Goal: Information Seeking & Learning: Understand process/instructions

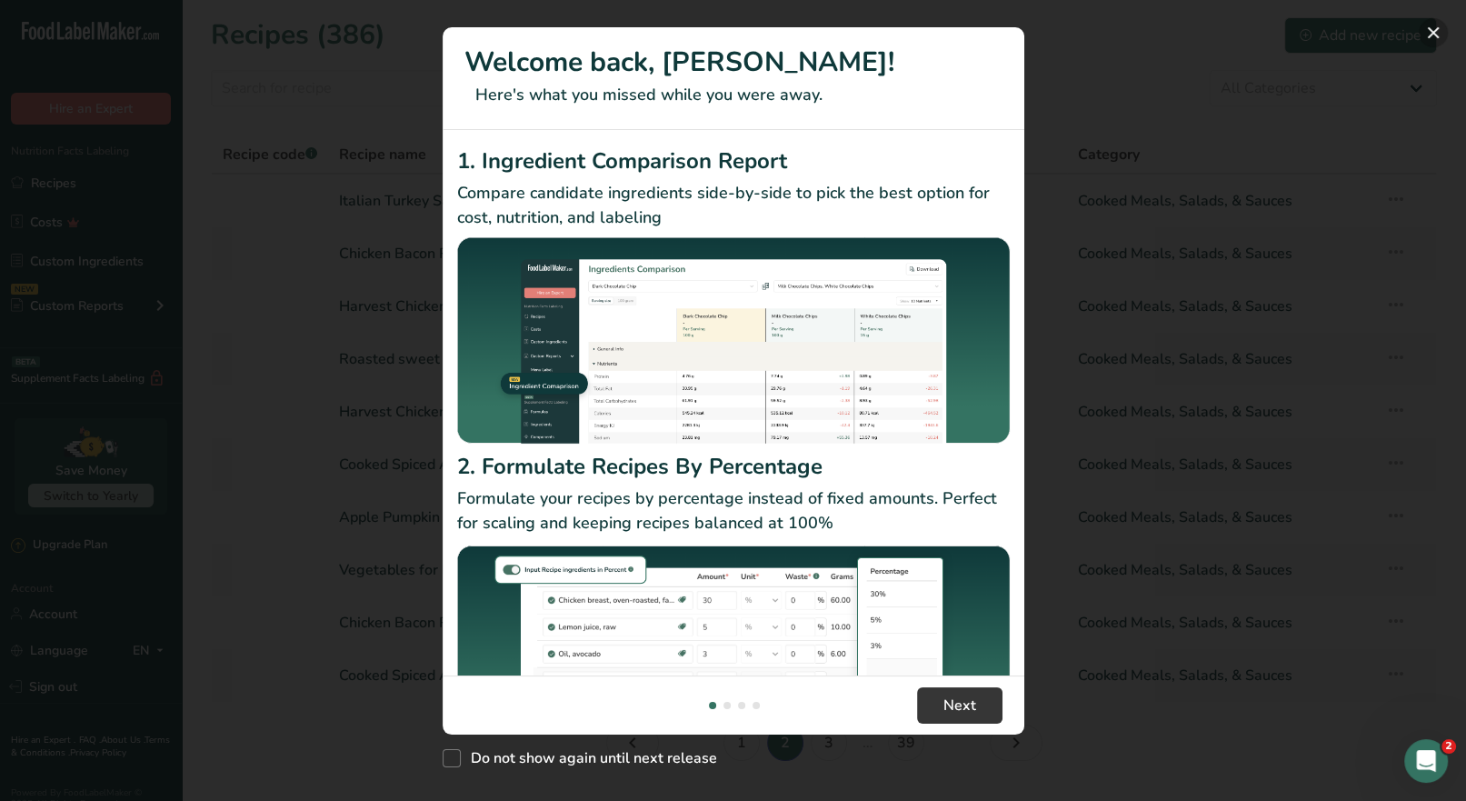
click at [1426, 34] on button "New Features" at bounding box center [1433, 32] width 29 height 29
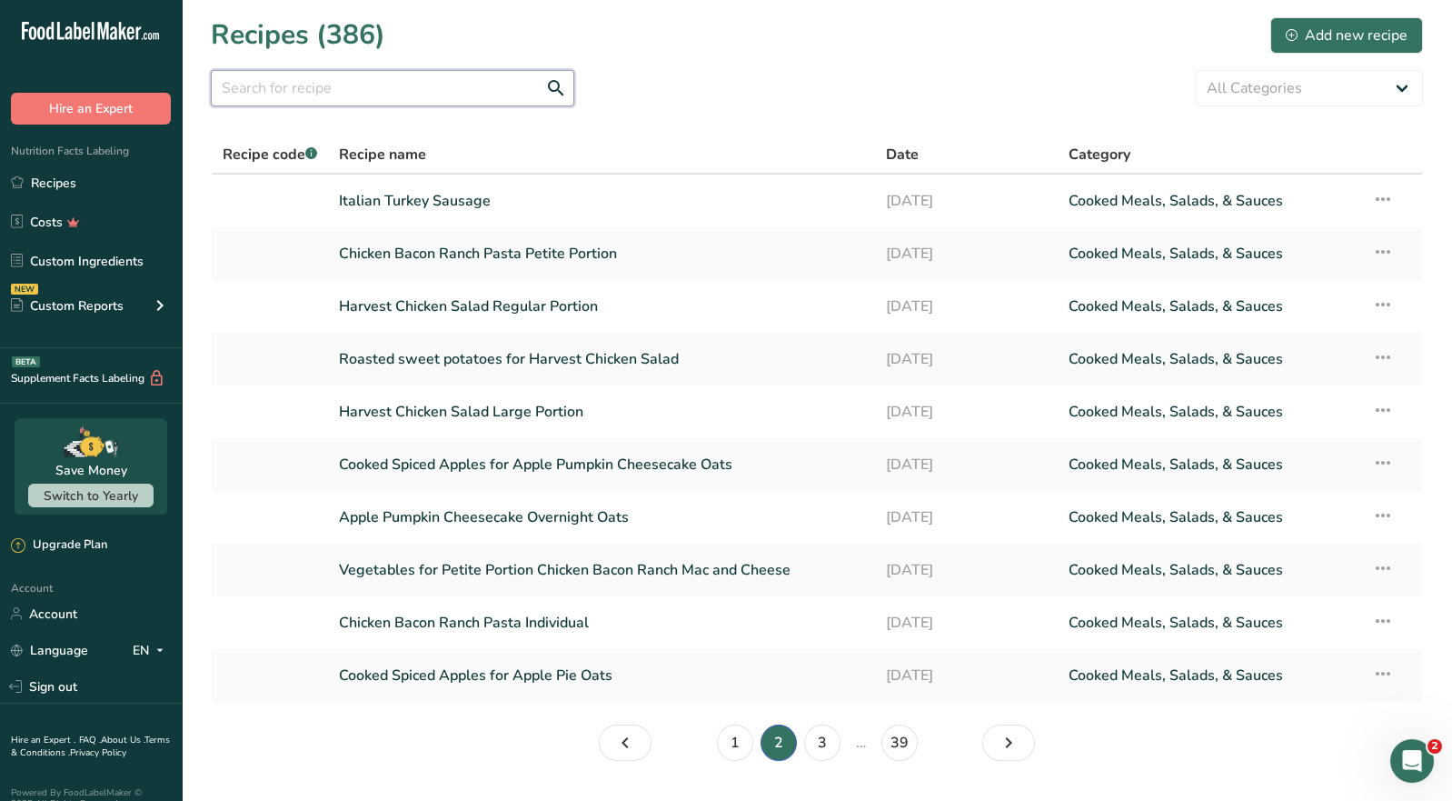
click at [266, 84] on input "text" at bounding box center [393, 88] width 364 height 36
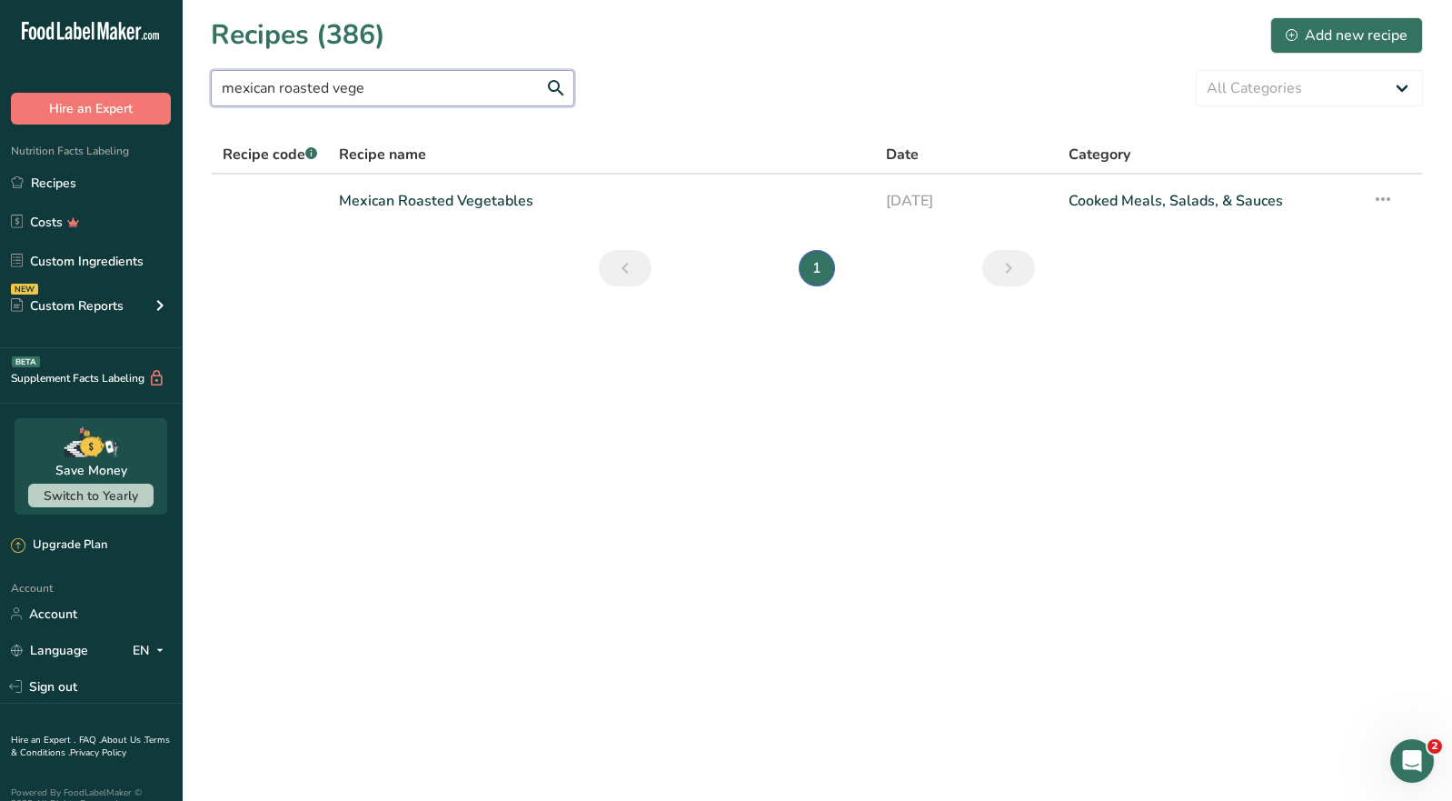
type input "mexican roasted vege"
click at [454, 202] on link "Mexican Roasted Vegetables" at bounding box center [601, 201] width 525 height 38
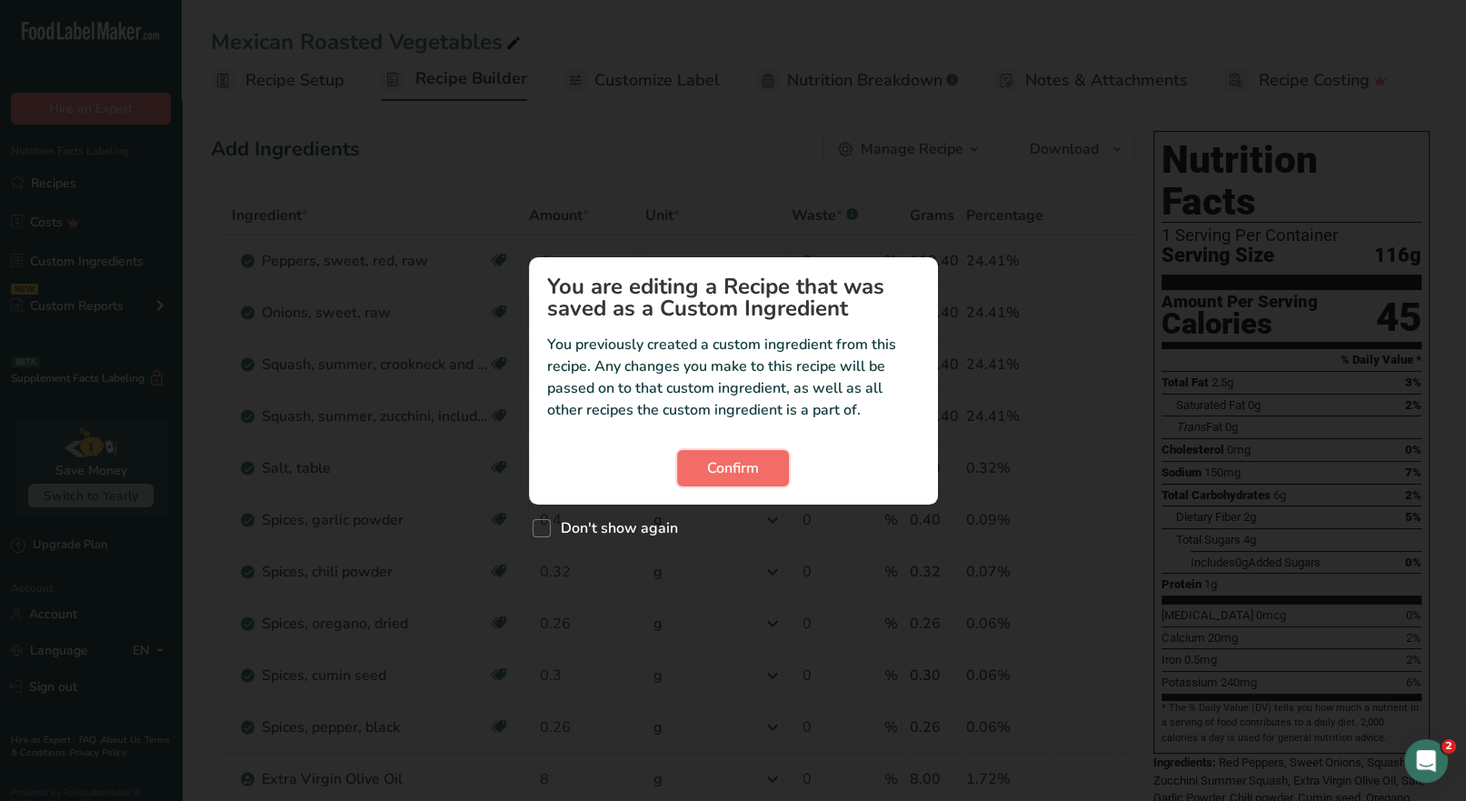
click at [727, 470] on span "Confirm" at bounding box center [733, 468] width 52 height 22
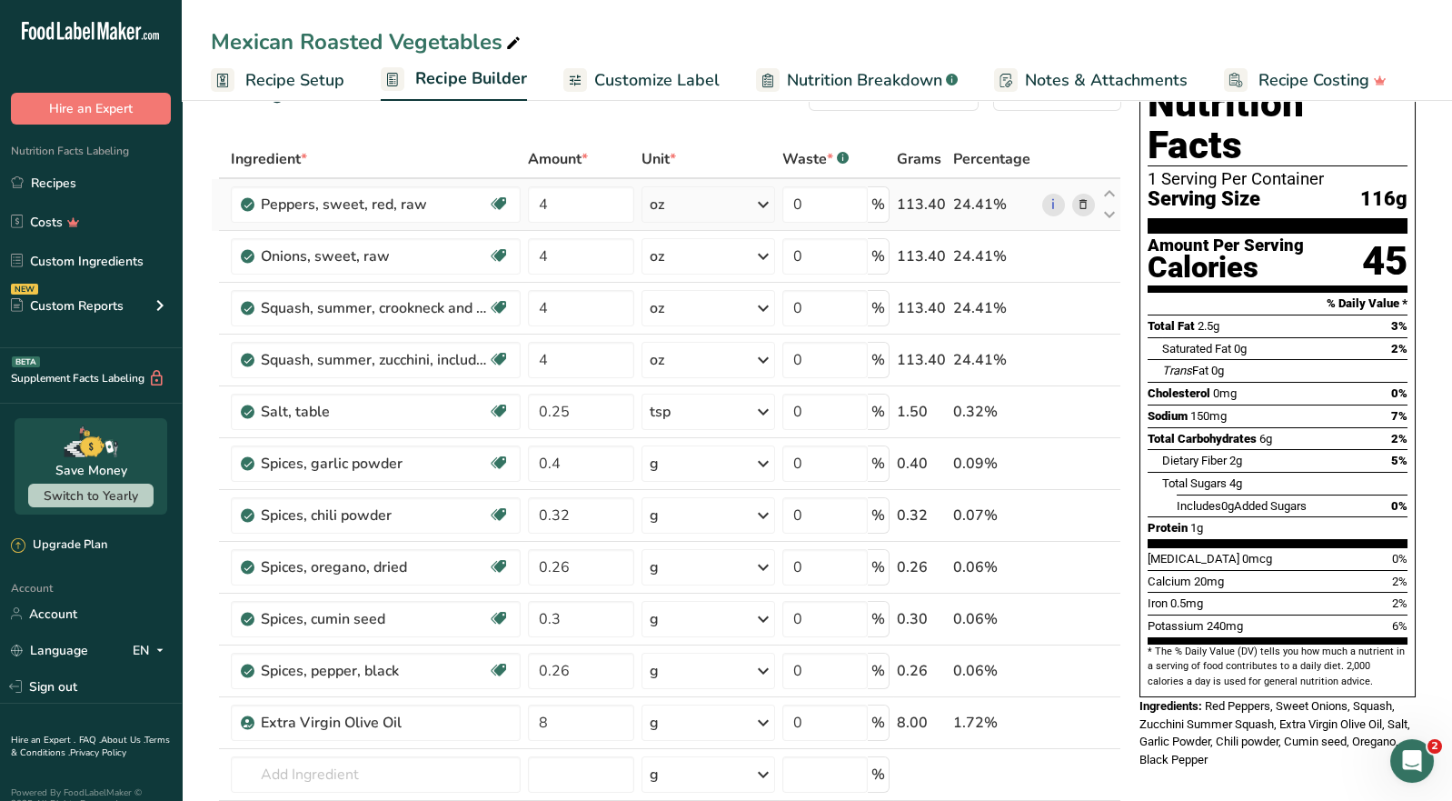
scroll to position [91, 0]
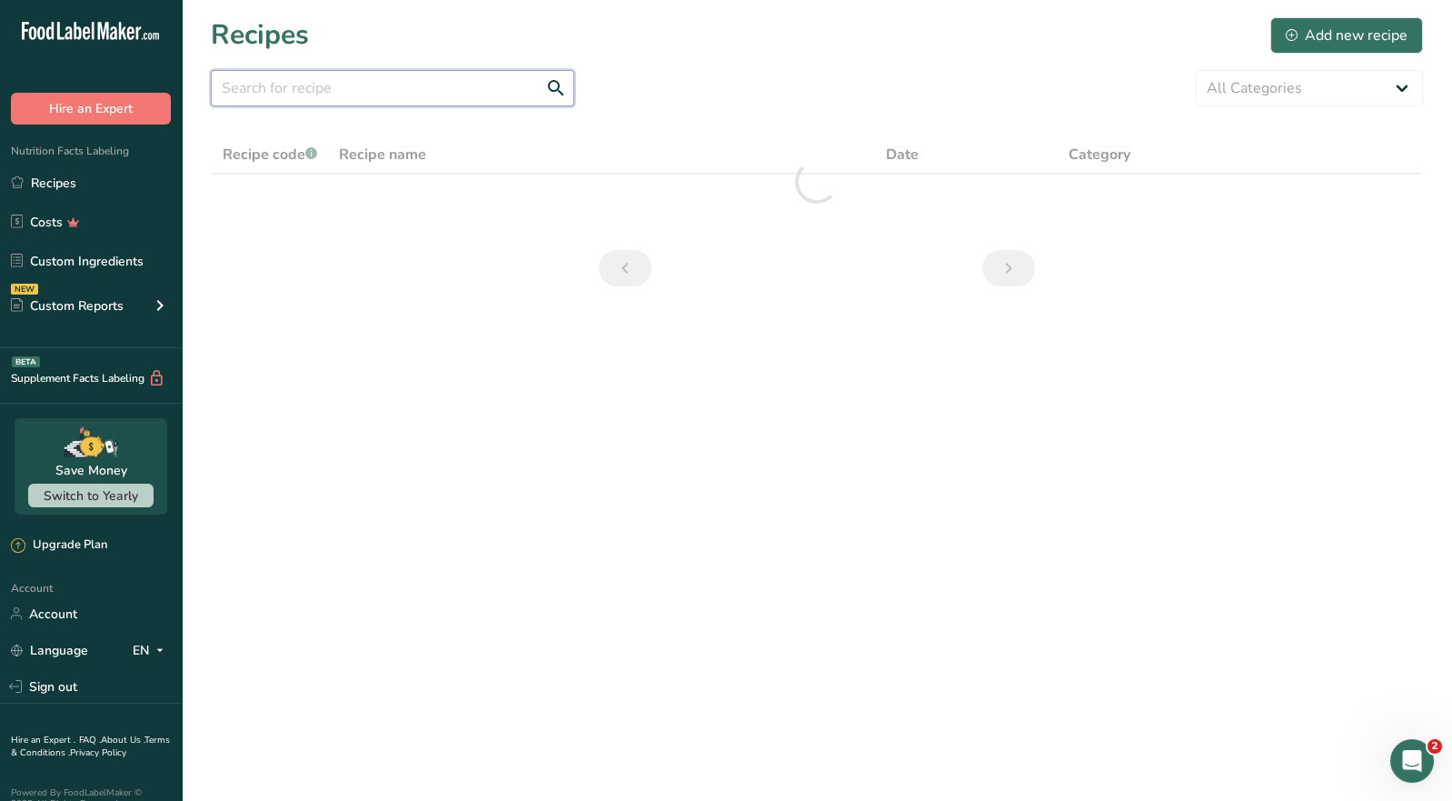
click at [290, 93] on input "text" at bounding box center [393, 88] width 364 height 36
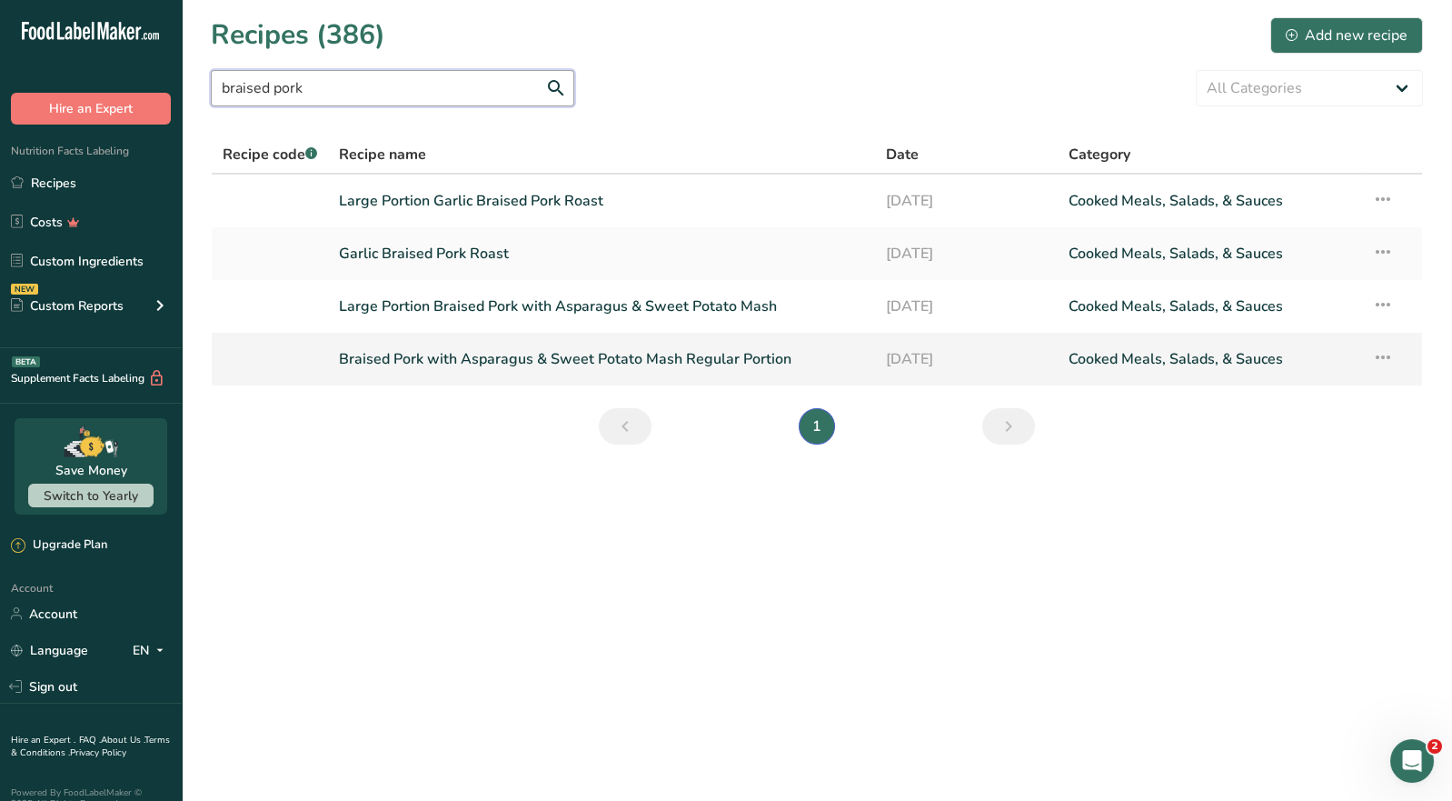
type input "braised pork"
click at [468, 358] on link "Braised Pork with Asparagus & Sweet Potato Mash Regular Portion" at bounding box center [601, 359] width 525 height 38
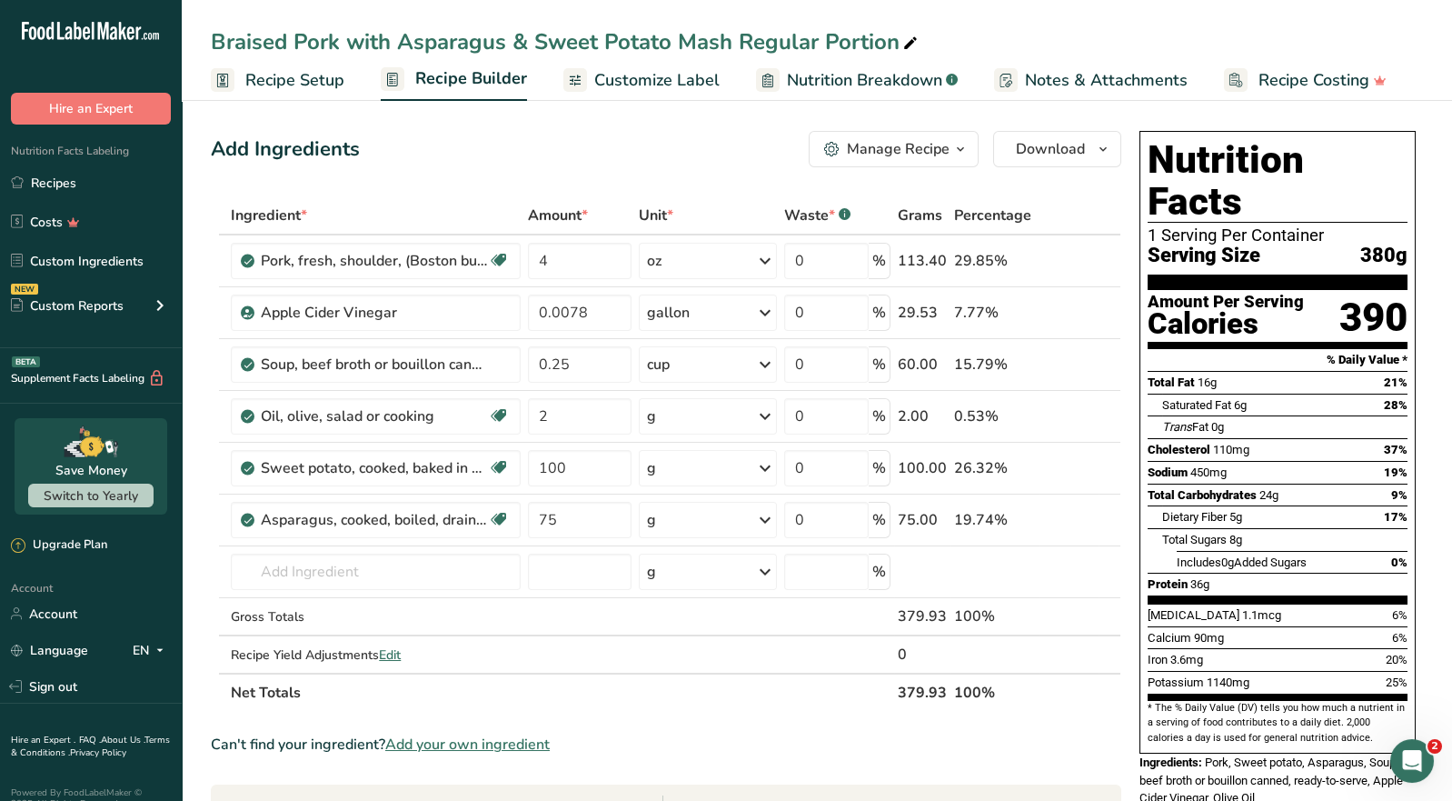
click at [951, 153] on span "button" at bounding box center [961, 149] width 22 height 22
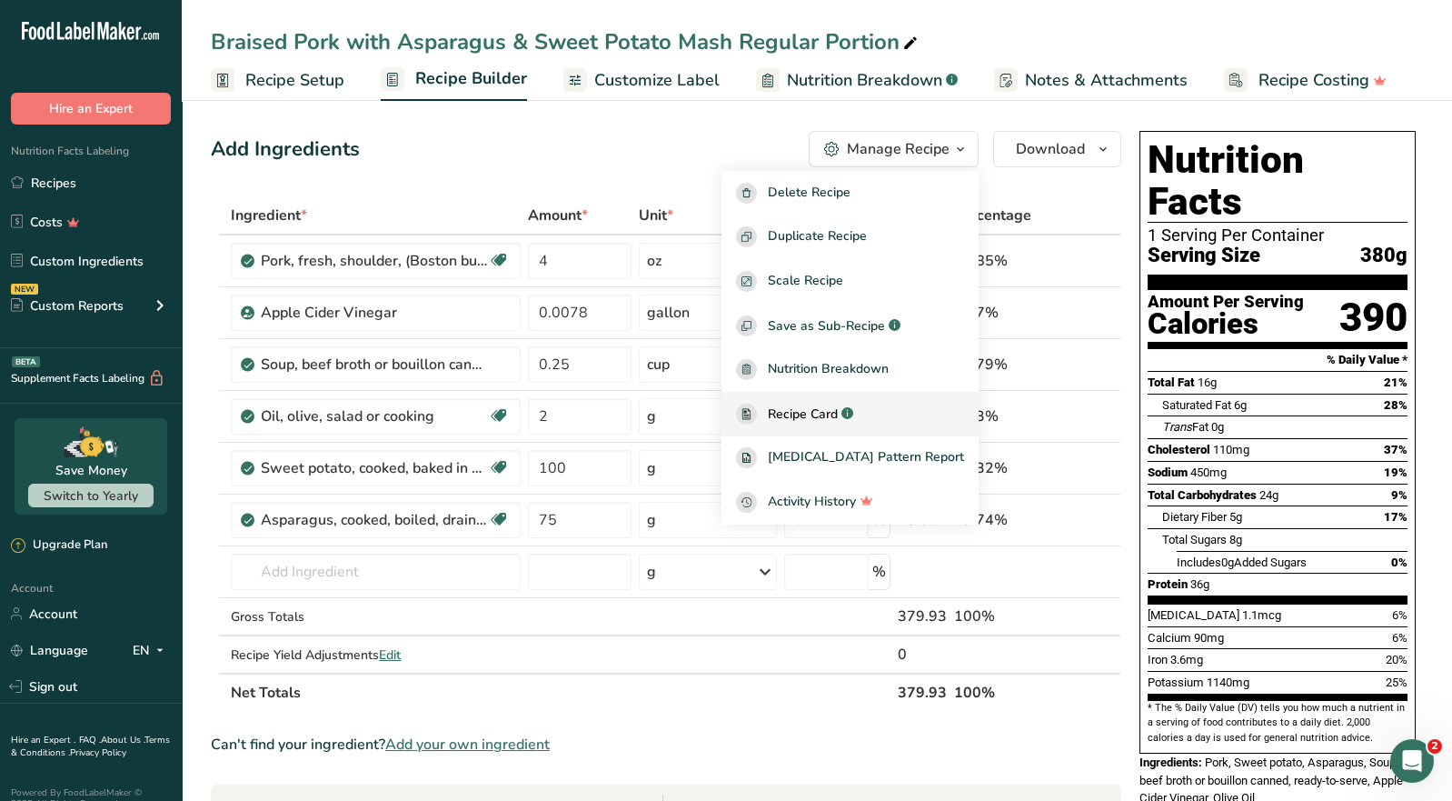
click at [838, 410] on span "Recipe Card" at bounding box center [803, 413] width 70 height 19
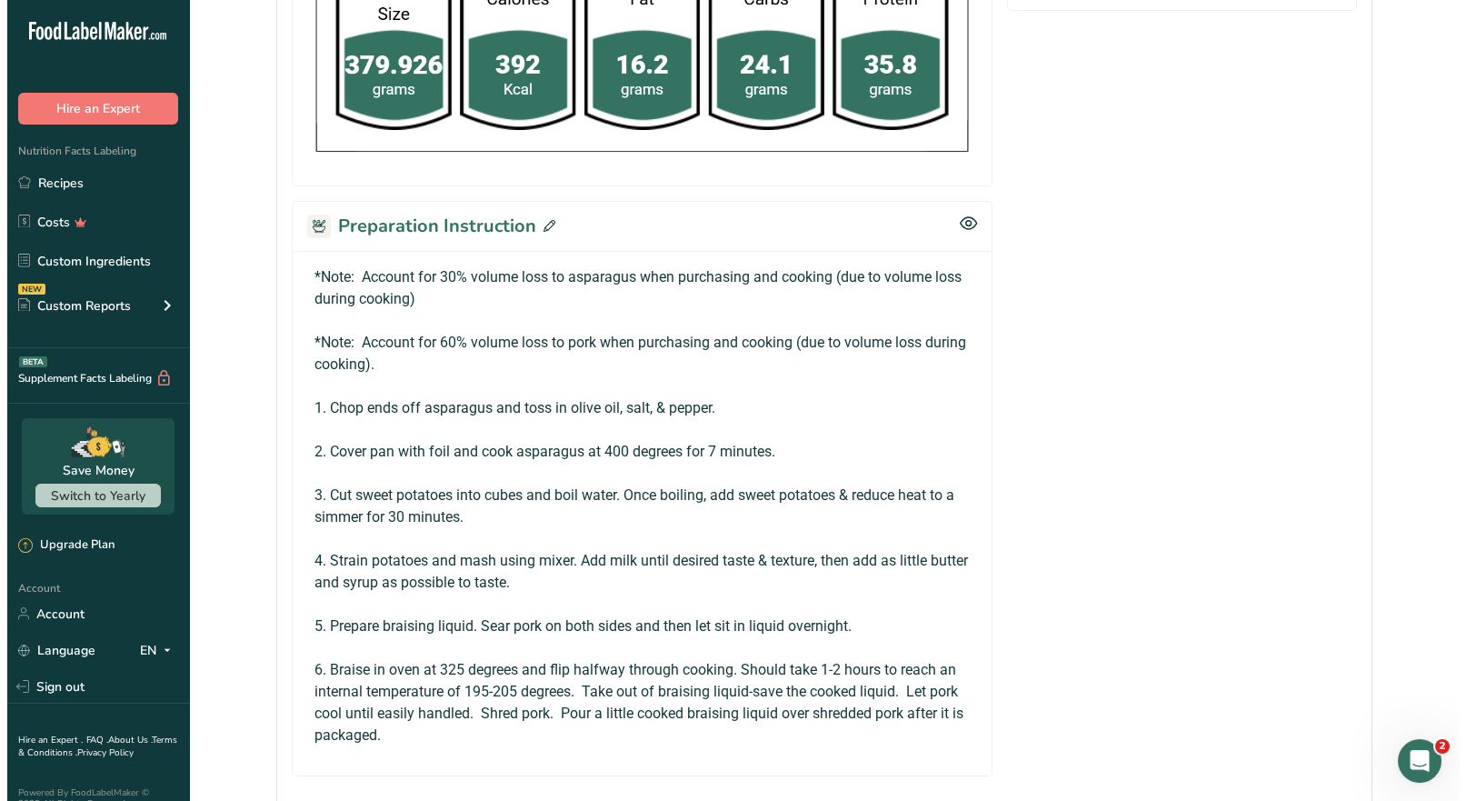
scroll to position [909, 0]
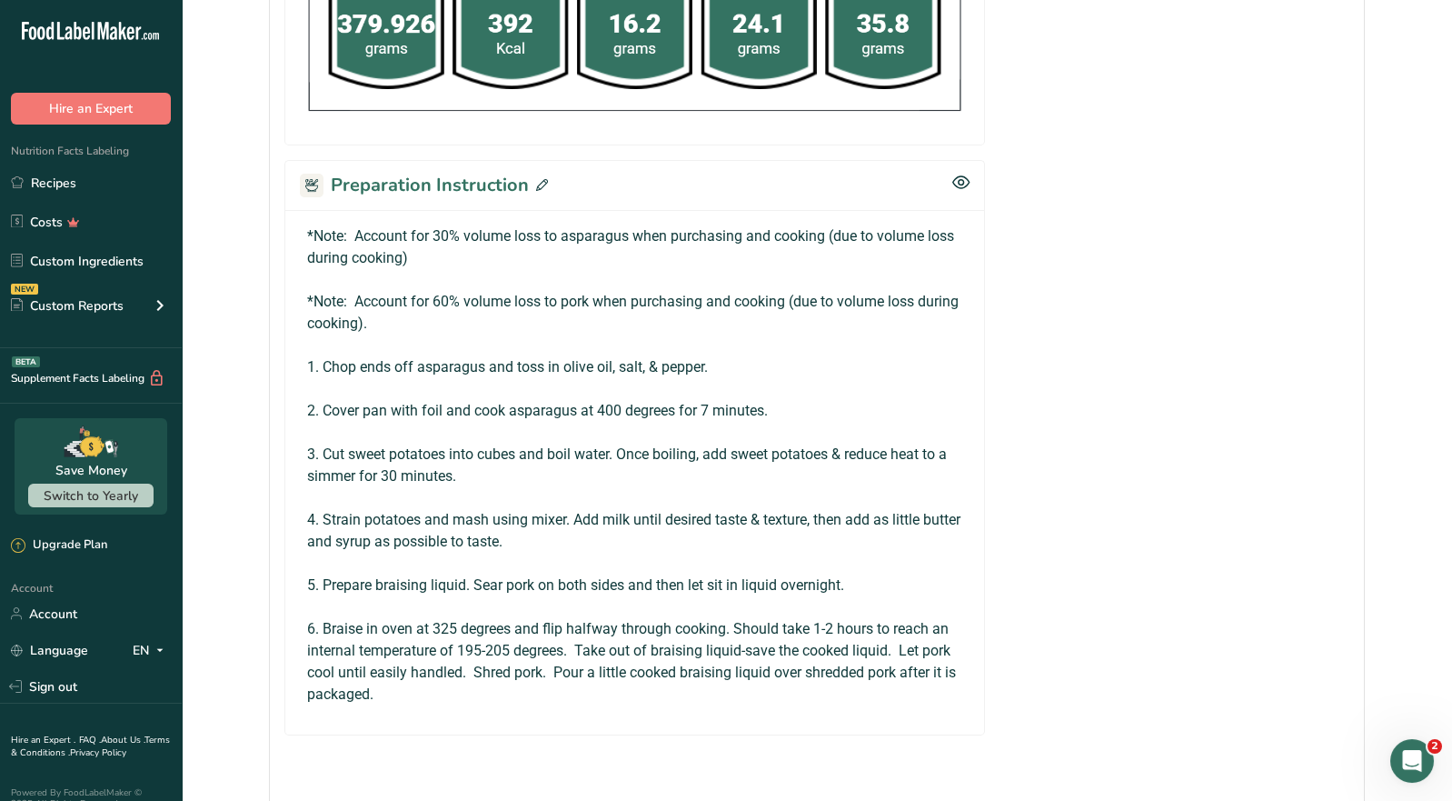
click at [543, 179] on icon at bounding box center [542, 185] width 12 height 12
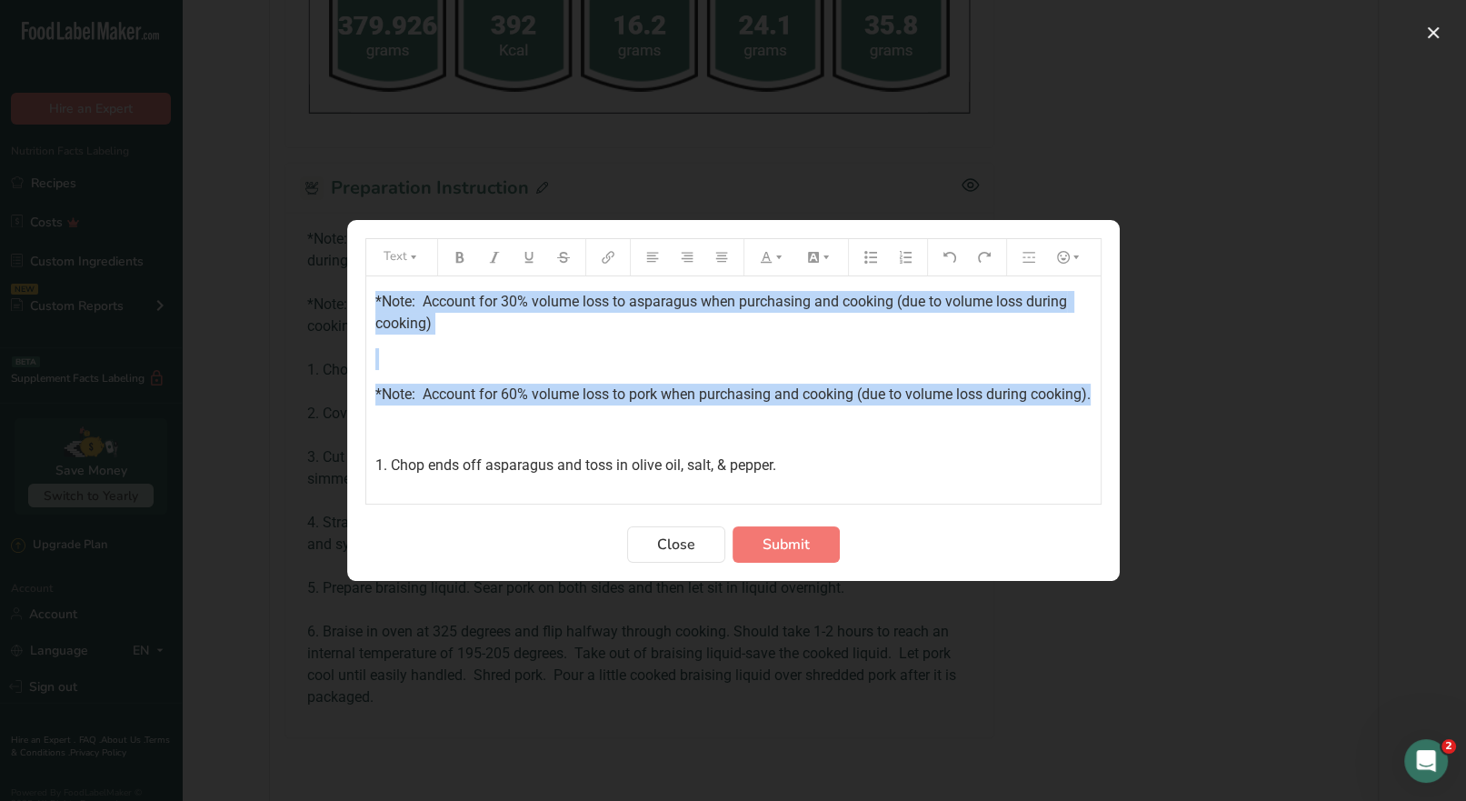
drag, startPoint x: 451, startPoint y: 410, endPoint x: 354, endPoint y: 294, distance: 150.3
click at [354, 294] on section "Text *Note: Account for 30% volume loss to asparagus when purchasing and cookin…" at bounding box center [733, 400] width 772 height 361
click at [464, 254] on icon "Preparation instructions modal" at bounding box center [459, 257] width 13 height 13
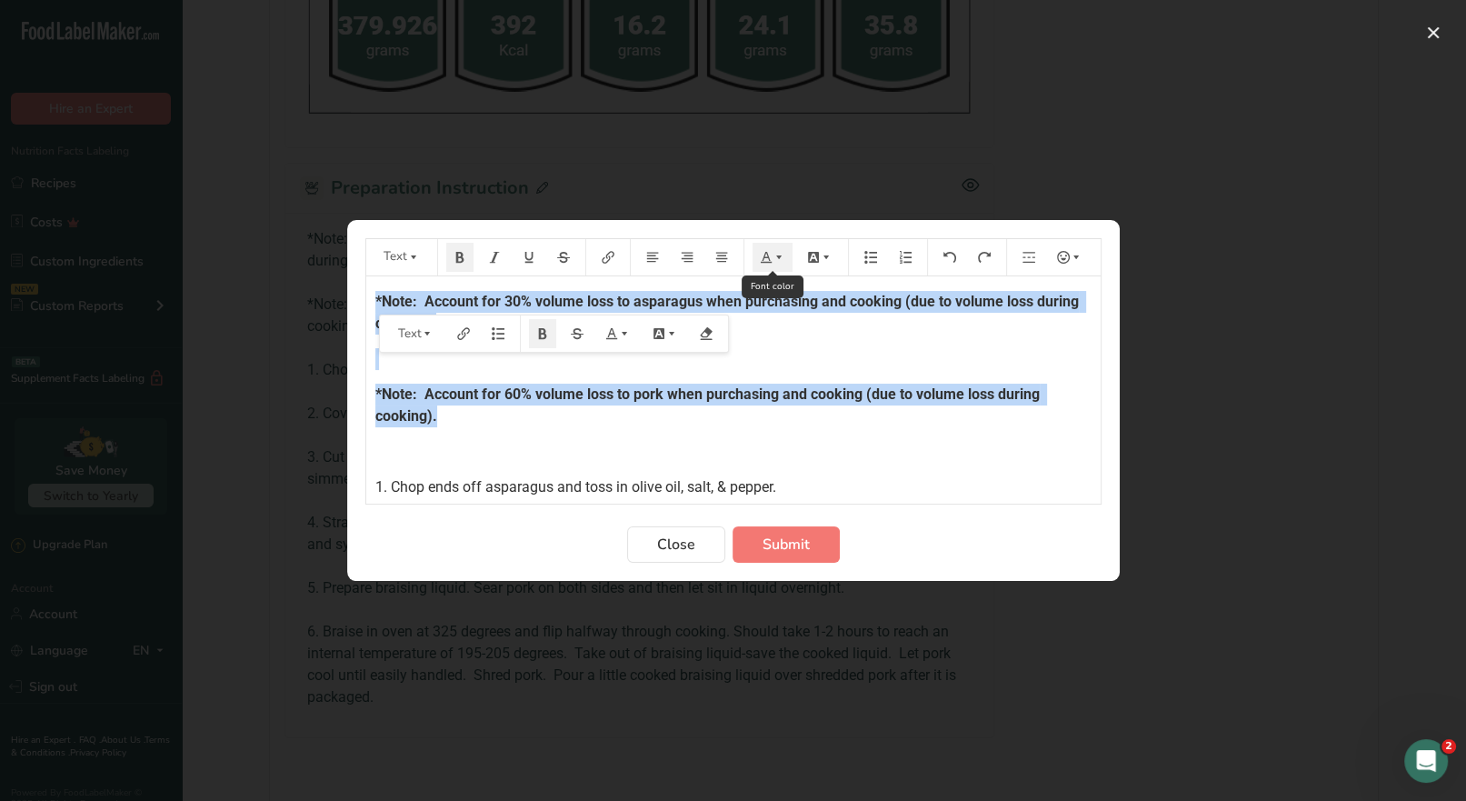
click at [769, 264] on button "Preparation instructions modal" at bounding box center [772, 257] width 40 height 29
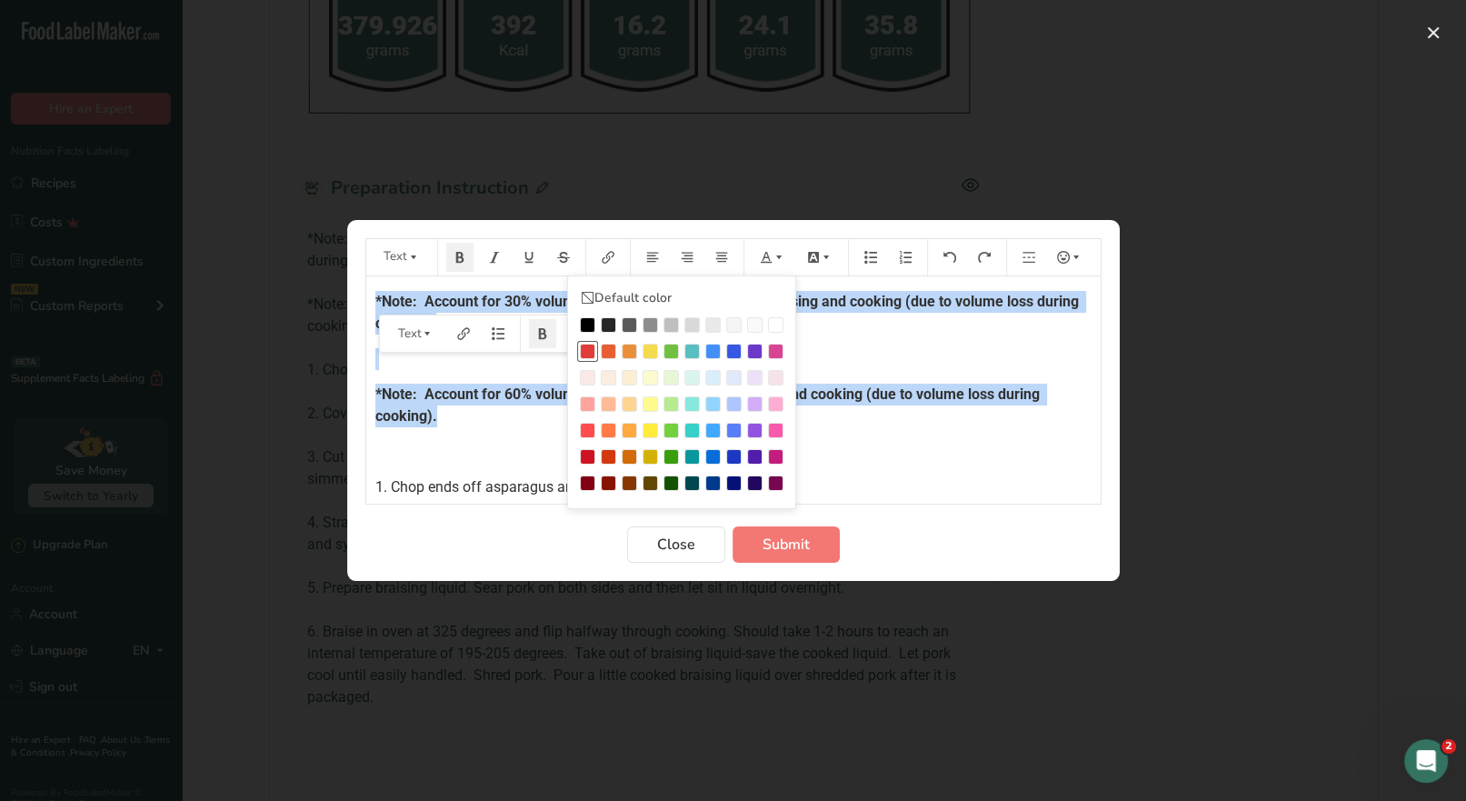
click at [584, 348] on div "Preparation instructions modal" at bounding box center [587, 351] width 15 height 15
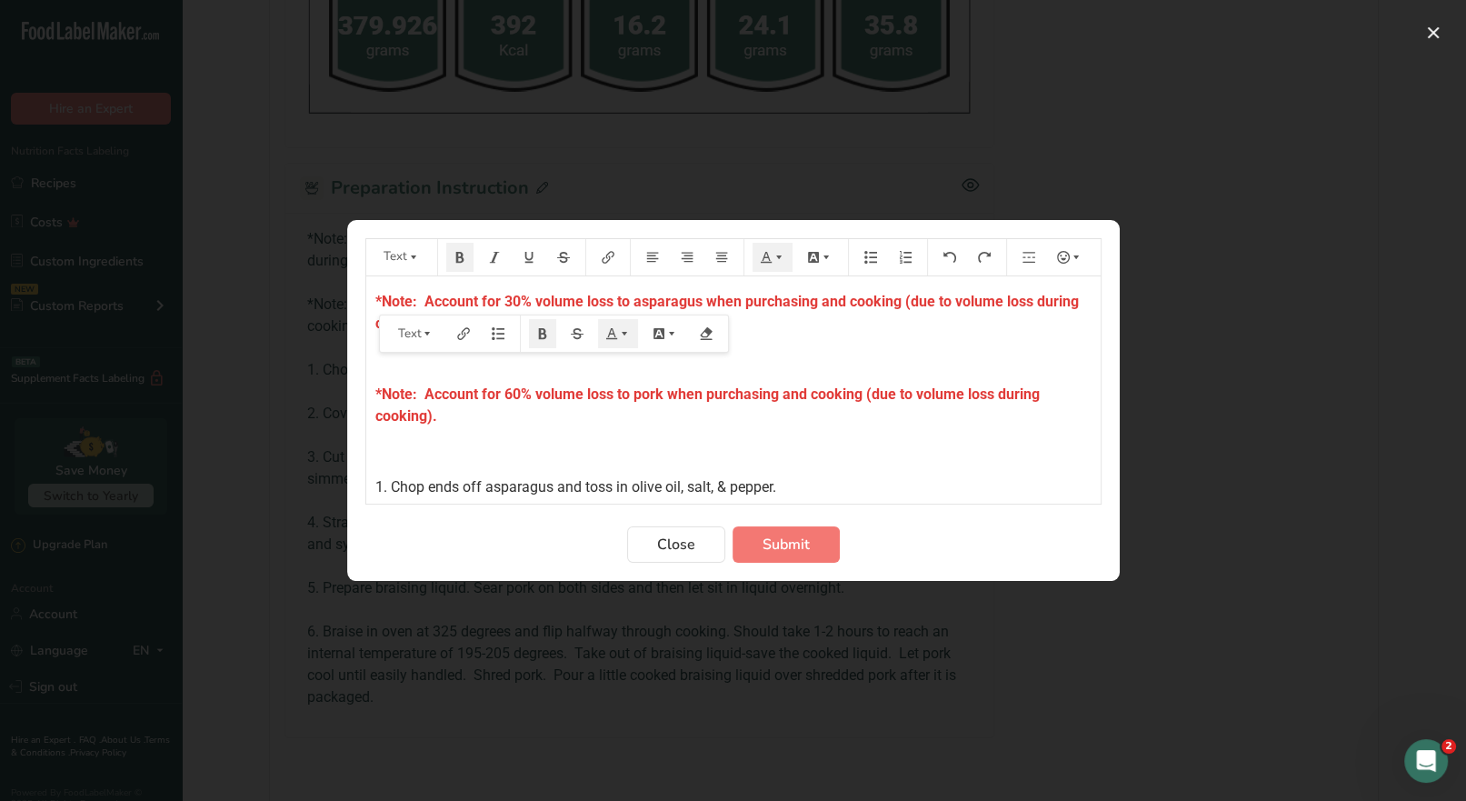
click at [816, 447] on p "﻿" at bounding box center [733, 452] width 716 height 22
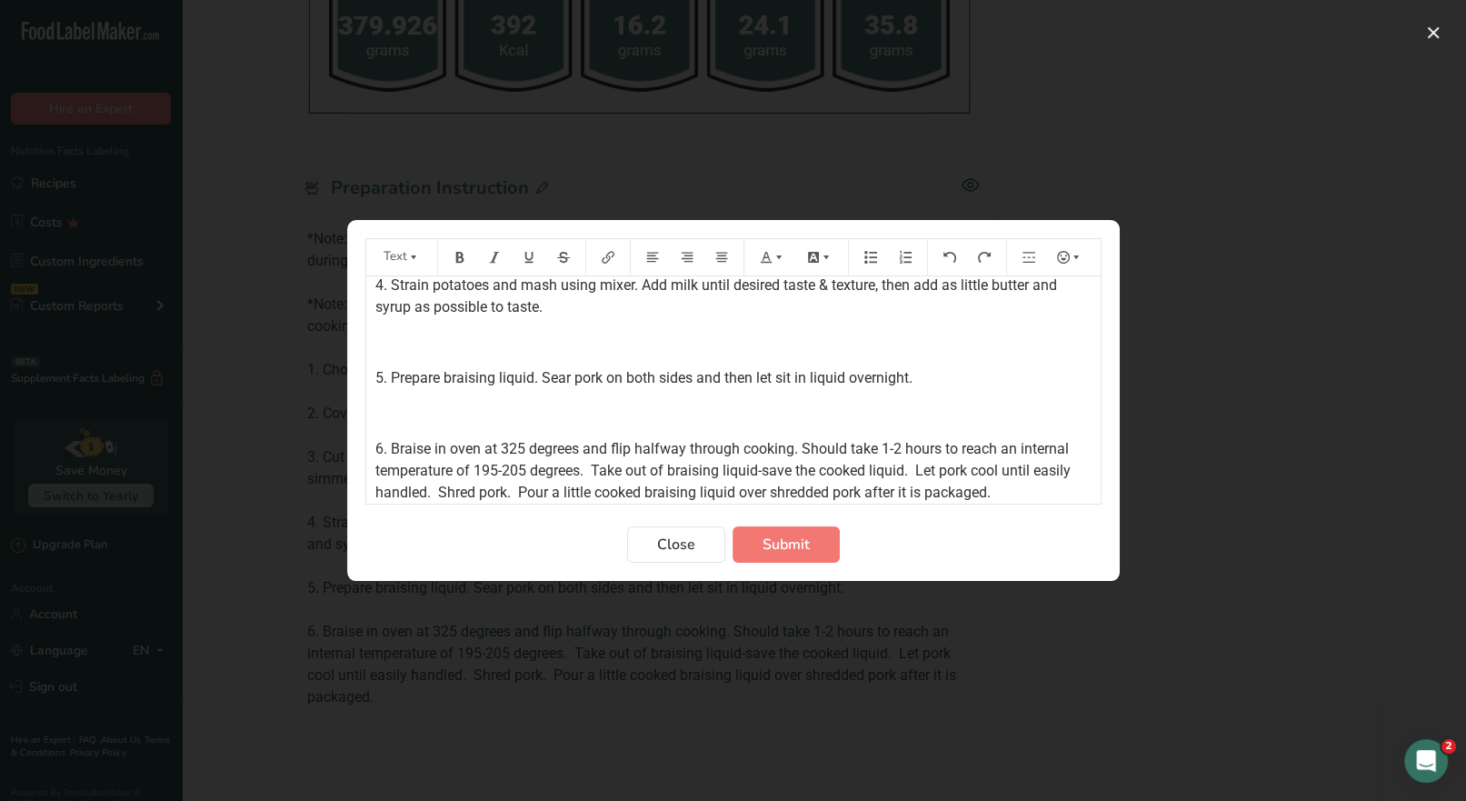
scroll to position [449, 0]
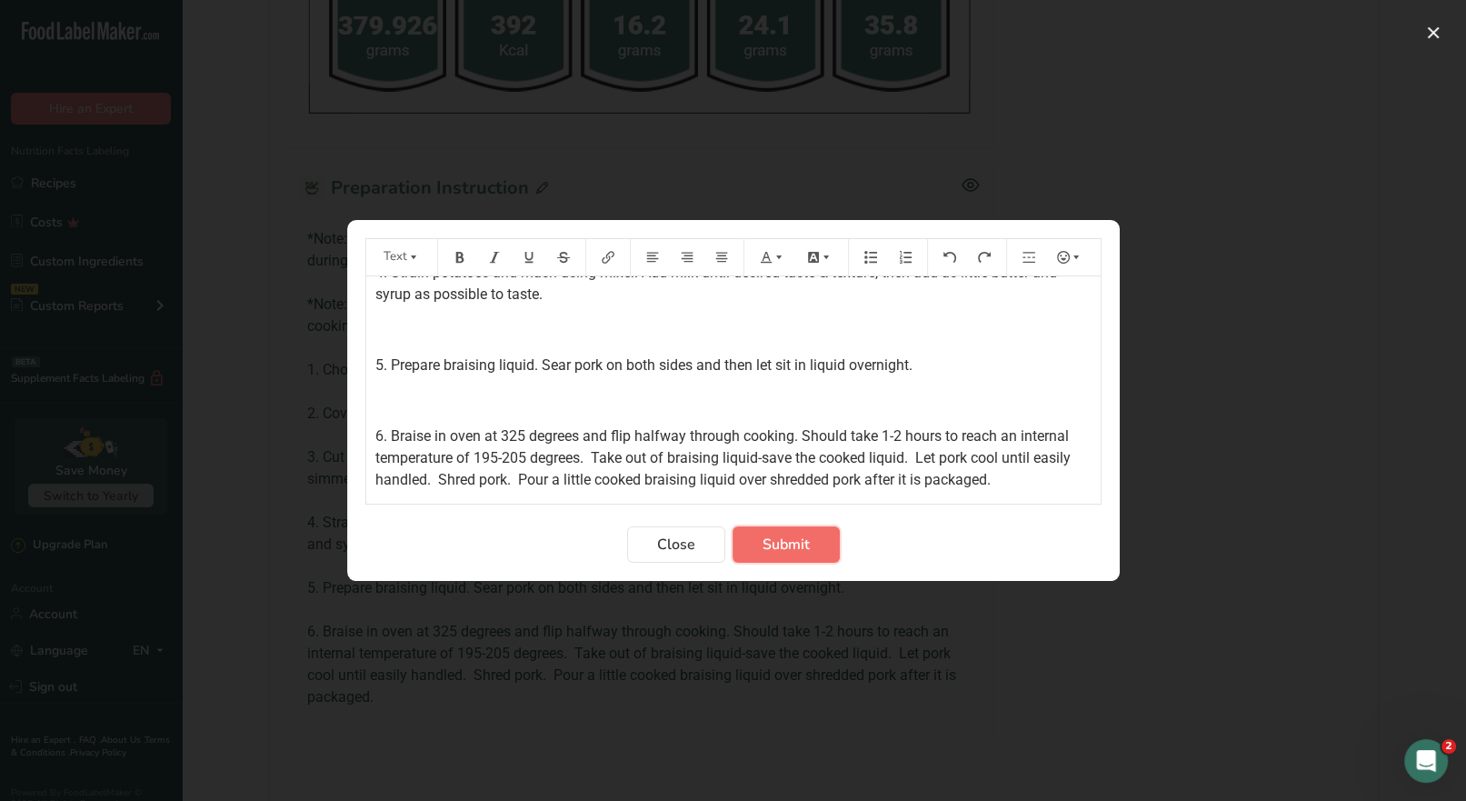
click at [792, 550] on span "Submit" at bounding box center [785, 544] width 47 height 22
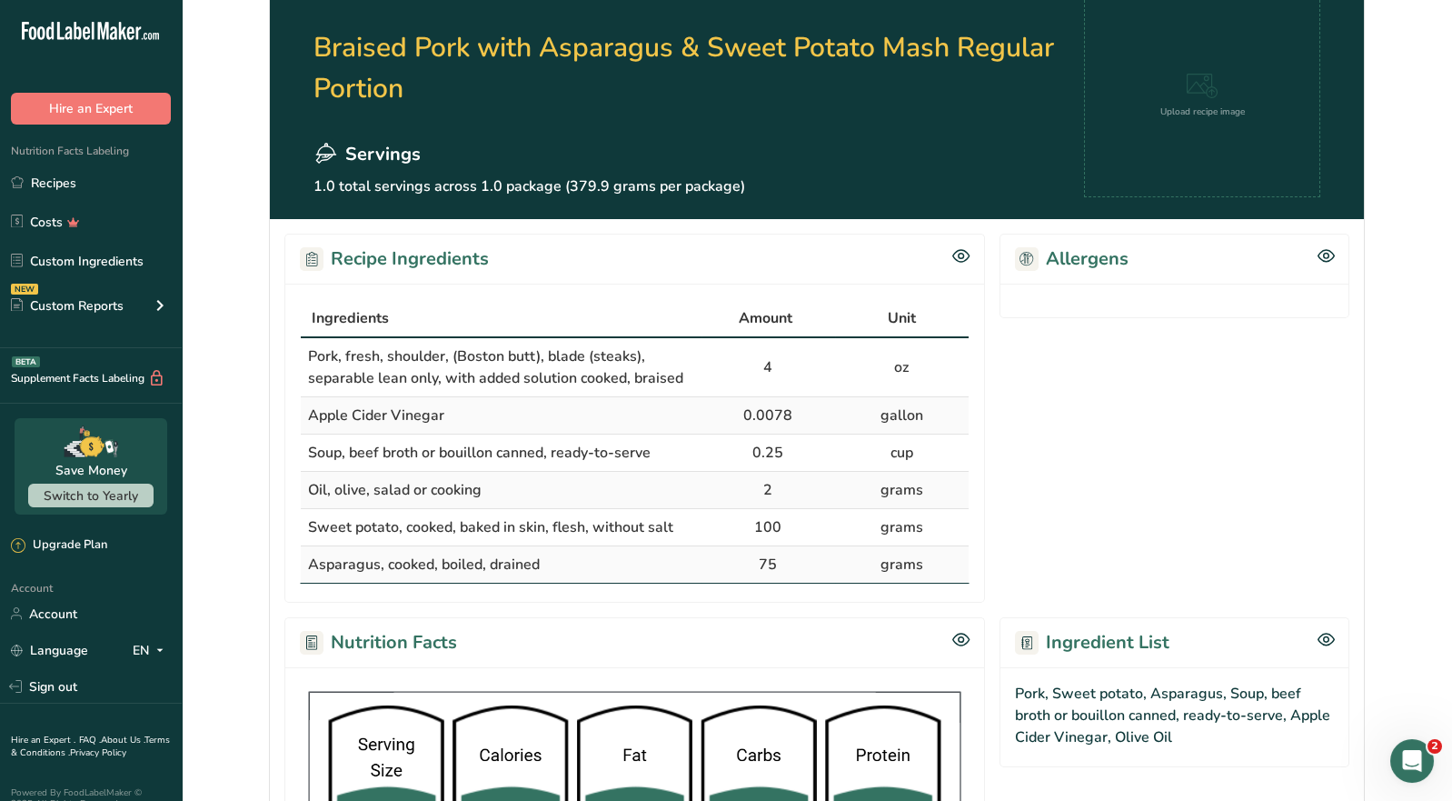
scroll to position [0, 0]
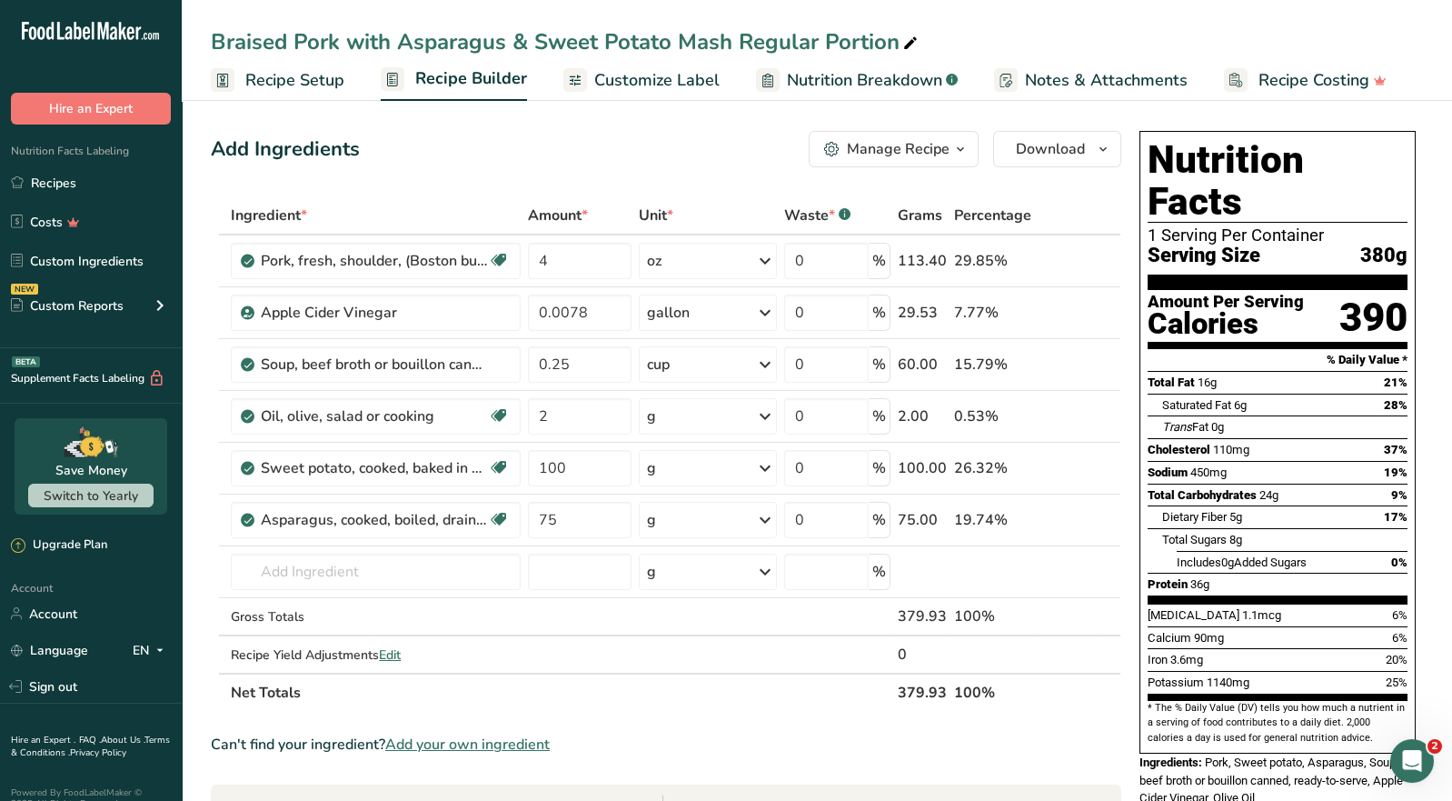
click at [658, 76] on span "Customize Label" at bounding box center [656, 80] width 125 height 25
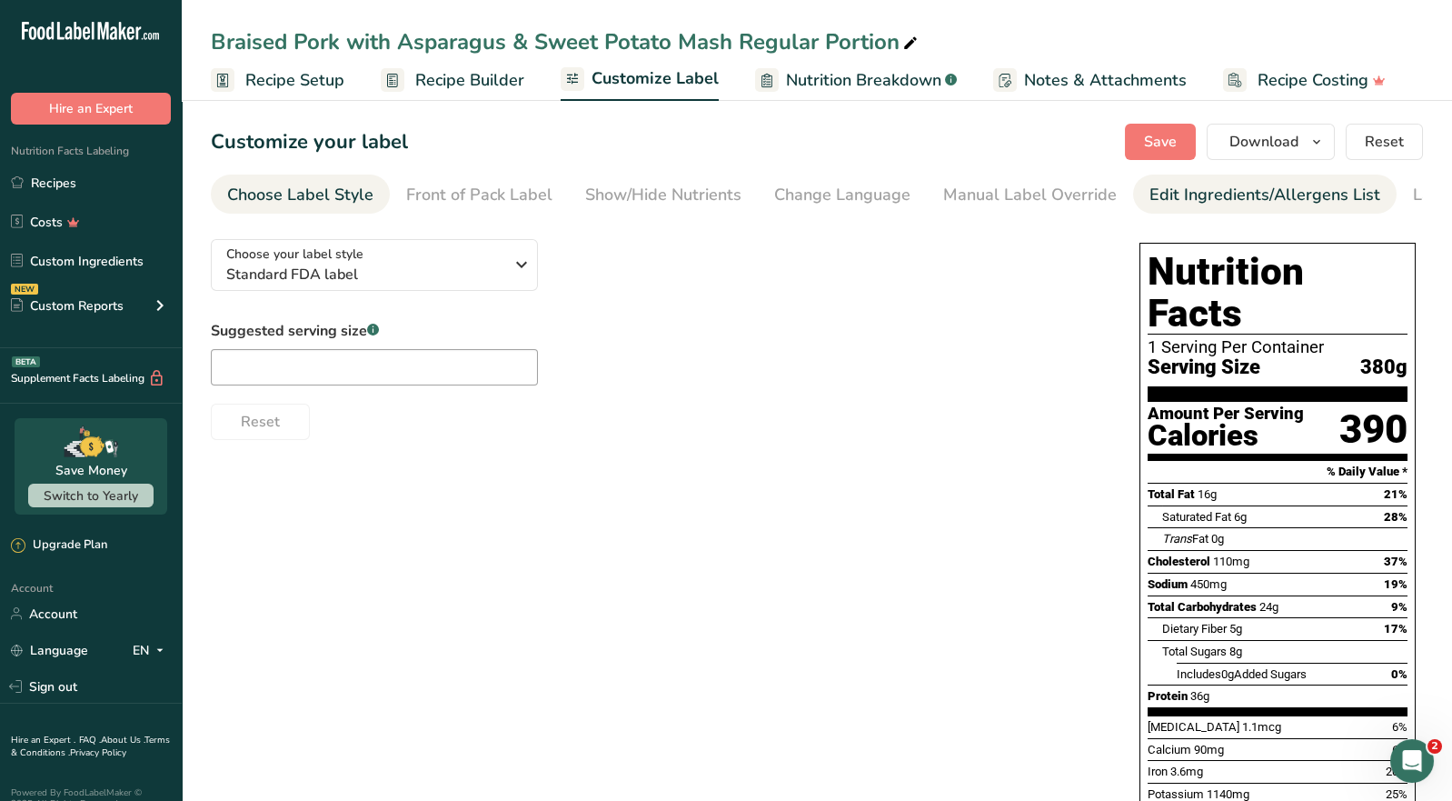
click at [1161, 194] on div "Edit Ingredients/Allergens List" at bounding box center [1265, 195] width 231 height 25
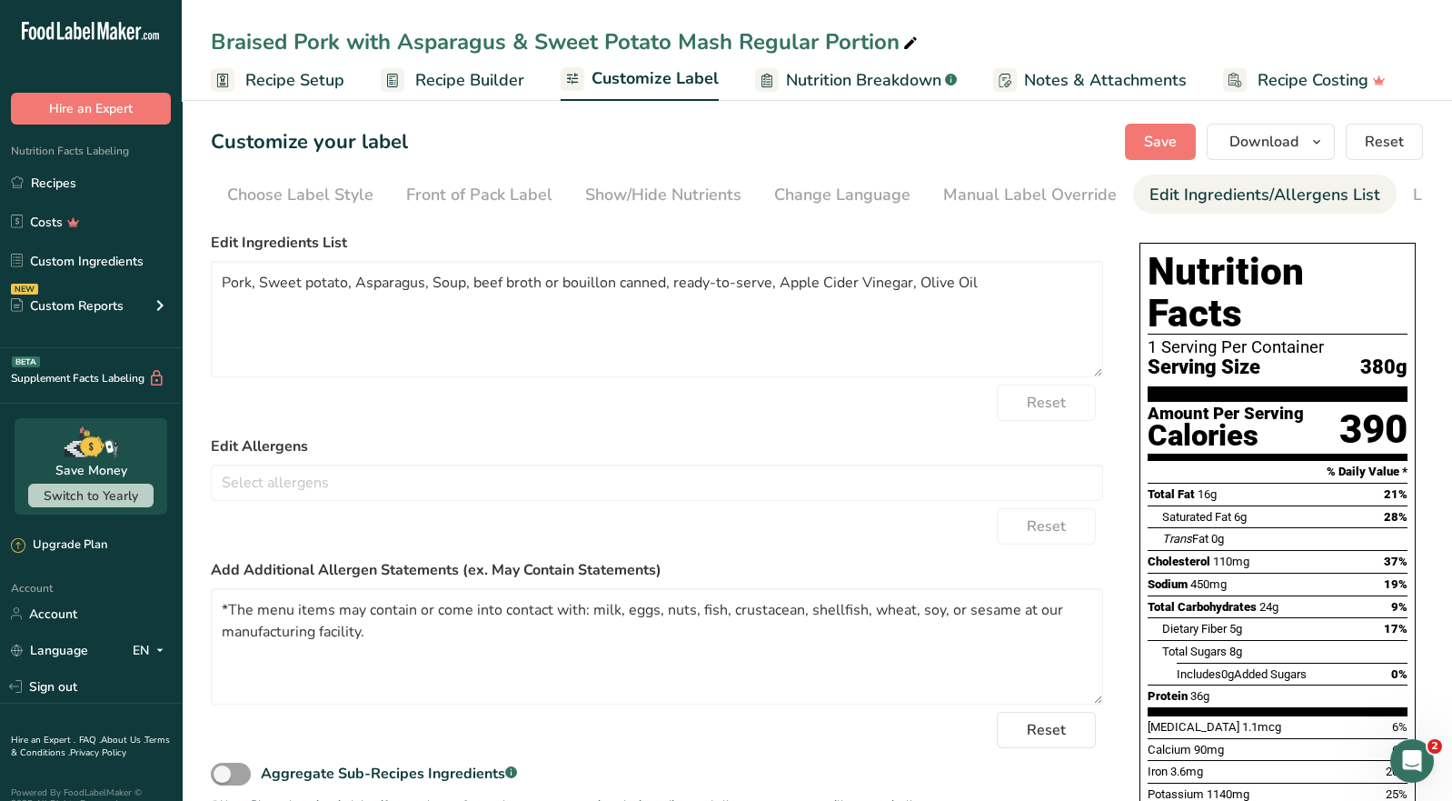
scroll to position [0, 107]
click at [1328, 203] on div "Label Extra Info" at bounding box center [1366, 195] width 121 height 25
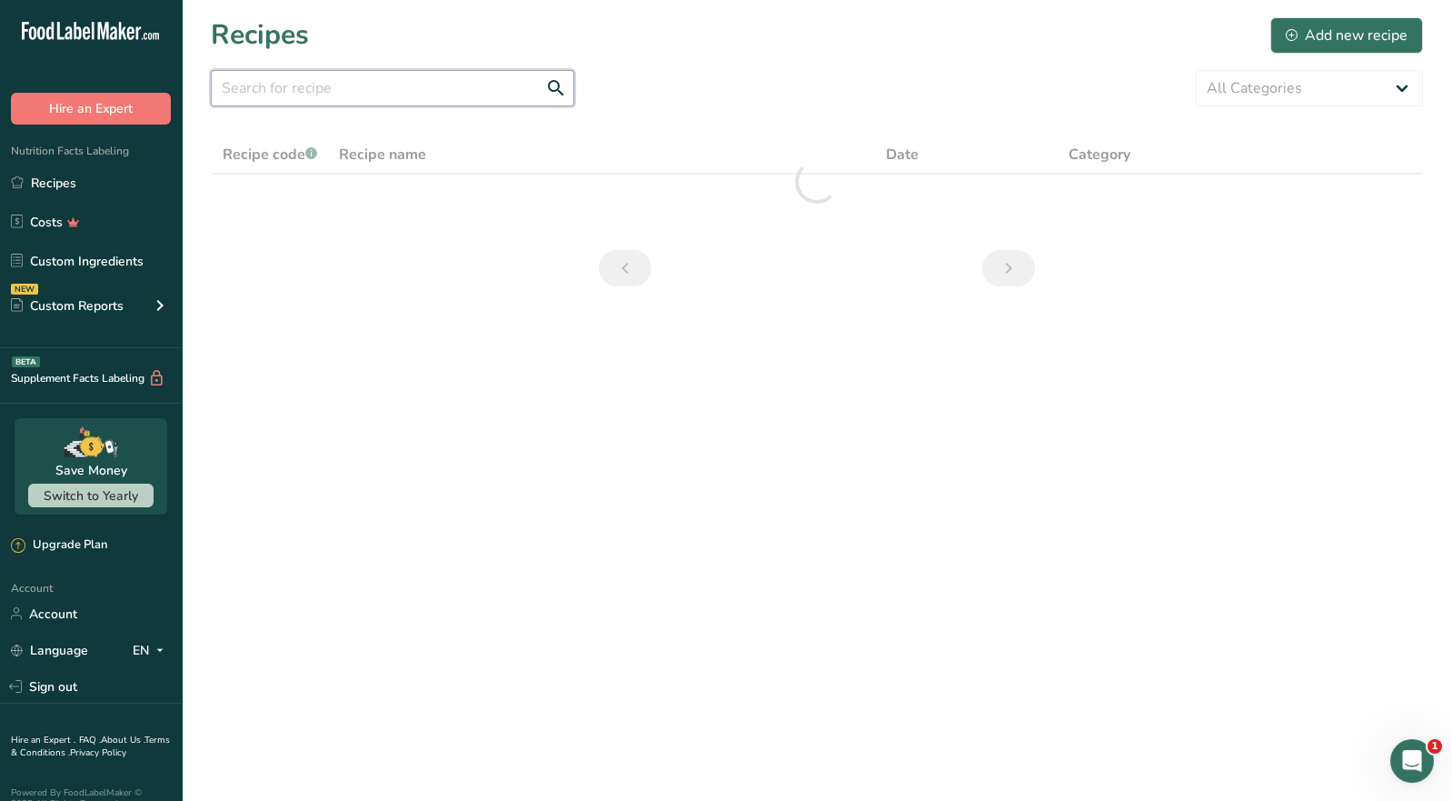
click at [363, 90] on input "text" at bounding box center [393, 88] width 364 height 36
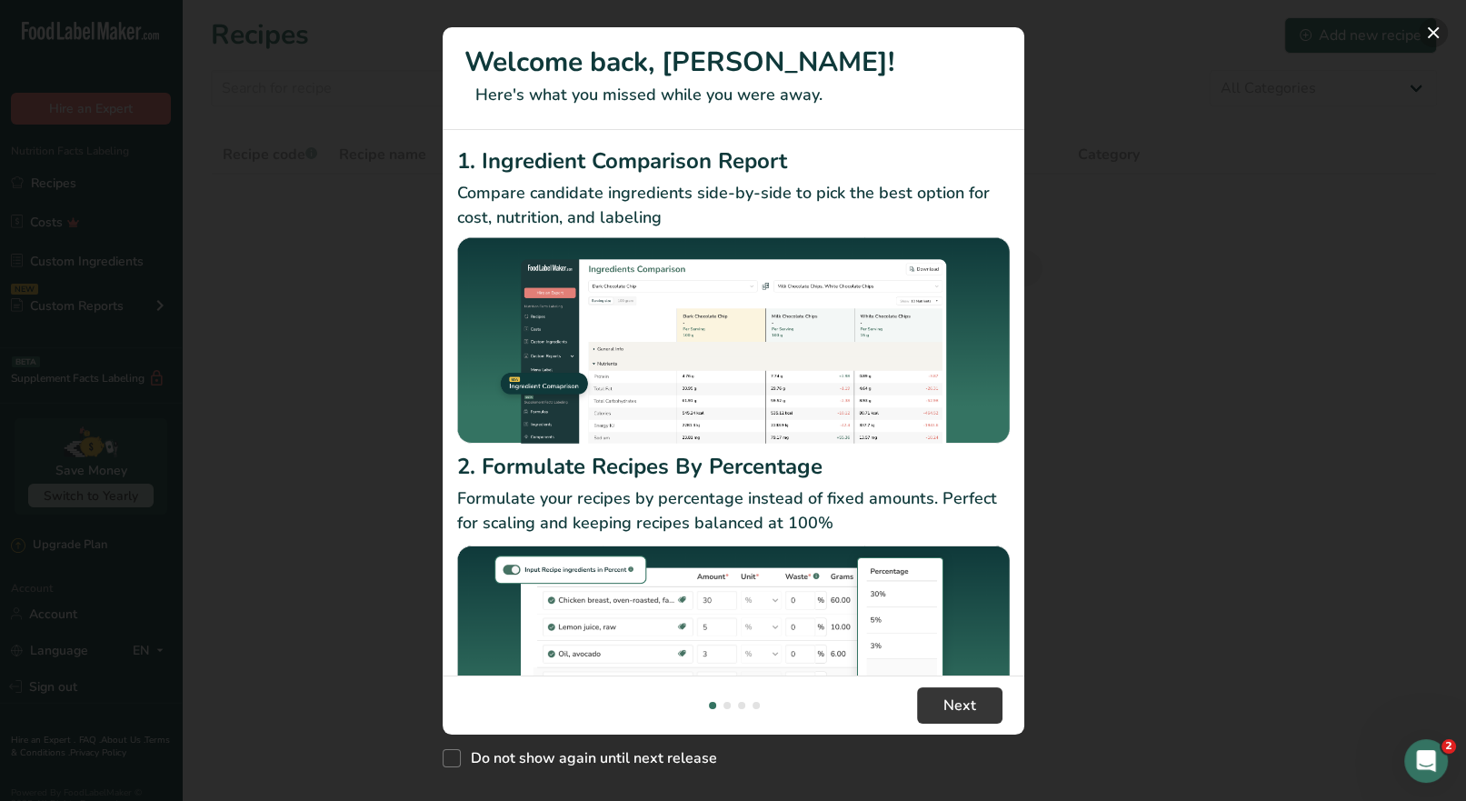
drag, startPoint x: 1438, startPoint y: 33, endPoint x: 1327, endPoint y: 51, distance: 112.3
click at [1437, 33] on button "New Features" at bounding box center [1433, 32] width 29 height 29
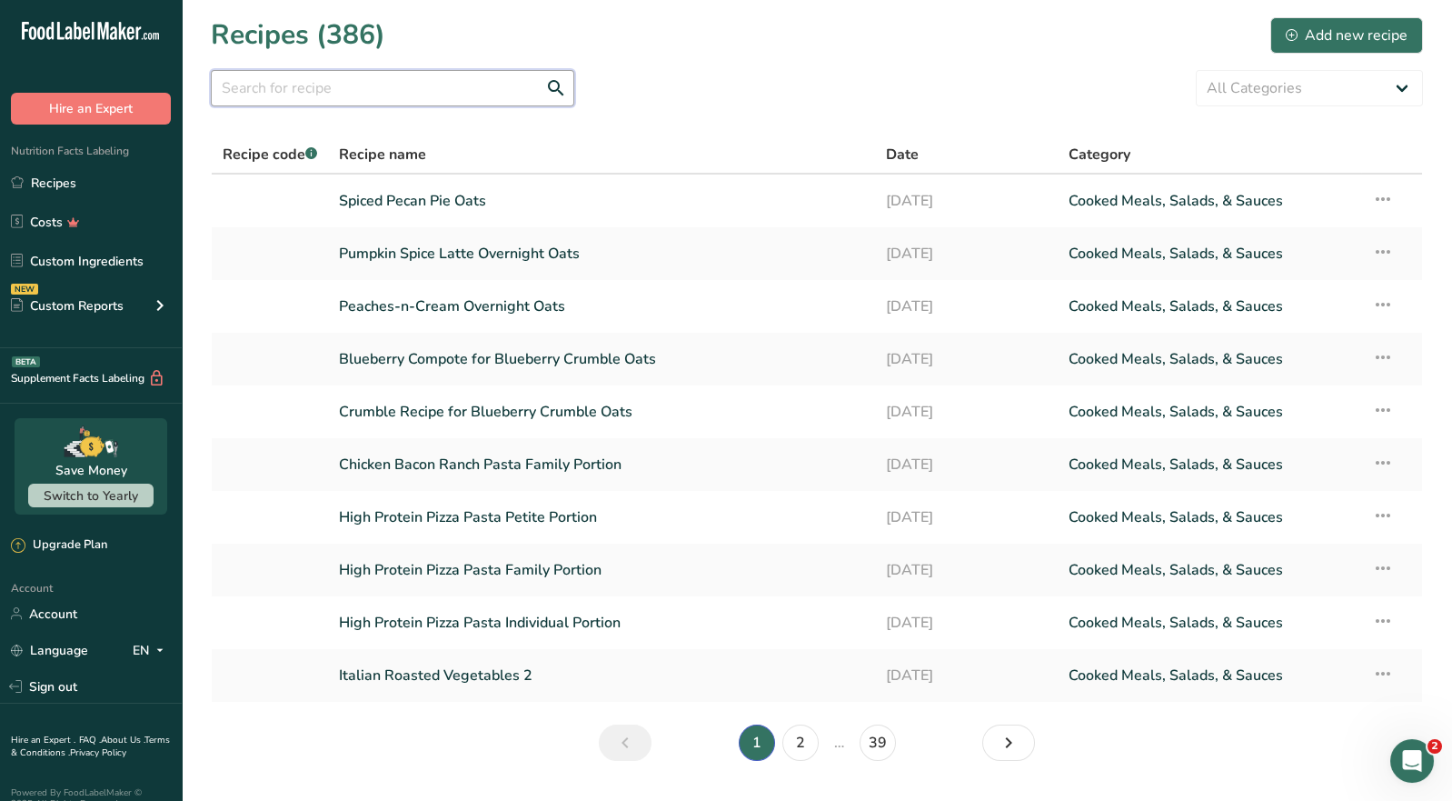
click at [295, 95] on input "text" at bounding box center [393, 88] width 364 height 36
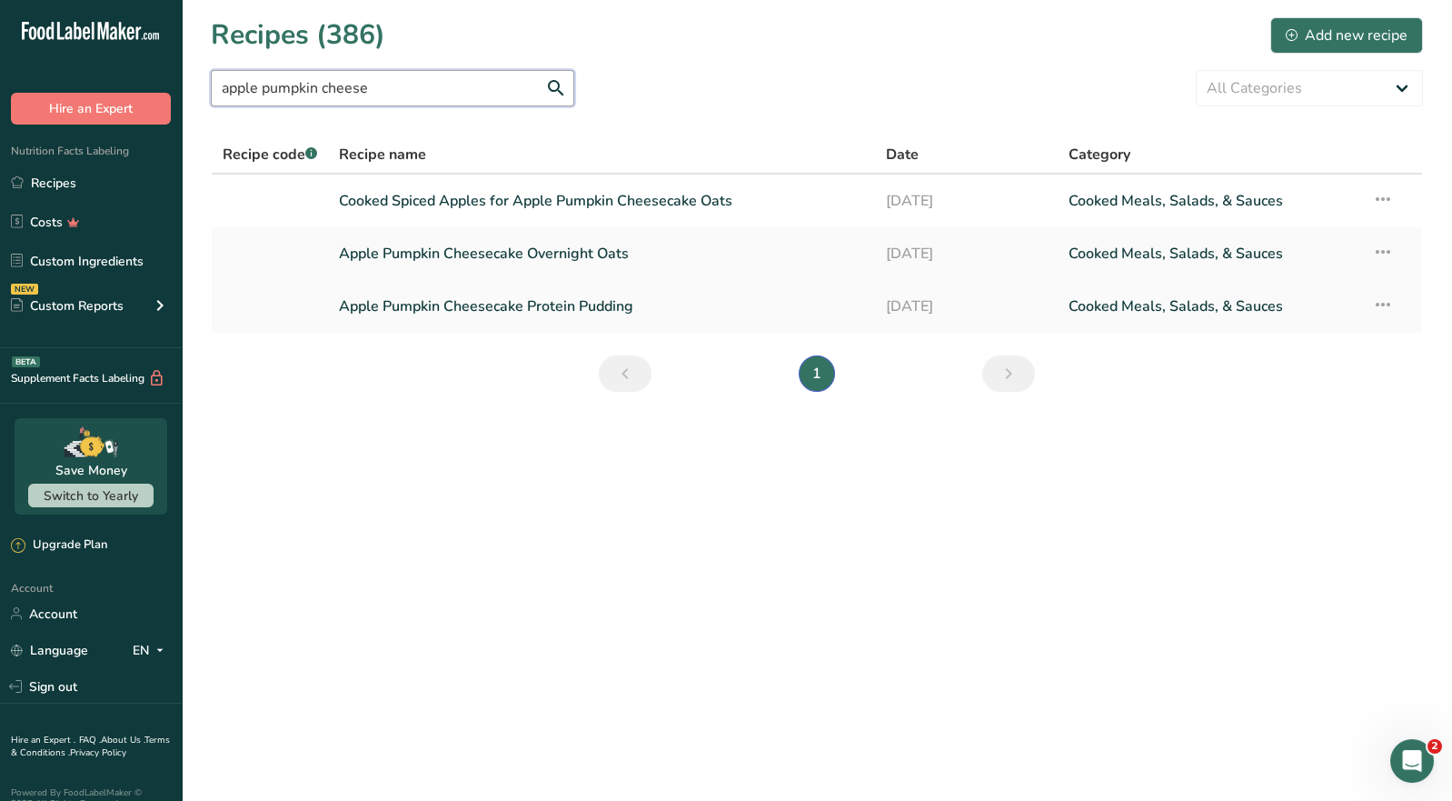
type input "apple pumpkin cheese"
click at [542, 302] on link "Apple Pumpkin Cheesecake Protein Pudding" at bounding box center [601, 306] width 525 height 38
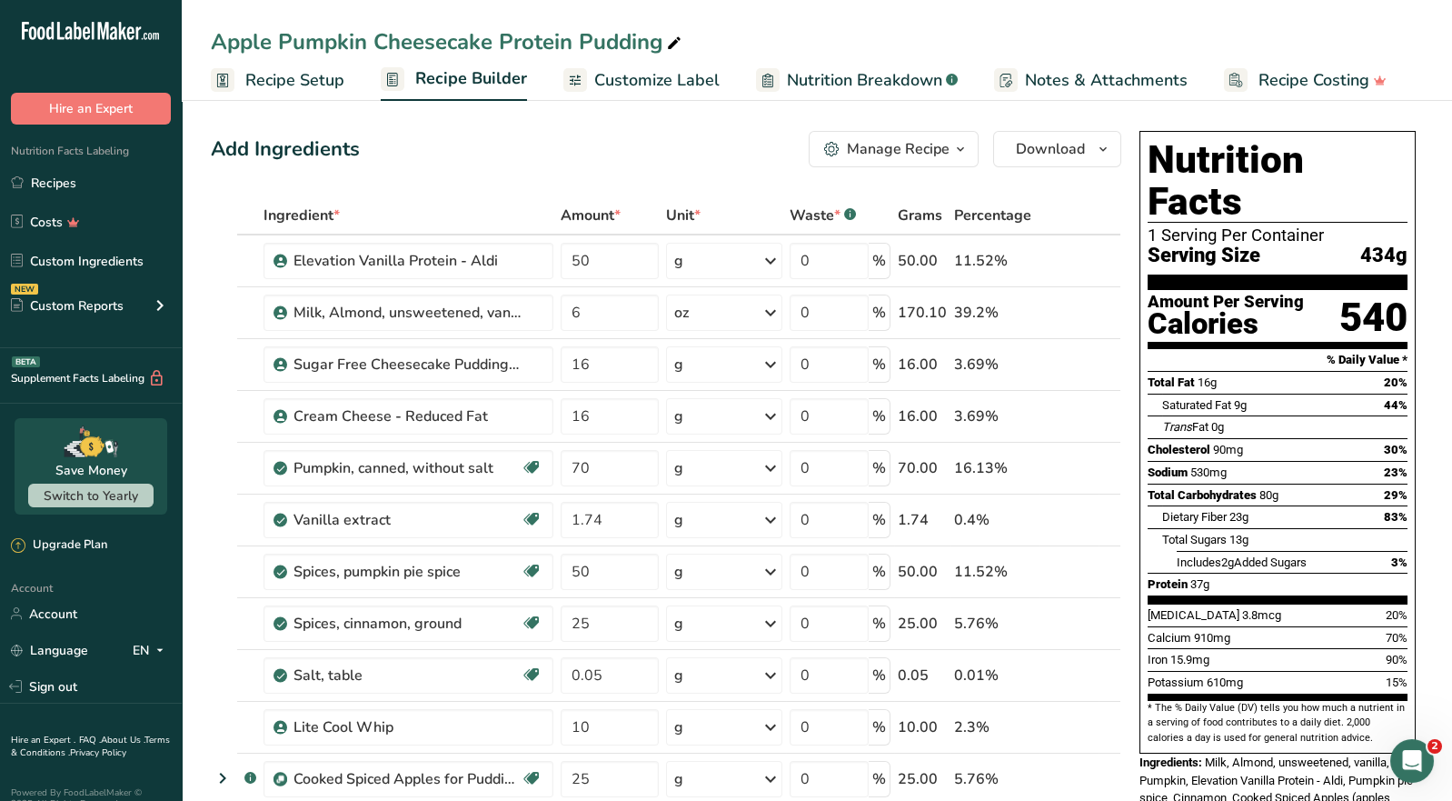
click at [702, 84] on span "Customize Label" at bounding box center [656, 80] width 125 height 25
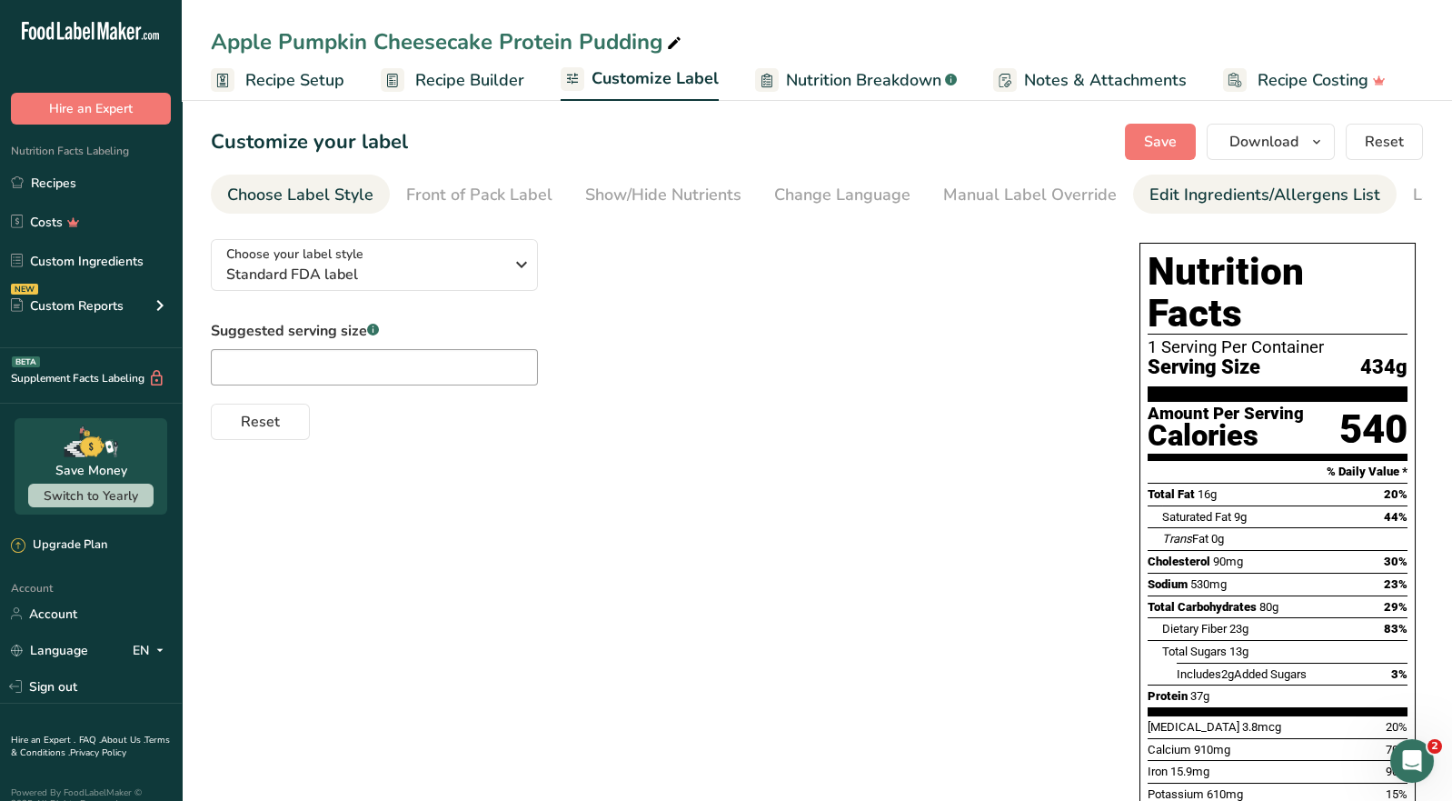
click at [1213, 202] on div "Edit Ingredients/Allergens List" at bounding box center [1265, 195] width 231 height 25
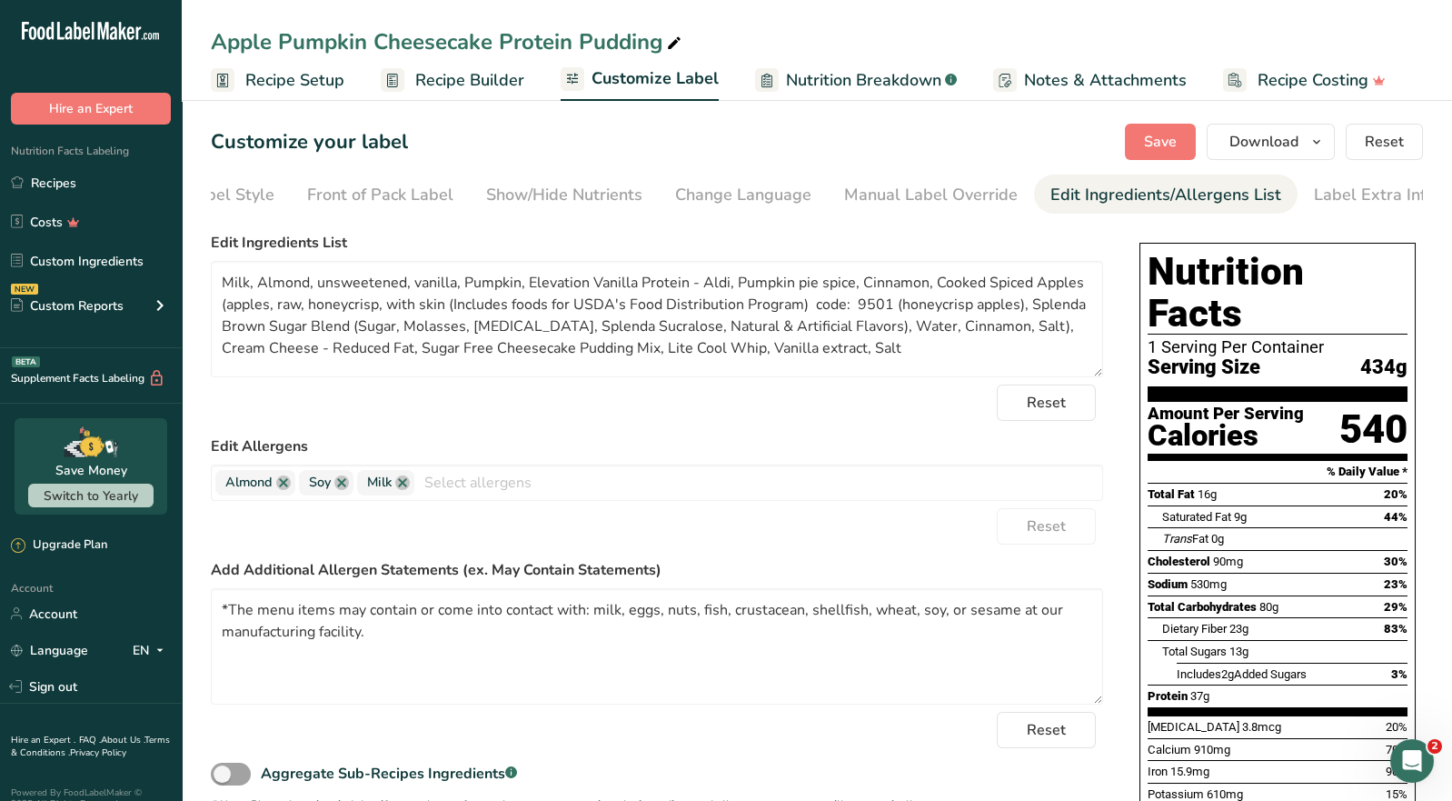
scroll to position [0, 107]
click at [1340, 201] on div "Label Extra Info" at bounding box center [1366, 195] width 121 height 25
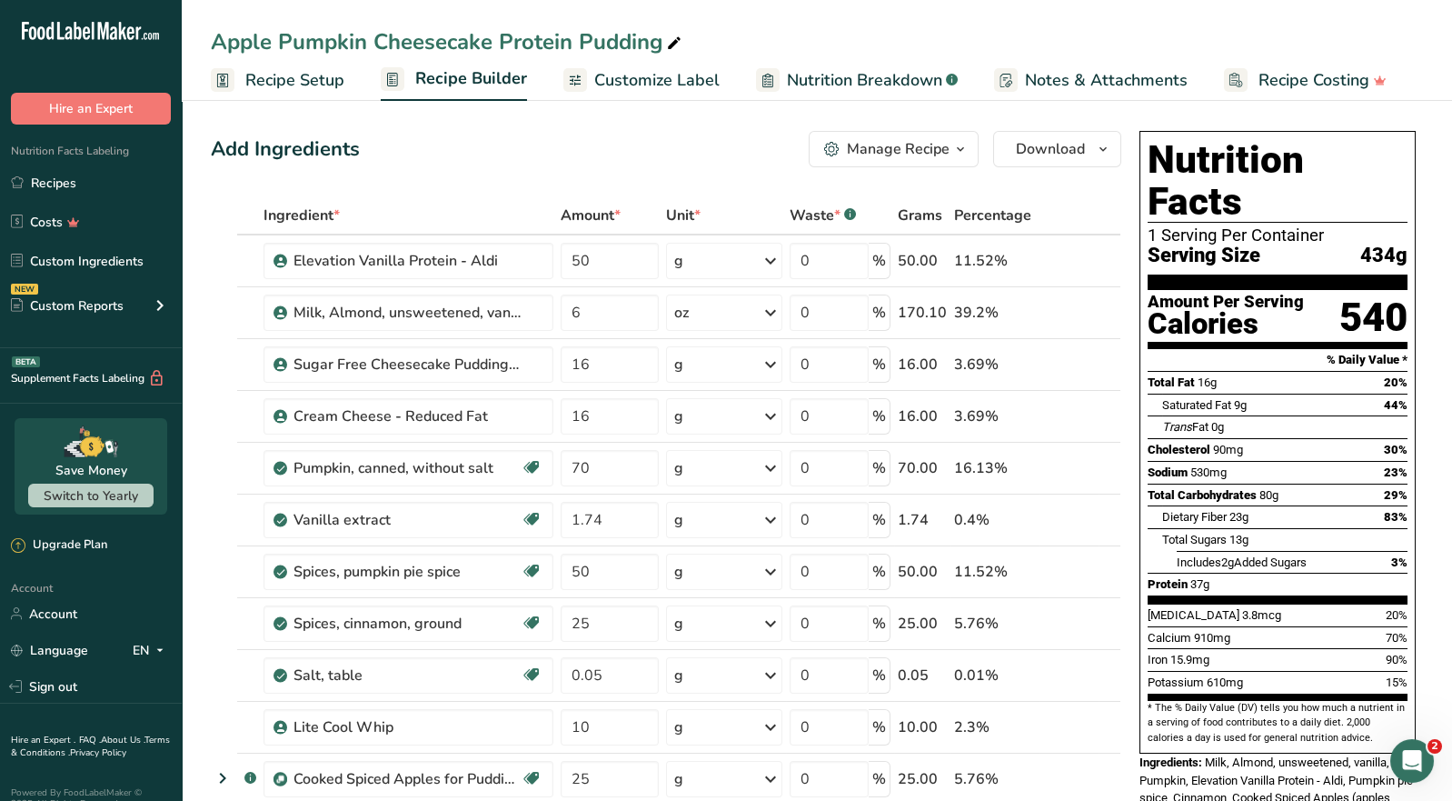
click at [934, 152] on div "Manage Recipe" at bounding box center [898, 149] width 103 height 22
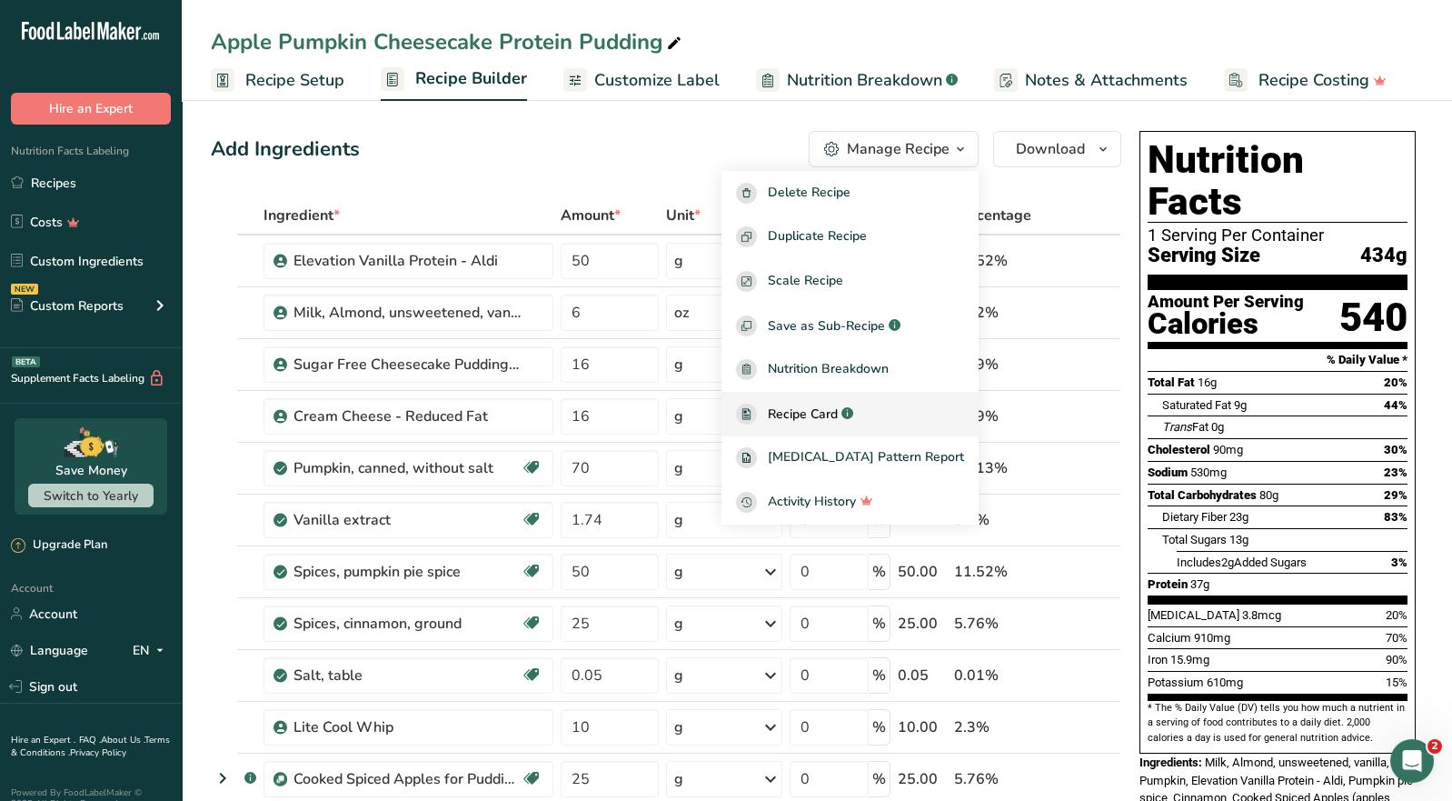
drag, startPoint x: 838, startPoint y: 418, endPoint x: 832, endPoint y: 396, distance: 22.7
click at [838, 417] on span "Recipe Card" at bounding box center [803, 413] width 70 height 19
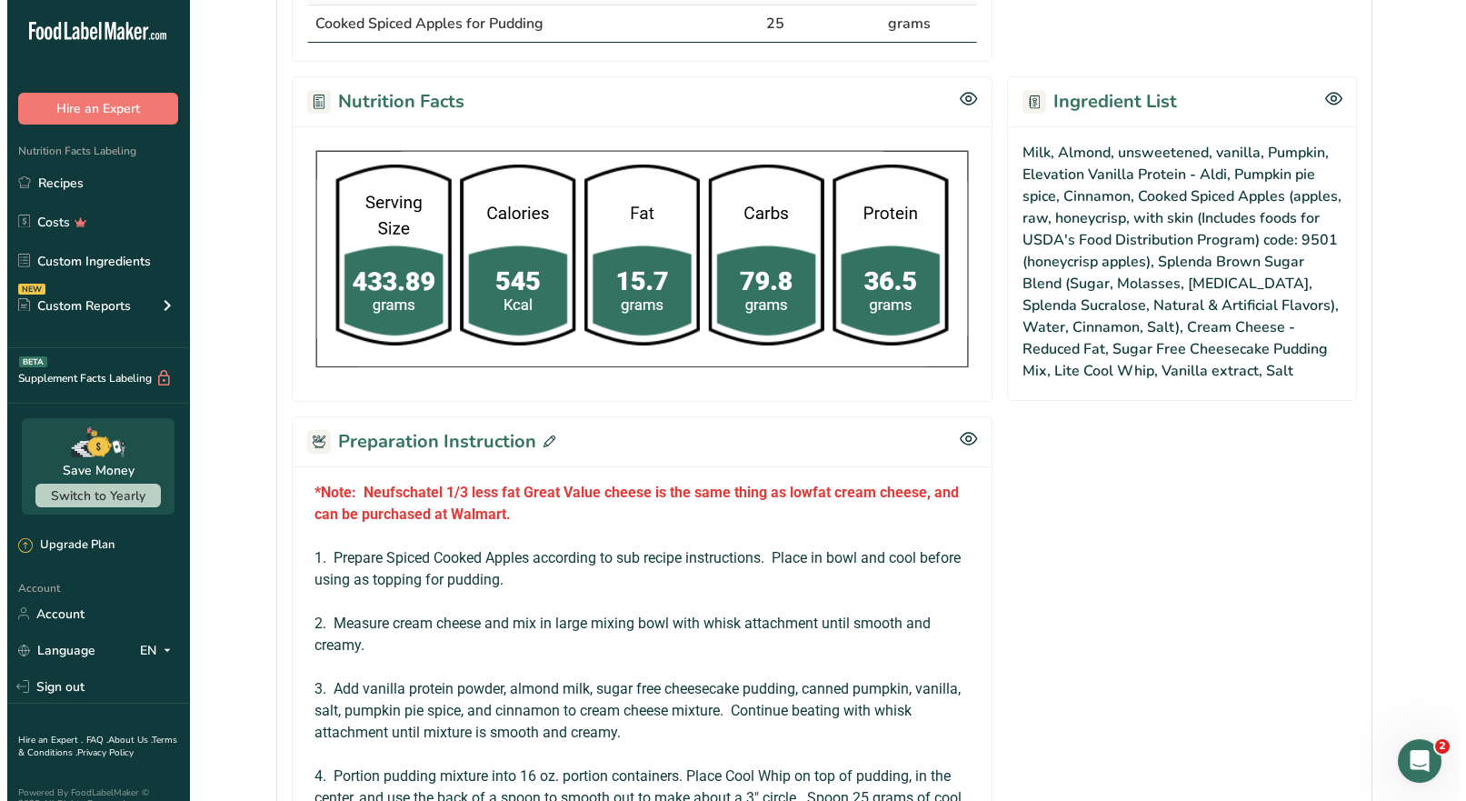
scroll to position [1071, 0]
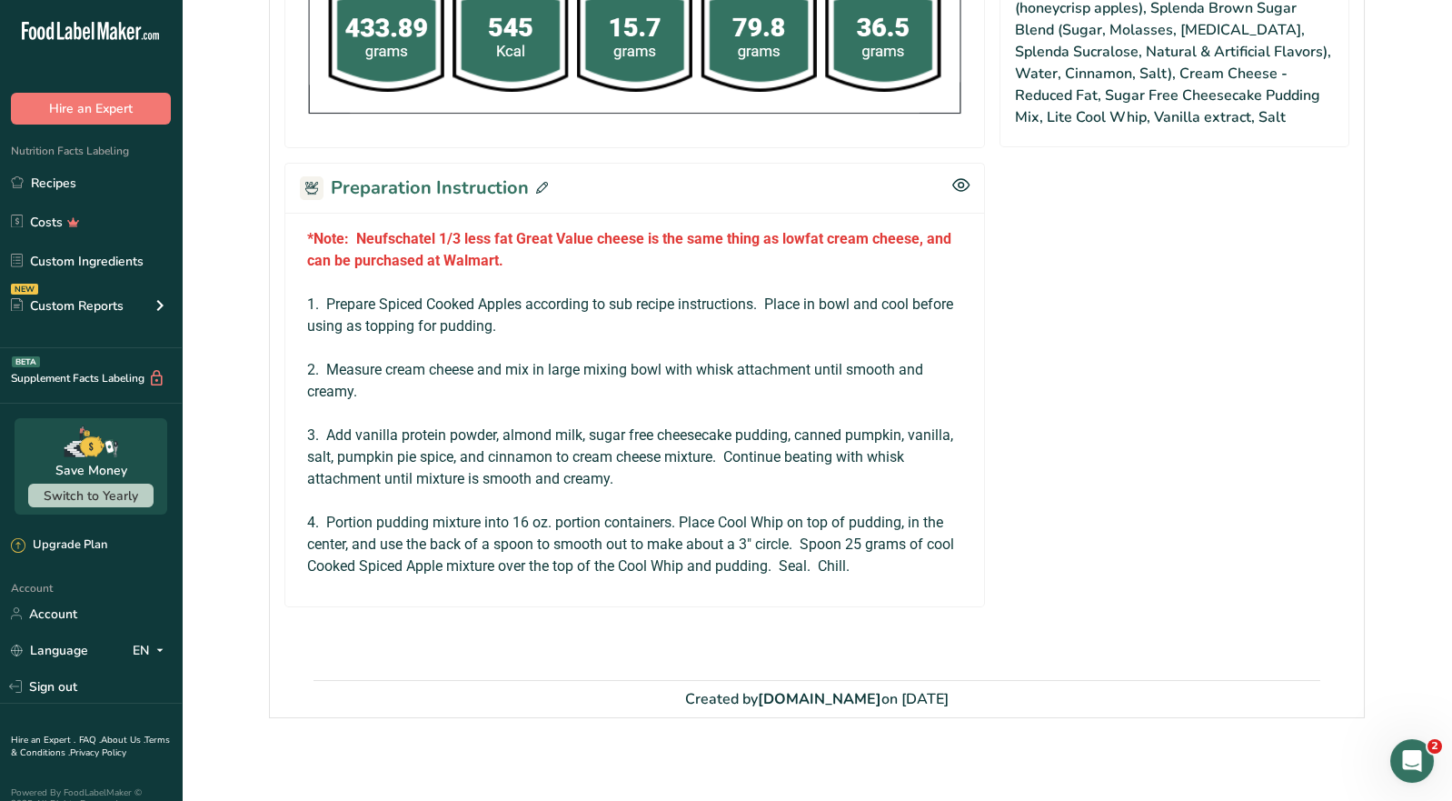
click at [539, 190] on span at bounding box center [538, 187] width 19 height 27
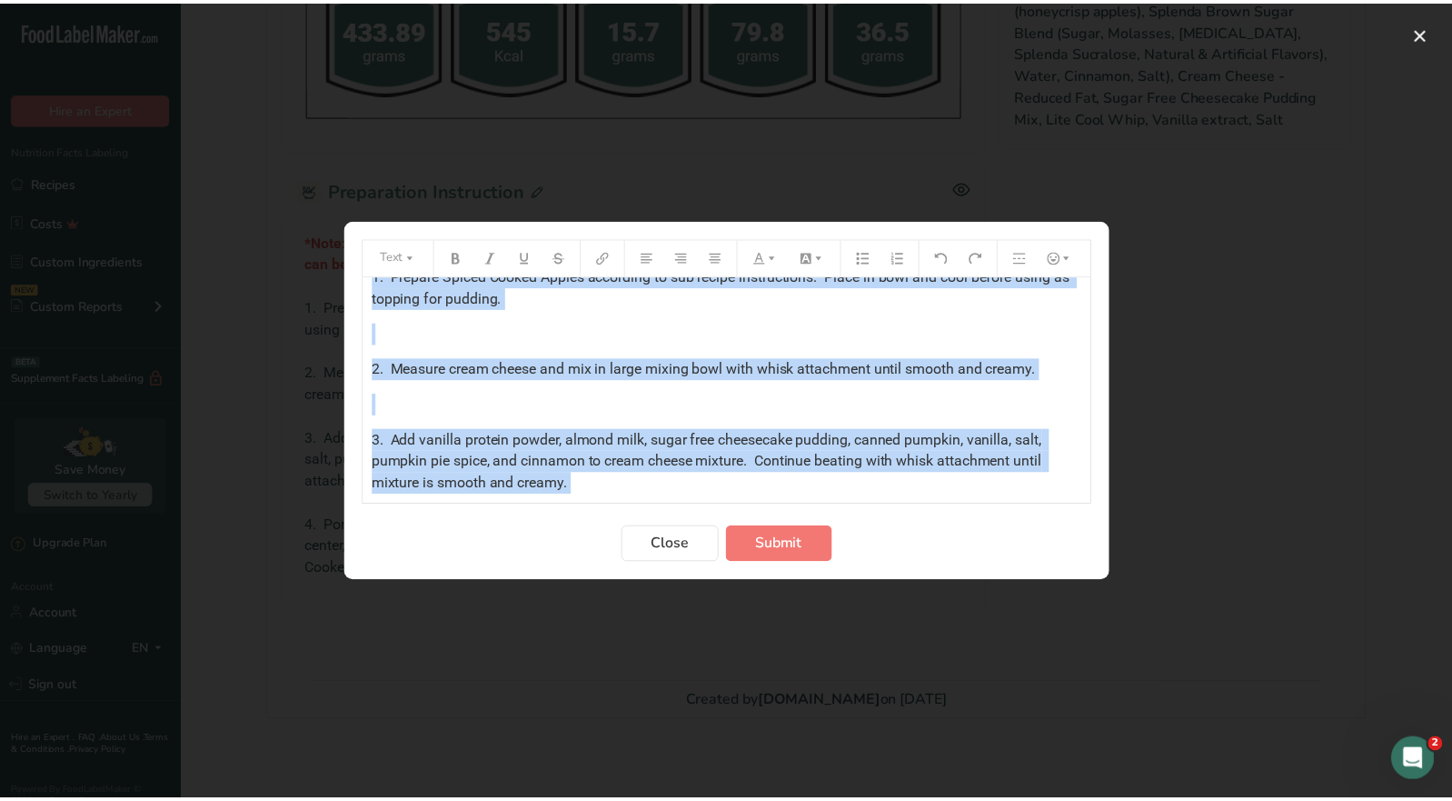
scroll to position [236, 0]
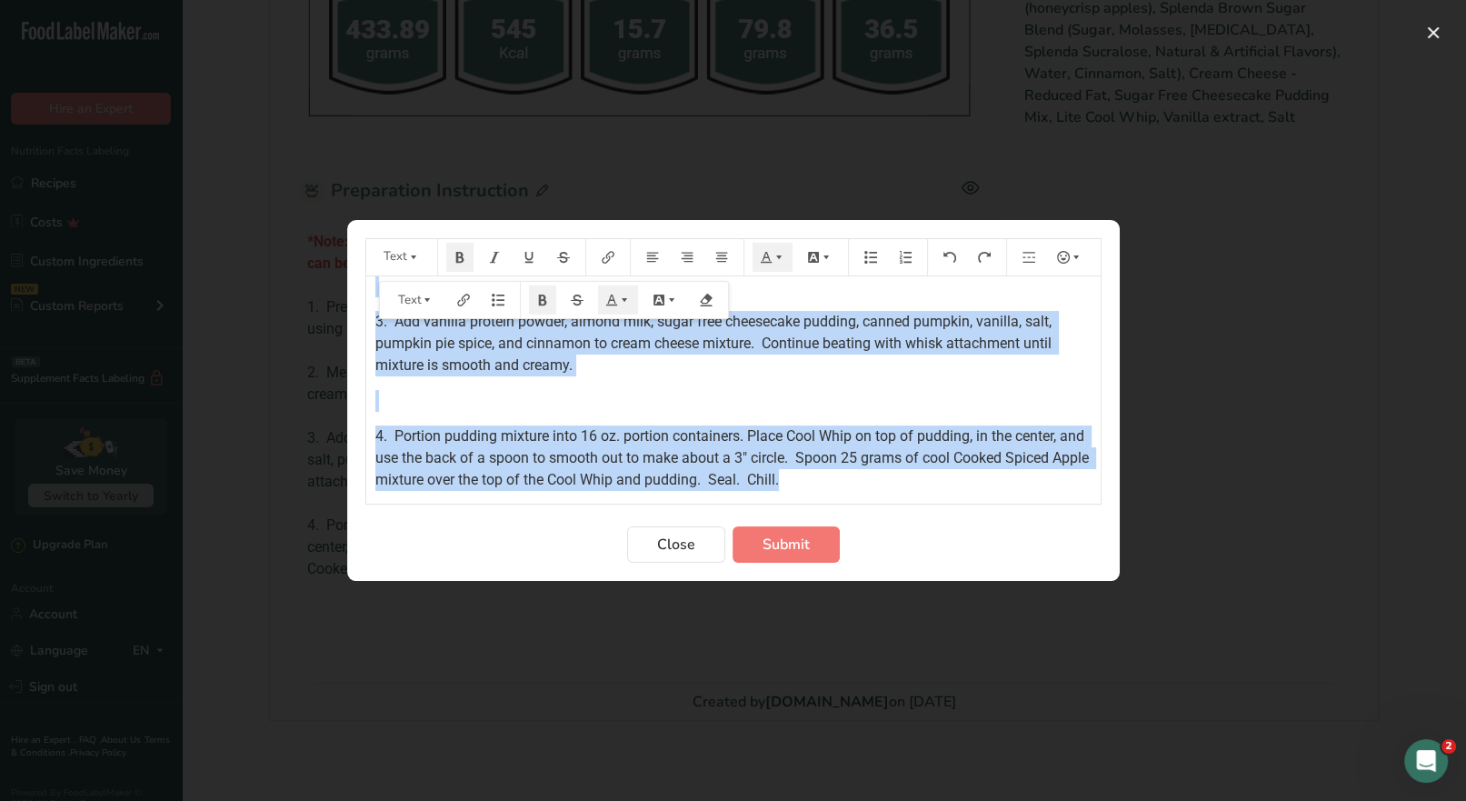
drag, startPoint x: 372, startPoint y: 301, endPoint x: 953, endPoint y: 503, distance: 615.6
click at [953, 503] on div "*Note: Neufschatel 1/3 less fat Great Value cheese is the same thing as lowfat …" at bounding box center [733, 389] width 734 height 227
copy div "*Note: Neufschatel 1/3 less fat Great Value cheese is the same thing as lowfat …"
click at [689, 550] on span "Close" at bounding box center [676, 544] width 38 height 22
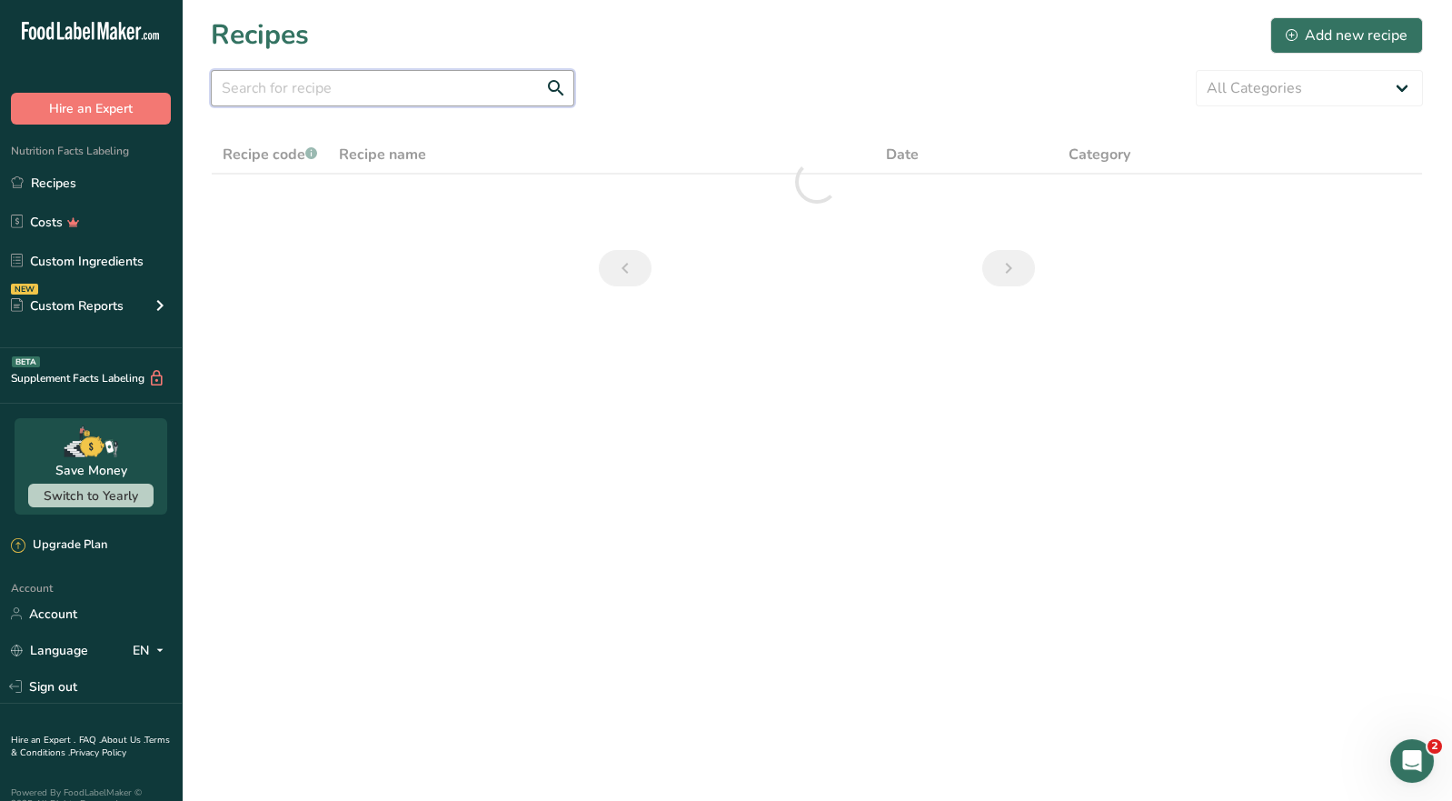
click at [419, 98] on input "text" at bounding box center [393, 88] width 364 height 36
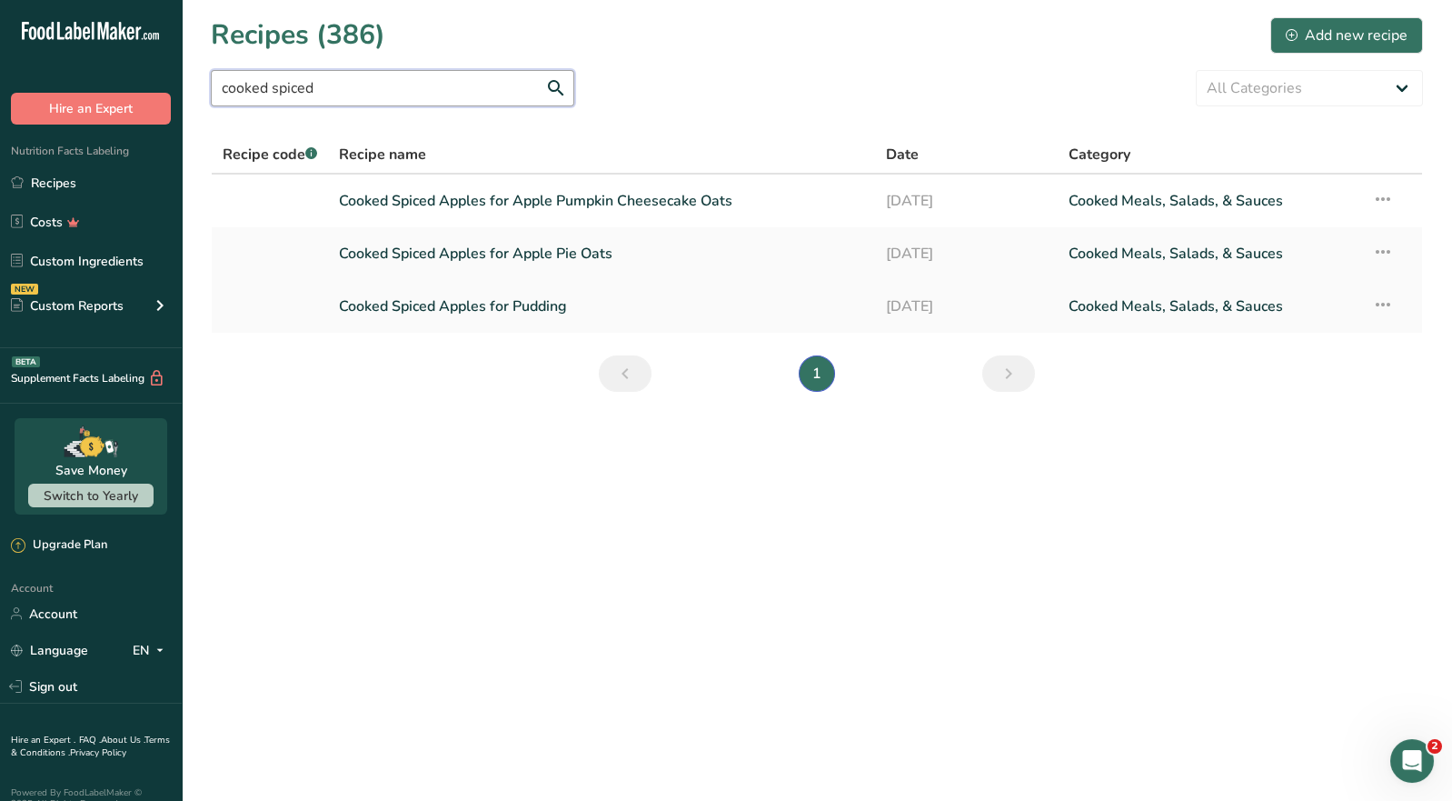
type input "cooked spiced"
click at [514, 313] on link "Cooked Spiced Apples for Pudding" at bounding box center [601, 306] width 525 height 38
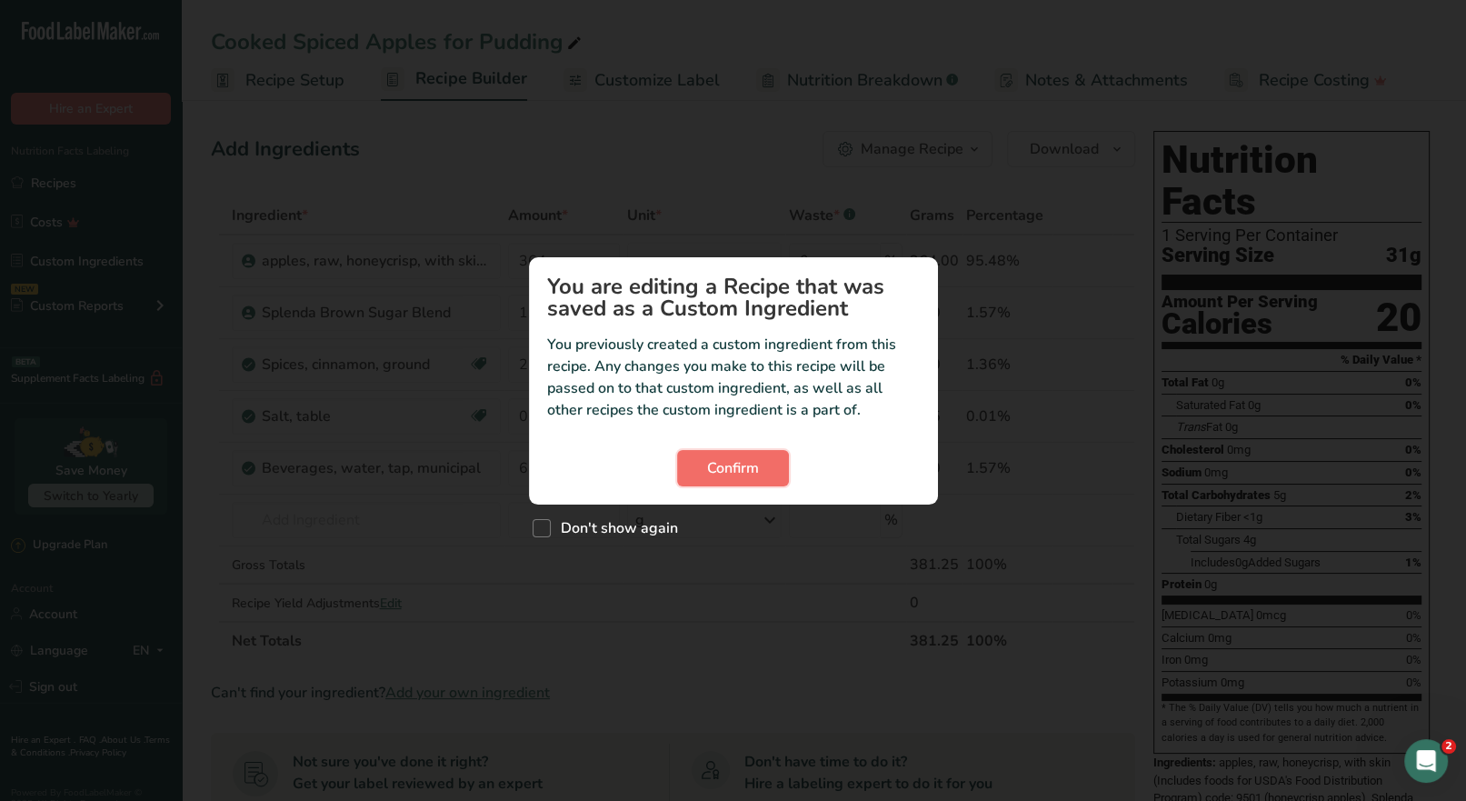
click at [751, 473] on span "Confirm" at bounding box center [733, 468] width 52 height 22
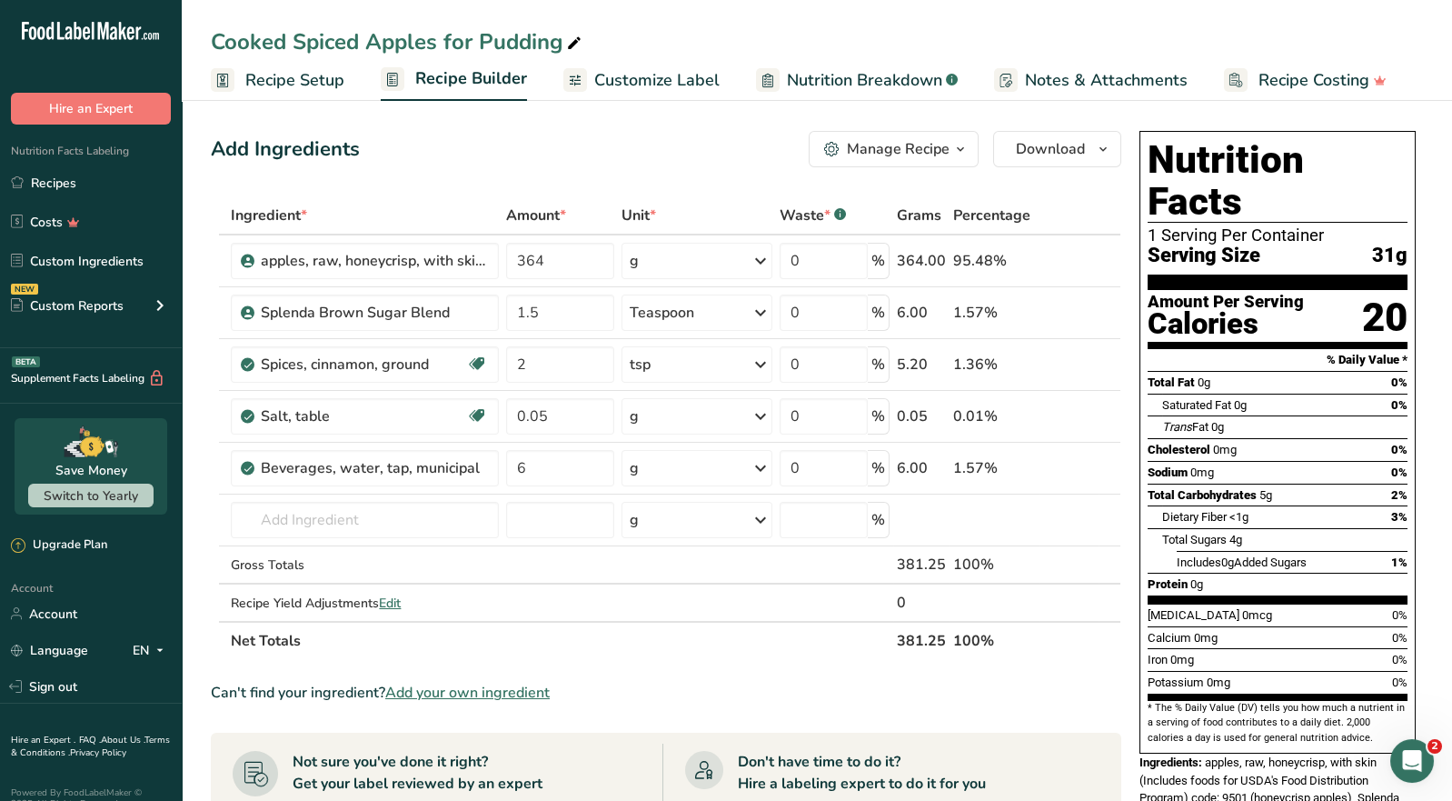
click at [965, 157] on icon "button" at bounding box center [960, 149] width 15 height 23
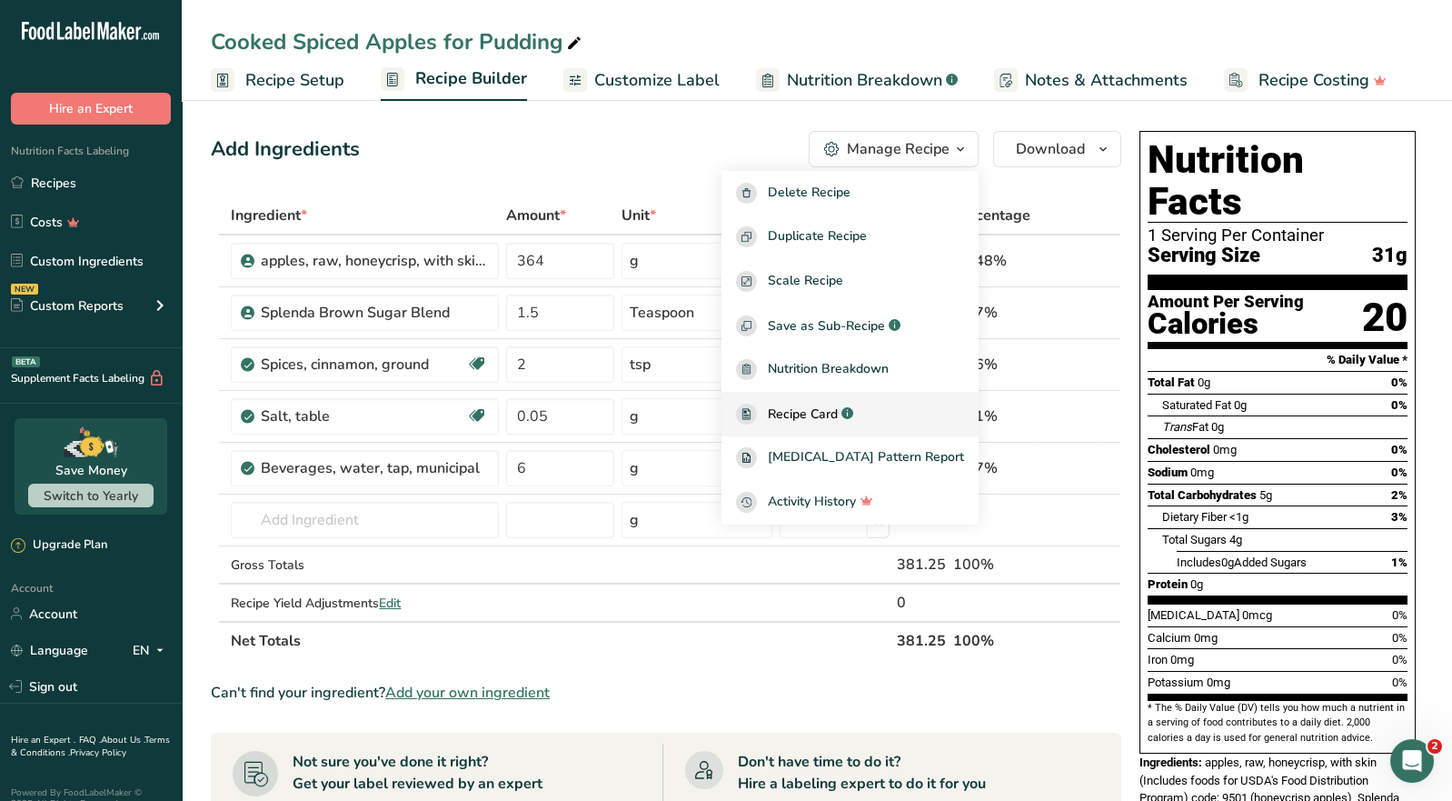
click at [838, 417] on span "Recipe Card" at bounding box center [803, 413] width 70 height 19
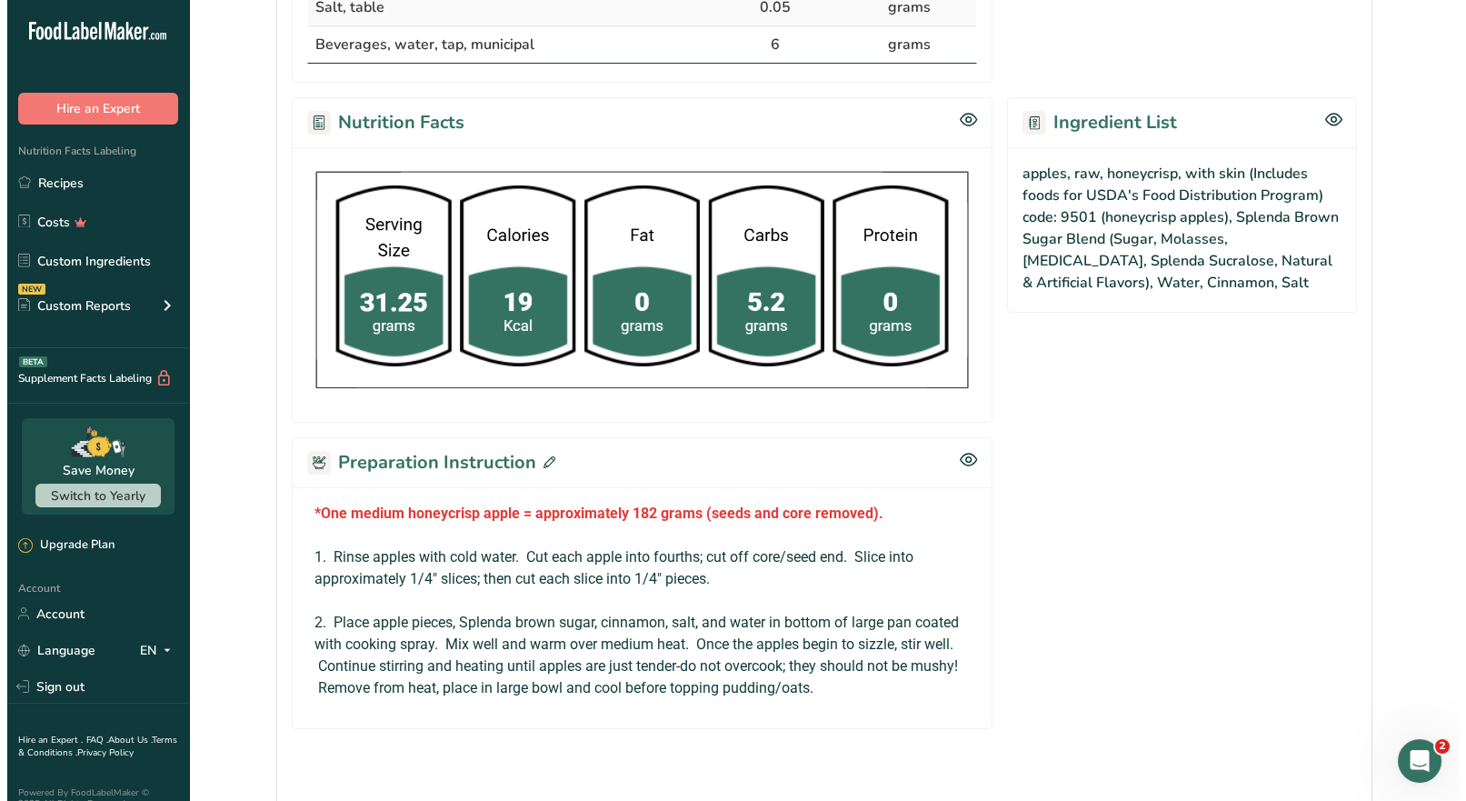
scroll to position [716, 0]
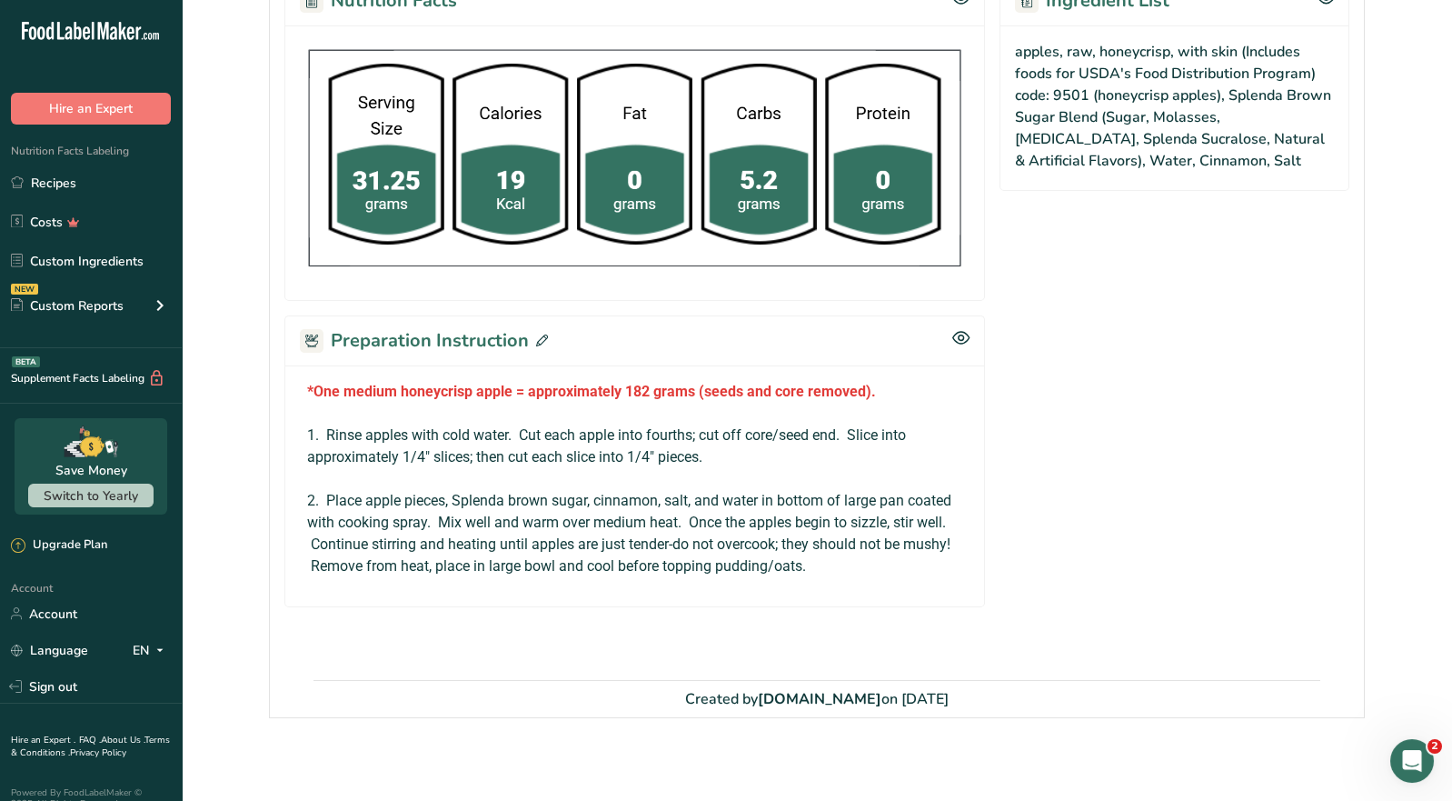
click at [544, 334] on div "Preparation Instruction" at bounding box center [634, 340] width 701 height 50
click at [538, 334] on icon at bounding box center [542, 340] width 12 height 12
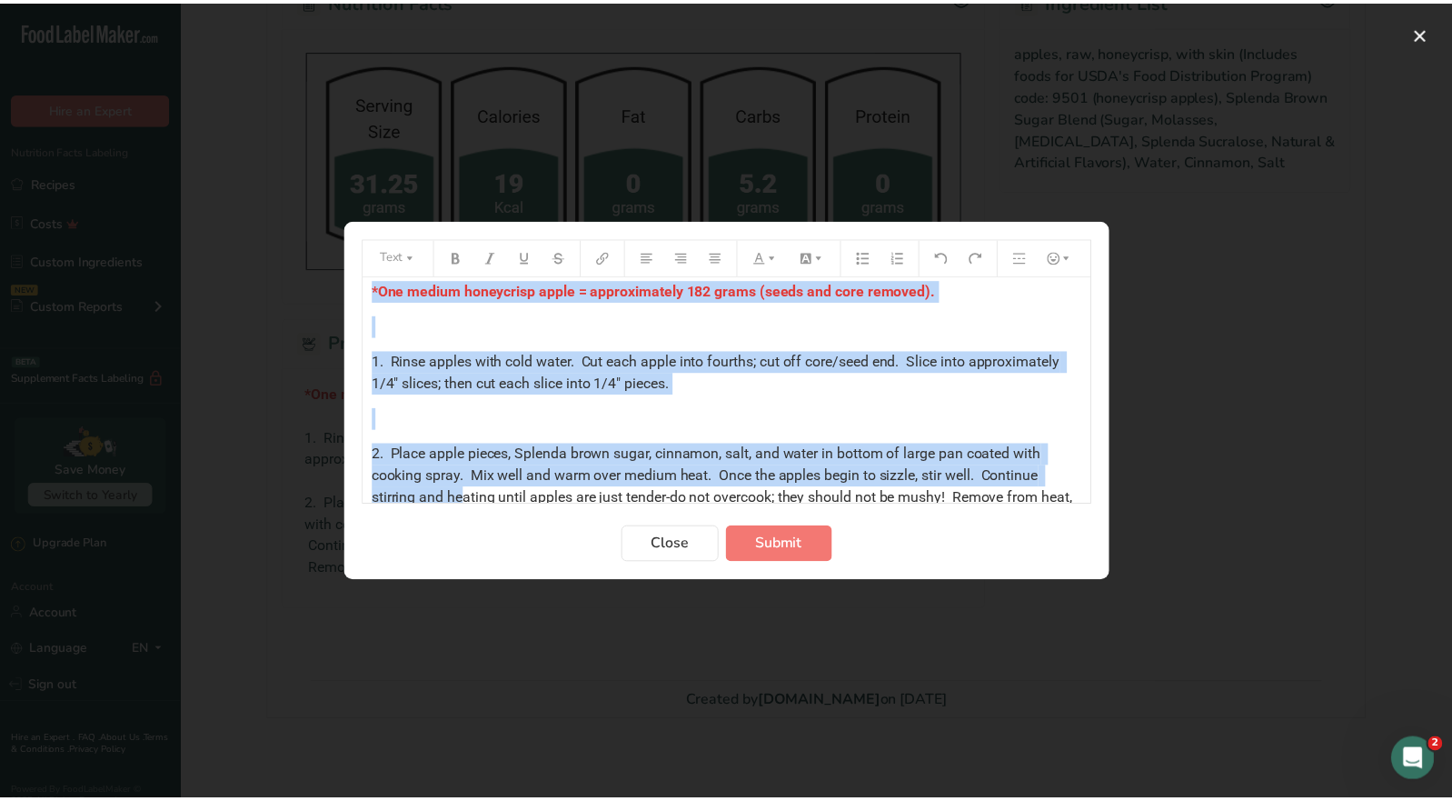
scroll to position [51, 0]
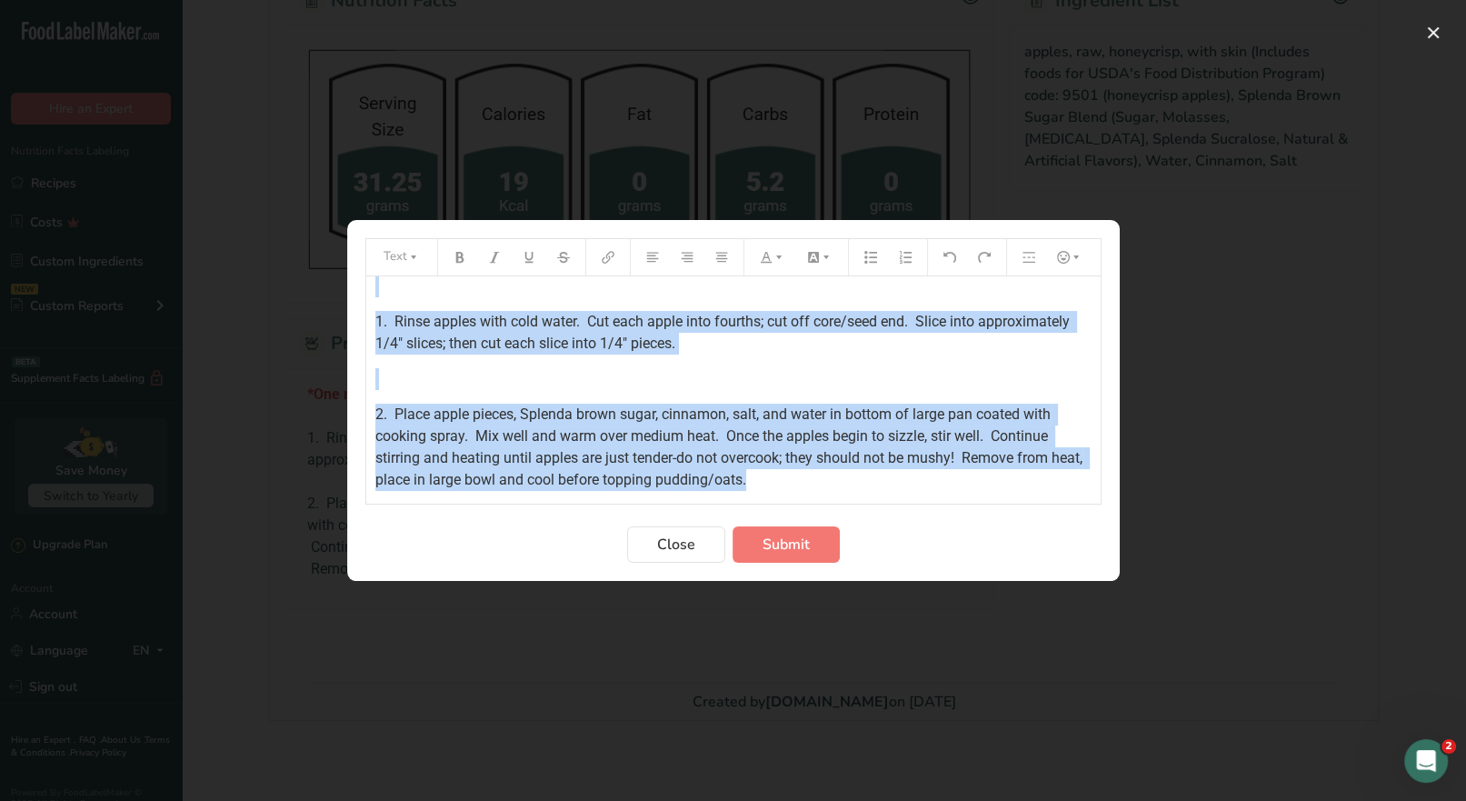
drag, startPoint x: 368, startPoint y: 296, endPoint x: 843, endPoint y: 488, distance: 512.5
click at [834, 500] on div "*One medium honeycrisp apple = approximately 182 grams (seeds and core removed)…" at bounding box center [733, 389] width 734 height 227
copy div "*One medium honeycrisp apple = approximately 182 grams (seeds and core removed)…"
drag, startPoint x: 682, startPoint y: 543, endPoint x: 699, endPoint y: 483, distance: 63.3
click at [682, 543] on span "Close" at bounding box center [676, 544] width 38 height 22
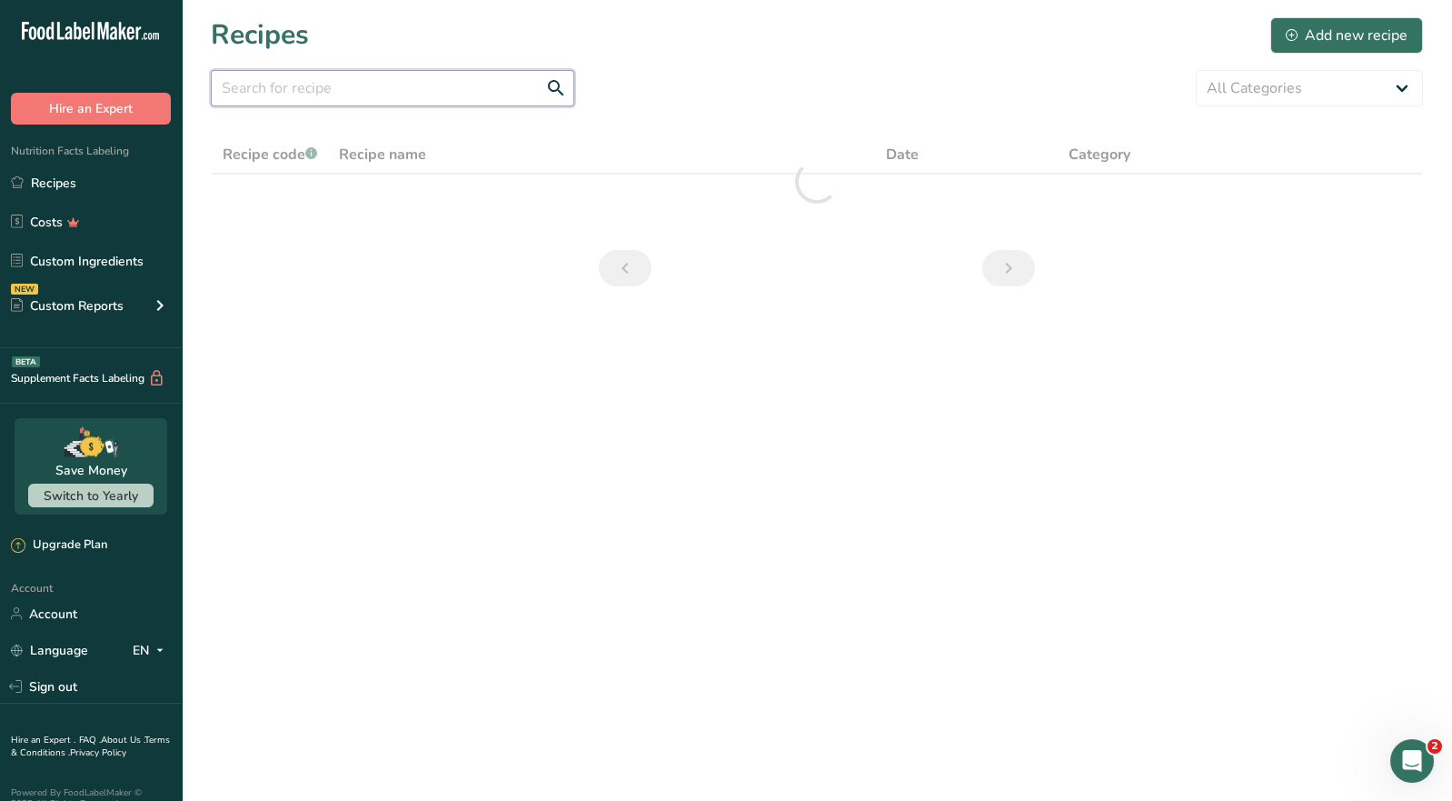
click at [261, 96] on input "text" at bounding box center [393, 88] width 364 height 36
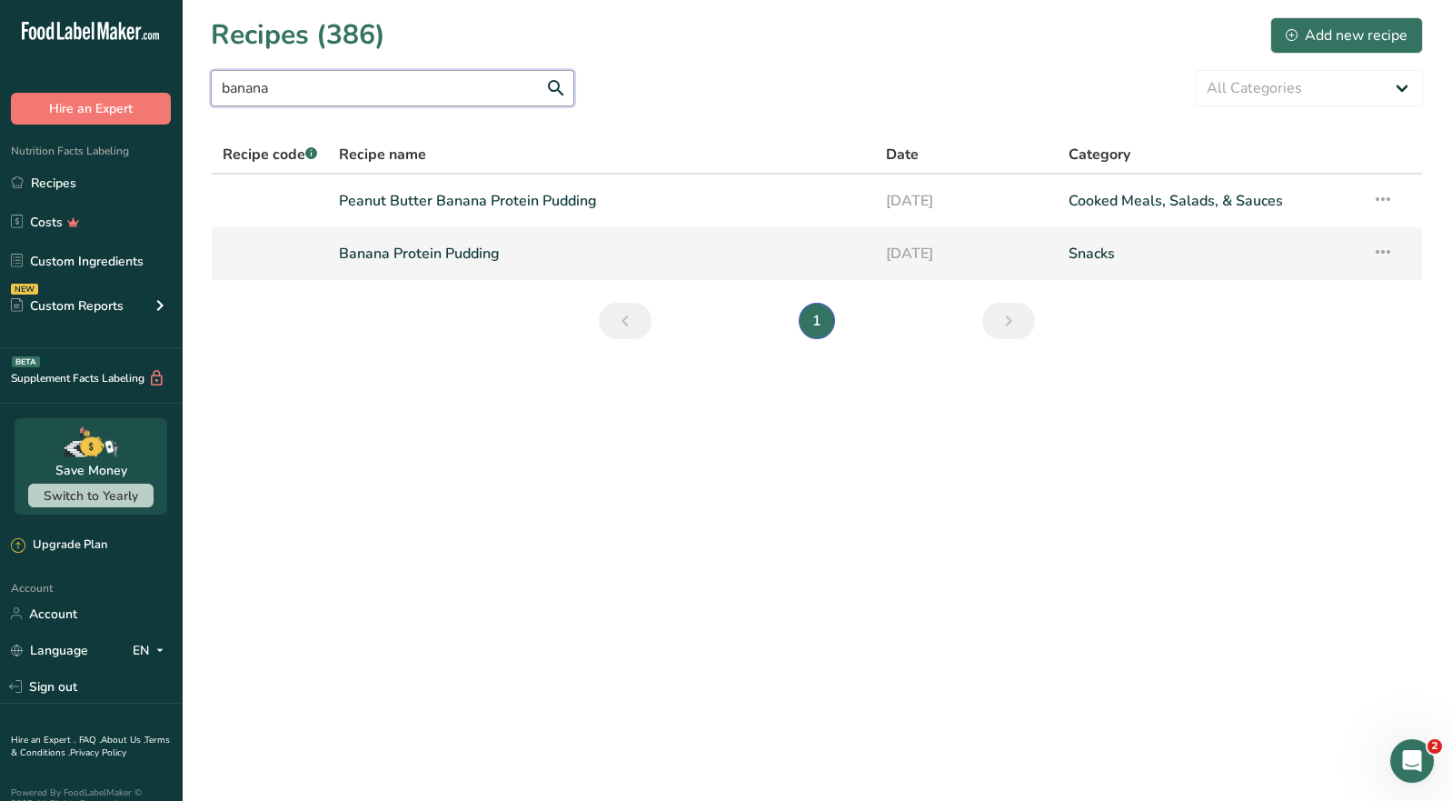
type input "banana"
click at [415, 256] on link "Banana Protein Pudding" at bounding box center [601, 253] width 525 height 38
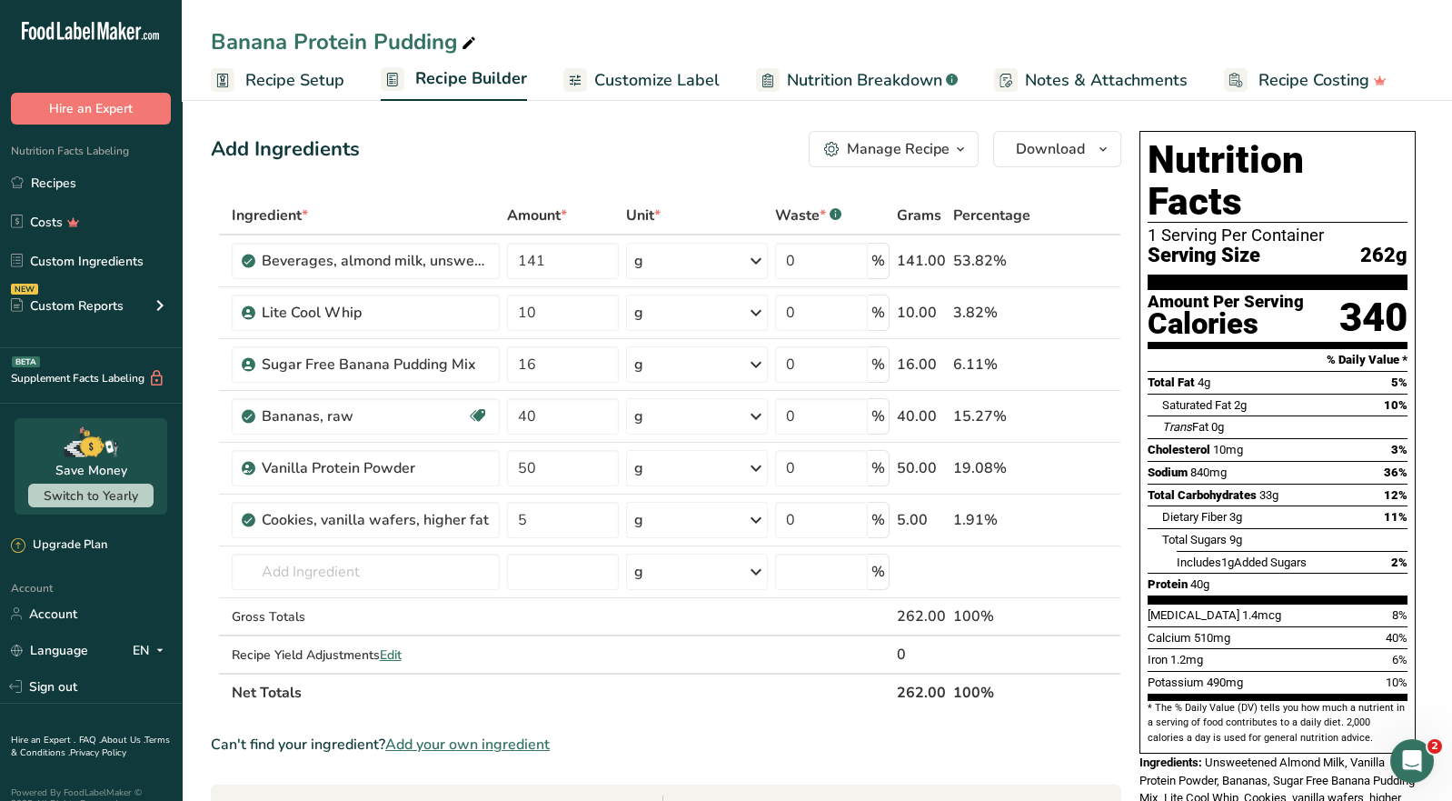
click at [956, 160] on button "Manage Recipe" at bounding box center [894, 149] width 170 height 36
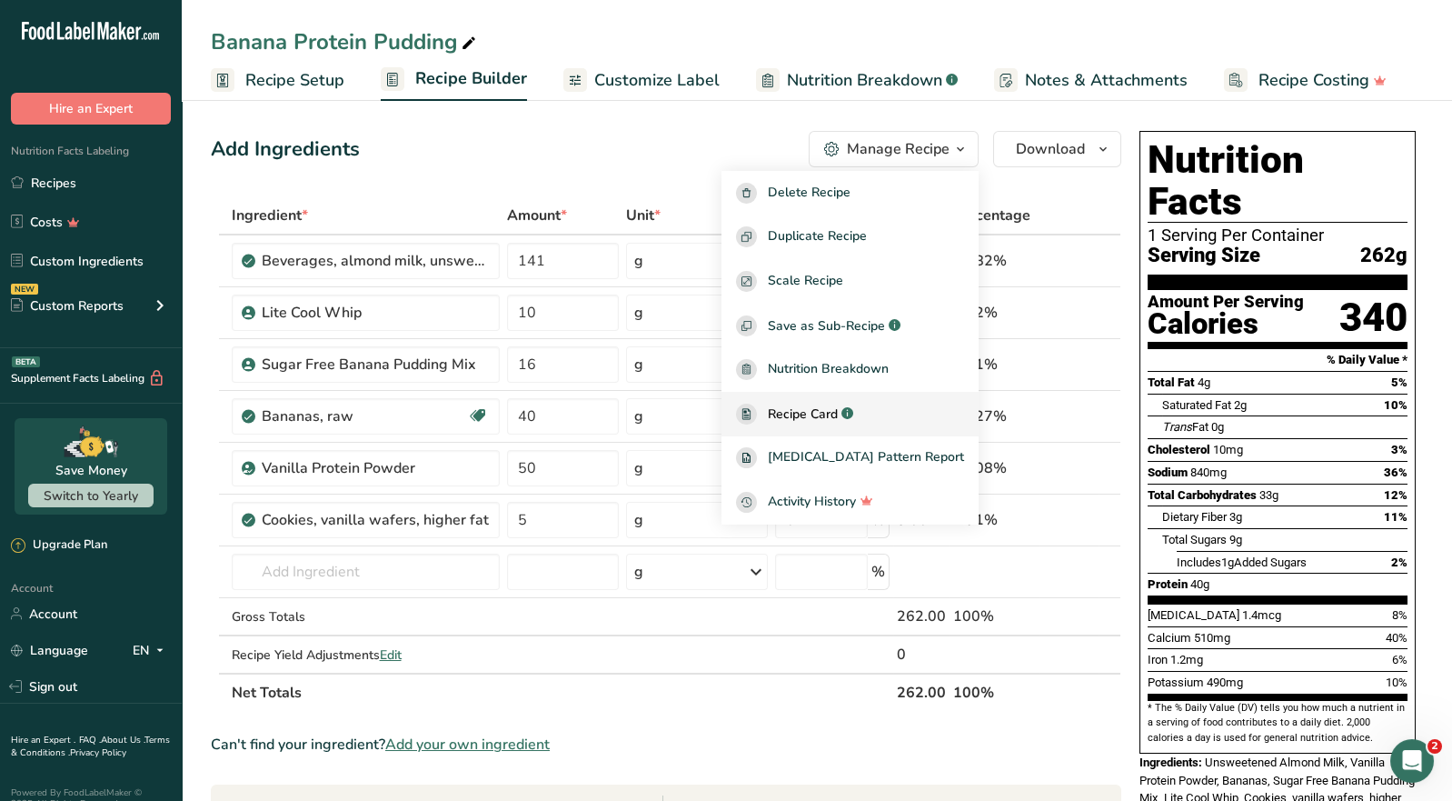
click at [838, 416] on span "Recipe Card" at bounding box center [803, 413] width 70 height 19
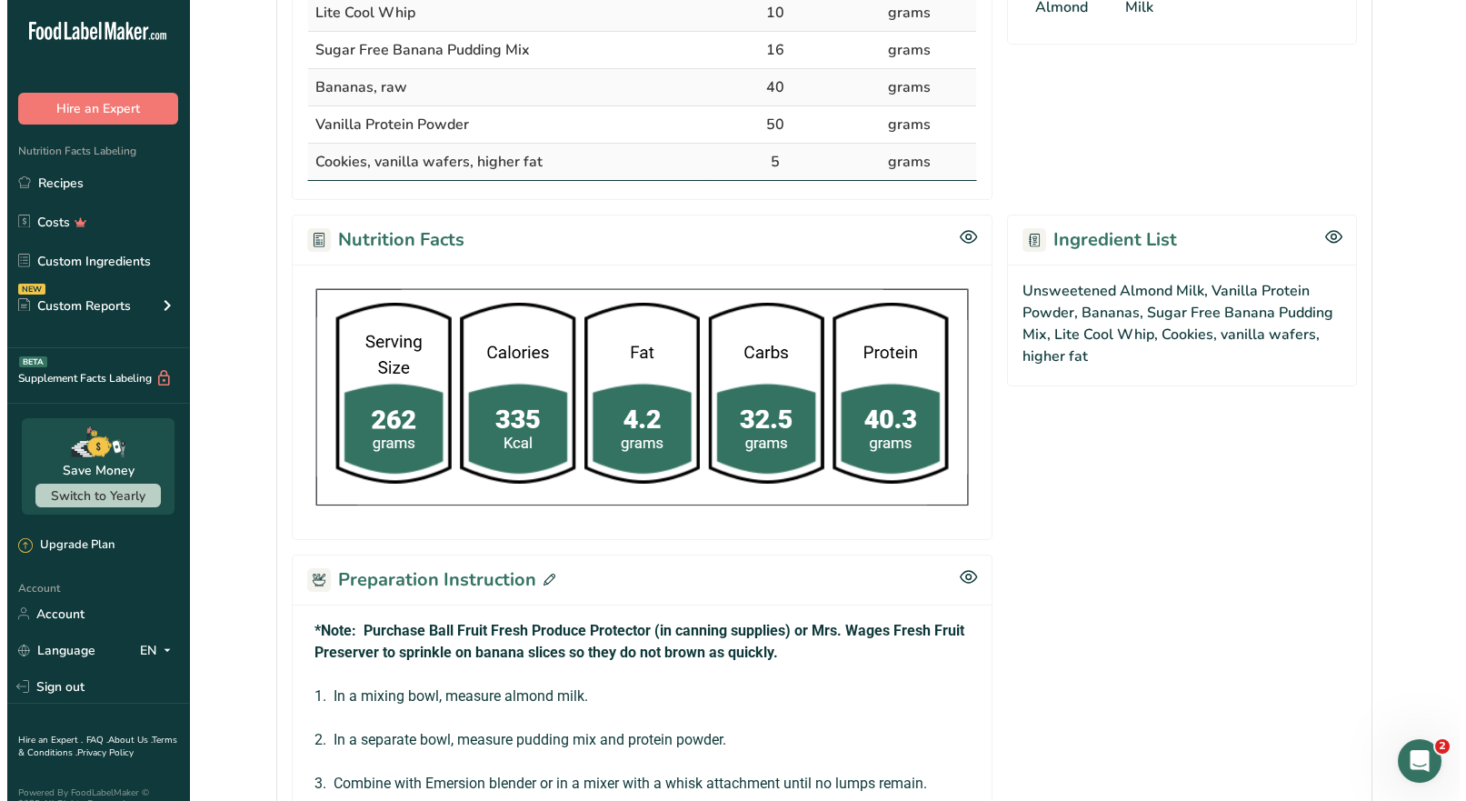
scroll to position [862, 0]
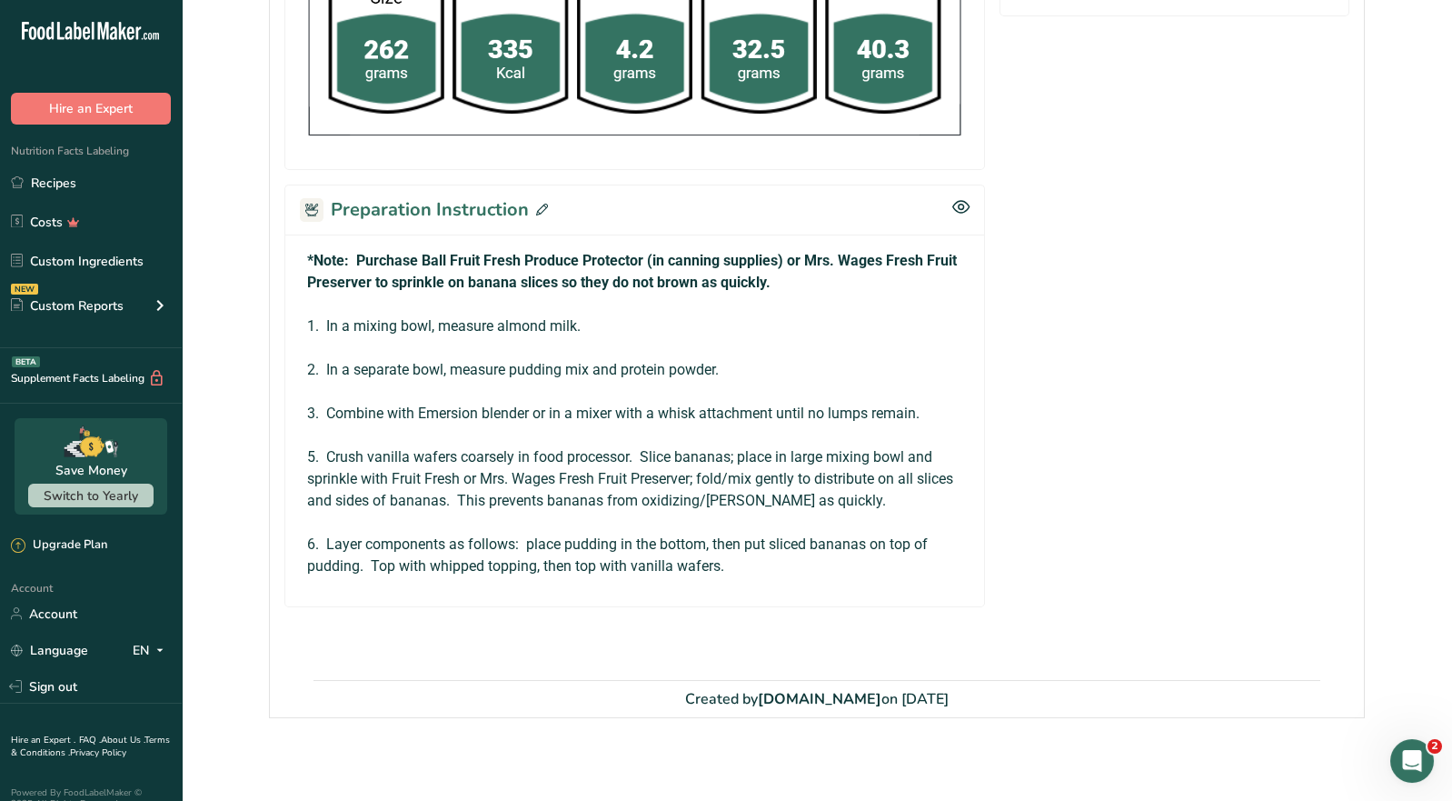
click at [538, 214] on span at bounding box center [538, 209] width 19 height 27
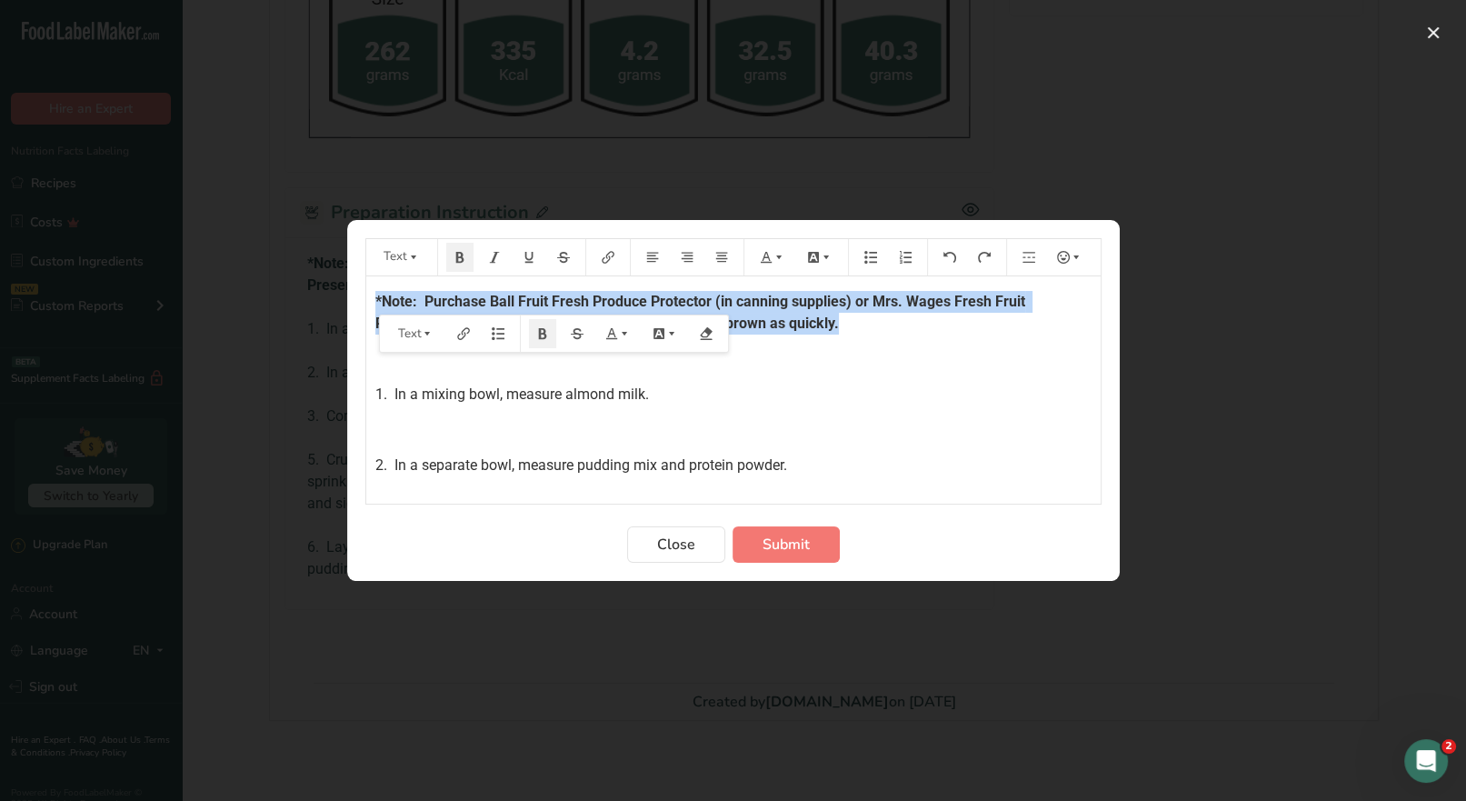
drag, startPoint x: 372, startPoint y: 300, endPoint x: 835, endPoint y: 319, distance: 463.9
click at [835, 319] on div "*Note: Purchase Ball Fruit Fresh Produce Protector (in canning supplies) or Mrs…" at bounding box center [733, 515] width 734 height 478
click at [775, 262] on icon "Preparation instructions modal" at bounding box center [778, 257] width 13 height 13
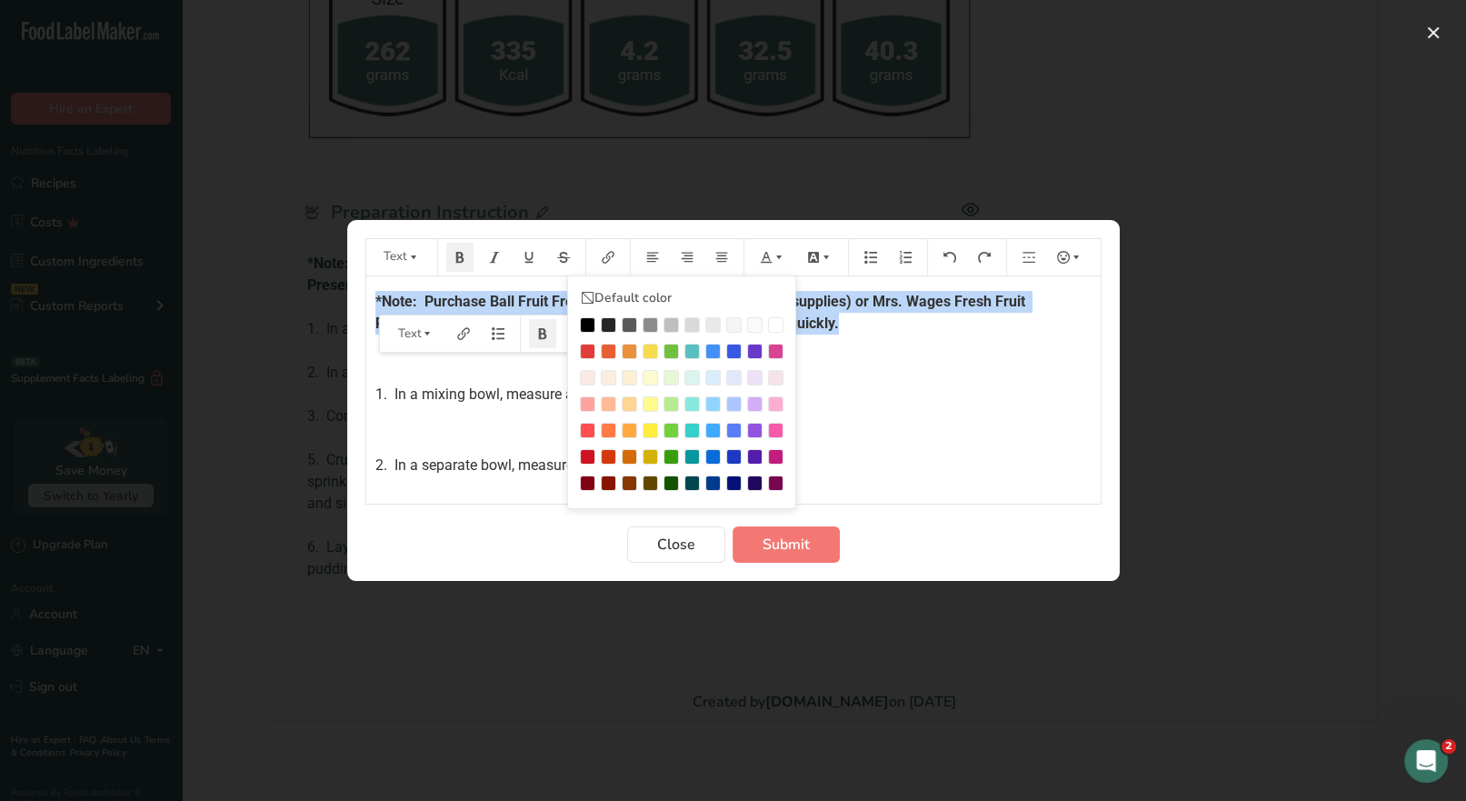
click at [584, 351] on div "Preparation instructions modal" at bounding box center [587, 351] width 15 height 15
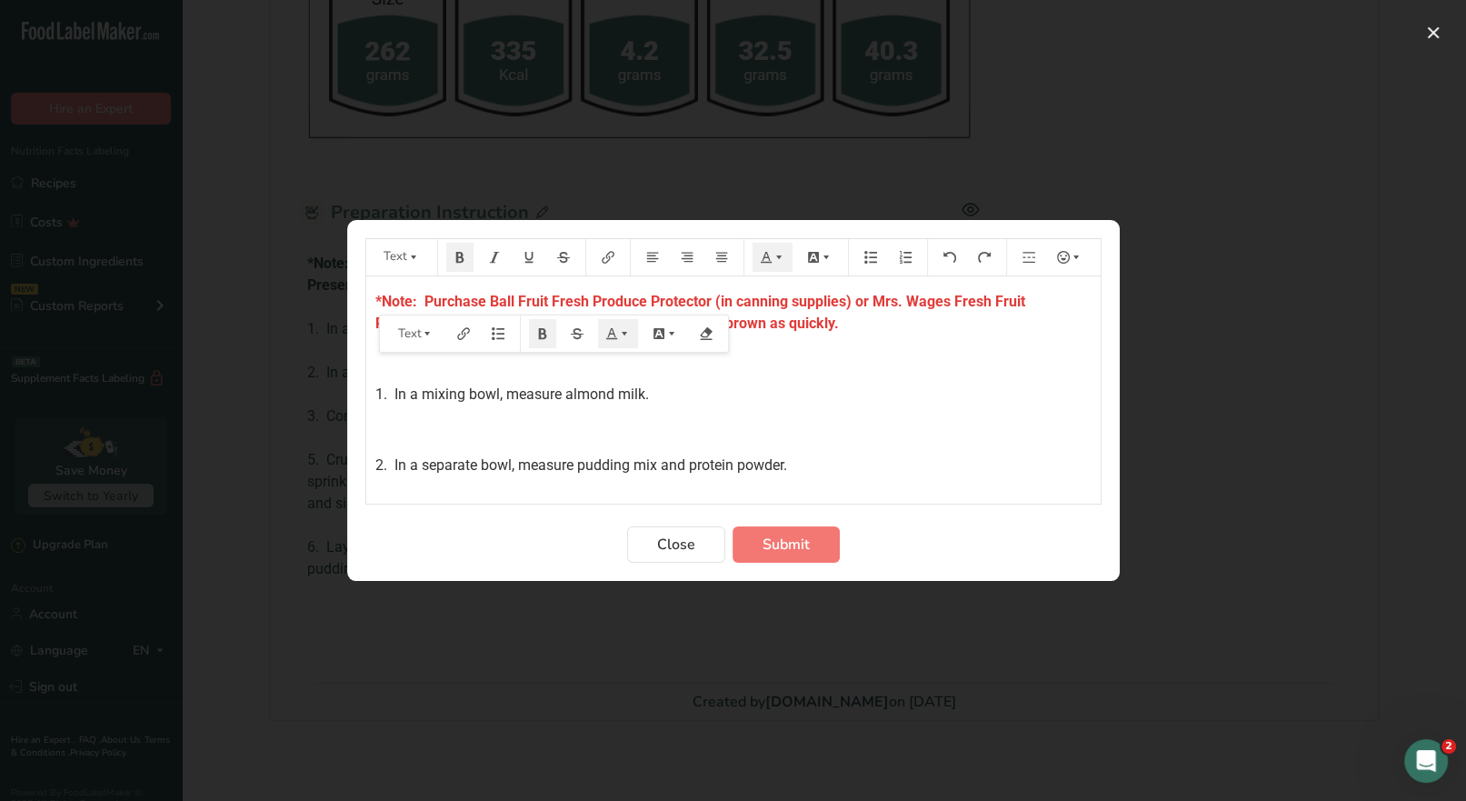
click at [891, 388] on p "1. In a mixing bowl, measure almond milk." at bounding box center [733, 394] width 716 height 22
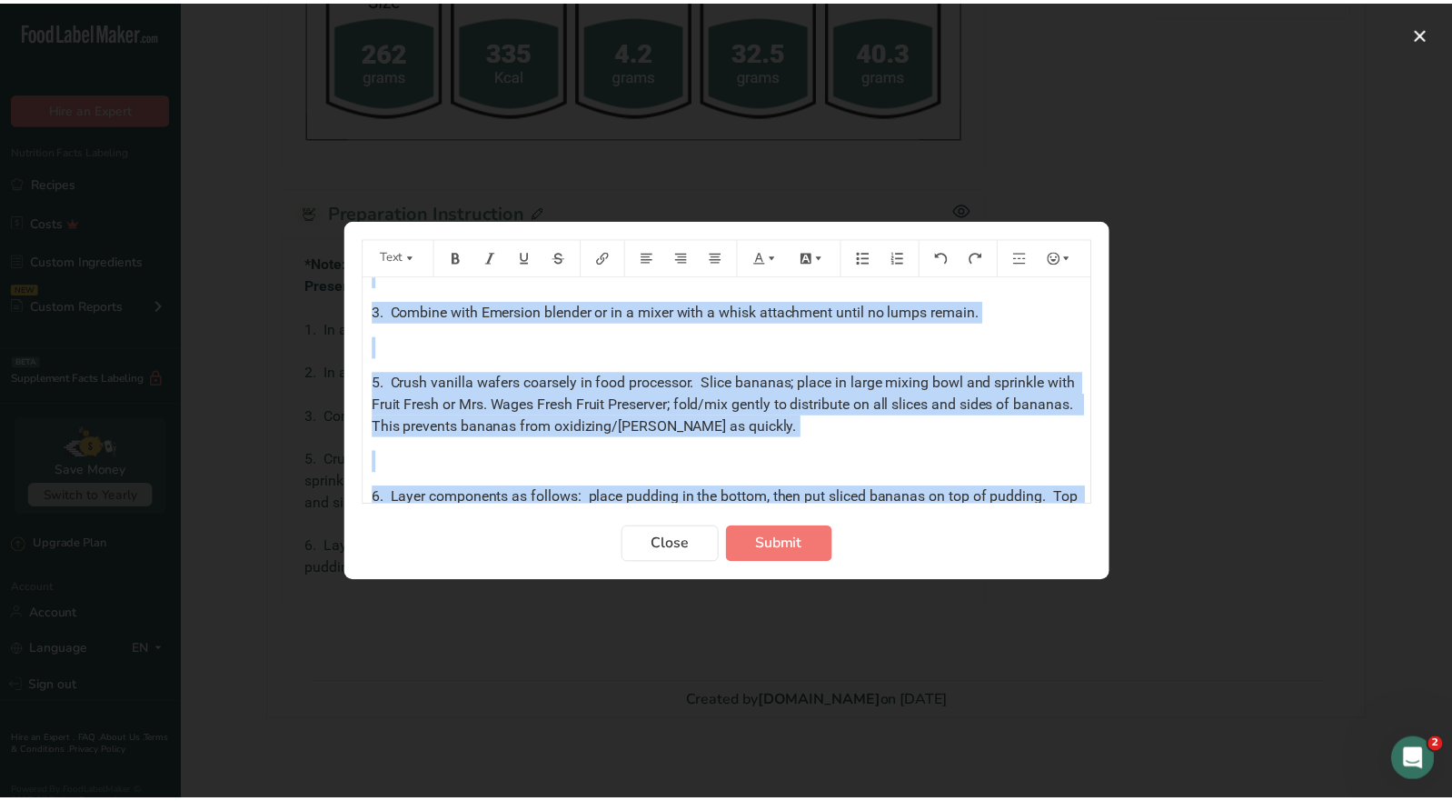
scroll to position [264, 0]
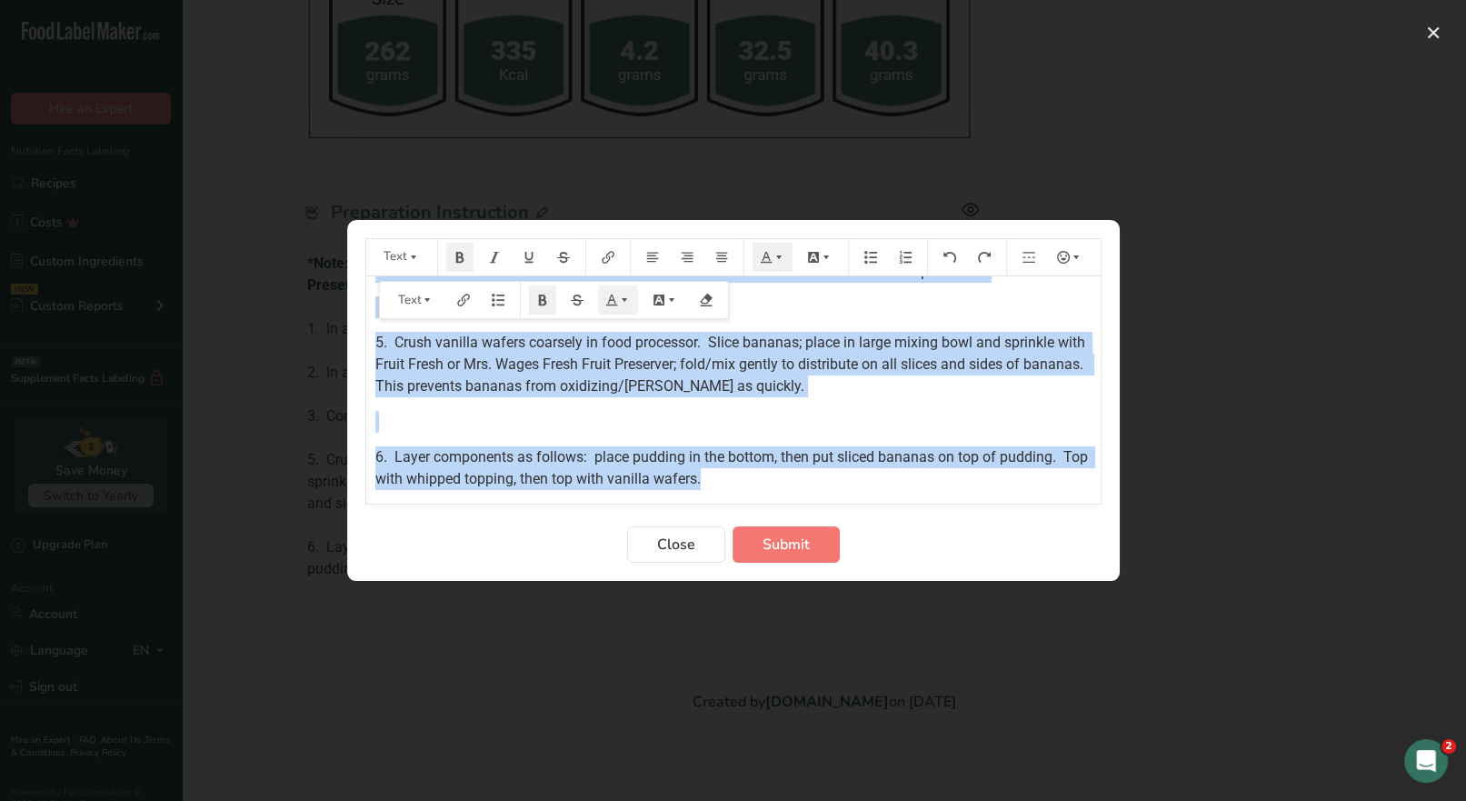
drag, startPoint x: 372, startPoint y: 300, endPoint x: 782, endPoint y: 493, distance: 453.7
click at [782, 493] on div "*Note: Purchase Ball Fruit Fresh Produce Protector (in canning supplies) or Mrs…" at bounding box center [733, 389] width 734 height 227
copy div "*Note: Purchase Ball Fruit Fresh Produce Protector (in canning supplies) or Mrs…"
click at [681, 554] on span "Close" at bounding box center [676, 544] width 38 height 22
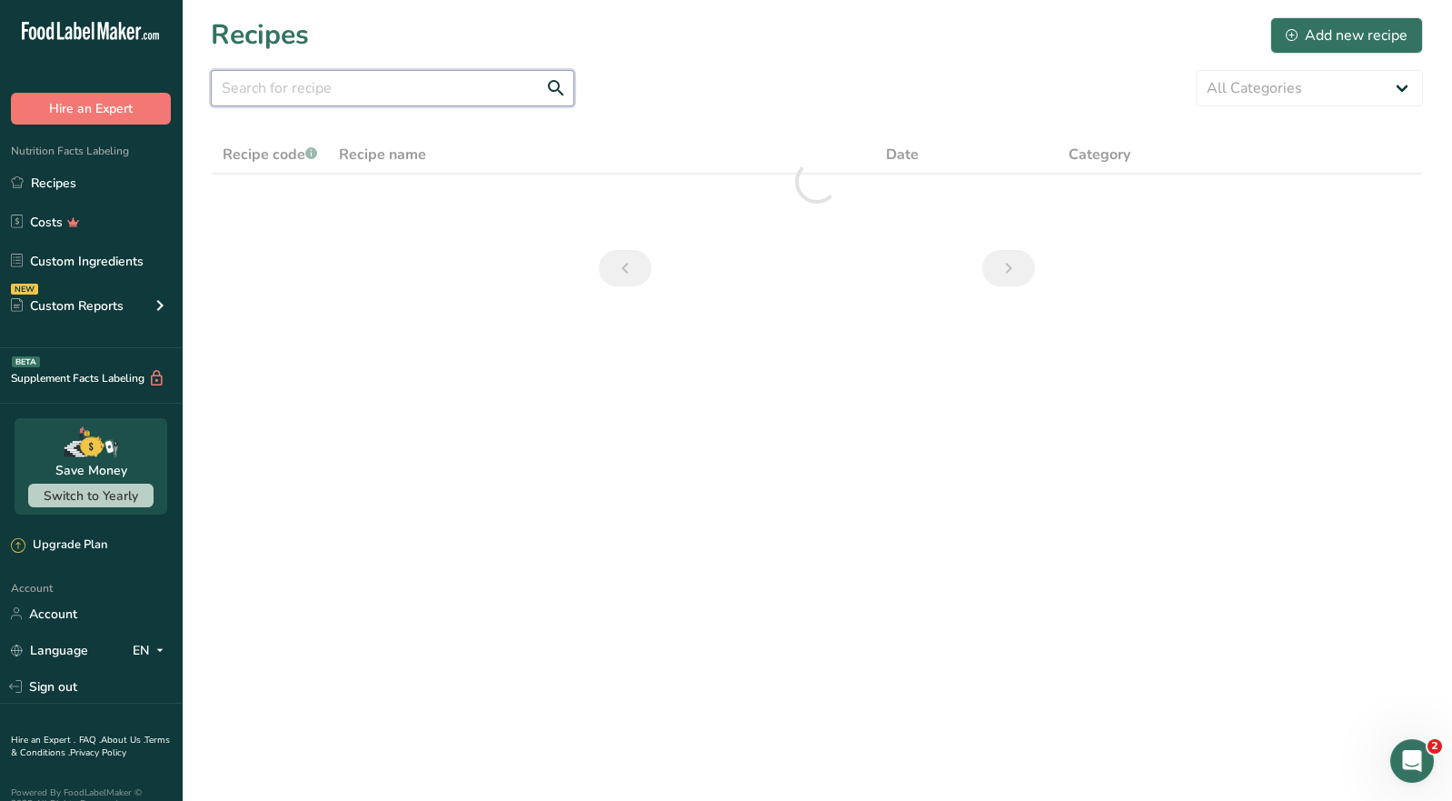
click at [376, 89] on input "text" at bounding box center [393, 88] width 364 height 36
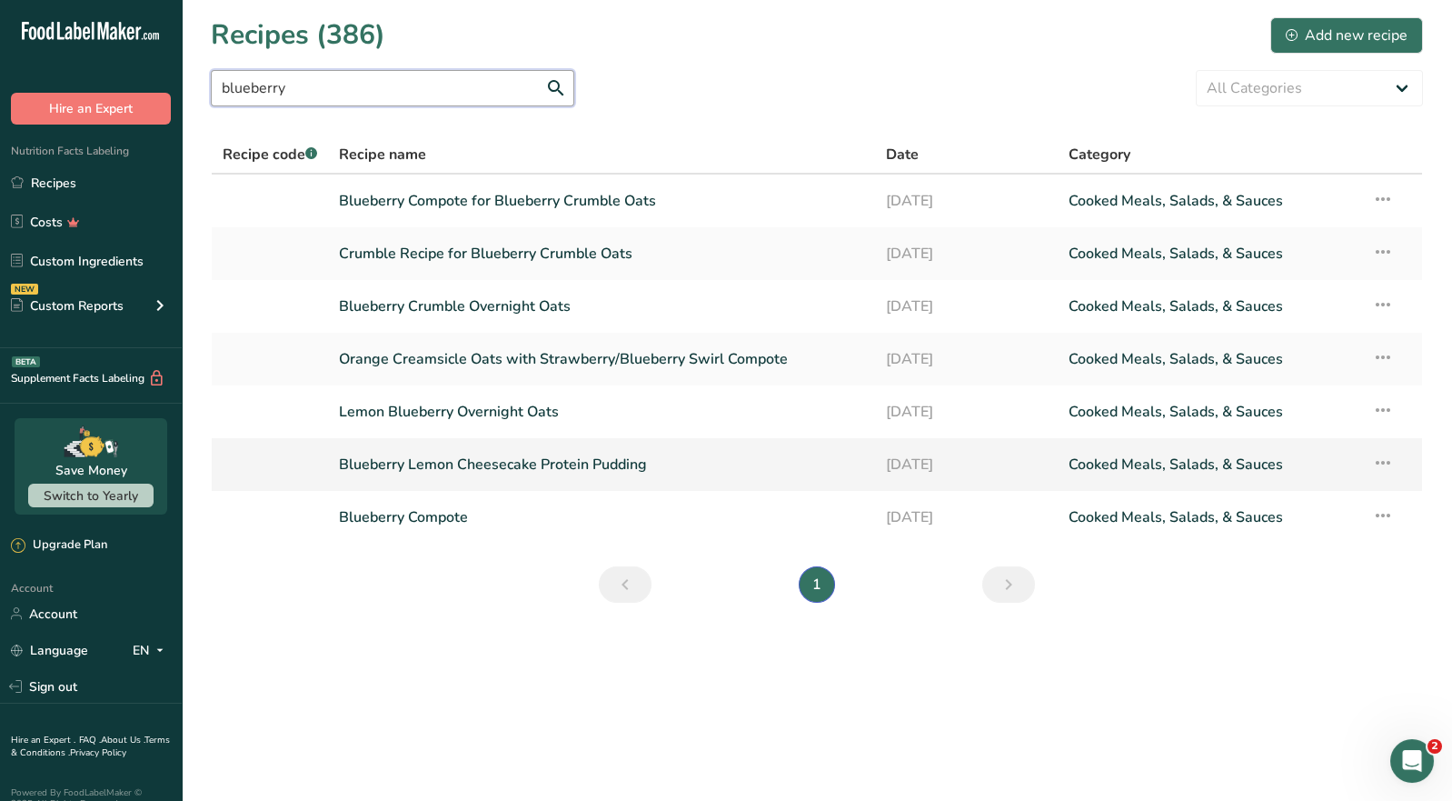
type input "blueberry"
click at [485, 463] on link "Blueberry Lemon Cheesecake Protein Pudding" at bounding box center [601, 464] width 525 height 38
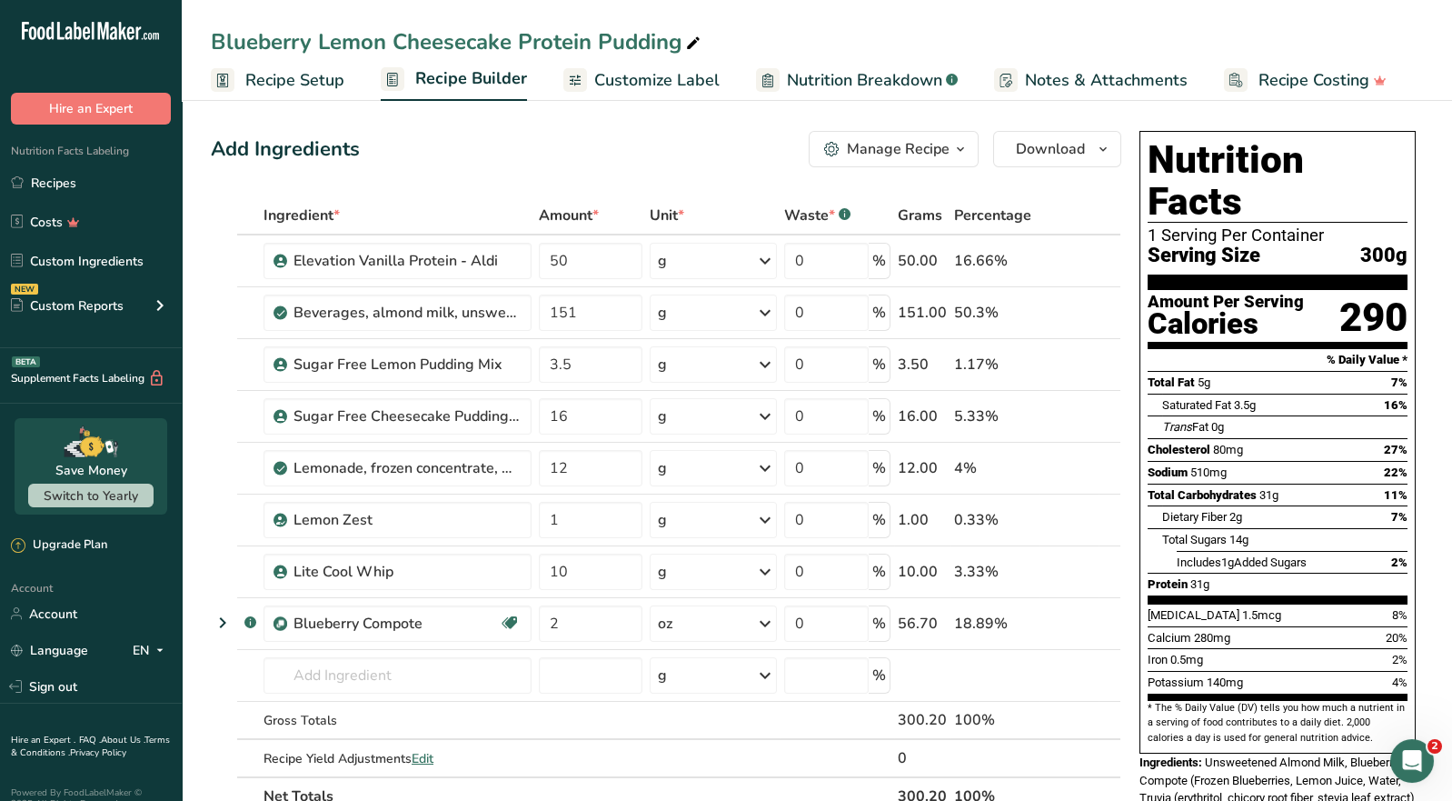
click at [922, 160] on button "Manage Recipe" at bounding box center [894, 149] width 170 height 36
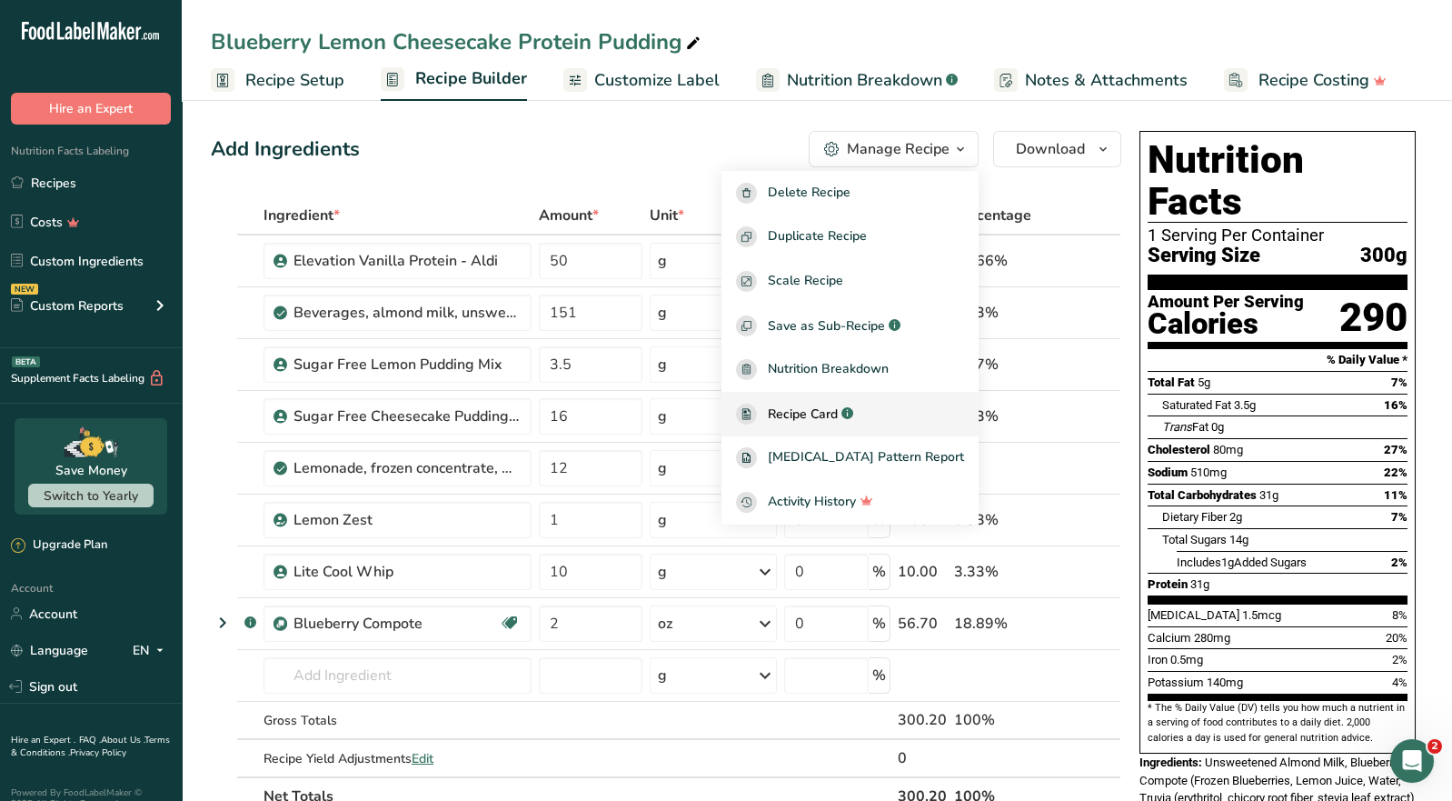
click at [838, 420] on span "Recipe Card" at bounding box center [803, 413] width 70 height 19
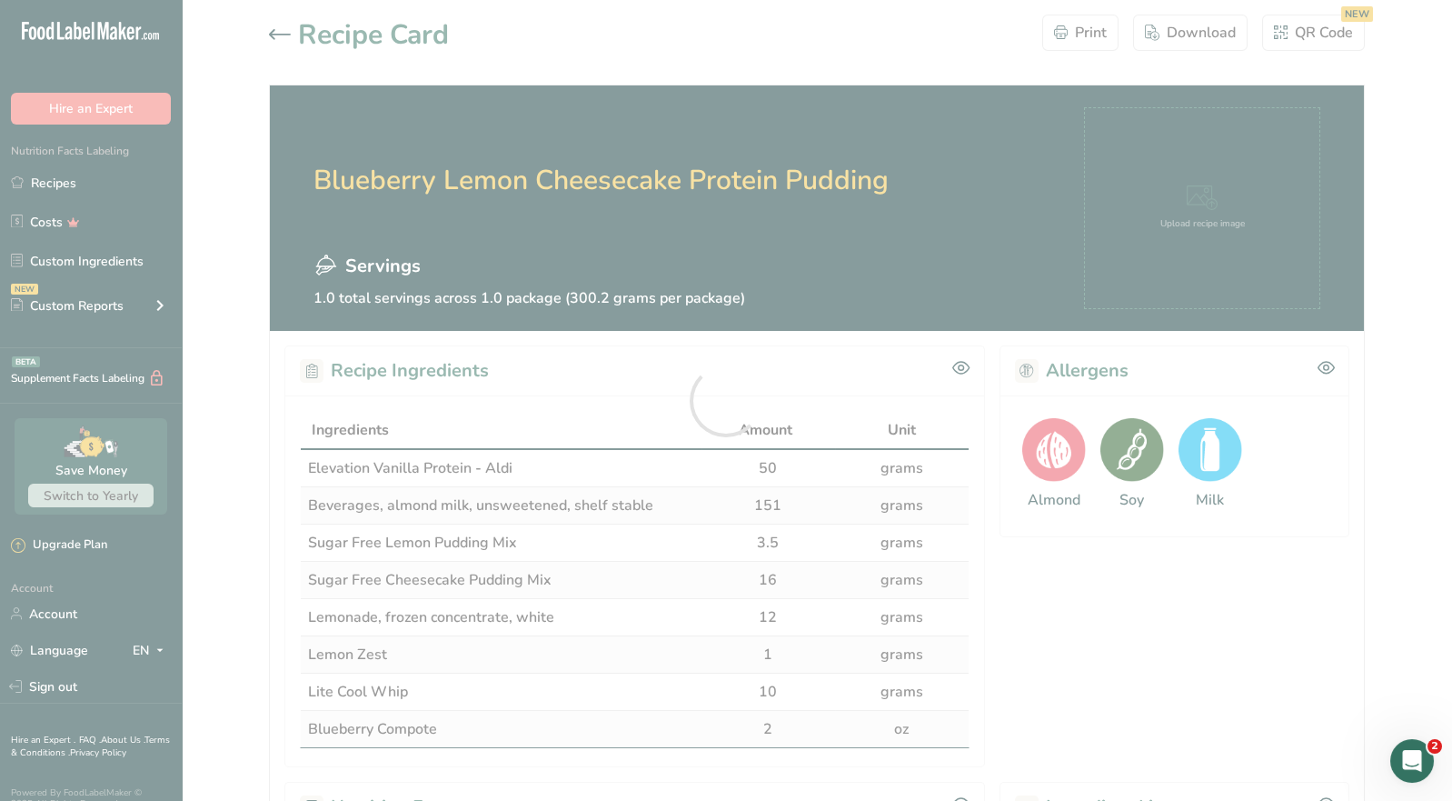
scroll to position [13, 0]
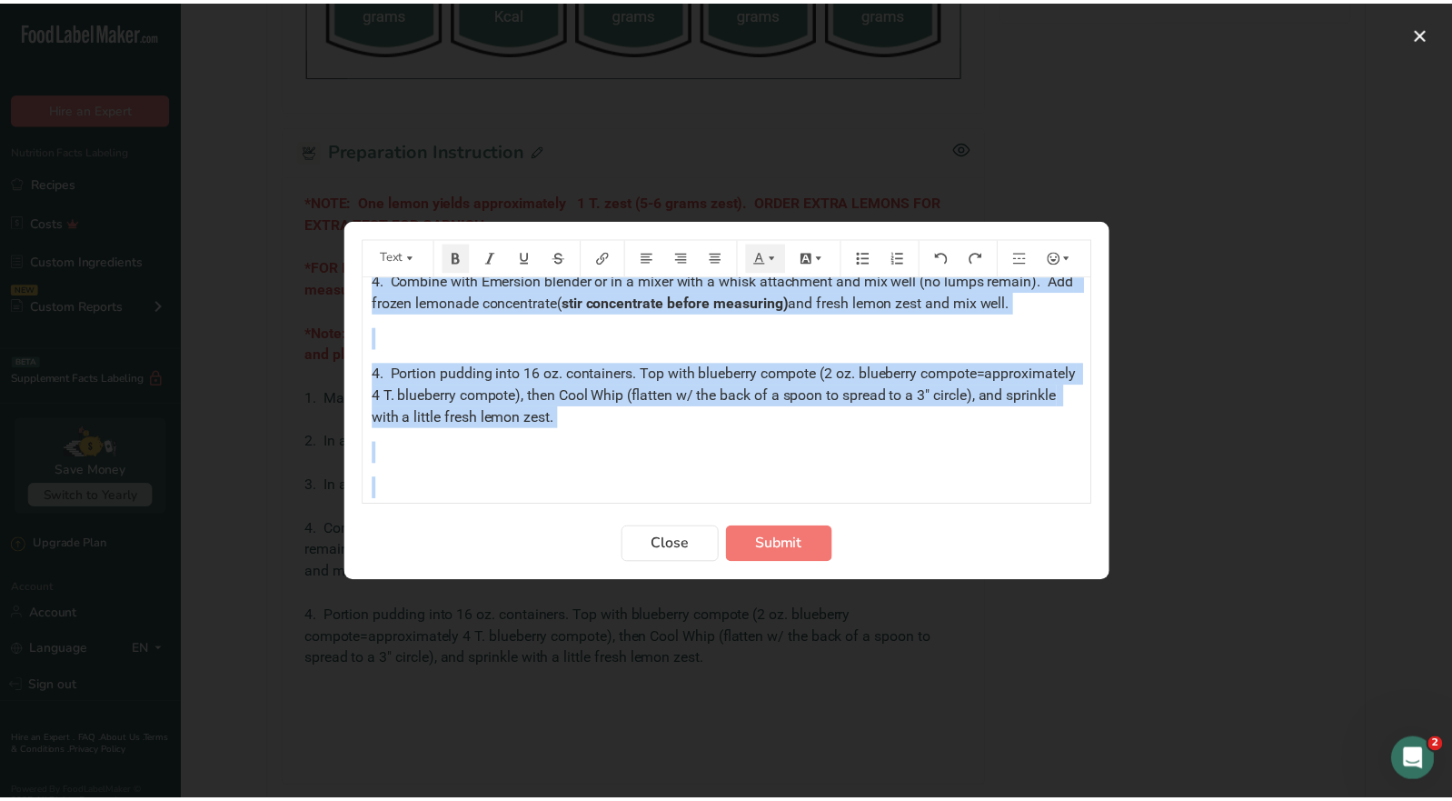
scroll to position [592, 0]
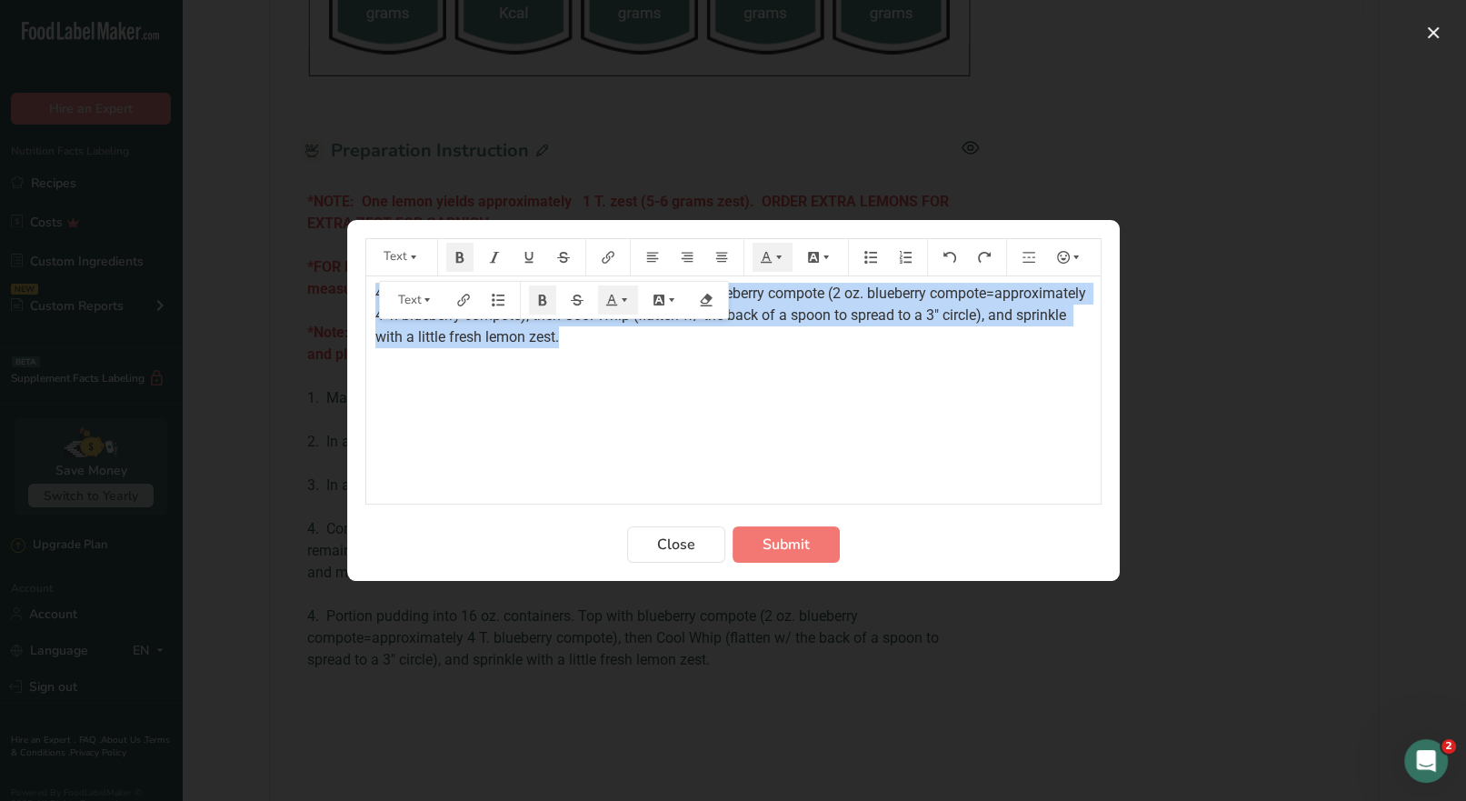
click at [785, 346] on div "*NOTE: One lemon yields approximately 1 T. zest (5-6 grams zest). ORDER EXTRA L…" at bounding box center [733, 87] width 734 height 805
click at [685, 542] on span "Close" at bounding box center [676, 544] width 38 height 22
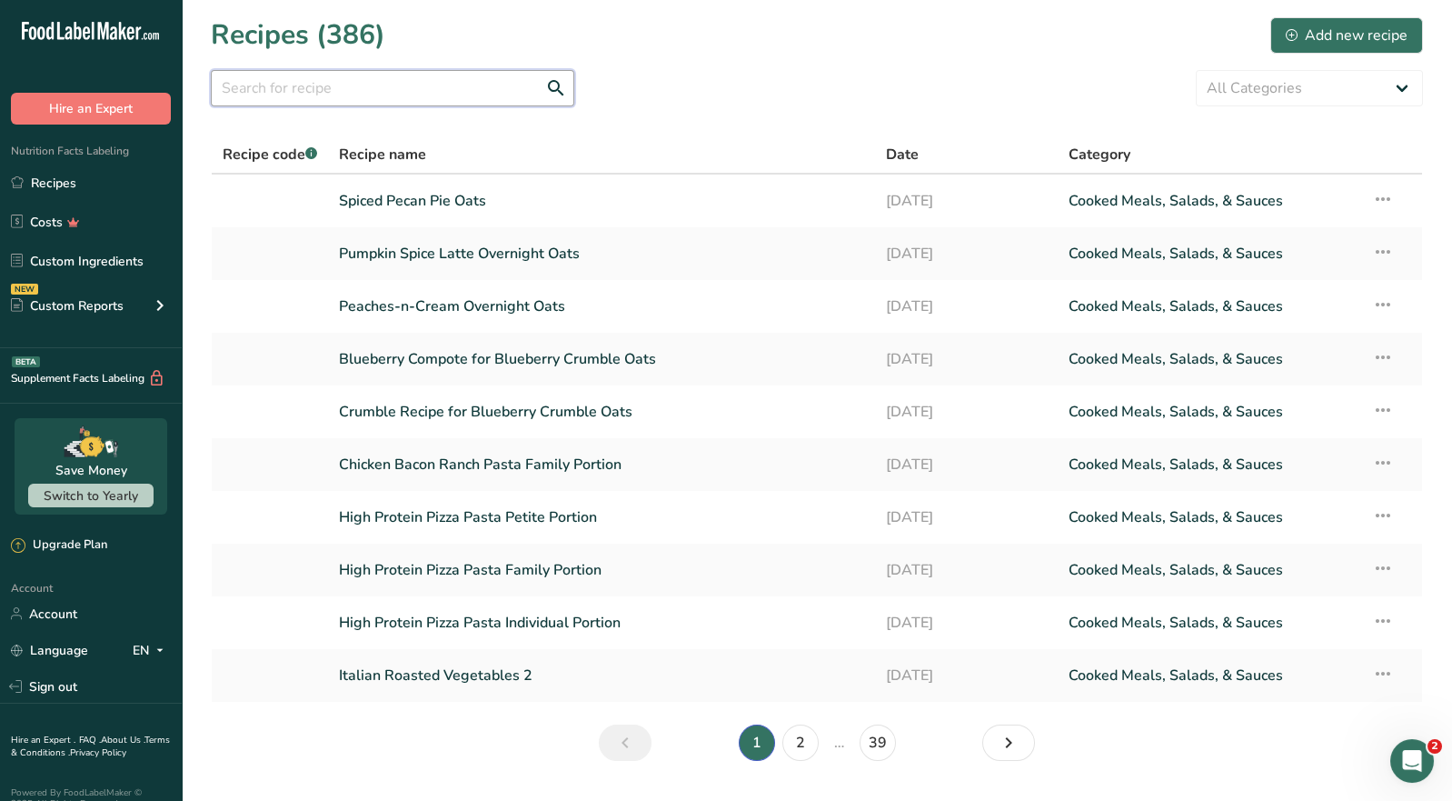
click at [261, 90] on input "text" at bounding box center [393, 88] width 364 height 36
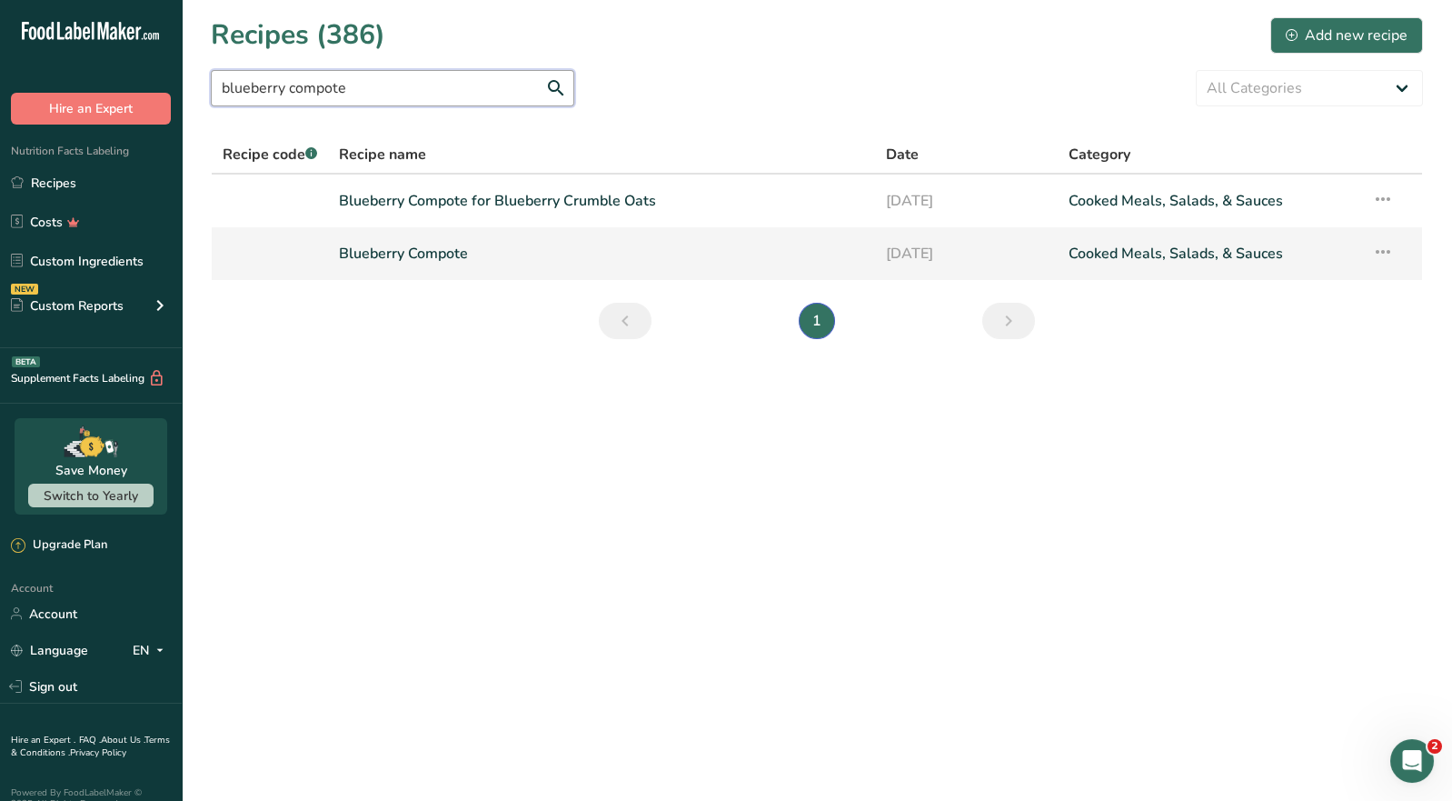
type input "blueberry compote"
click at [469, 259] on link "Blueberry Compote" at bounding box center [601, 253] width 525 height 38
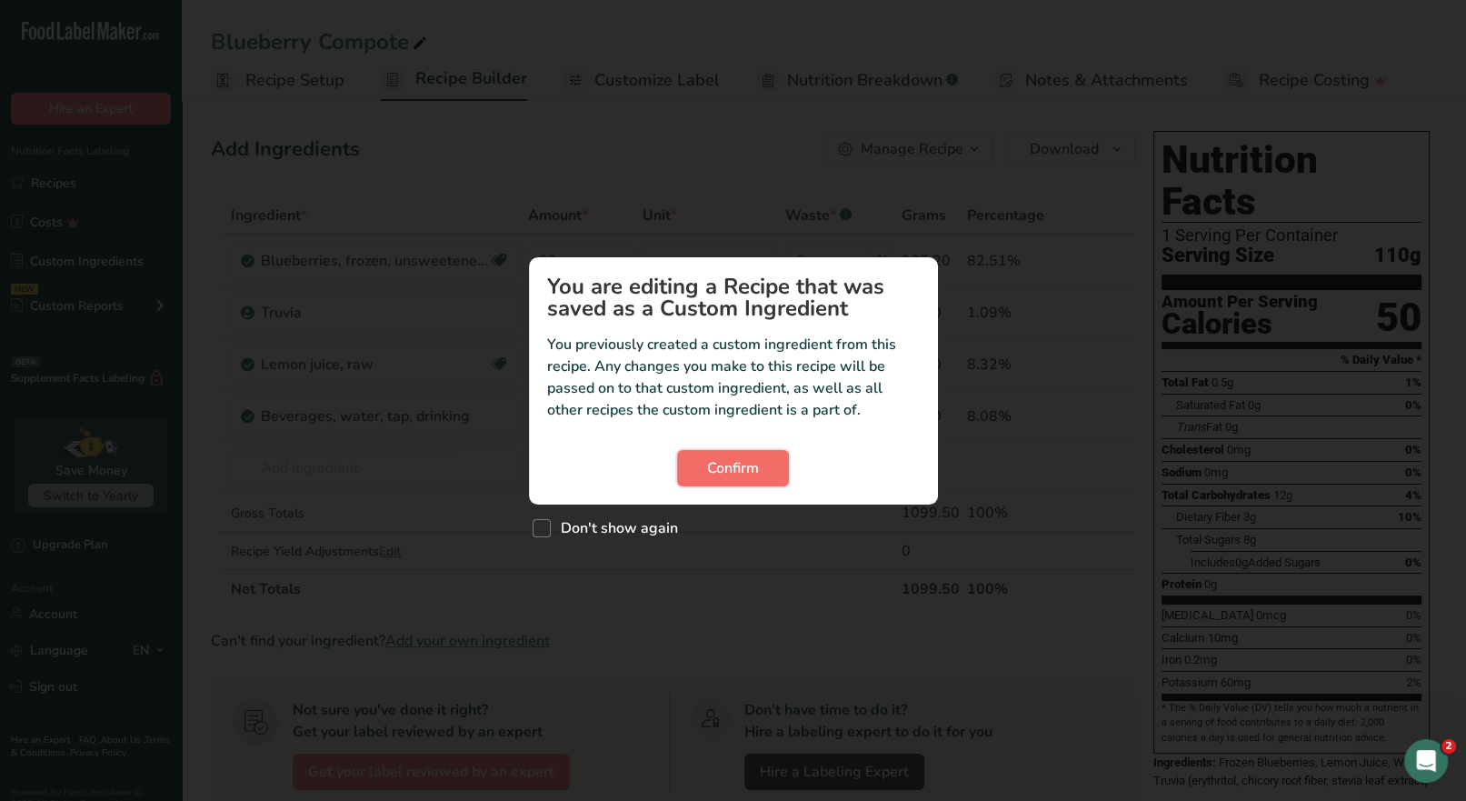
click at [726, 463] on span "Confirm" at bounding box center [733, 468] width 52 height 22
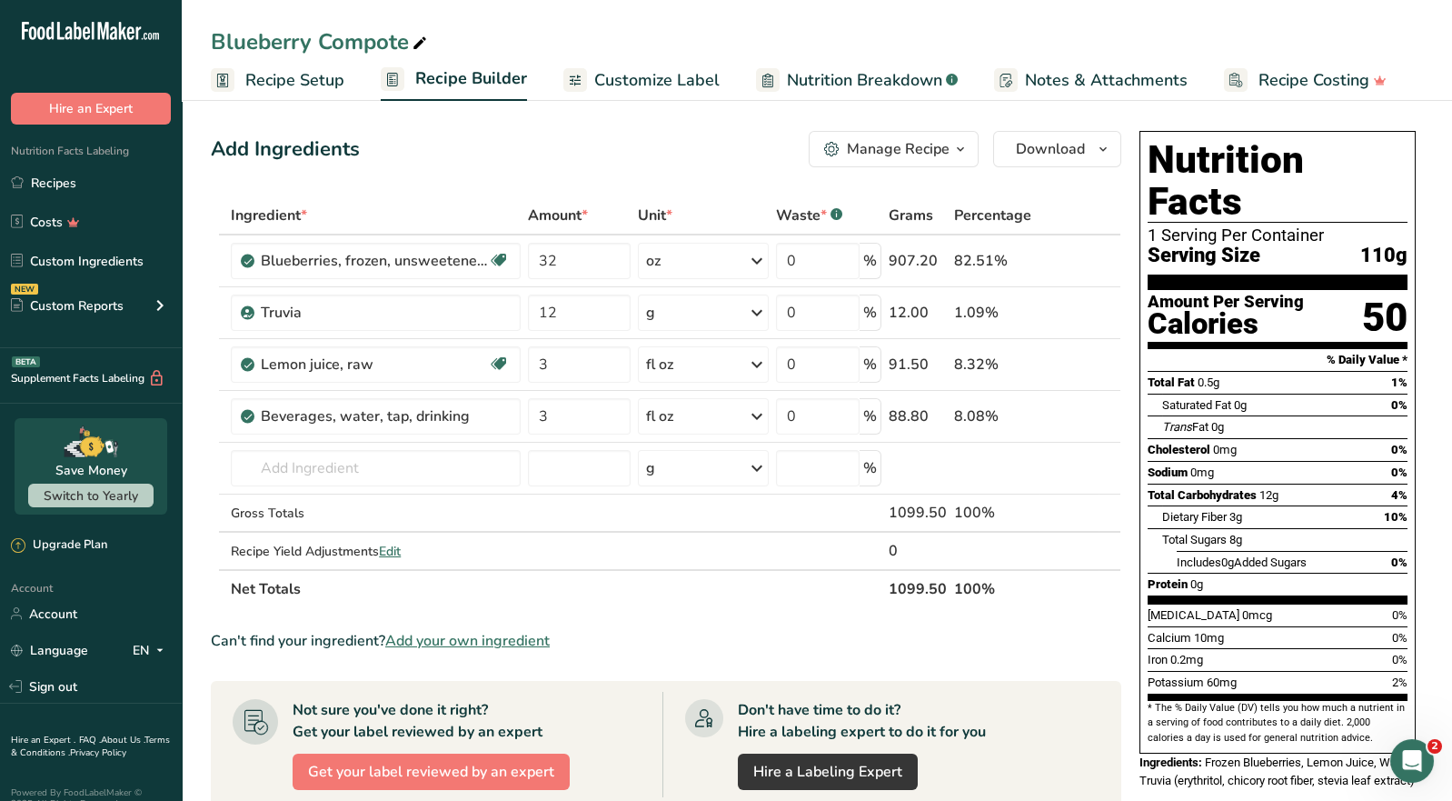
click at [927, 157] on div "Manage Recipe" at bounding box center [898, 149] width 103 height 22
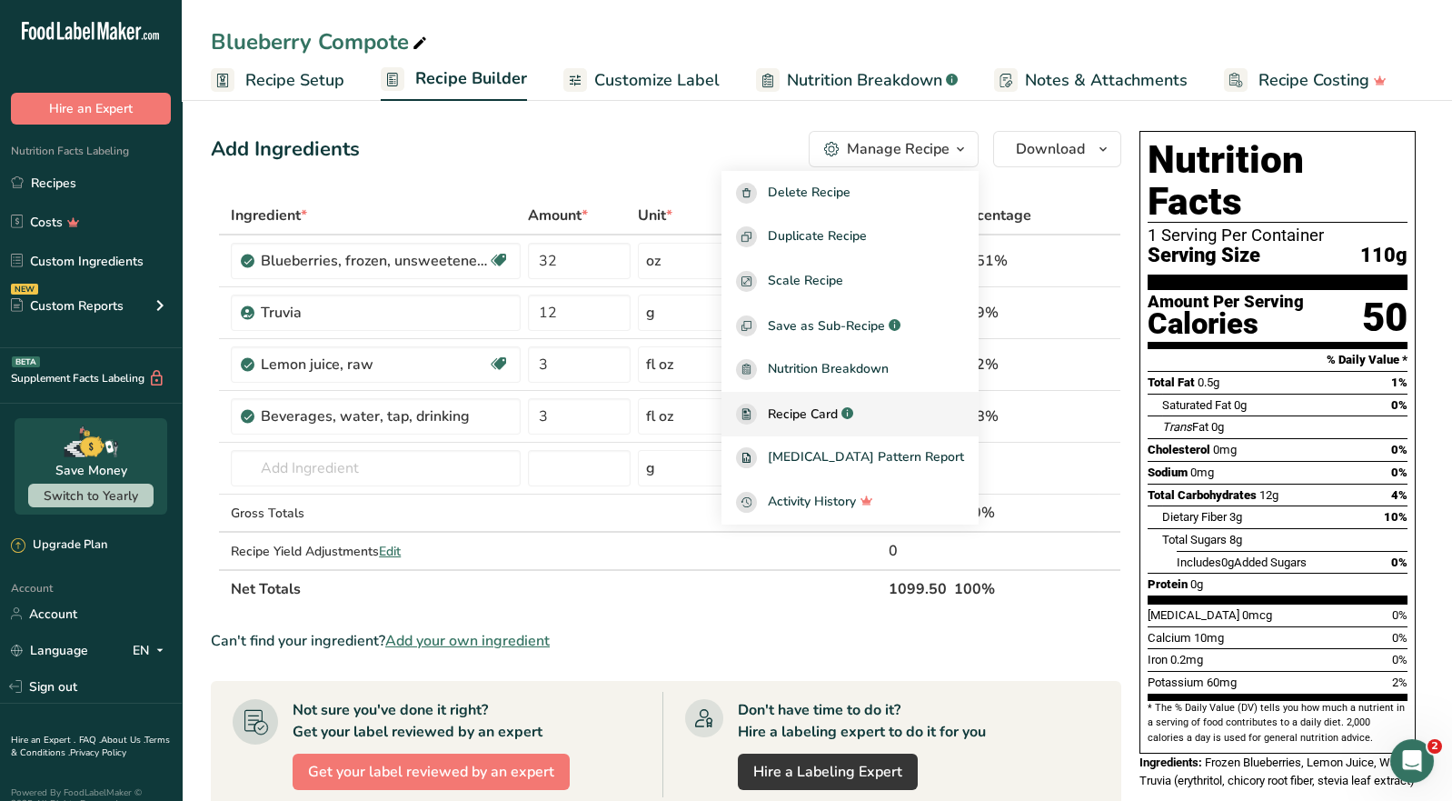
click at [838, 417] on span "Recipe Card" at bounding box center [803, 413] width 70 height 19
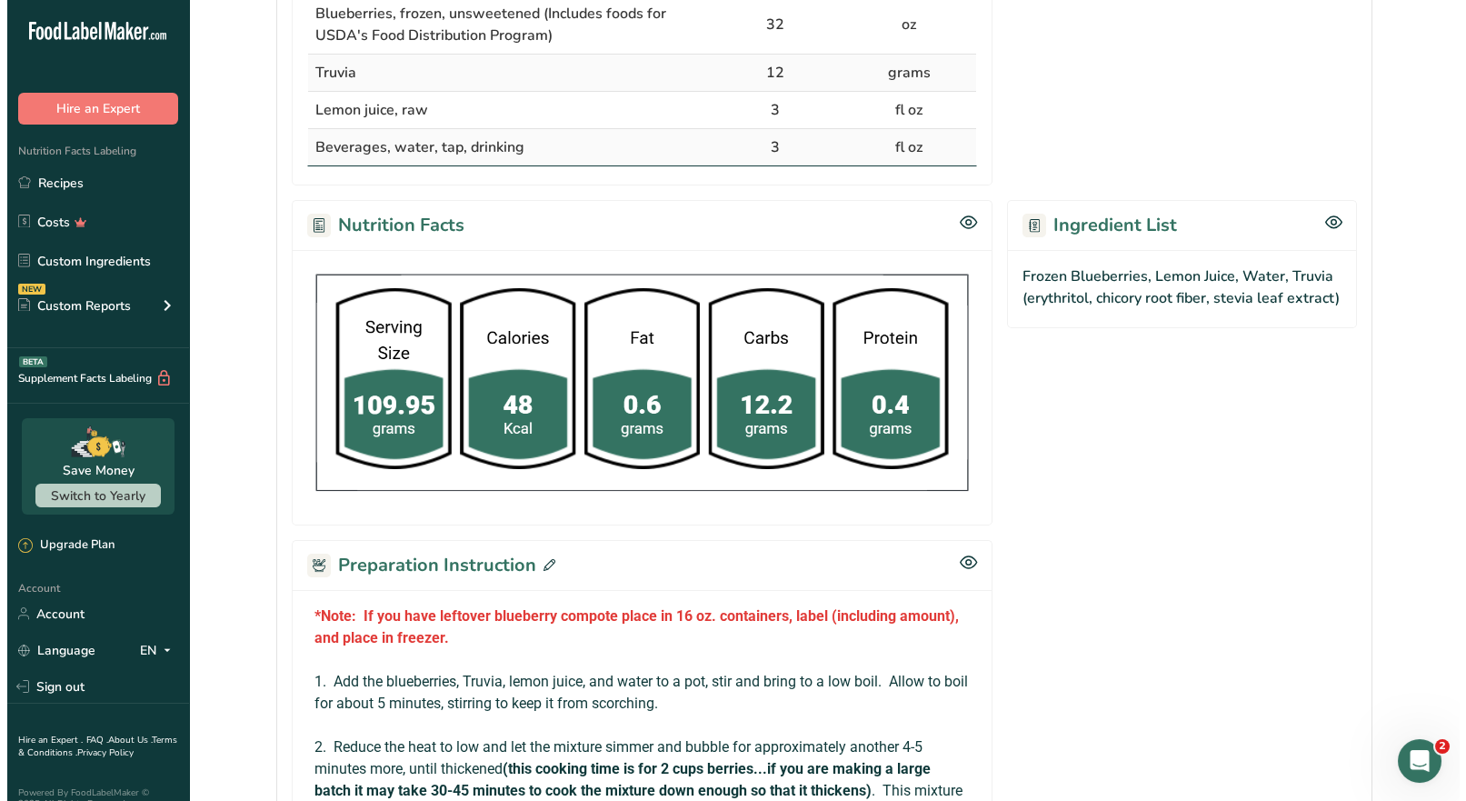
scroll to position [789, 0]
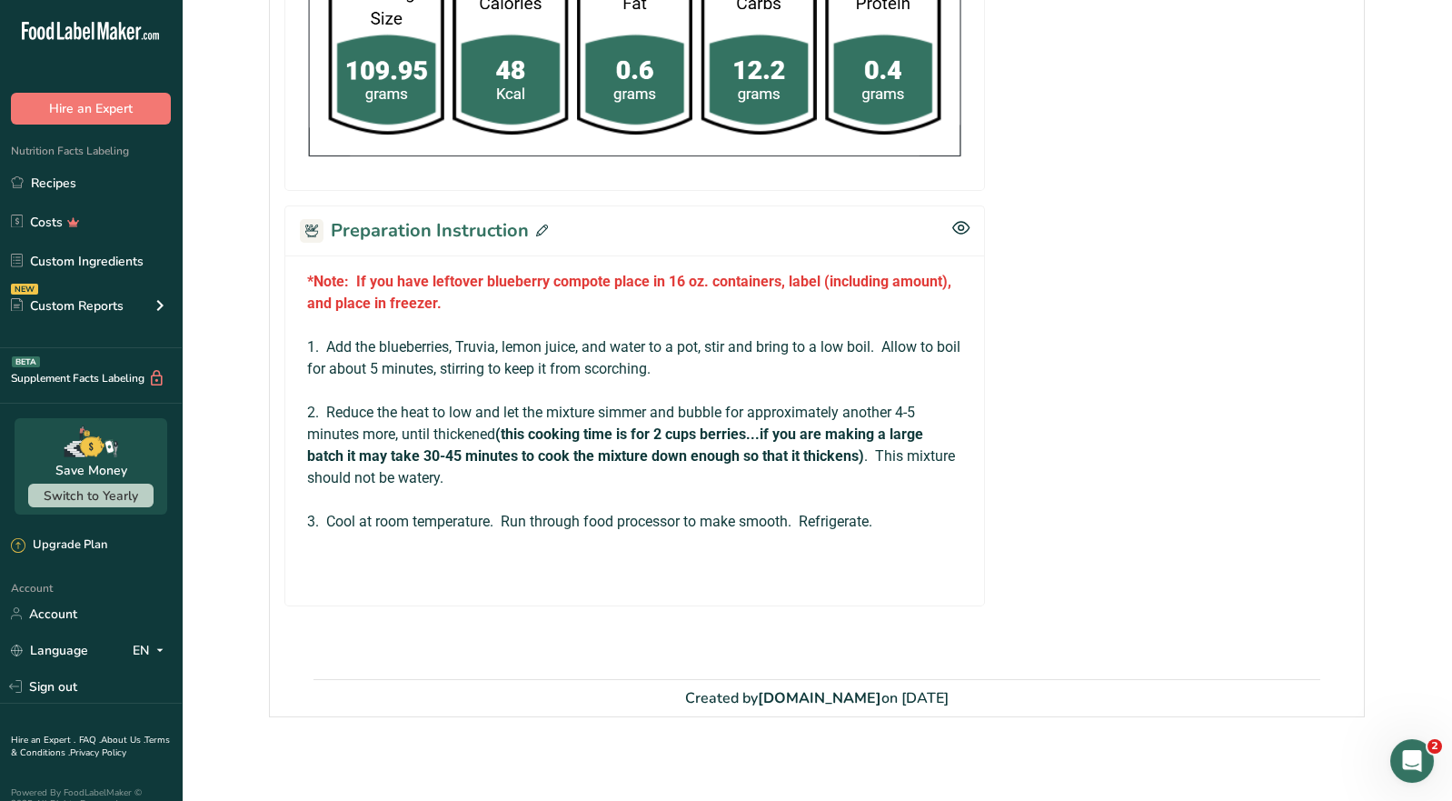
click at [535, 234] on span at bounding box center [538, 230] width 19 height 27
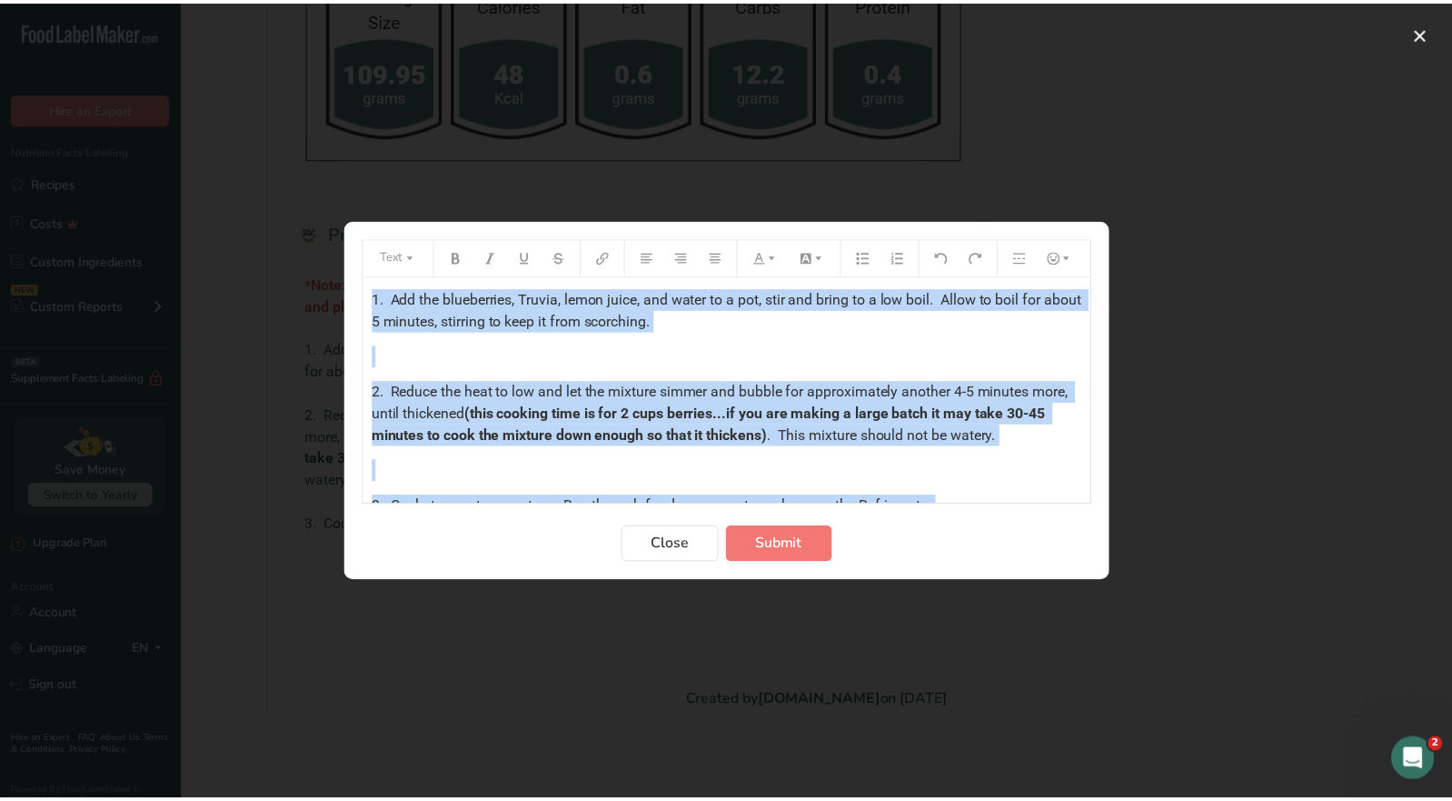
scroll to position [193, 0]
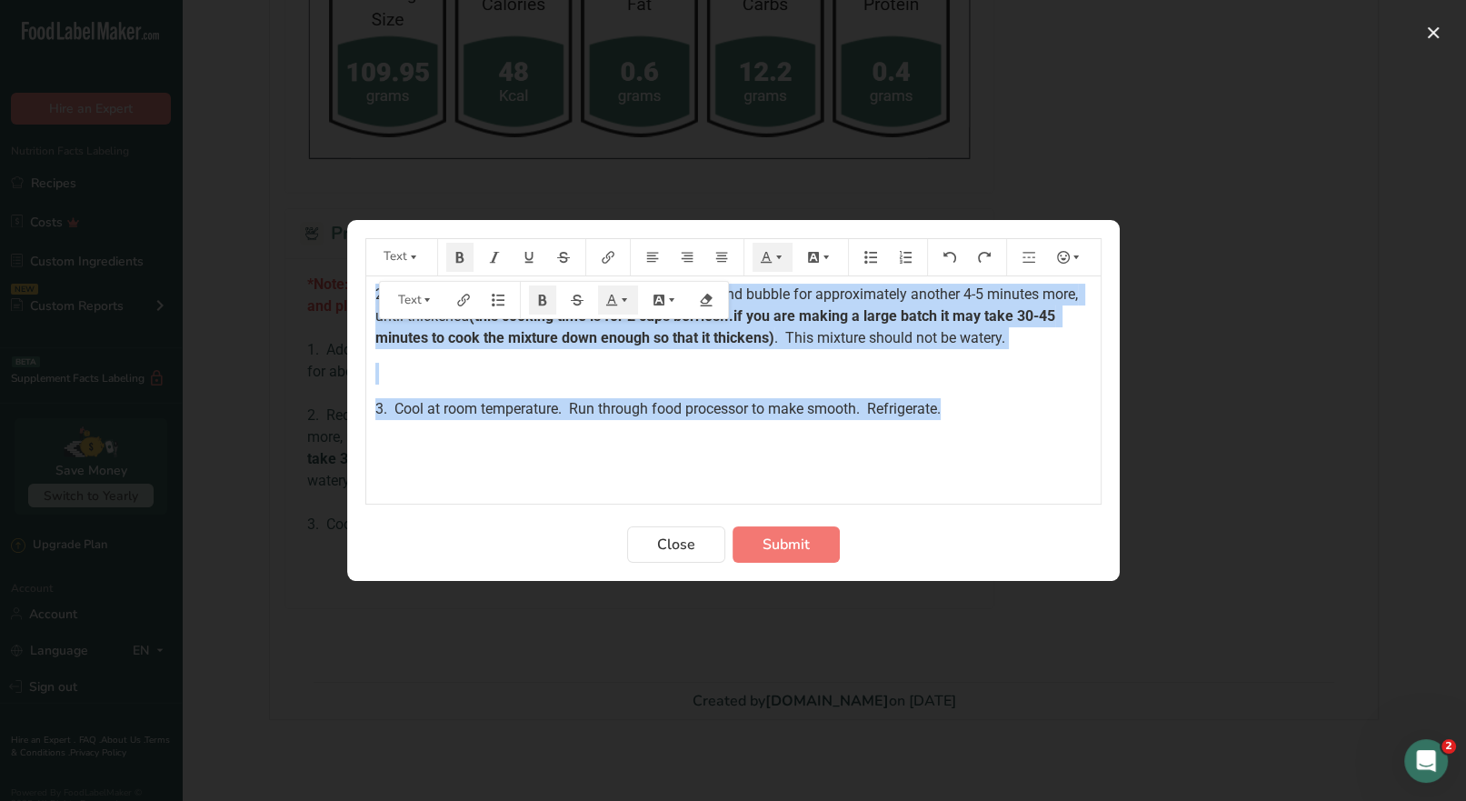
drag, startPoint x: 380, startPoint y: 325, endPoint x: 979, endPoint y: 413, distance: 605.3
click at [979, 413] on div "*Note: If you have leftover blueberry compote place in 16 oz. containers, label…" at bounding box center [733, 287] width 734 height 407
copy div "*Note: If you have leftover blueberry compote place in 16 oz. containers, label…"
click at [672, 538] on span "Close" at bounding box center [676, 544] width 38 height 22
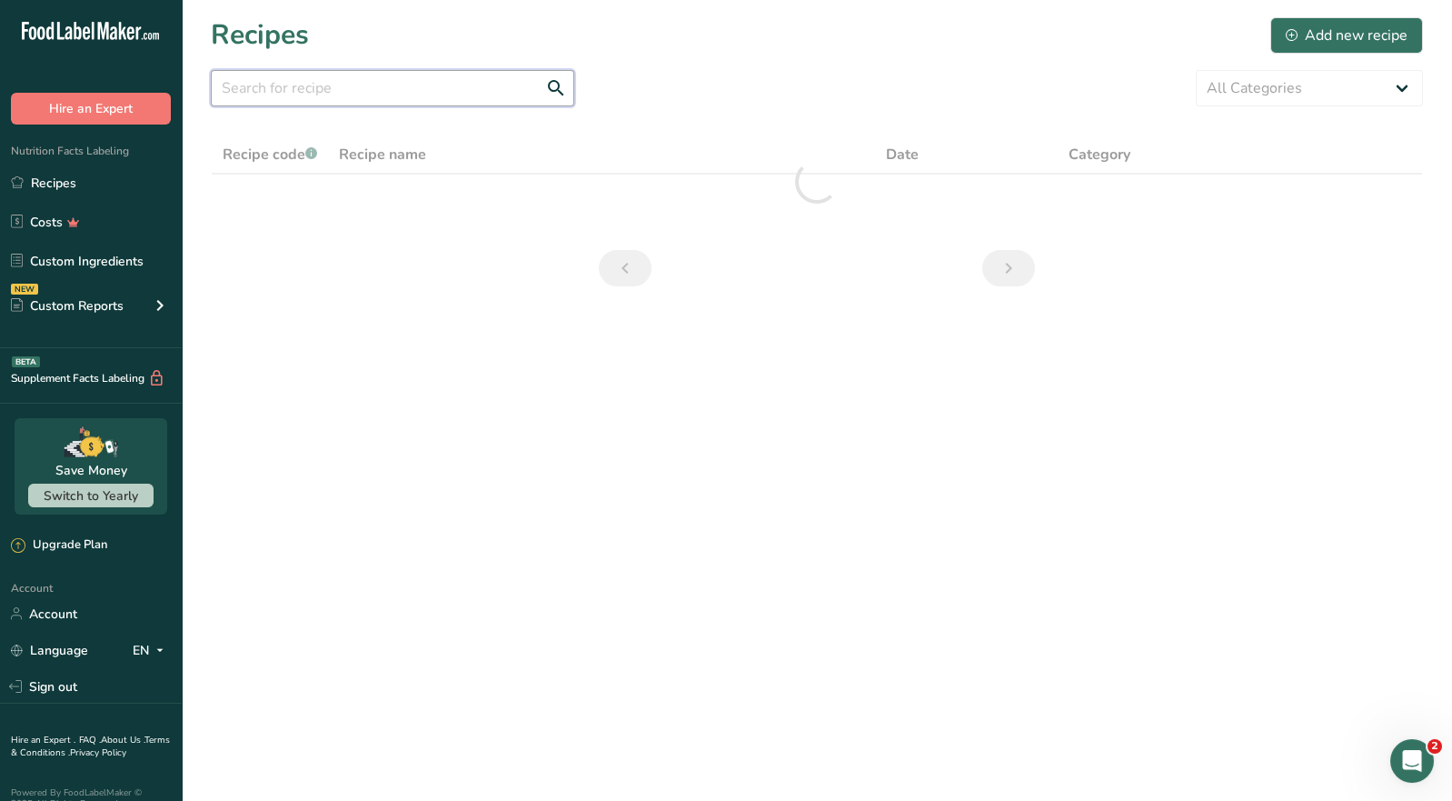
click at [269, 96] on input "text" at bounding box center [393, 88] width 364 height 36
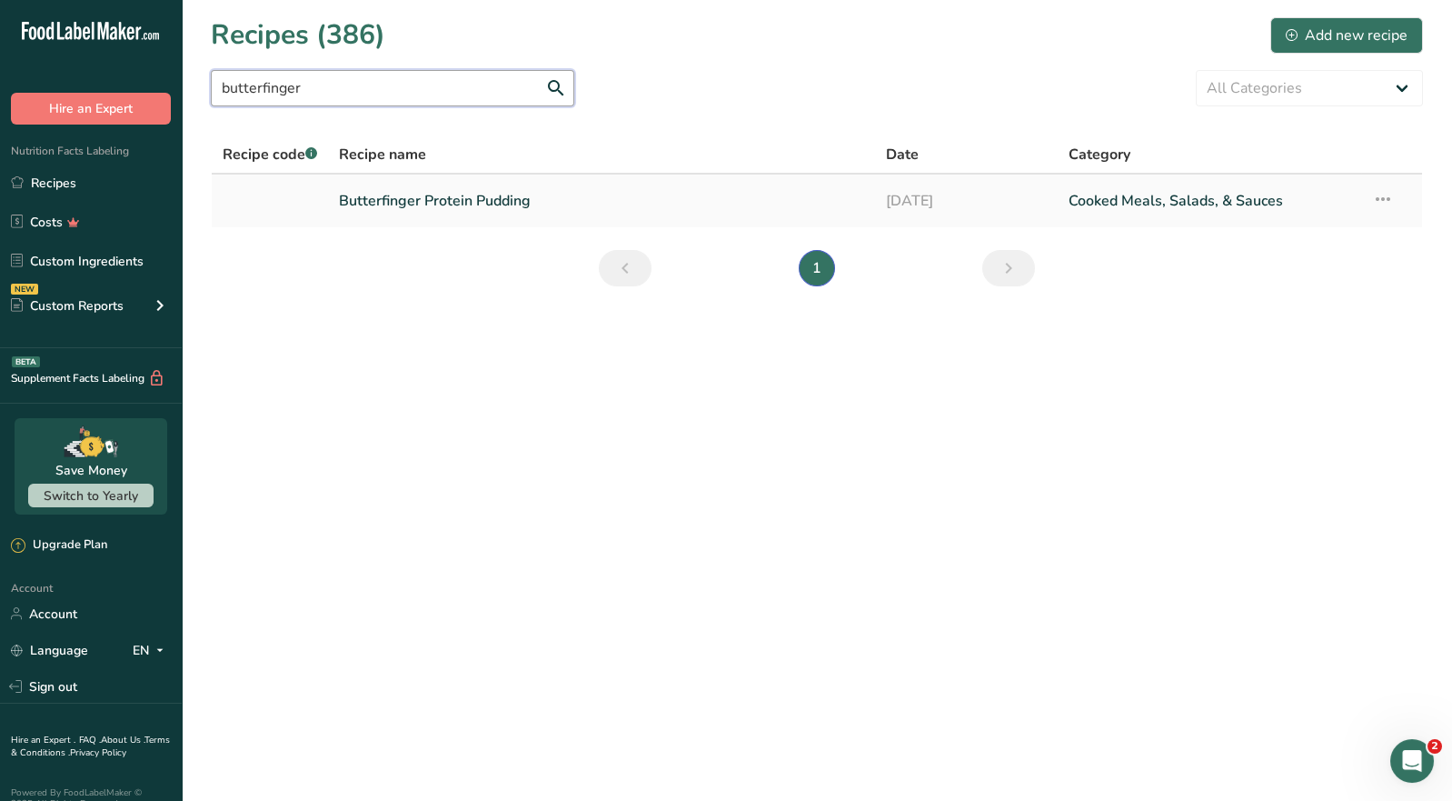
type input "butterfinger"
click at [442, 207] on link "Butterfinger Protein Pudding" at bounding box center [601, 201] width 525 height 38
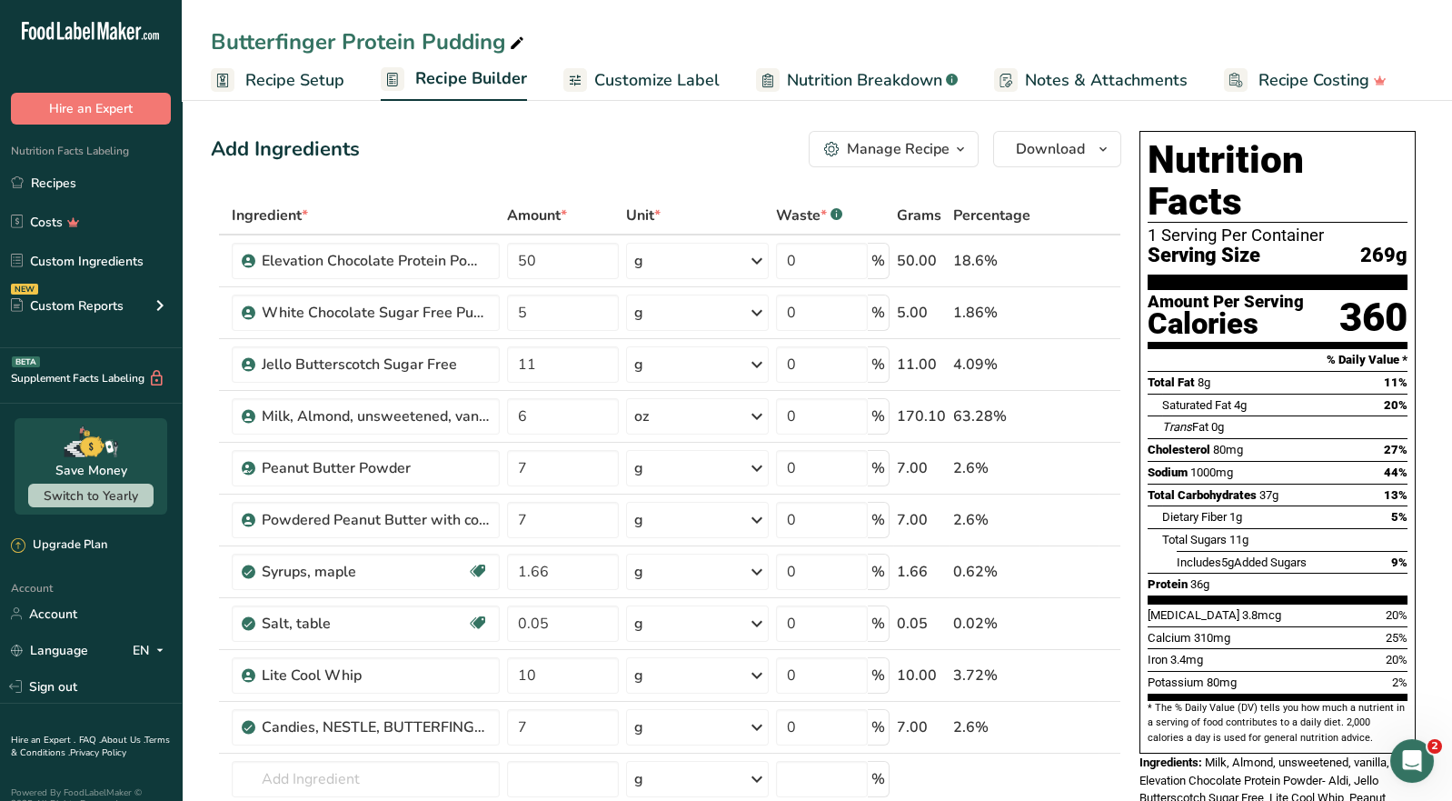
click at [952, 155] on span "button" at bounding box center [961, 149] width 22 height 22
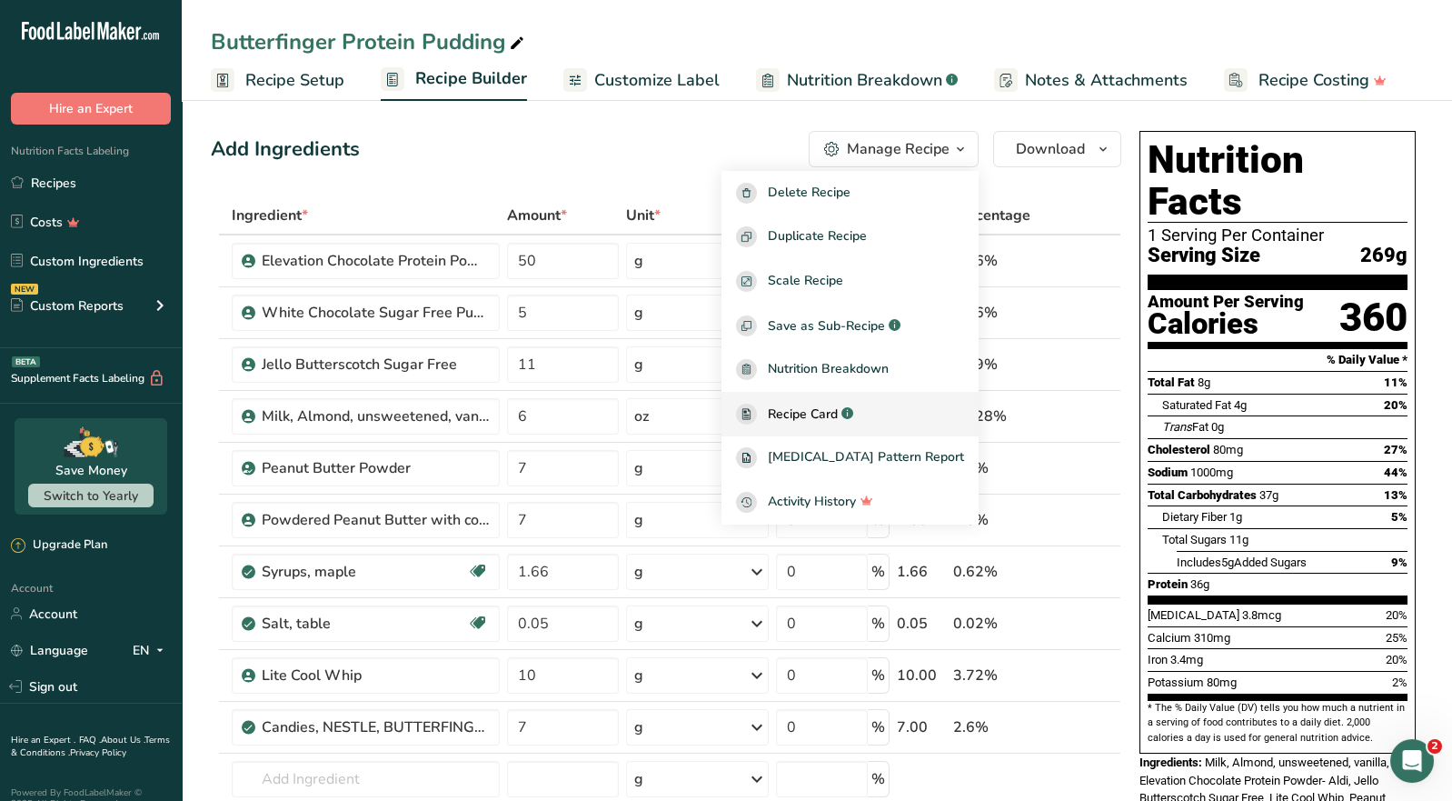
click at [838, 418] on span "Recipe Card" at bounding box center [803, 413] width 70 height 19
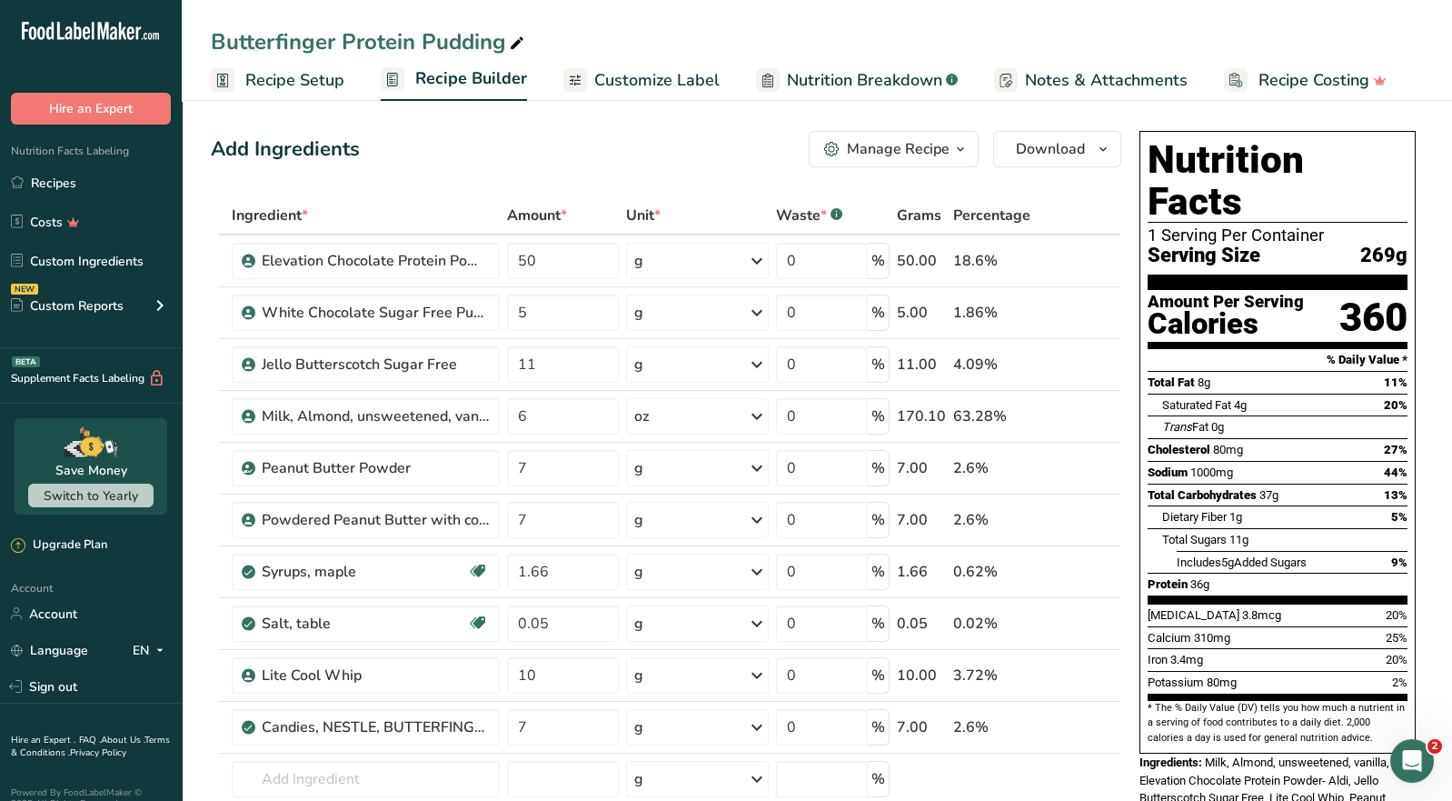
click at [947, 156] on div "Manage Recipe" at bounding box center [898, 149] width 103 height 22
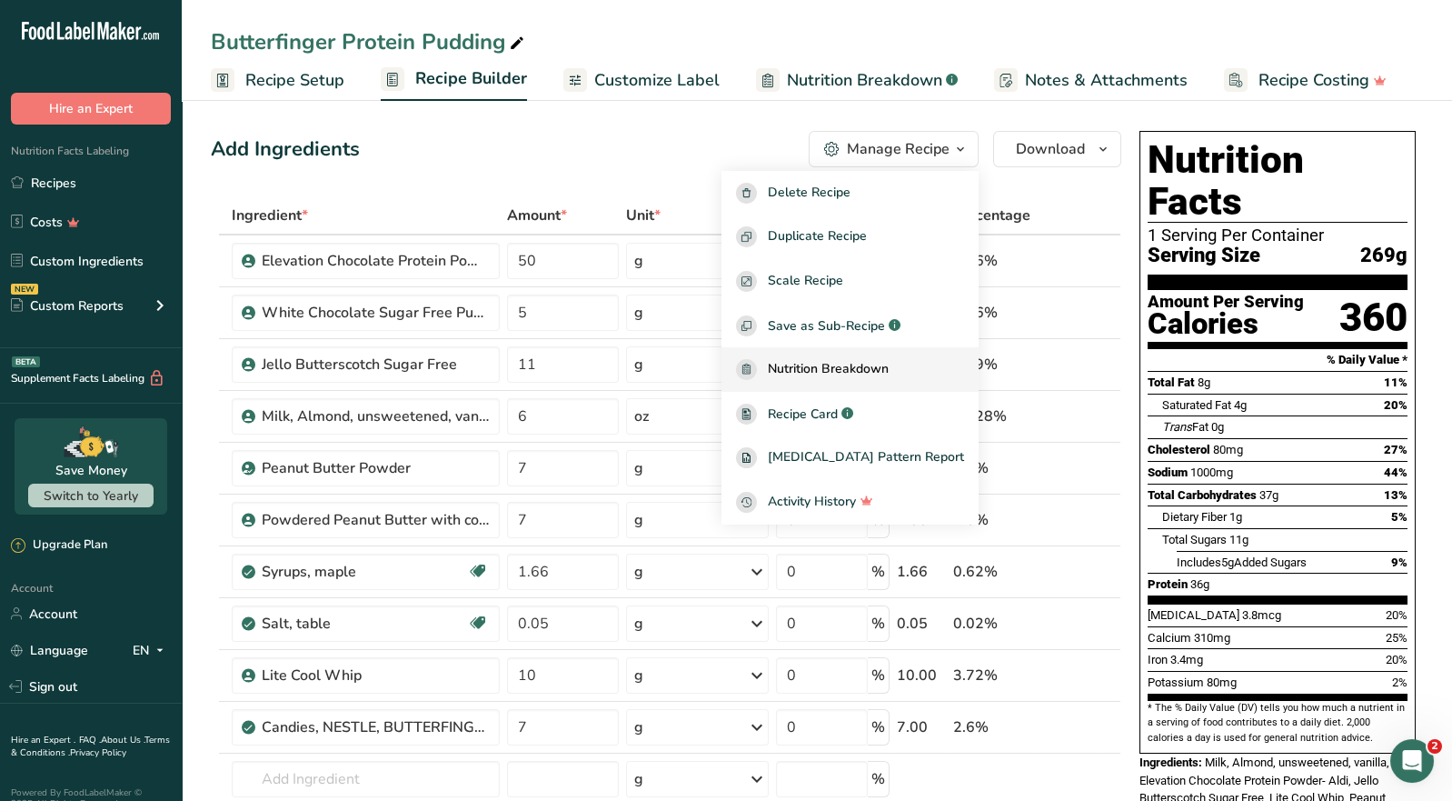
drag, startPoint x: 843, startPoint y: 416, endPoint x: 941, endPoint y: 386, distance: 102.6
click at [838, 414] on span "Recipe Card" at bounding box center [803, 413] width 70 height 19
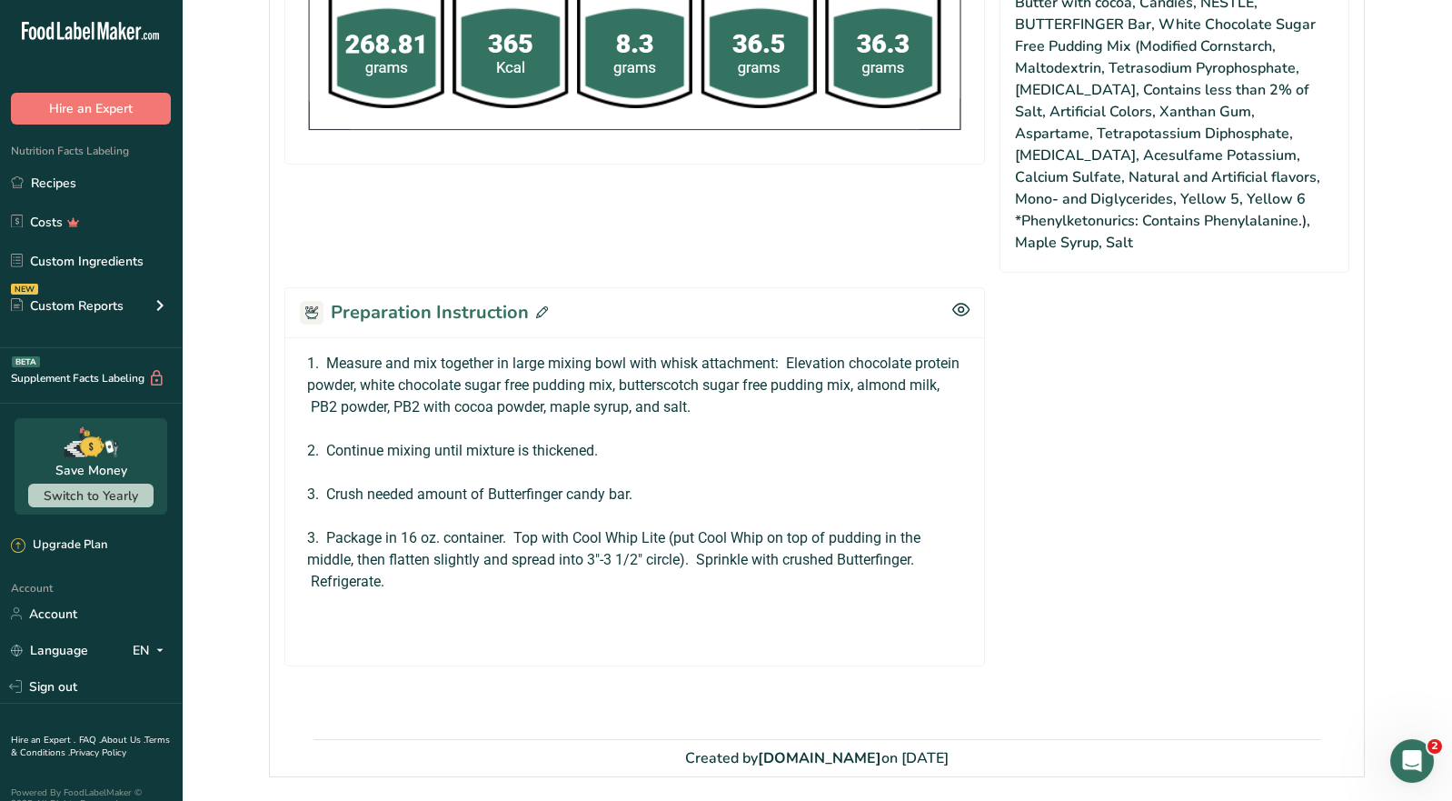
scroll to position [1076, 0]
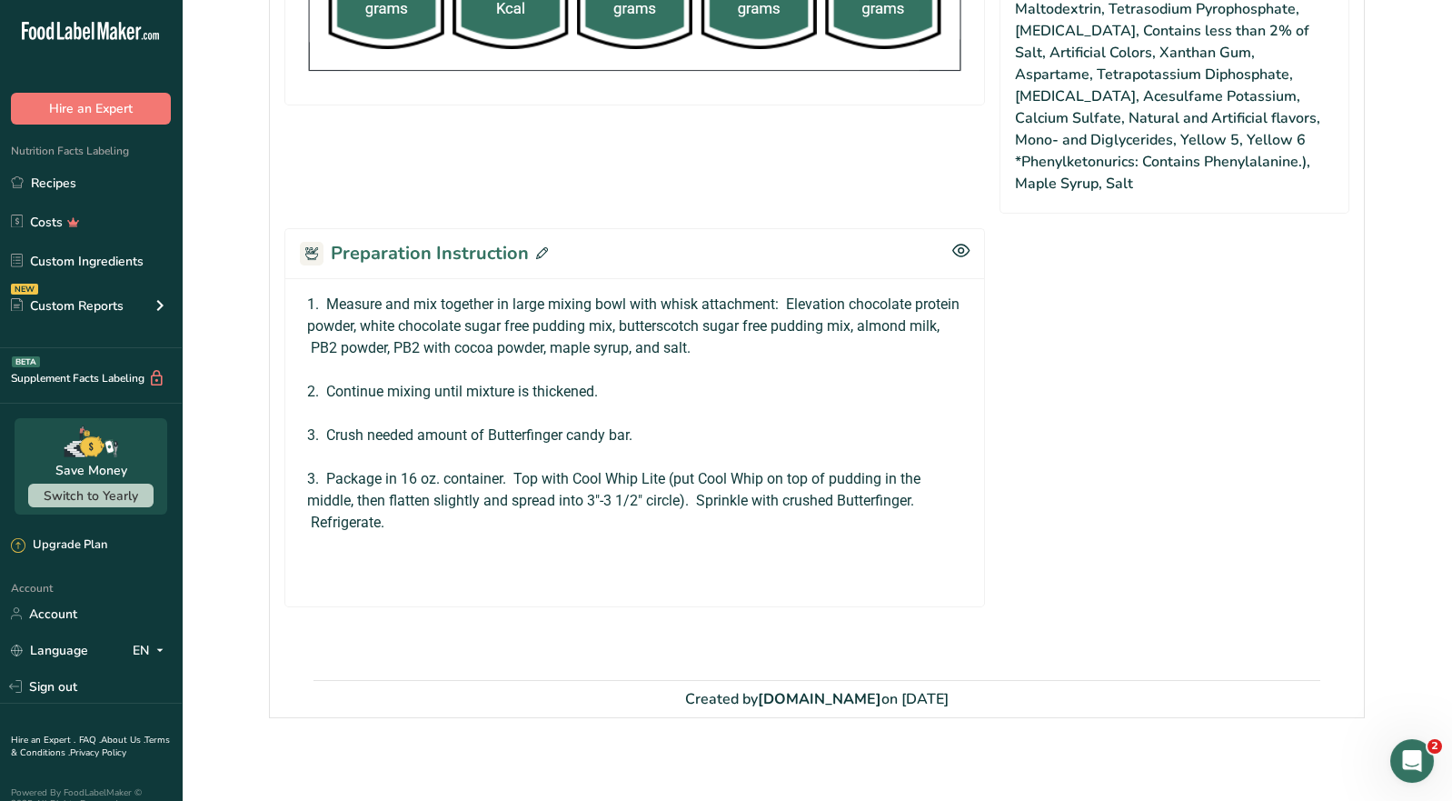
click at [538, 250] on icon at bounding box center [542, 253] width 12 height 12
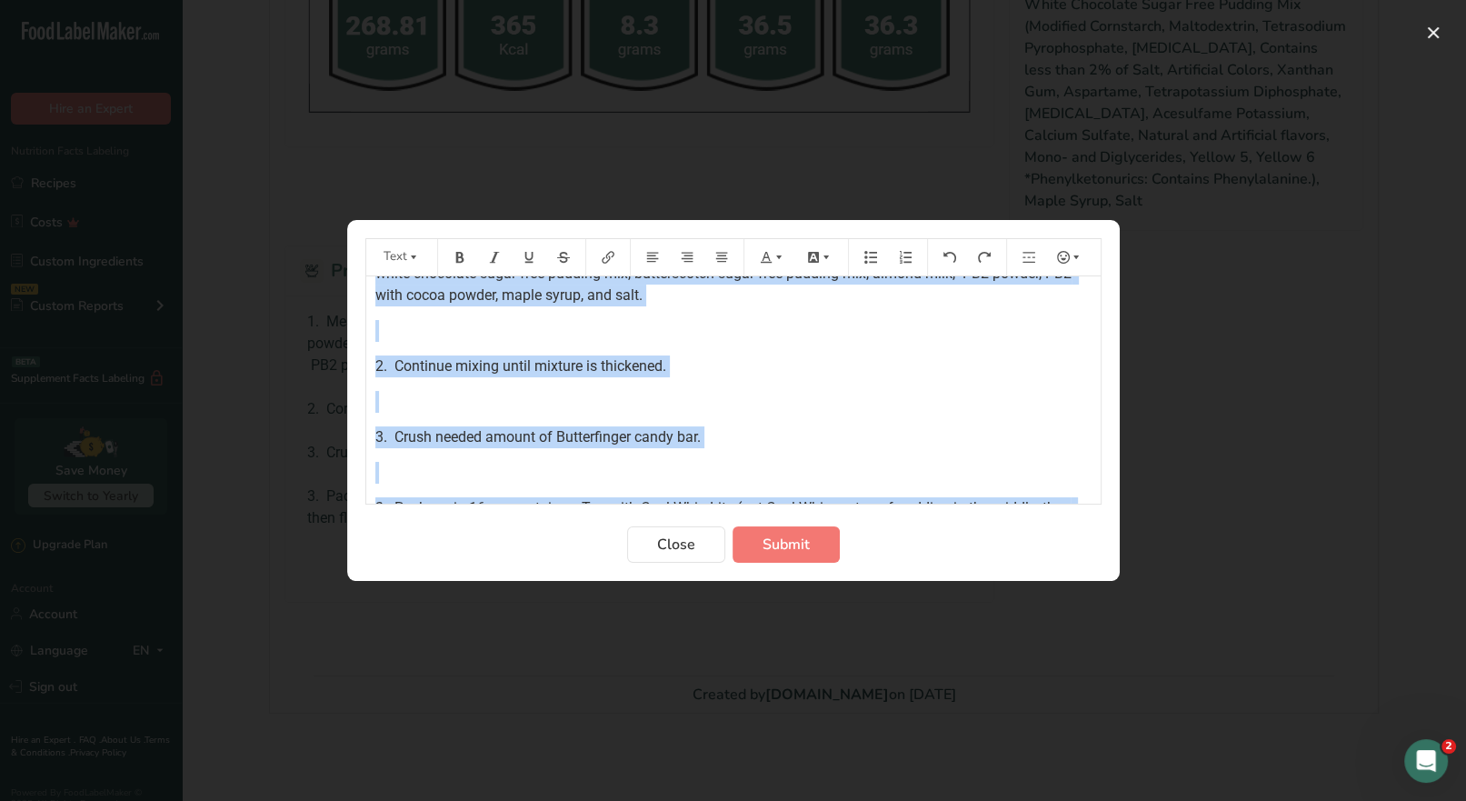
scroll to position [172, 0]
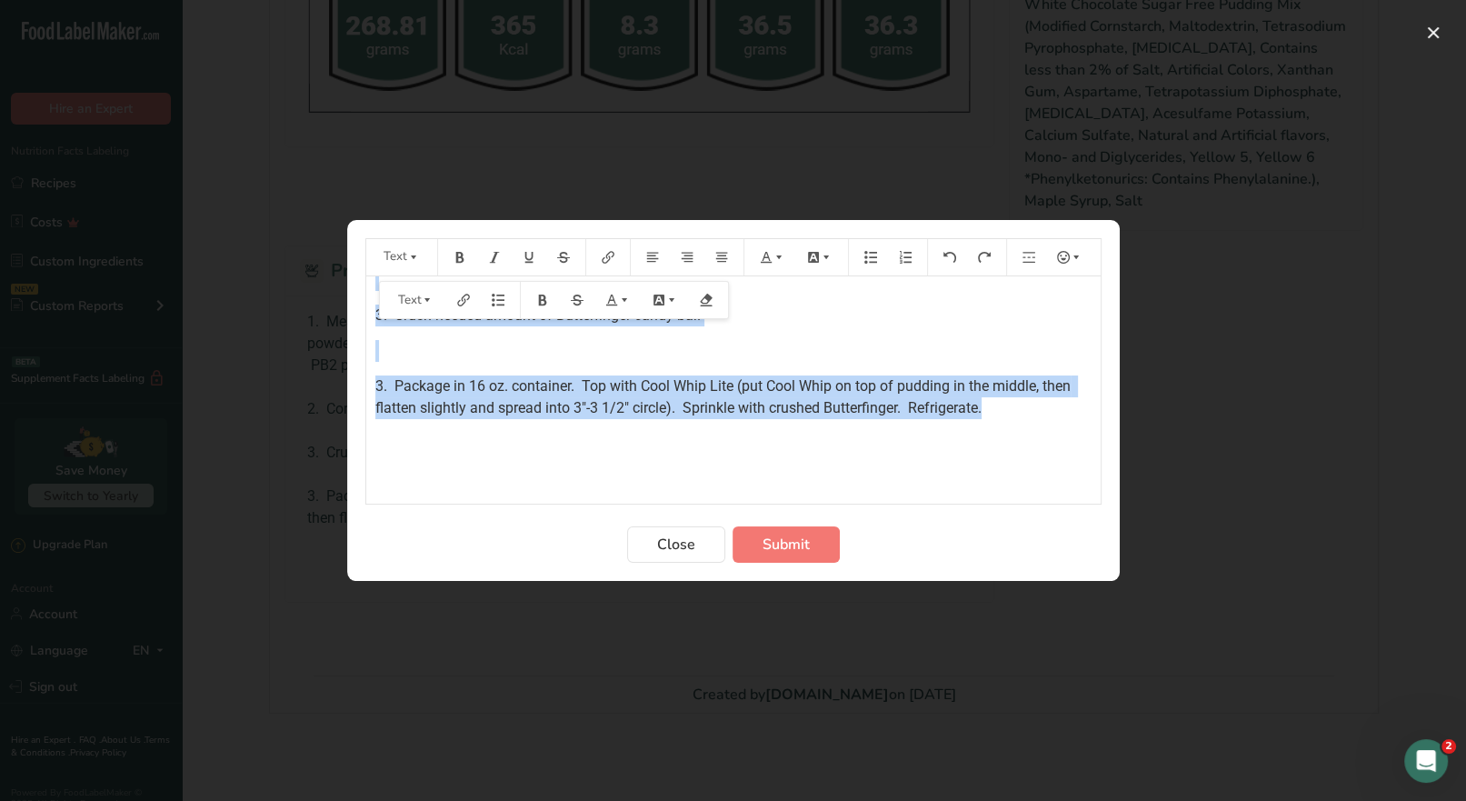
drag, startPoint x: 369, startPoint y: 300, endPoint x: 1016, endPoint y: 406, distance: 655.7
click at [1016, 406] on div "1. Measure and mix together in large mixing bowl with whisk attachment: Elevati…" at bounding box center [733, 297] width 734 height 385
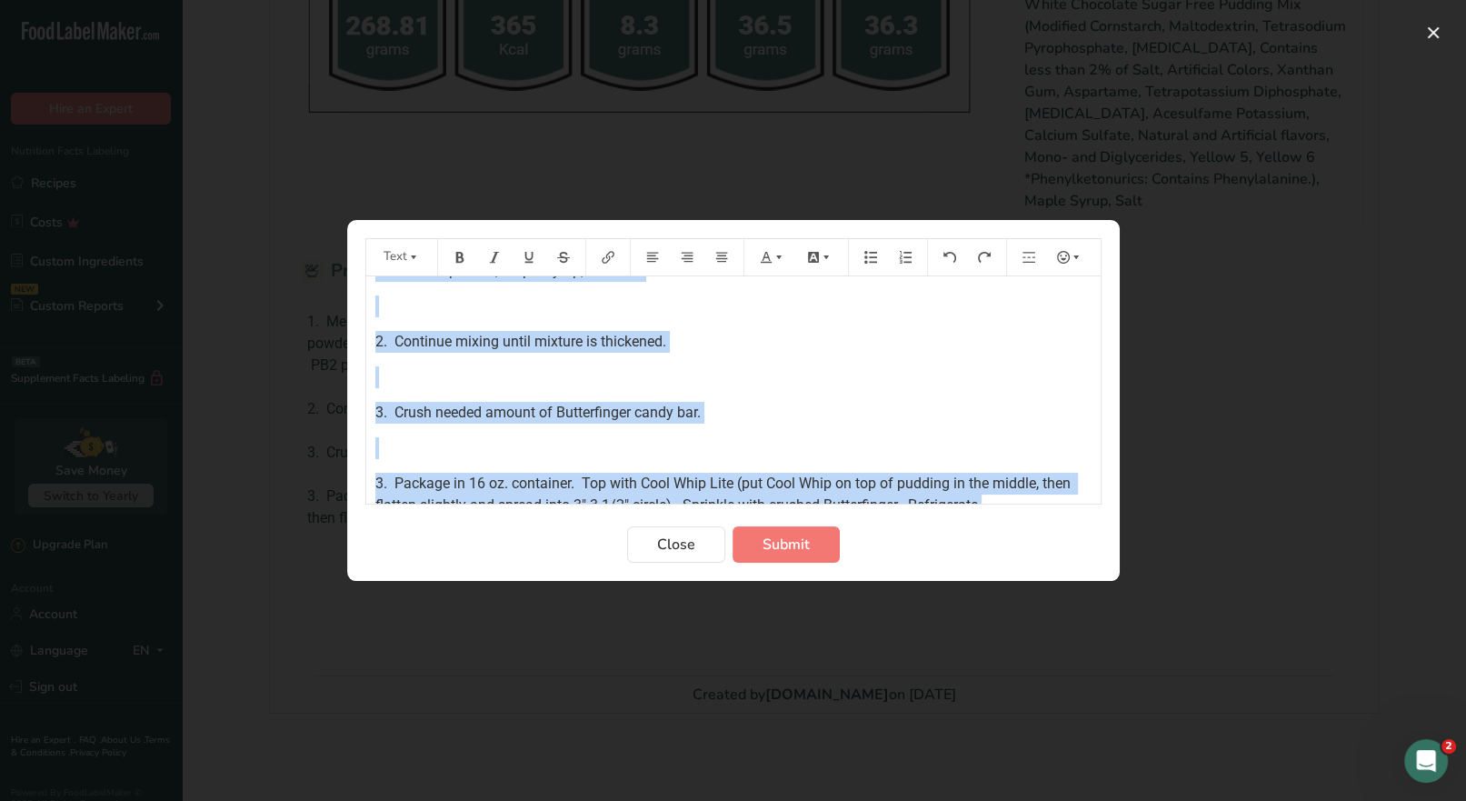
scroll to position [0, 0]
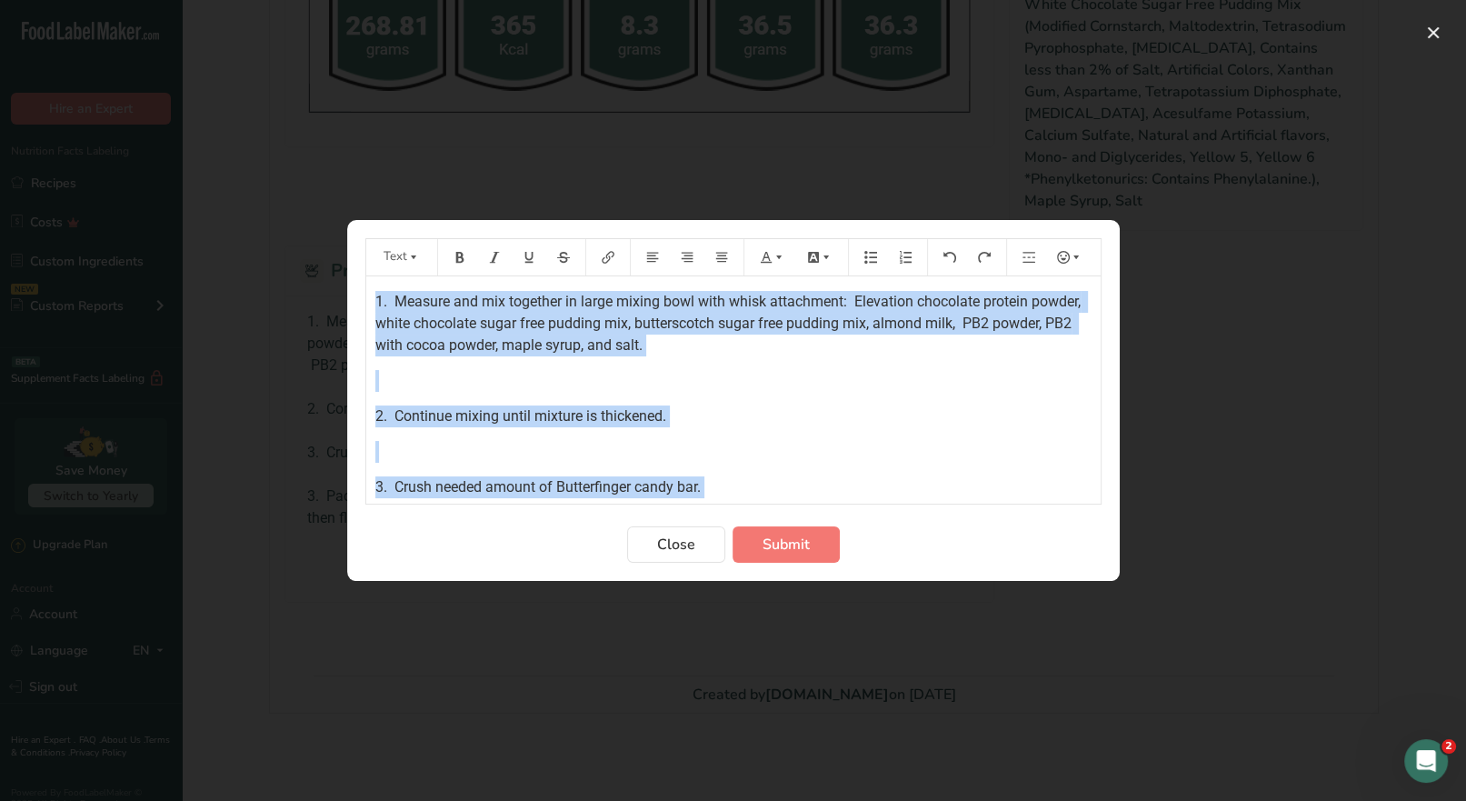
click at [368, 301] on div "1. Measure and mix together in large mixing bowl with whisk attachment: Elevati…" at bounding box center [733, 468] width 734 height 385
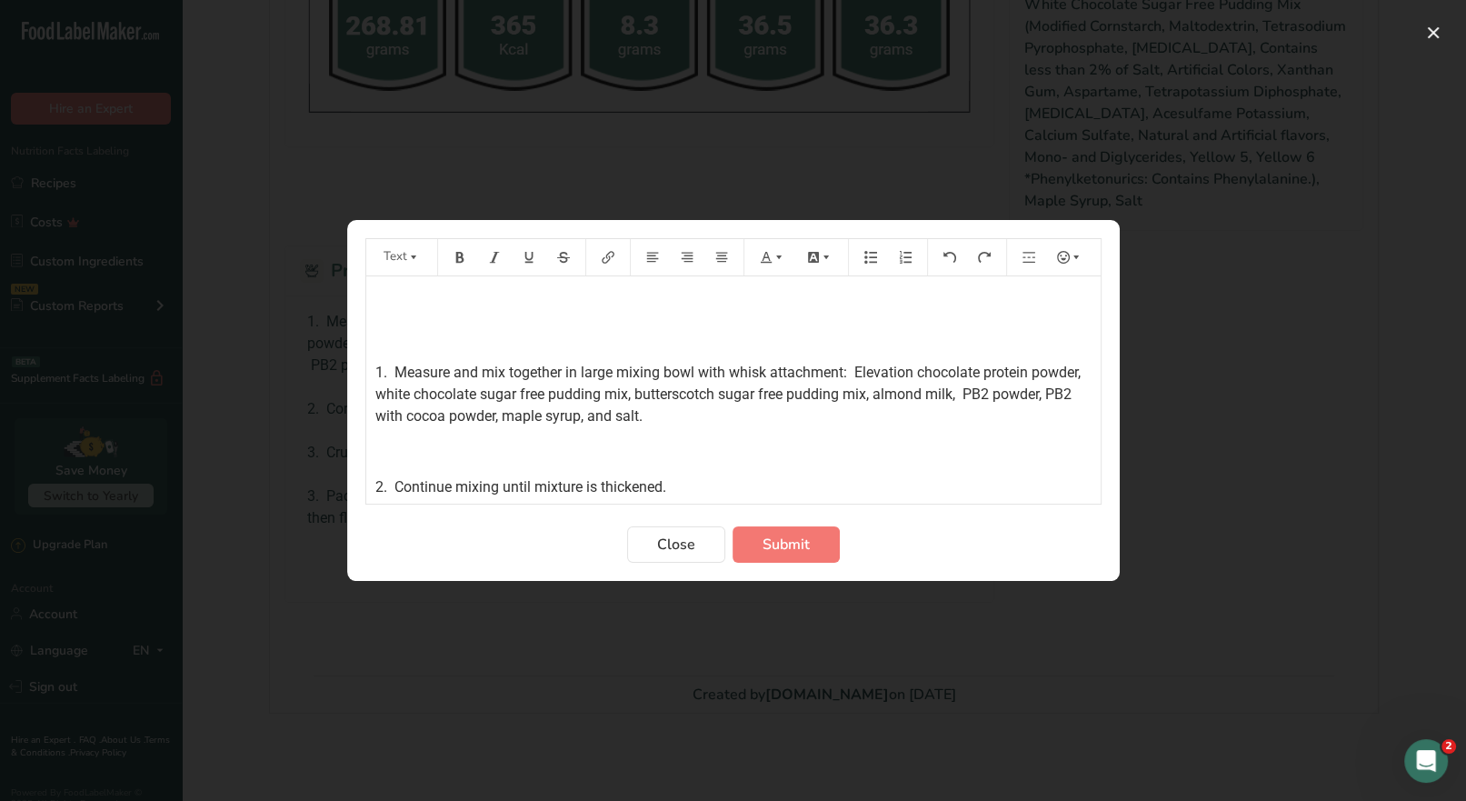
drag, startPoint x: 378, startPoint y: 307, endPoint x: 393, endPoint y: 300, distance: 16.3
click at [379, 307] on p "﻿" at bounding box center [733, 302] width 716 height 22
click at [463, 261] on icon "Preparation instructions modal" at bounding box center [459, 257] width 13 height 13
click at [774, 264] on button "Preparation instructions modal" at bounding box center [772, 257] width 40 height 29
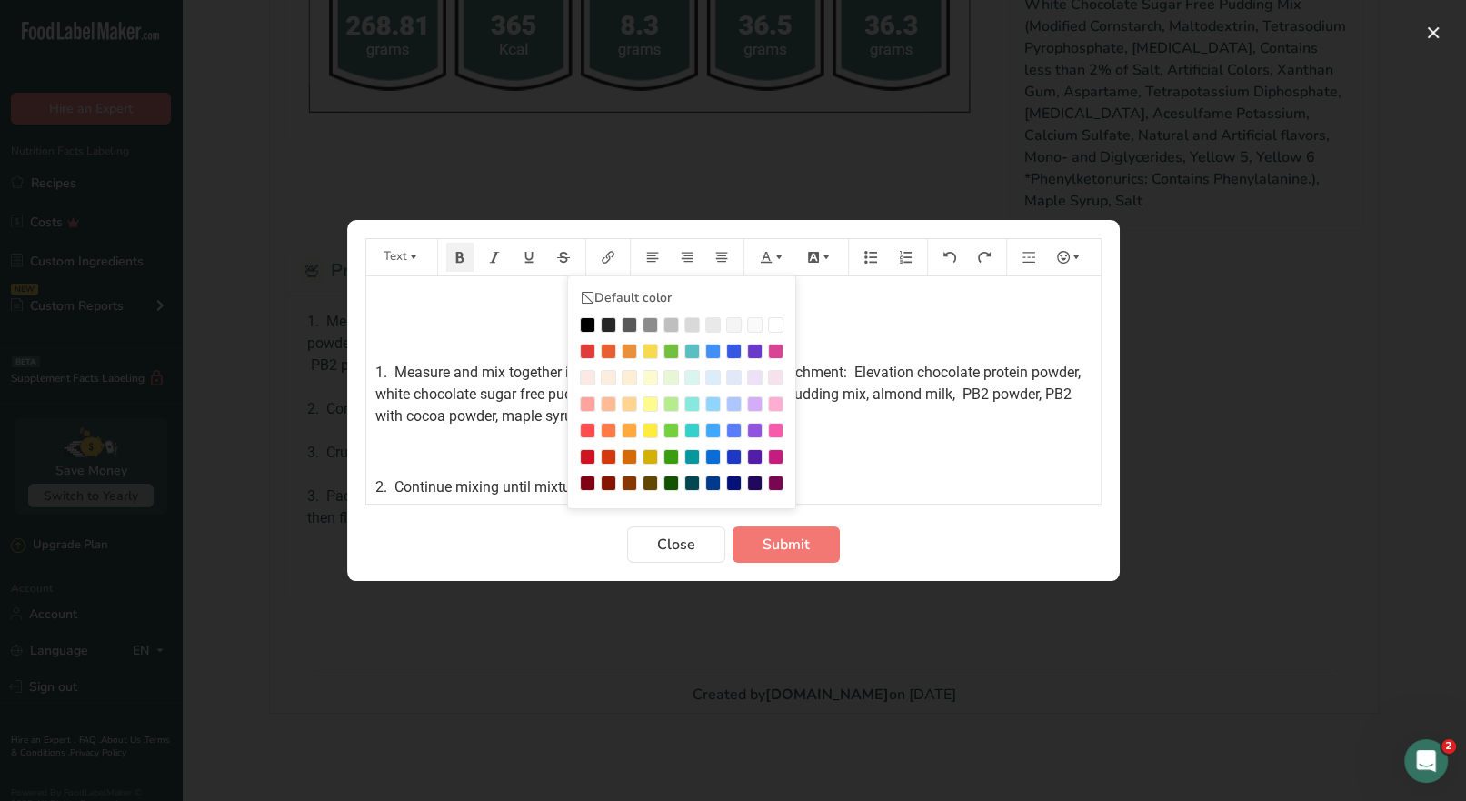
click at [587, 347] on div "Preparation instructions modal" at bounding box center [587, 351] width 15 height 15
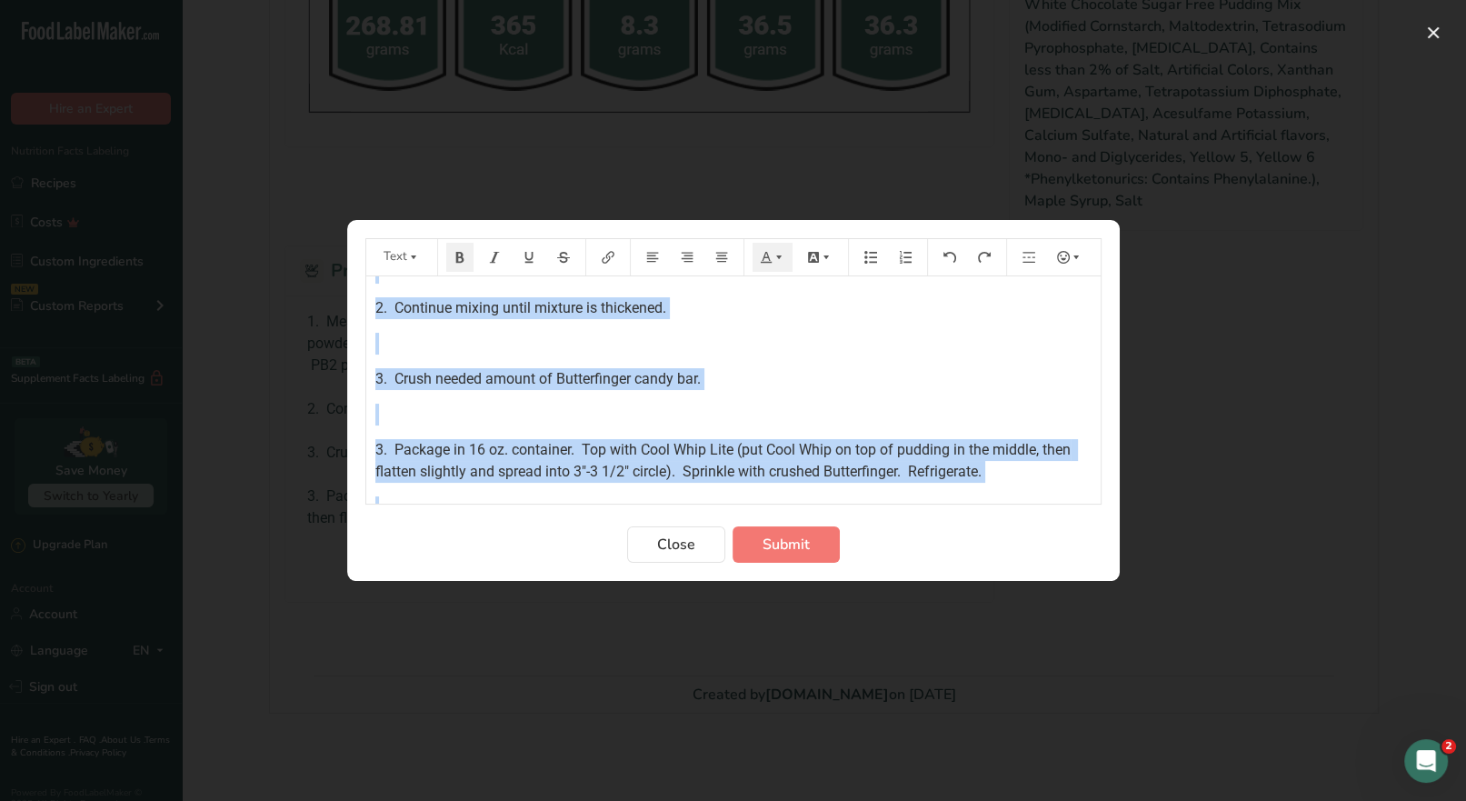
scroll to position [243, 0]
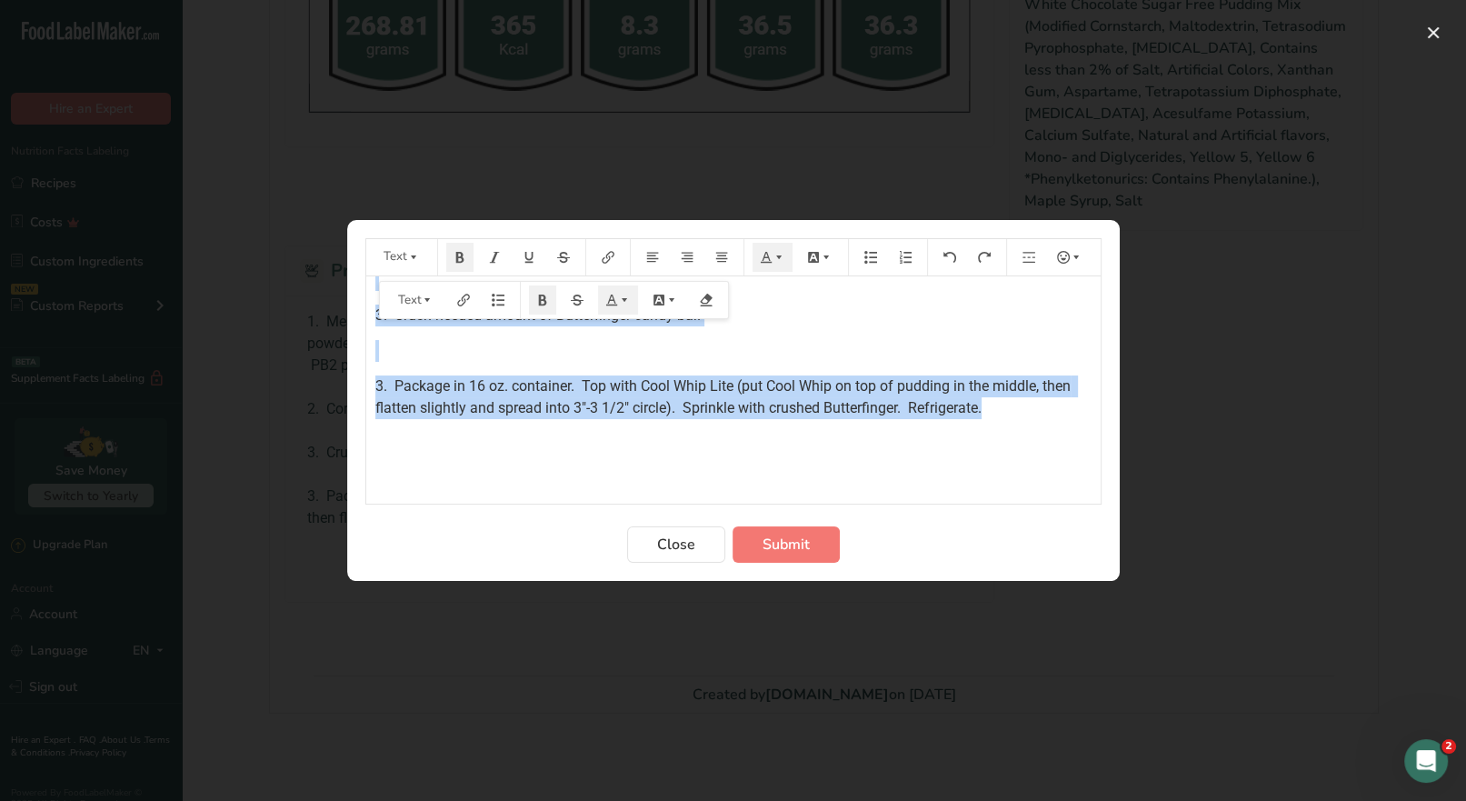
drag, startPoint x: 370, startPoint y: 296, endPoint x: 1028, endPoint y: 403, distance: 666.6
click at [1028, 403] on div "*Note: Use plain PB2 powder for this recipe. ﻿ 1. Measure and mix together in l…" at bounding box center [733, 262] width 734 height 456
copy div "*Note: Use plain PB2 powder for this recipe. ﻿ 1. Measure and mix together in l…"
click at [784, 548] on span "Submit" at bounding box center [785, 544] width 47 height 22
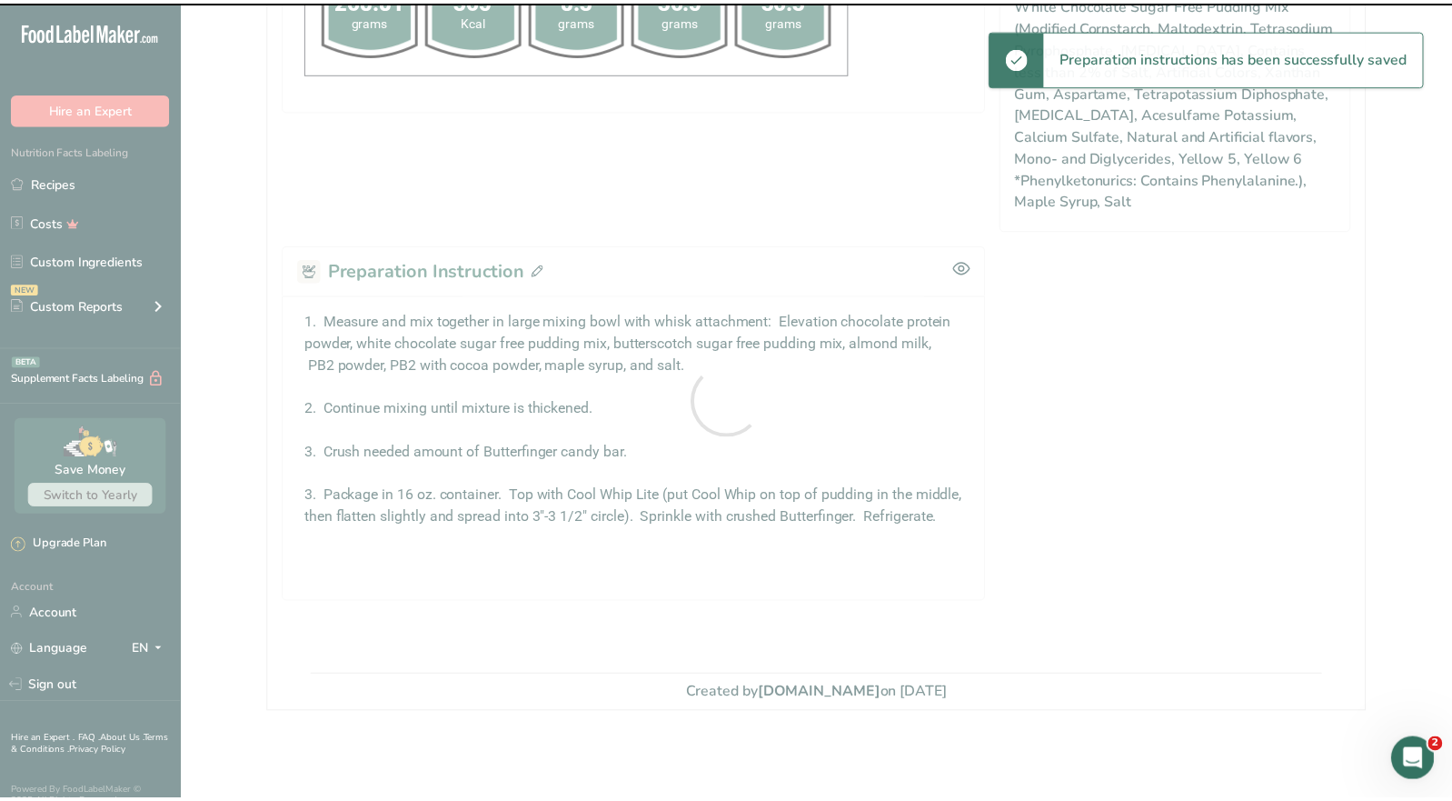
scroll to position [1076, 0]
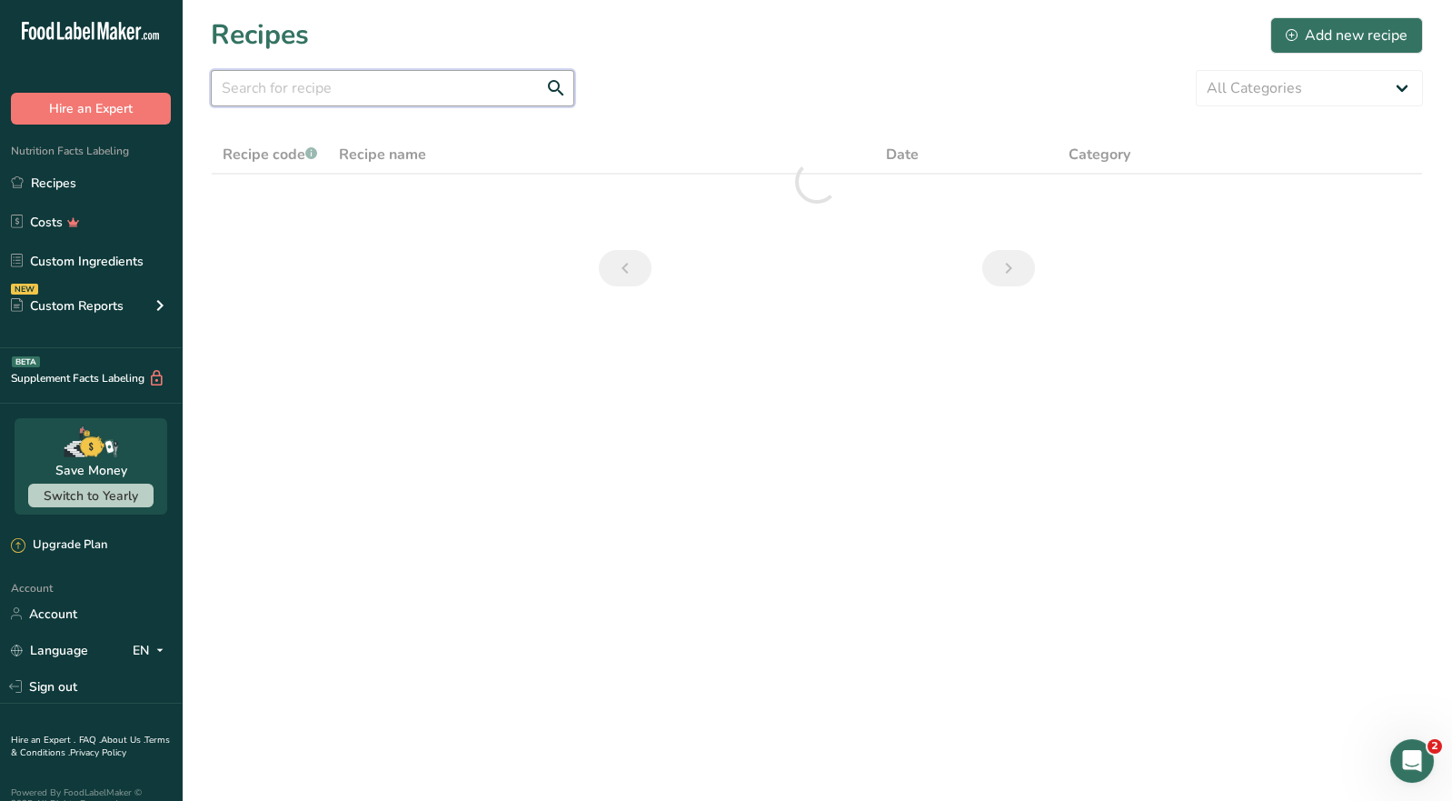
click at [304, 95] on input "text" at bounding box center [393, 88] width 364 height 36
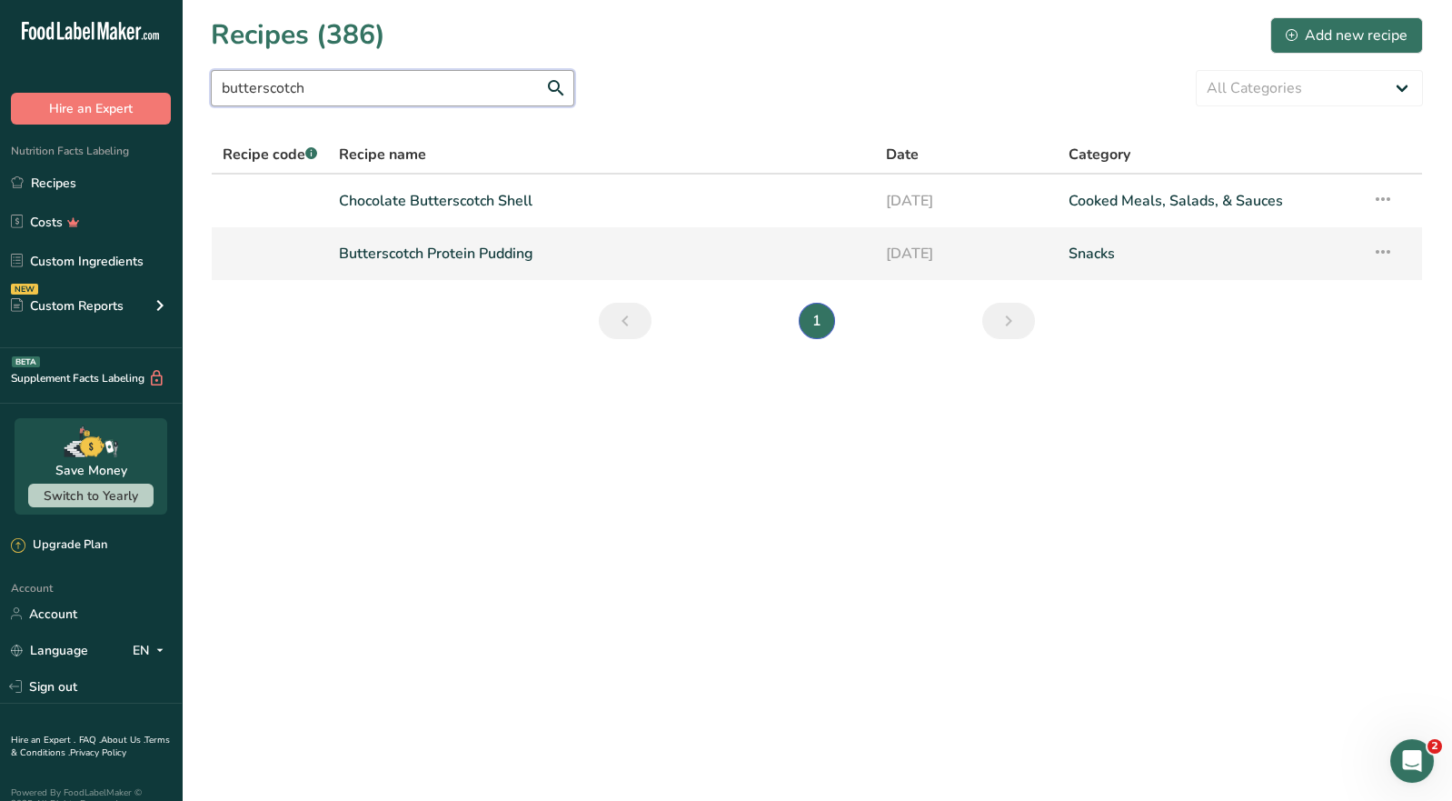
type input "butterscotch"
click at [419, 254] on link "Butterscotch Protein Pudding" at bounding box center [601, 253] width 525 height 38
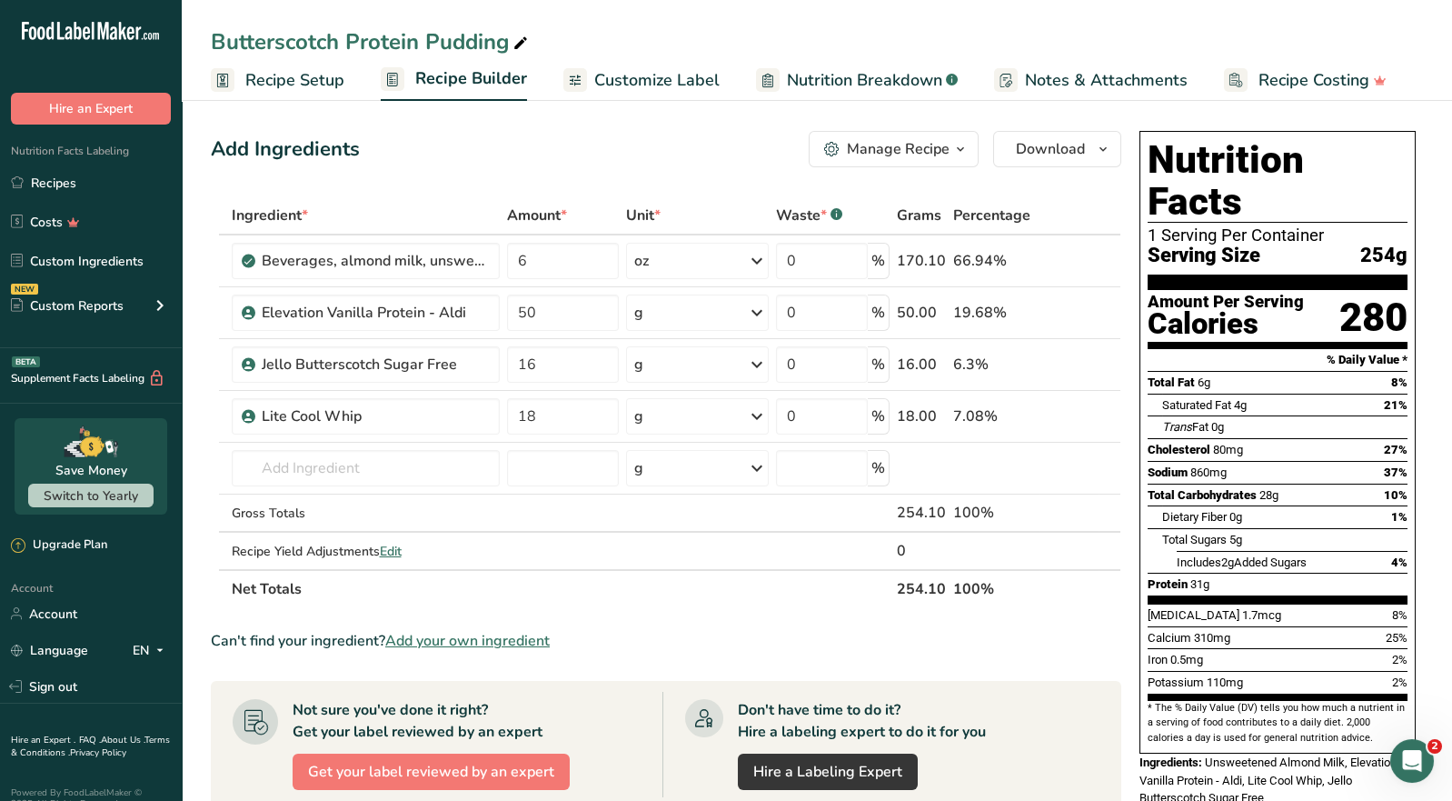
click at [896, 161] on button "Manage Recipe" at bounding box center [894, 149] width 170 height 36
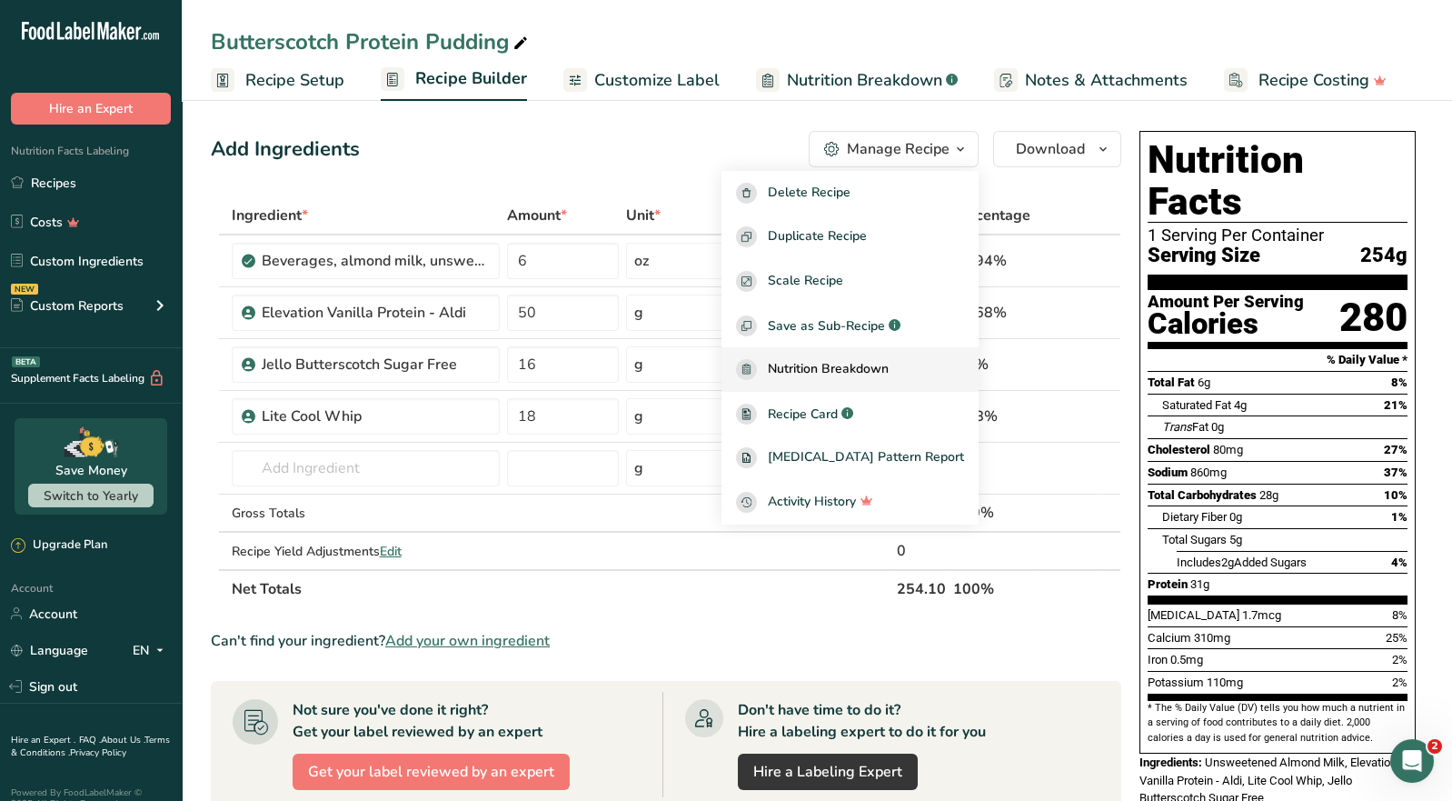
drag, startPoint x: 850, startPoint y: 419, endPoint x: 853, endPoint y: 355, distance: 63.7
click at [838, 418] on span "Recipe Card" at bounding box center [803, 413] width 70 height 19
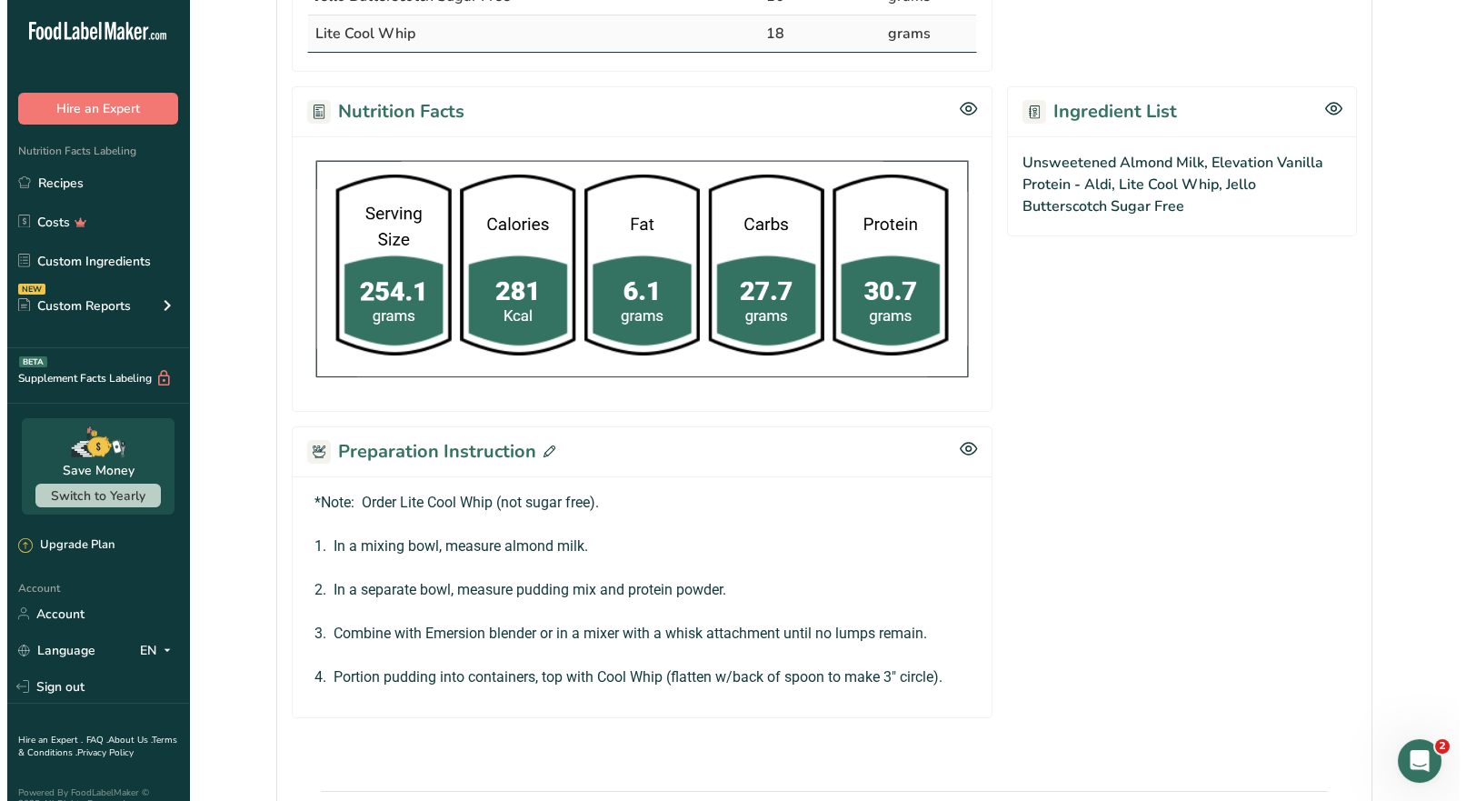
scroll to position [658, 0]
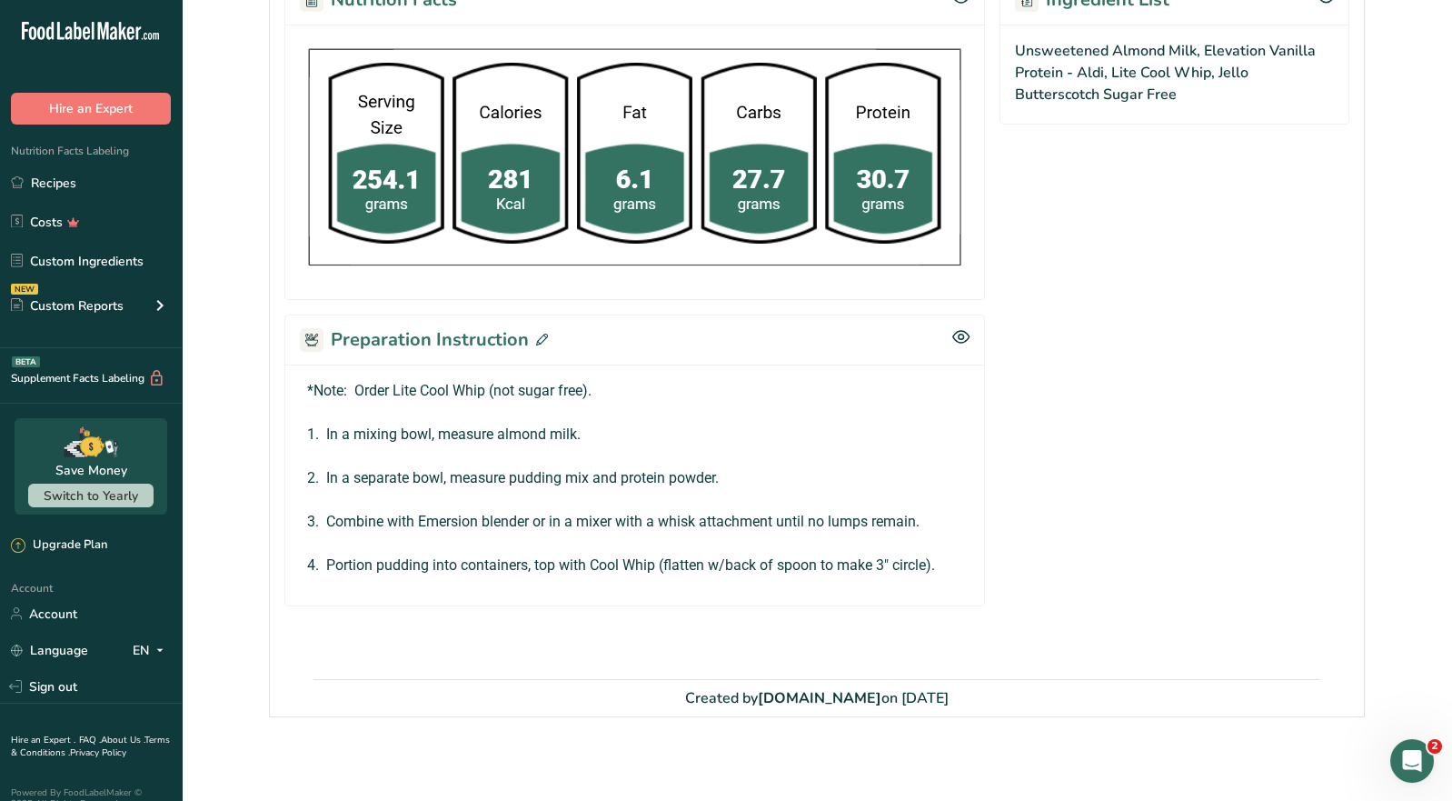
click at [543, 341] on icon at bounding box center [542, 340] width 12 height 12
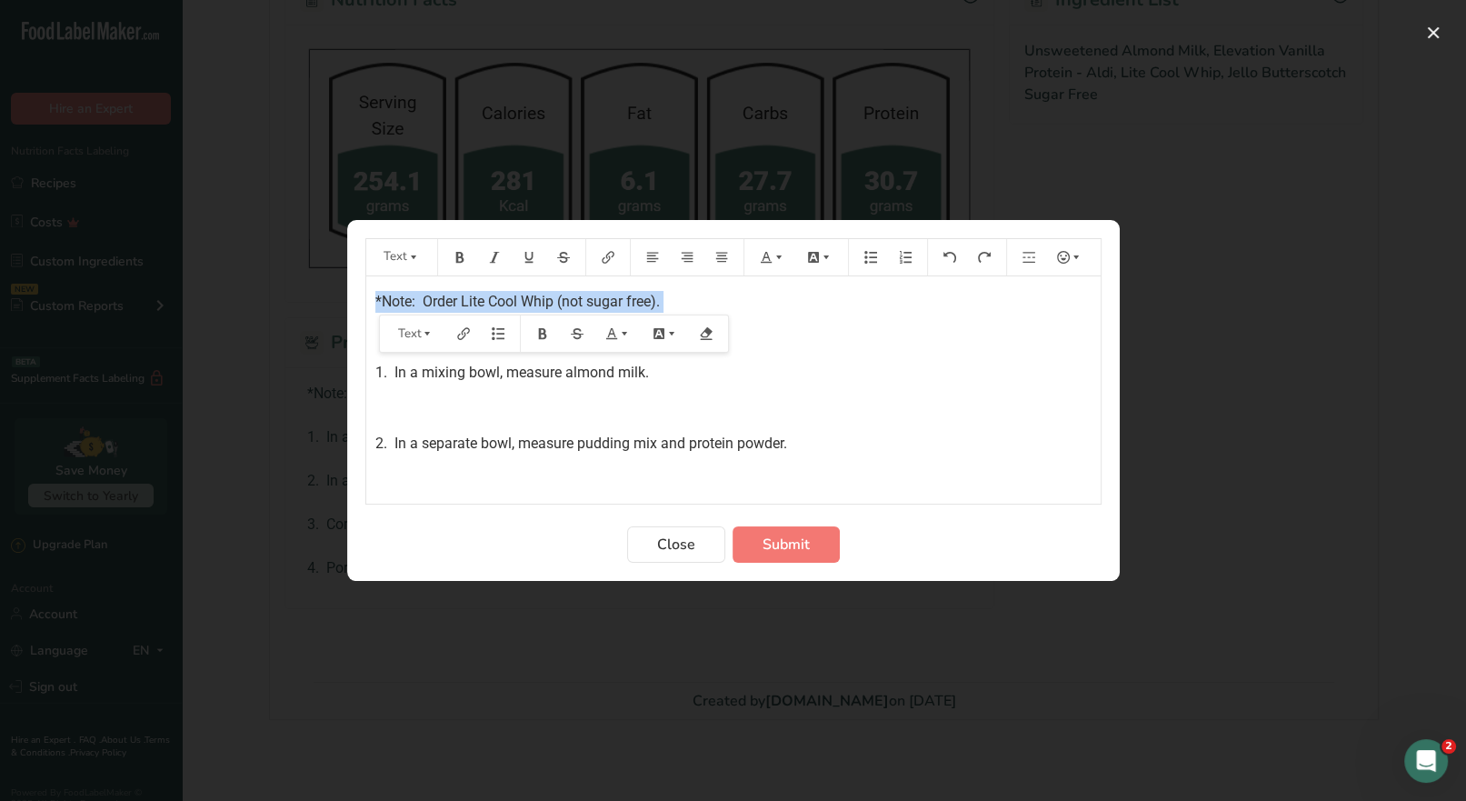
drag, startPoint x: 373, startPoint y: 300, endPoint x: 648, endPoint y: 315, distance: 275.8
click at [648, 315] on div "*Note: Order Lite Cool Whip (not sugar free). ﻿ 1. In a mixing bowl, measure al…" at bounding box center [733, 389] width 734 height 227
click at [458, 258] on icon "Preparation instructions modal" at bounding box center [459, 257] width 13 height 13
click at [776, 268] on button "Preparation instructions modal" at bounding box center [772, 257] width 40 height 29
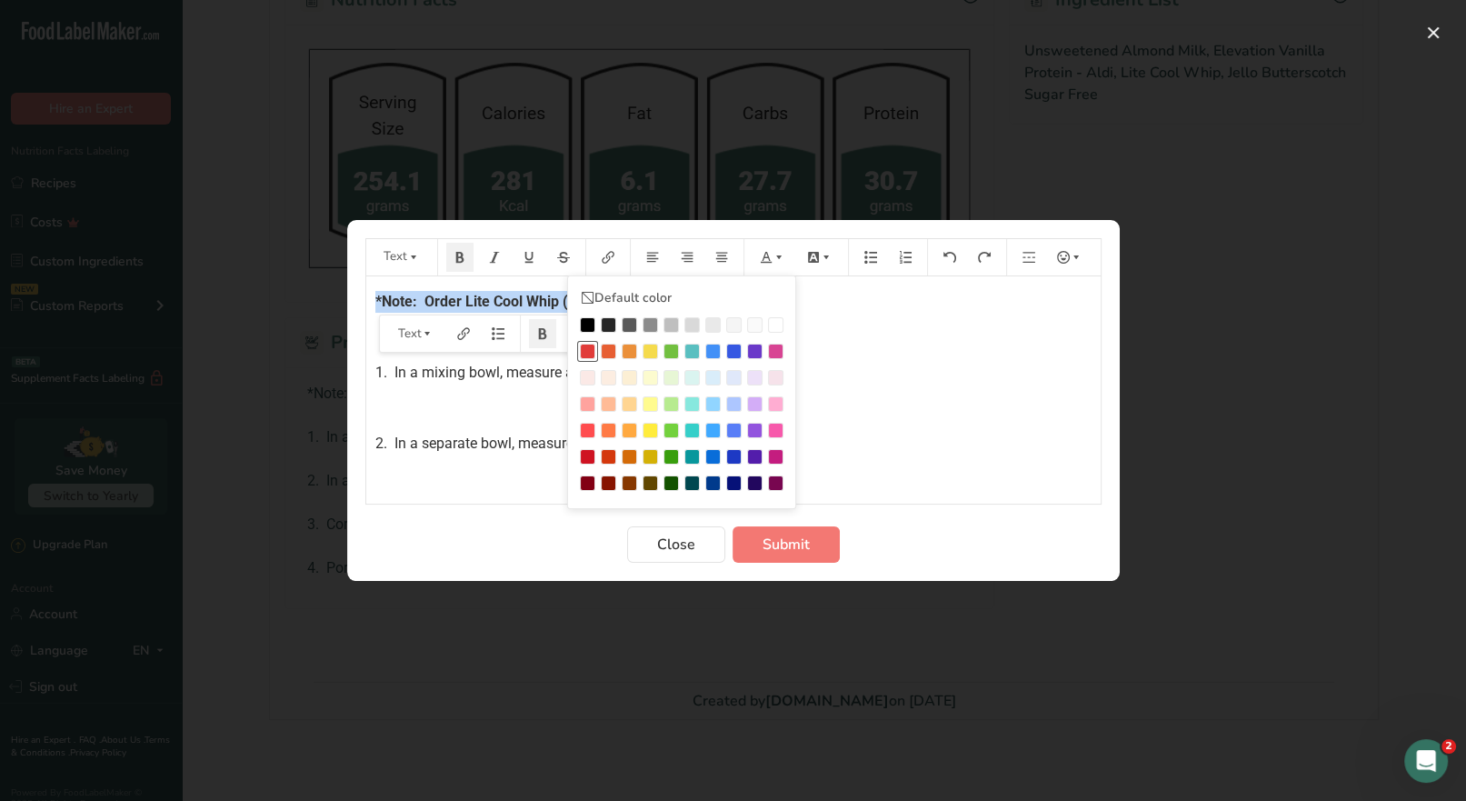
click at [587, 356] on div "Preparation instructions modal" at bounding box center [587, 351] width 15 height 15
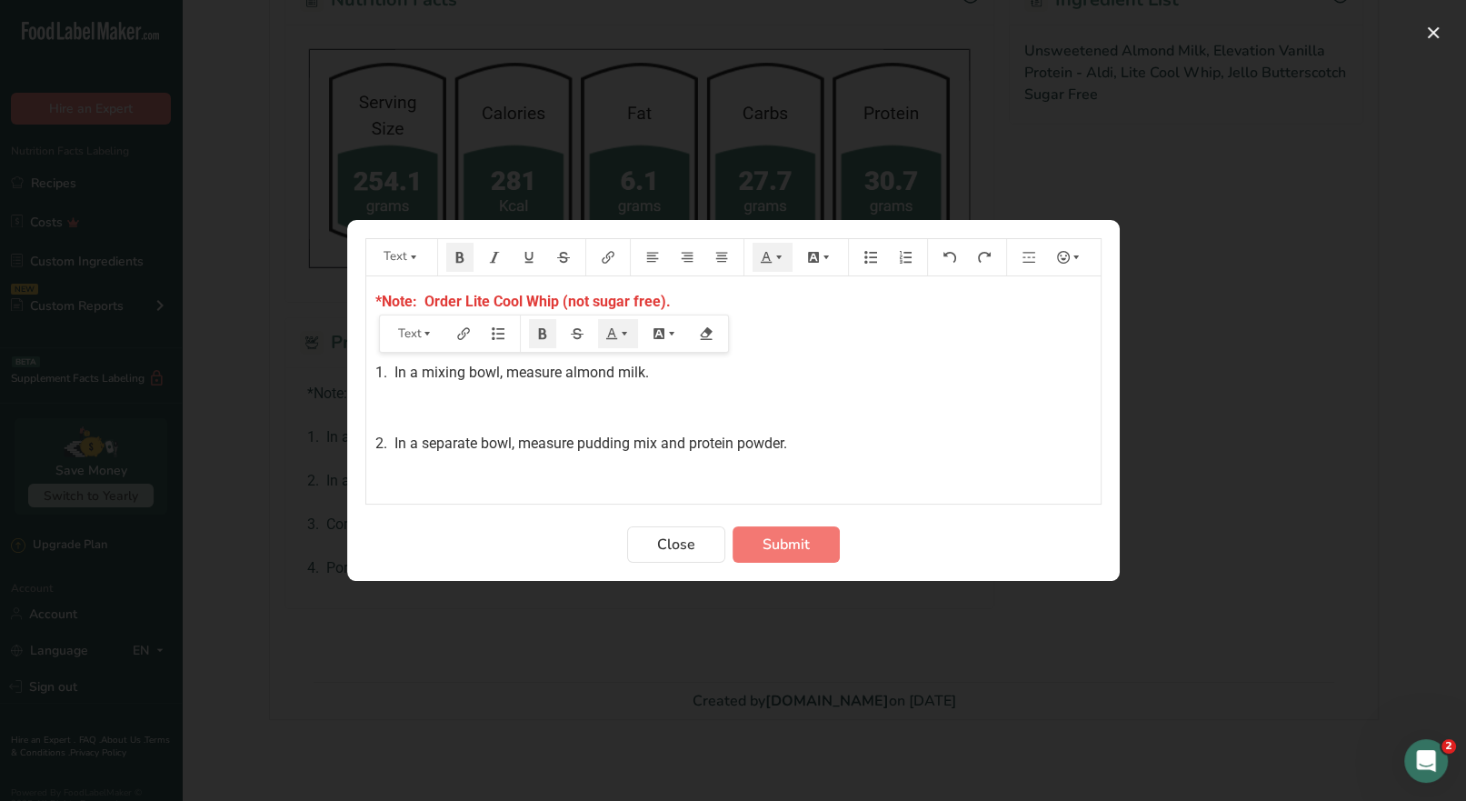
click at [823, 356] on div "*Note: Order Lite Cool Whip (not sugar free). ﻿ 1. In a mixing bowl, measure al…" at bounding box center [733, 436] width 734 height 320
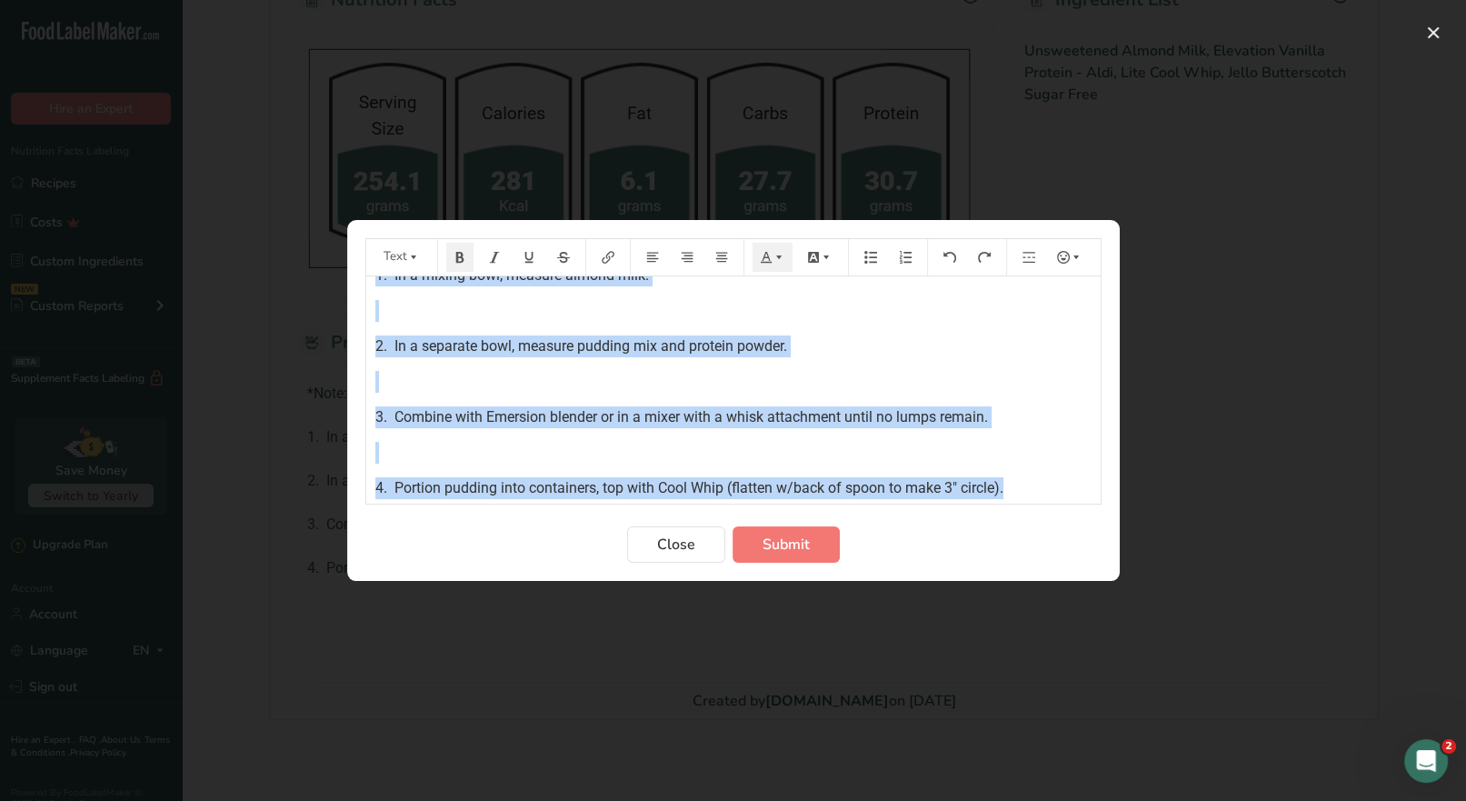
scroll to position [105, 0]
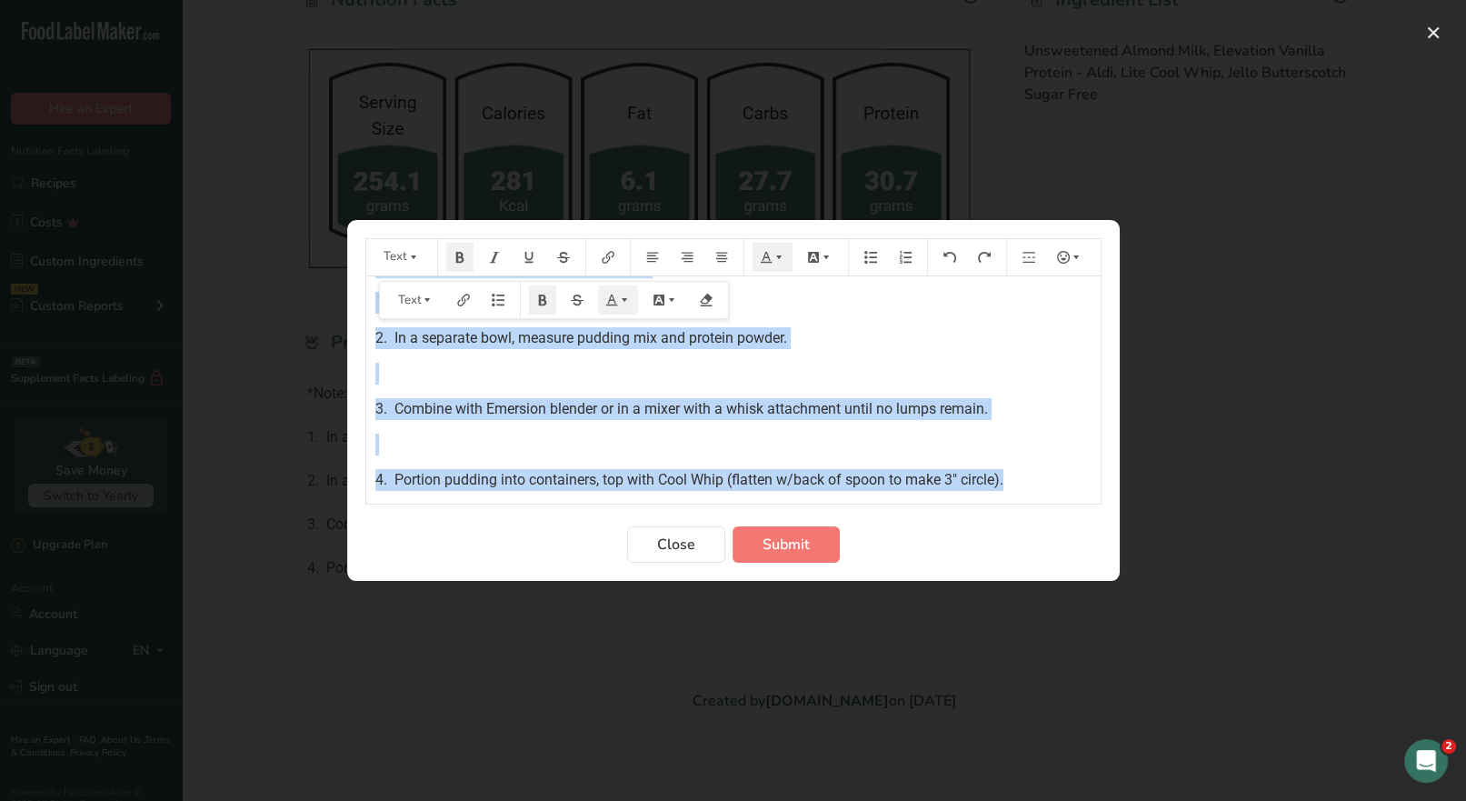
drag, startPoint x: 371, startPoint y: 297, endPoint x: 1048, endPoint y: 481, distance: 701.5
click at [1047, 483] on div "*Note: Order Lite Cool Whip (not sugar free). ﻿ 1. In a mixing bowl, measure al…" at bounding box center [733, 331] width 734 height 320
copy div "*Note: Order Lite Cool Whip (not sugar free). ﻿ 1. In a mixing bowl, measure al…"
click at [790, 543] on span "Submit" at bounding box center [785, 544] width 47 height 22
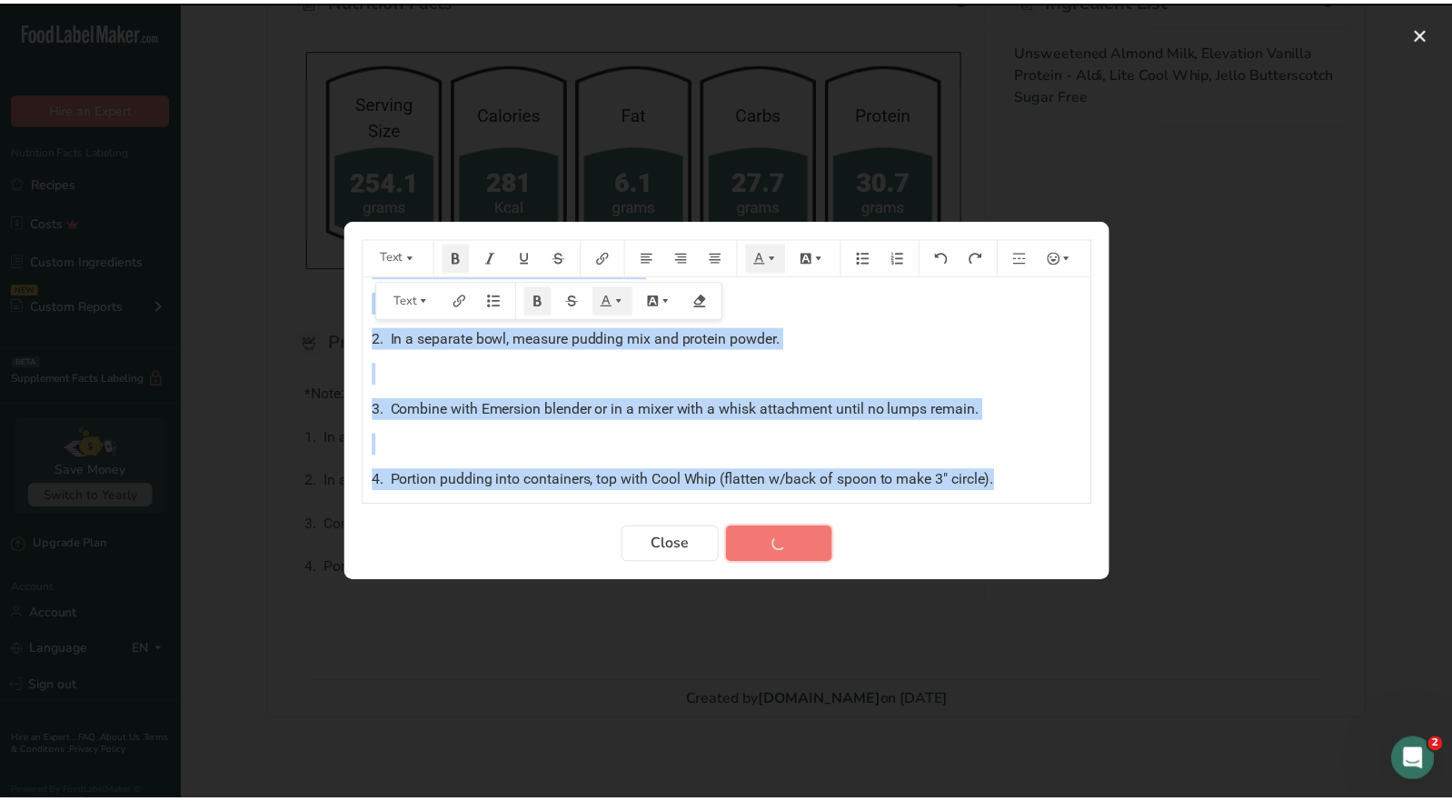
scroll to position [625, 0]
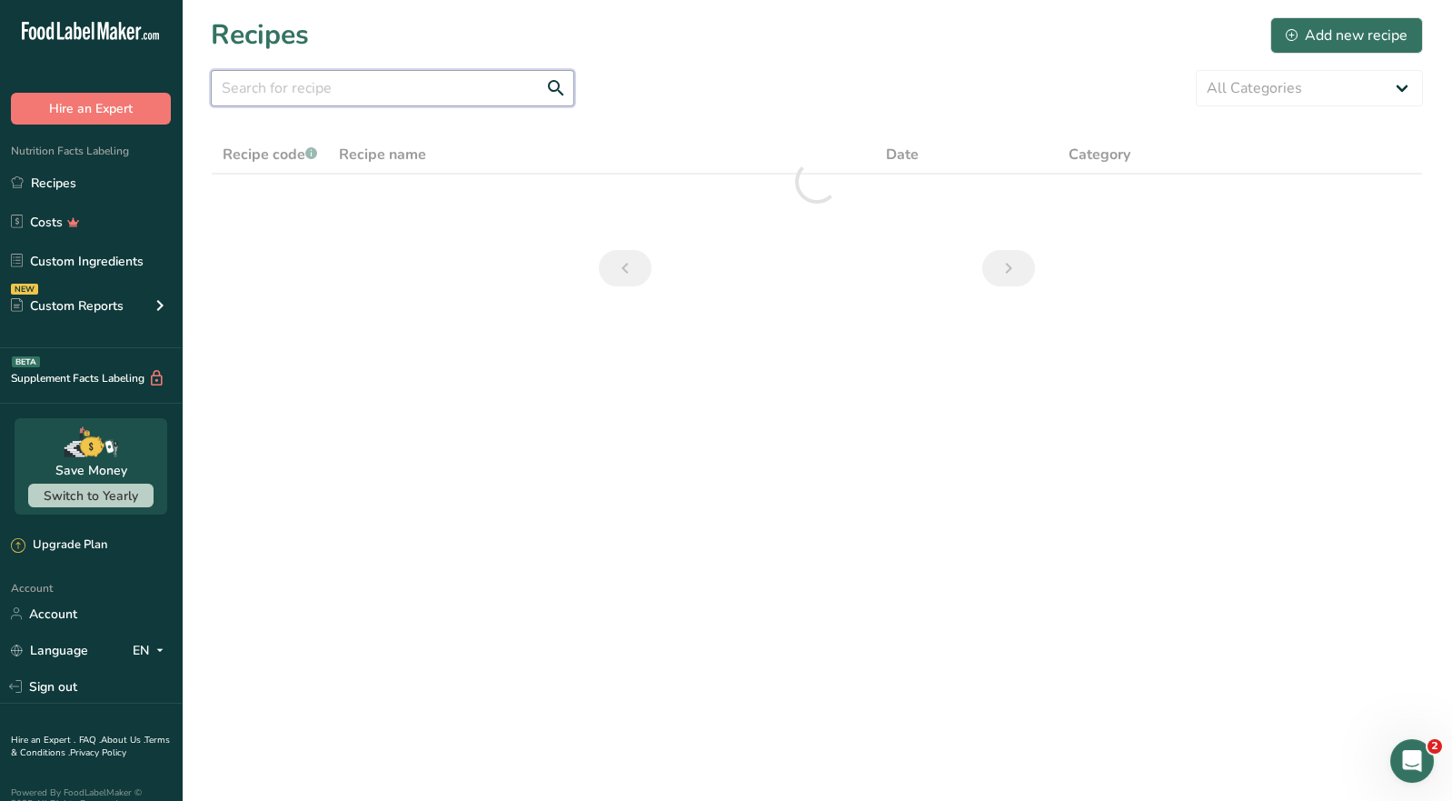
click at [302, 94] on input "text" at bounding box center [393, 88] width 364 height 36
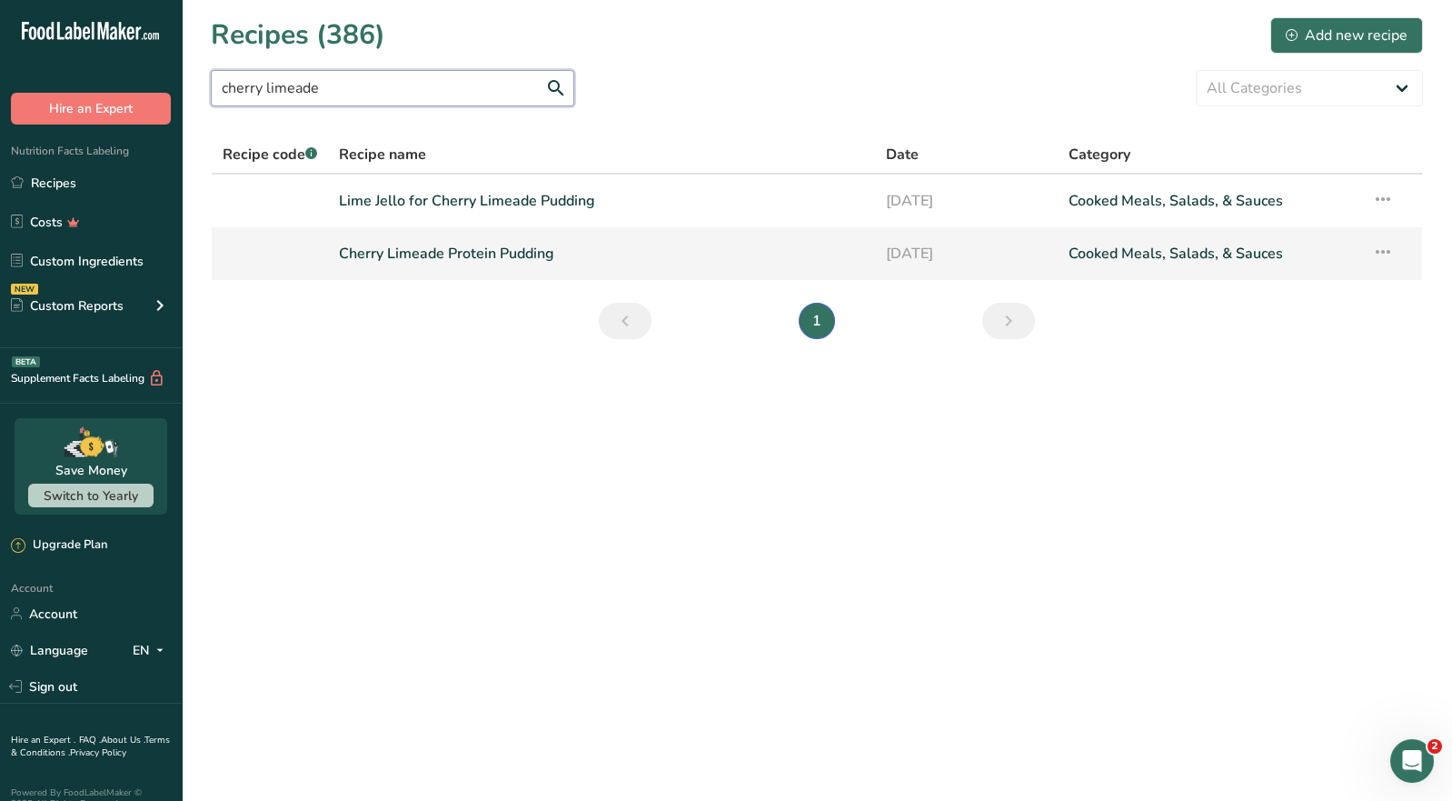
type input "cherry limeade"
click at [485, 264] on link "Cherry Limeade Protein Pudding" at bounding box center [601, 253] width 525 height 38
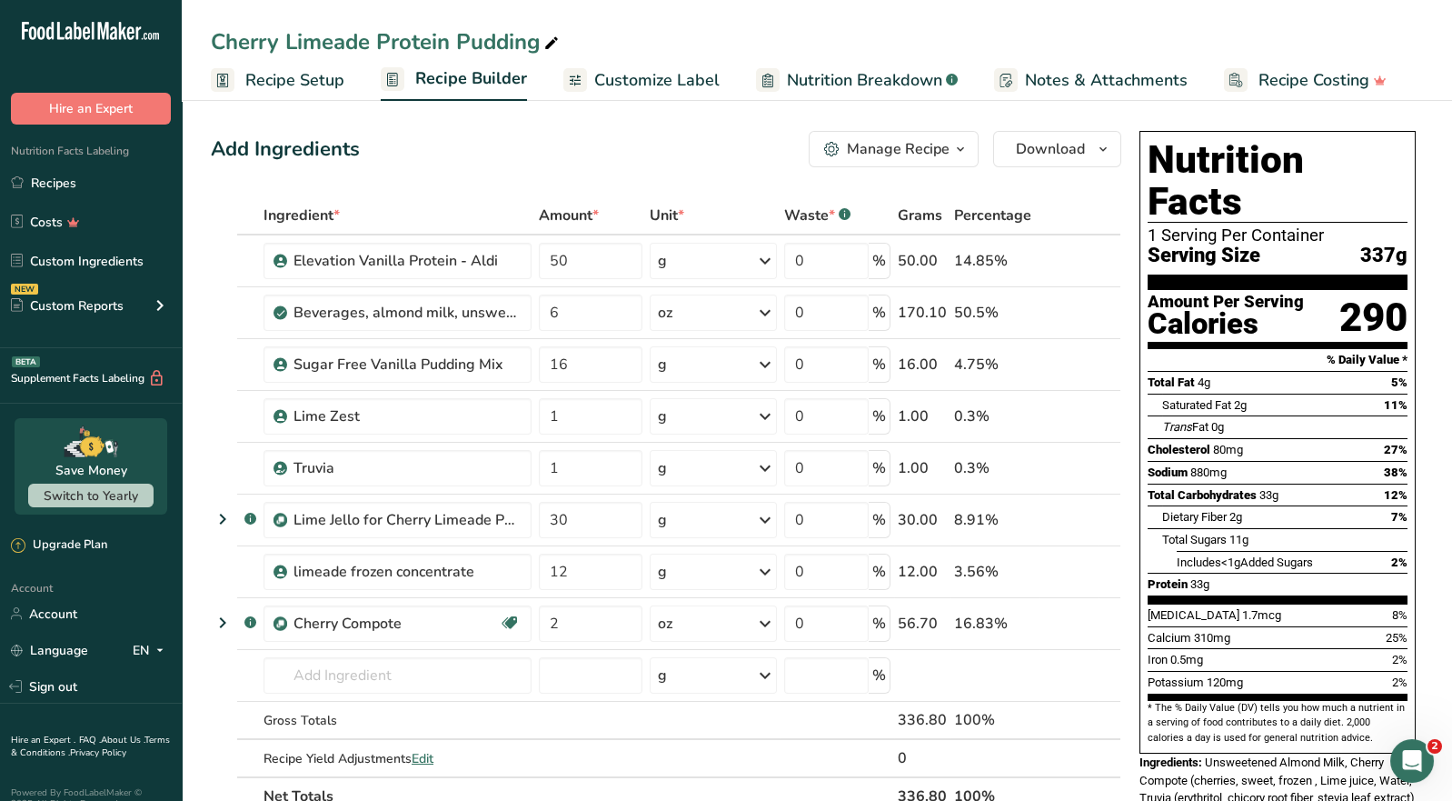
click at [956, 149] on icon "button" at bounding box center [960, 149] width 15 height 23
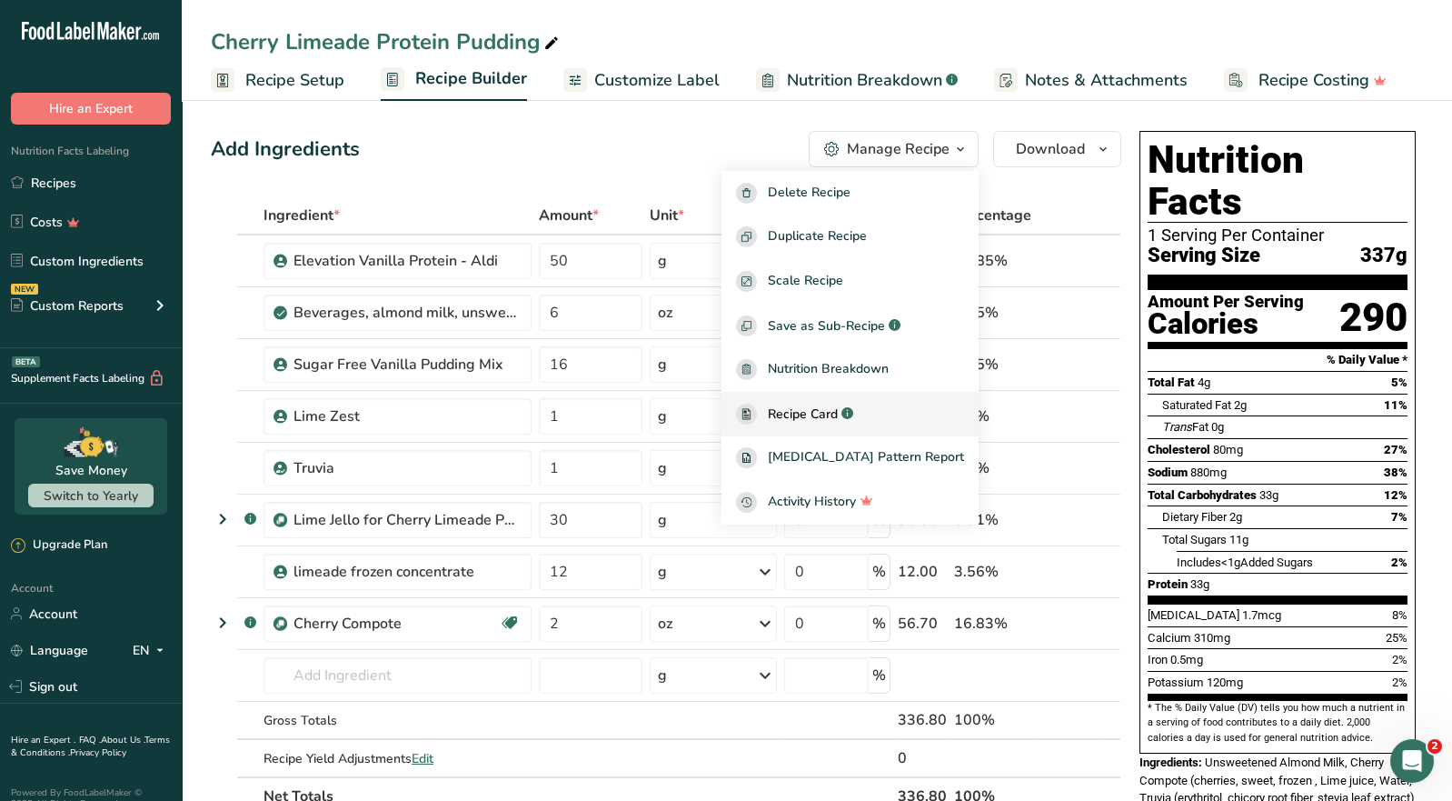
click at [838, 411] on span "Recipe Card" at bounding box center [803, 413] width 70 height 19
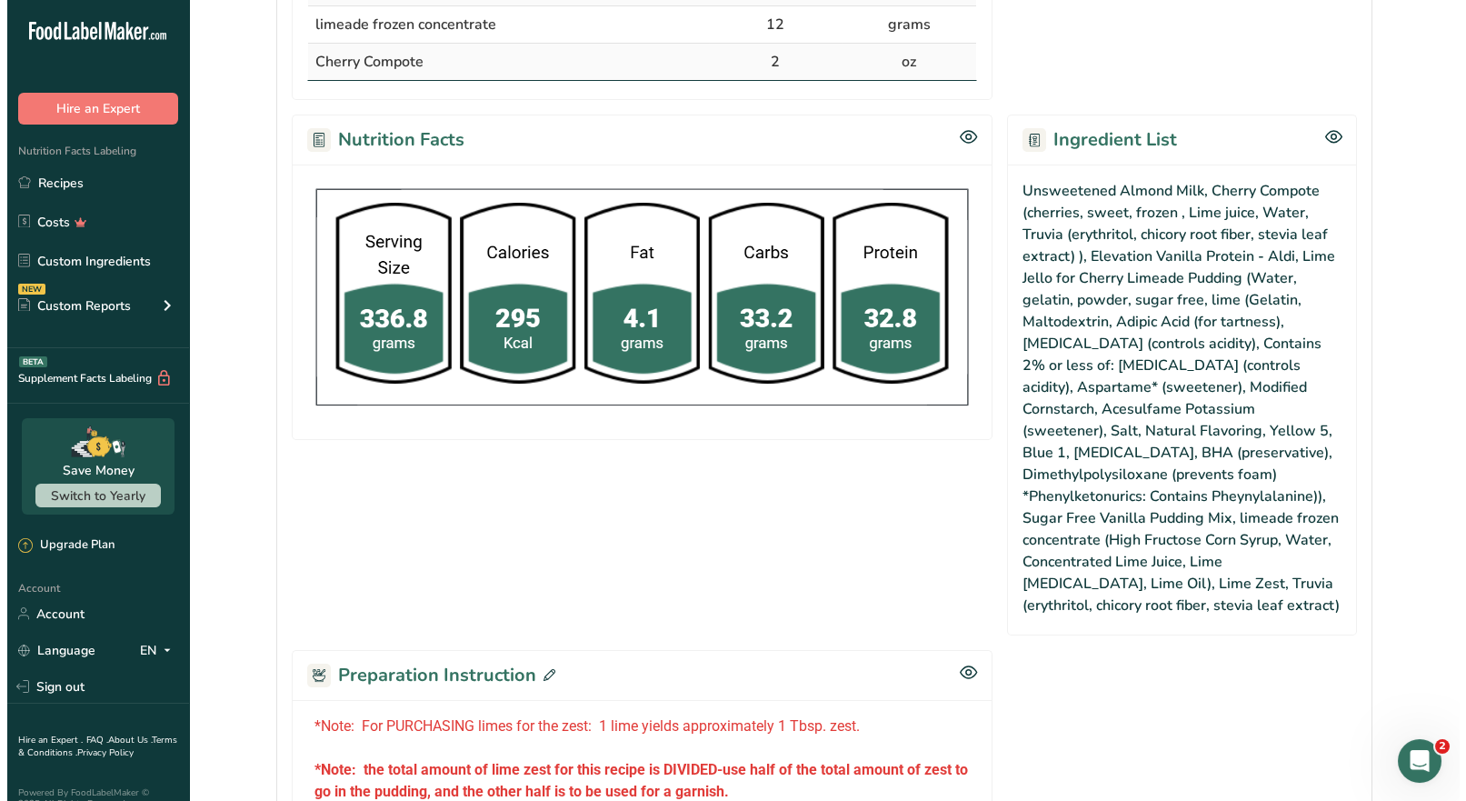
scroll to position [999, 0]
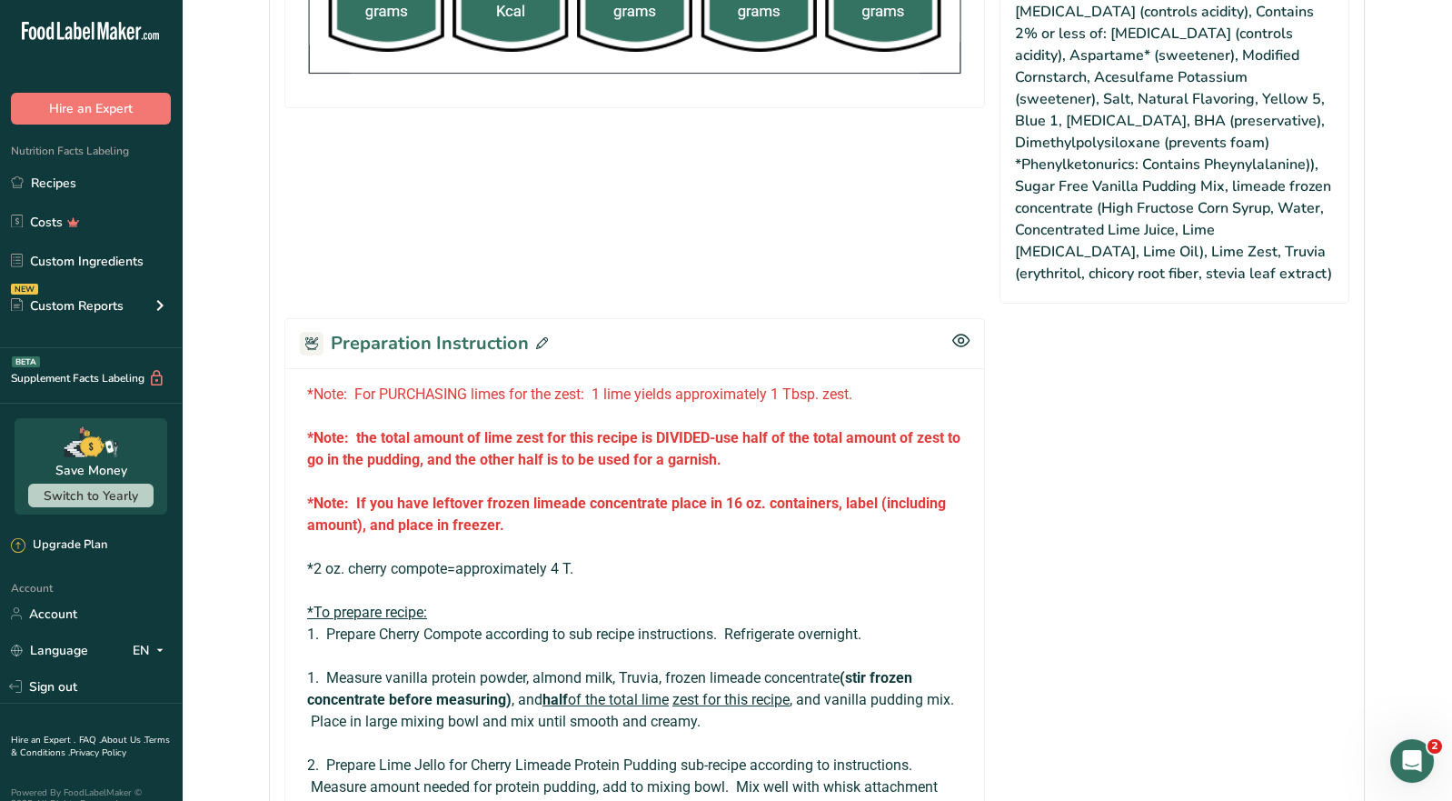
click at [539, 337] on icon at bounding box center [542, 343] width 12 height 12
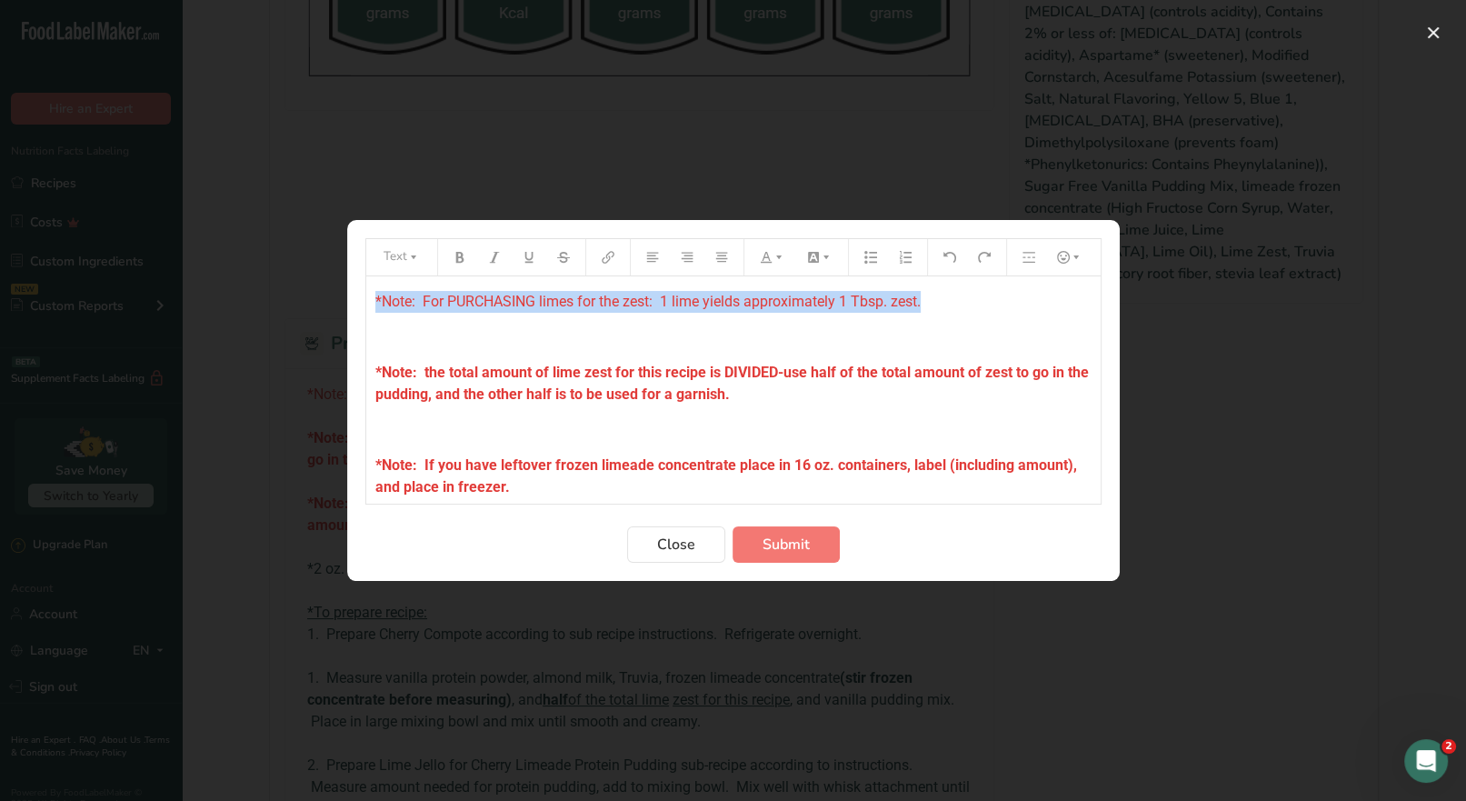
drag, startPoint x: 872, startPoint y: 304, endPoint x: 426, endPoint y: 279, distance: 446.9
click at [366, 290] on div "*Note: For PURCHASING limes for the zest: 1 lime yields approximately 1 Tbsp. z…" at bounding box center [733, 707] width 734 height 862
click at [454, 254] on icon "Preparation instructions modal" at bounding box center [459, 257] width 13 height 13
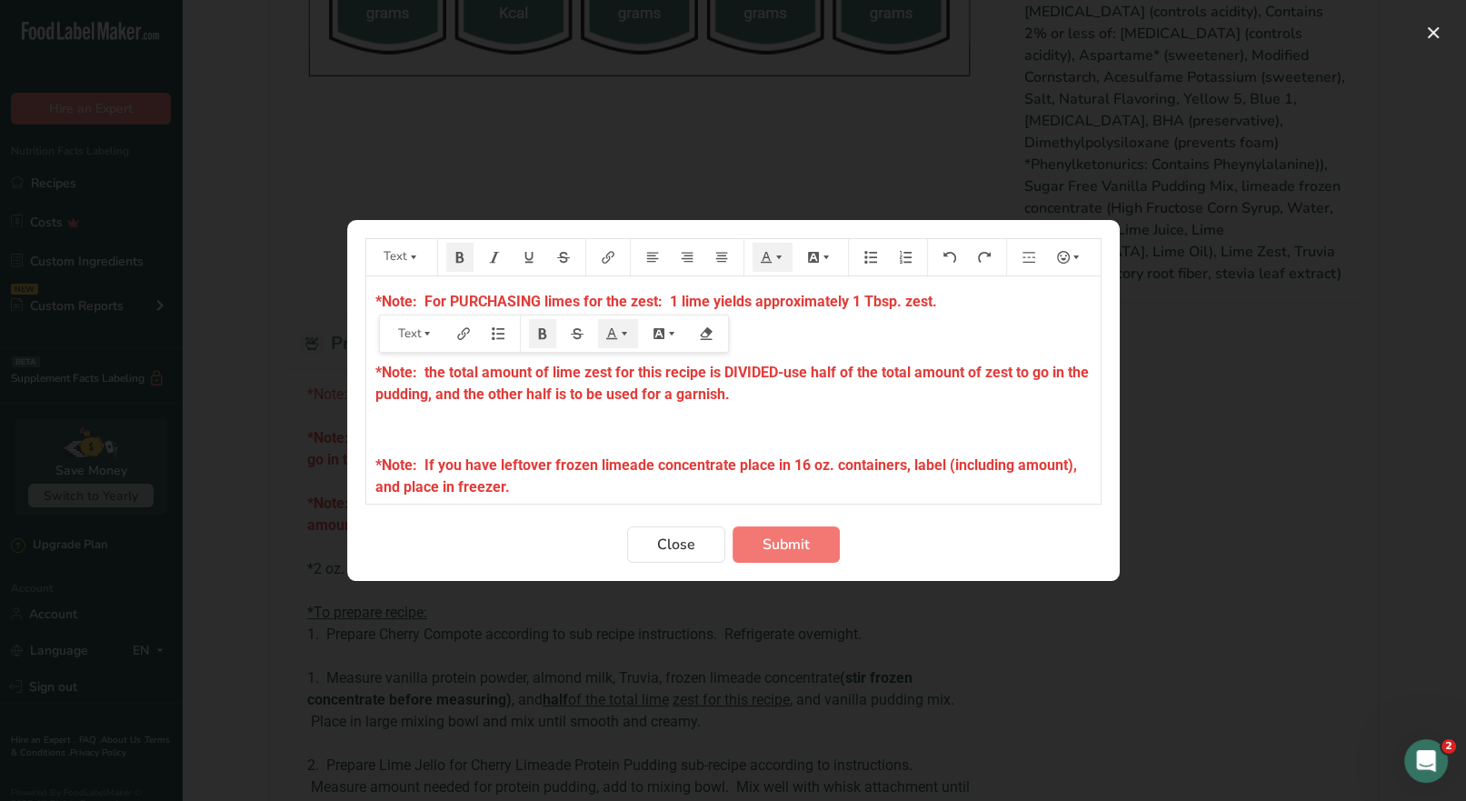
drag, startPoint x: 769, startPoint y: 329, endPoint x: 784, endPoint y: 328, distance: 15.5
click at [770, 329] on p "﻿" at bounding box center [733, 337] width 716 height 22
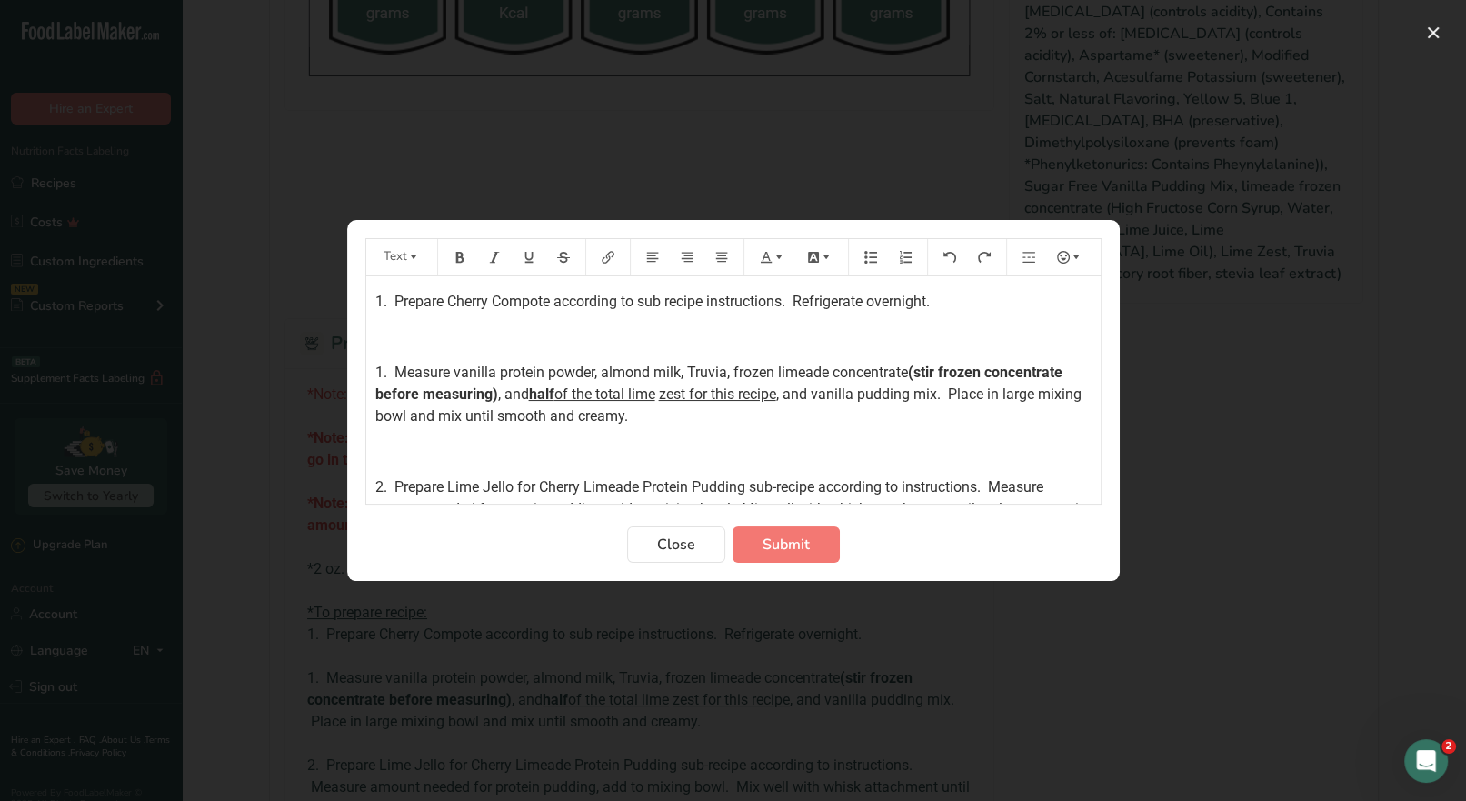
scroll to position [454, 0]
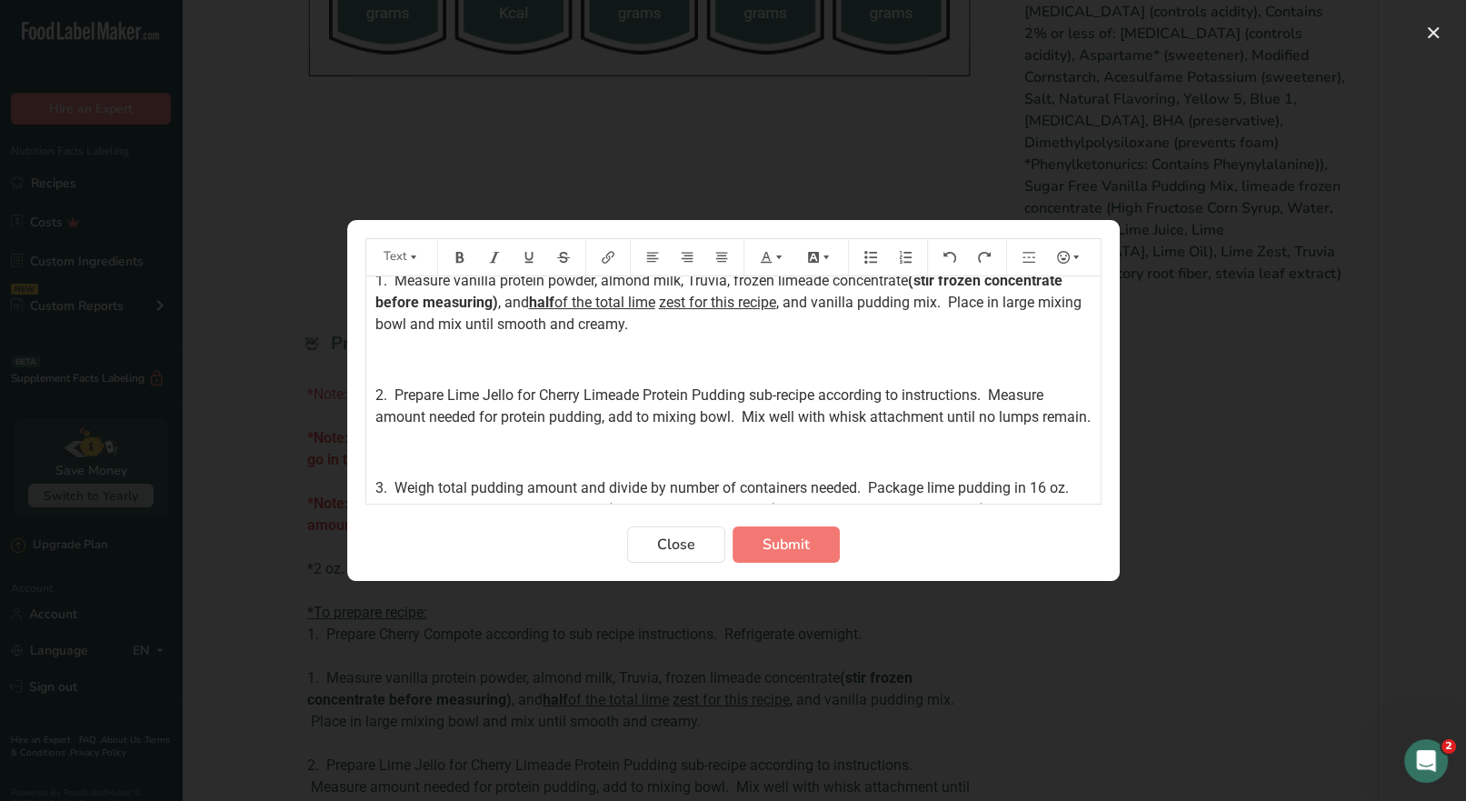
click at [430, 415] on span "2. Prepare Lime Jello for Cherry Limeade Protein Pudding sub-recipe according t…" at bounding box center [732, 405] width 715 height 39
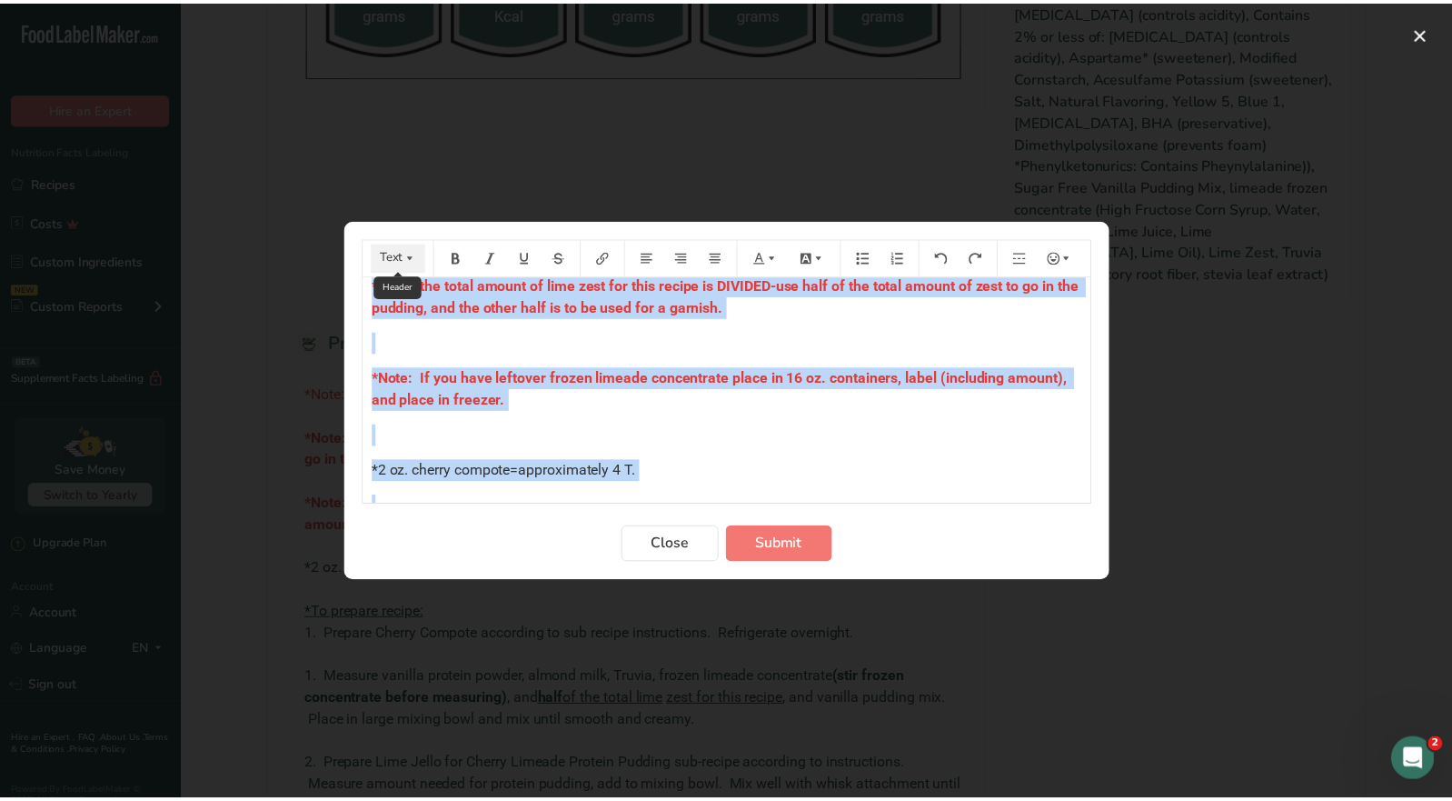
scroll to position [0, 0]
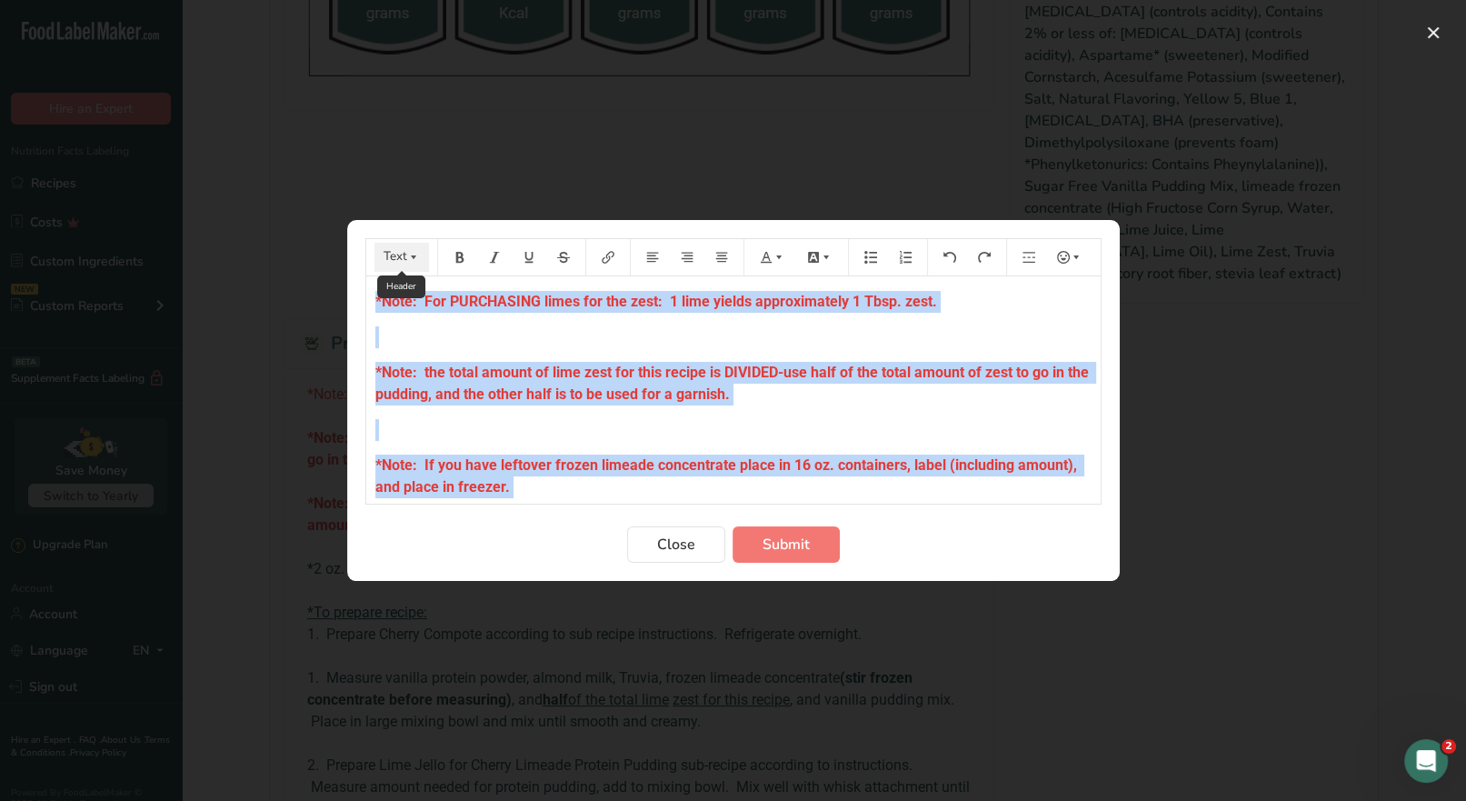
drag, startPoint x: 543, startPoint y: 344, endPoint x: 377, endPoint y: 265, distance: 183.8
click at [373, 265] on div "Text *Note: For PURCHASING limes for the zest: 1 lime yields approximately 1 Tb…" at bounding box center [733, 371] width 736 height 266
copy div "*Note: For PURCHASING limes for the zest: 1 lime yields approximately 1 Tbsp. z…"
click at [796, 541] on span "Submit" at bounding box center [785, 544] width 47 height 22
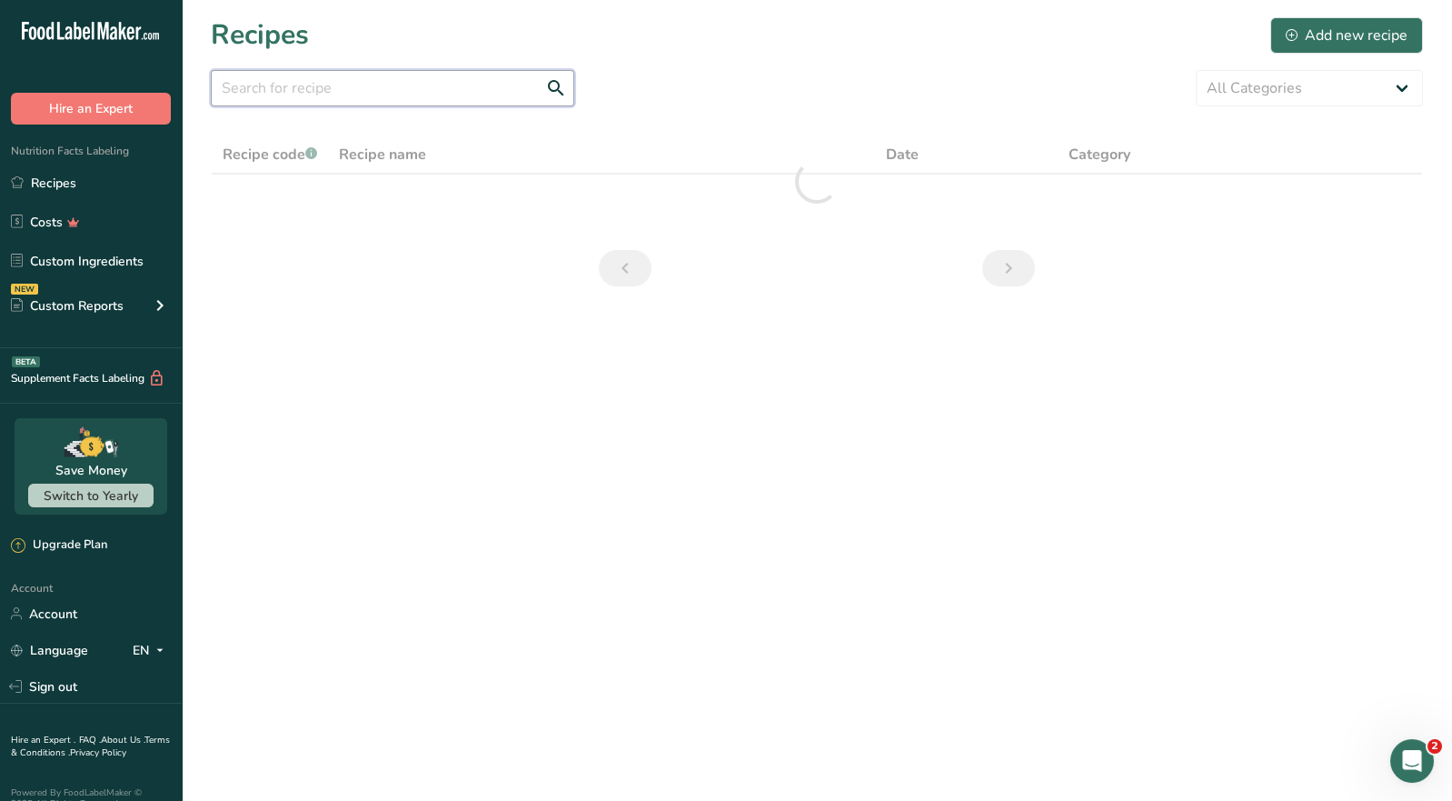
click at [287, 96] on input "text" at bounding box center [393, 88] width 364 height 36
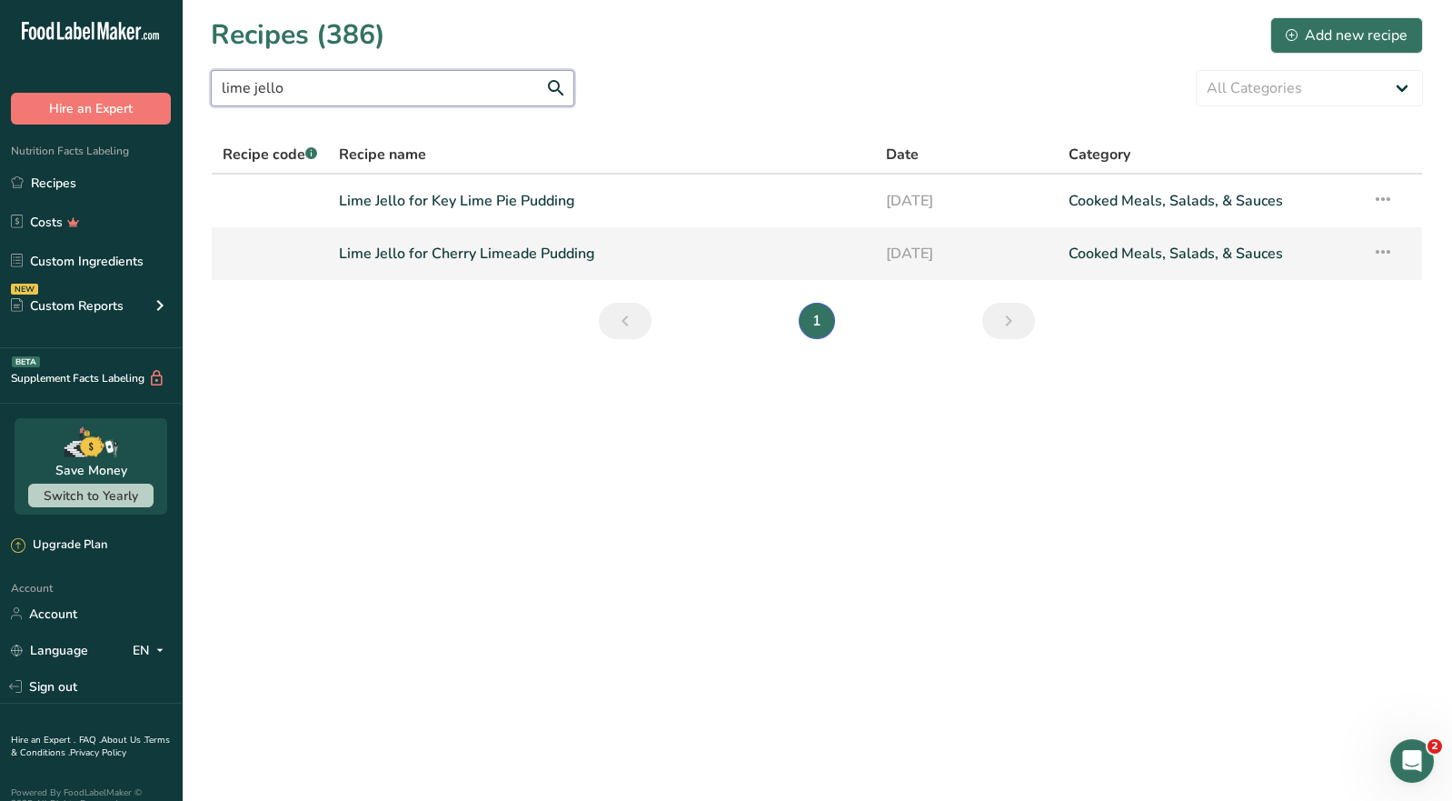
type input "lime jello"
click at [456, 263] on link "Lime Jello for Cherry Limeade Pudding" at bounding box center [601, 253] width 525 height 38
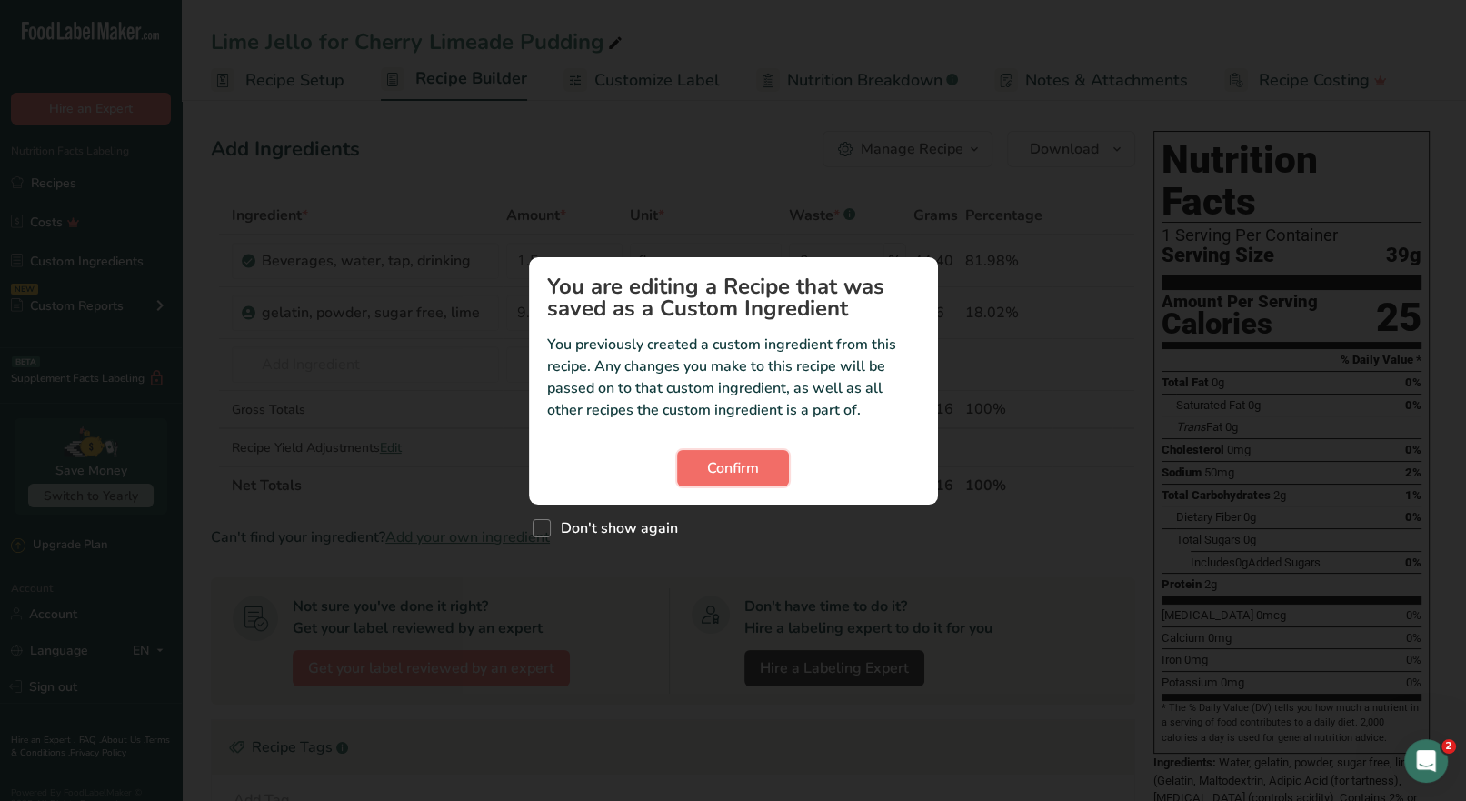
click at [741, 468] on span "Confirm" at bounding box center [733, 468] width 52 height 22
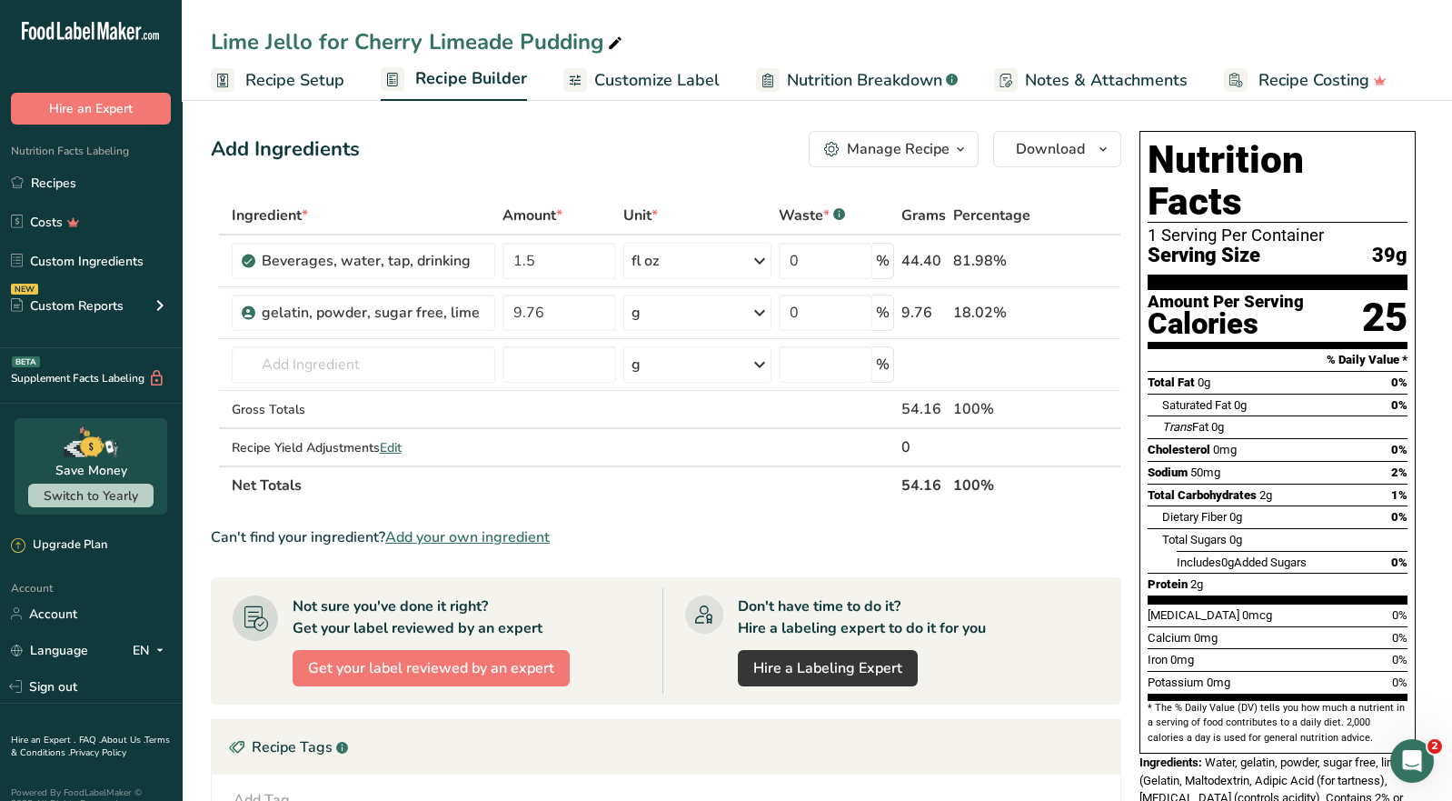
click at [957, 156] on icon "button" at bounding box center [960, 149] width 15 height 23
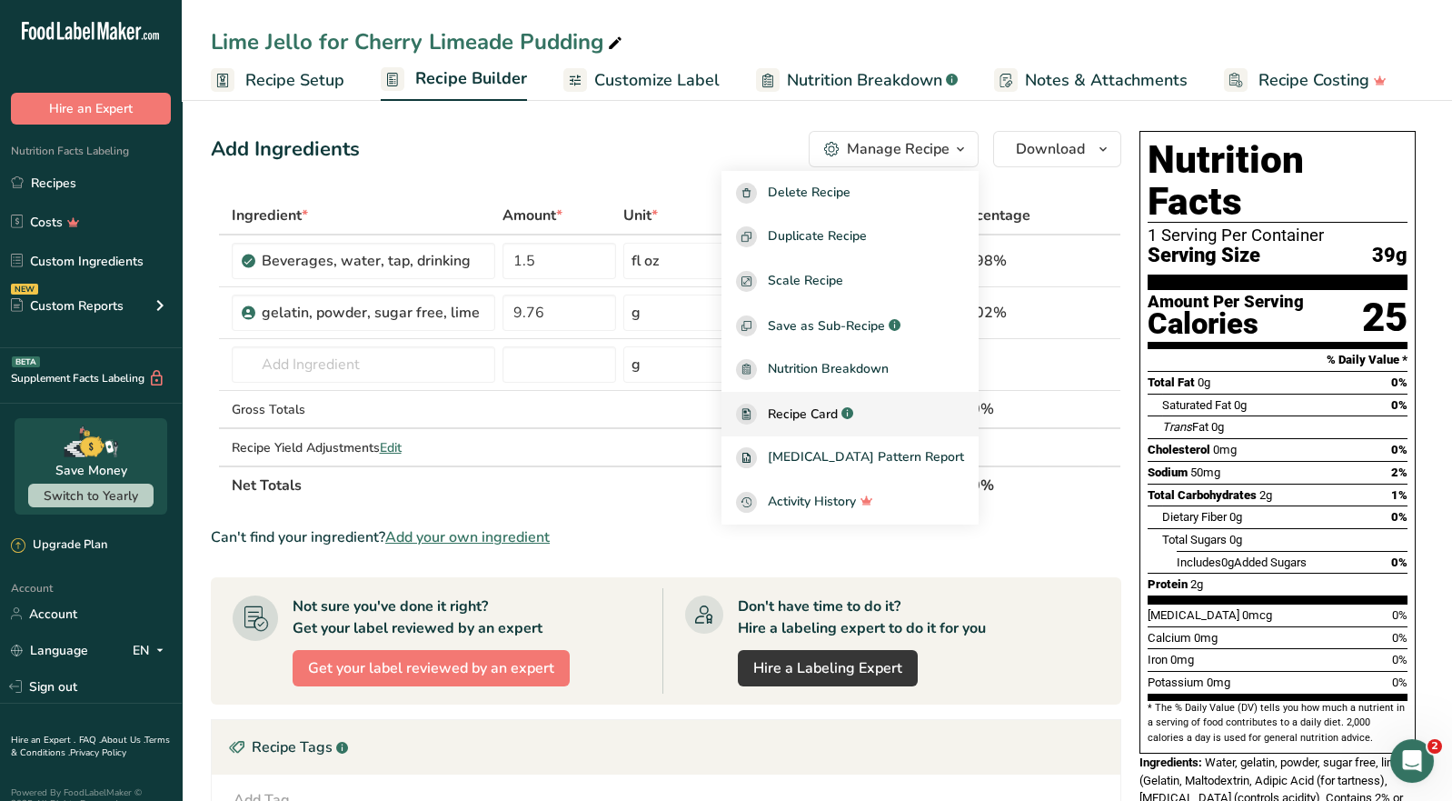
click at [838, 416] on span "Recipe Card" at bounding box center [803, 413] width 70 height 19
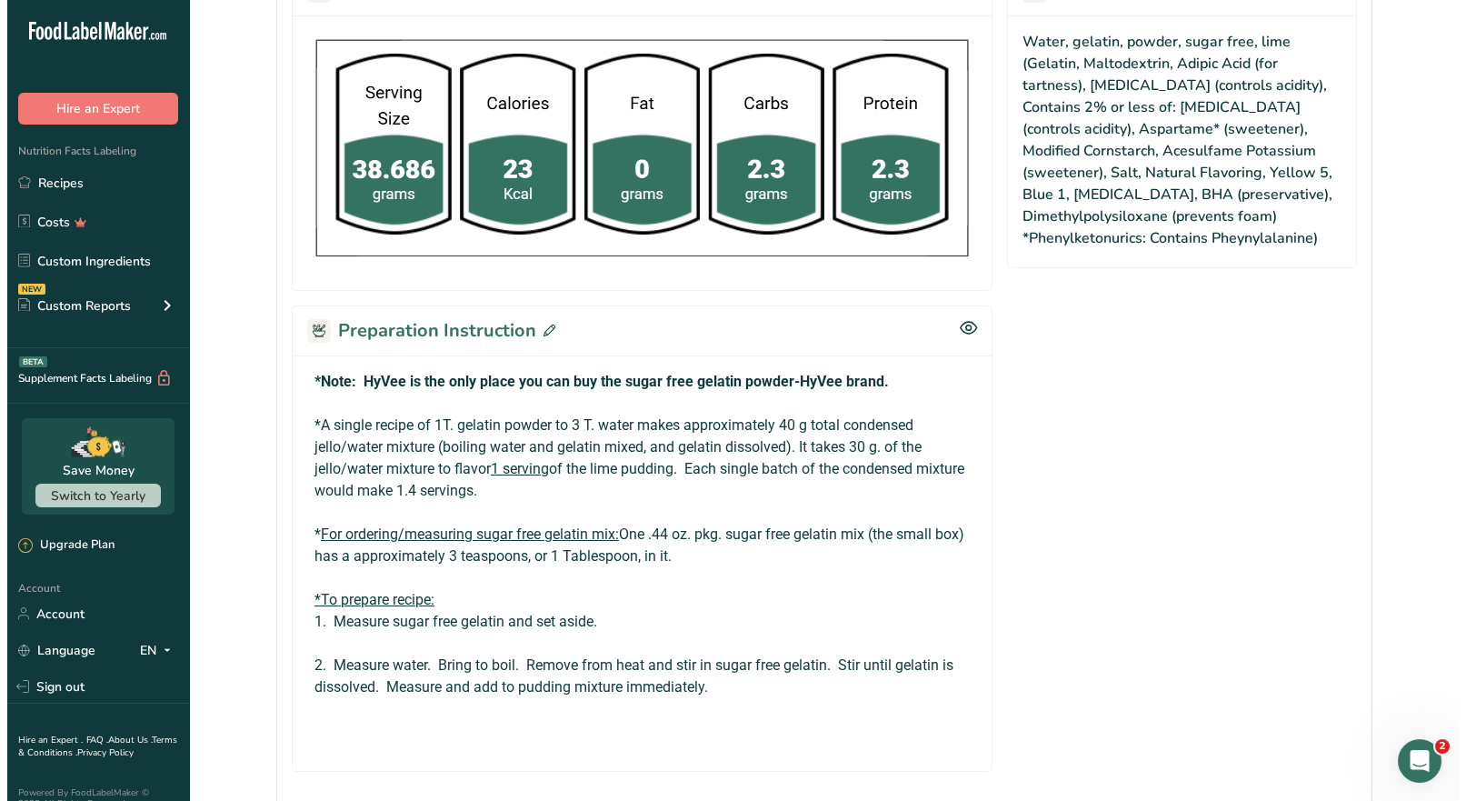
scroll to position [635, 0]
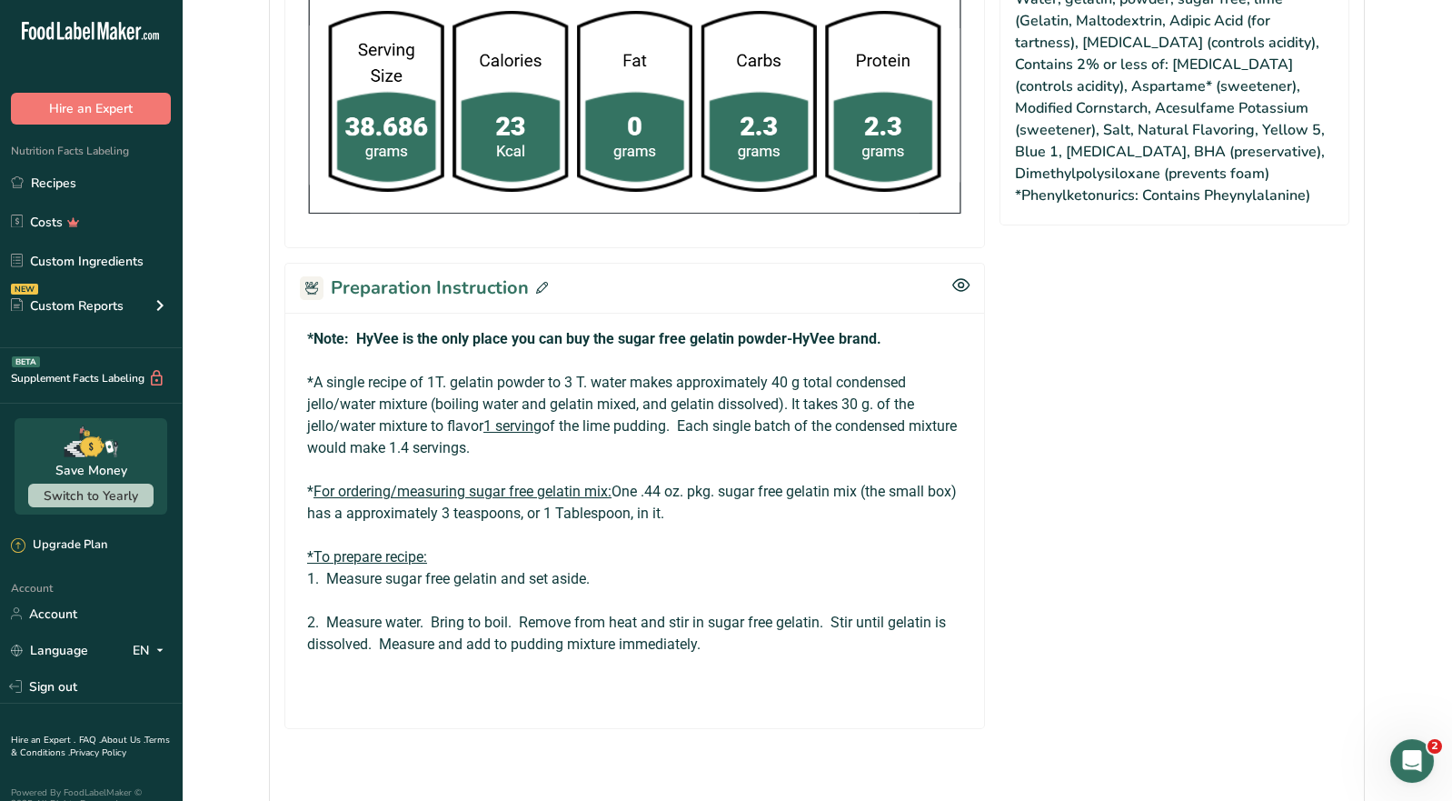
click at [539, 282] on icon at bounding box center [542, 288] width 12 height 12
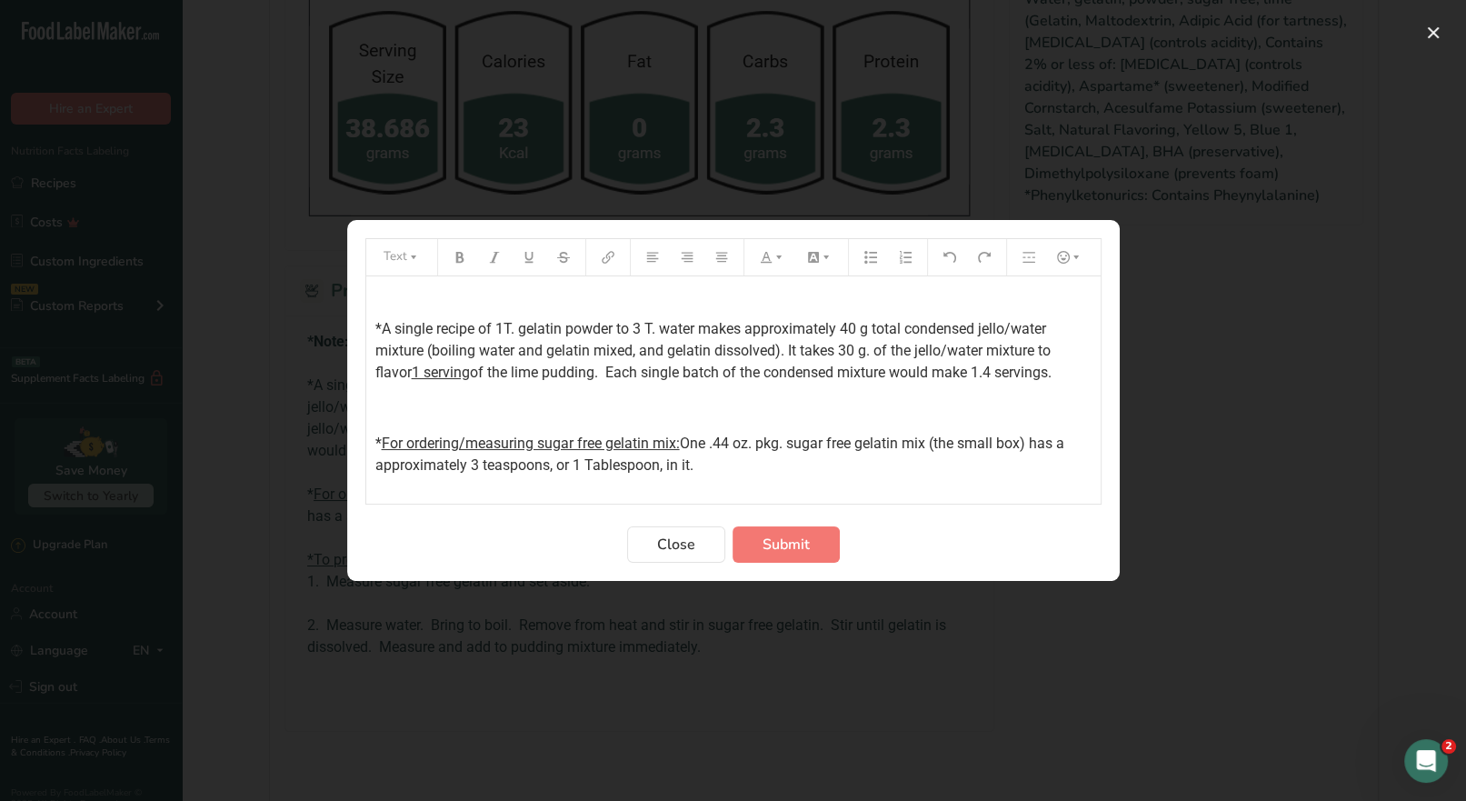
scroll to position [0, 0]
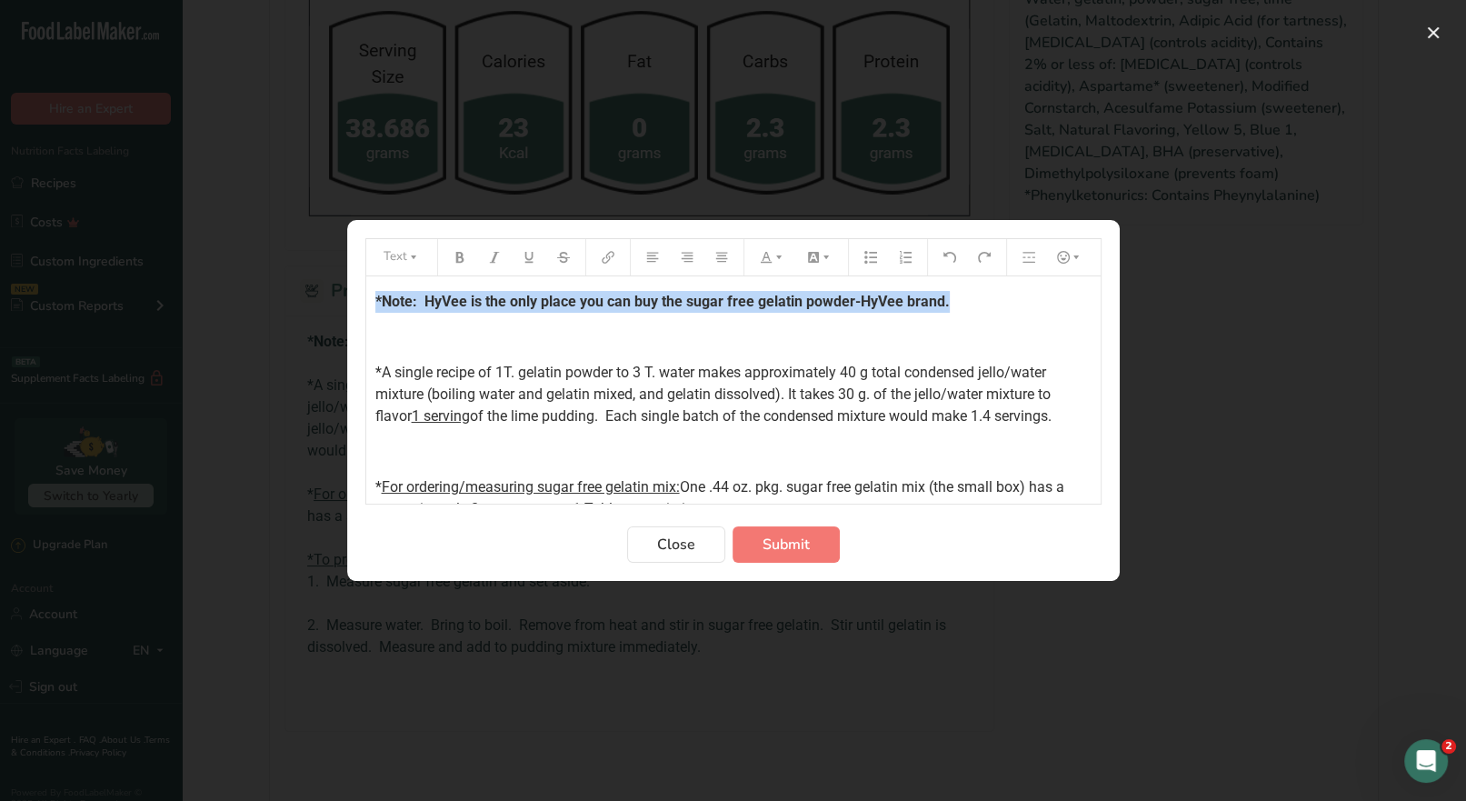
drag, startPoint x: 947, startPoint y: 300, endPoint x: 575, endPoint y: 292, distance: 371.8
click at [343, 301] on div "Text *Note: HyVee is the only place you can buy the sugar free gelatin powder-H…" at bounding box center [733, 400] width 1466 height 801
click at [777, 263] on icon "Preparation instructions modal" at bounding box center [778, 257] width 13 height 13
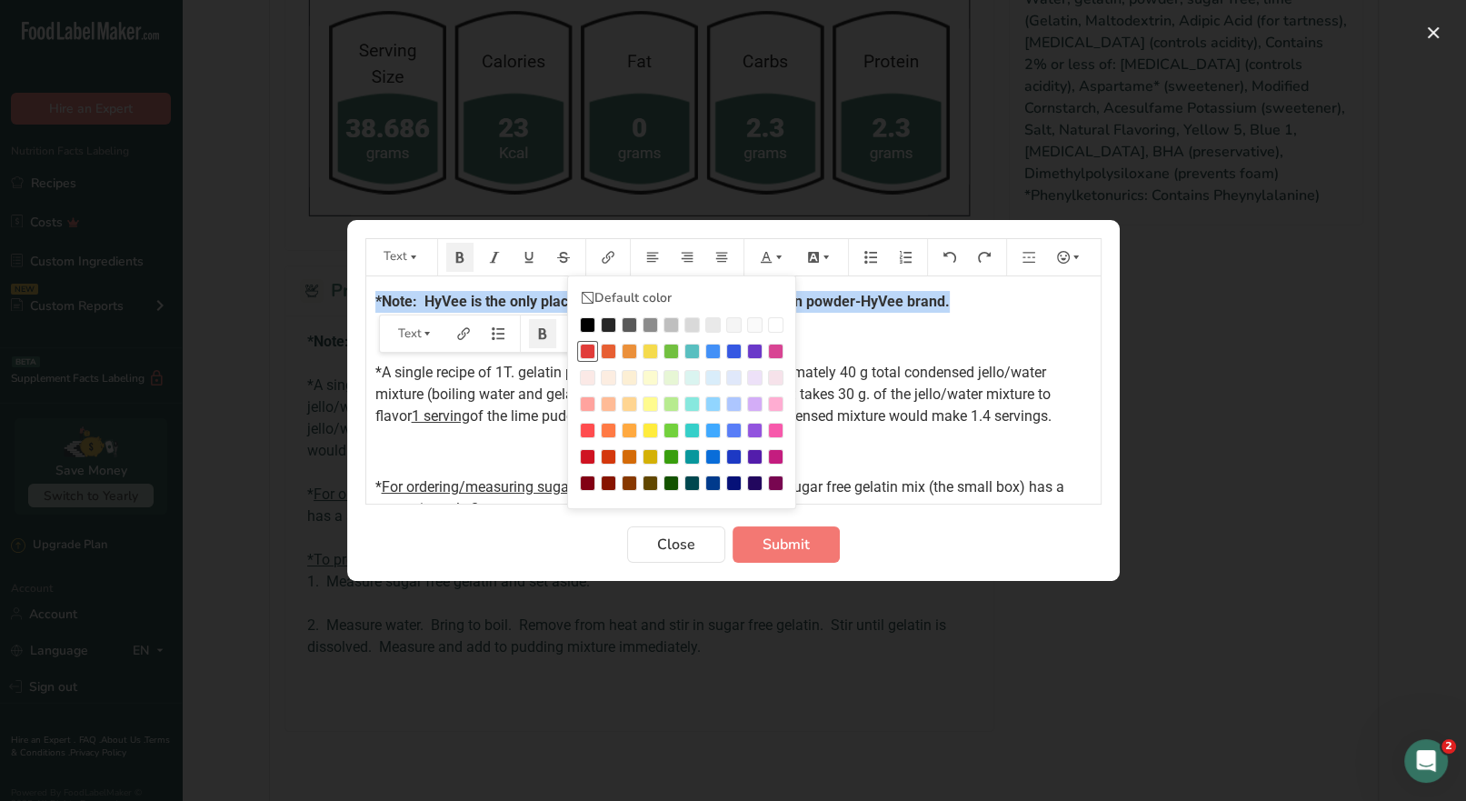
click at [592, 352] on div "Preparation instructions modal" at bounding box center [587, 351] width 15 height 15
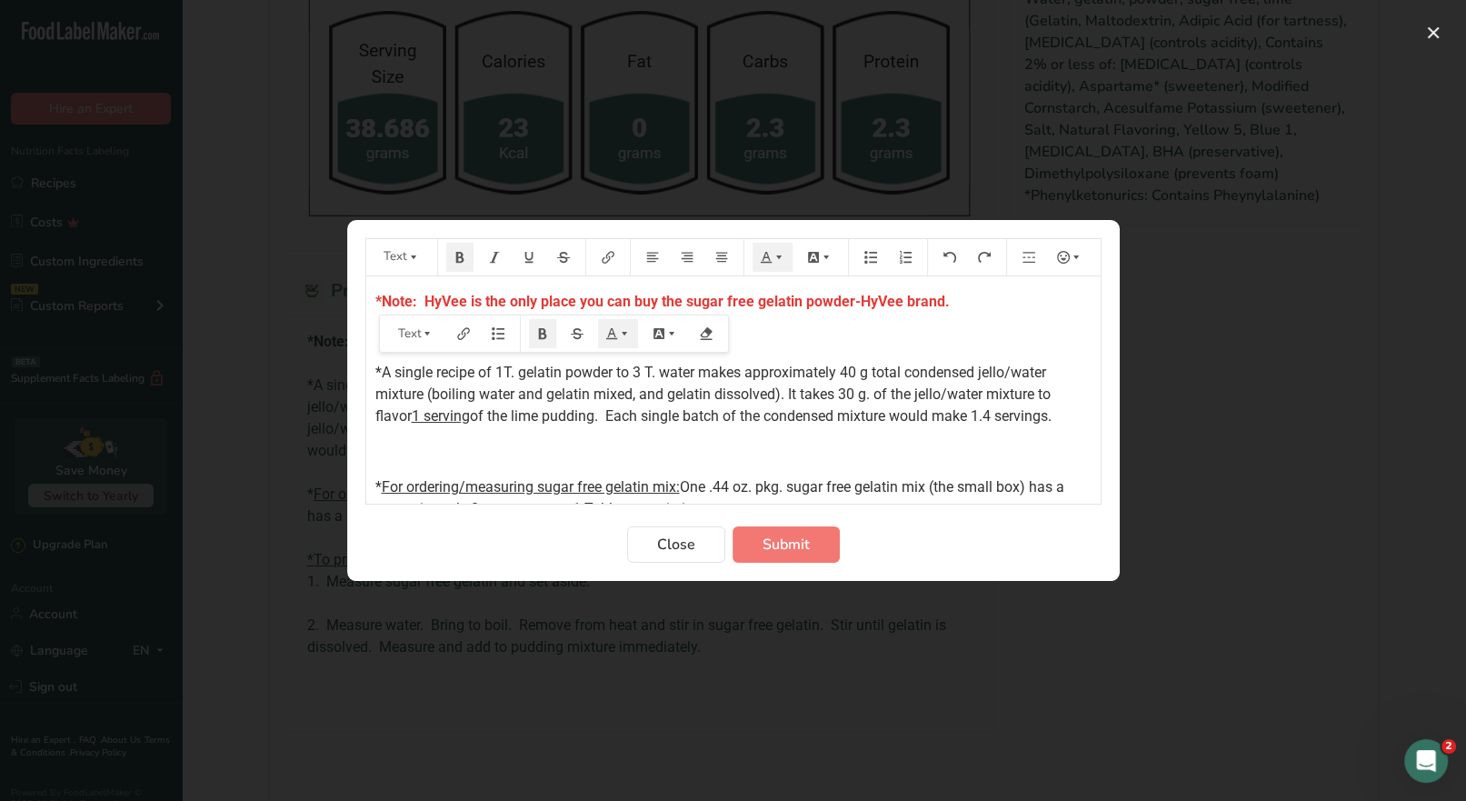
click at [1069, 413] on p "*A single recipe of 1T. gelatin powder to 3 T. water makes approximately 40 g t…" at bounding box center [733, 394] width 716 height 65
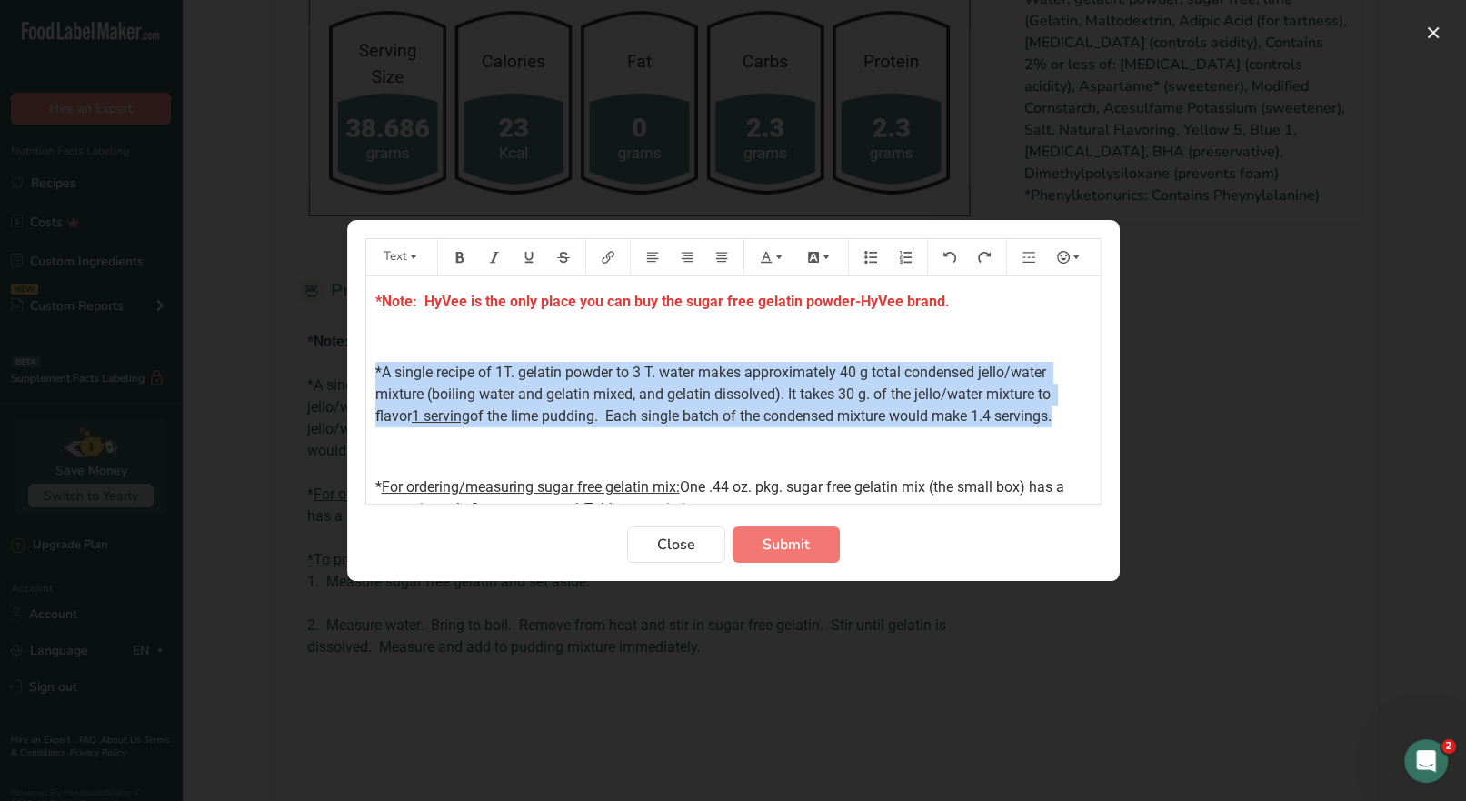
drag, startPoint x: 1069, startPoint y: 413, endPoint x: 354, endPoint y: 371, distance: 715.5
click at [354, 372] on section "Text Default color *Note: HyVee is the only place you can buy the sugar free ge…" at bounding box center [733, 400] width 772 height 361
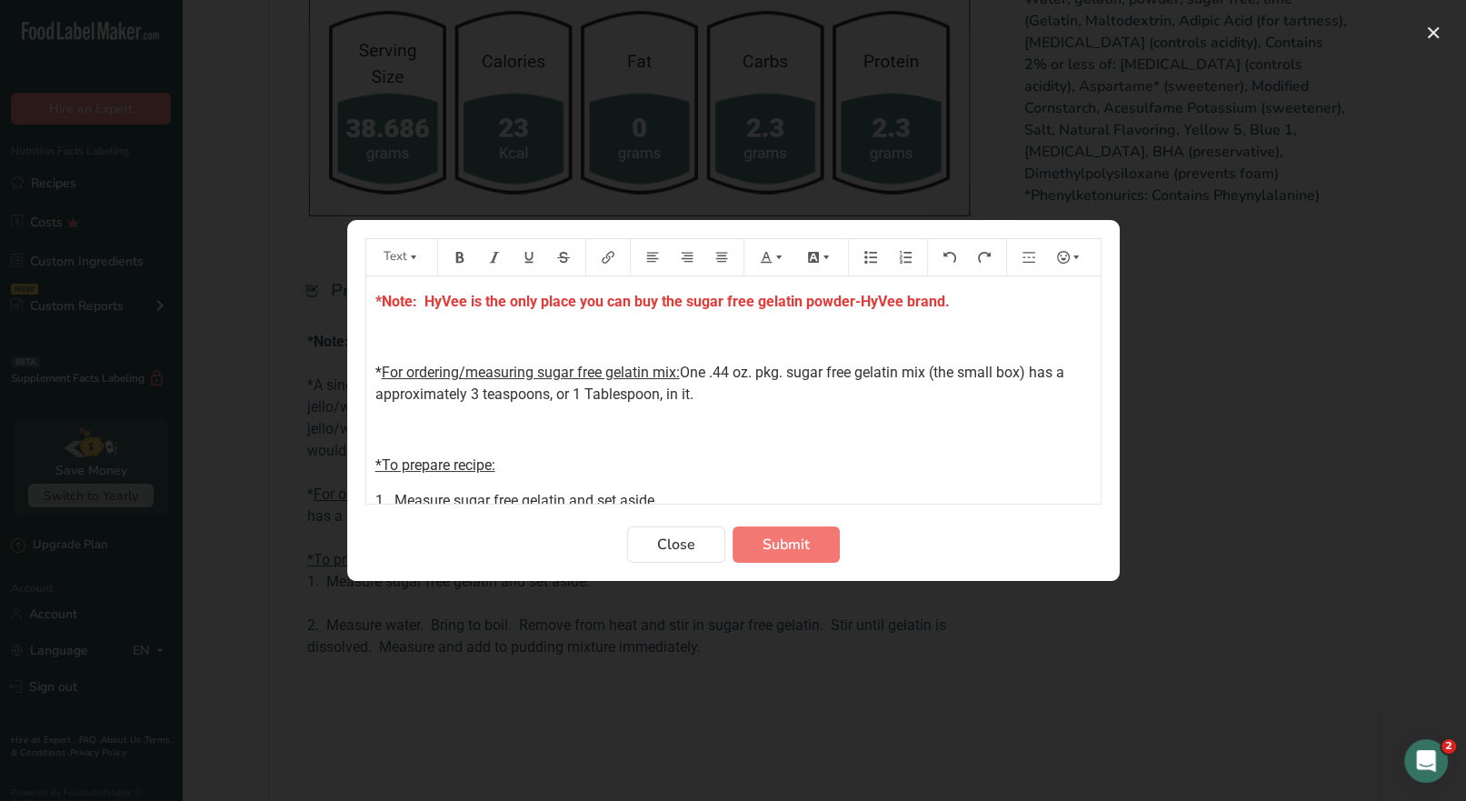
drag, startPoint x: 707, startPoint y: 402, endPoint x: 365, endPoint y: 362, distance: 344.0
click at [366, 362] on div "*Note: HyVee is the only place you can buy the sugar free gelatin powder-HyVee …" at bounding box center [733, 475] width 734 height 399
click at [455, 265] on button "Preparation instructions modal" at bounding box center [459, 257] width 27 height 29
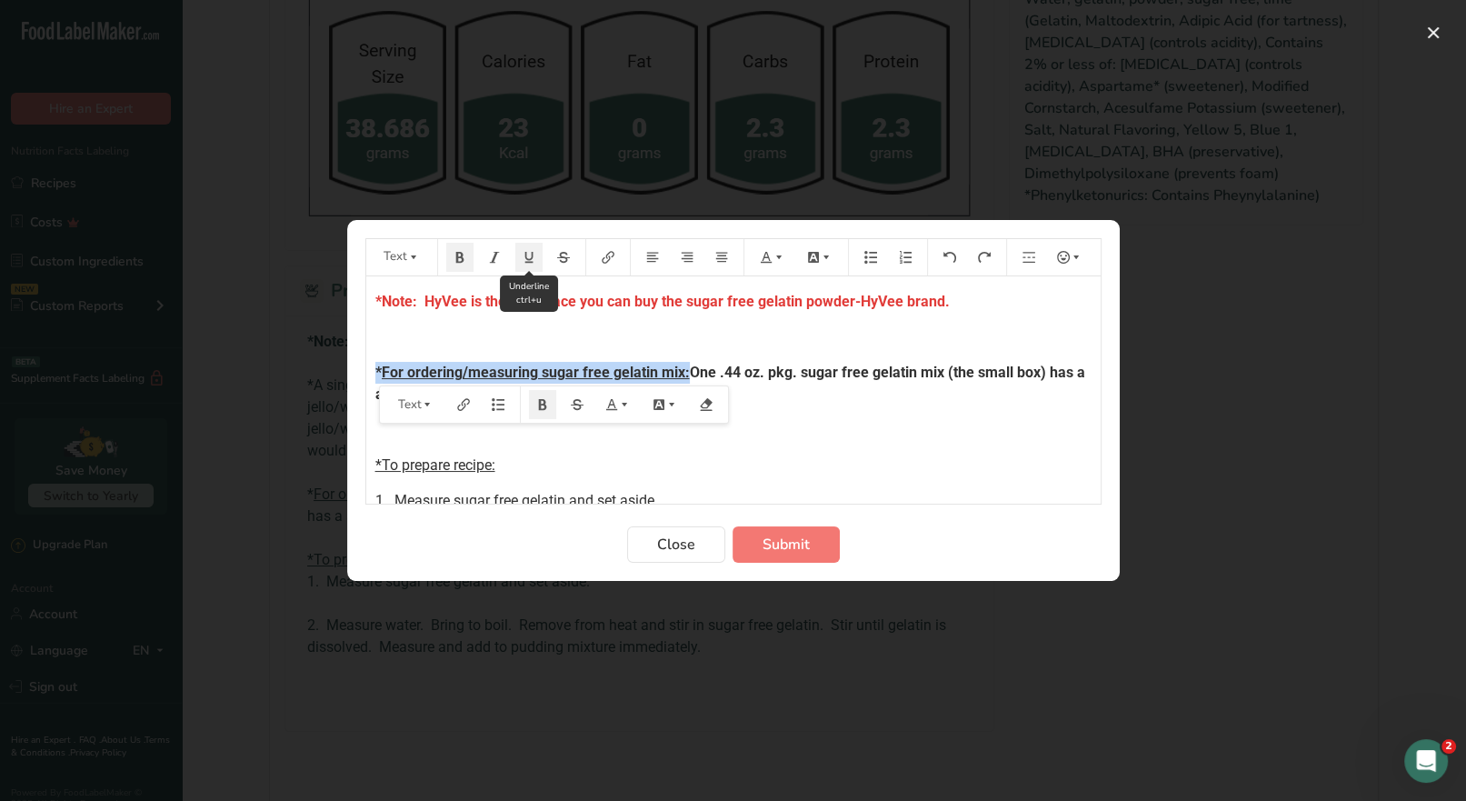
click at [523, 264] on icon "Preparation instructions modal" at bounding box center [529, 257] width 13 height 13
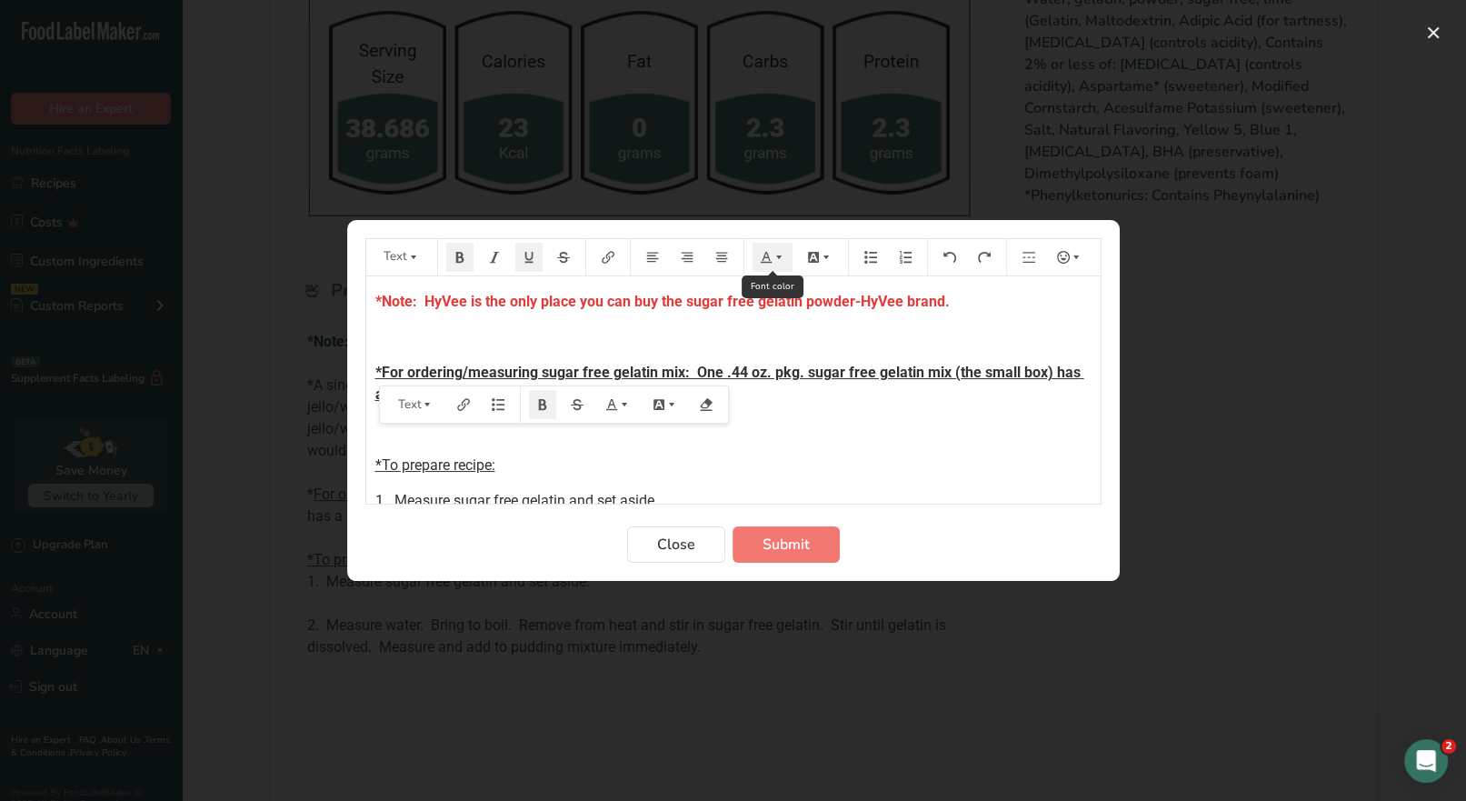
click at [770, 266] on button "Preparation instructions modal" at bounding box center [772, 257] width 40 height 29
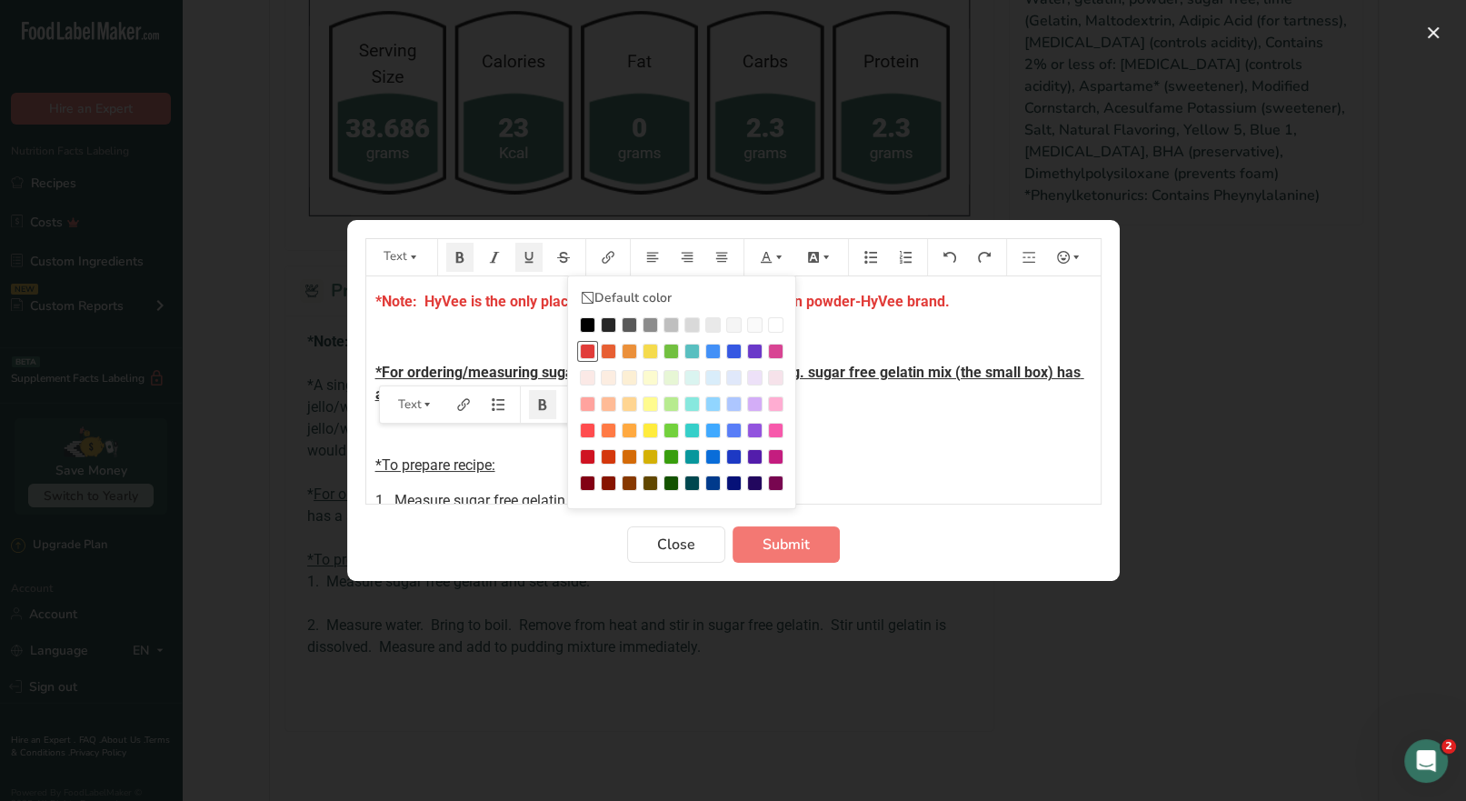
click at [587, 350] on div "Preparation instructions modal" at bounding box center [587, 351] width 15 height 15
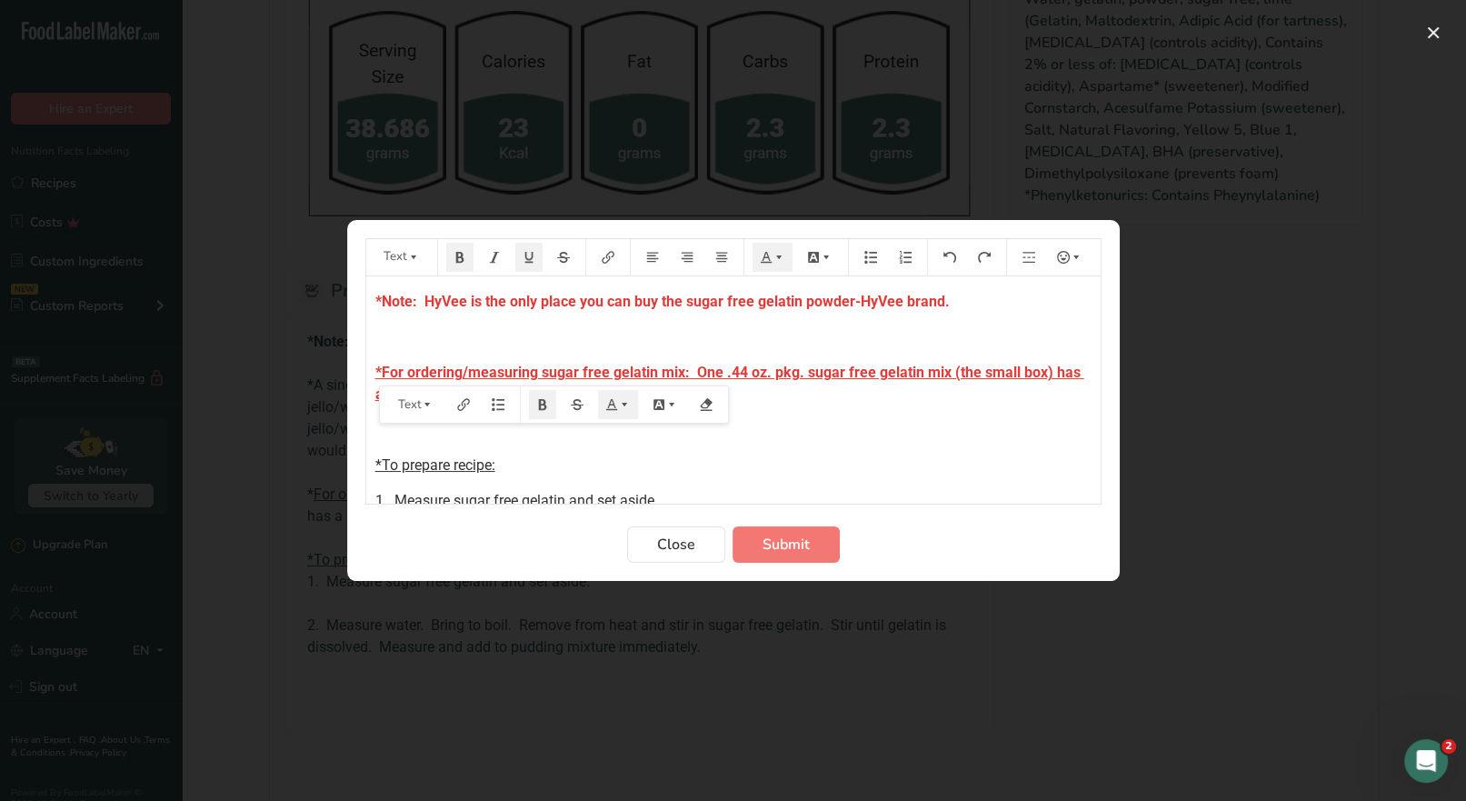
click at [781, 433] on p "﻿" at bounding box center [733, 430] width 716 height 22
drag, startPoint x: 729, startPoint y: 394, endPoint x: 332, endPoint y: 371, distance: 397.8
click at [332, 371] on div "Text Default color *Note: HyVee is the only place you can buy the sugar free ge…" at bounding box center [733, 400] width 1466 height 801
drag, startPoint x: 528, startPoint y: 263, endPoint x: 535, endPoint y: 269, distance: 9.7
click at [529, 262] on icon "Preparation instructions modal" at bounding box center [528, 257] width 8 height 11
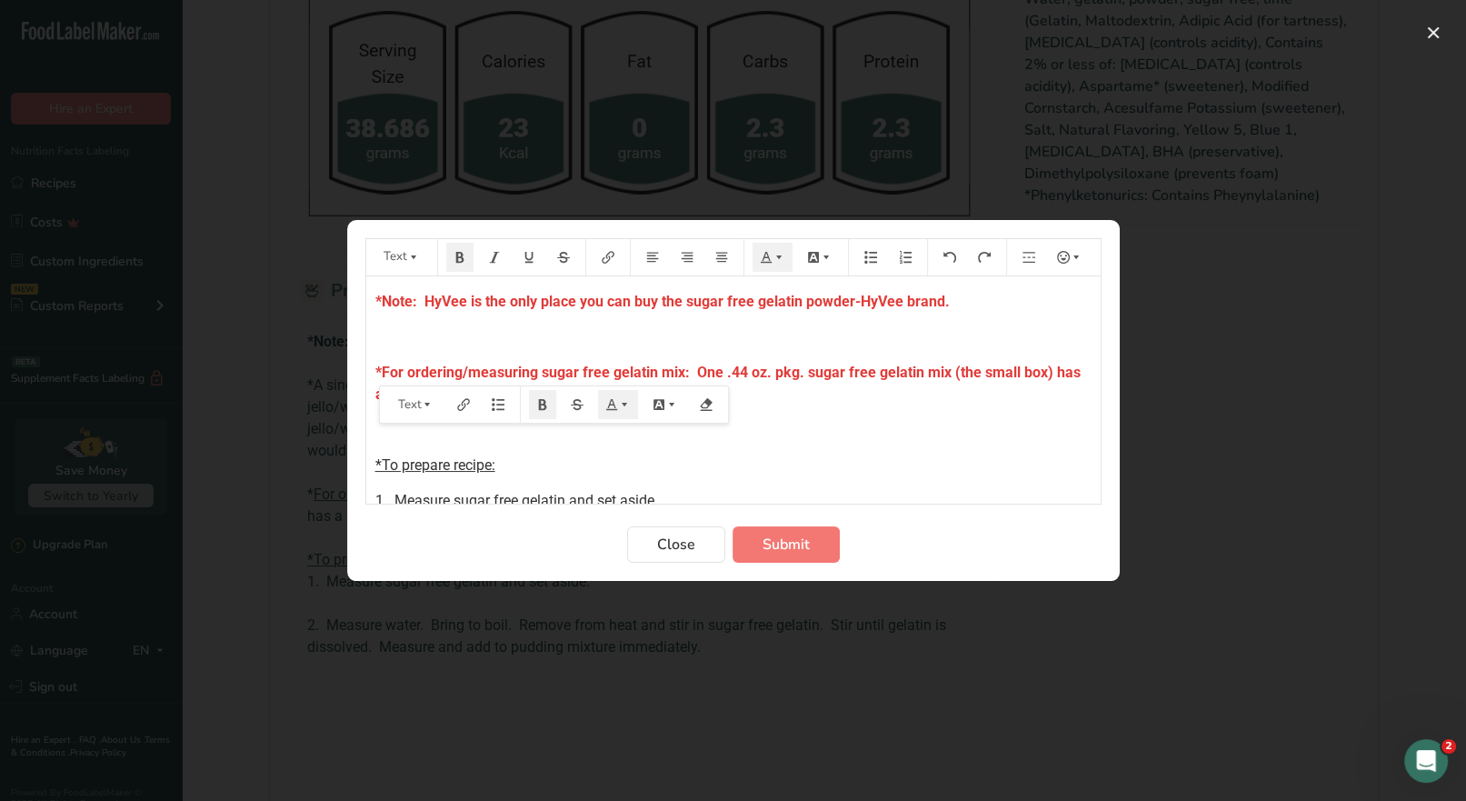
click at [809, 448] on div "*Note: HyVee is the only place you can buy the sugar free gelatin powder-HyVee …" at bounding box center [733, 475] width 734 height 399
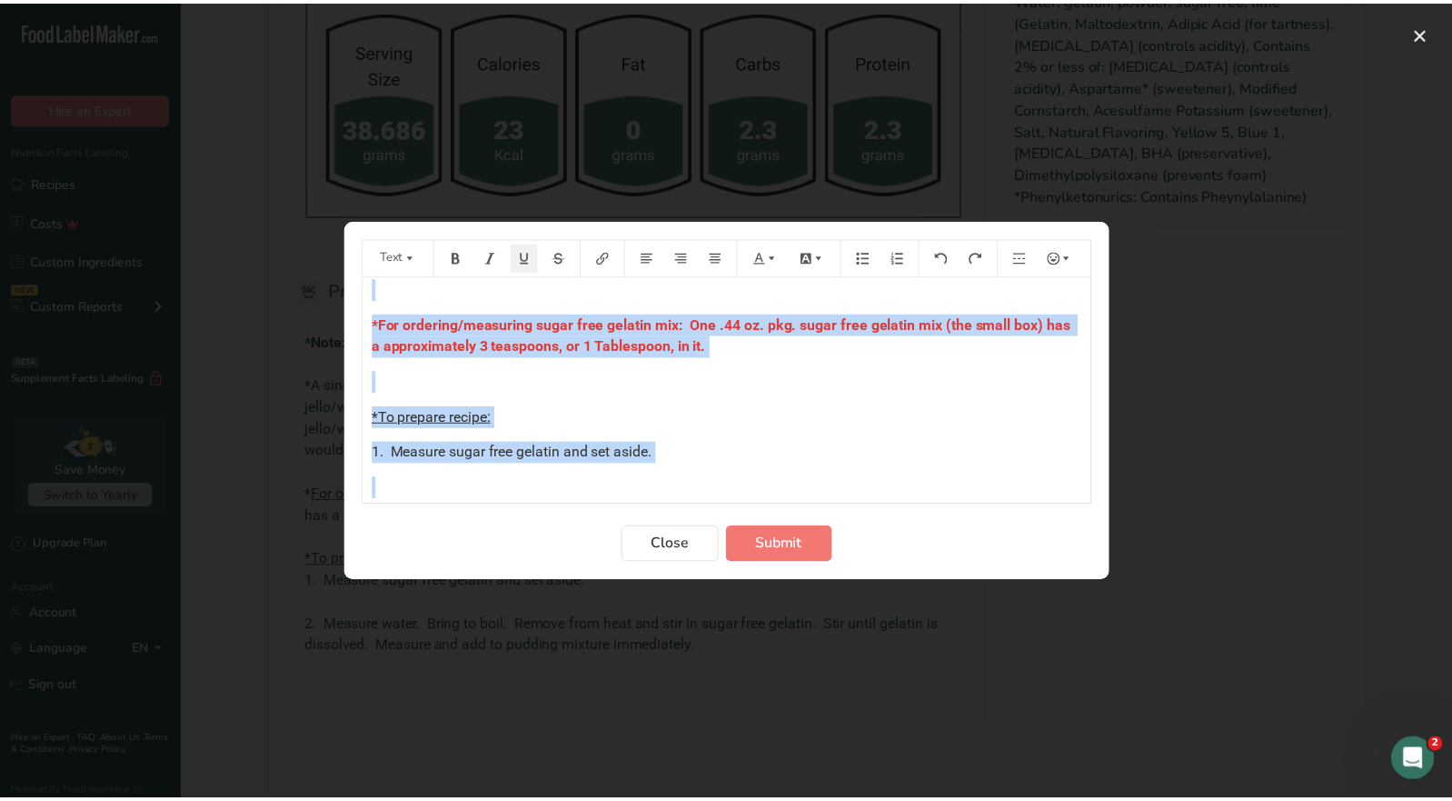
scroll to position [185, 0]
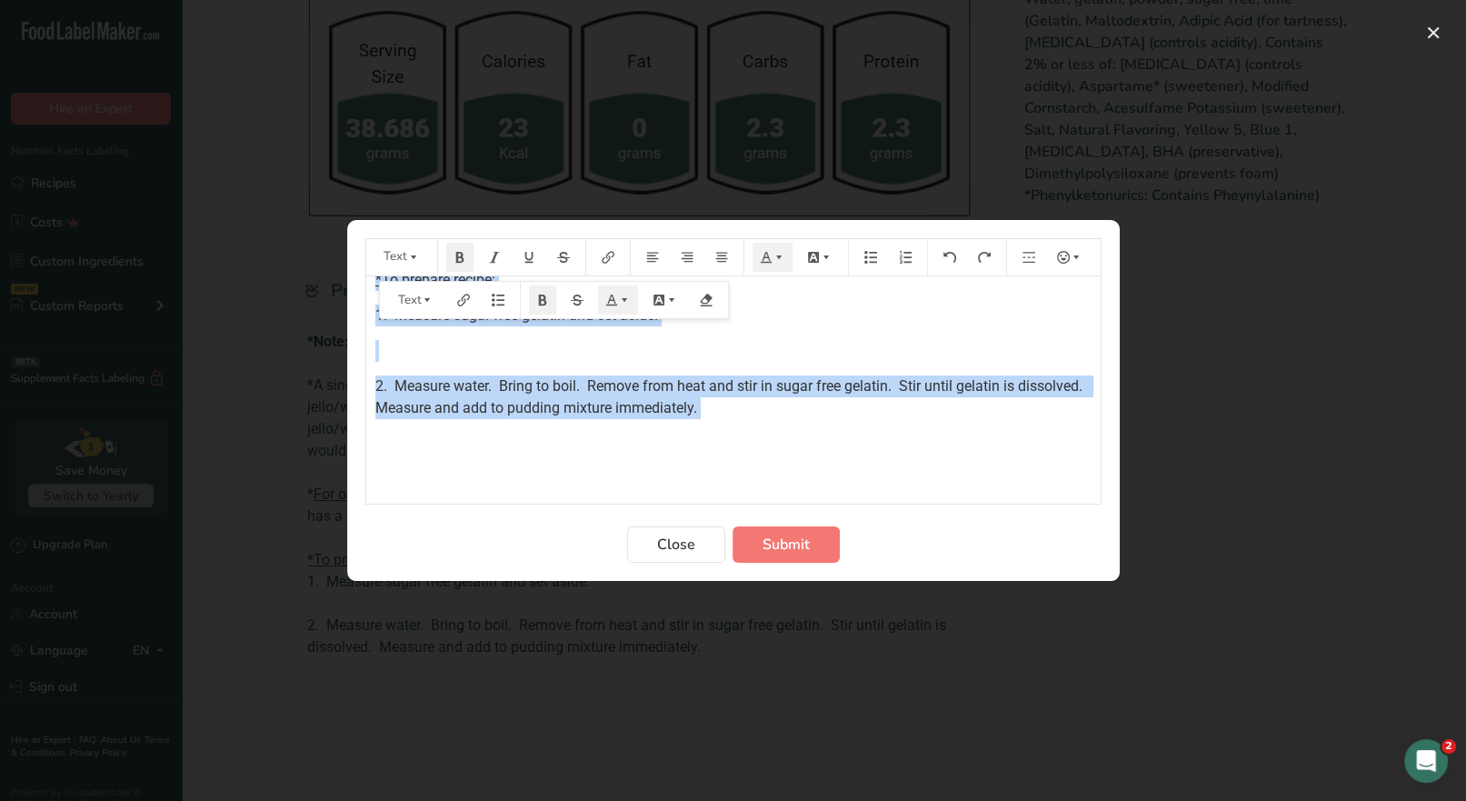
drag, startPoint x: 370, startPoint y: 297, endPoint x: 784, endPoint y: 424, distance: 433.5
click at [784, 424] on div "*Note: HyVee is the only place you can buy the sugar free gelatin powder-HyVee …" at bounding box center [733, 290] width 734 height 399
copy div "*Note: HyVee is the only place you can buy the sugar free gelatin powder-HyVee …"
click at [784, 545] on span "Submit" at bounding box center [785, 544] width 47 height 22
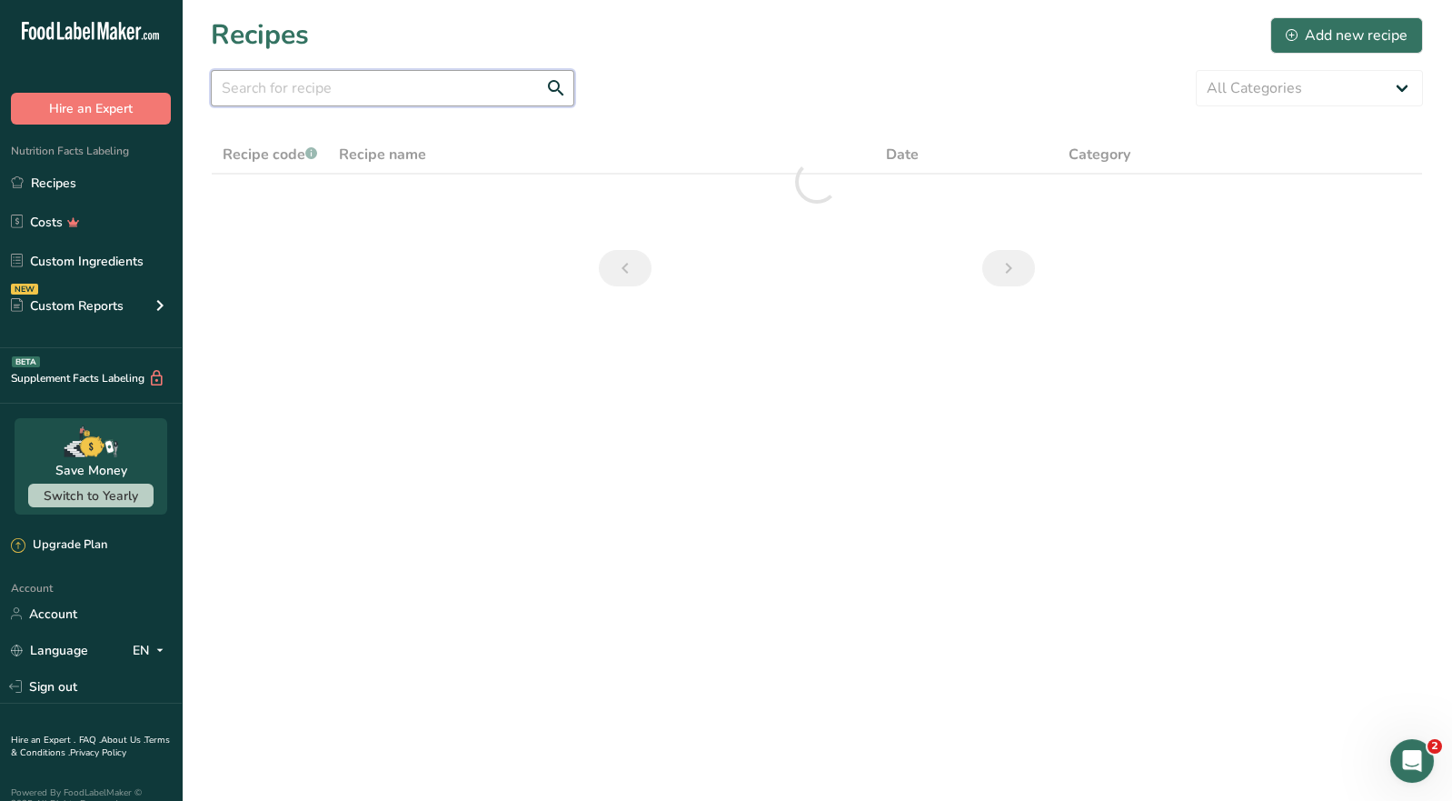
click at [265, 95] on input "text" at bounding box center [393, 88] width 364 height 36
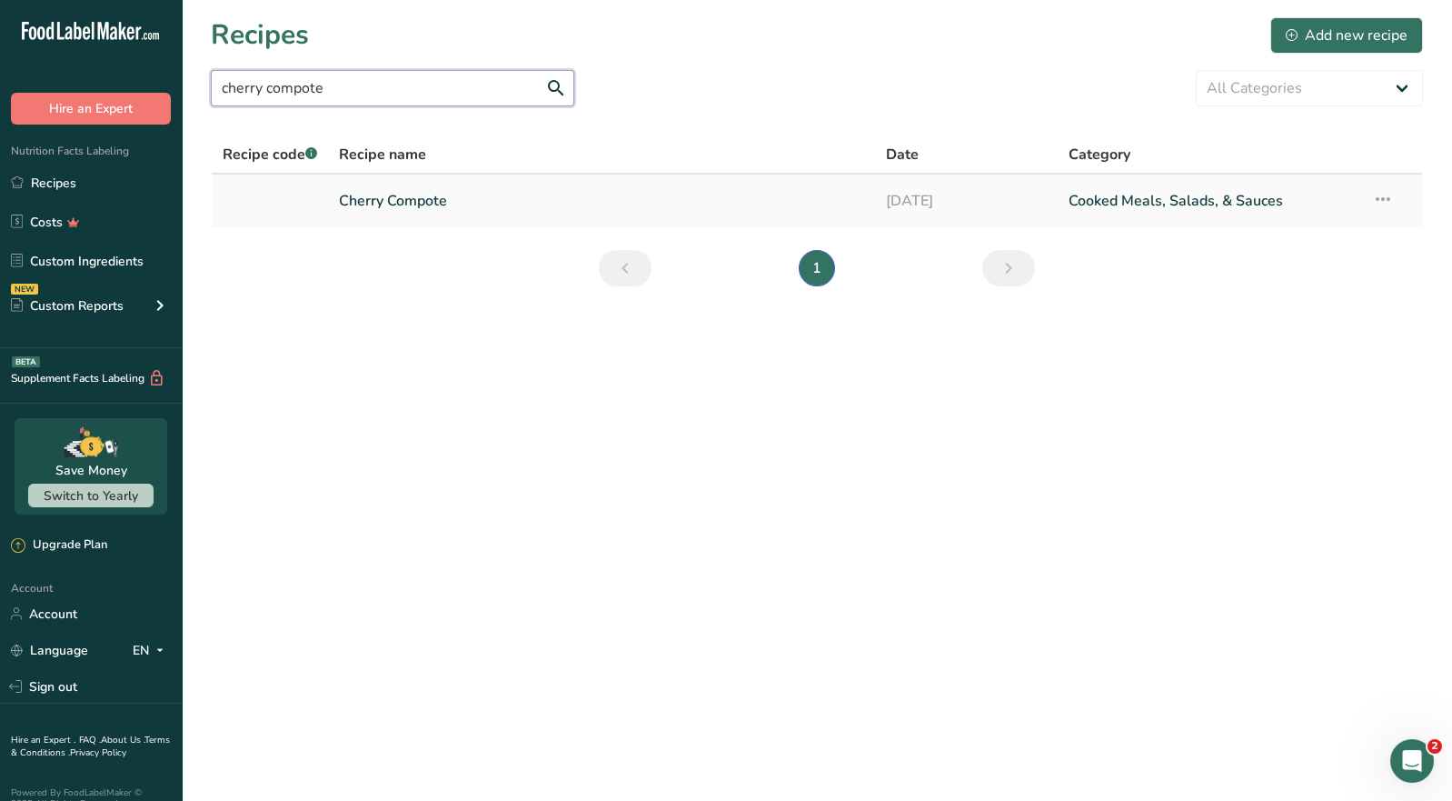
type input "cherry compote"
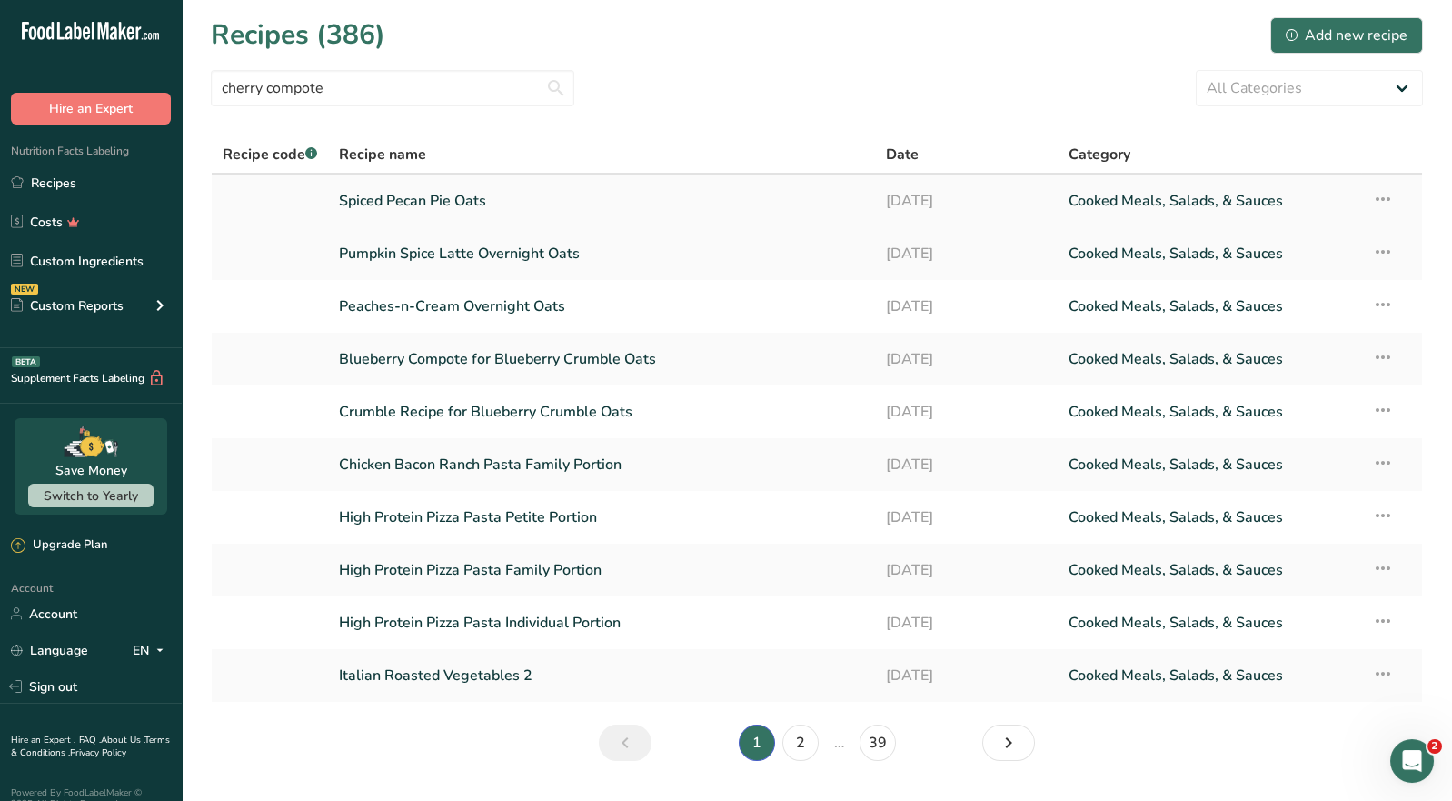
click at [422, 198] on link "Spiced Pecan Pie Oats" at bounding box center [601, 201] width 525 height 38
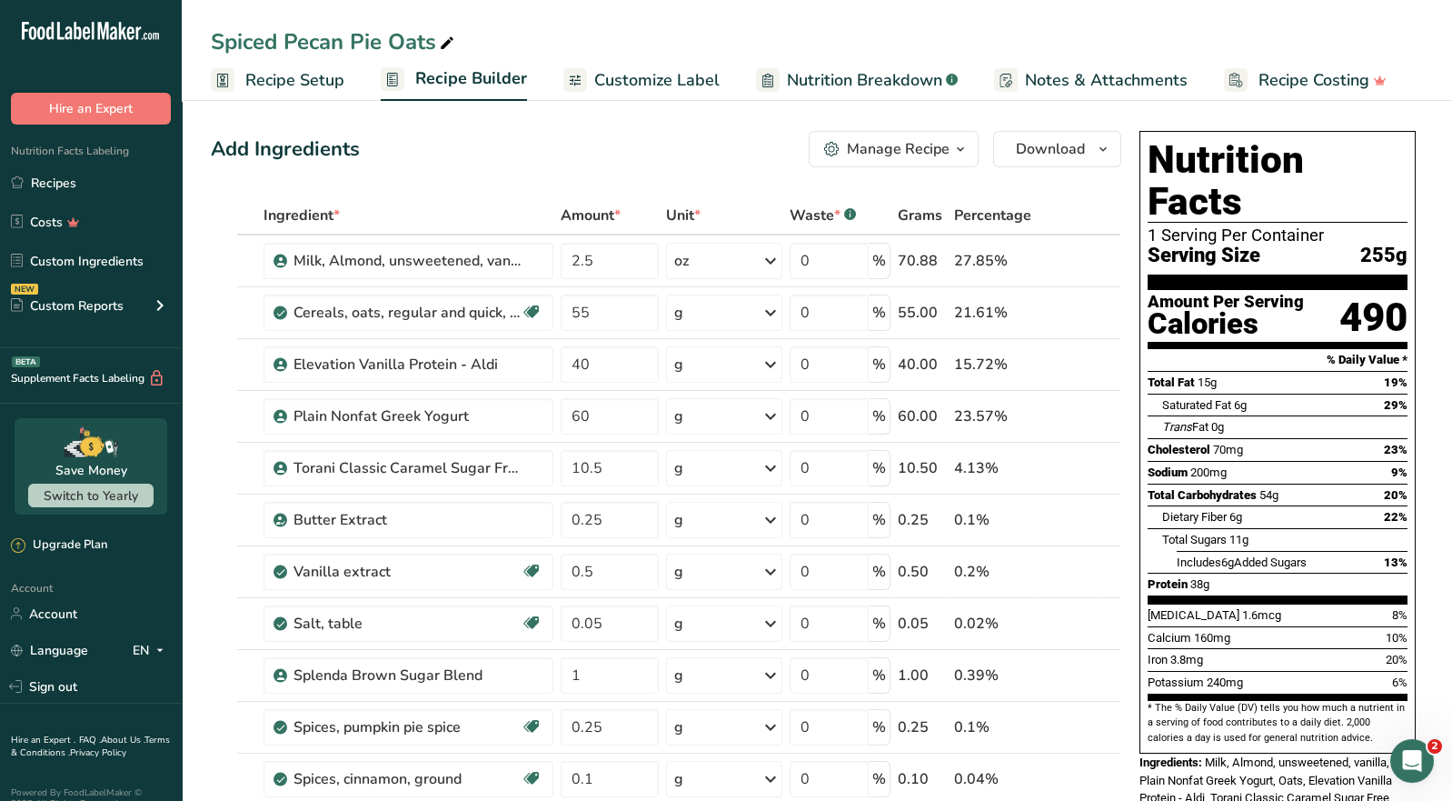
click at [913, 154] on div "Manage Recipe" at bounding box center [898, 149] width 103 height 22
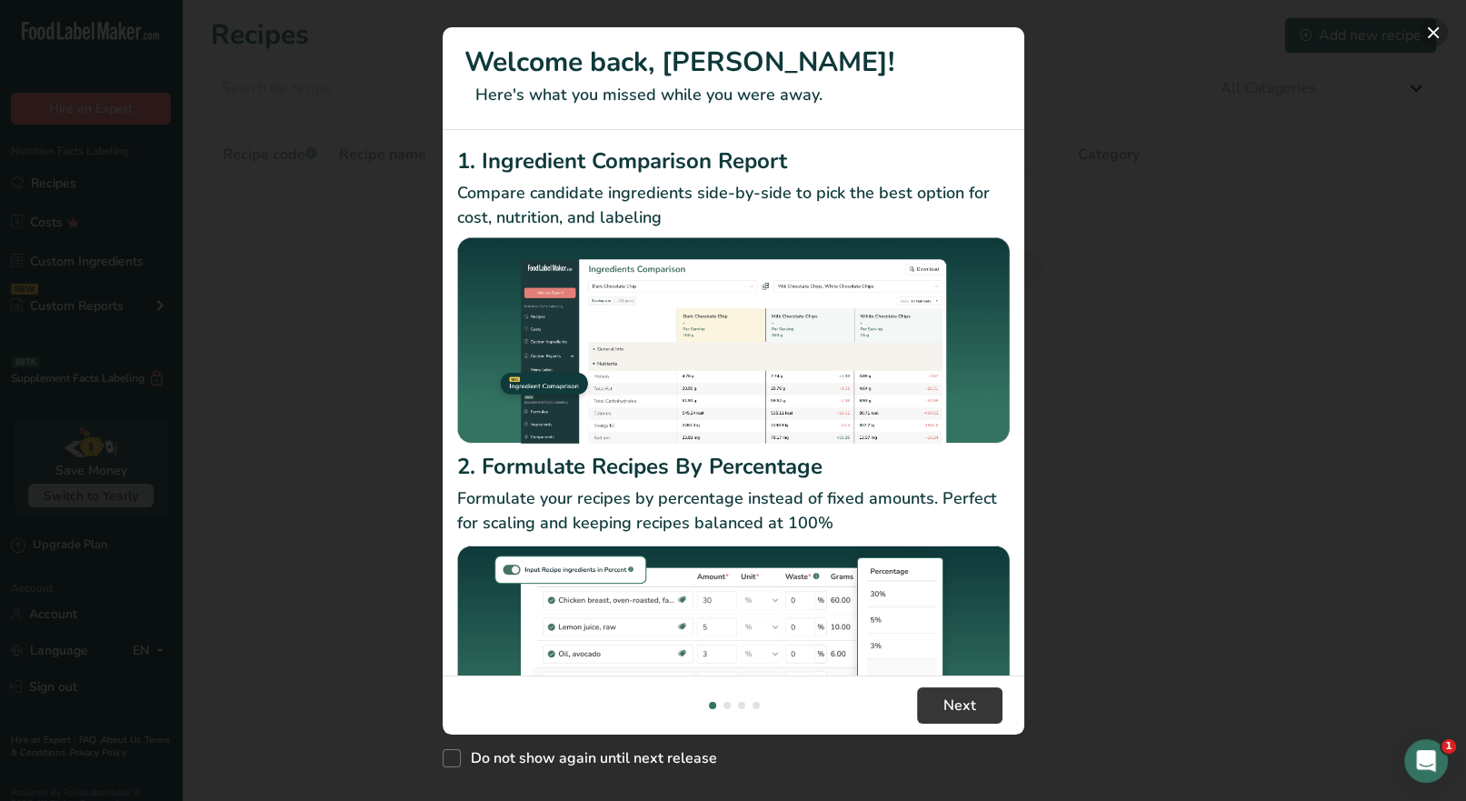
click at [1433, 37] on button "New Features" at bounding box center [1433, 32] width 29 height 29
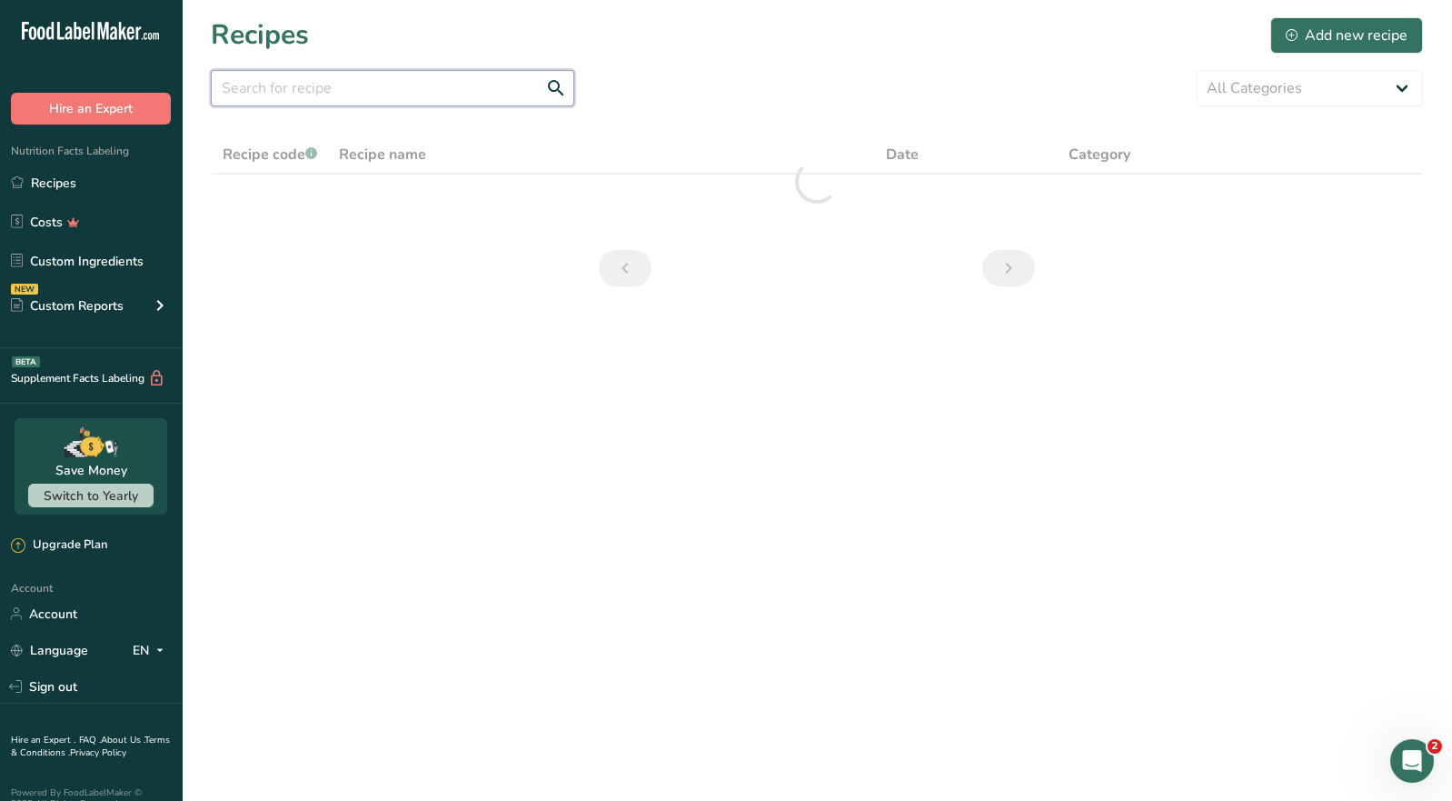
click at [280, 91] on input "text" at bounding box center [393, 88] width 364 height 36
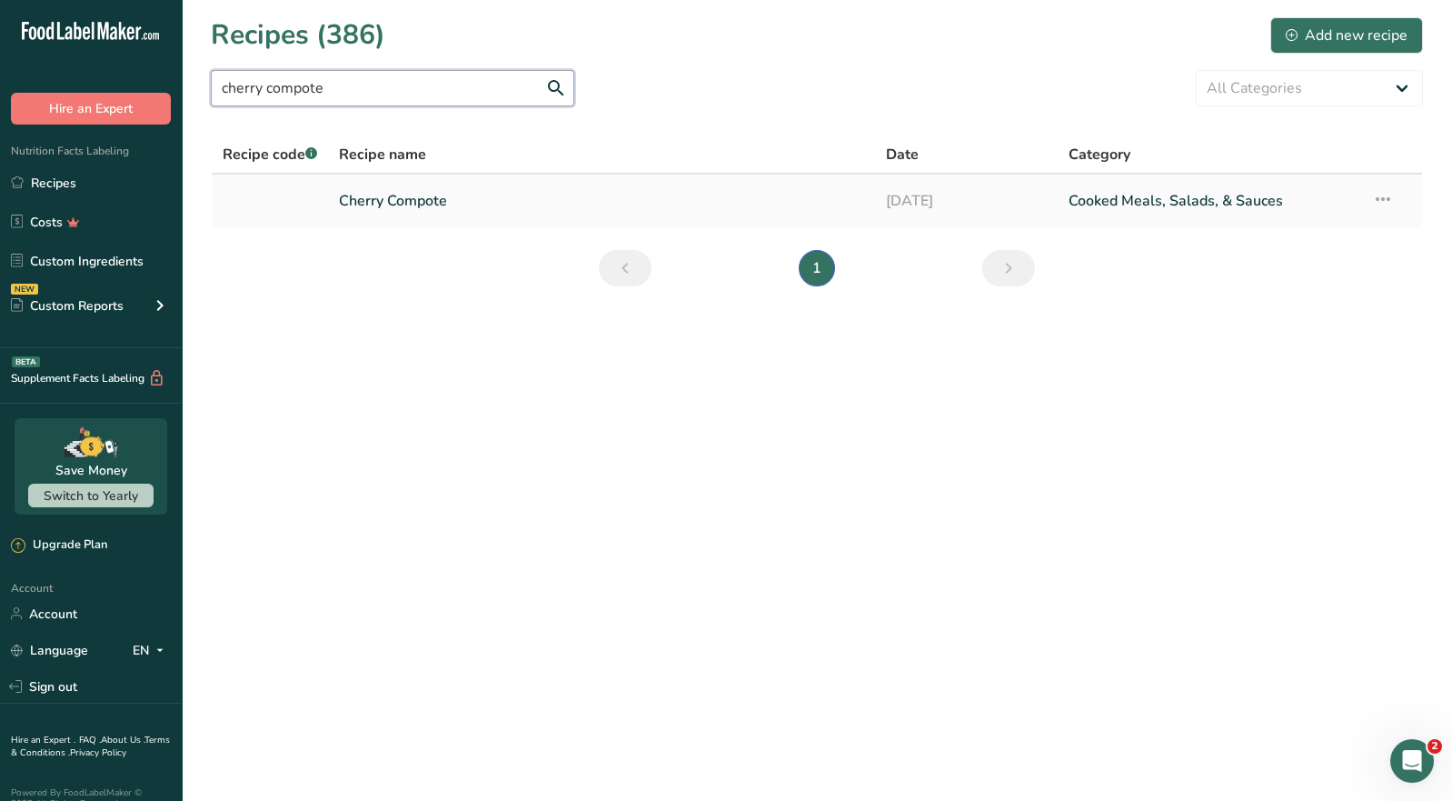
type input "cherry compote"
click at [419, 209] on link "Cherry Compote" at bounding box center [601, 201] width 525 height 38
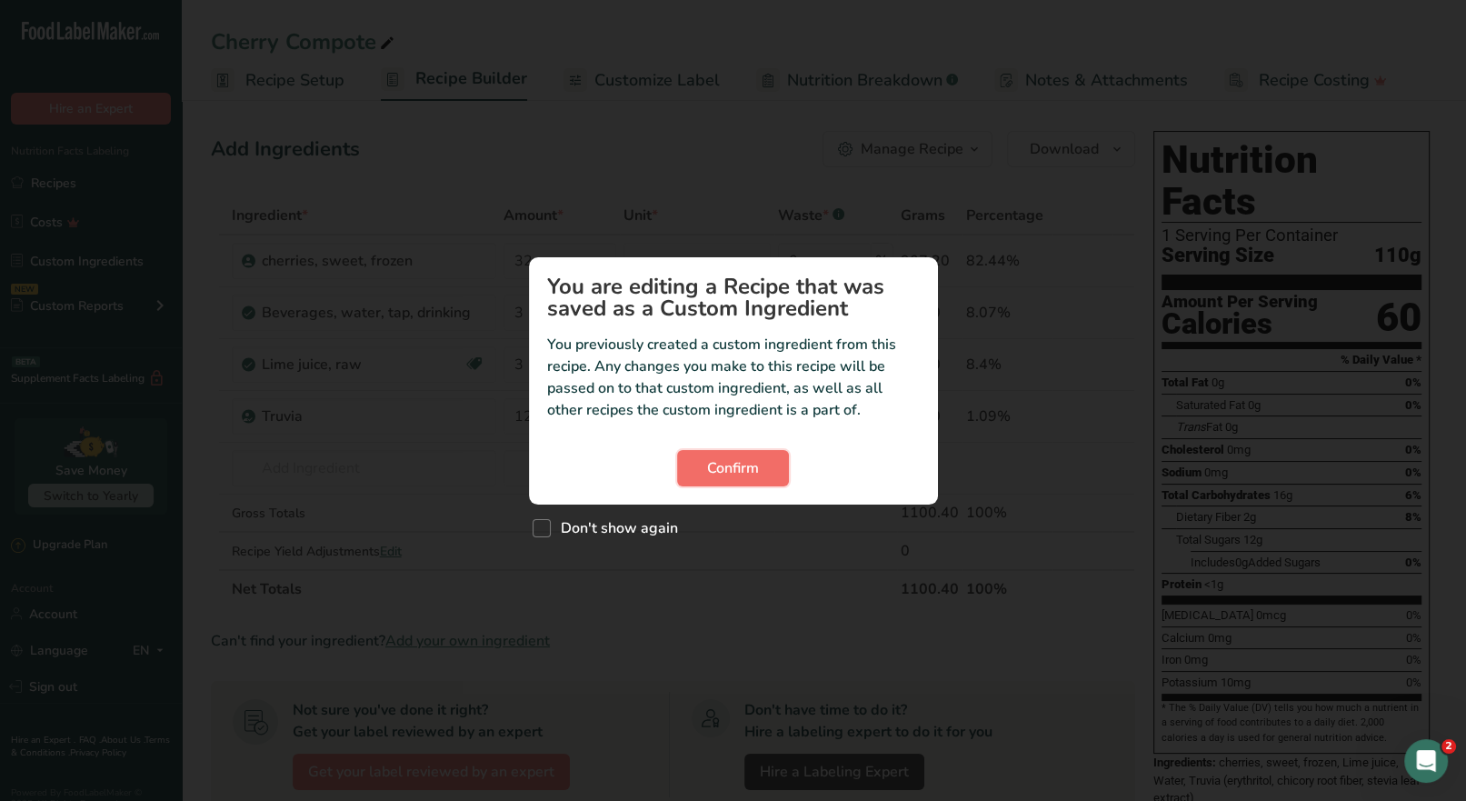
click at [745, 469] on span "Confirm" at bounding box center [733, 468] width 52 height 22
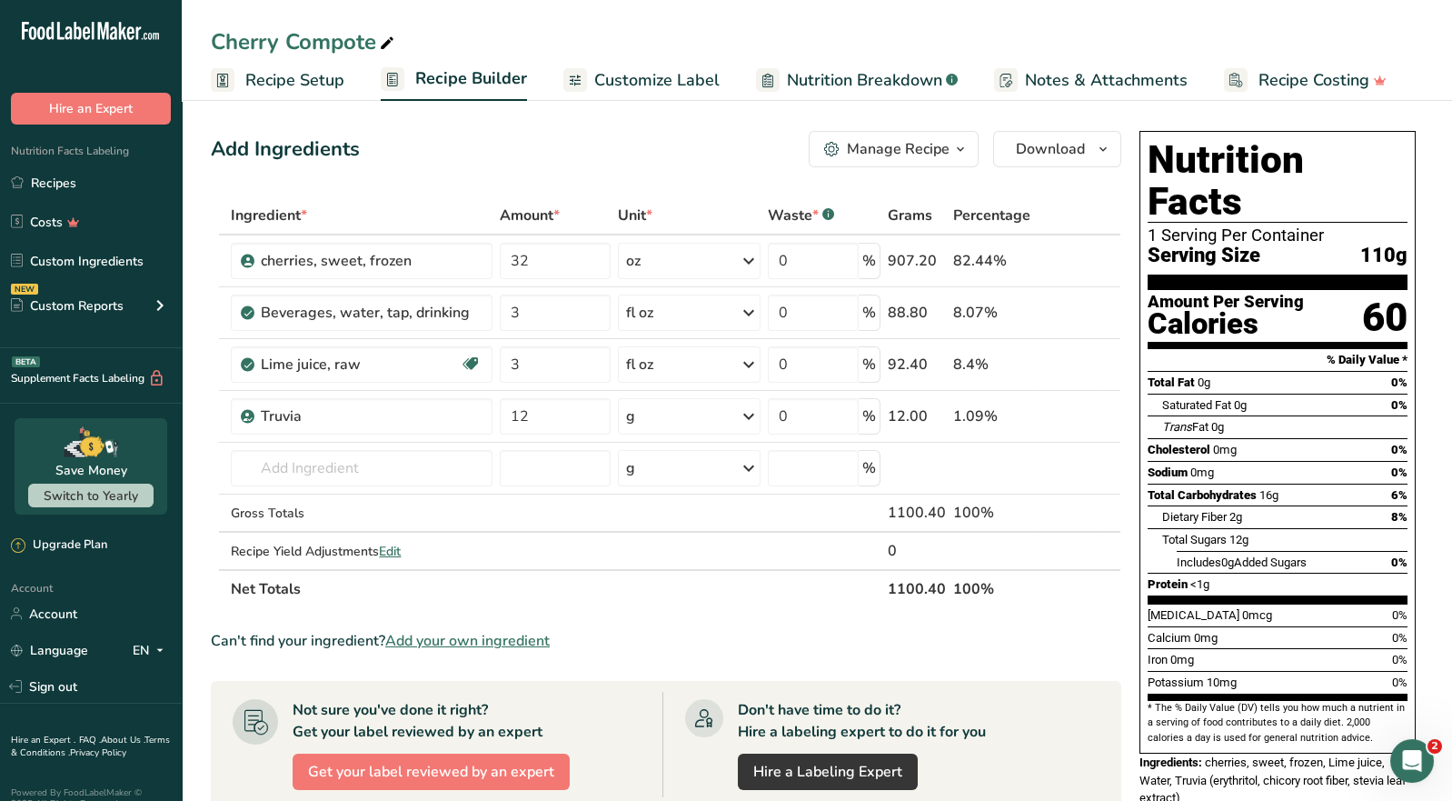
click at [947, 146] on div "Manage Recipe" at bounding box center [898, 149] width 103 height 22
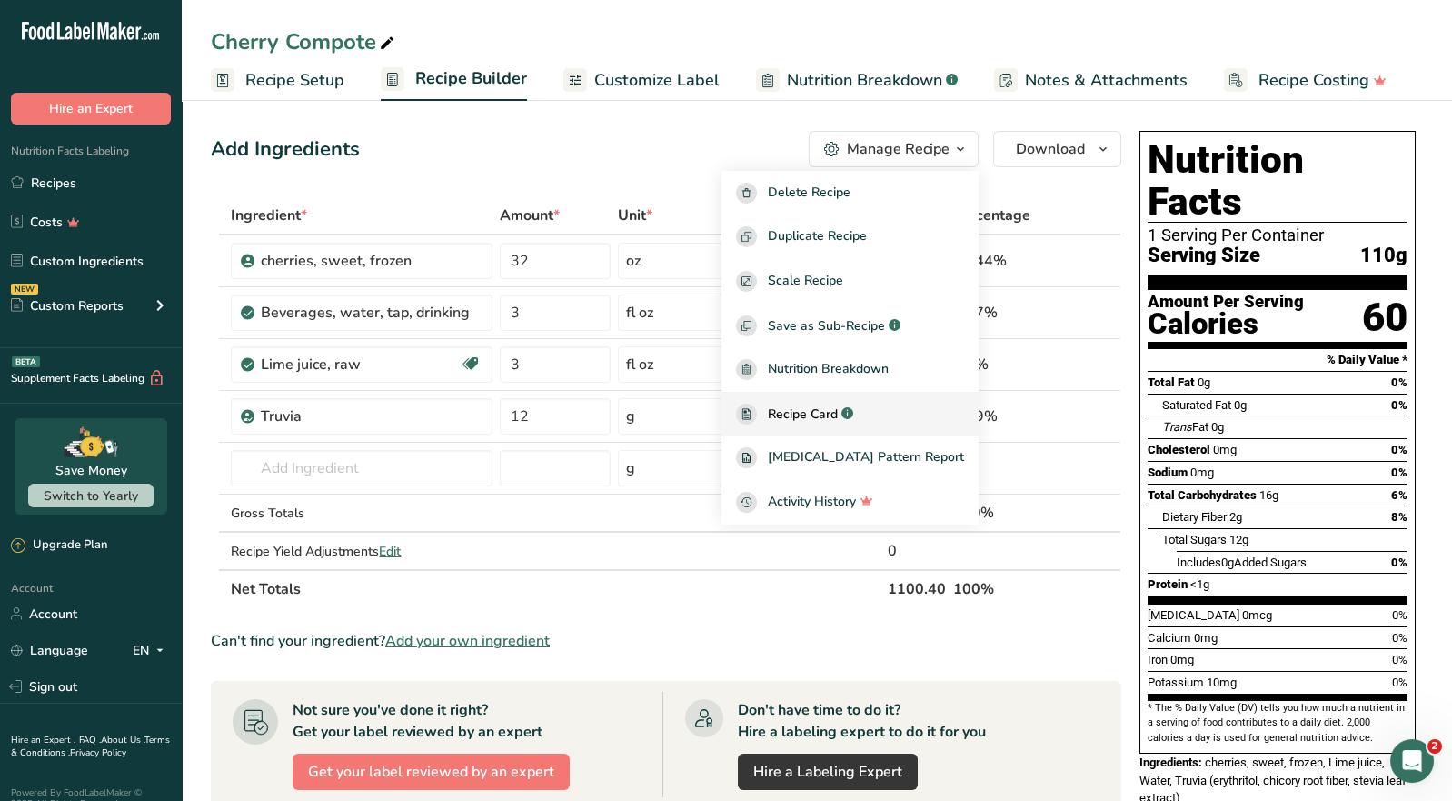
drag, startPoint x: 842, startPoint y: 411, endPoint x: 878, endPoint y: 402, distance: 37.5
click at [838, 410] on span "Recipe Card" at bounding box center [803, 413] width 70 height 19
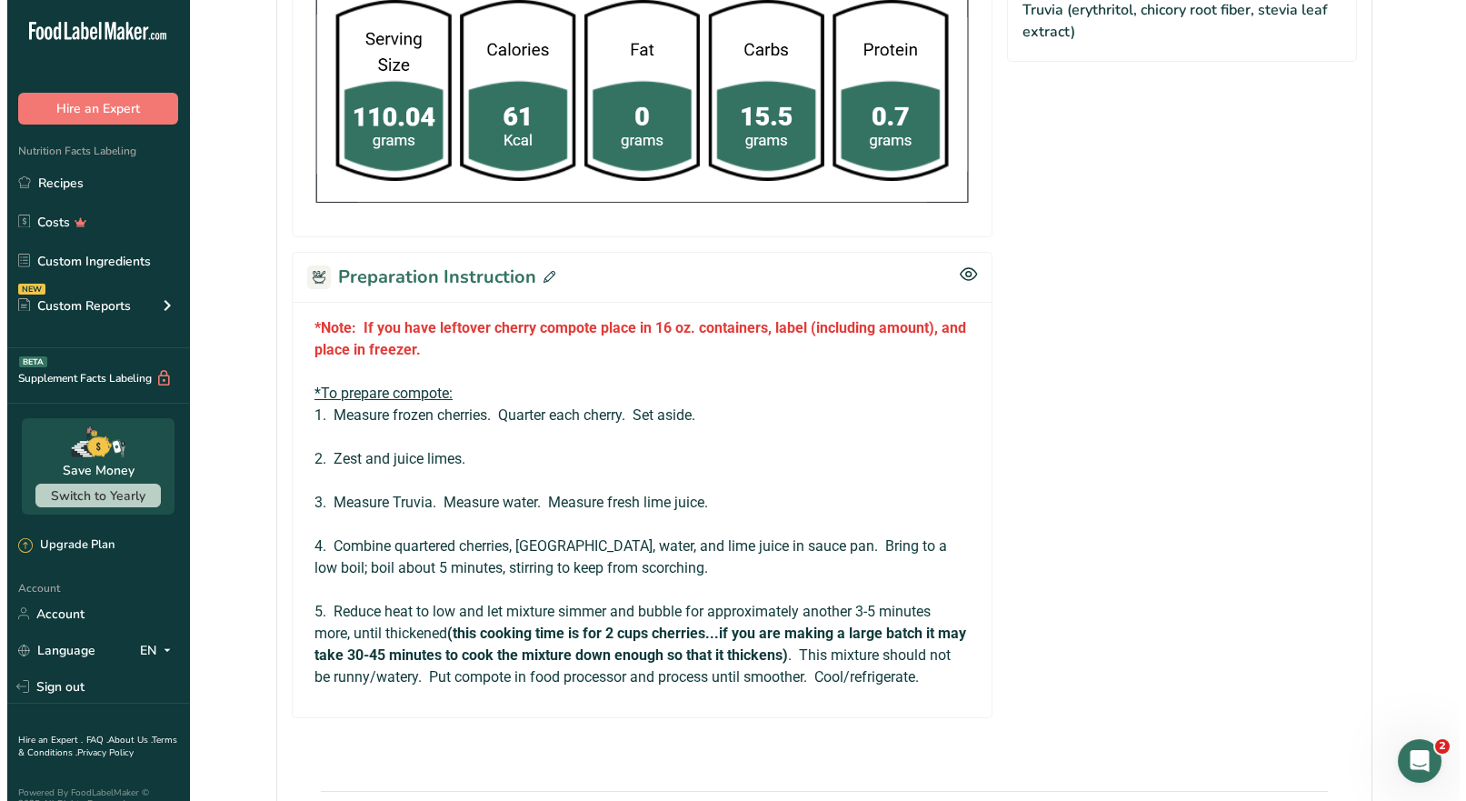
scroll to position [727, 0]
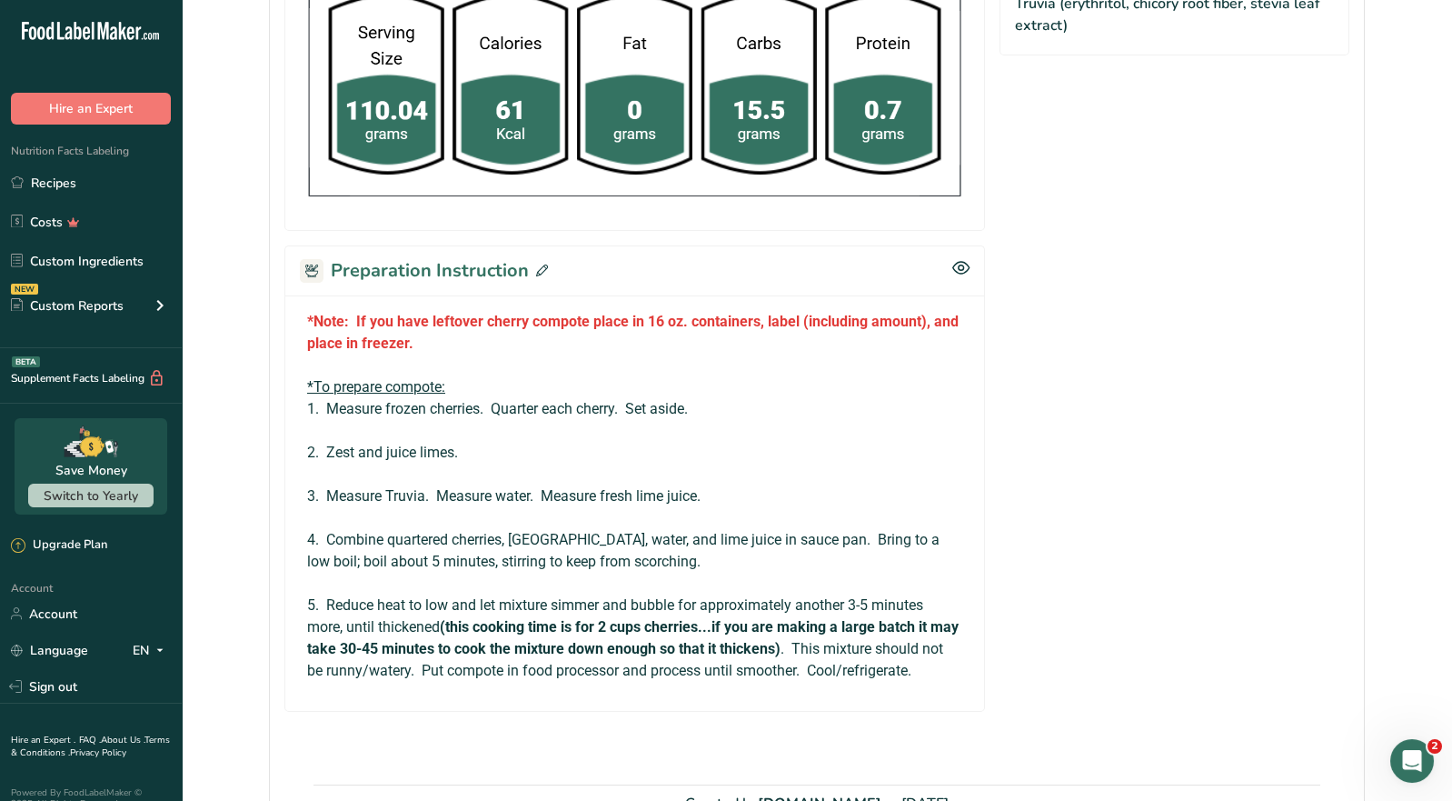
click at [541, 265] on icon at bounding box center [542, 270] width 12 height 12
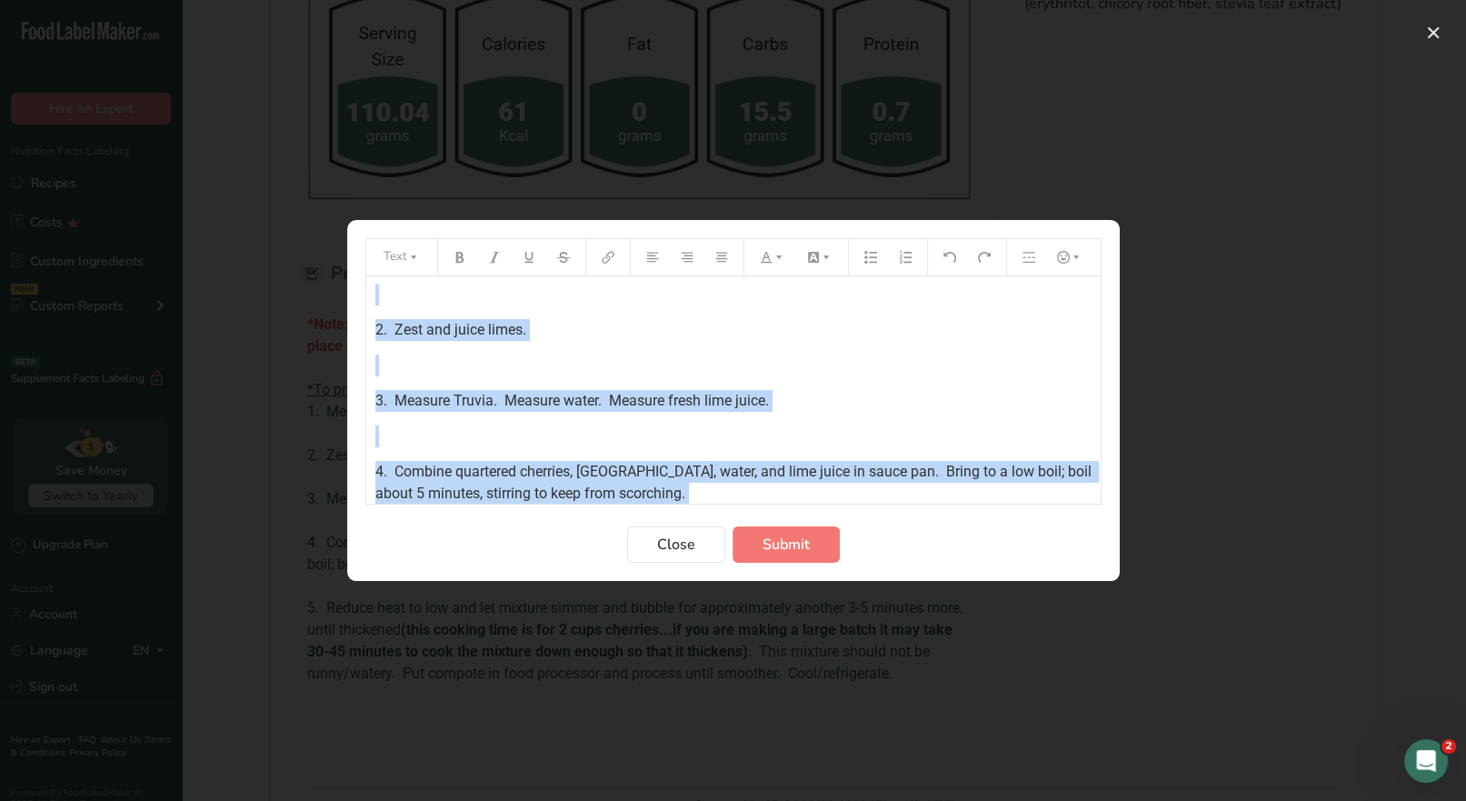
scroll to position [322, 0]
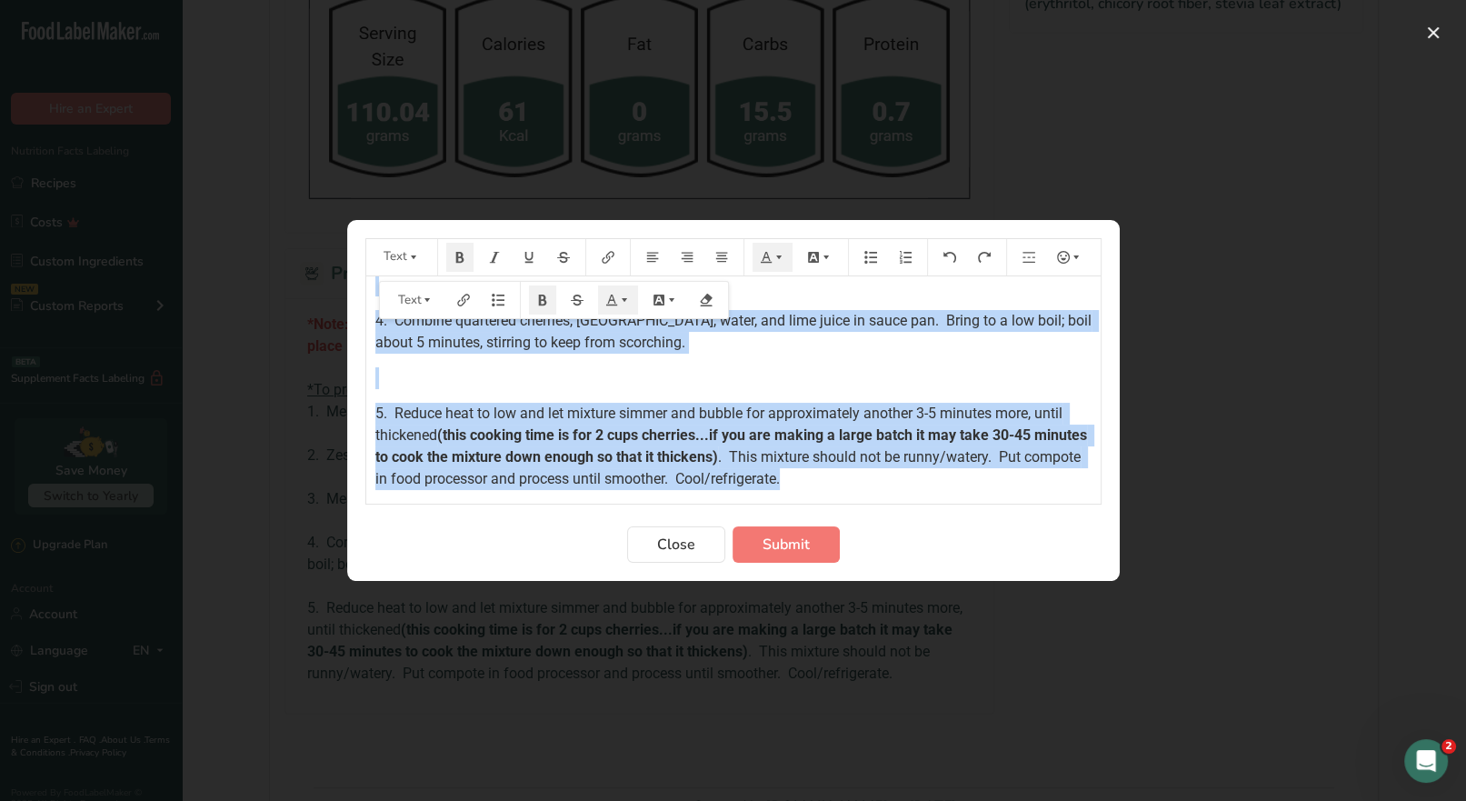
drag, startPoint x: 373, startPoint y: 295, endPoint x: 955, endPoint y: 504, distance: 618.9
click at [955, 504] on form "Text *Note: If you have leftover cherry compote place in 16 oz. containers, lab…" at bounding box center [733, 400] width 736 height 324
copy div "*Note: If you have leftover cherry compote place in 16 oz. containers, label (i…"
click at [740, 544] on button "Submit" at bounding box center [785, 544] width 107 height 36
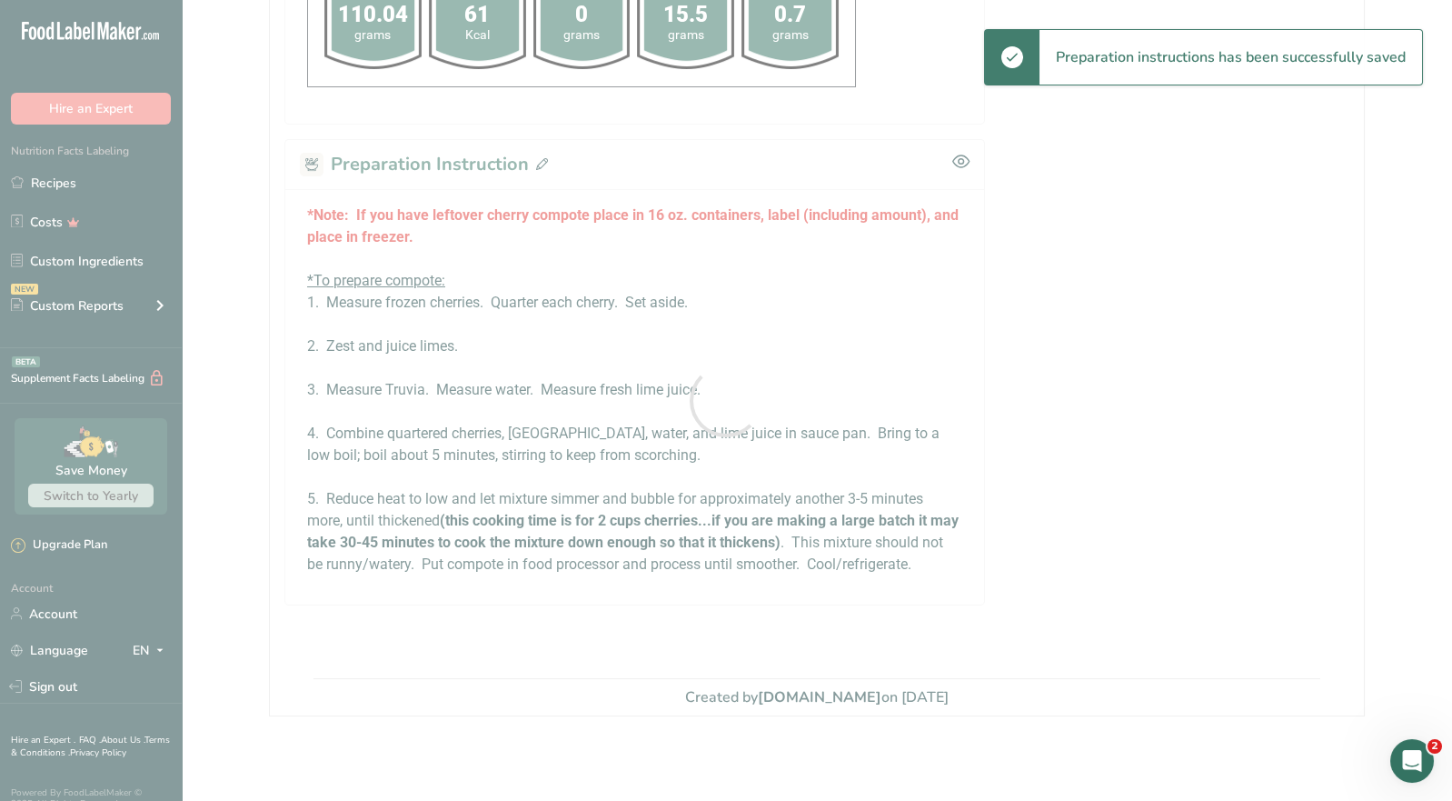
scroll to position [0, 0]
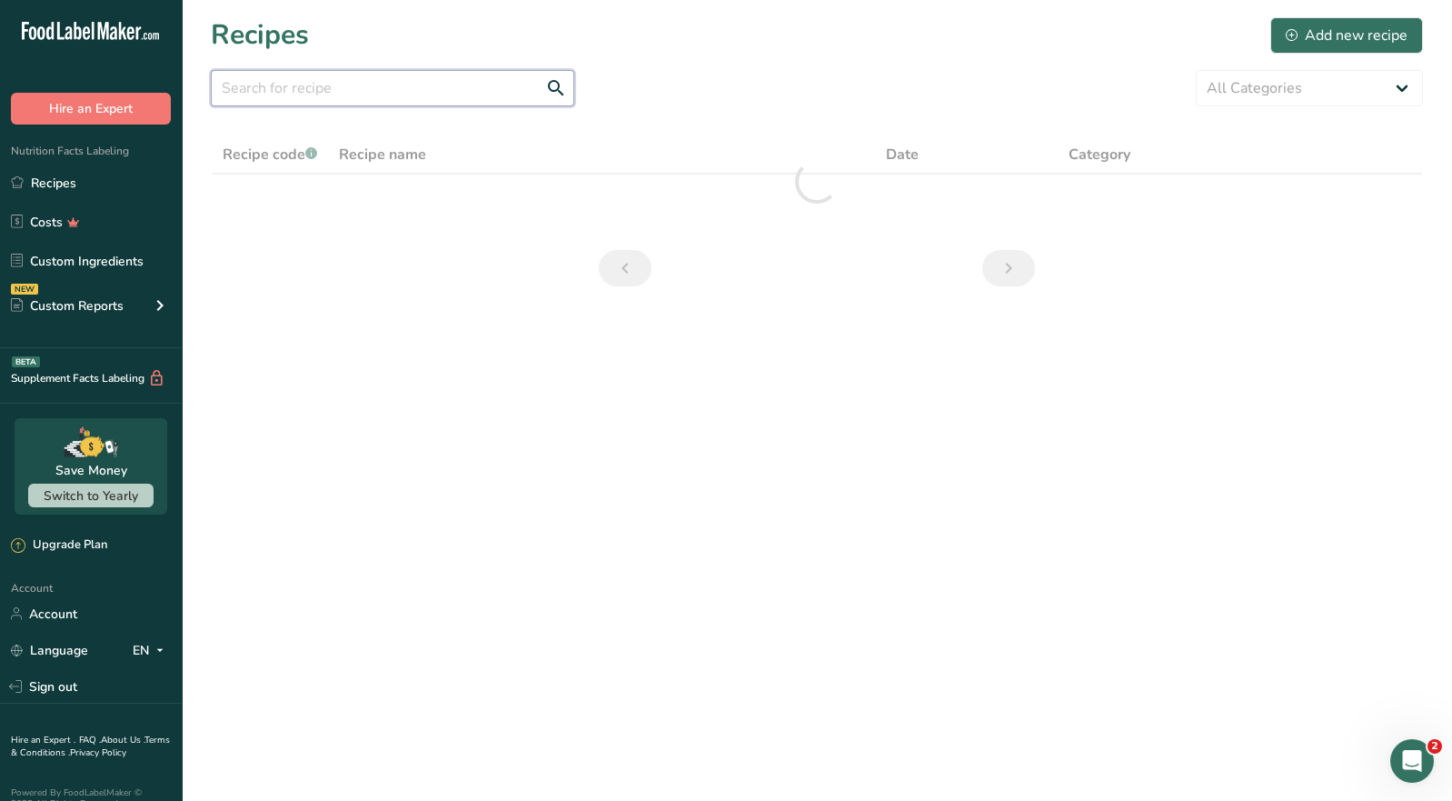
click at [296, 100] on input "text" at bounding box center [393, 88] width 364 height 36
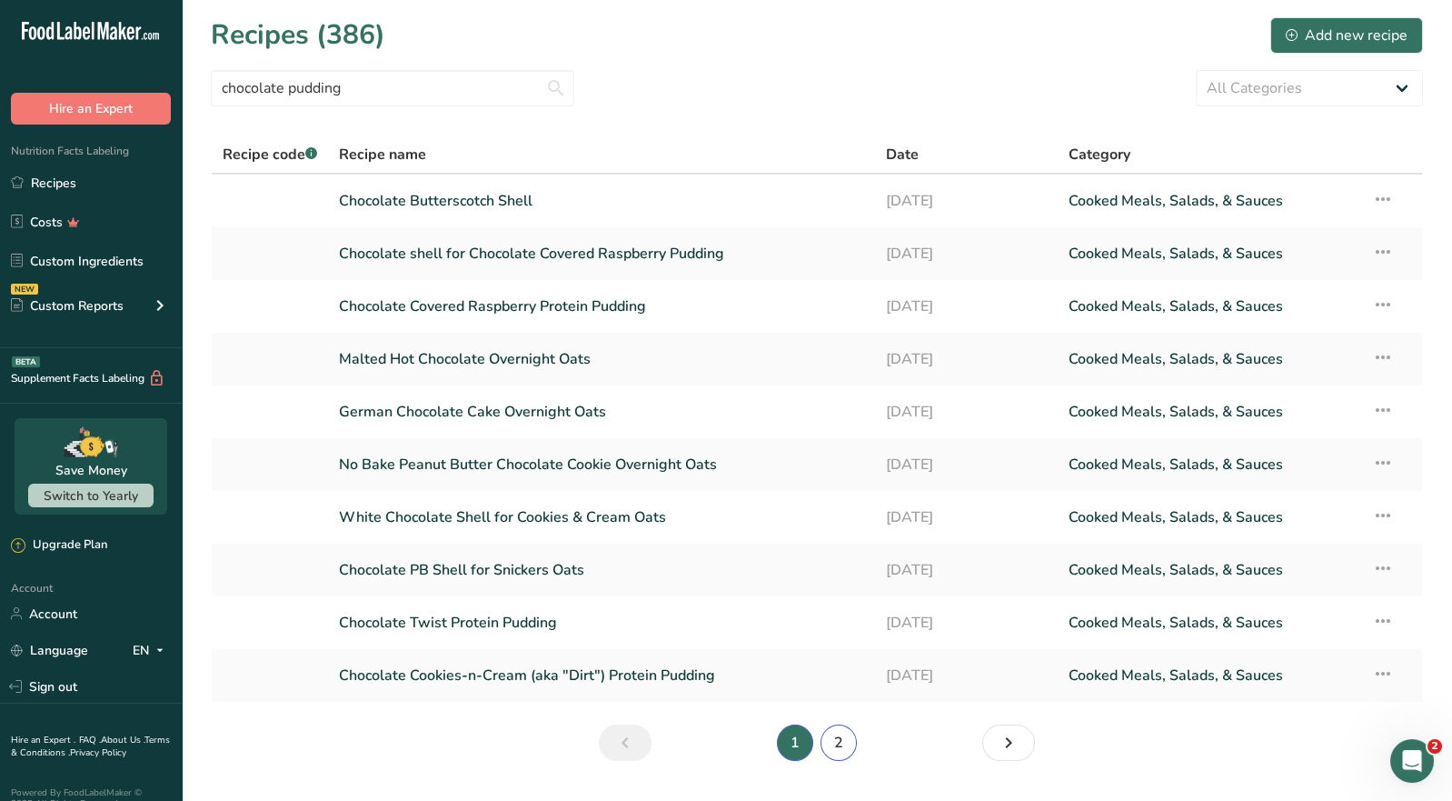
click at [838, 747] on link "2" at bounding box center [839, 742] width 36 height 36
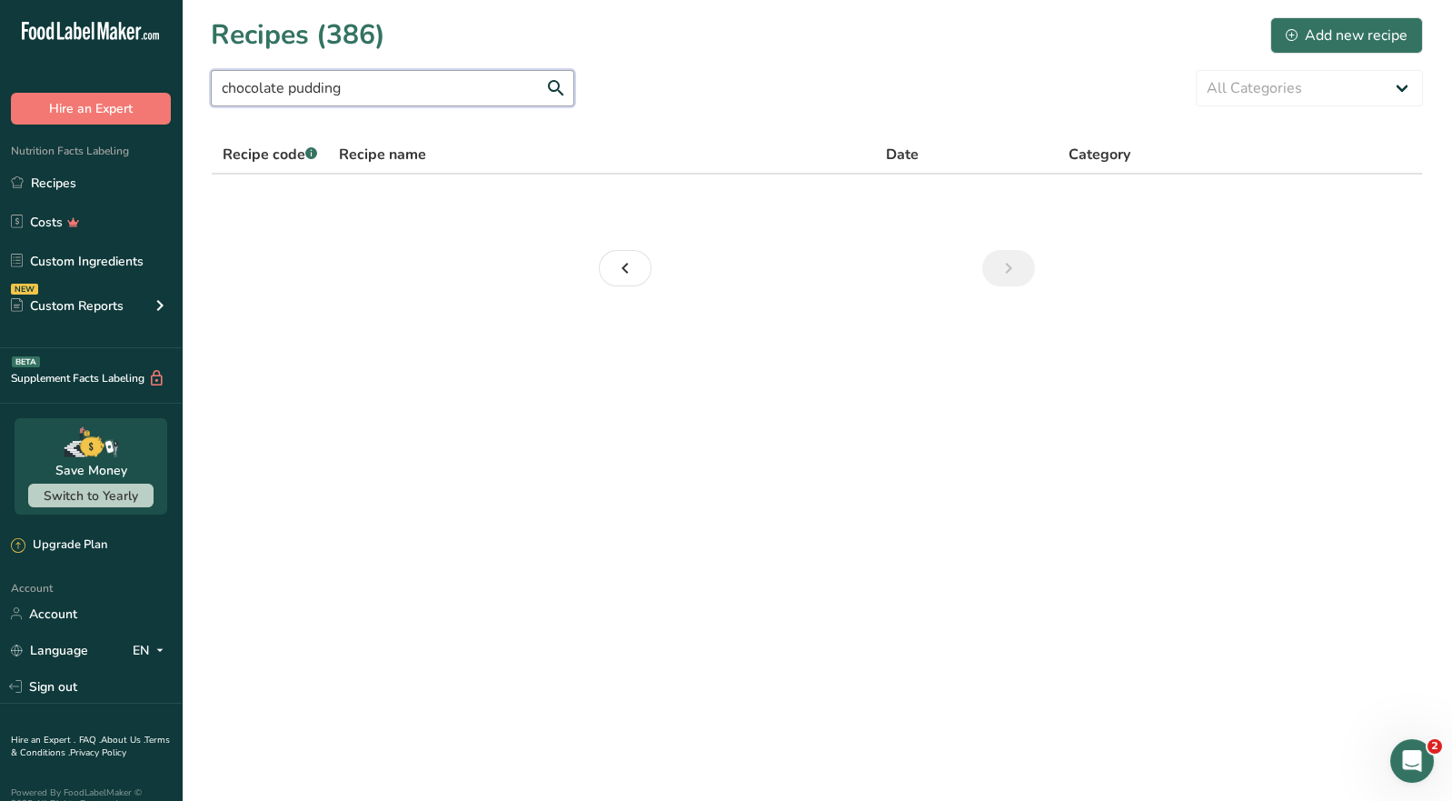
click at [364, 100] on input "chocolate pudding" at bounding box center [393, 88] width 364 height 36
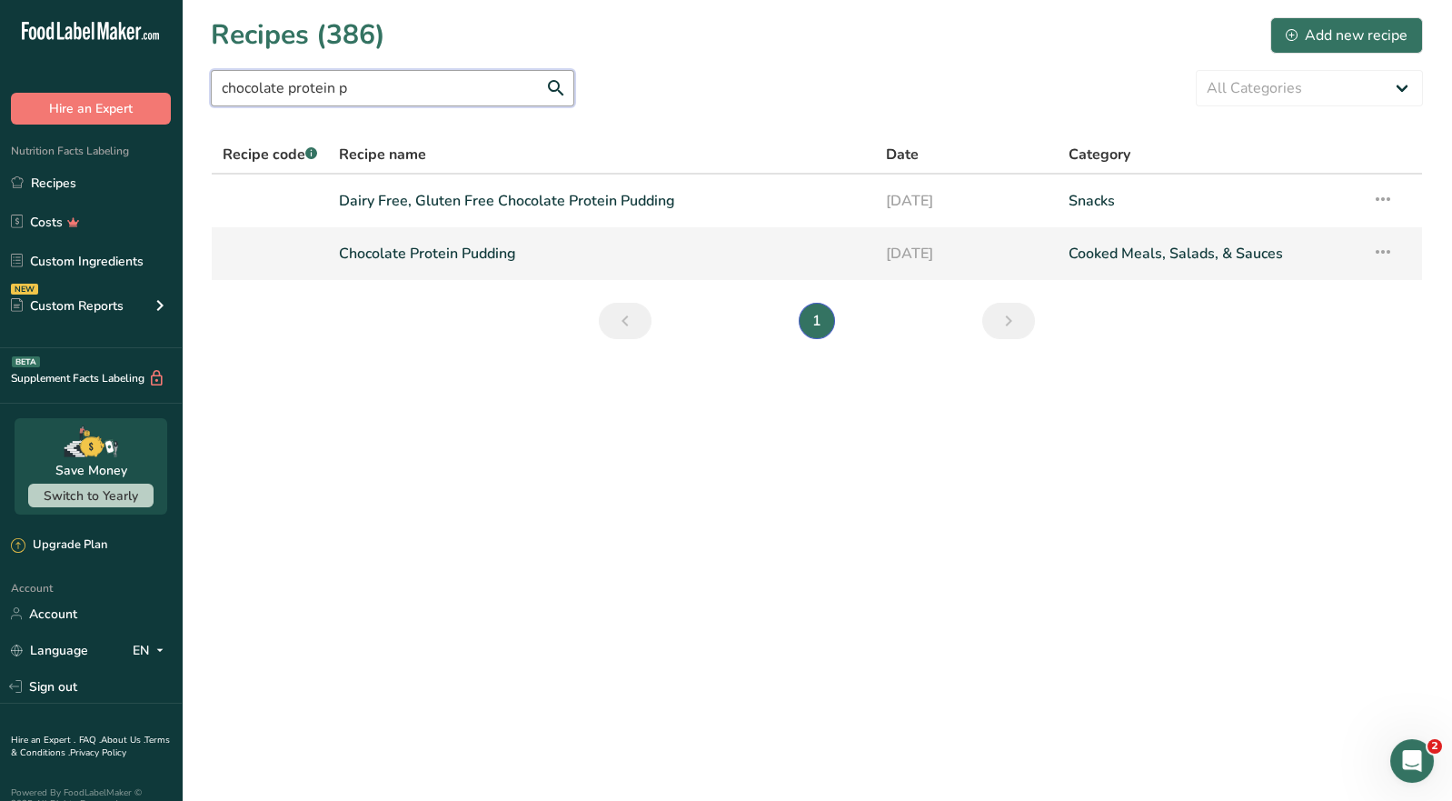
type input "chocolate protein p"
click at [492, 259] on link "Chocolate Protein Pudding" at bounding box center [601, 253] width 525 height 38
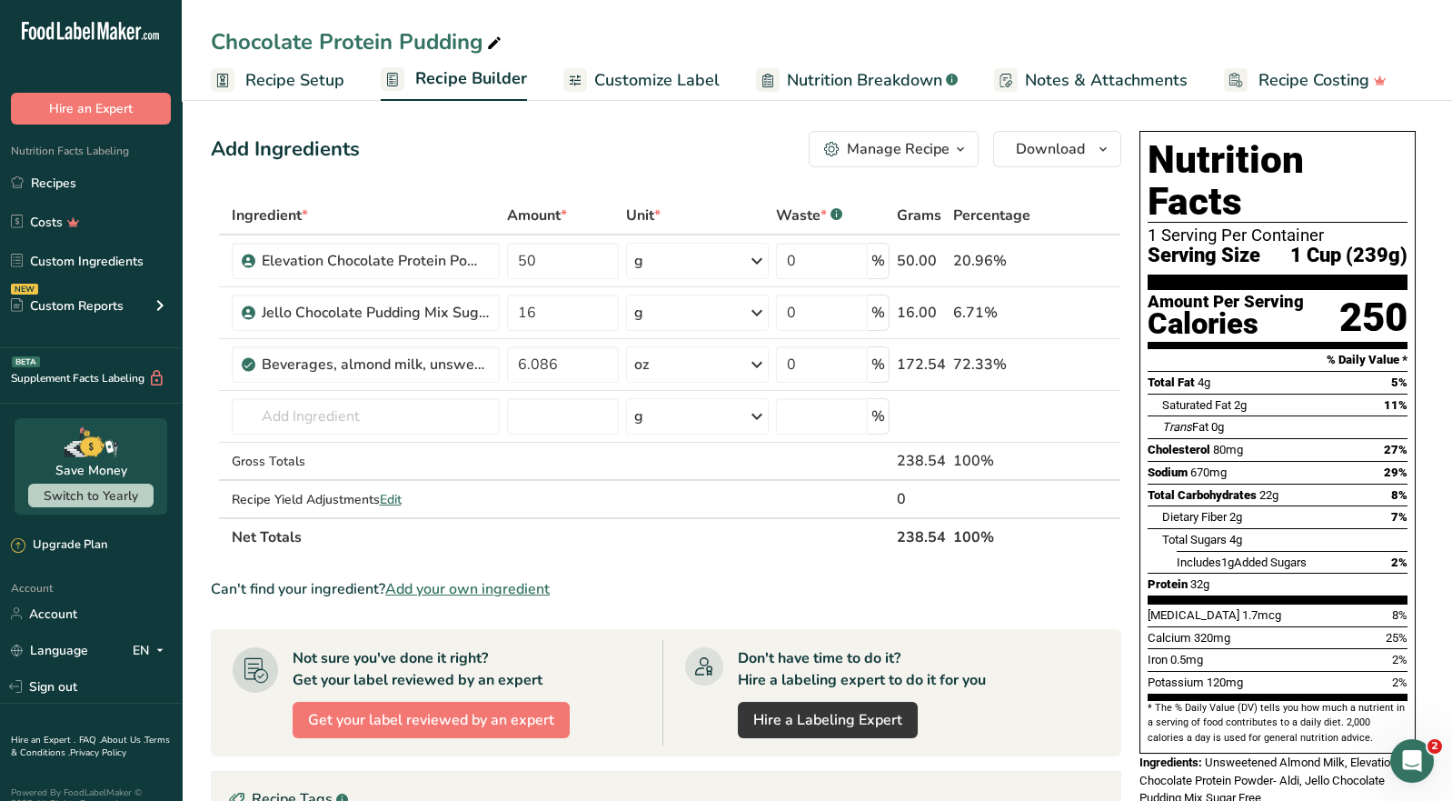
click at [929, 156] on div "Manage Recipe" at bounding box center [898, 149] width 103 height 22
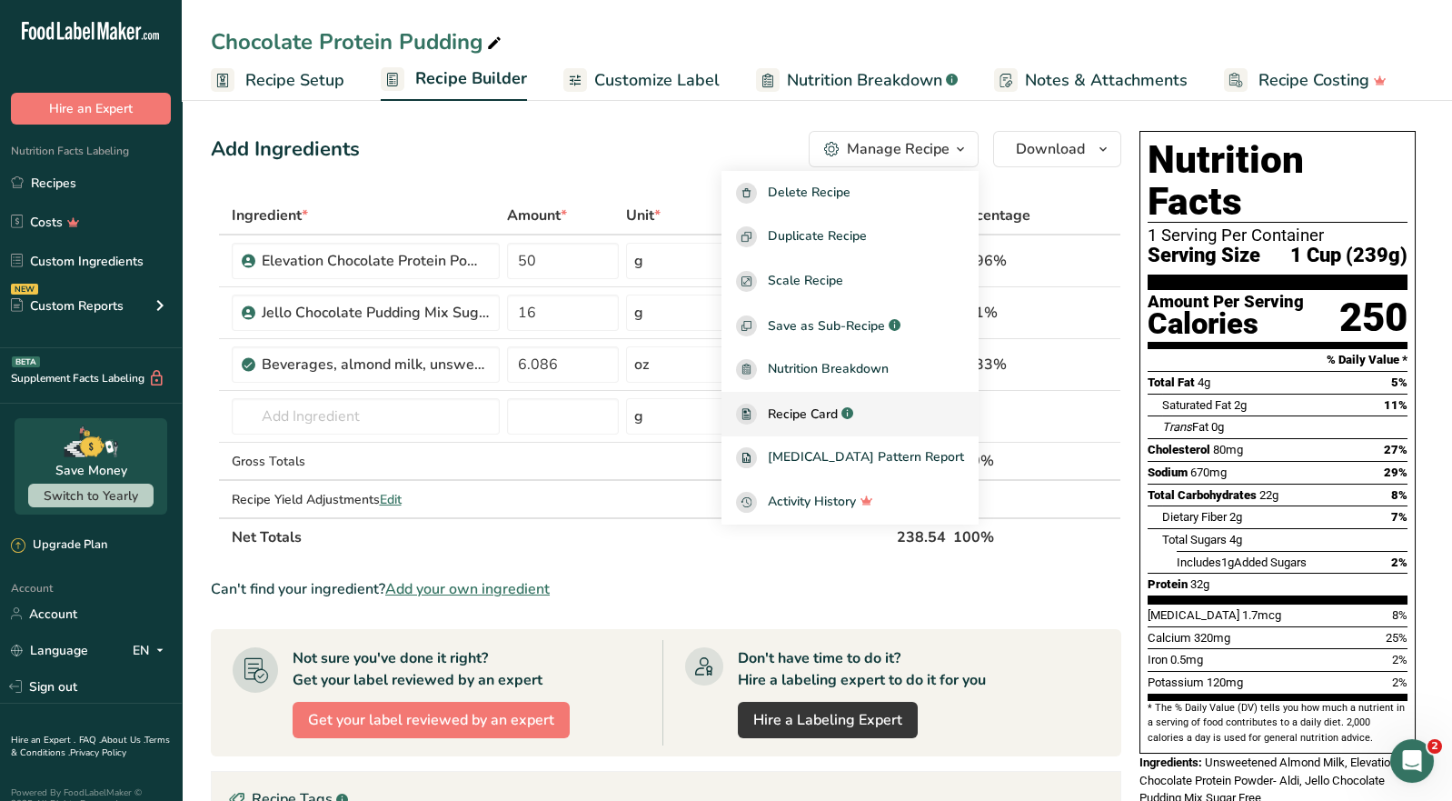
click at [838, 407] on span "Recipe Card" at bounding box center [803, 413] width 70 height 19
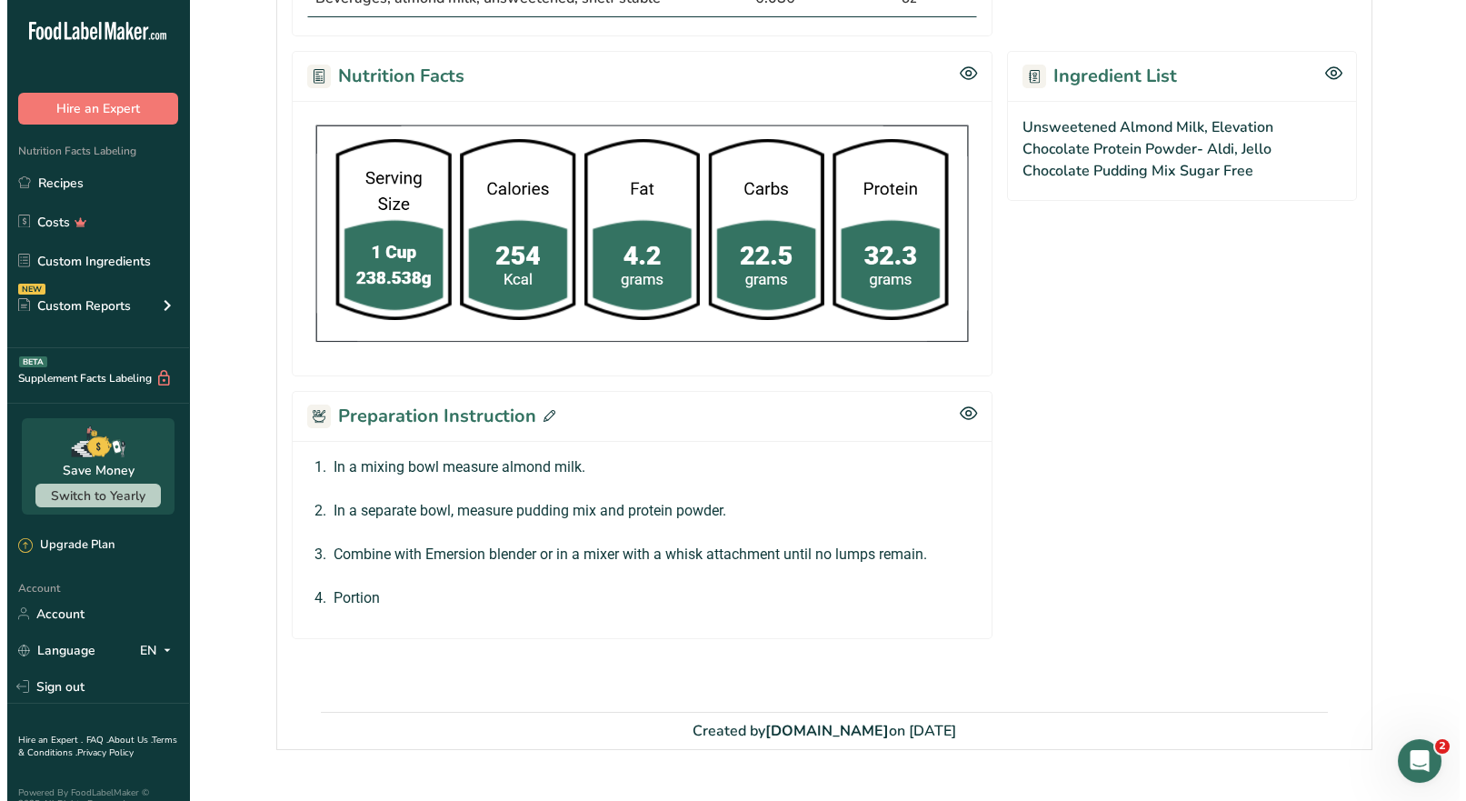
scroll to position [577, 0]
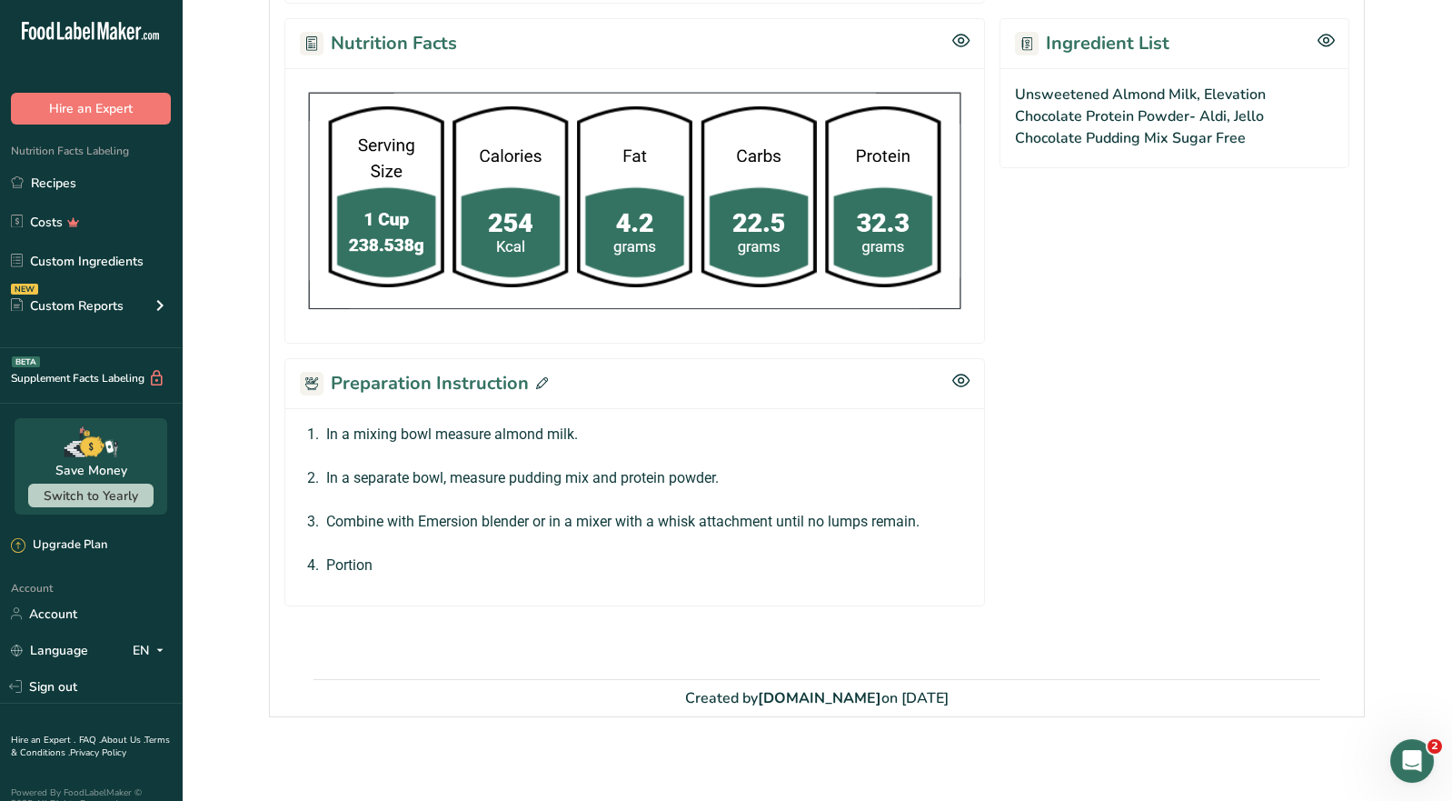
click at [543, 380] on icon at bounding box center [542, 383] width 12 height 12
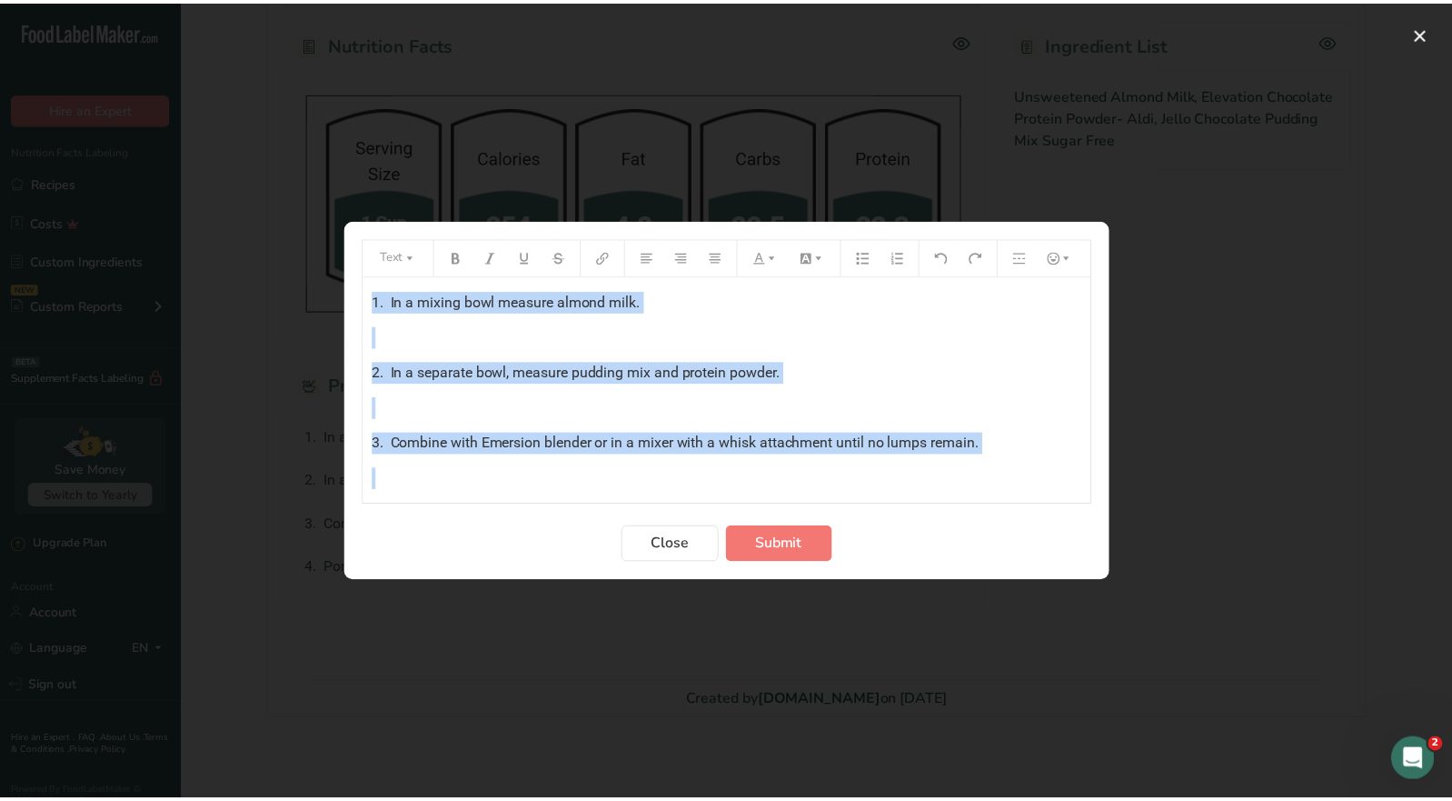
scroll to position [35, 0]
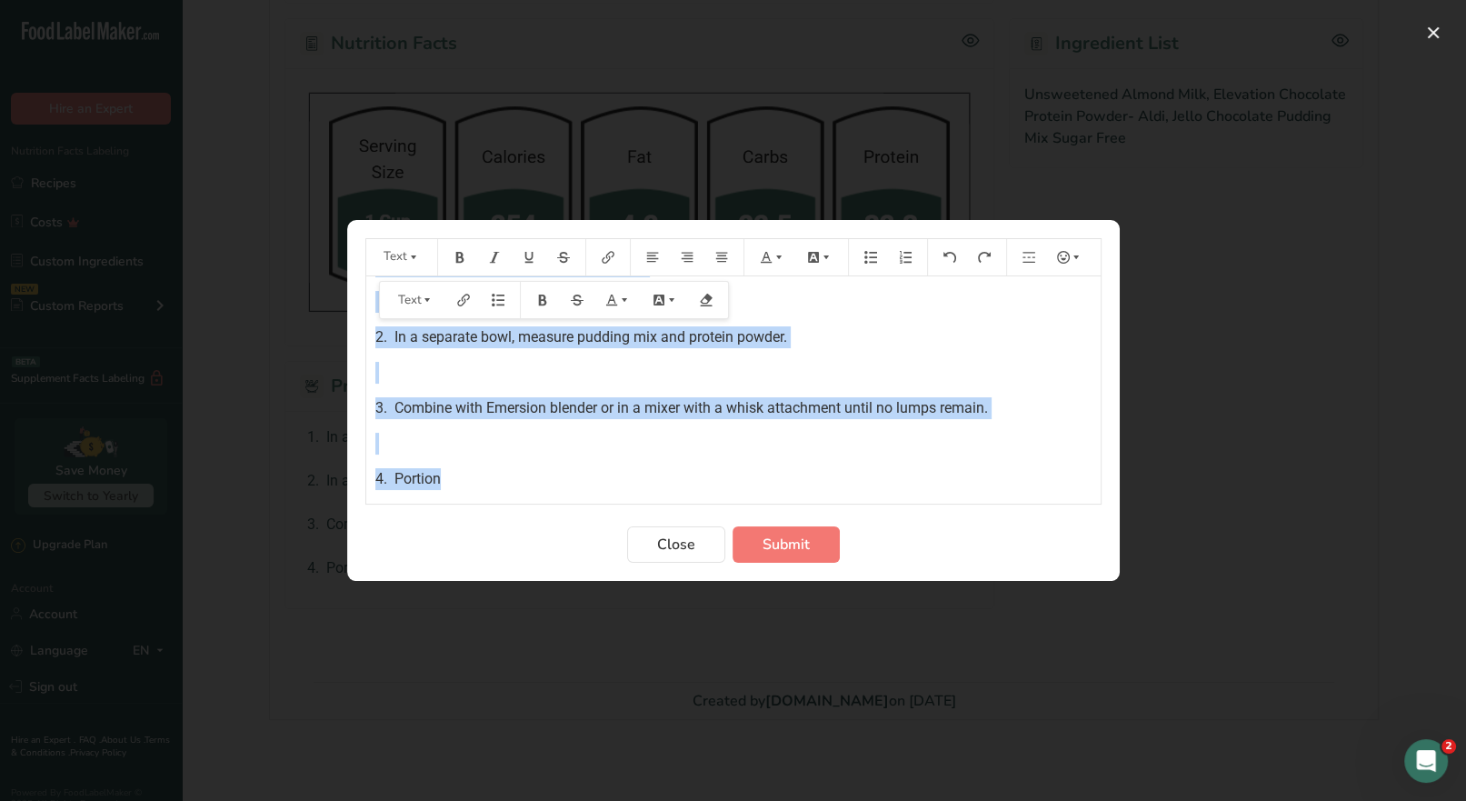
drag, startPoint x: 373, startPoint y: 307, endPoint x: 551, endPoint y: 480, distance: 247.4
click at [511, 479] on div "1. In a mixing bowl measure almond milk. ﻿ 2. In a separate bowl, measure puddi…" at bounding box center [733, 365] width 734 height 249
copy div "1. In a mixing bowl measure almond milk. ﻿ 2. In a separate bowl, measure puddi…"
drag, startPoint x: 679, startPoint y: 553, endPoint x: 666, endPoint y: 405, distance: 147.8
click at [680, 549] on span "Close" at bounding box center [676, 544] width 38 height 22
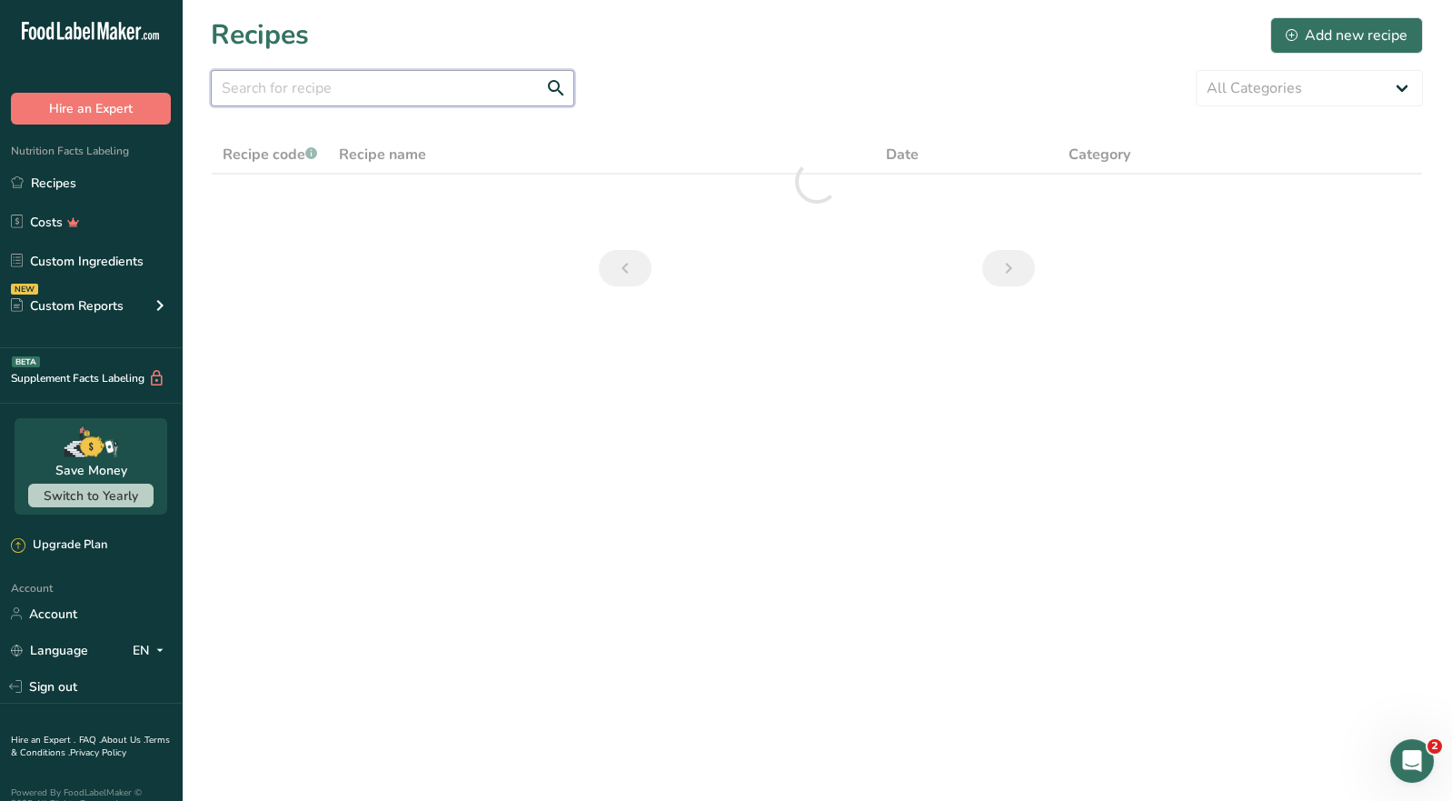
click at [257, 85] on input "text" at bounding box center [393, 88] width 364 height 36
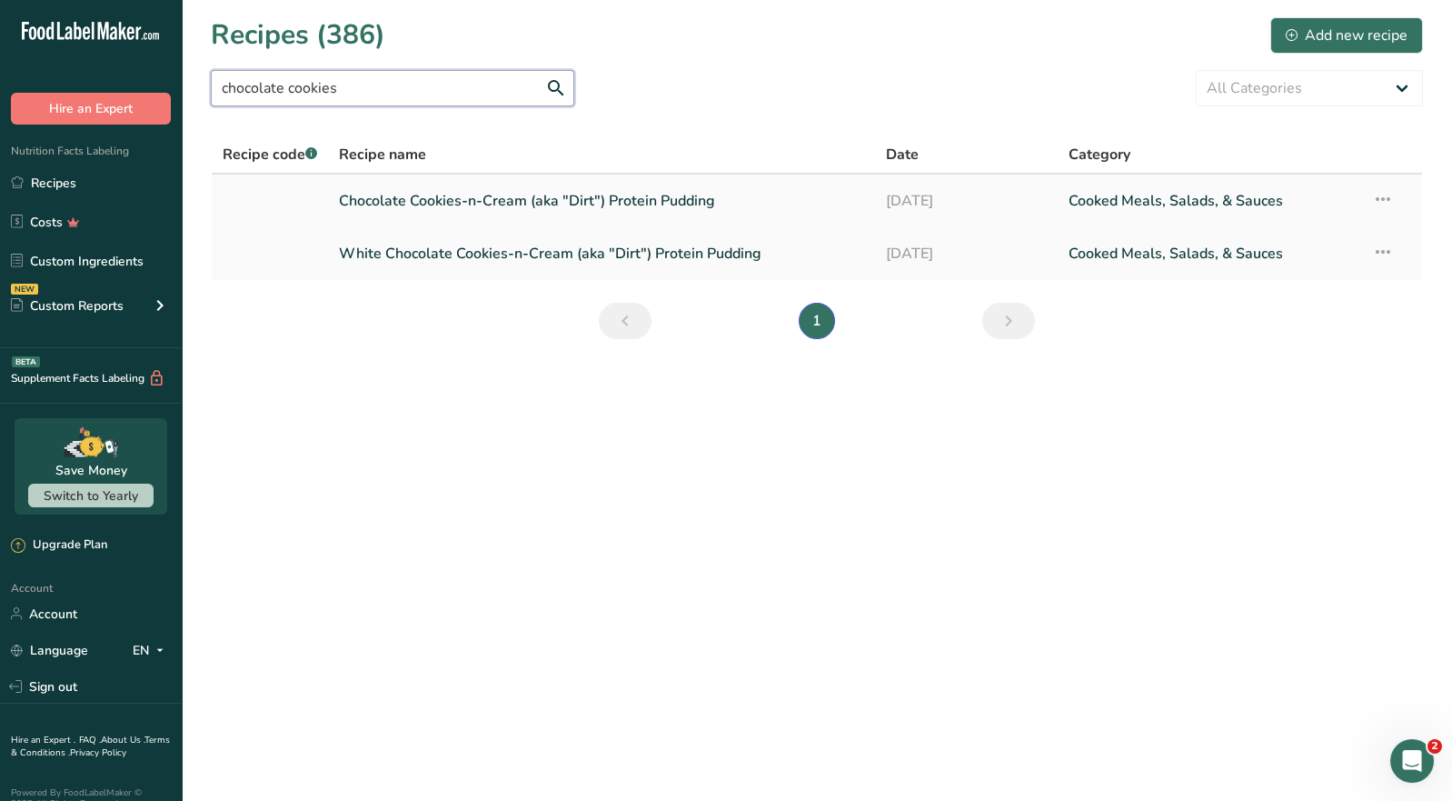
type input "chocolate cookies"
click at [409, 207] on link "Chocolate Cookies-n-Cream (aka "Dirt") Protein Pudding" at bounding box center [601, 201] width 525 height 38
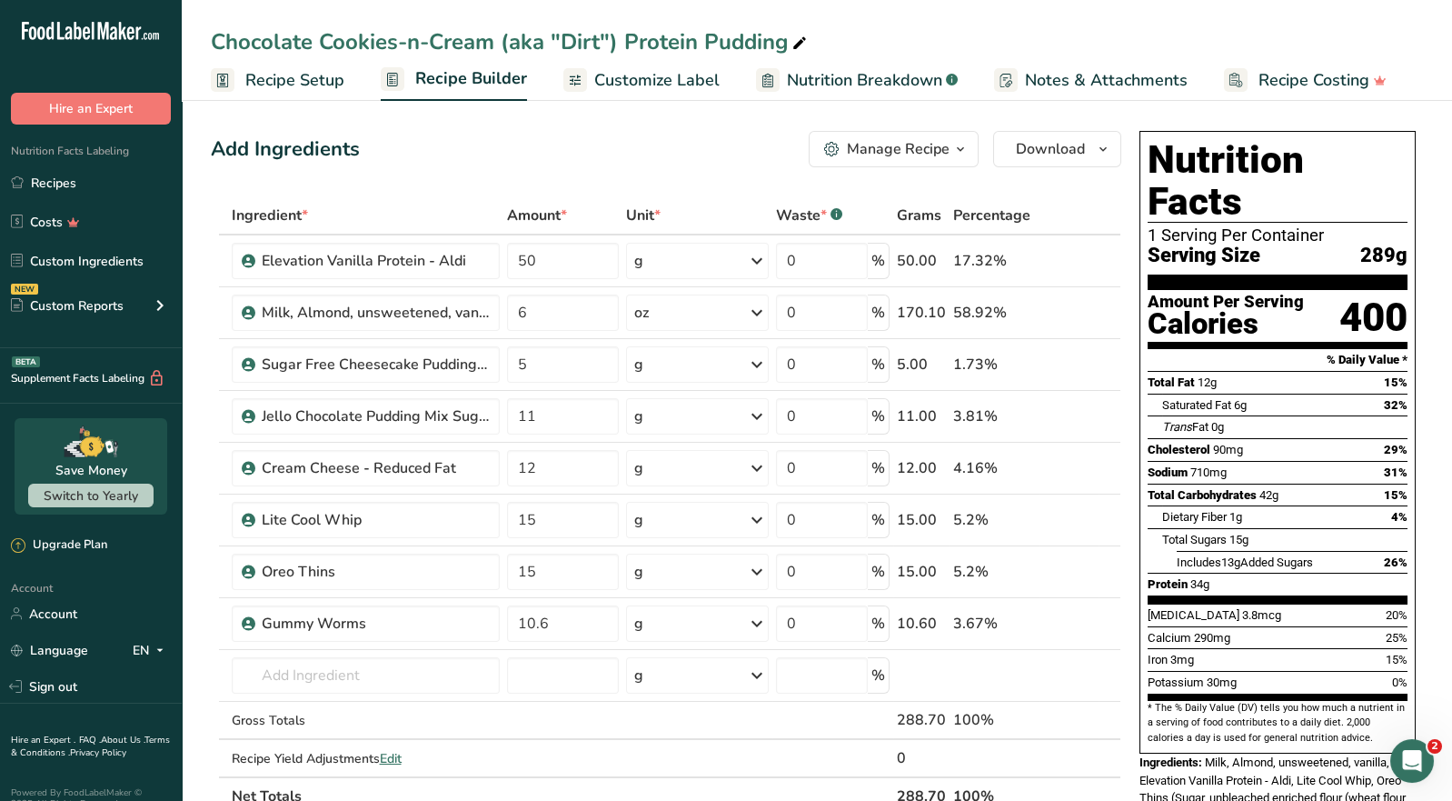
click at [958, 154] on icon "button" at bounding box center [960, 149] width 15 height 23
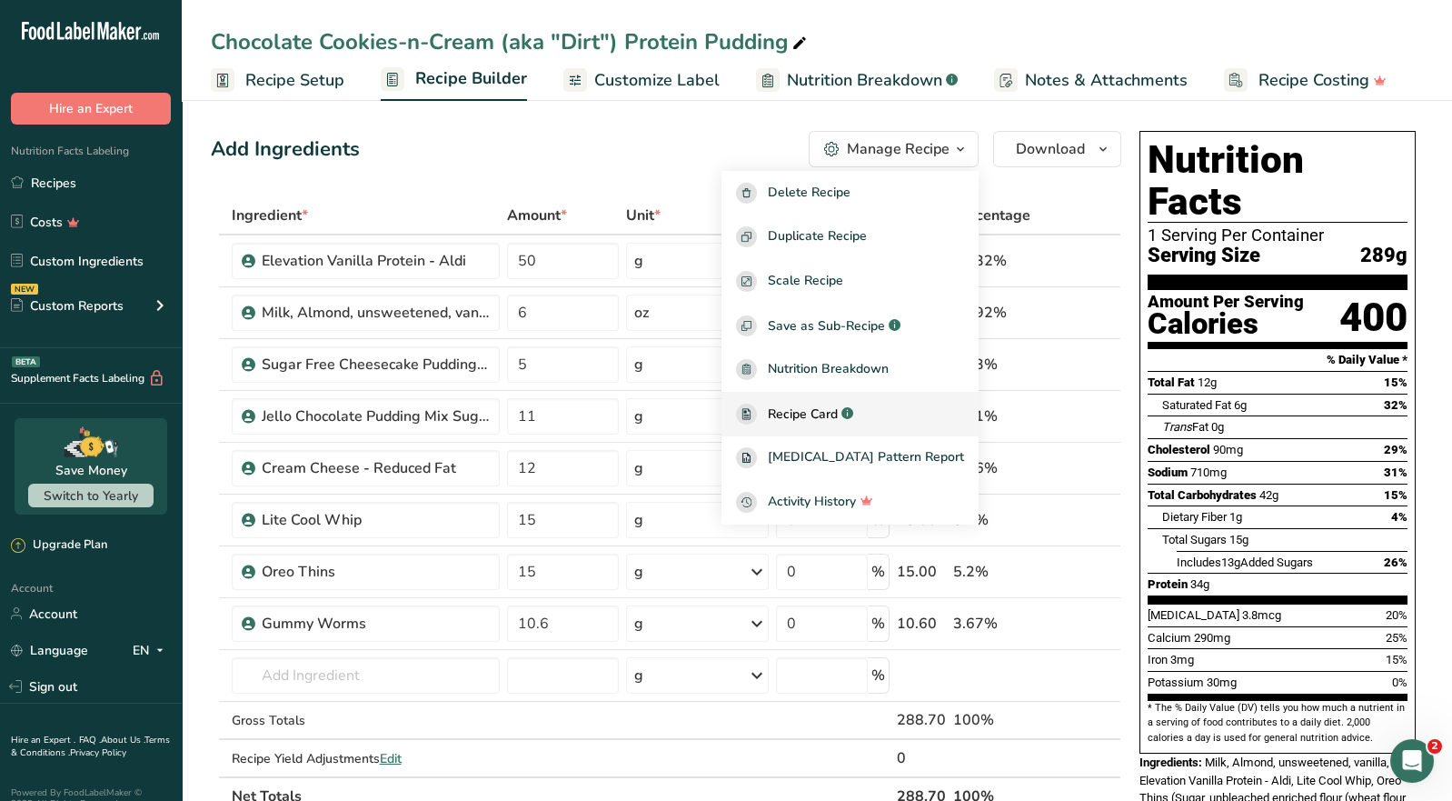
click at [838, 413] on span "Recipe Card" at bounding box center [803, 413] width 70 height 19
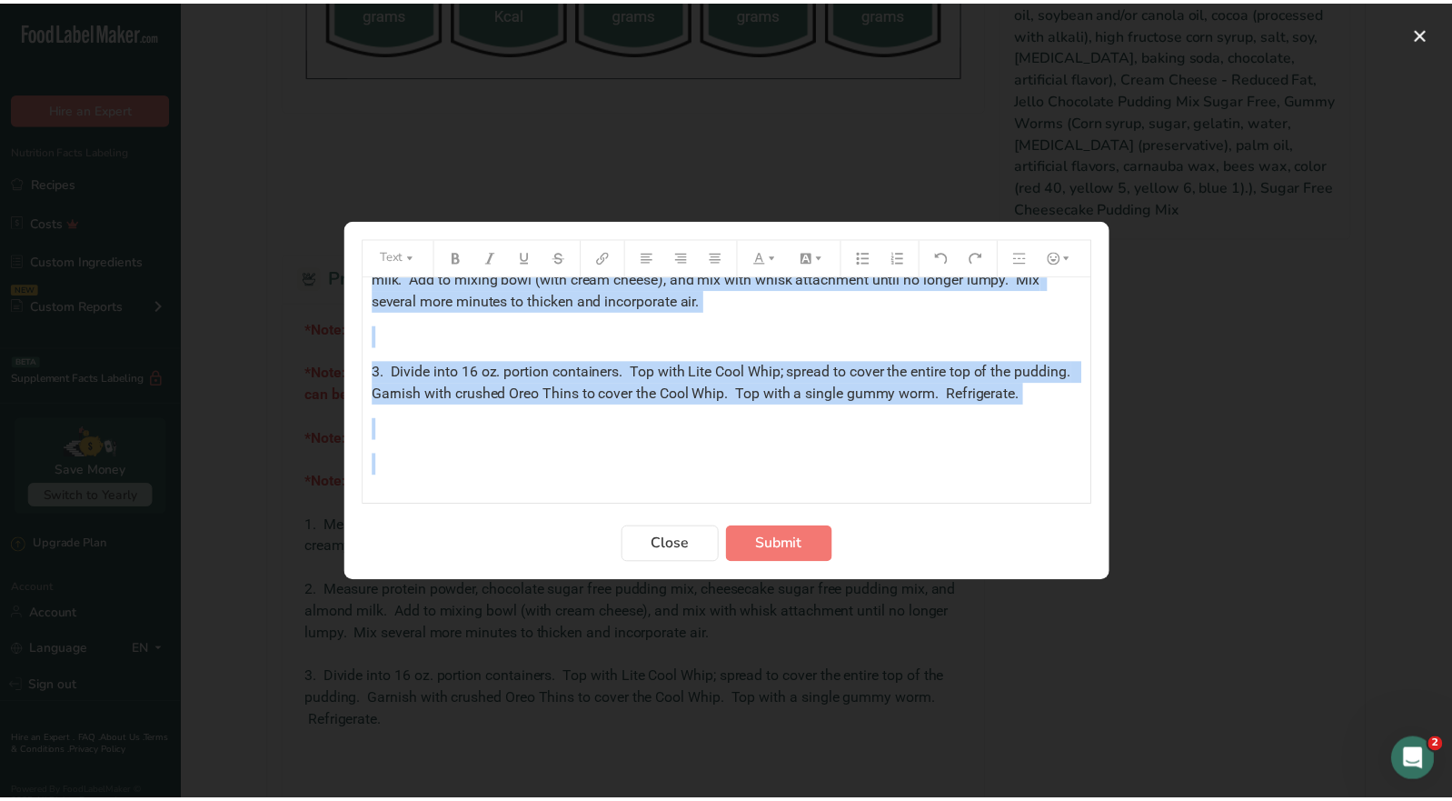
scroll to position [449, 0]
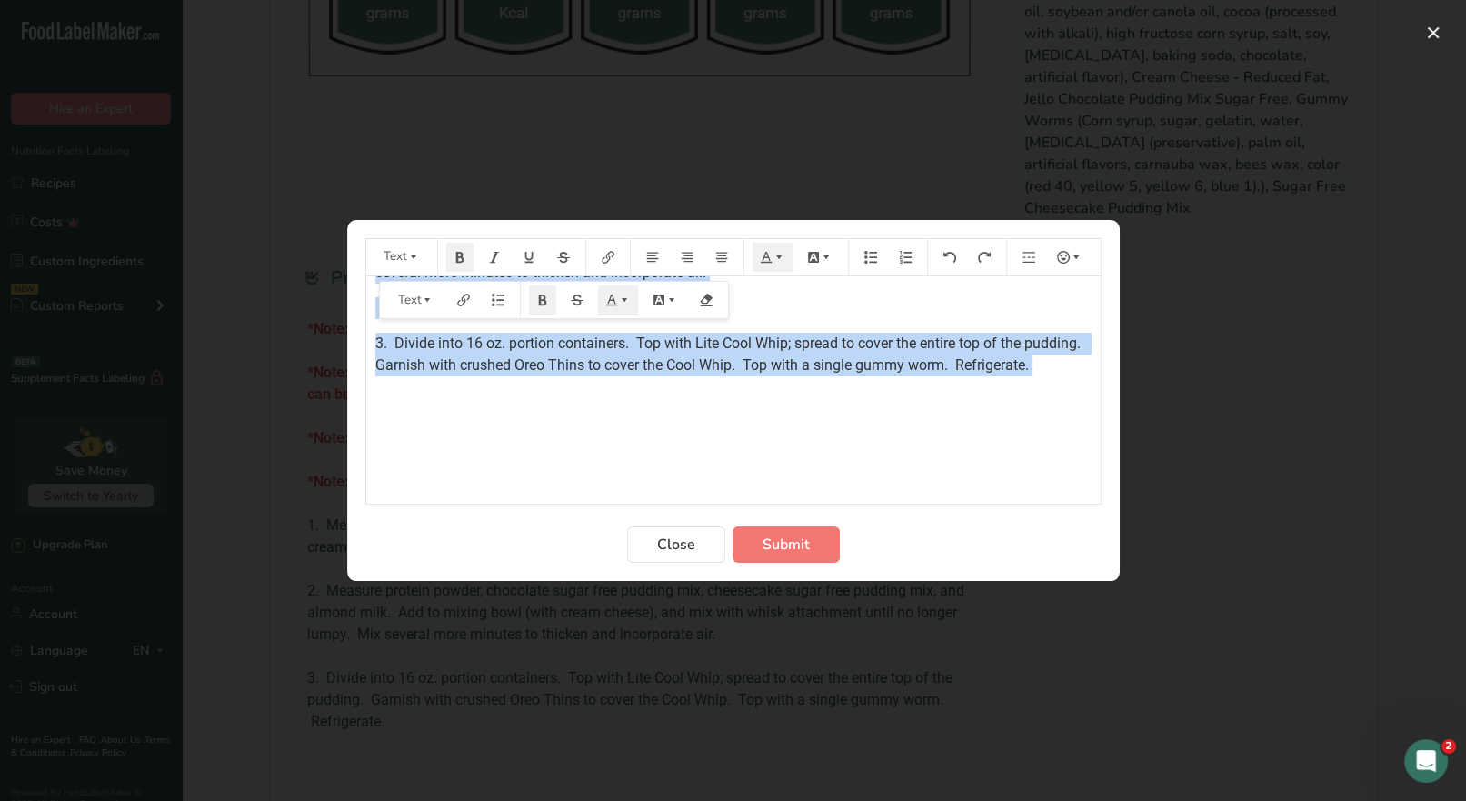
click at [533, 428] on div "*Note: Gummy Worms used in this recipe are Great Value Gummy Worms. ﻿ *Note: Ne…" at bounding box center [733, 225] width 734 height 797
drag, startPoint x: 680, startPoint y: 542, endPoint x: 641, endPoint y: 359, distance: 186.8
click at [680, 540] on span "Close" at bounding box center [676, 544] width 38 height 22
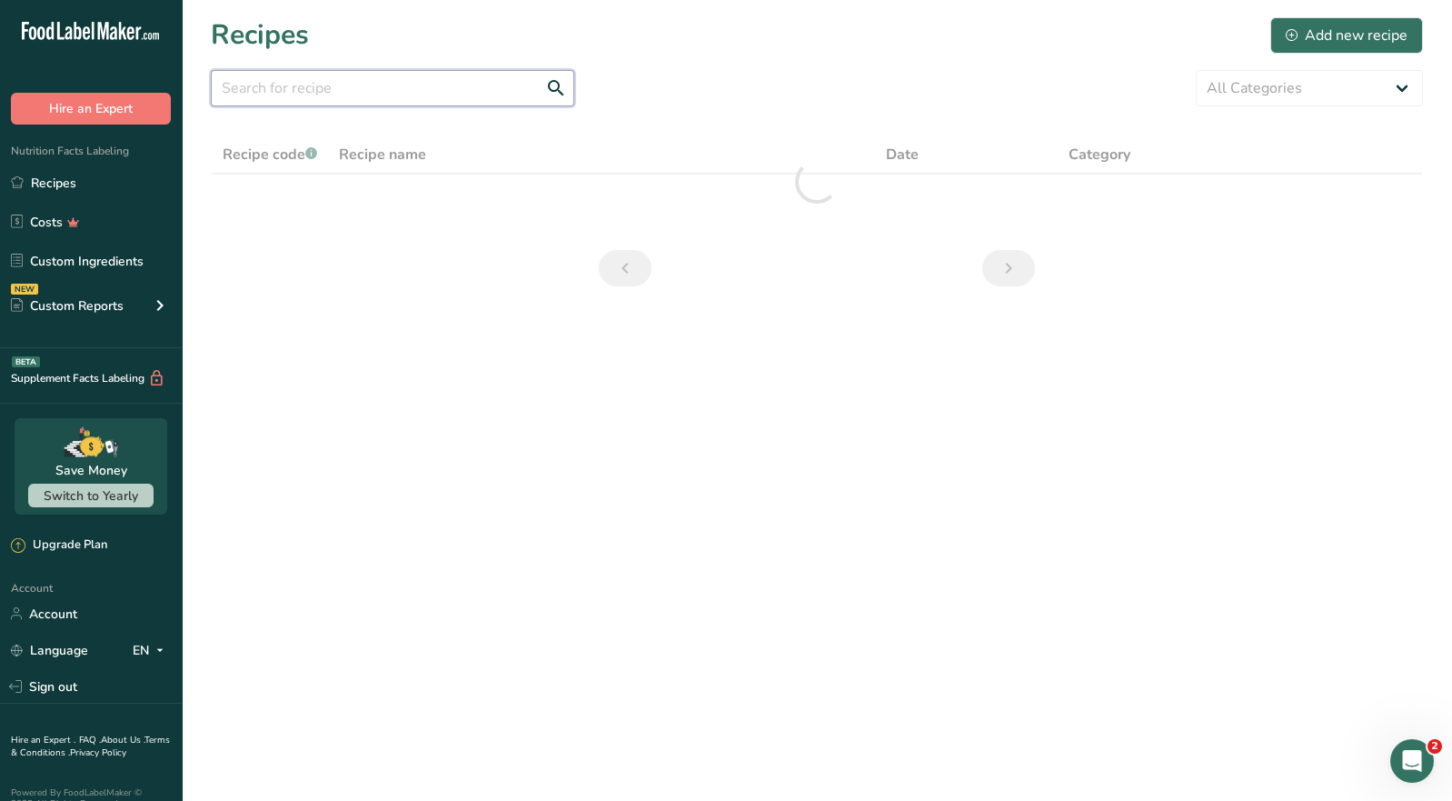
click at [289, 89] on input "text" at bounding box center [393, 88] width 364 height 36
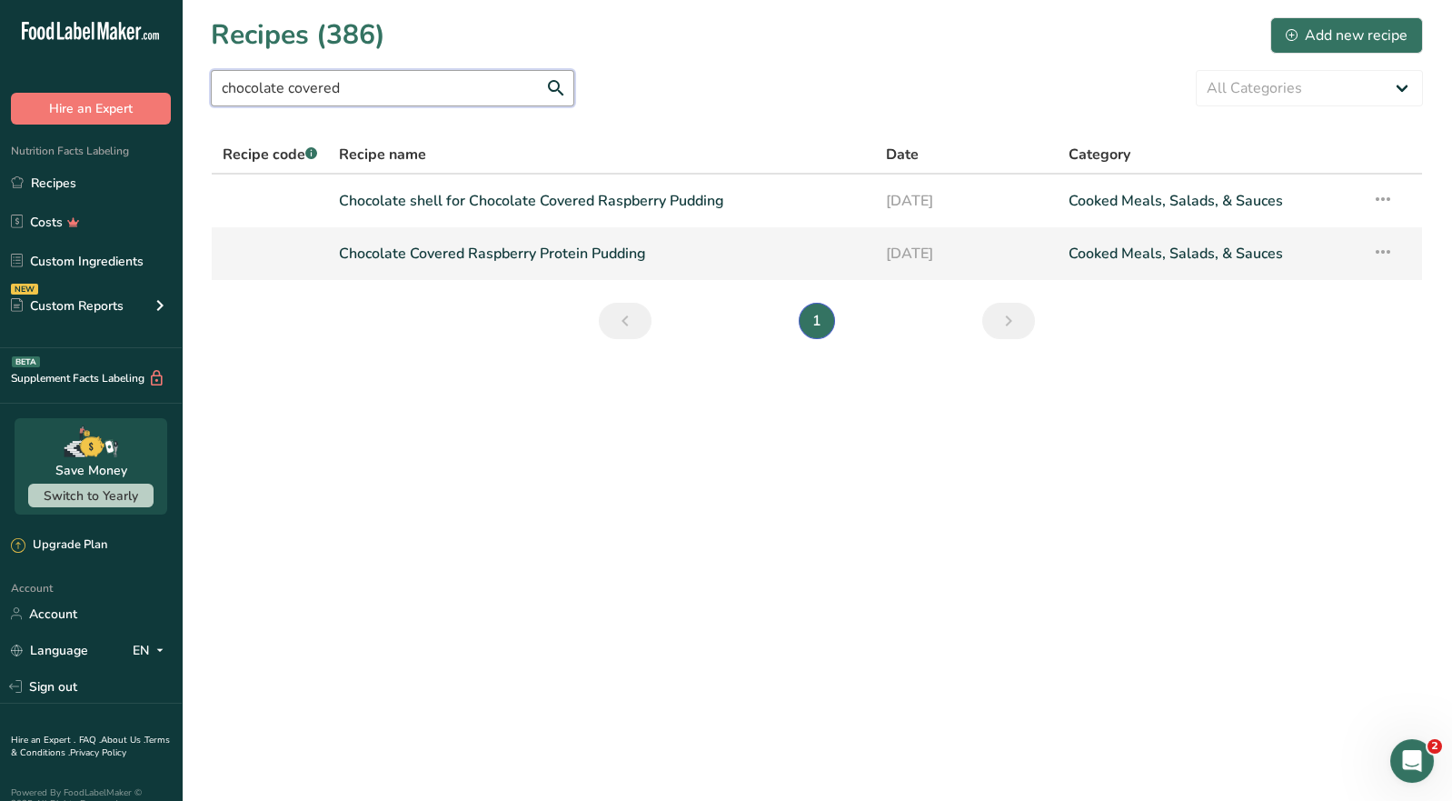
type input "chocolate covered"
click at [434, 265] on link "Chocolate Covered Raspberry Protein Pudding" at bounding box center [601, 253] width 525 height 38
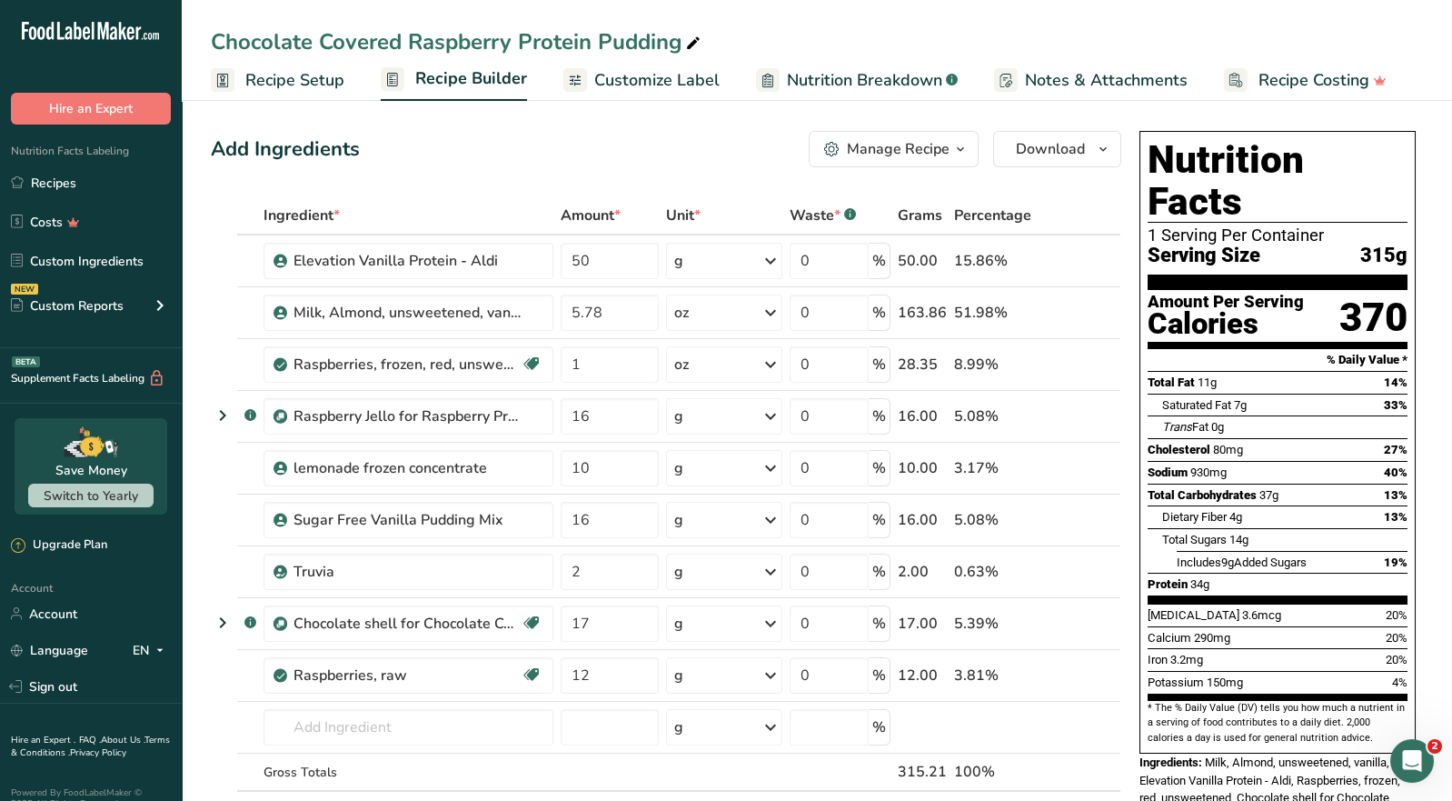
click at [901, 158] on div "Manage Recipe" at bounding box center [898, 149] width 103 height 22
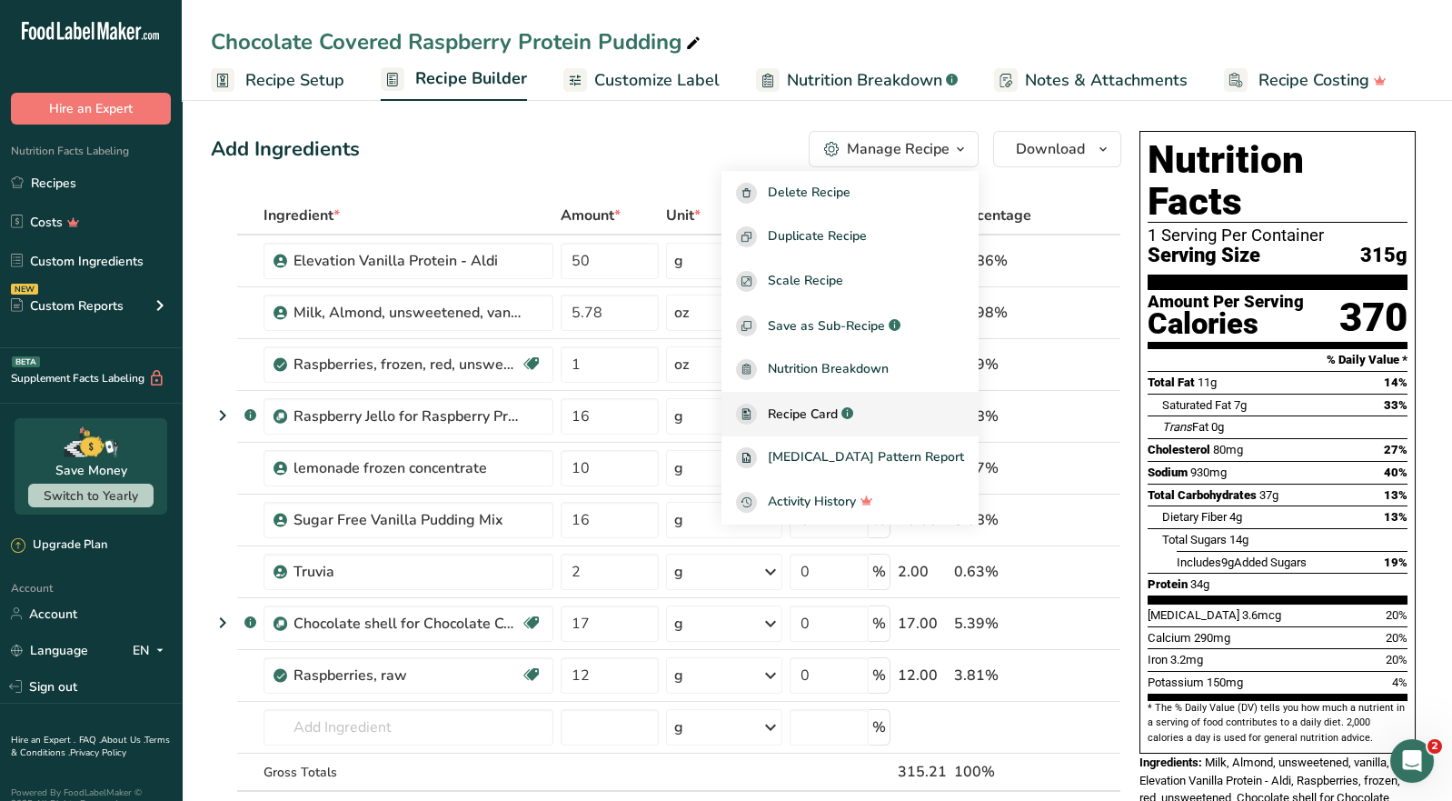
click at [832, 406] on span "Recipe Card" at bounding box center [803, 413] width 70 height 19
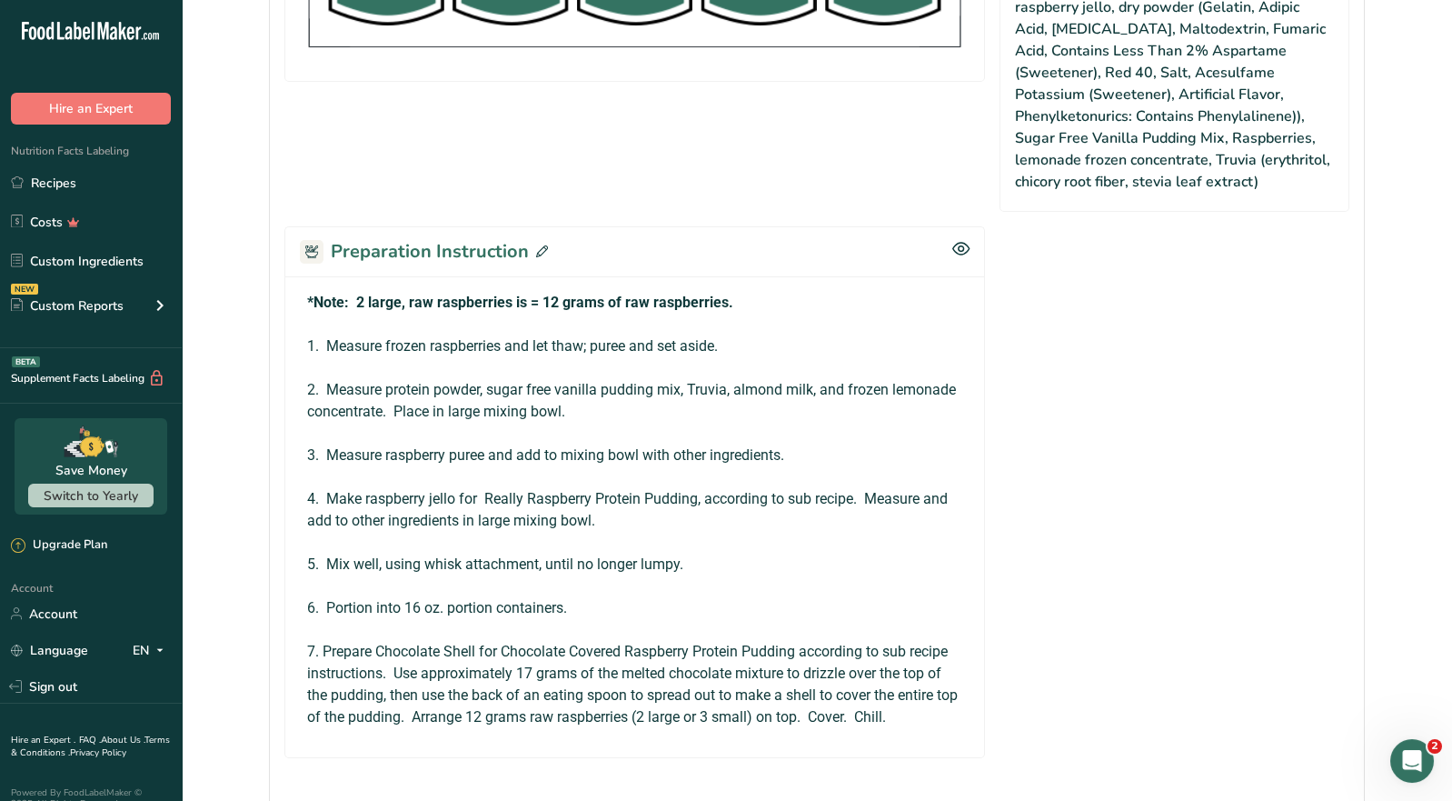
scroll to position [1091, 0]
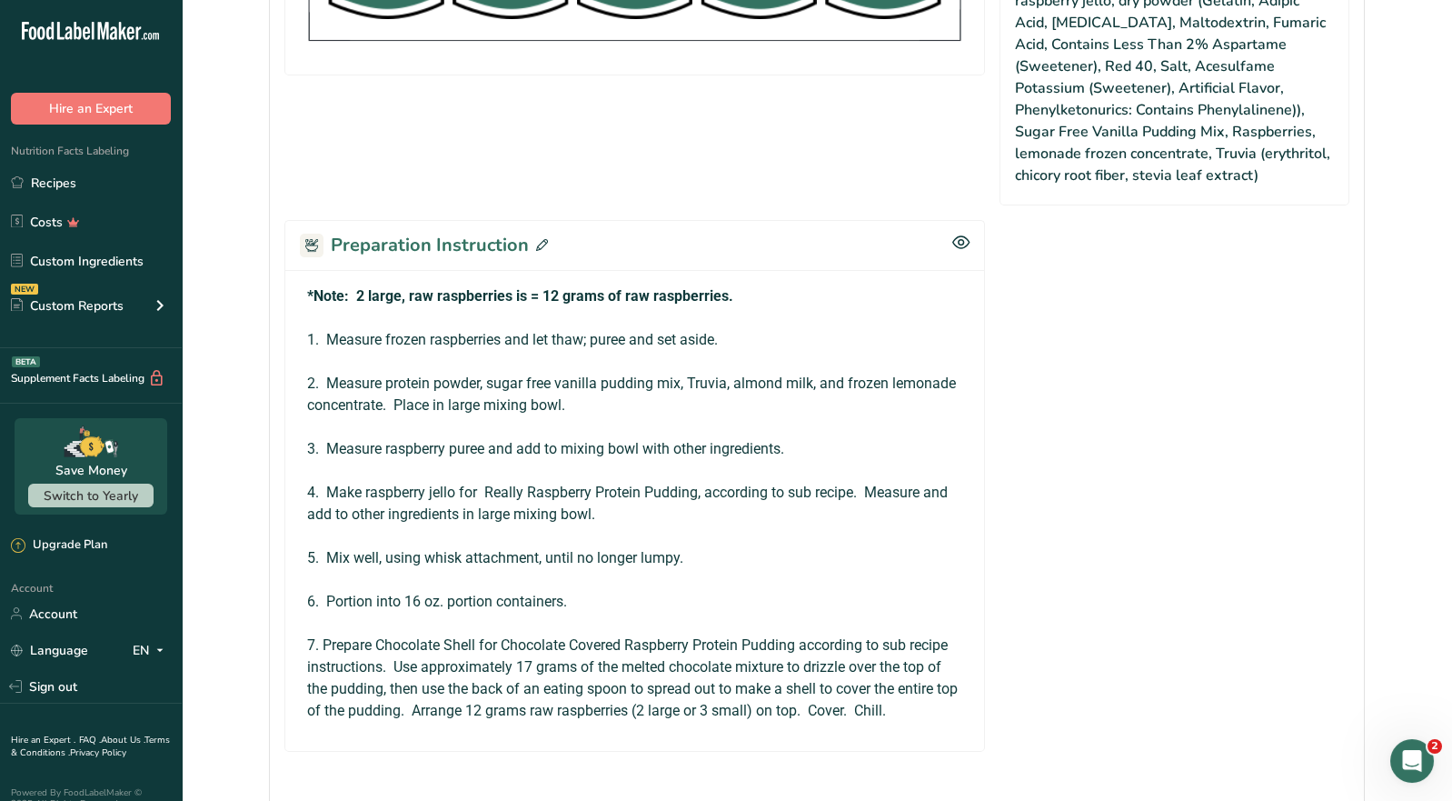
click at [546, 238] on div "Preparation Instruction" at bounding box center [634, 245] width 701 height 50
click at [539, 243] on icon at bounding box center [542, 245] width 12 height 12
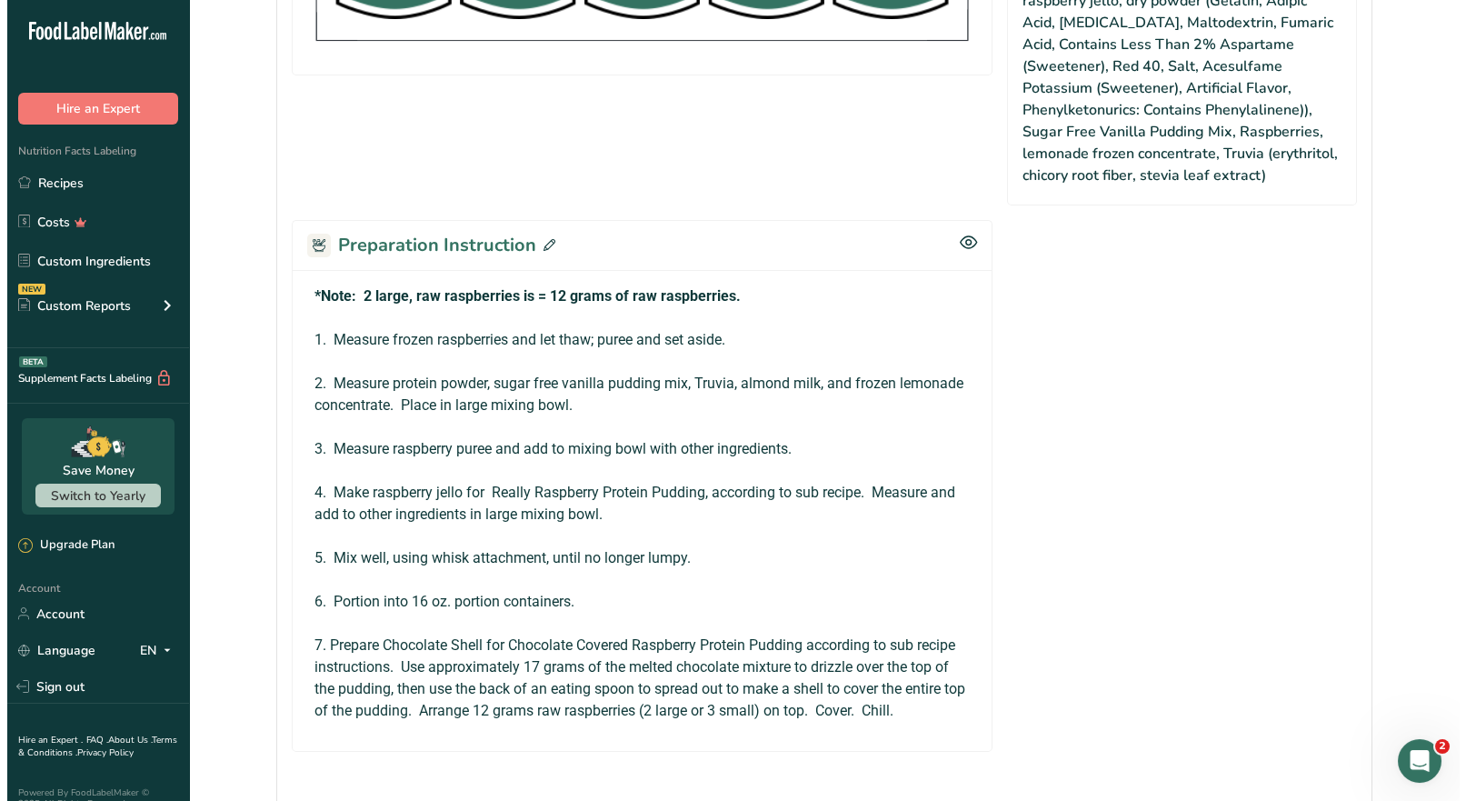
scroll to position [1069, 0]
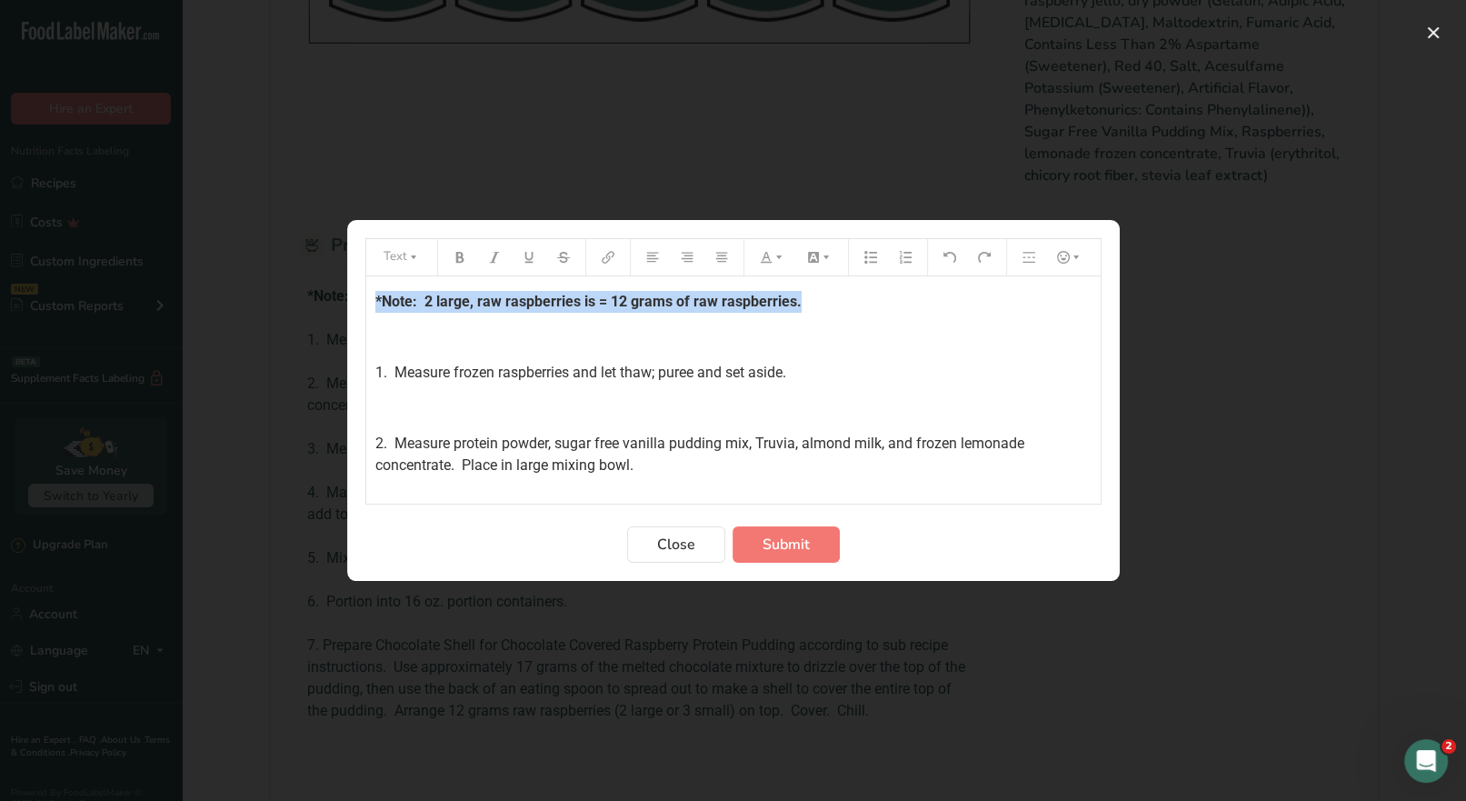
drag, startPoint x: 796, startPoint y: 301, endPoint x: 357, endPoint y: 305, distance: 439.0
click at [357, 305] on section "Text *Note: 2 large, raw raspberries is = 12 grams of raw raspberries. ﻿ 1. Mea…" at bounding box center [733, 400] width 772 height 361
click at [763, 263] on icon "Preparation instructions modal" at bounding box center [765, 257] width 11 height 11
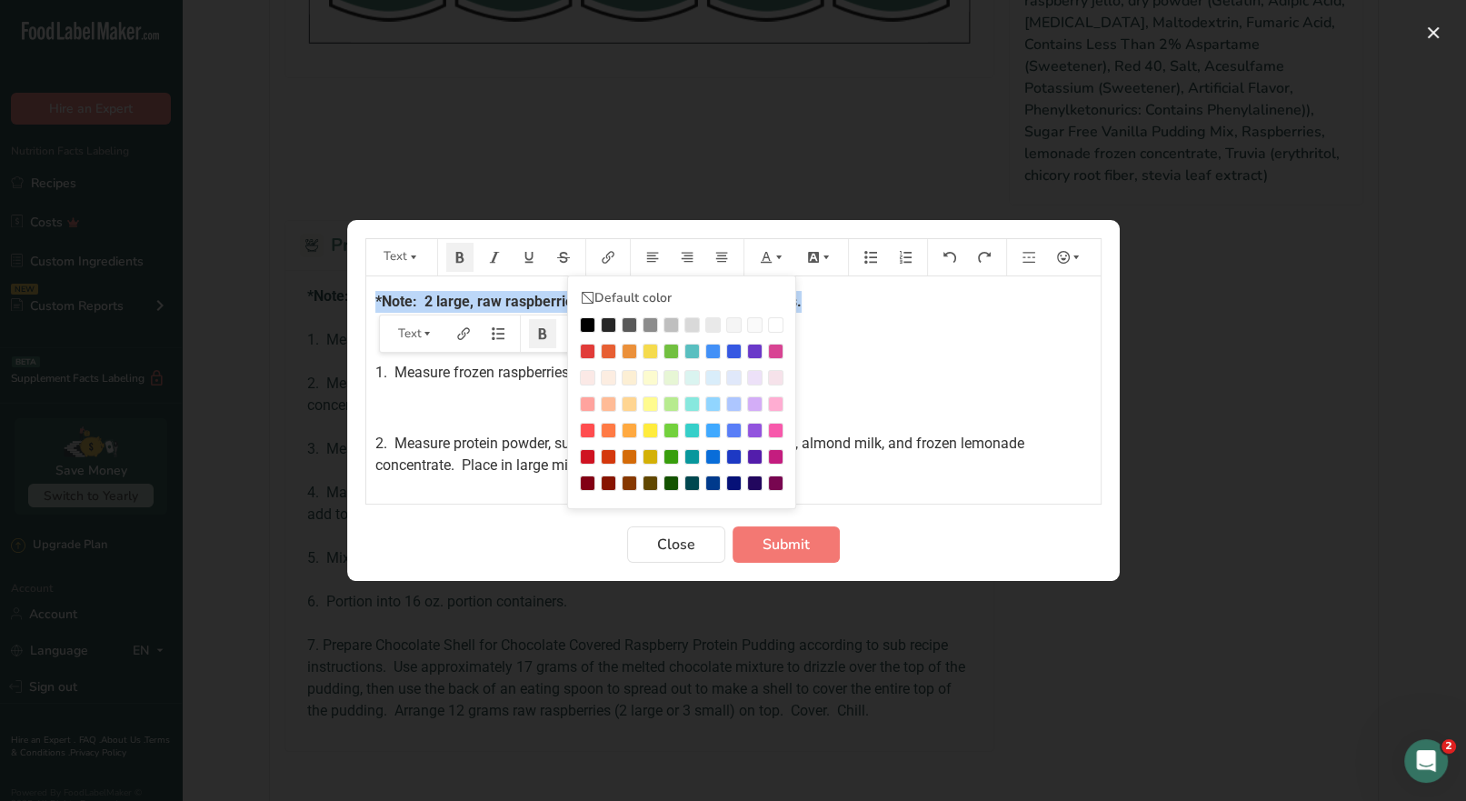
drag, startPoint x: 585, startPoint y: 355, endPoint x: 716, endPoint y: 351, distance: 130.9
click at [586, 355] on div "Preparation instructions modal" at bounding box center [587, 351] width 15 height 15
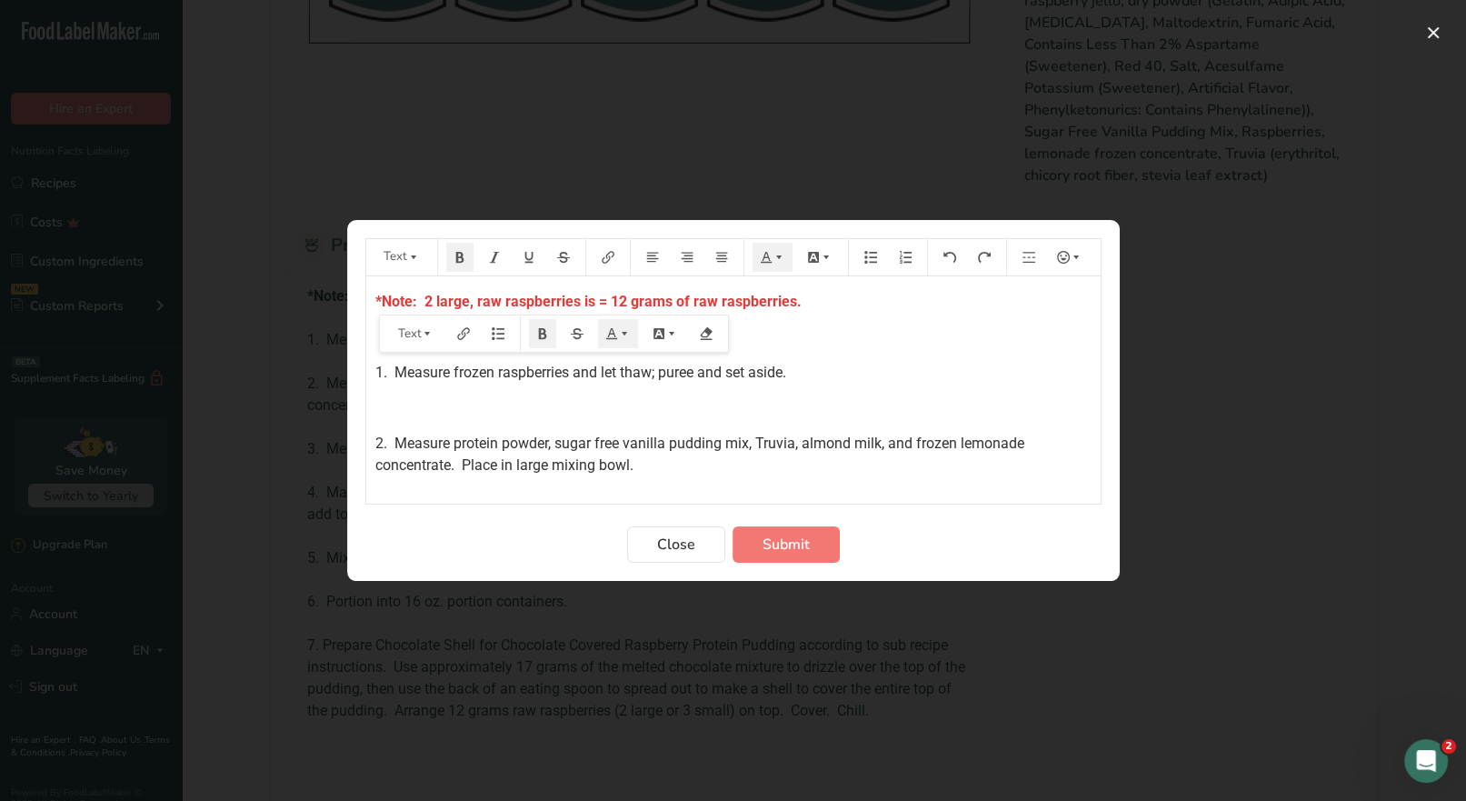
click at [847, 333] on p "﻿" at bounding box center [733, 337] width 716 height 22
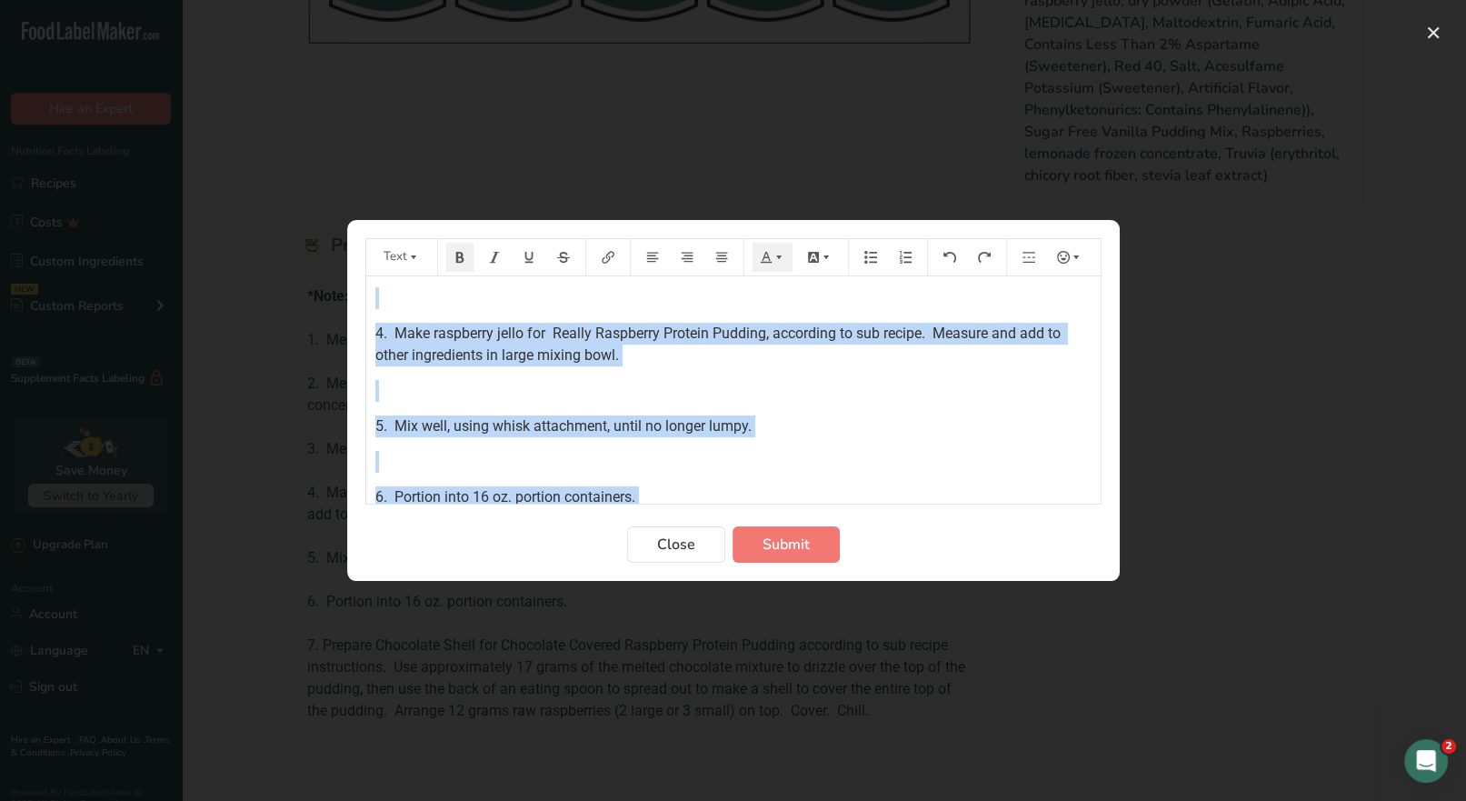
scroll to position [428, 0]
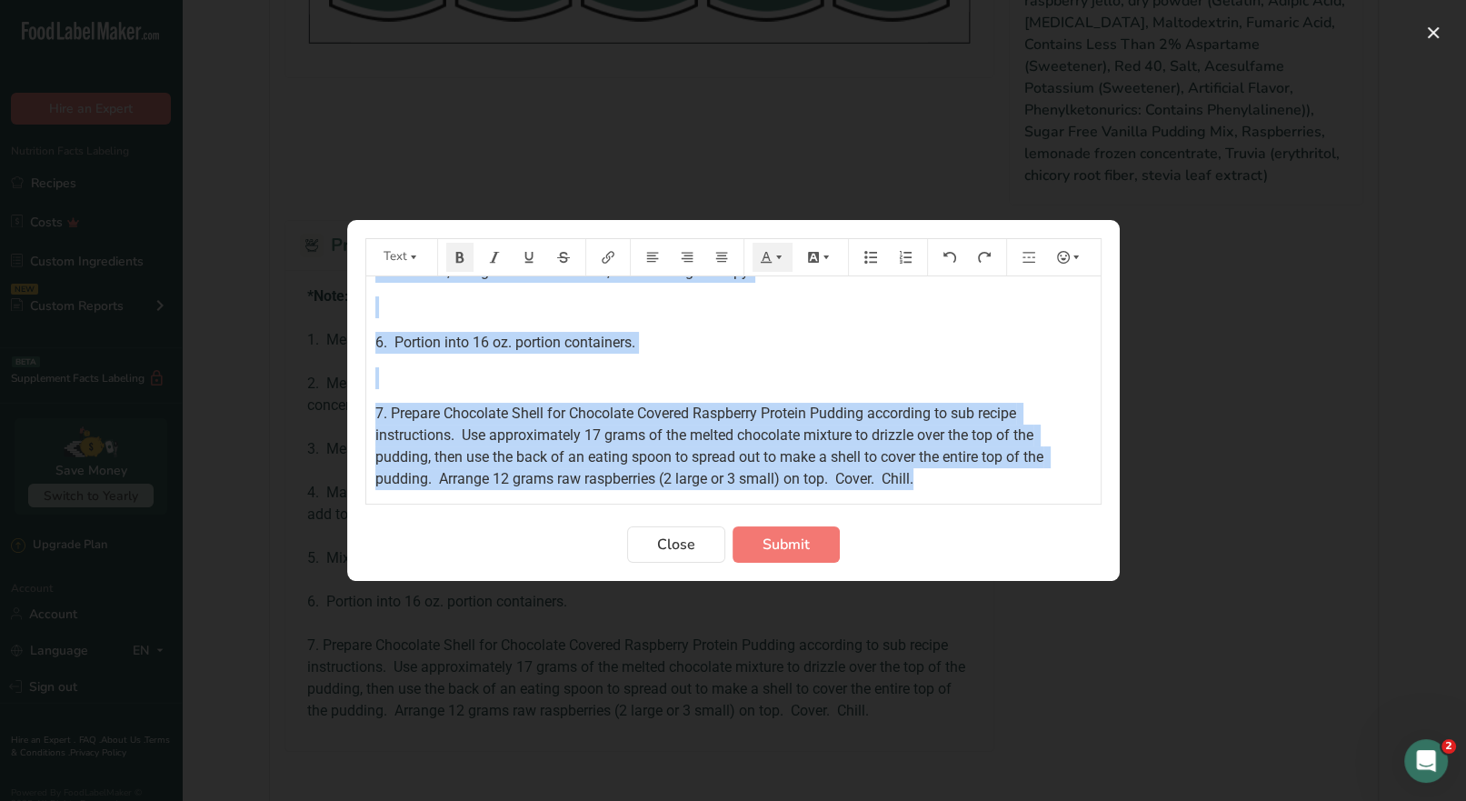
drag, startPoint x: 372, startPoint y: 301, endPoint x: 995, endPoint y: 477, distance: 647.9
click at [998, 482] on div "*Note: 2 large, raw raspberries is = 12 grams of raw raspberries. ﻿ 1. Measure …" at bounding box center [733, 169] width 734 height 642
copy div "*Lore: 4 ipsum, dol sitametcons ad = 64 elits do eiu temporincid. ﻿ 6. Utlabor …"
click at [785, 543] on span "Submit" at bounding box center [785, 544] width 47 height 22
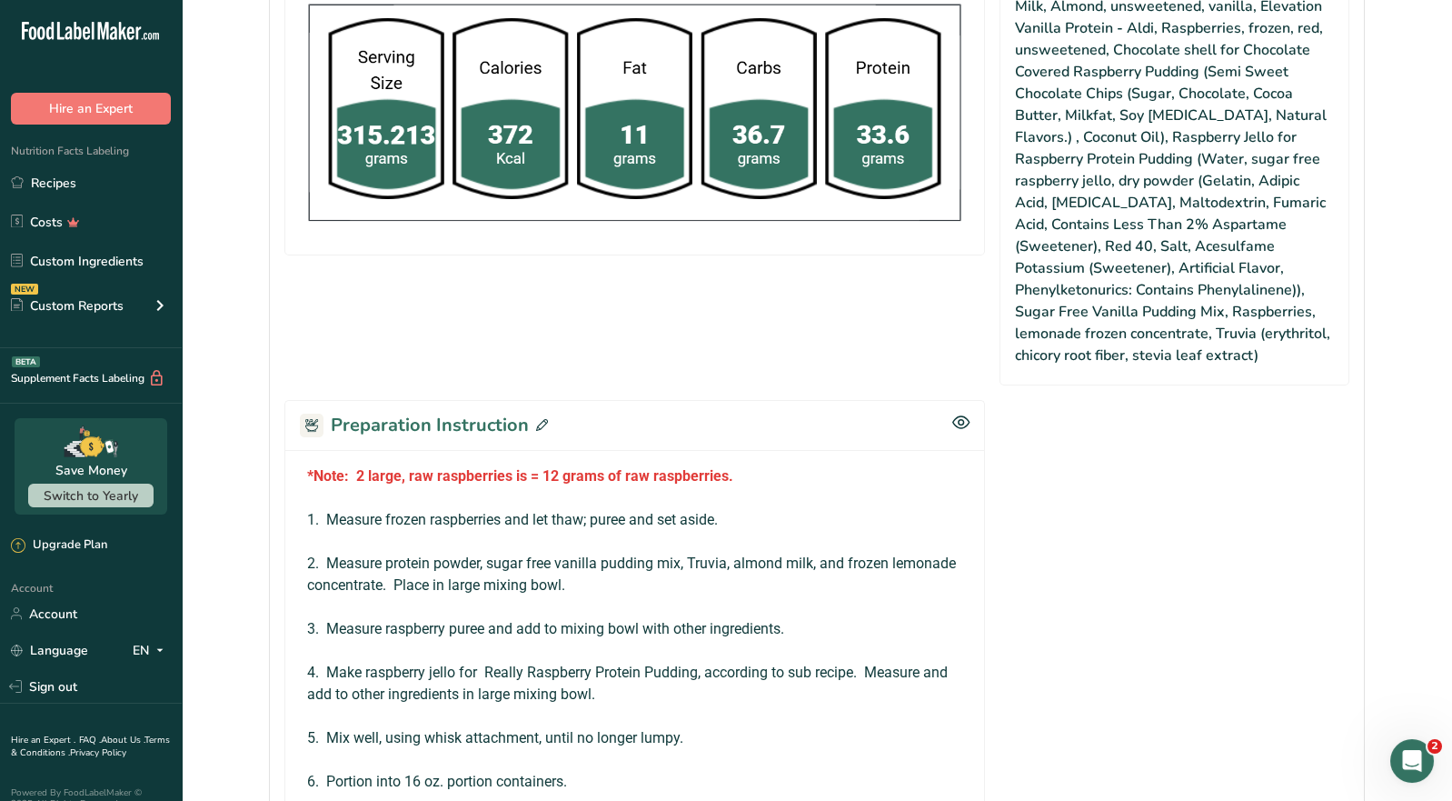
scroll to position [273, 0]
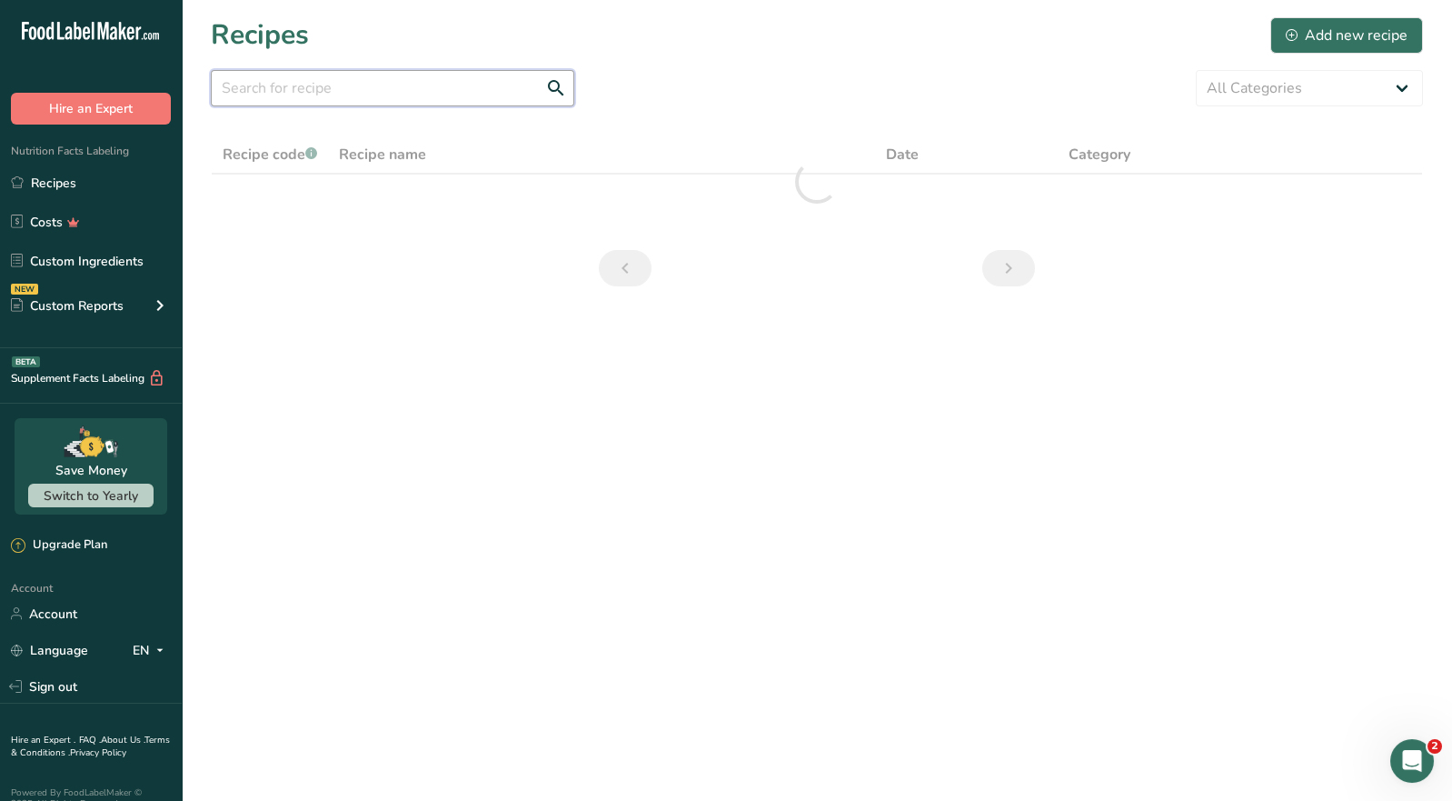
click at [265, 91] on input "text" at bounding box center [393, 88] width 364 height 36
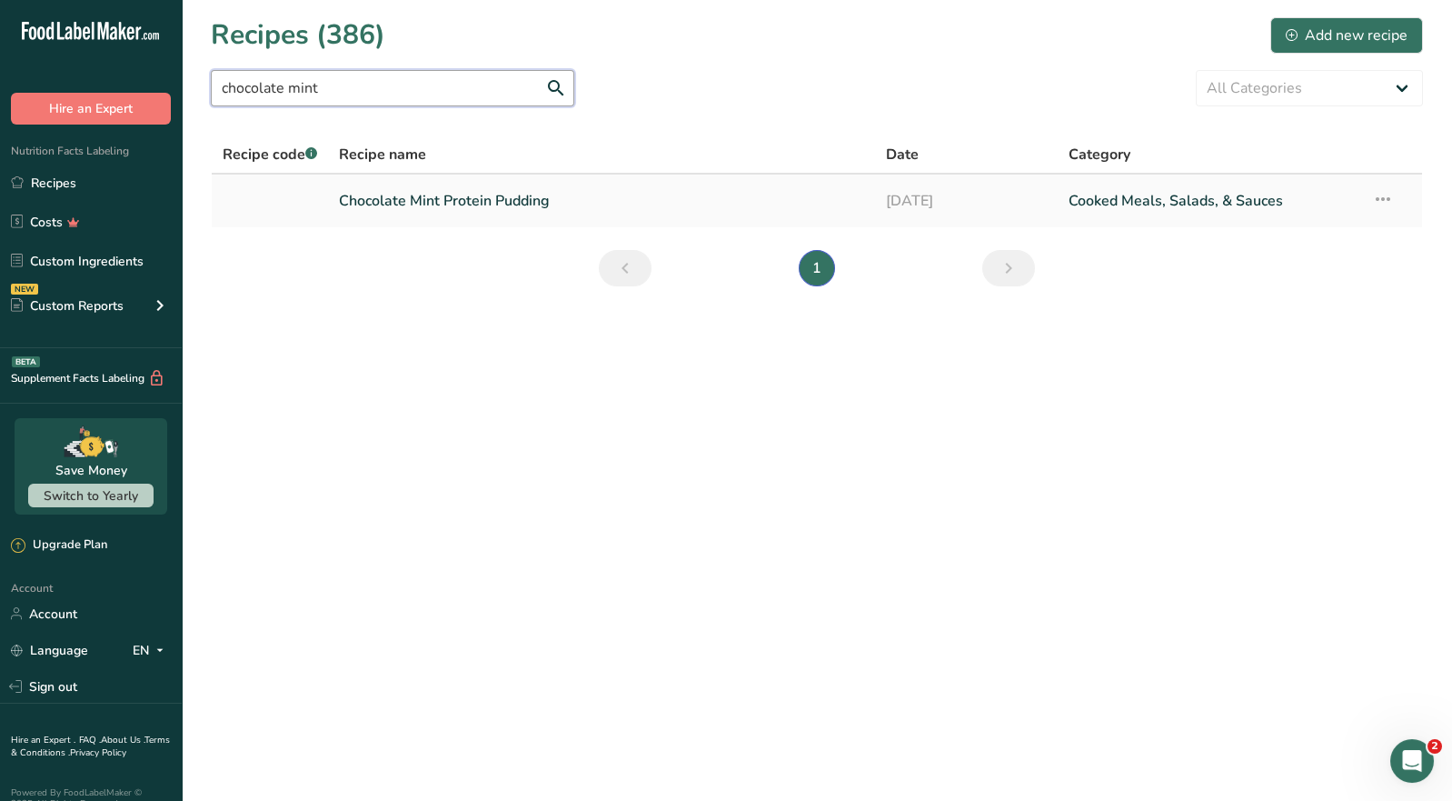
type input "chocolate mint"
click at [485, 201] on link "Chocolate Mint Protein Pudding" at bounding box center [601, 201] width 525 height 38
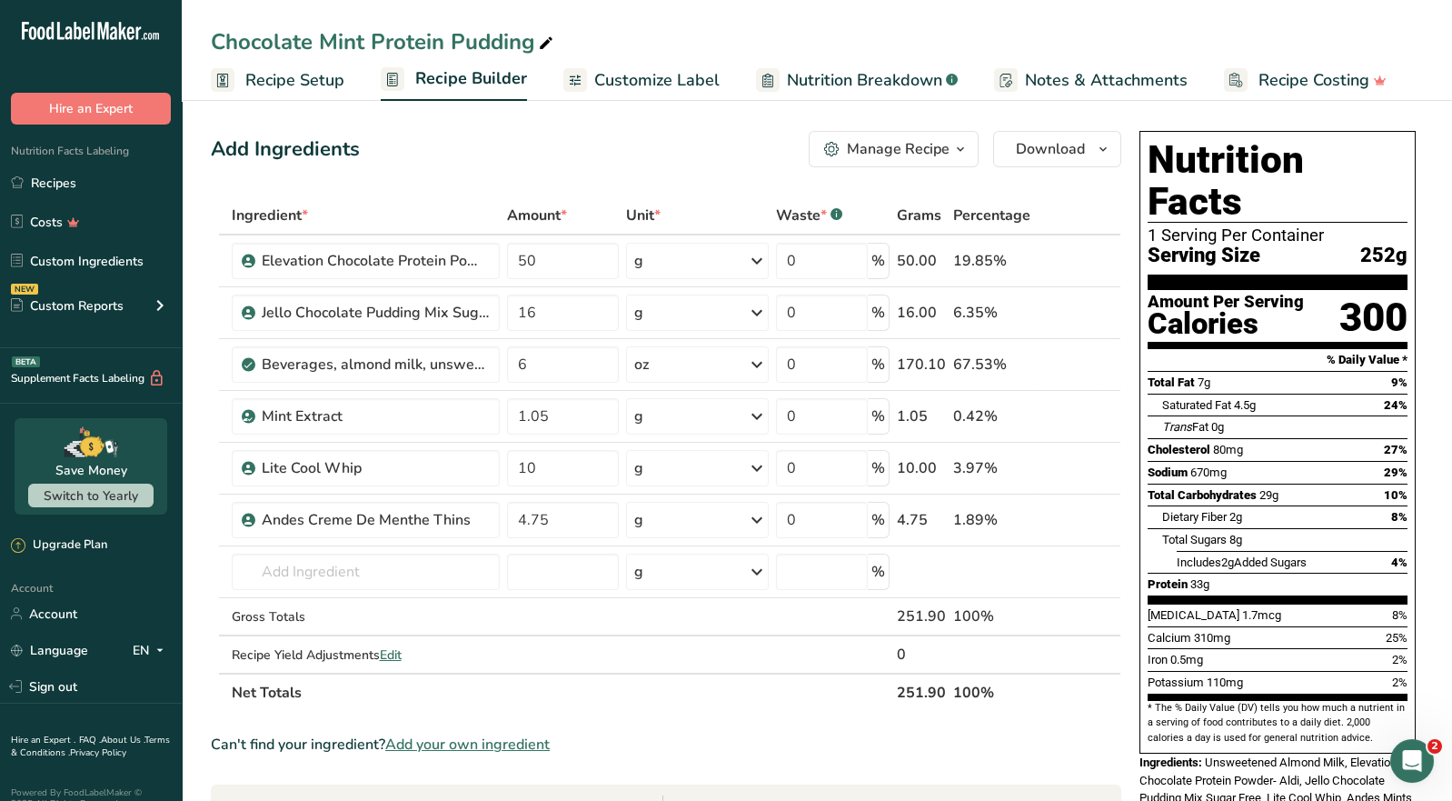
click at [933, 159] on div "Manage Recipe" at bounding box center [898, 149] width 103 height 22
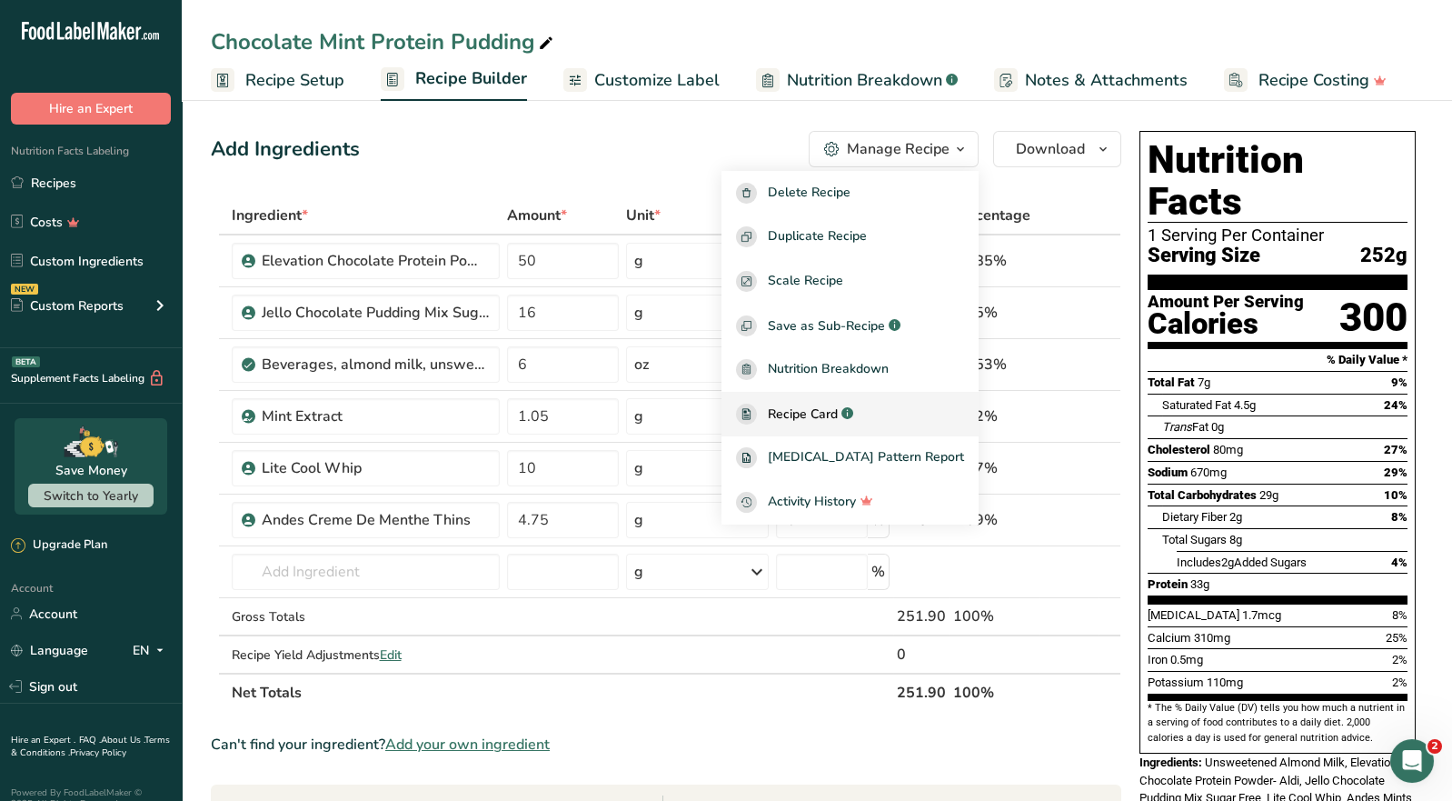
click at [836, 416] on span "Recipe Card" at bounding box center [803, 413] width 70 height 19
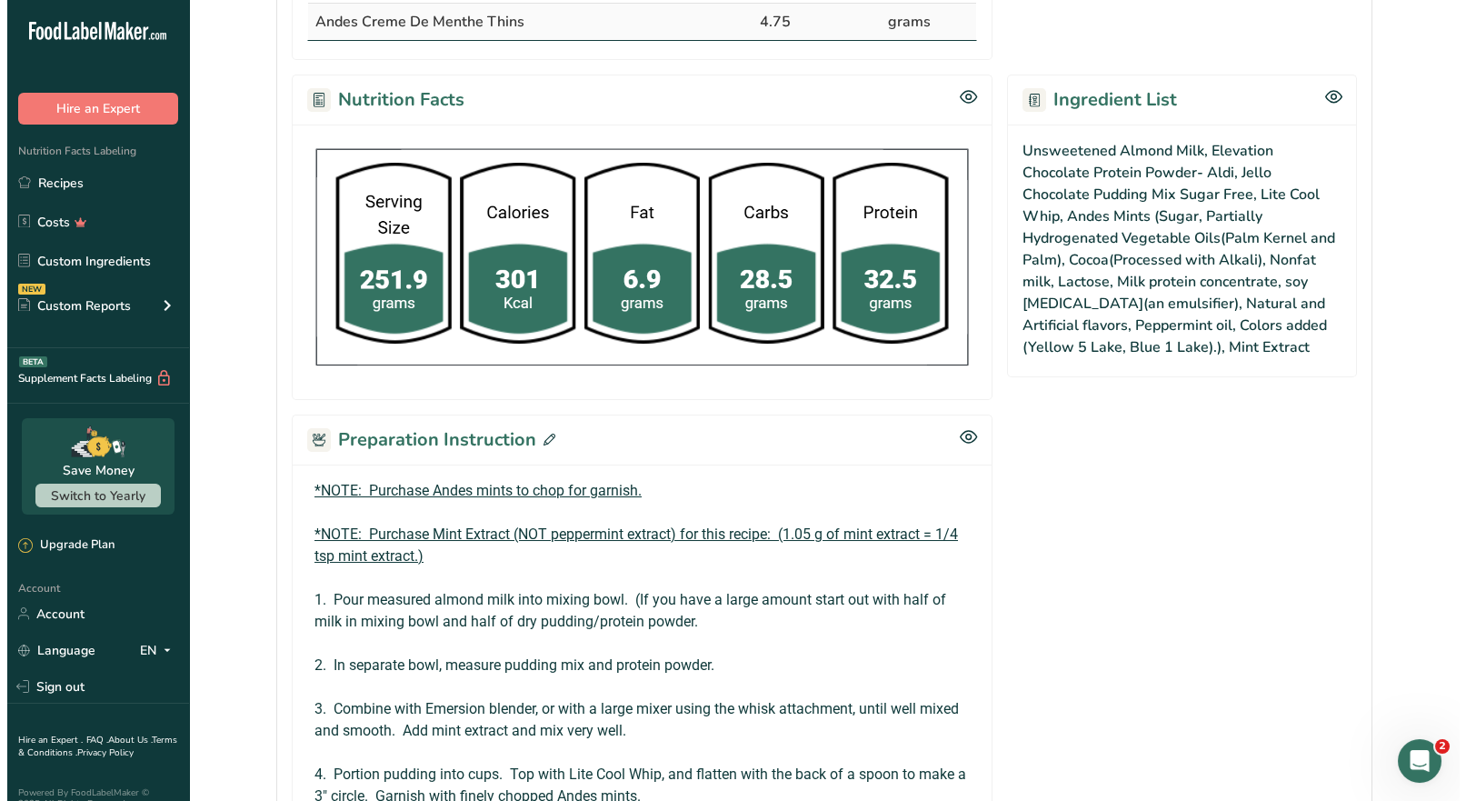
scroll to position [635, 0]
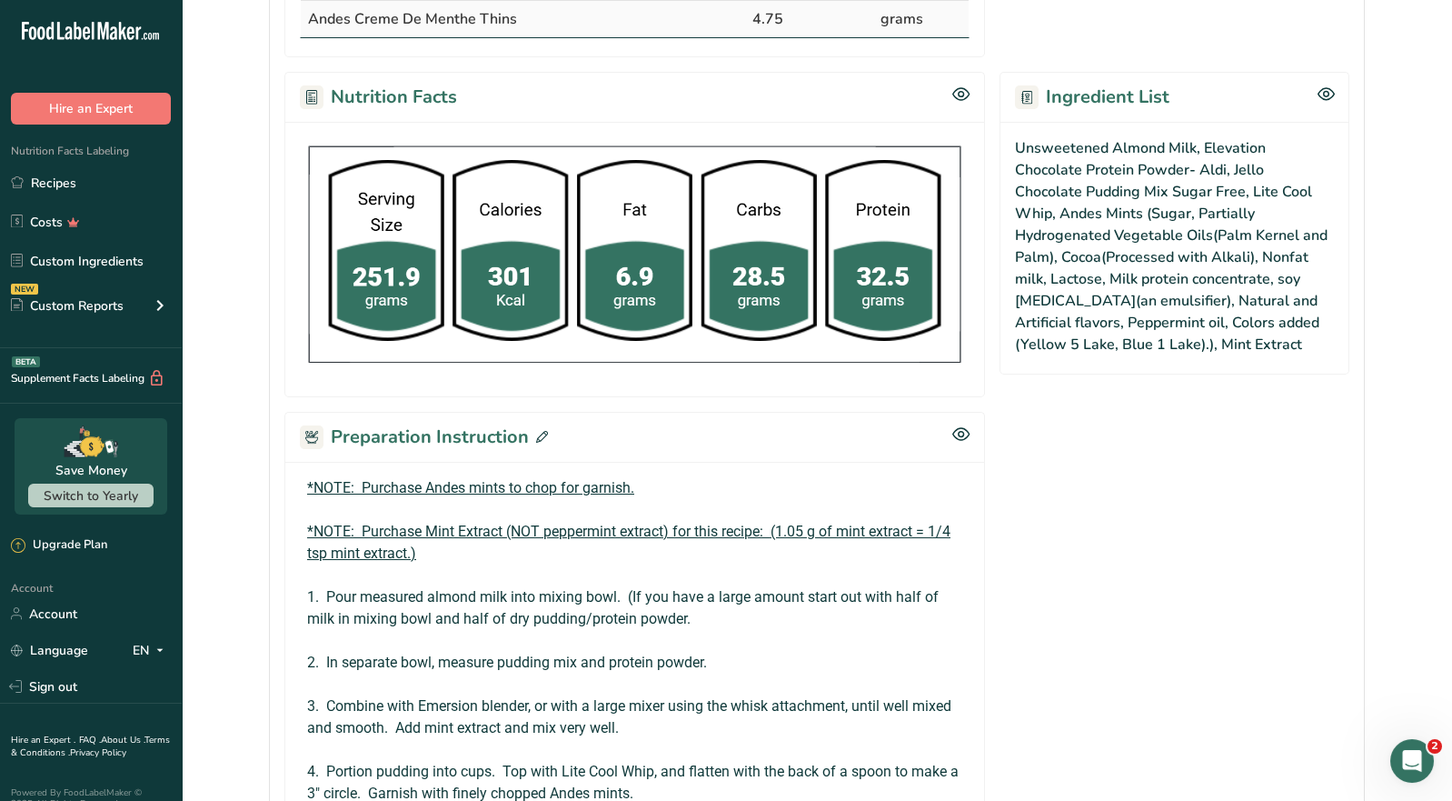
click at [543, 431] on icon at bounding box center [542, 437] width 12 height 12
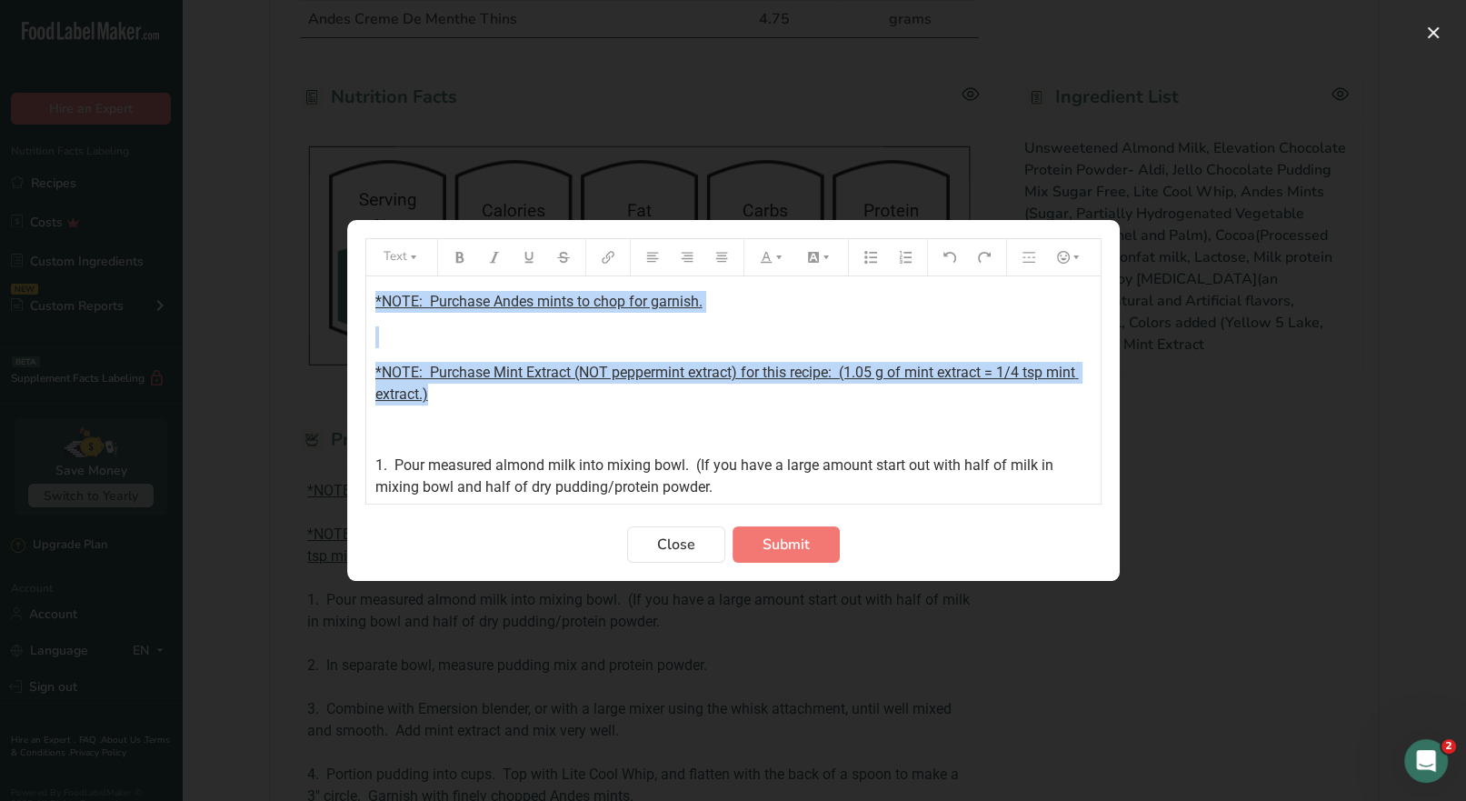
drag, startPoint x: 473, startPoint y: 404, endPoint x: 361, endPoint y: 302, distance: 152.5
click at [361, 302] on section "Text *NOTE: Purchase Andes mints to chop for garnish. ﻿ *NOTE: Purchase Mint Ex…" at bounding box center [733, 400] width 772 height 361
click at [524, 262] on icon "Preparation instructions modal" at bounding box center [528, 257] width 8 height 11
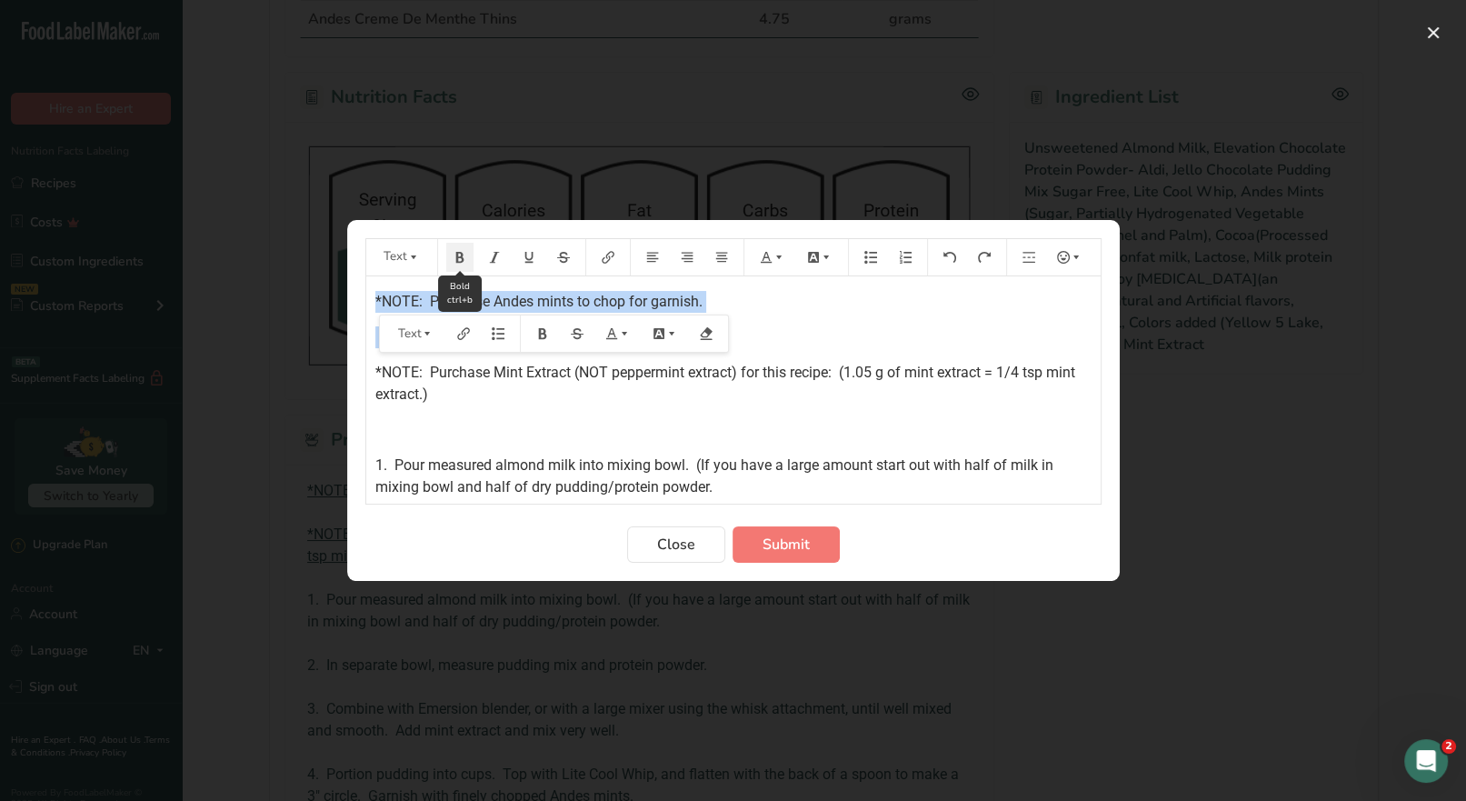
click at [464, 259] on icon "Preparation instructions modal" at bounding box center [459, 257] width 13 height 13
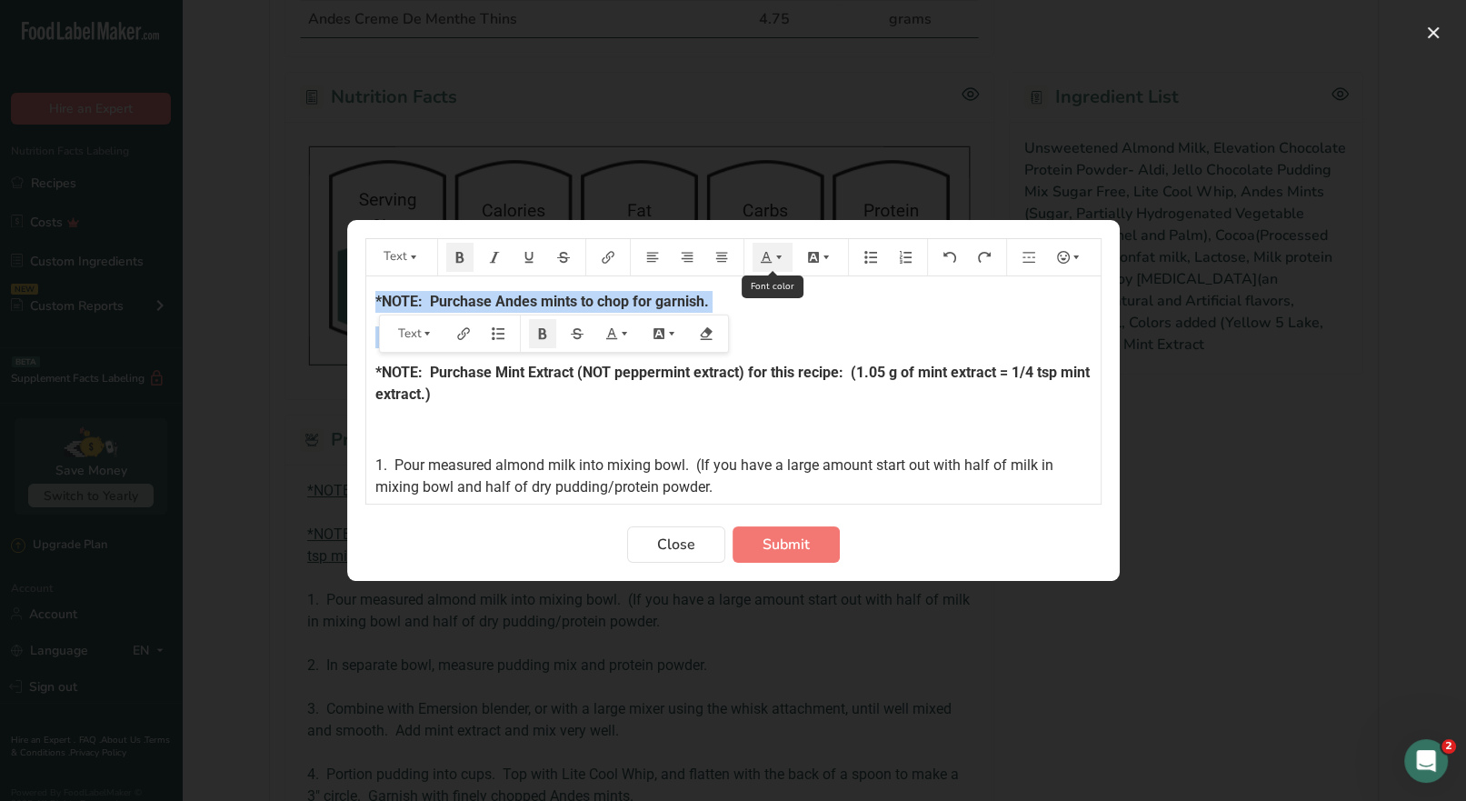
click at [772, 264] on icon "Preparation instructions modal" at bounding box center [778, 257] width 13 height 13
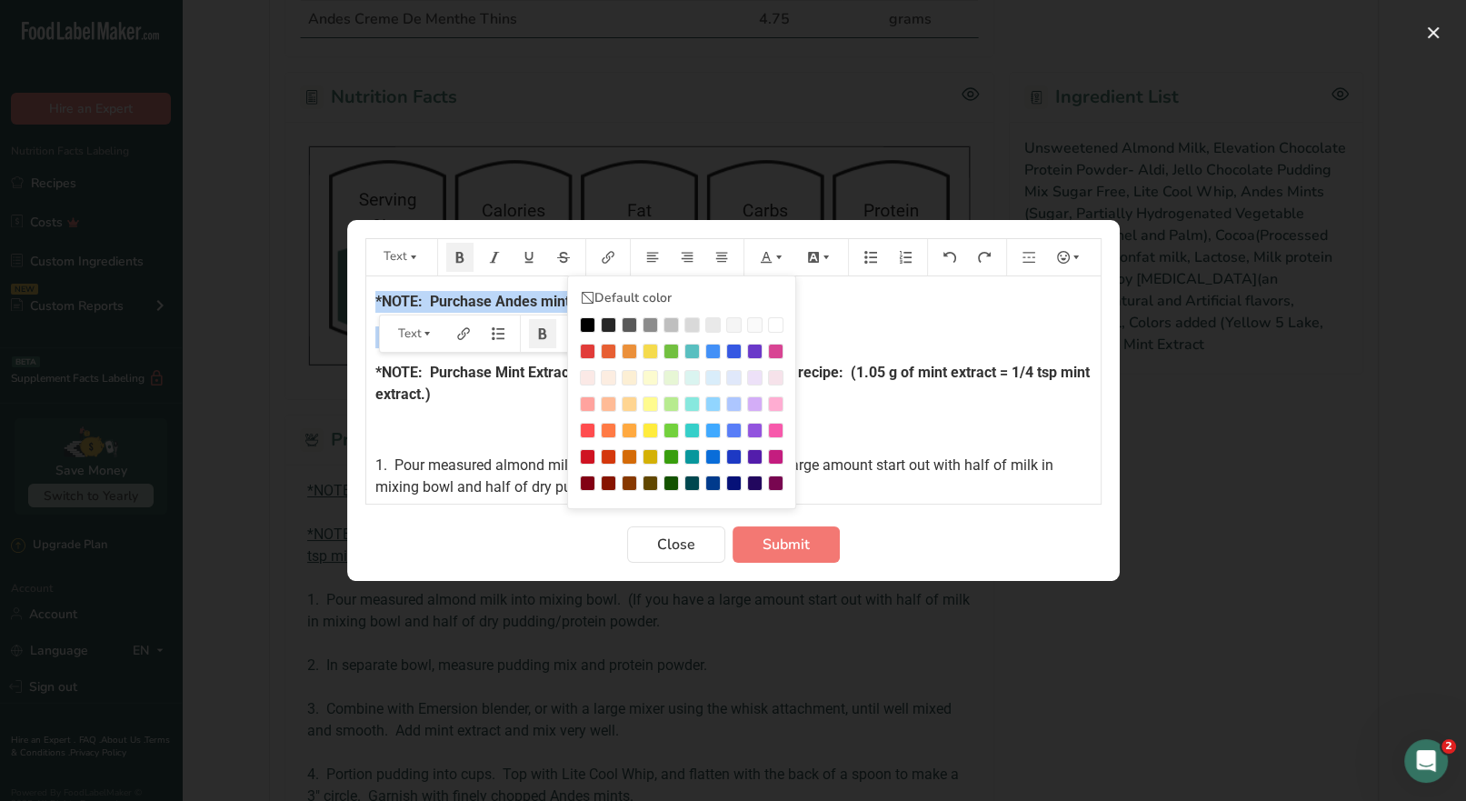
drag, startPoint x: 582, startPoint y: 351, endPoint x: 595, endPoint y: 346, distance: 14.4
click at [587, 350] on div "Preparation instructions modal" at bounding box center [587, 351] width 15 height 15
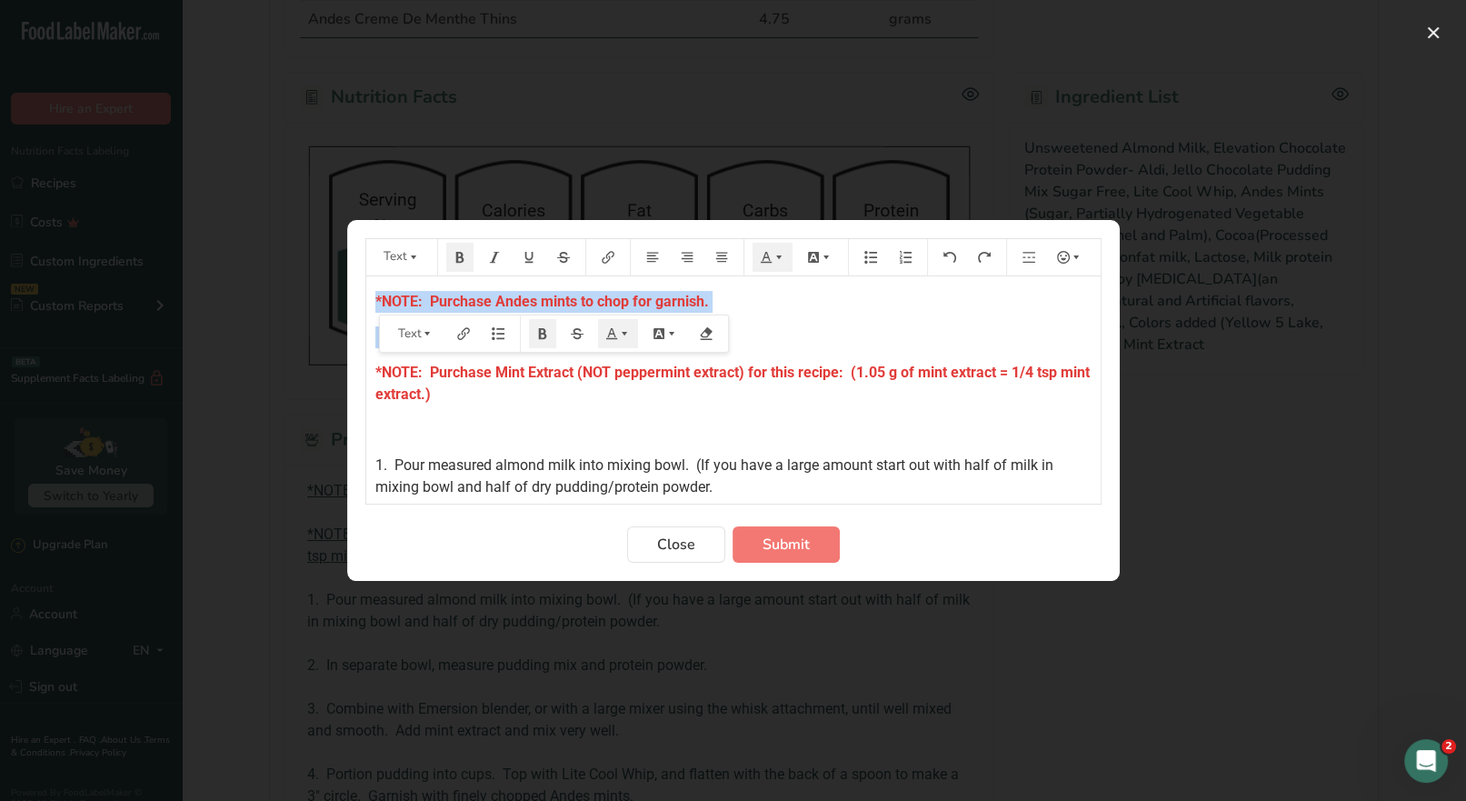
click at [812, 294] on p "*NOTE: Purchase Andes mints to chop for garnish." at bounding box center [733, 302] width 716 height 22
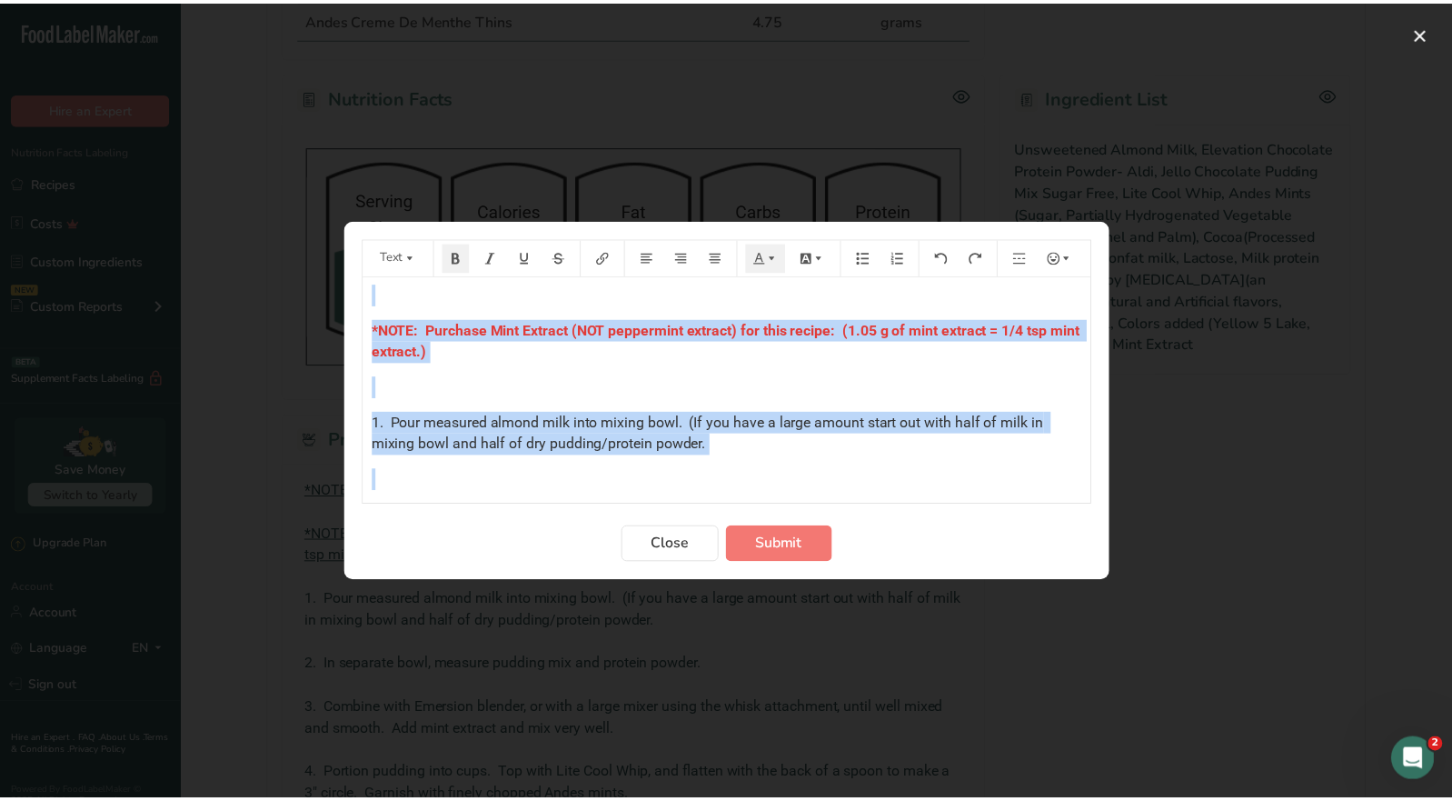
scroll to position [335, 0]
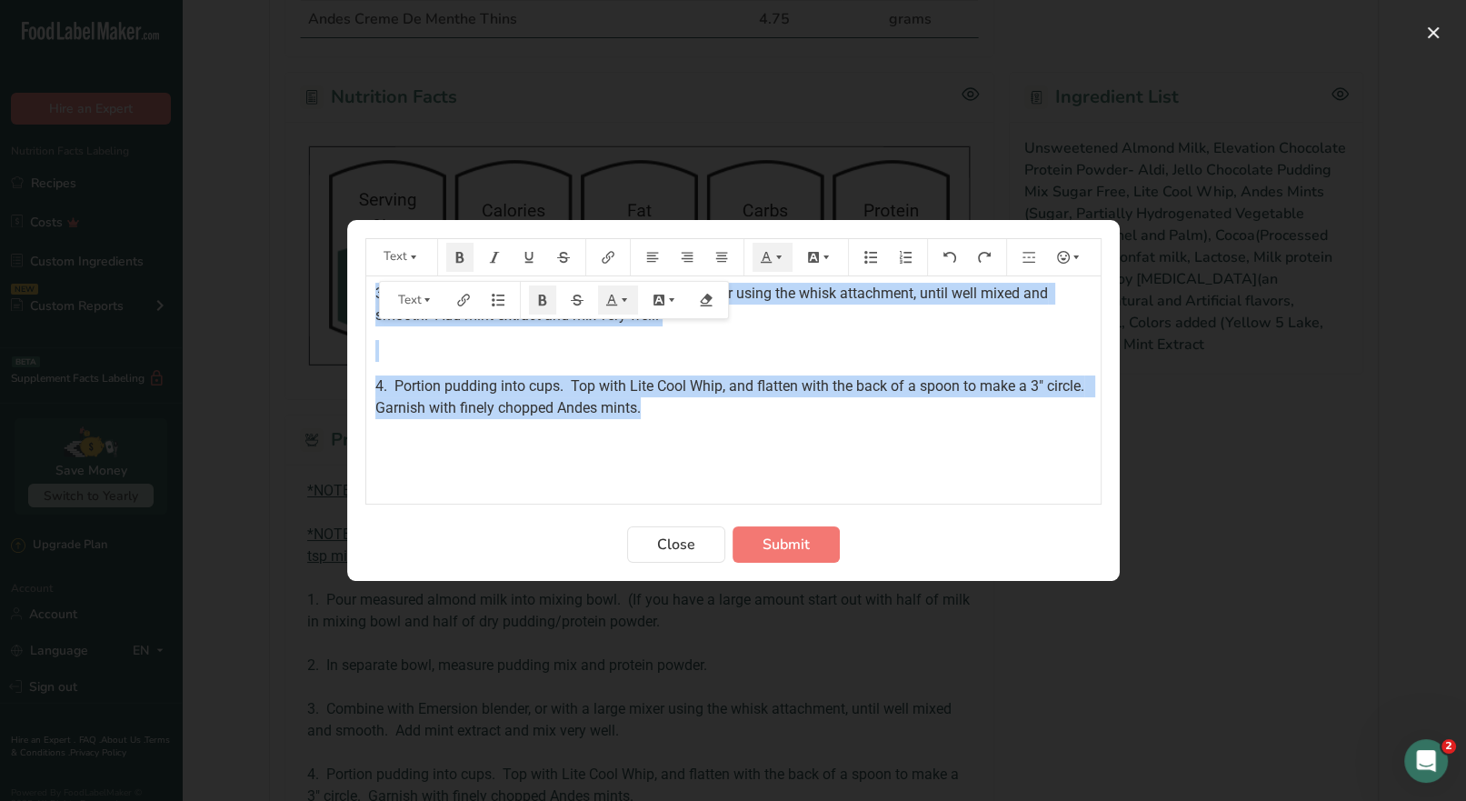
drag, startPoint x: 371, startPoint y: 298, endPoint x: 784, endPoint y: 413, distance: 429.3
click at [784, 413] on div "*NOTE: Purchase Andes mints to chop for garnish. ﻿ *NOTE: Purchase Mint Extract…" at bounding box center [733, 215] width 734 height 549
copy div "*NOTE: Purchase Andes mints to chop for garnish. ﻿ *NOTE: Purchase Mint Extract…"
drag, startPoint x: 780, startPoint y: 546, endPoint x: 786, endPoint y: 525, distance: 21.8
click at [780, 545] on span "Submit" at bounding box center [785, 544] width 47 height 22
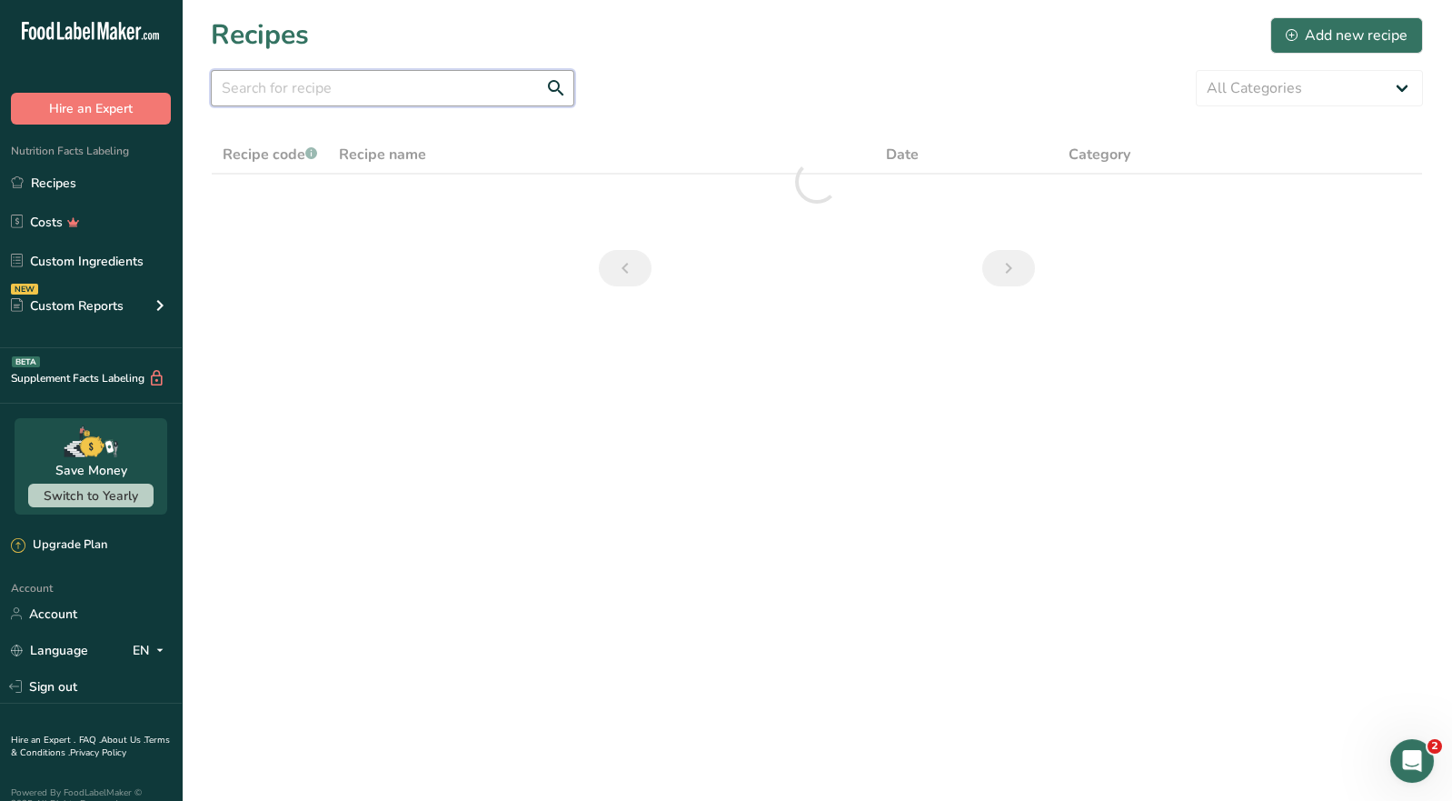
click at [289, 89] on input "text" at bounding box center [393, 88] width 364 height 36
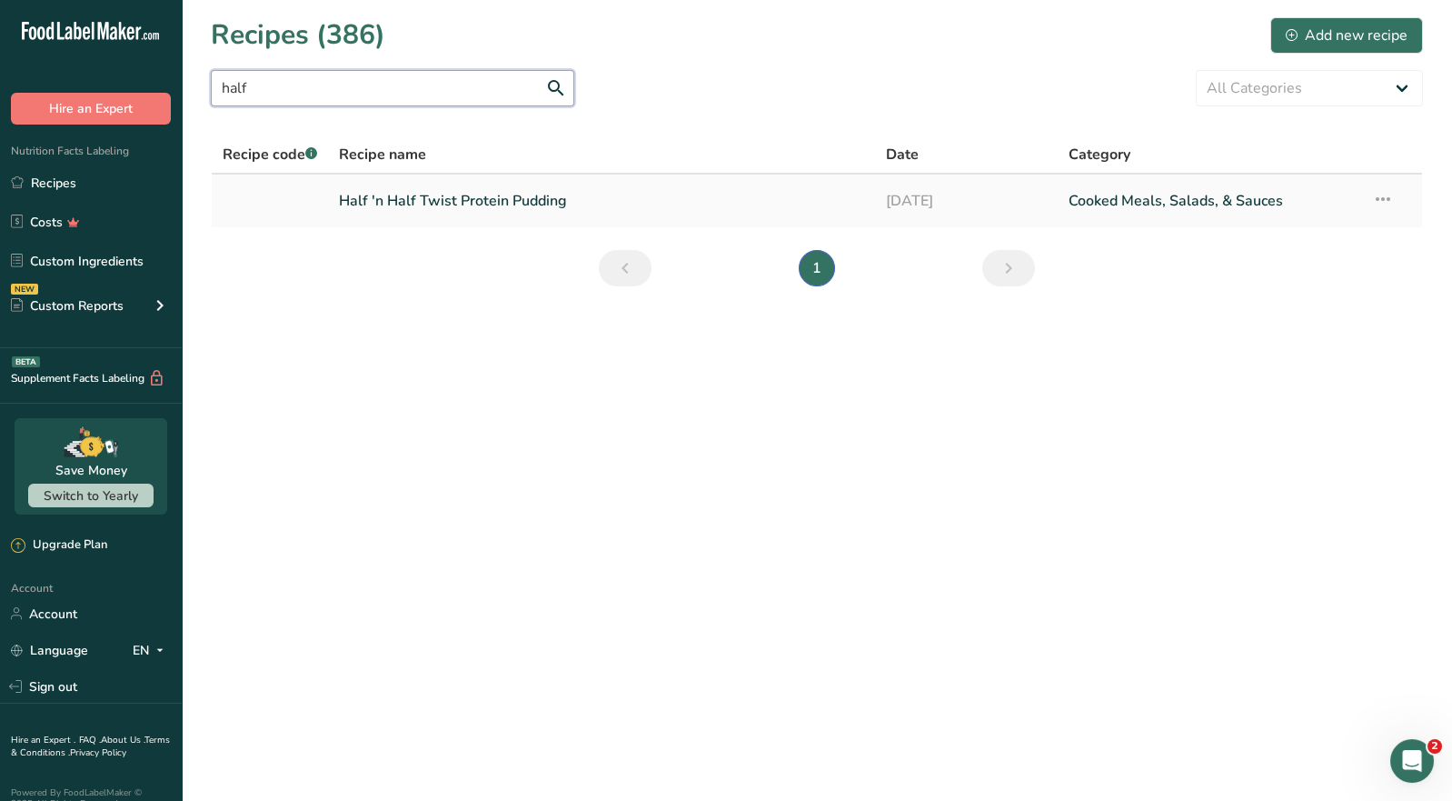
type input "half"
click at [514, 212] on link "Half 'n Half Twist Protein Pudding" at bounding box center [601, 201] width 525 height 38
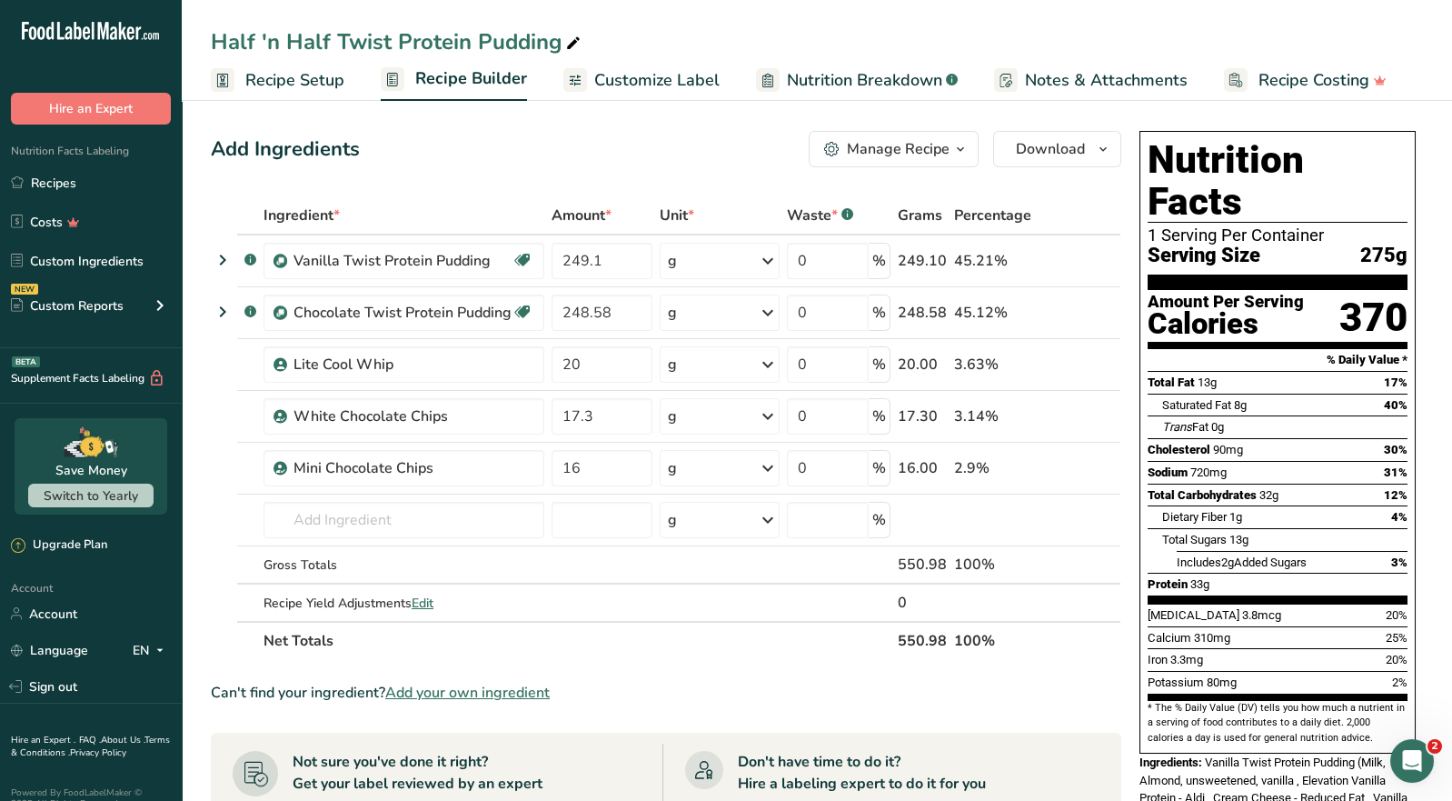
click at [941, 152] on div "Manage Recipe" at bounding box center [898, 149] width 103 height 22
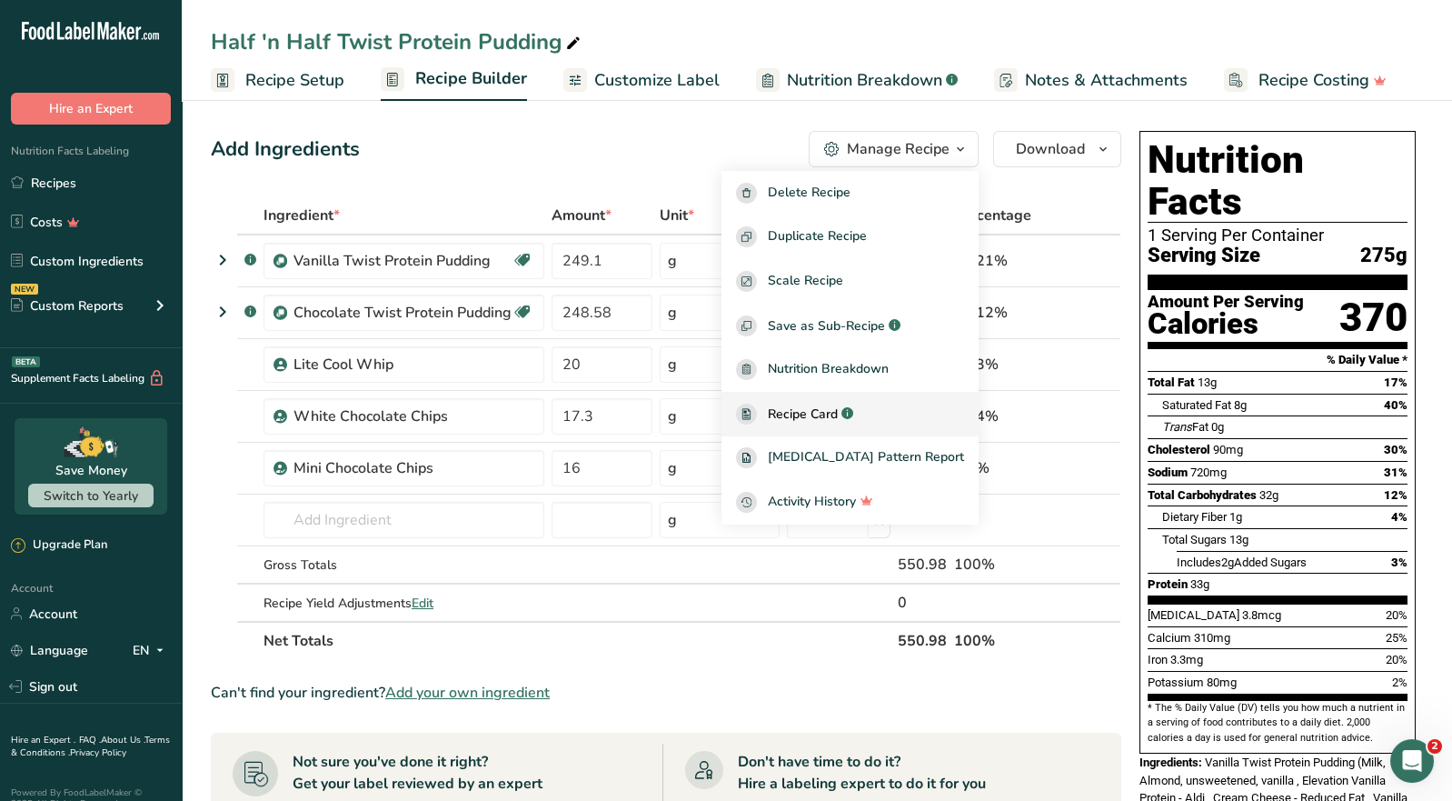
click at [838, 413] on span "Recipe Card" at bounding box center [803, 413] width 70 height 19
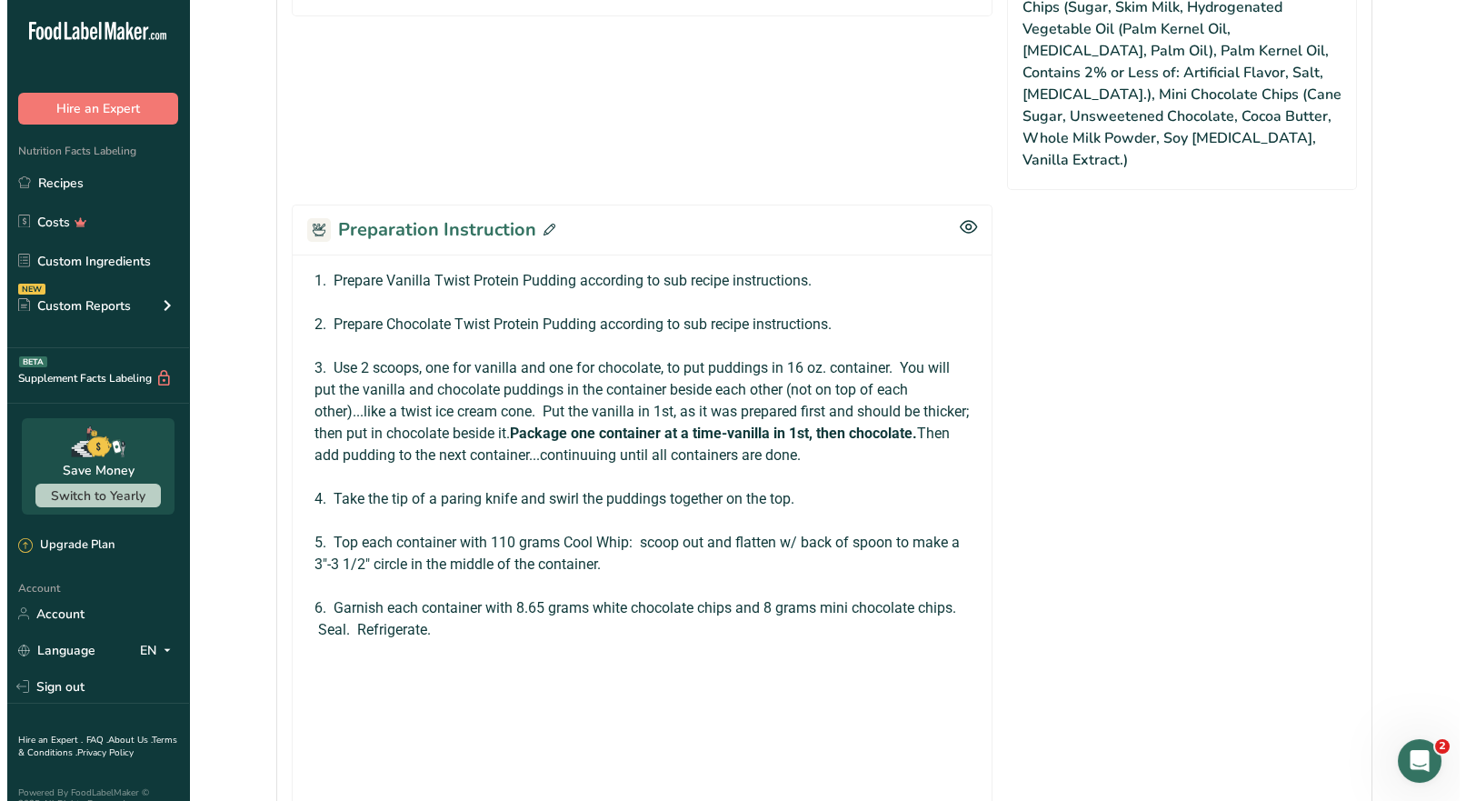
scroll to position [999, 0]
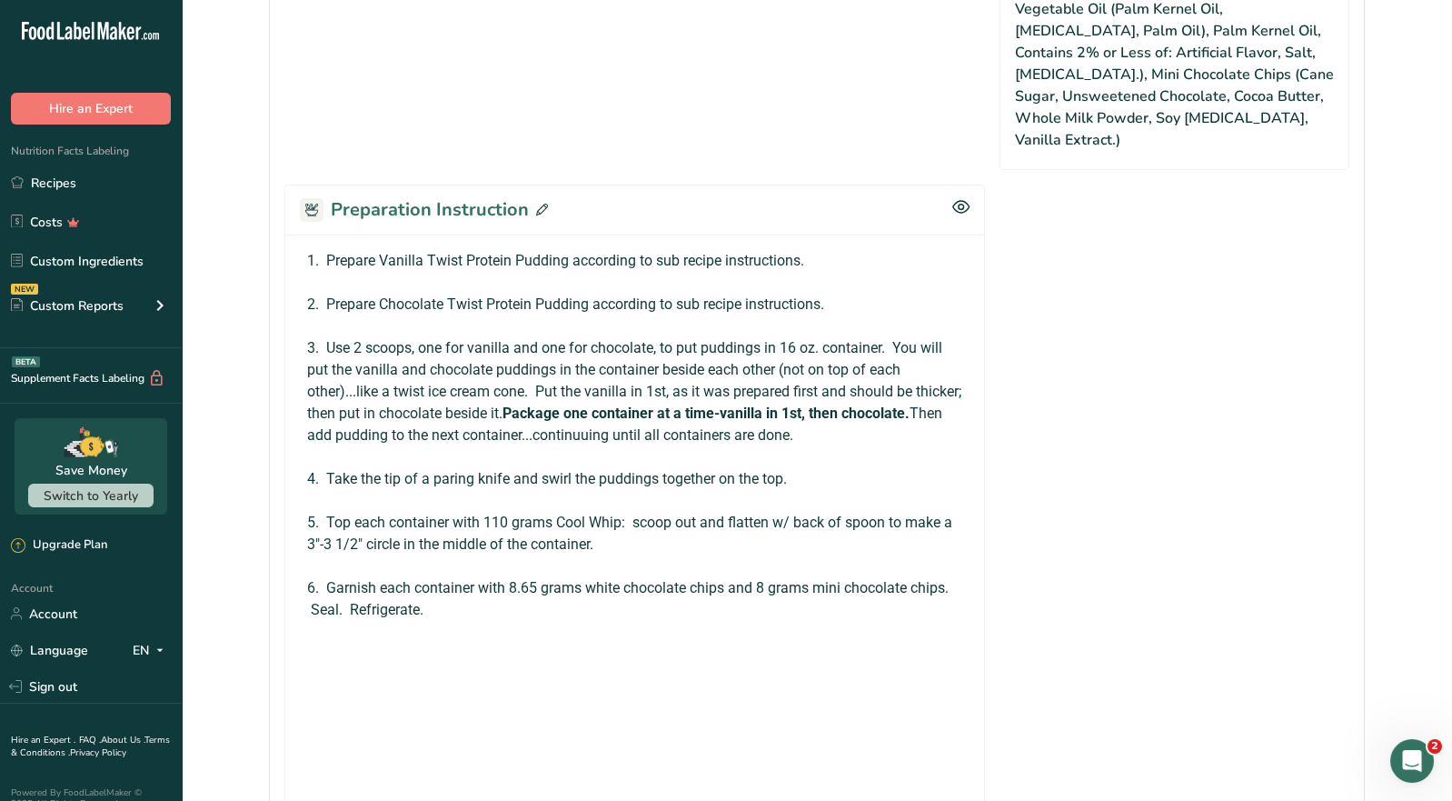
click at [538, 204] on icon at bounding box center [542, 210] width 12 height 12
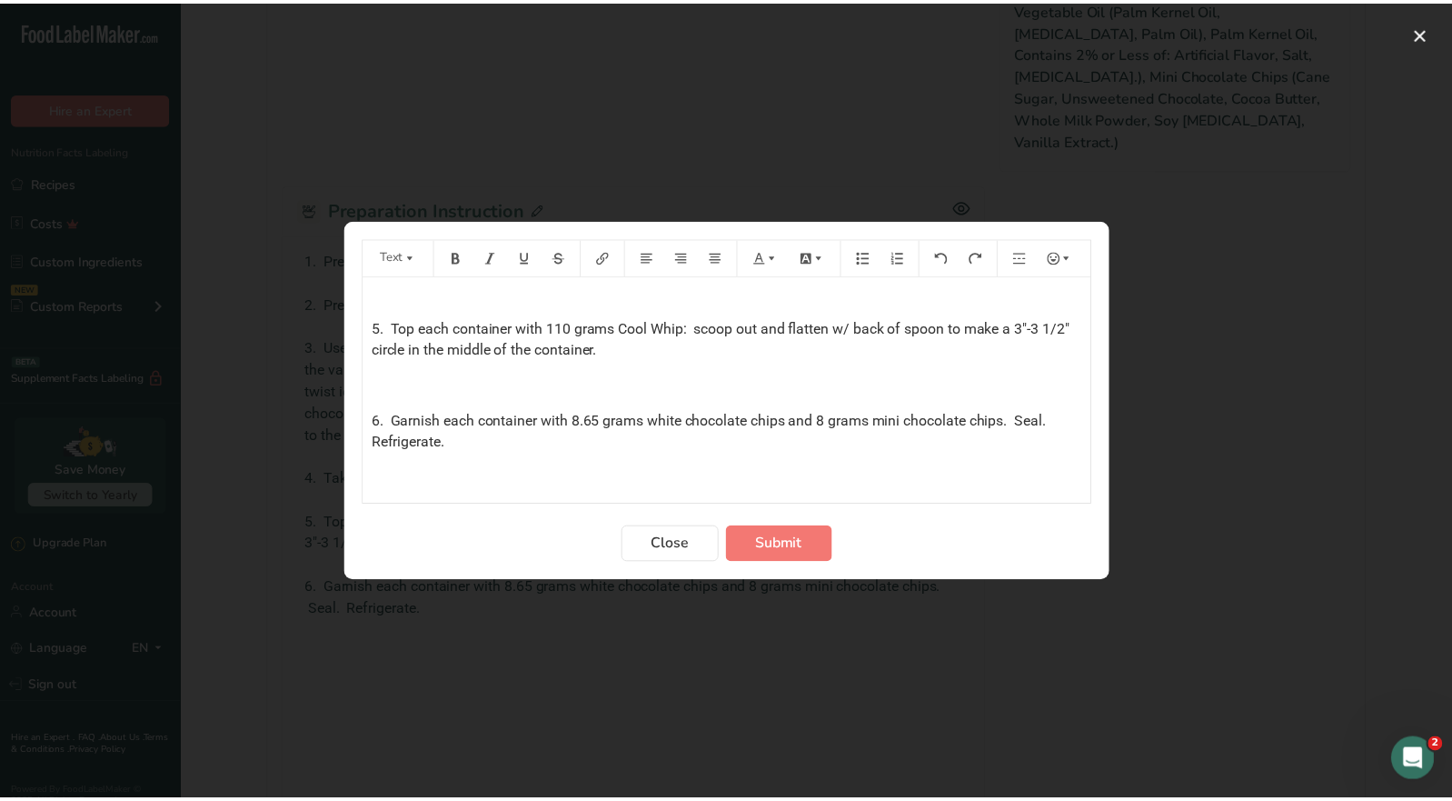
scroll to position [307, 0]
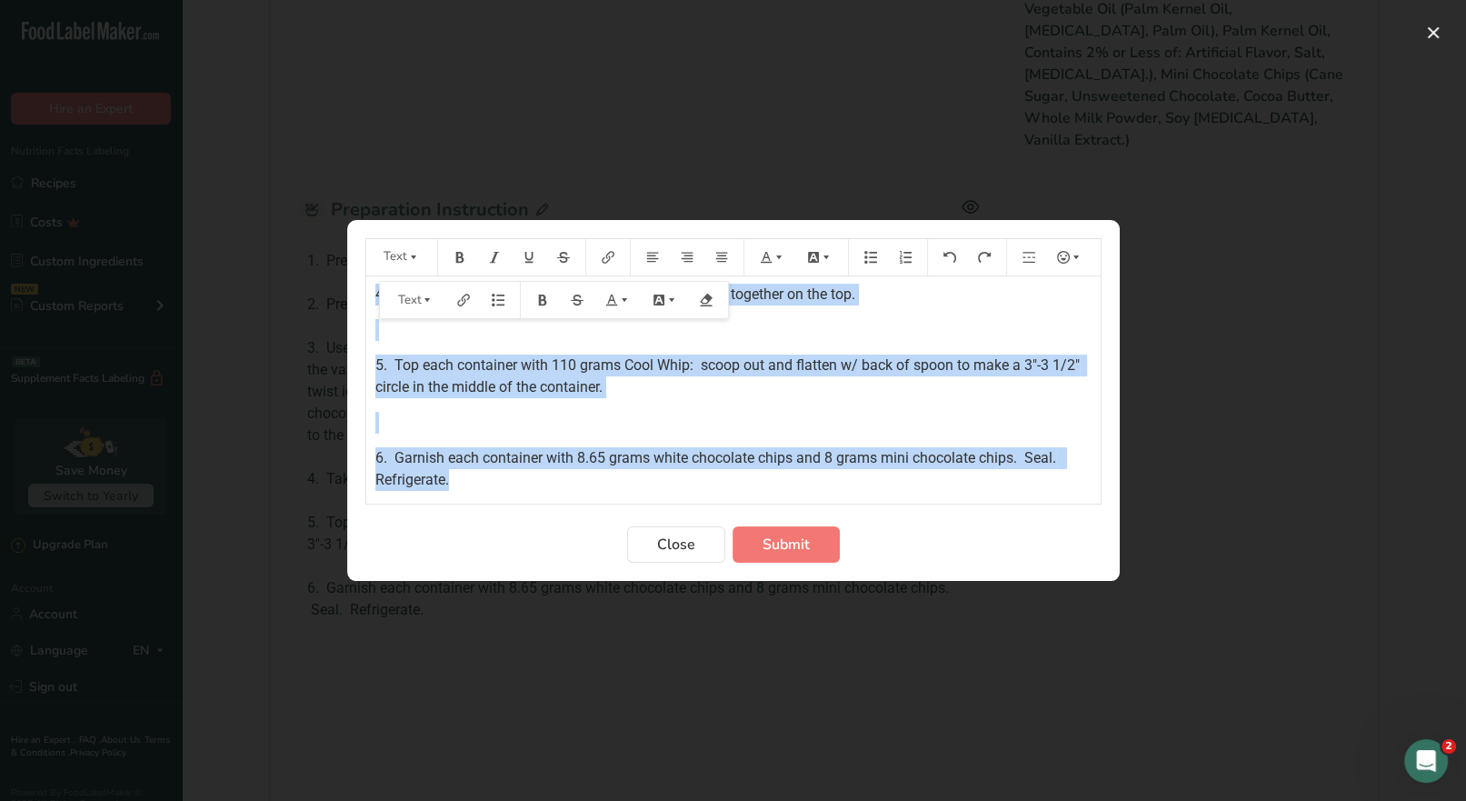
drag, startPoint x: 369, startPoint y: 296, endPoint x: 523, endPoint y: 483, distance: 242.1
click at [523, 483] on div "1. Prepare Vanilla Twist Protein Pudding according to sub recipe instructions. …" at bounding box center [733, 389] width 734 height 841
copy div "1. Prepare Vanilla Twist Protein Pudding according to sub recipe instructions. …"
drag, startPoint x: 676, startPoint y: 548, endPoint x: 708, endPoint y: 344, distance: 206.0
click at [676, 547] on span "Close" at bounding box center [676, 544] width 38 height 22
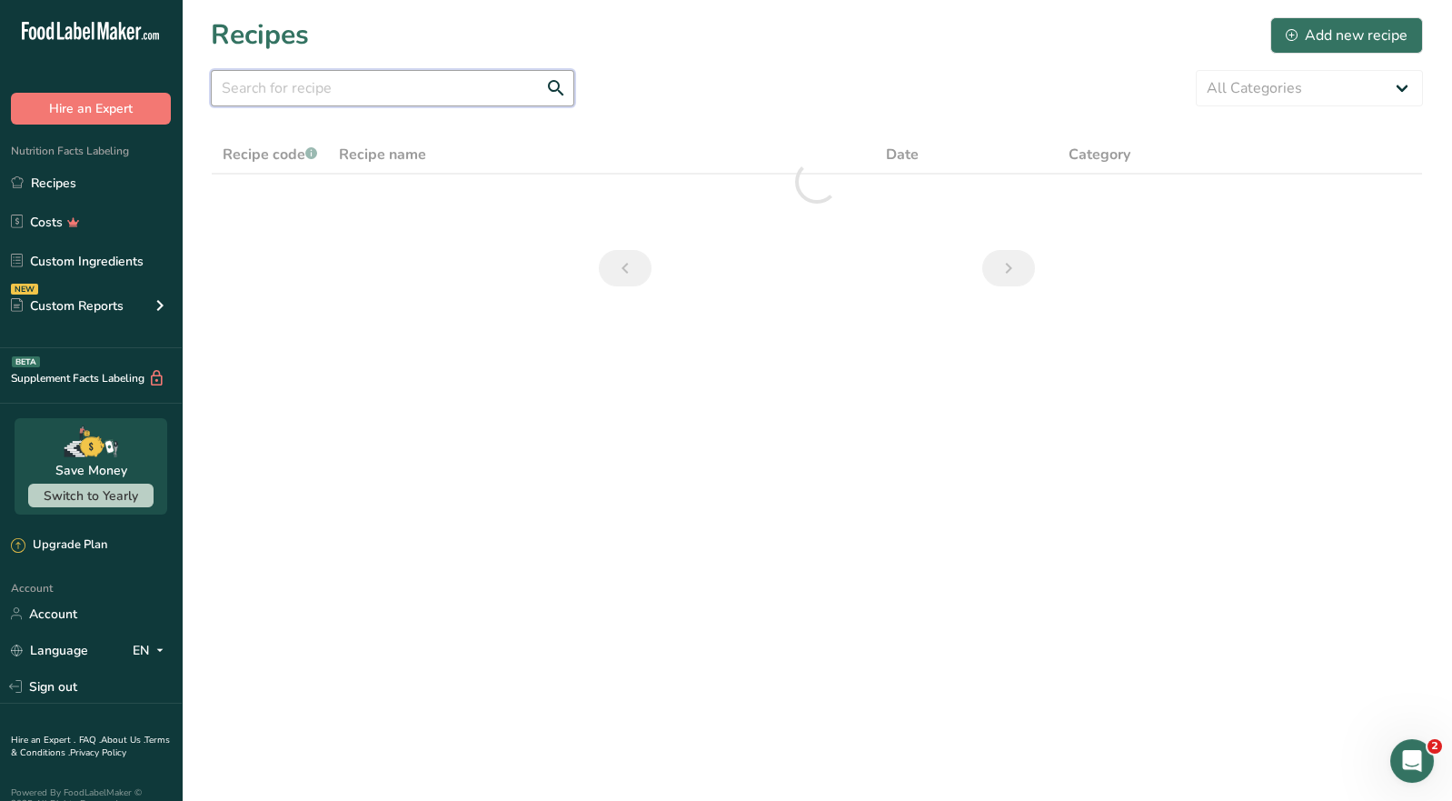
click at [257, 95] on input "text" at bounding box center [393, 88] width 364 height 36
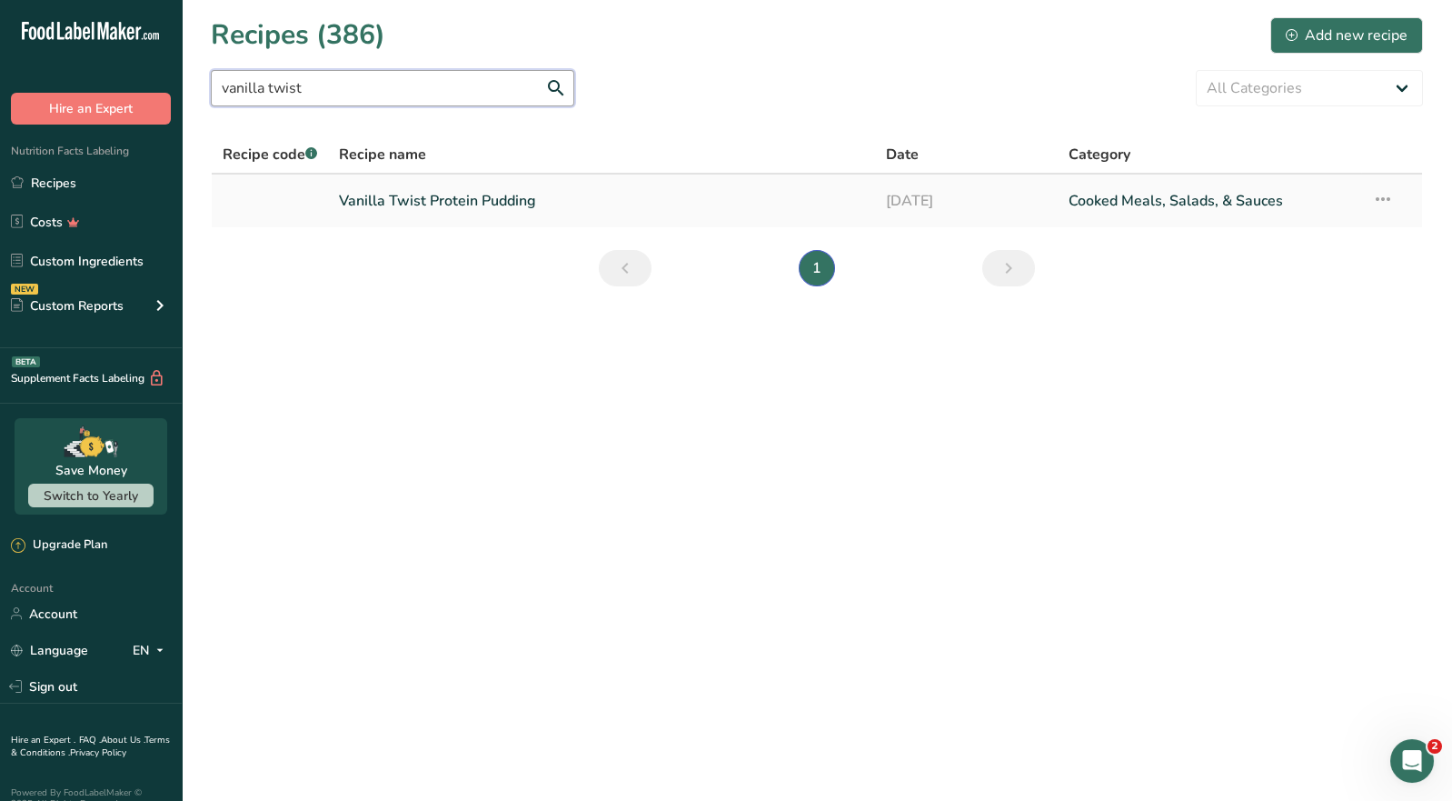
type input "vanilla twist"
click at [417, 203] on link "Vanilla Twist Protein Pudding" at bounding box center [601, 201] width 525 height 38
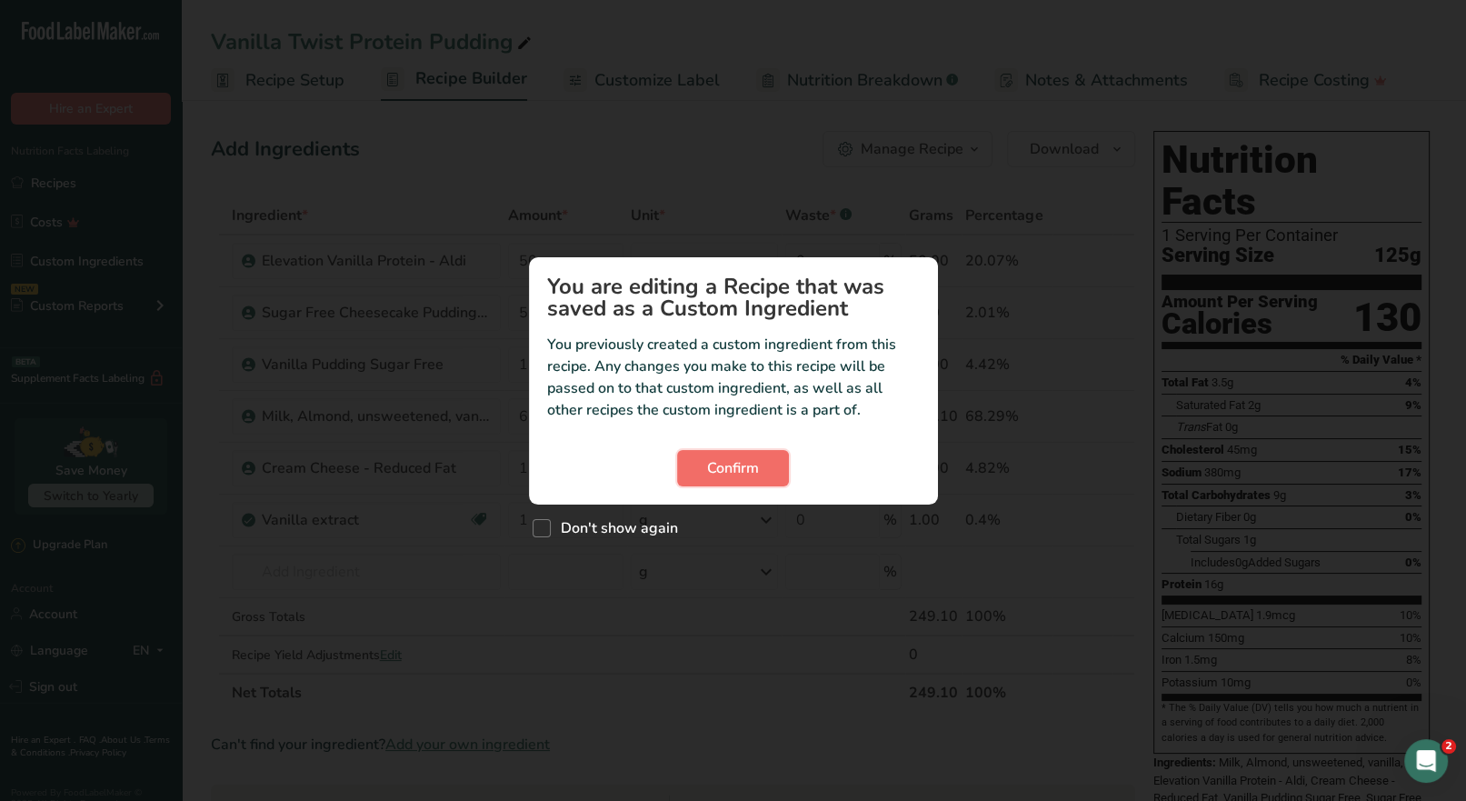
drag, startPoint x: 720, startPoint y: 474, endPoint x: 723, endPoint y: 463, distance: 11.5
click at [720, 472] on span "Confirm" at bounding box center [733, 468] width 52 height 22
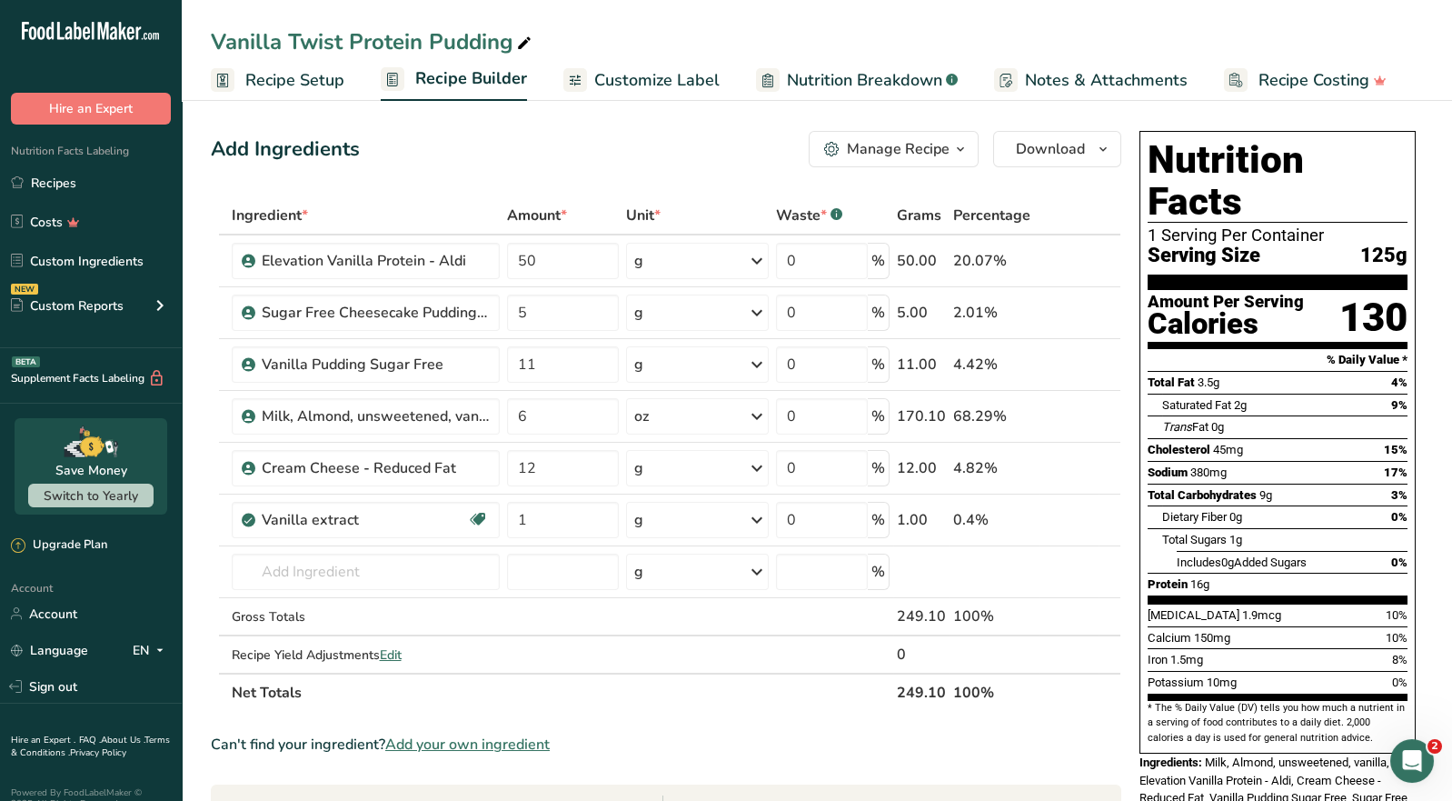
click at [866, 151] on div "Manage Recipe" at bounding box center [898, 149] width 103 height 22
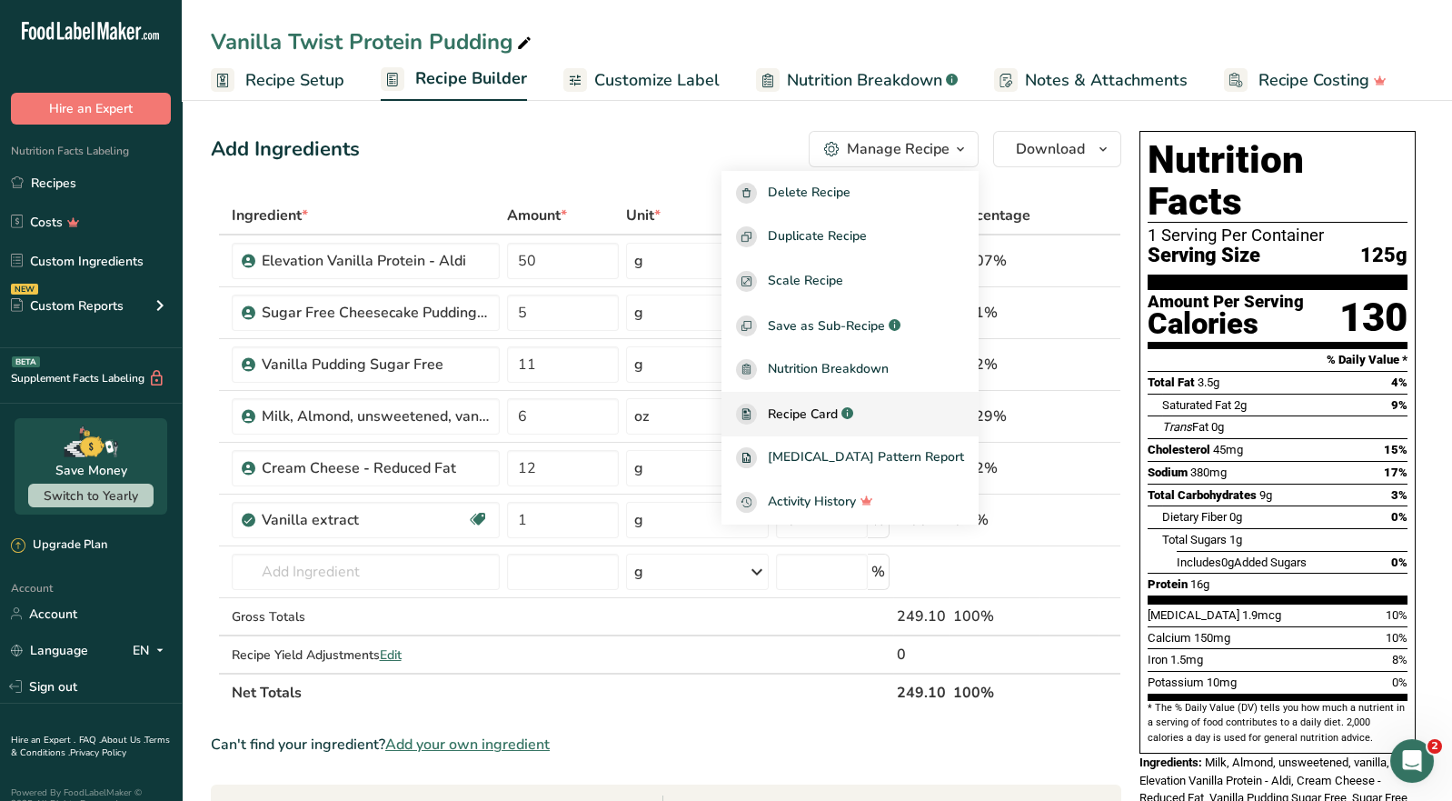
click at [838, 404] on span "Recipe Card" at bounding box center [803, 413] width 70 height 19
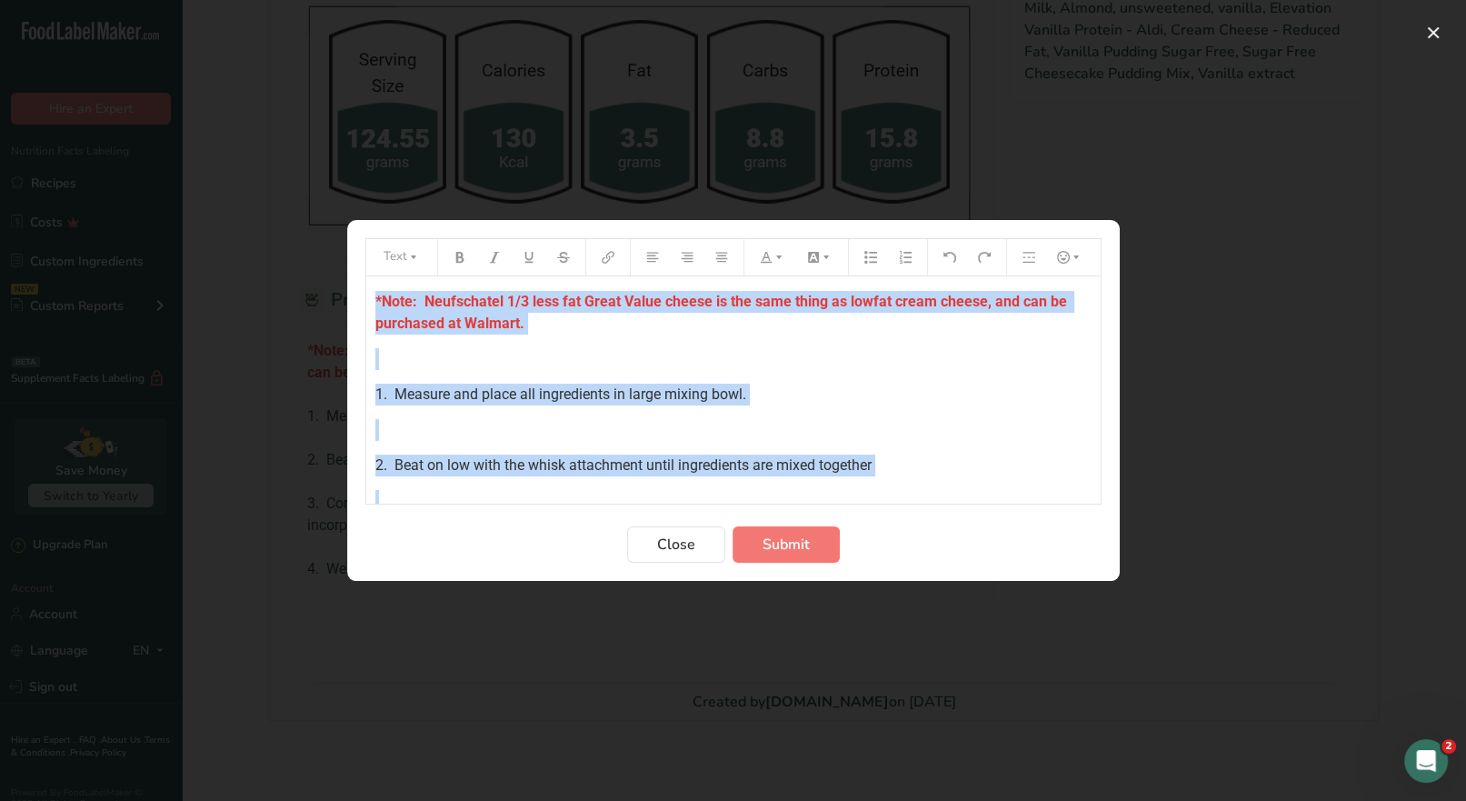
scroll to position [149, 0]
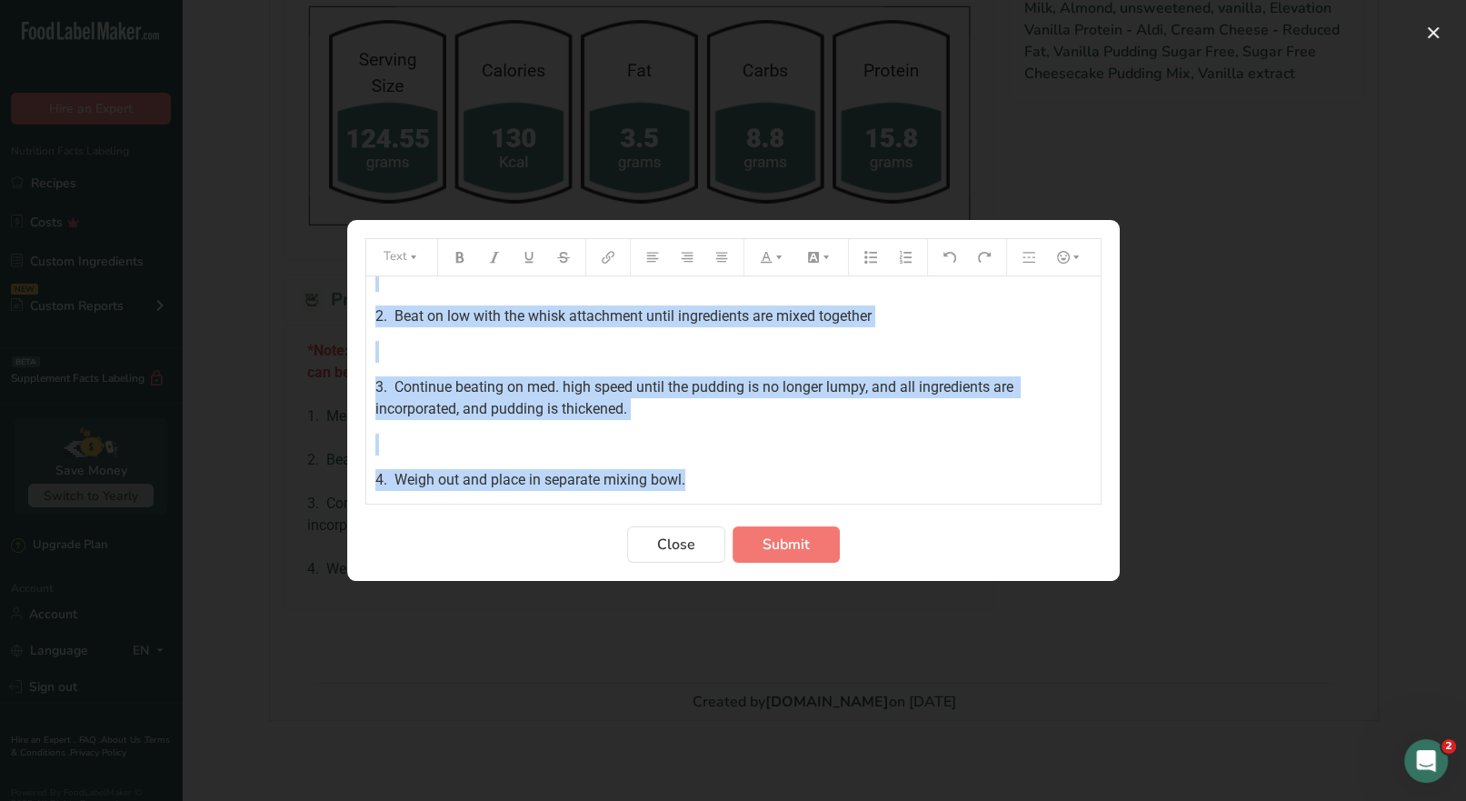
click at [700, 475] on div "*Note: Neufschatel 1/3 less fat Great Value cheese is the same thing as lowfat …" at bounding box center [733, 309] width 734 height 364
click at [786, 550] on span "Submit" at bounding box center [785, 544] width 47 height 22
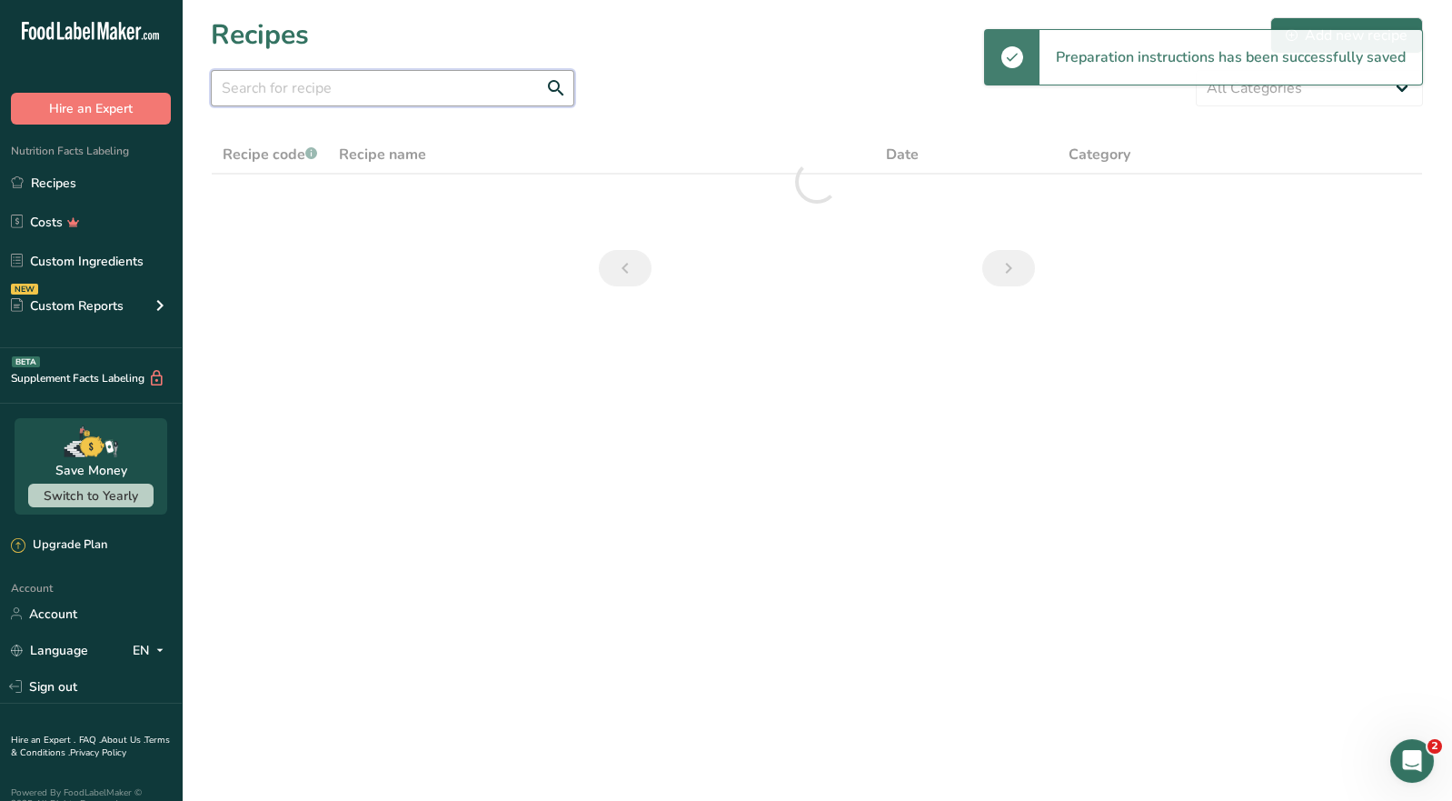
click at [320, 90] on input "text" at bounding box center [393, 88] width 364 height 36
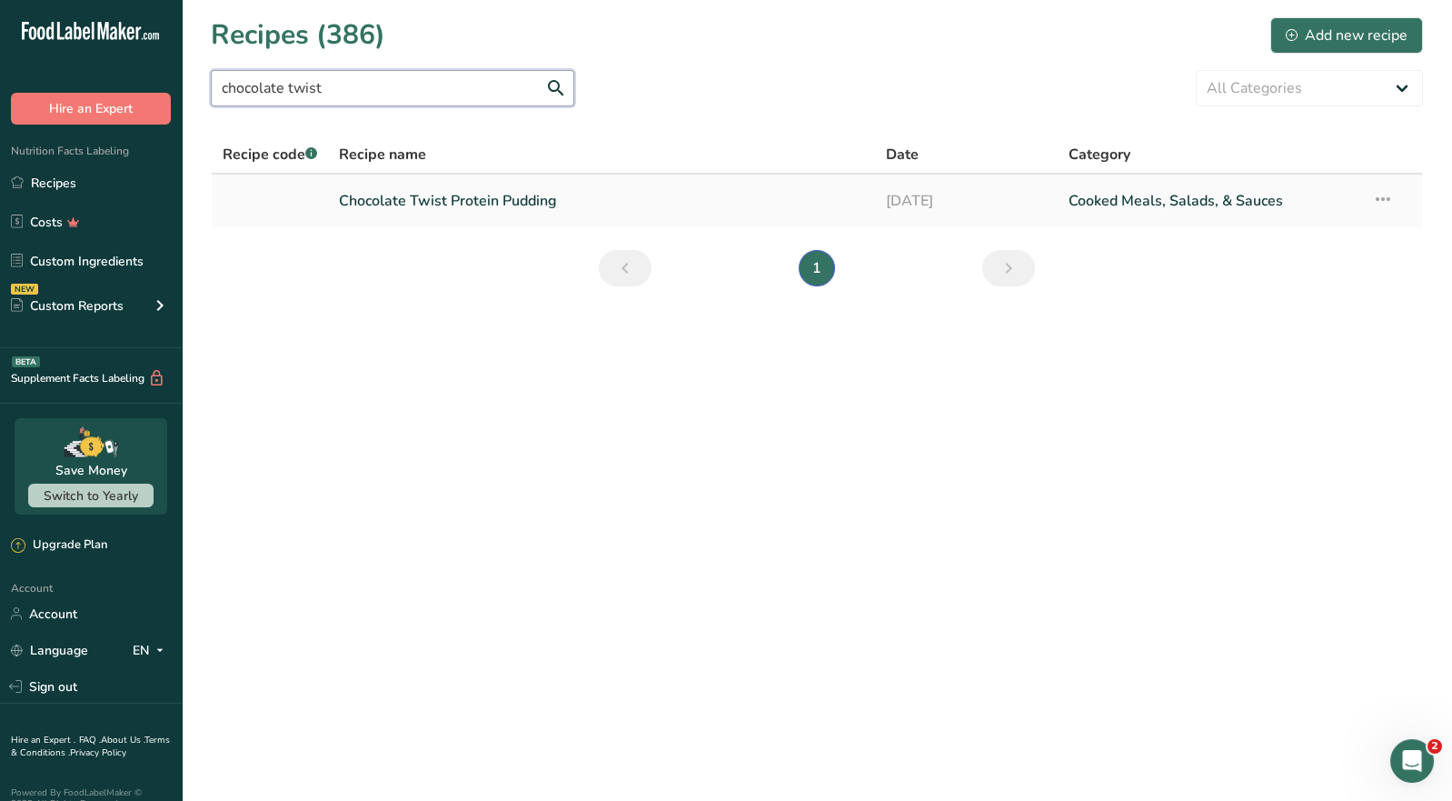
type input "chocolate twist"
click at [427, 191] on link "Chocolate Twist Protein Pudding" at bounding box center [601, 201] width 525 height 38
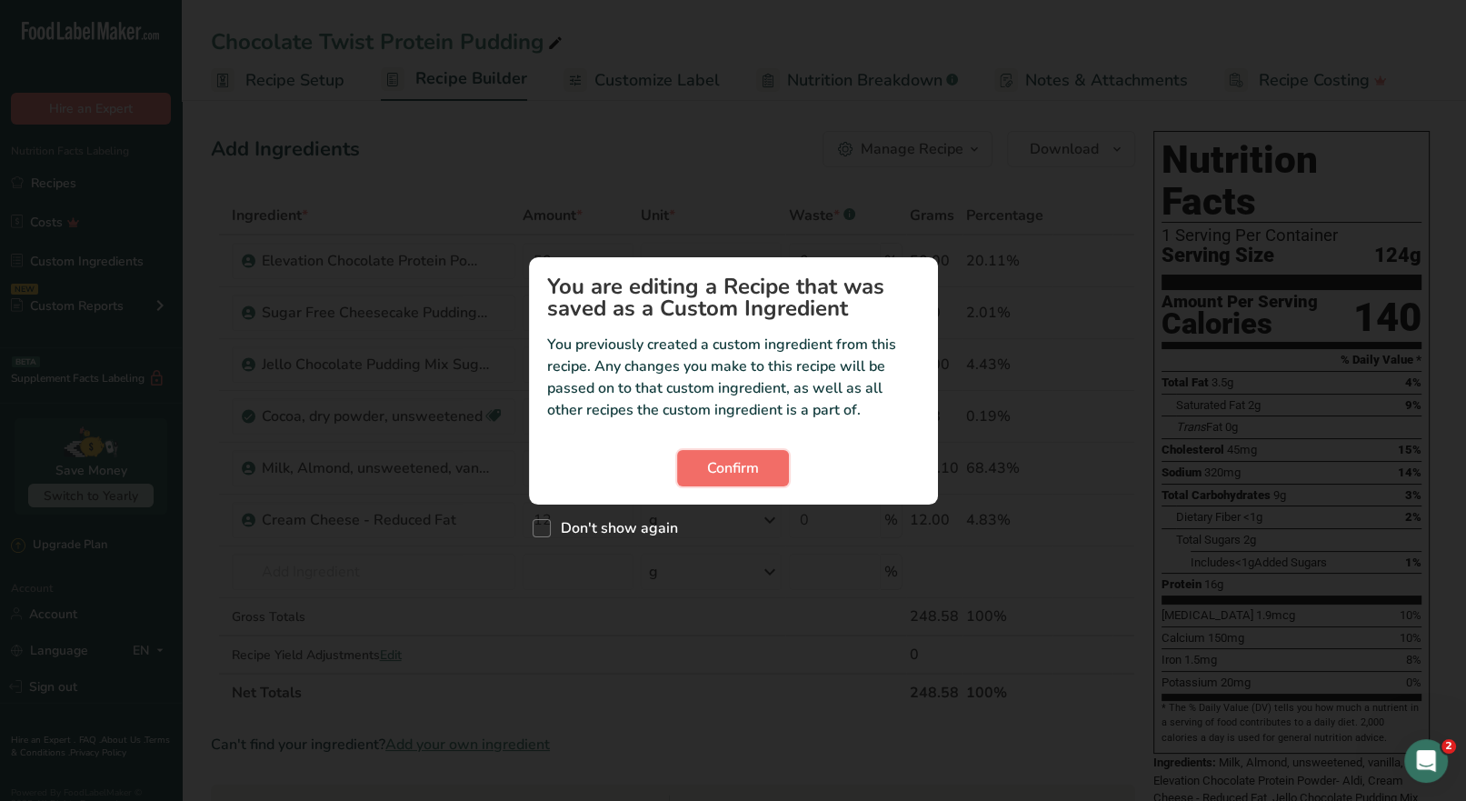
click at [745, 462] on span "Confirm" at bounding box center [733, 468] width 52 height 22
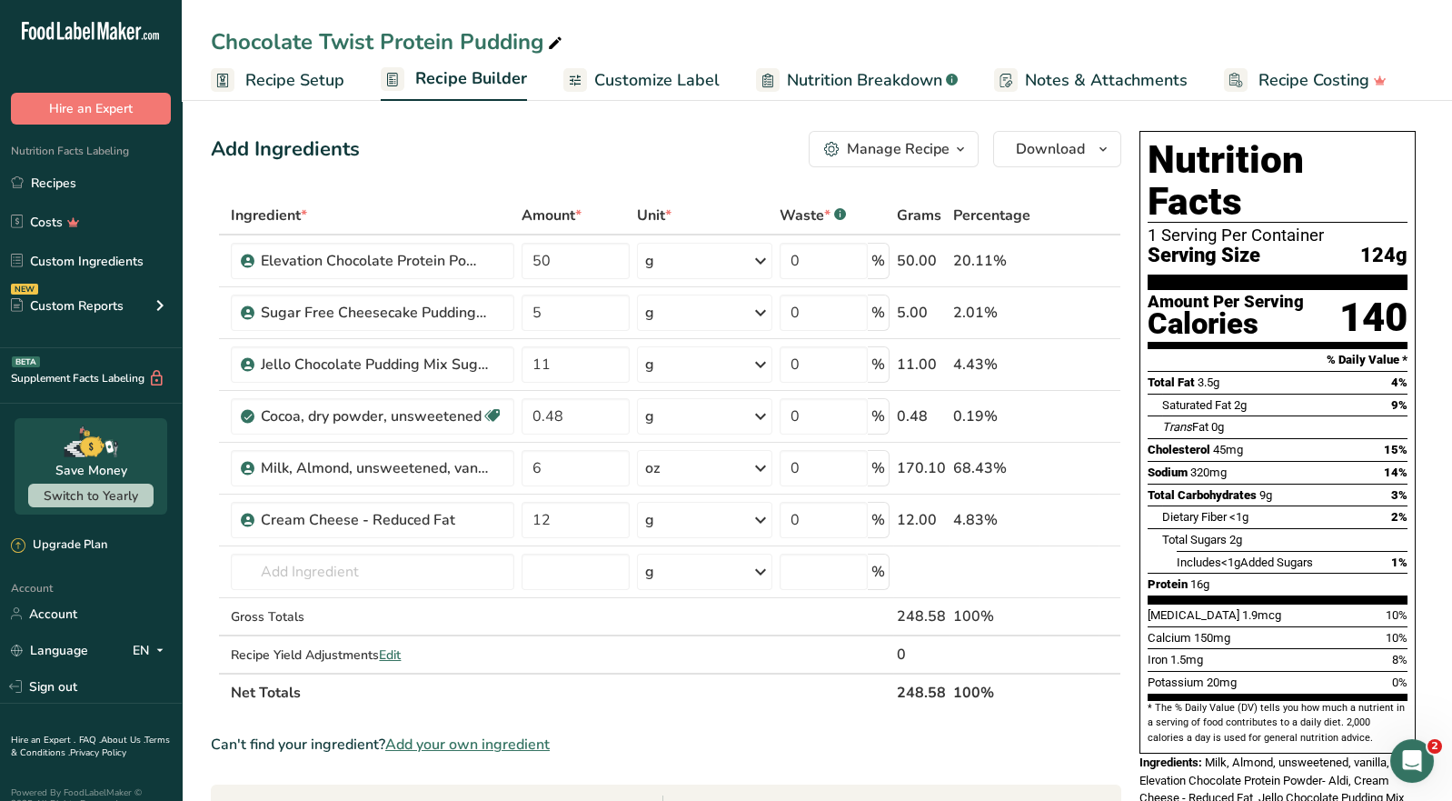
click at [904, 152] on div "Manage Recipe" at bounding box center [898, 149] width 103 height 22
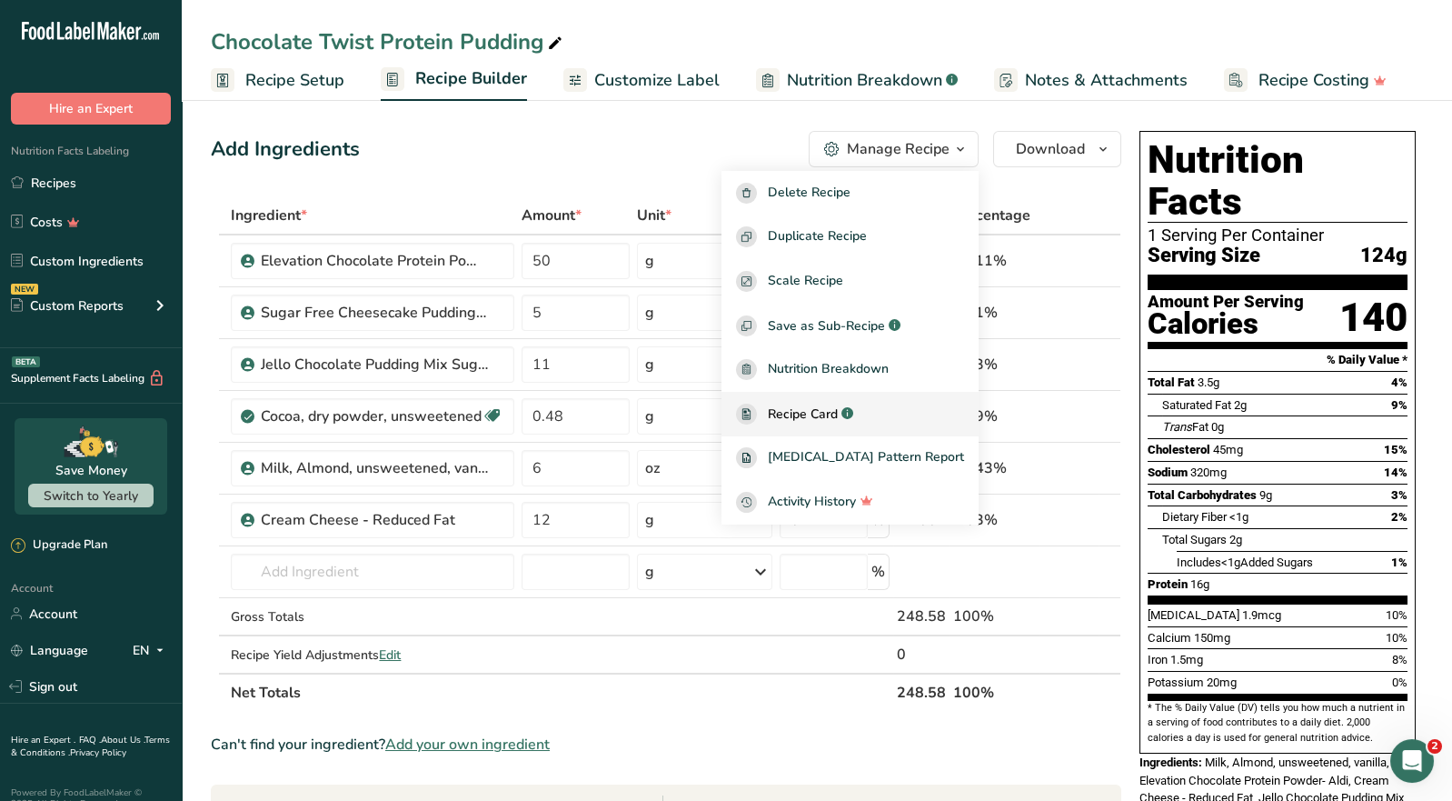
click at [832, 407] on span "Recipe Card" at bounding box center [803, 413] width 70 height 19
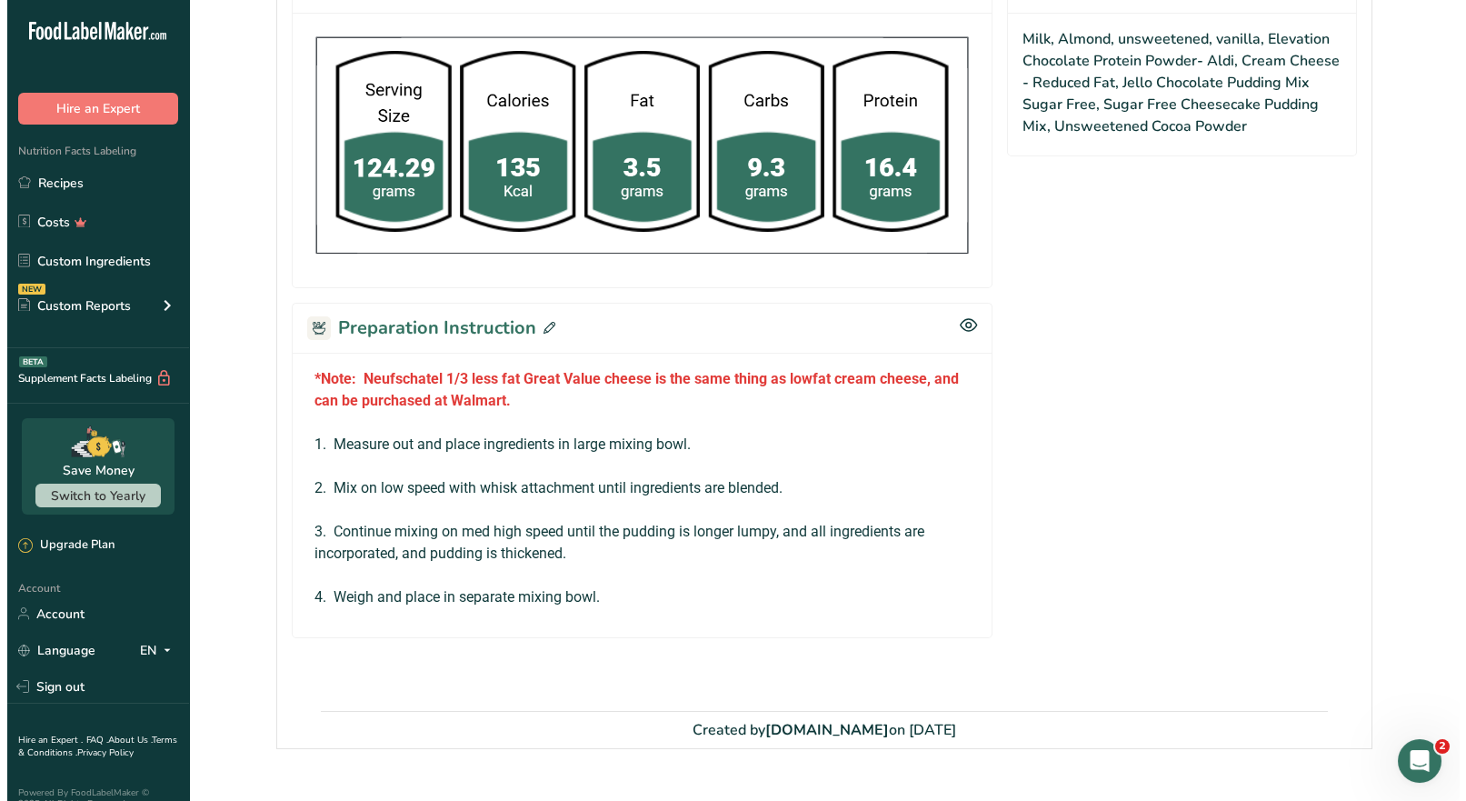
scroll to position [775, 0]
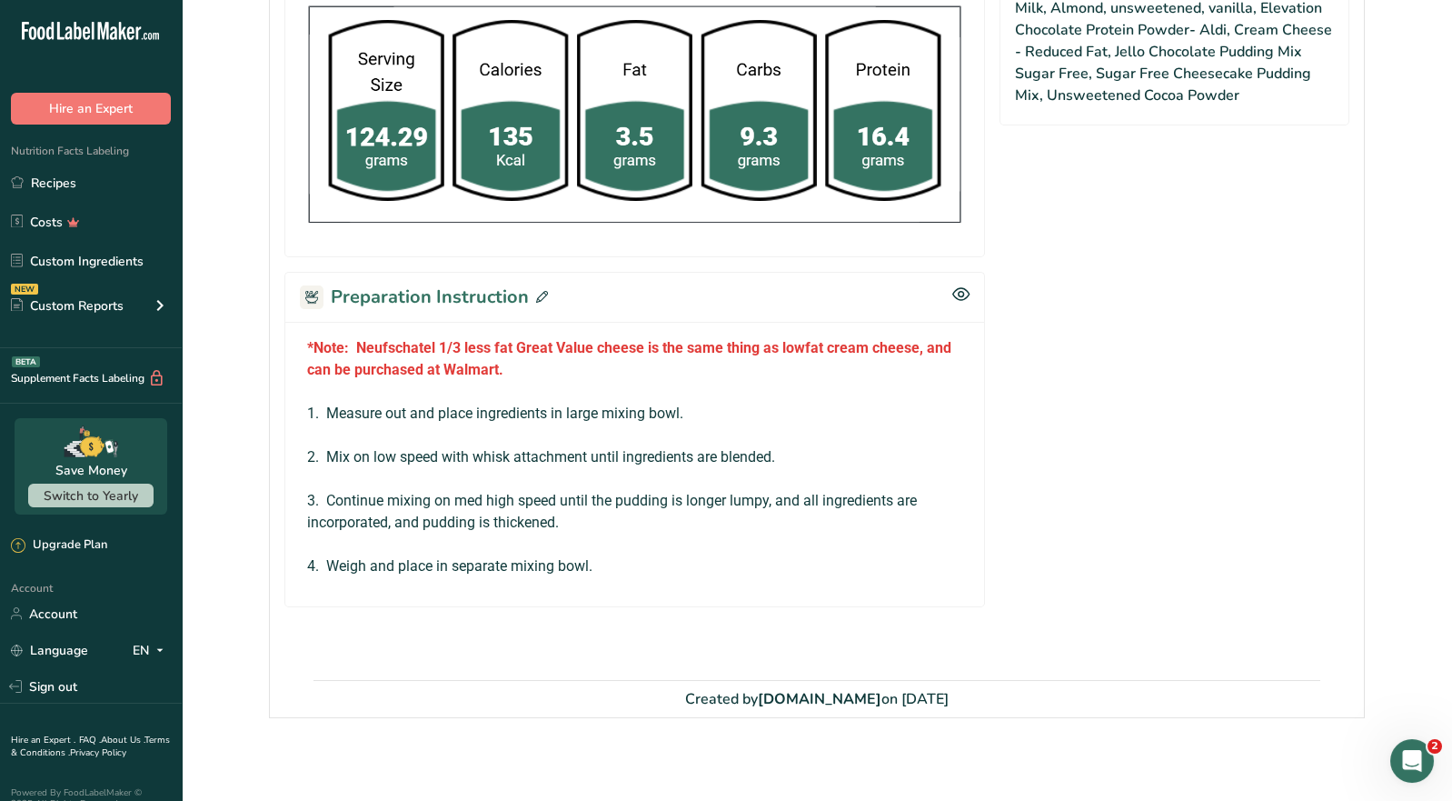
click at [536, 294] on icon at bounding box center [542, 297] width 12 height 12
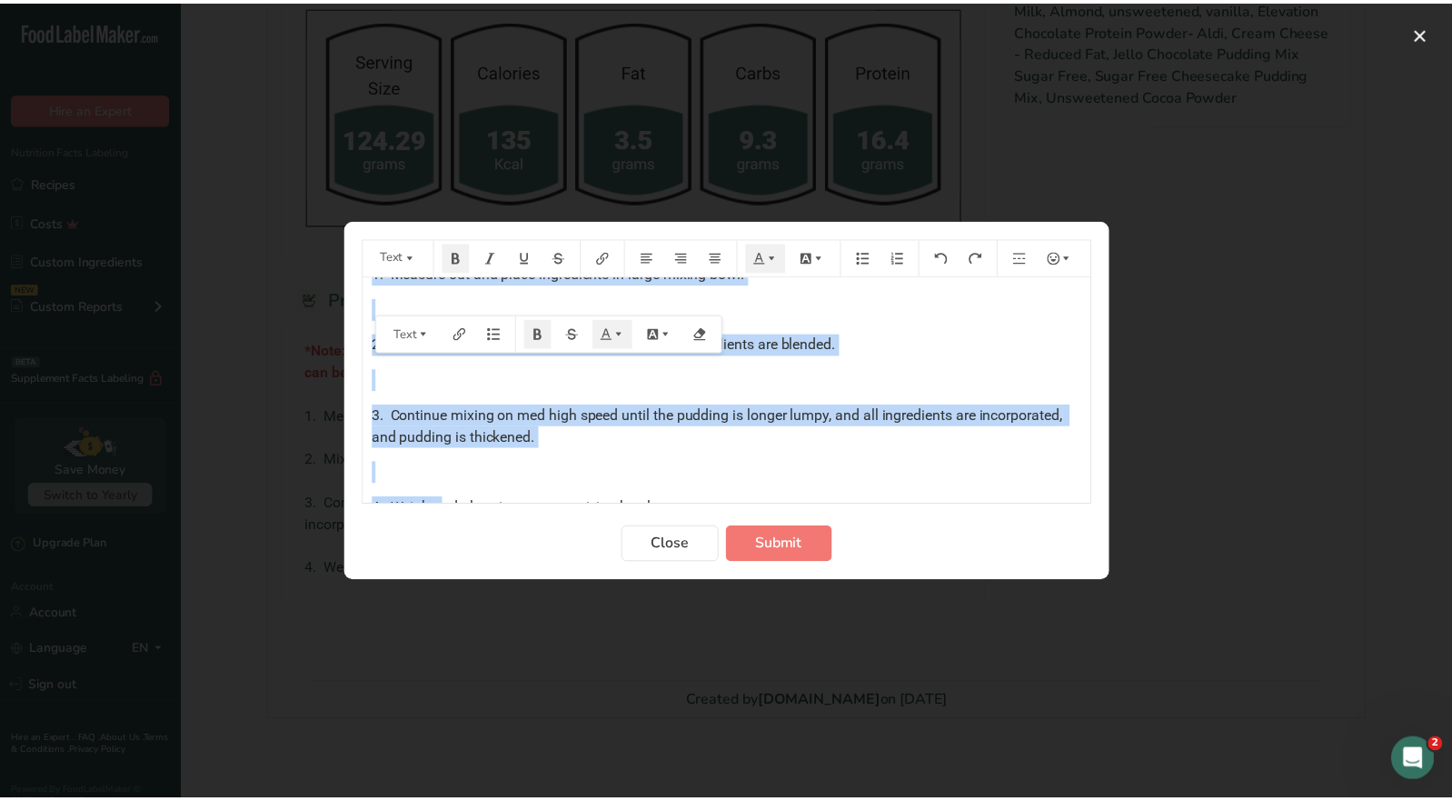
scroll to position [149, 0]
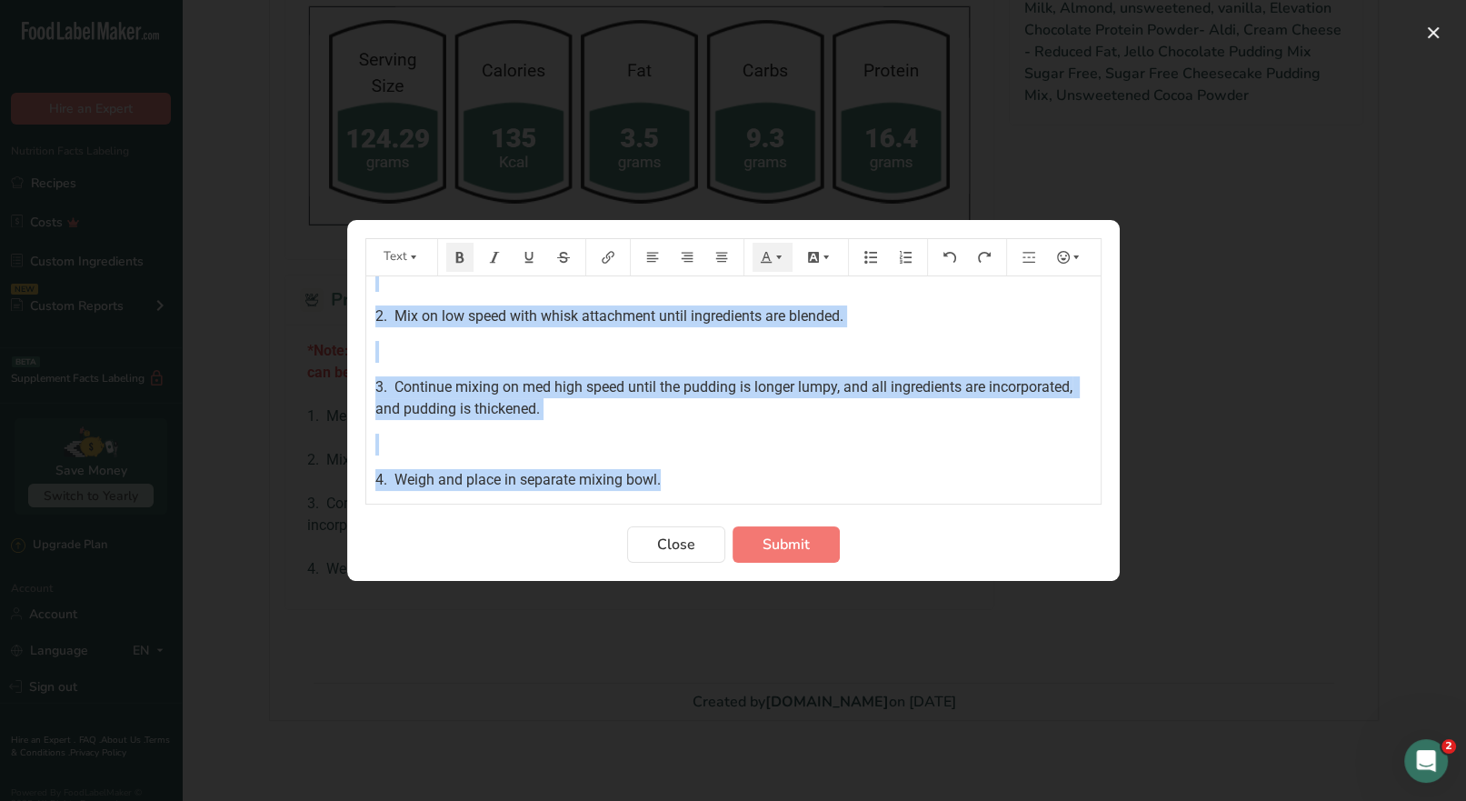
drag, startPoint x: 368, startPoint y: 298, endPoint x: 708, endPoint y: 480, distance: 385.4
click at [708, 480] on div "*Note: Neufschatel 1/3 less fat Great Value cheese is the same thing as lowfat …" at bounding box center [733, 309] width 734 height 364
copy div "*Note: Neufschatel 1/3 less fat Great Value cheese is the same thing as lowfat …"
drag, startPoint x: 792, startPoint y: 540, endPoint x: 797, endPoint y: 450, distance: 90.1
click at [792, 539] on span "Submit" at bounding box center [785, 544] width 47 height 22
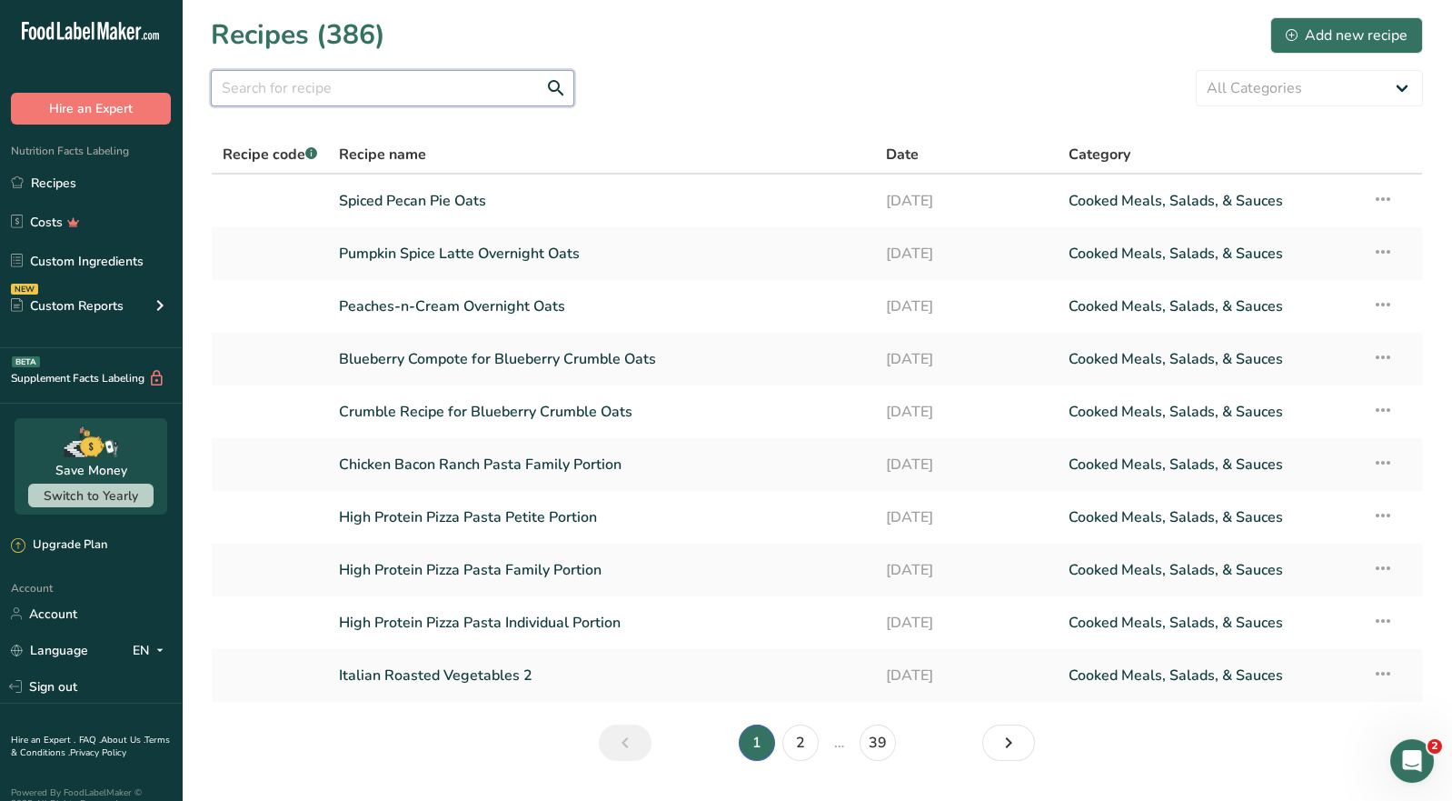
click at [269, 90] on input "text" at bounding box center [393, 88] width 364 height 36
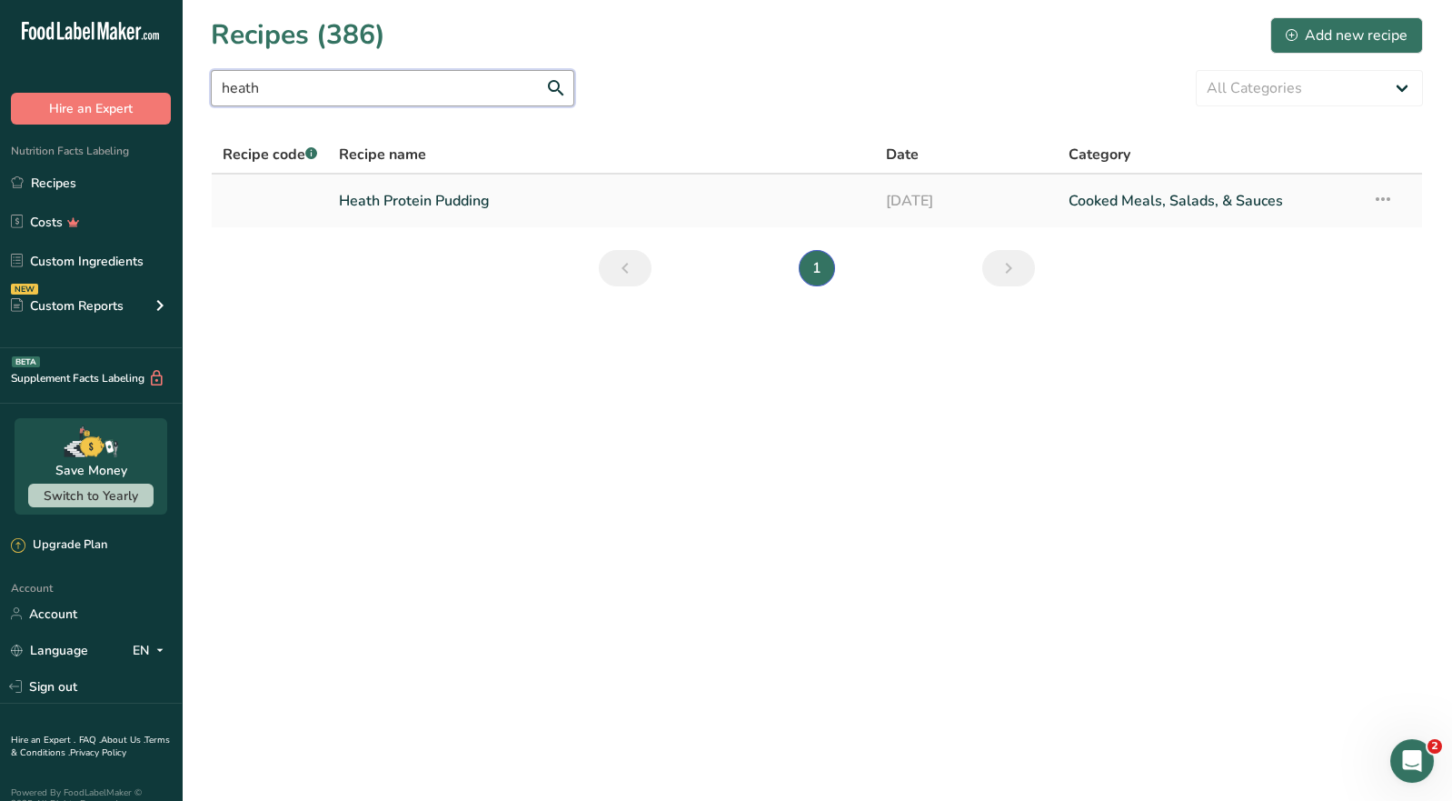
type input "heath"
click at [395, 199] on link "Heath Protein Pudding" at bounding box center [601, 201] width 525 height 38
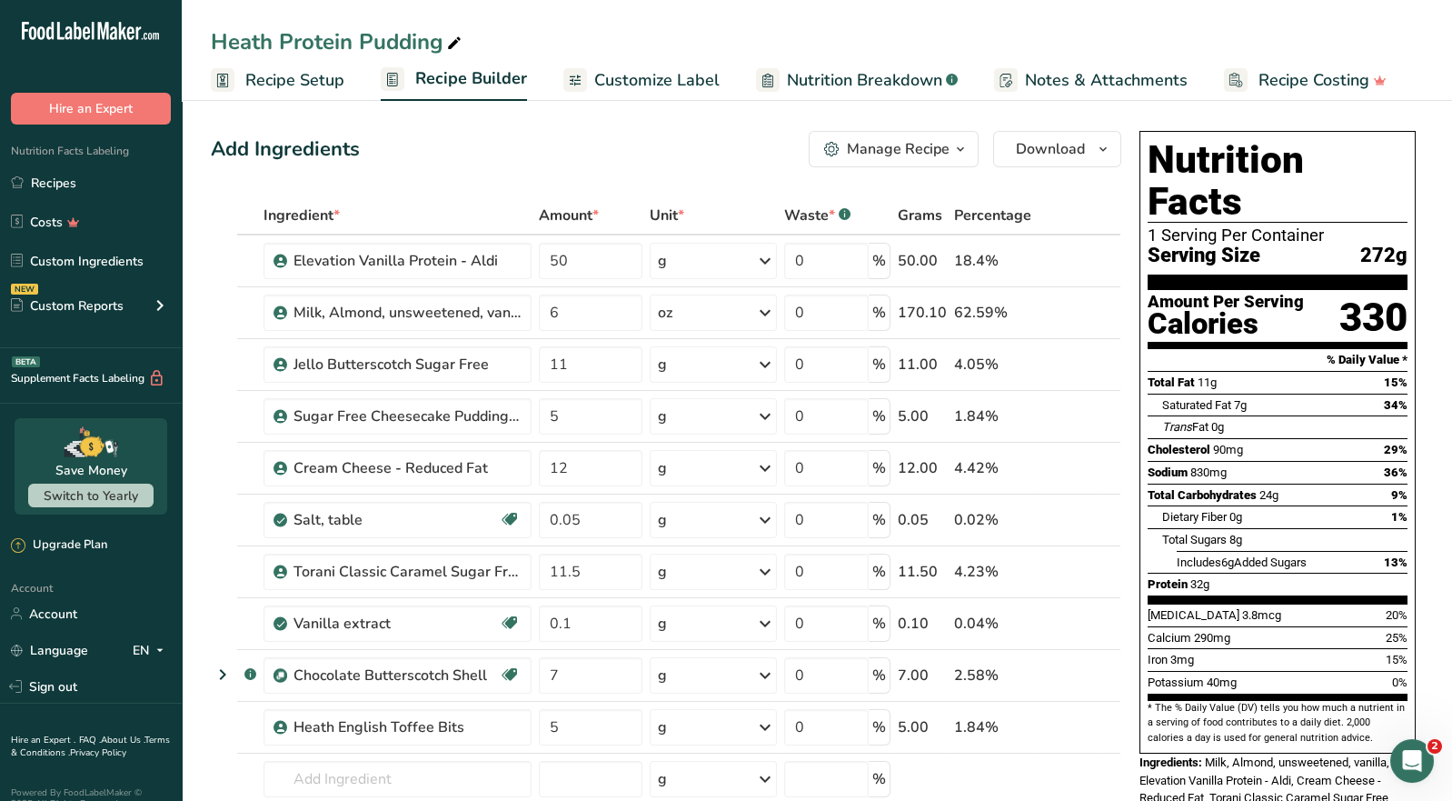
click at [944, 154] on div "Manage Recipe" at bounding box center [898, 149] width 103 height 22
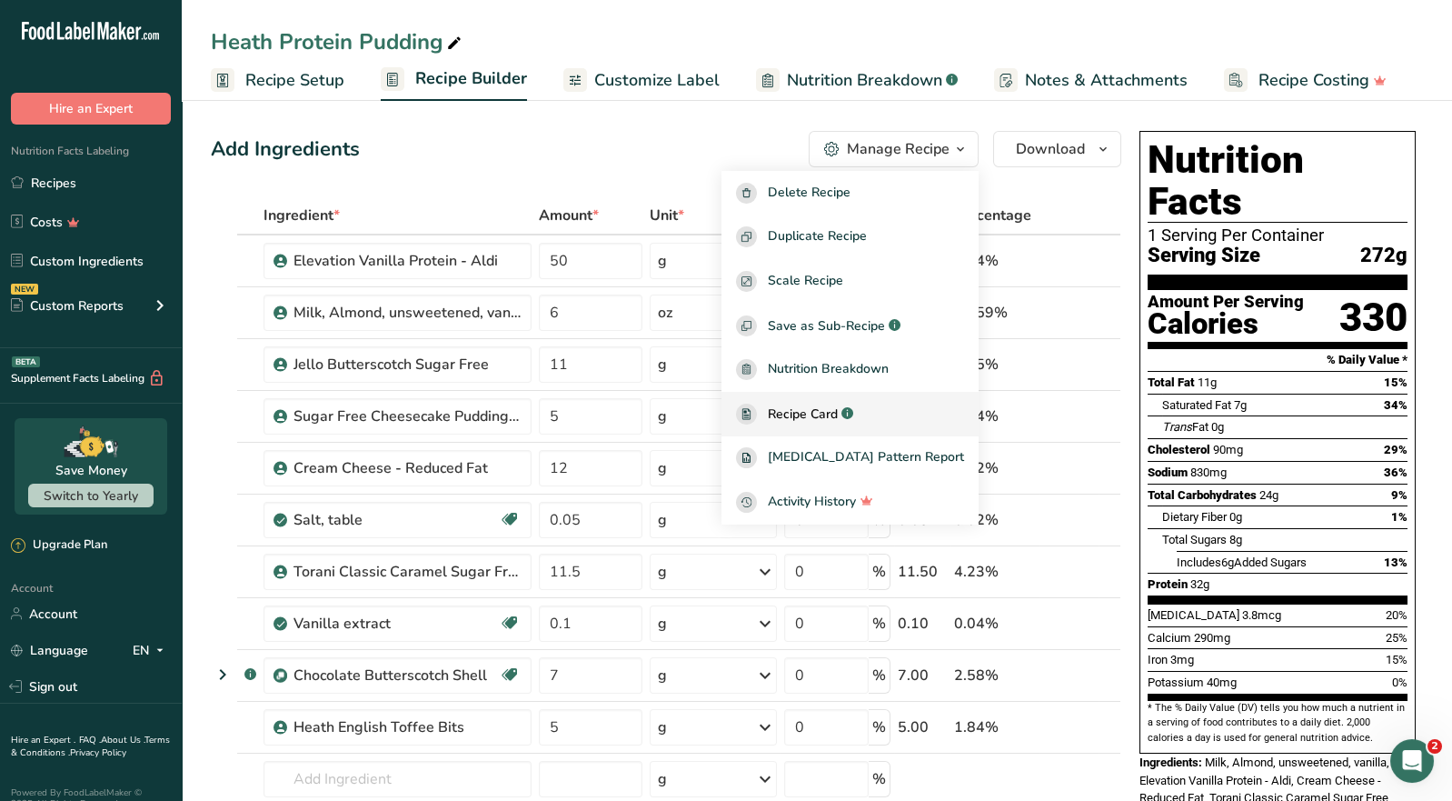
click at [838, 413] on span "Recipe Card" at bounding box center [803, 413] width 70 height 19
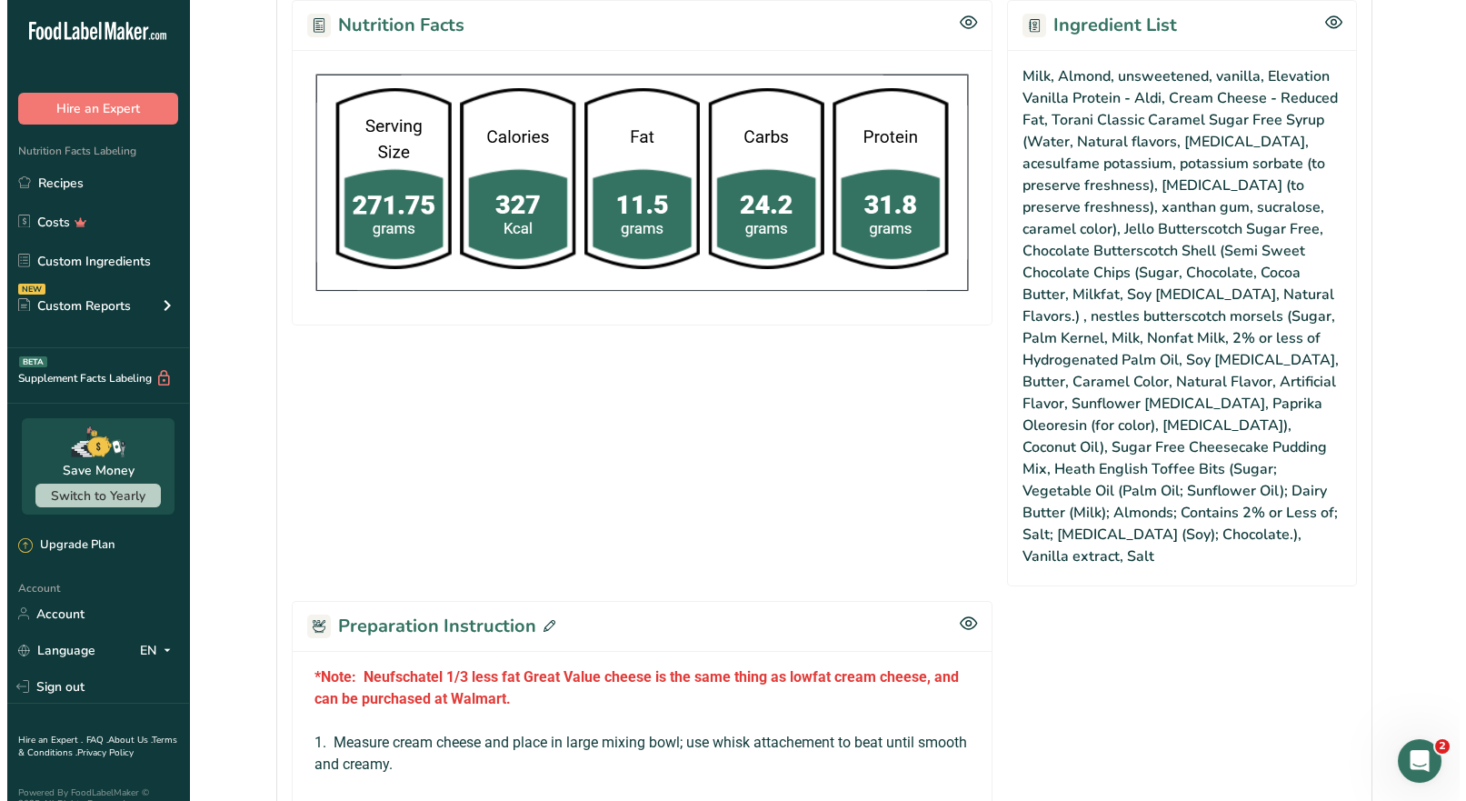
scroll to position [1091, 0]
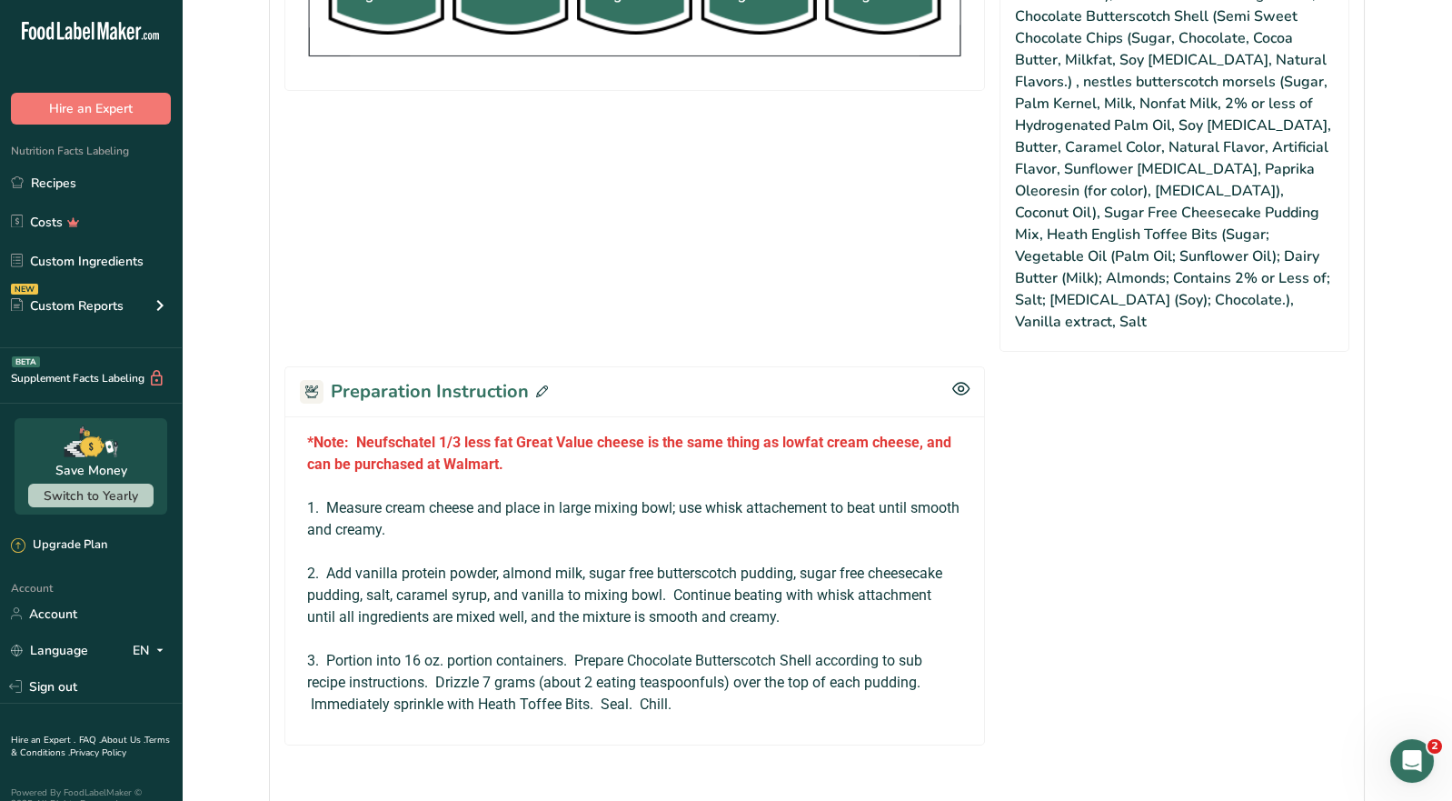
click at [541, 385] on icon at bounding box center [542, 391] width 12 height 12
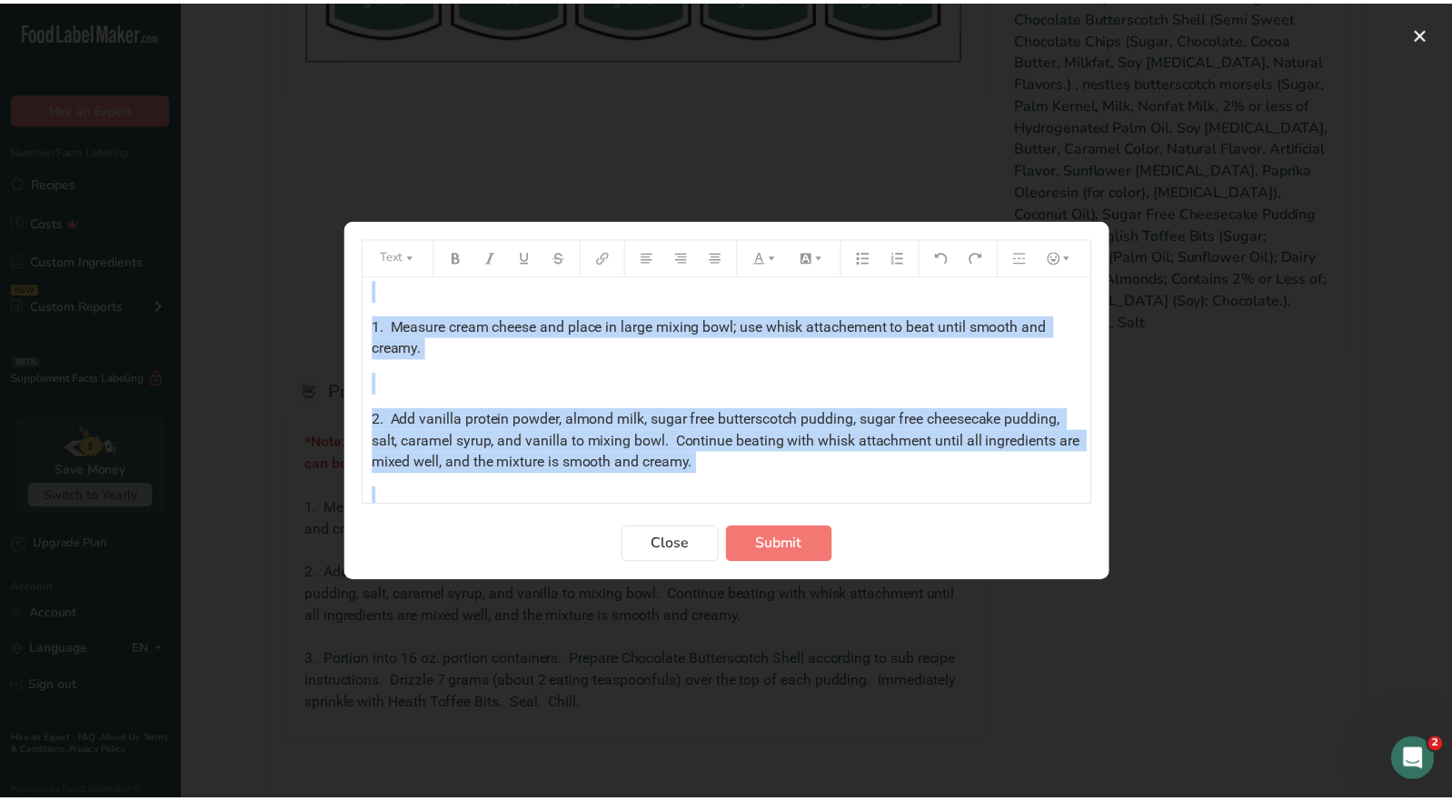
scroll to position [166, 0]
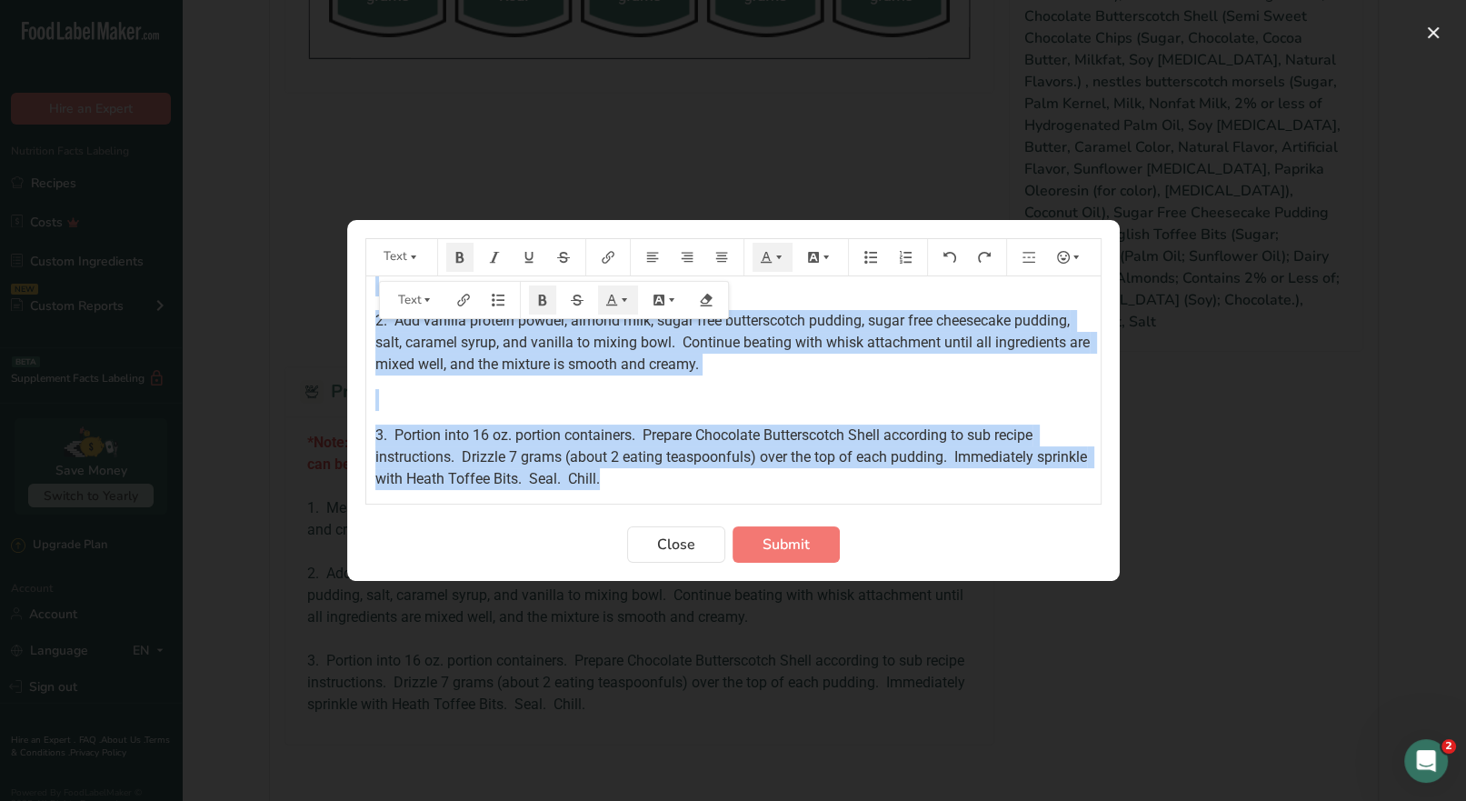
drag, startPoint x: 371, startPoint y: 300, endPoint x: 679, endPoint y: 491, distance: 362.4
click at [679, 491] on div "*Note: Neufschatel 1/3 less fat Great Value cheese is the same thing as lowfat …" at bounding box center [733, 389] width 734 height 227
copy div "*Note: Neufschatel 1/3 less fat Great Value cheese is the same thing as lowfat …"
drag, startPoint x: 685, startPoint y: 543, endPoint x: 704, endPoint y: 488, distance: 58.6
click at [687, 542] on span "Close" at bounding box center [676, 544] width 38 height 22
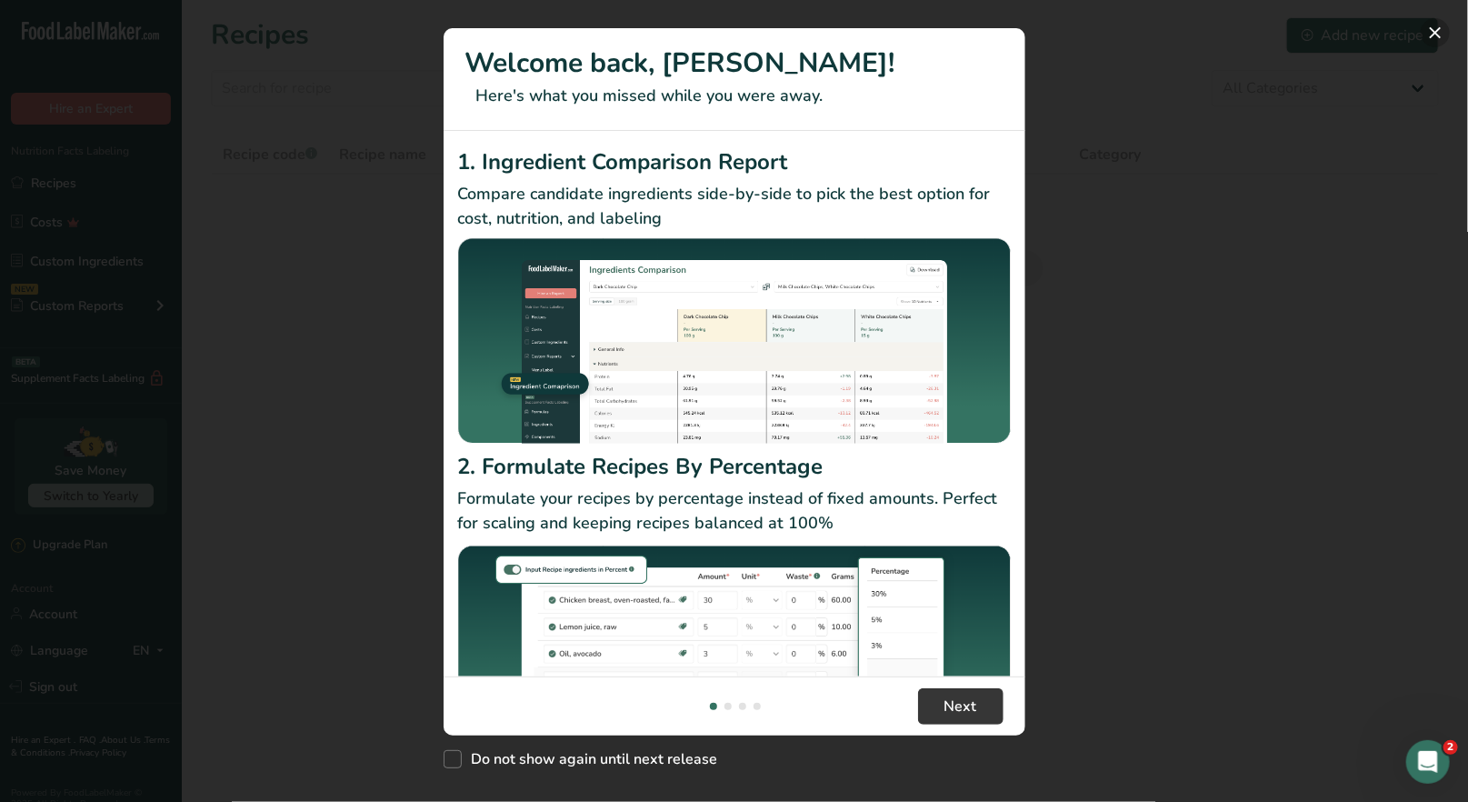
click at [1430, 39] on button "New Features" at bounding box center [1434, 32] width 29 height 29
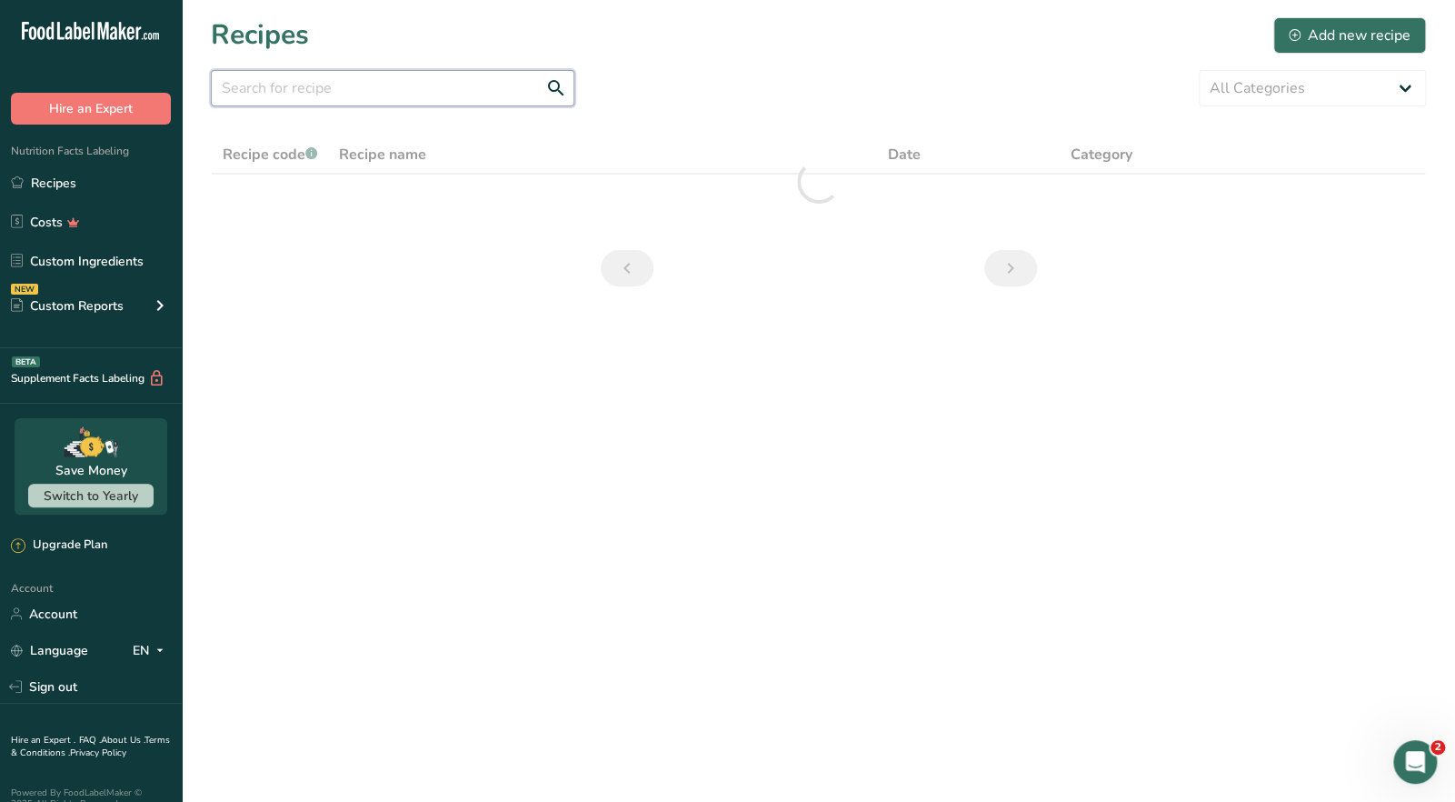
click at [348, 99] on input "text" at bounding box center [393, 88] width 364 height 36
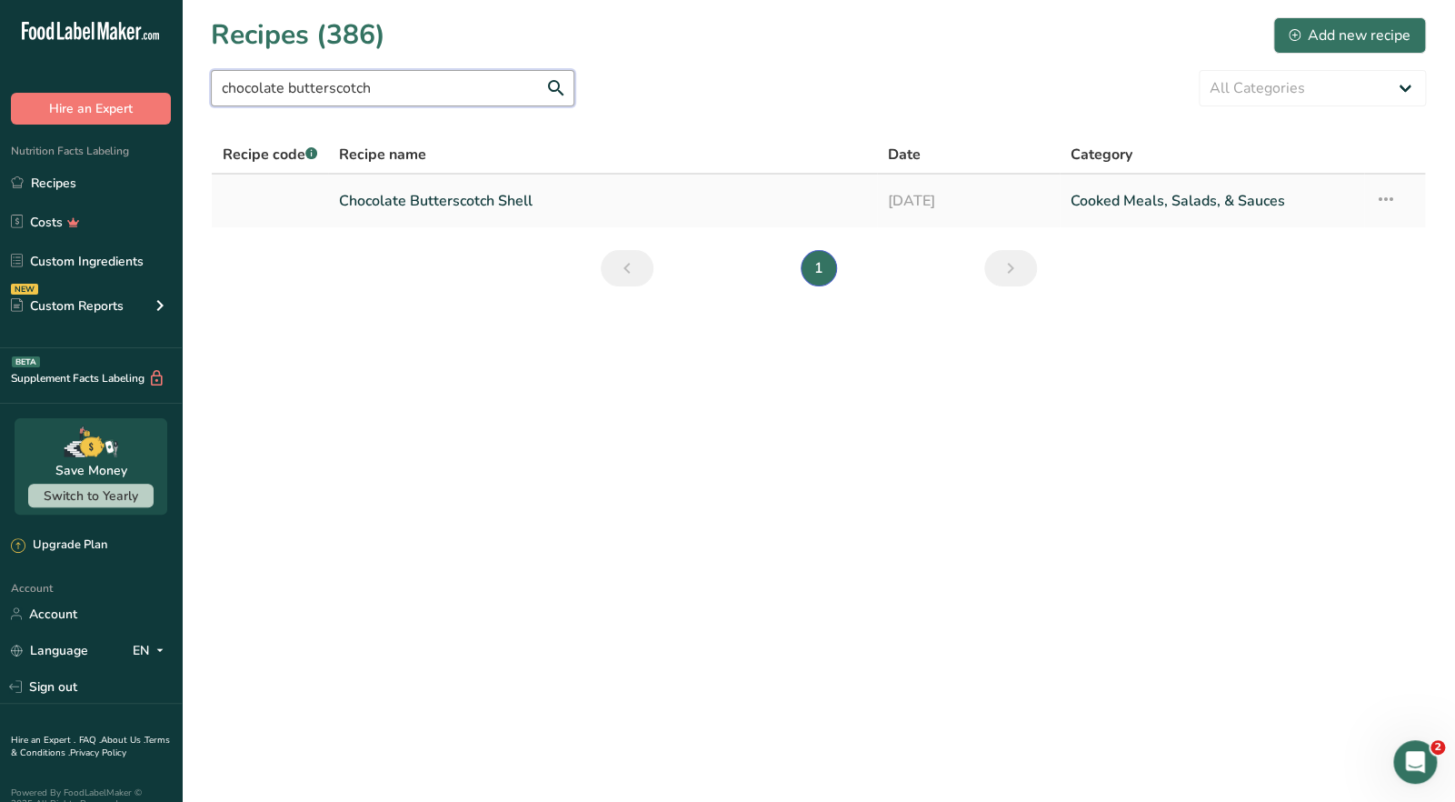
type input "chocolate butterscotch"
click at [419, 209] on link "Chocolate Butterscotch Shell" at bounding box center [602, 201] width 526 height 38
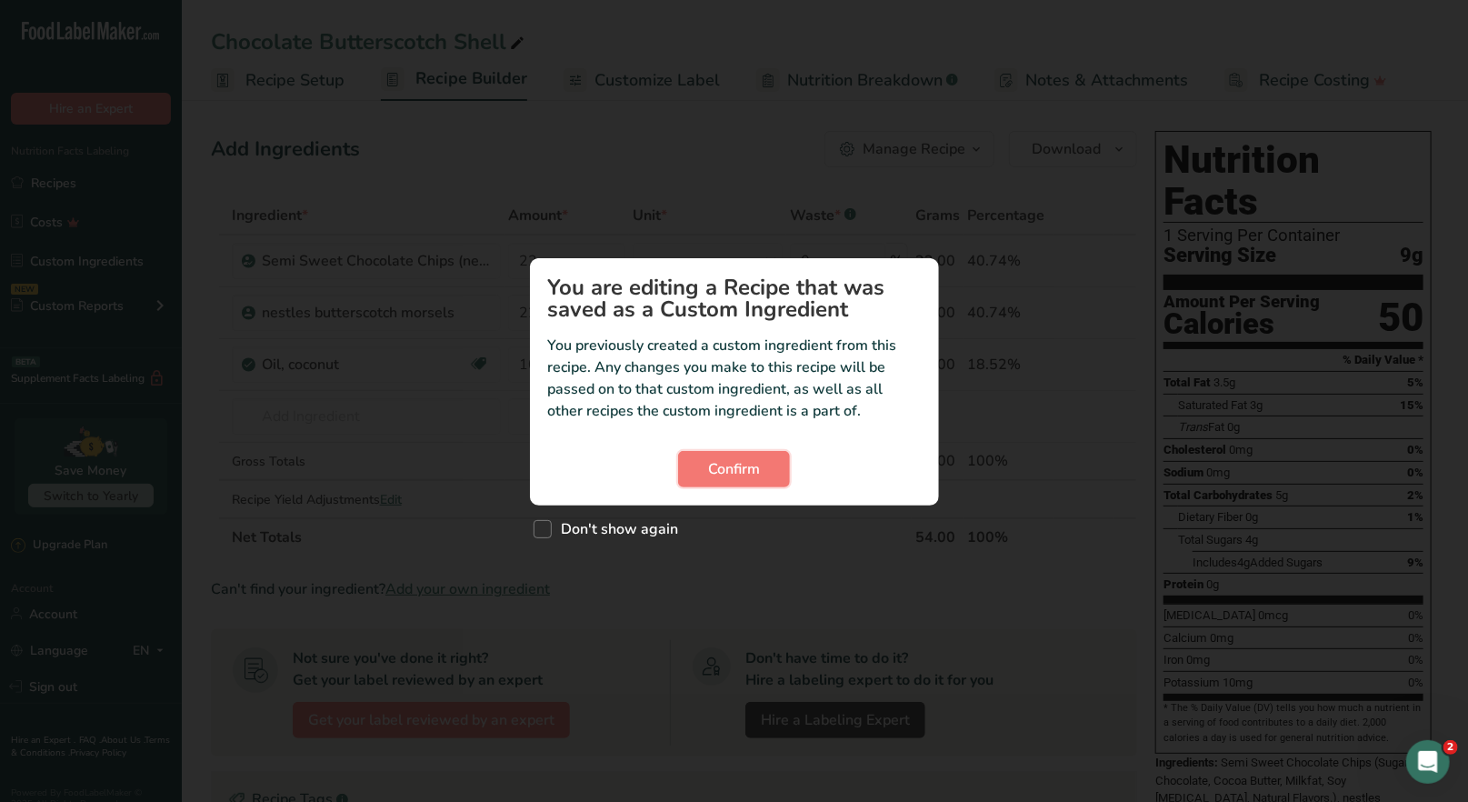
drag, startPoint x: 763, startPoint y: 466, endPoint x: 920, endPoint y: 407, distance: 167.1
click at [764, 463] on button "Confirm" at bounding box center [734, 469] width 112 height 36
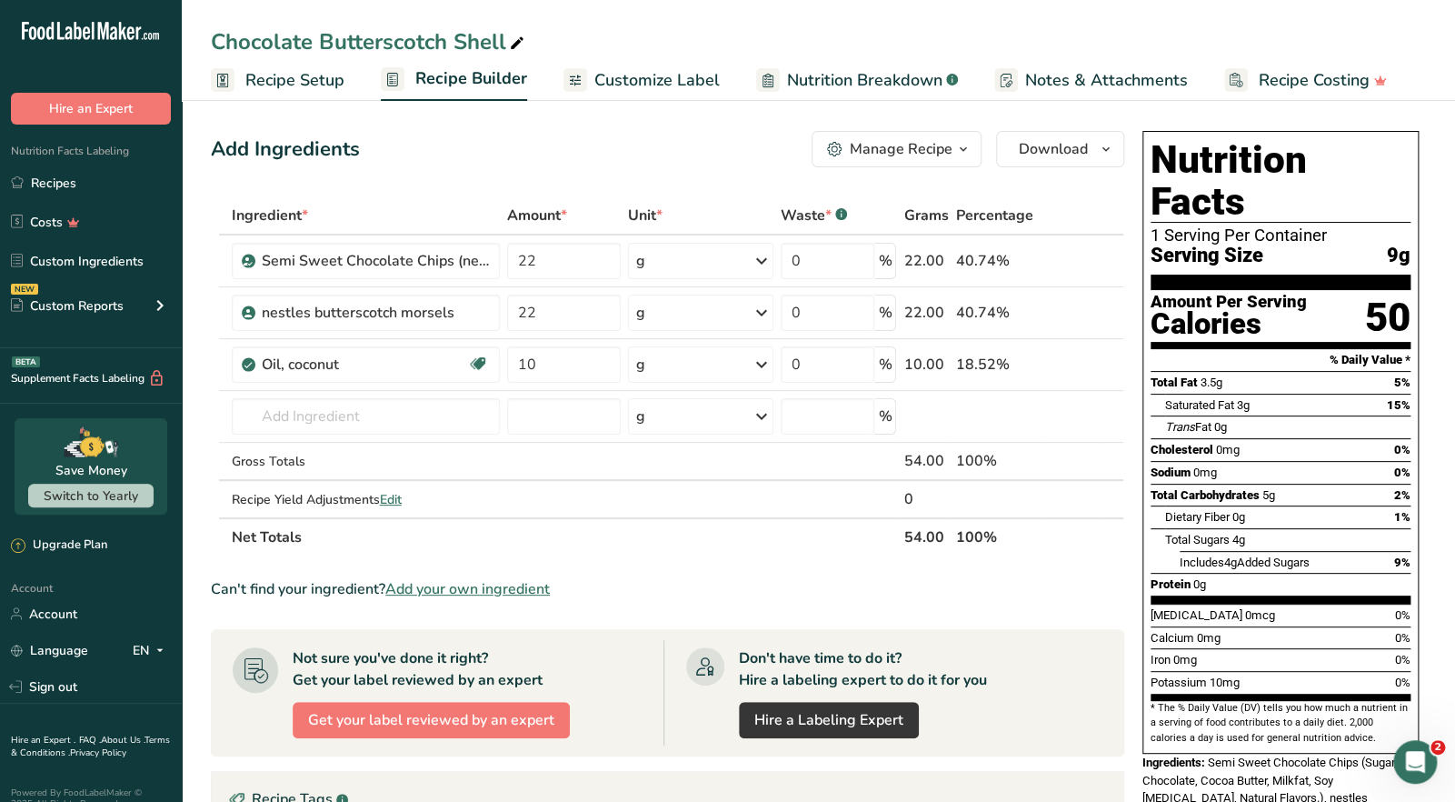
click at [939, 156] on div "Manage Recipe" at bounding box center [901, 149] width 103 height 22
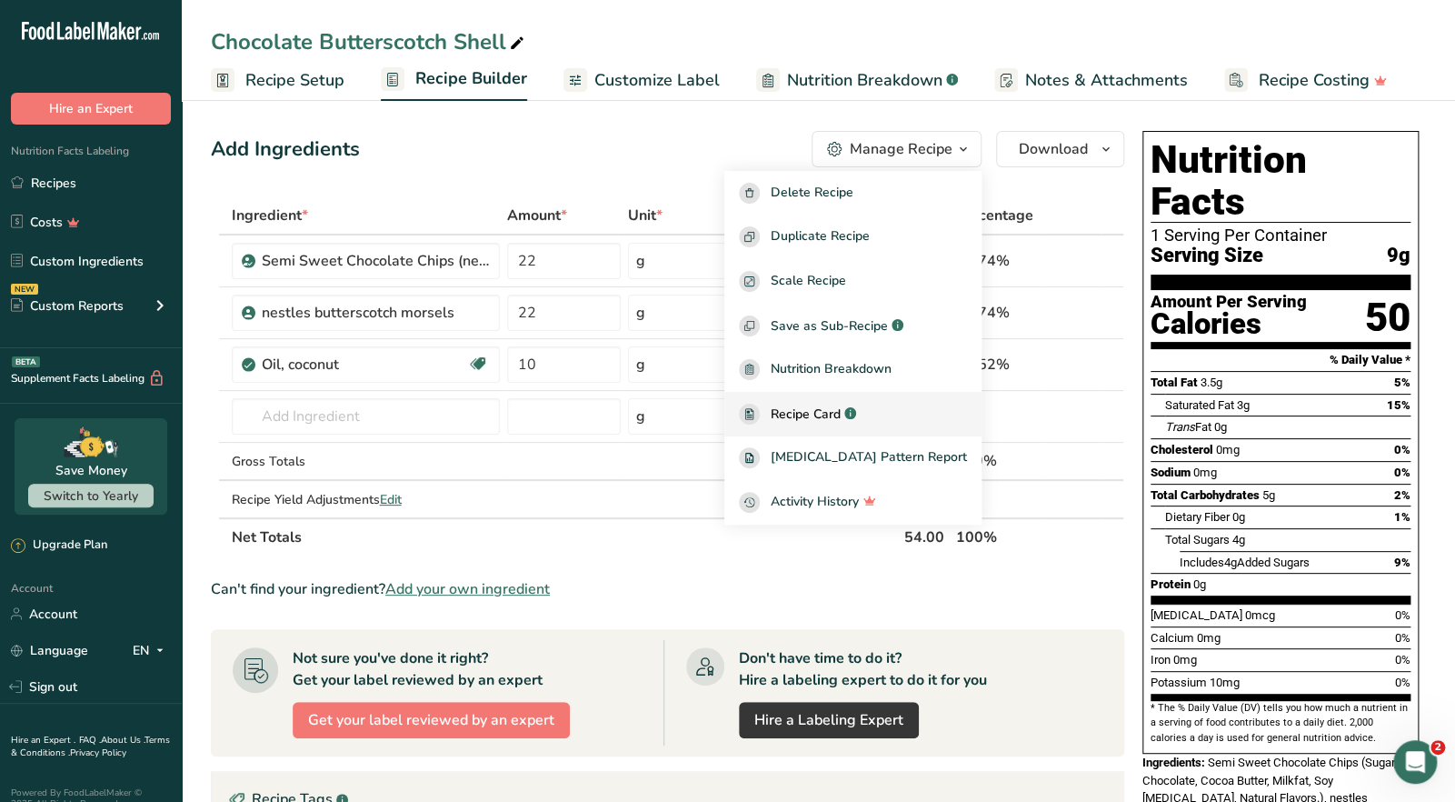
click at [841, 411] on span "Recipe Card" at bounding box center [806, 413] width 70 height 19
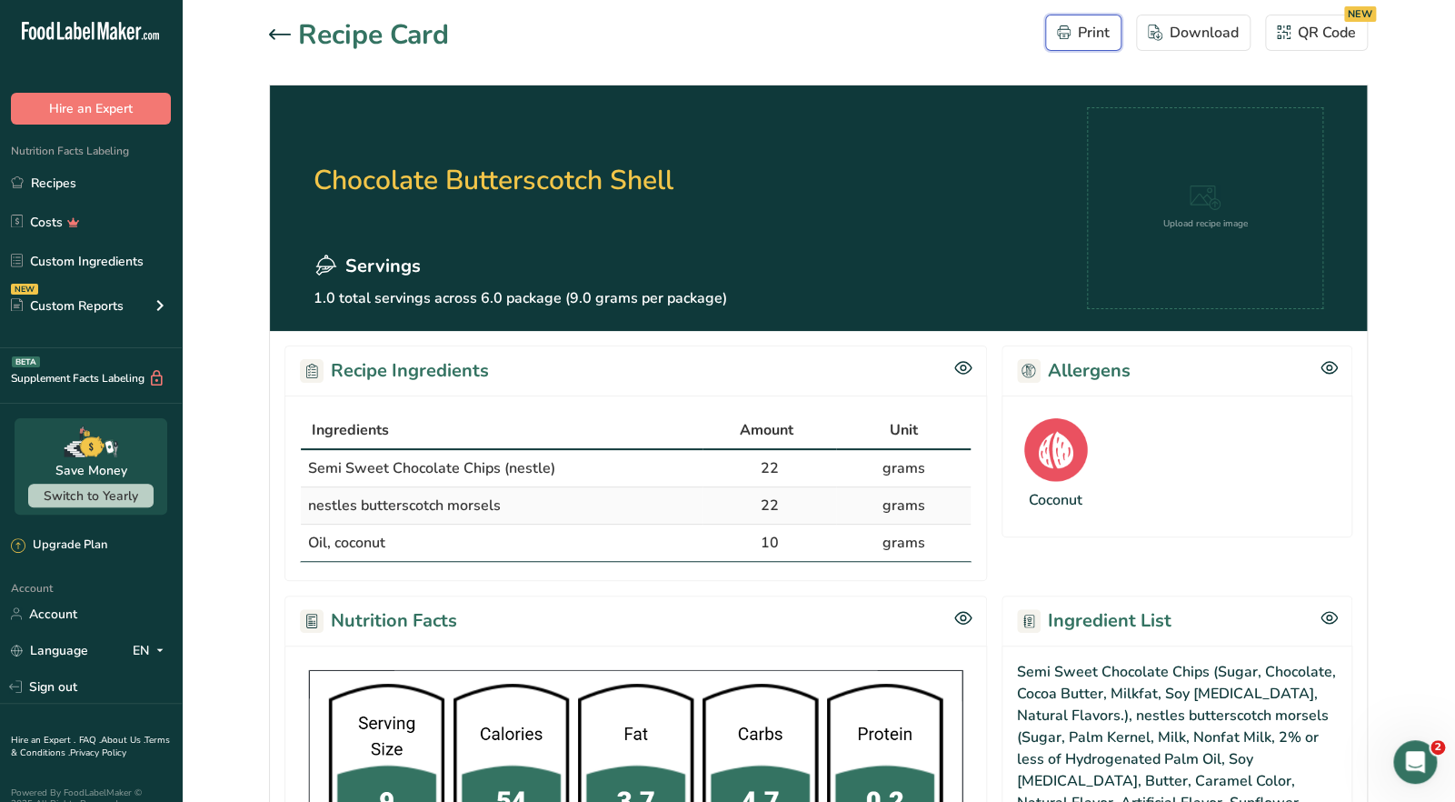
click at [1084, 39] on div "Print" at bounding box center [1083, 33] width 53 height 22
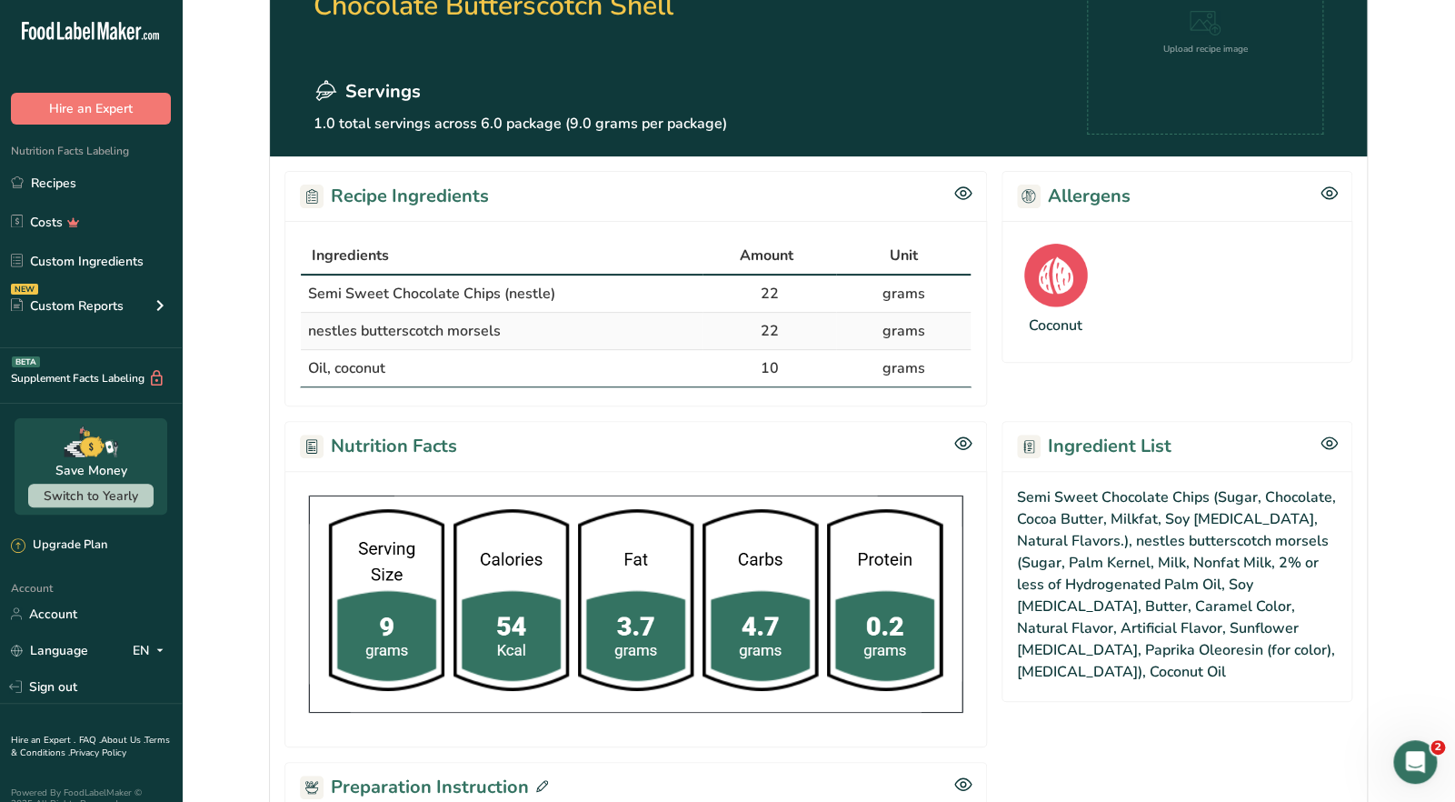
scroll to position [533, 0]
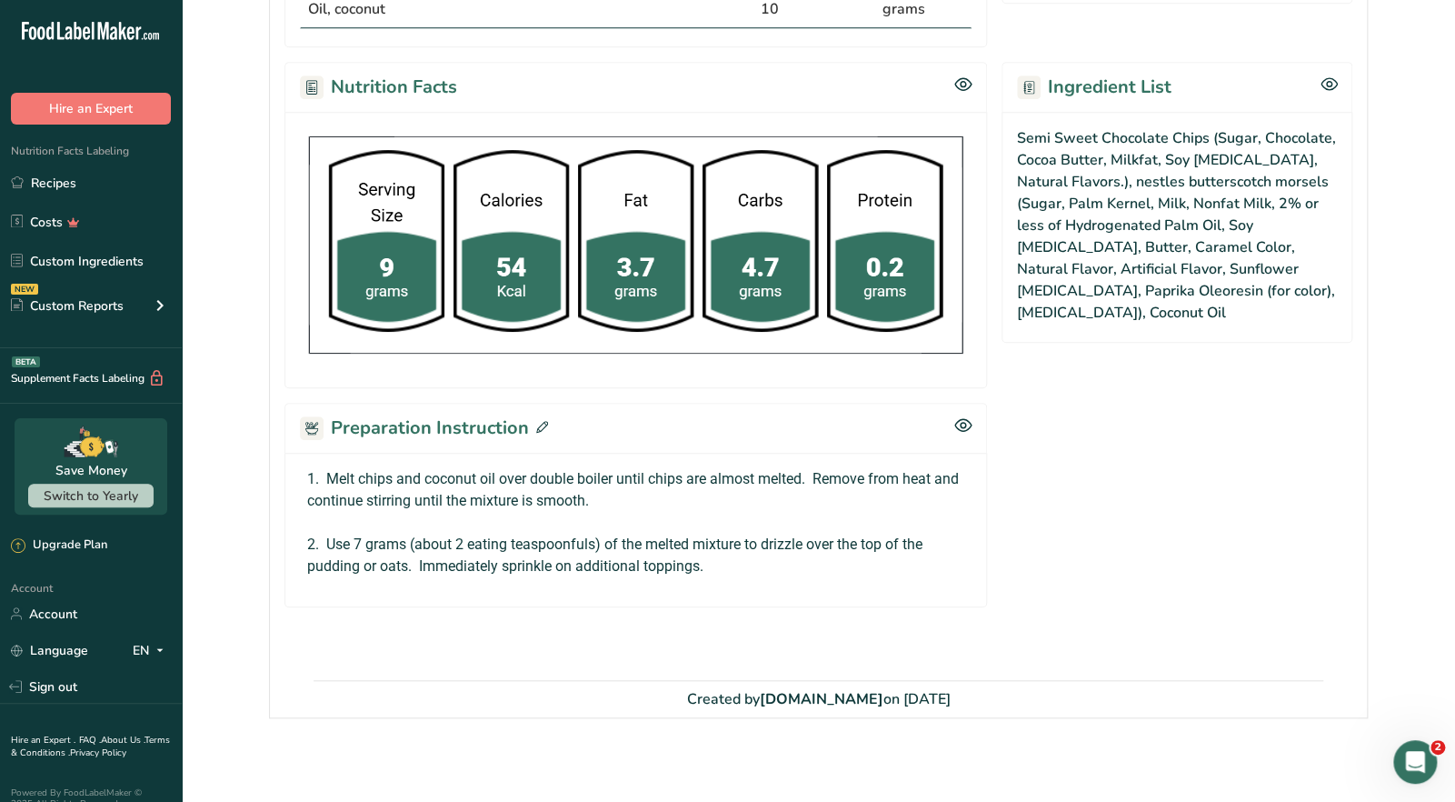
click at [543, 423] on icon at bounding box center [542, 427] width 12 height 12
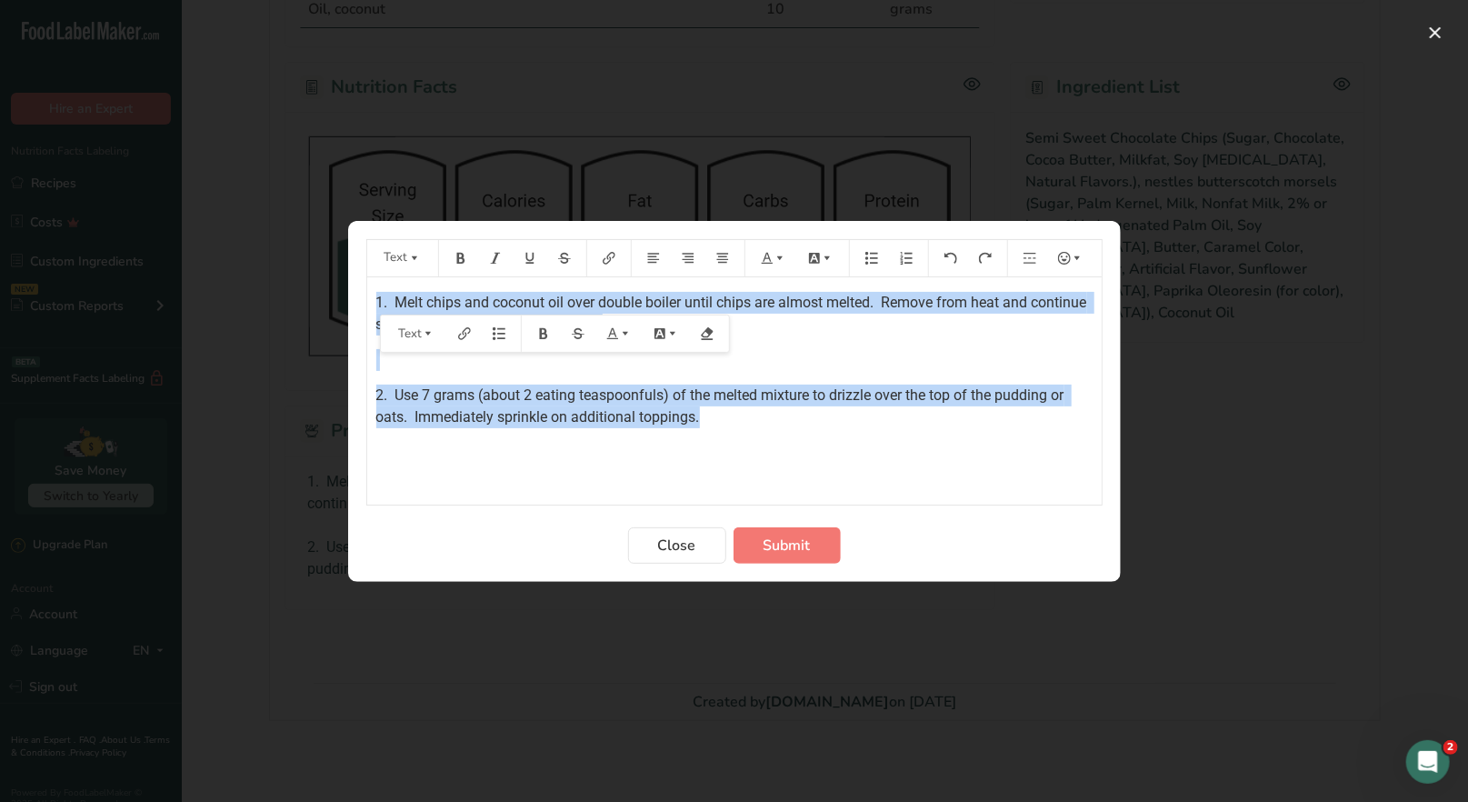
drag, startPoint x: 373, startPoint y: 321, endPoint x: 729, endPoint y: 424, distance: 371.0
click at [729, 424] on div "1. Melt chips and coconut oil over double boiler until chips are almost melted.…" at bounding box center [734, 390] width 734 height 227
copy div "1. Melt chips and coconut oil over double boiler until chips are almost melted.…"
drag, startPoint x: 693, startPoint y: 550, endPoint x: 692, endPoint y: 540, distance: 10.0
click at [693, 546] on span "Close" at bounding box center [677, 545] width 38 height 22
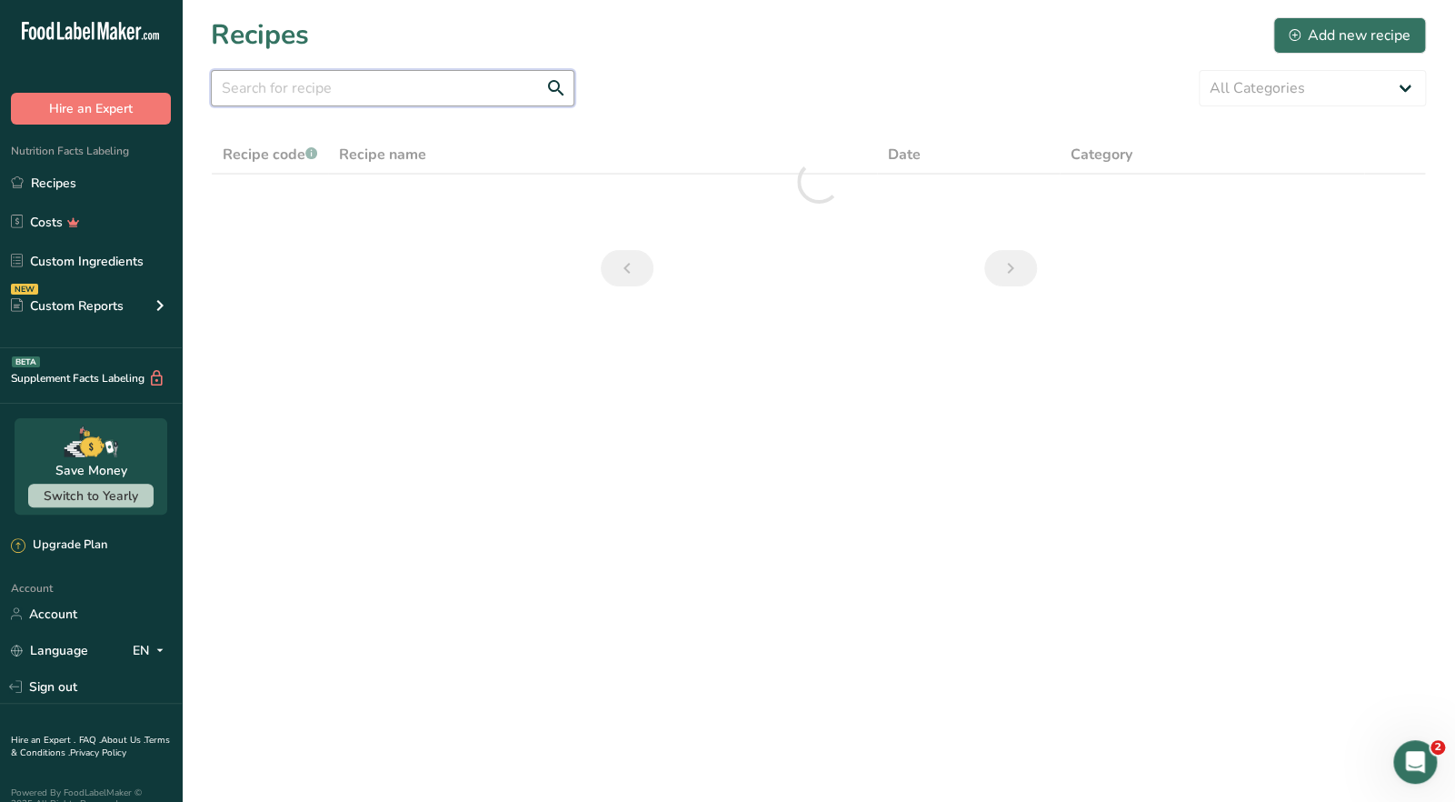
click at [294, 83] on input "text" at bounding box center [393, 88] width 364 height 36
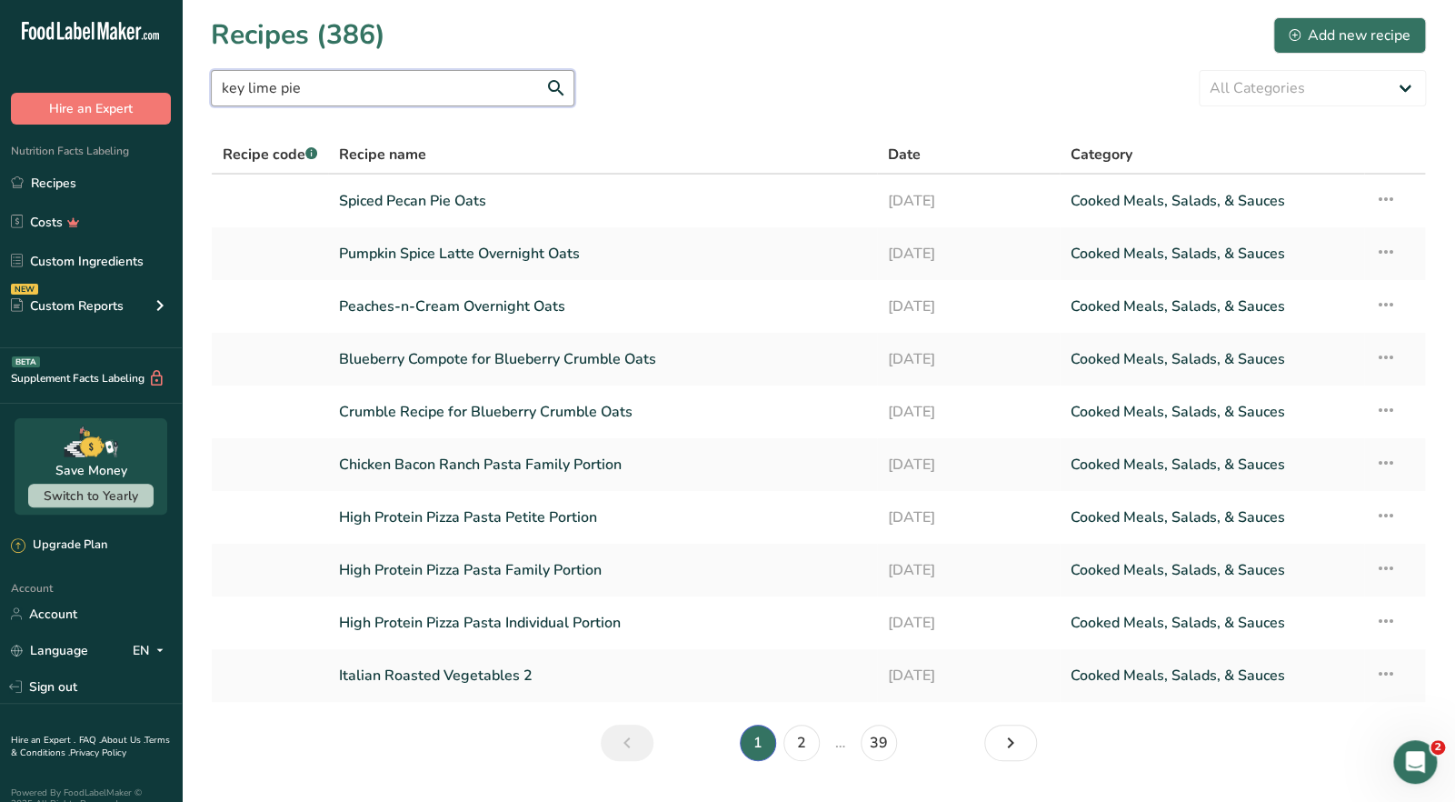
click at [307, 94] on input "key lime pie" at bounding box center [393, 88] width 364 height 36
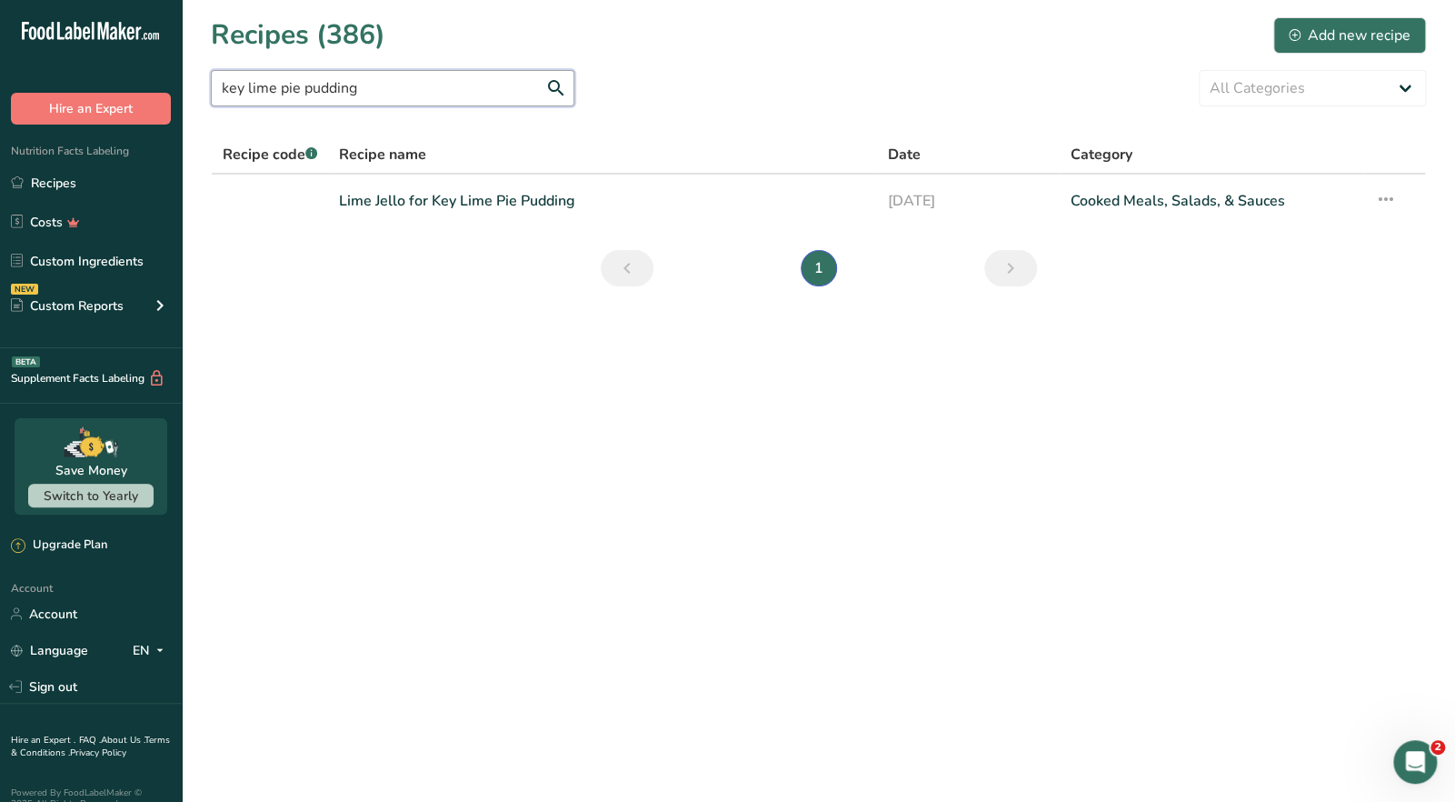
drag, startPoint x: 362, startPoint y: 82, endPoint x: 304, endPoint y: 91, distance: 58.9
click at [304, 90] on input "key lime pie pudding" at bounding box center [393, 88] width 364 height 36
type input "key lime pie protein pudding"
click at [440, 205] on link "Key Lime Pie Protein Pudding" at bounding box center [602, 201] width 526 height 38
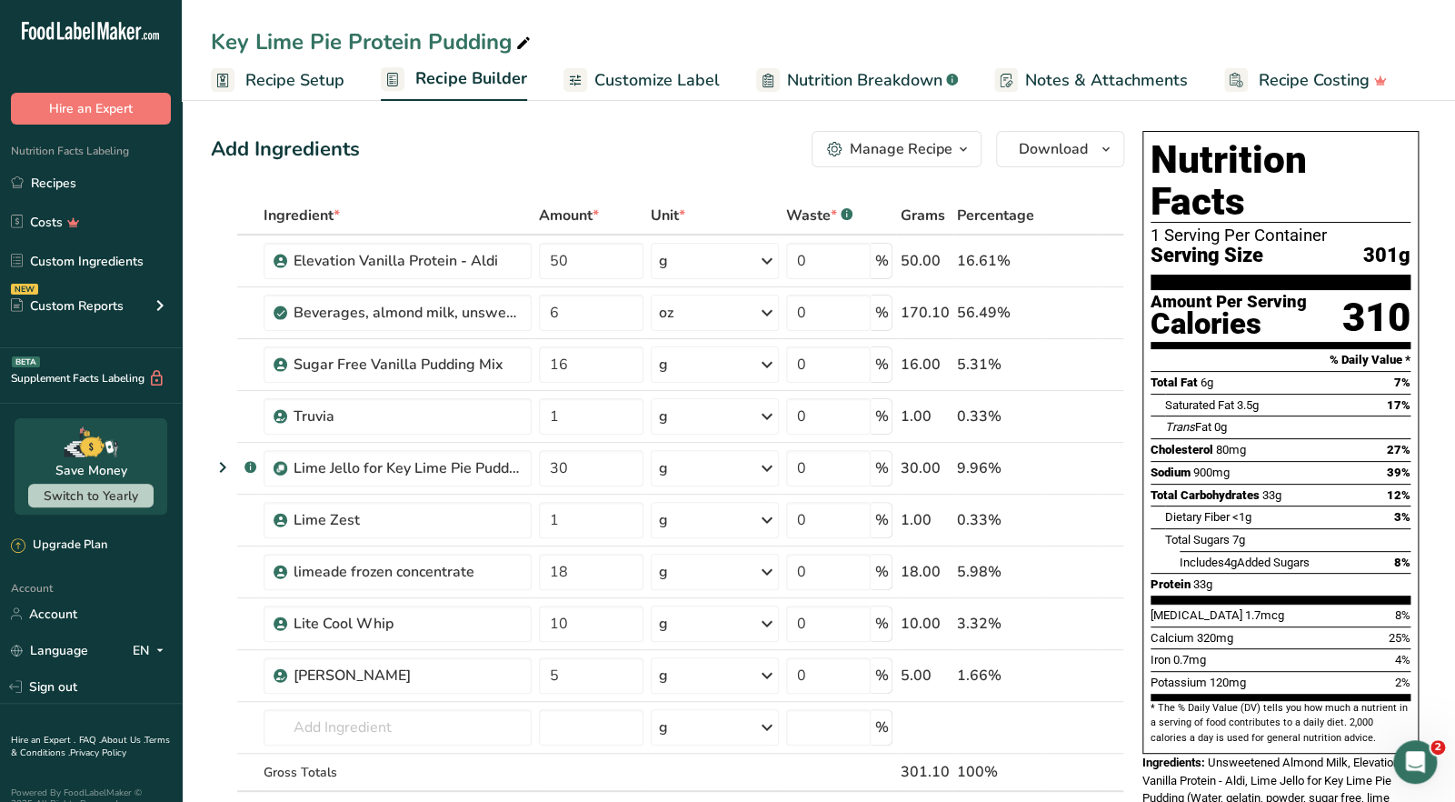
click at [966, 153] on icon "button" at bounding box center [963, 149] width 15 height 23
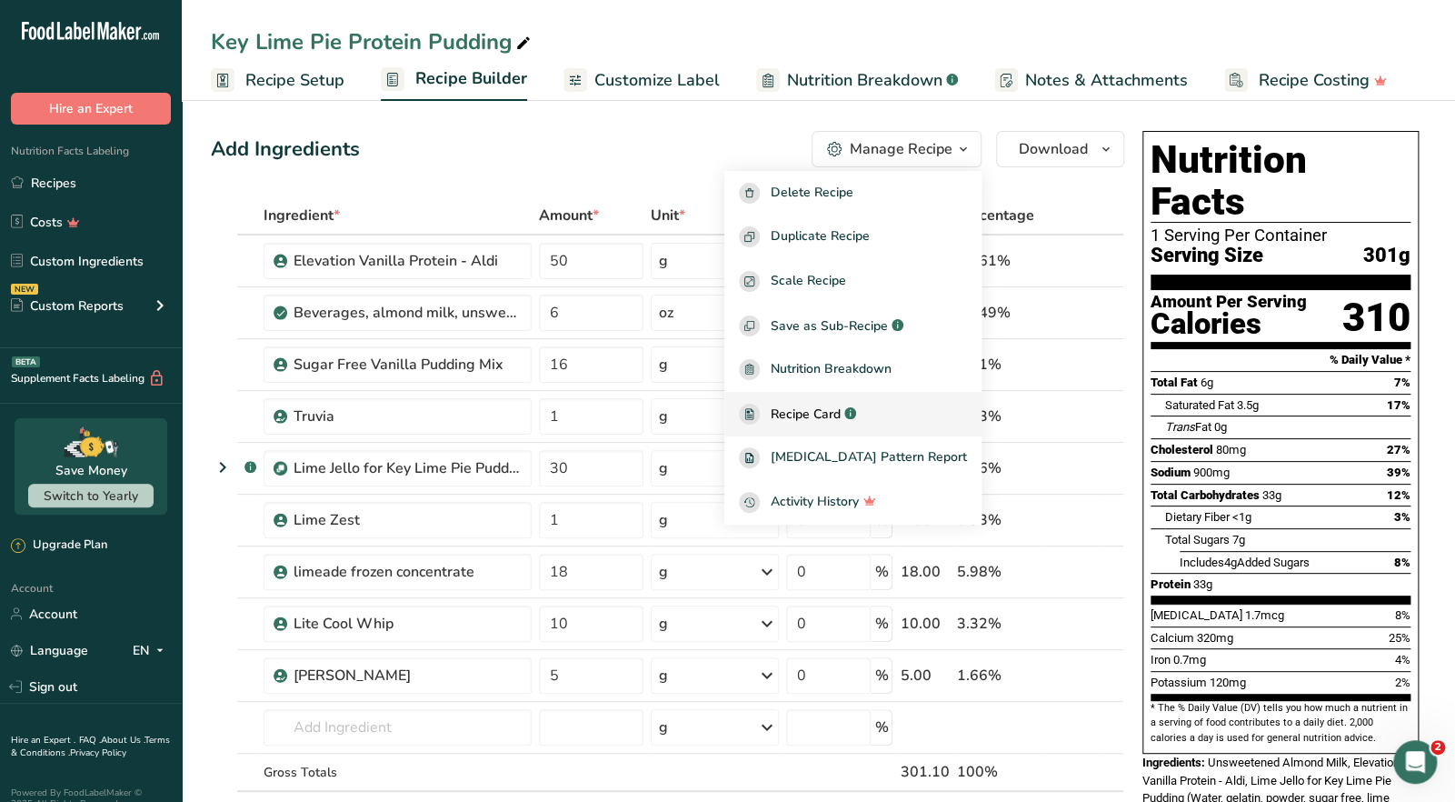
click at [841, 413] on span "Recipe Card" at bounding box center [806, 413] width 70 height 19
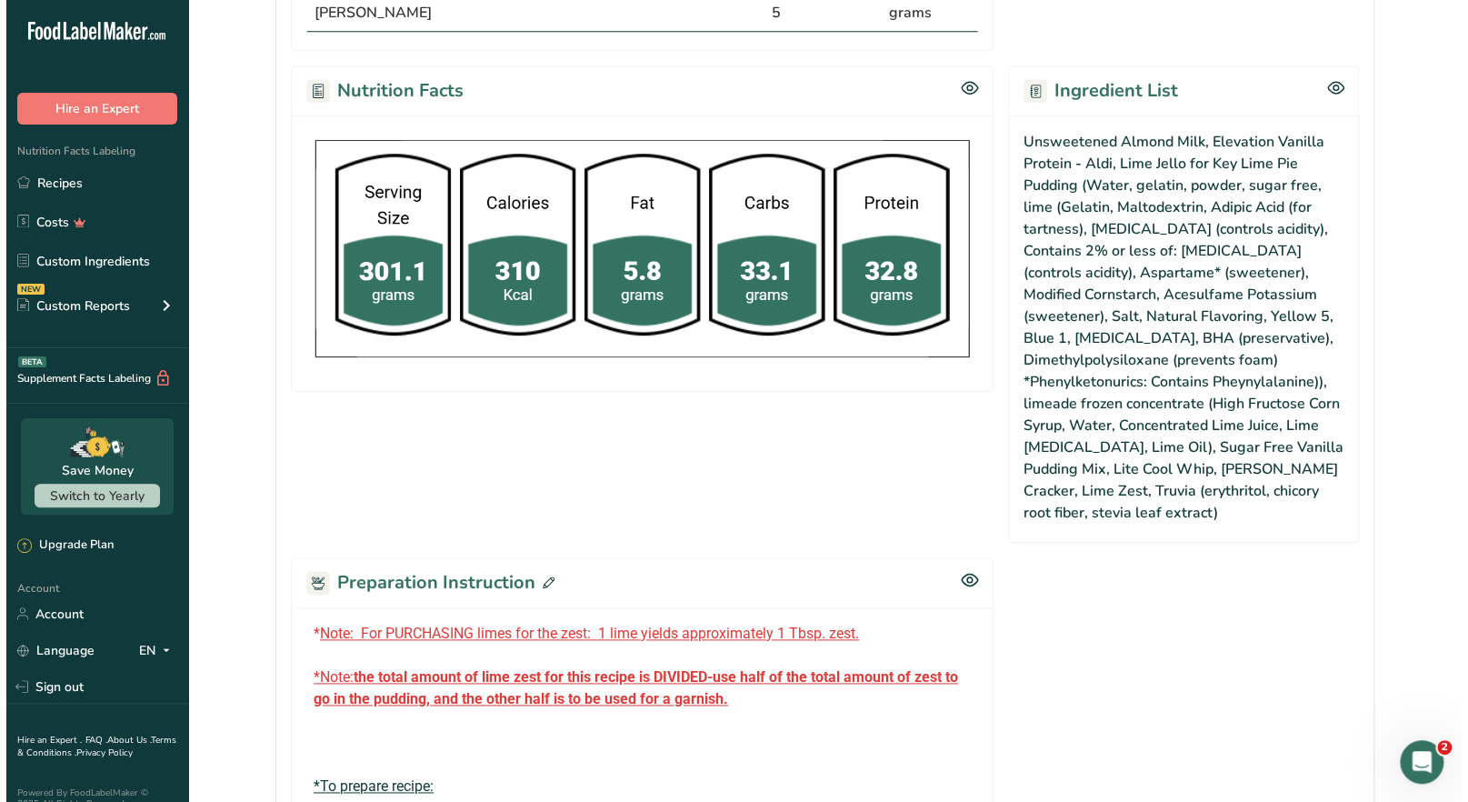
scroll to position [999, 0]
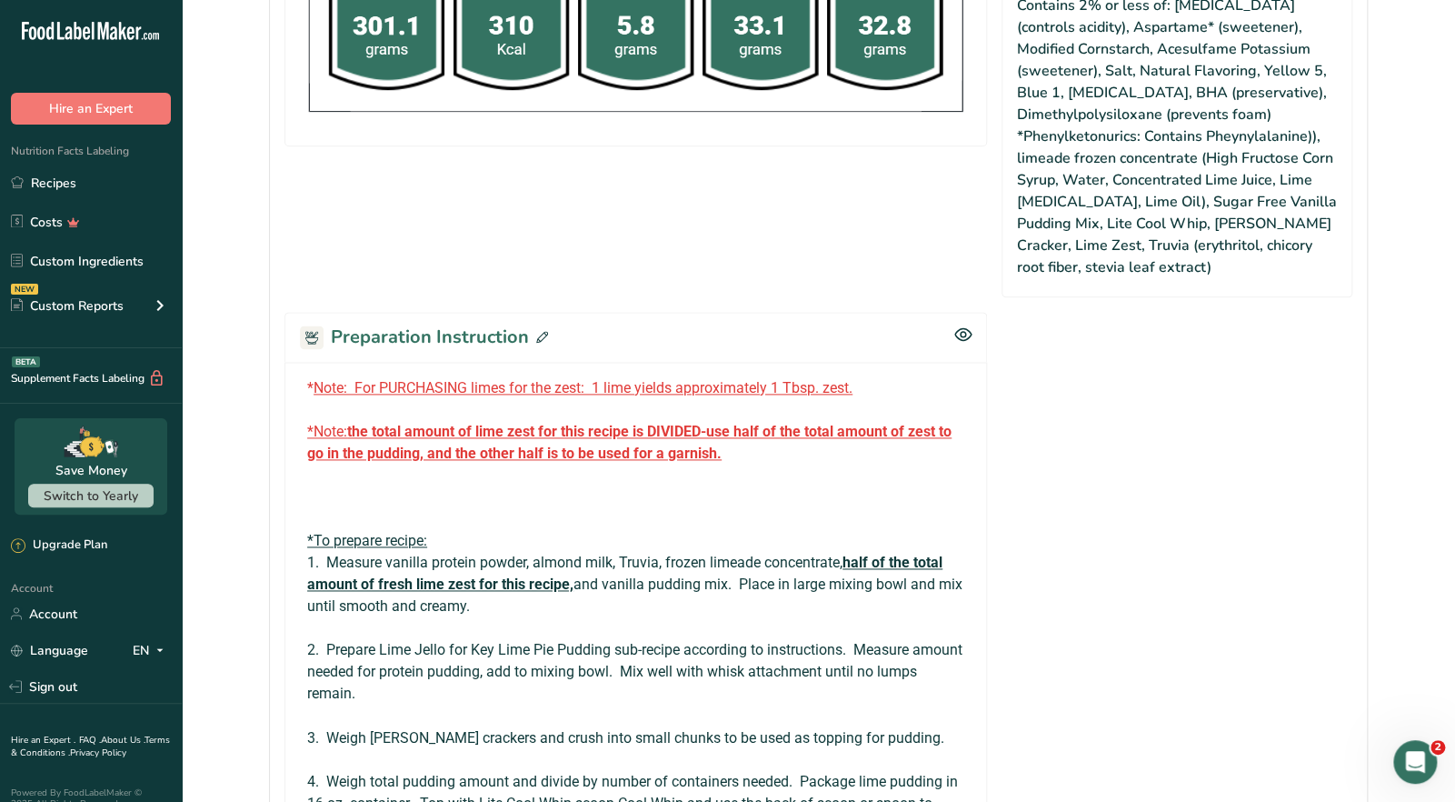
click at [537, 332] on icon at bounding box center [542, 337] width 12 height 12
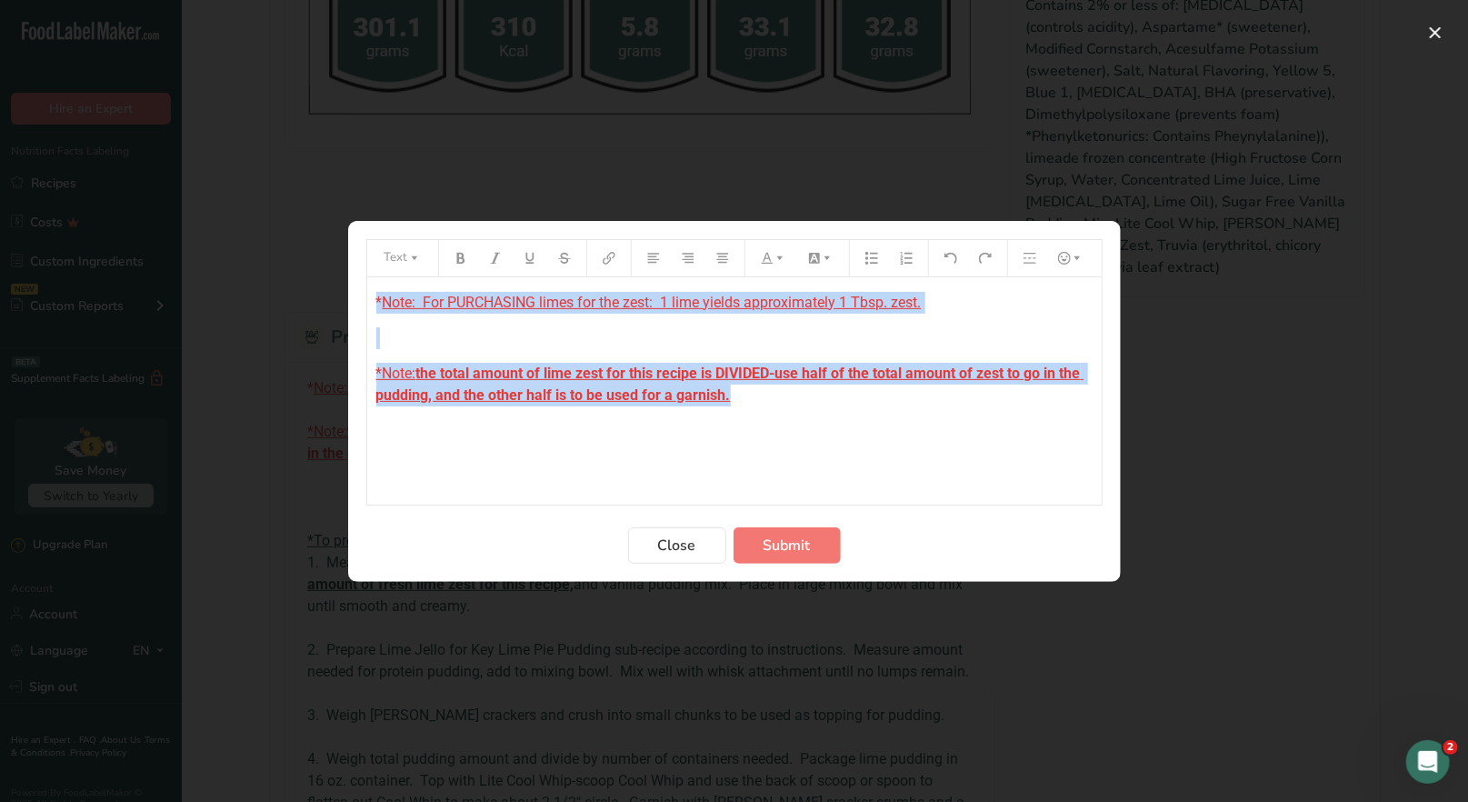
drag, startPoint x: 760, startPoint y: 394, endPoint x: 365, endPoint y: 307, distance: 403.9
click at [366, 307] on div "Text * Note: For PURCHASING limes for the zest: 1 lime yields approximately 1 T…" at bounding box center [734, 372] width 736 height 266
click at [525, 257] on icon "Preparation instructions modal" at bounding box center [529, 257] width 8 height 11
click at [946, 306] on p "*Note: For PURCHASING limes for the zest: 1 lime yields approximately 1 Tbsp. z…" at bounding box center [734, 303] width 716 height 22
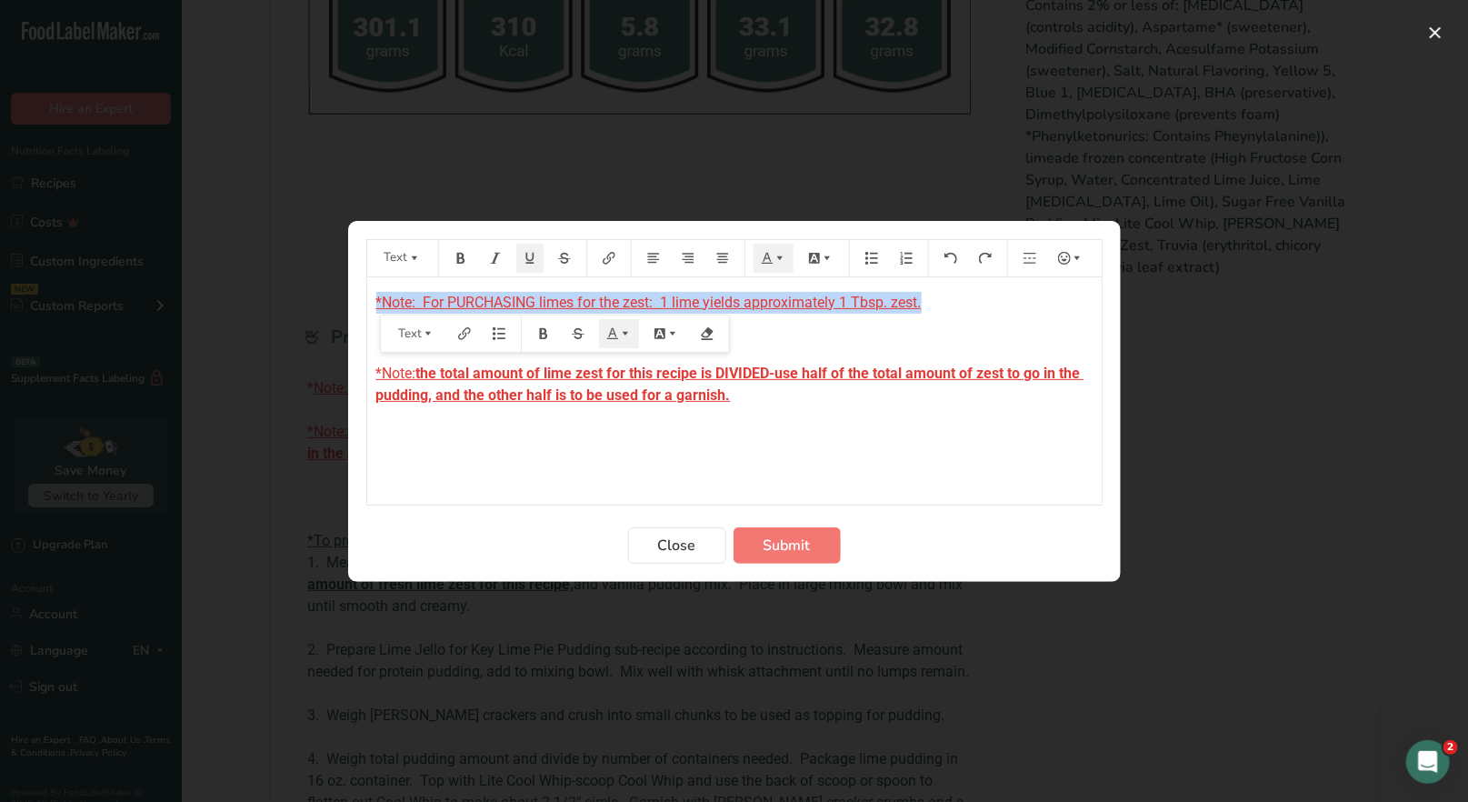
drag, startPoint x: 931, startPoint y: 301, endPoint x: 376, endPoint y: 308, distance: 555.3
click at [376, 308] on p "*Note: For PURCHASING limes for the zest: 1 lime yields approximately 1 Tbsp. z…" at bounding box center [734, 303] width 716 height 22
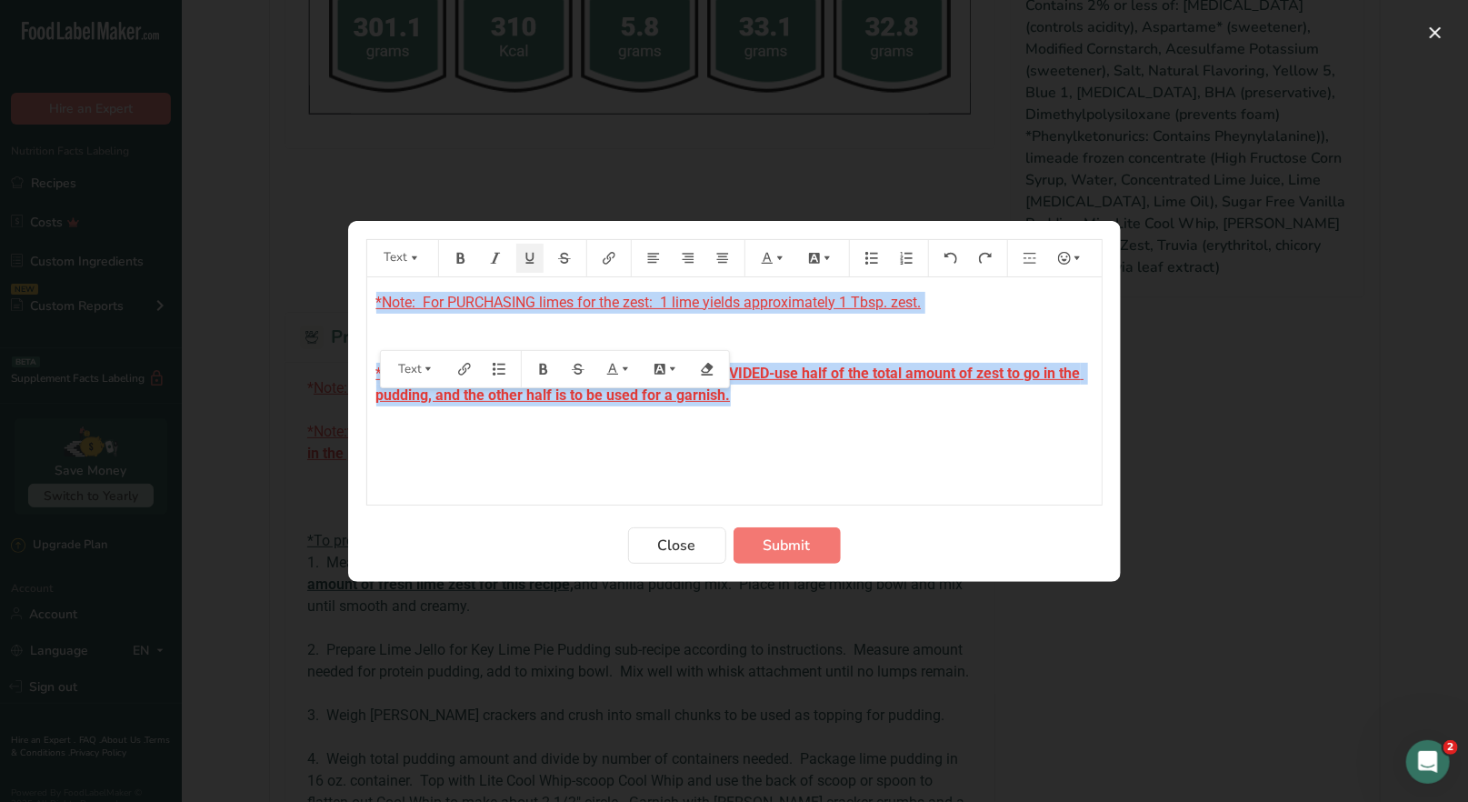
drag, startPoint x: 760, startPoint y: 400, endPoint x: 367, endPoint y: 306, distance: 403.6
click at [367, 306] on div "*Note: For PURCHASING limes for the zest: 1 lime yields approximately 1 Tbsp. z…" at bounding box center [734, 673] width 734 height 792
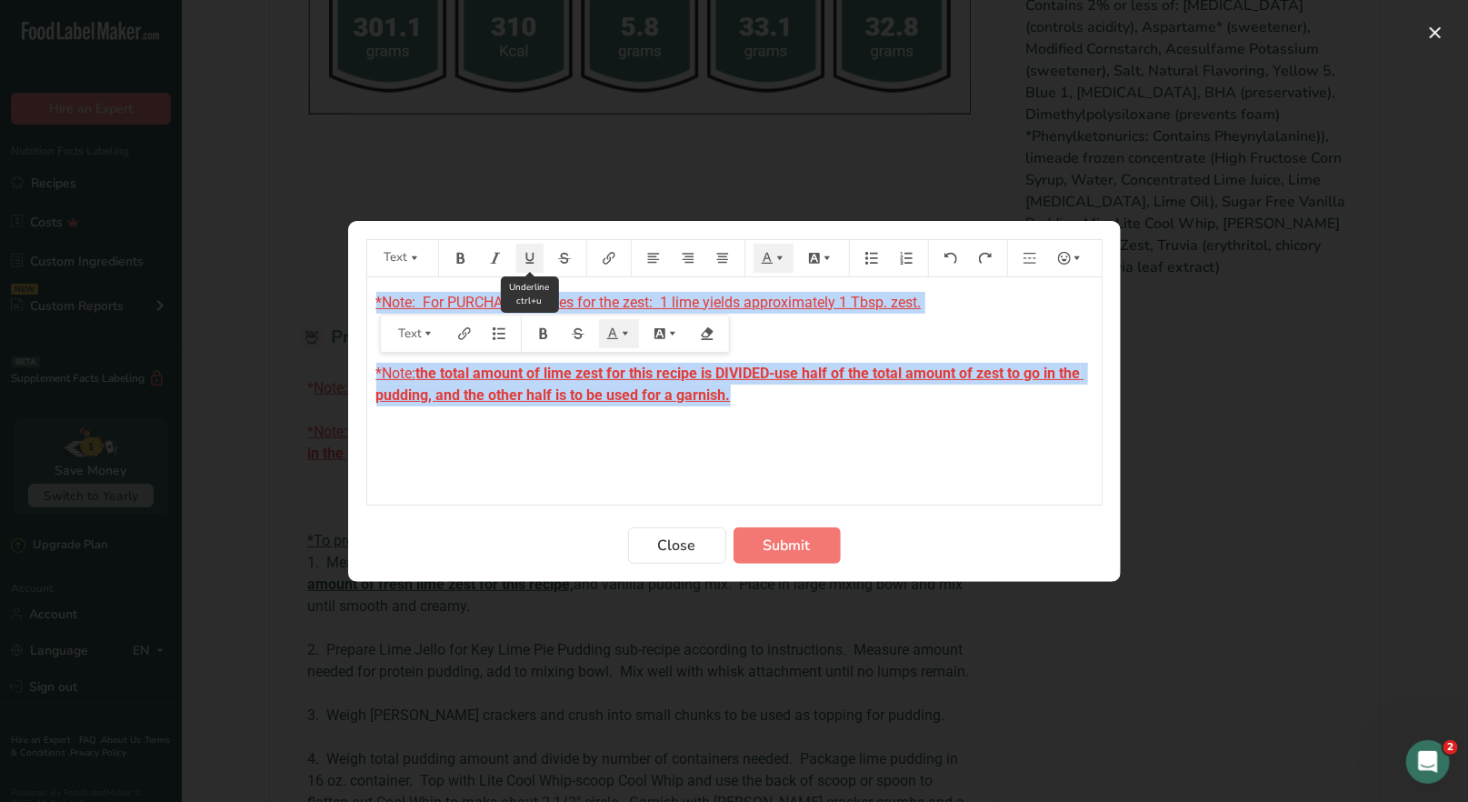
click at [527, 264] on button "Preparation instructions modal" at bounding box center [529, 258] width 27 height 29
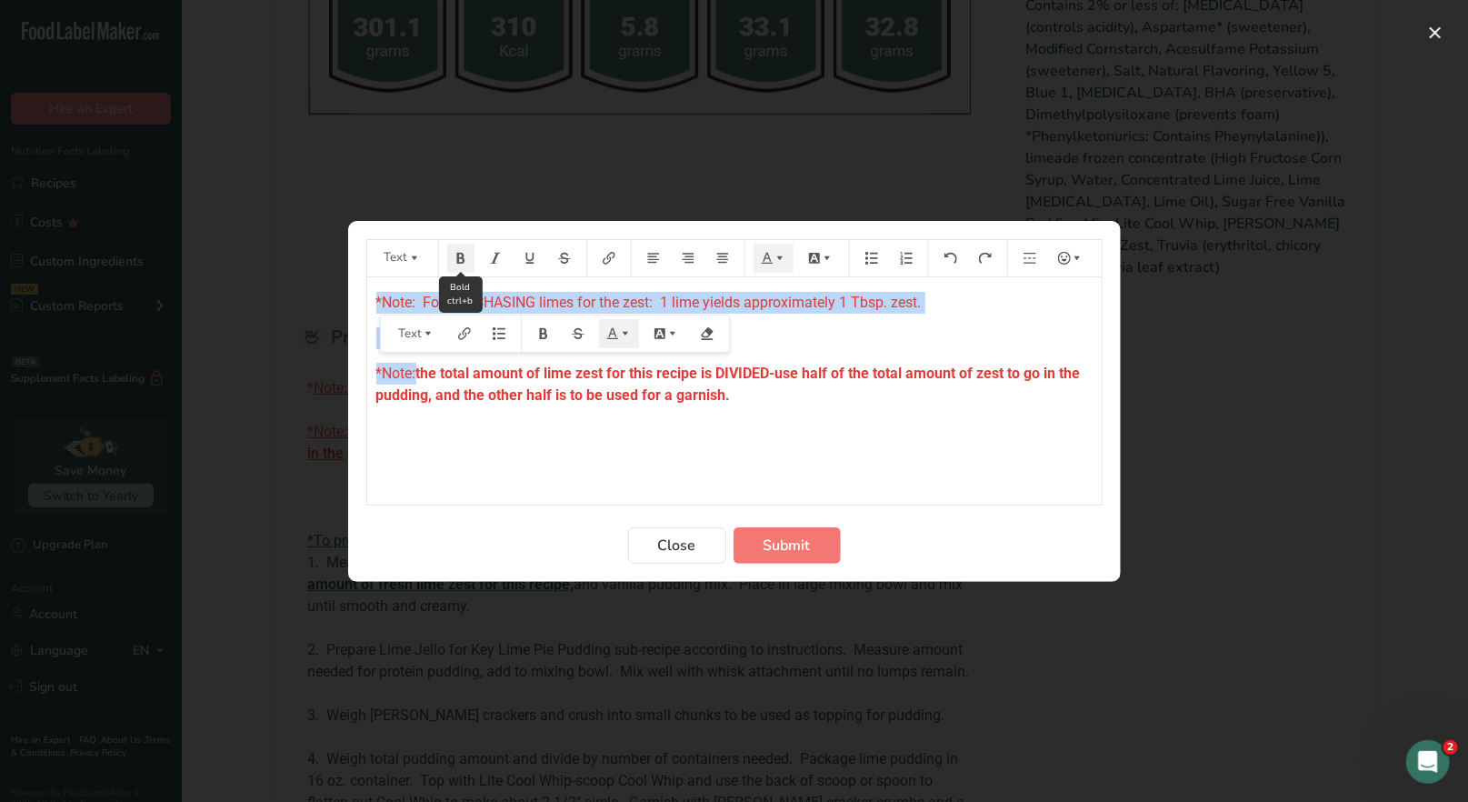
click at [457, 260] on icon "Preparation instructions modal" at bounding box center [460, 257] width 8 height 11
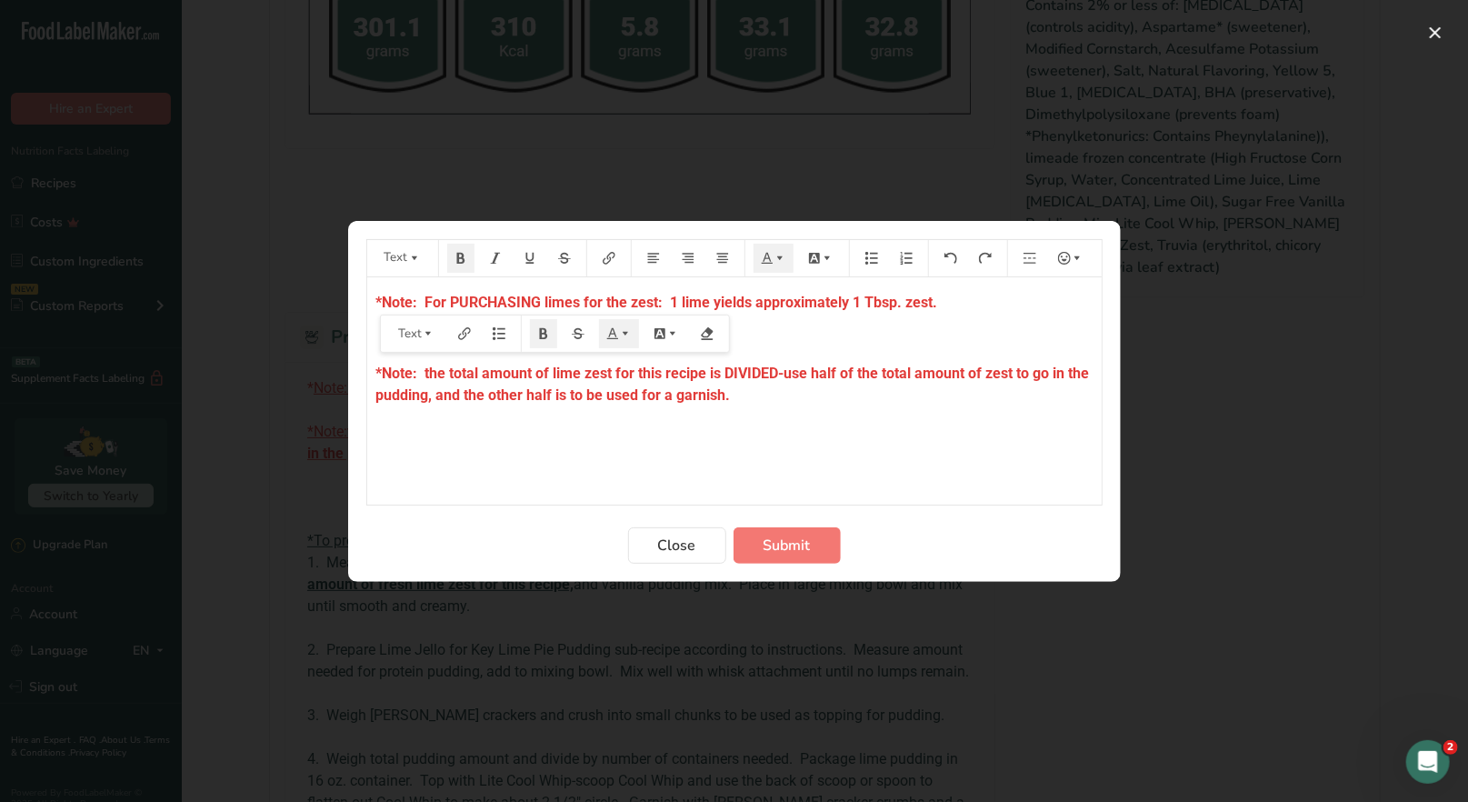
click at [837, 446] on div "*Note: For PURCHASING limes for the zest: 1 lime yields approximately 1 Tbsp. z…" at bounding box center [734, 673] width 734 height 792
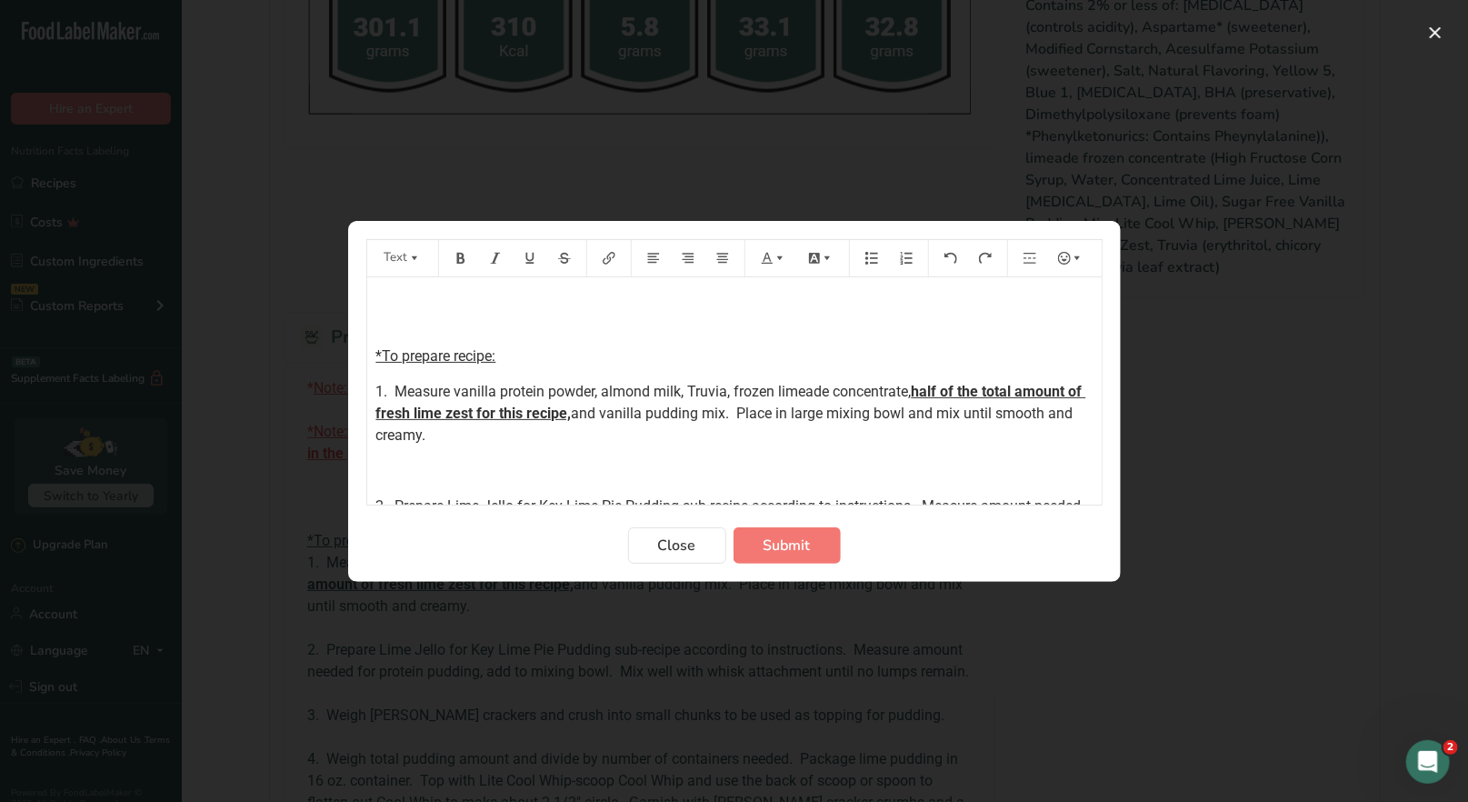
scroll to position [0, 0]
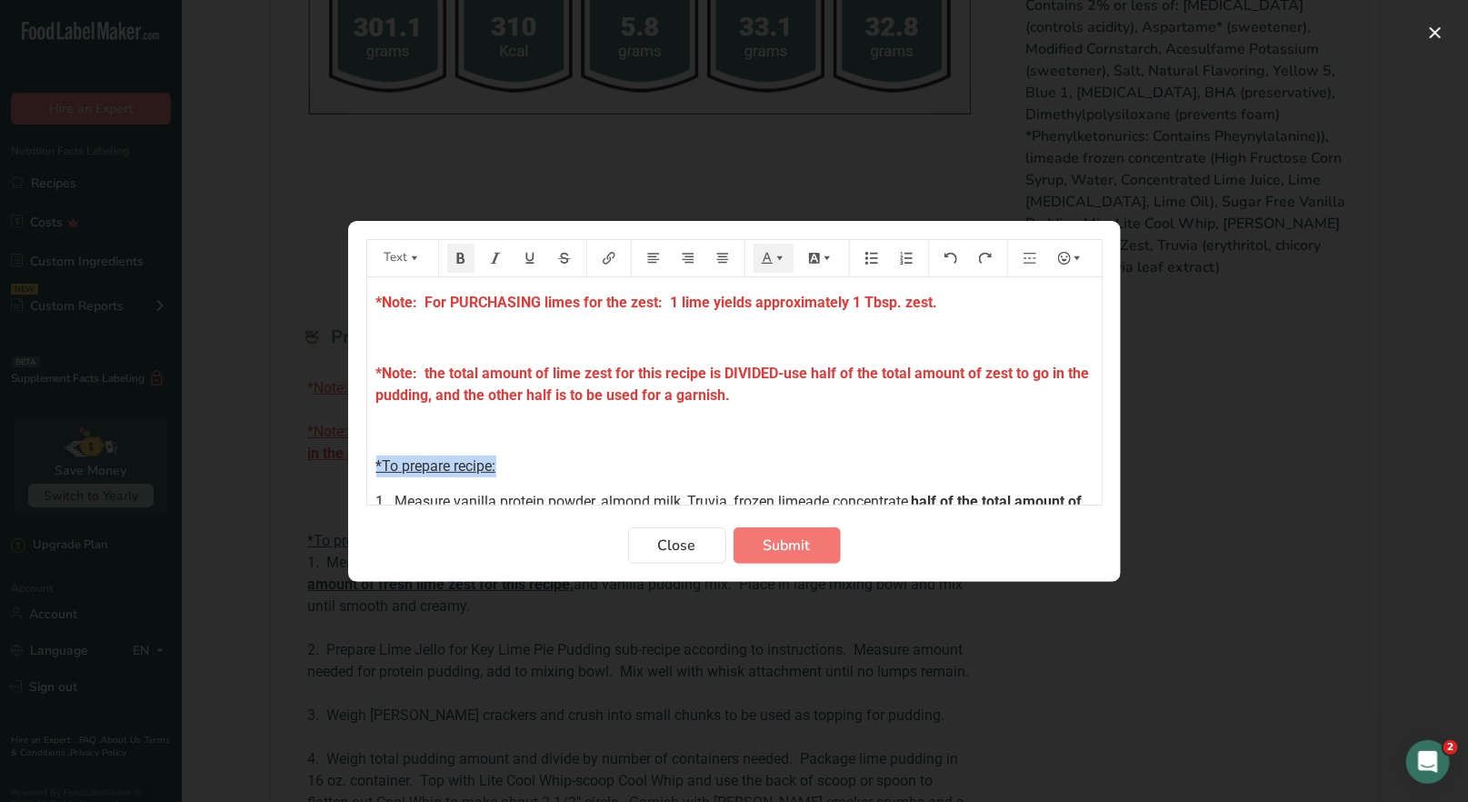
drag, startPoint x: 499, startPoint y: 463, endPoint x: 367, endPoint y: 465, distance: 131.8
click at [367, 465] on div "*Note: For PURCHASING limes for the zest: 1 lime yields approximately 1 Tbsp. z…" at bounding box center [734, 637] width 734 height 721
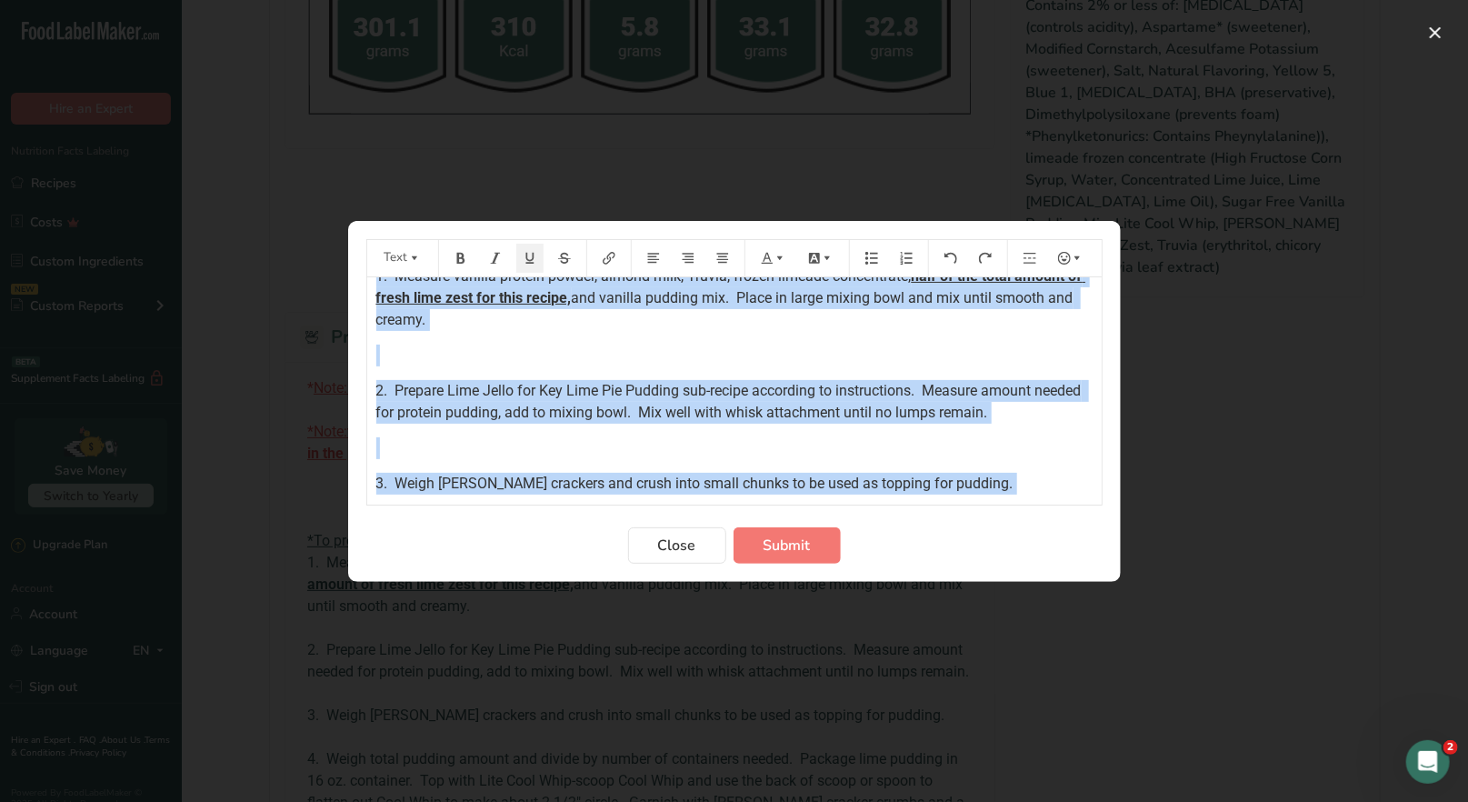
scroll to position [204, 0]
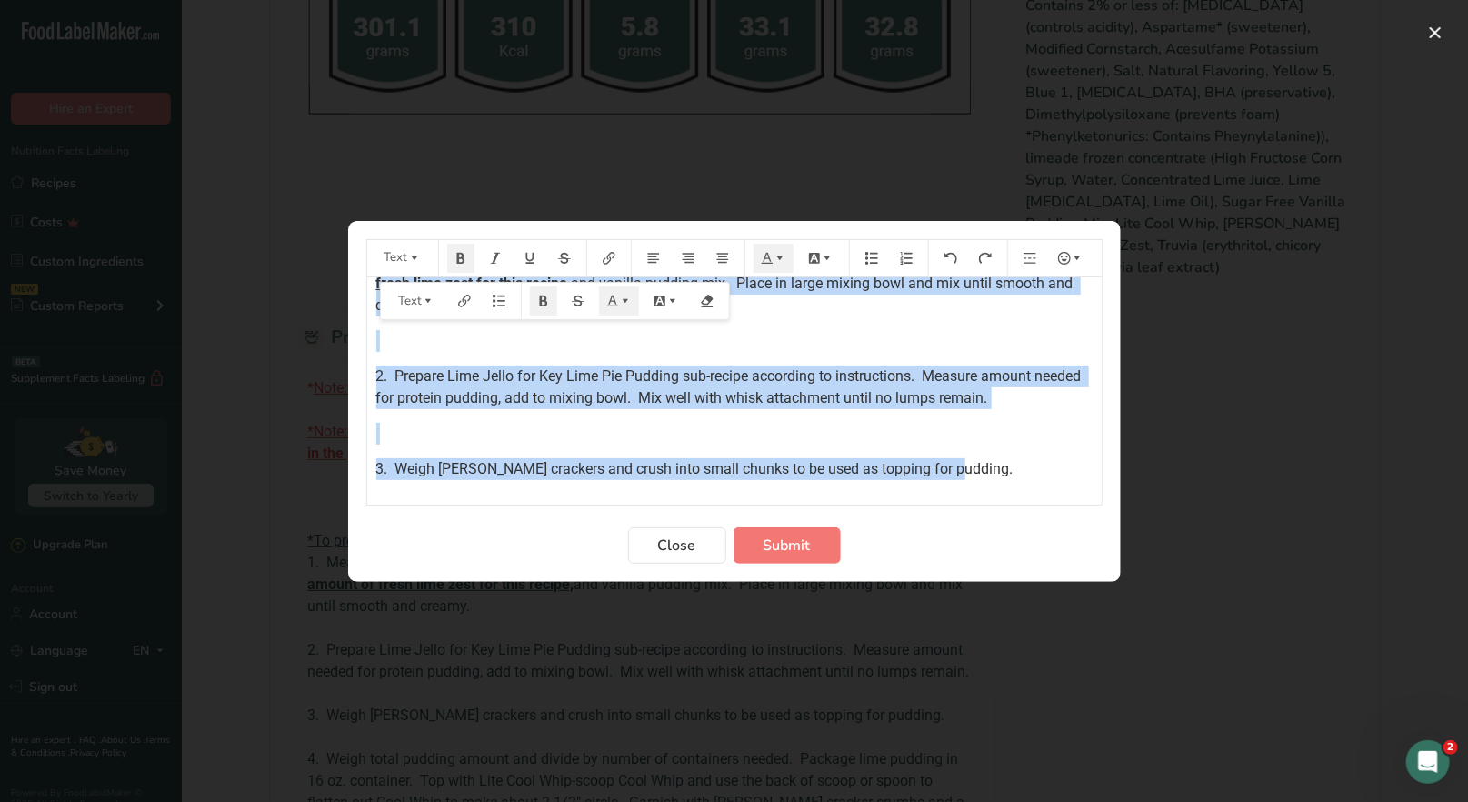
drag, startPoint x: 370, startPoint y: 301, endPoint x: 971, endPoint y: 466, distance: 623.9
click at [971, 463] on div "*Note: For PURCHASING limes for the zest: 1 lime yields approximately 1 Tbsp. z…" at bounding box center [734, 415] width 734 height 685
copy div "*Note: For PURCHASING limes for the zest: 1 lime yields approximately 1 Tbsp. z…"
click at [807, 551] on span "Submit" at bounding box center [786, 545] width 47 height 22
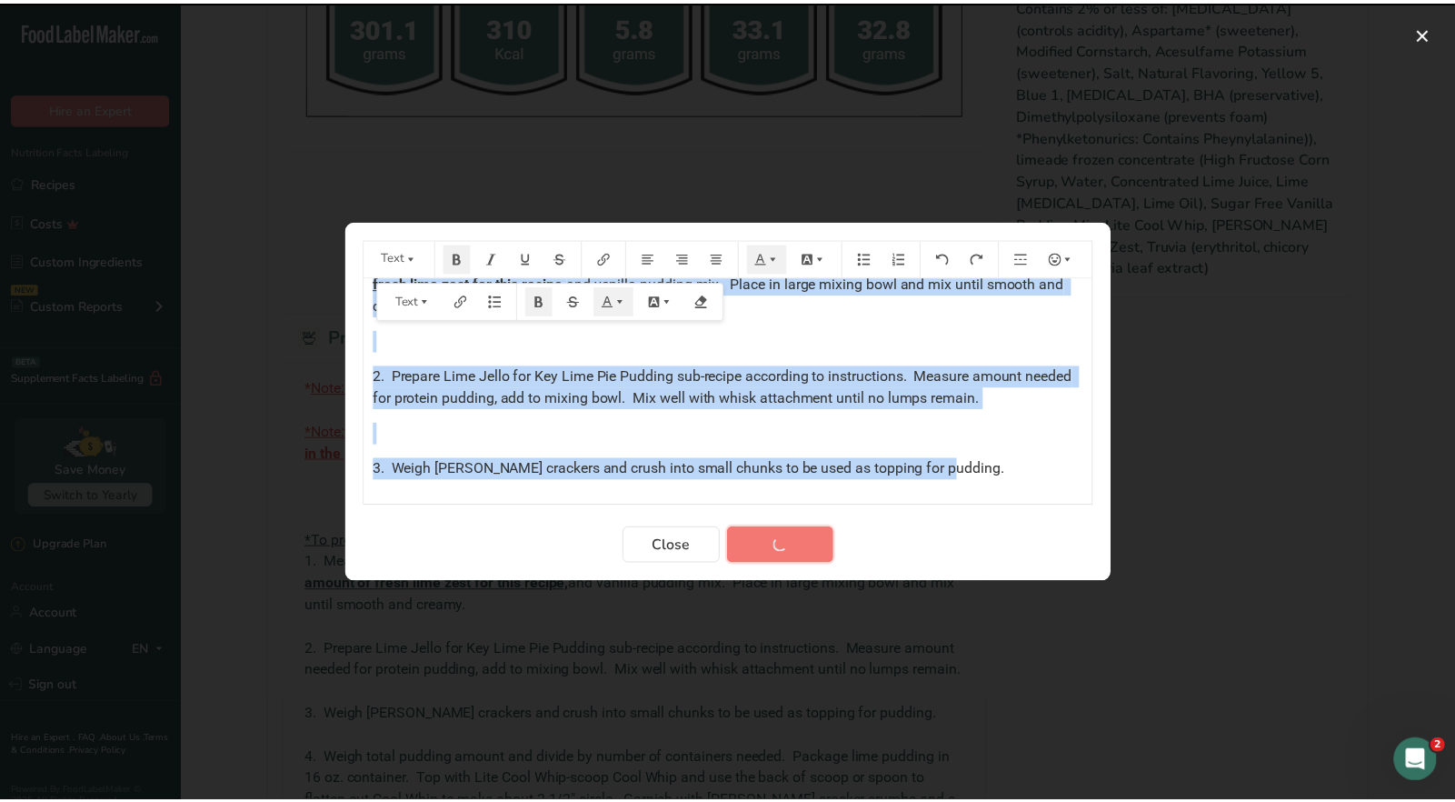
scroll to position [1207, 0]
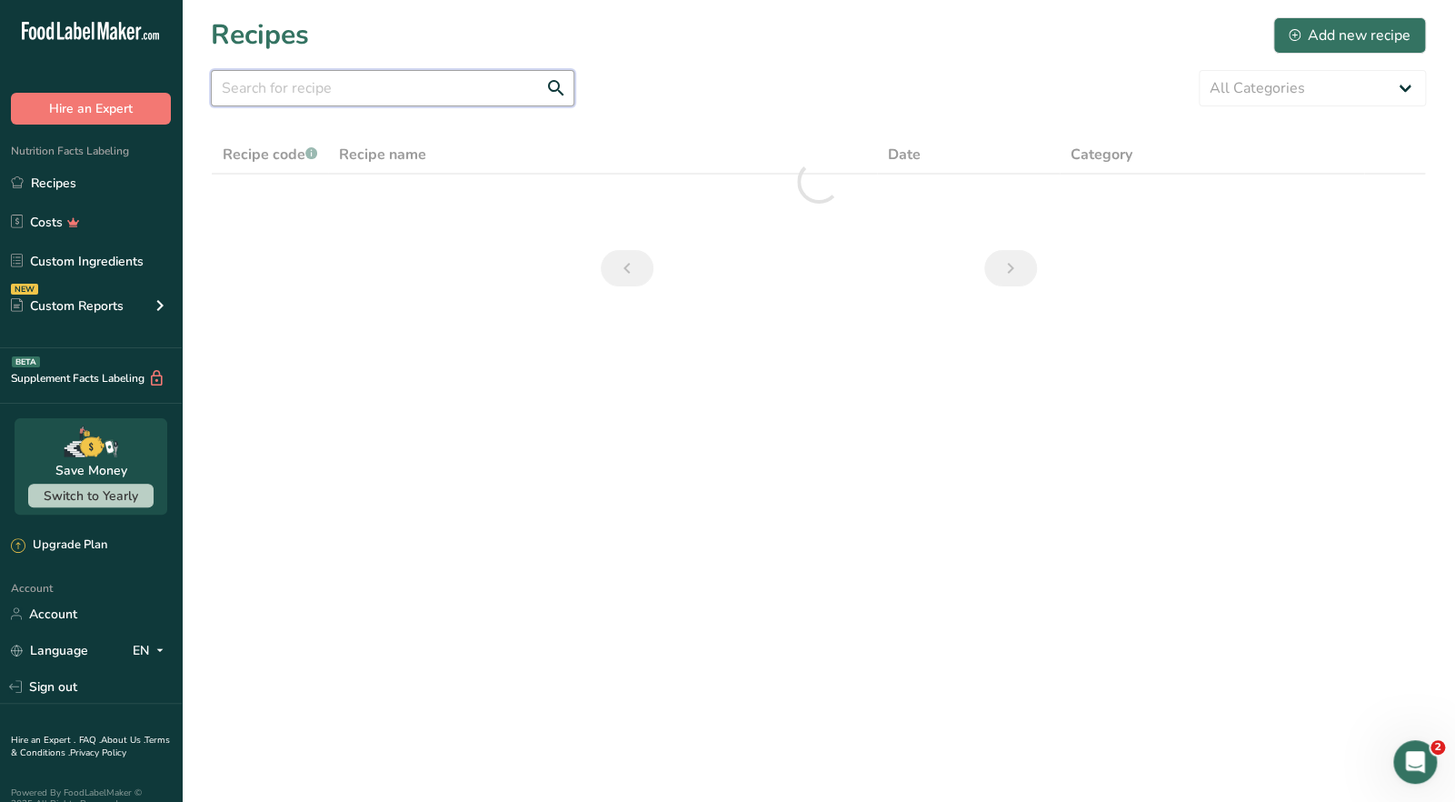
click at [334, 86] on input "text" at bounding box center [393, 88] width 364 height 36
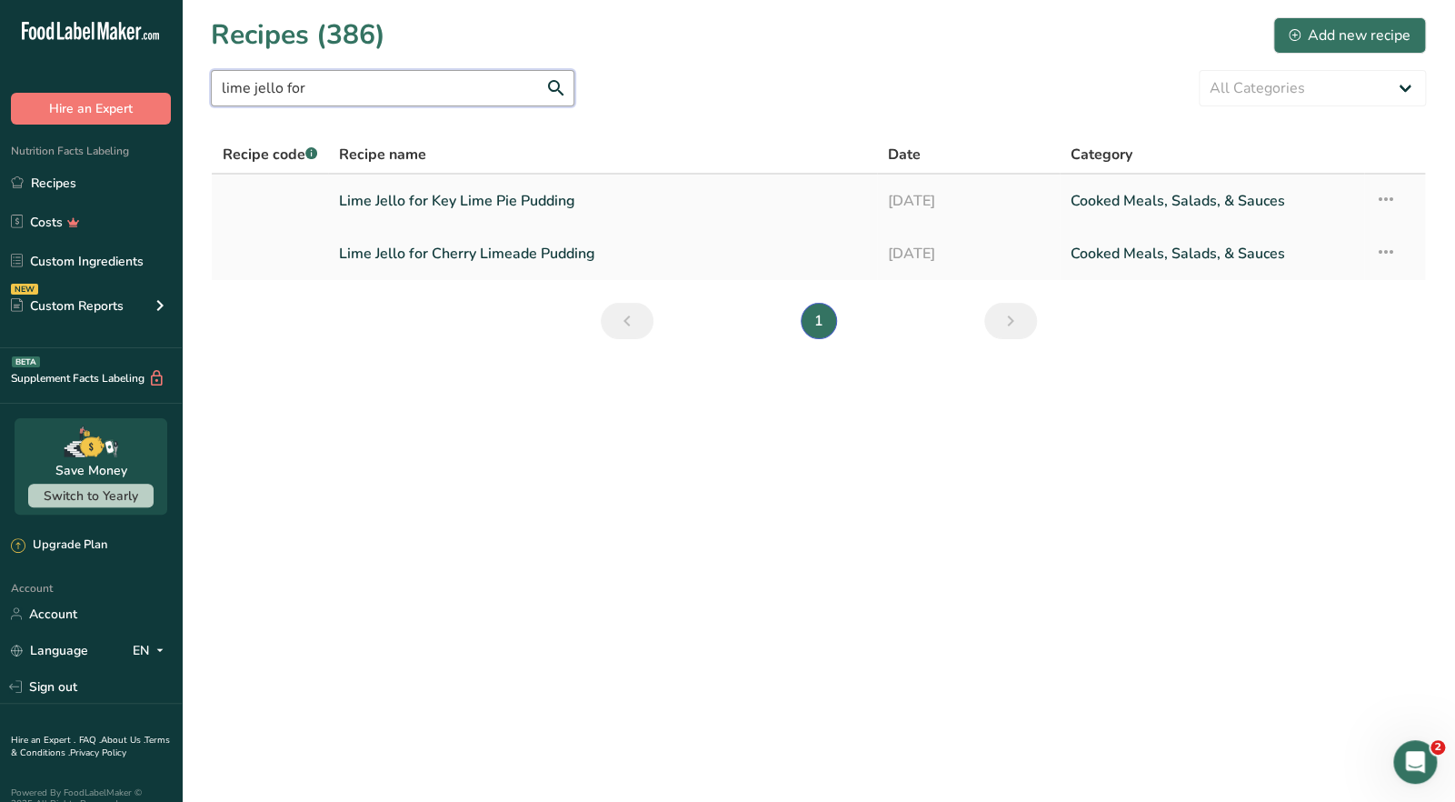
type input "lime jello for"
click at [461, 207] on link "Lime Jello for Key Lime Pie Pudding" at bounding box center [602, 201] width 526 height 38
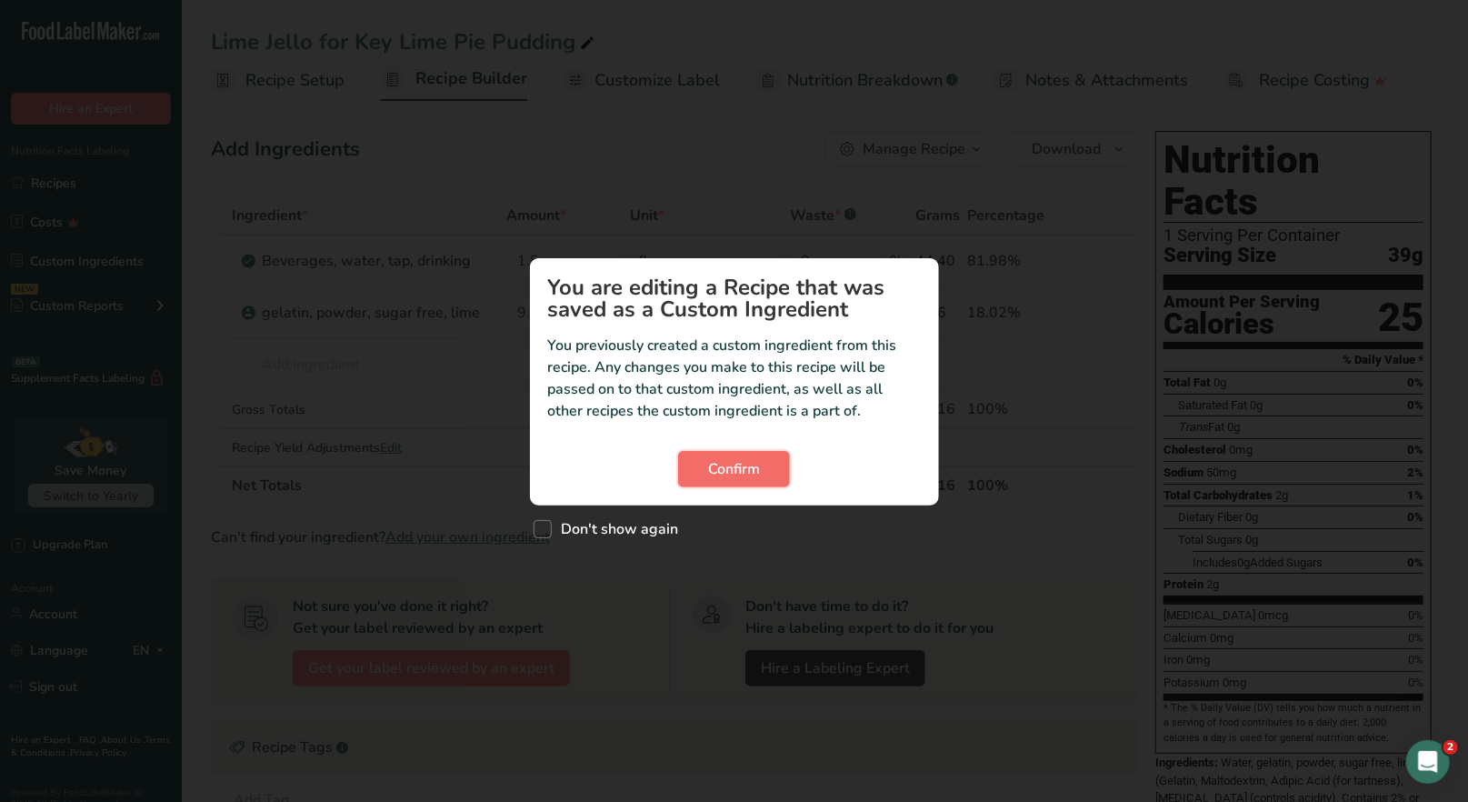
click at [743, 475] on span "Confirm" at bounding box center [734, 469] width 52 height 22
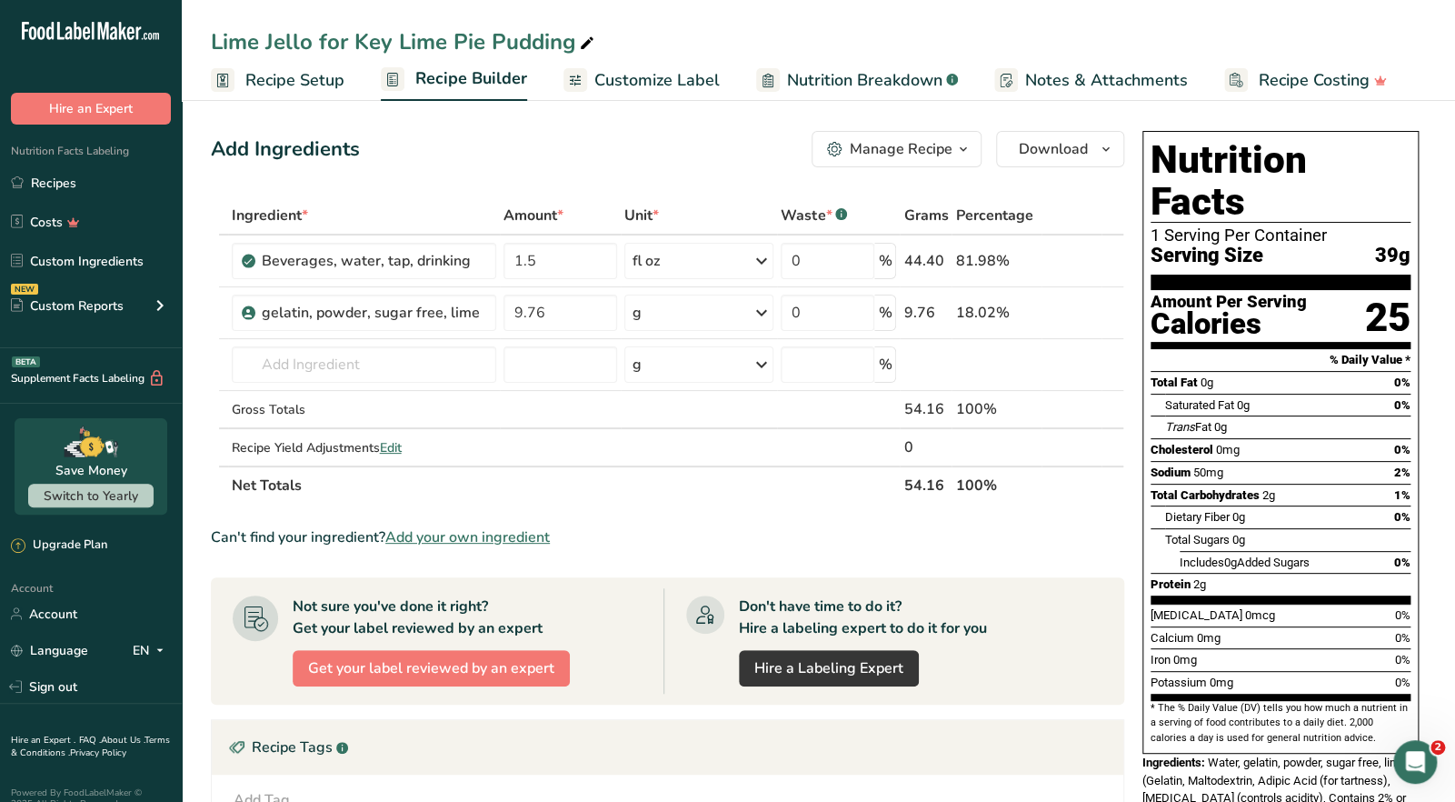
click at [956, 142] on icon "button" at bounding box center [963, 149] width 15 height 23
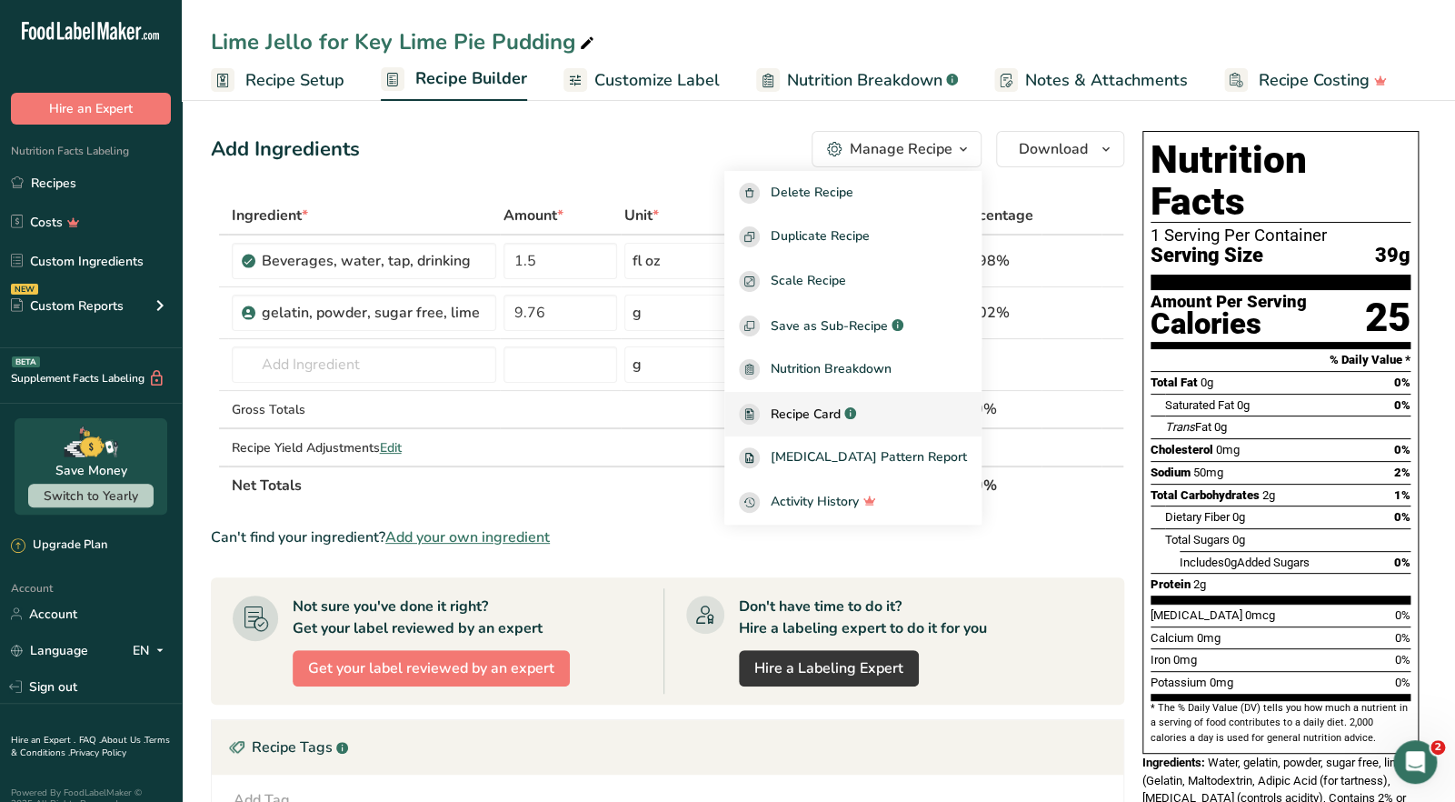
click at [841, 413] on span "Recipe Card" at bounding box center [806, 413] width 70 height 19
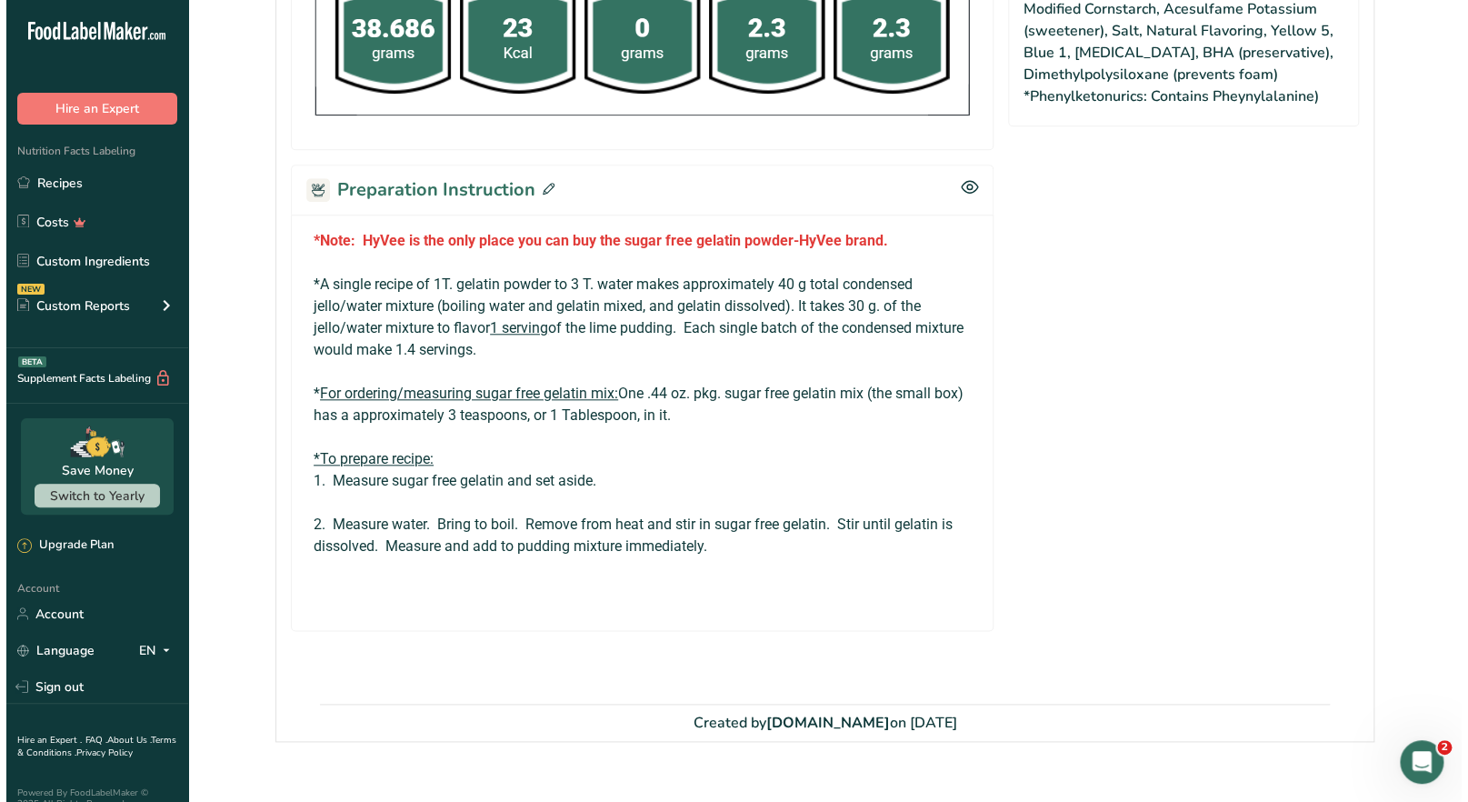
scroll to position [758, 0]
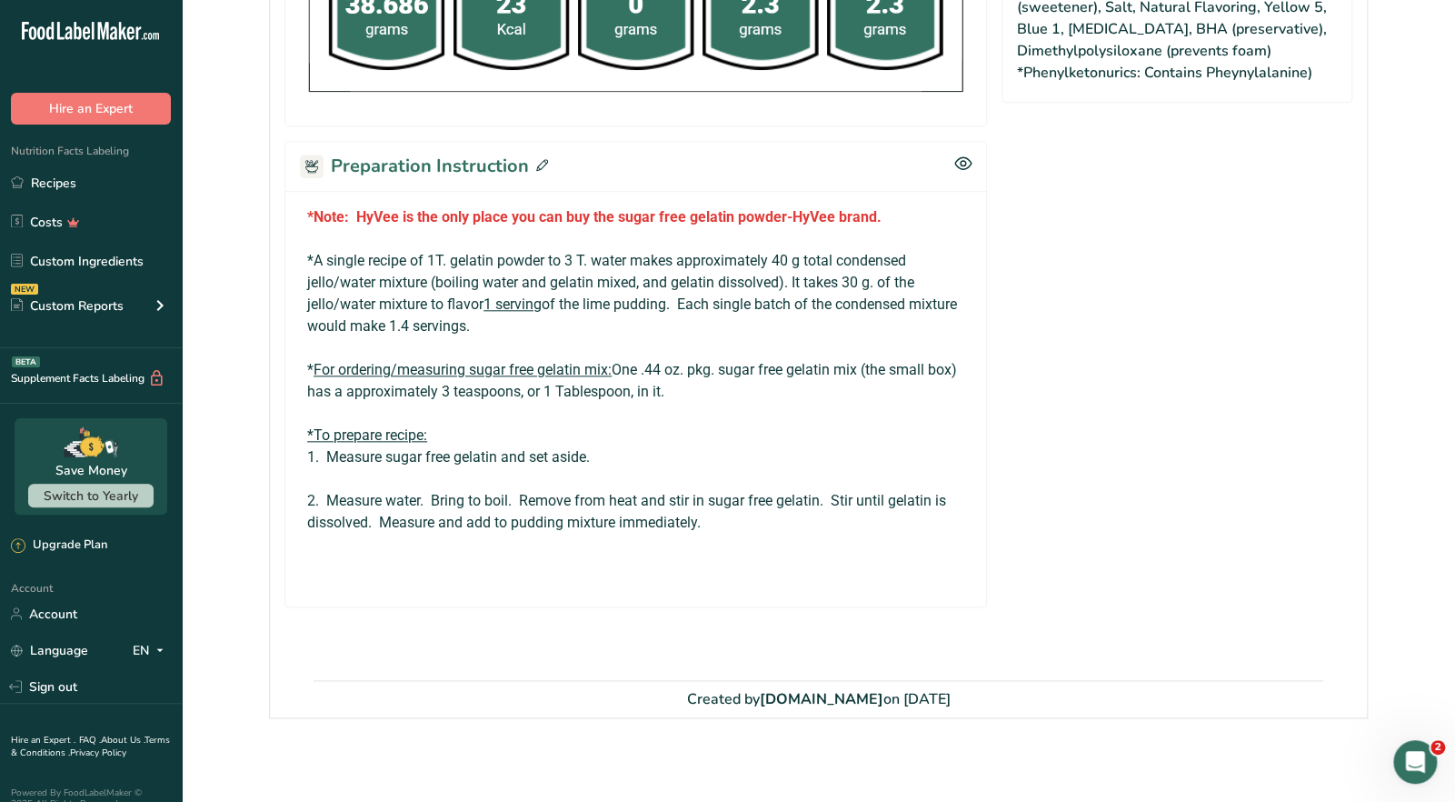
click at [537, 159] on icon at bounding box center [542, 165] width 12 height 12
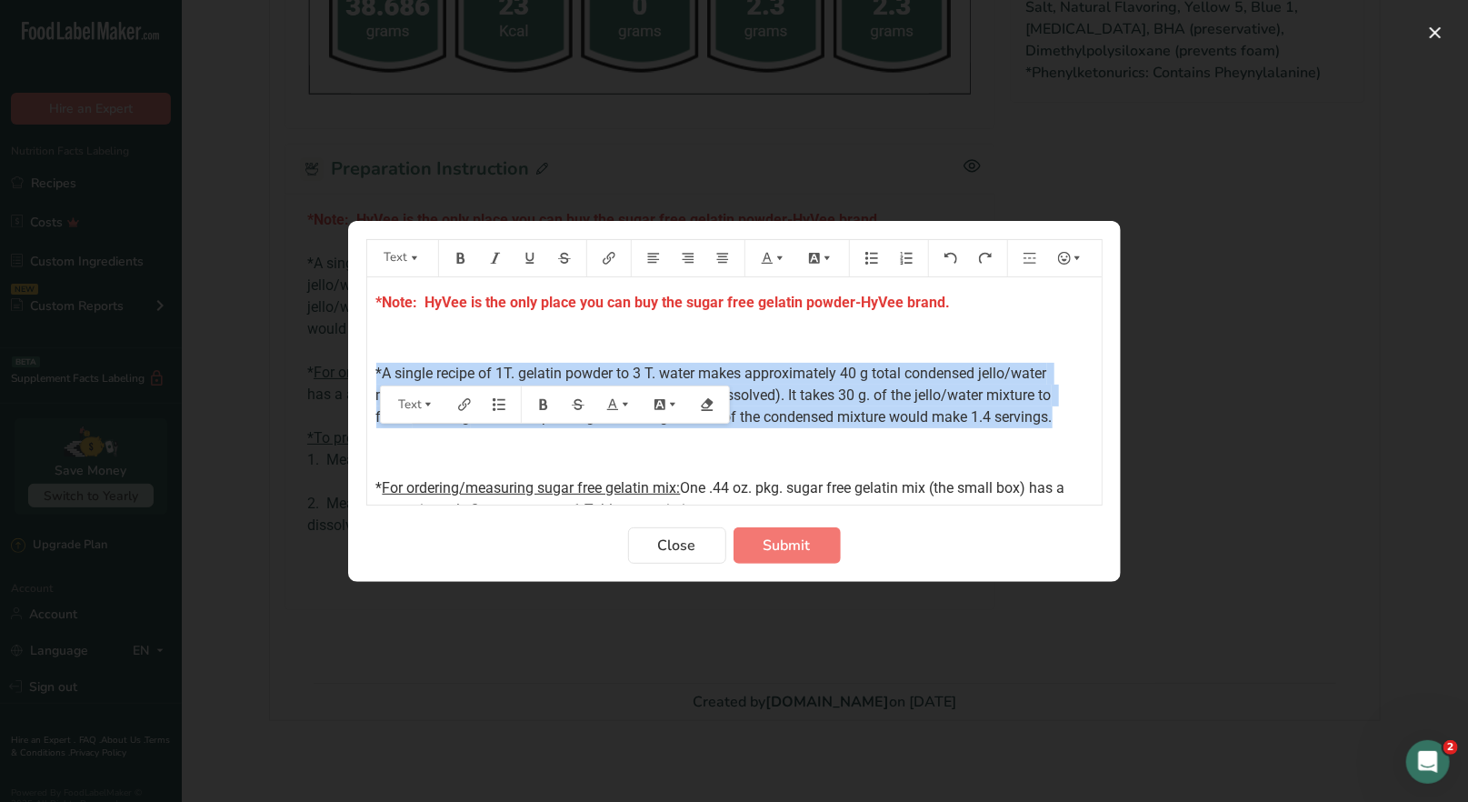
drag, startPoint x: 1071, startPoint y: 419, endPoint x: 361, endPoint y: 377, distance: 711.0
click at [361, 377] on section "Text *Note: HyVee is the only place you can buy the sugar free gelatin powder-H…" at bounding box center [734, 401] width 772 height 361
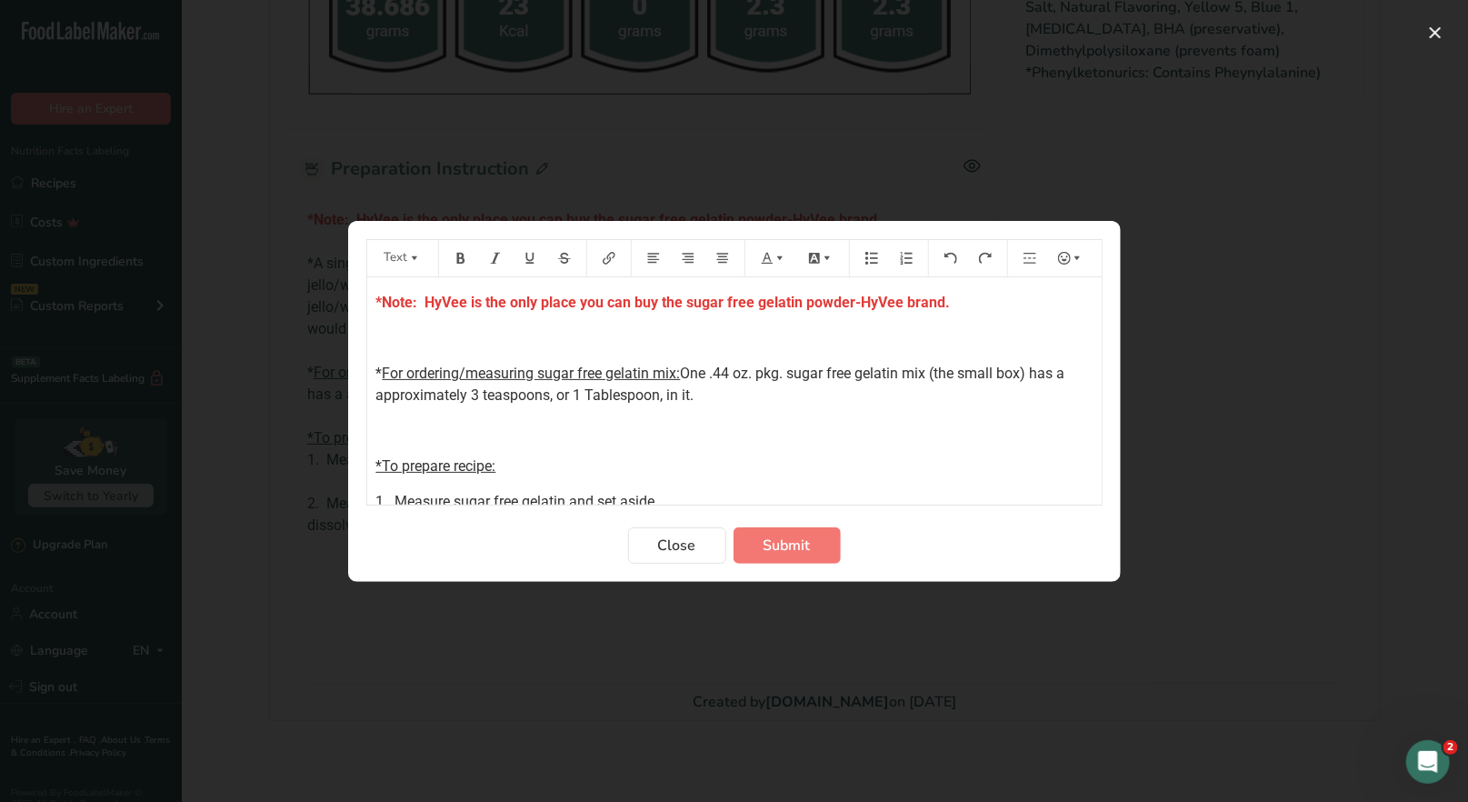
drag, startPoint x: 699, startPoint y: 393, endPoint x: 459, endPoint y: 305, distance: 255.6
click at [367, 377] on div "*Note: HyVee is the only place you can buy the sugar free gelatin powder-HyVee …" at bounding box center [734, 476] width 734 height 399
click at [772, 254] on icon "Preparation instructions modal" at bounding box center [767, 258] width 13 height 13
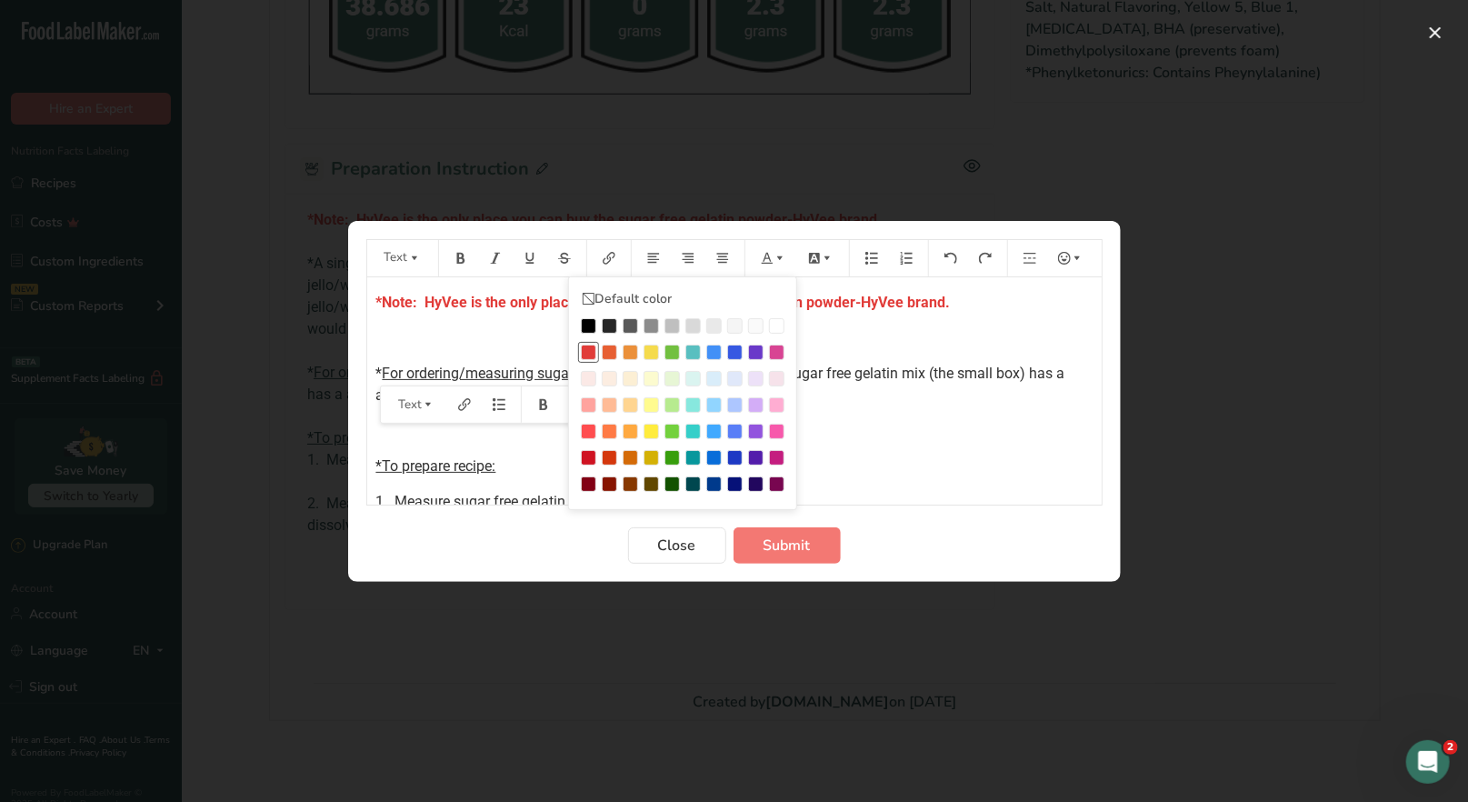
click at [589, 351] on div "Preparation instructions modal" at bounding box center [588, 351] width 15 height 15
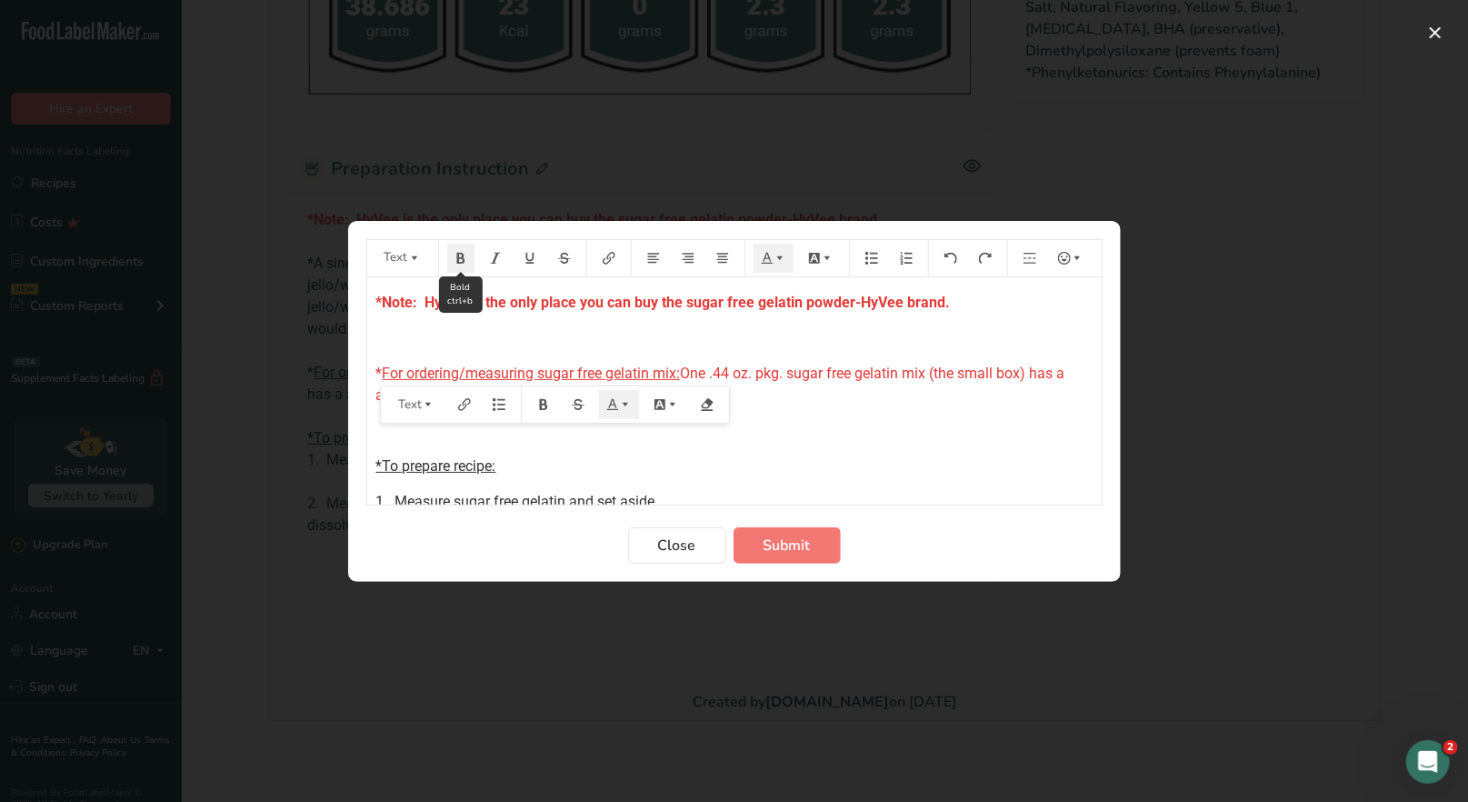
click at [464, 264] on button "Preparation instructions modal" at bounding box center [460, 258] width 27 height 29
click at [799, 442] on div "*Note: HyVee is the only place you can buy the sugar free gelatin powder-HyVee …" at bounding box center [734, 476] width 734 height 399
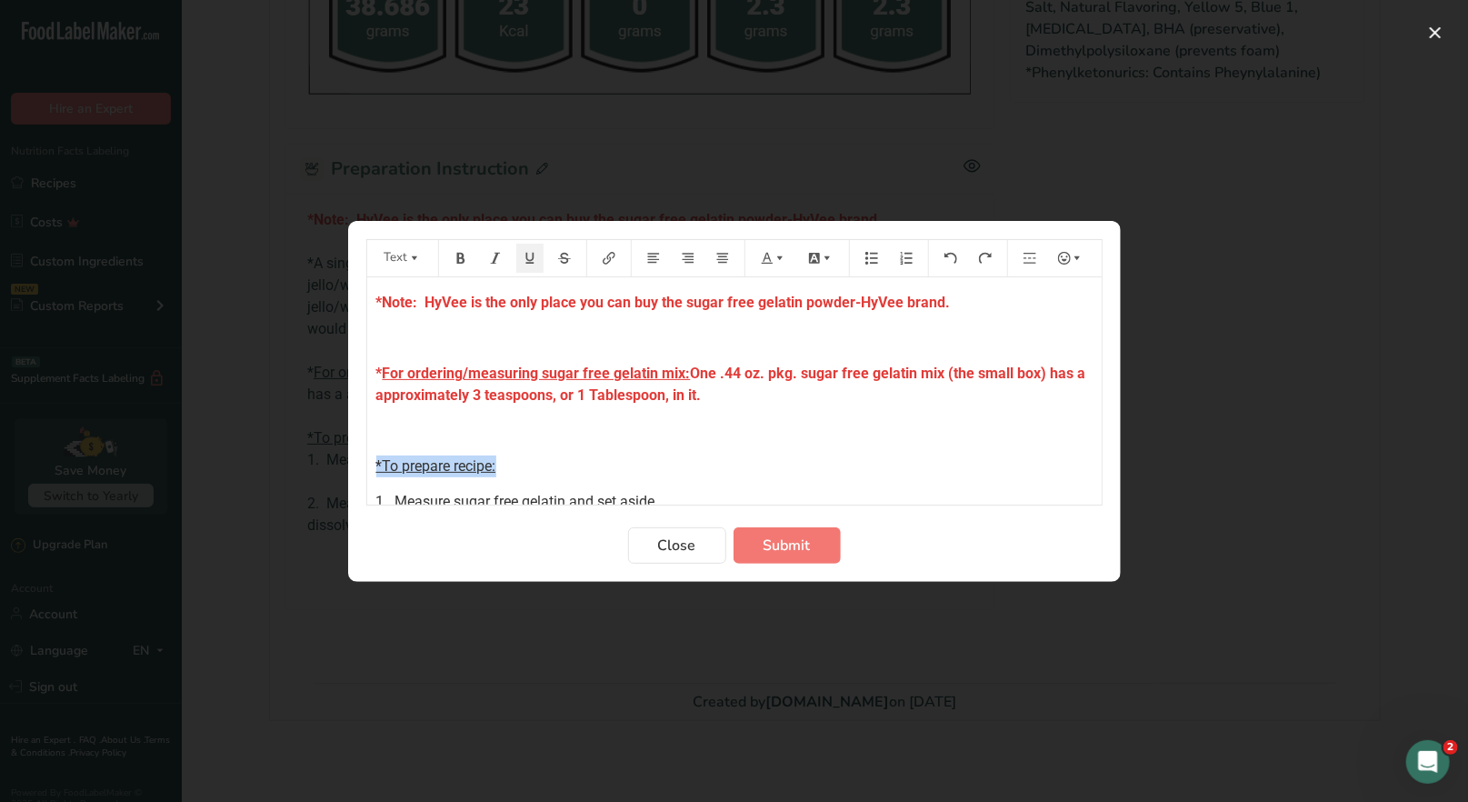
drag, startPoint x: 499, startPoint y: 465, endPoint x: 356, endPoint y: 472, distance: 142.8
click at [356, 472] on section "Text Default color *Note: HyVee is the only place you can buy the sugar free ge…" at bounding box center [734, 401] width 772 height 361
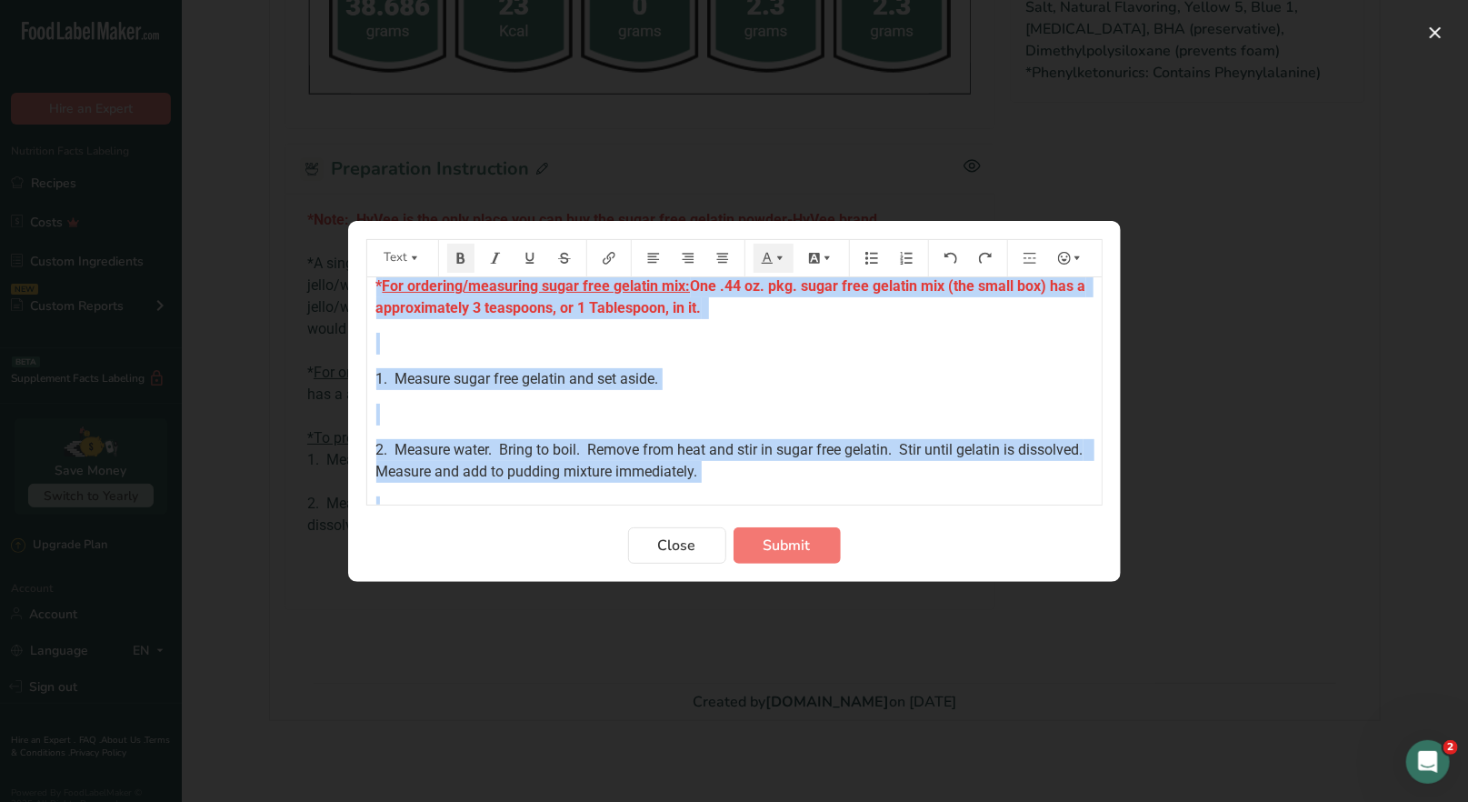
scroll to position [149, 0]
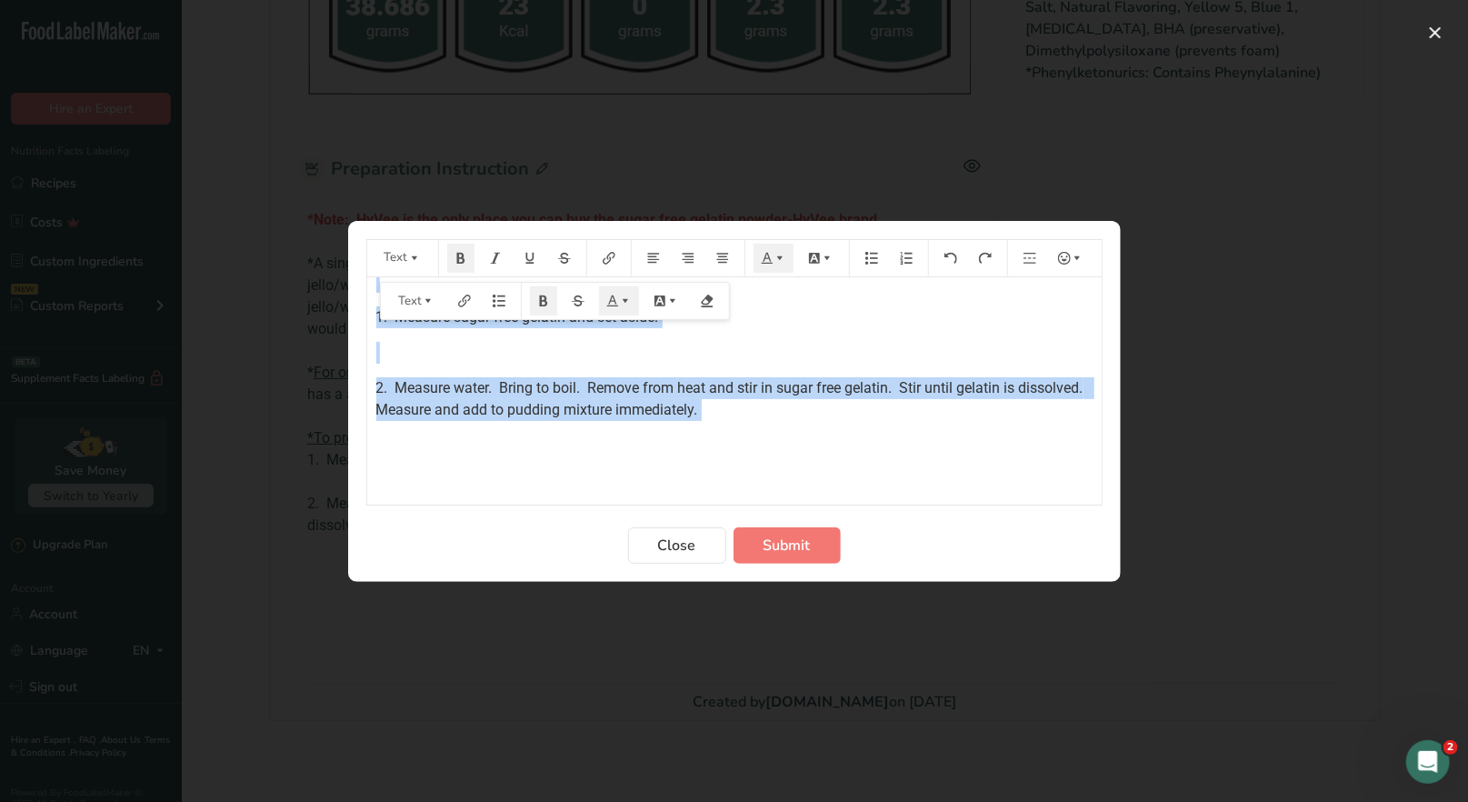
drag, startPoint x: 373, startPoint y: 306, endPoint x: 798, endPoint y: 424, distance: 441.4
click at [798, 424] on div "*Note: HyVee is the only place you can buy the sugar free gelatin powder-HyVee …" at bounding box center [734, 310] width 734 height 364
copy div "*Note: HyVee is the only place you can buy the sugar free gelatin powder-HyVee …"
drag, startPoint x: 805, startPoint y: 546, endPoint x: 792, endPoint y: 549, distance: 13.0
click at [805, 547] on span "Submit" at bounding box center [786, 545] width 47 height 22
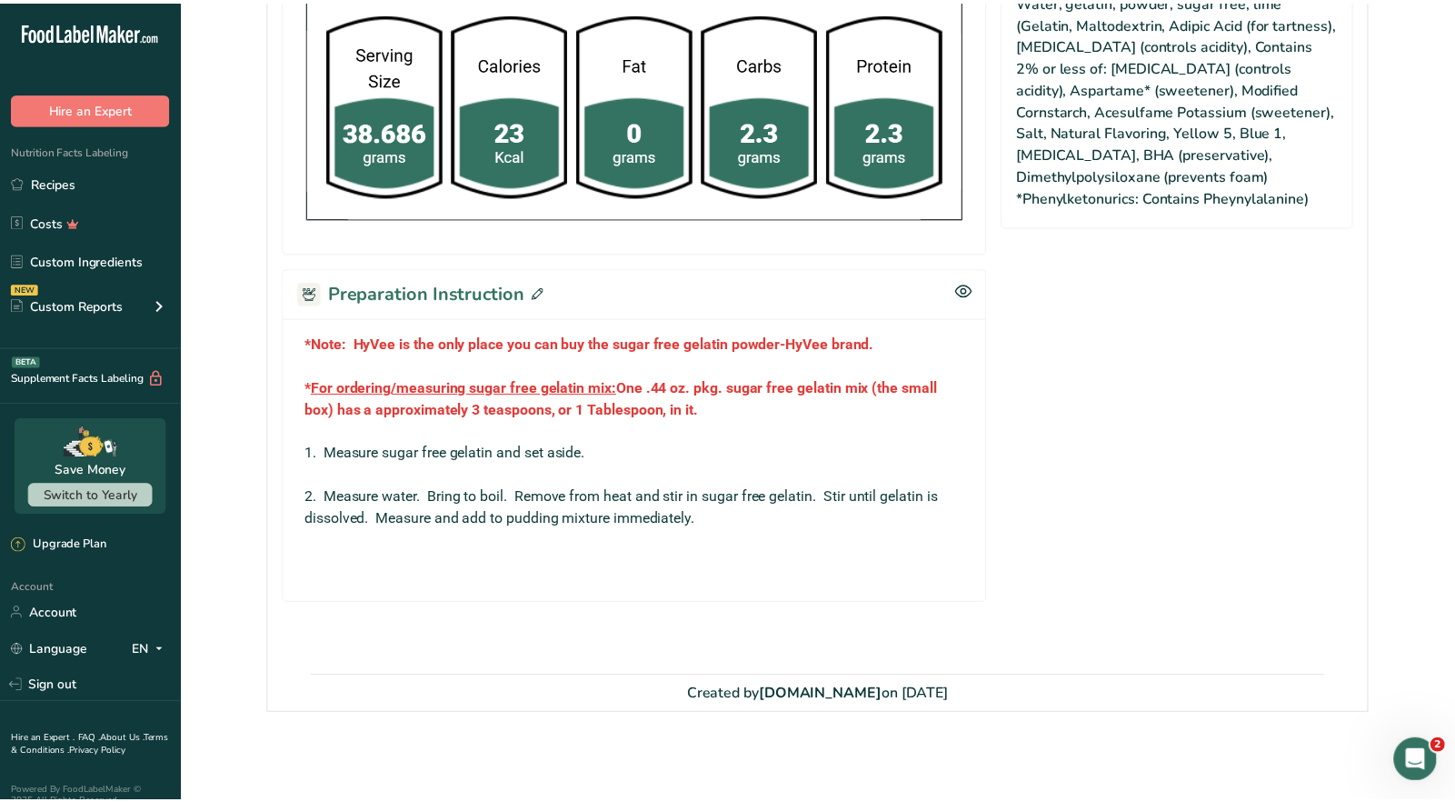
scroll to position [627, 0]
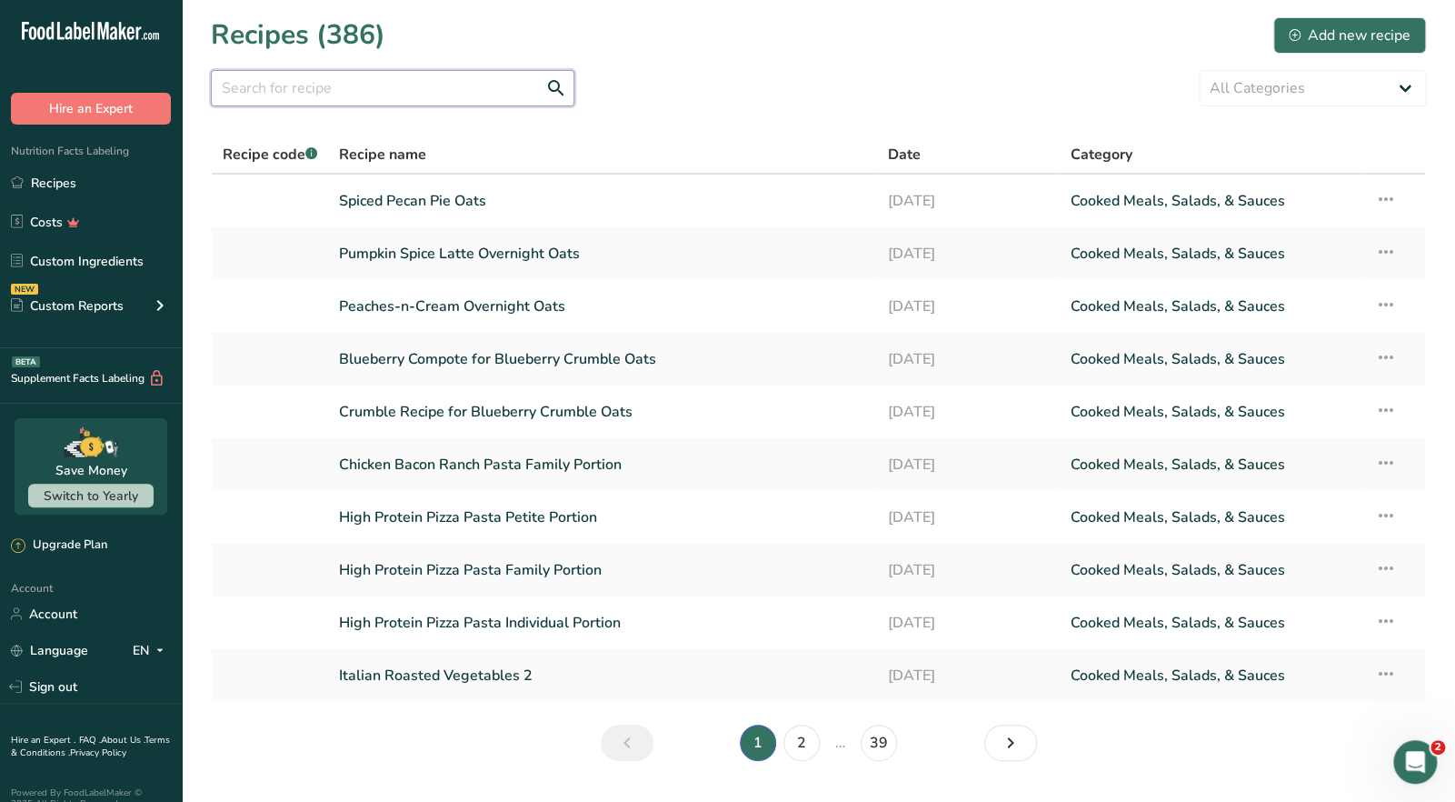
click at [261, 88] on input "text" at bounding box center [393, 88] width 364 height 36
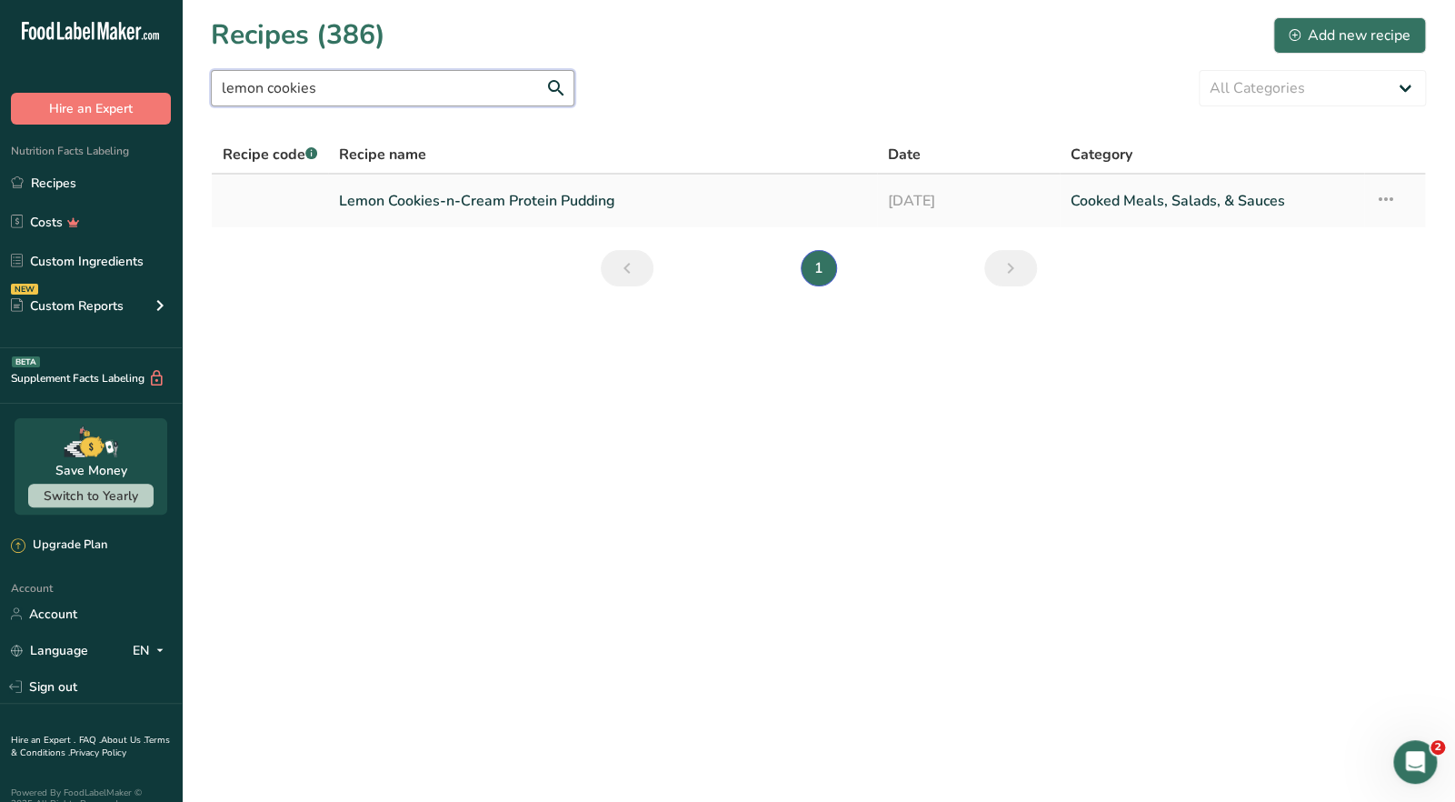
type input "lemon cookies"
click at [467, 201] on link "Lemon Cookies-n-Cream Protein Pudding" at bounding box center [602, 201] width 526 height 38
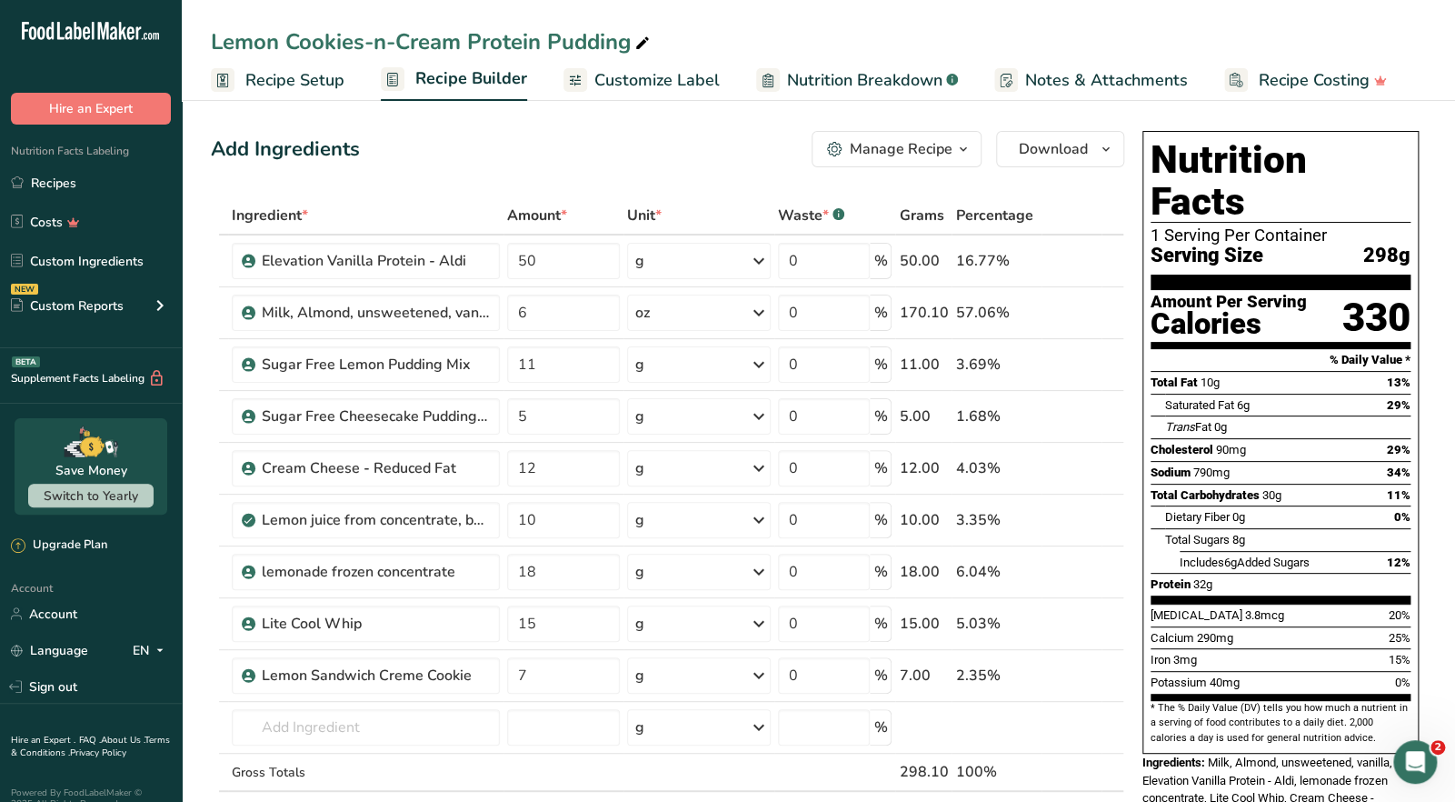
click at [888, 157] on div "Manage Recipe" at bounding box center [901, 149] width 103 height 22
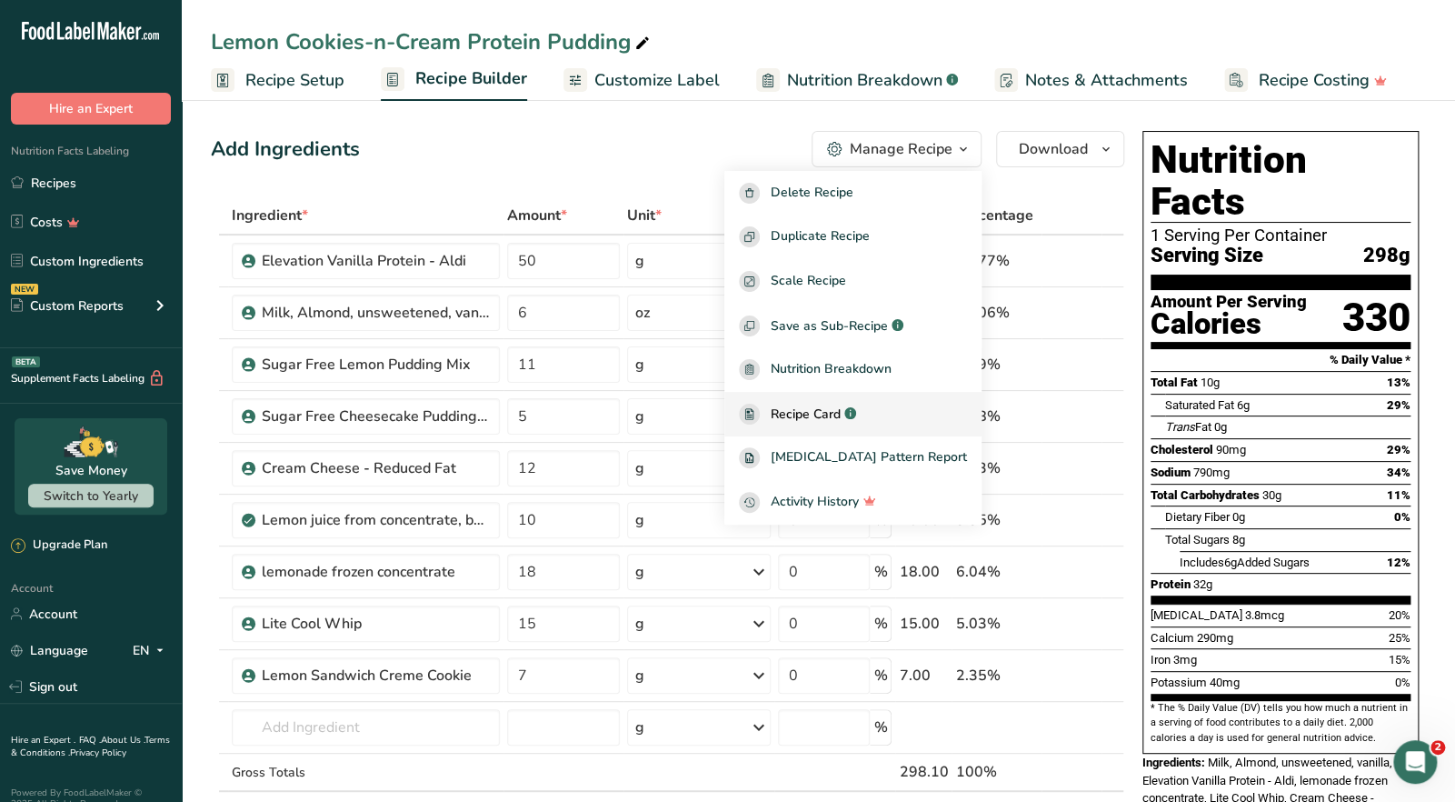
click at [841, 405] on span "Recipe Card" at bounding box center [806, 413] width 70 height 19
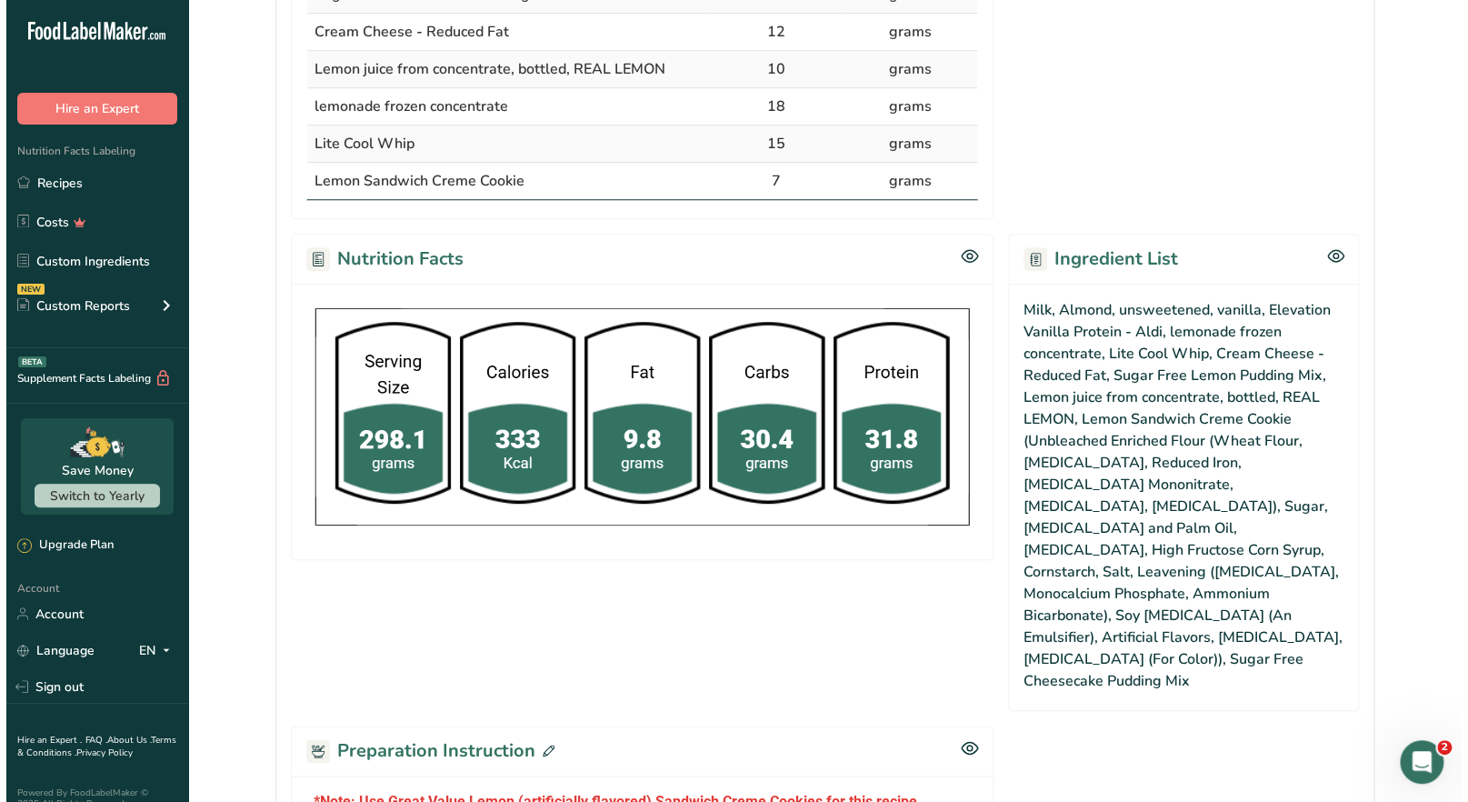
scroll to position [817, 0]
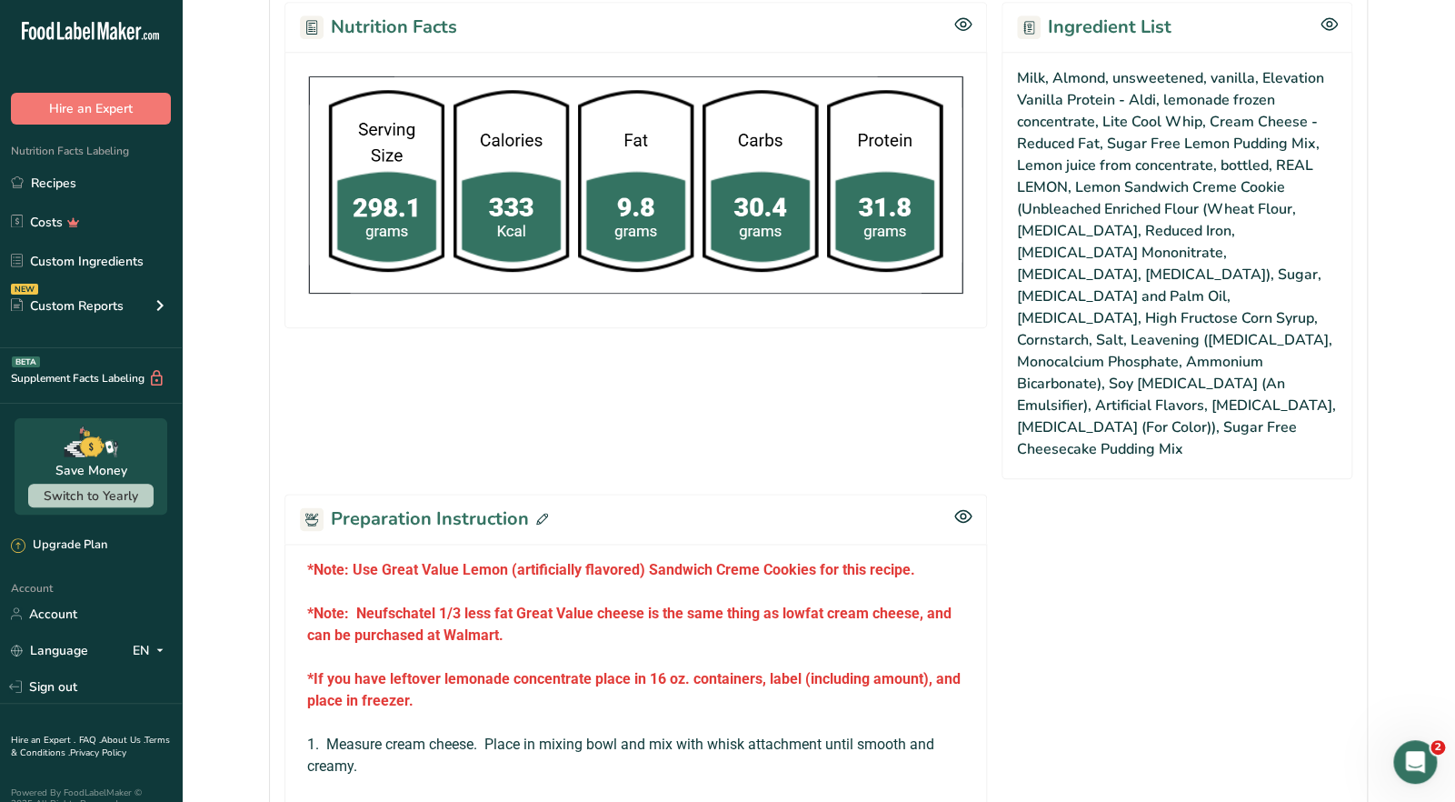
click at [542, 513] on icon at bounding box center [542, 519] width 12 height 12
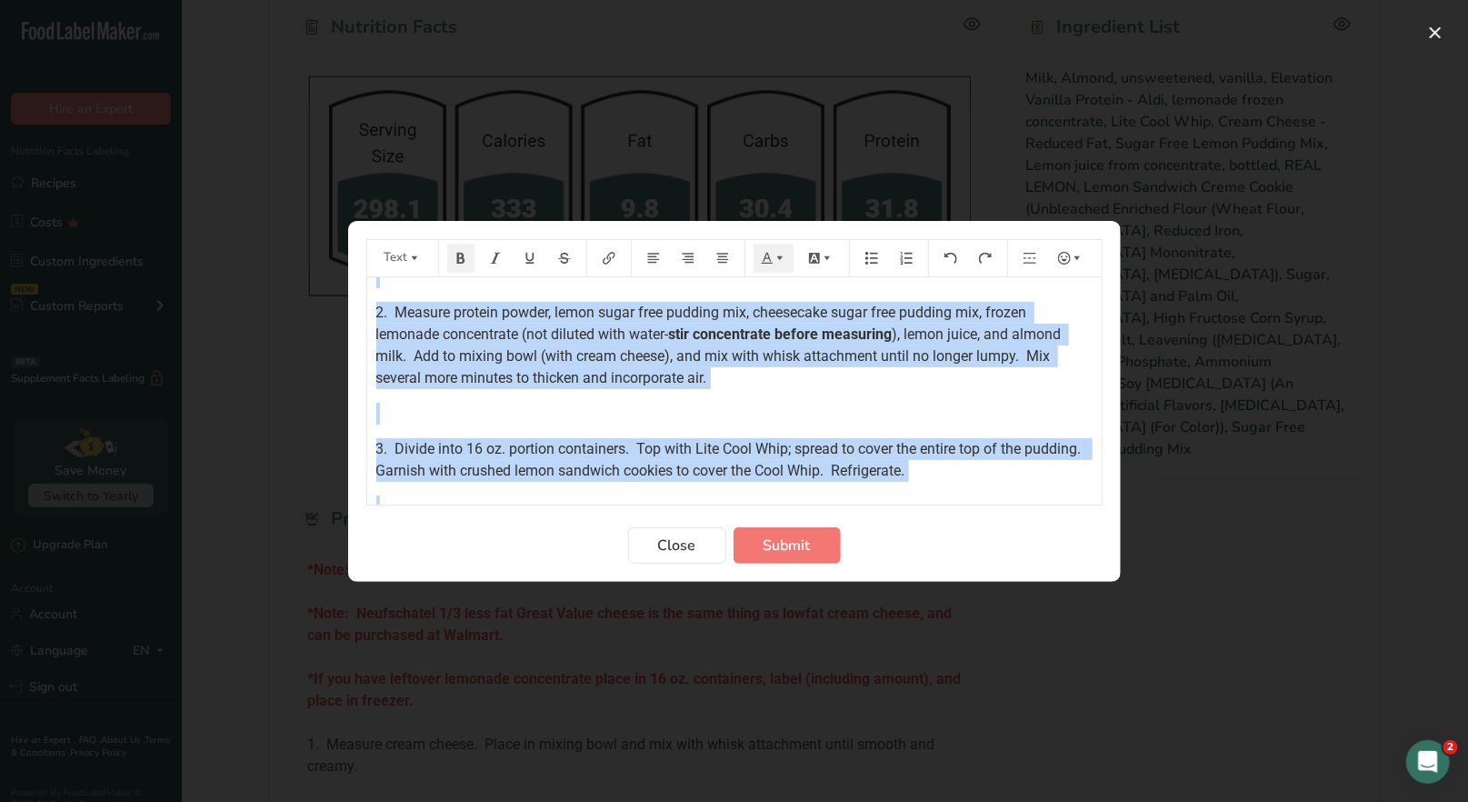
scroll to position [555, 0]
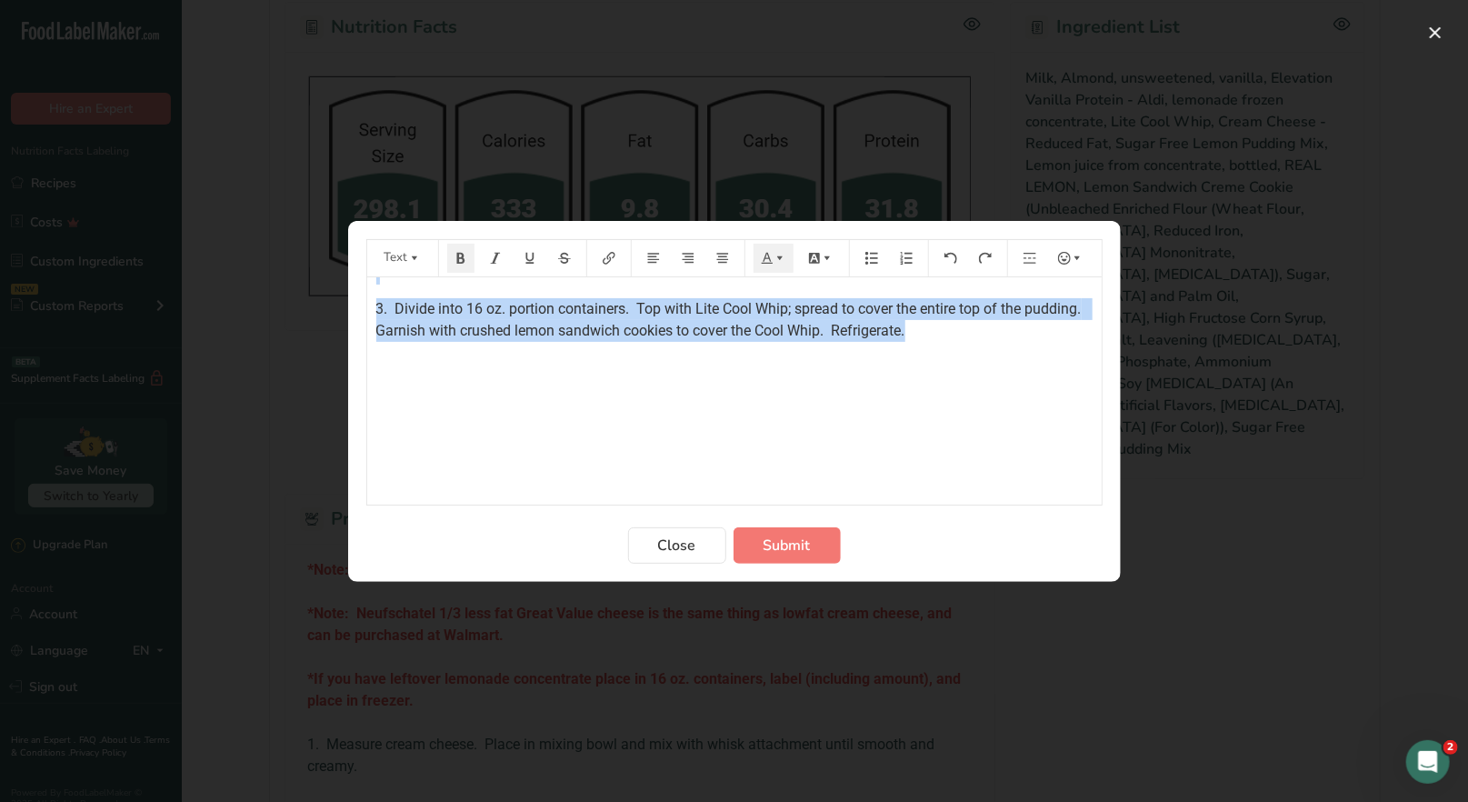
click at [1020, 339] on div "*Note: Use Great Value Lemon (artificially flavored) Sandwich Creme Cookies for…" at bounding box center [734, 205] width 734 height 770
drag, startPoint x: 689, startPoint y: 547, endPoint x: 637, endPoint y: 252, distance: 299.9
click at [689, 542] on span "Close" at bounding box center [677, 545] width 38 height 22
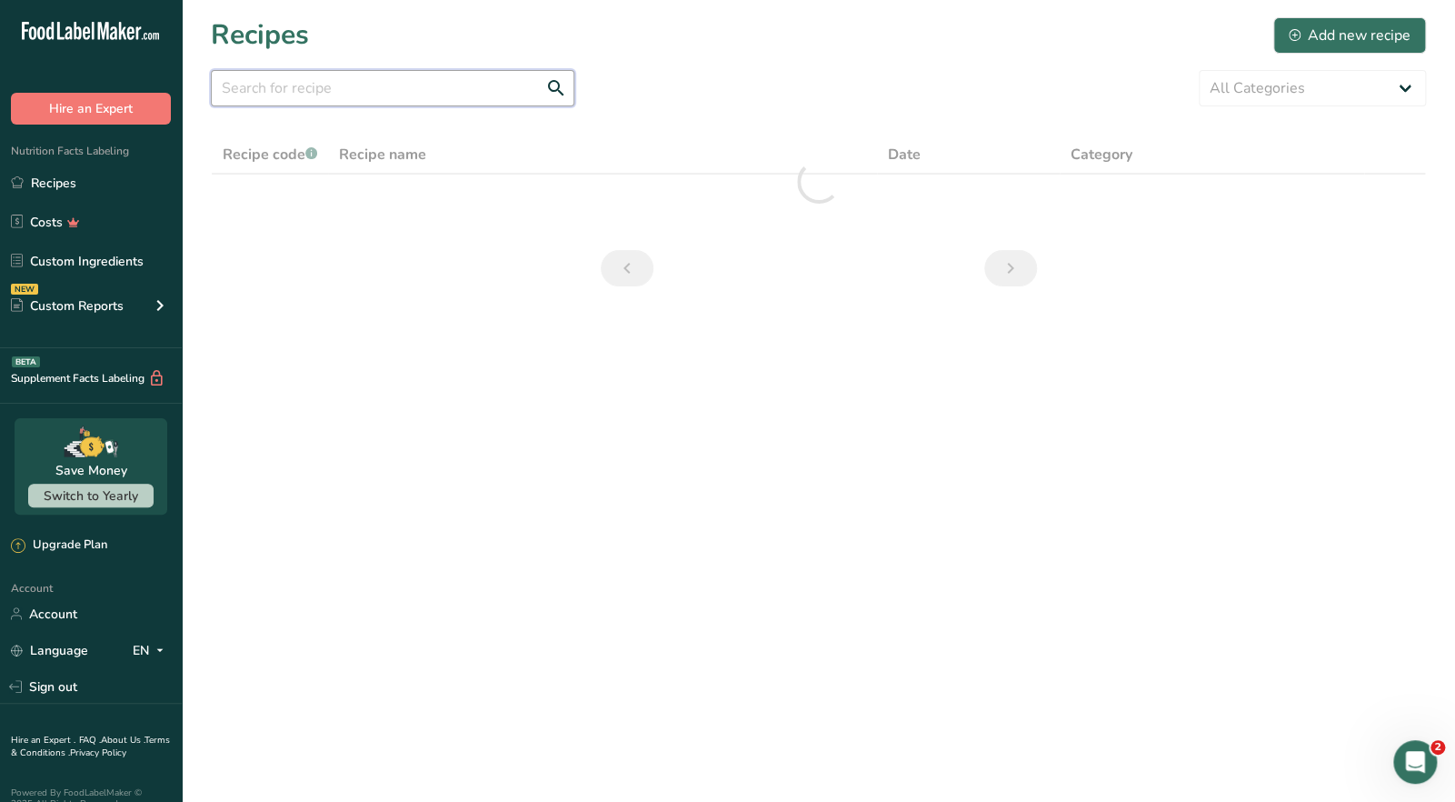
click at [304, 101] on input "text" at bounding box center [393, 88] width 364 height 36
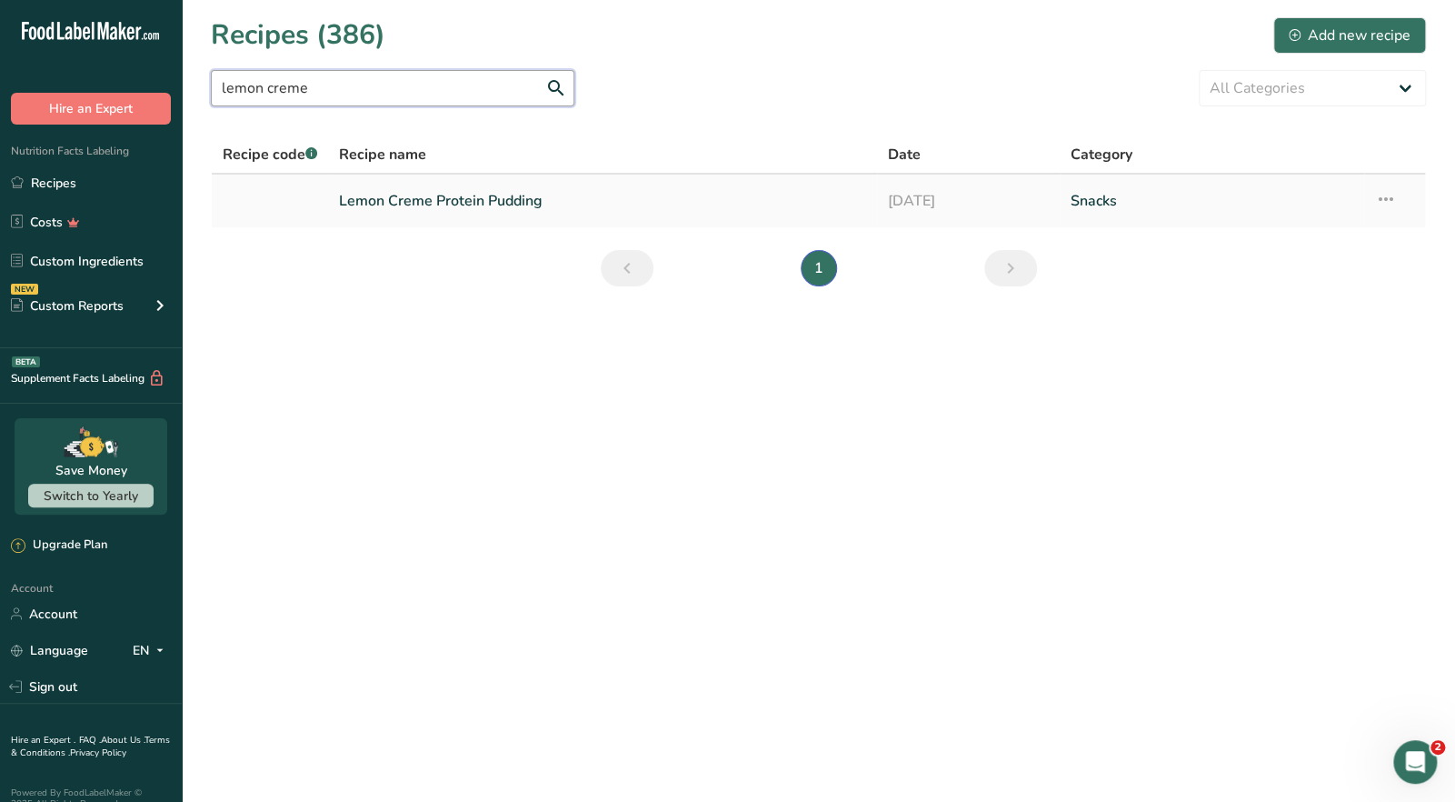
type input "lemon creme"
click at [447, 214] on link "Lemon Creme Protein Pudding" at bounding box center [602, 201] width 526 height 38
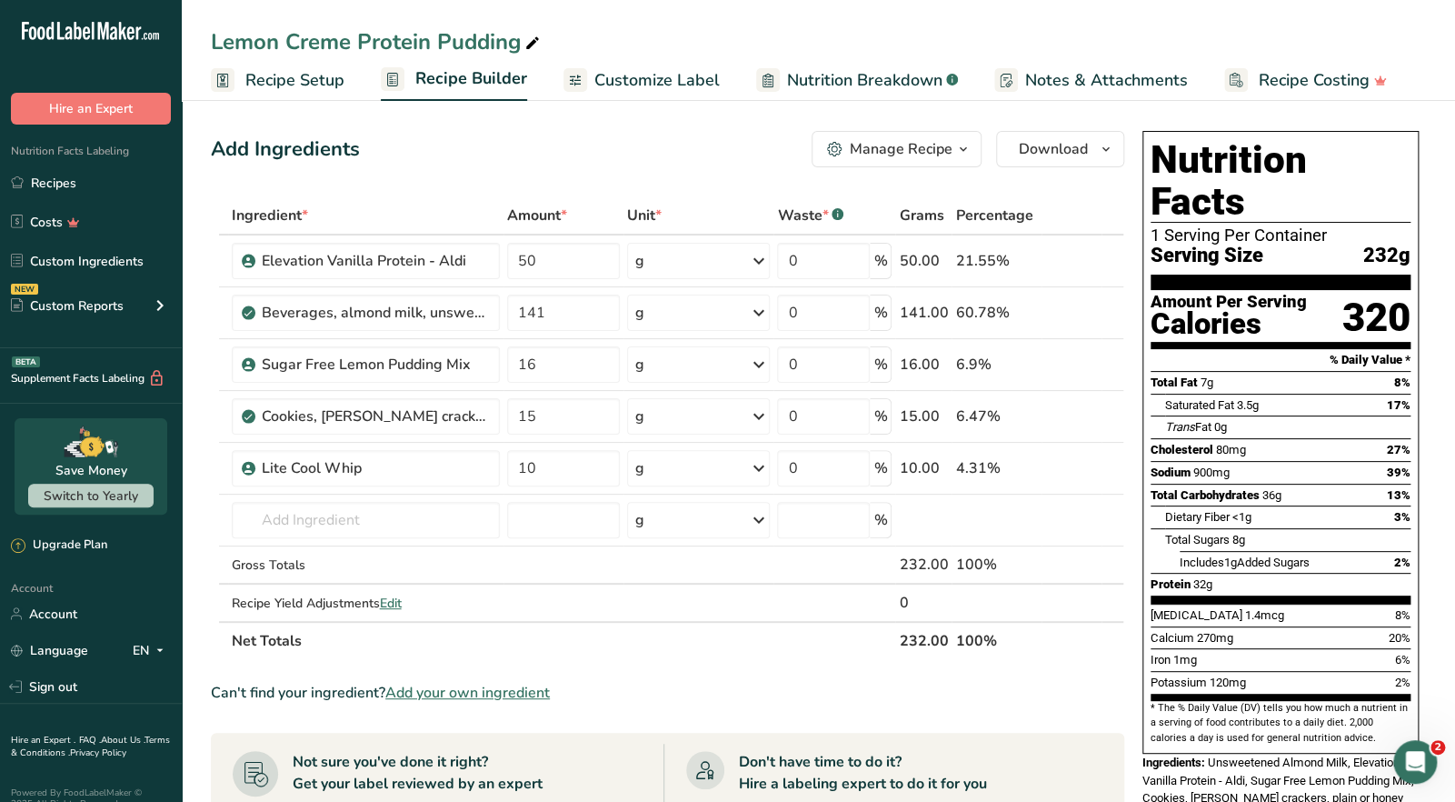
click at [921, 155] on div "Manage Recipe" at bounding box center [901, 149] width 103 height 22
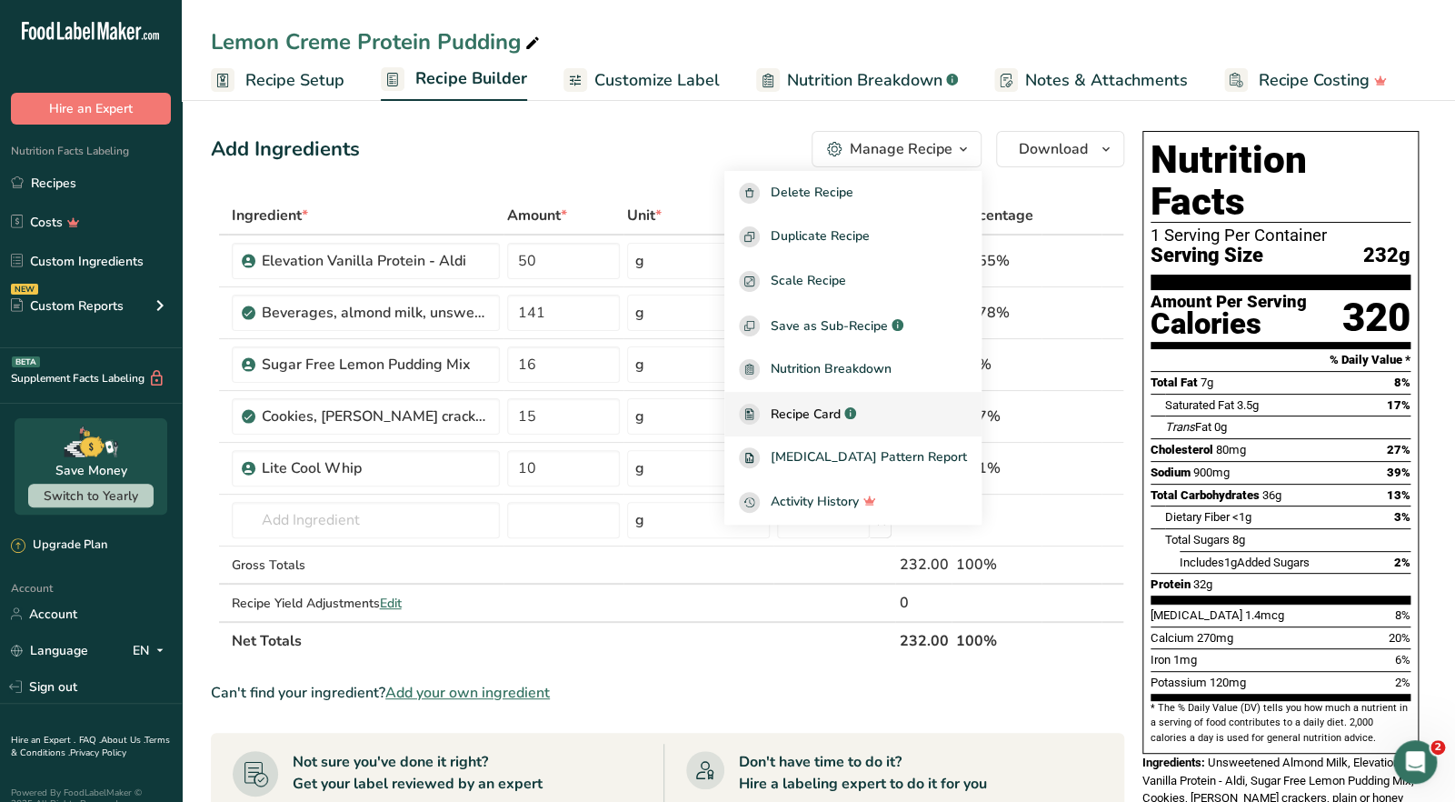
click at [838, 400] on link "Recipe Card .a-a{fill:#347362;}.b-a{fill:#fff;}" at bounding box center [852, 414] width 257 height 45
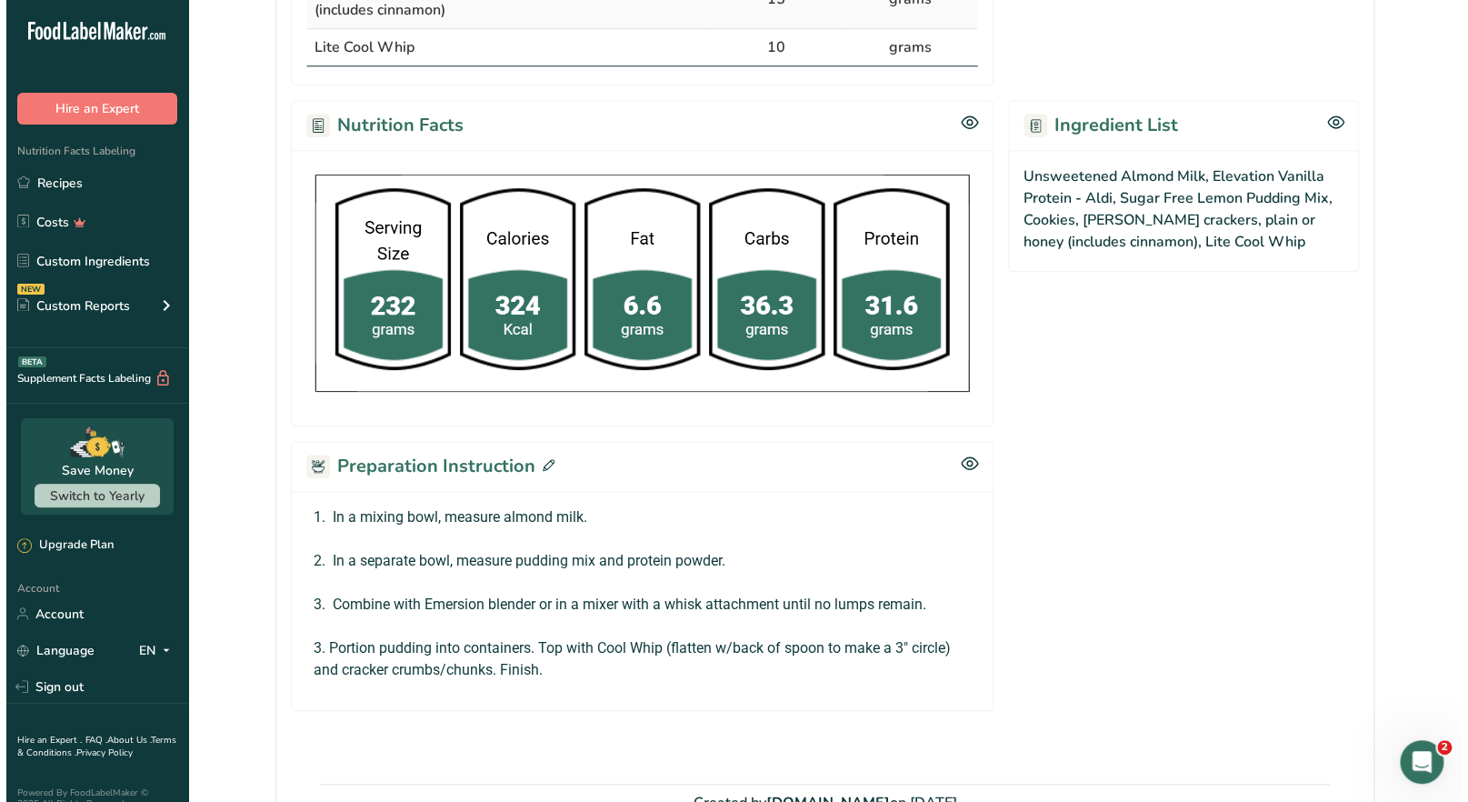
scroll to position [694, 0]
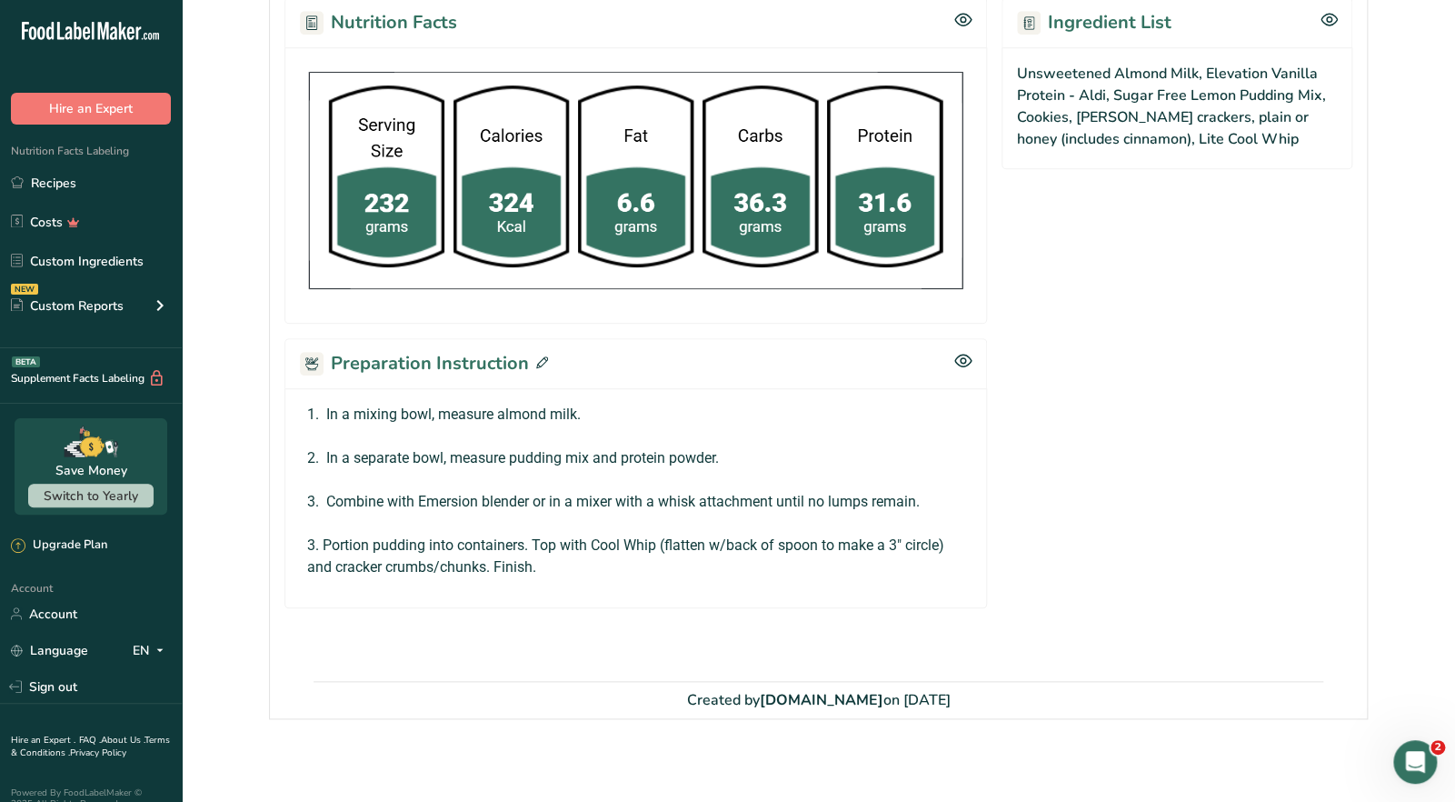
click at [542, 358] on icon at bounding box center [542, 362] width 12 height 12
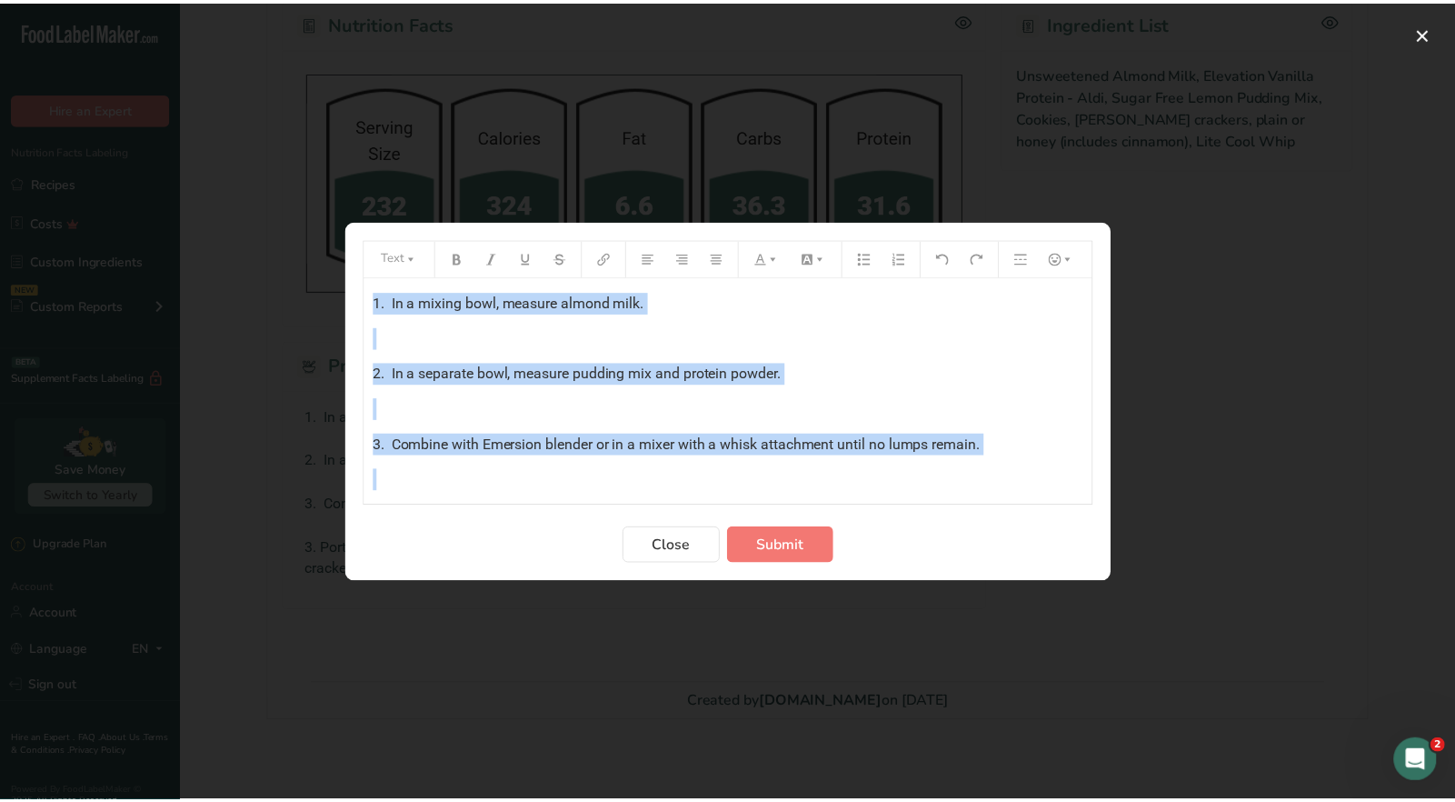
scroll to position [56, 0]
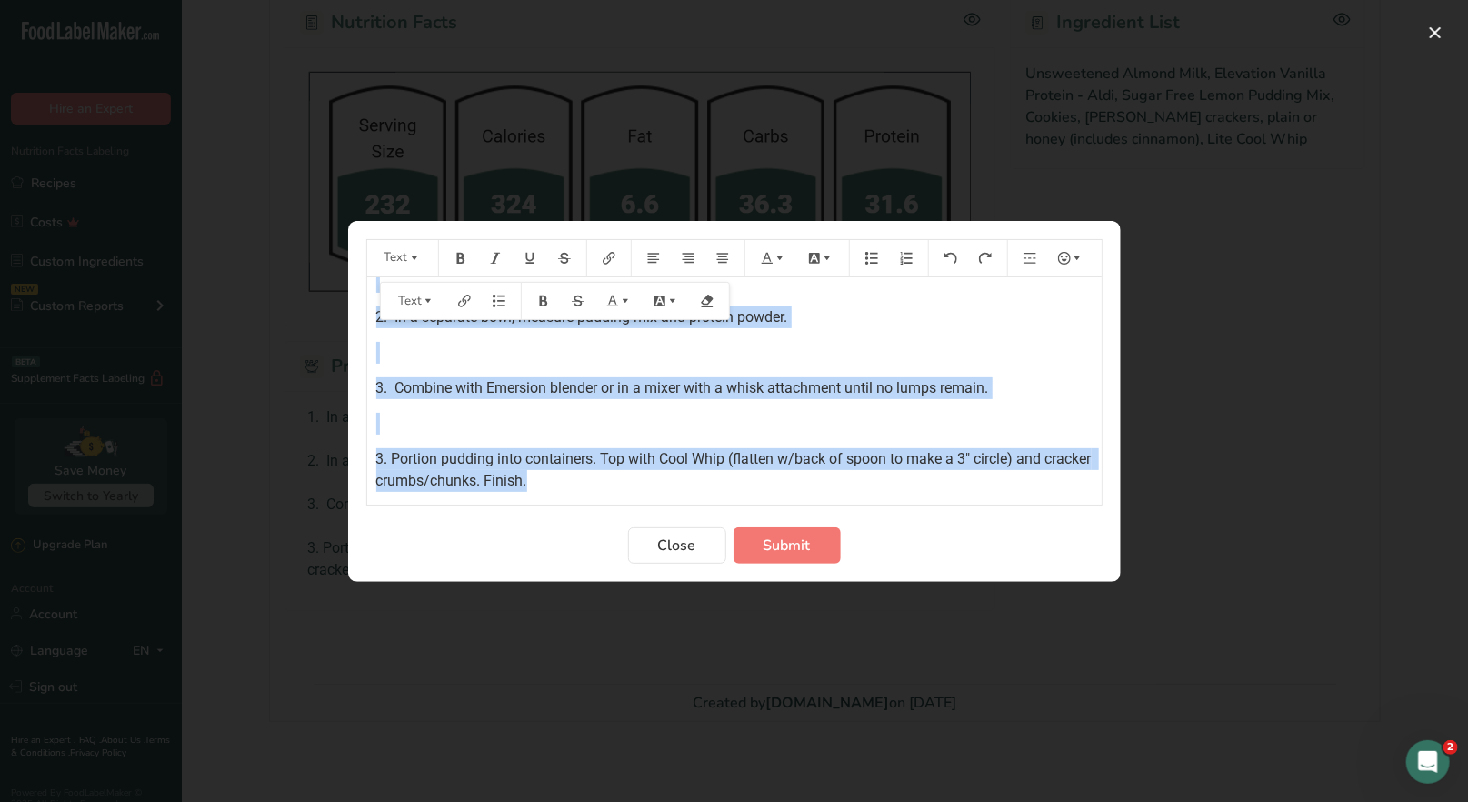
drag, startPoint x: 373, startPoint y: 299, endPoint x: 653, endPoint y: 484, distance: 335.7
click at [653, 484] on div "1. In a mixing bowl, measure almond milk. ﻿ 2. In a separate bowl, measure pudd…" at bounding box center [734, 356] width 734 height 271
copy div "1. In a mixing bowl, measure almond milk. ﻿ 2. In a separate bowl, measure pudd…"
drag, startPoint x: 679, startPoint y: 546, endPoint x: 673, endPoint y: 535, distance: 12.2
click at [678, 543] on span "Close" at bounding box center [677, 545] width 38 height 22
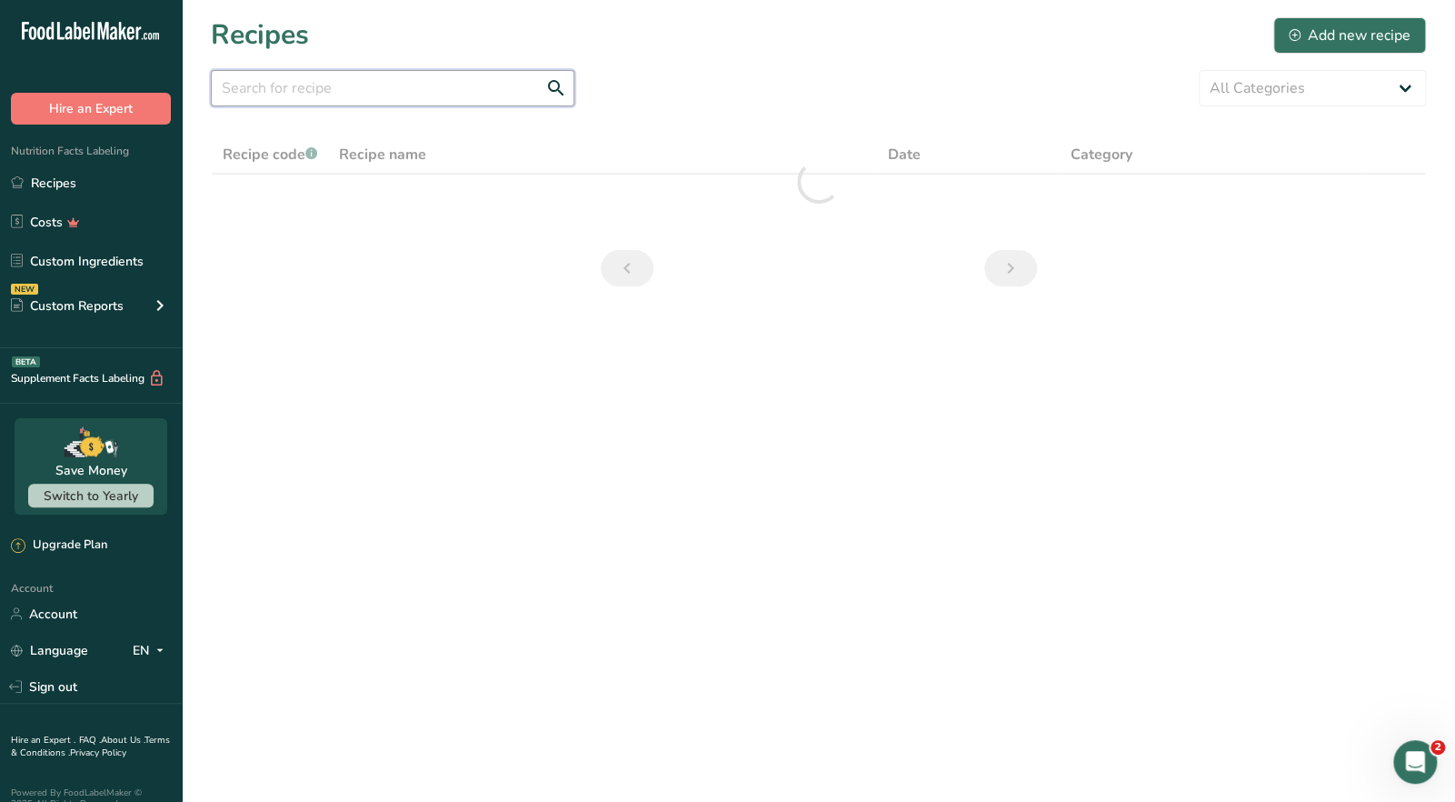
click at [327, 95] on input "text" at bounding box center [393, 88] width 364 height 36
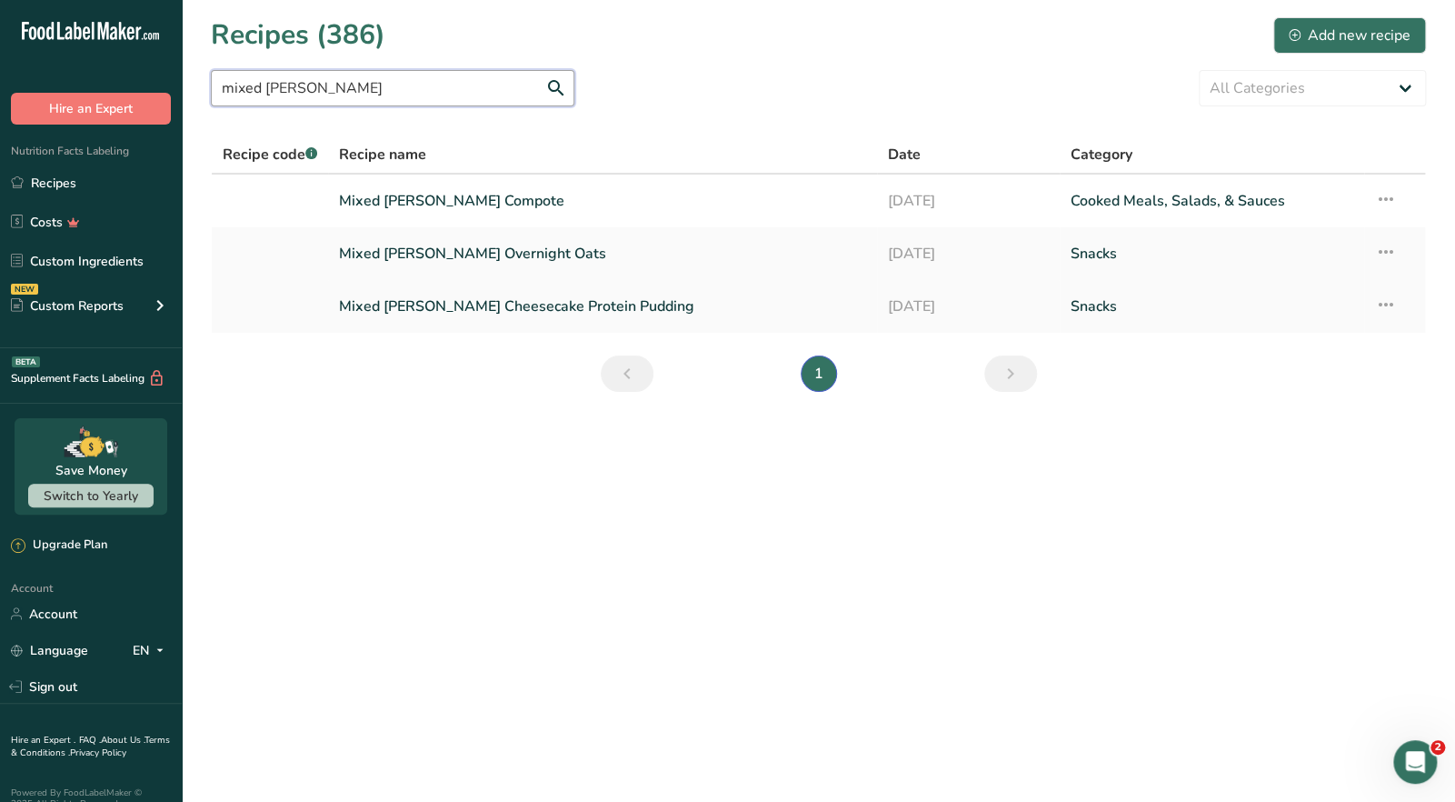
type input "mixed [PERSON_NAME]"
click at [496, 307] on link "Mixed [PERSON_NAME] Cheesecake Protein Pudding" at bounding box center [602, 306] width 526 height 38
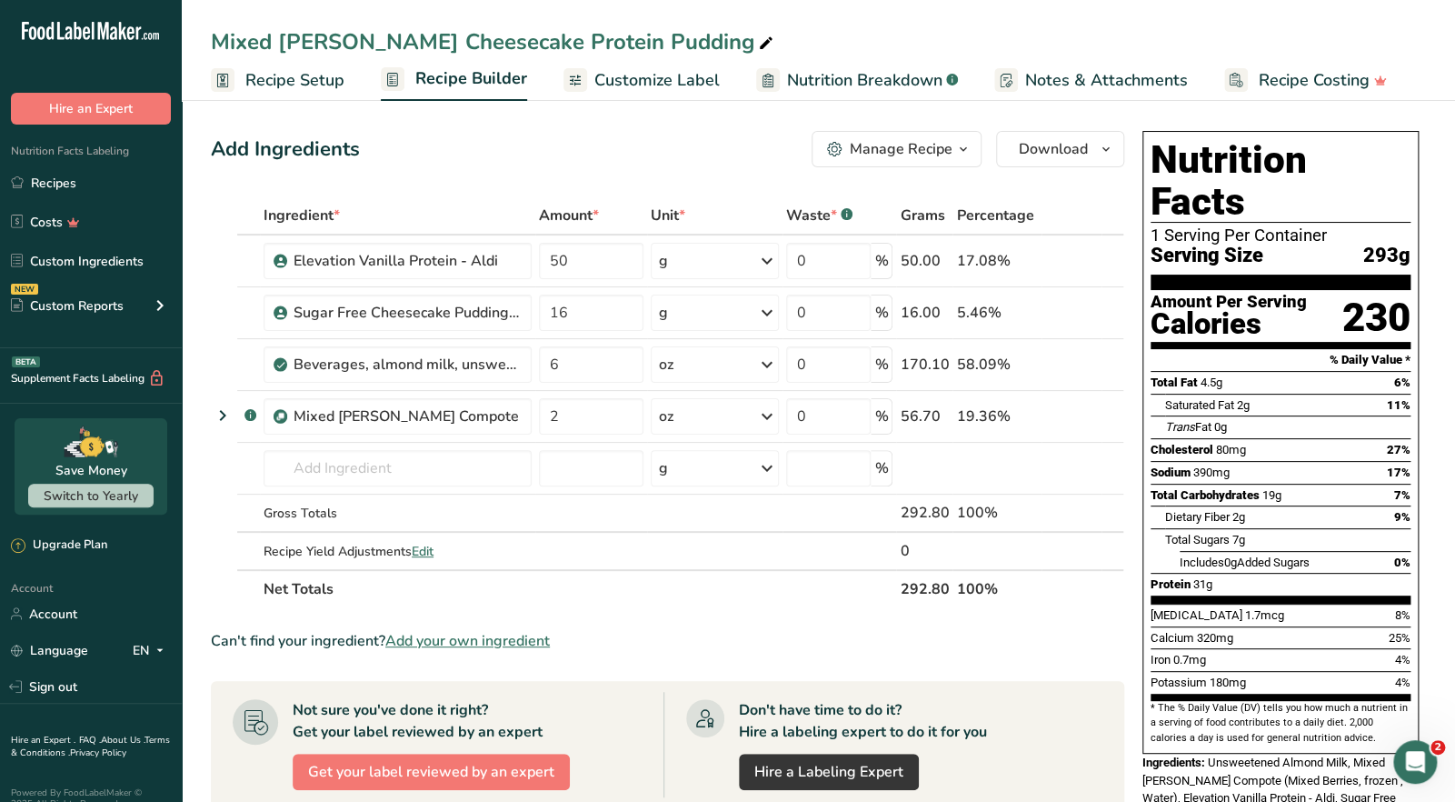
click at [914, 152] on div "Manage Recipe" at bounding box center [901, 149] width 103 height 22
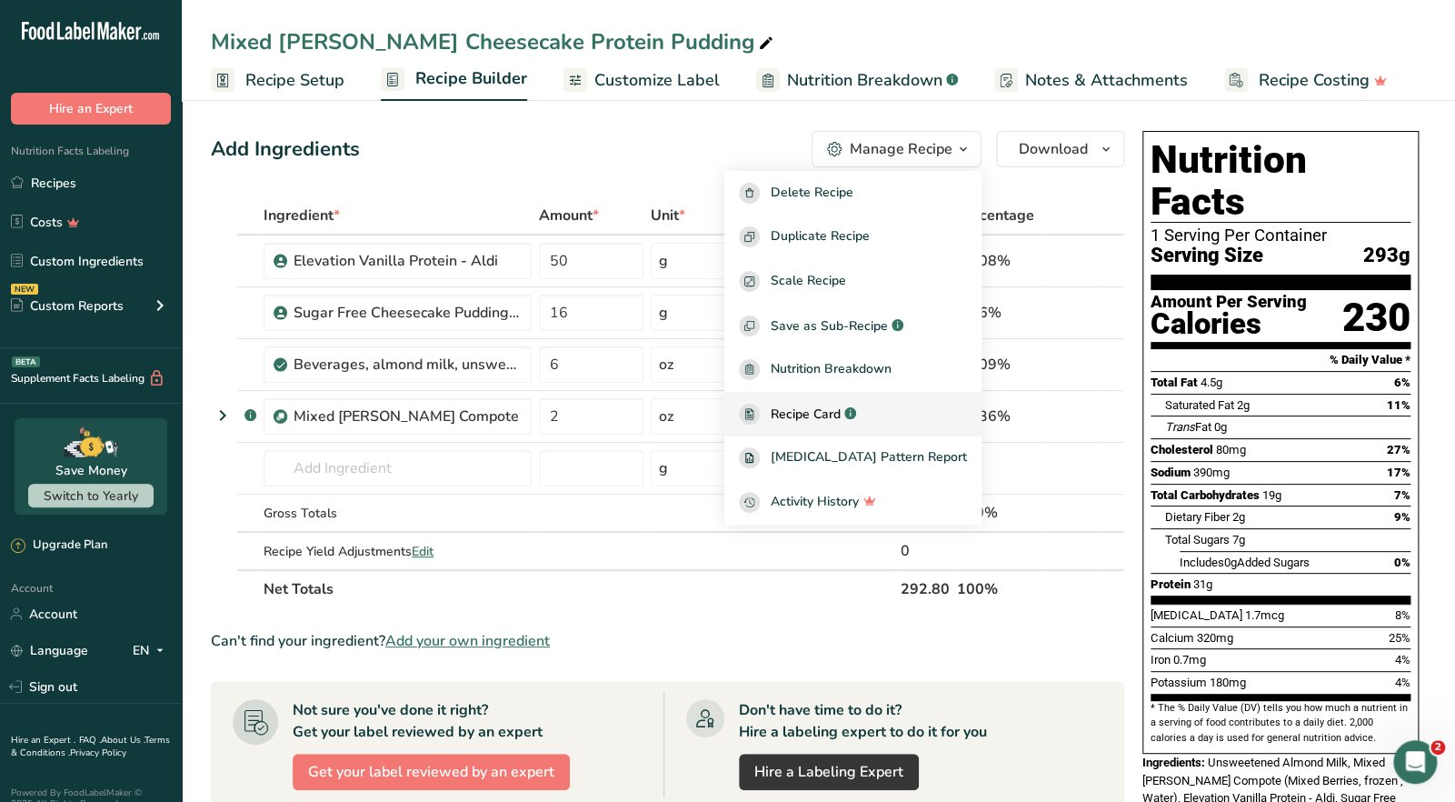
click at [841, 416] on span "Recipe Card" at bounding box center [806, 413] width 70 height 19
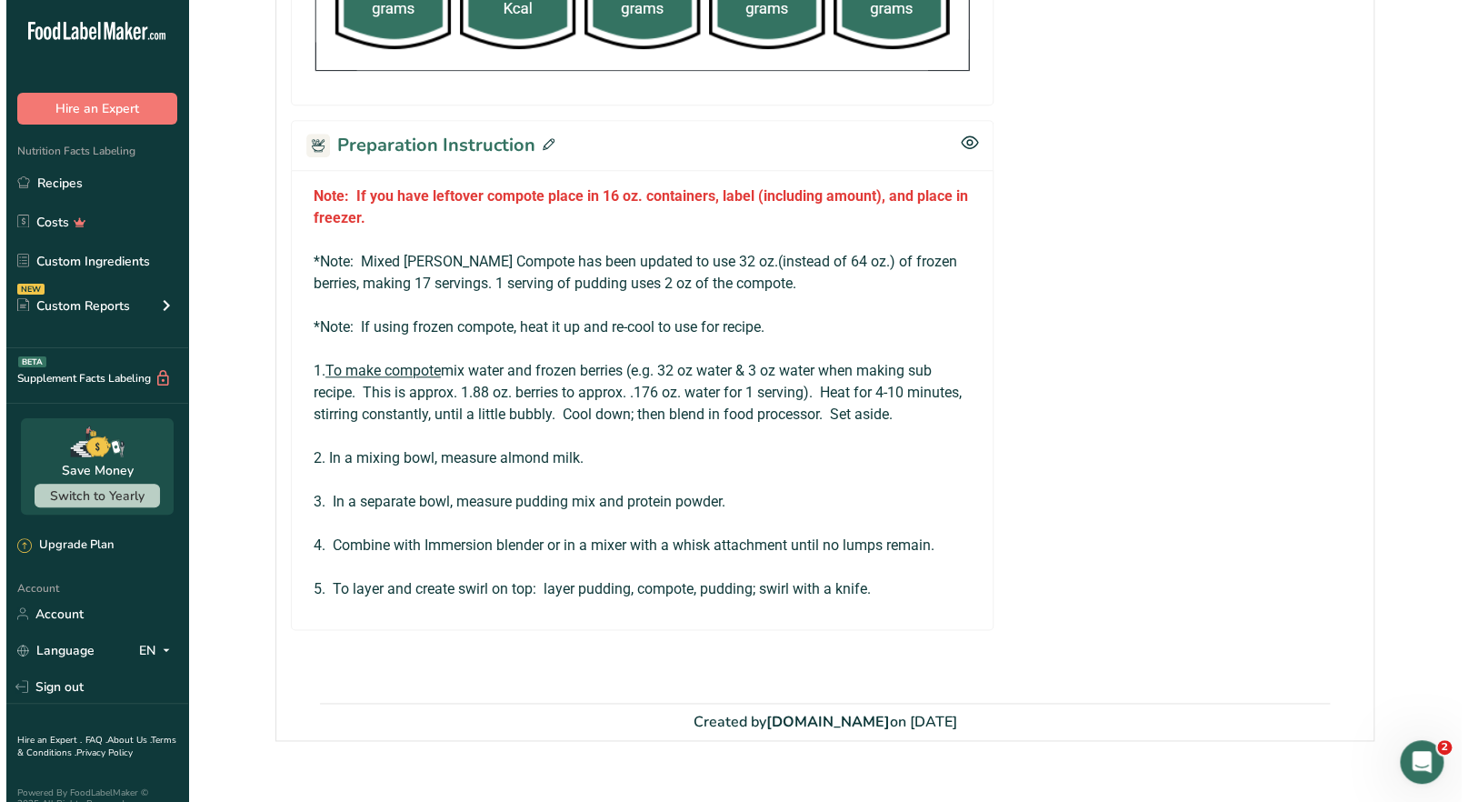
scroll to position [875, 0]
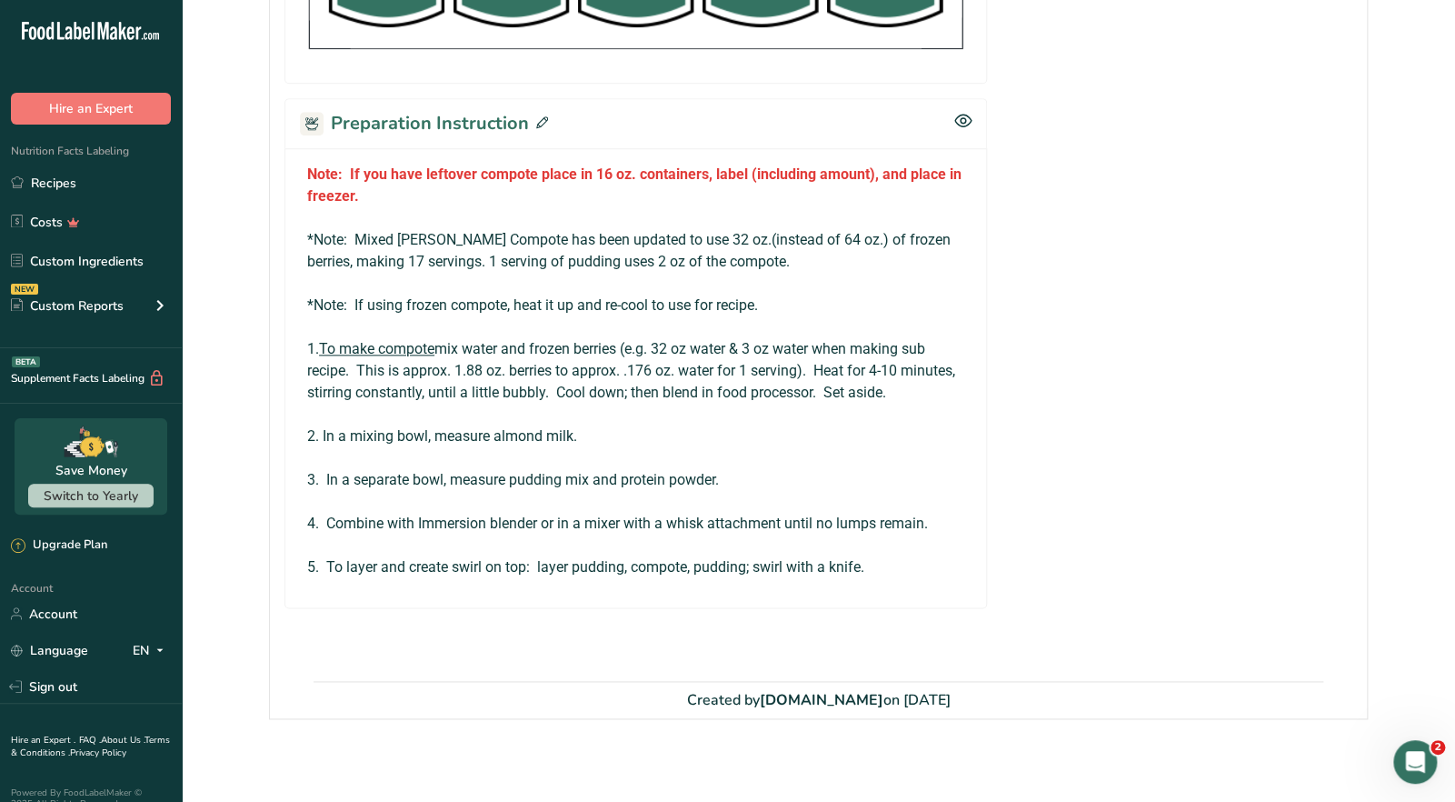
click at [539, 116] on icon at bounding box center [542, 122] width 12 height 12
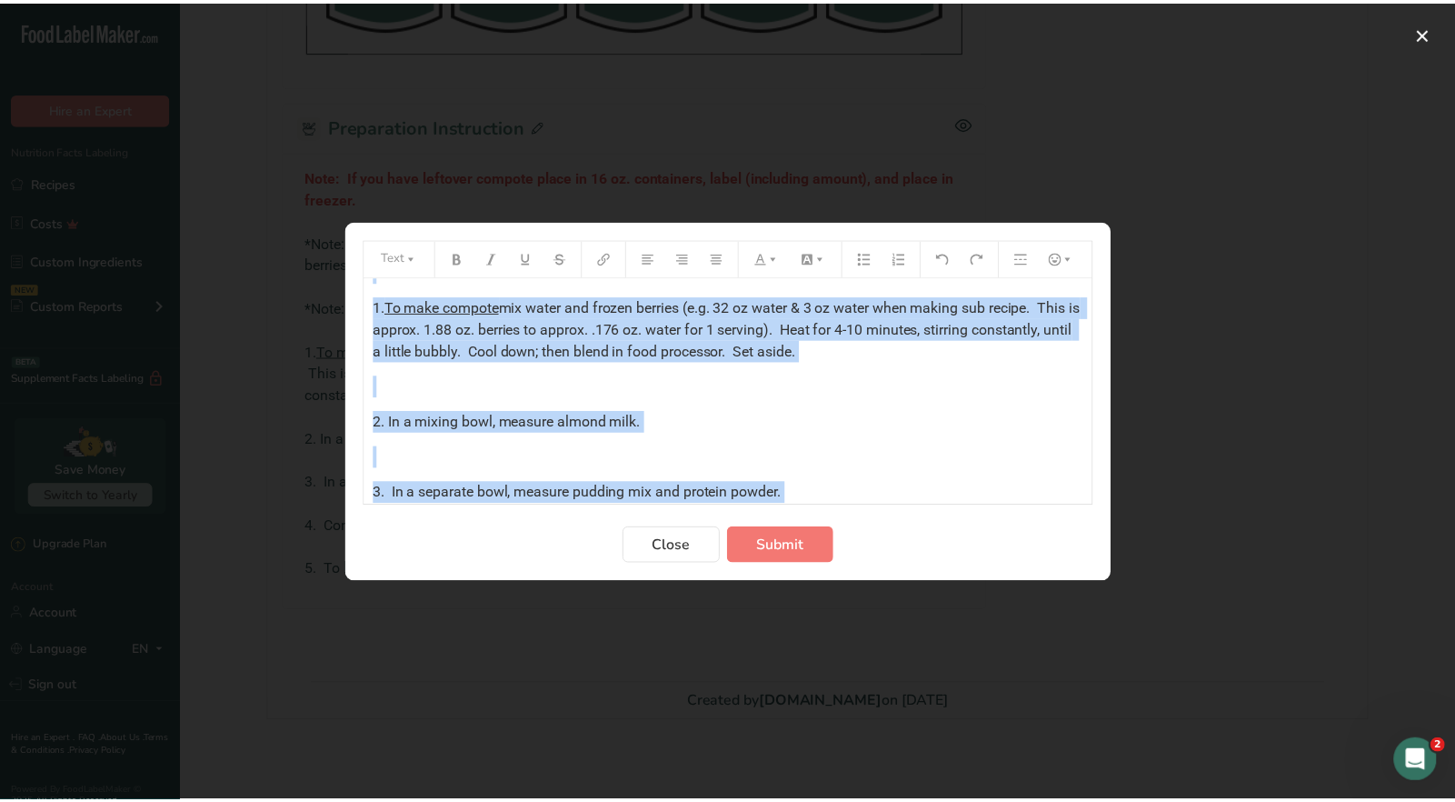
scroll to position [405, 0]
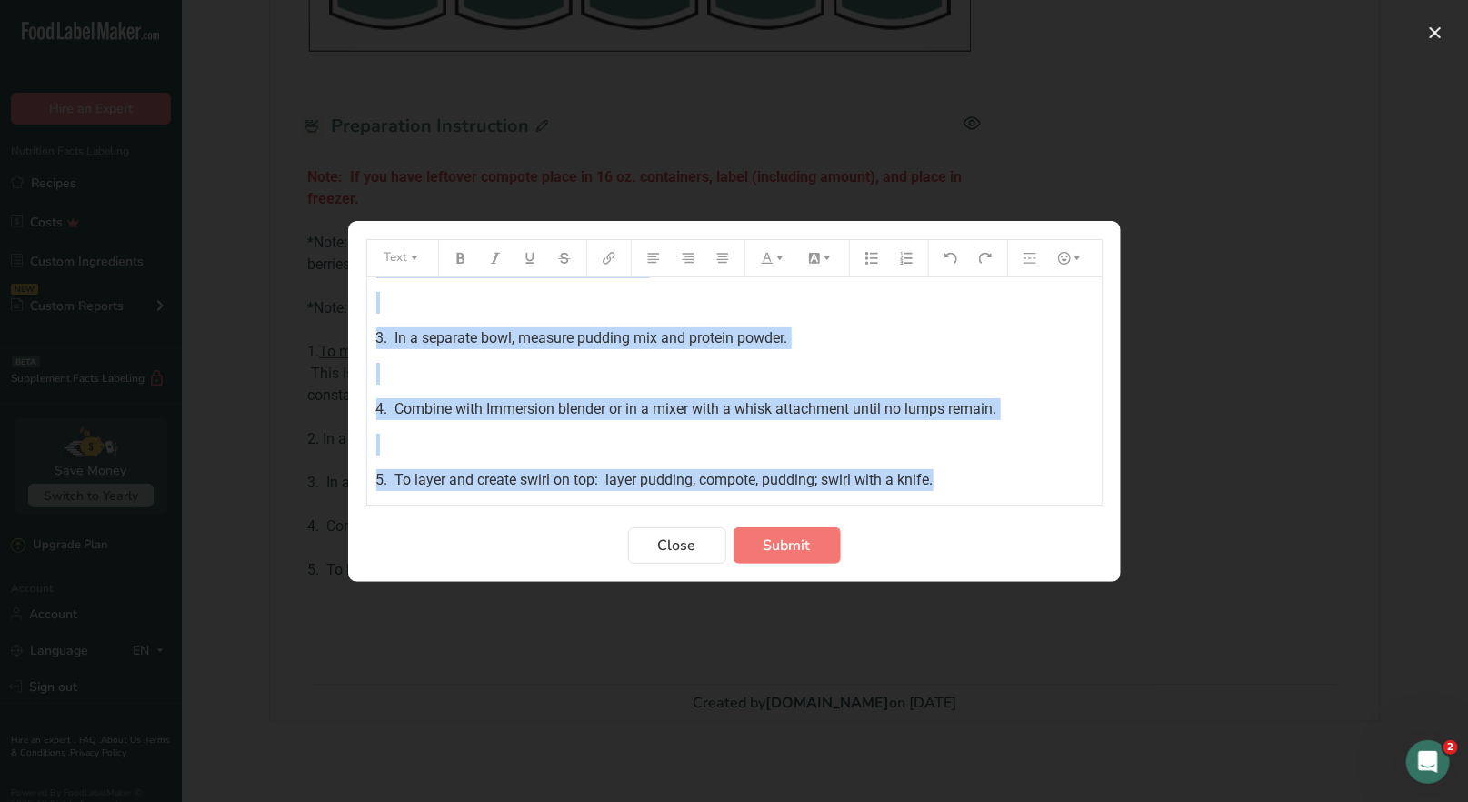
drag, startPoint x: 373, startPoint y: 297, endPoint x: 1004, endPoint y: 503, distance: 664.1
click at [1004, 503] on div "Note: If you have leftover compote place in 16 oz. containers, label (including…" at bounding box center [734, 390] width 734 height 227
copy div "Note: If you have leftover compote place in 16 oz. containers, label (including…"
drag, startPoint x: 672, startPoint y: 553, endPoint x: 703, endPoint y: 403, distance: 153.1
click at [672, 550] on span "Close" at bounding box center [677, 545] width 38 height 22
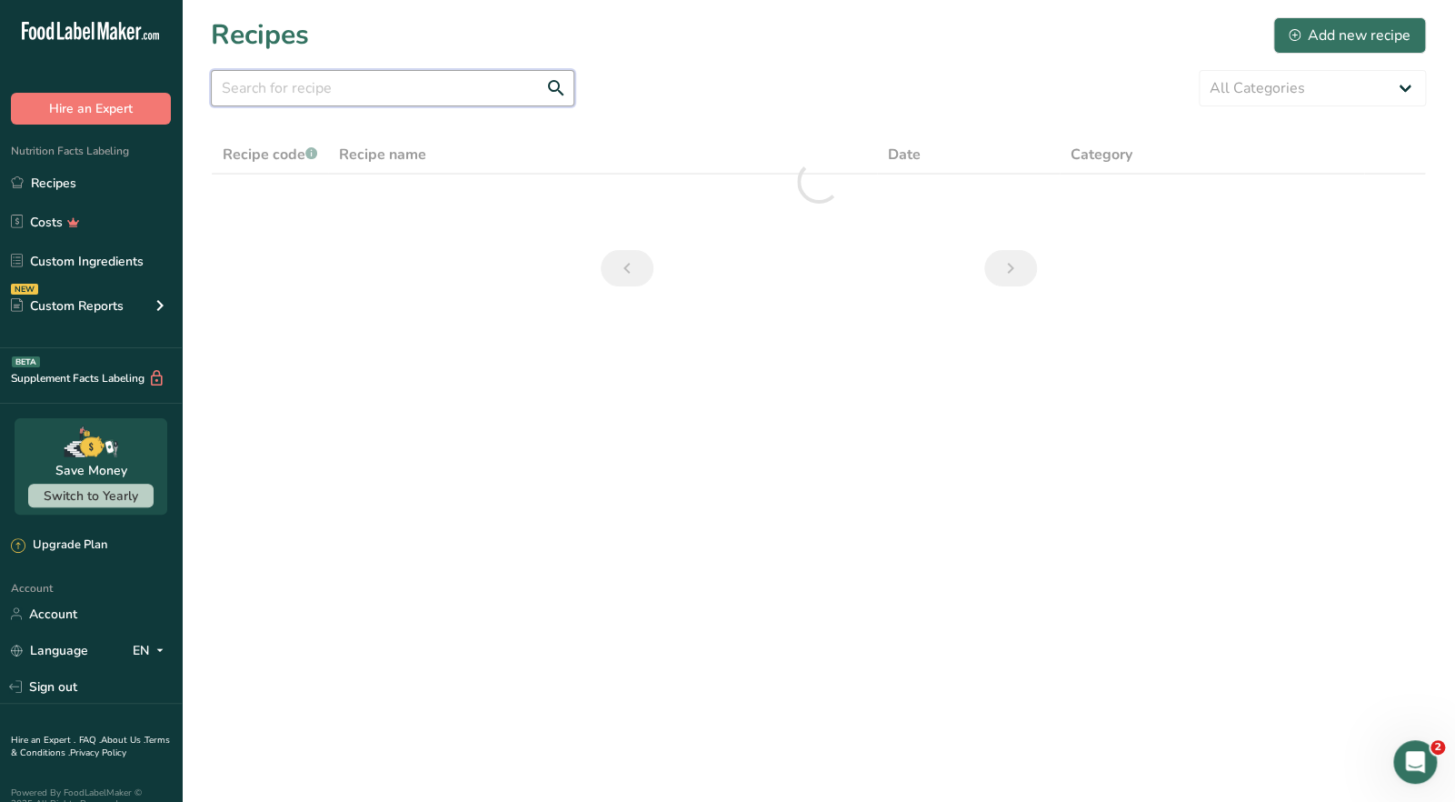
click at [304, 95] on input "text" at bounding box center [393, 88] width 364 height 36
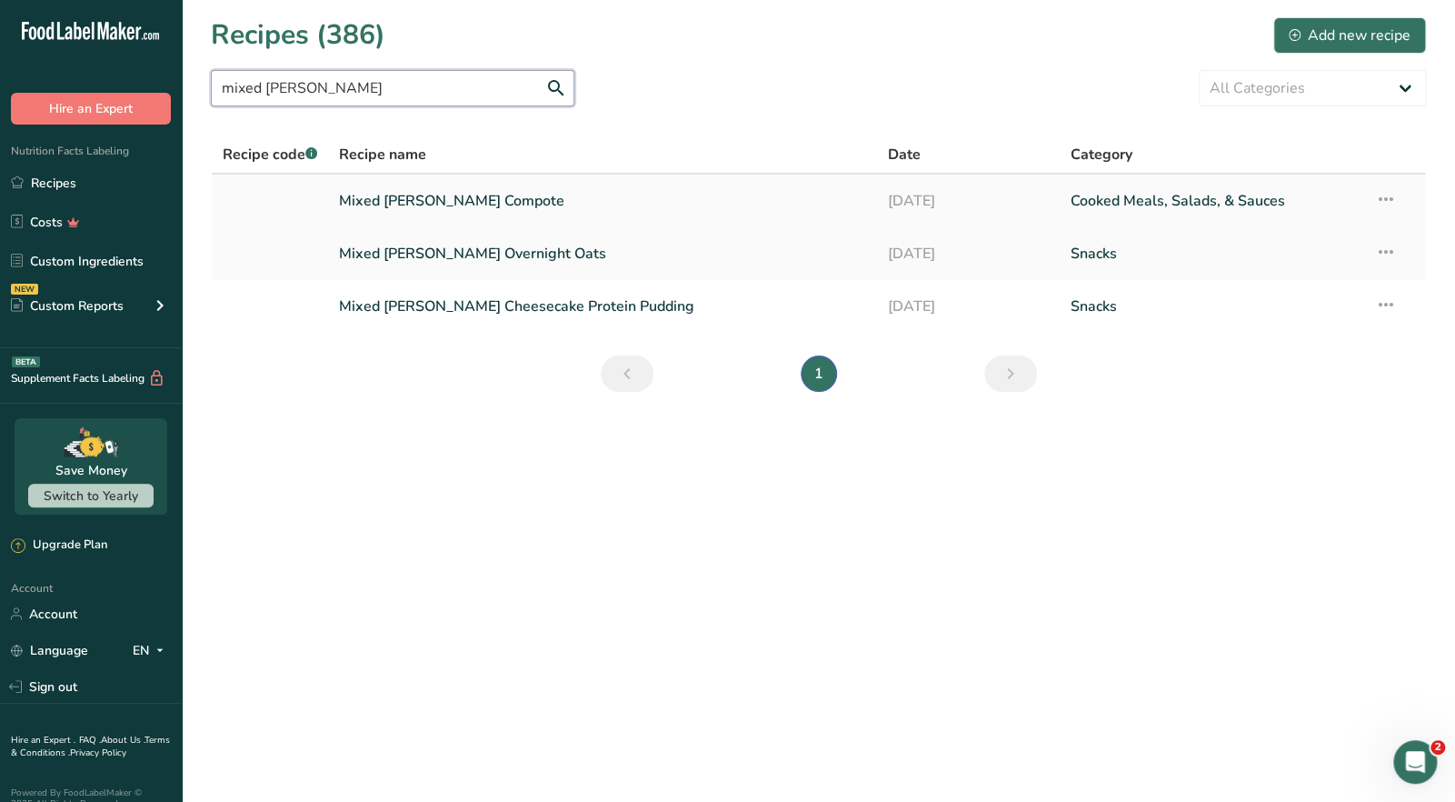
type input "mixed [PERSON_NAME]"
click at [427, 210] on link "Mixed [PERSON_NAME] Compote" at bounding box center [602, 201] width 526 height 38
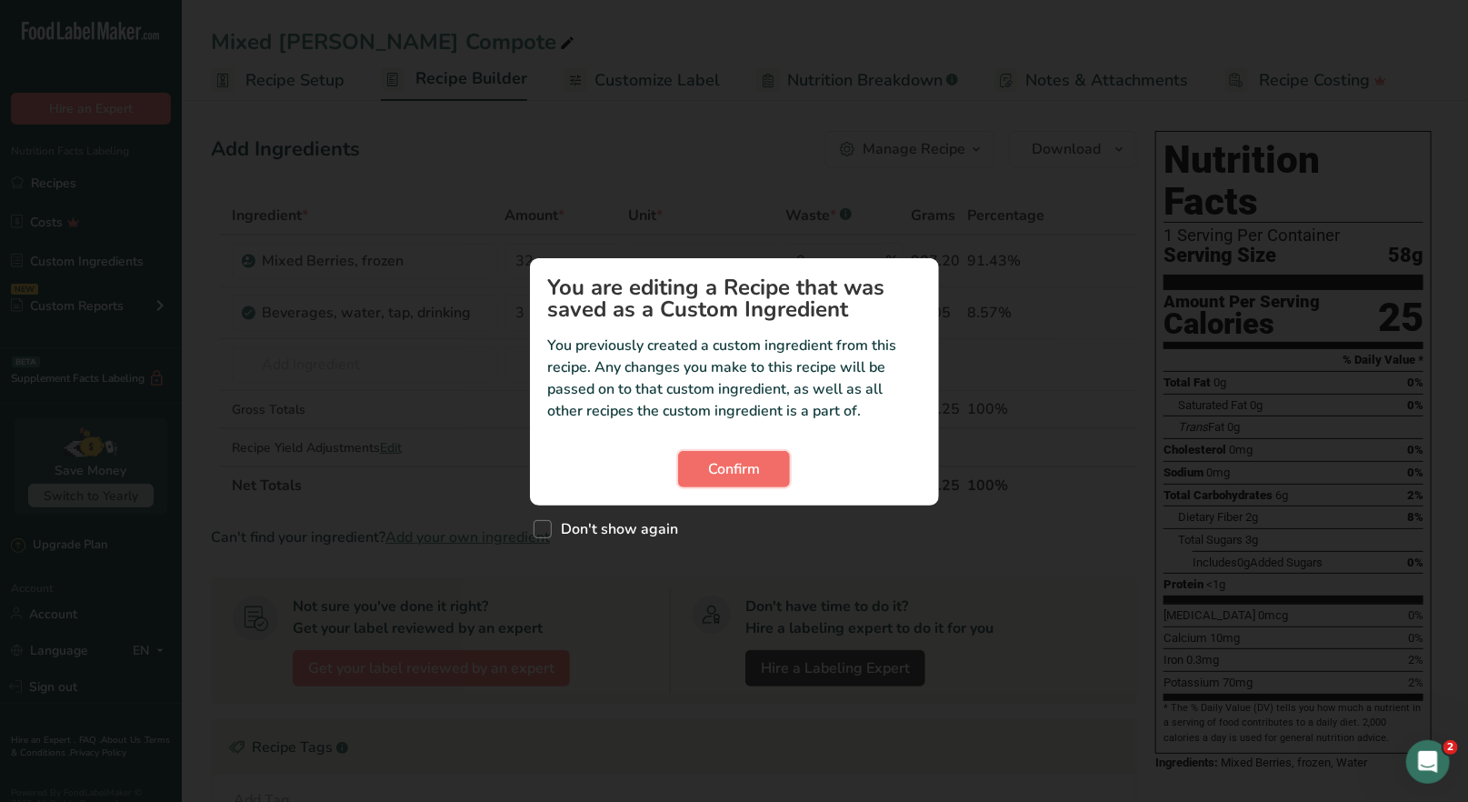
click at [722, 481] on button "Confirm" at bounding box center [734, 469] width 112 height 36
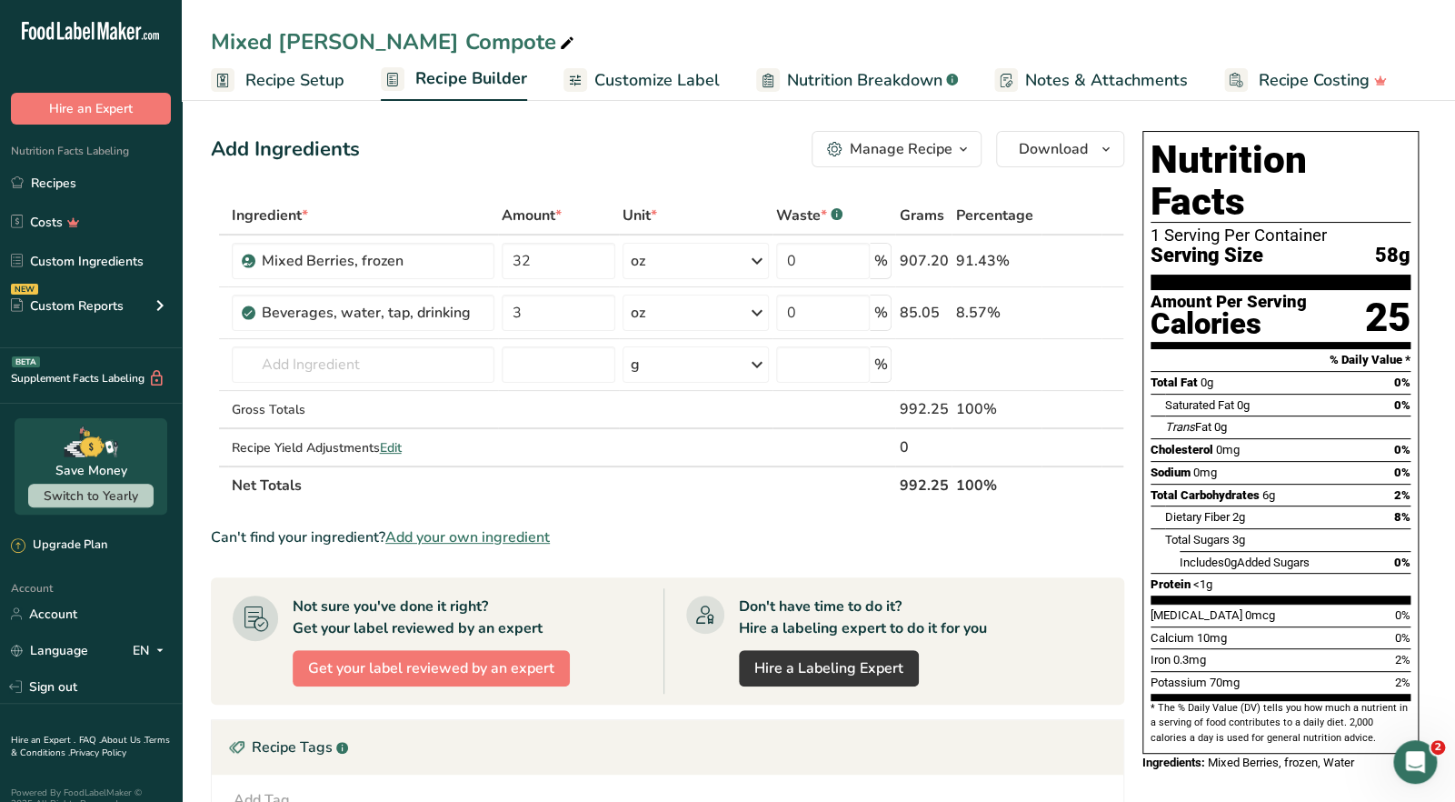
click at [963, 163] on button "Manage Recipe" at bounding box center [897, 149] width 170 height 36
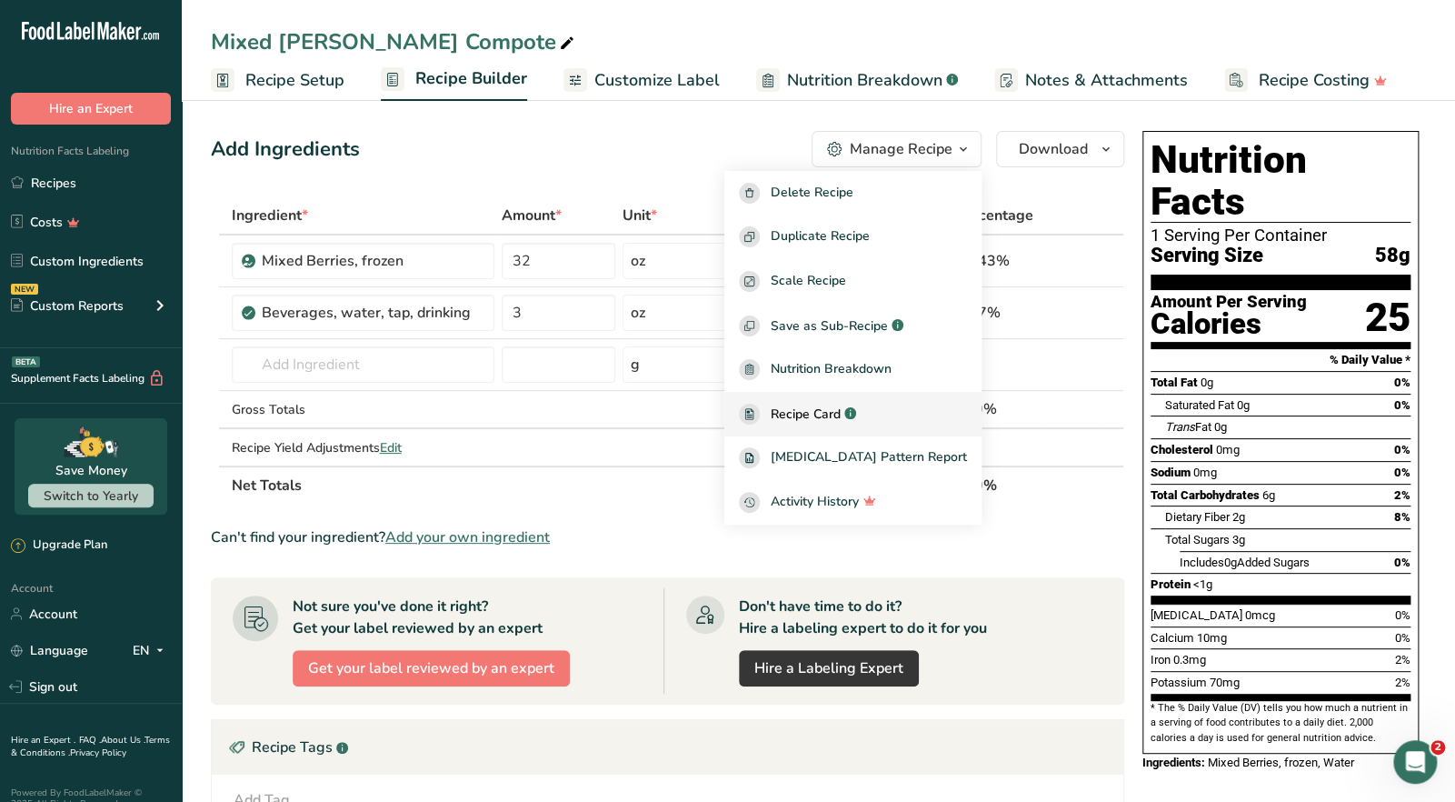
click at [841, 413] on span "Recipe Card" at bounding box center [806, 413] width 70 height 19
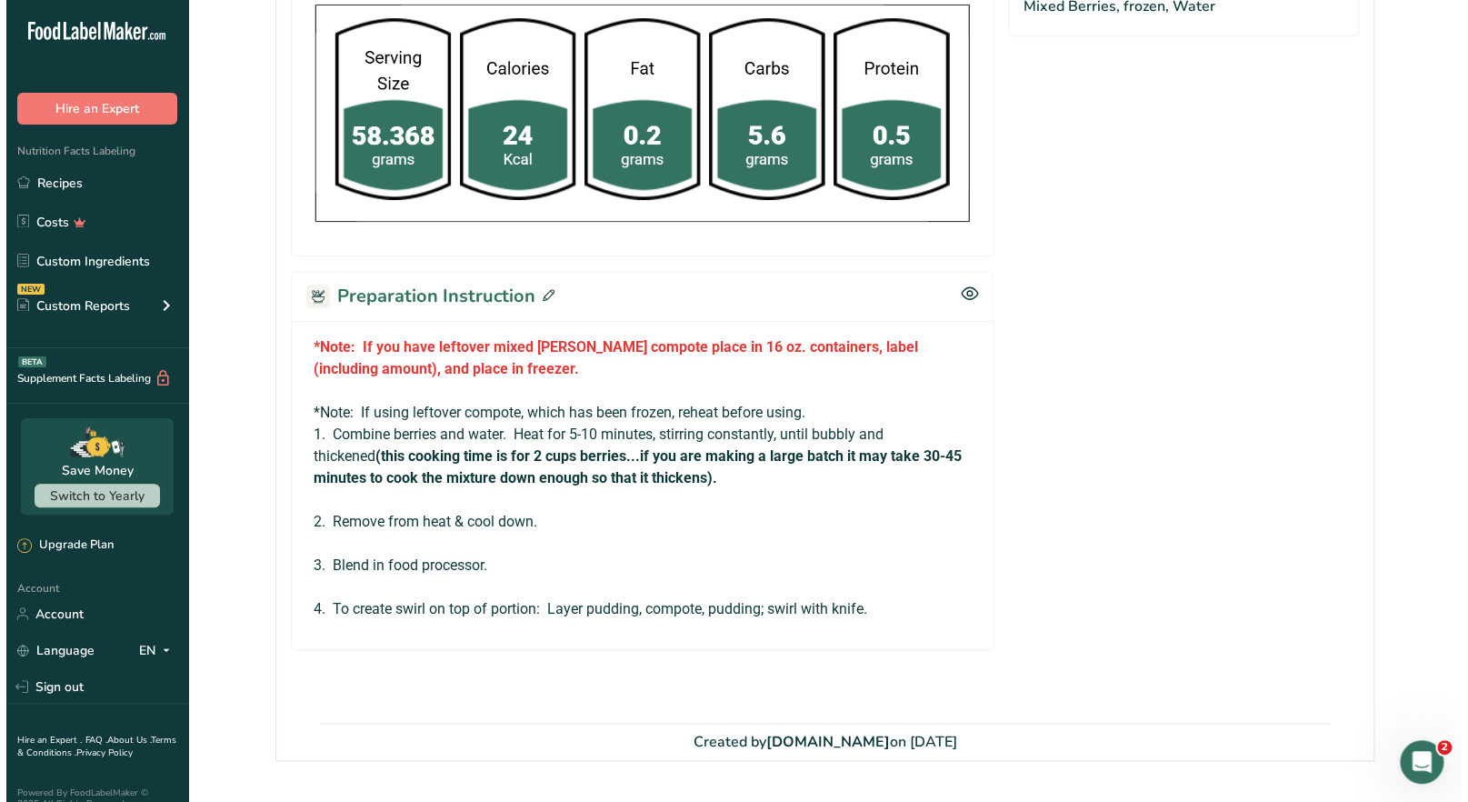
scroll to position [635, 0]
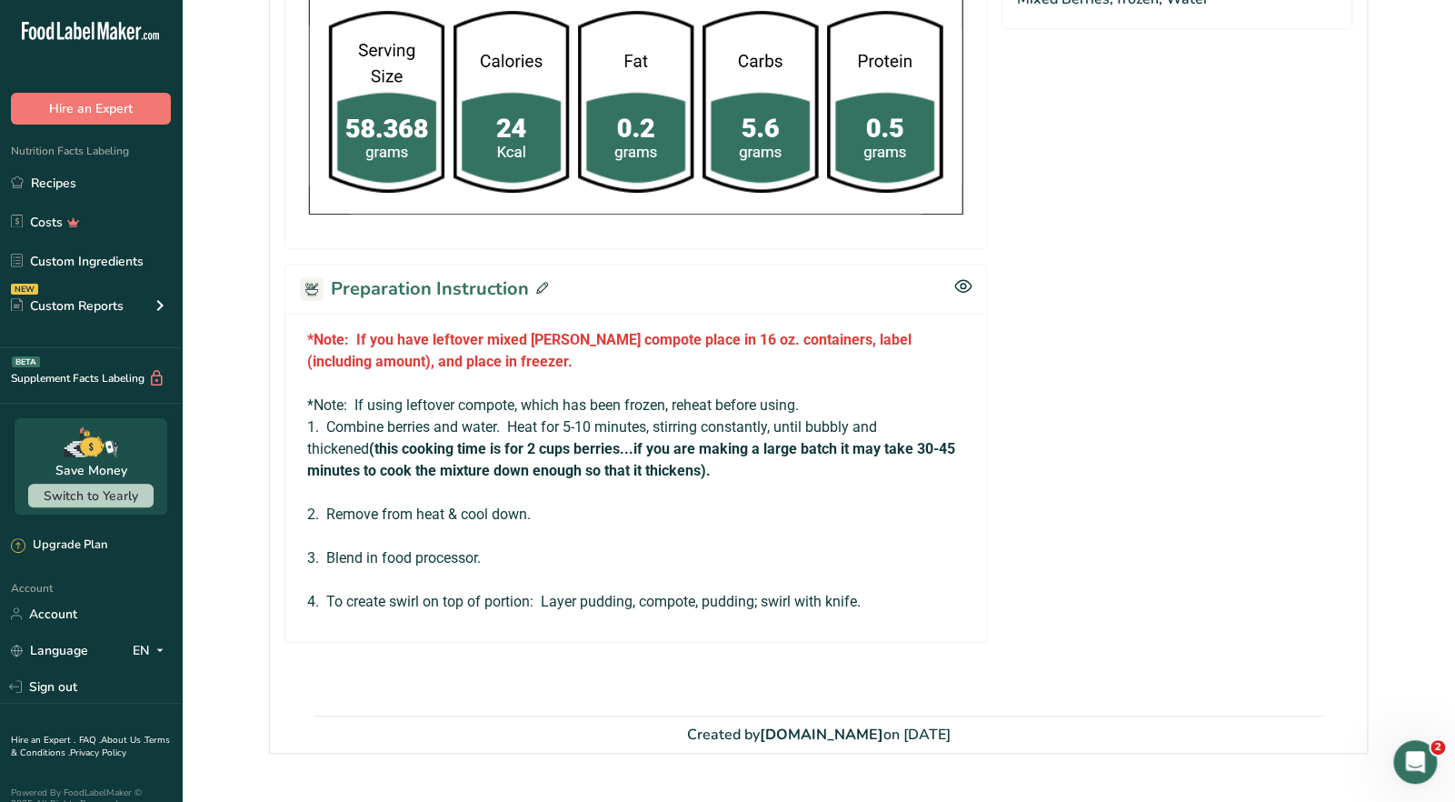
click at [542, 282] on icon at bounding box center [542, 288] width 12 height 12
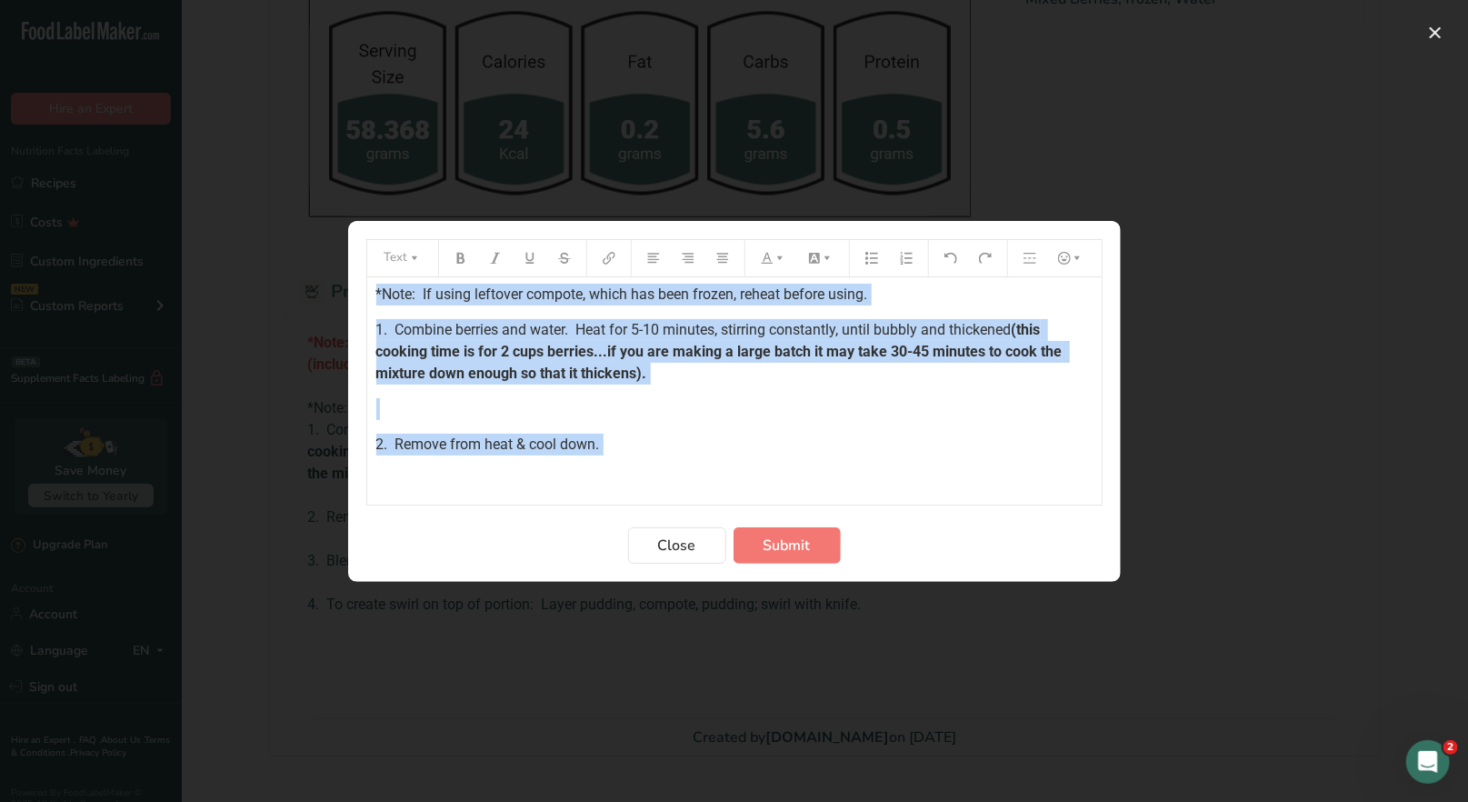
scroll to position [105, 0]
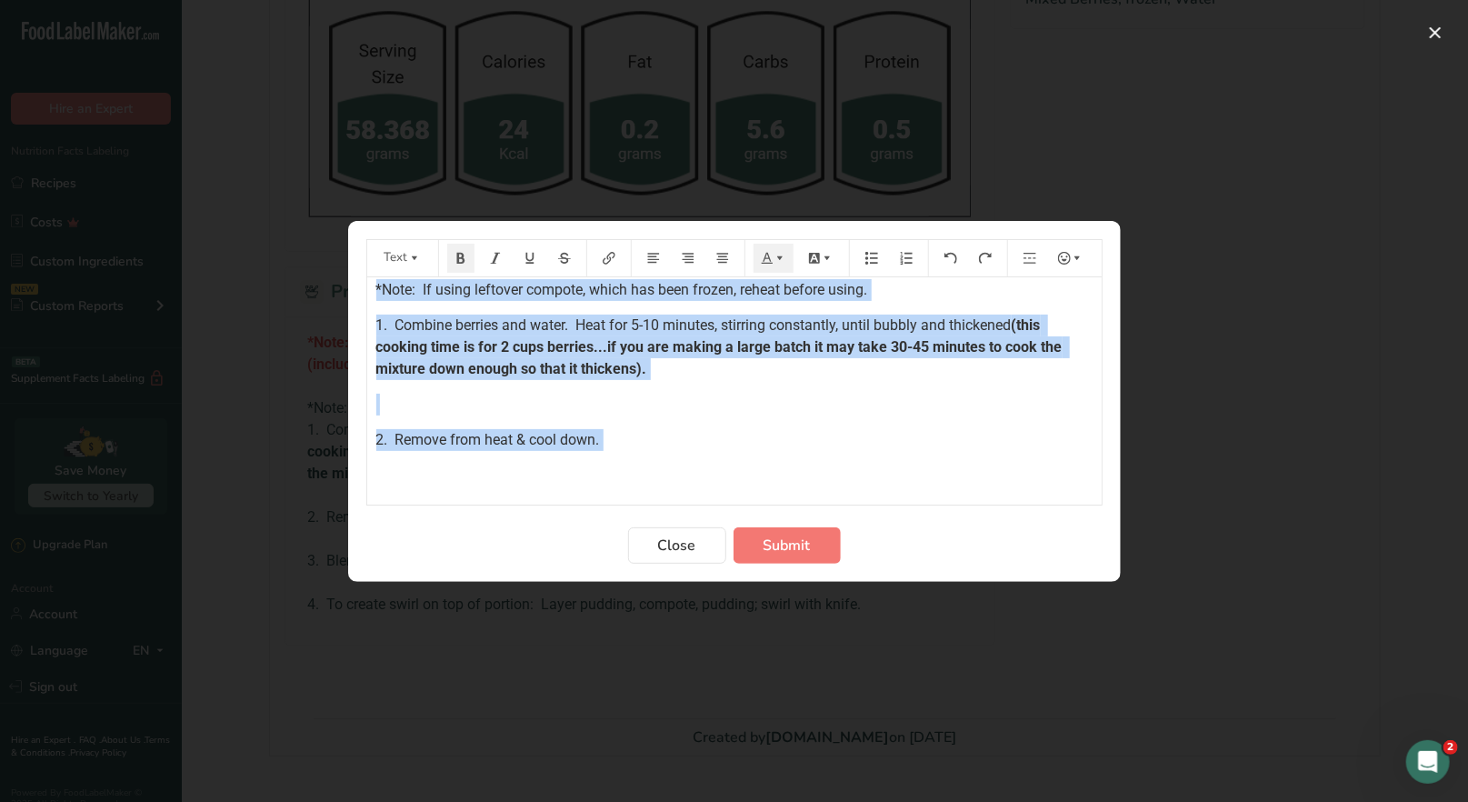
drag, startPoint x: 373, startPoint y: 300, endPoint x: 662, endPoint y: 453, distance: 327.6
click at [662, 453] on div "*Note: If you have leftover mixed [PERSON_NAME] compote place in 16 oz. contain…" at bounding box center [734, 382] width 734 height 421
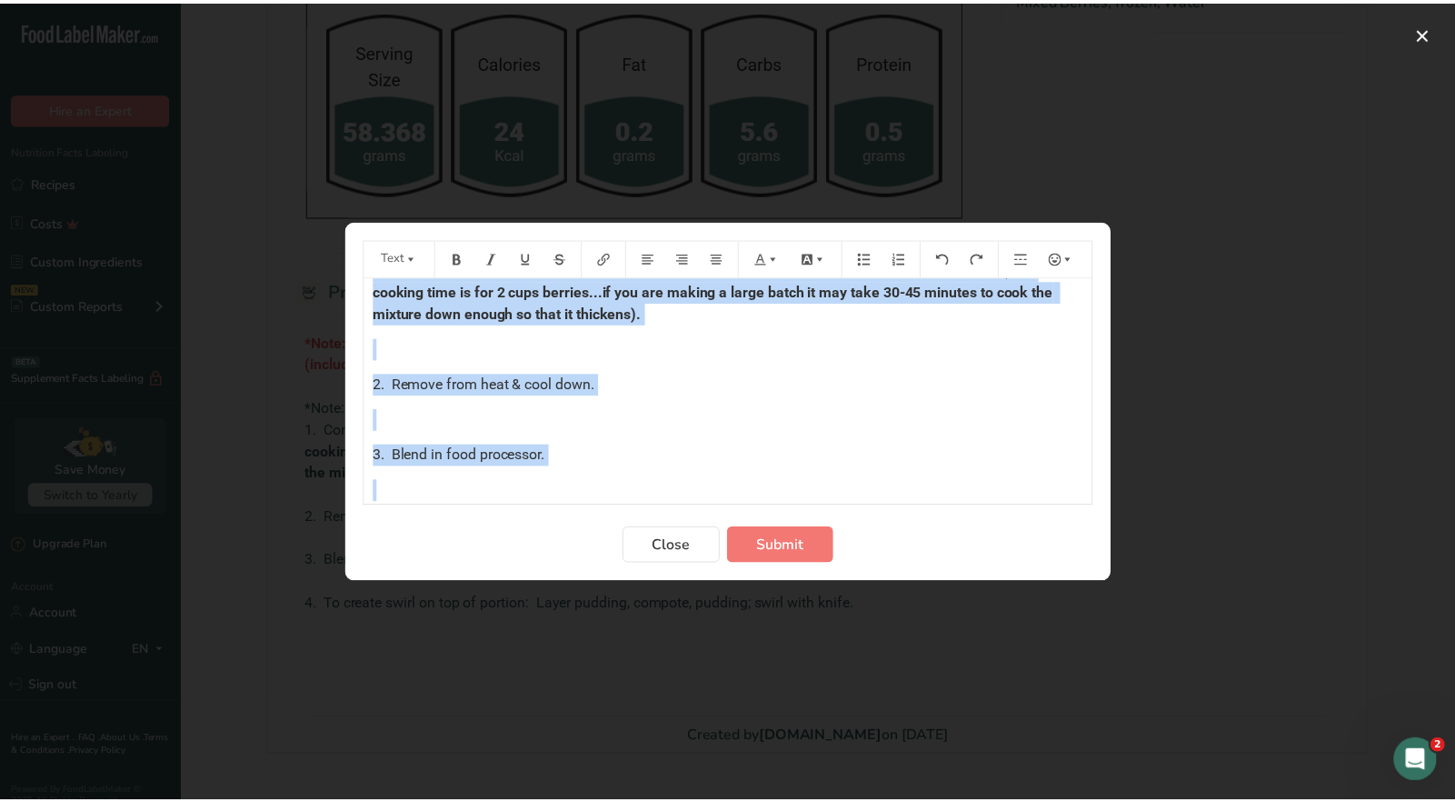
scroll to position [206, 0]
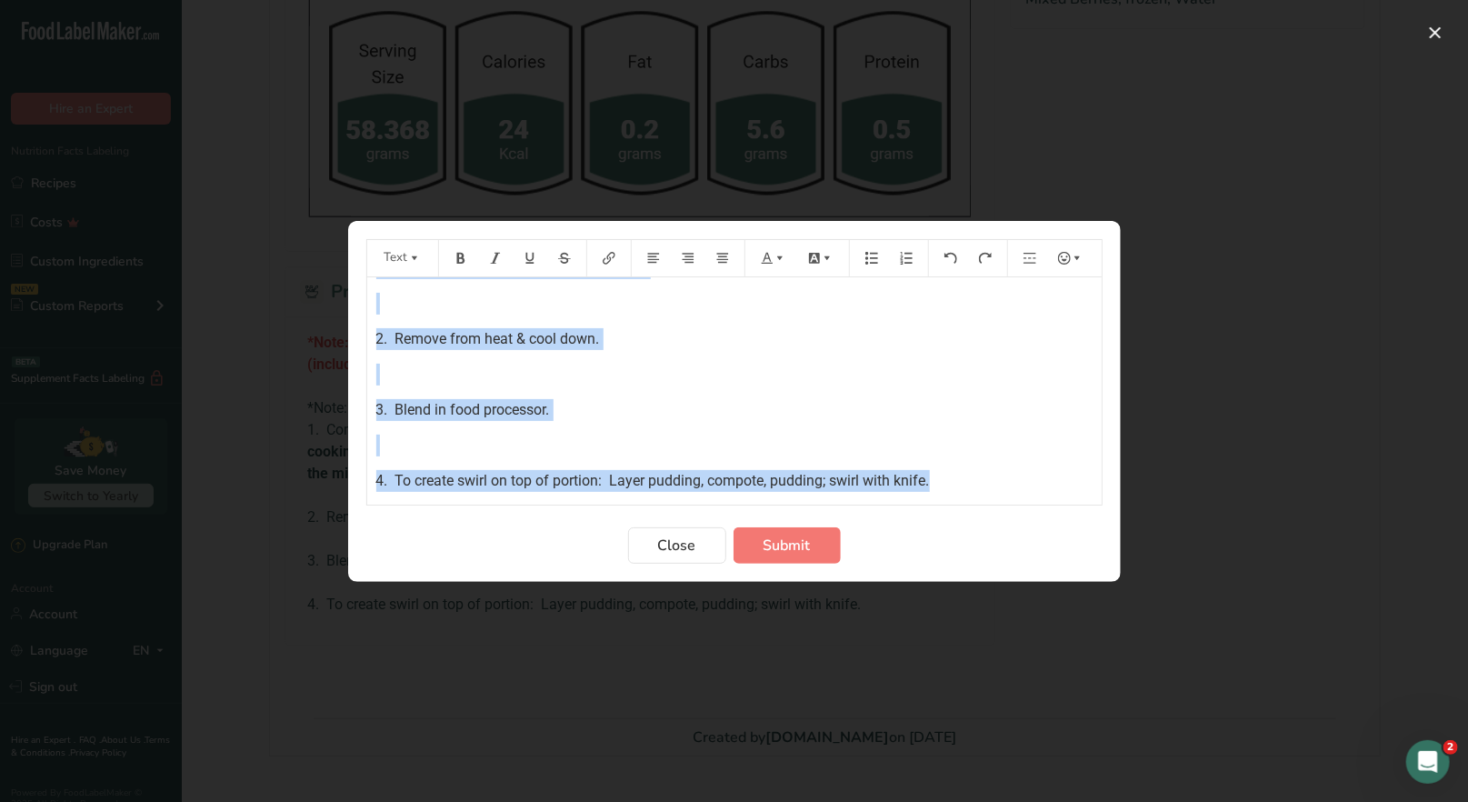
drag, startPoint x: 373, startPoint y: 299, endPoint x: 1001, endPoint y: 491, distance: 656.6
click at [1001, 491] on div "*Note: If you have leftover mixed [PERSON_NAME] compote place in 16 oz. contain…" at bounding box center [734, 390] width 734 height 227
copy div "*Note: If you have leftover mixed [PERSON_NAME] compote place in 16 oz. contain…"
click at [675, 539] on span "Close" at bounding box center [677, 545] width 38 height 22
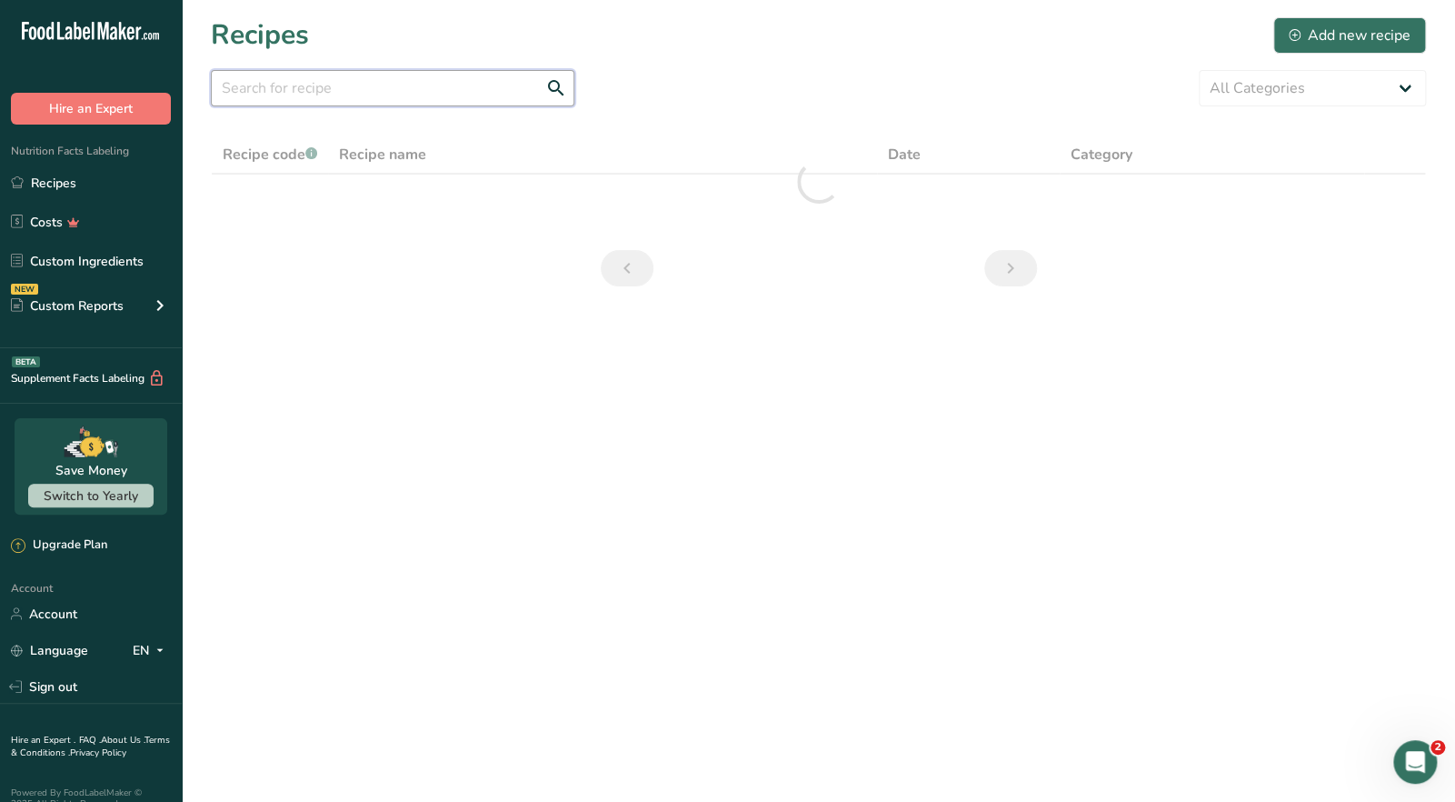
click at [326, 89] on input "text" at bounding box center [393, 88] width 364 height 36
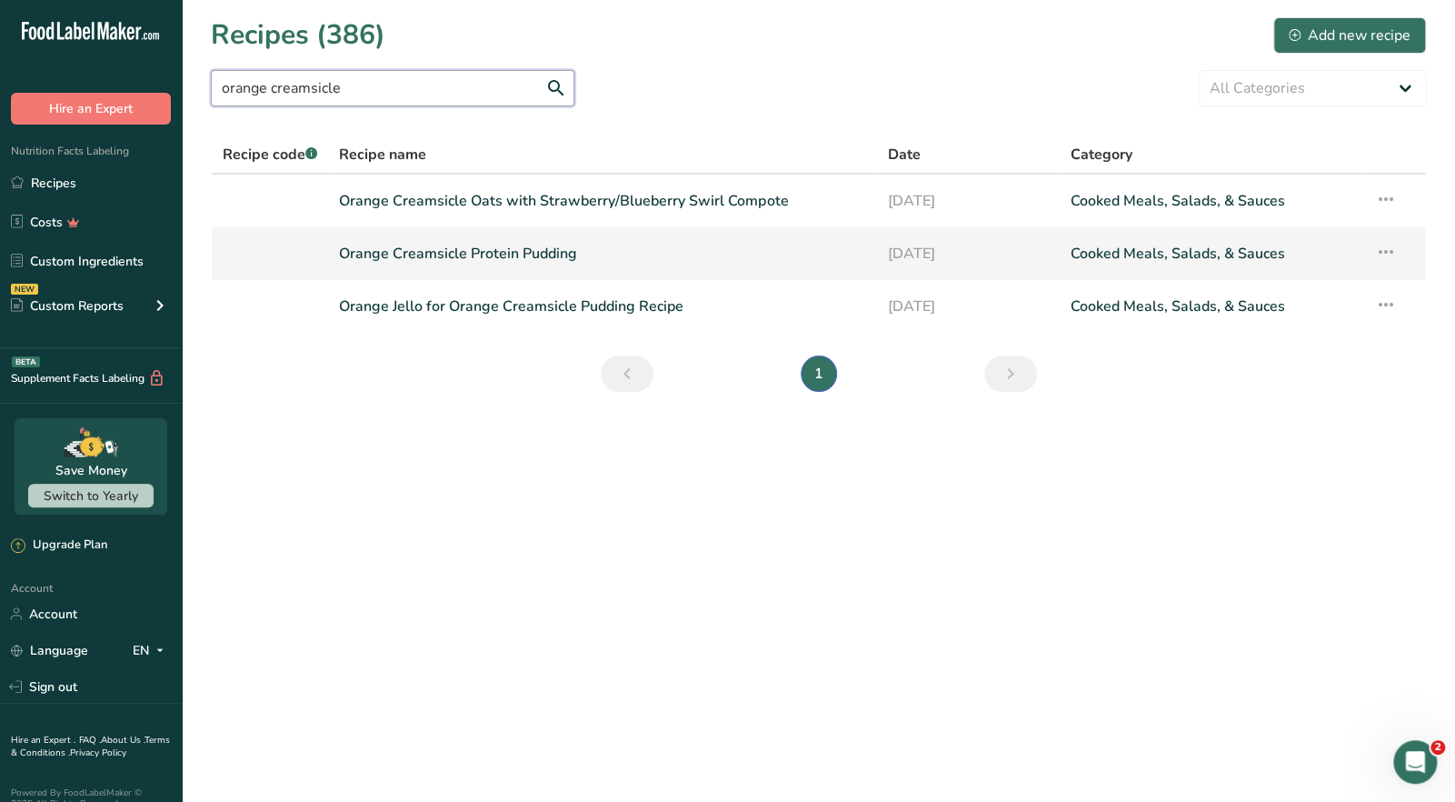
type input "orange creamsicle"
click at [440, 261] on link "Orange Creamsicle Protein Pudding" at bounding box center [602, 253] width 526 height 38
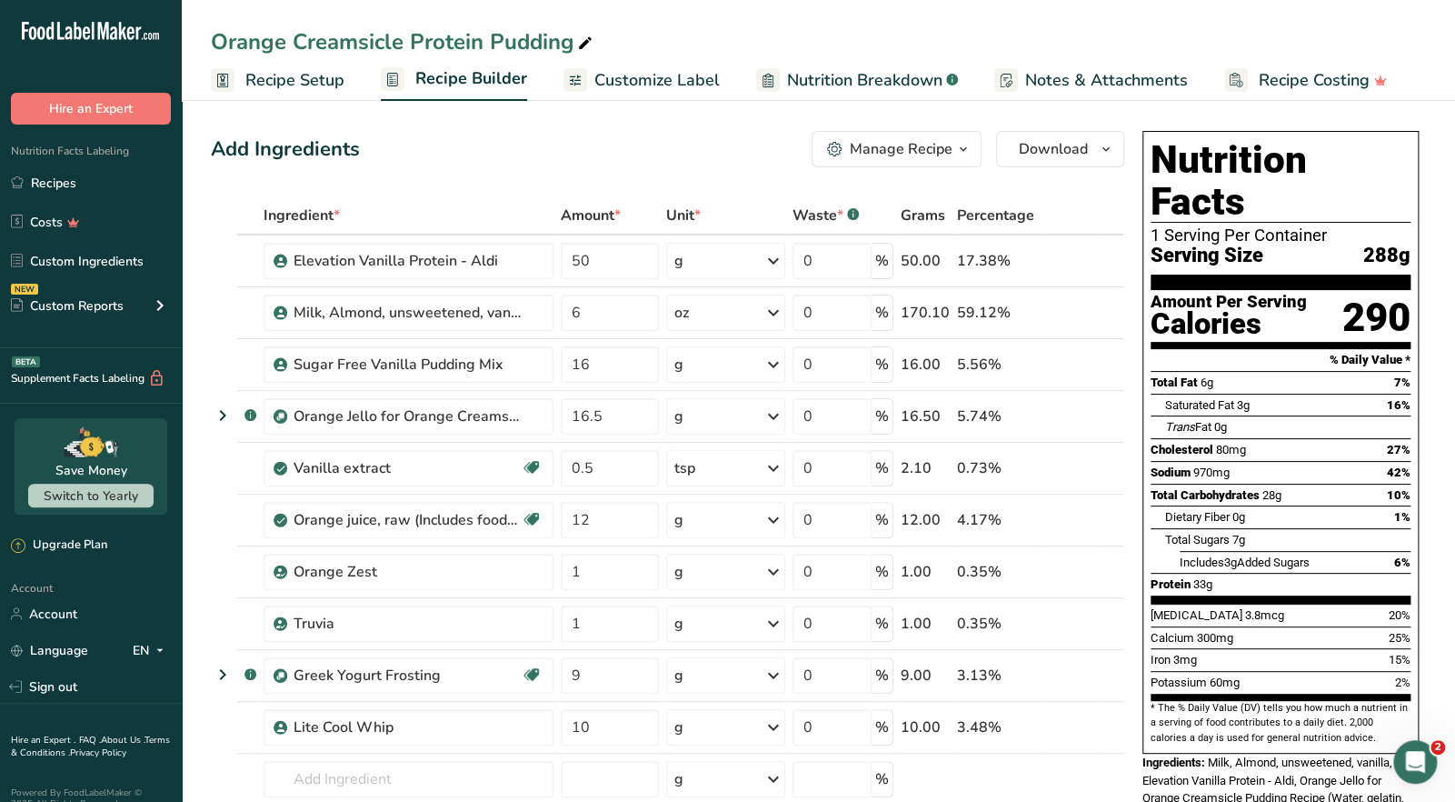
click at [948, 154] on div "Manage Recipe" at bounding box center [901, 149] width 103 height 22
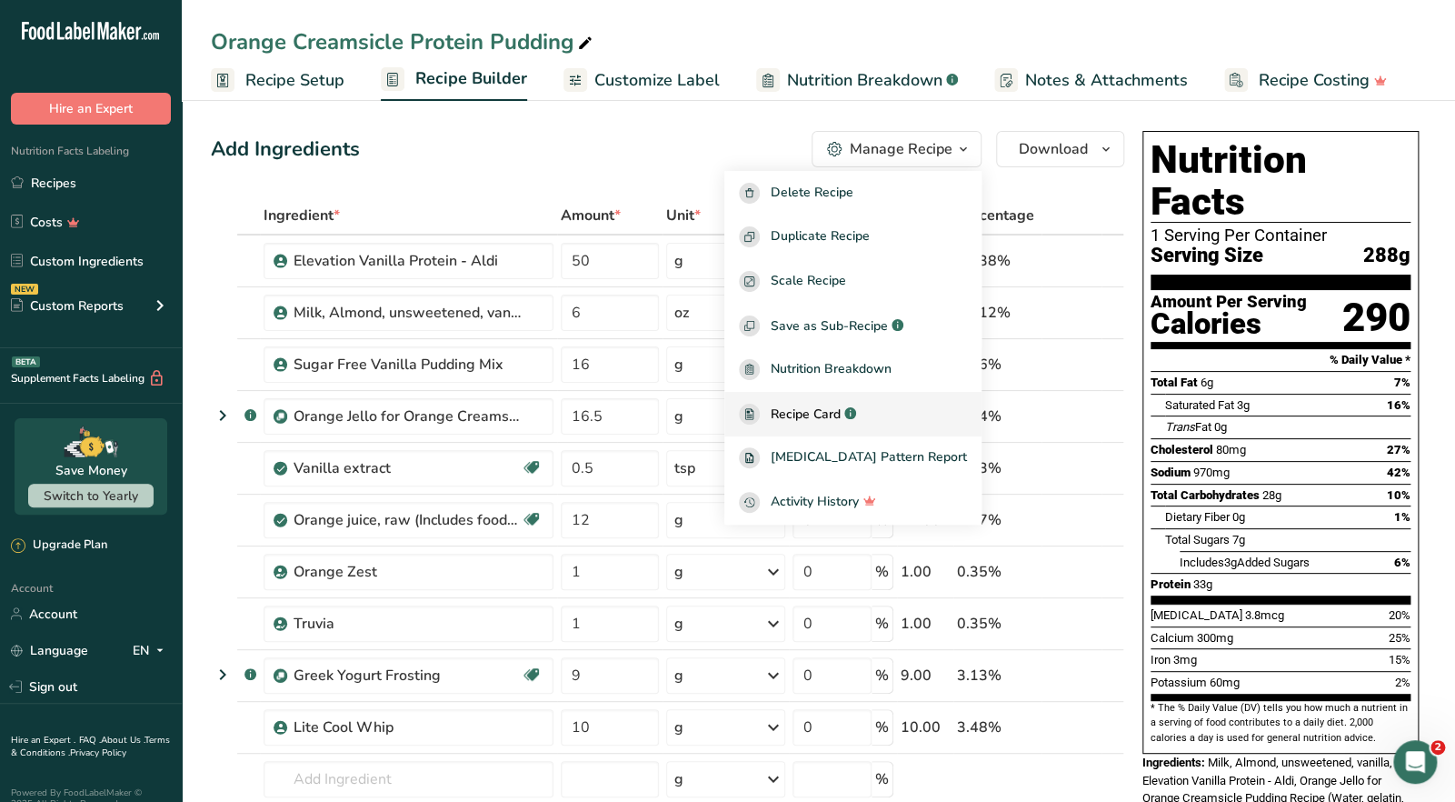
click at [841, 414] on span "Recipe Card" at bounding box center [806, 413] width 70 height 19
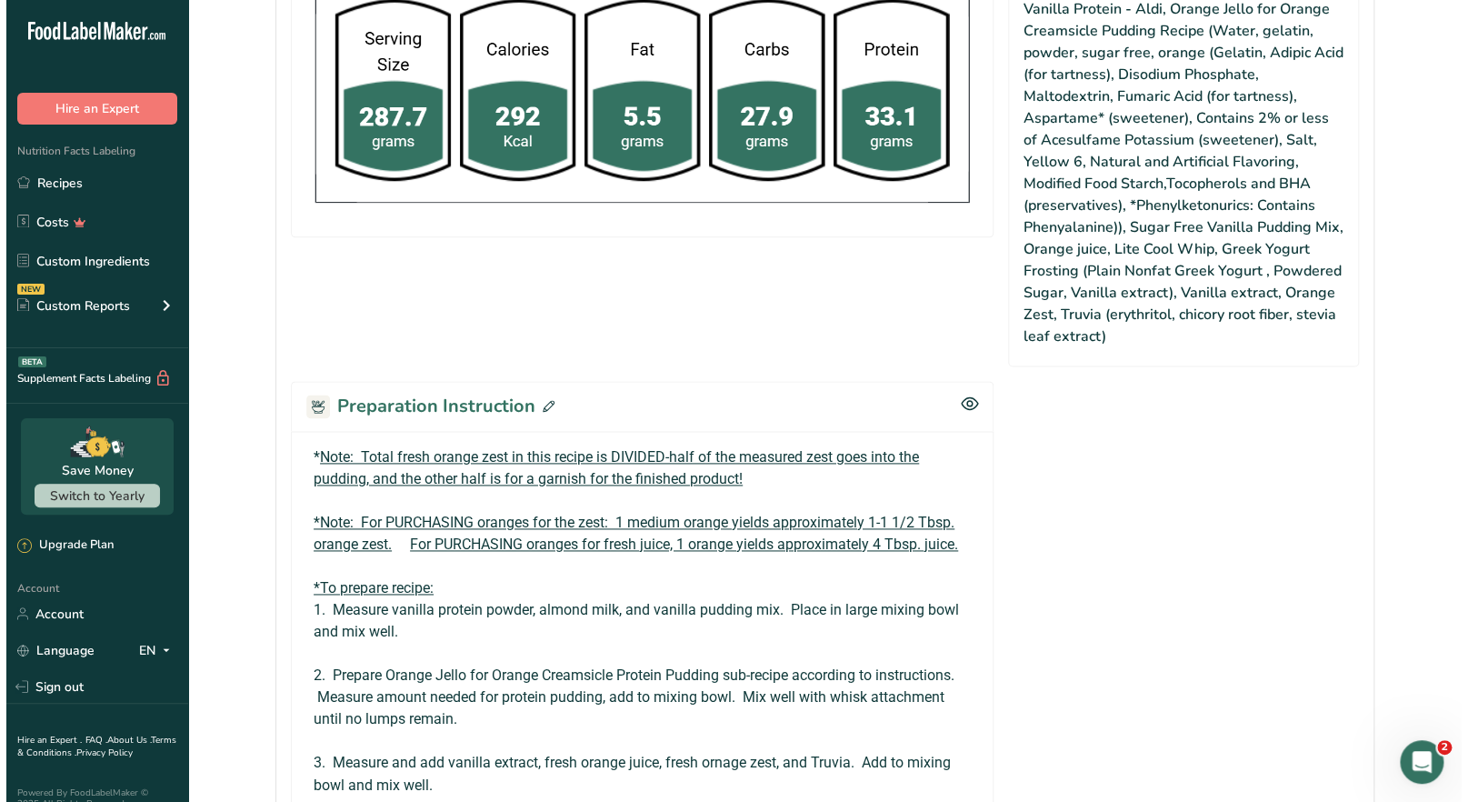
scroll to position [999, 0]
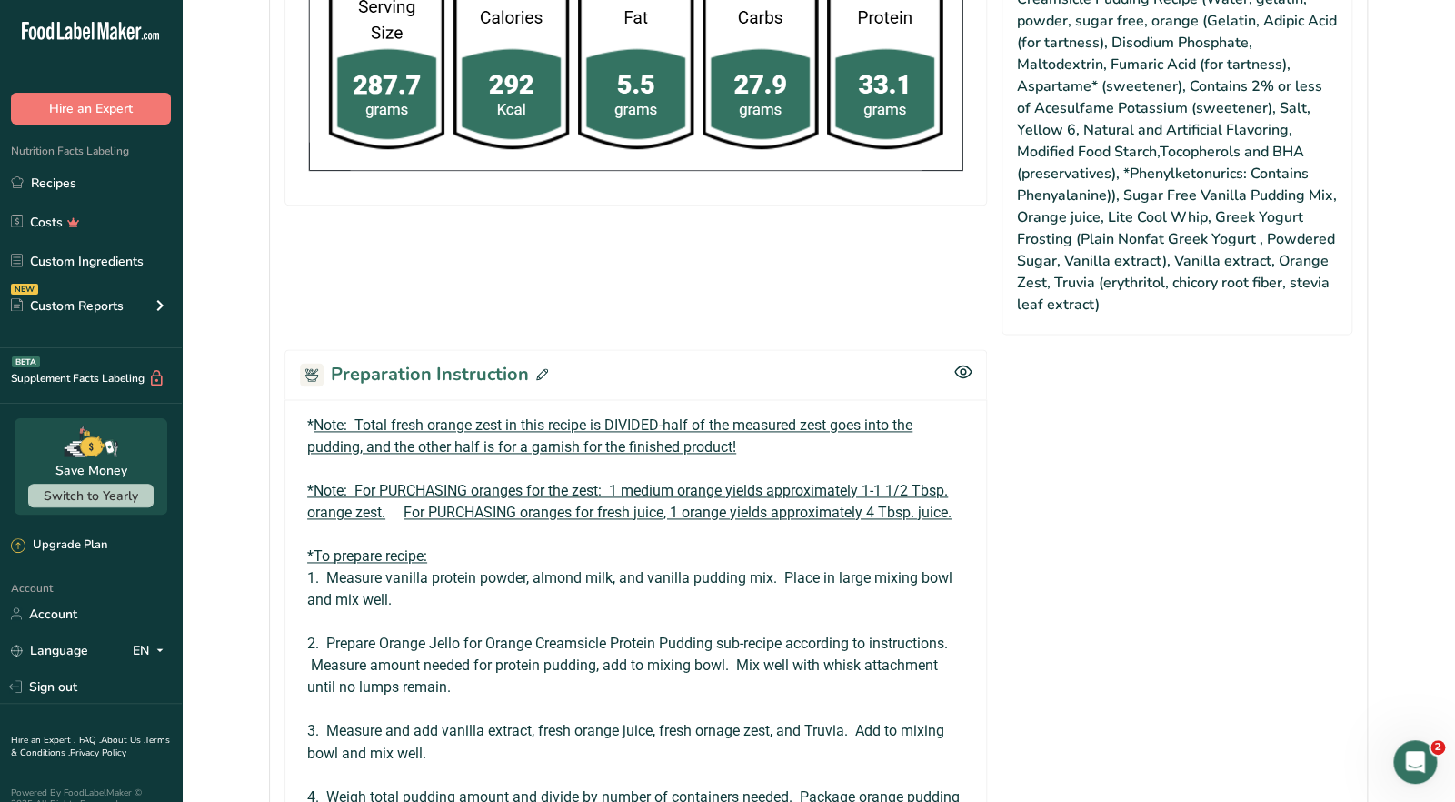
click at [541, 369] on icon at bounding box center [542, 374] width 12 height 12
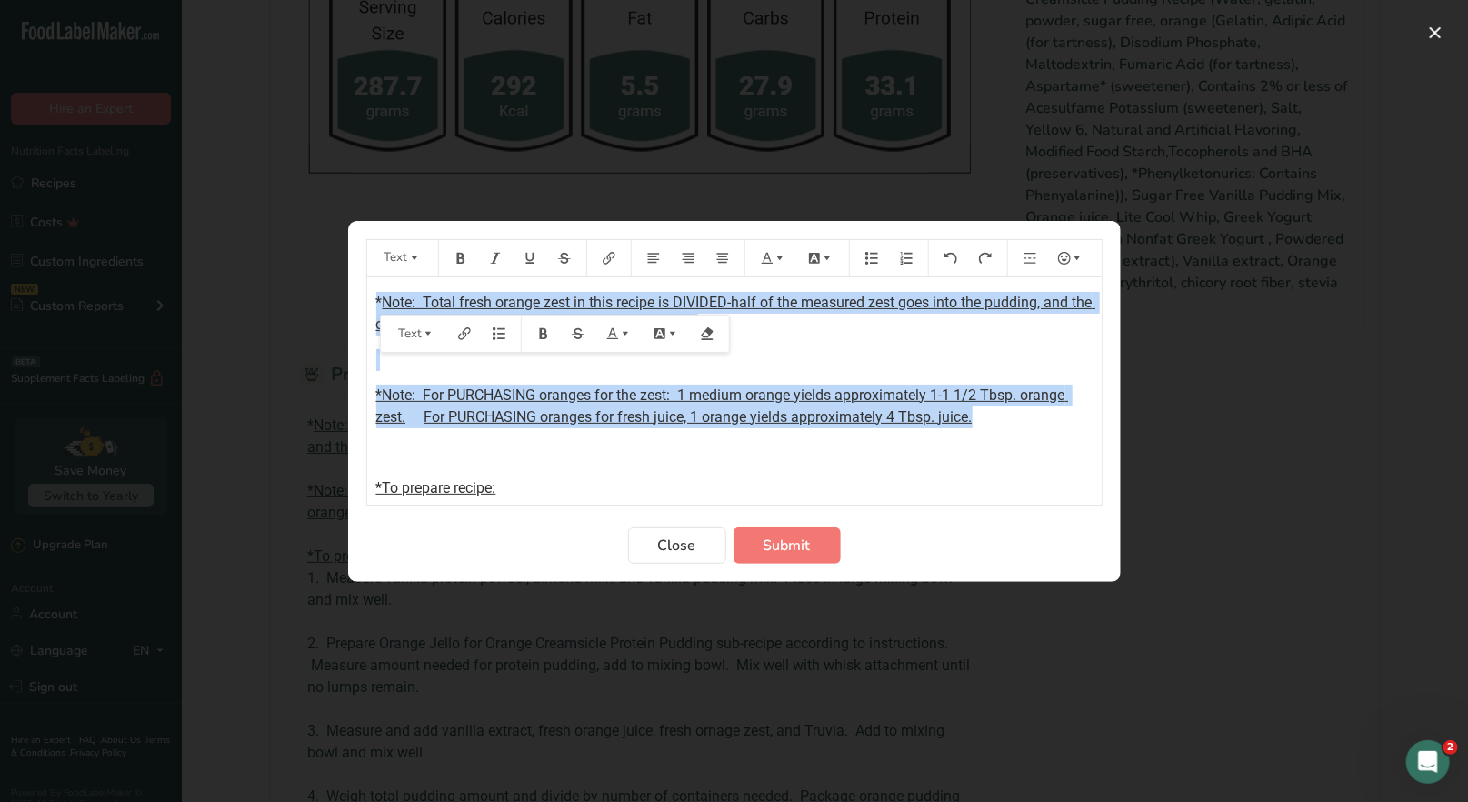
drag, startPoint x: 373, startPoint y: 301, endPoint x: 935, endPoint y: 373, distance: 566.3
click at [997, 418] on div "* Note: Total fresh orange zest in this recipe is DIVIDED-half of the measured …" at bounding box center [734, 719] width 734 height 884
click at [778, 257] on icon "Preparation instructions modal" at bounding box center [779, 257] width 5 height 4
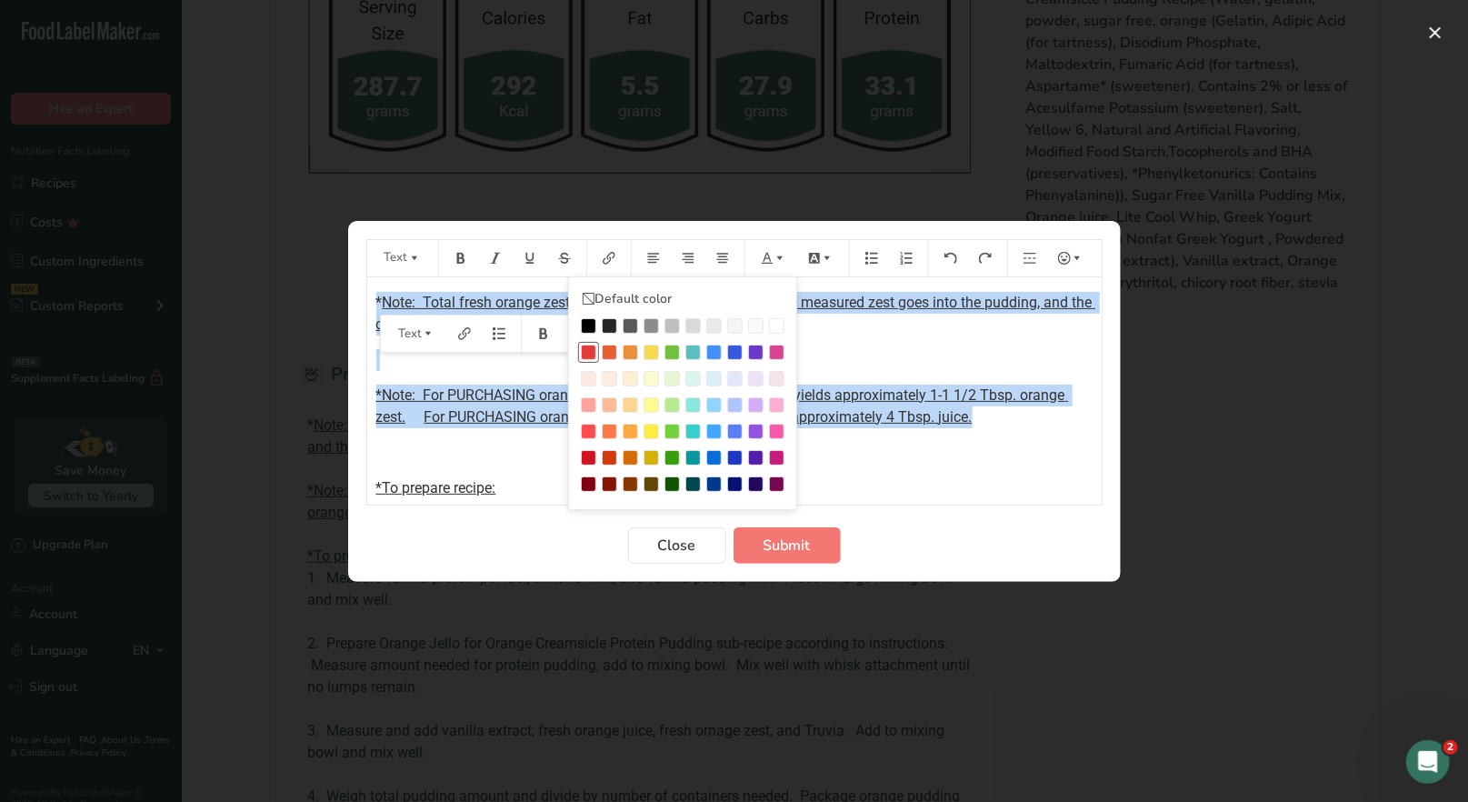
click at [585, 351] on div "Preparation instructions modal" at bounding box center [588, 351] width 15 height 15
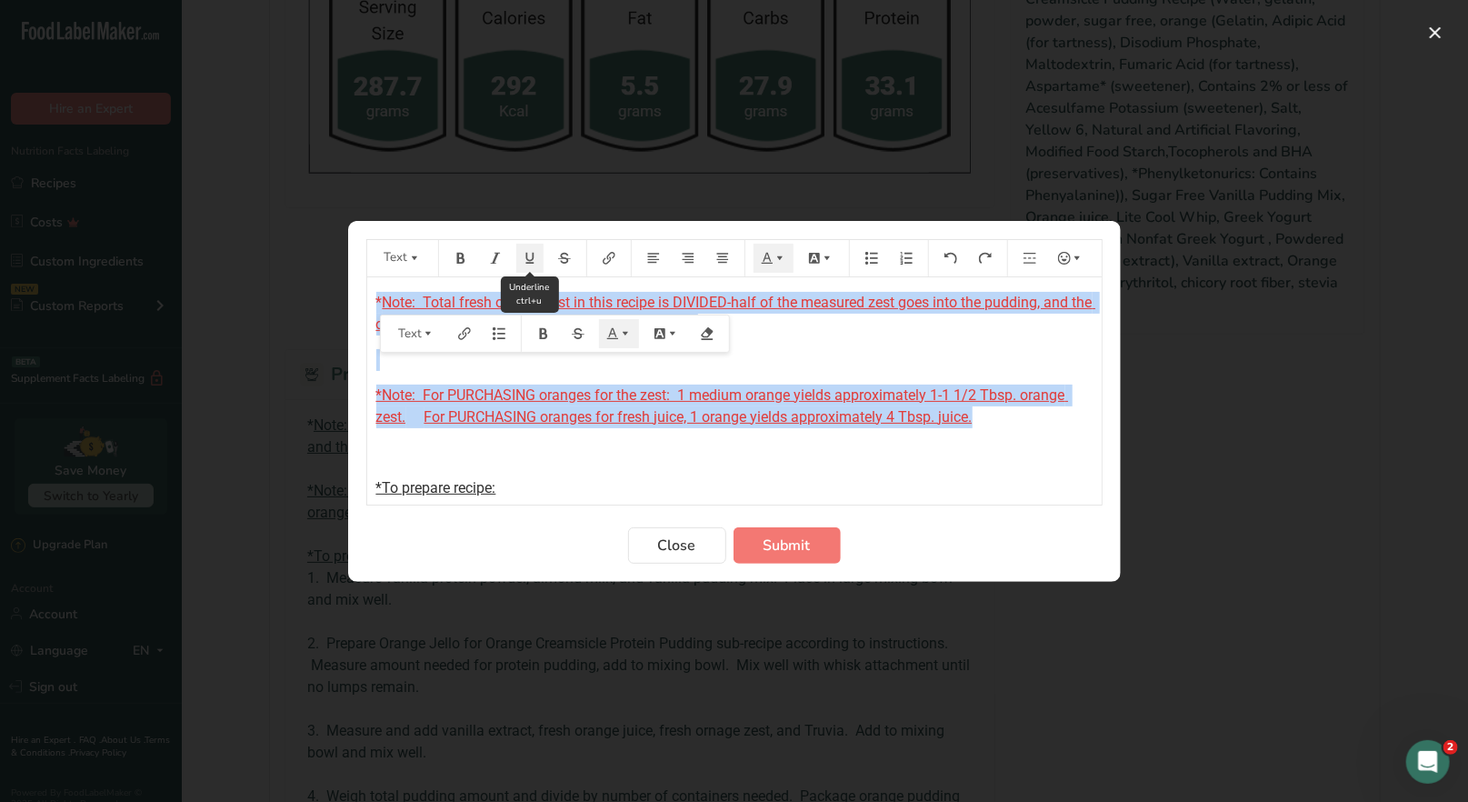
click at [530, 264] on button "Preparation instructions modal" at bounding box center [529, 258] width 27 height 29
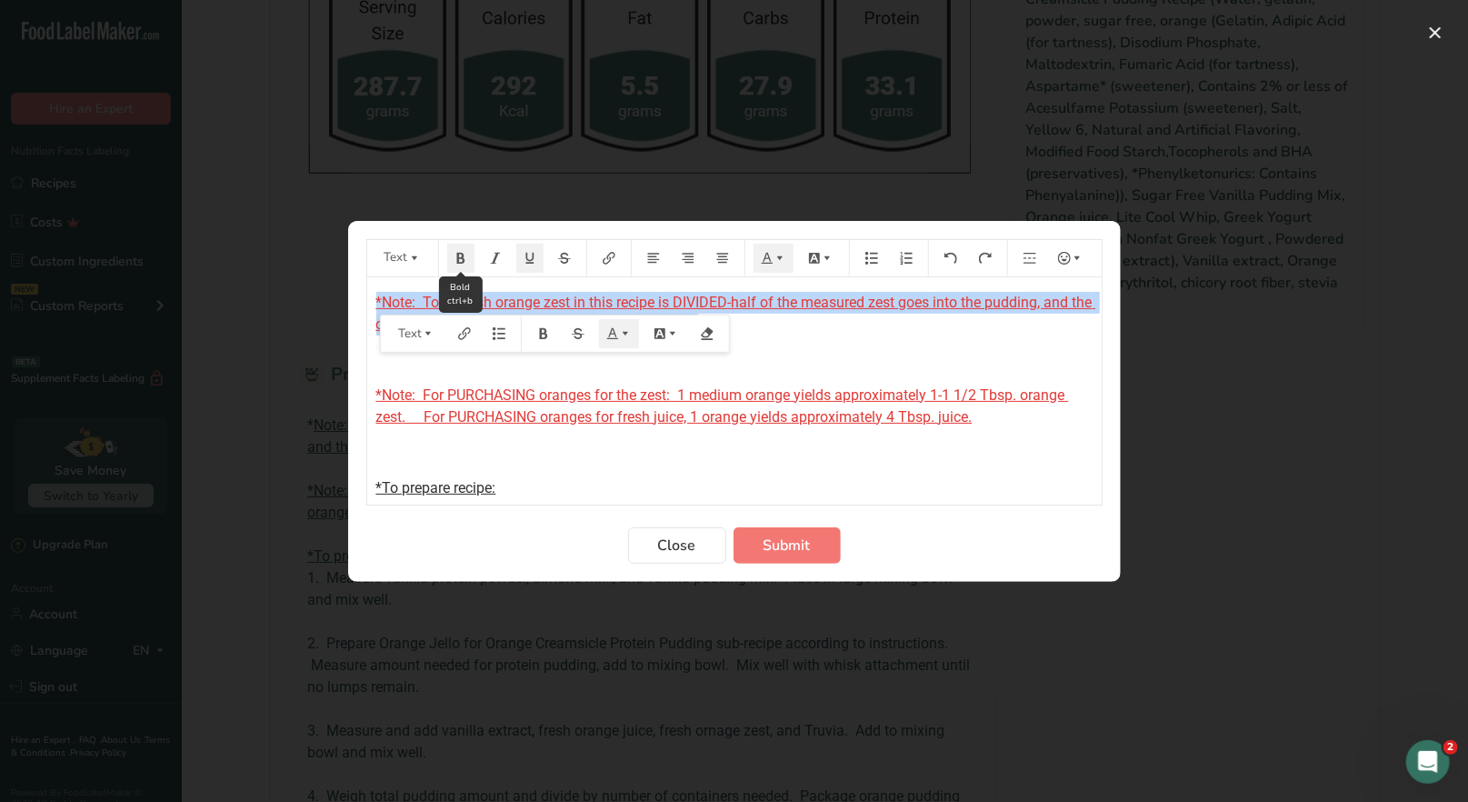
click at [461, 261] on icon "Preparation instructions modal" at bounding box center [460, 258] width 13 height 13
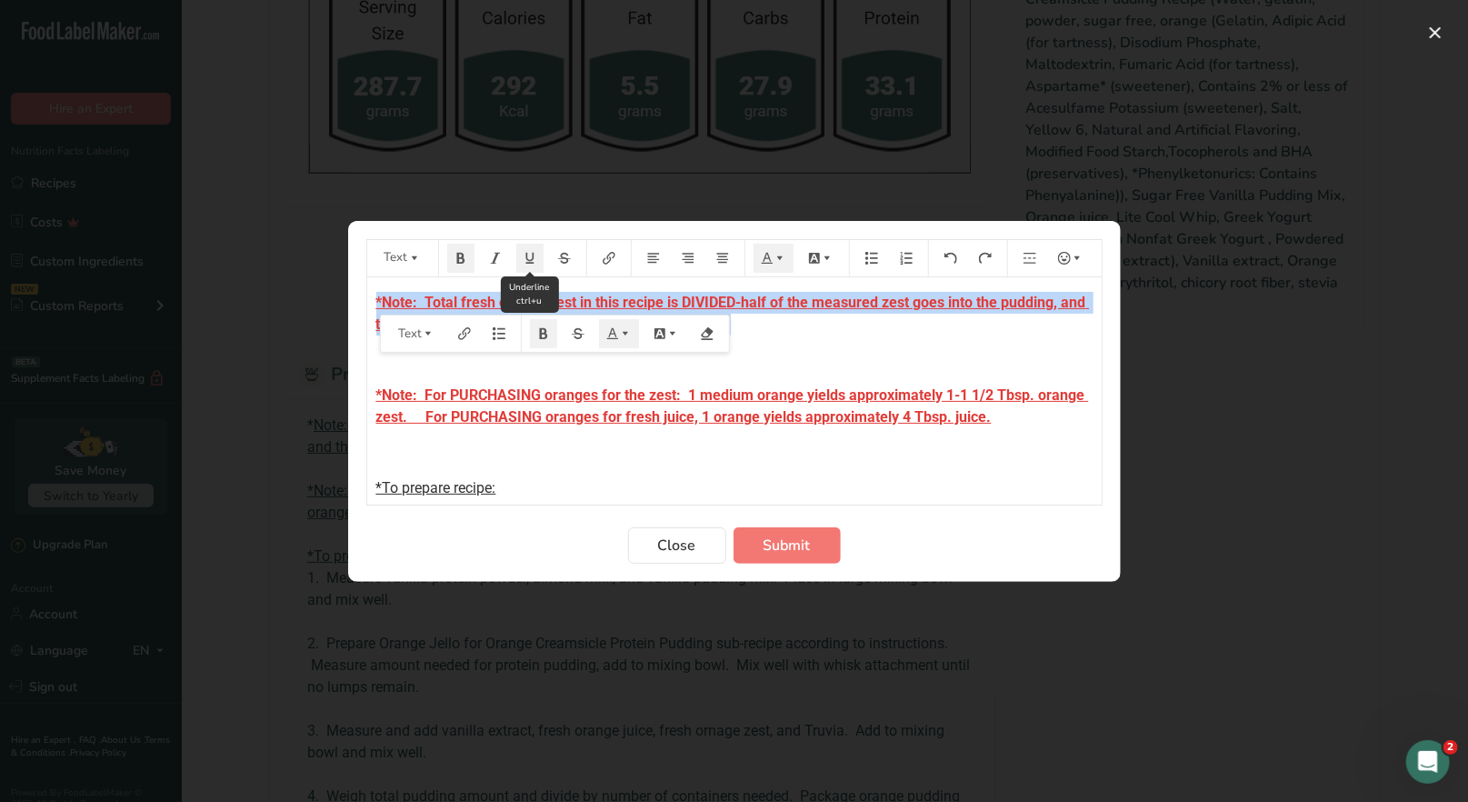
click at [525, 260] on icon "Preparation instructions modal" at bounding box center [529, 258] width 13 height 13
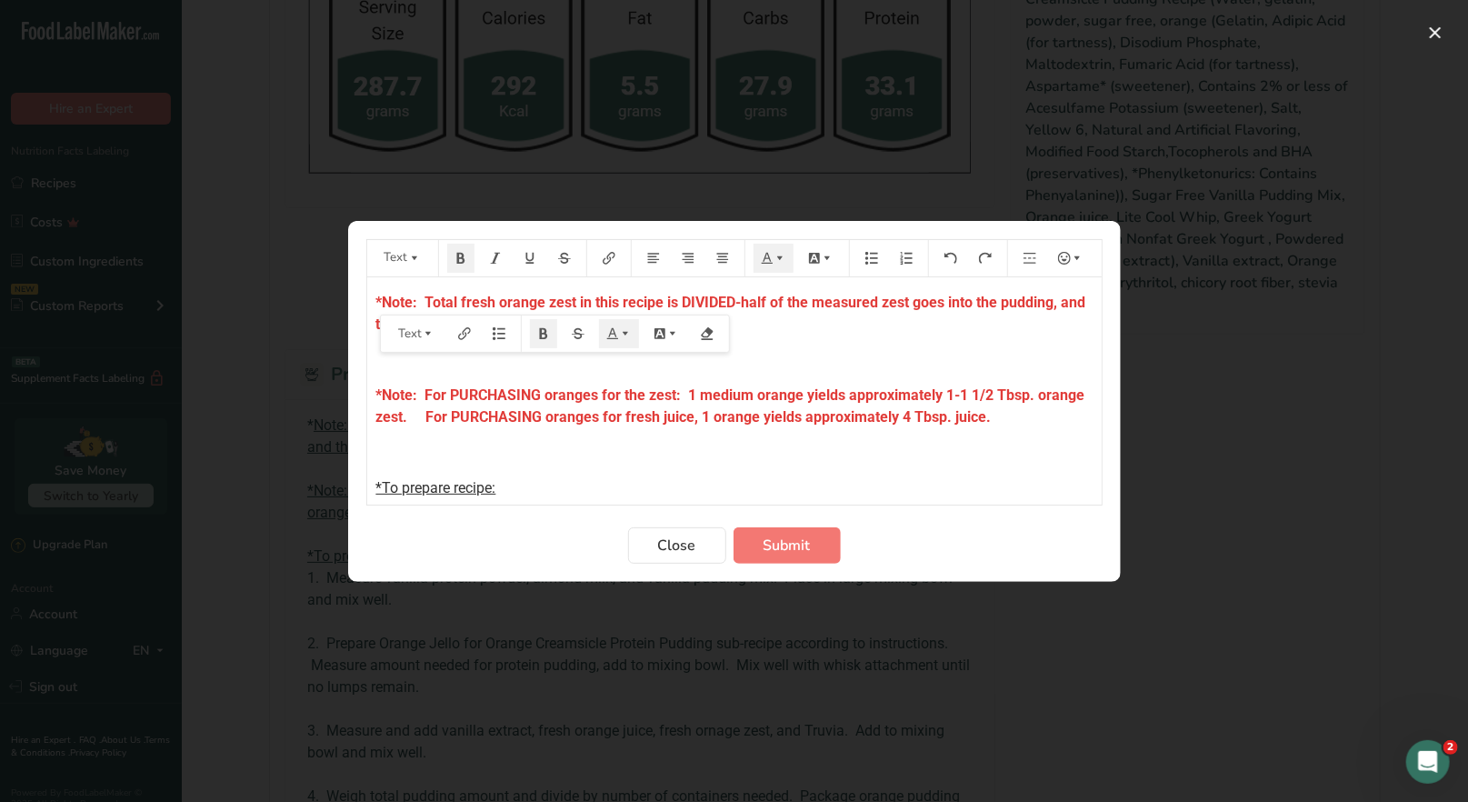
click at [742, 469] on div "*Note: Total fresh orange zest in this recipe is DIVIDED-half of the measured z…" at bounding box center [734, 719] width 734 height 884
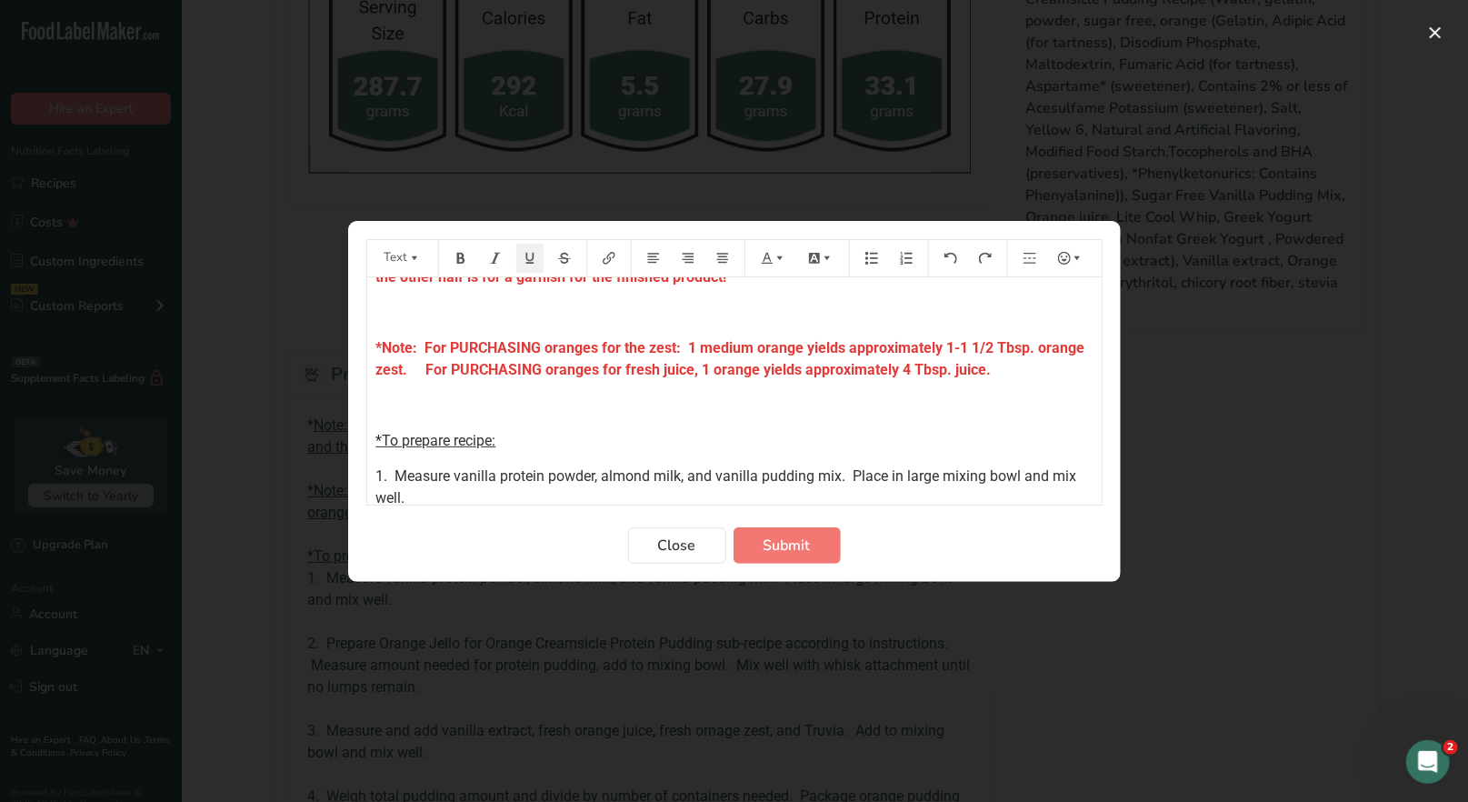
scroll to position [91, 0]
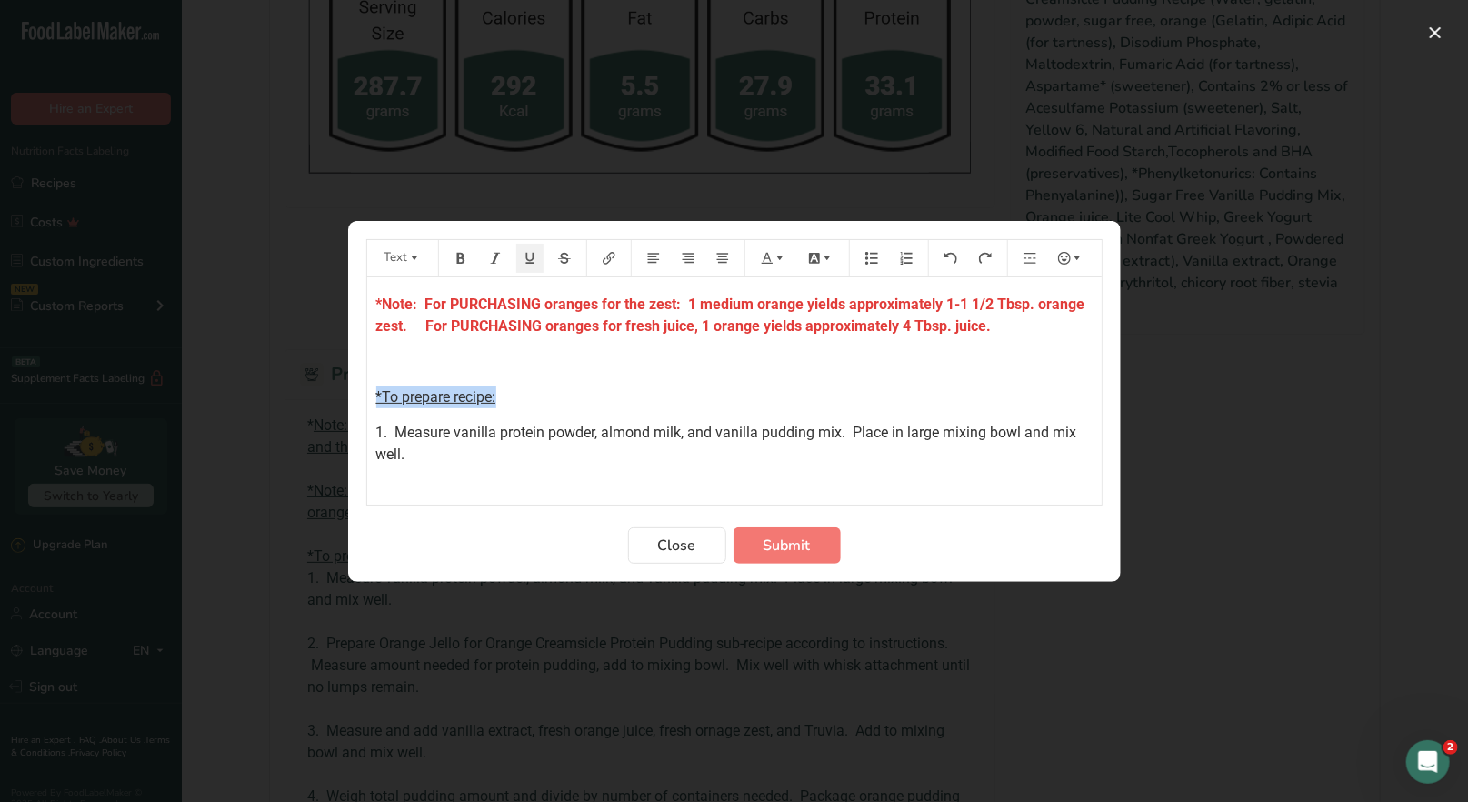
drag, startPoint x: 506, startPoint y: 397, endPoint x: 369, endPoint y: 406, distance: 137.5
click at [369, 406] on div "*Note: Total fresh orange zest in this recipe is DIVIDED-half of the measured z…" at bounding box center [734, 628] width 734 height 884
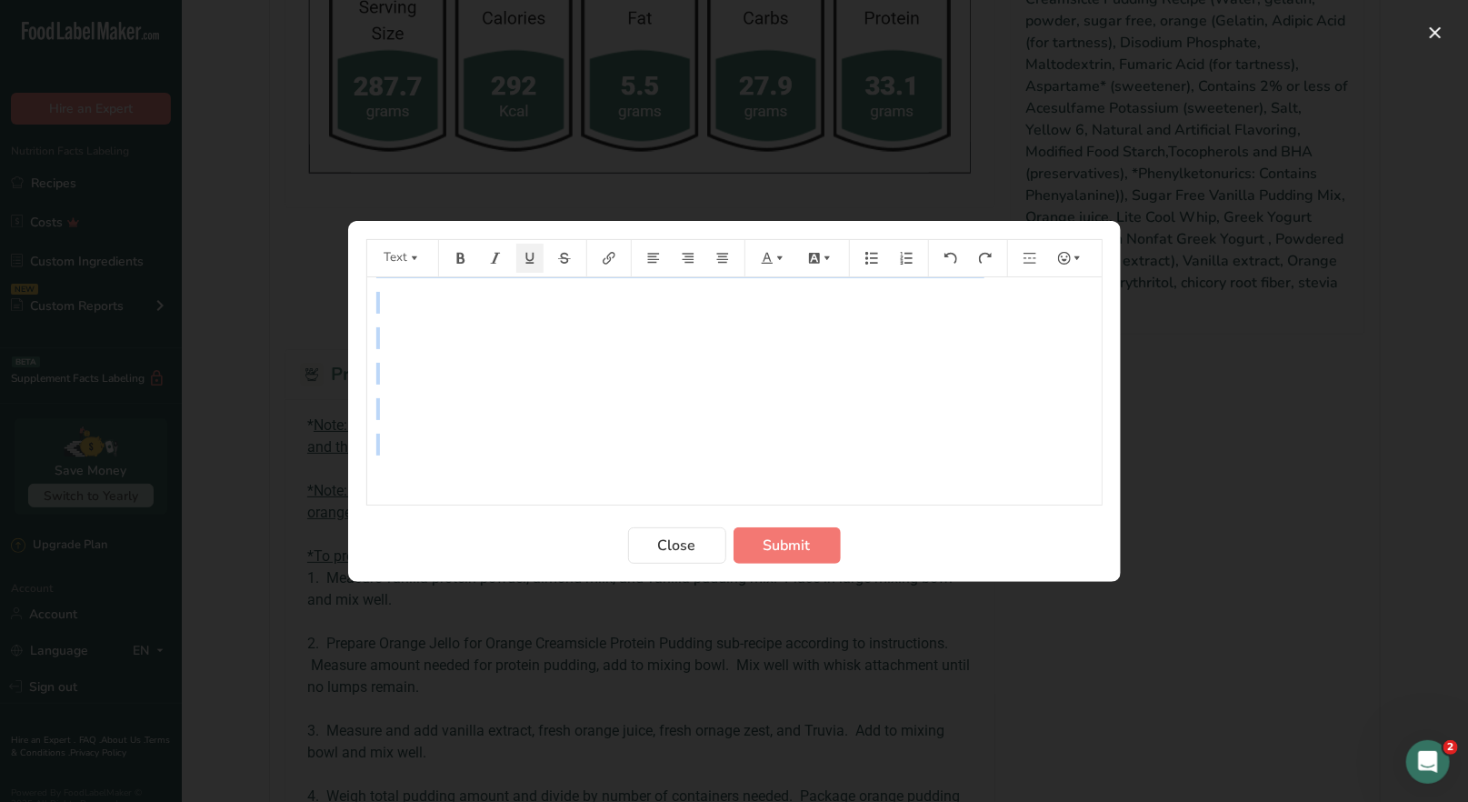
scroll to position [656, 0]
drag, startPoint x: 373, startPoint y: 301, endPoint x: 1058, endPoint y: 342, distance: 686.4
click at [1058, 342] on div "*Note: Total fresh orange zest in this recipe is DIVIDED-half of the measured z…" at bounding box center [734, 66] width 734 height 849
copy div "*Lore: Ipsum dolor sitame cons ad elit seddoe te INCIDID-utla et dol magnaali e…"
drag, startPoint x: 675, startPoint y: 553, endPoint x: 642, endPoint y: 503, distance: 60.2
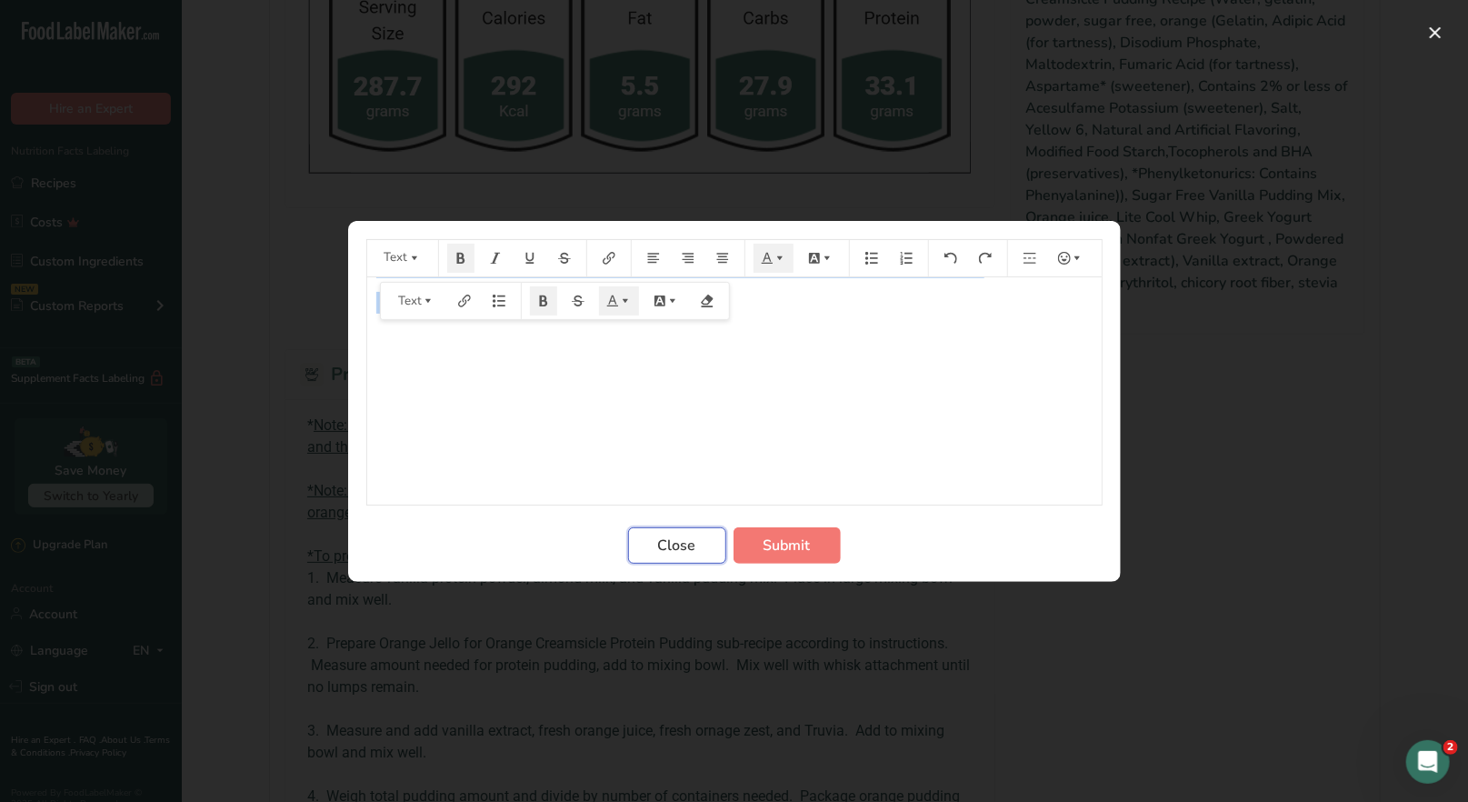
click at [675, 553] on span "Close" at bounding box center [677, 545] width 38 height 22
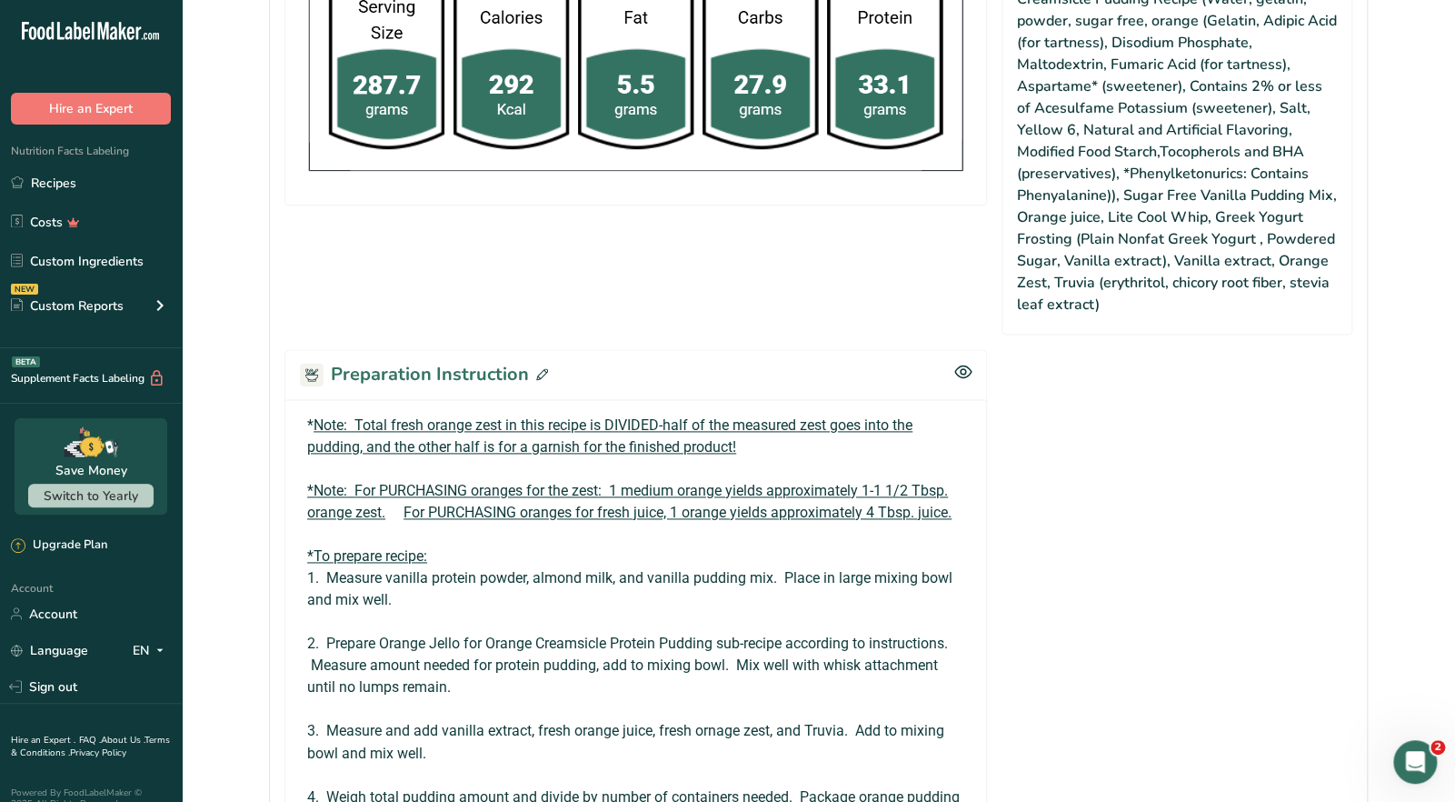
click at [542, 370] on icon at bounding box center [542, 374] width 12 height 12
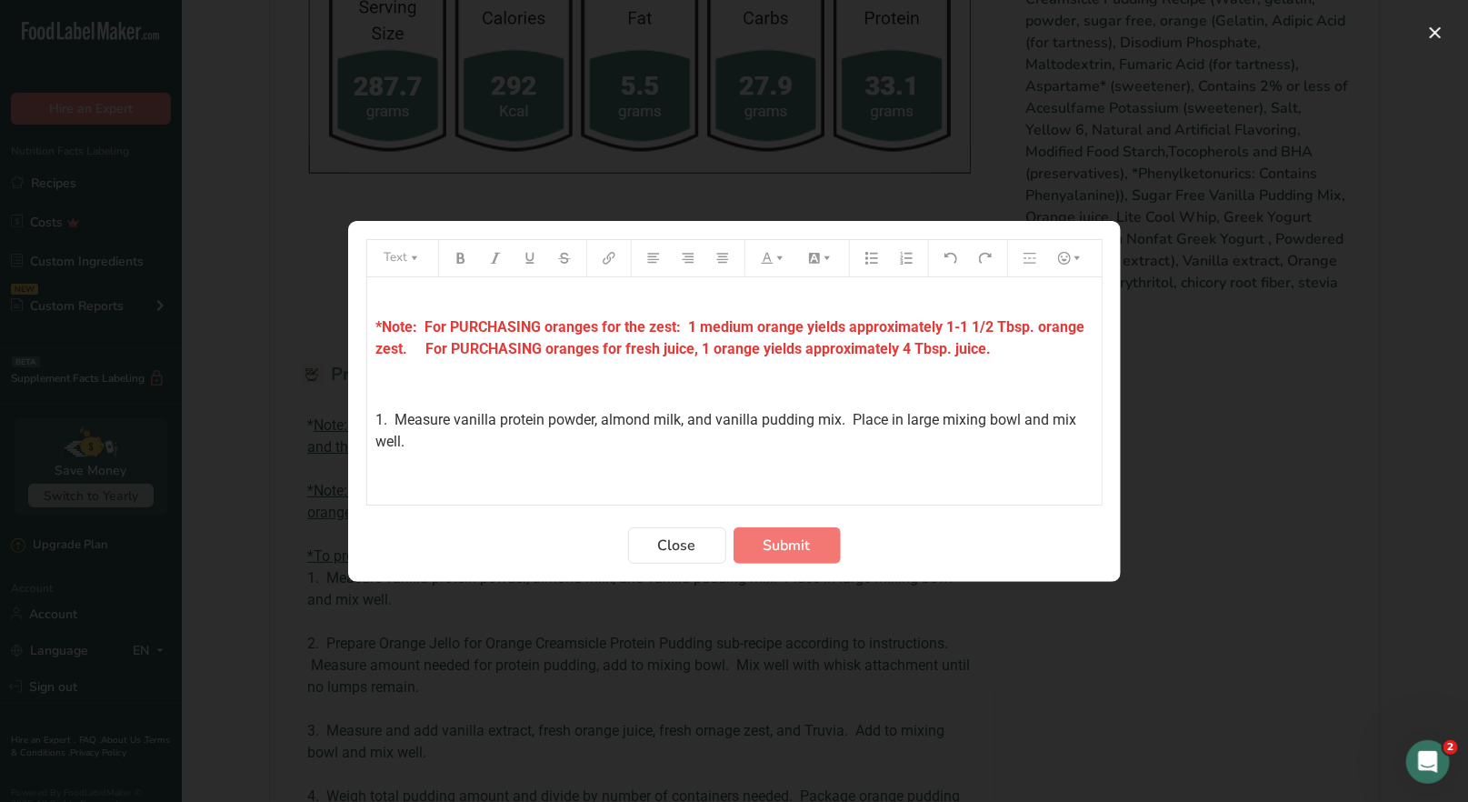
scroll to position [0, 0]
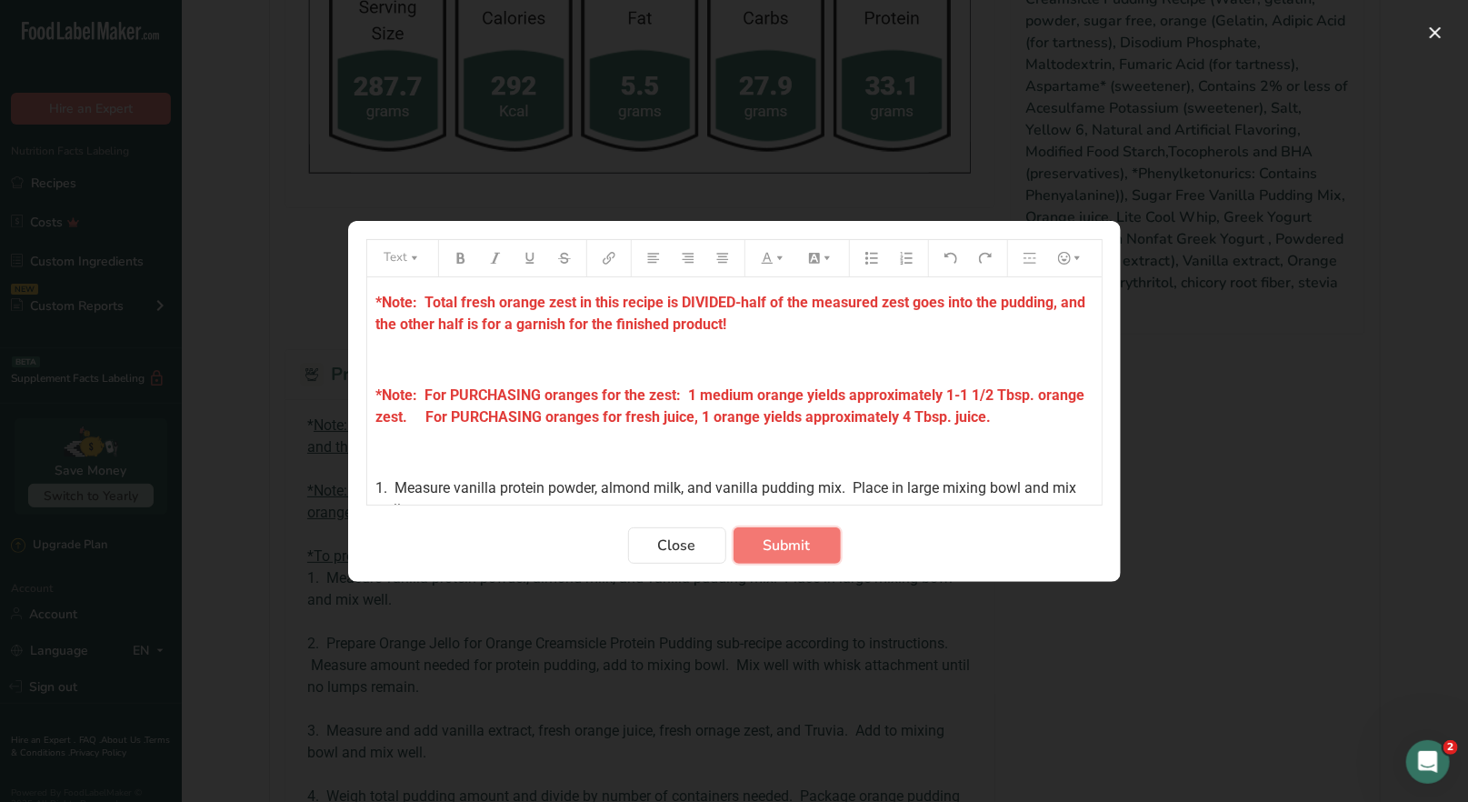
drag, startPoint x: 794, startPoint y: 547, endPoint x: 803, endPoint y: 549, distance: 9.3
click at [794, 550] on span "Submit" at bounding box center [786, 545] width 47 height 22
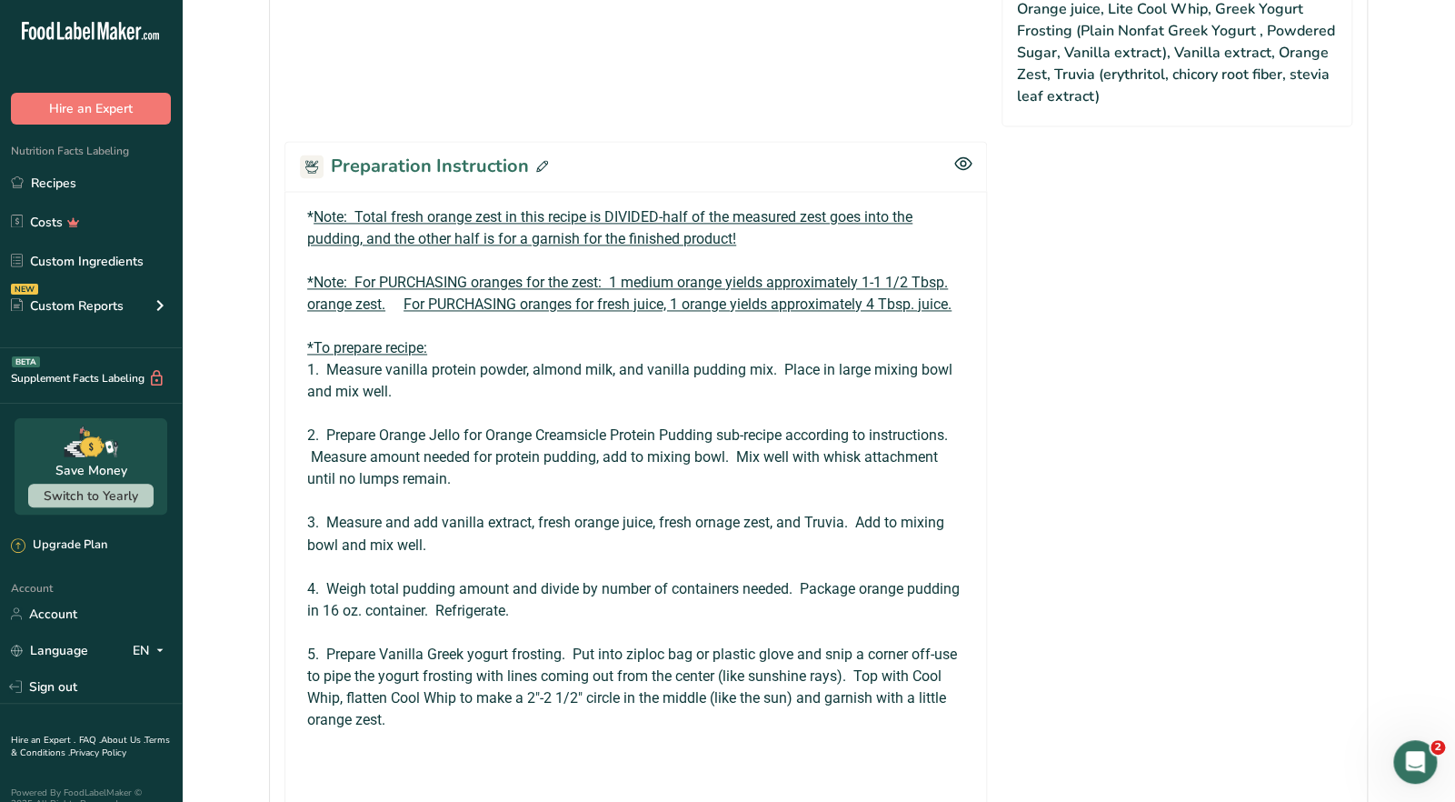
click at [548, 165] on div "Preparation Instruction" at bounding box center [635, 166] width 702 height 50
click at [536, 162] on icon at bounding box center [542, 166] width 12 height 12
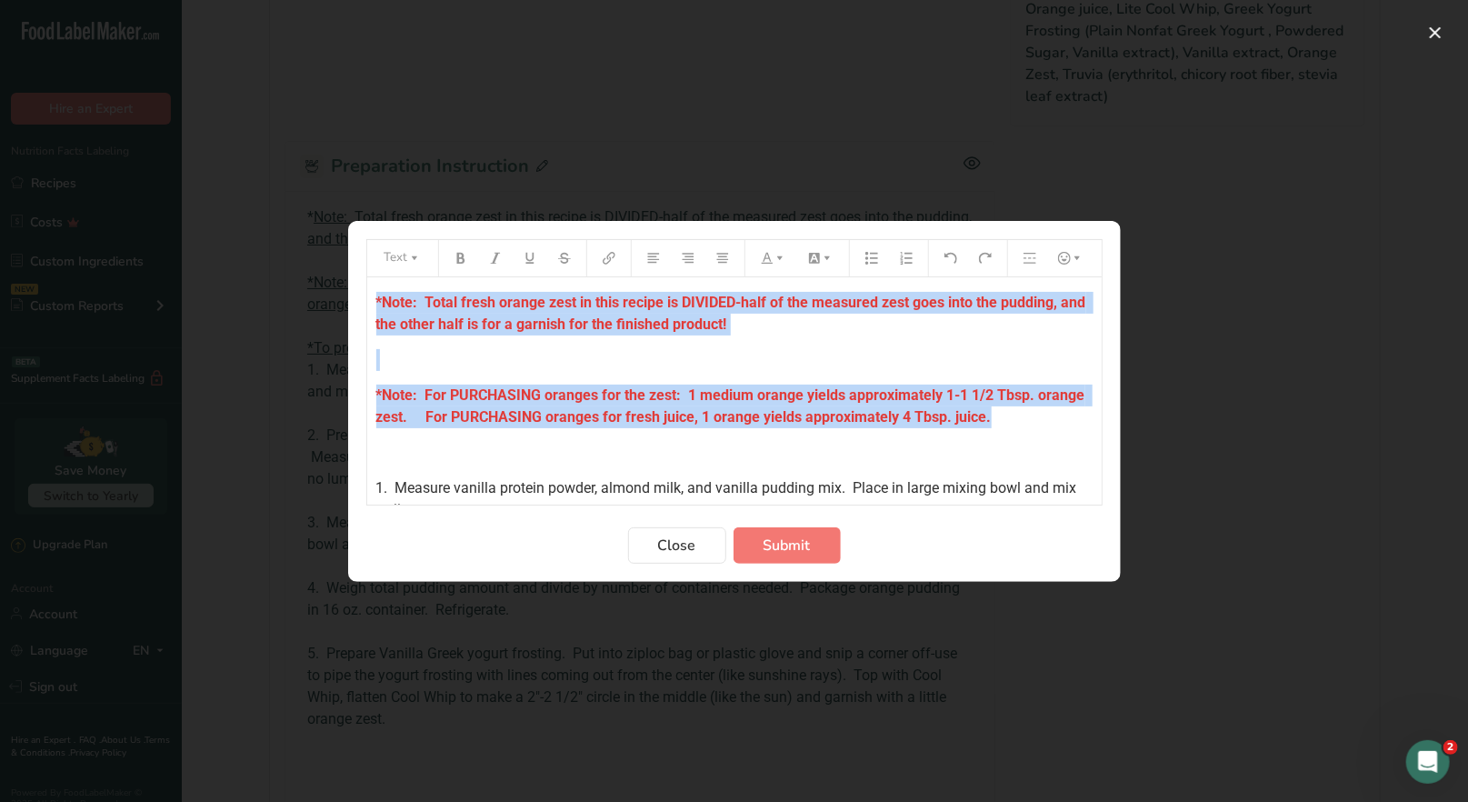
drag, startPoint x: 1057, startPoint y: 419, endPoint x: 417, endPoint y: 281, distance: 654.5
click at [297, 278] on div "Text Default color *Note: Total fresh orange zest in this recipe is DIVIDED-hal…" at bounding box center [734, 401] width 1468 height 802
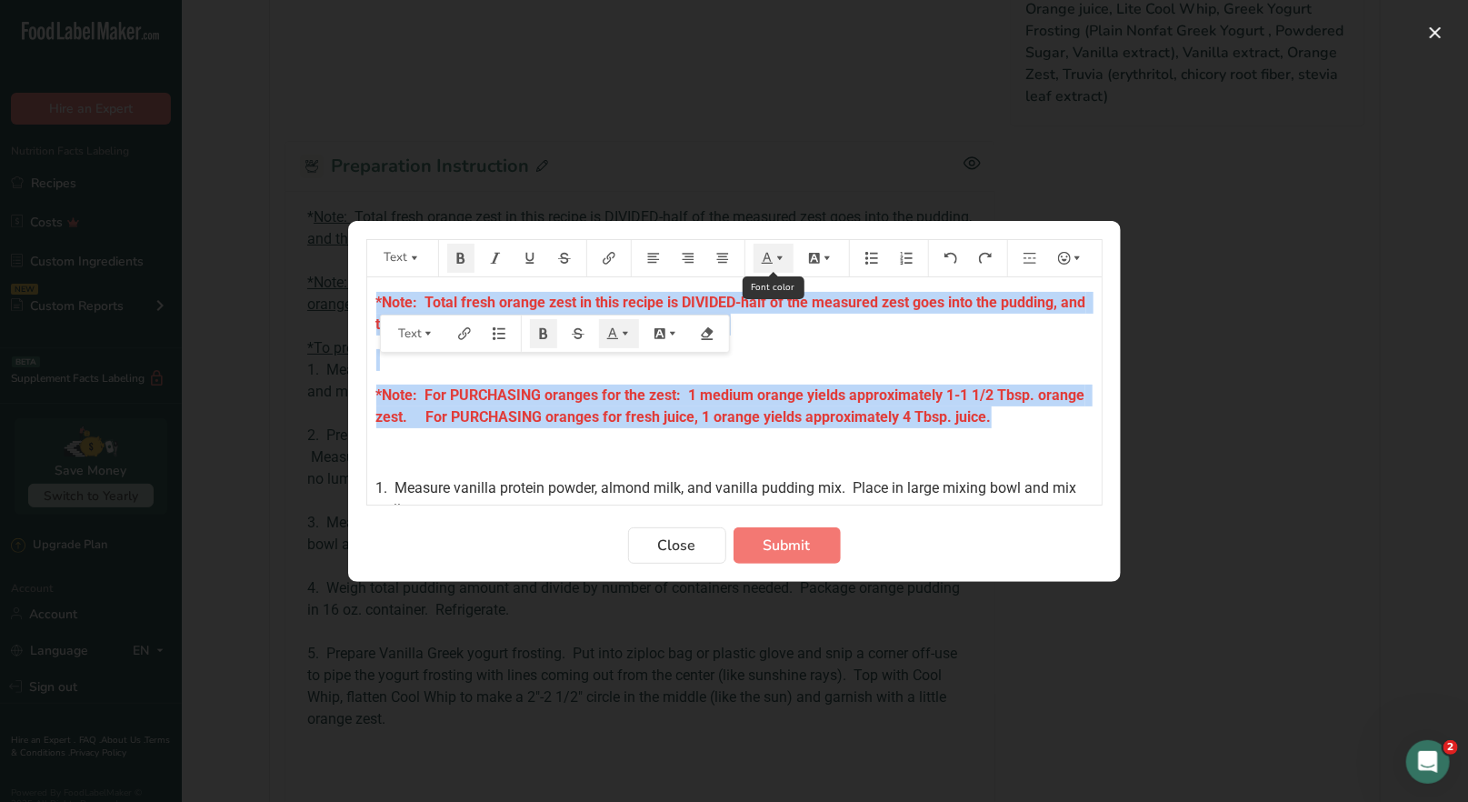
click at [768, 257] on icon "Preparation instructions modal" at bounding box center [766, 257] width 11 height 11
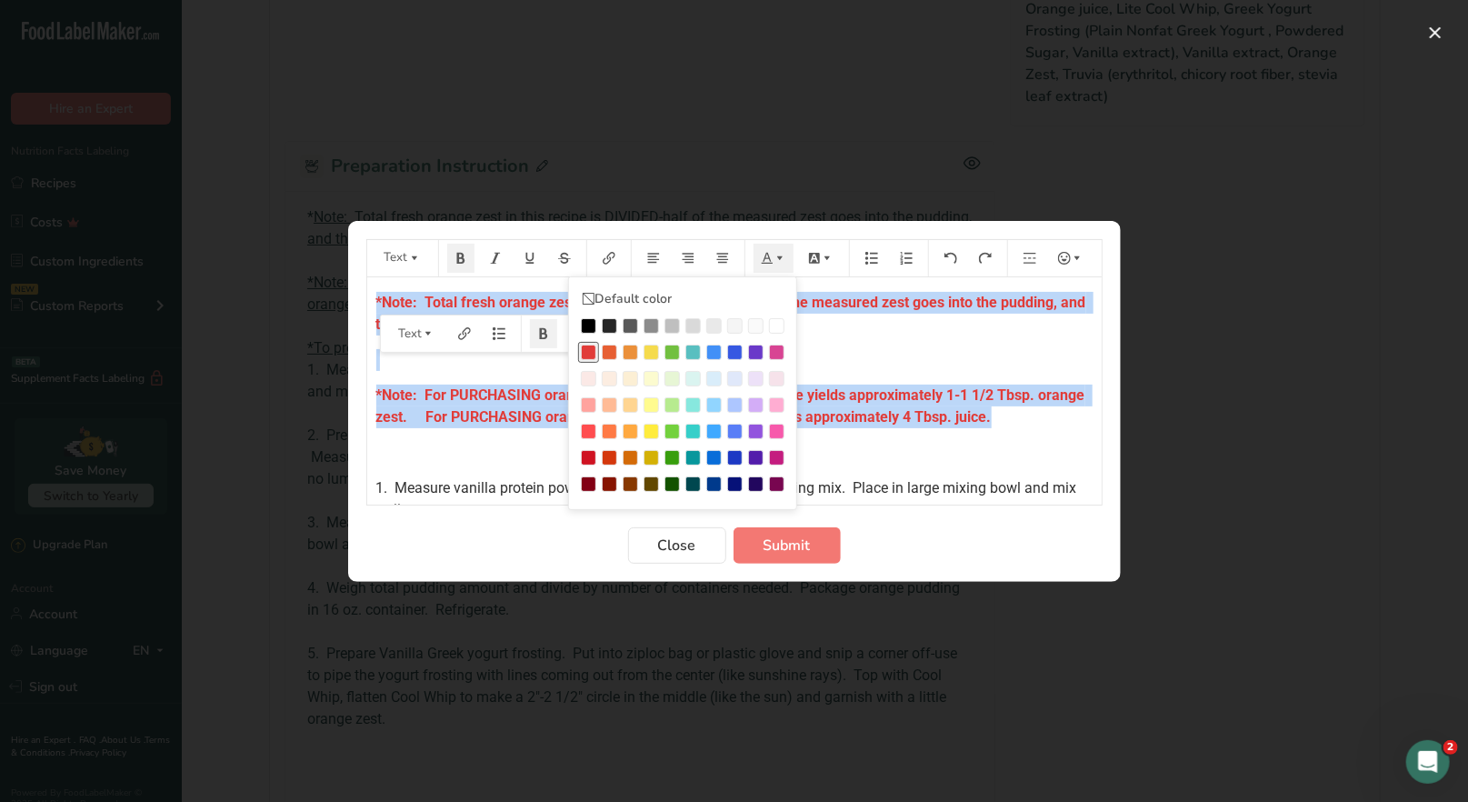
drag, startPoint x: 592, startPoint y: 352, endPoint x: 591, endPoint y: 361, distance: 9.1
click at [592, 351] on div "Preparation instructions modal" at bounding box center [588, 351] width 15 height 15
click at [792, 543] on span "Submit" at bounding box center [786, 545] width 47 height 22
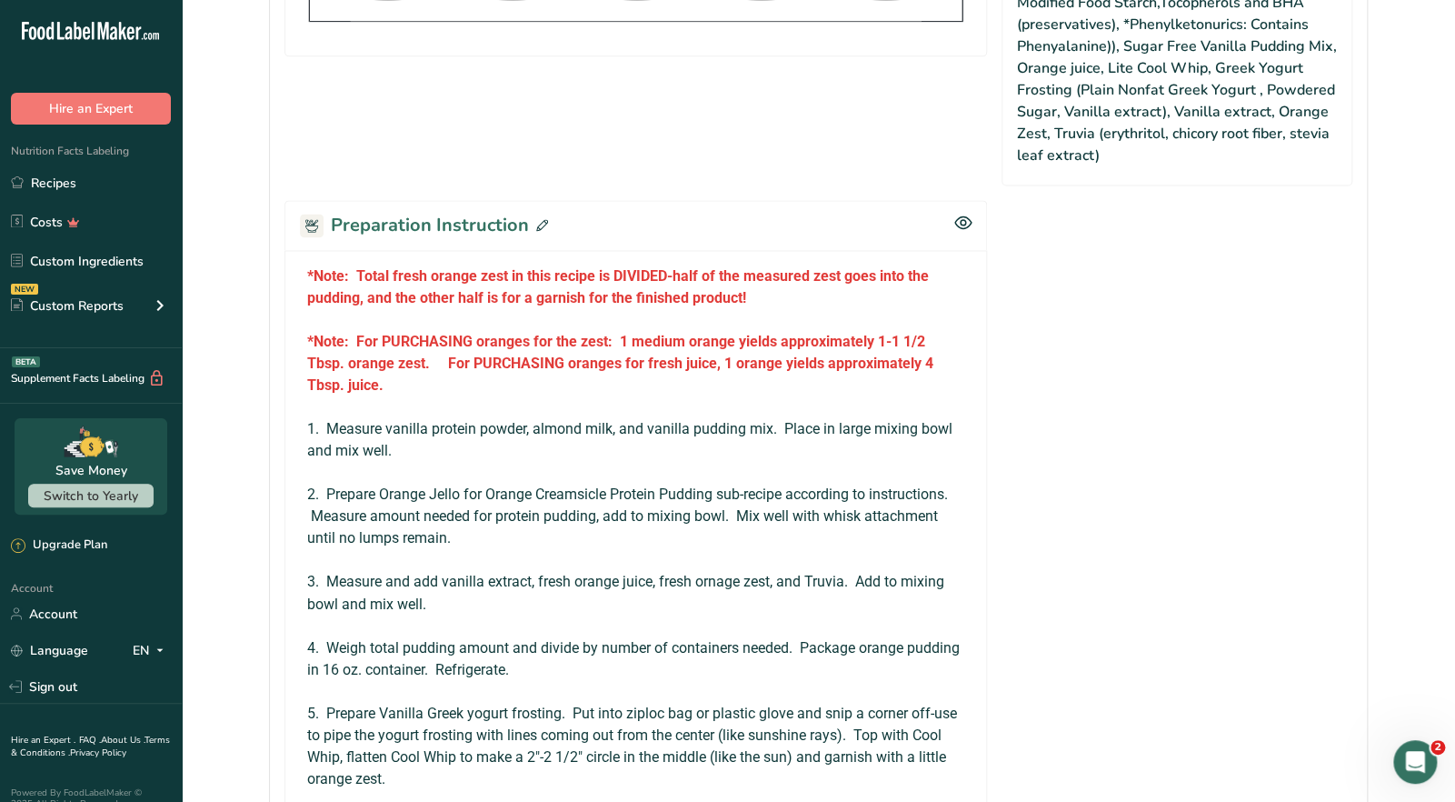
scroll to position [934, 0]
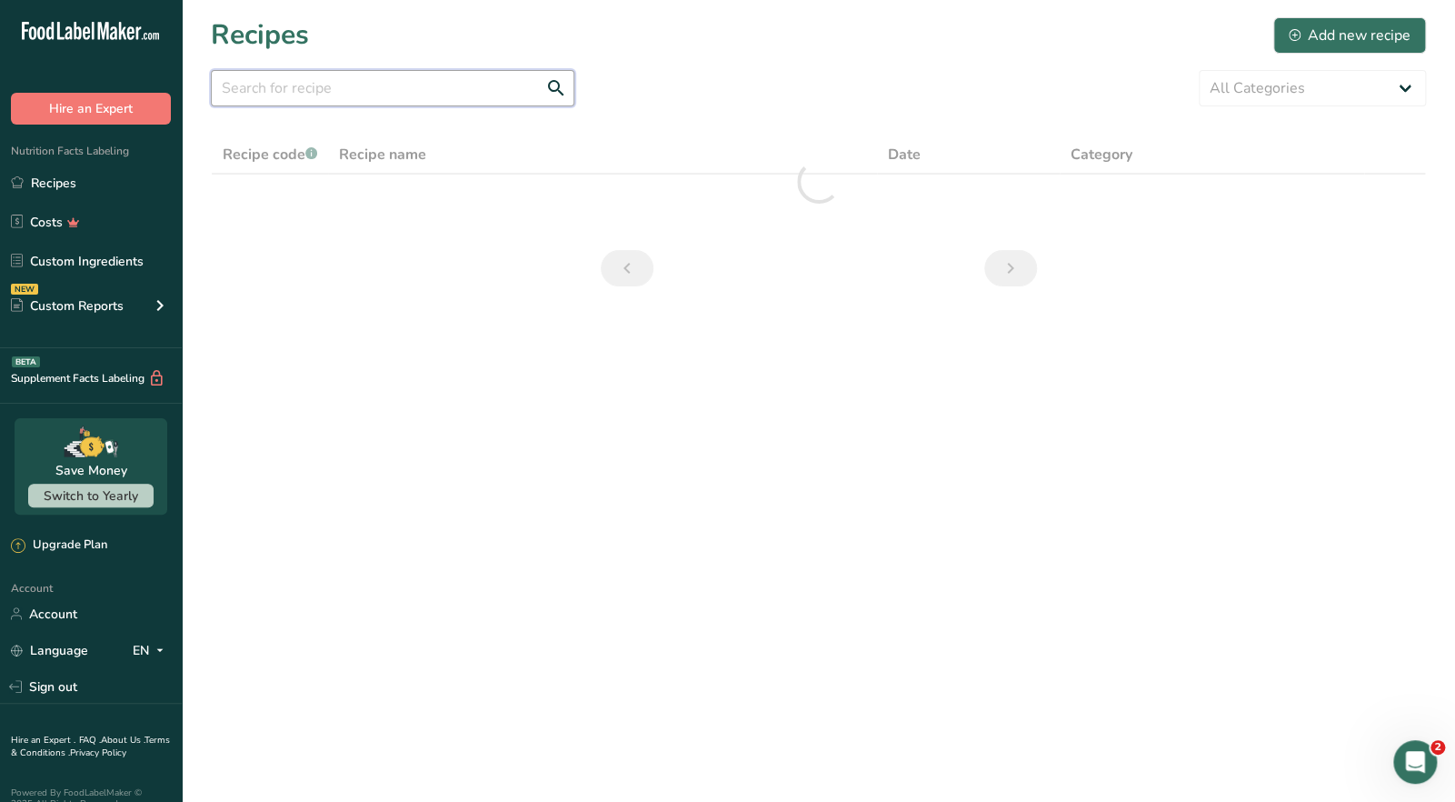
click at [258, 85] on input "text" at bounding box center [393, 88] width 364 height 36
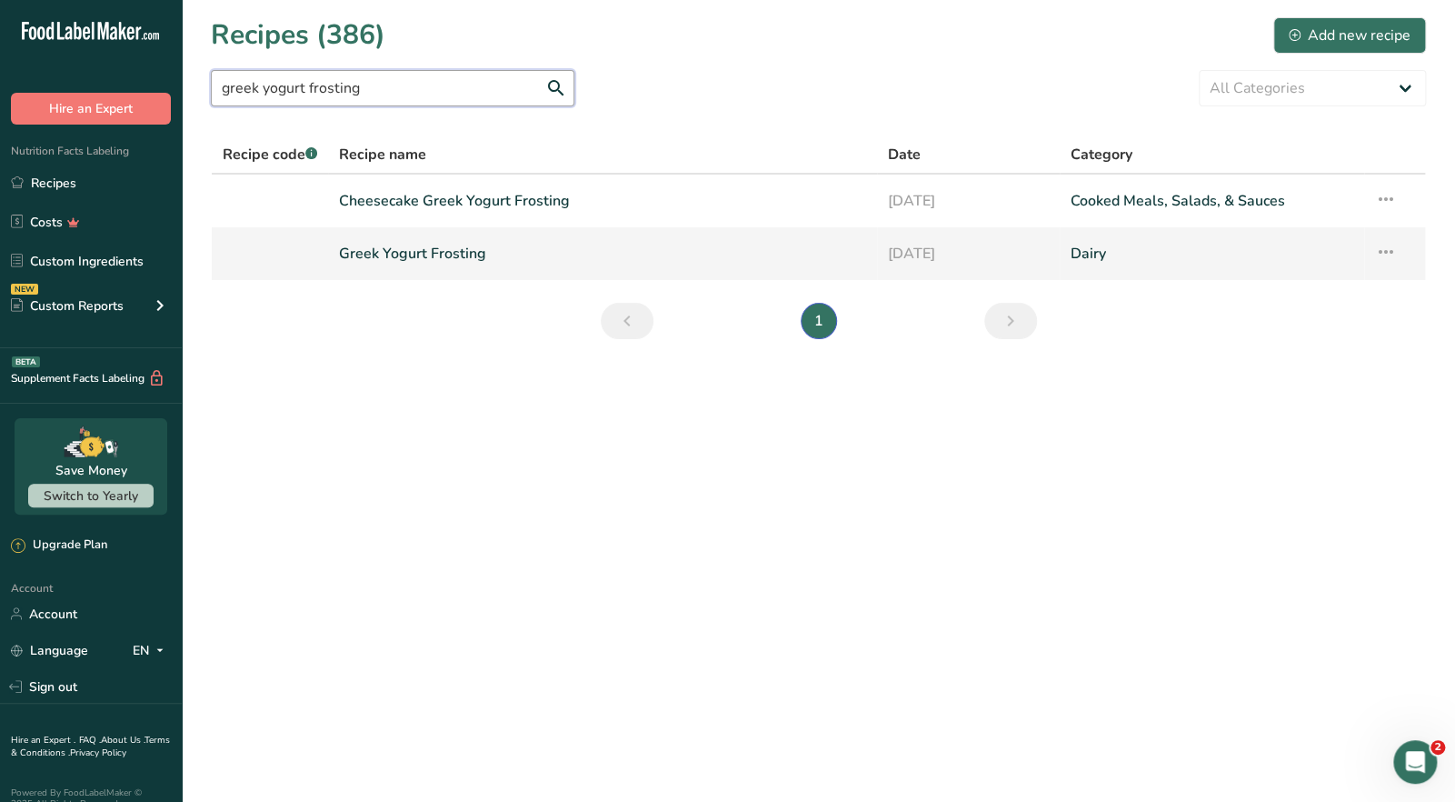
type input "greek yogurt frosting"
click at [370, 249] on link "Greek Yogurt Frosting" at bounding box center [602, 253] width 526 height 38
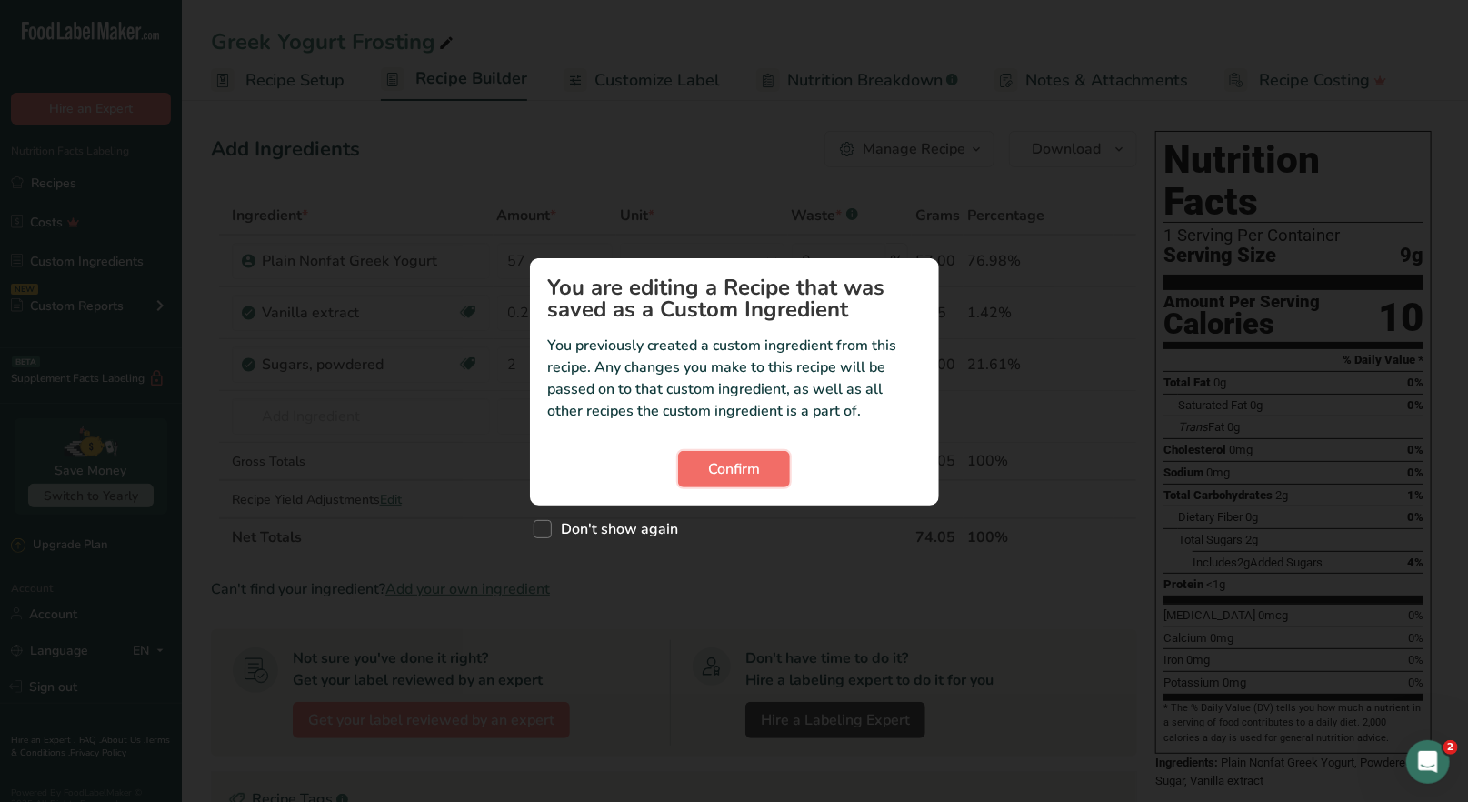
click at [752, 461] on span "Confirm" at bounding box center [734, 469] width 52 height 22
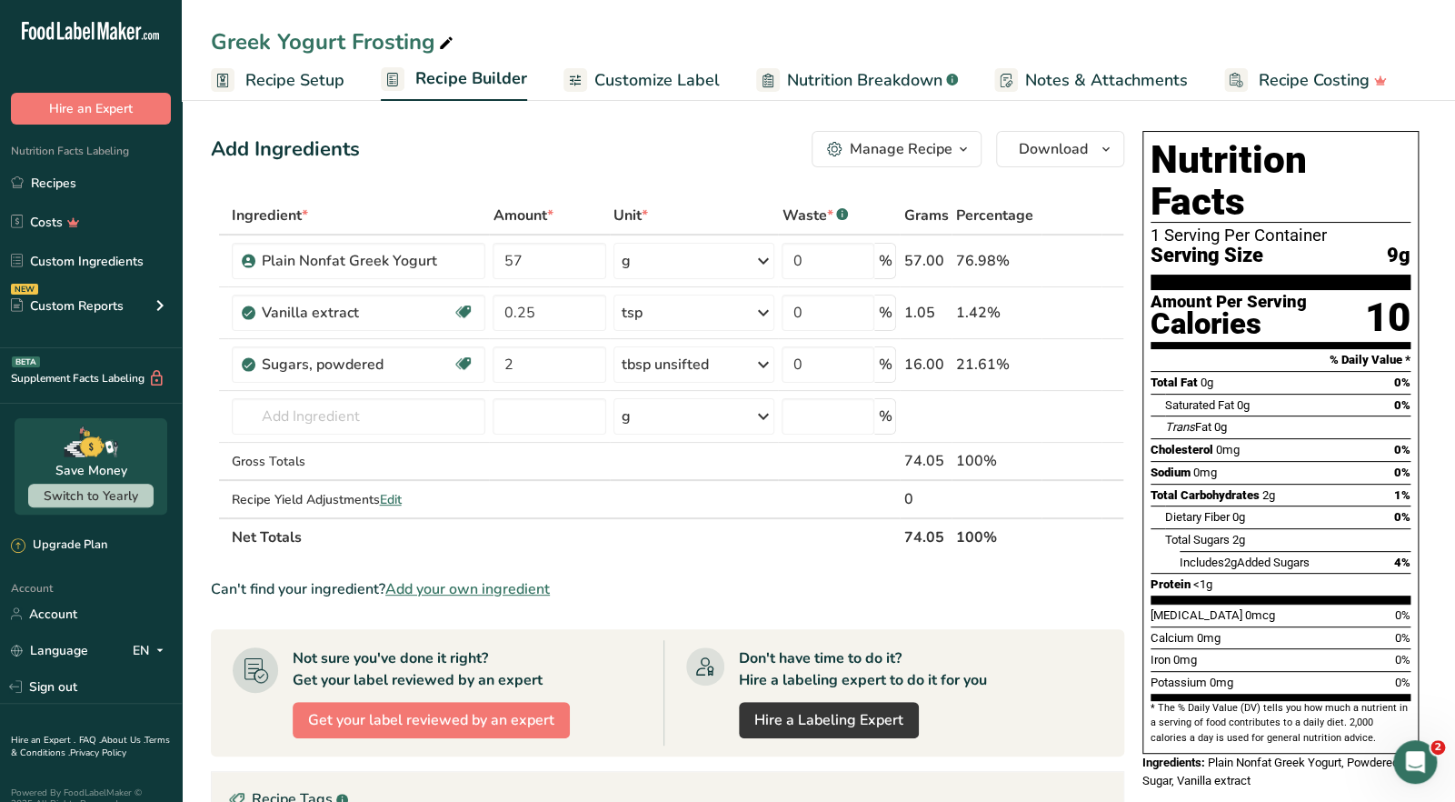
click at [954, 148] on span "button" at bounding box center [963, 149] width 22 height 22
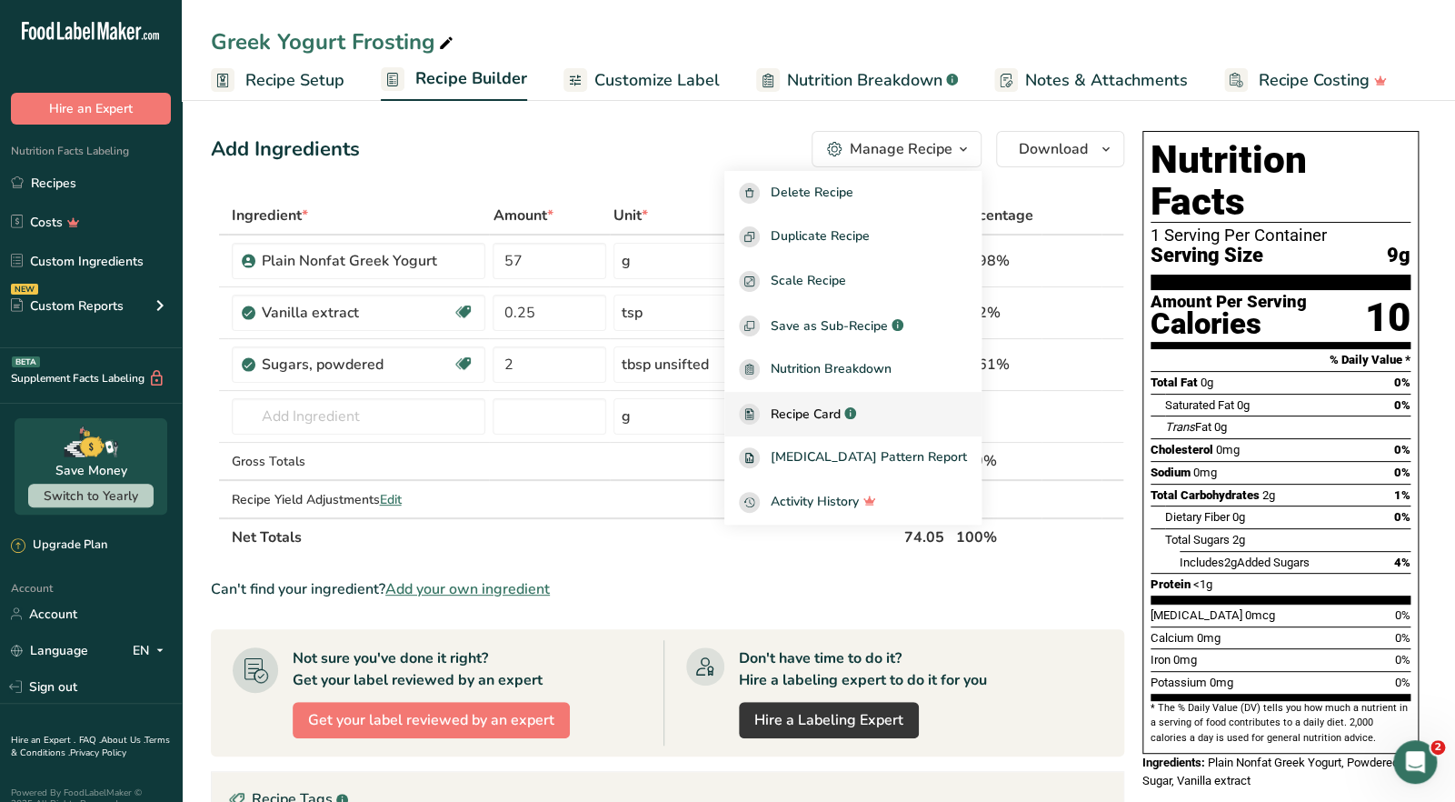
click at [841, 411] on span "Recipe Card" at bounding box center [806, 413] width 70 height 19
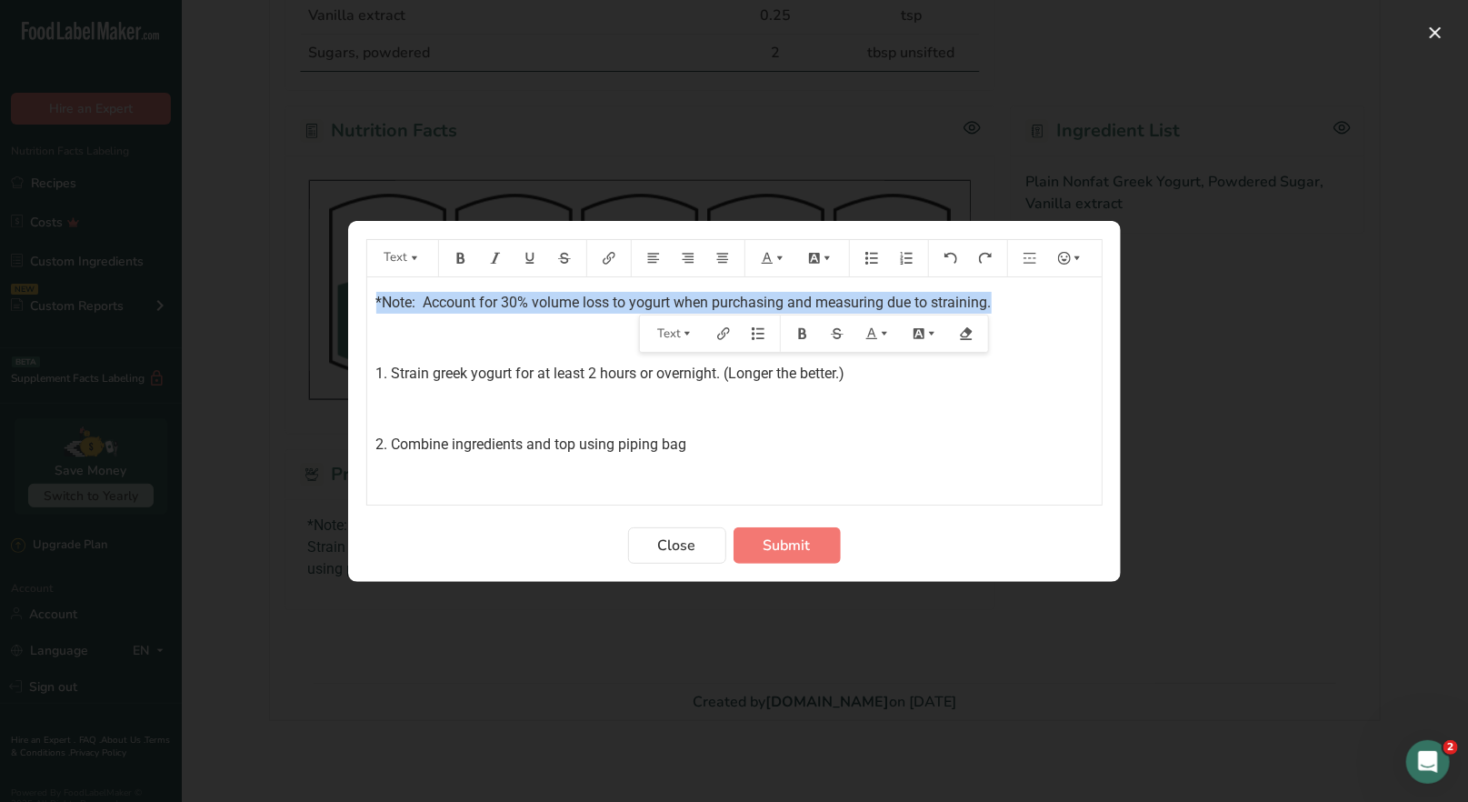
drag, startPoint x: 1001, startPoint y: 304, endPoint x: 386, endPoint y: 293, distance: 615.3
click at [361, 303] on section "Text *Note: Account for 30% volume loss to yogurt when purchasing and measuring…" at bounding box center [734, 401] width 772 height 361
click at [466, 259] on icon "Preparation instructions modal" at bounding box center [460, 258] width 13 height 13
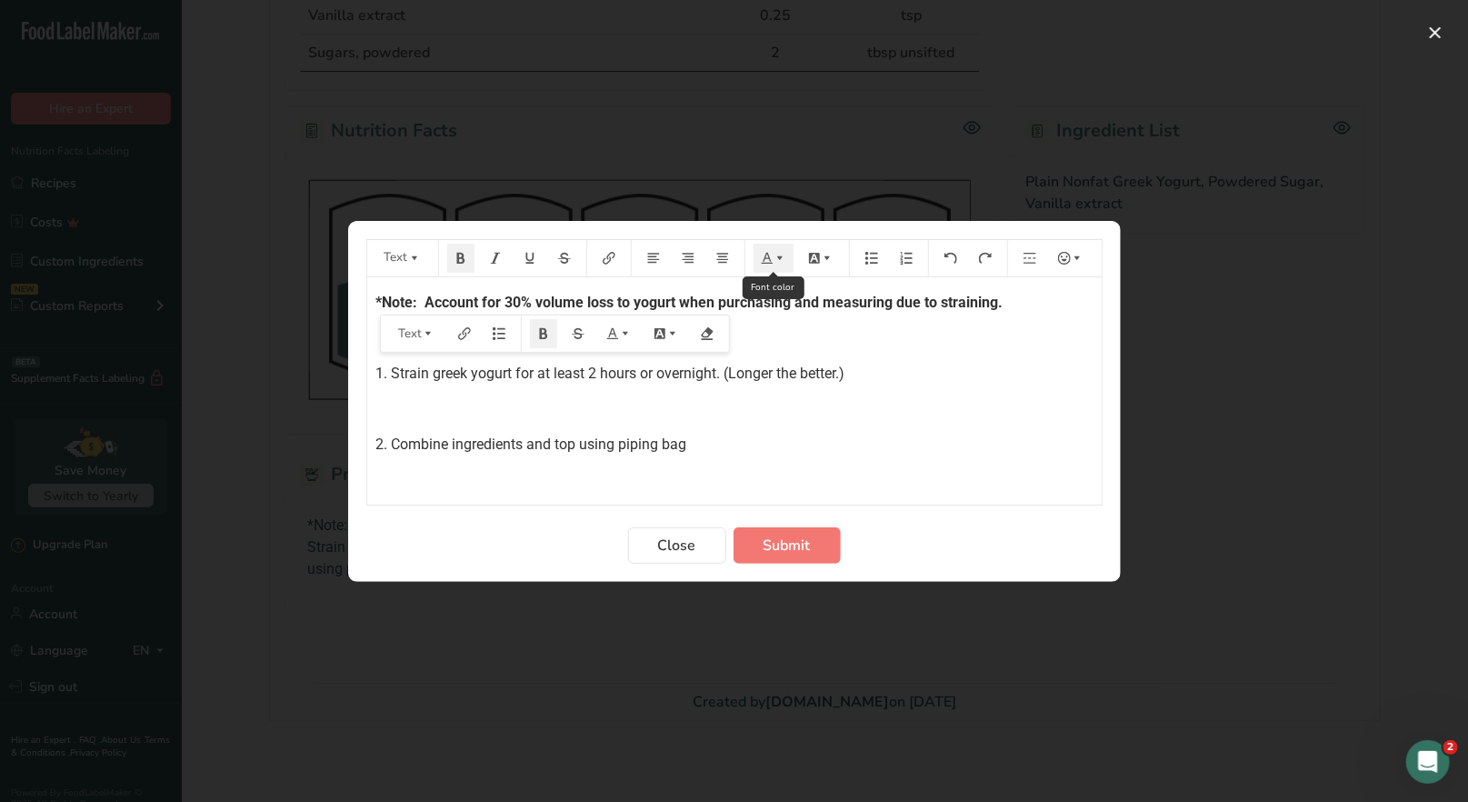
click at [769, 260] on icon "Preparation instructions modal" at bounding box center [766, 257] width 11 height 11
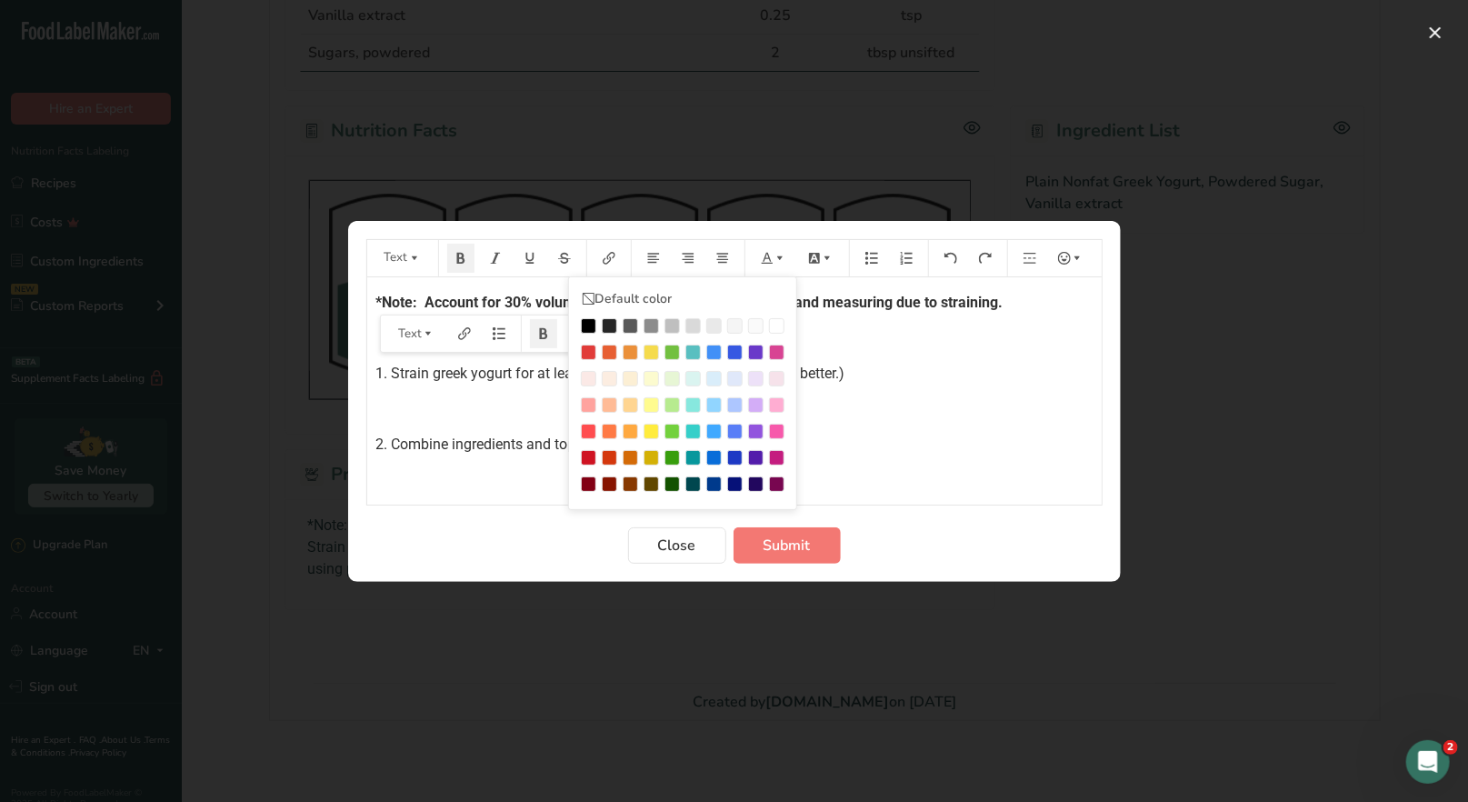
drag, startPoint x: 587, startPoint y: 351, endPoint x: 632, endPoint y: 359, distance: 46.2
click at [588, 351] on div "Preparation instructions modal" at bounding box center [588, 351] width 15 height 15
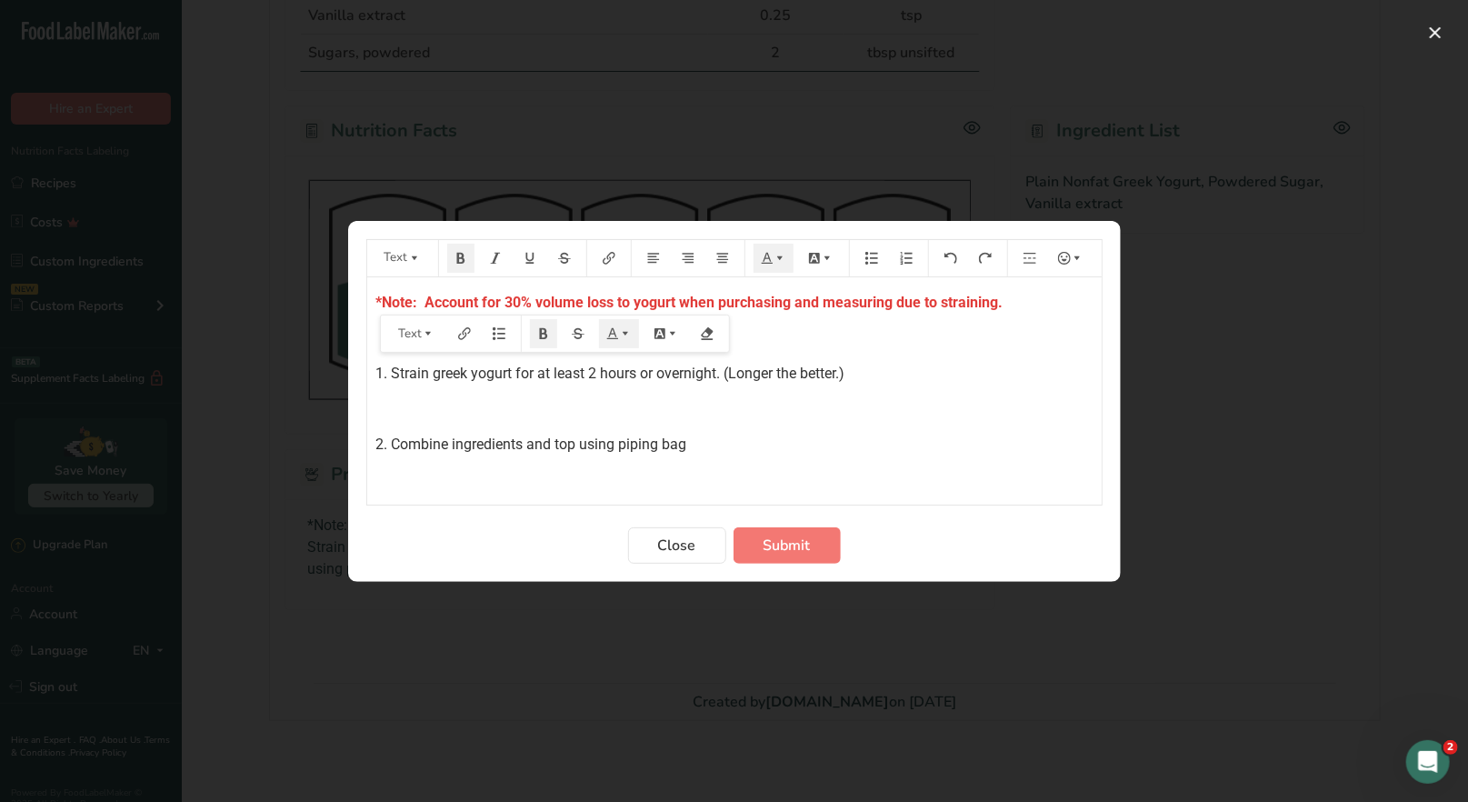
click at [932, 405] on p "﻿" at bounding box center [734, 409] width 716 height 22
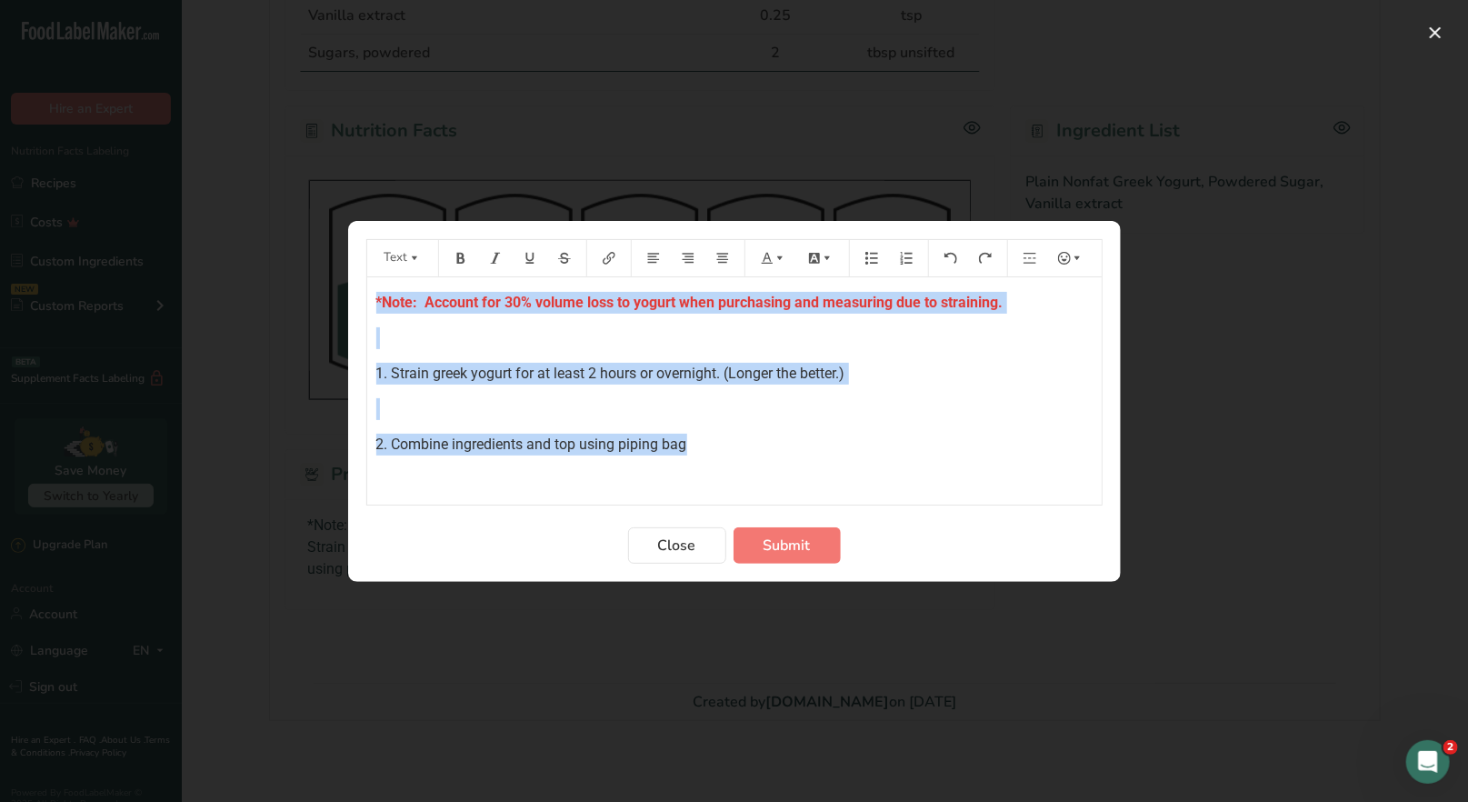
drag, startPoint x: 373, startPoint y: 301, endPoint x: 739, endPoint y: 446, distance: 394.0
click at [752, 450] on div "*Note: Account for 30% volume loss to yogurt when purchasing and measuring due …" at bounding box center [734, 390] width 734 height 227
click at [697, 440] on p "2. Combine ingredients and top using piping bag" at bounding box center [734, 444] width 716 height 22
click at [696, 446] on p "2. Combine ingredients and top using piping bag" at bounding box center [734, 444] width 716 height 22
drag, startPoint x: 1034, startPoint y: 450, endPoint x: 329, endPoint y: 290, distance: 723.1
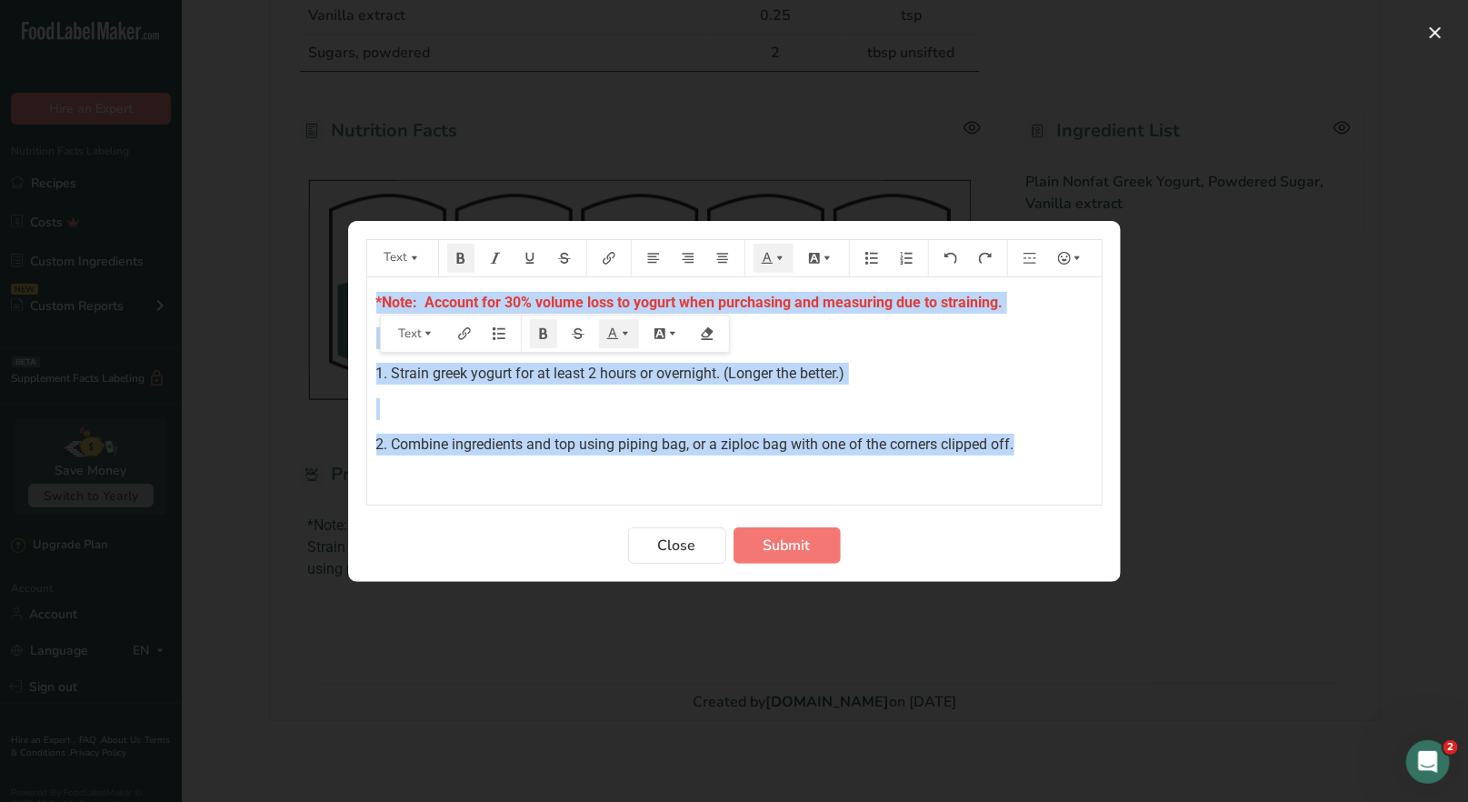
click at [329, 290] on div "Text Default color *Note: Account for 30% volume loss to yogurt when purchasing…" at bounding box center [734, 401] width 1468 height 802
copy div "*Note: Account for 30% volume loss to yogurt when purchasing and measuring due …"
click at [796, 547] on span "Submit" at bounding box center [786, 545] width 47 height 22
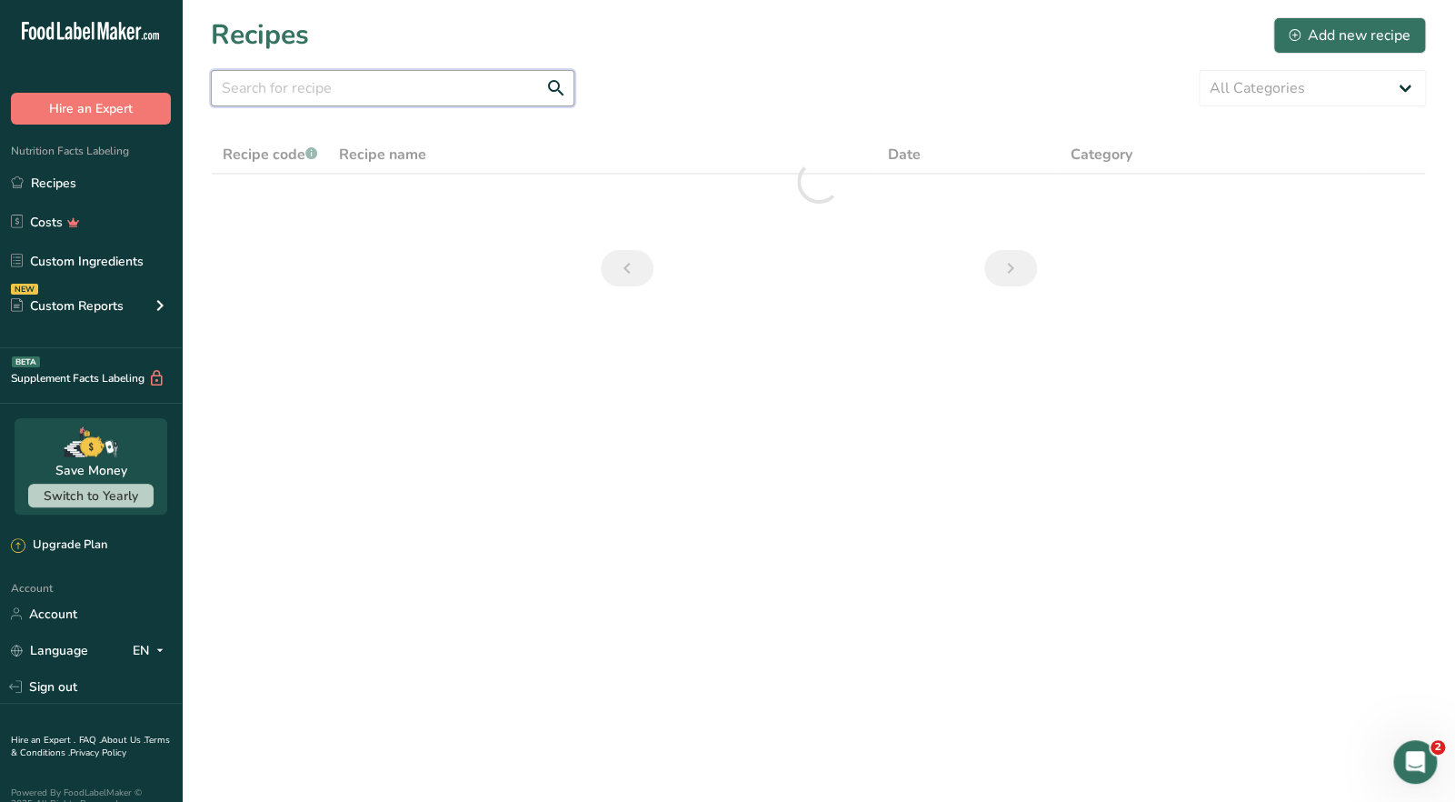
click at [343, 96] on input "text" at bounding box center [393, 88] width 364 height 36
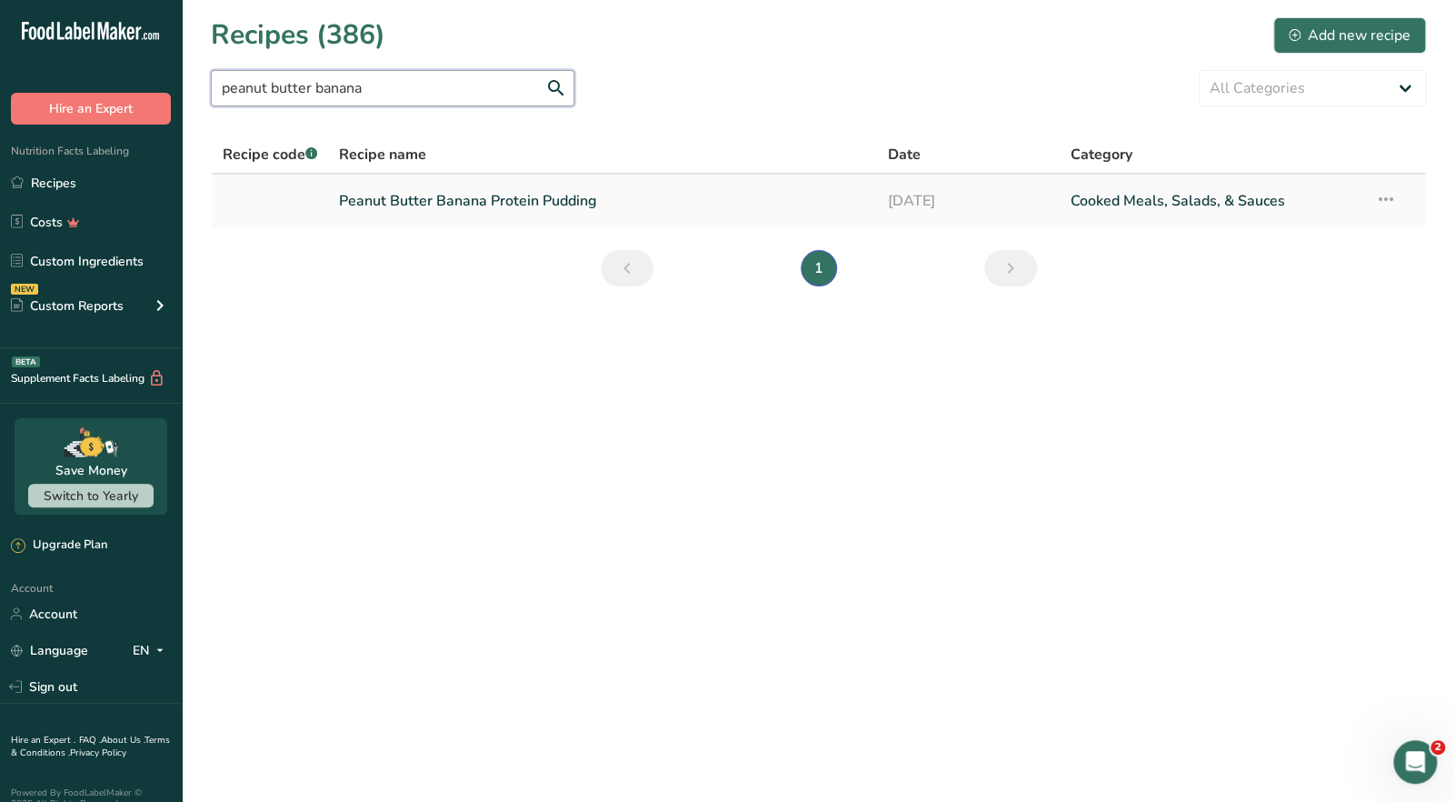
type input "peanut butter banana"
click at [455, 207] on link "Peanut Butter Banana Protein Pudding" at bounding box center [602, 201] width 526 height 38
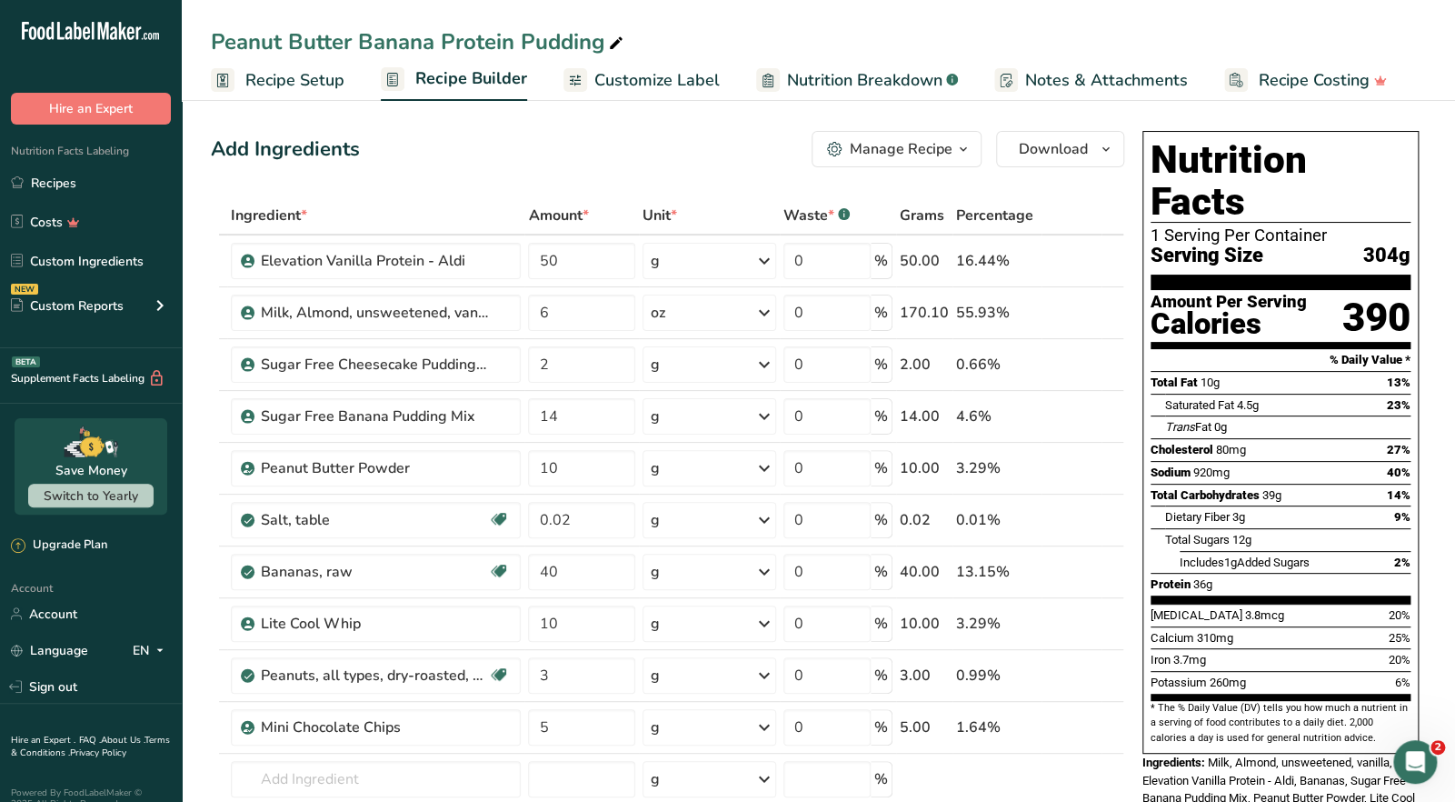
click at [926, 153] on div "Manage Recipe" at bounding box center [901, 149] width 103 height 22
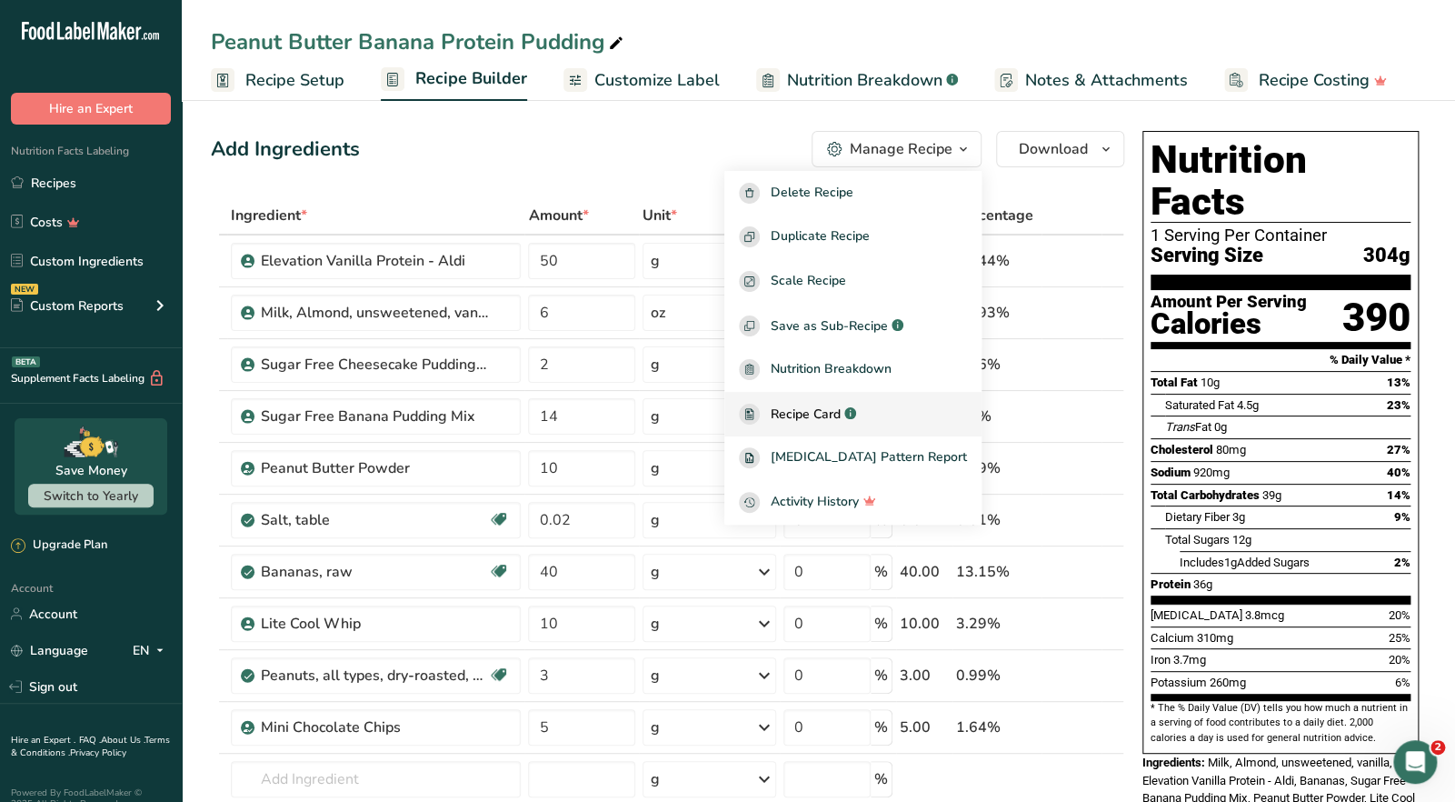
click at [841, 418] on span "Recipe Card" at bounding box center [806, 413] width 70 height 19
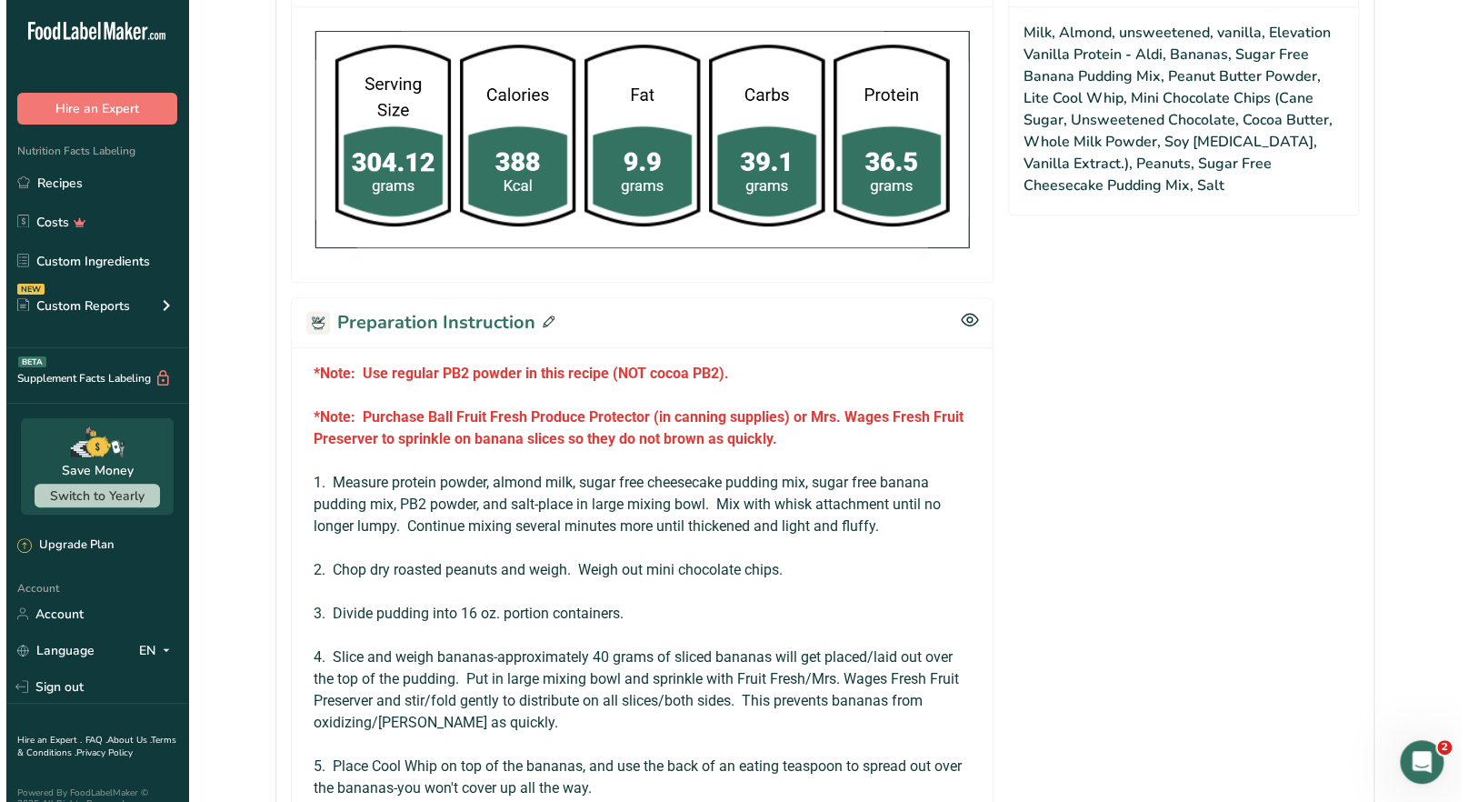
scroll to position [909, 0]
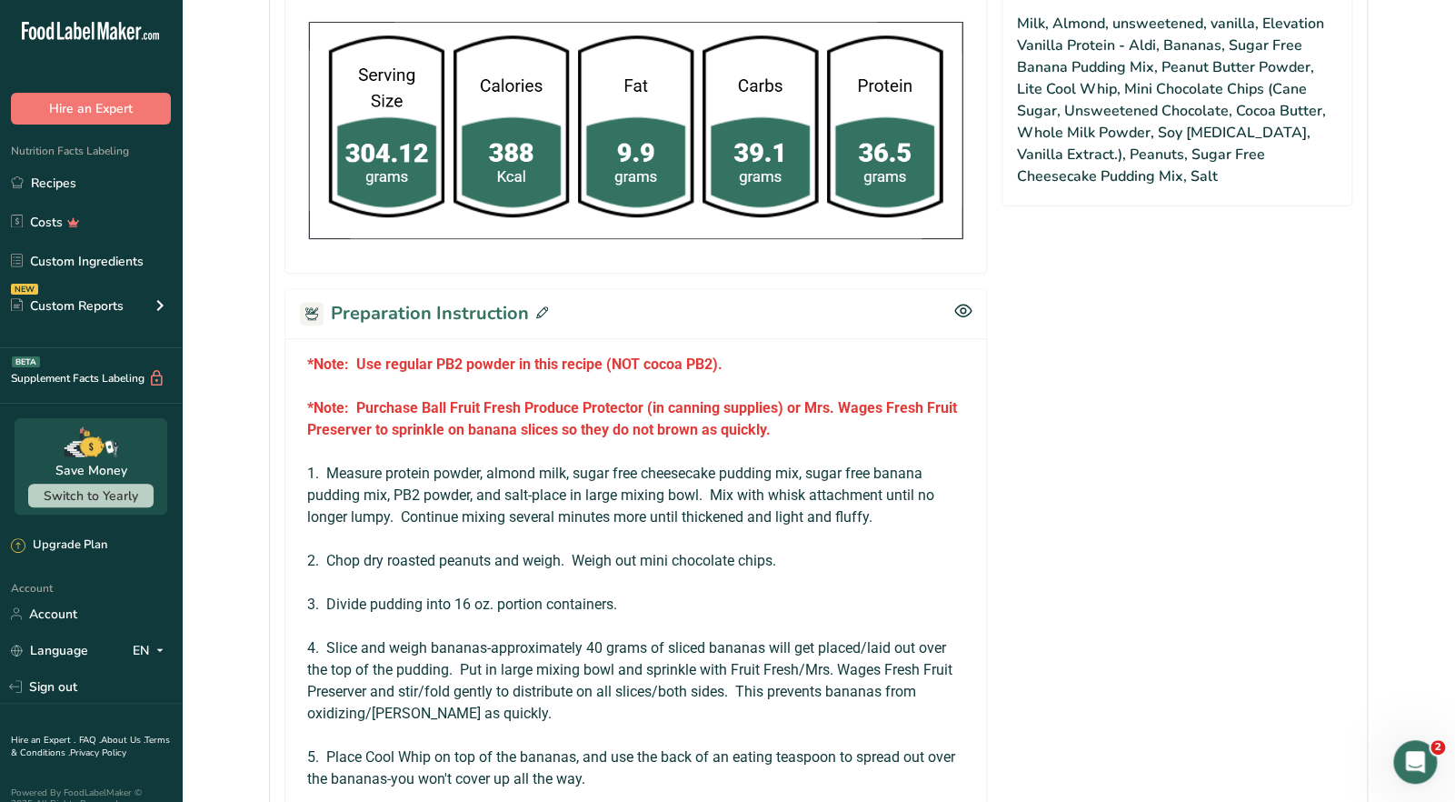
click at [542, 309] on icon at bounding box center [542, 312] width 12 height 12
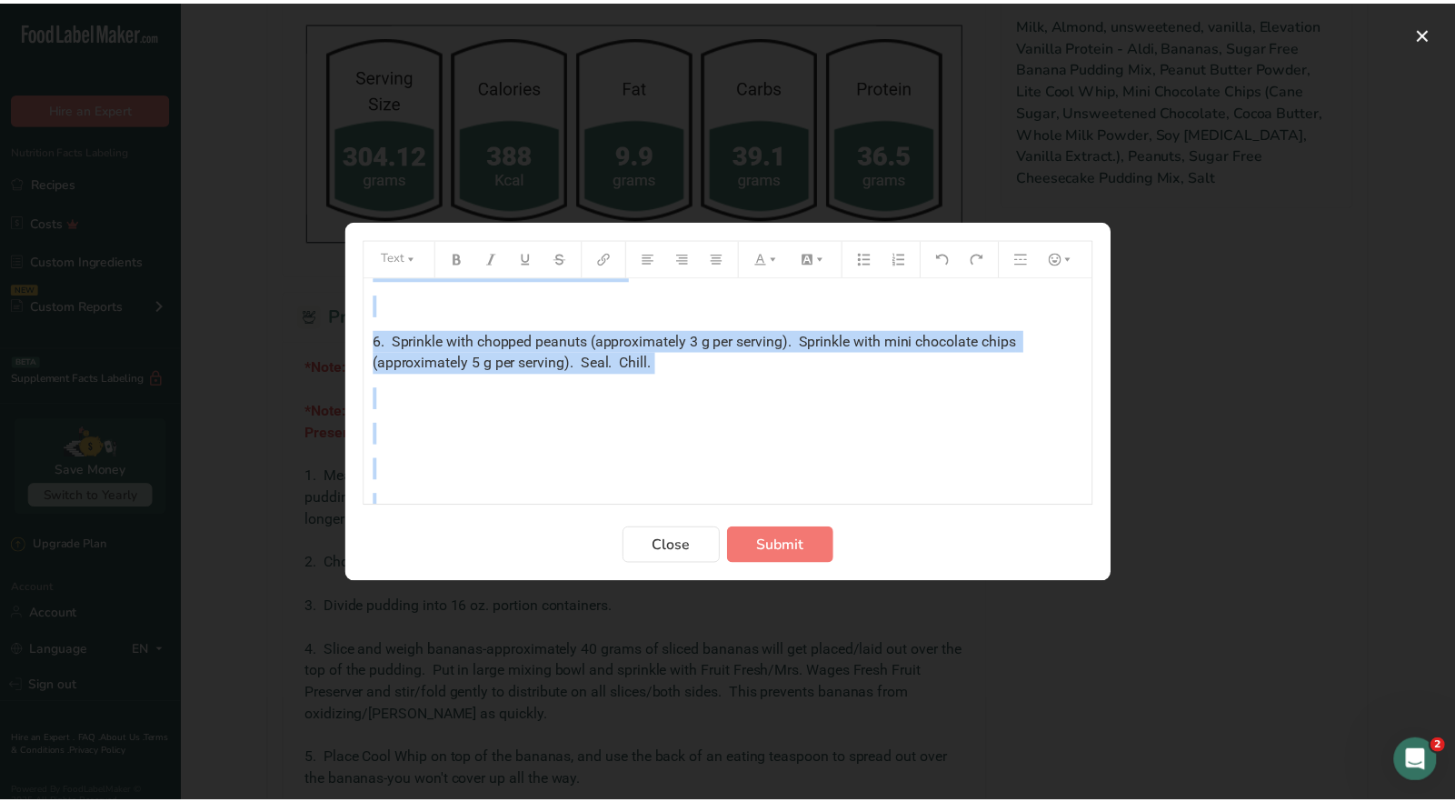
scroll to position [742, 0]
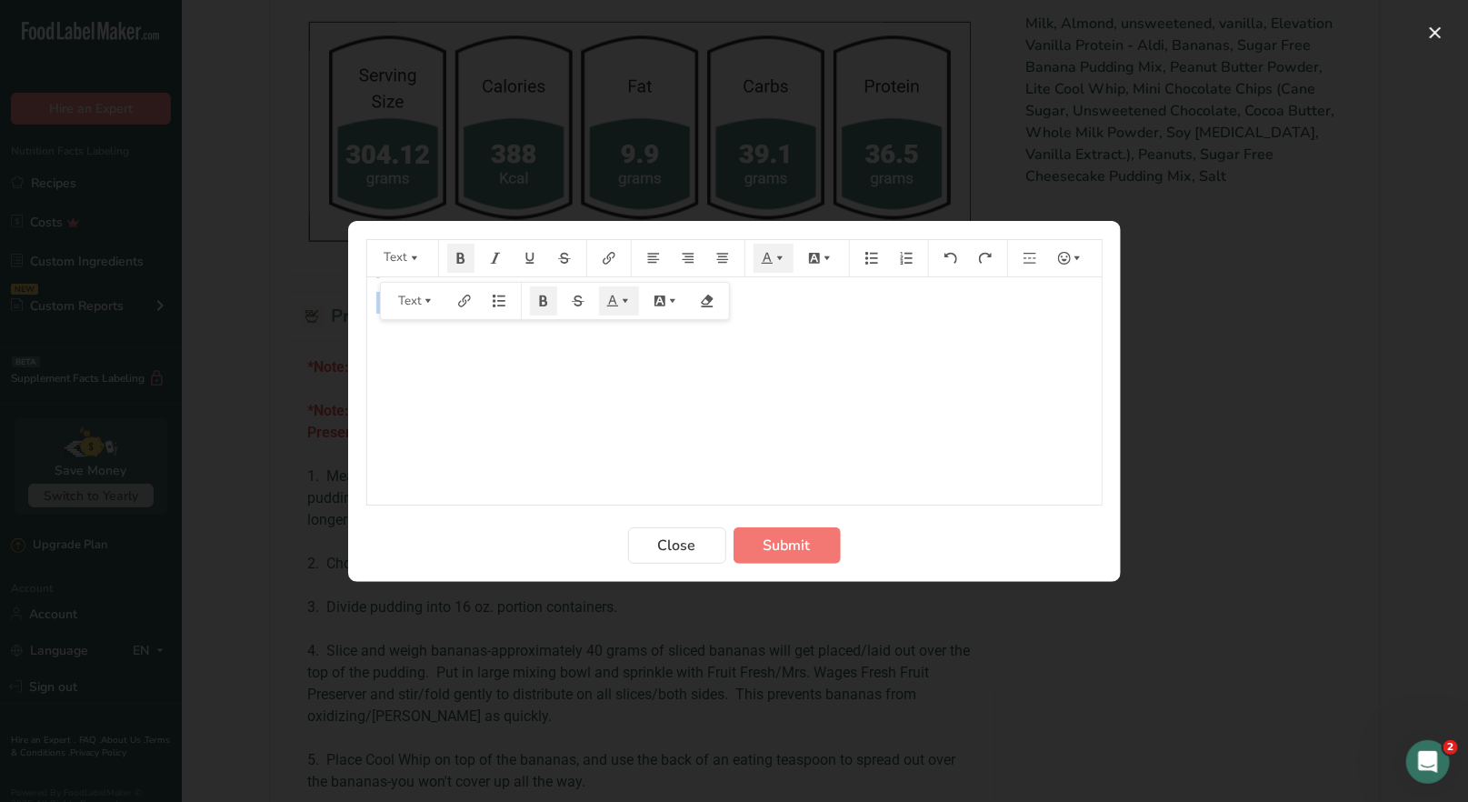
drag, startPoint x: 369, startPoint y: 303, endPoint x: 991, endPoint y: 321, distance: 621.9
click at [991, 321] on div "*Note: Use regular PB2 powder in this recipe (NOT cocoa PB2). ﻿ *Note: Purchase…" at bounding box center [734, 13] width 734 height 955
copy div "*Note: Use regular PB2 powder in this recipe (NOT cocoa PB2). ﻿ *Note: Purchase…"
drag, startPoint x: 798, startPoint y: 543, endPoint x: 785, endPoint y: 532, distance: 17.4
click at [798, 543] on span "Submit" at bounding box center [786, 545] width 47 height 22
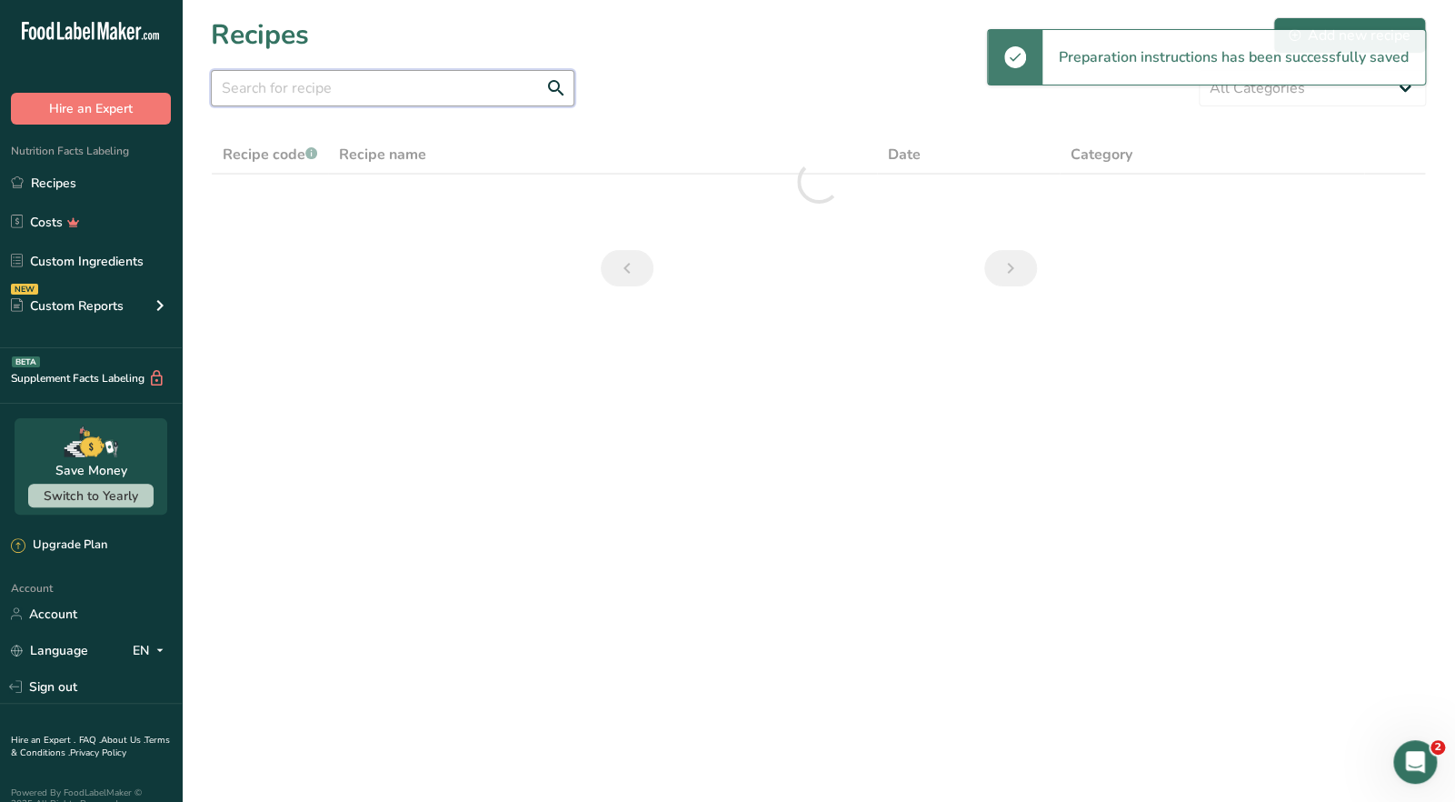
click at [404, 85] on input "text" at bounding box center [393, 88] width 364 height 36
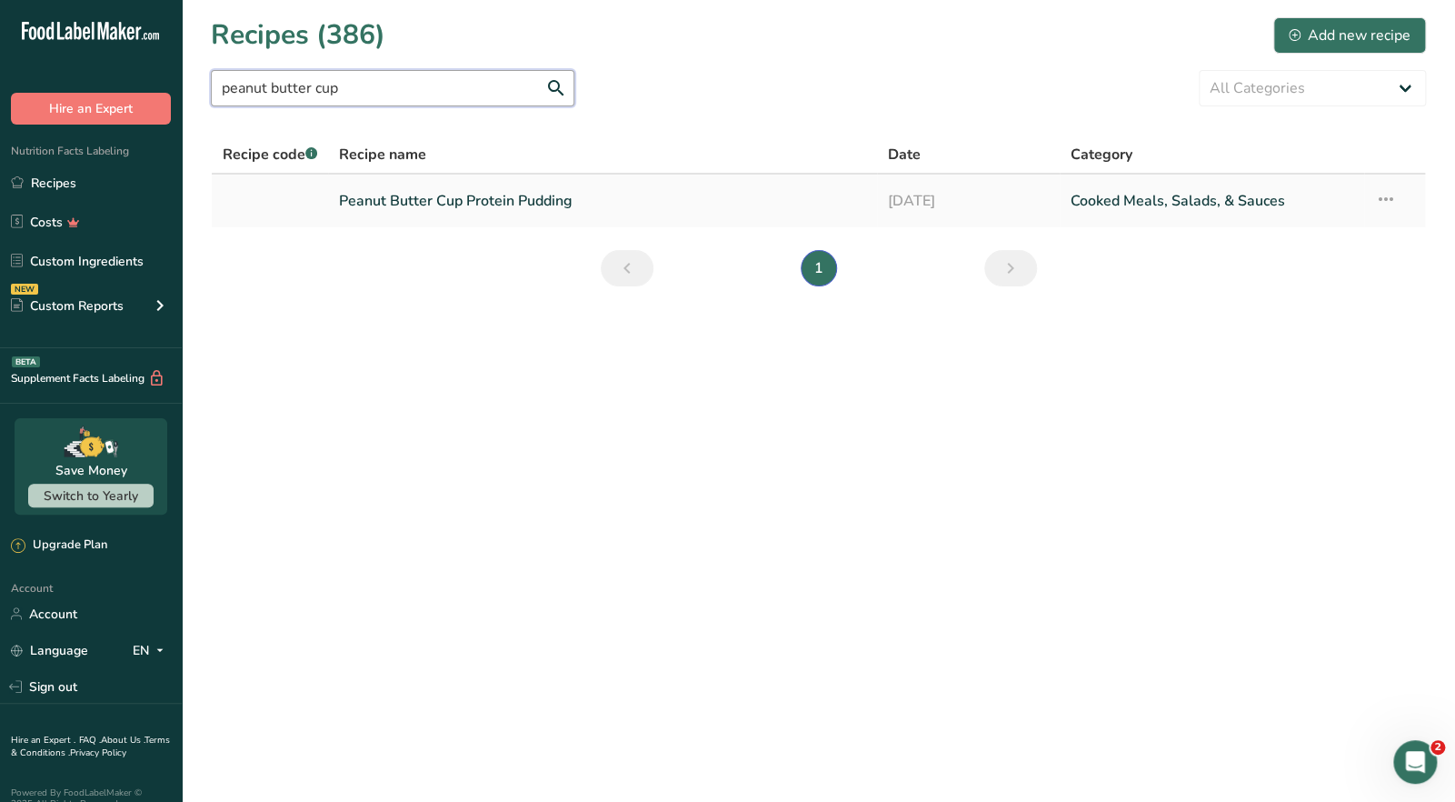
type input "peanut butter cup"
click at [431, 195] on link "Peanut Butter Cup Protein Pudding" at bounding box center [602, 201] width 526 height 38
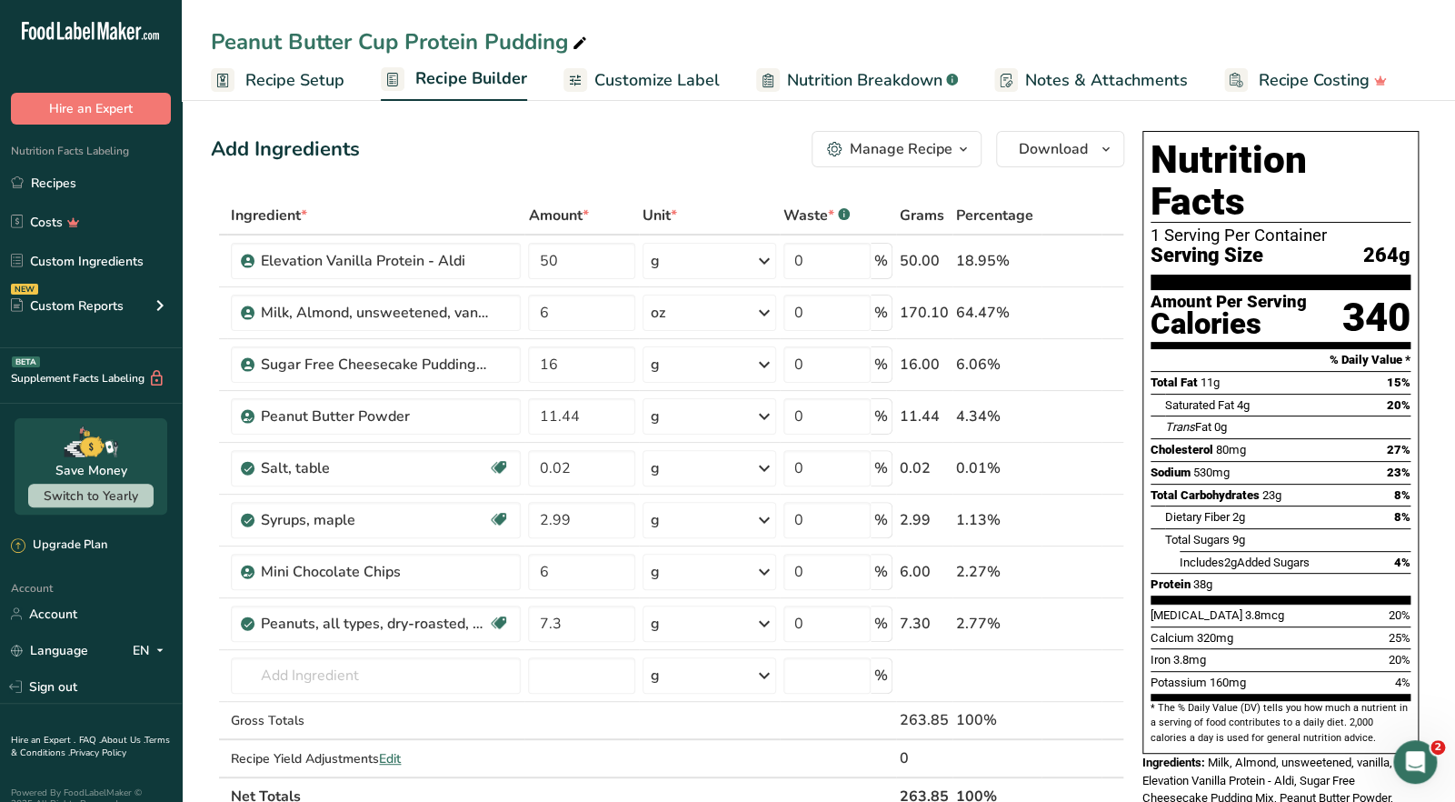
click at [957, 155] on icon "button" at bounding box center [963, 149] width 15 height 23
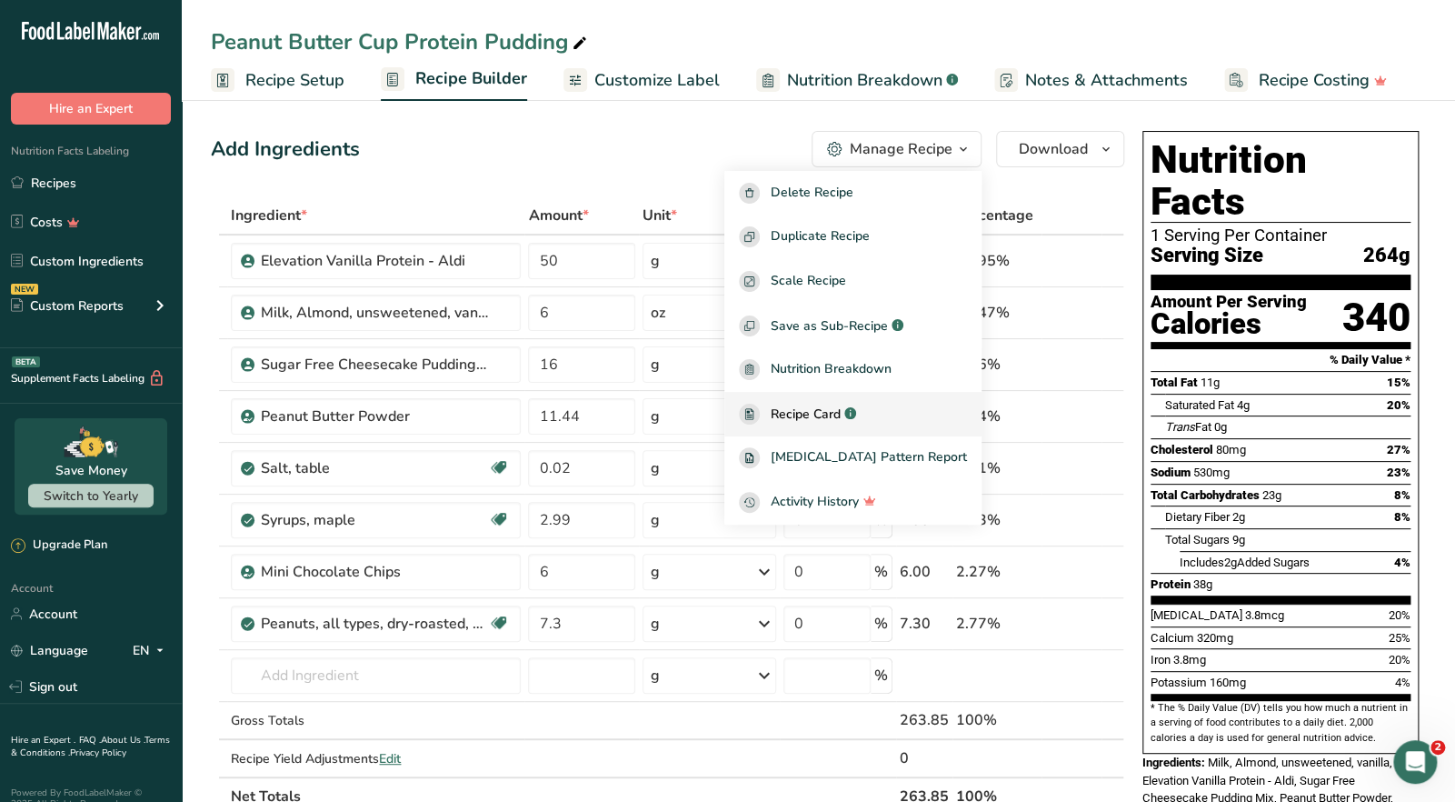
click at [839, 413] on span "Recipe Card" at bounding box center [806, 413] width 70 height 19
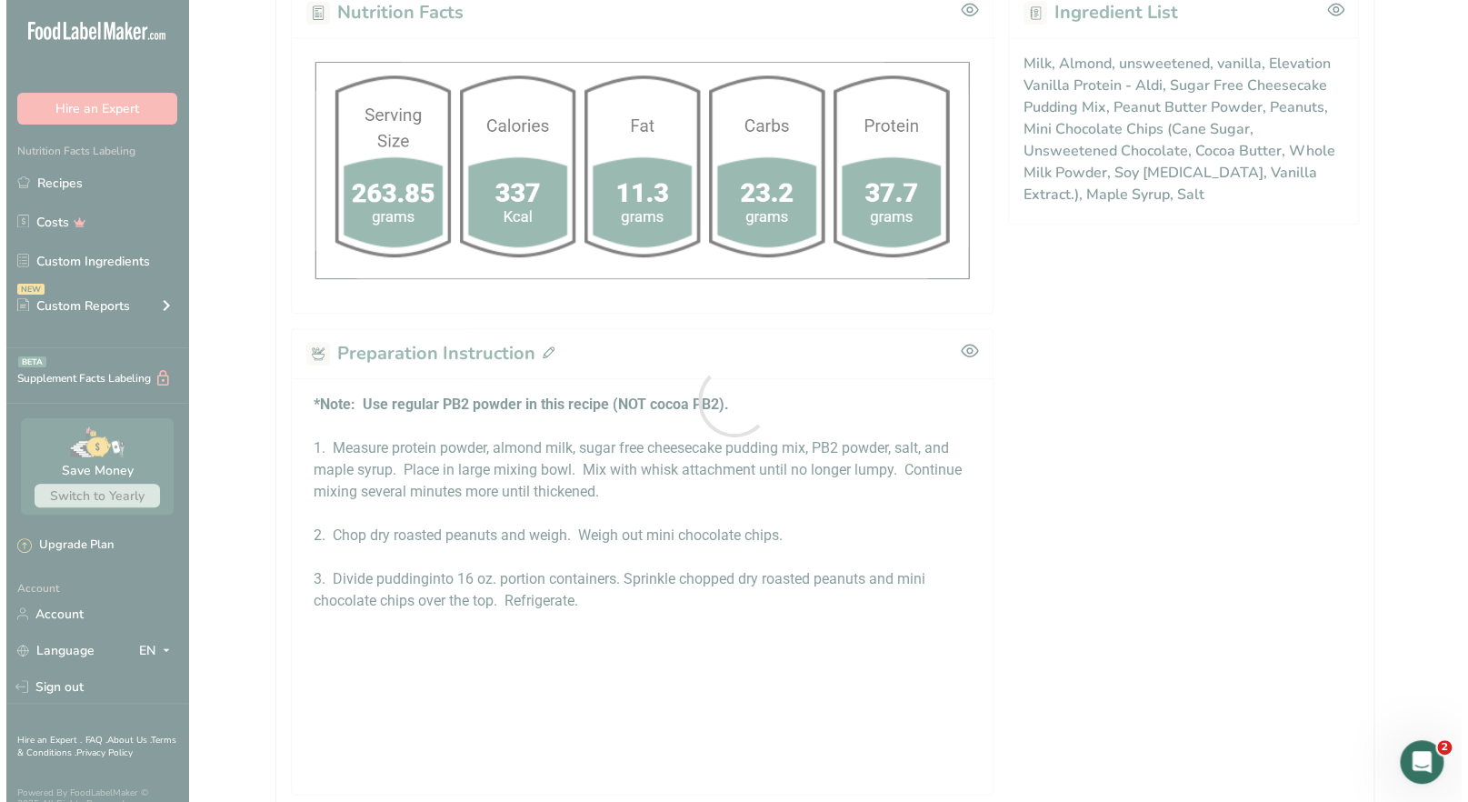
scroll to position [817, 0]
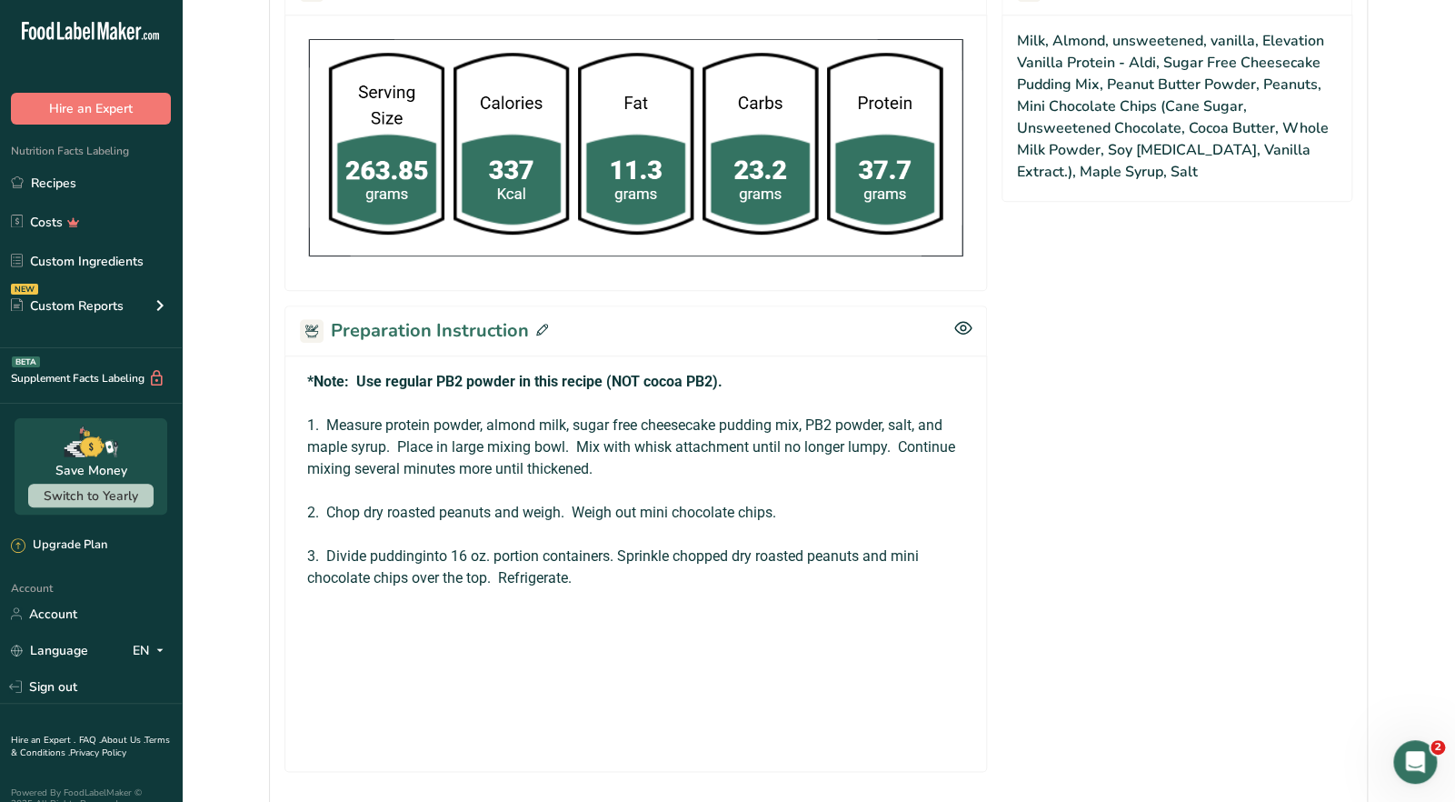
click at [539, 324] on icon at bounding box center [542, 330] width 12 height 12
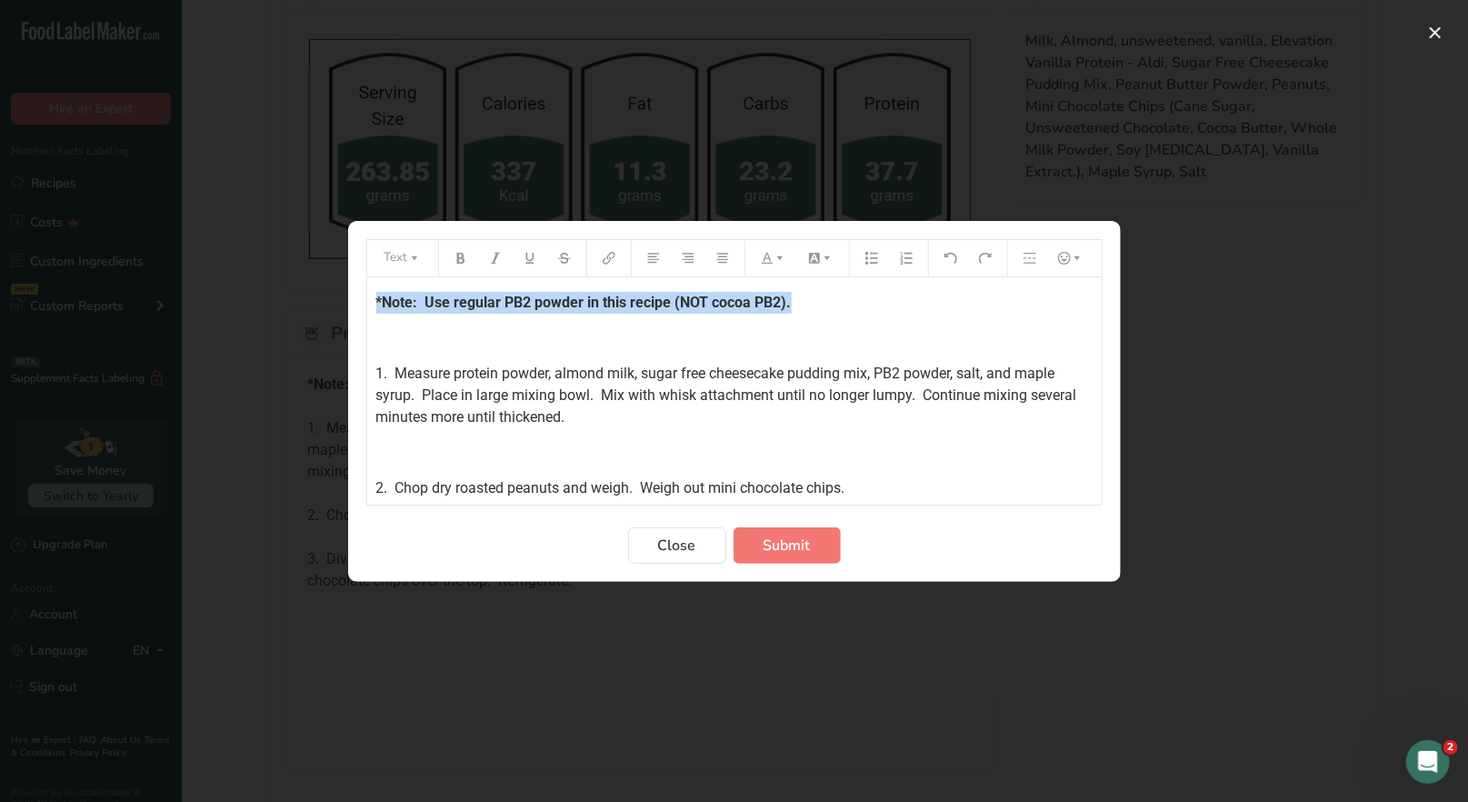
drag, startPoint x: 375, startPoint y: 299, endPoint x: 785, endPoint y: 277, distance: 410.4
click at [799, 304] on p "*Note: Use regular PB2 powder in this recipe (NOT cocoa PB2)." at bounding box center [734, 303] width 716 height 22
click at [780, 266] on button "Preparation instructions modal" at bounding box center [773, 258] width 40 height 29
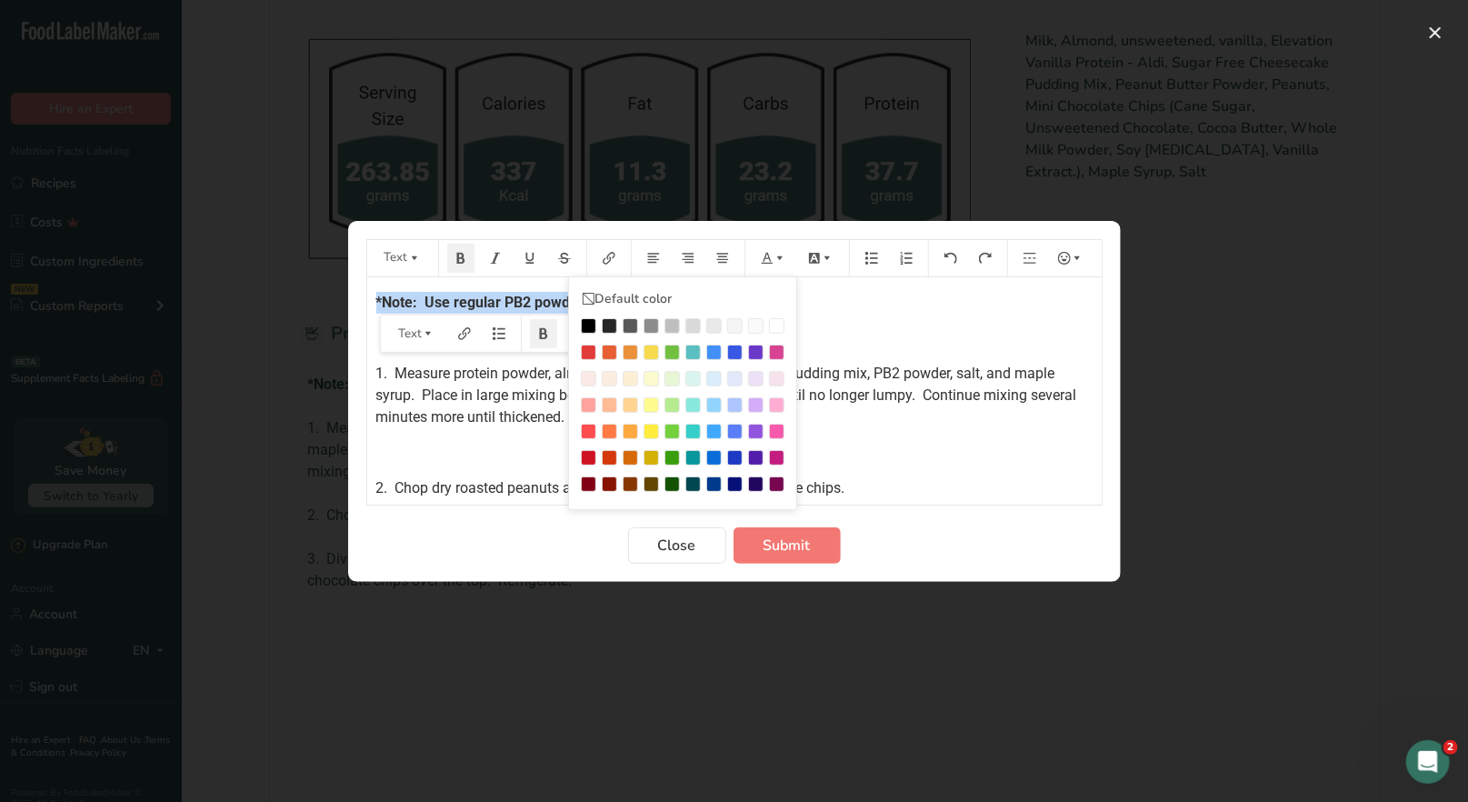
drag, startPoint x: 585, startPoint y: 349, endPoint x: 596, endPoint y: 345, distance: 11.5
click at [585, 348] on div "Preparation instructions modal" at bounding box center [588, 351] width 15 height 15
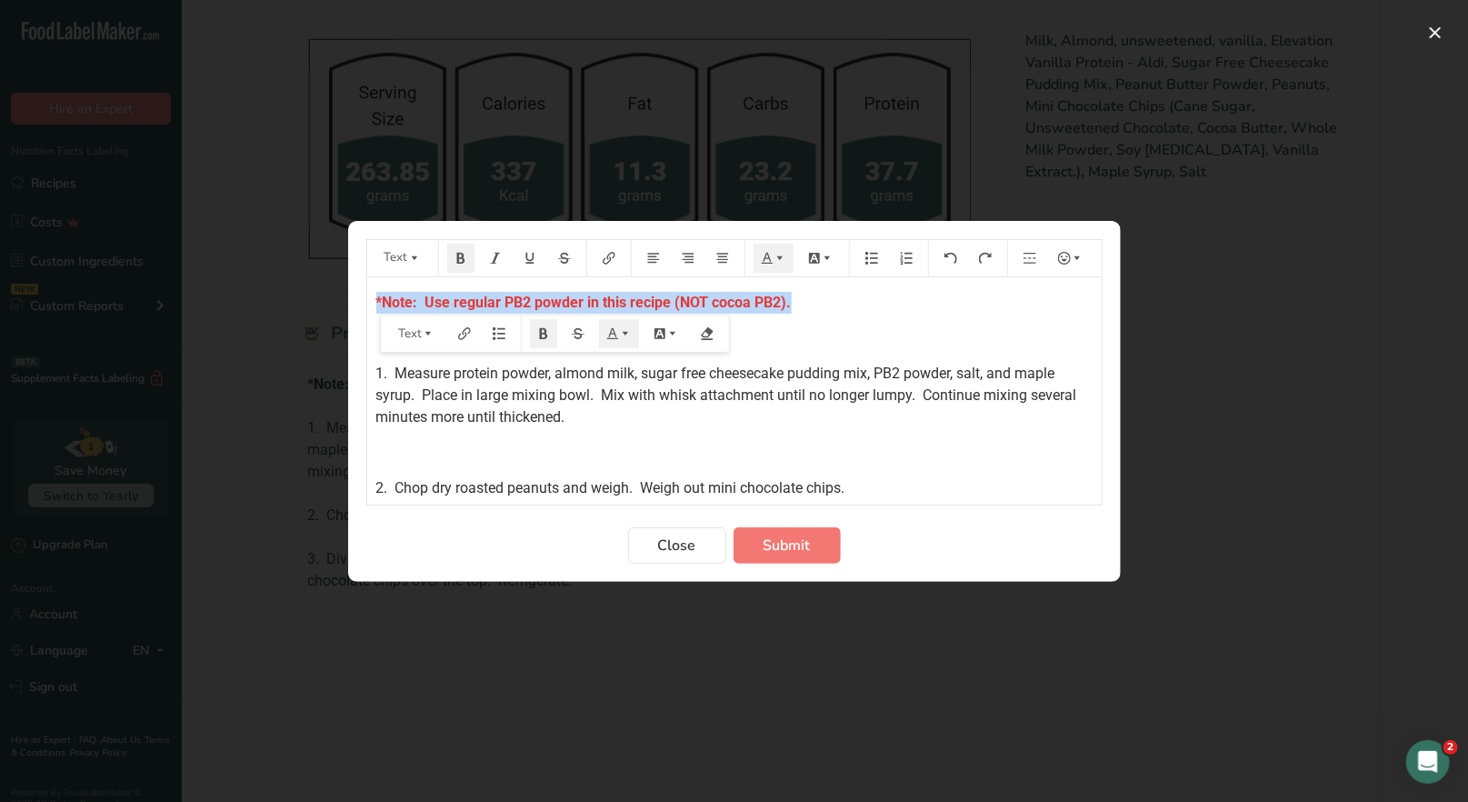
click at [890, 309] on p "*Note: Use regular PB2 powder in this recipe (NOT cocoa PB2)." at bounding box center [734, 303] width 716 height 22
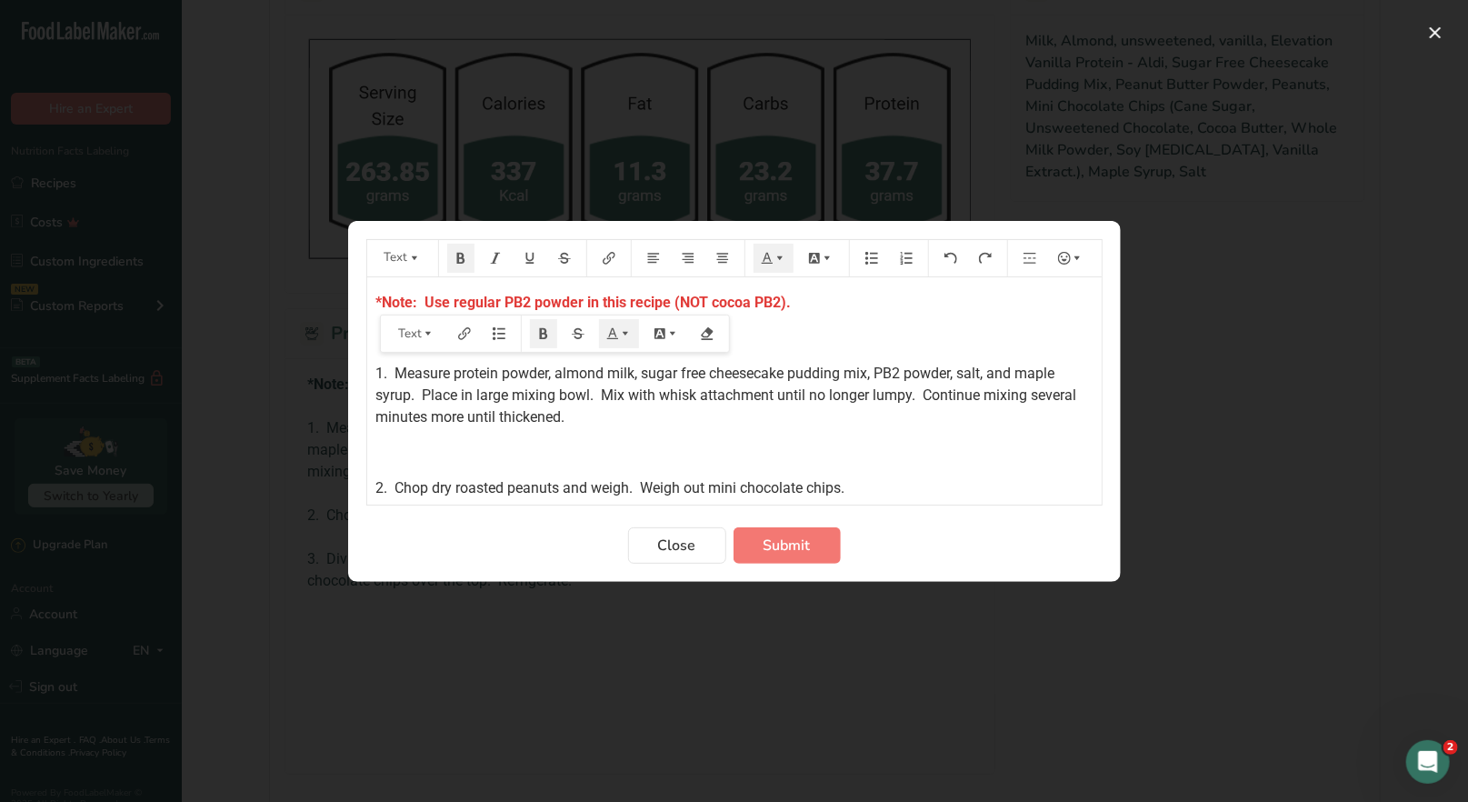
click at [860, 322] on div "*Note: Use regular PB2 powder in this recipe (NOT cocoa PB2). ﻿ 1. Measure prot…" at bounding box center [734, 558] width 734 height 563
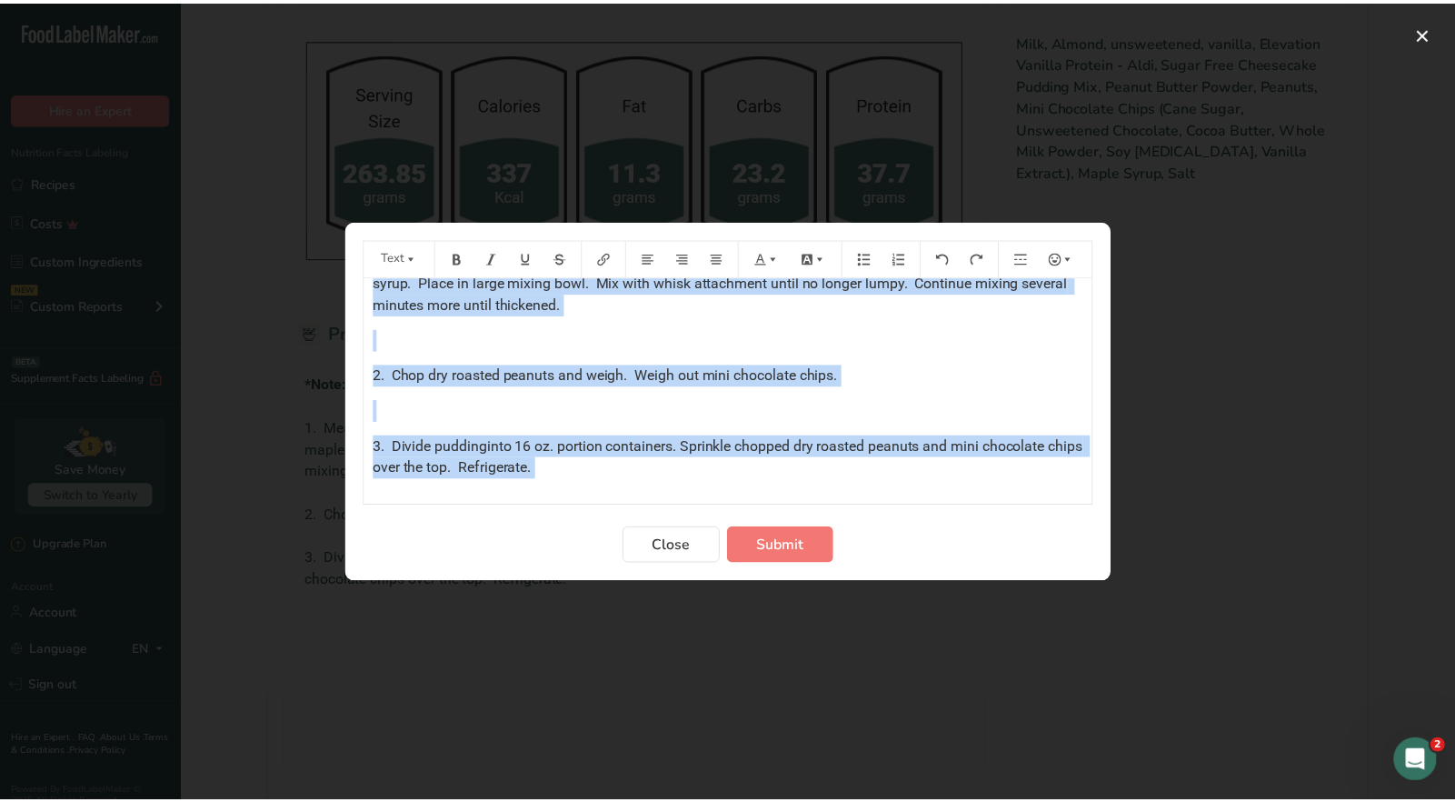
scroll to position [118, 0]
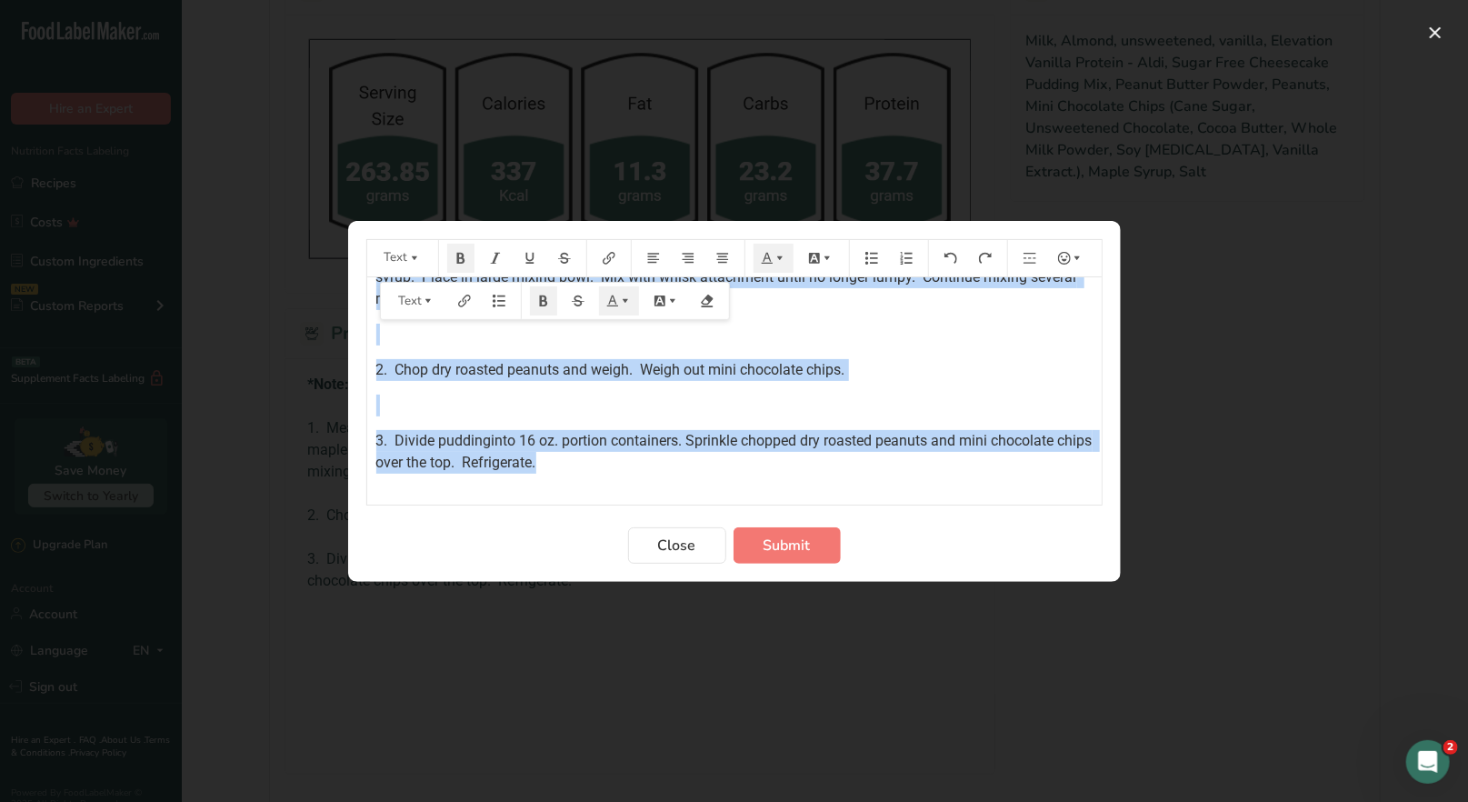
drag, startPoint x: 373, startPoint y: 301, endPoint x: 705, endPoint y: 465, distance: 371.1
click at [704, 467] on div "*Note: Use regular PB2 powder in this recipe (NOT cocoa PB2). ﻿ 1. Measure prot…" at bounding box center [734, 440] width 734 height 563
copy div "*Note: Use regular PB2 powder in this recipe (NOT cocoa PB2). ﻿ 1. Measure prot…"
click at [766, 549] on span "Submit" at bounding box center [786, 545] width 47 height 22
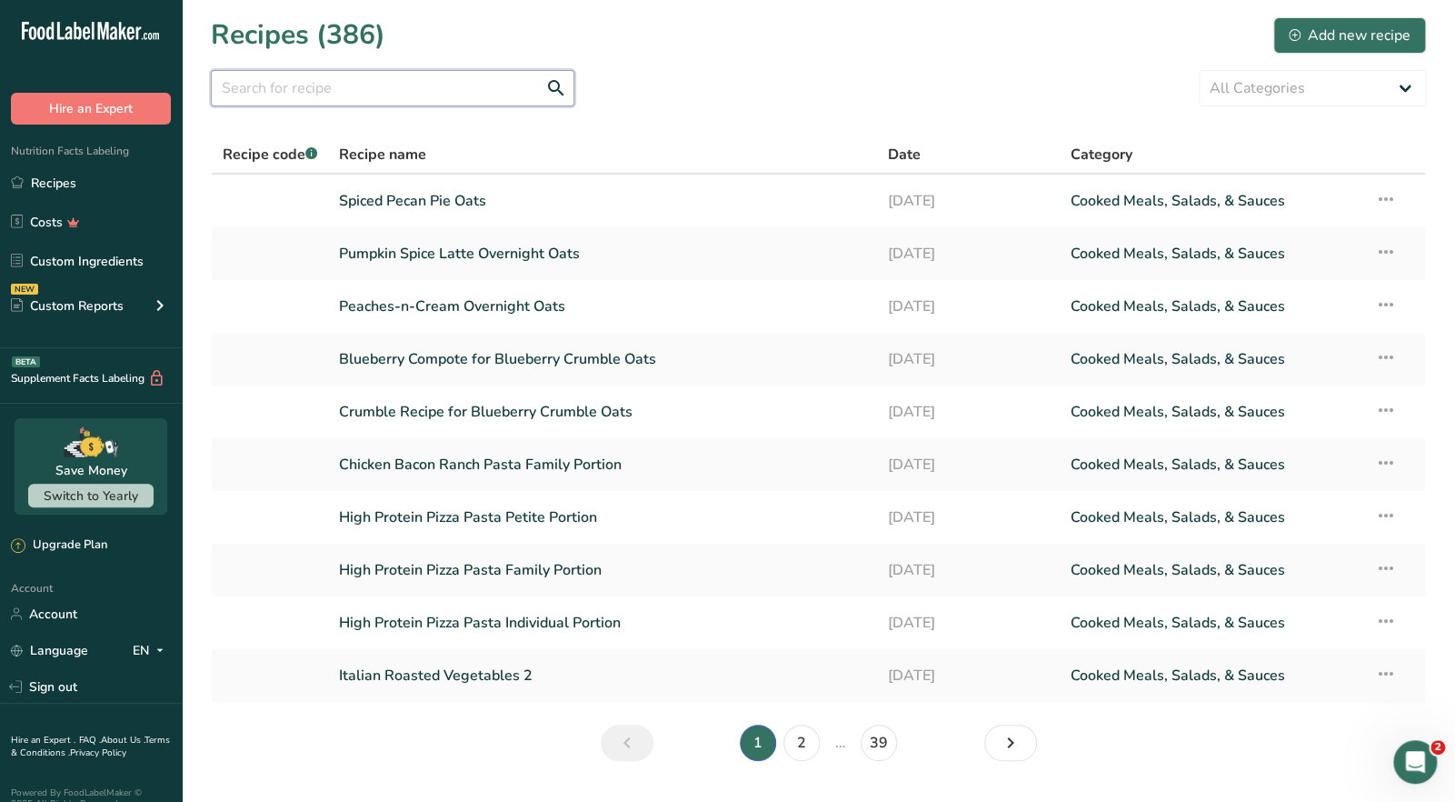
click at [244, 91] on input "text" at bounding box center [393, 88] width 364 height 36
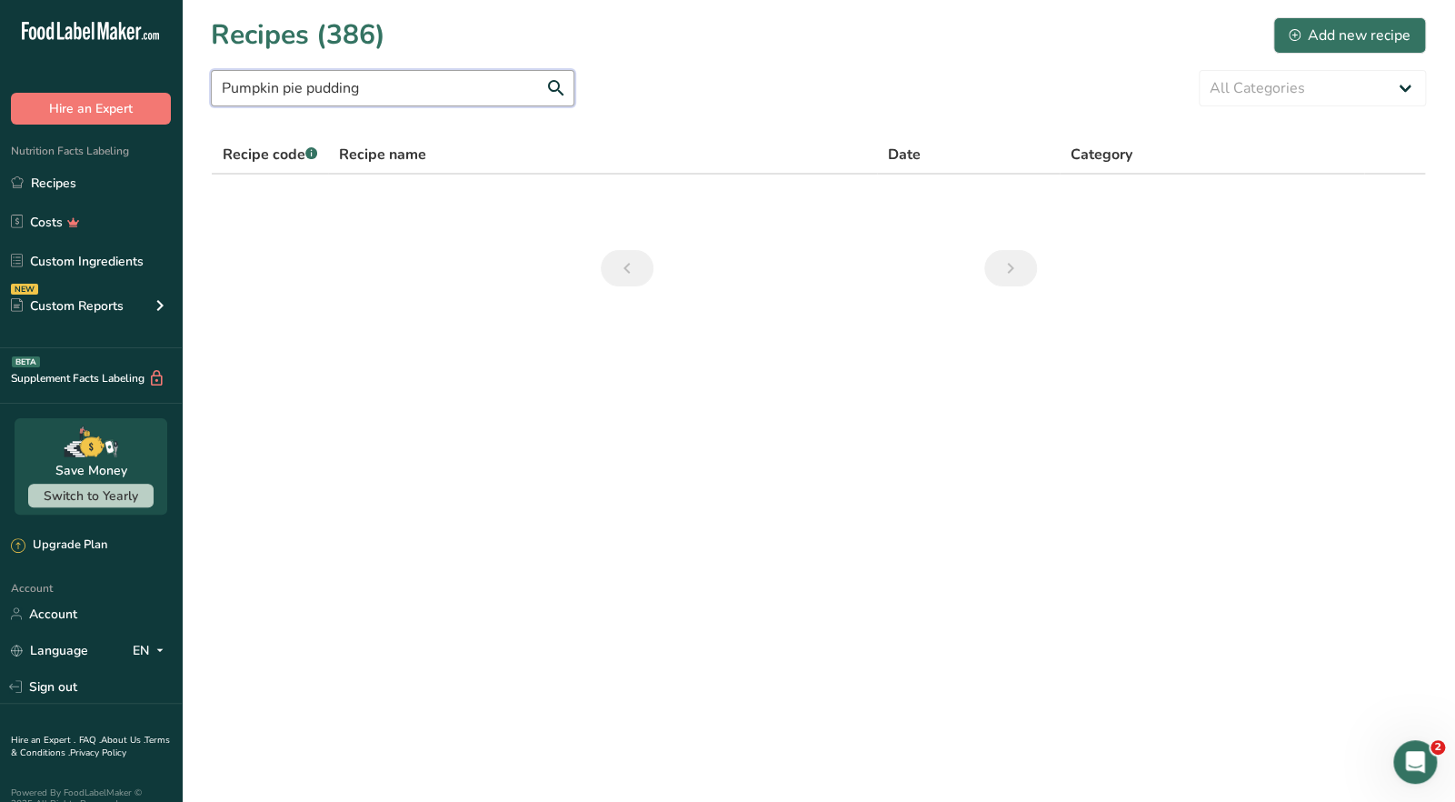
drag, startPoint x: 363, startPoint y: 91, endPoint x: 306, endPoint y: 95, distance: 56.5
click at [306, 95] on input "Pumpkin pie pudding" at bounding box center [393, 88] width 364 height 36
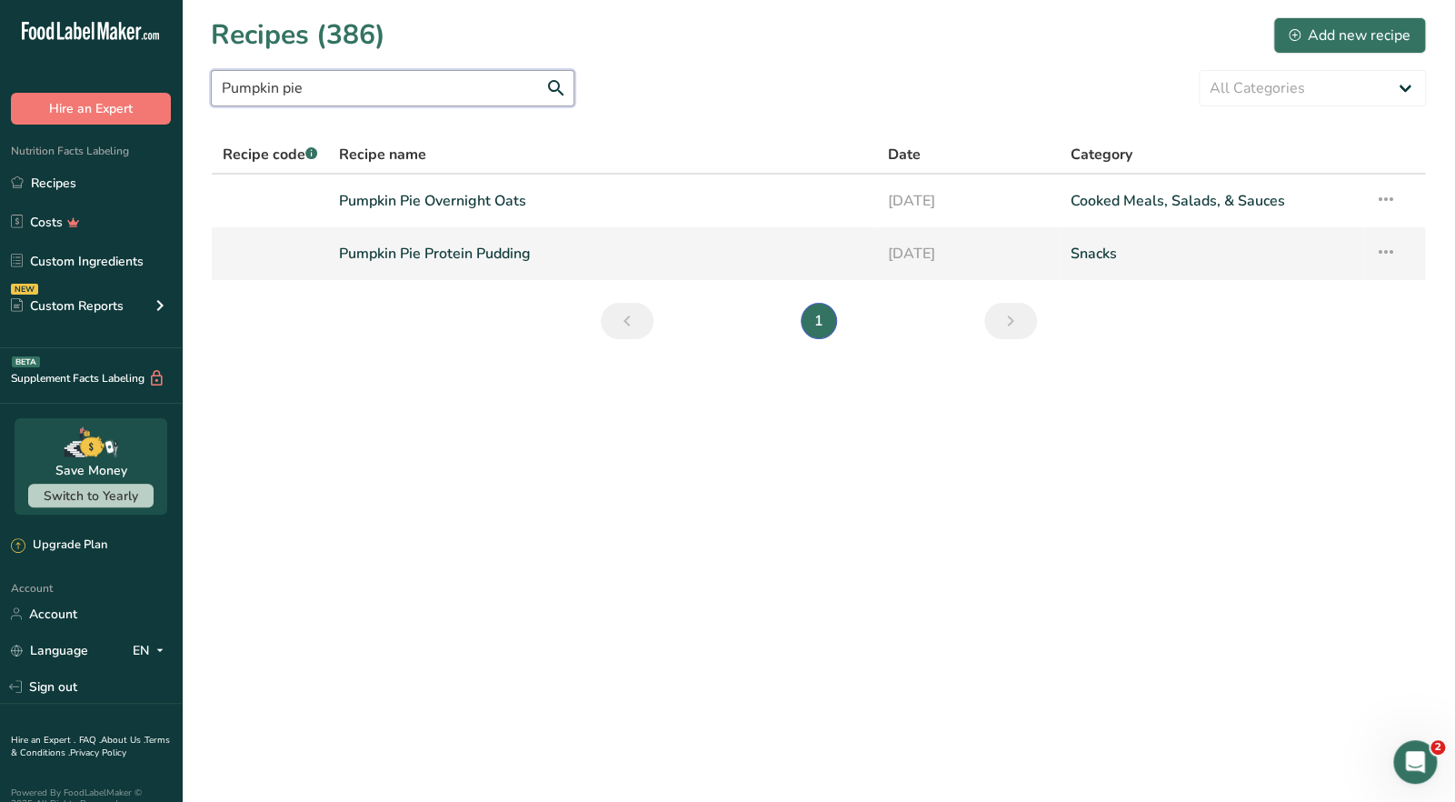
type input "Pumpkin pie"
click at [468, 251] on link "Pumpkin Pie Protein Pudding" at bounding box center [602, 253] width 526 height 38
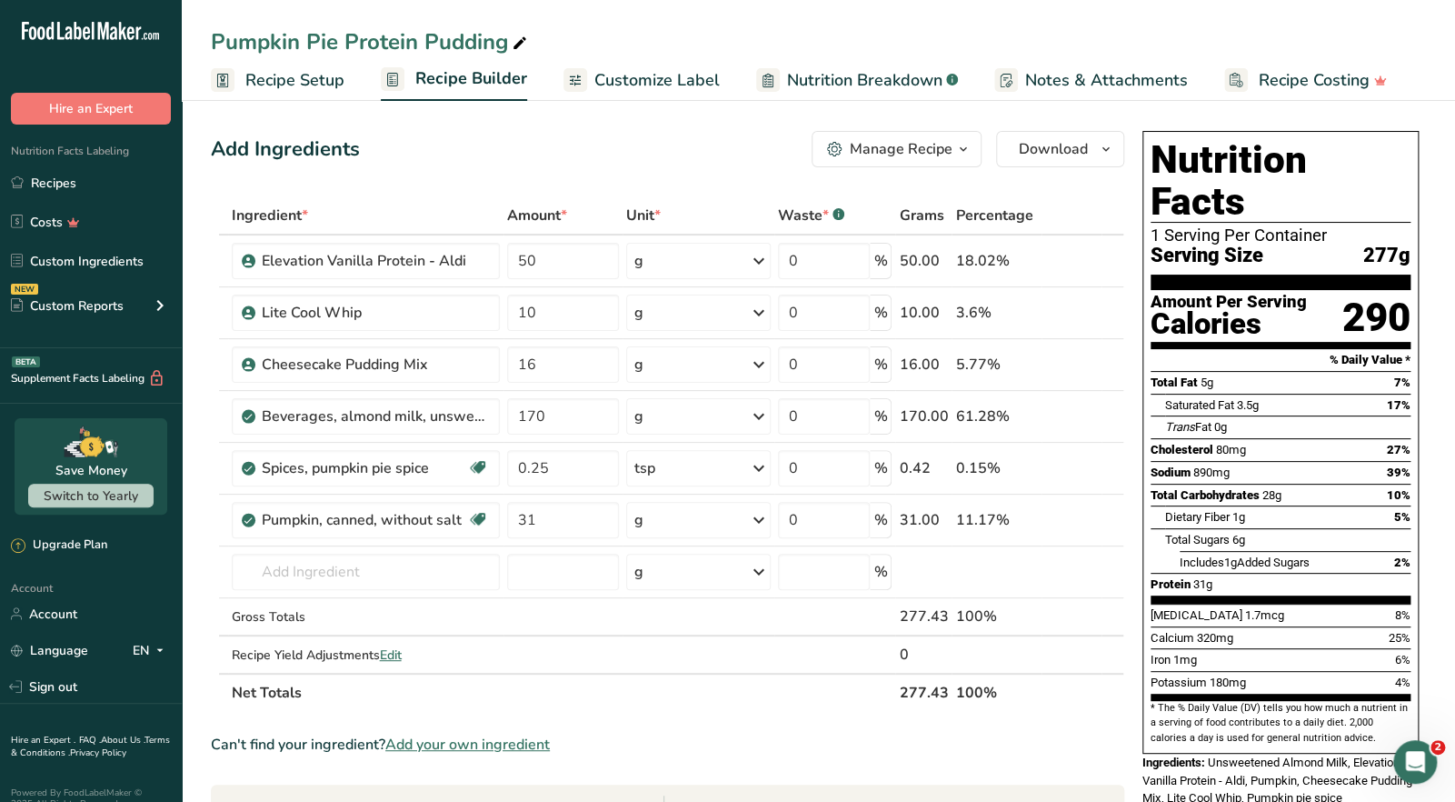
click at [951, 154] on div "Manage Recipe" at bounding box center [901, 149] width 103 height 22
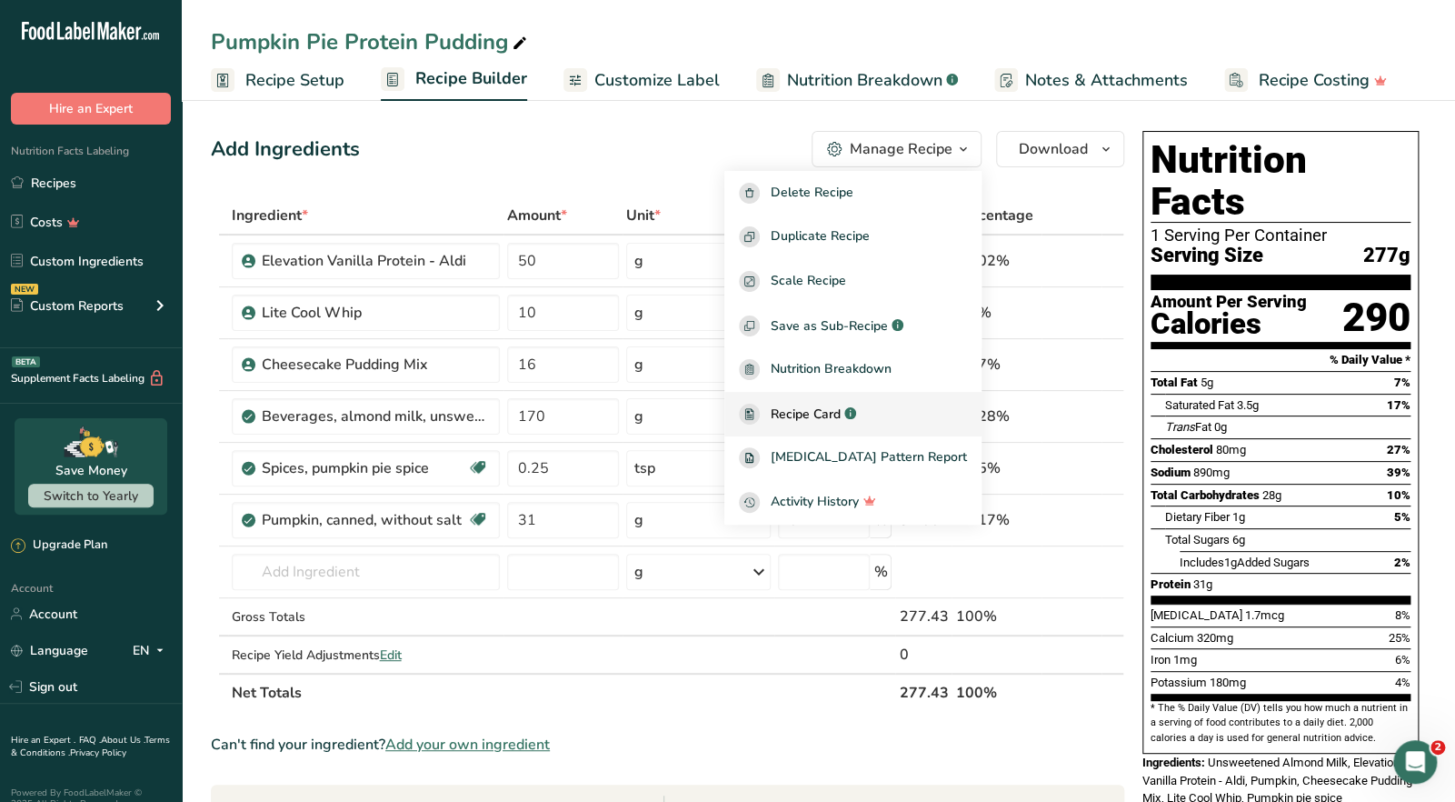
click at [841, 405] on span "Recipe Card" at bounding box center [806, 413] width 70 height 19
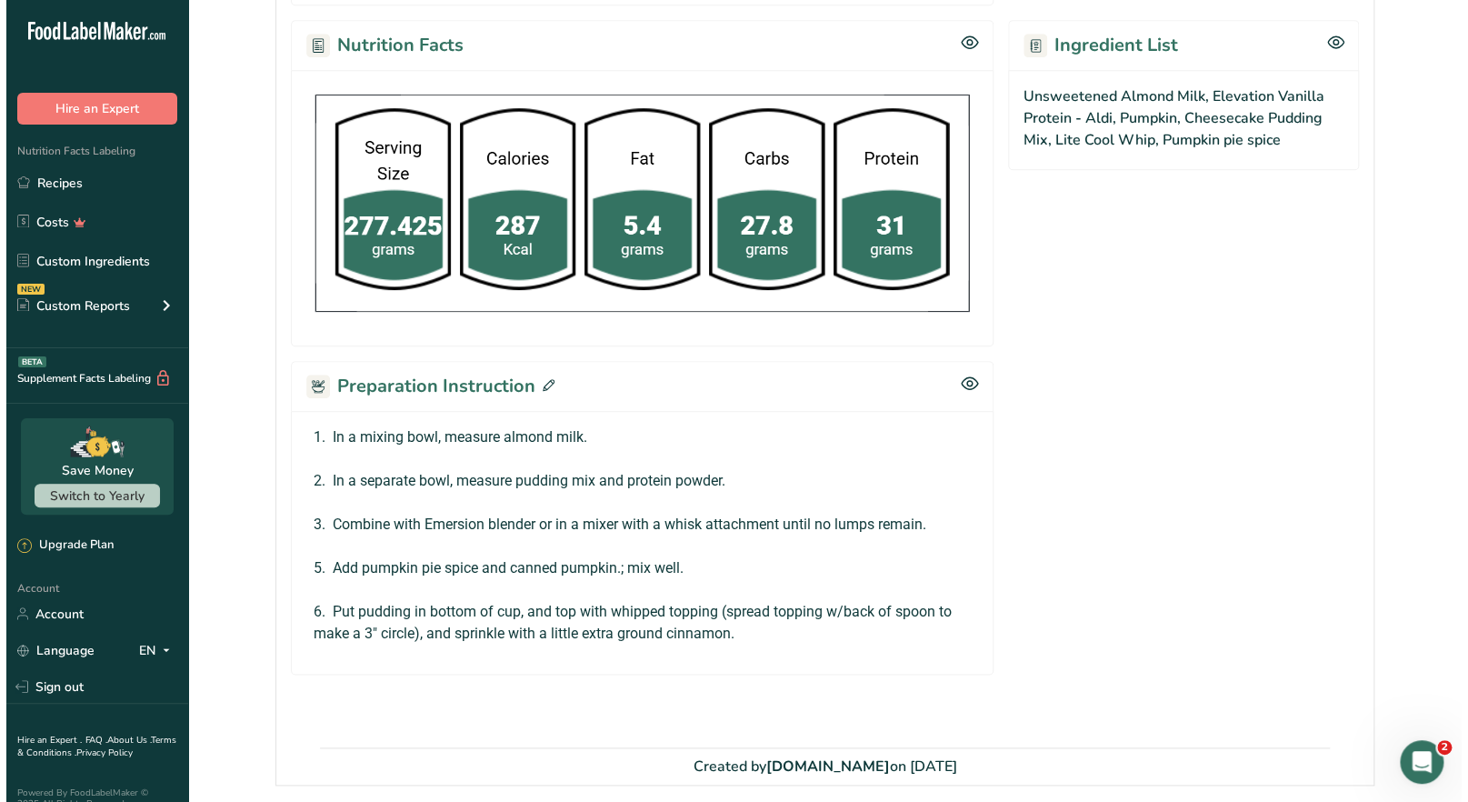
scroll to position [727, 0]
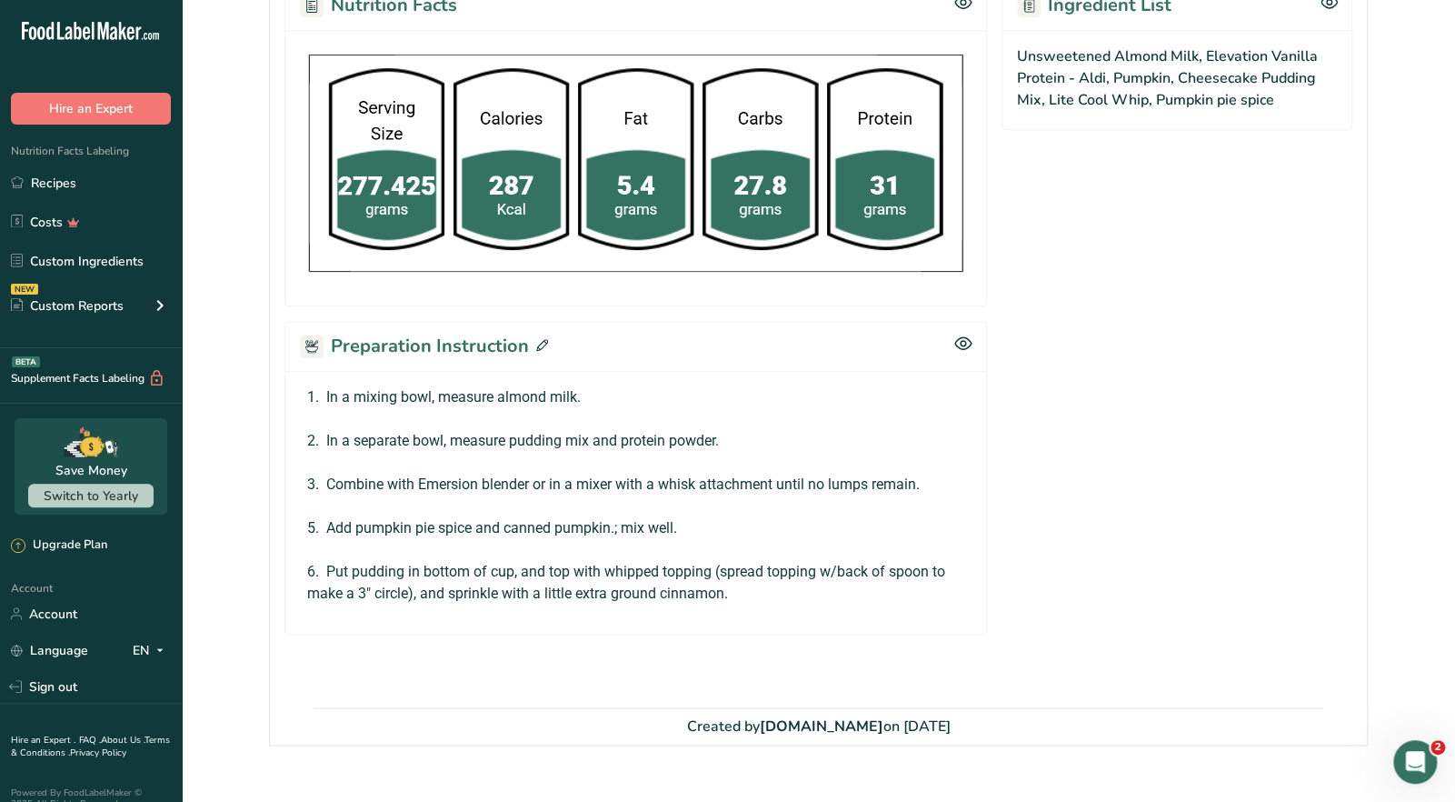
click at [536, 344] on icon at bounding box center [542, 345] width 12 height 12
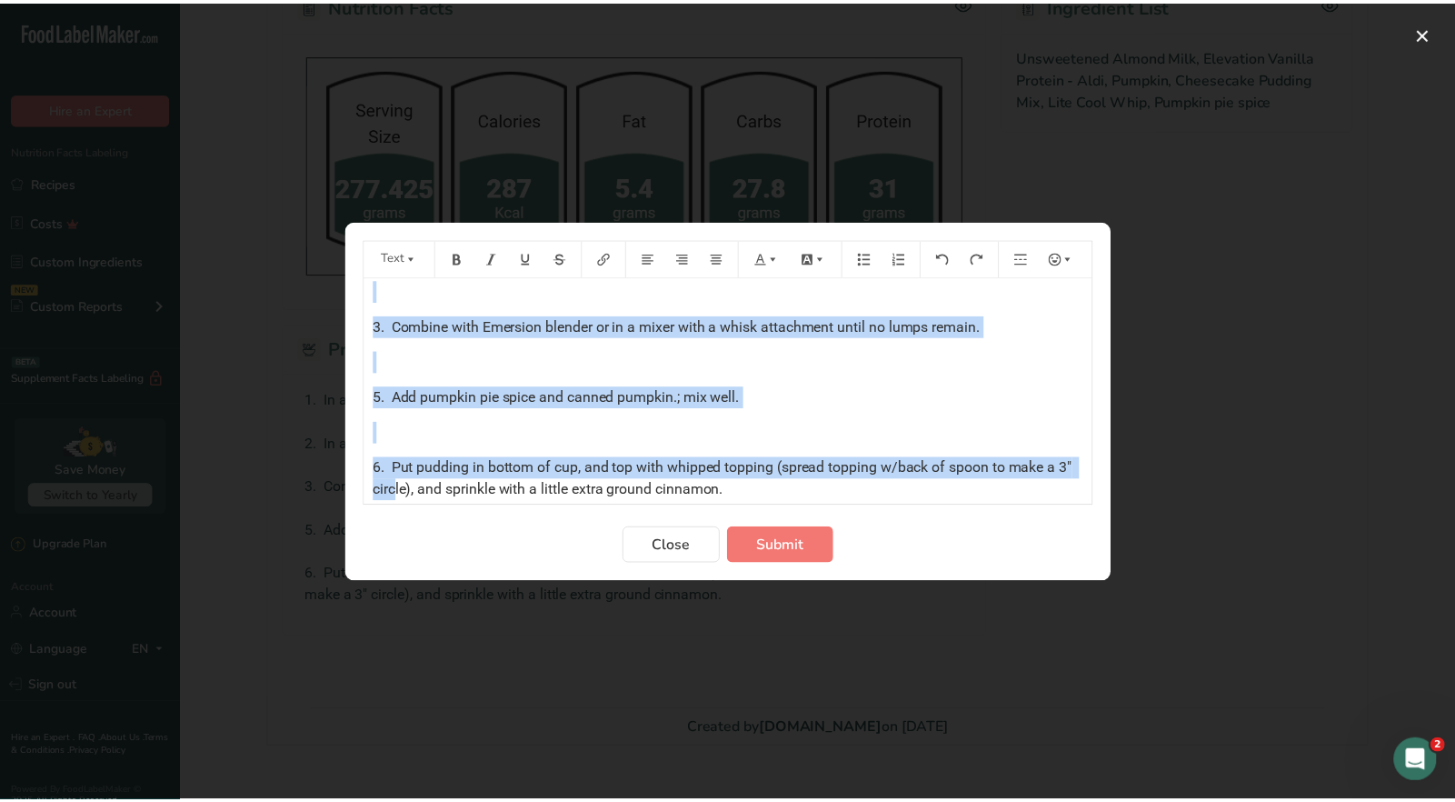
scroll to position [128, 0]
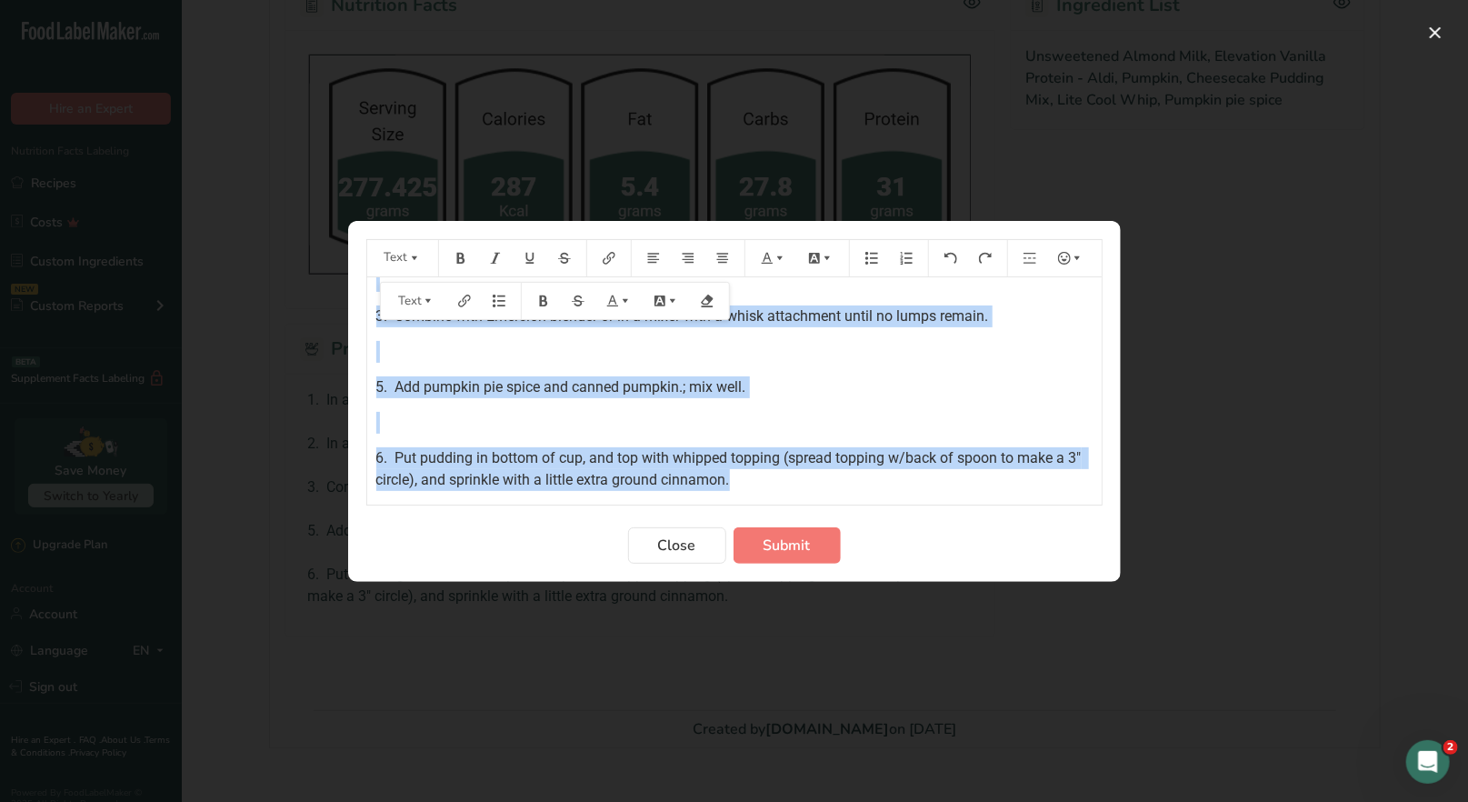
drag, startPoint x: 371, startPoint y: 301, endPoint x: 808, endPoint y: 487, distance: 475.2
click at [808, 487] on div "1. In a mixing bowl, measure almond milk. ﻿ 2. In a separate bowl, measure pudd…" at bounding box center [734, 320] width 734 height 342
copy div "1. In a mixing bowl, measure almond milk. ﻿ 2. In a separate bowl, measure pudd…"
click at [693, 543] on button "Close" at bounding box center [677, 545] width 98 height 36
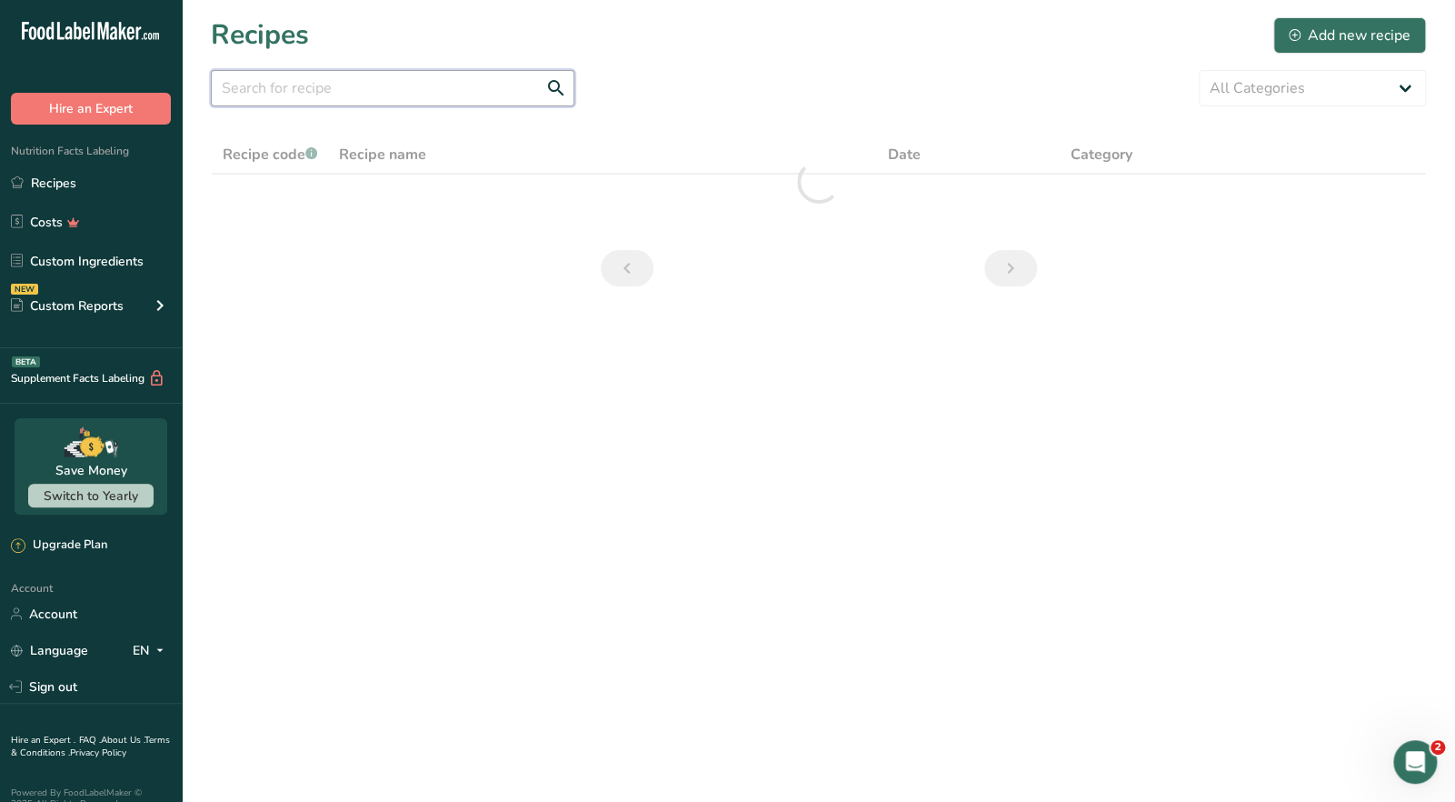
click at [309, 99] on input "text" at bounding box center [393, 88] width 364 height 36
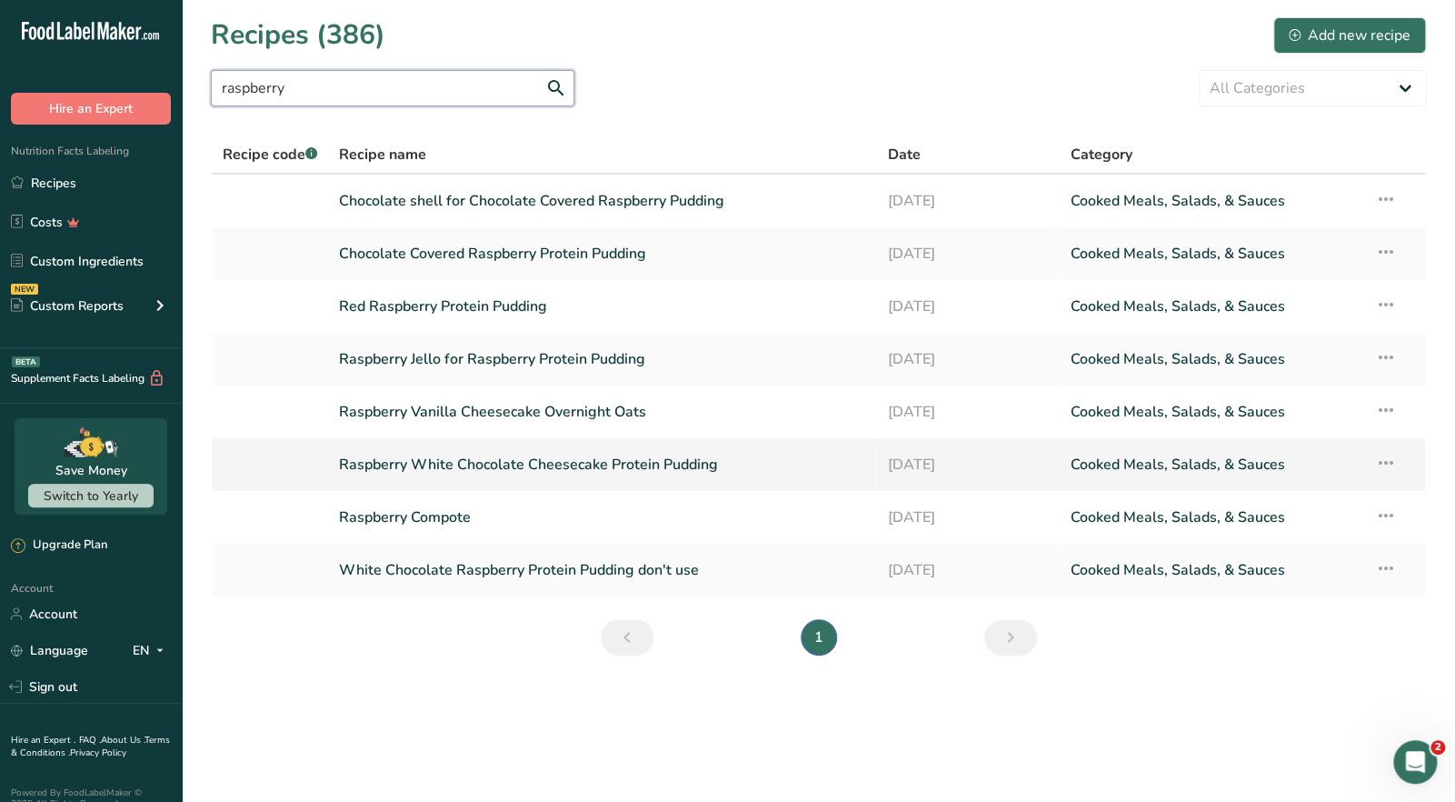
type input "raspberry"
click at [464, 465] on link "Raspberry White Chocolate Cheesecake Protein Pudding" at bounding box center [602, 464] width 526 height 38
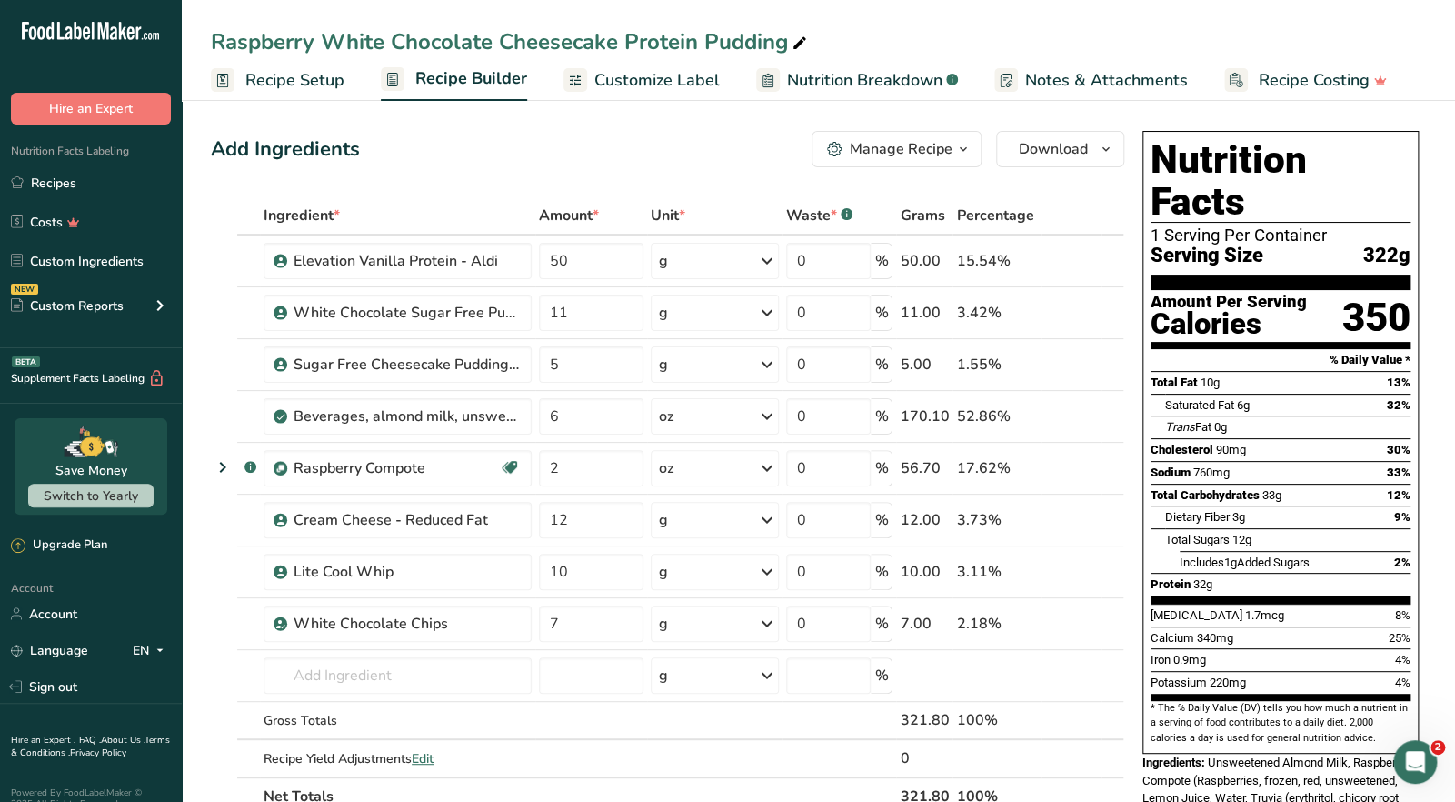
click at [928, 154] on div "Manage Recipe" at bounding box center [901, 149] width 103 height 22
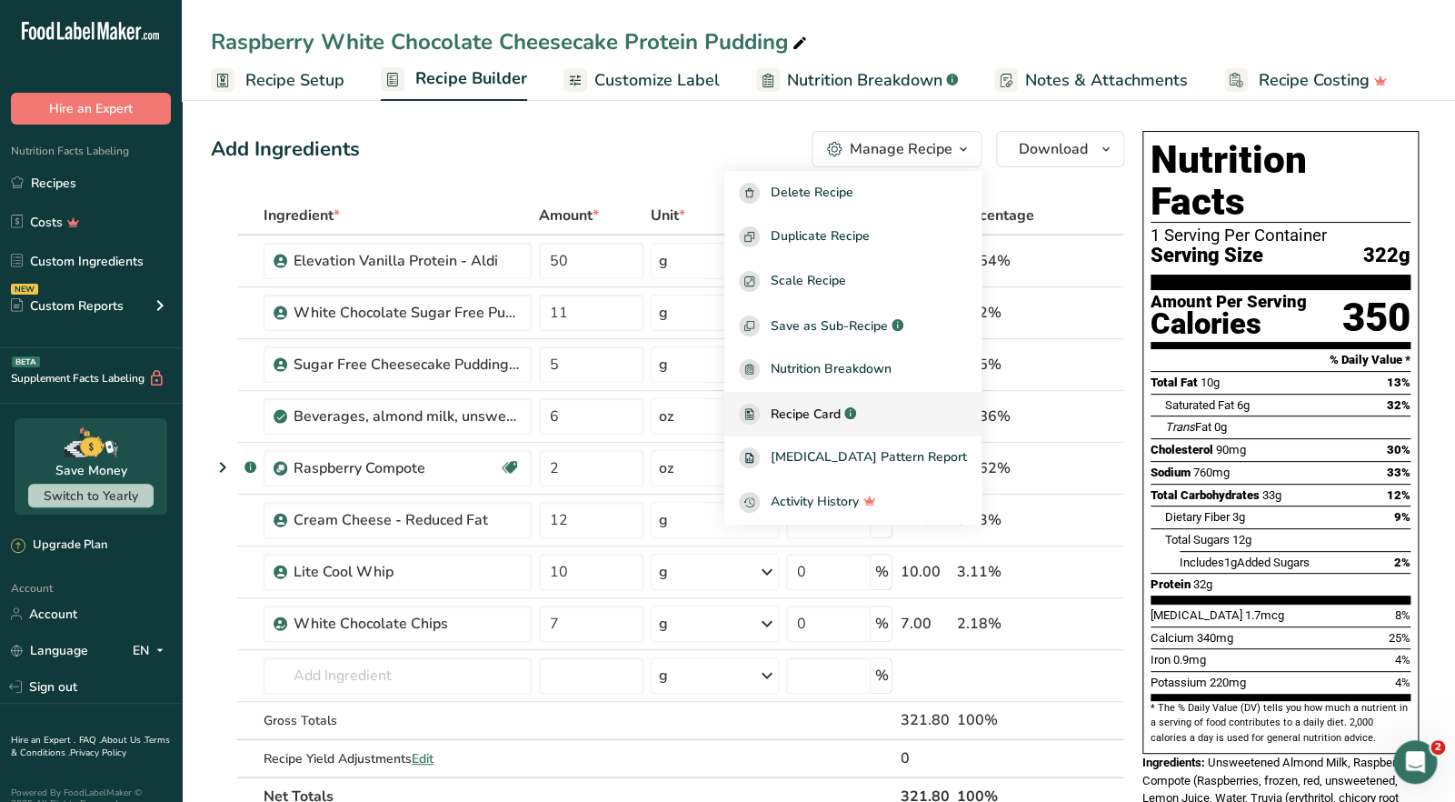
click at [841, 413] on span "Recipe Card" at bounding box center [806, 413] width 70 height 19
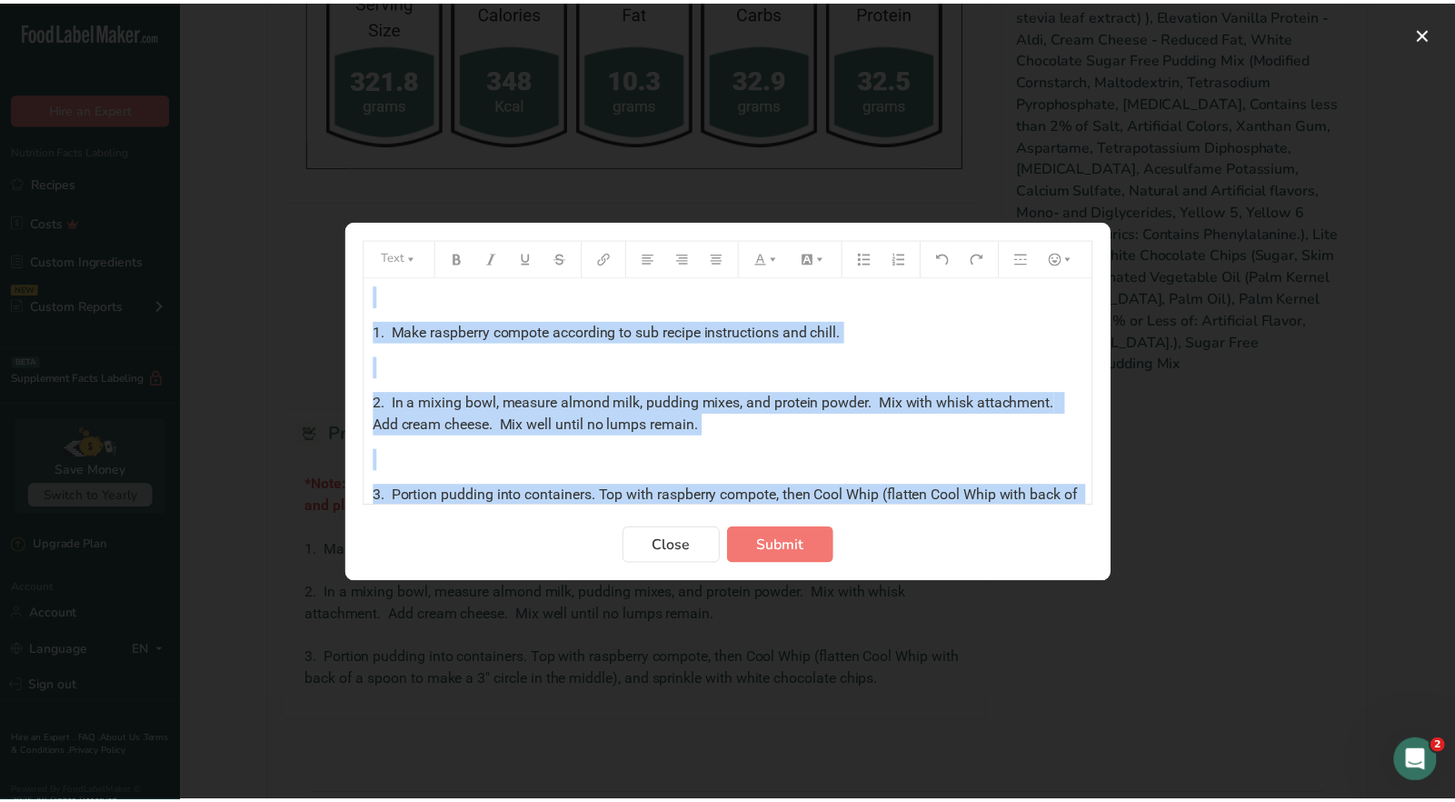
scroll to position [100, 0]
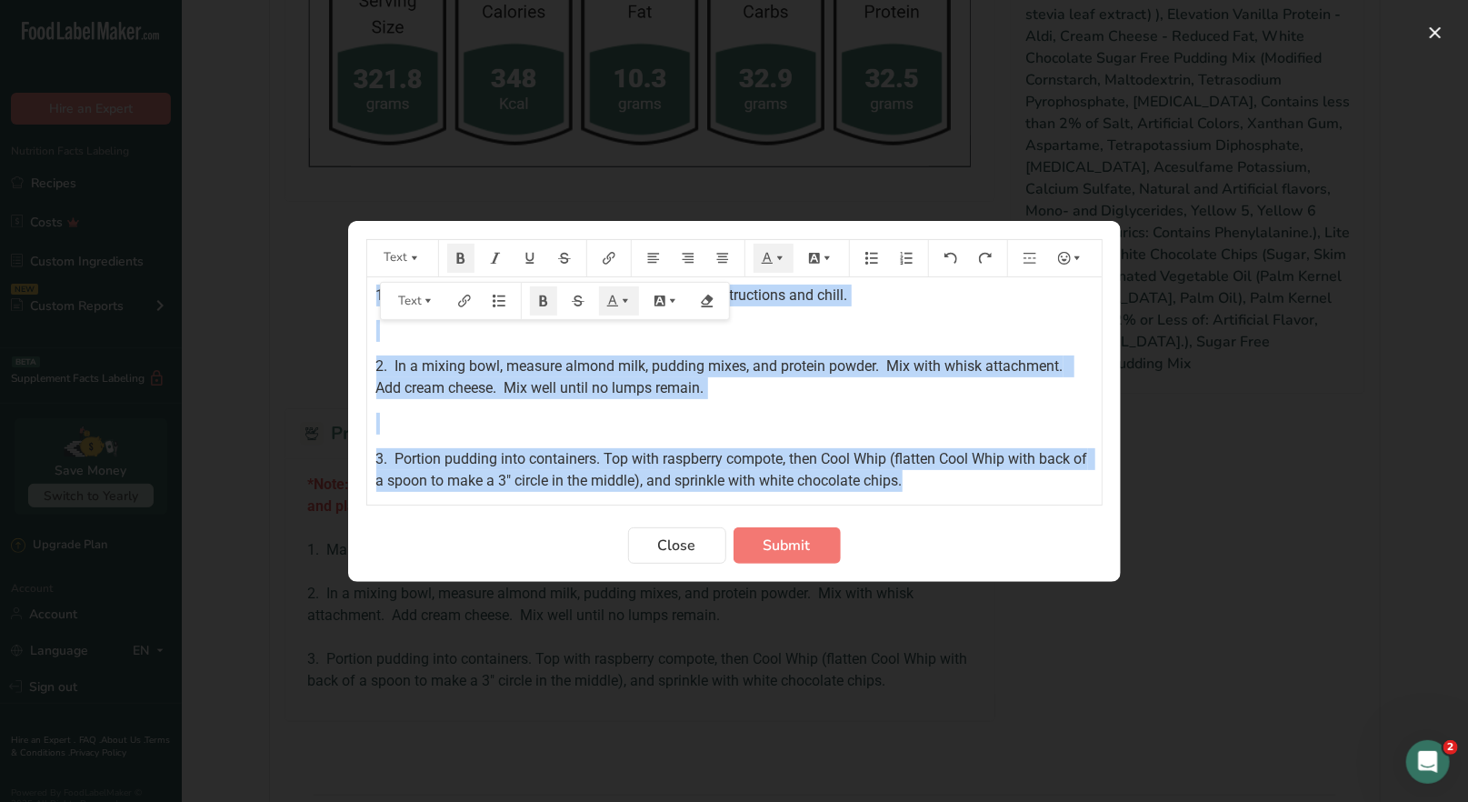
click at [1059, 497] on div "*Note: If you have leftover raspberry compote place in 16 oz. containers, label…" at bounding box center [734, 390] width 734 height 227
drag, startPoint x: 689, startPoint y: 543, endPoint x: 691, endPoint y: 479, distance: 64.5
click at [689, 539] on span "Close" at bounding box center [677, 545] width 38 height 22
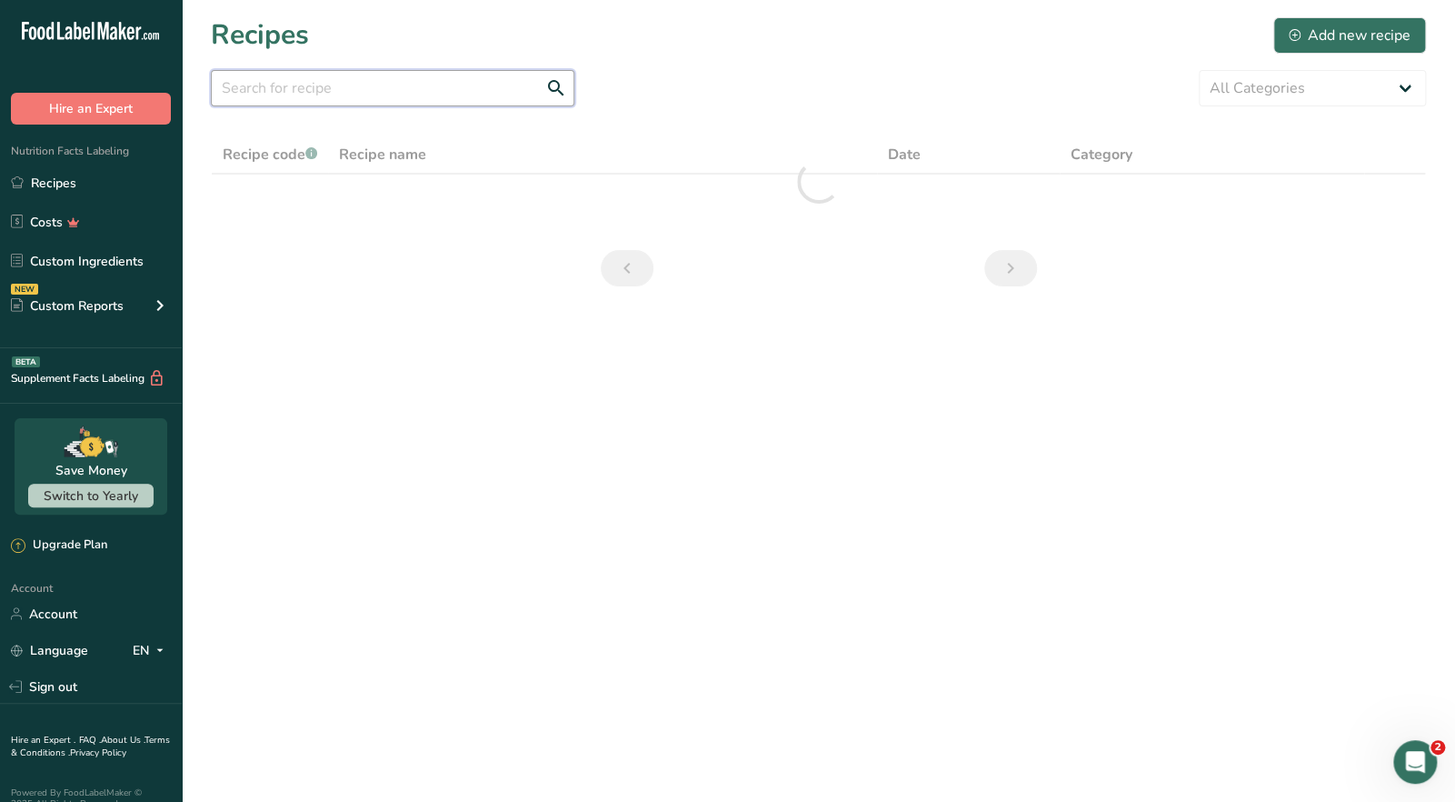
click at [275, 95] on input "text" at bounding box center [393, 88] width 364 height 36
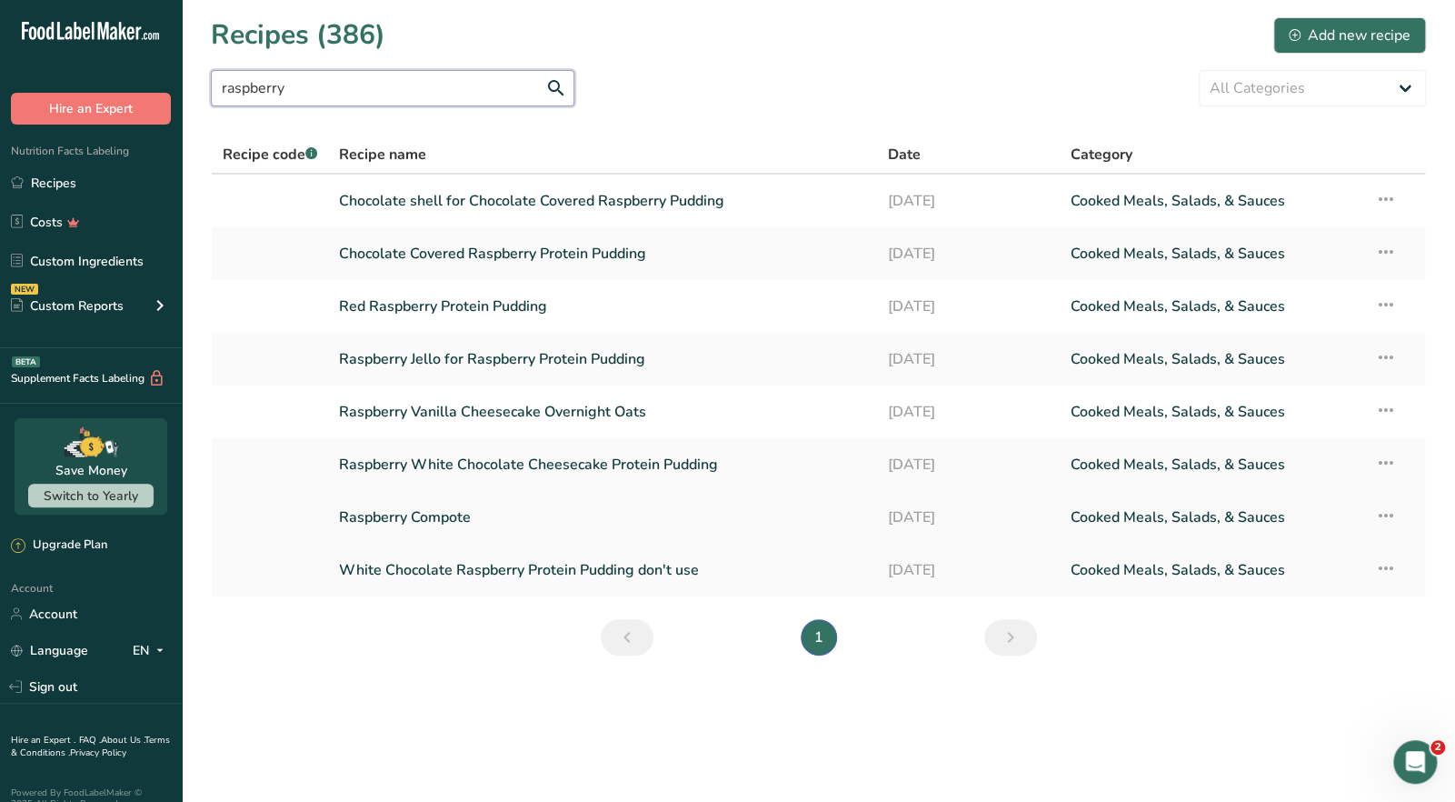
type input "raspberry"
click at [427, 518] on link "Raspberry Compote" at bounding box center [602, 517] width 526 height 38
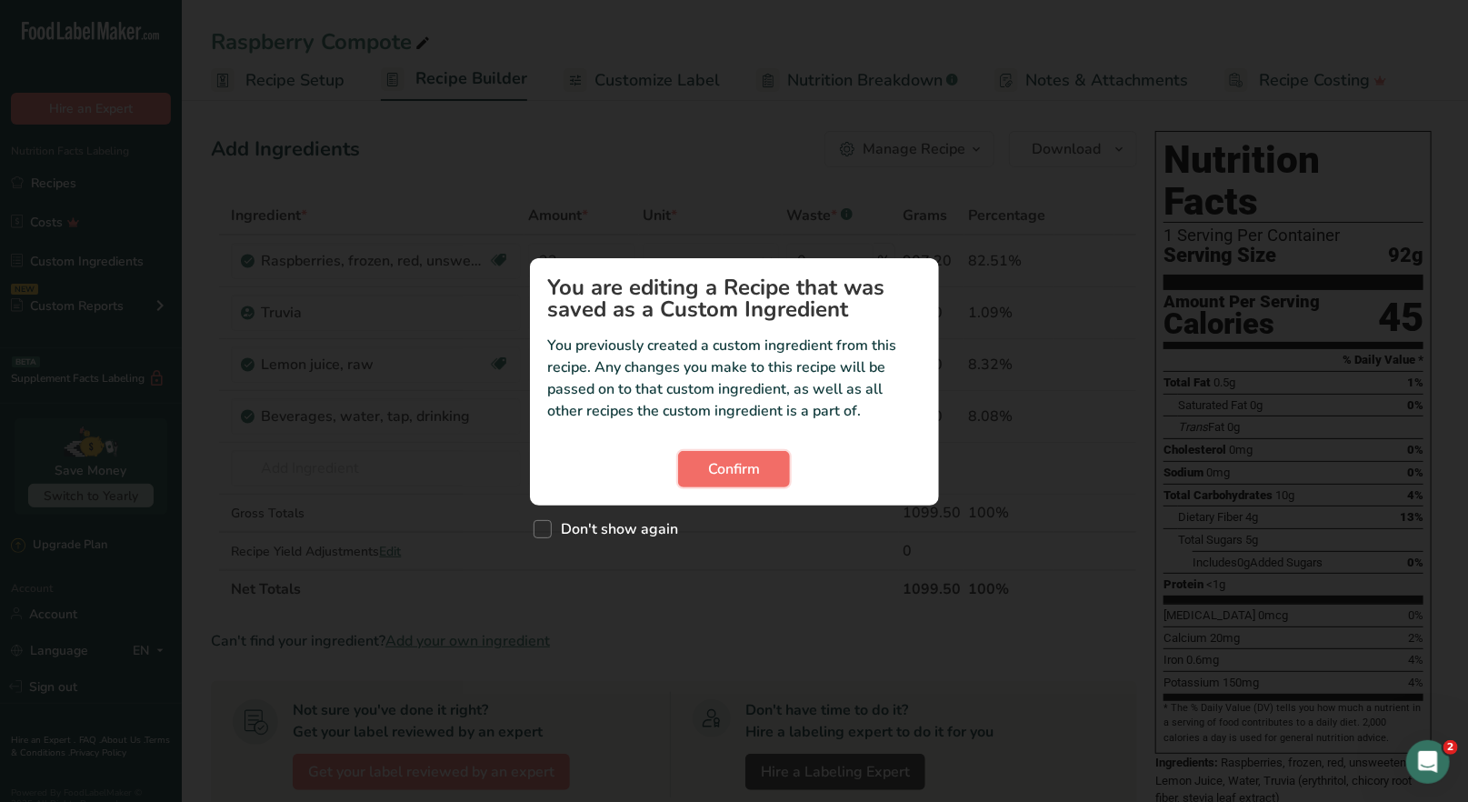
click at [730, 467] on span "Confirm" at bounding box center [734, 469] width 52 height 22
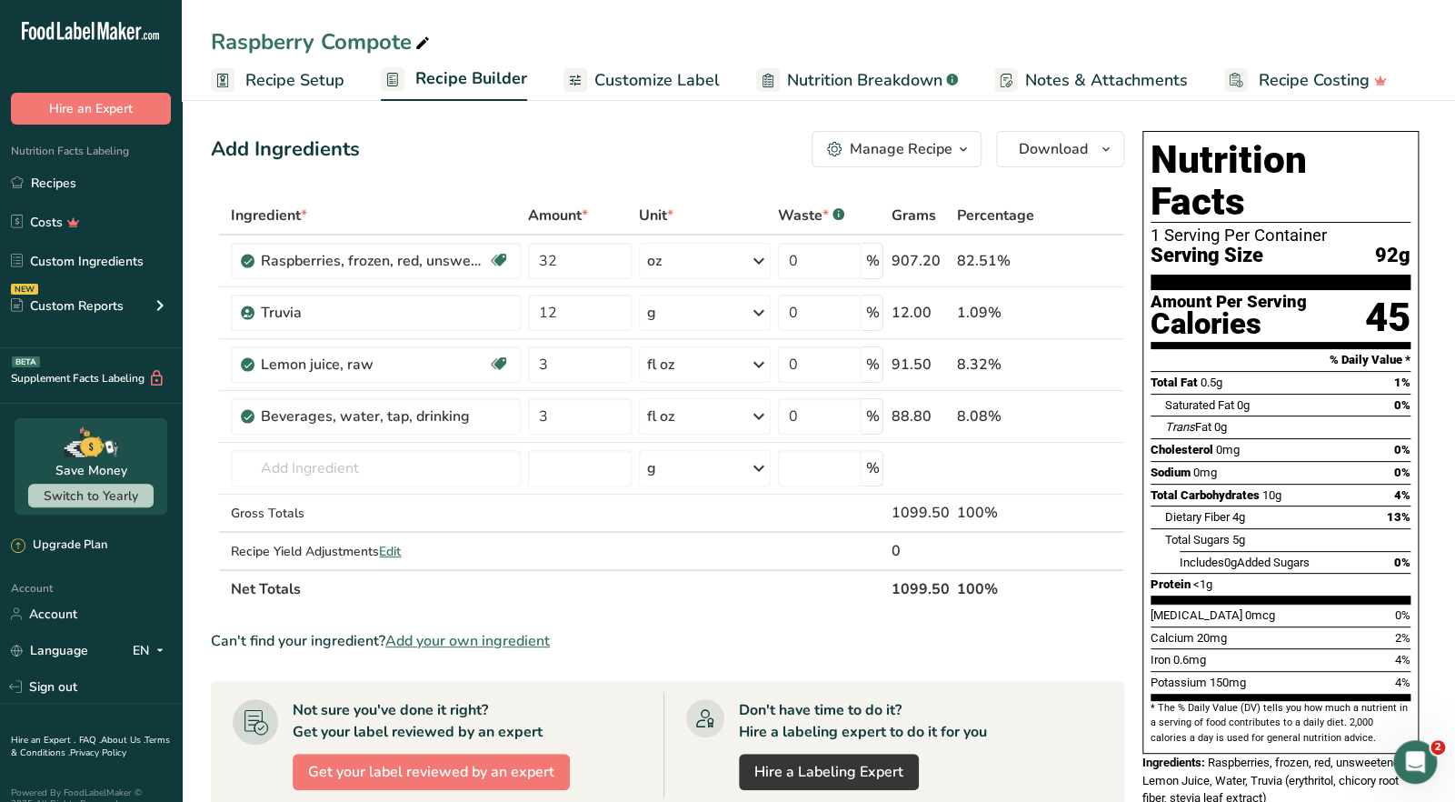
click at [892, 157] on div "Manage Recipe" at bounding box center [901, 149] width 103 height 22
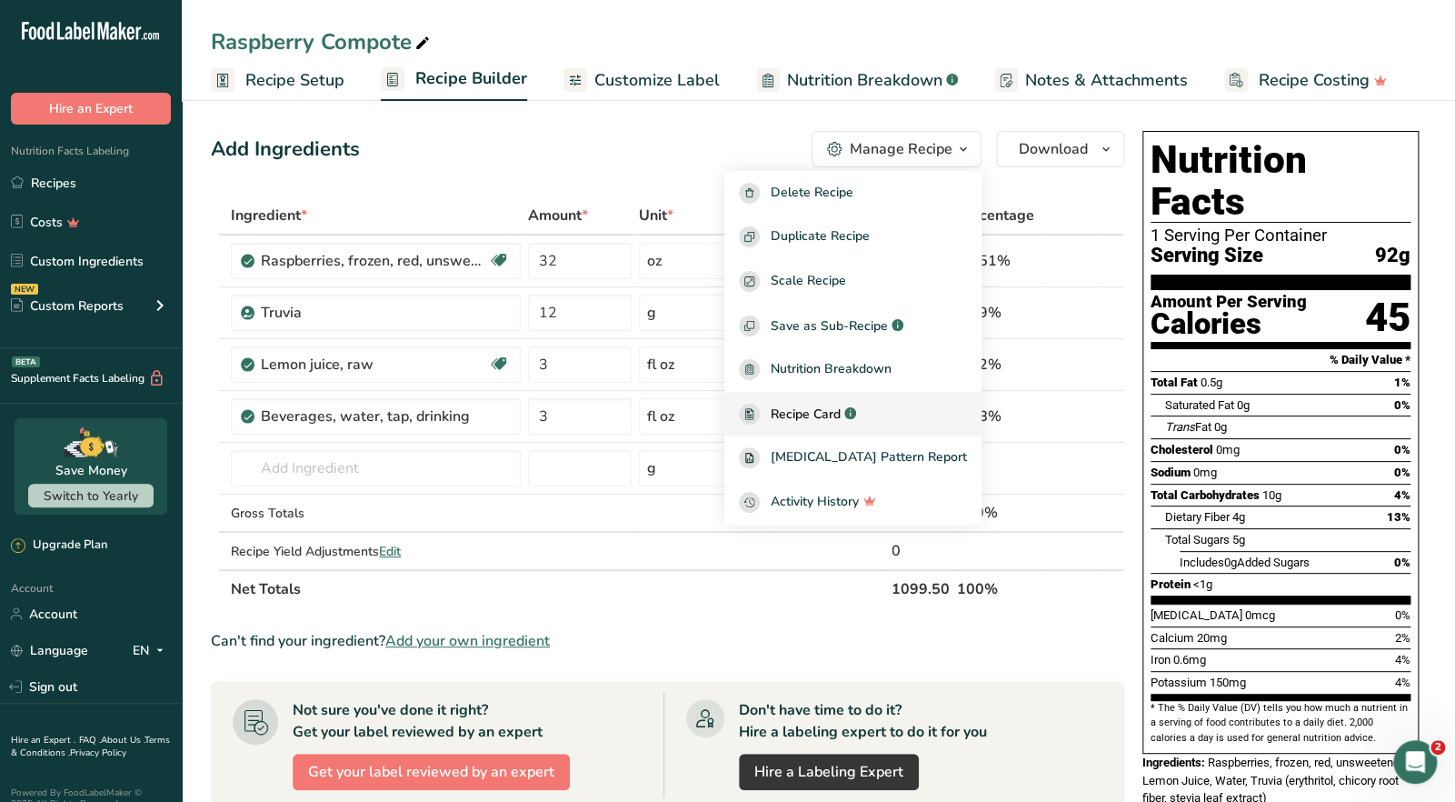
click at [841, 418] on span "Recipe Card" at bounding box center [806, 413] width 70 height 19
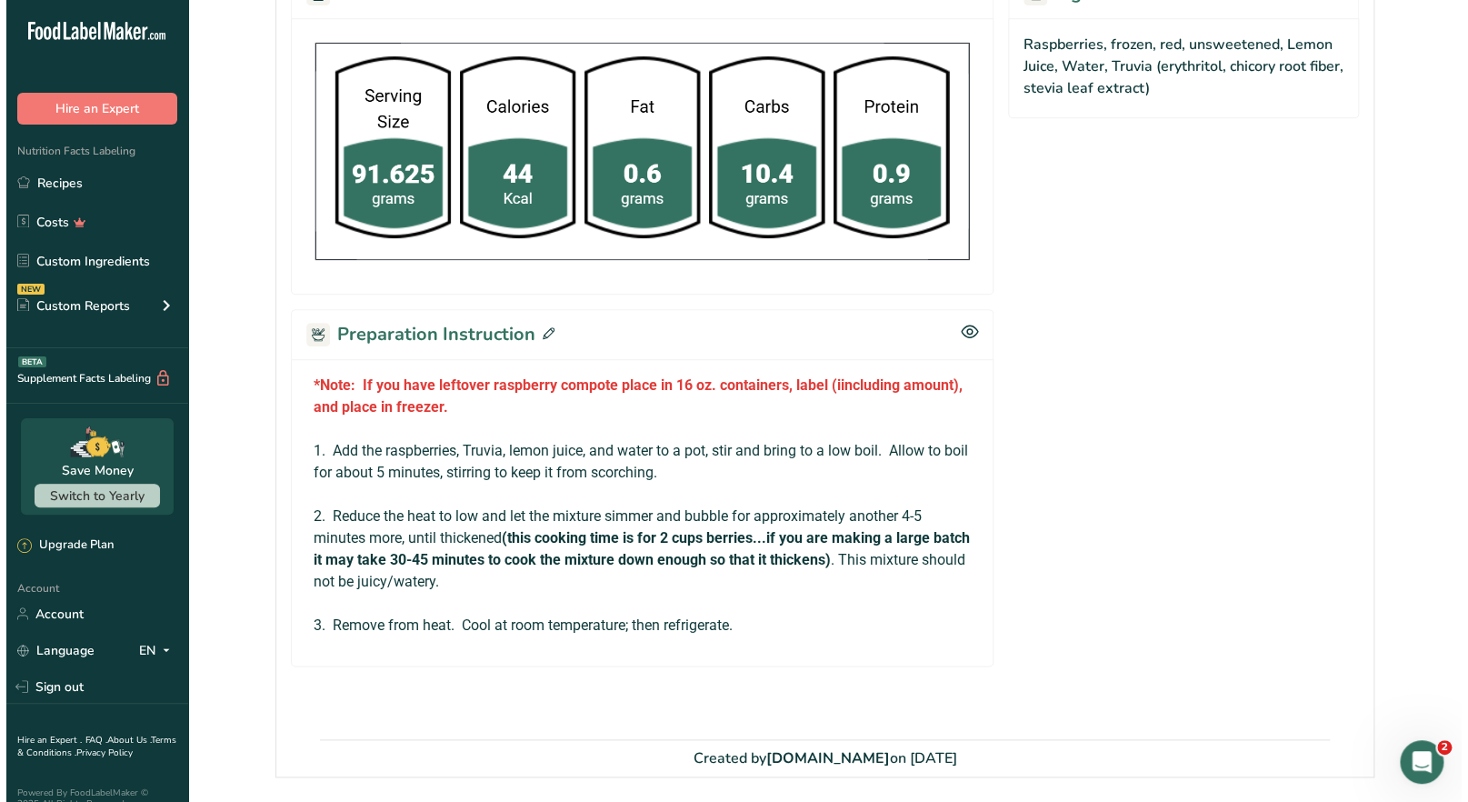
scroll to position [722, 0]
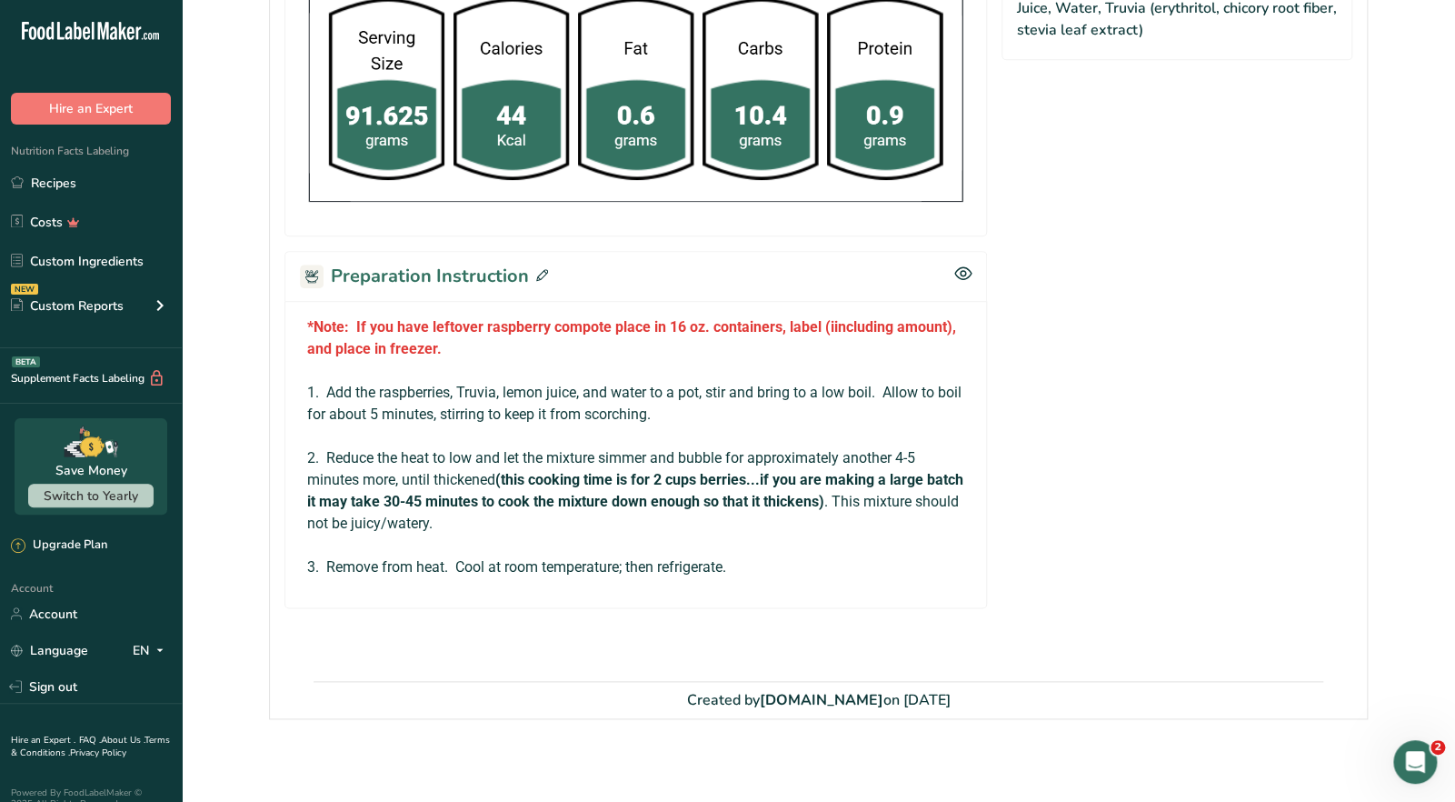
click at [543, 271] on icon at bounding box center [542, 275] width 12 height 12
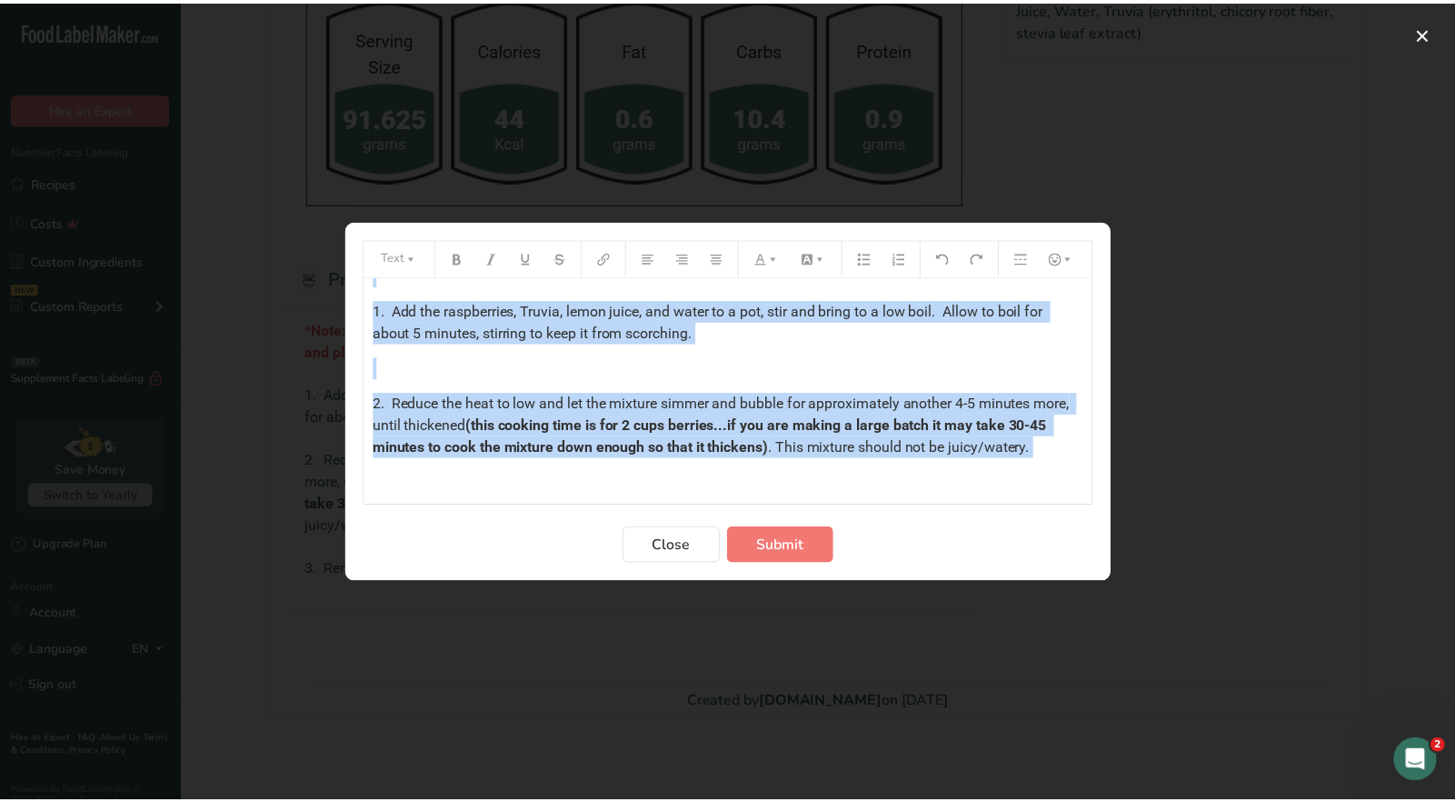
scroll to position [144, 0]
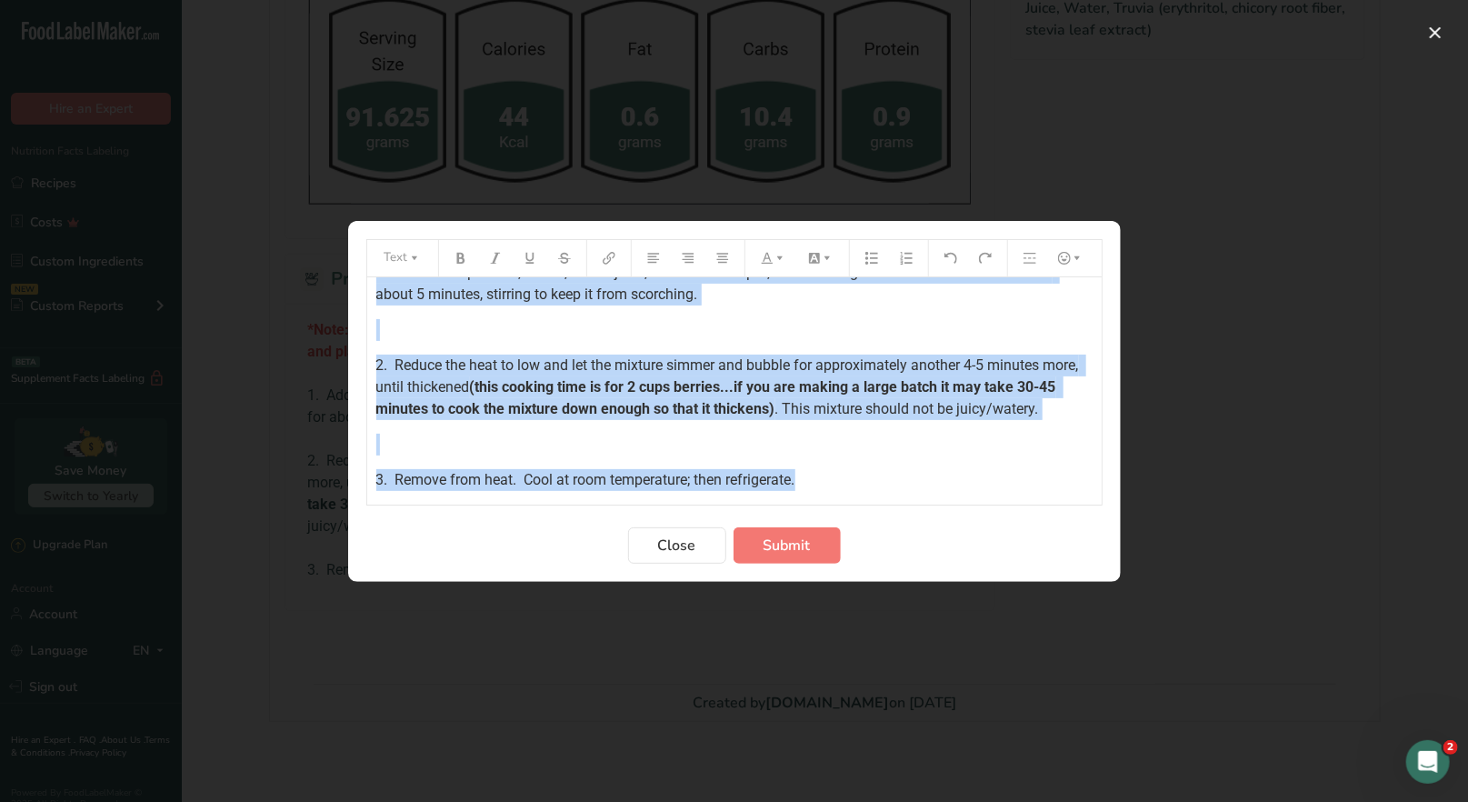
drag, startPoint x: 373, startPoint y: 300, endPoint x: 841, endPoint y: 476, distance: 499.3
click at [843, 493] on div "*Note: If you have leftover raspberry compote place in 16 oz. containers, label…" at bounding box center [734, 390] width 734 height 227
copy div "*Note: If you have leftover raspberry compote place in 16 oz. containers, label…"
drag, startPoint x: 682, startPoint y: 561, endPoint x: 662, endPoint y: 397, distance: 164.8
click at [682, 553] on button "Close" at bounding box center [677, 545] width 98 height 36
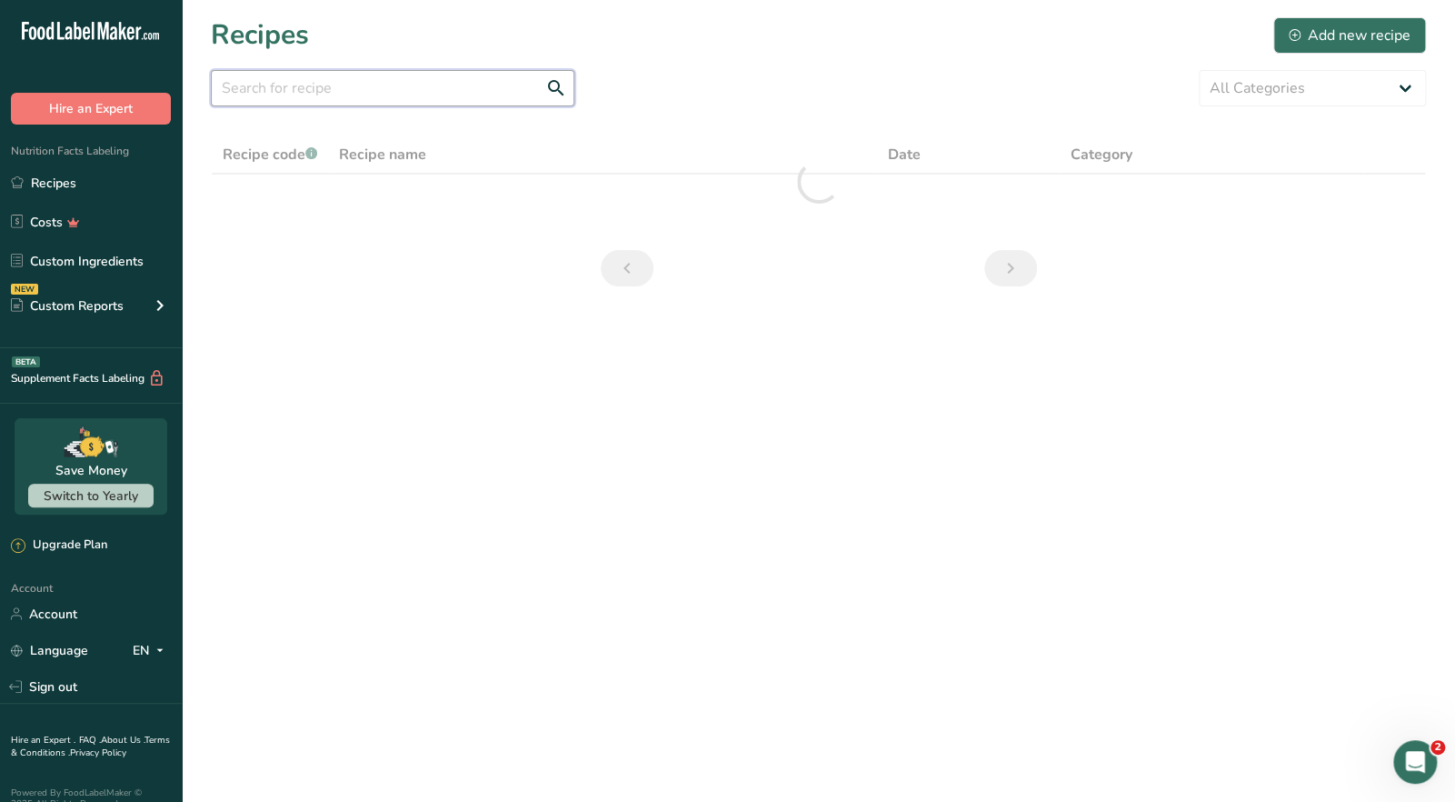
click at [368, 97] on input "text" at bounding box center [393, 88] width 364 height 36
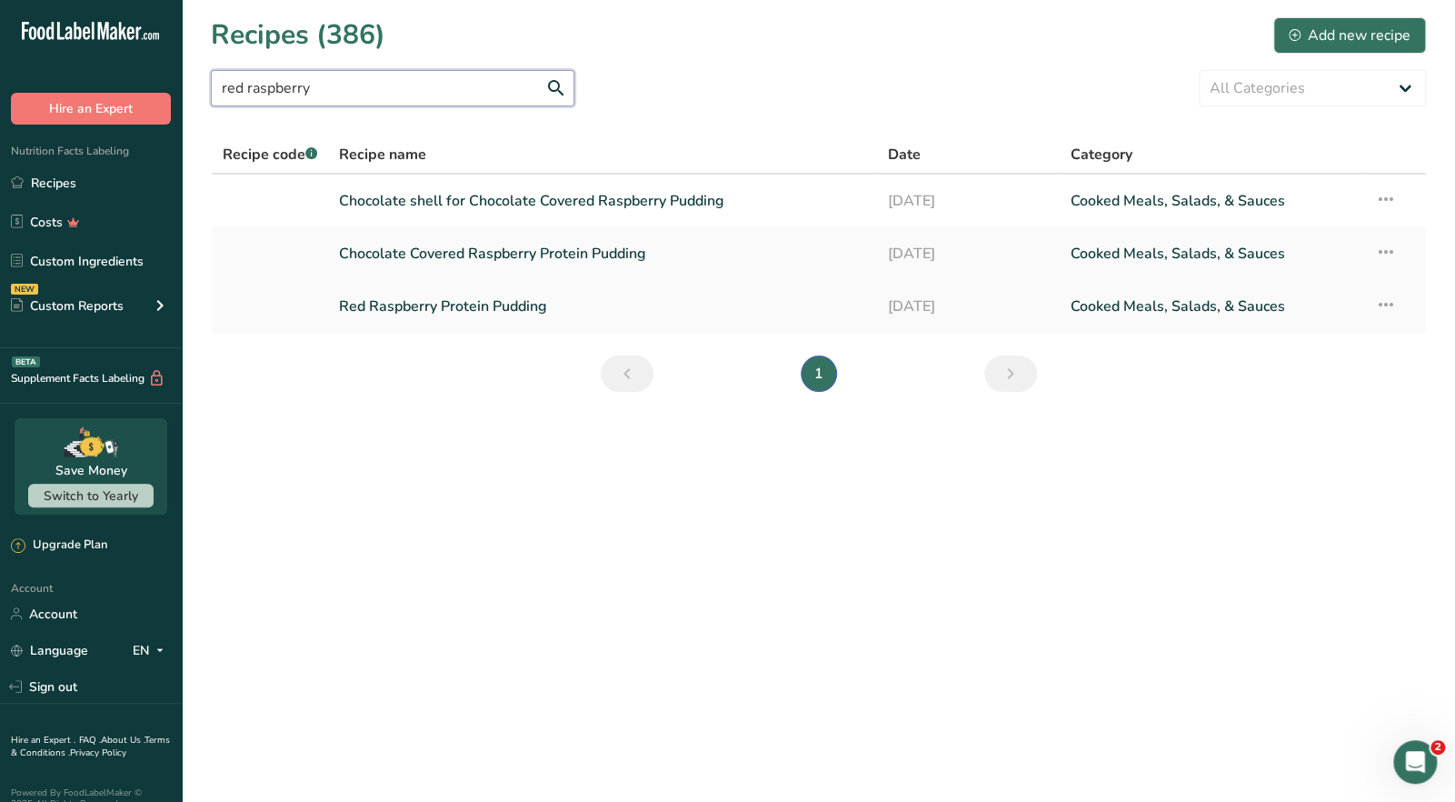
type input "red raspberry"
click at [439, 321] on link "Red Raspberry Protein Pudding" at bounding box center [602, 306] width 526 height 38
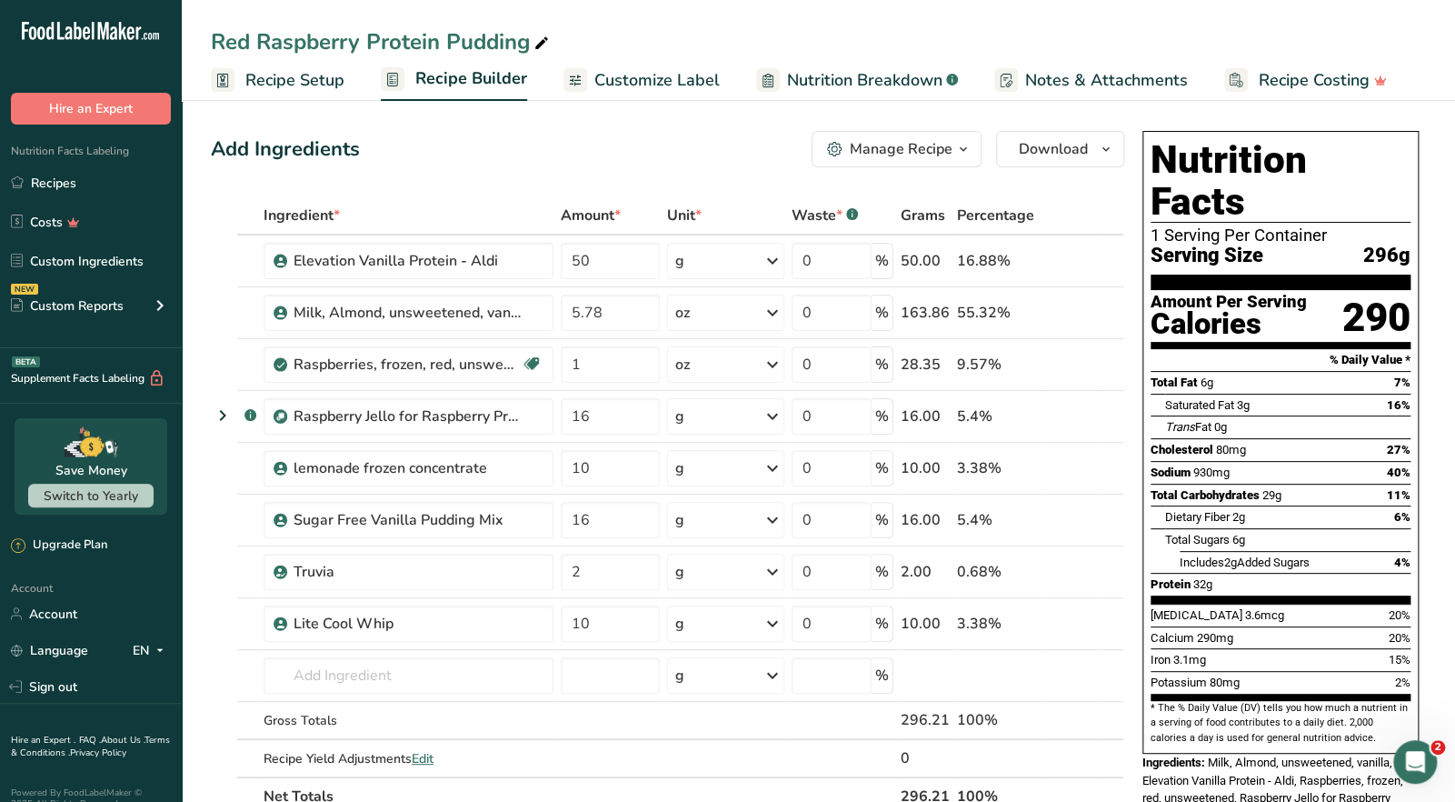
click at [895, 138] on div "Manage Recipe" at bounding box center [901, 149] width 103 height 22
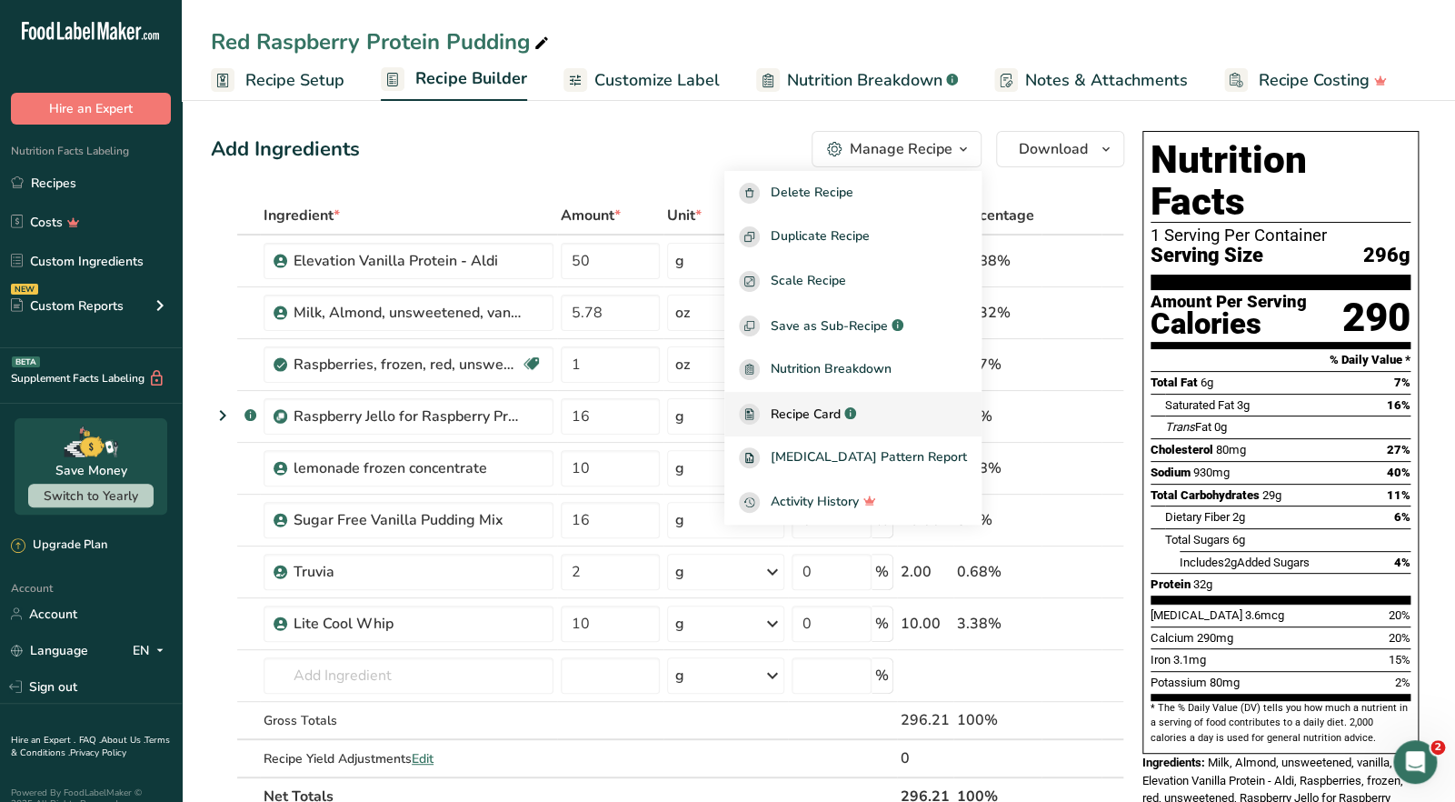
click at [835, 412] on span "Recipe Card" at bounding box center [806, 413] width 70 height 19
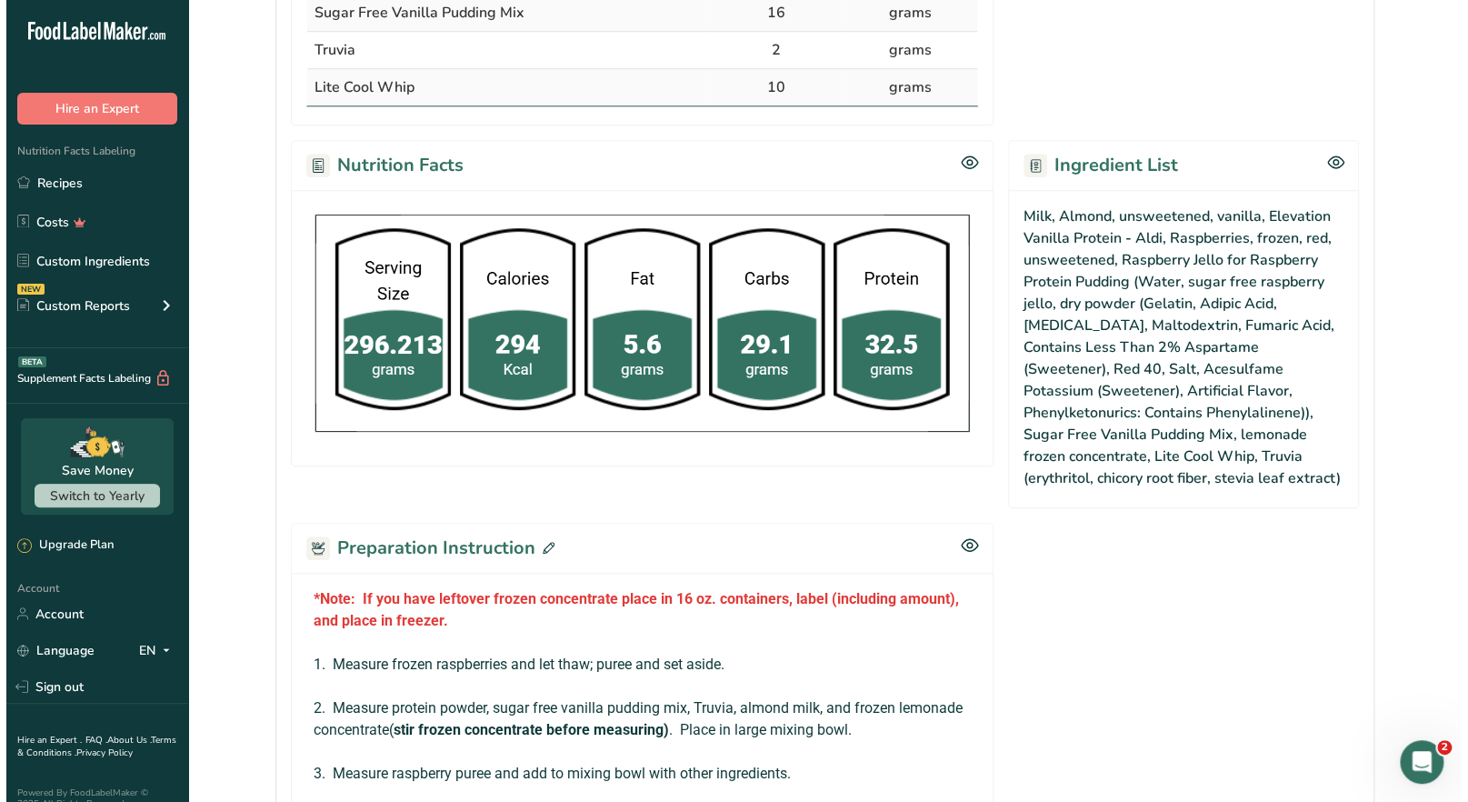
scroll to position [909, 0]
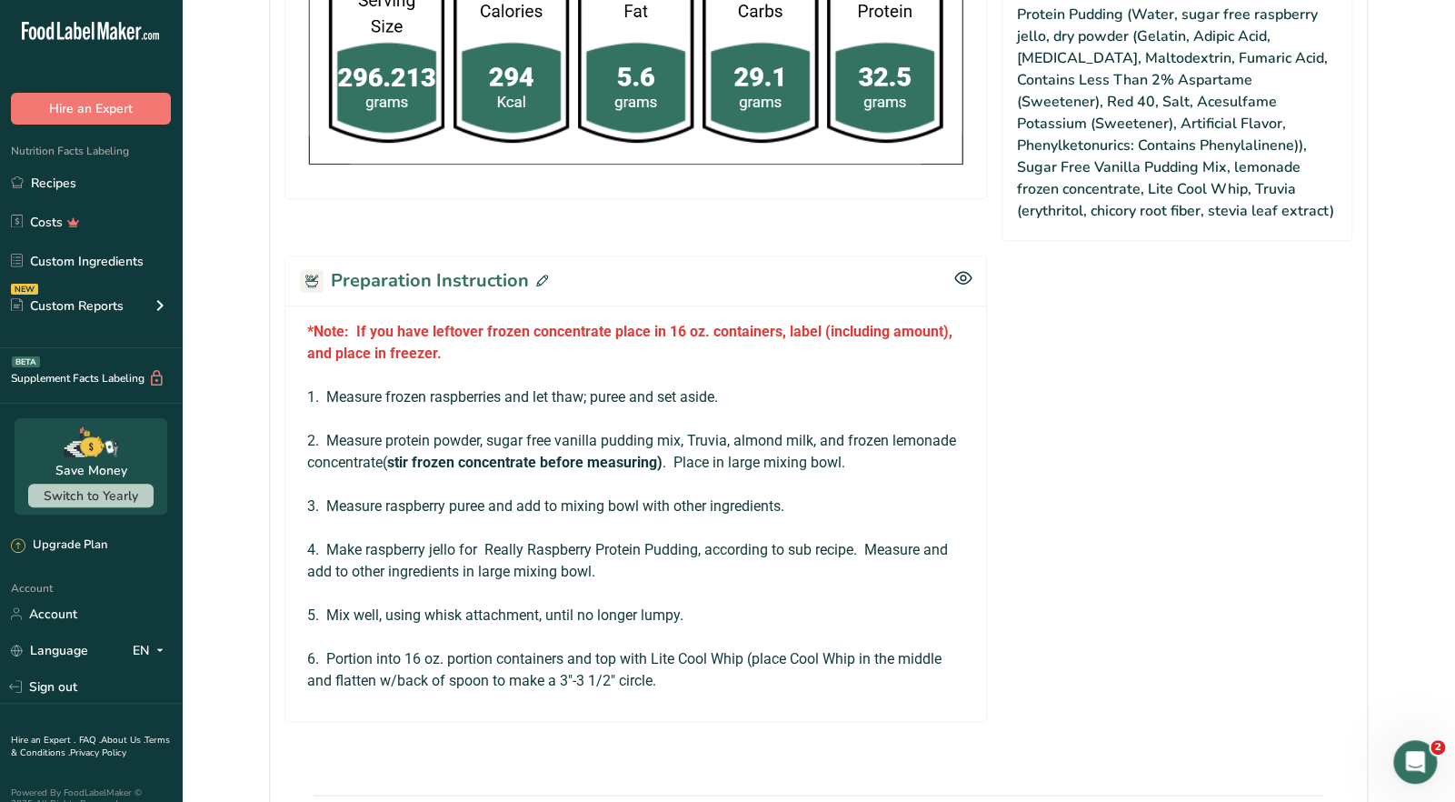
click at [510, 281] on h2 "Preparation Instruction" at bounding box center [424, 280] width 248 height 27
click at [539, 279] on icon at bounding box center [542, 280] width 12 height 12
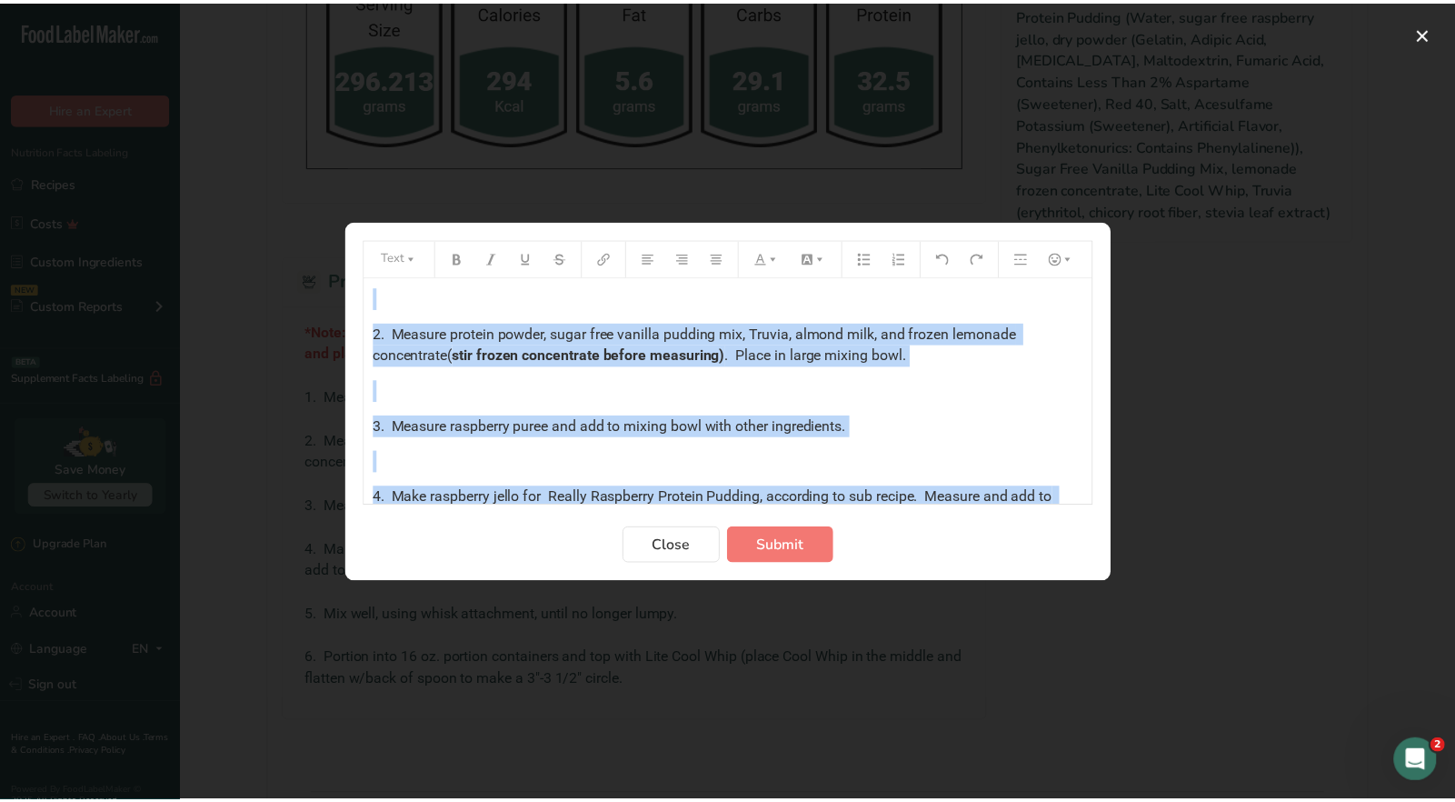
scroll to position [335, 0]
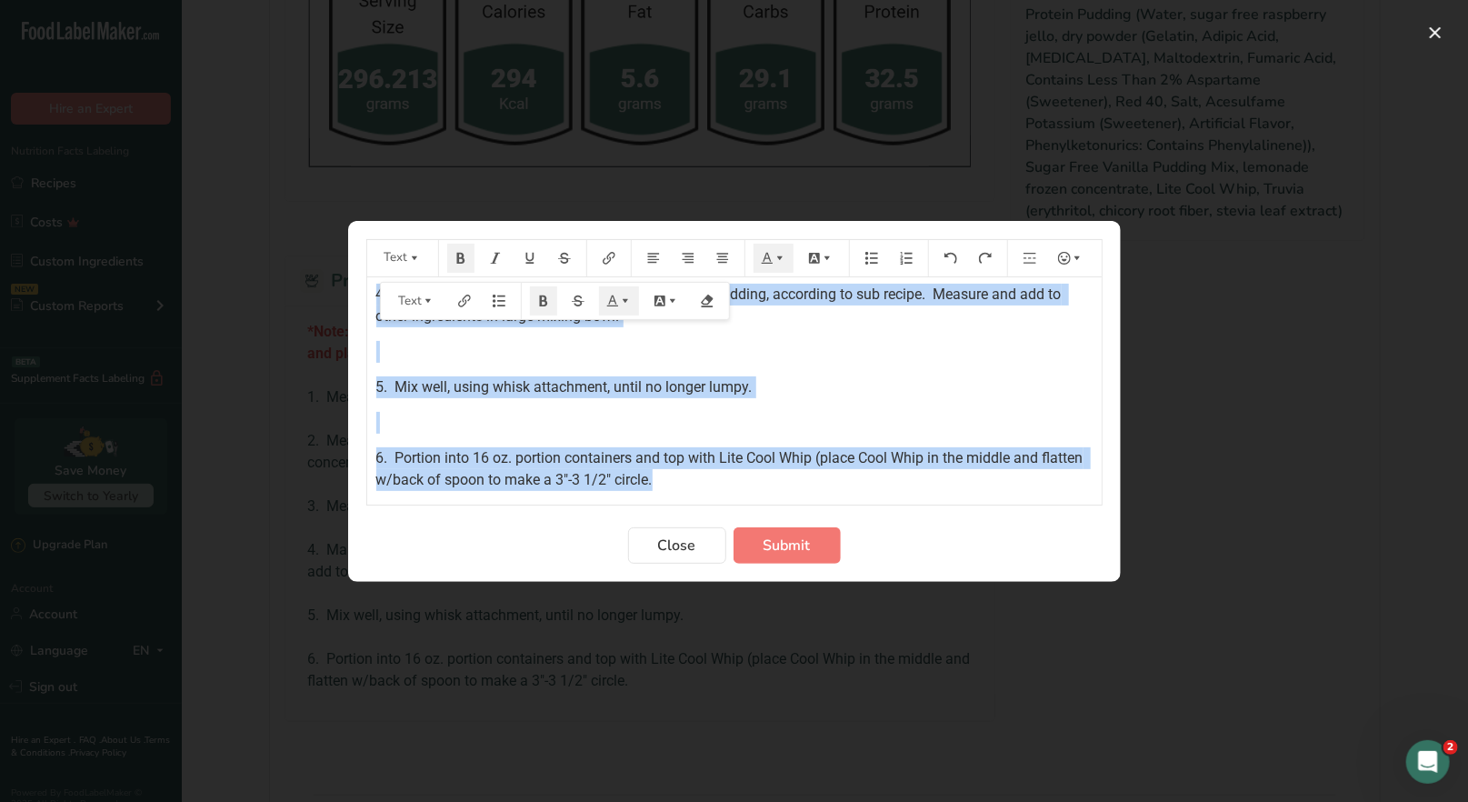
drag, startPoint x: 372, startPoint y: 301, endPoint x: 945, endPoint y: 477, distance: 599.9
click at [945, 479] on div "*Note: If you have leftover frozen concentrate place in 16 oz. containers, labe…" at bounding box center [734, 216] width 734 height 549
copy div "*Note: If you have leftover frozen concentrate place in 16 oz. containers, labe…"
click at [679, 550] on span "Close" at bounding box center [677, 545] width 38 height 22
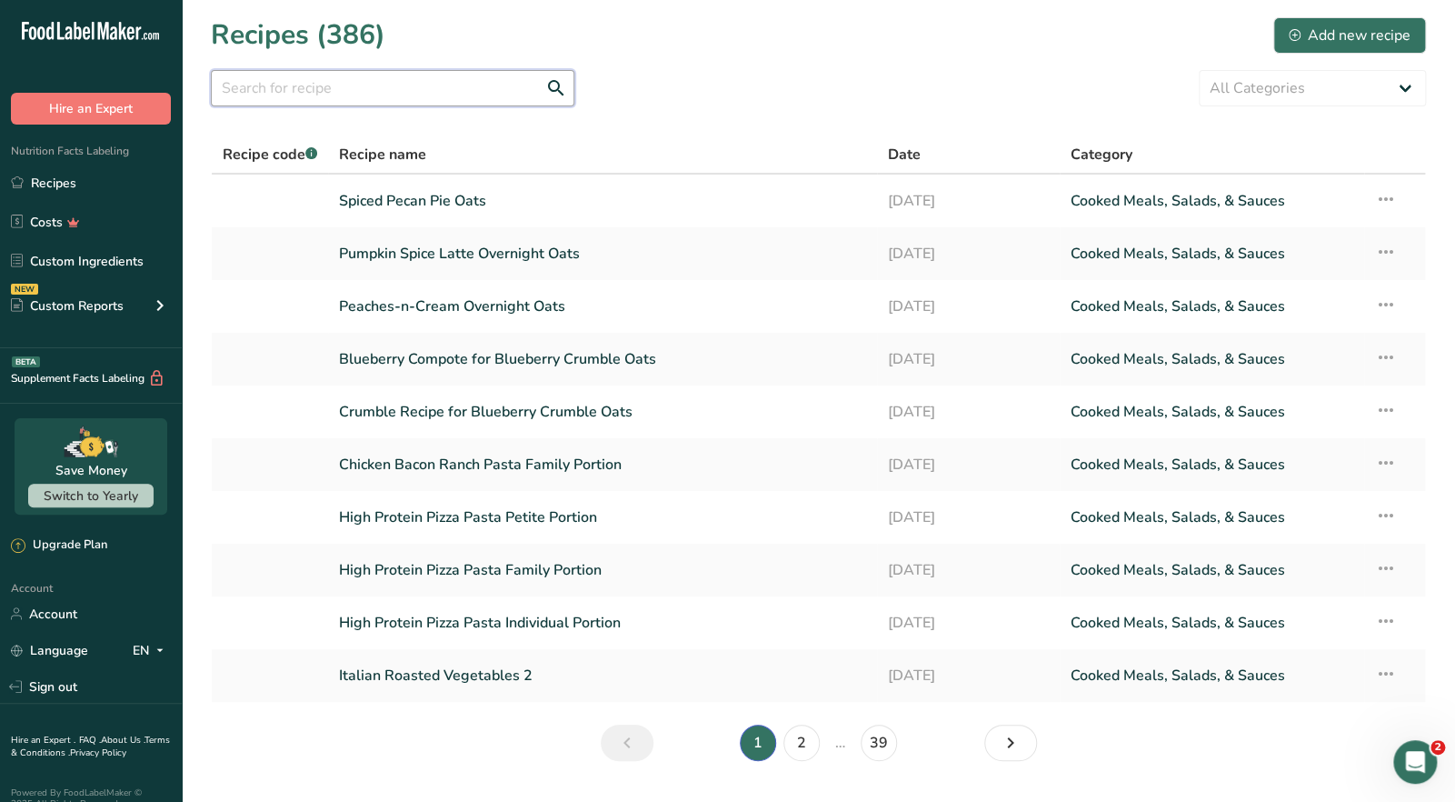
click at [345, 89] on input "text" at bounding box center [393, 88] width 364 height 36
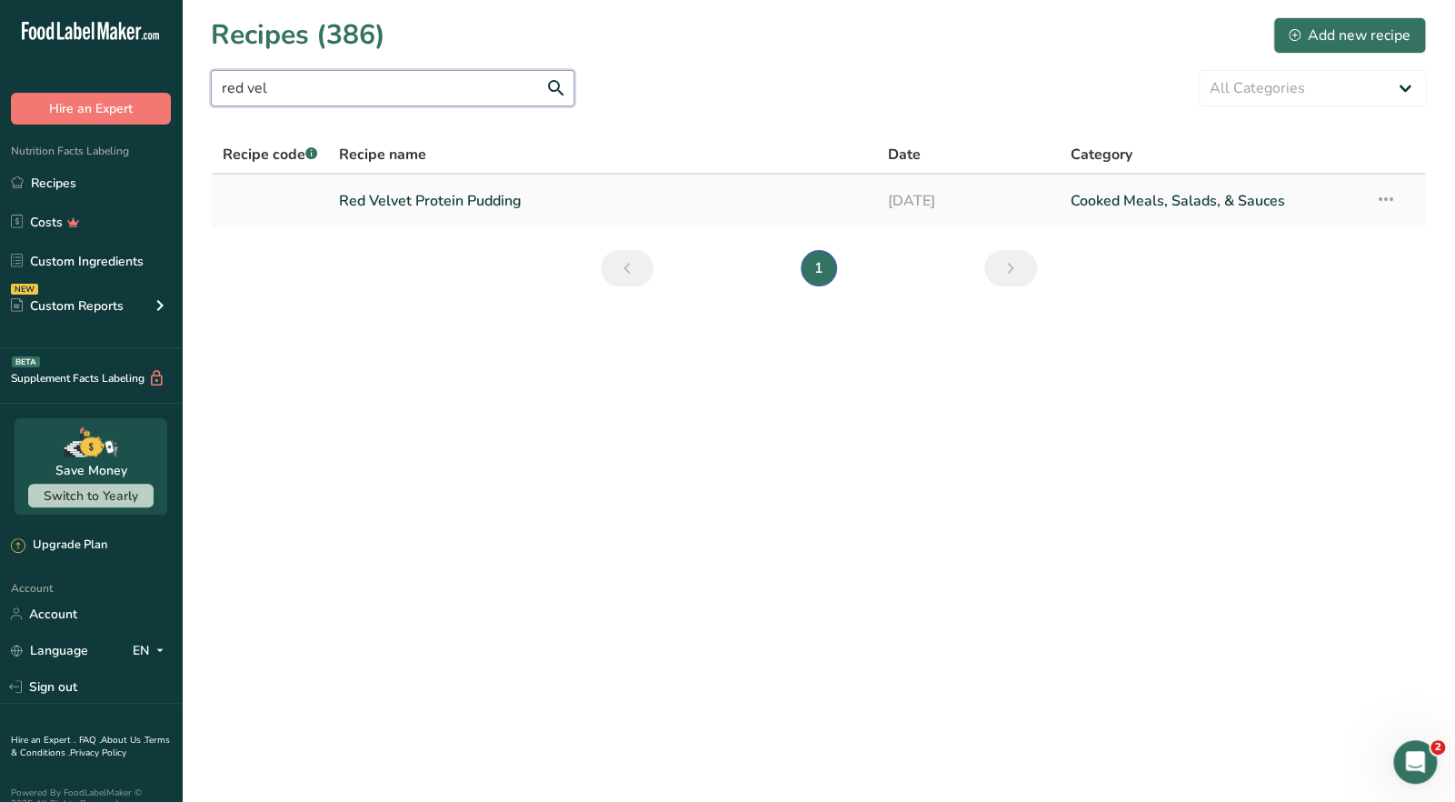
type input "red vel"
click at [492, 203] on link "Red Velvet Protein Pudding" at bounding box center [602, 201] width 526 height 38
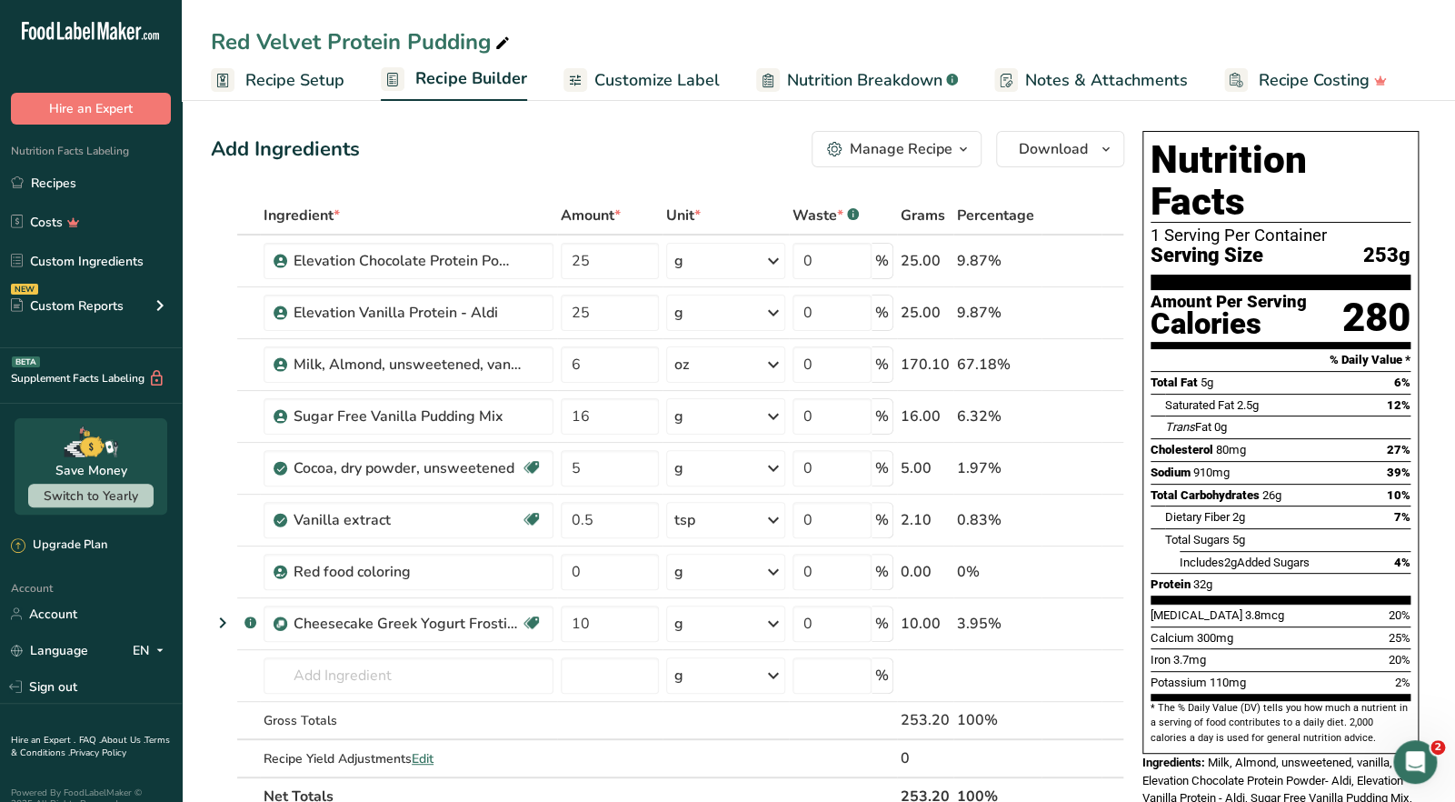
click at [962, 155] on icon "button" at bounding box center [963, 149] width 15 height 23
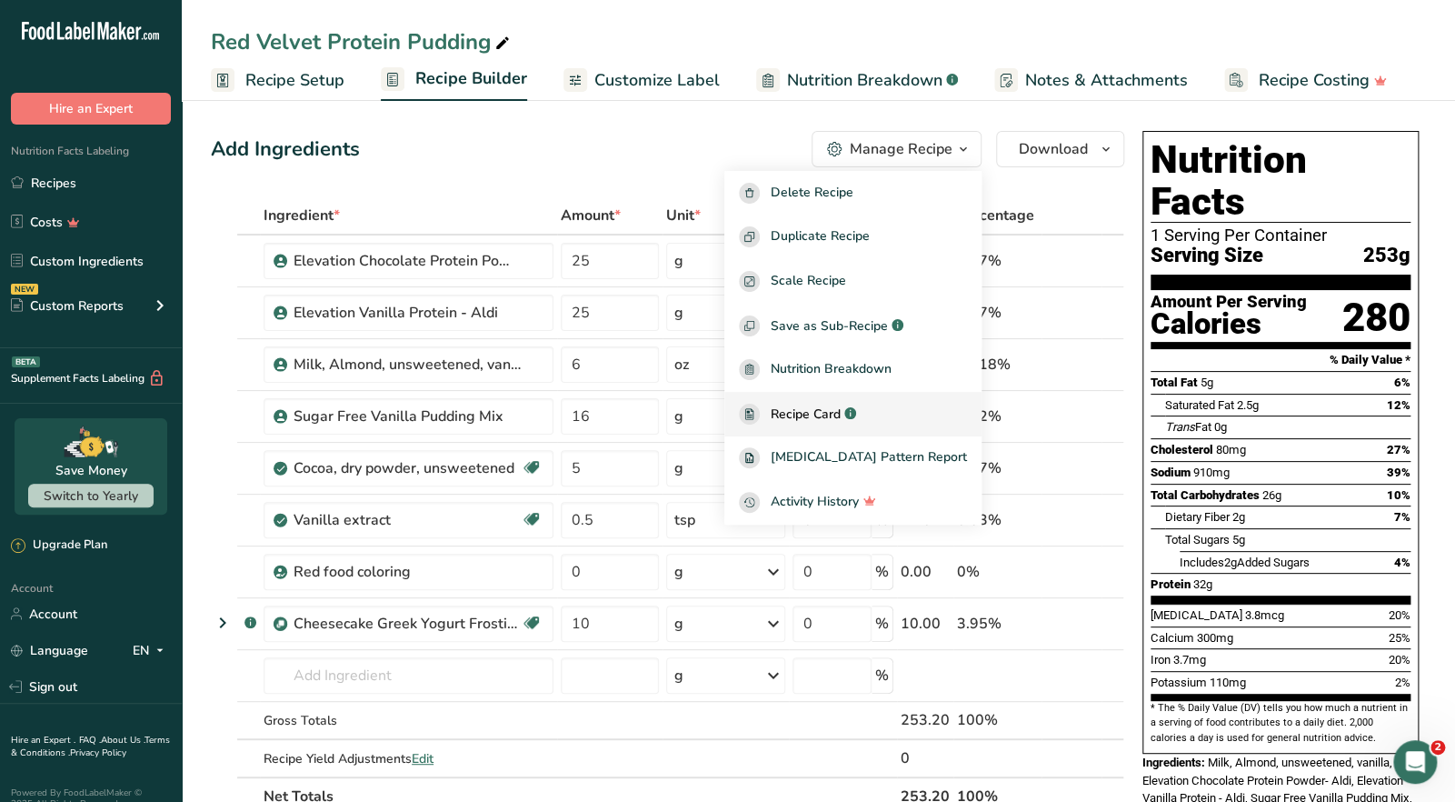
click at [841, 421] on span "Recipe Card" at bounding box center [806, 413] width 70 height 19
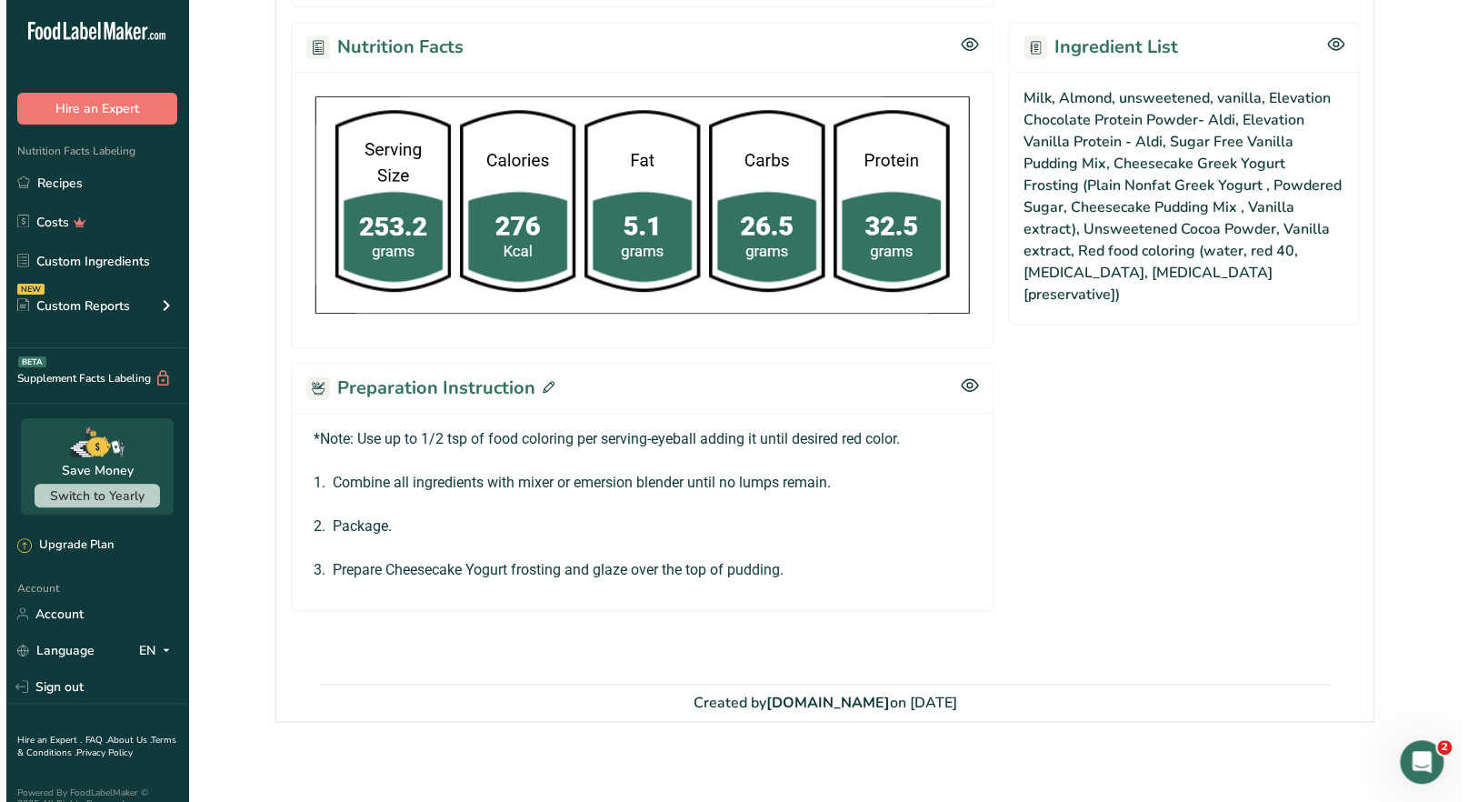
scroll to position [762, 0]
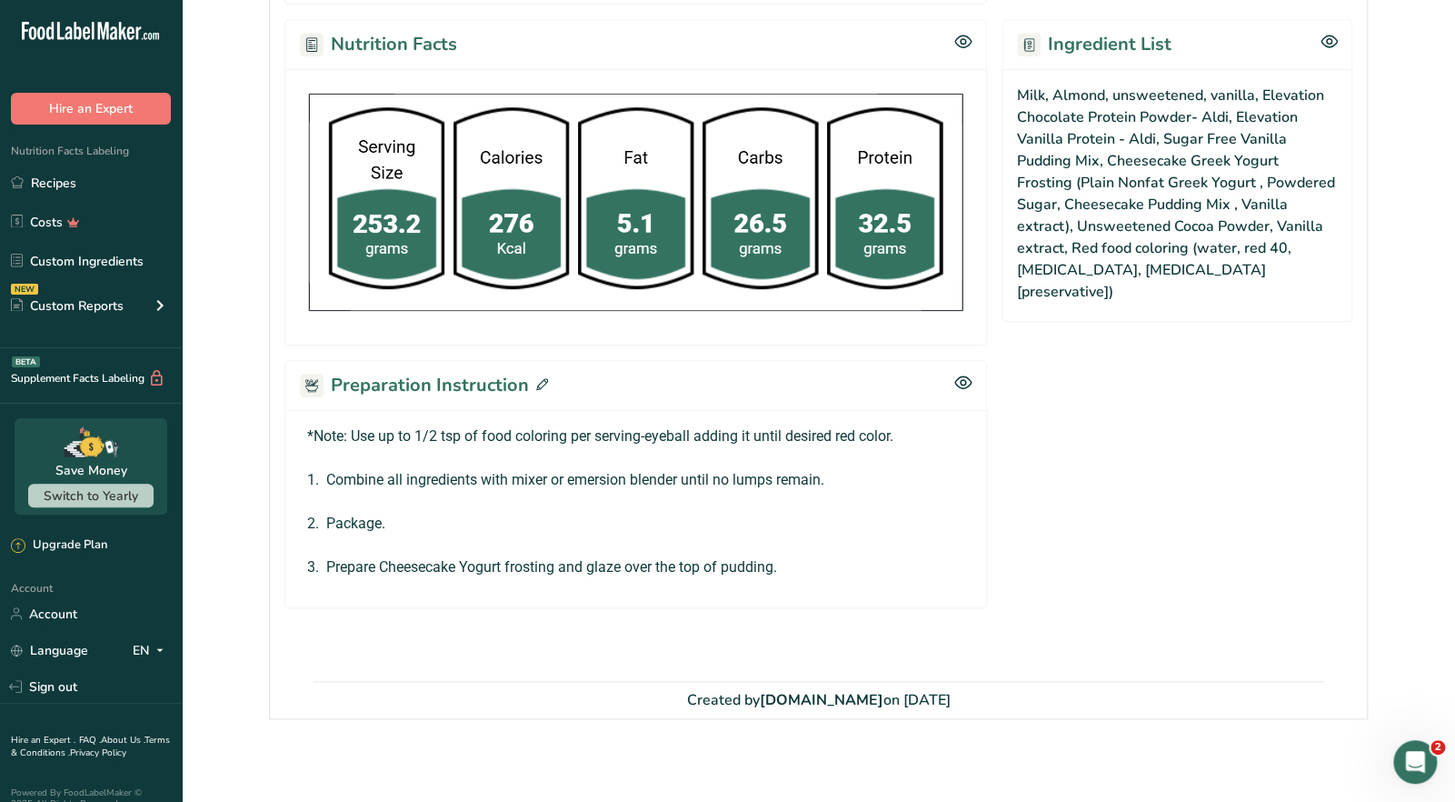
click at [538, 382] on icon at bounding box center [542, 384] width 12 height 12
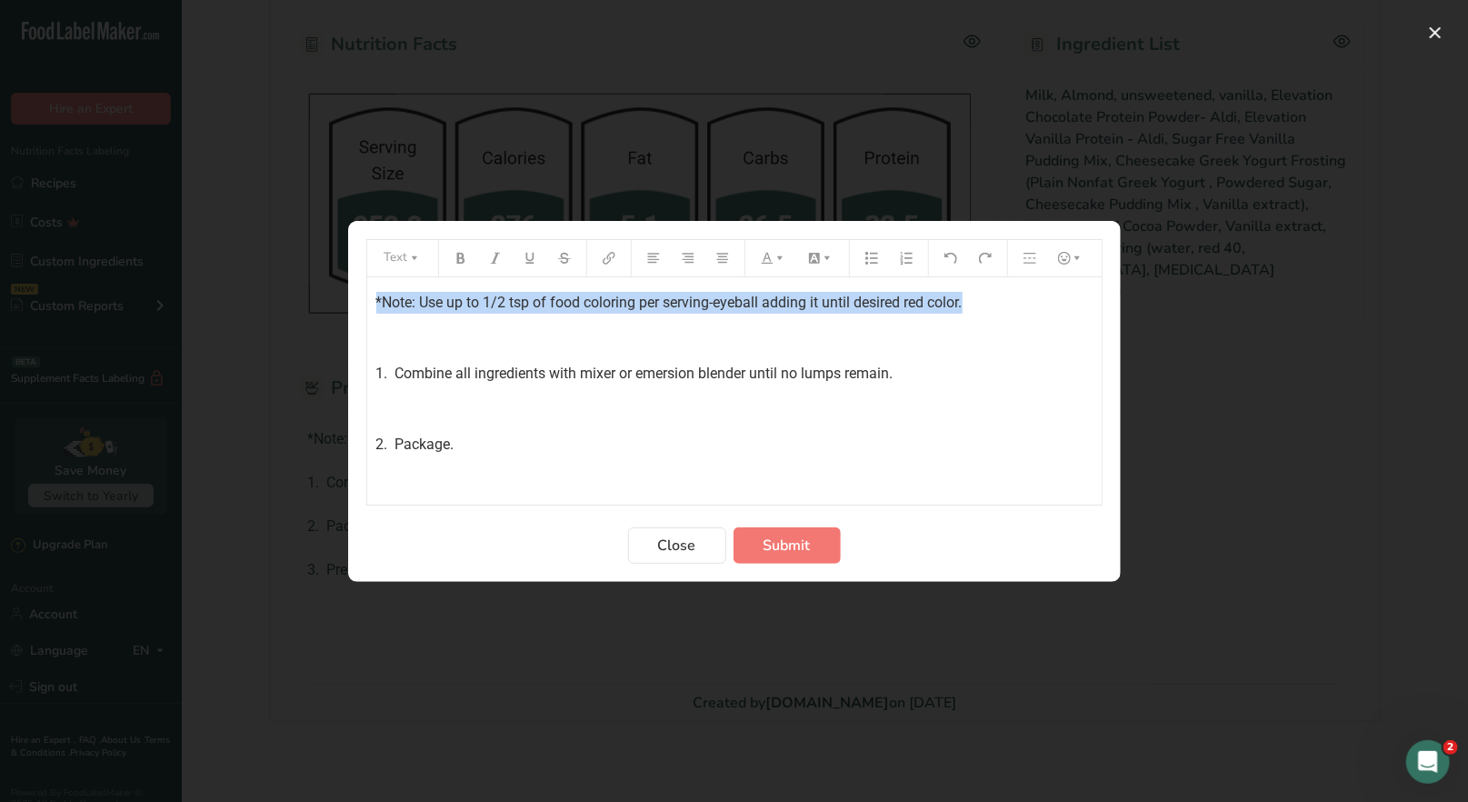
drag, startPoint x: 974, startPoint y: 301, endPoint x: 421, endPoint y: 275, distance: 554.0
click at [348, 306] on section "Text *Note: Use up to 1/2 tsp of food coloring per serving-eyeball adding it un…" at bounding box center [734, 401] width 772 height 361
drag, startPoint x: 467, startPoint y: 263, endPoint x: 664, endPoint y: 264, distance: 197.2
click at [468, 263] on button "Preparation instructions modal" at bounding box center [460, 258] width 27 height 29
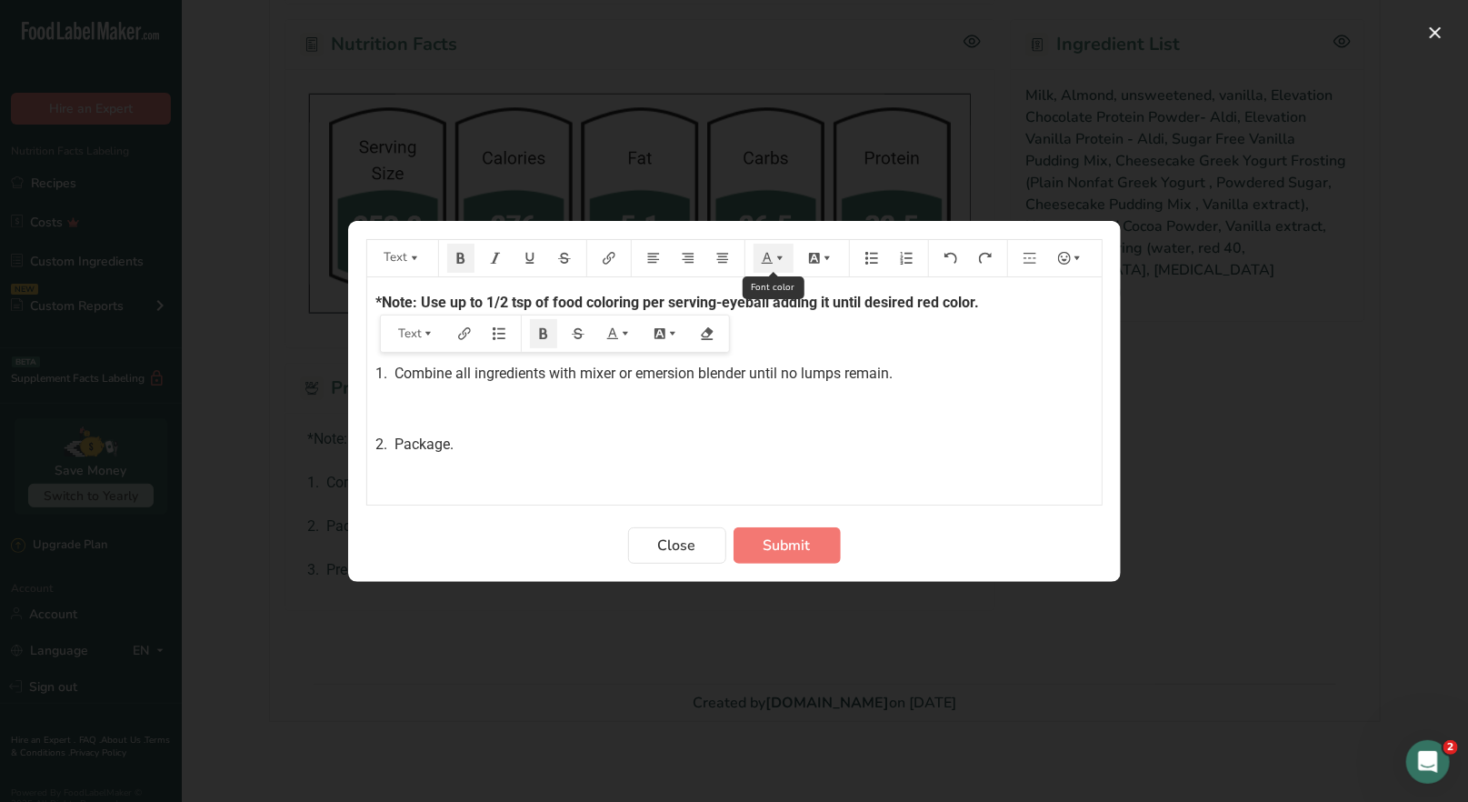
click at [766, 259] on icon "Preparation instructions modal" at bounding box center [767, 258] width 13 height 13
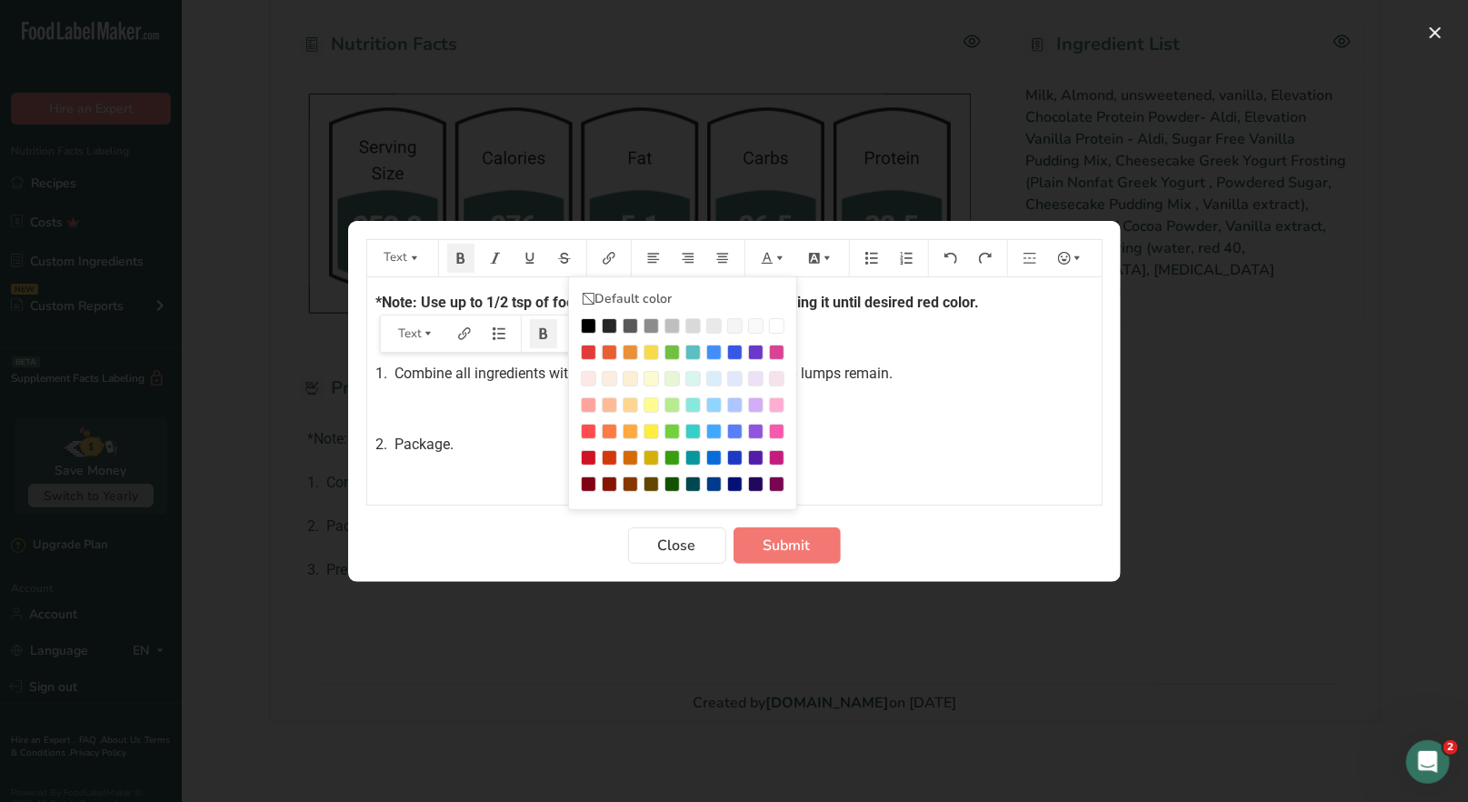
drag, startPoint x: 589, startPoint y: 346, endPoint x: 828, endPoint y: 441, distance: 257.0
click at [590, 346] on div "Preparation instructions modal" at bounding box center [588, 351] width 15 height 15
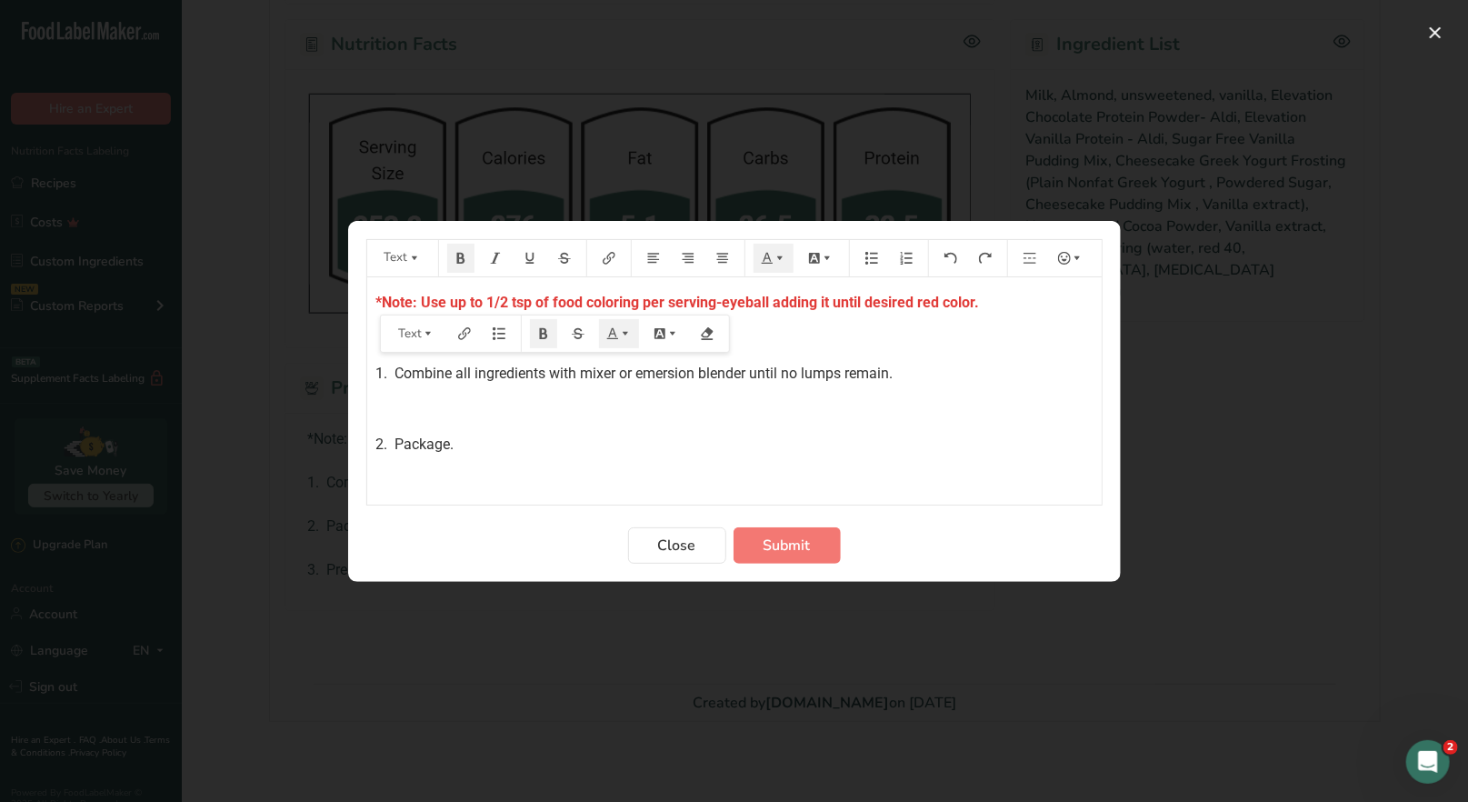
drag, startPoint x: 865, startPoint y: 458, endPoint x: 663, endPoint y: 418, distance: 205.7
click at [864, 456] on div "*Note: Use up to 1/2 tsp of food coloring per serving-eyeball adding it until d…" at bounding box center [734, 401] width 734 height 249
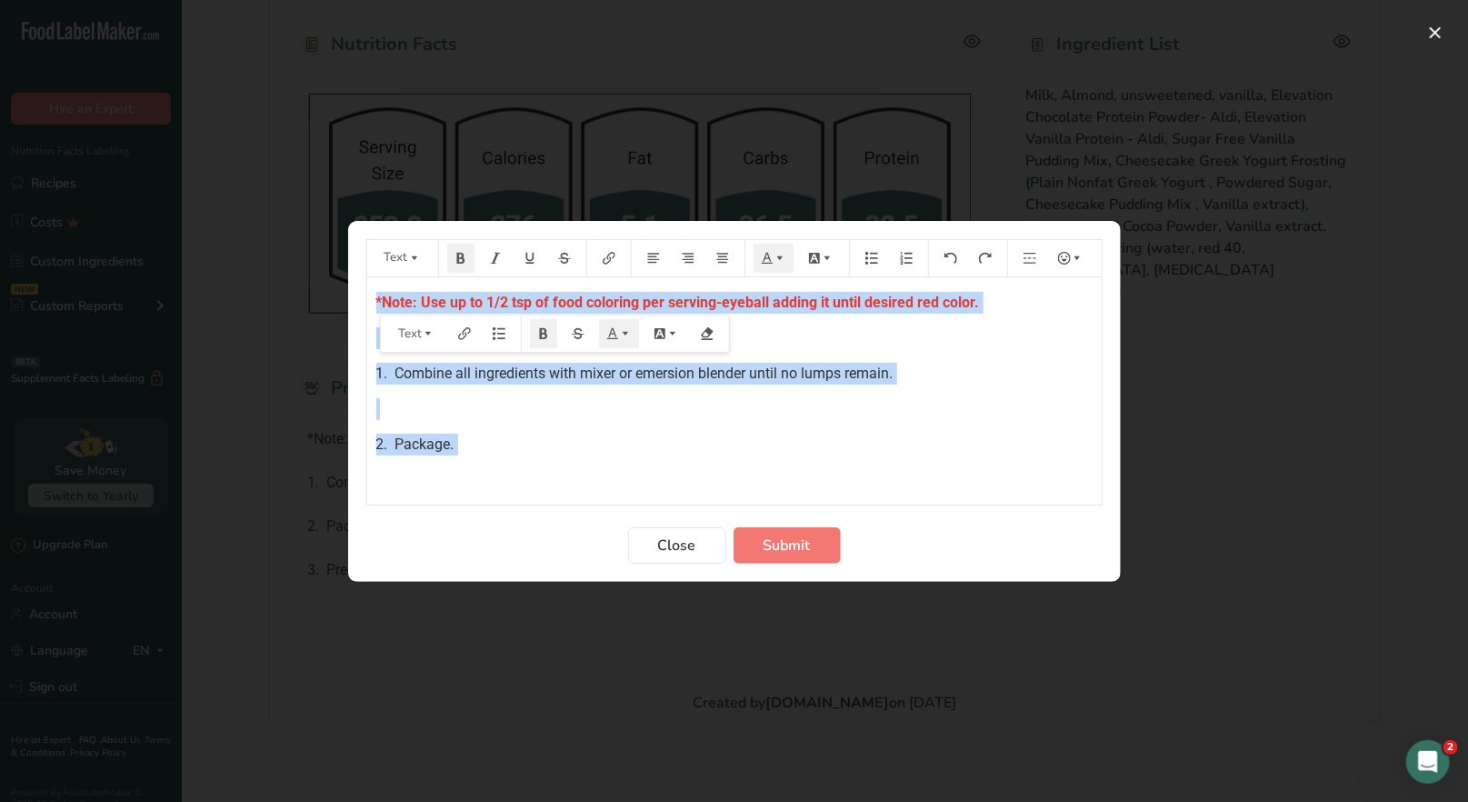
drag, startPoint x: 369, startPoint y: 301, endPoint x: 563, endPoint y: 456, distance: 248.2
click at [563, 456] on div "*Note: Use up to 1/2 tsp of food coloring per serving-eyeball adding it until d…" at bounding box center [734, 401] width 734 height 249
copy div "*Note: Use up to 1/2 tsp of food coloring per serving-eyeball adding it until d…"
drag, startPoint x: 784, startPoint y: 547, endPoint x: 822, endPoint y: 473, distance: 82.5
click at [784, 546] on span "Submit" at bounding box center [786, 545] width 47 height 22
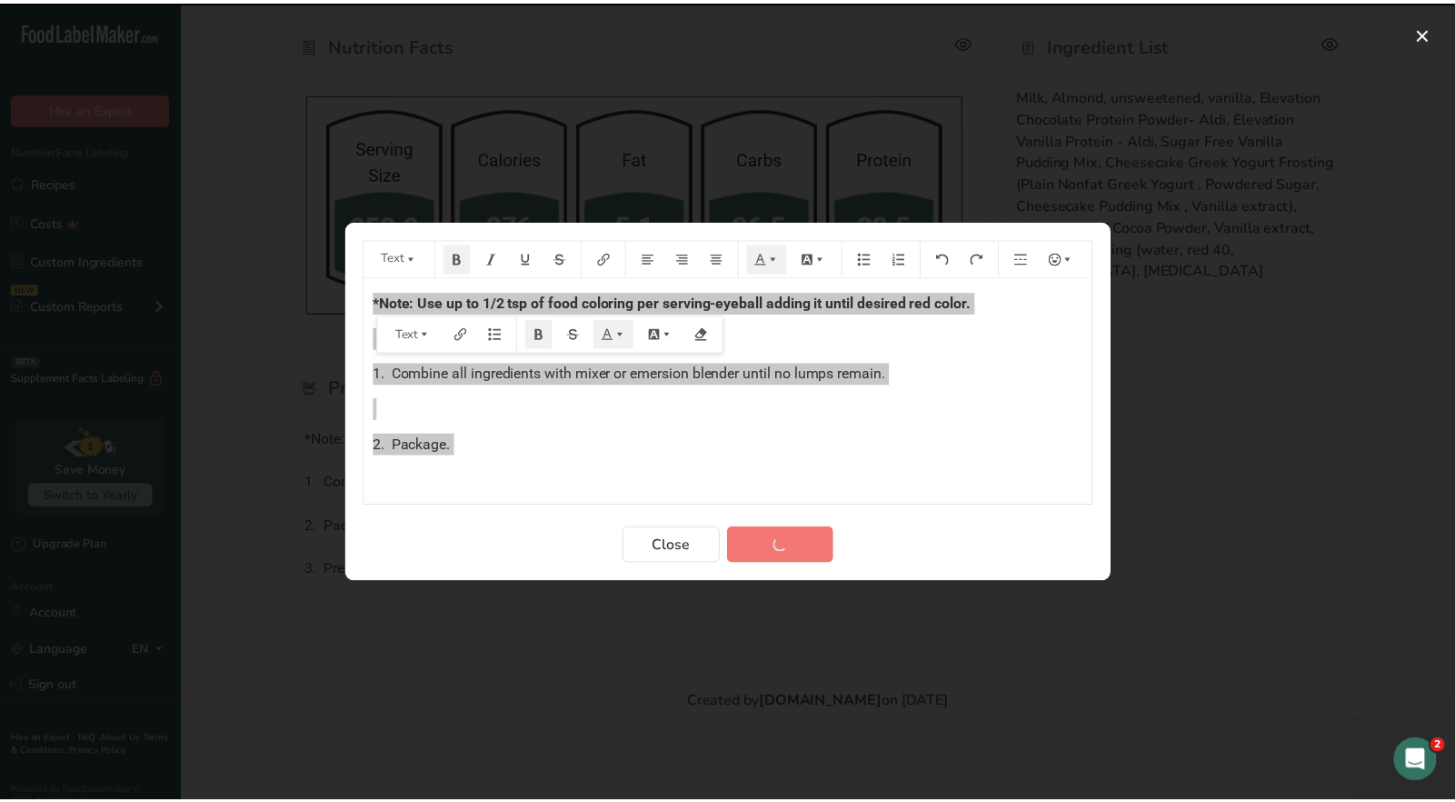
scroll to position [729, 0]
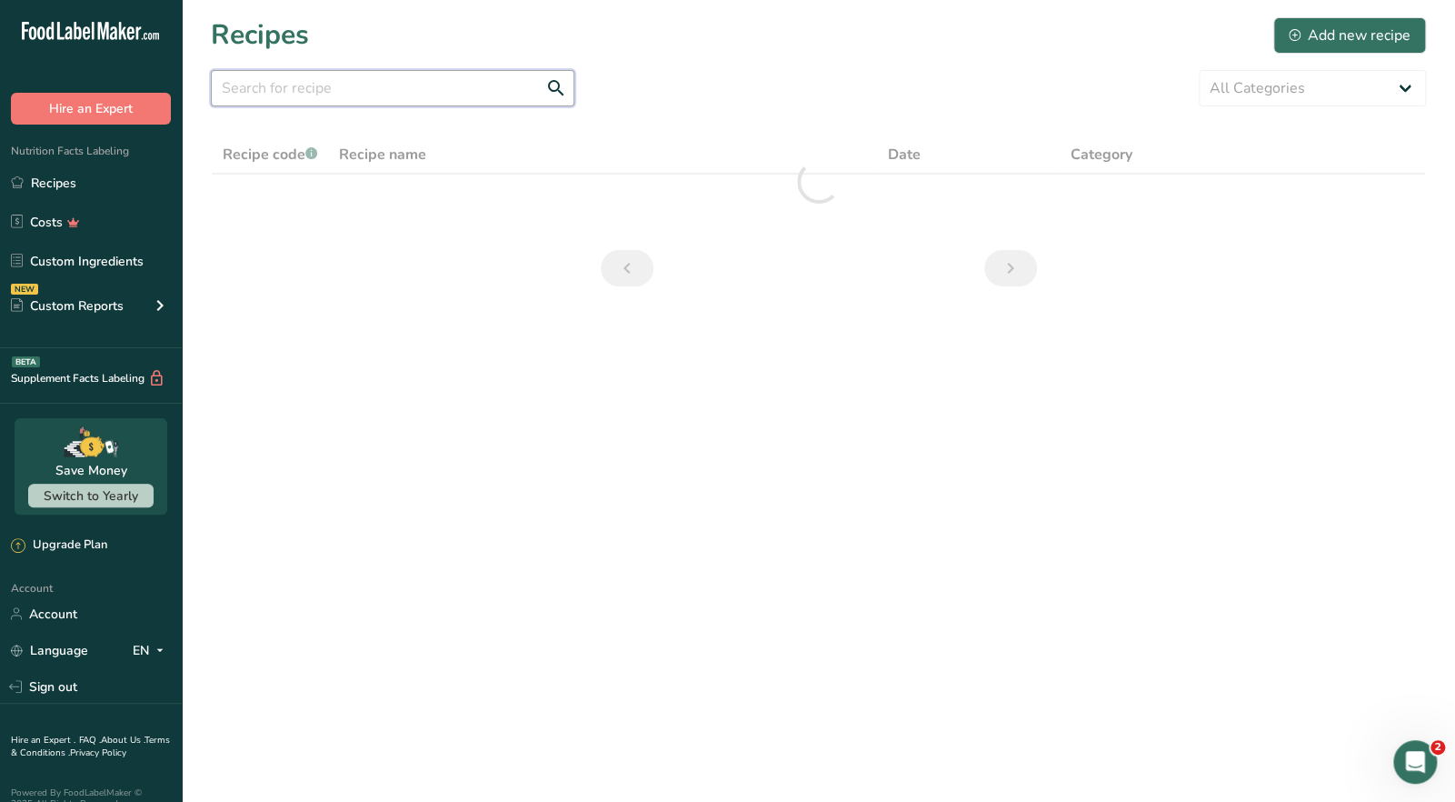
click at [251, 92] on input "text" at bounding box center [393, 88] width 364 height 36
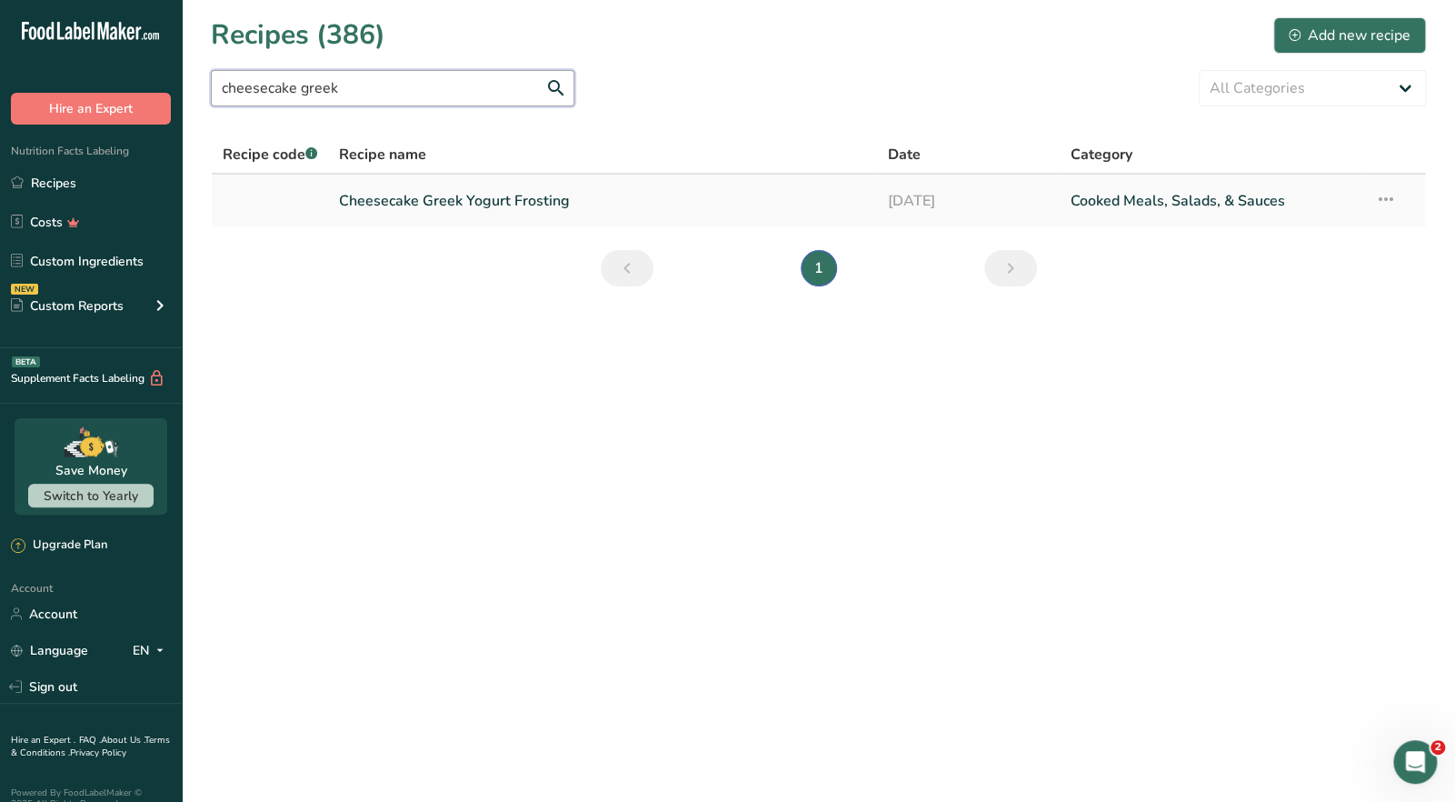
type input "cheesecake greek"
click at [442, 199] on link "Cheesecake Greek Yogurt Frosting" at bounding box center [602, 201] width 526 height 38
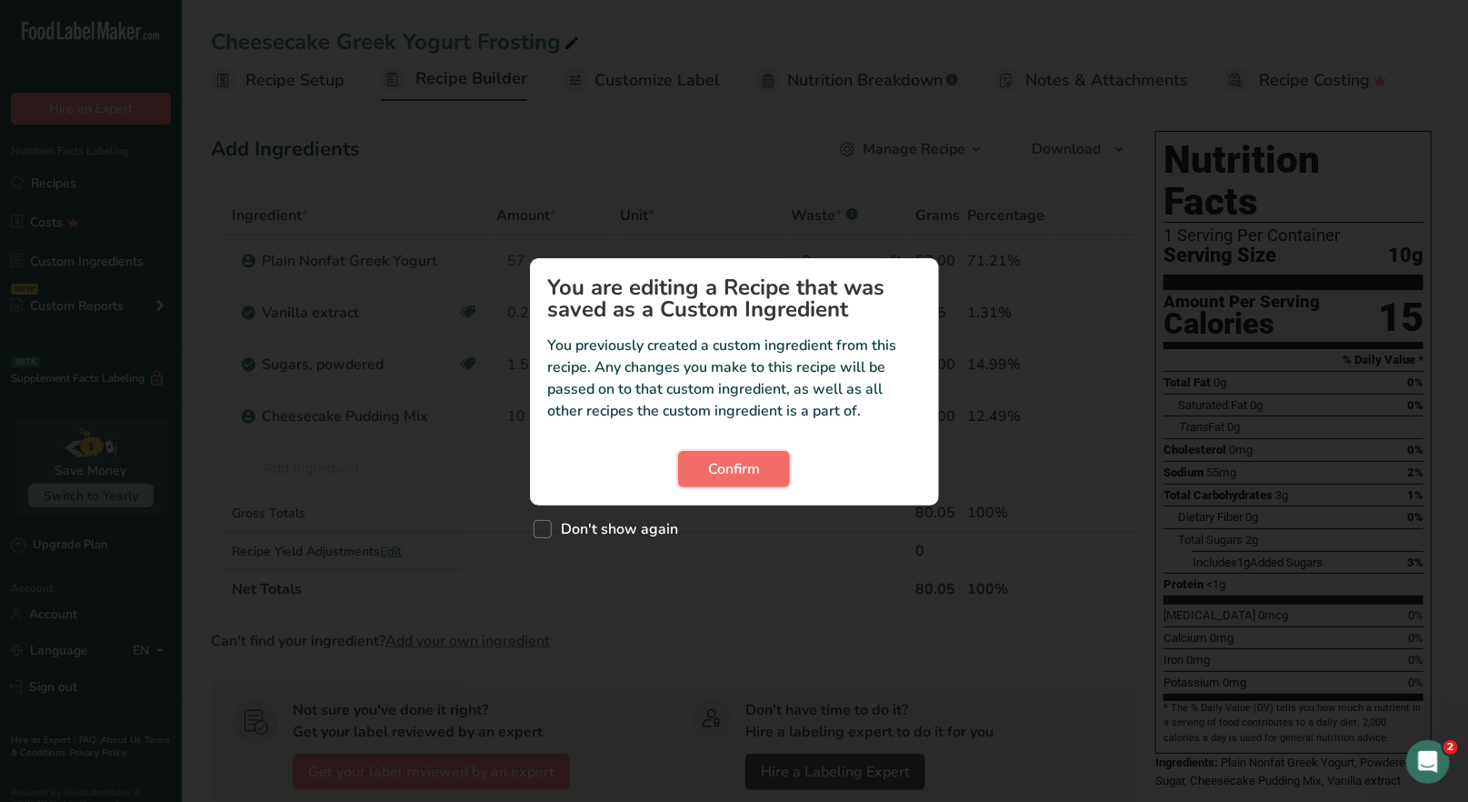
click at [732, 465] on span "Confirm" at bounding box center [734, 469] width 52 height 22
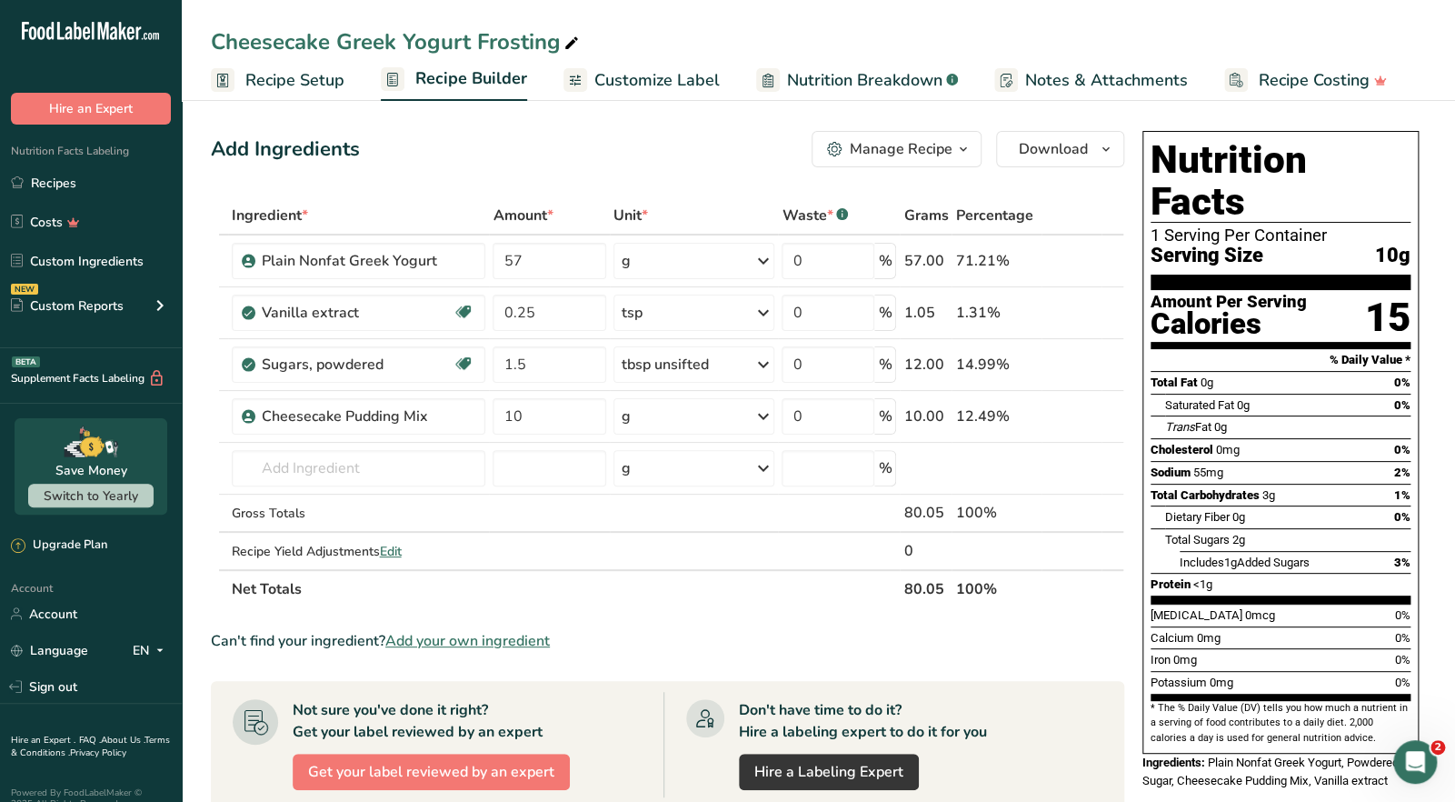
click at [910, 158] on div "Manage Recipe" at bounding box center [901, 149] width 103 height 22
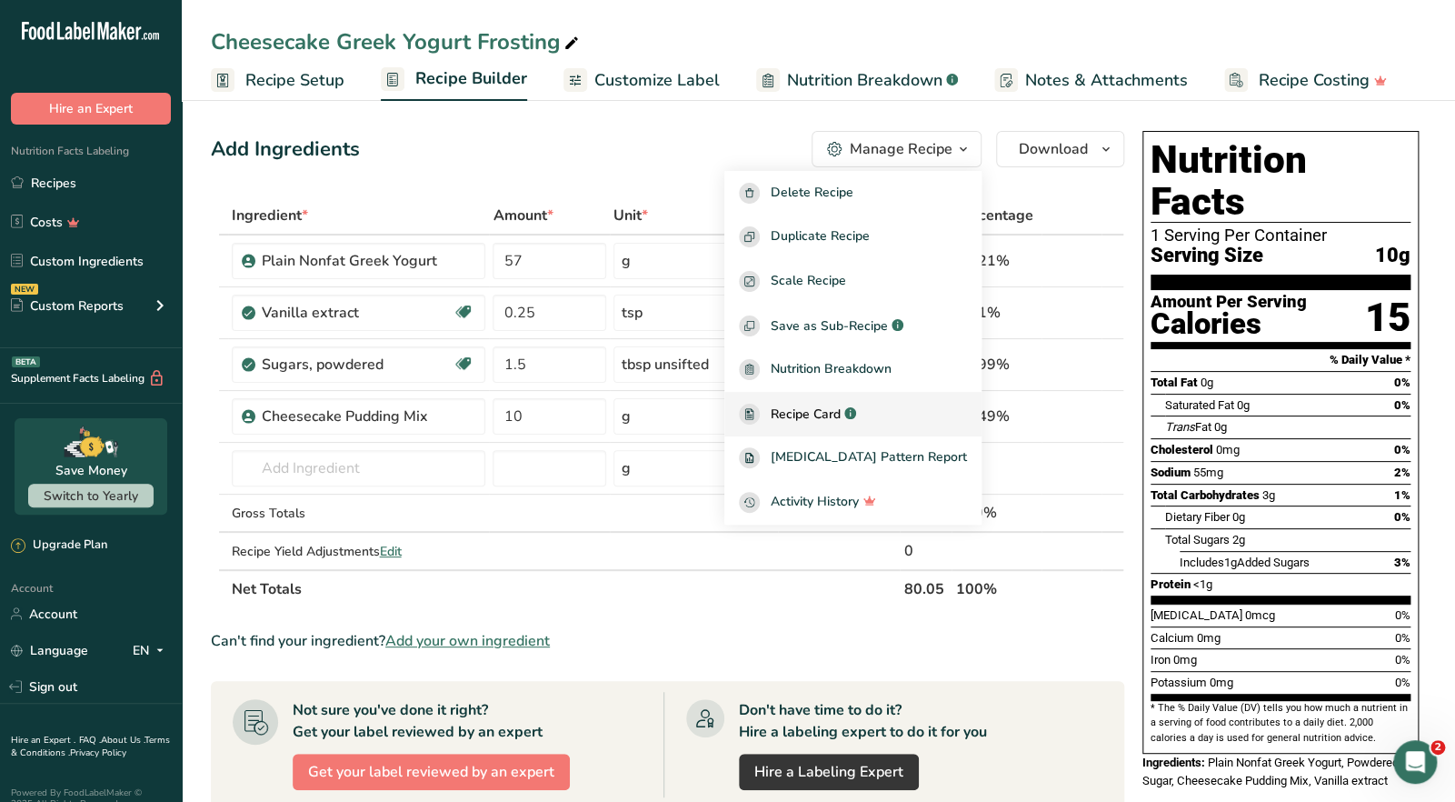
click at [841, 412] on span "Recipe Card" at bounding box center [806, 413] width 70 height 19
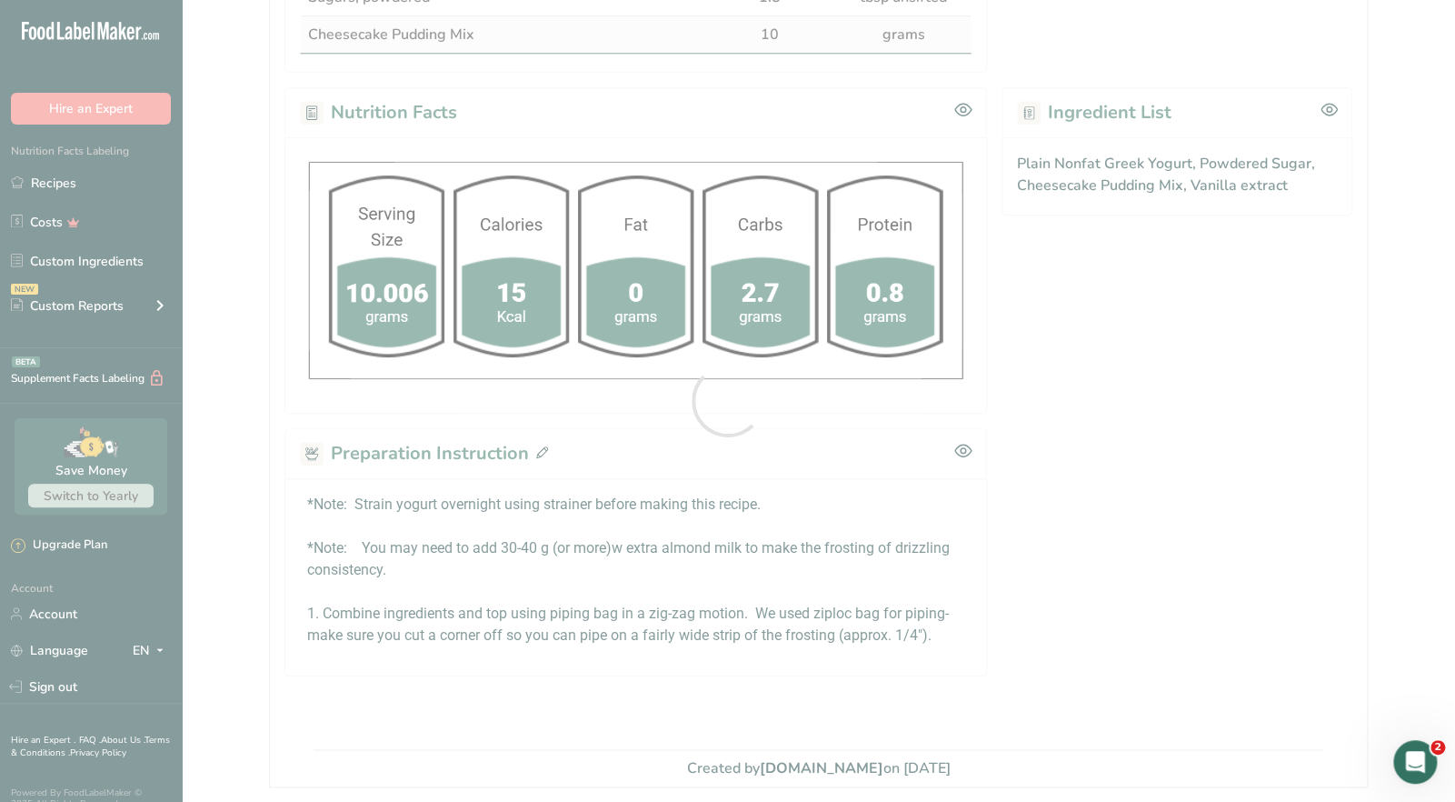
scroll to position [581, 0]
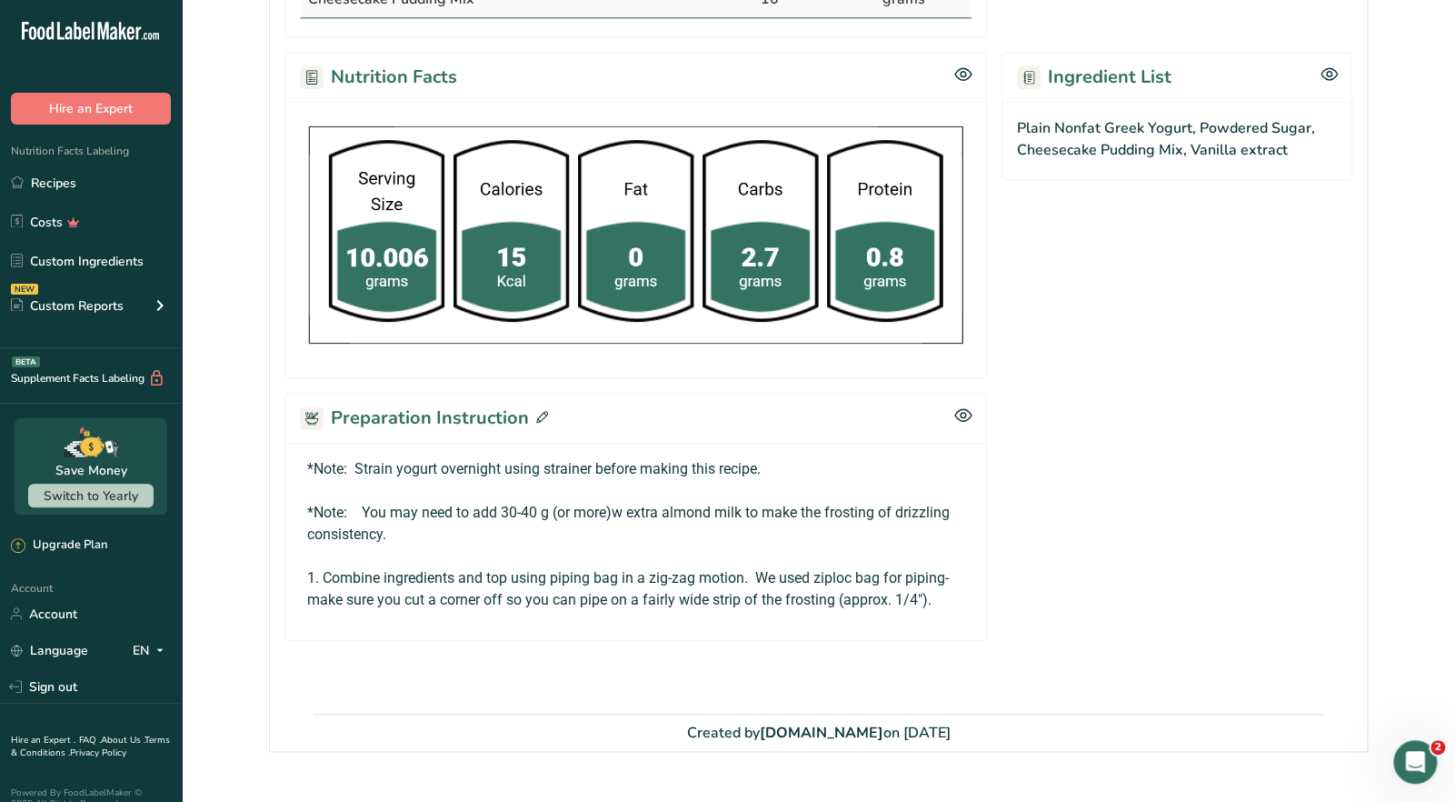
click at [530, 418] on span at bounding box center [538, 417] width 19 height 27
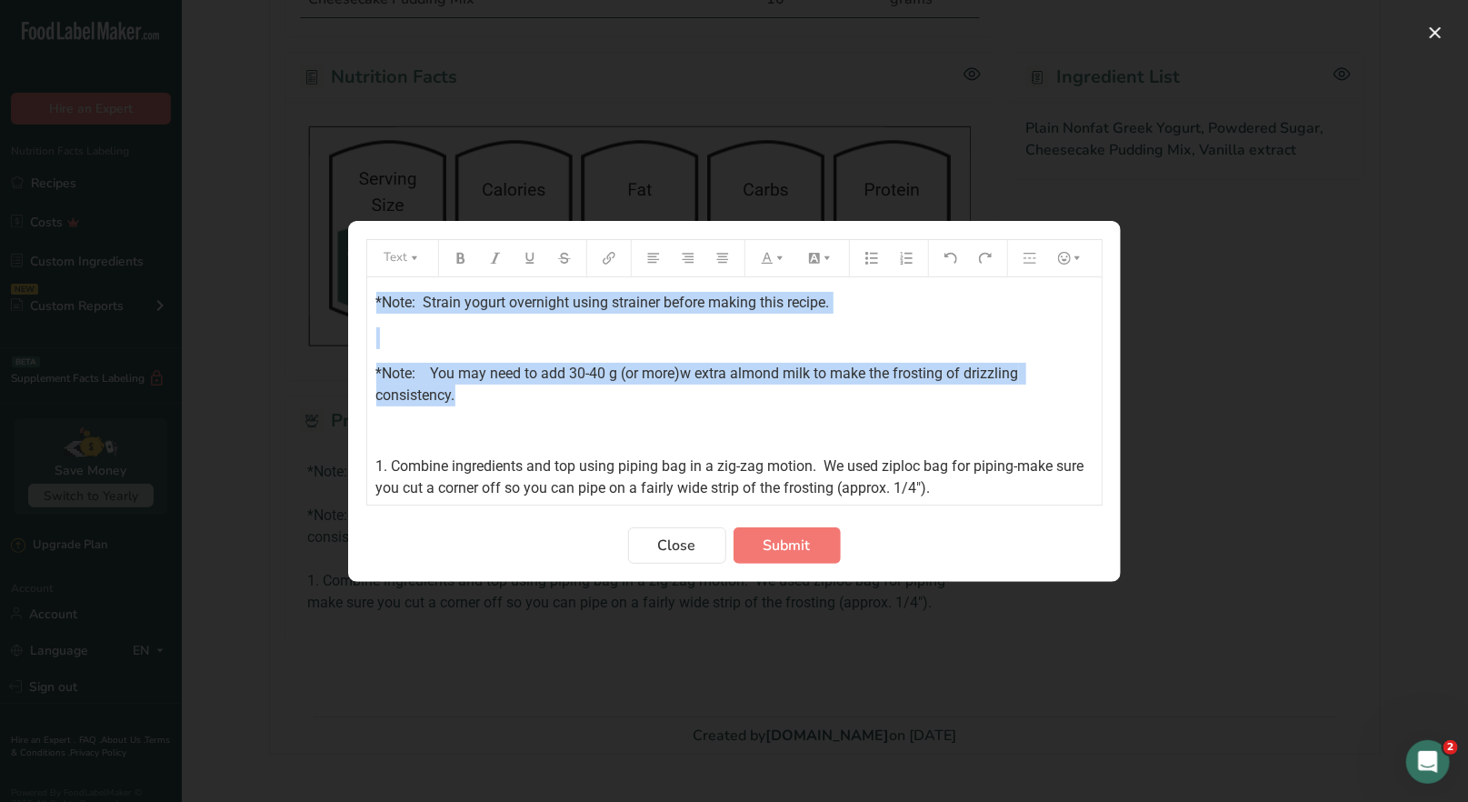
drag, startPoint x: 478, startPoint y: 400, endPoint x: 355, endPoint y: 300, distance: 158.3
click at [355, 300] on section "Text *Note: Strain yogurt overnight using strainer before making this recipe. ﻿…" at bounding box center [734, 401] width 772 height 361
click at [457, 263] on icon "Preparation instructions modal" at bounding box center [460, 257] width 8 height 11
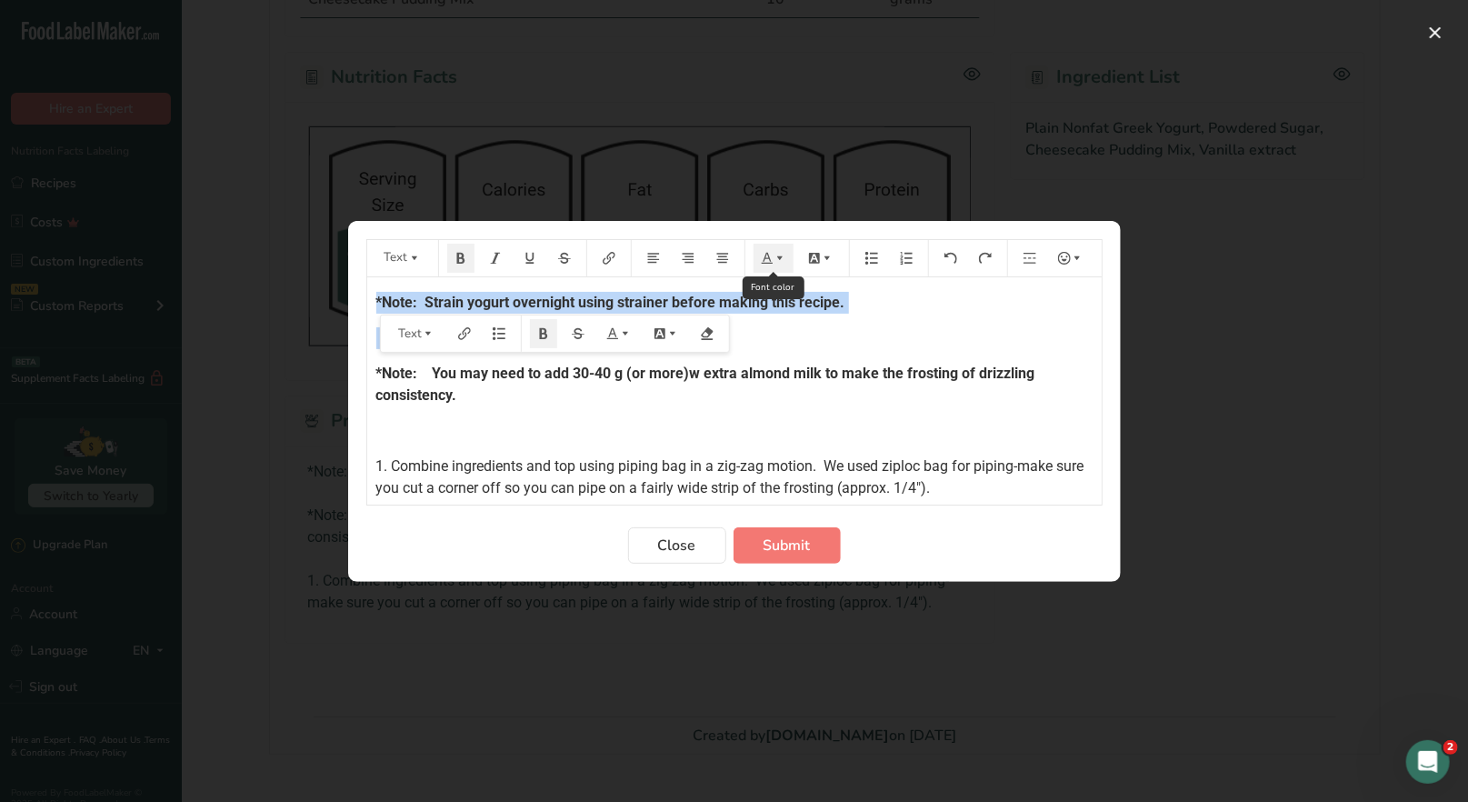
click at [760, 264] on button "Preparation instructions modal" at bounding box center [773, 258] width 40 height 29
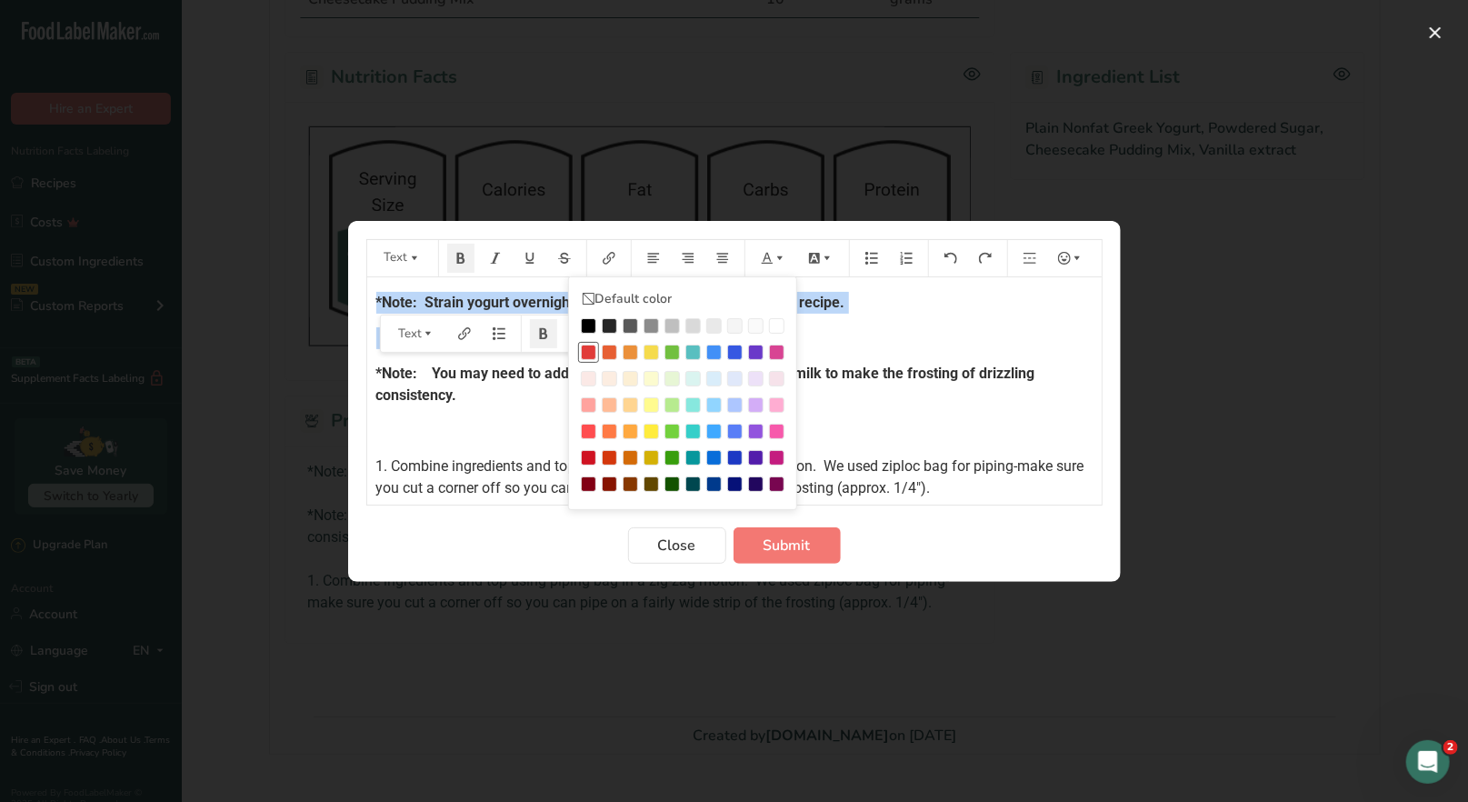
click at [586, 356] on div "Preparation instructions modal" at bounding box center [588, 351] width 15 height 15
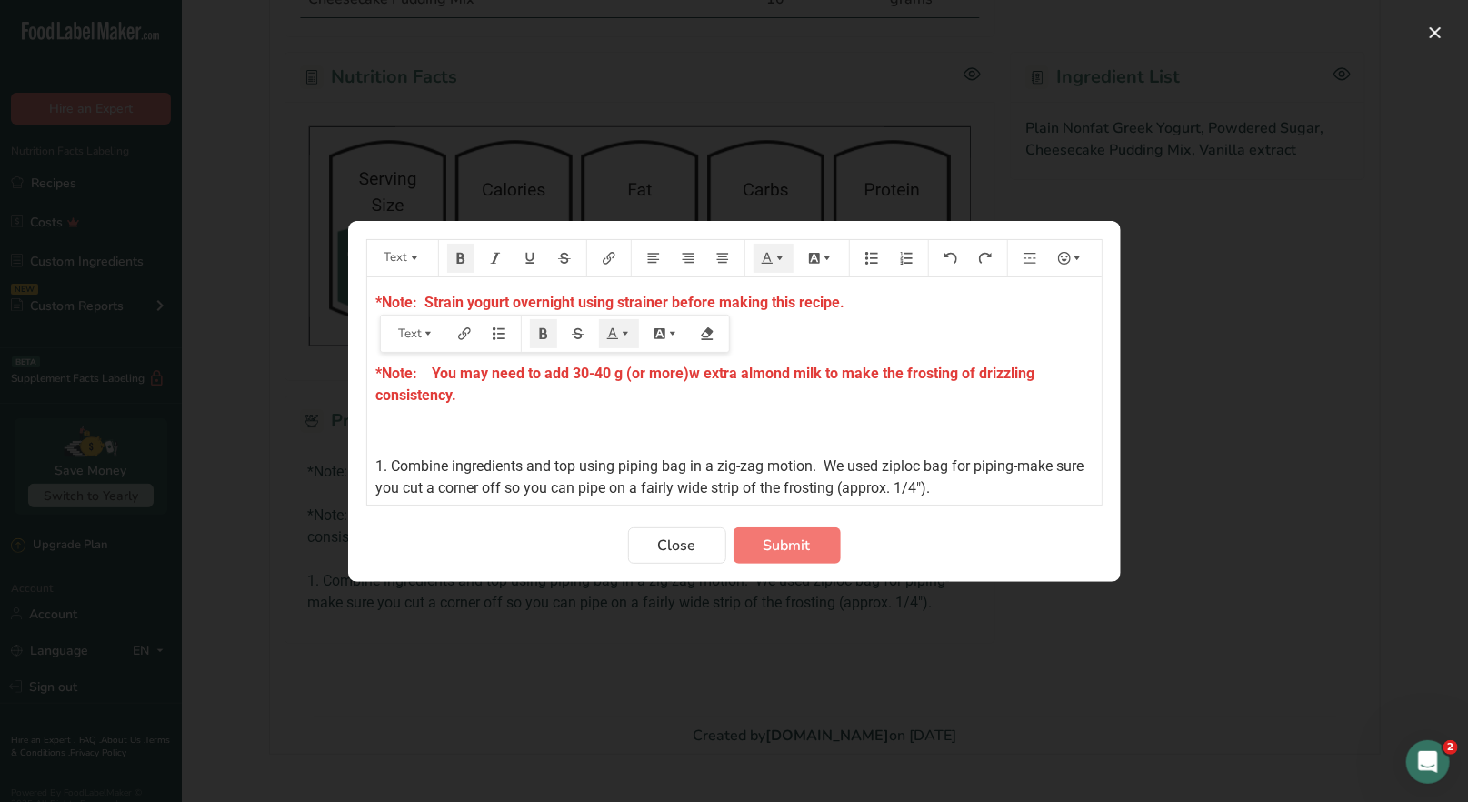
drag, startPoint x: 734, startPoint y: 419, endPoint x: 723, endPoint y: 413, distance: 12.2
click at [734, 418] on div "*Note: Strain yogurt overnight using strainer before making this recipe. ﻿ *Not…" at bounding box center [734, 390] width 734 height 227
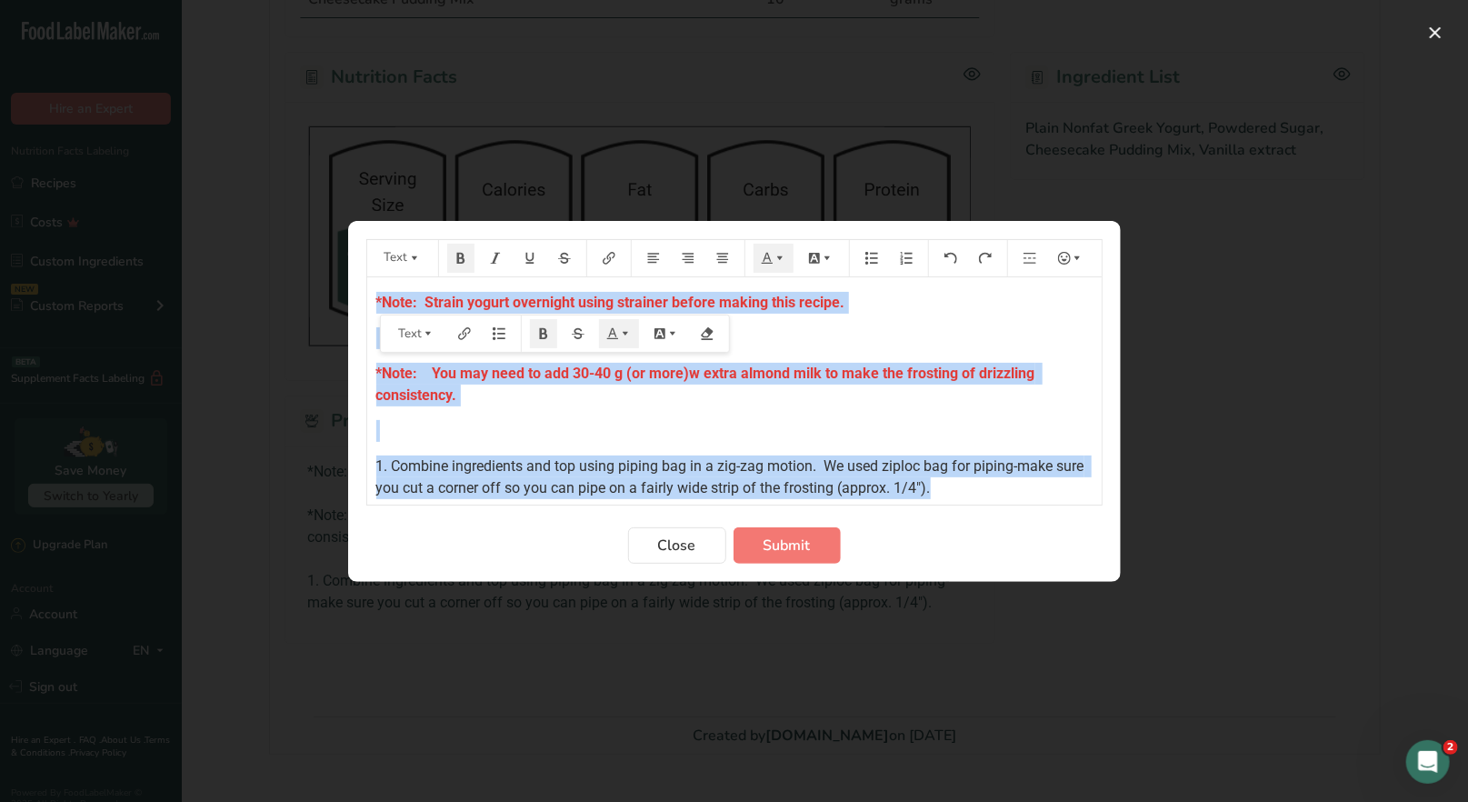
drag, startPoint x: 370, startPoint y: 298, endPoint x: 968, endPoint y: 501, distance: 631.4
click at [962, 503] on div "*Note: Strain yogurt overnight using strainer before making this recipe. ﻿ *Not…" at bounding box center [734, 390] width 734 height 227
copy div "*Note: Strain yogurt overnight using strainer before making this recipe. ﻿ *Not…"
click at [787, 550] on span "Submit" at bounding box center [786, 545] width 47 height 22
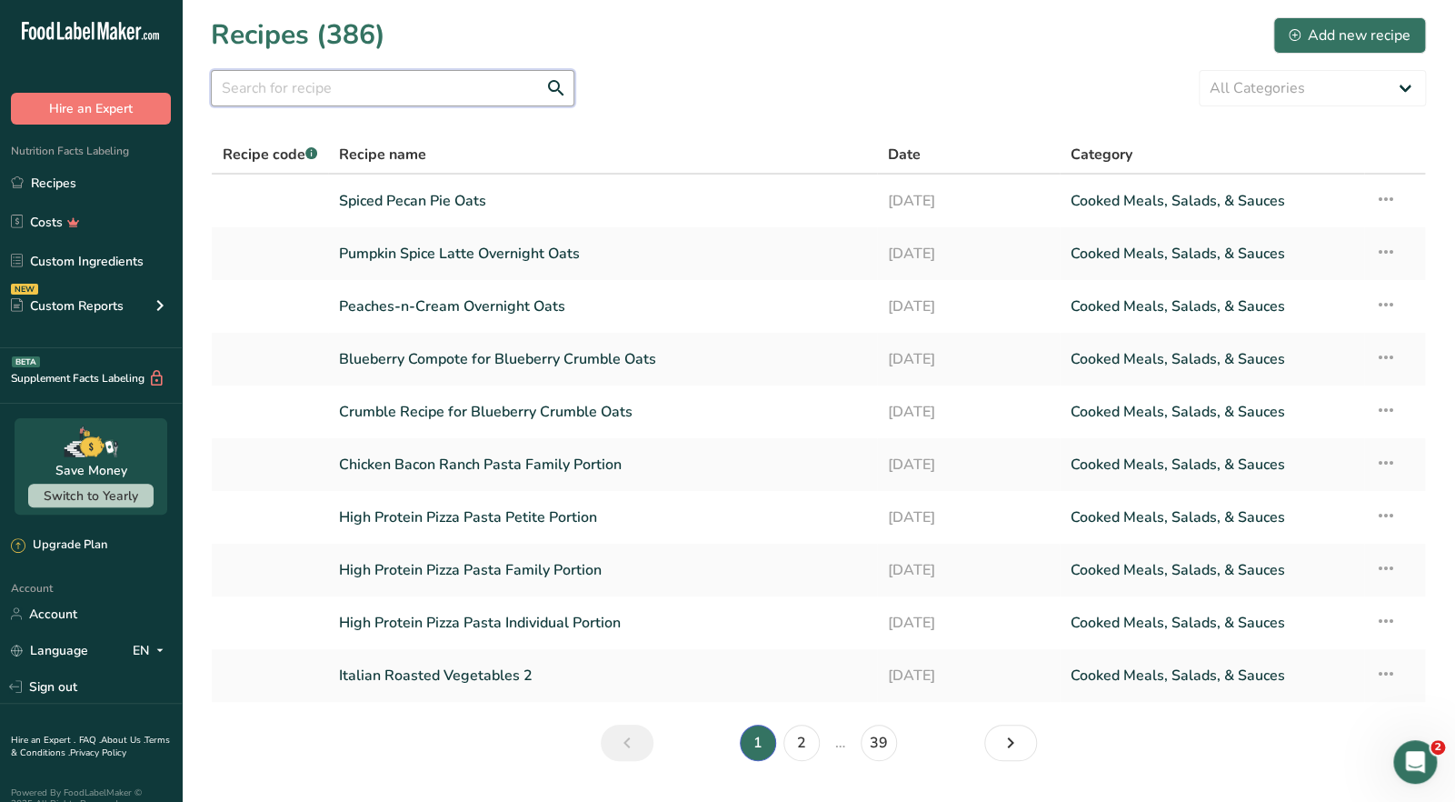
click at [330, 80] on input "text" at bounding box center [393, 88] width 364 height 36
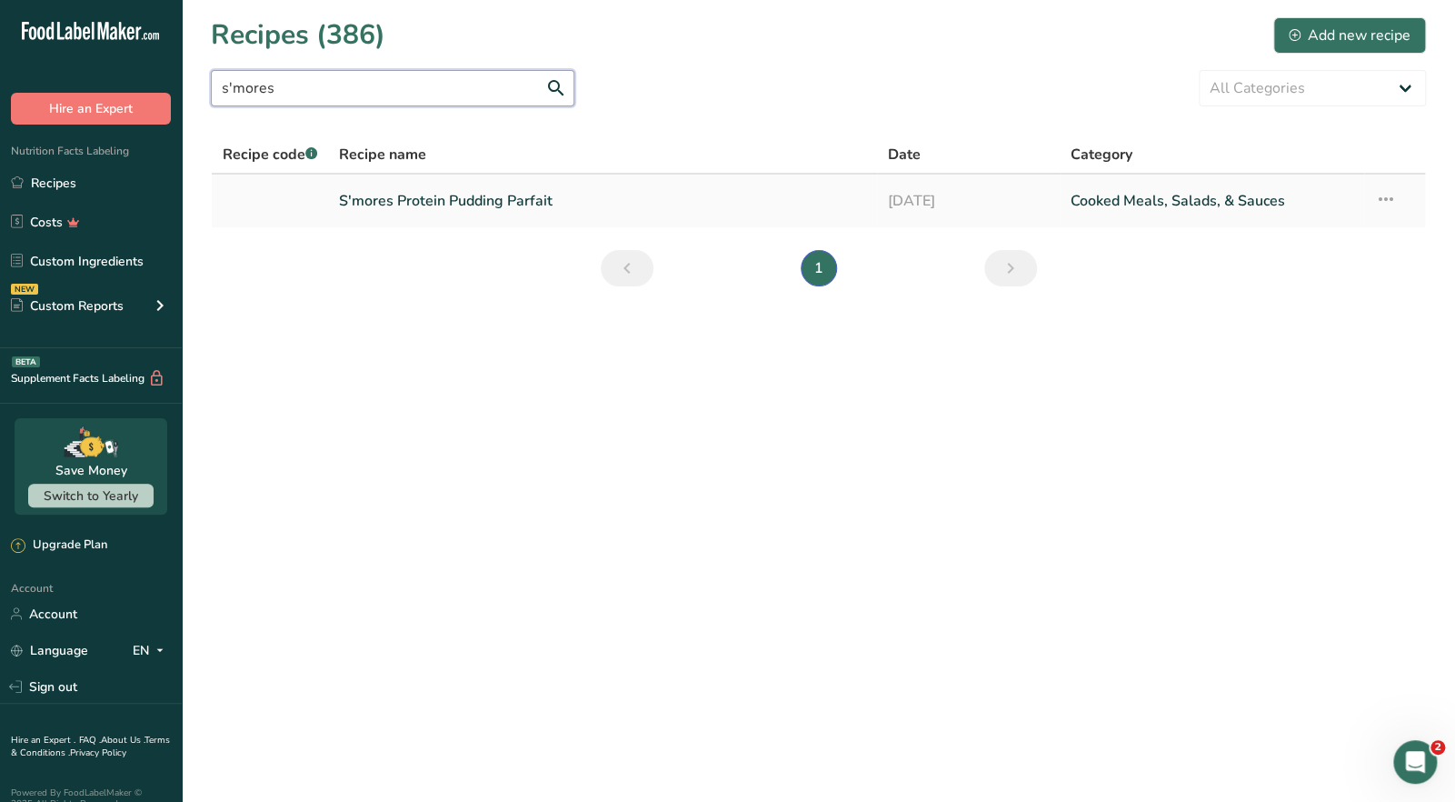
type input "s'mores"
click at [389, 195] on link "S'mores Protein Pudding Parfait" at bounding box center [602, 201] width 526 height 38
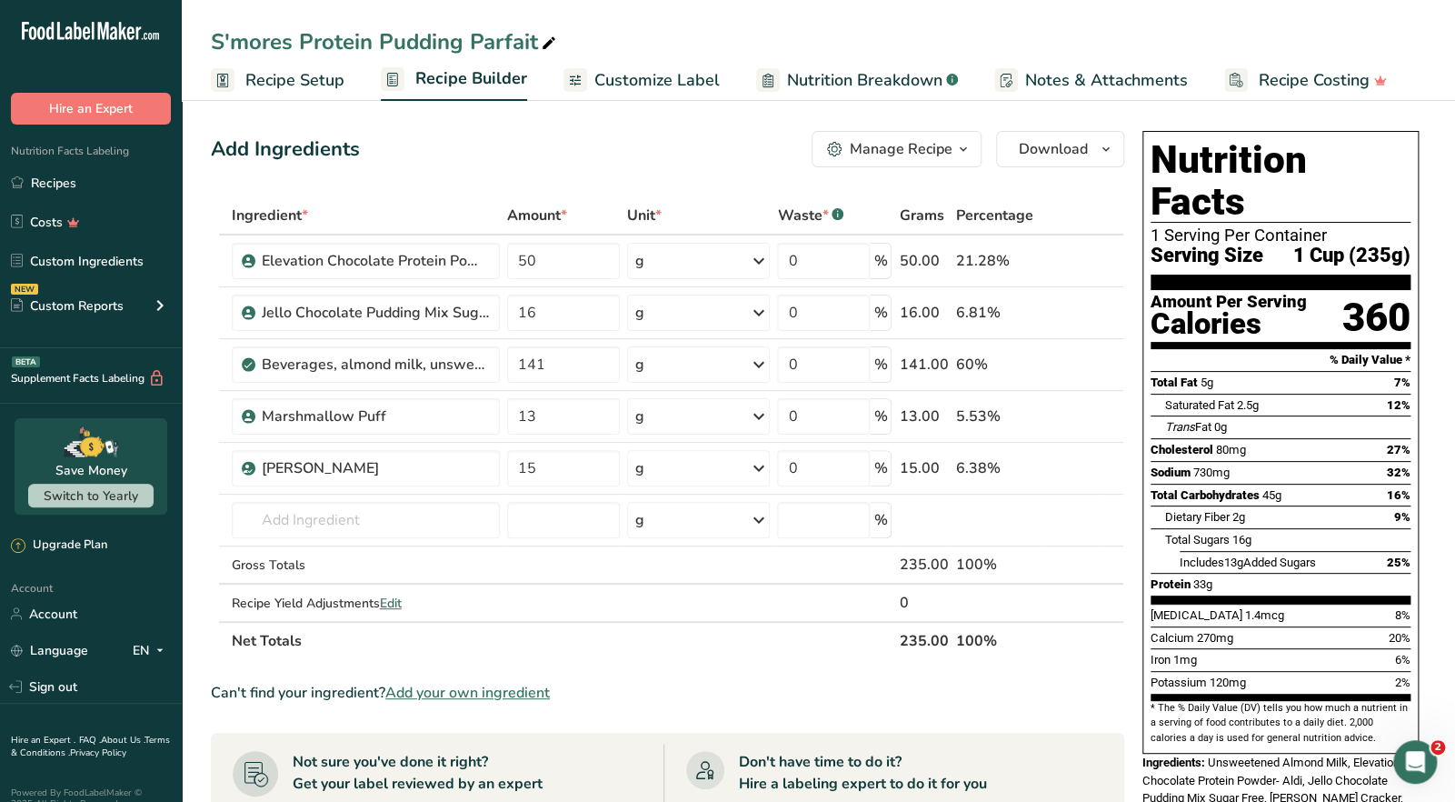
click at [967, 152] on icon "button" at bounding box center [963, 149] width 15 height 23
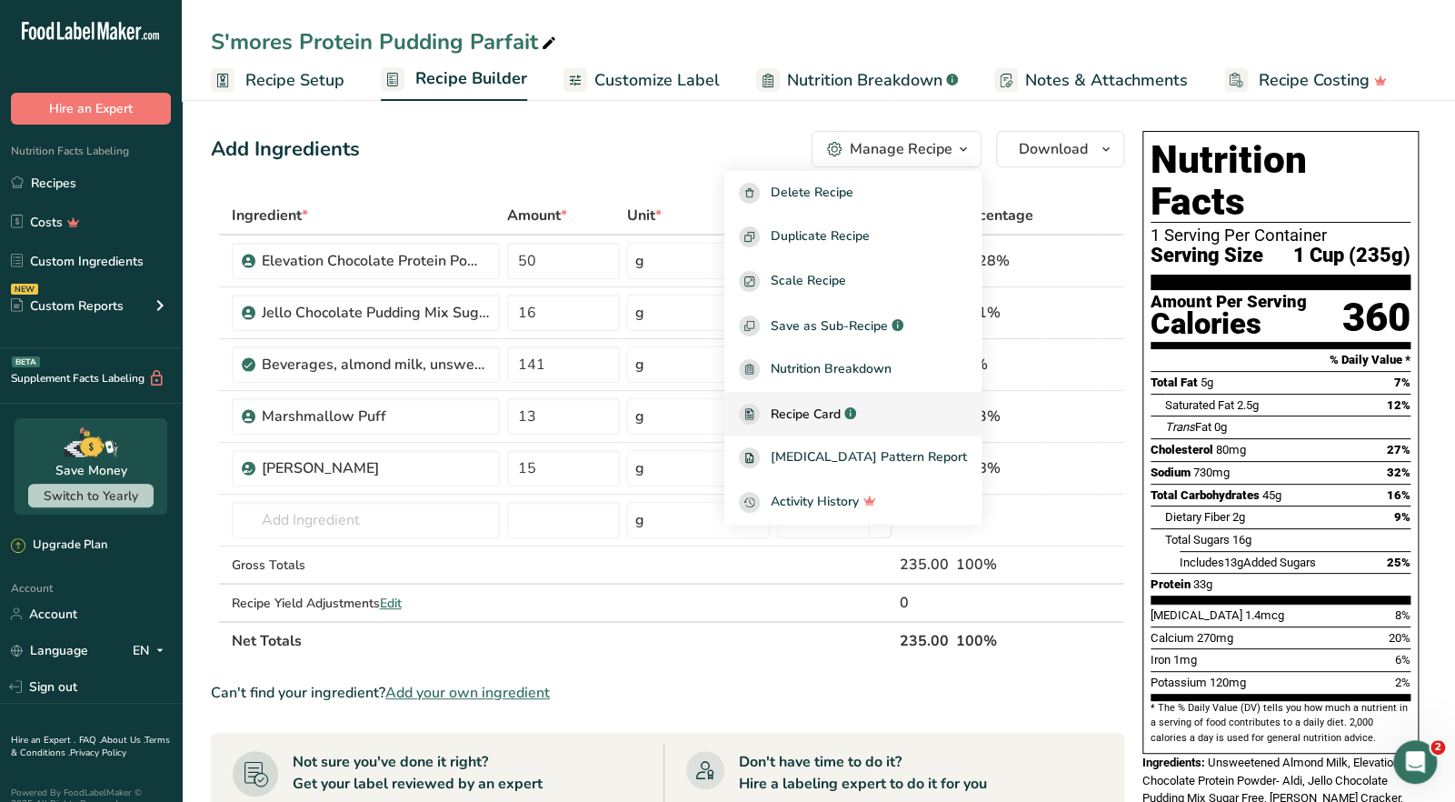
click at [841, 419] on span "Recipe Card" at bounding box center [806, 413] width 70 height 19
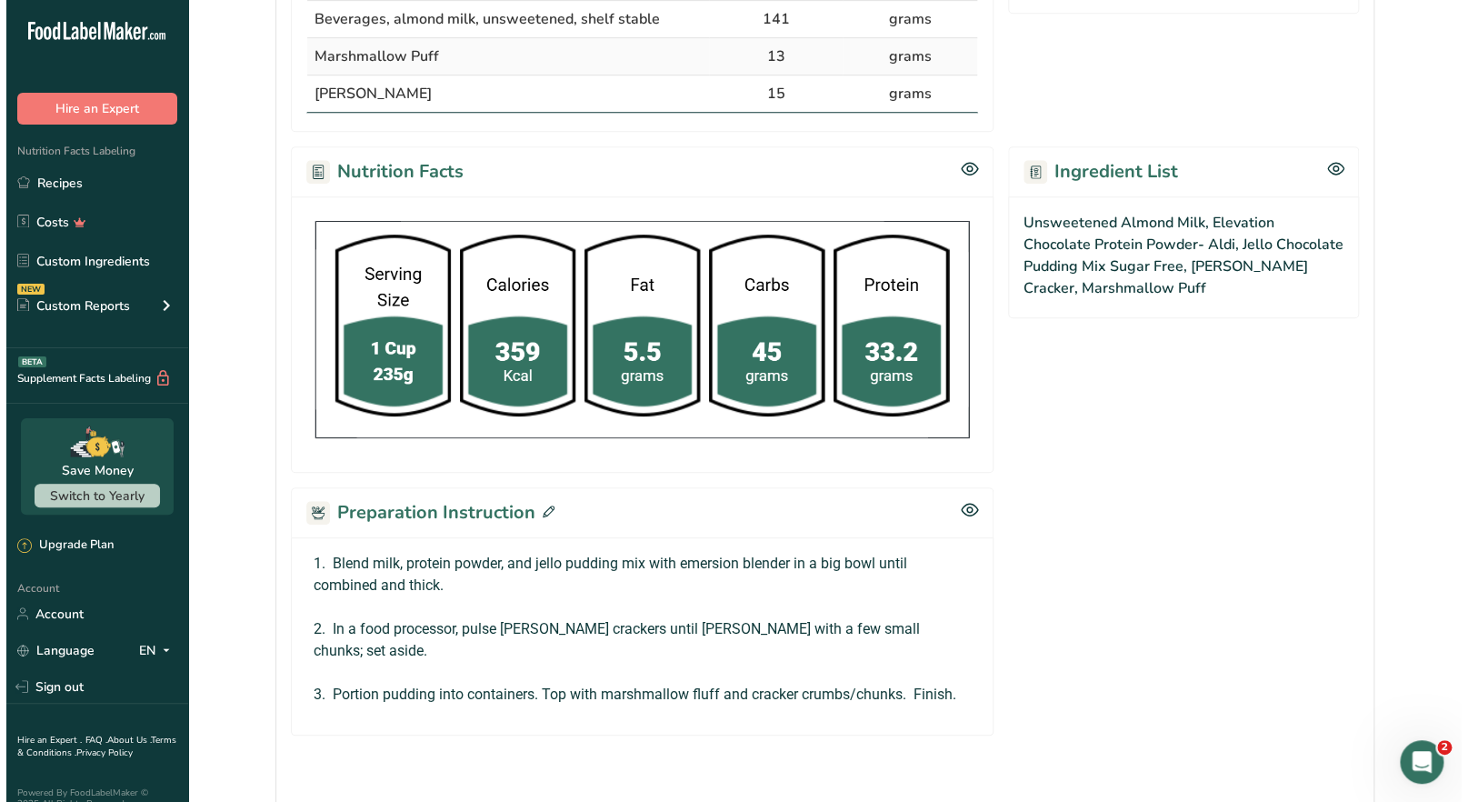
scroll to position [629, 0]
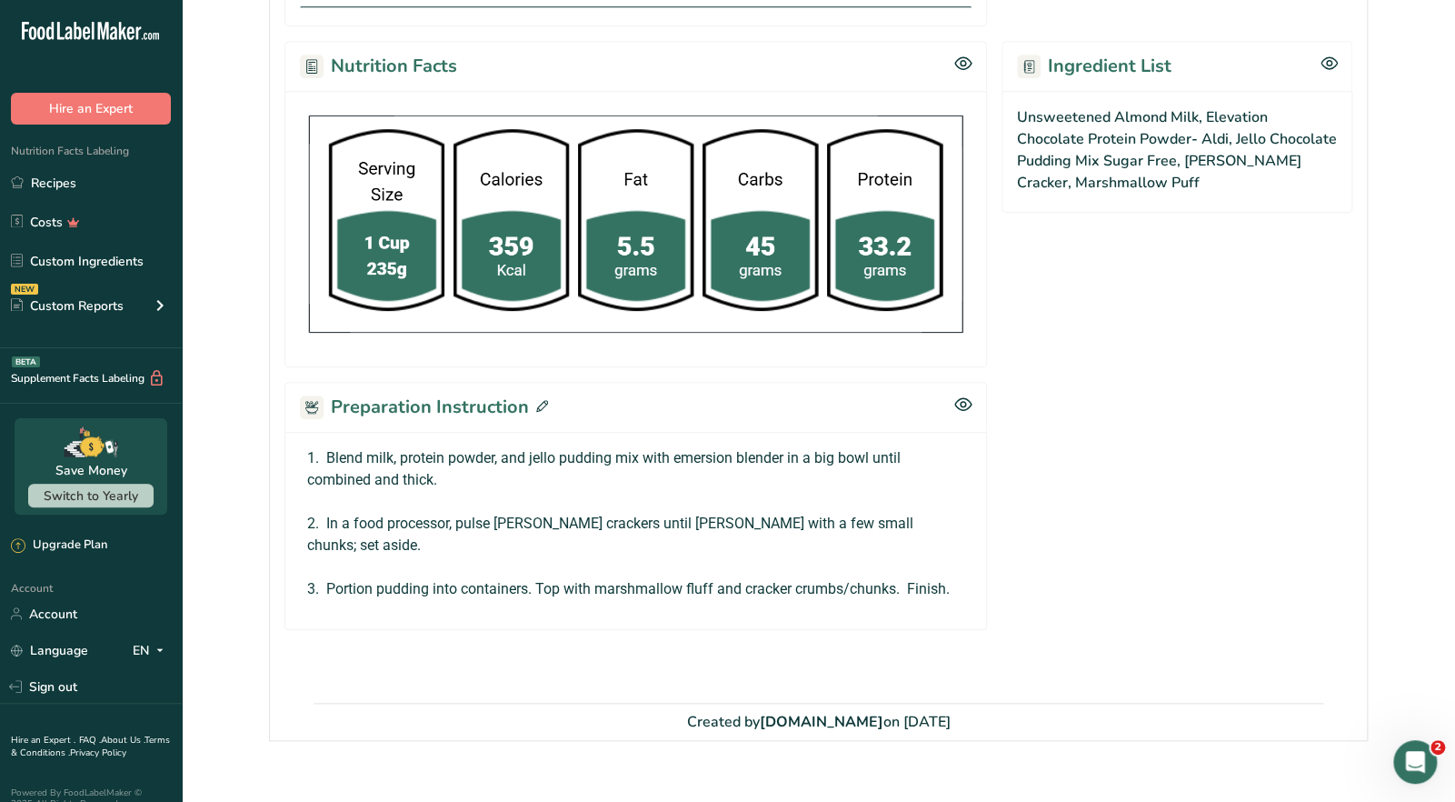
click at [536, 406] on icon at bounding box center [542, 406] width 12 height 12
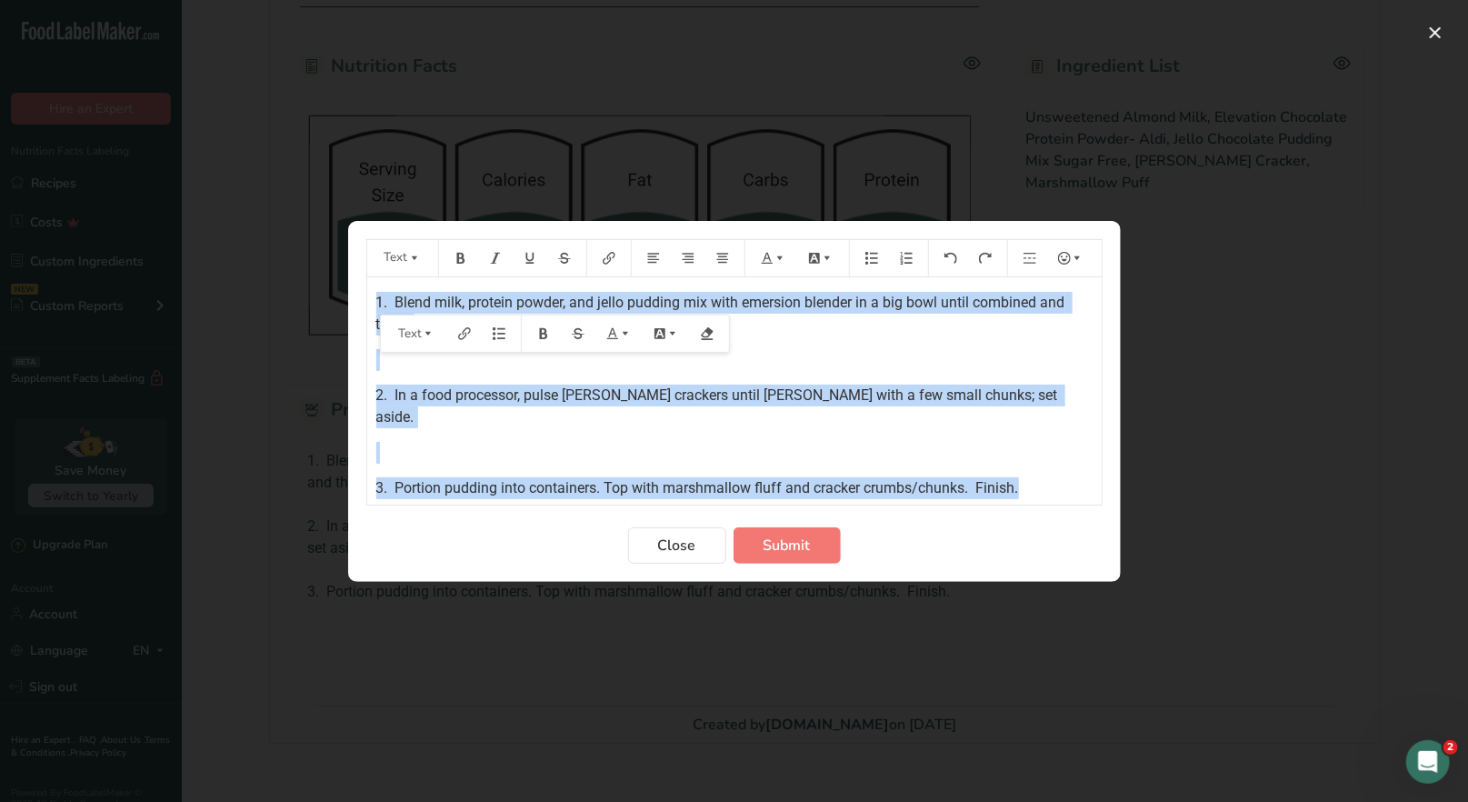
drag, startPoint x: 372, startPoint y: 300, endPoint x: 1060, endPoint y: 476, distance: 710.2
click at [1062, 479] on div "1. Blend milk, protein powder, and jello pudding mix with emersion blender in a…" at bounding box center [734, 390] width 734 height 227
copy div "1. Blend milk, protein powder, and jello pudding mix with emersion blender in a…"
click at [771, 549] on span "Submit" at bounding box center [786, 545] width 47 height 22
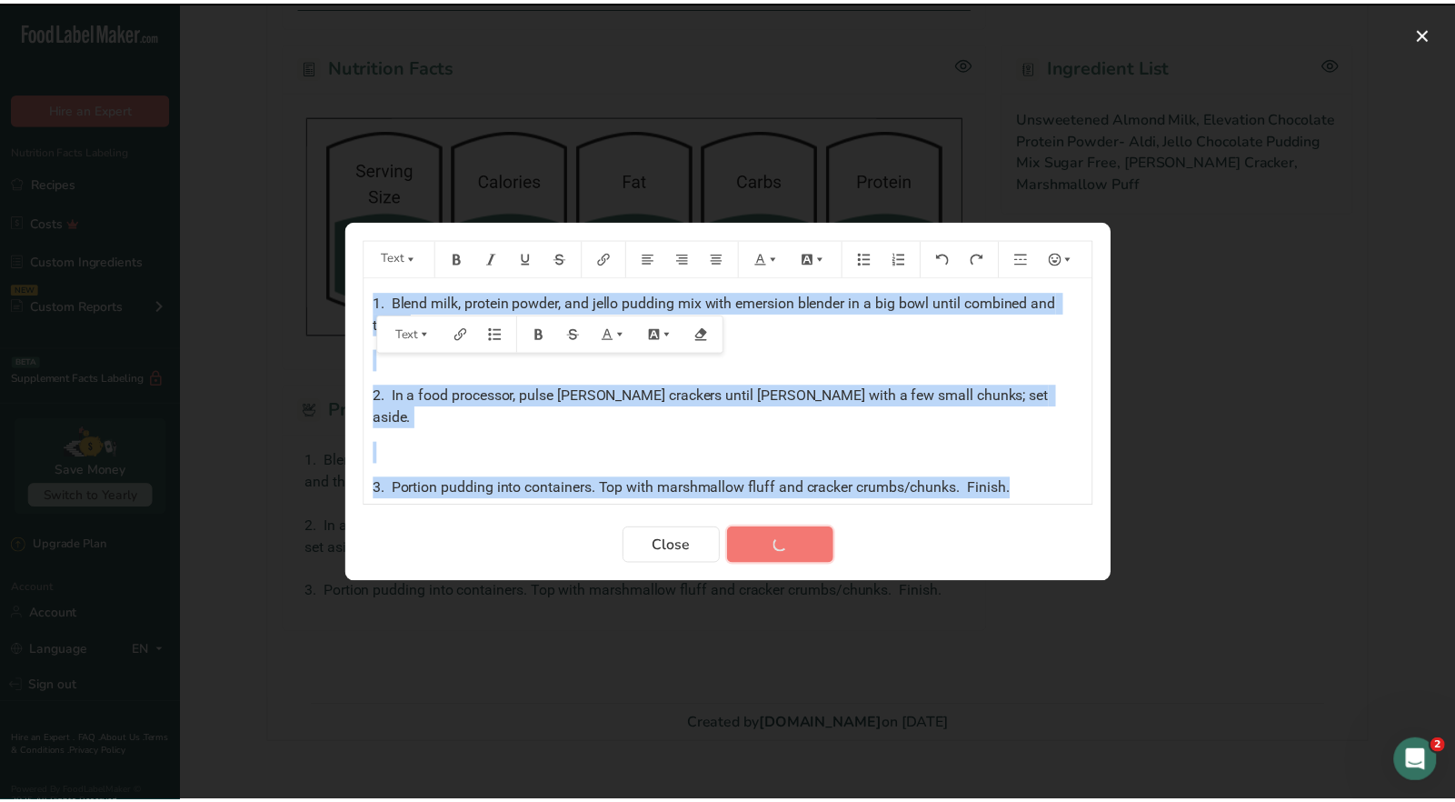
scroll to position [596, 0]
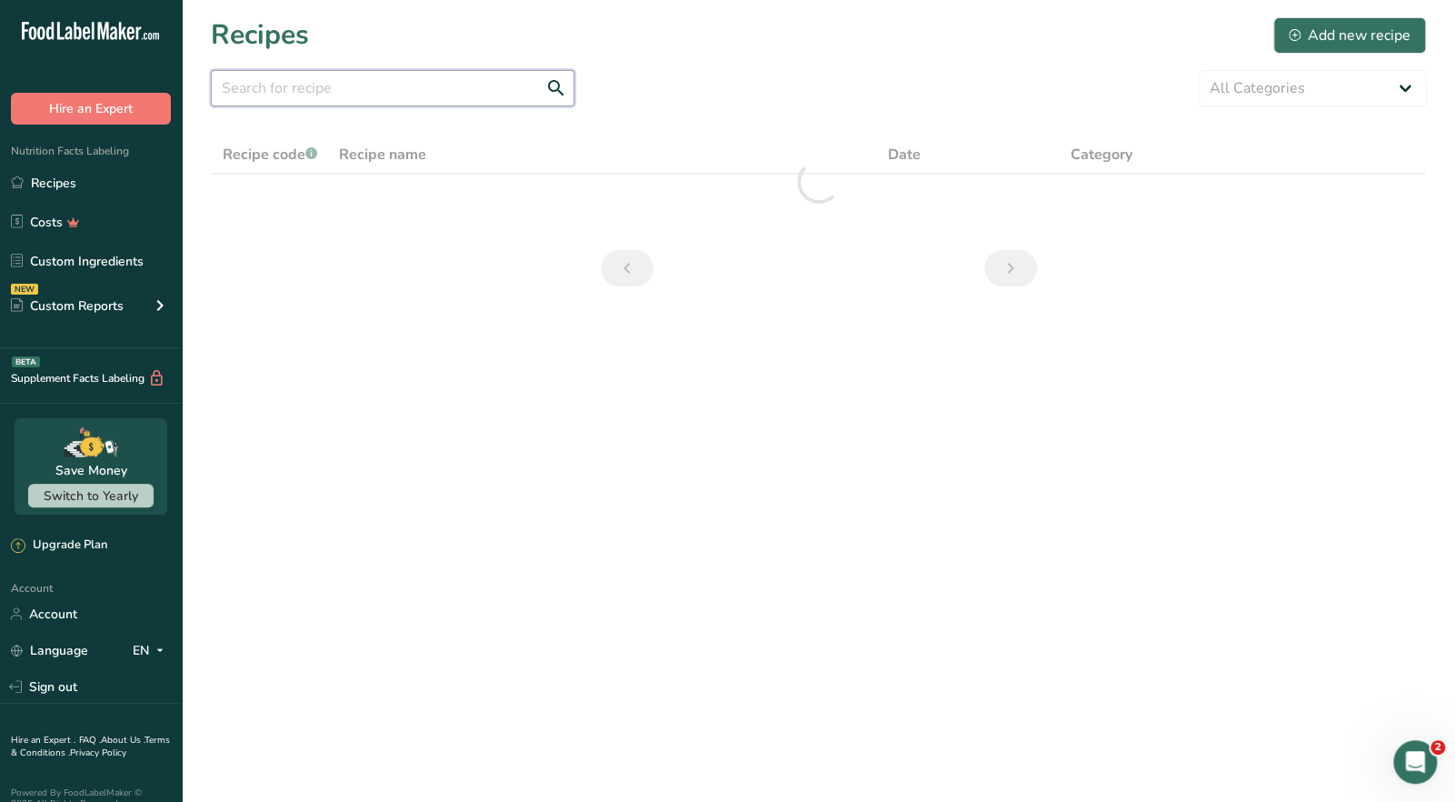
click at [308, 98] on input "text" at bounding box center [393, 88] width 364 height 36
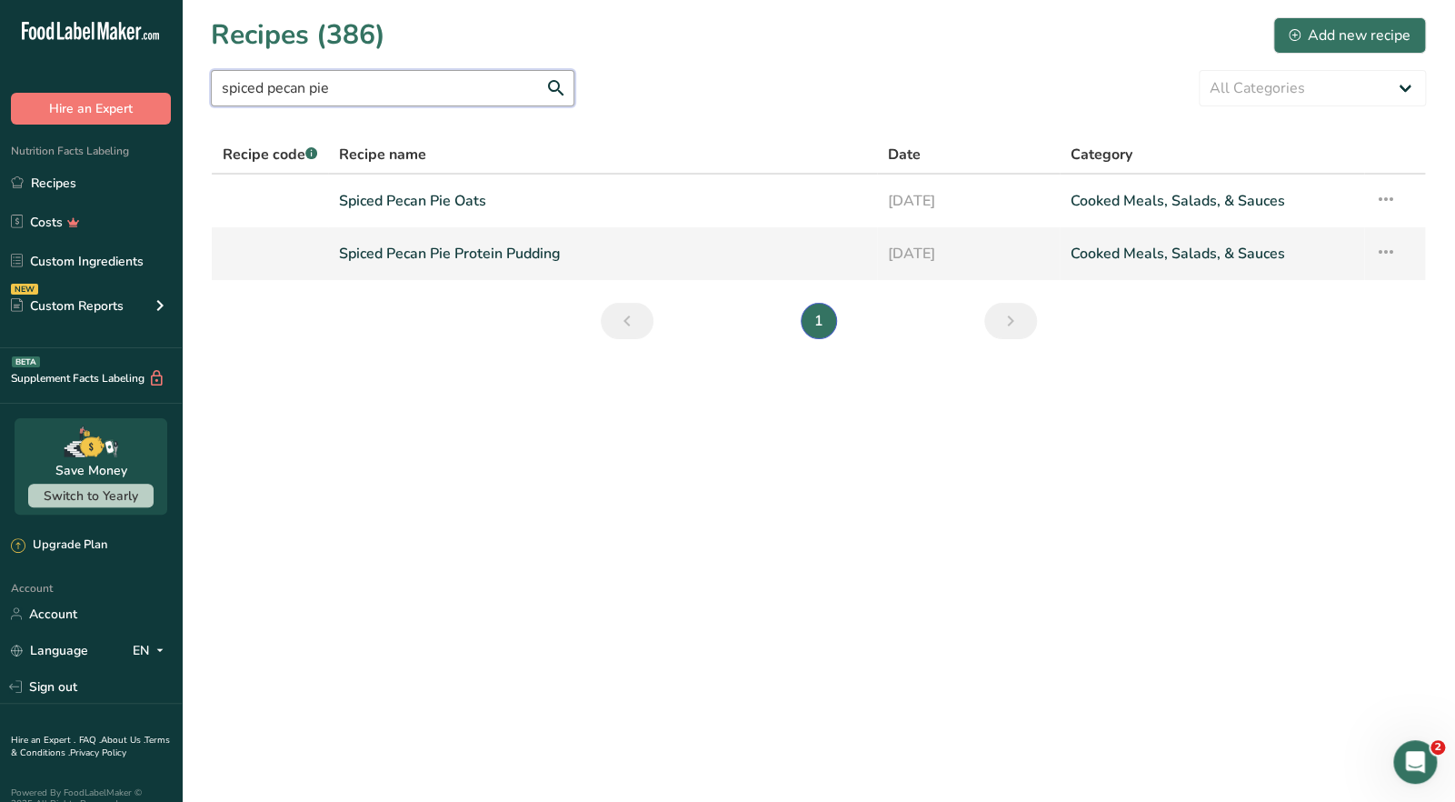
type input "spiced pecan pie"
click at [460, 264] on link "Spiced Pecan Pie Protein Pudding" at bounding box center [602, 253] width 526 height 38
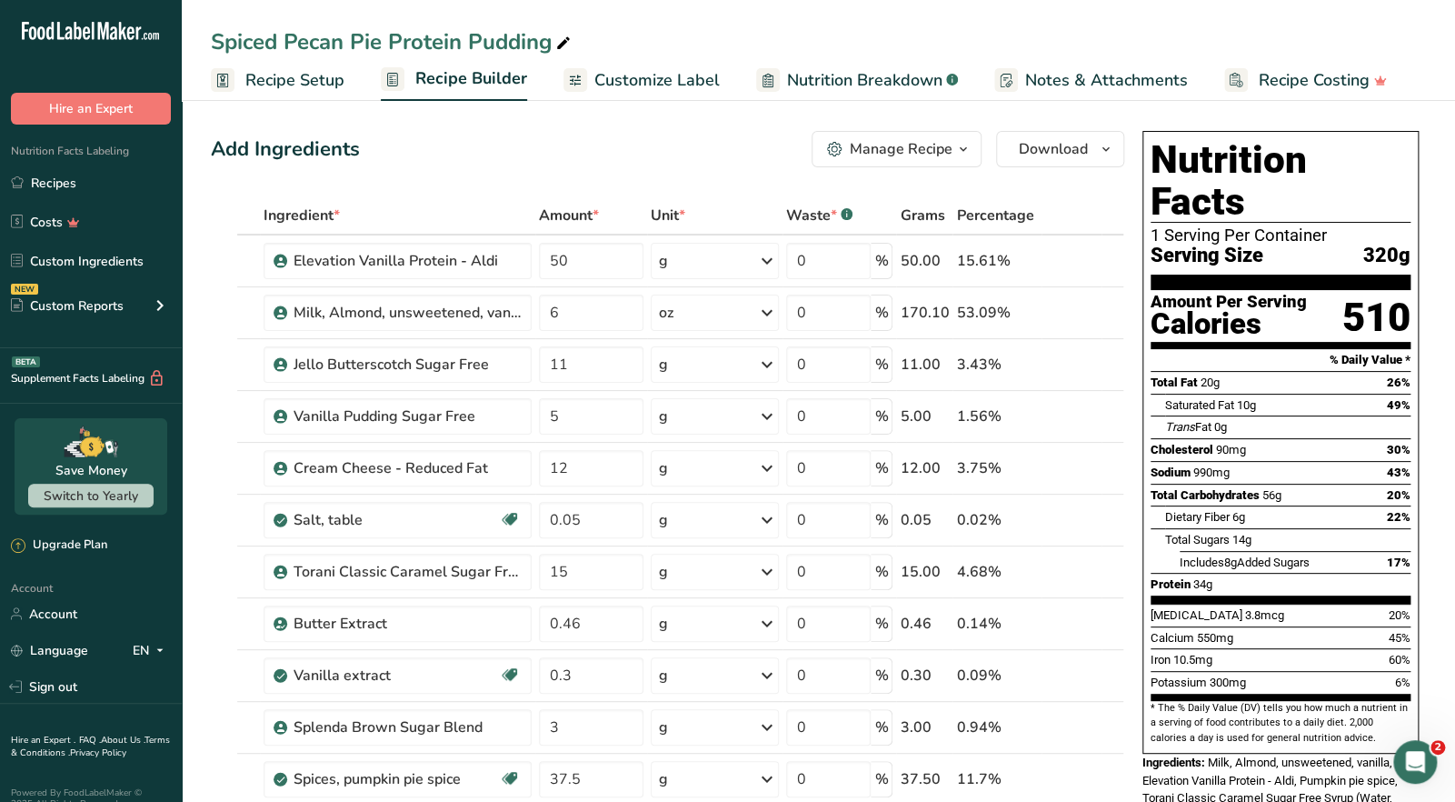
click at [954, 157] on span "button" at bounding box center [963, 149] width 22 height 22
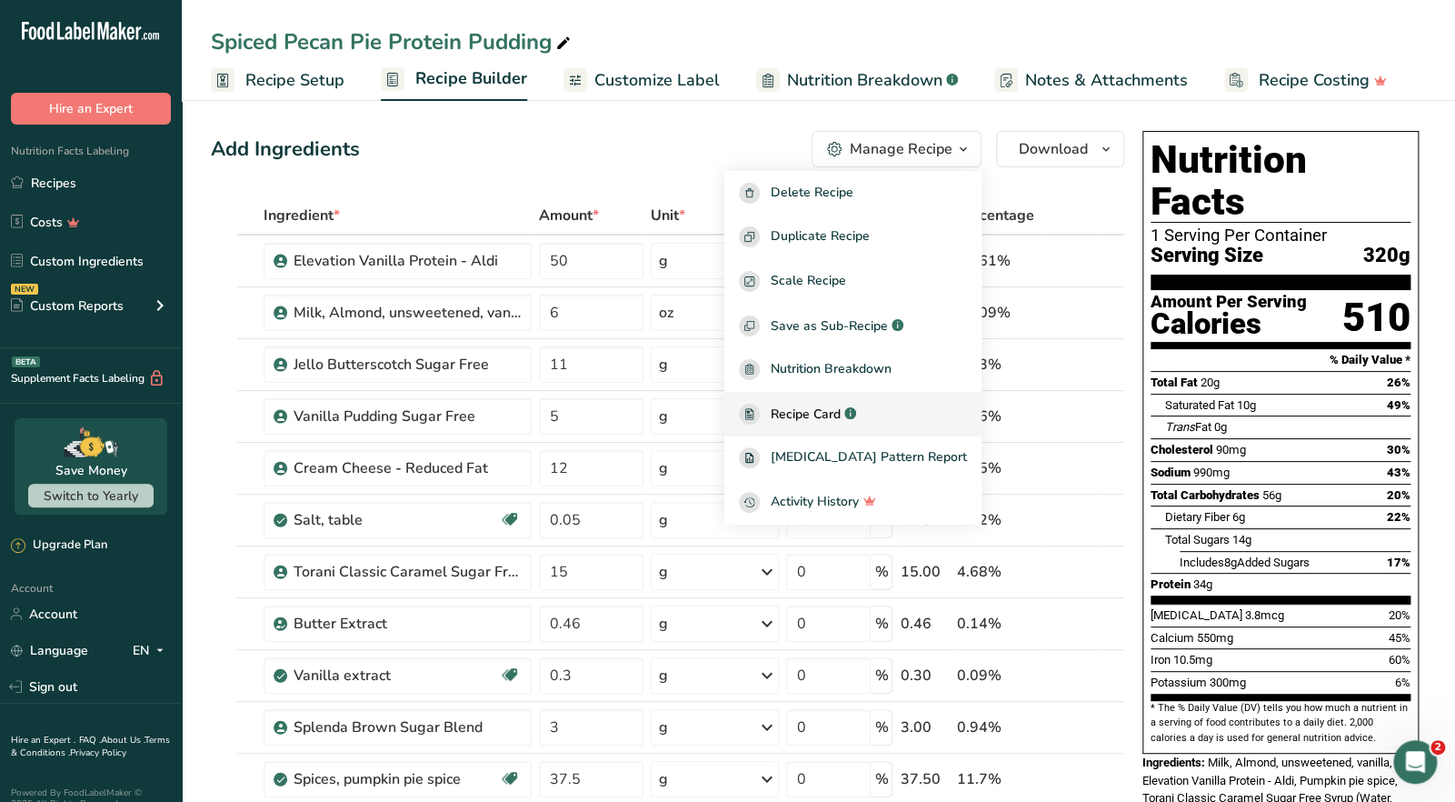
click at [841, 412] on span "Recipe Card" at bounding box center [806, 413] width 70 height 19
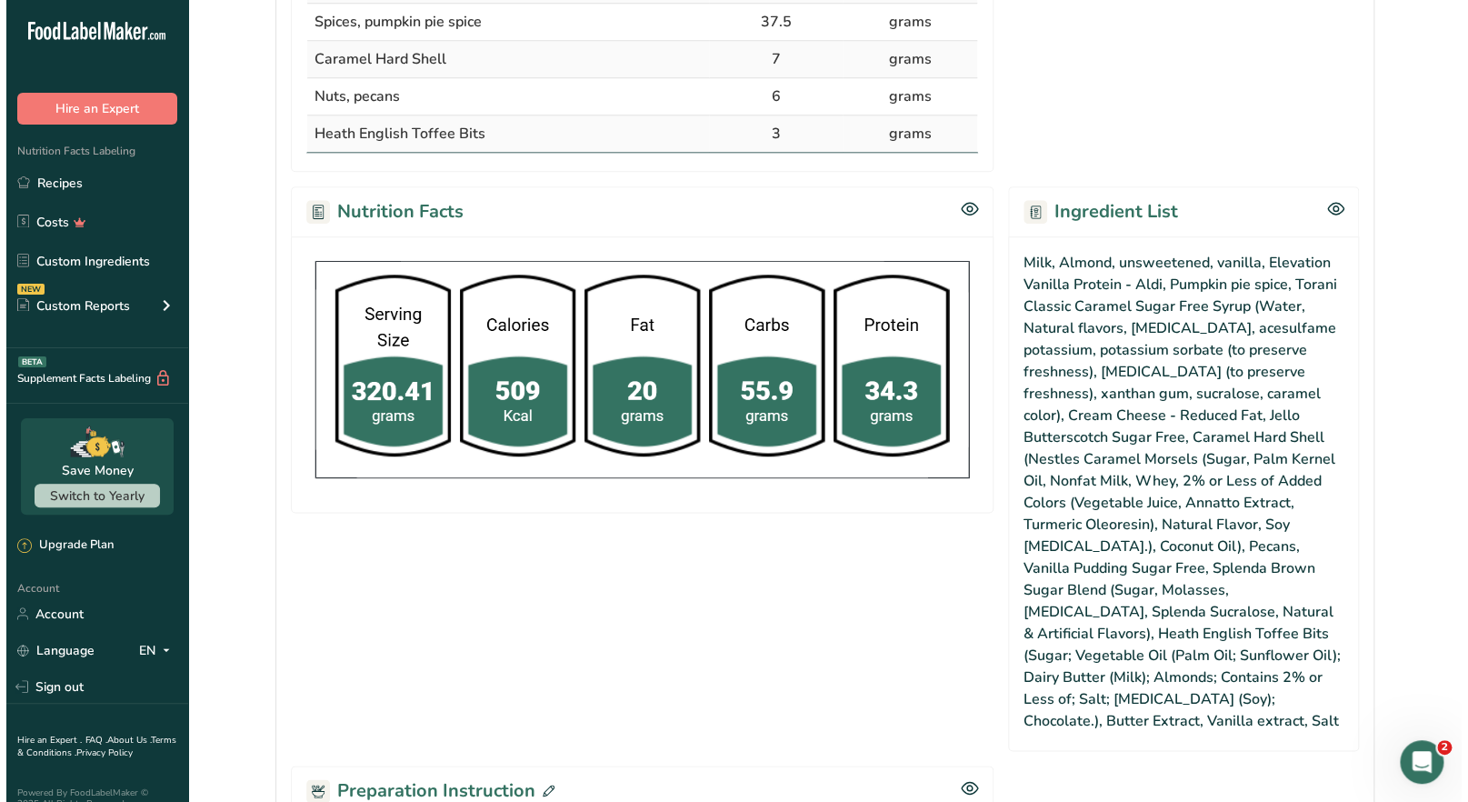
scroll to position [1181, 0]
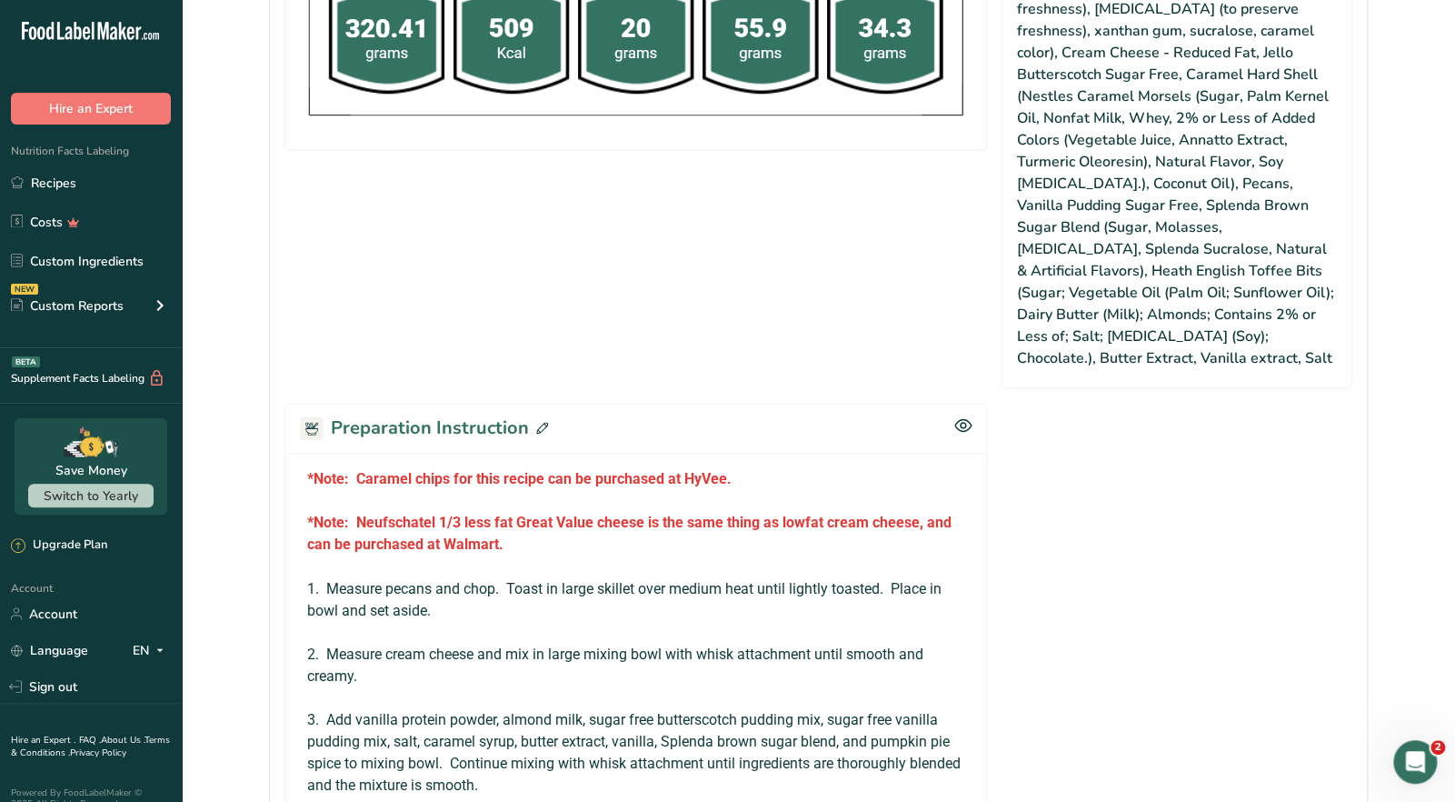
click at [538, 422] on icon at bounding box center [542, 428] width 12 height 12
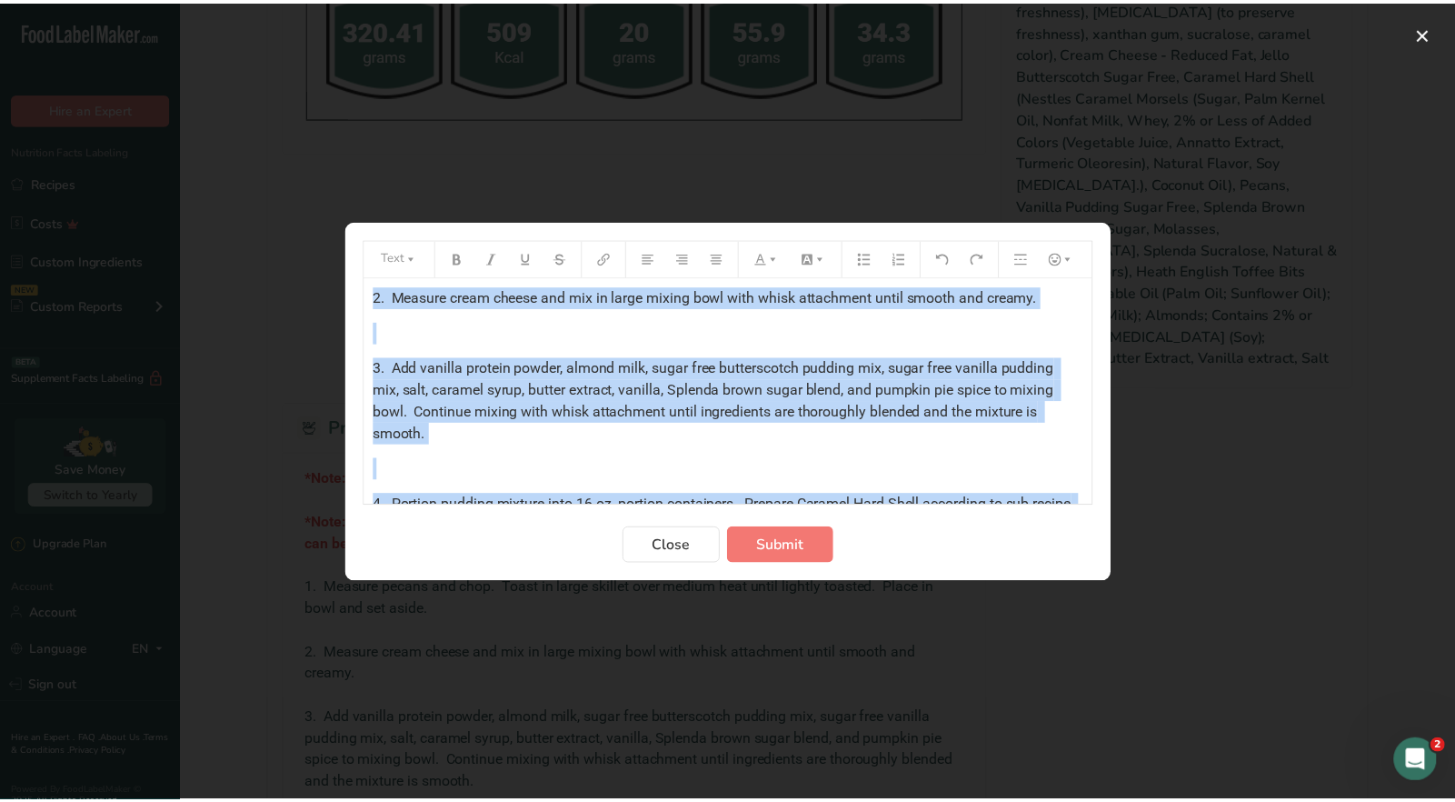
scroll to position [351, 0]
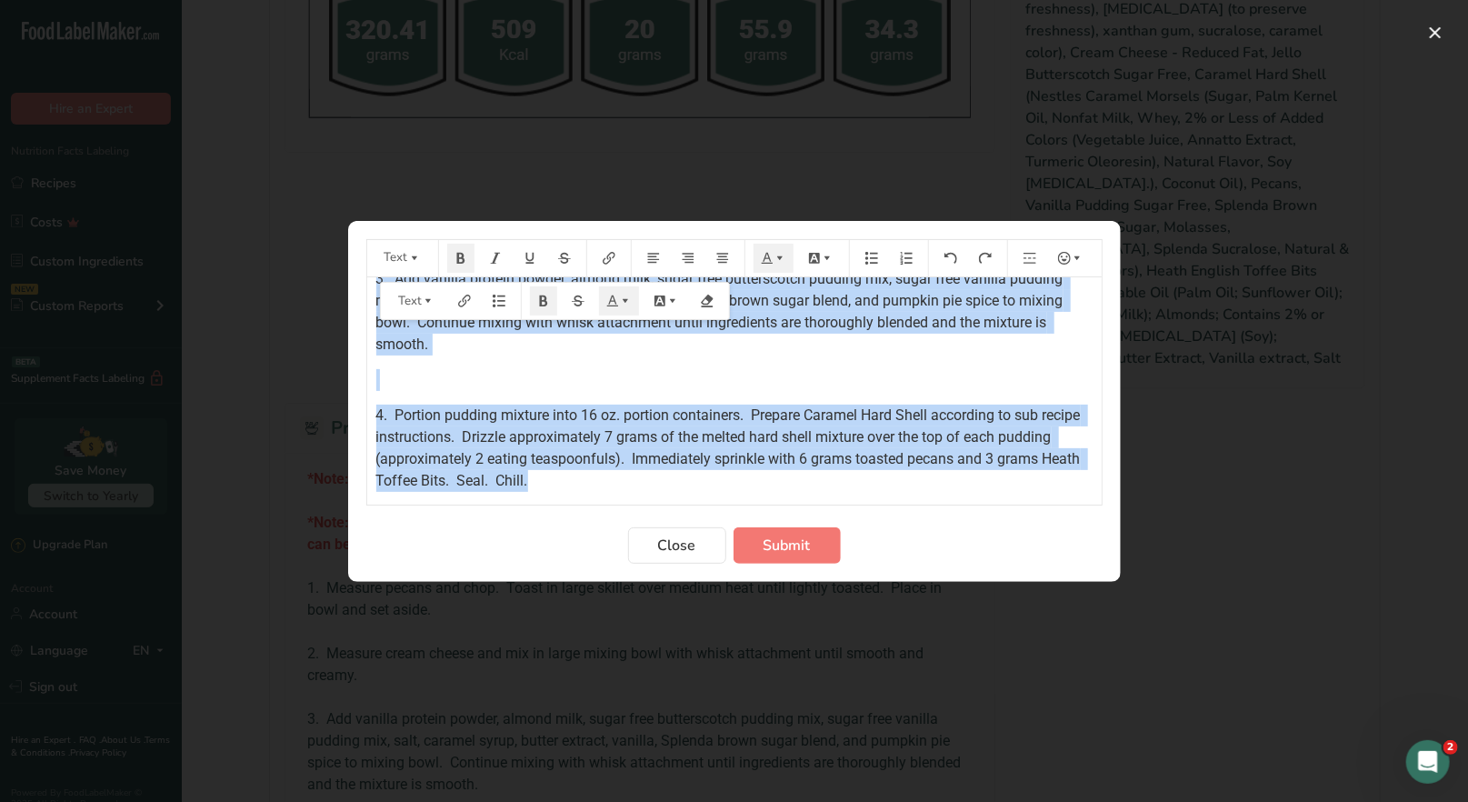
drag, startPoint x: 373, startPoint y: 300, endPoint x: 685, endPoint y: 491, distance: 366.3
click at [685, 491] on div "*Note: Caramel chips for this recipe can be purchased at HyVee. ﻿ *Note: Neufsc…" at bounding box center [734, 390] width 734 height 227
copy div "*Note: Caramel chips for this recipe can be purchased at HyVee. ﻿ *Note: Neufsc…"
drag, startPoint x: 681, startPoint y: 545, endPoint x: 739, endPoint y: 291, distance: 261.0
click at [681, 544] on span "Close" at bounding box center [677, 545] width 38 height 22
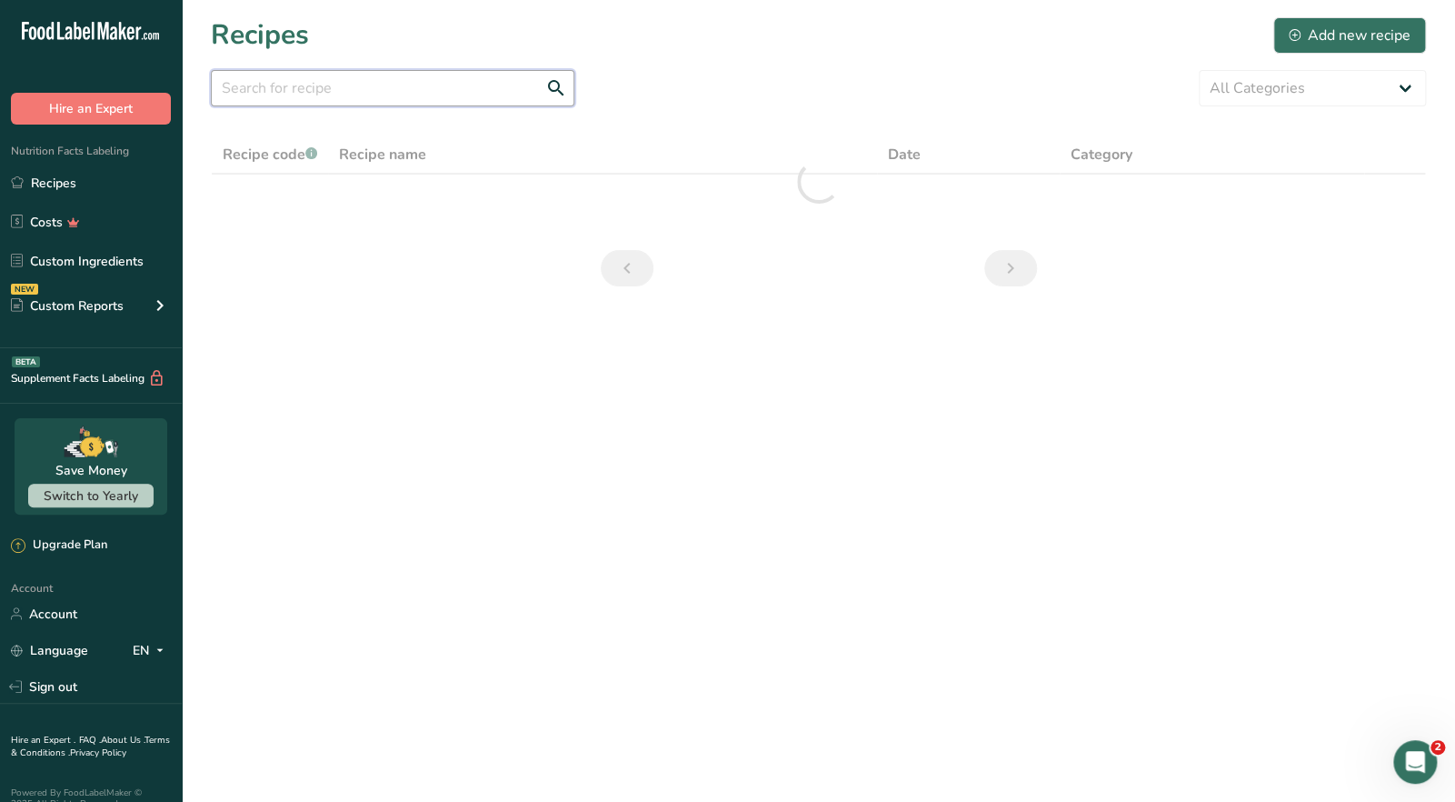
click at [439, 92] on input "text" at bounding box center [393, 88] width 364 height 36
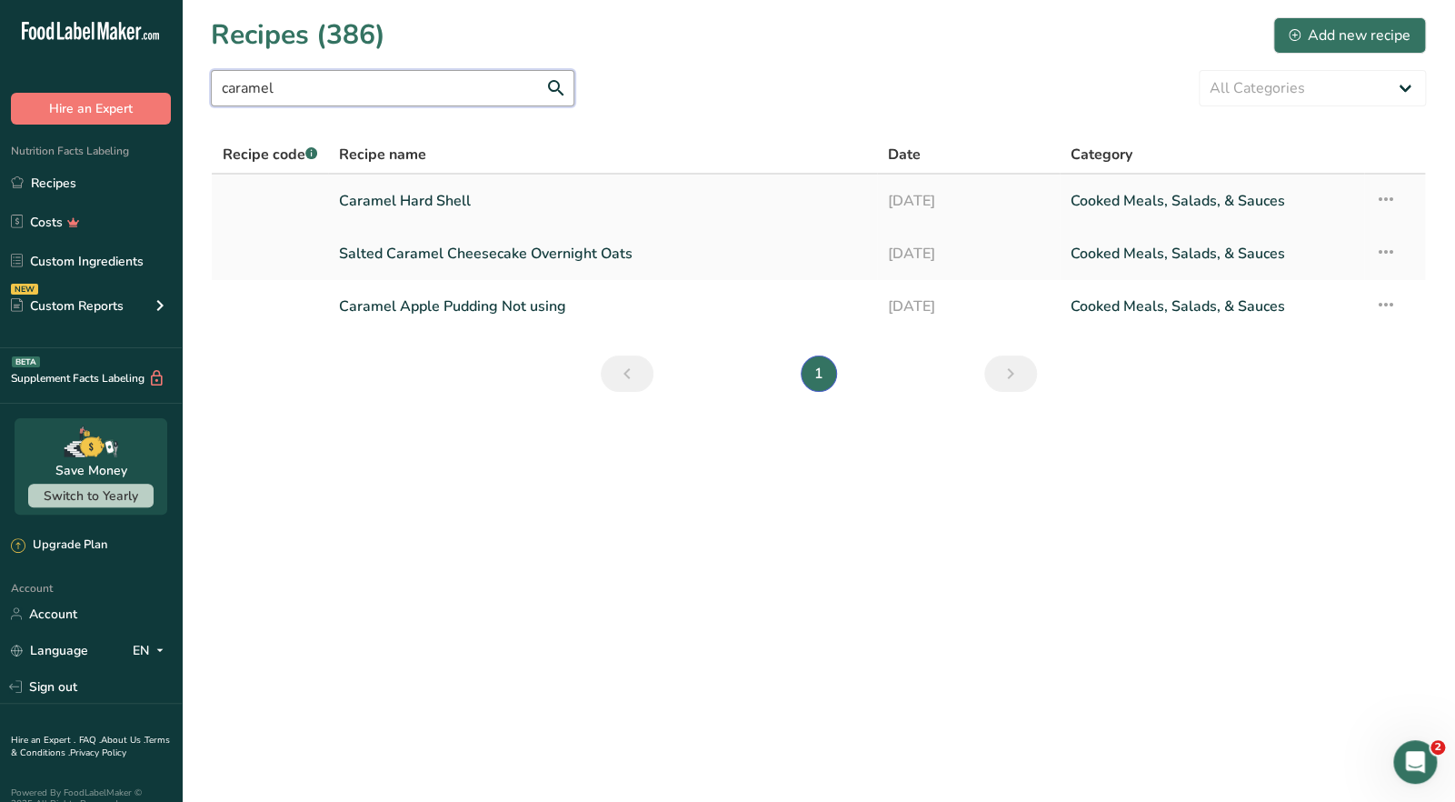
type input "caramel"
click at [464, 194] on link "Caramel Hard Shell" at bounding box center [602, 201] width 526 height 38
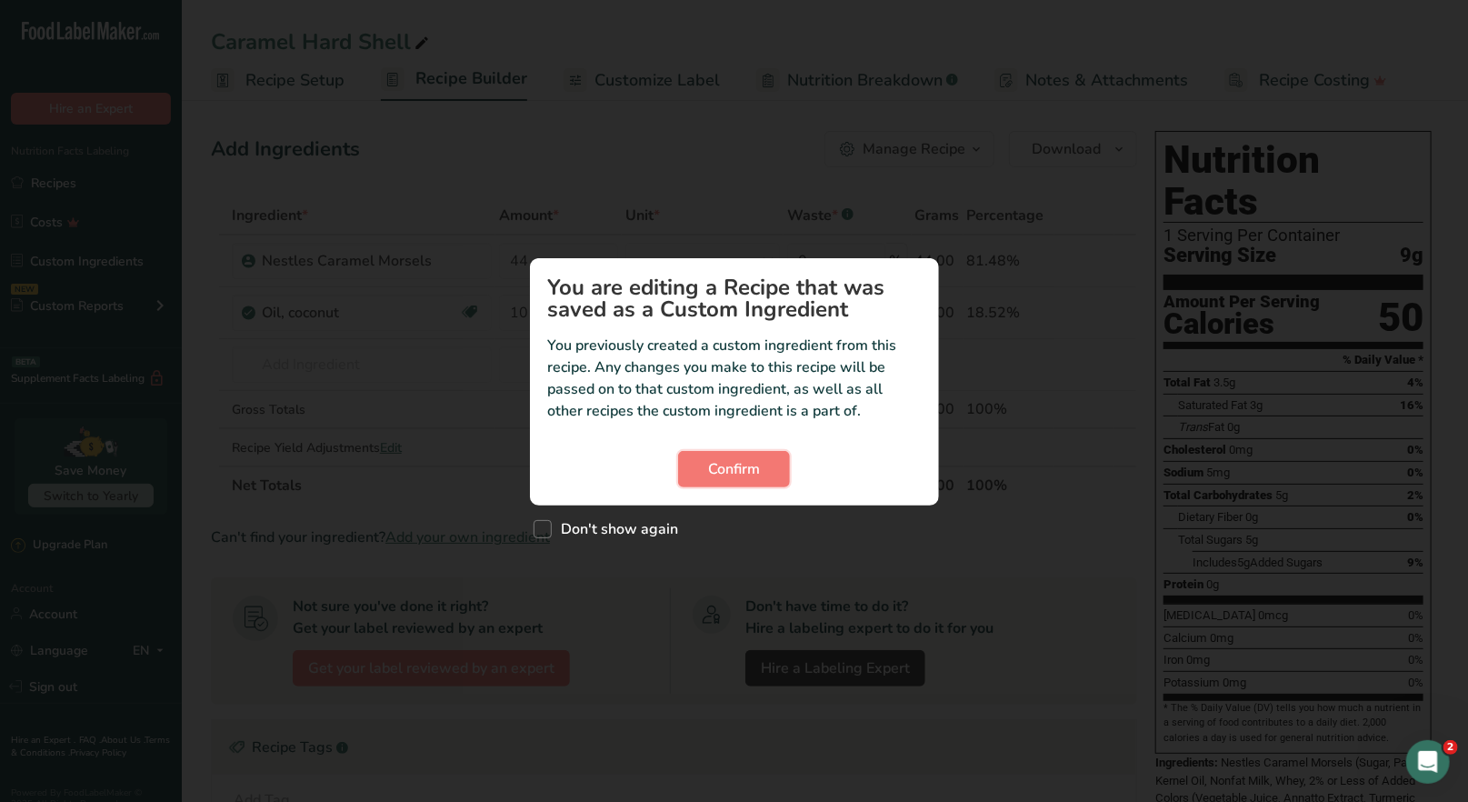
drag, startPoint x: 735, startPoint y: 473, endPoint x: 834, endPoint y: 408, distance: 118.2
click at [735, 472] on span "Confirm" at bounding box center [734, 469] width 52 height 22
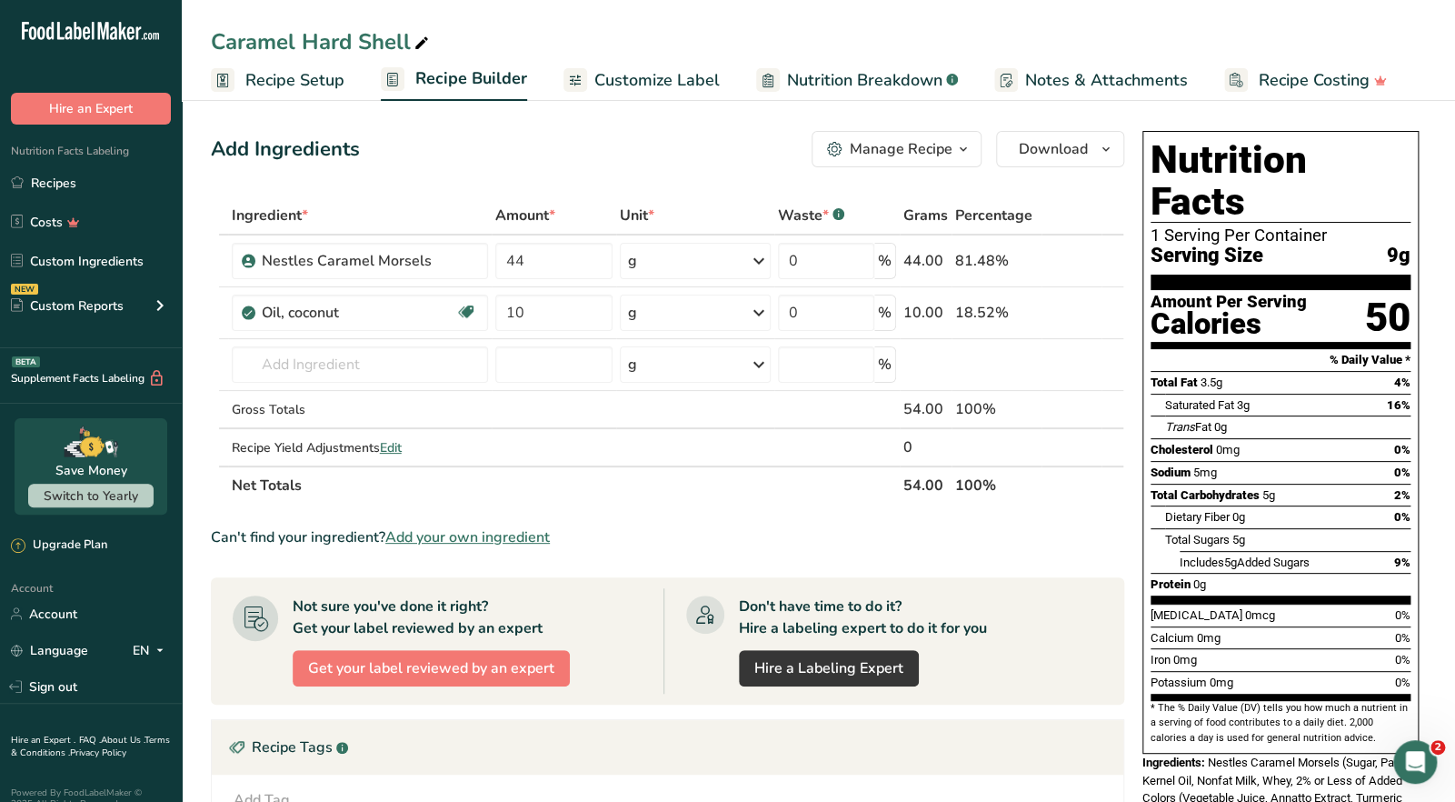
click at [961, 151] on icon "button" at bounding box center [963, 149] width 15 height 23
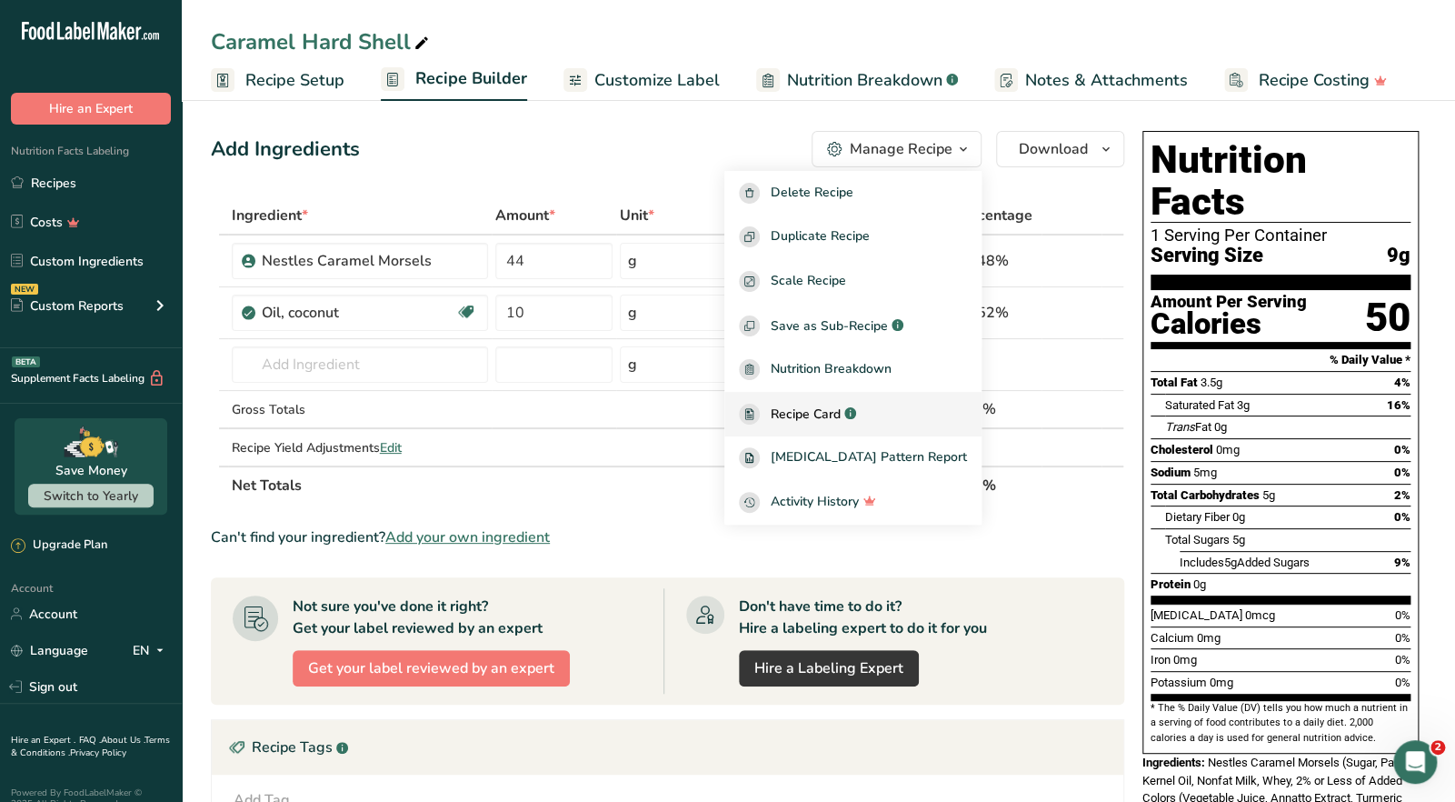
click at [835, 418] on span "Recipe Card" at bounding box center [806, 413] width 70 height 19
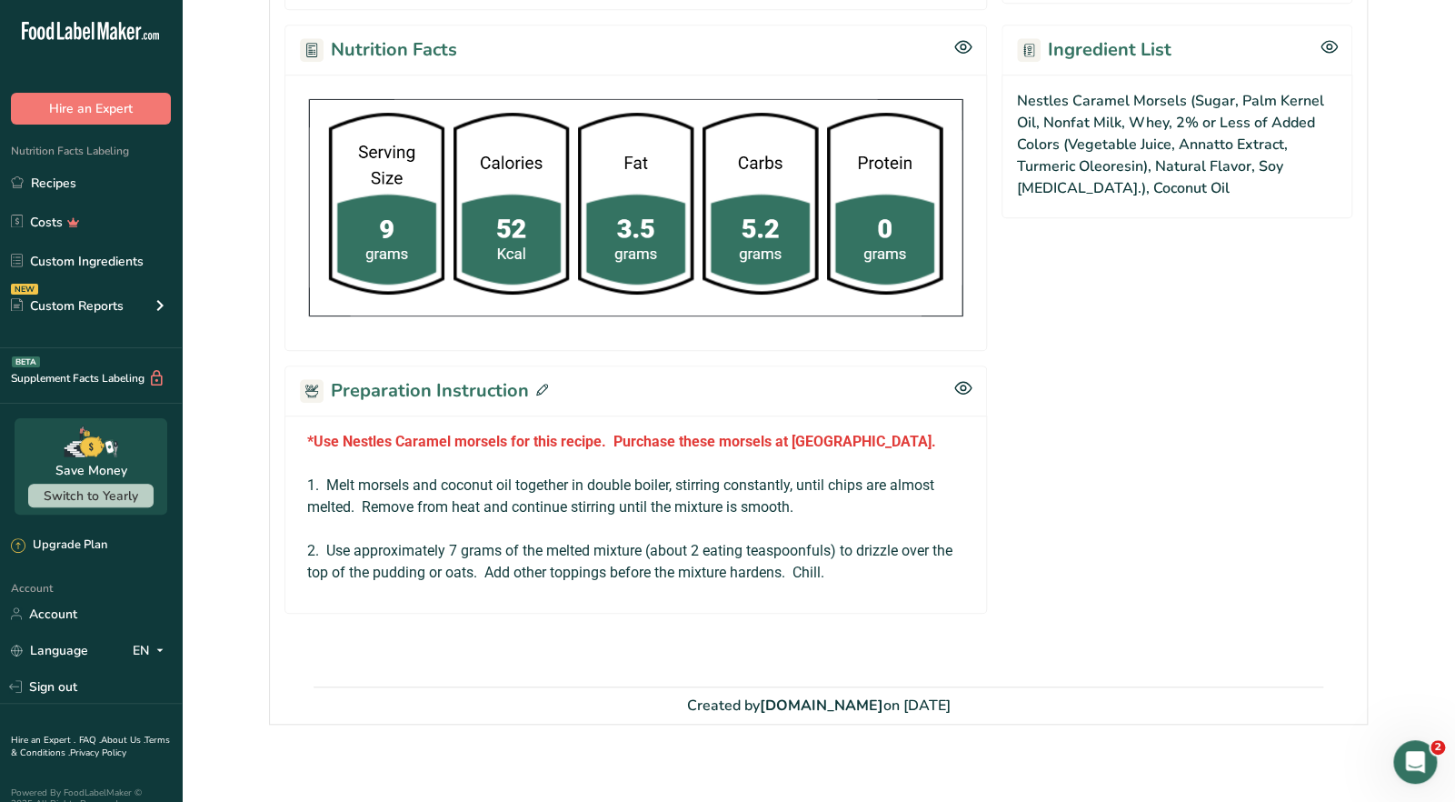
scroll to position [540, 0]
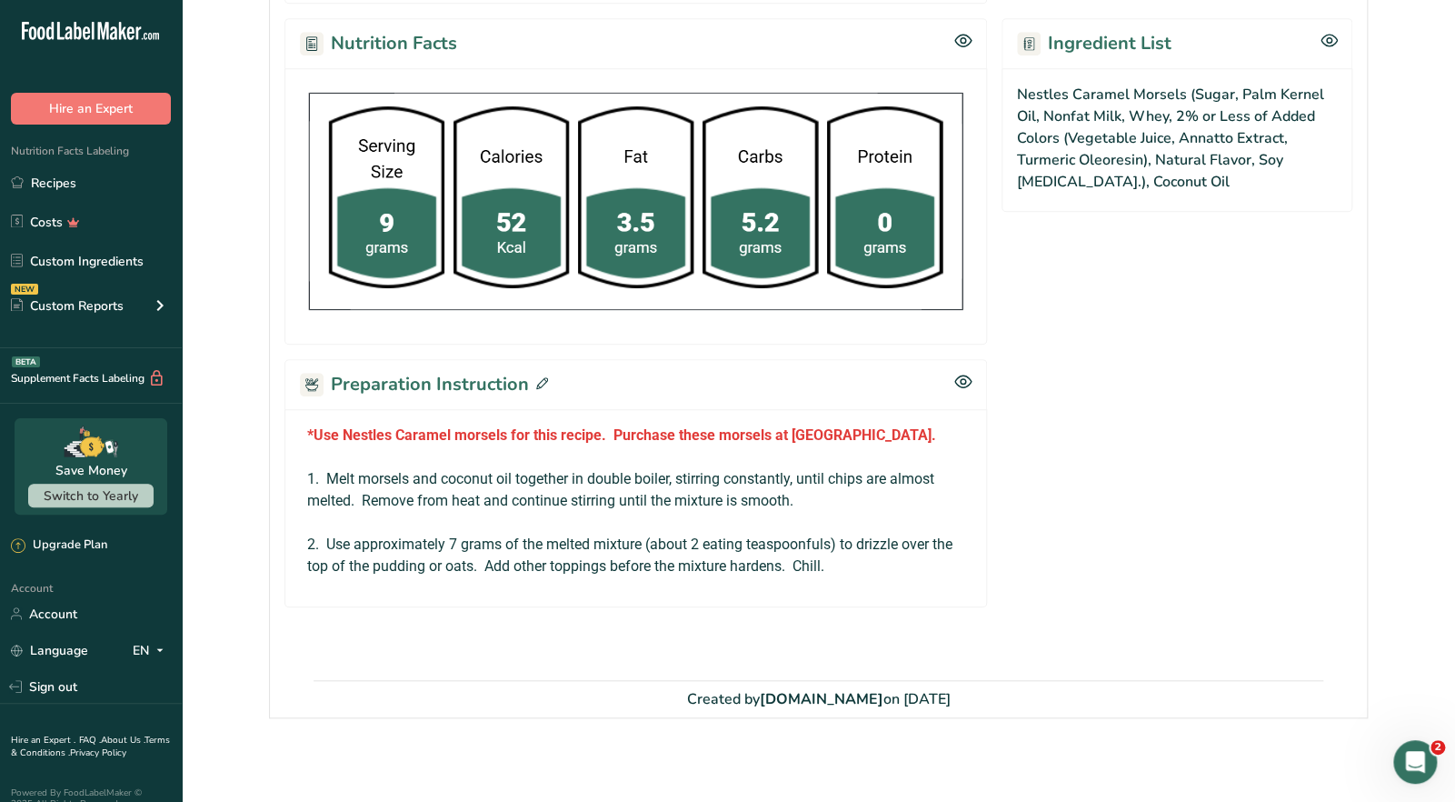
click at [536, 383] on icon at bounding box center [542, 383] width 12 height 12
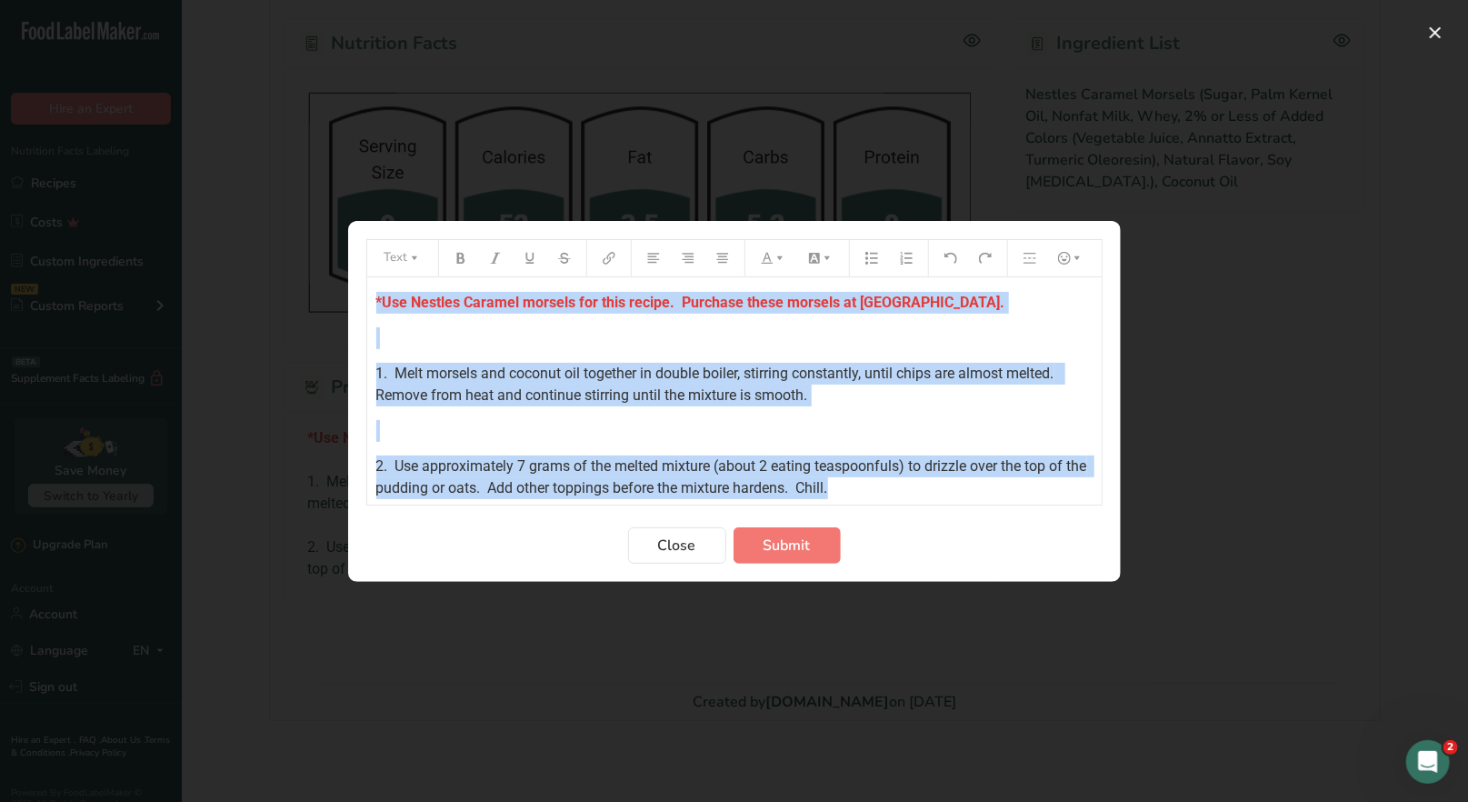
drag, startPoint x: 373, startPoint y: 298, endPoint x: 877, endPoint y: 502, distance: 543.9
click at [877, 502] on div "*Use Nestles Caramel morsels for this recipe. Purchase these morsels at HyVee. …" at bounding box center [734, 390] width 734 height 227
copy div "*Use Nestles Caramel morsels for this recipe. Purchase these morsels at HyVee. …"
click at [671, 543] on span "Close" at bounding box center [677, 545] width 38 height 22
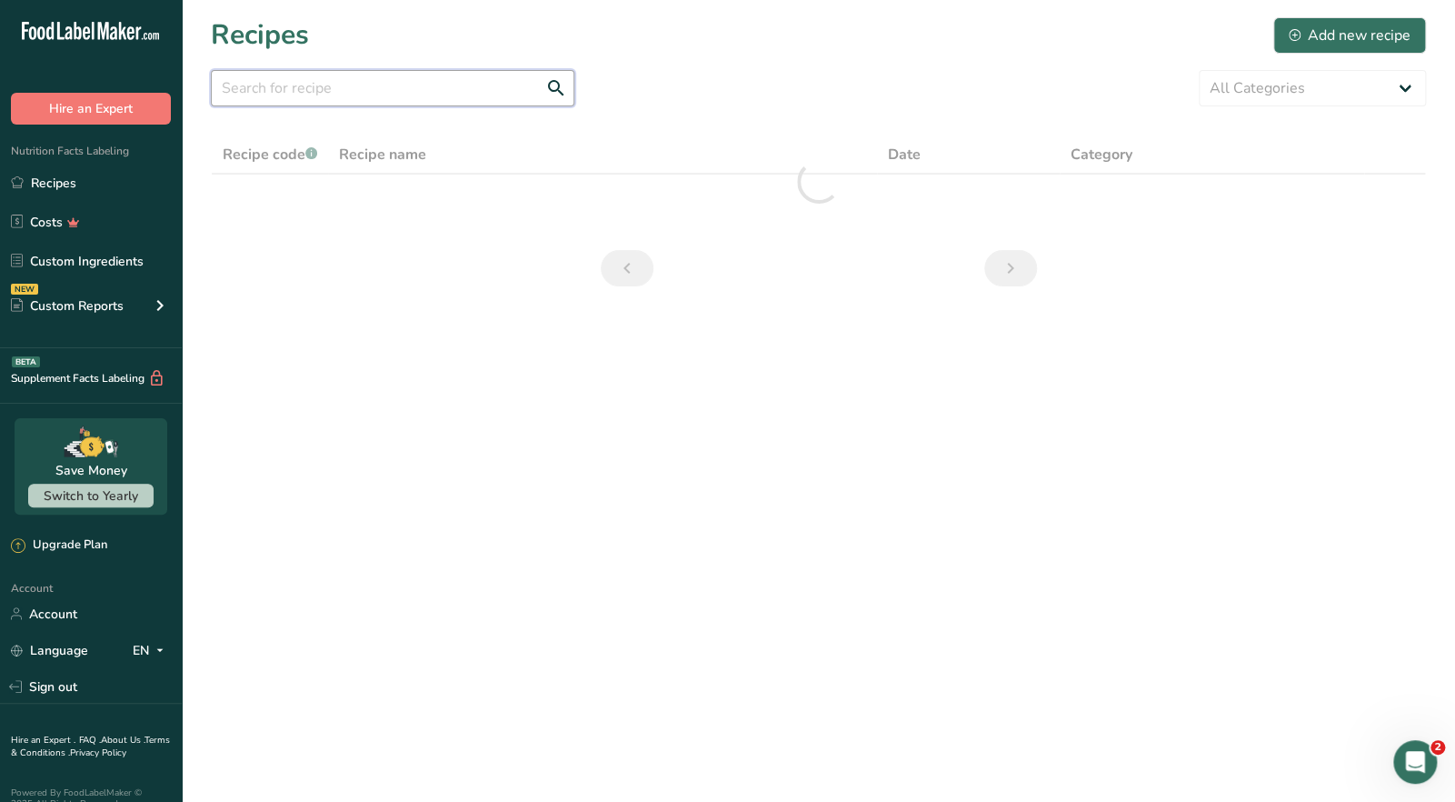
click at [339, 95] on input "text" at bounding box center [393, 88] width 364 height 36
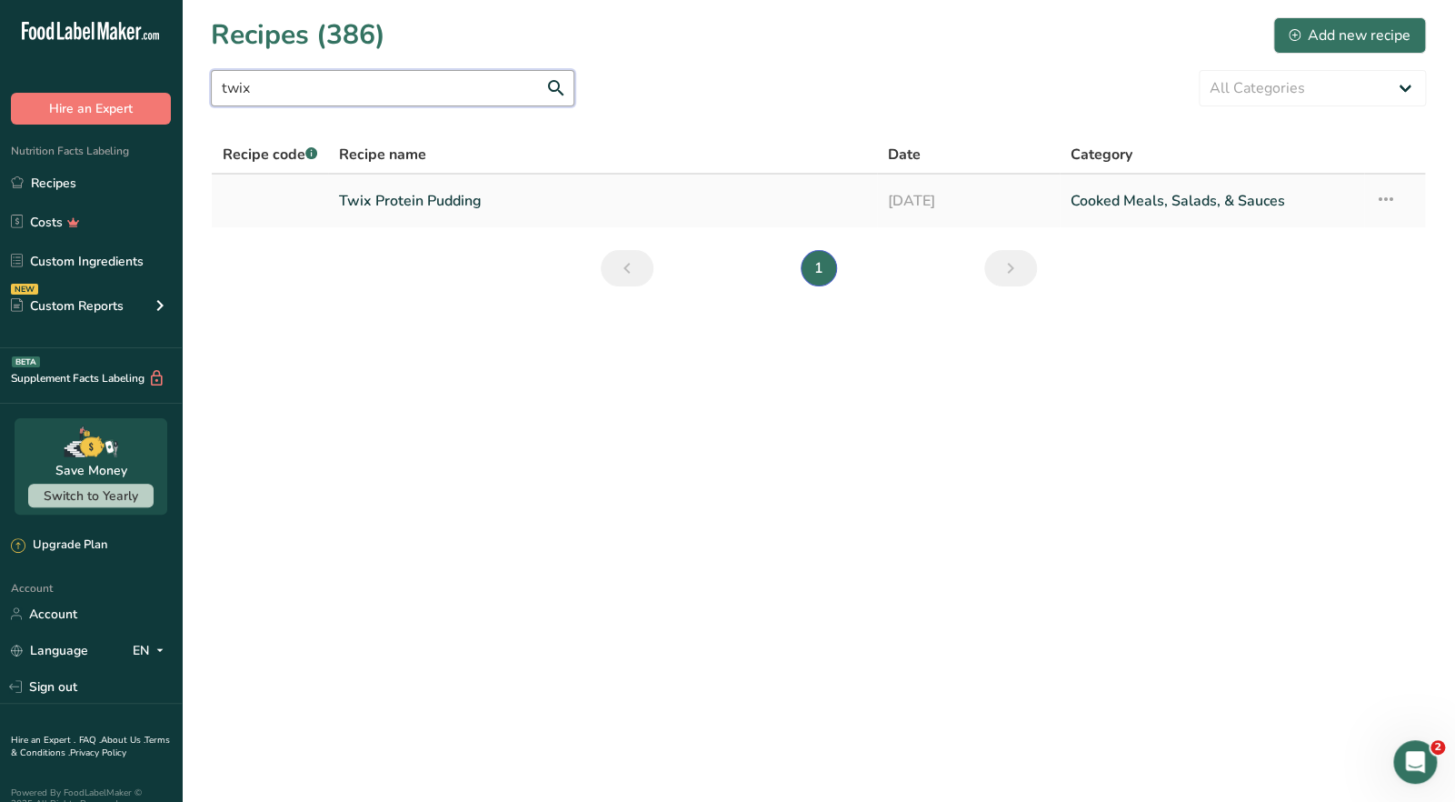
type input "twix"
click at [393, 205] on link "Twix Protein Pudding" at bounding box center [602, 201] width 526 height 38
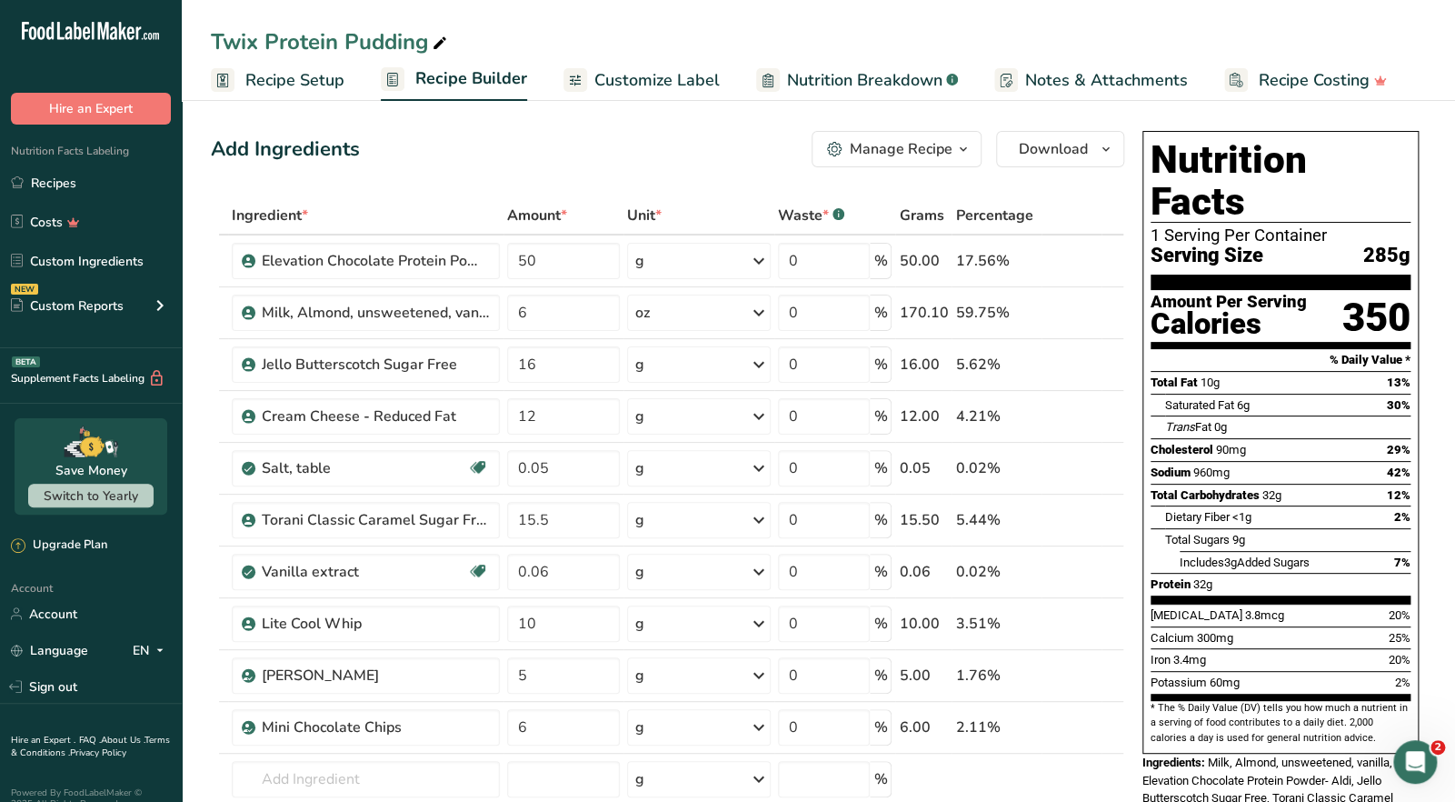
click at [968, 153] on icon "button" at bounding box center [963, 149] width 15 height 23
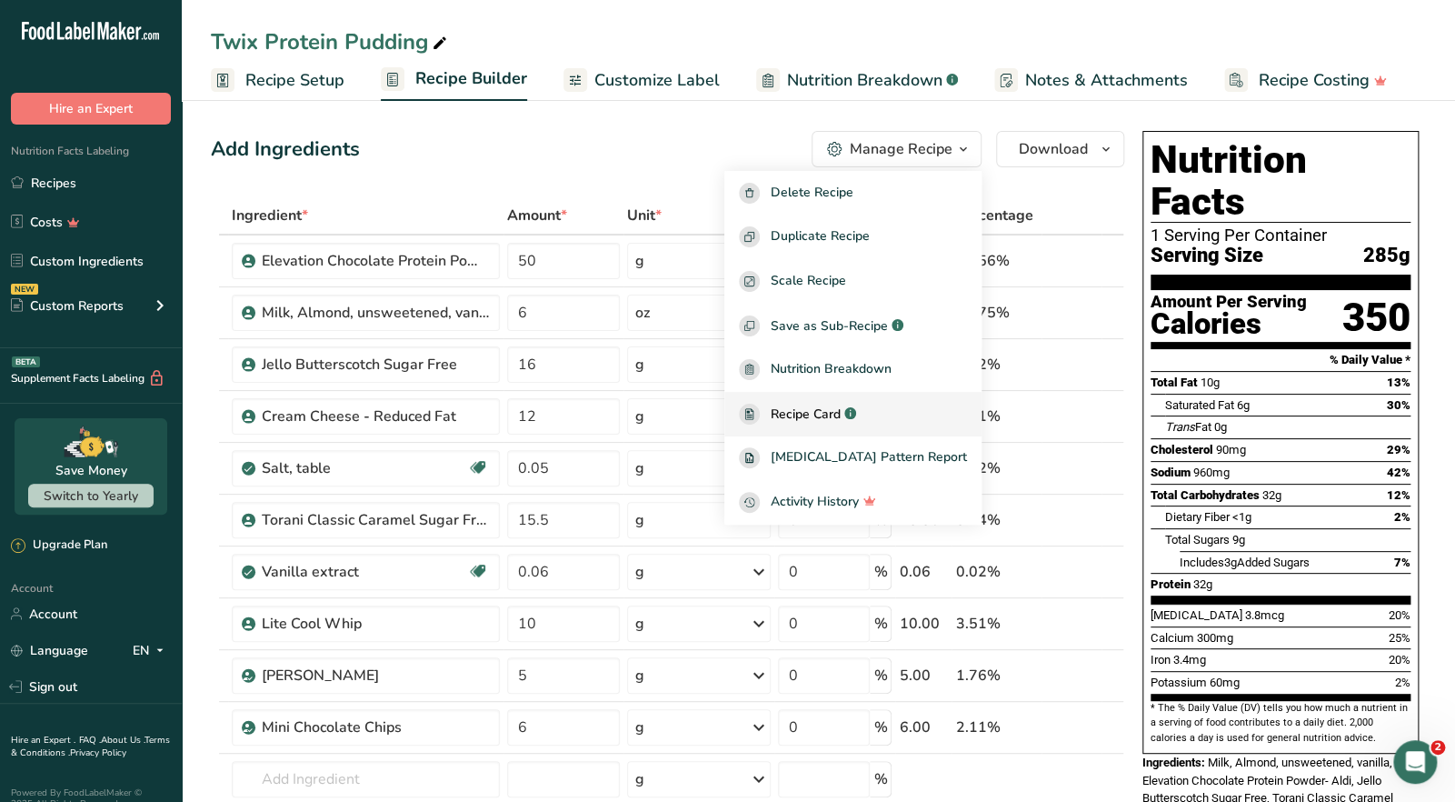
click at [841, 419] on span "Recipe Card" at bounding box center [806, 413] width 70 height 19
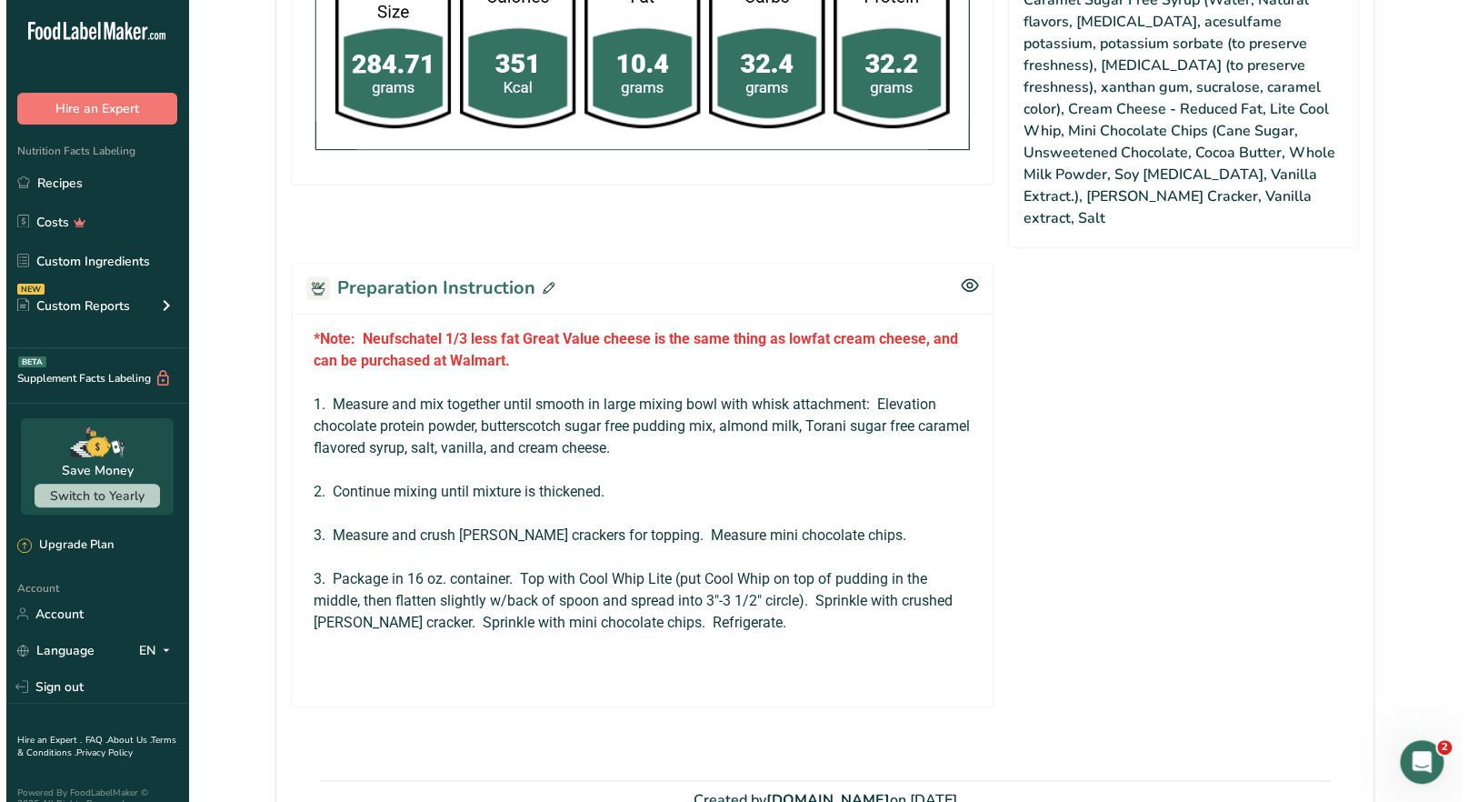
scroll to position [999, 0]
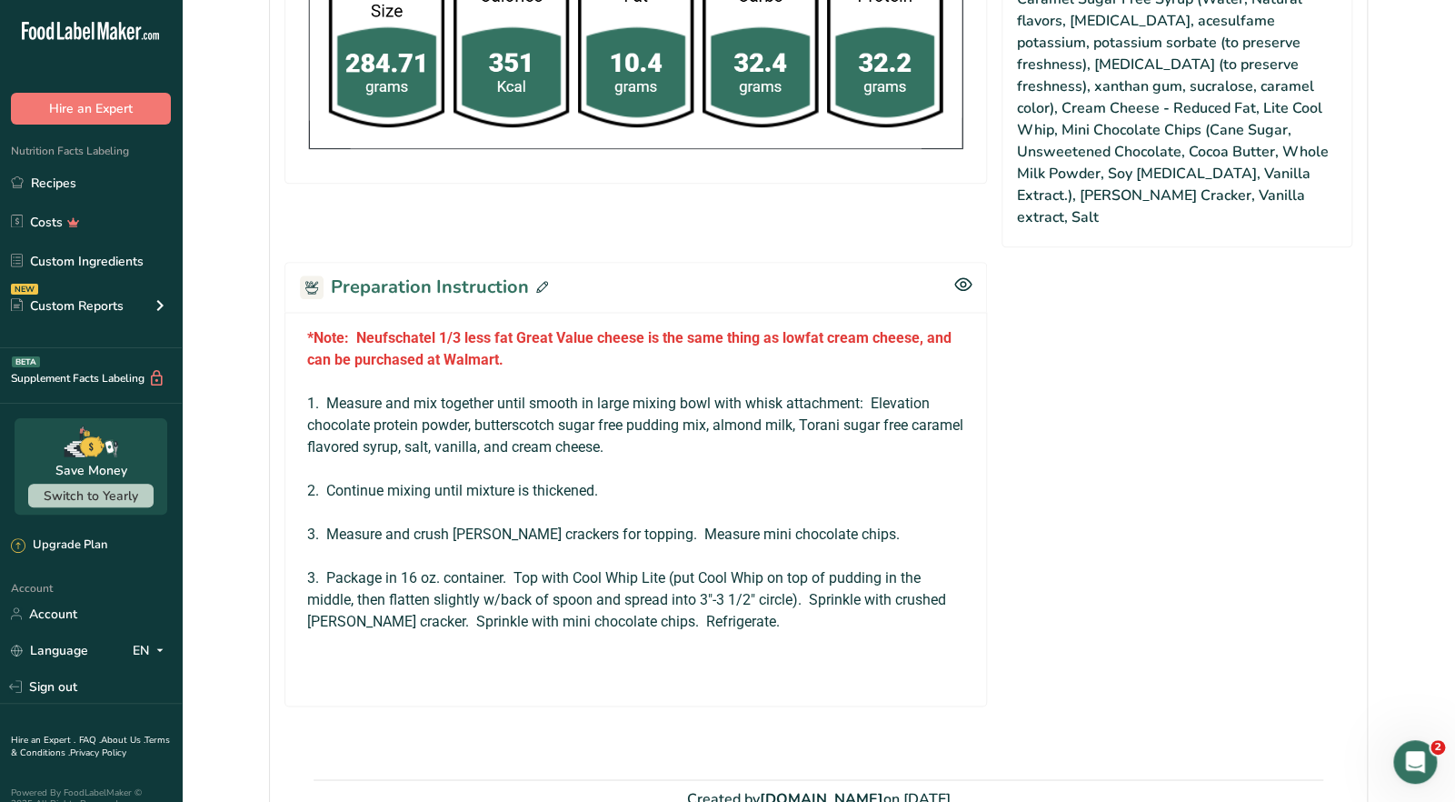
click at [546, 262] on div "Preparation Instruction" at bounding box center [635, 287] width 702 height 50
click at [540, 281] on icon at bounding box center [542, 287] width 12 height 12
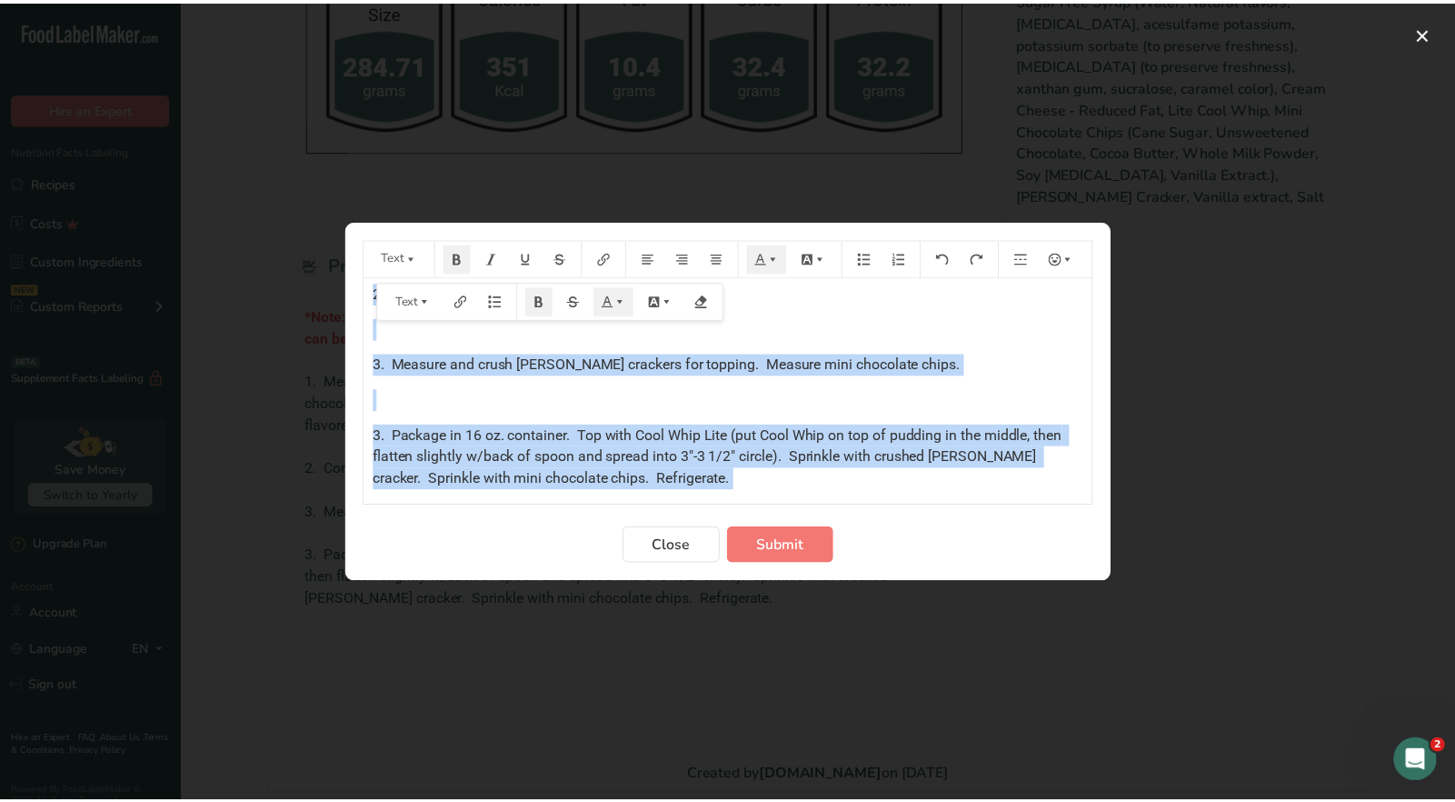
scroll to position [286, 0]
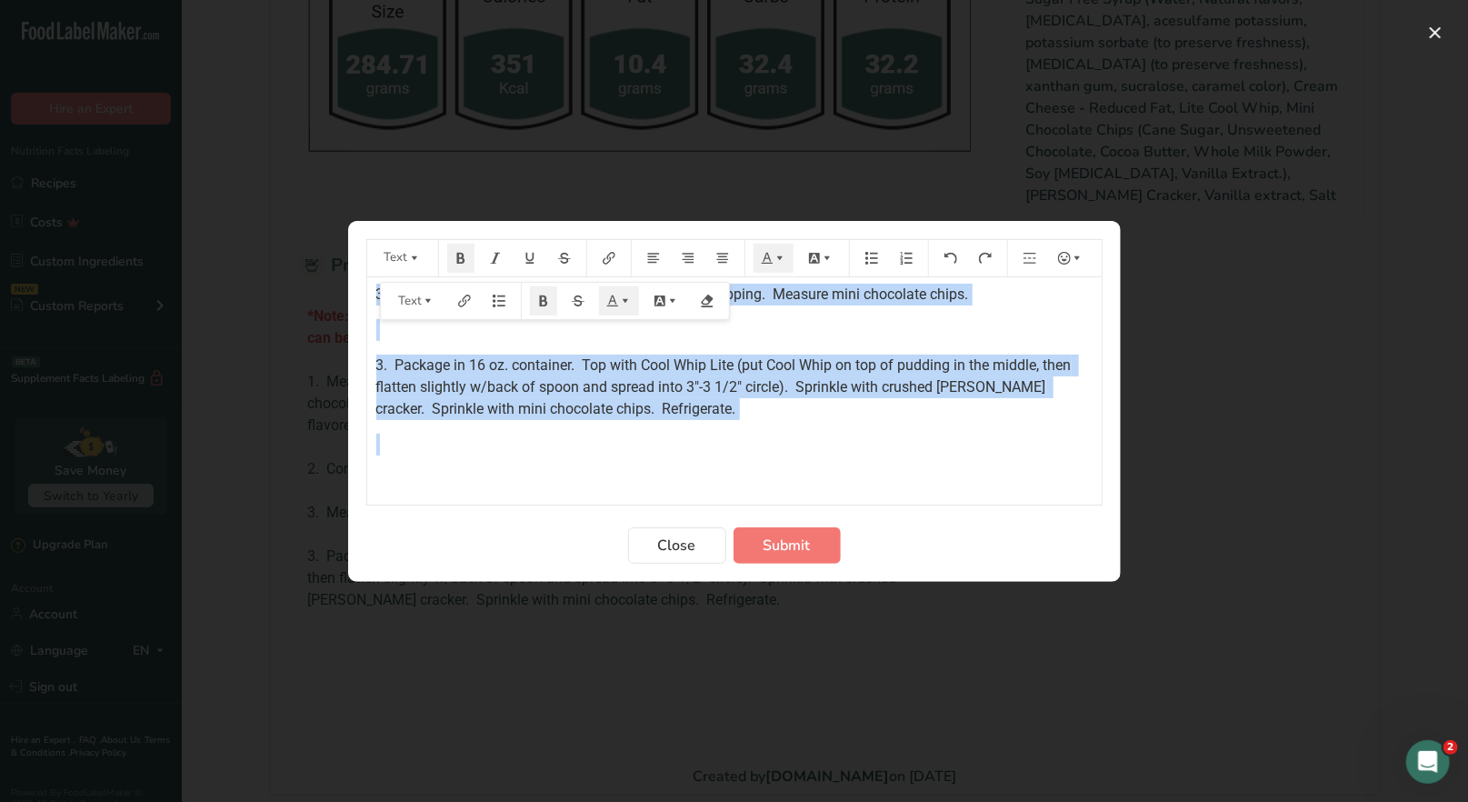
drag, startPoint x: 372, startPoint y: 300, endPoint x: 1059, endPoint y: 469, distance: 707.5
click at [1078, 475] on div "*Note: Neufschatel 1/3 less fat Great Value cheese is the same thing as lowfat …" at bounding box center [734, 241] width 734 height 500
copy div "*Note: Neufschatel 1/3 less fat Great Value cheese is the same thing as lowfat …"
drag, startPoint x: 676, startPoint y: 544, endPoint x: 677, endPoint y: 533, distance: 10.9
click at [677, 543] on span "Close" at bounding box center [677, 545] width 38 height 22
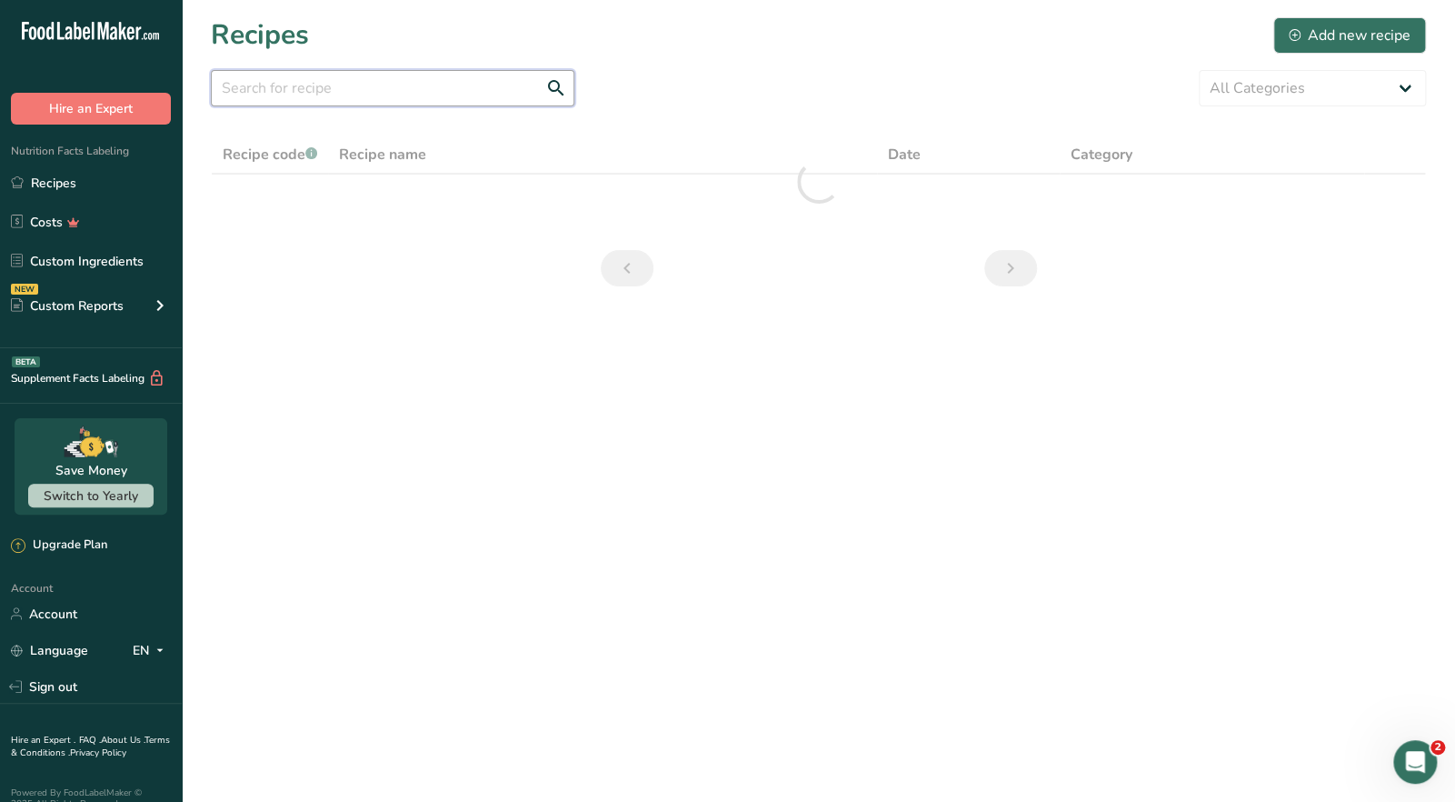
click at [324, 92] on input "text" at bounding box center [393, 88] width 364 height 36
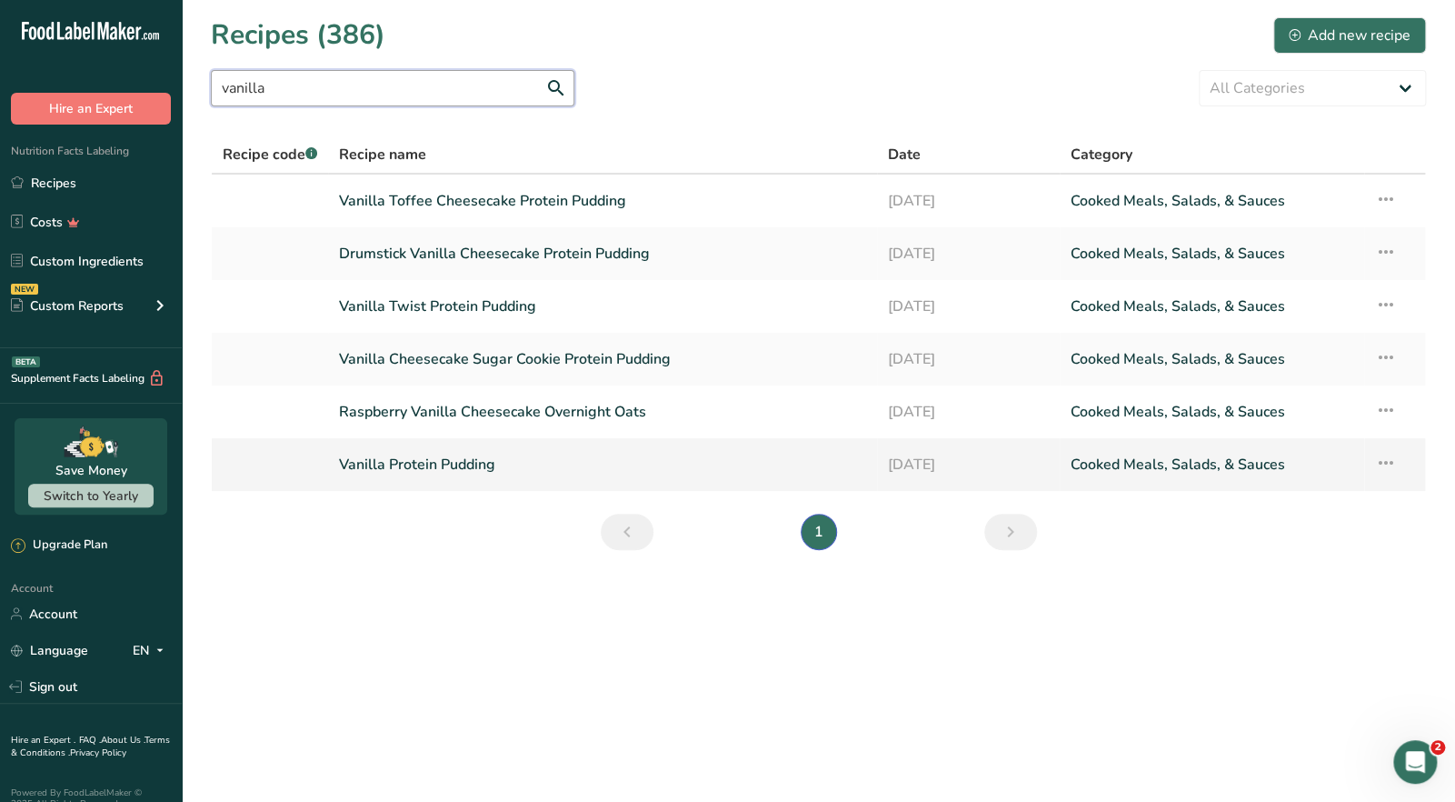
type input "vanilla"
click at [483, 473] on link "Vanilla Protein Pudding" at bounding box center [602, 464] width 526 height 38
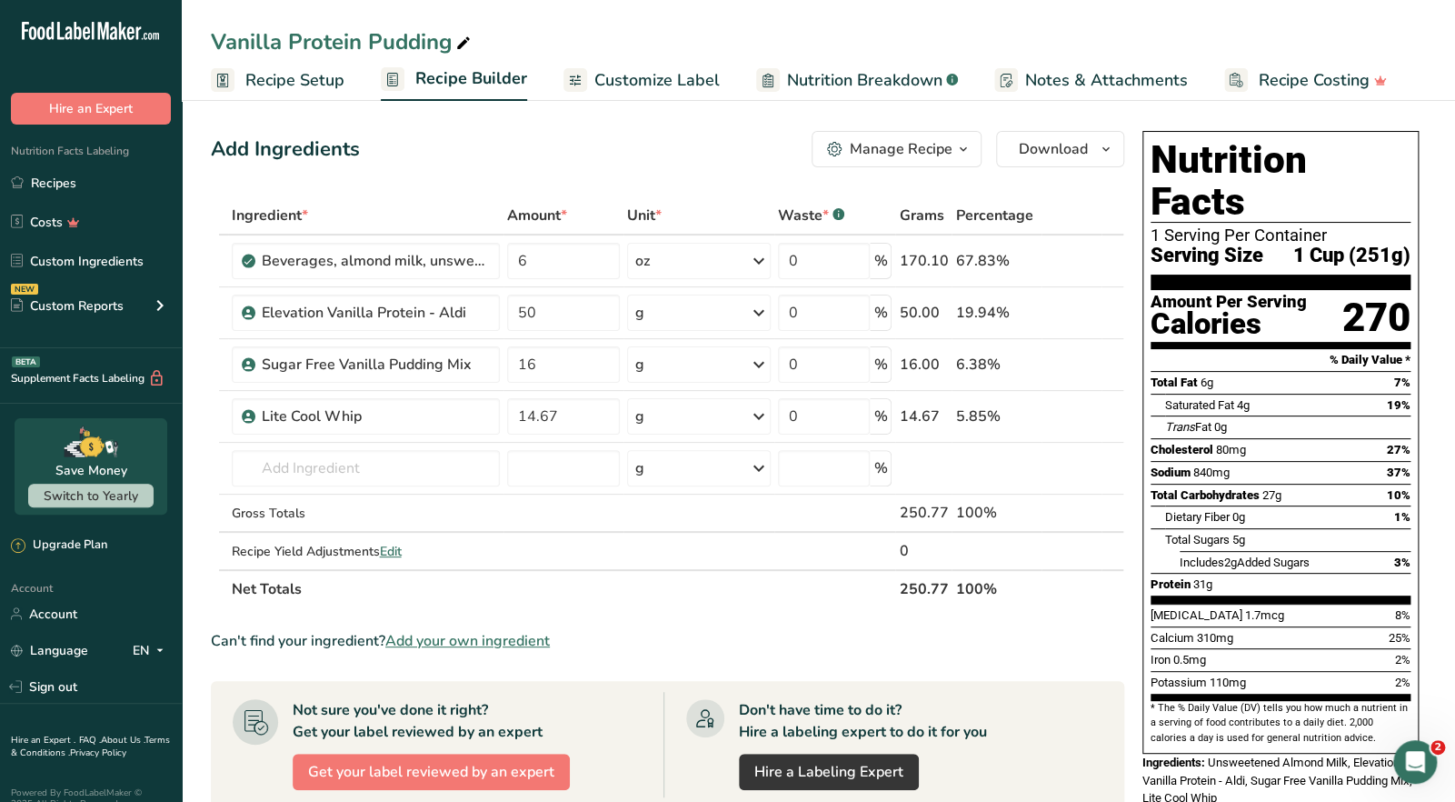
click at [957, 154] on icon "button" at bounding box center [963, 149] width 15 height 23
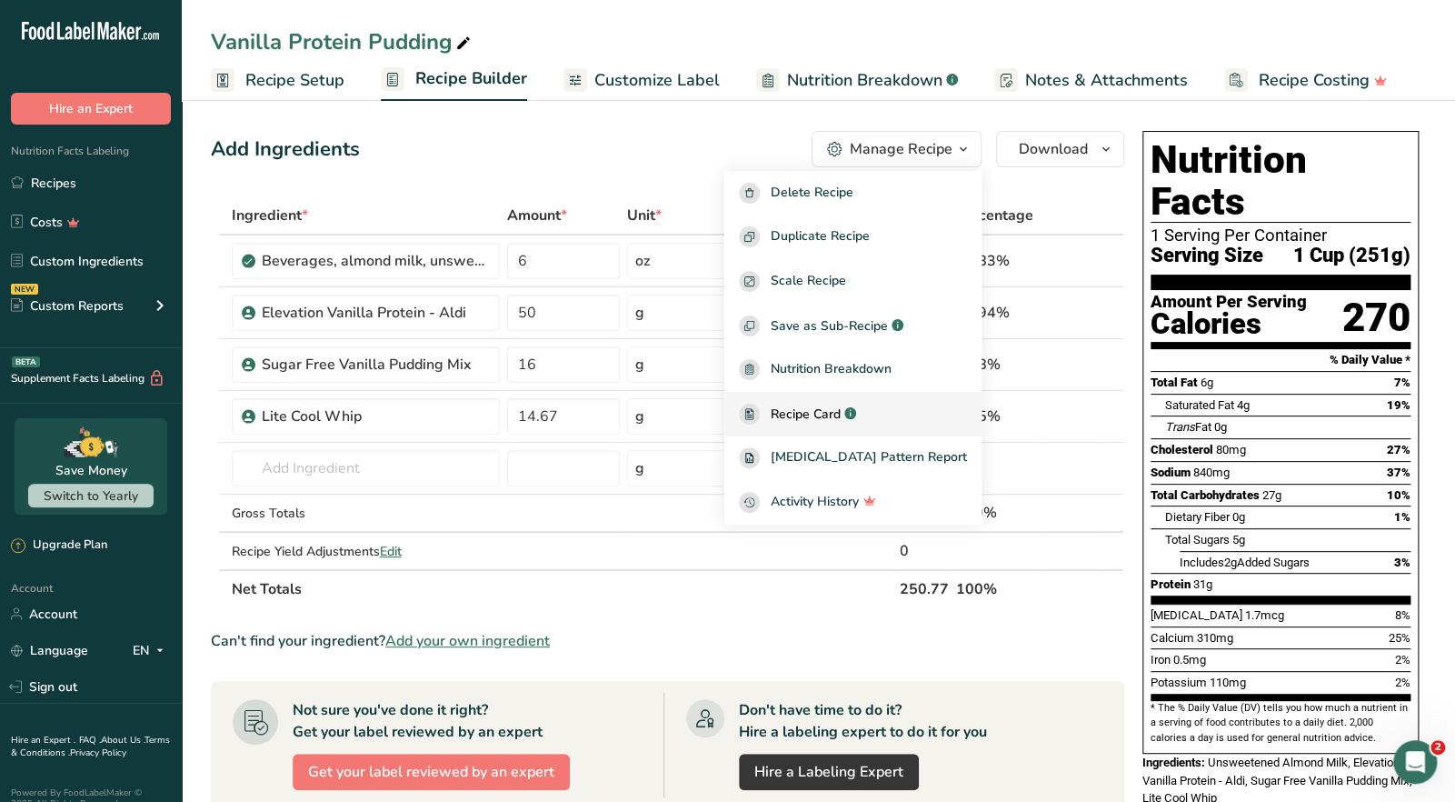
click at [828, 406] on span "Recipe Card" at bounding box center [806, 413] width 70 height 19
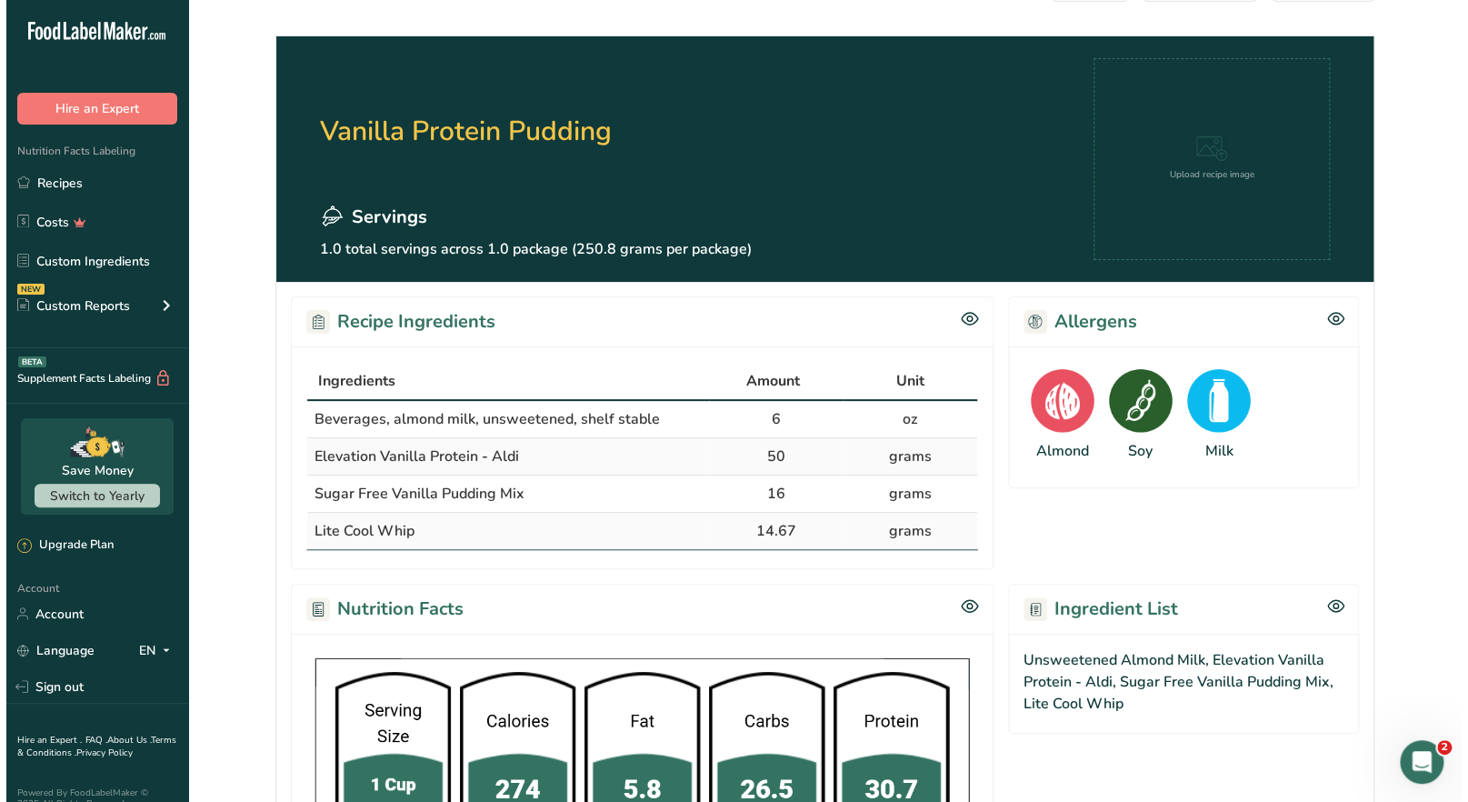
scroll to position [545, 0]
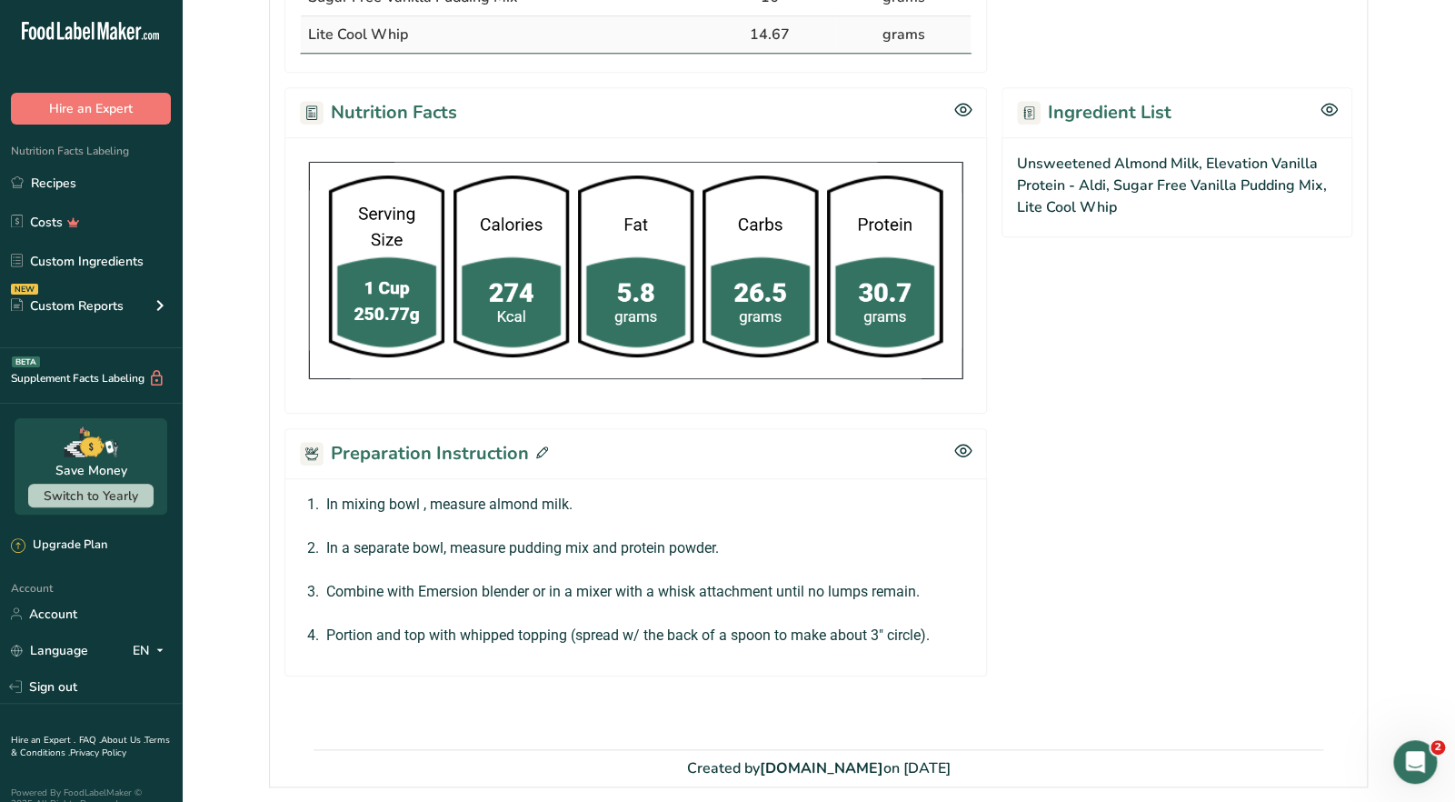
click at [542, 446] on icon at bounding box center [542, 452] width 12 height 12
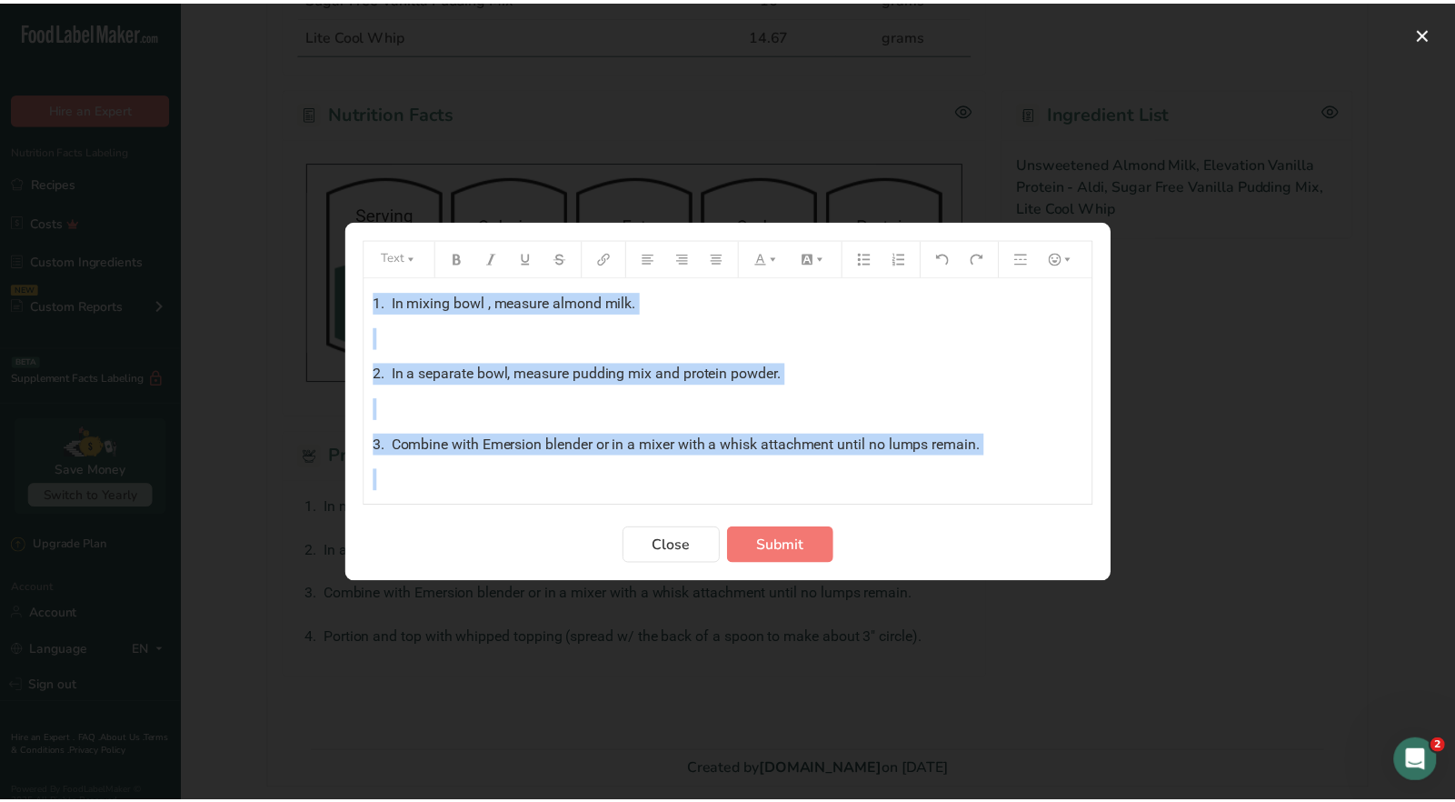
scroll to position [35, 0]
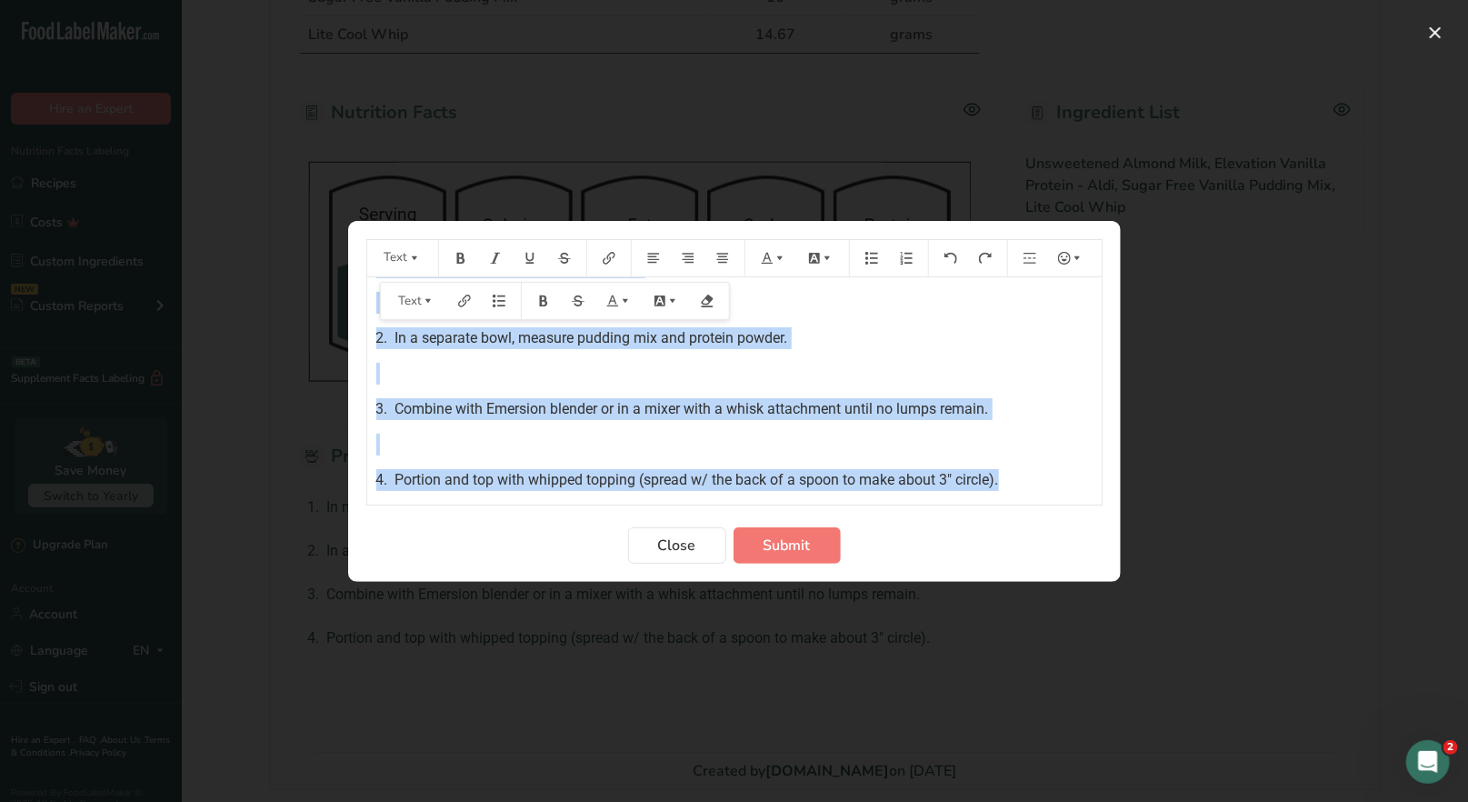
drag, startPoint x: 373, startPoint y: 297, endPoint x: 1067, endPoint y: 495, distance: 721.1
click at [1071, 498] on div "1. In mixing bowl , measure almond milk. ﻿ 2. In a separate bowl, measure puddi…" at bounding box center [734, 390] width 734 height 227
copy div "1. In mixing bowl , measure almond milk. ﻿ 2. In a separate bowl, measure puddi…"
click at [701, 538] on button "Close" at bounding box center [677, 545] width 98 height 36
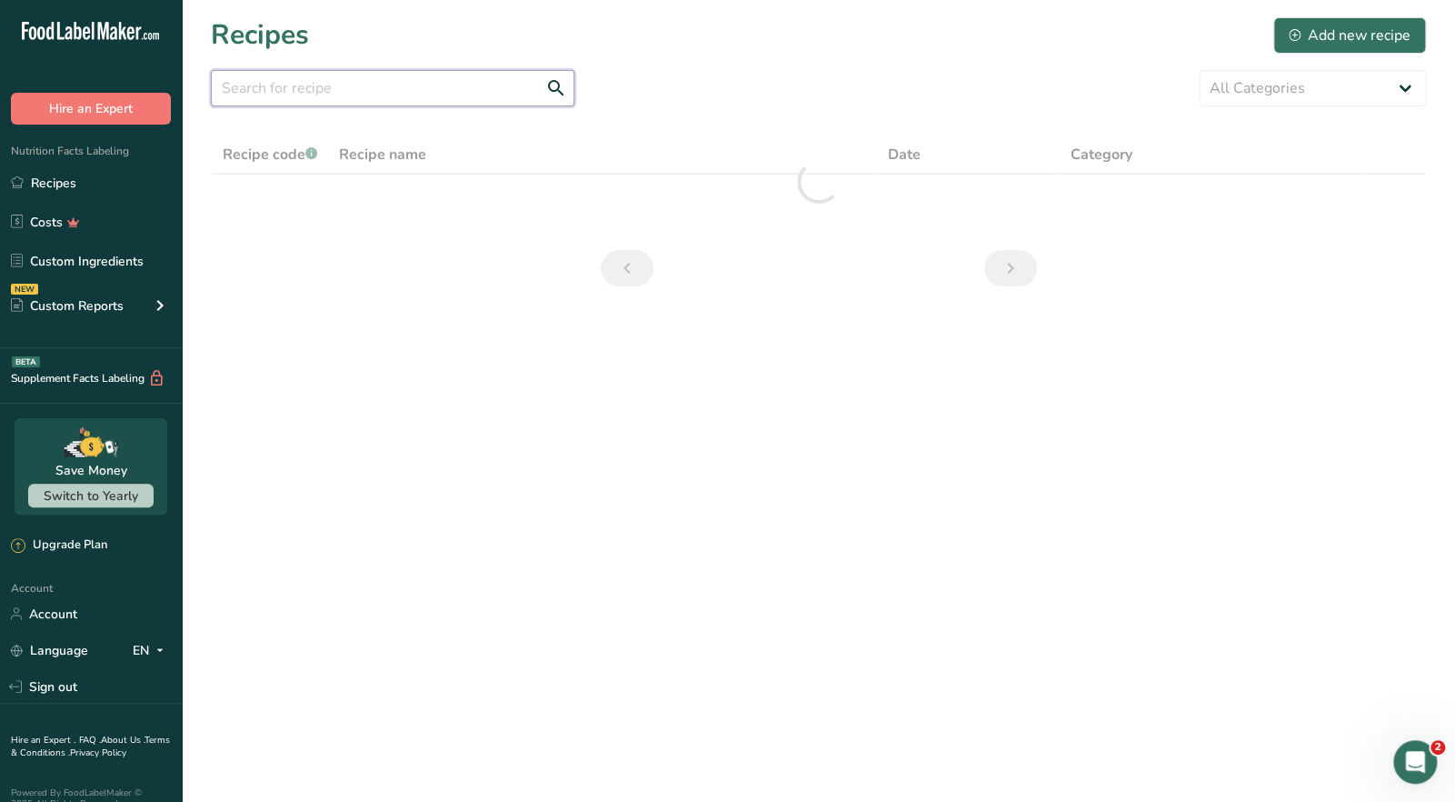
click at [249, 87] on input "text" at bounding box center [393, 88] width 364 height 36
drag, startPoint x: 471, startPoint y: 91, endPoint x: 184, endPoint y: 90, distance: 286.3
click at [184, 90] on section "Recipes (386) Add new recipe vanilla sugar cookie cheesecake All Categories Bak…" at bounding box center [818, 157] width 1273 height 315
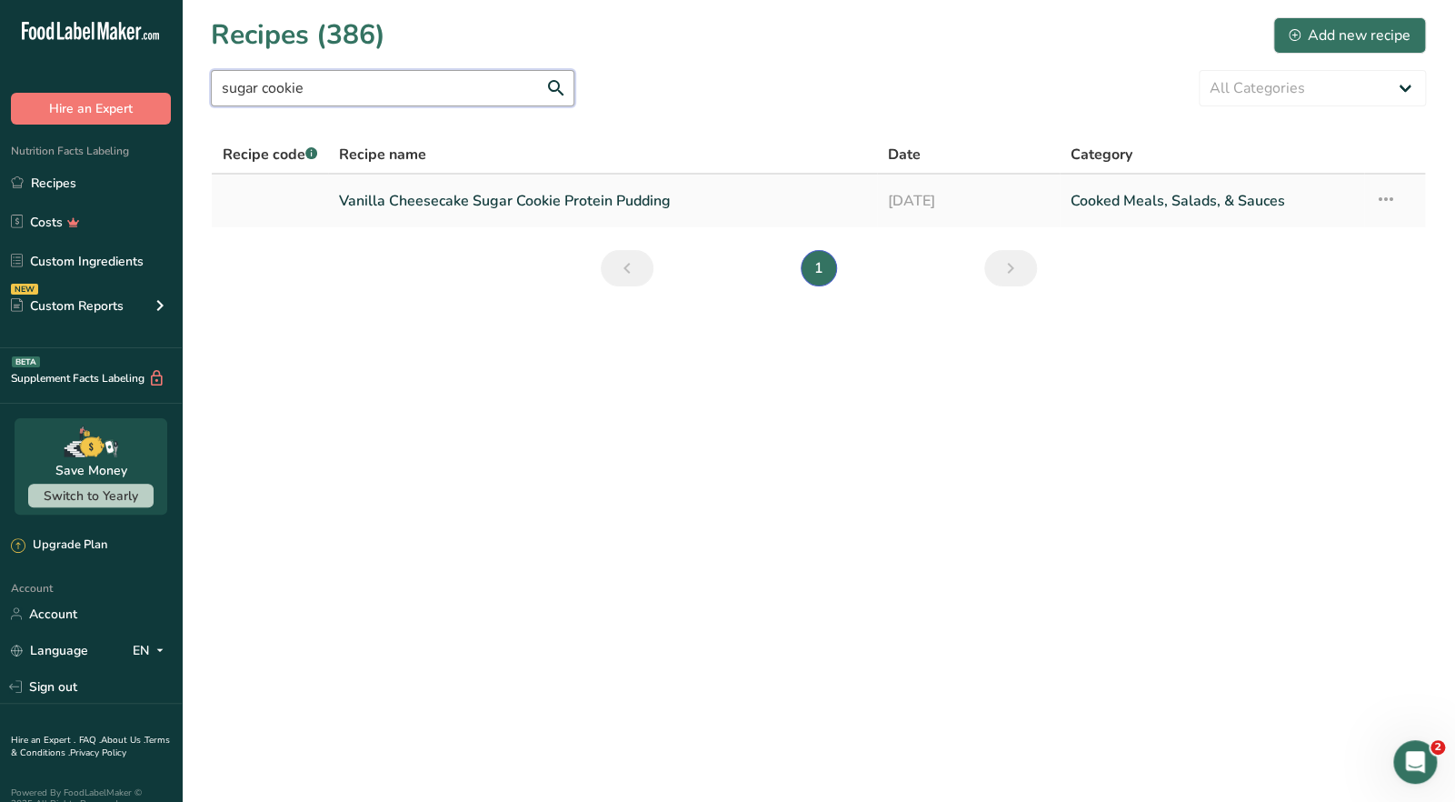
type input "sugar cookie"
click at [501, 208] on link "Vanilla Cheesecake Sugar Cookie Protein Pudding" at bounding box center [602, 201] width 526 height 38
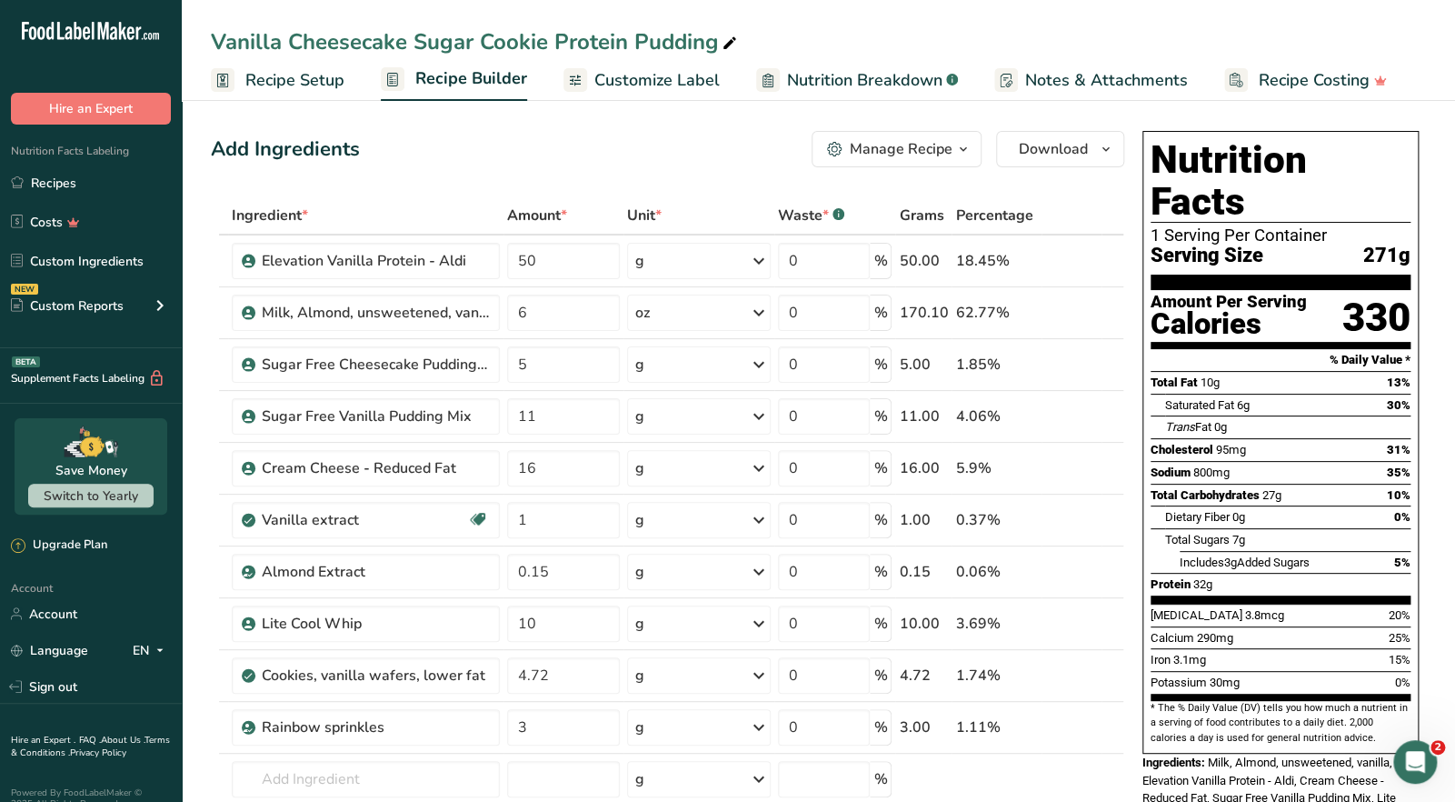
click at [947, 150] on div "Manage Recipe" at bounding box center [901, 149] width 103 height 22
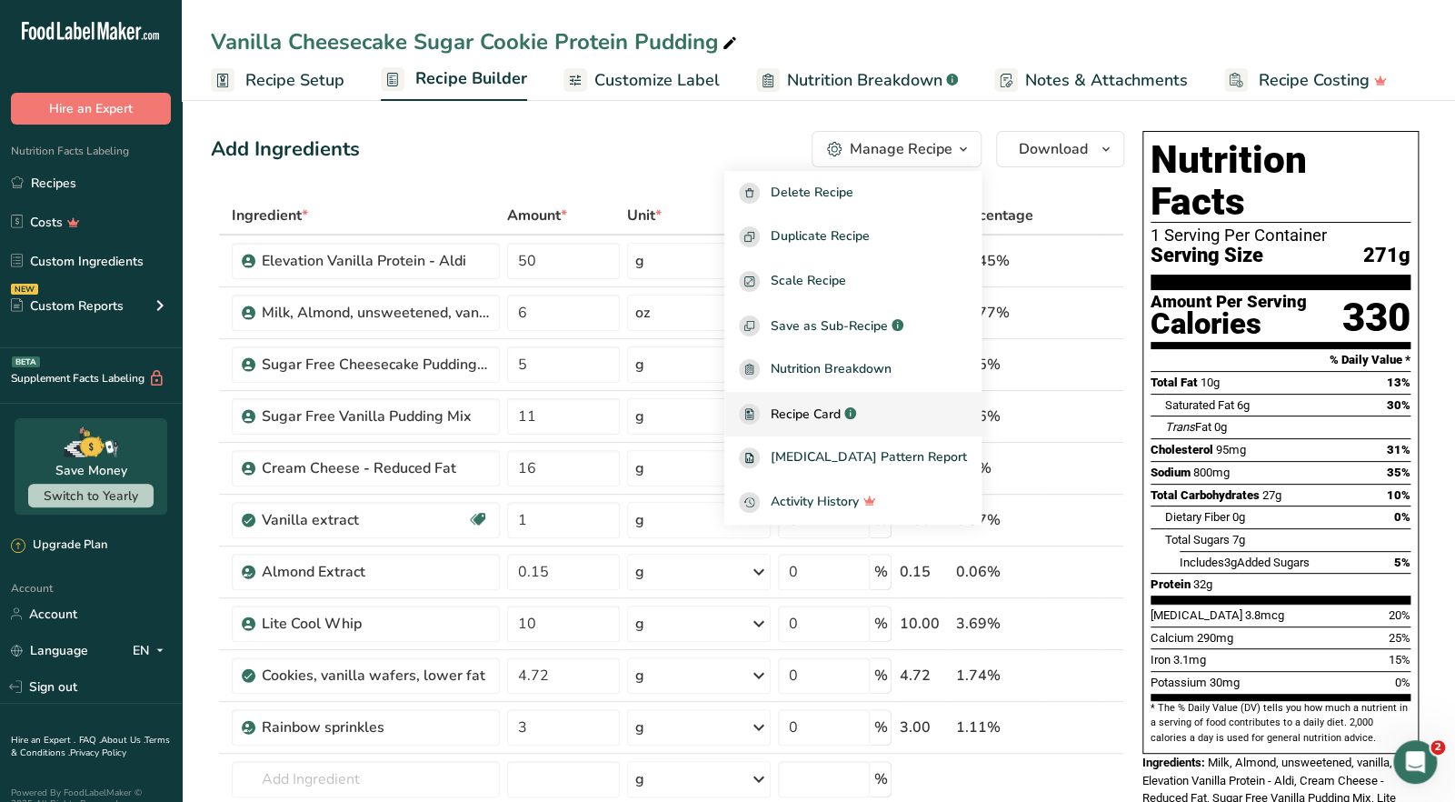
click at [838, 423] on div "Recipe Card .a-a{fill:#347362;}.b-a{fill:#fff;}" at bounding box center [853, 413] width 228 height 21
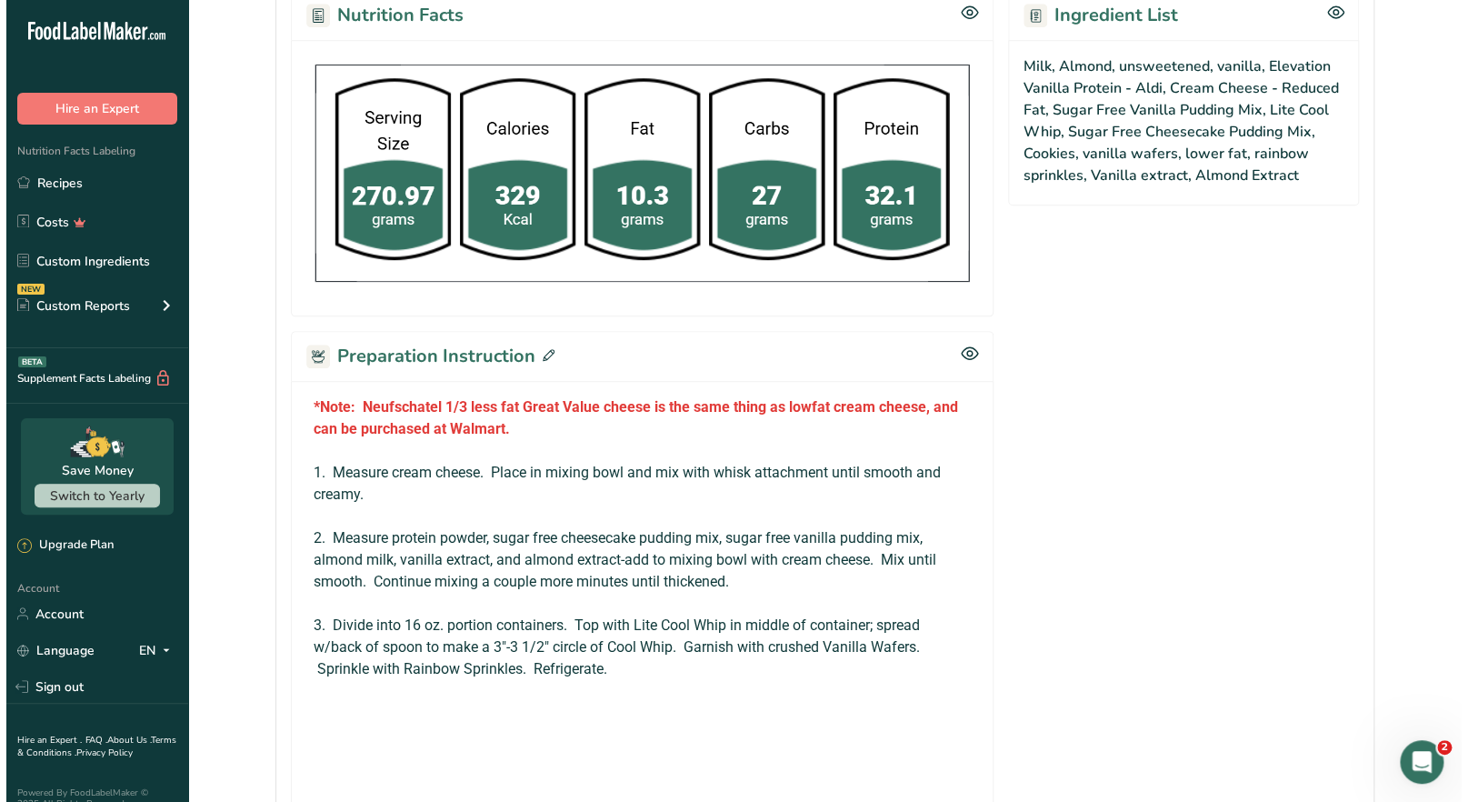
scroll to position [999, 0]
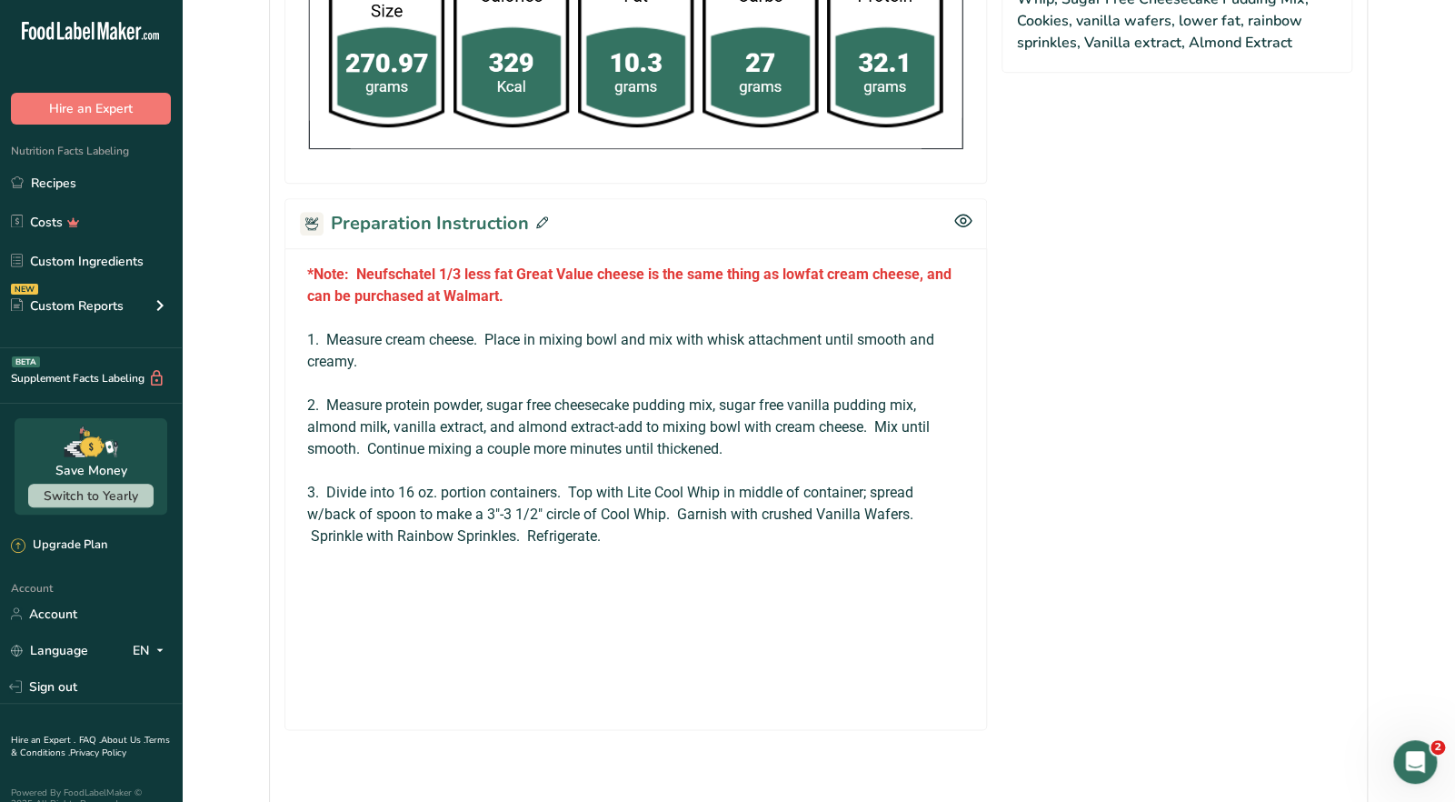
click at [536, 217] on icon at bounding box center [542, 222] width 12 height 12
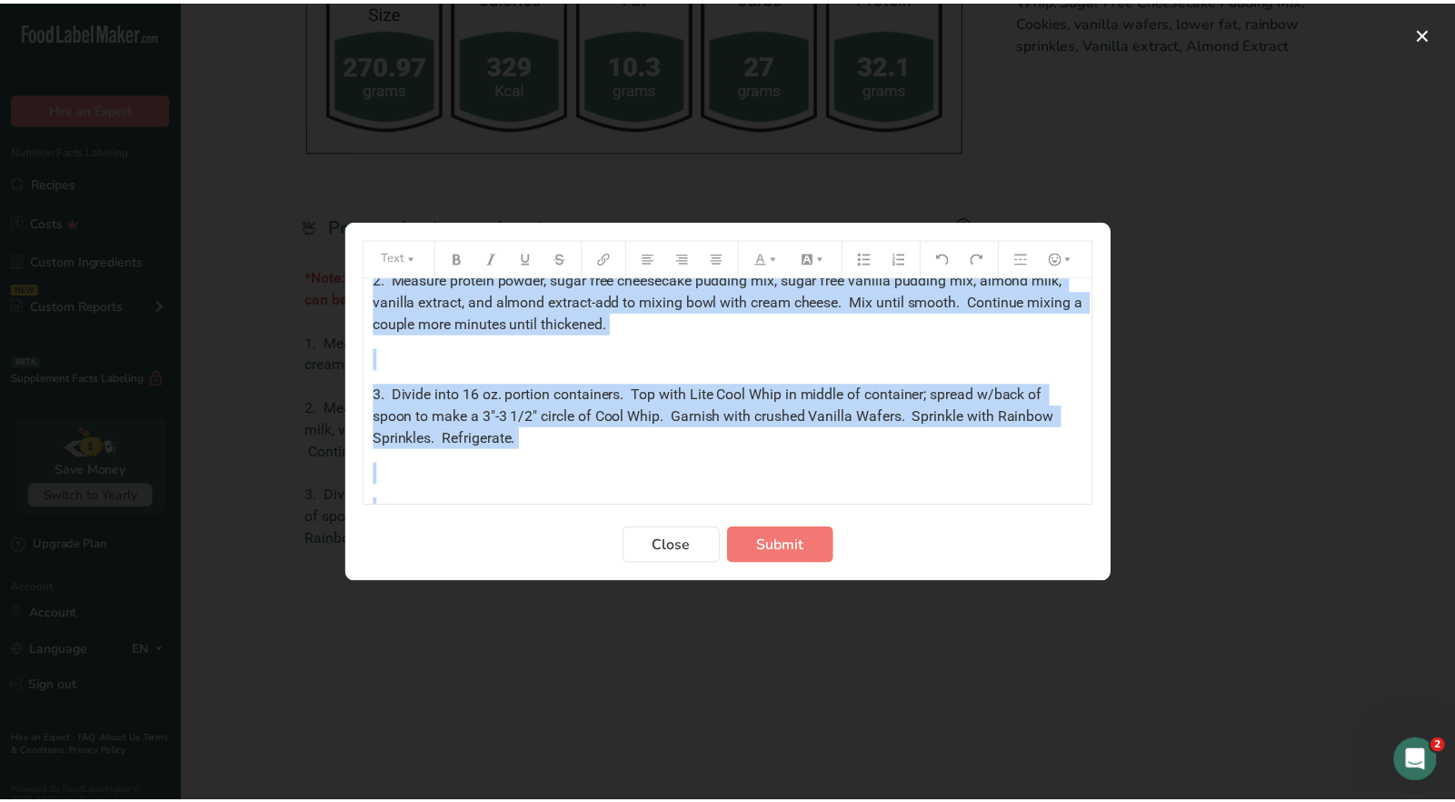
scroll to position [393, 0]
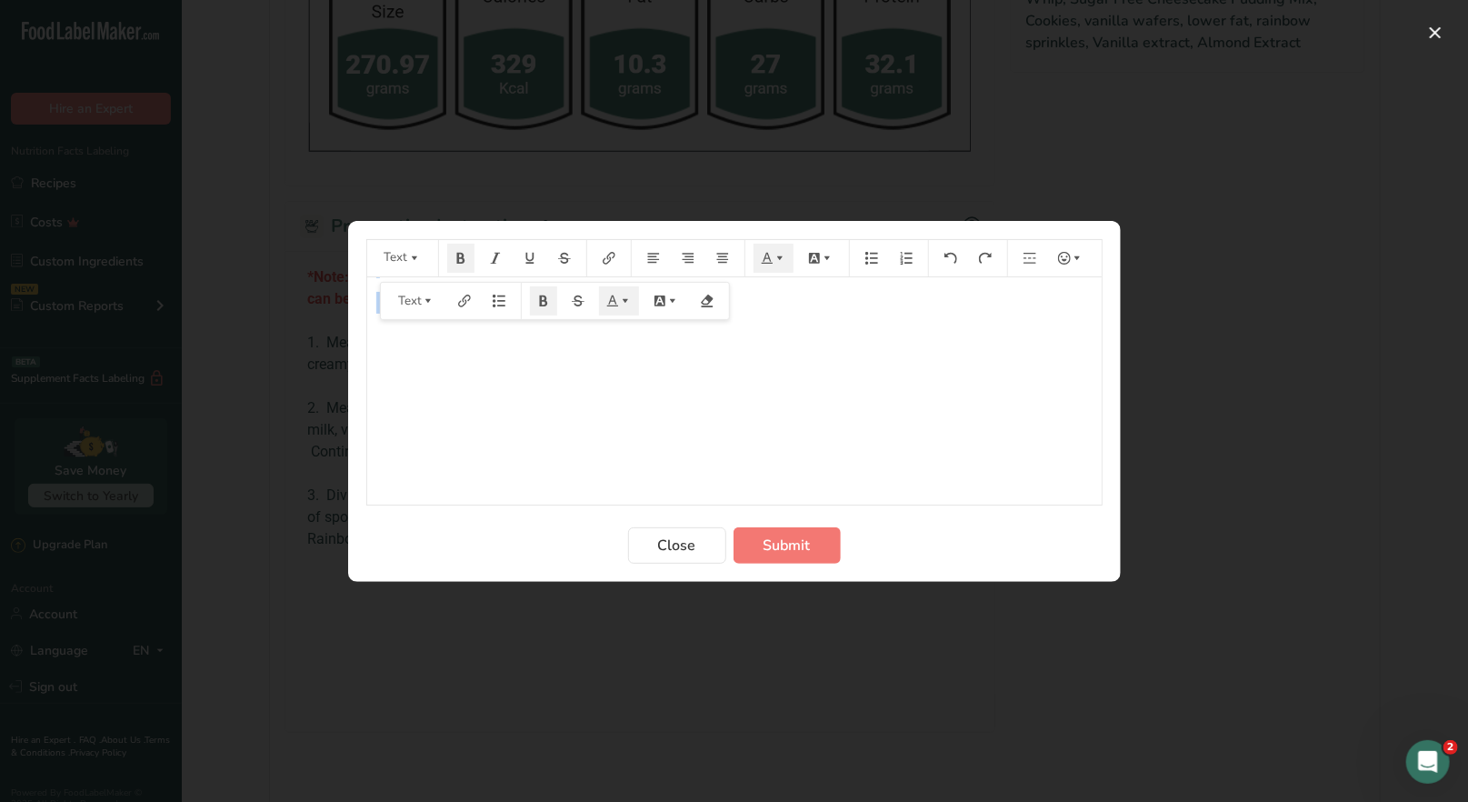
drag, startPoint x: 369, startPoint y: 299, endPoint x: 1103, endPoint y: 347, distance: 735.9
click at [1103, 347] on section "Text *Note: Neufschatel 1/3 less fat Great Value cheese is the same thing as lo…" at bounding box center [734, 401] width 772 height 361
copy div "*Note: Neufschatel 1/3 less fat Great Value cheese is the same thing as lowfat …"
drag, startPoint x: 672, startPoint y: 544, endPoint x: 695, endPoint y: 356, distance: 189.5
click at [673, 543] on span "Close" at bounding box center [677, 545] width 38 height 22
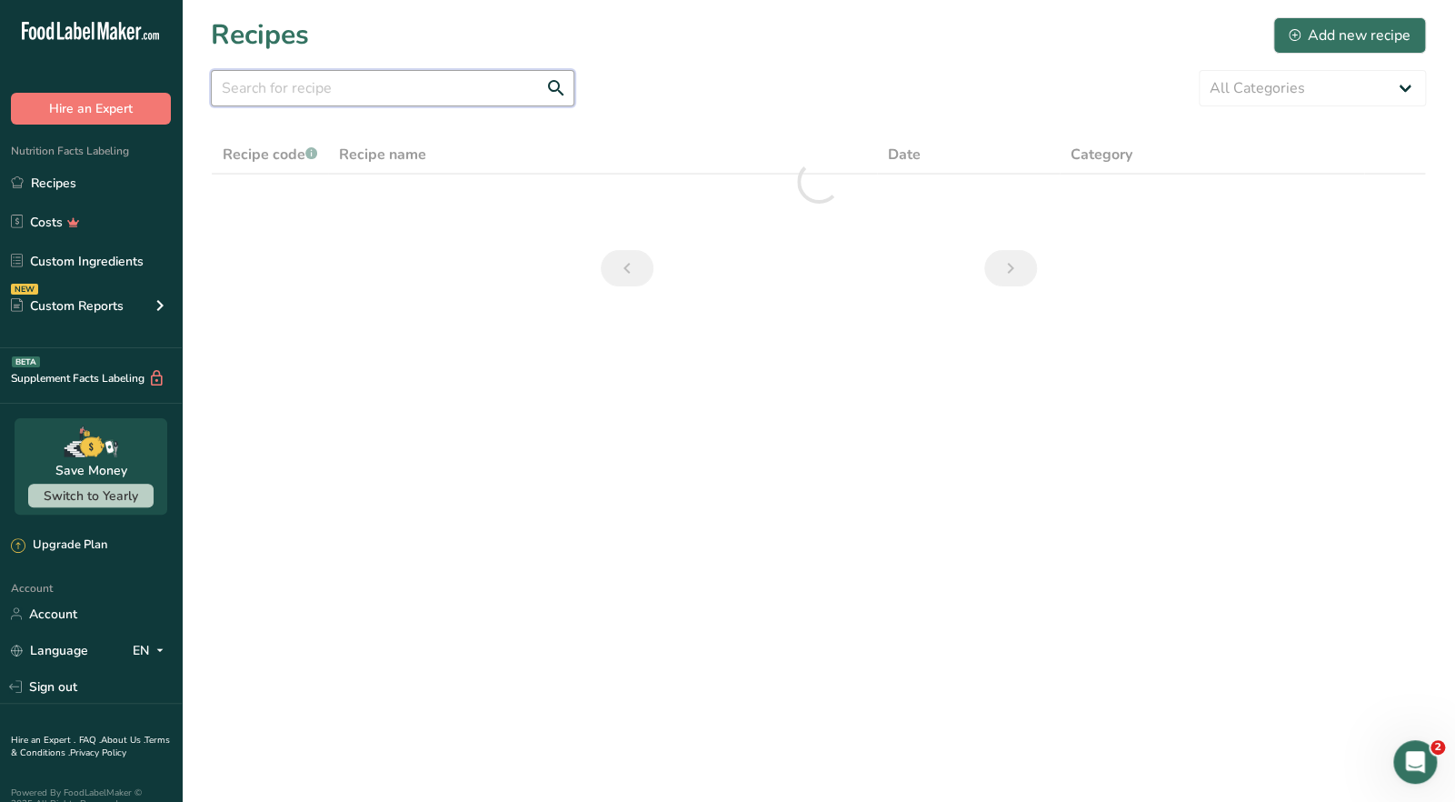
click at [286, 102] on input "text" at bounding box center [393, 88] width 364 height 36
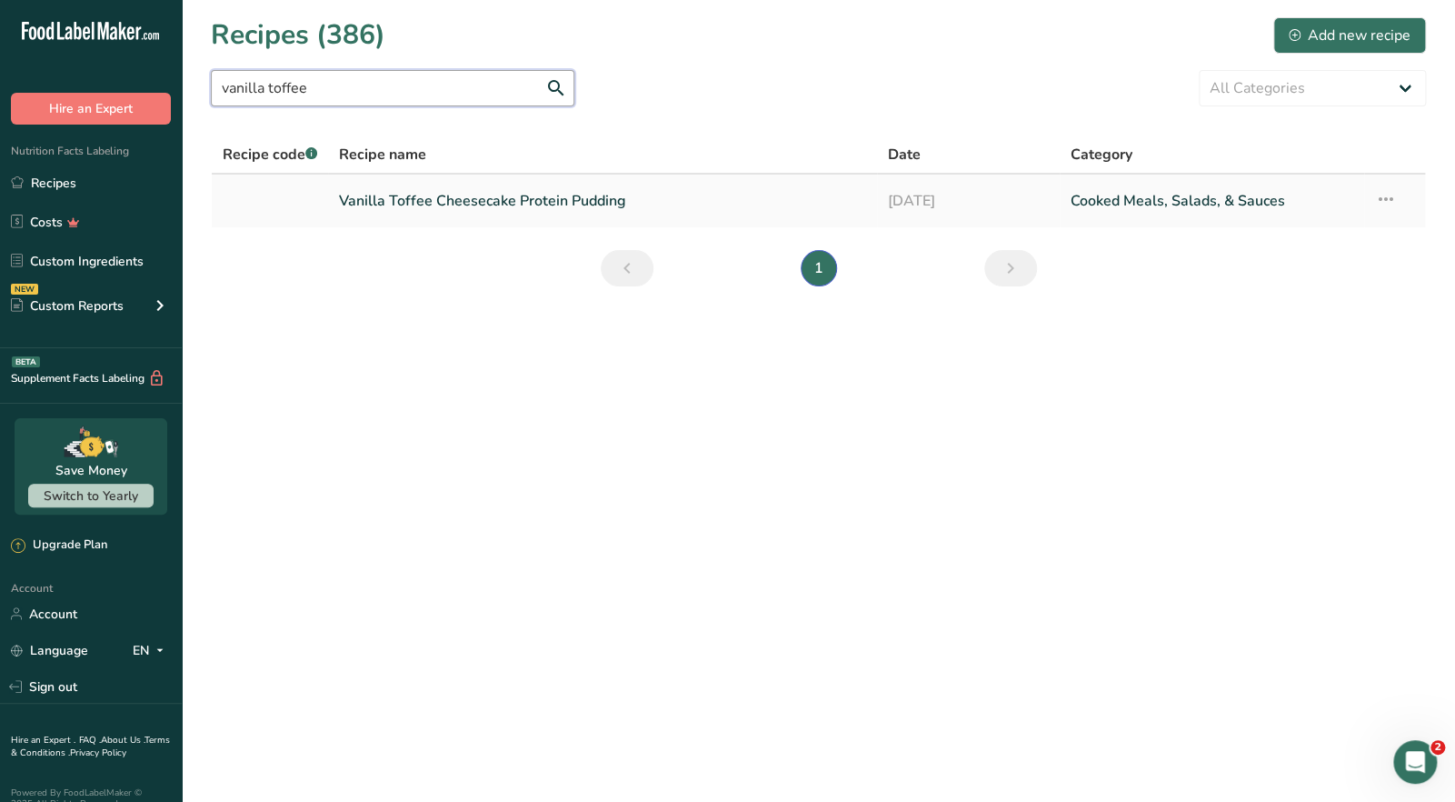
type input "vanilla toffee"
click at [479, 217] on link "Vanilla Toffee Cheesecake Protein Pudding" at bounding box center [602, 201] width 526 height 38
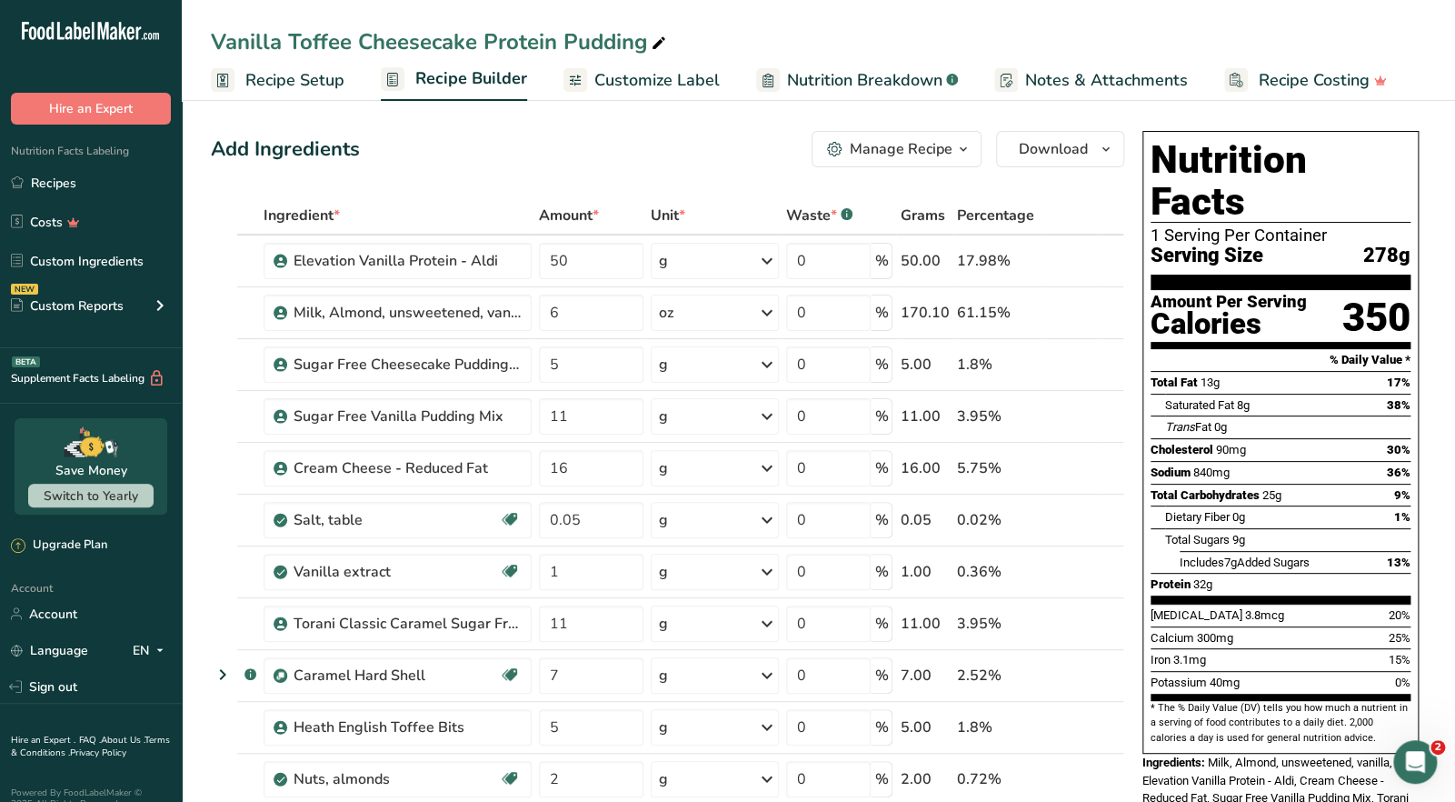
drag, startPoint x: 945, startPoint y: 149, endPoint x: 901, endPoint y: 202, distance: 69.0
click at [946, 149] on div "Manage Recipe" at bounding box center [901, 149] width 103 height 22
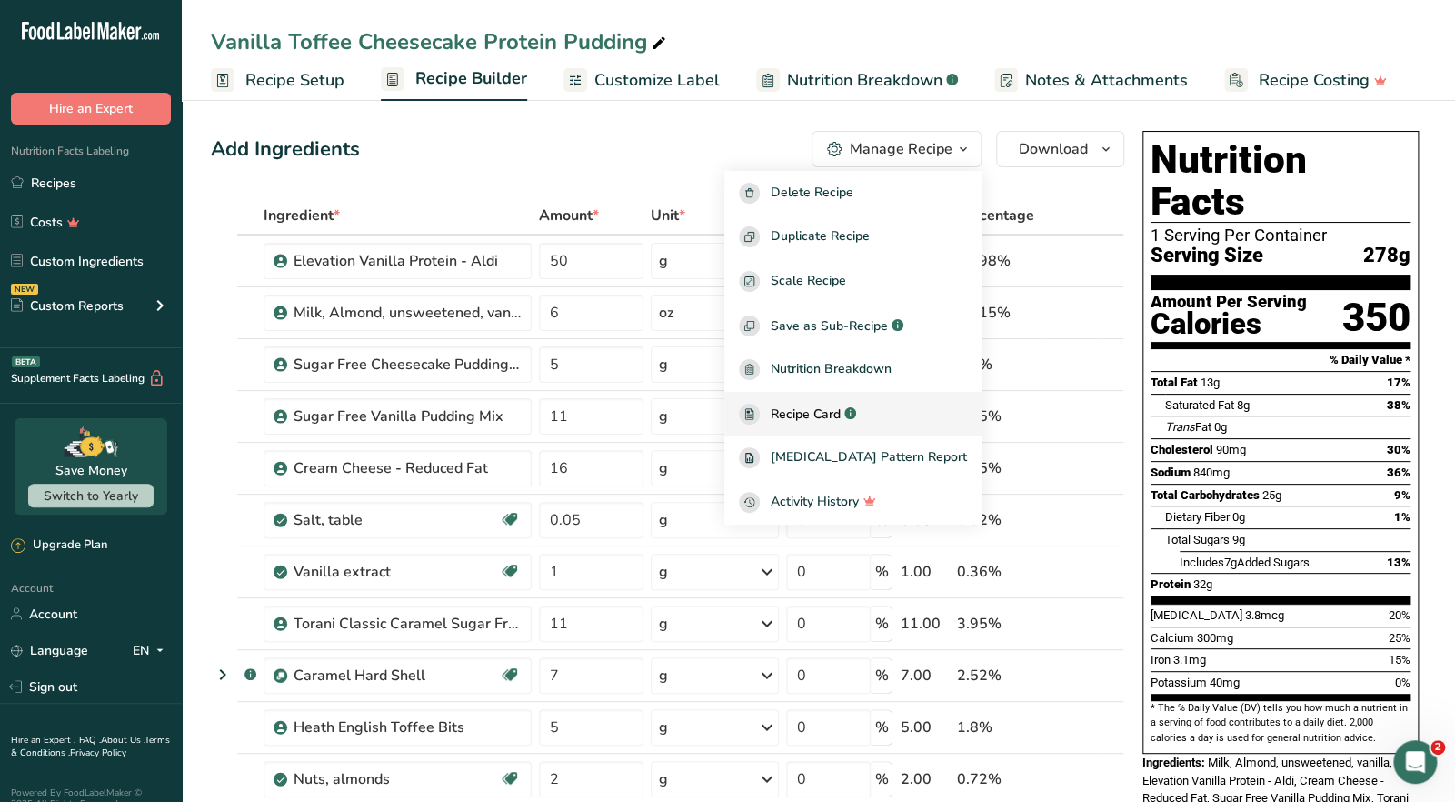
drag, startPoint x: 824, startPoint y: 423, endPoint x: 791, endPoint y: 402, distance: 40.1
click at [824, 422] on div "Recipe Card .a-a{fill:#347362;}.b-a{fill:#fff;}" at bounding box center [853, 413] width 228 height 21
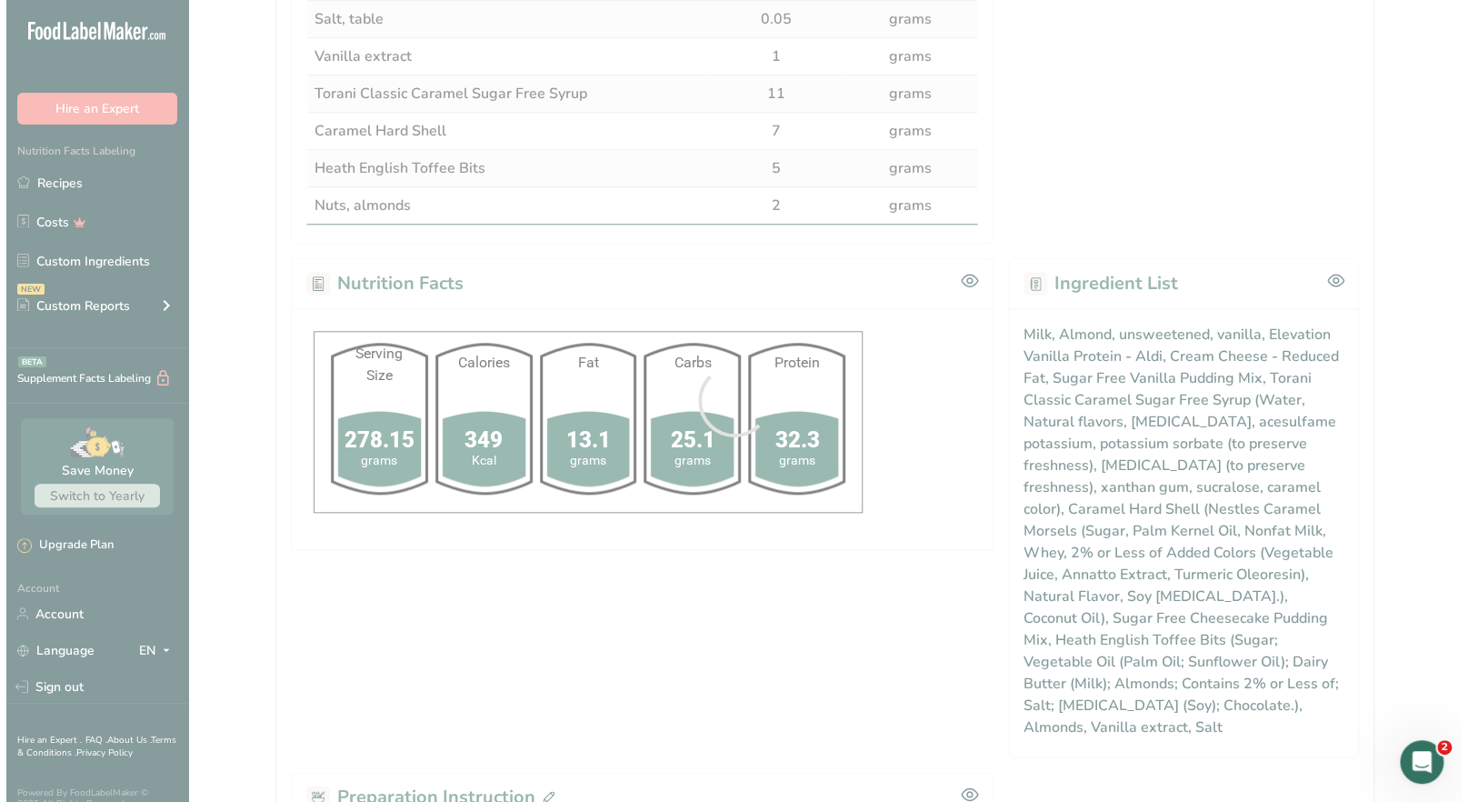
scroll to position [999, 0]
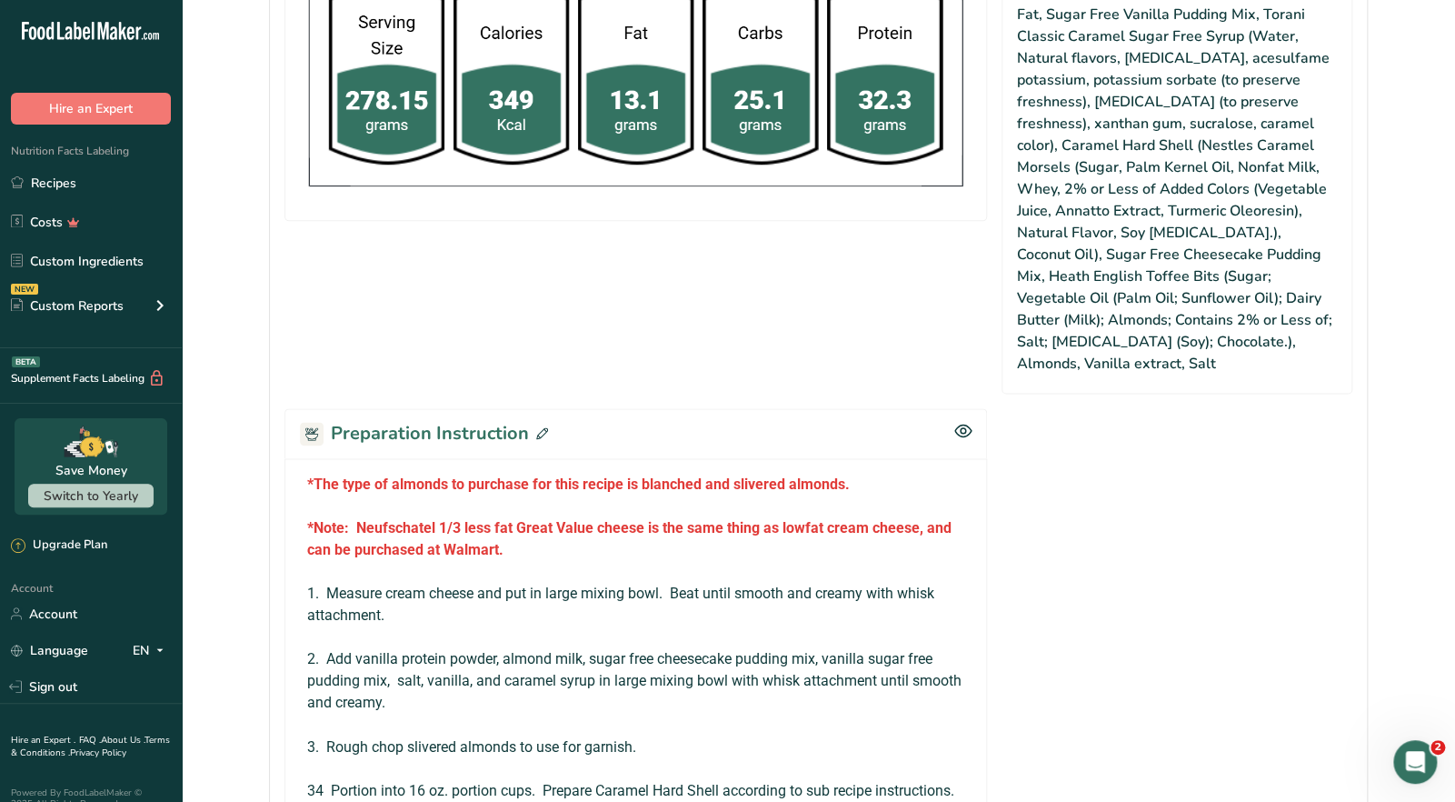
click at [539, 434] on icon at bounding box center [542, 433] width 12 height 12
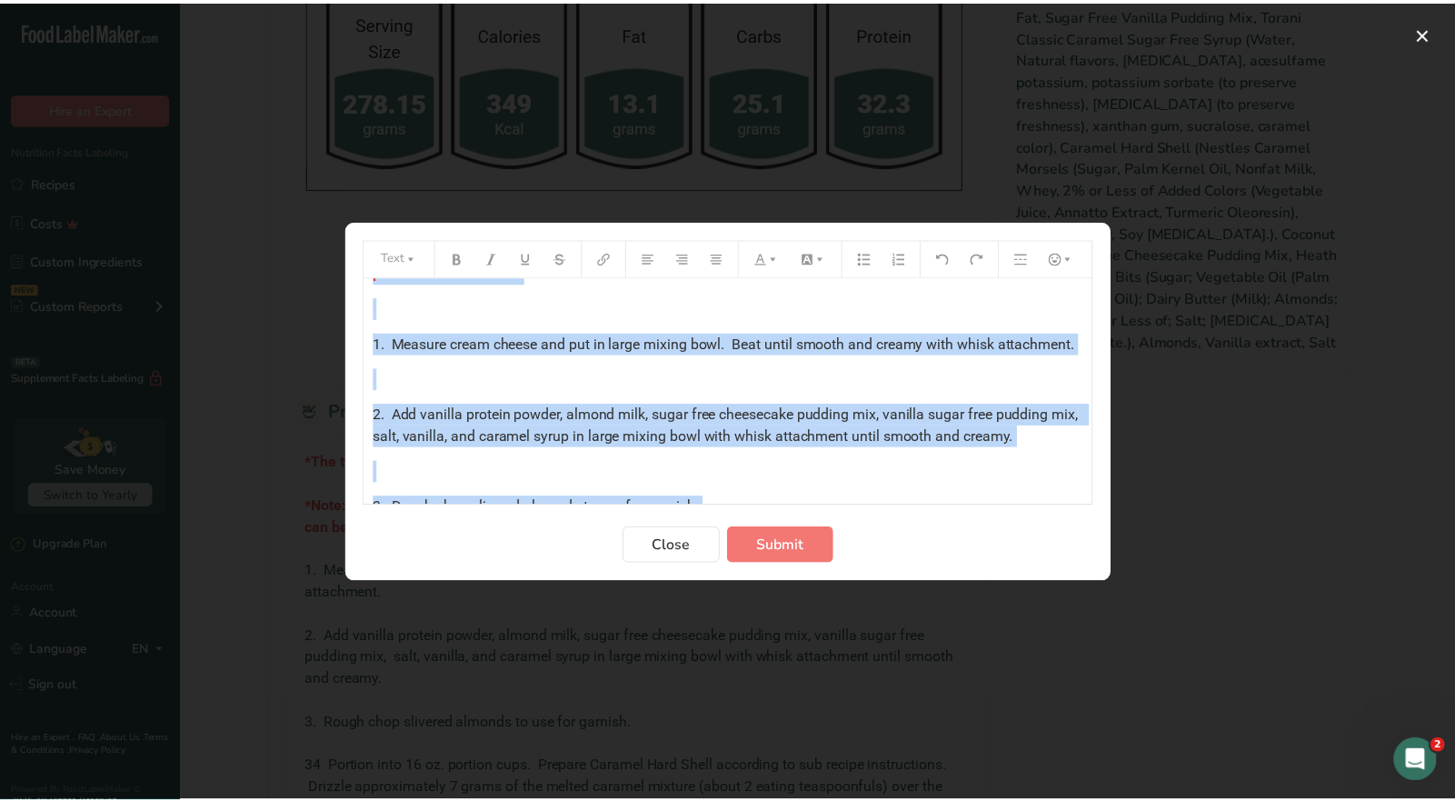
scroll to position [286, 0]
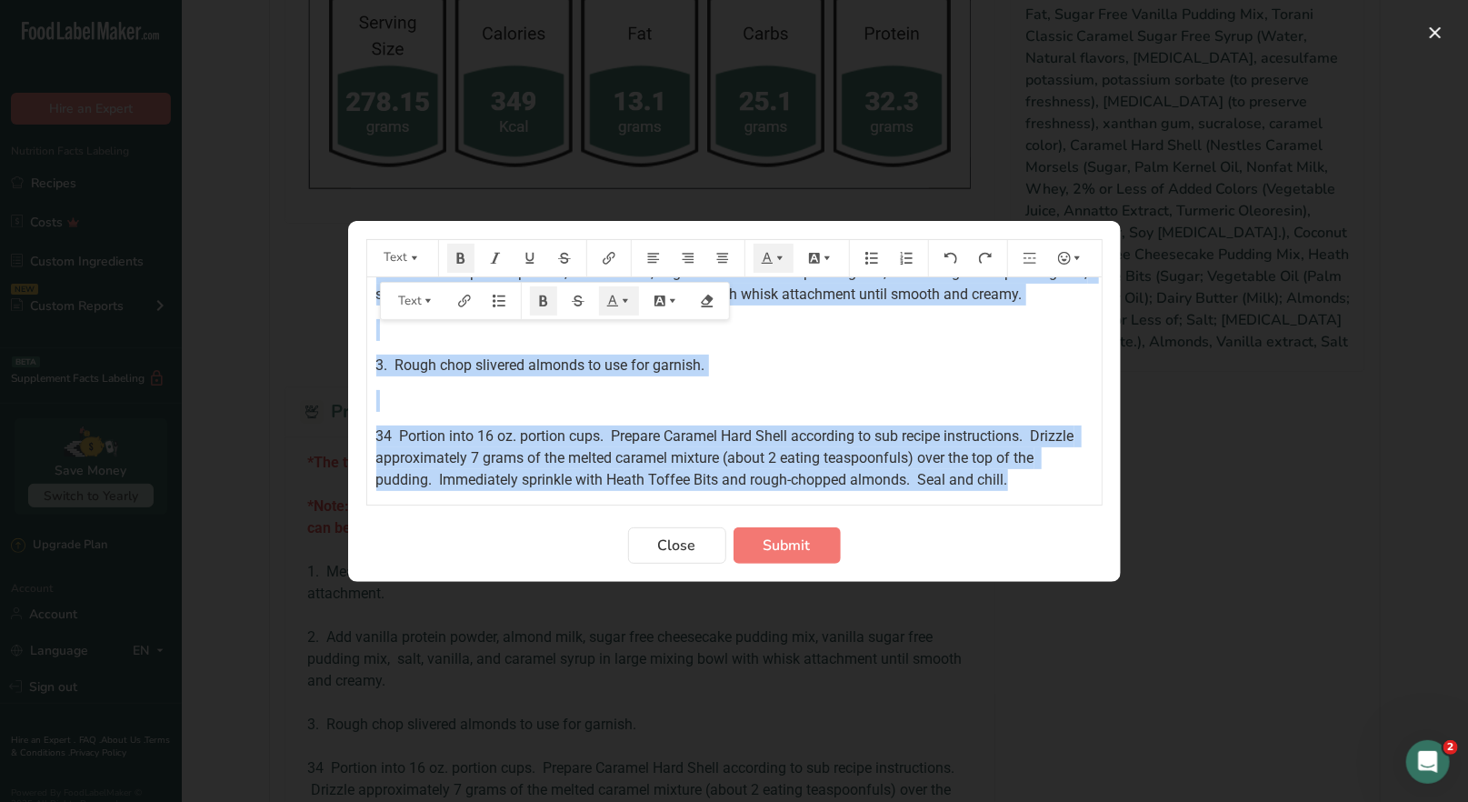
drag, startPoint x: 371, startPoint y: 298, endPoint x: 1055, endPoint y: 481, distance: 708.3
click at [1056, 483] on div "*The type of almonds to purchase for this recipe is blanched and slivered almon…" at bounding box center [734, 252] width 734 height 478
copy div "*The type of almonds to purchase for this recipe is blanched and slivered almon…"
drag, startPoint x: 668, startPoint y: 543, endPoint x: 678, endPoint y: 492, distance: 52.8
click at [668, 543] on span "Close" at bounding box center [677, 545] width 38 height 22
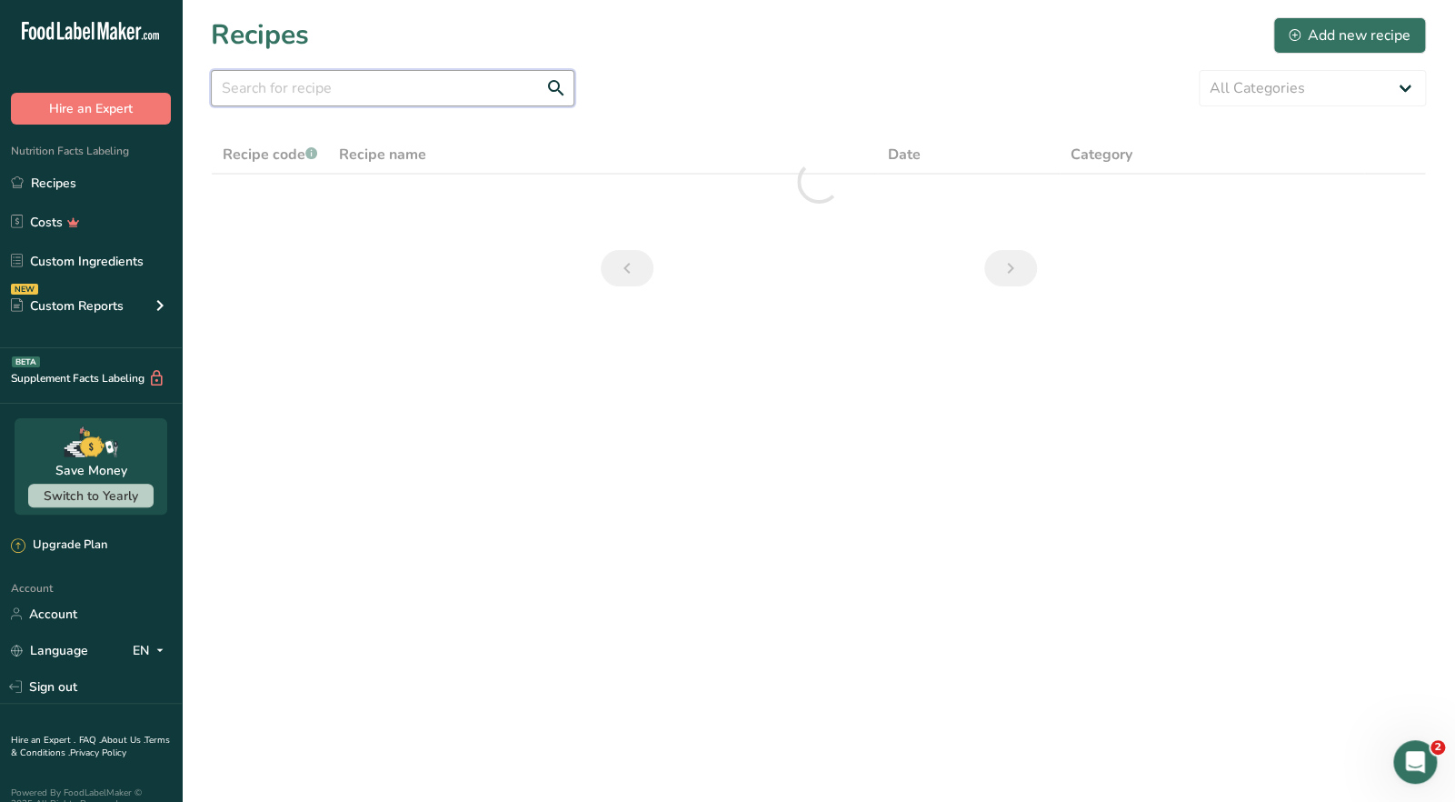
click at [249, 89] on input "text" at bounding box center [393, 88] width 364 height 36
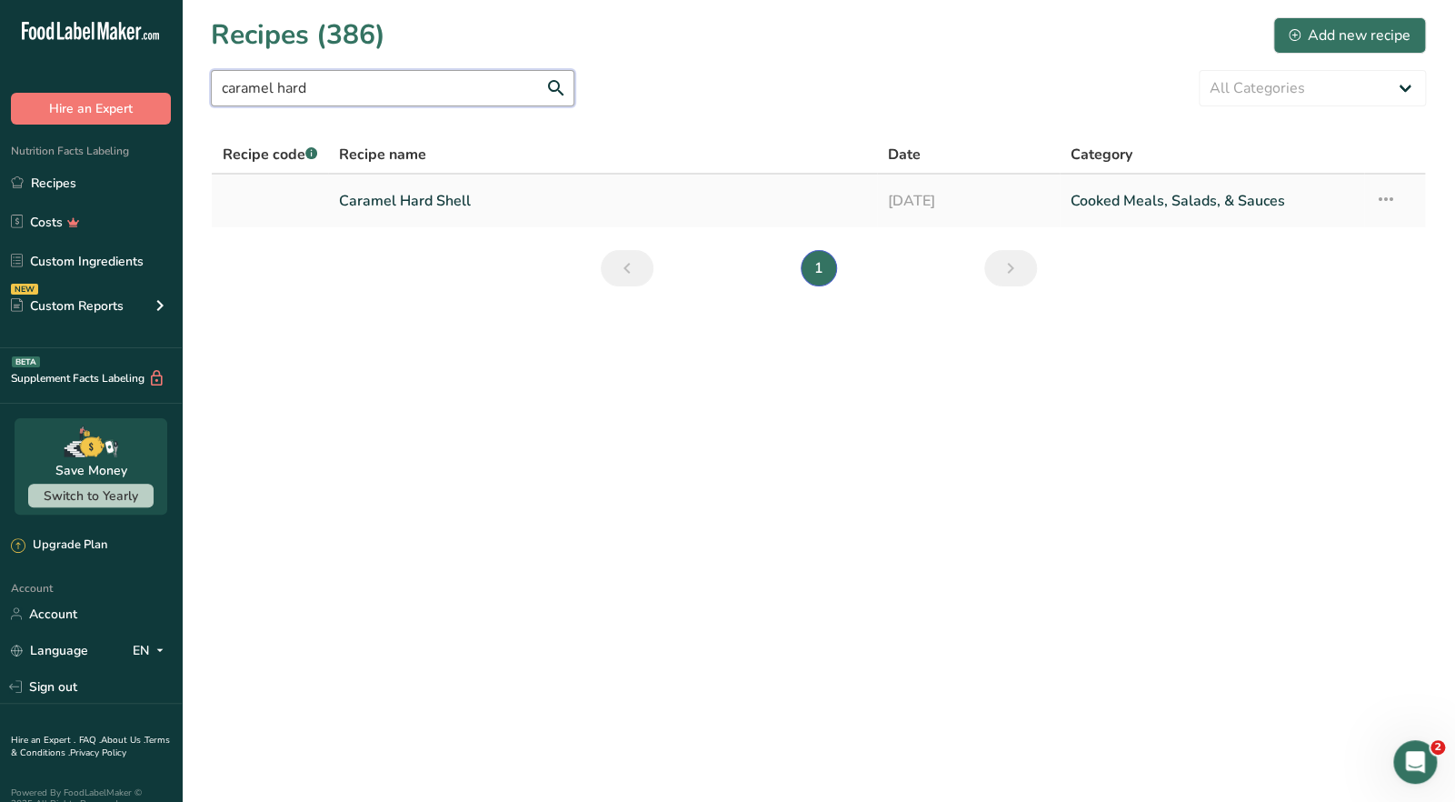
type input "caramel hard"
drag, startPoint x: 397, startPoint y: 196, endPoint x: 407, endPoint y: 197, distance: 10.0
click at [398, 197] on link "Caramel Hard Shell" at bounding box center [602, 201] width 526 height 38
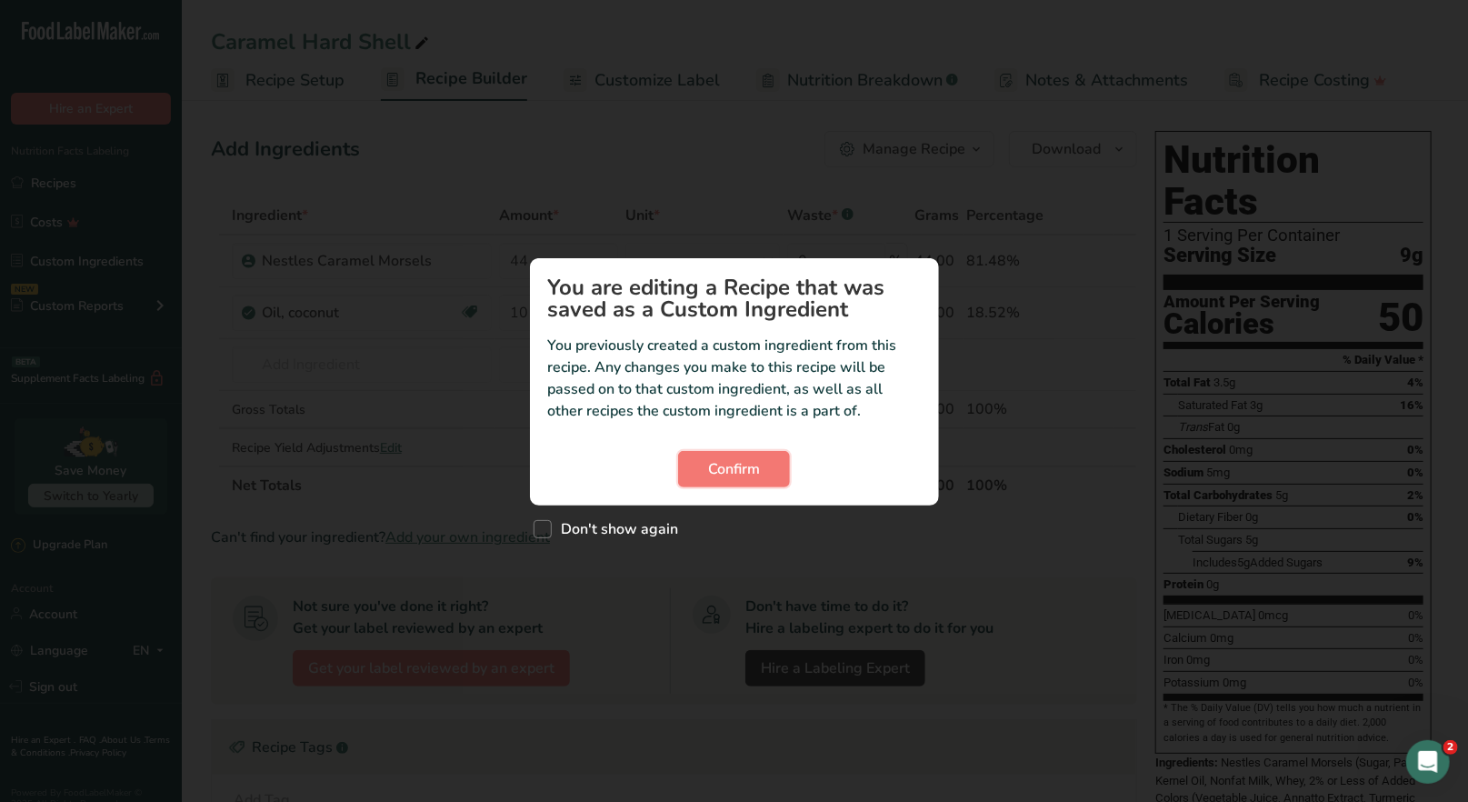
drag, startPoint x: 767, startPoint y: 471, endPoint x: 812, endPoint y: 429, distance: 61.7
click at [770, 468] on button "Confirm" at bounding box center [734, 469] width 112 height 36
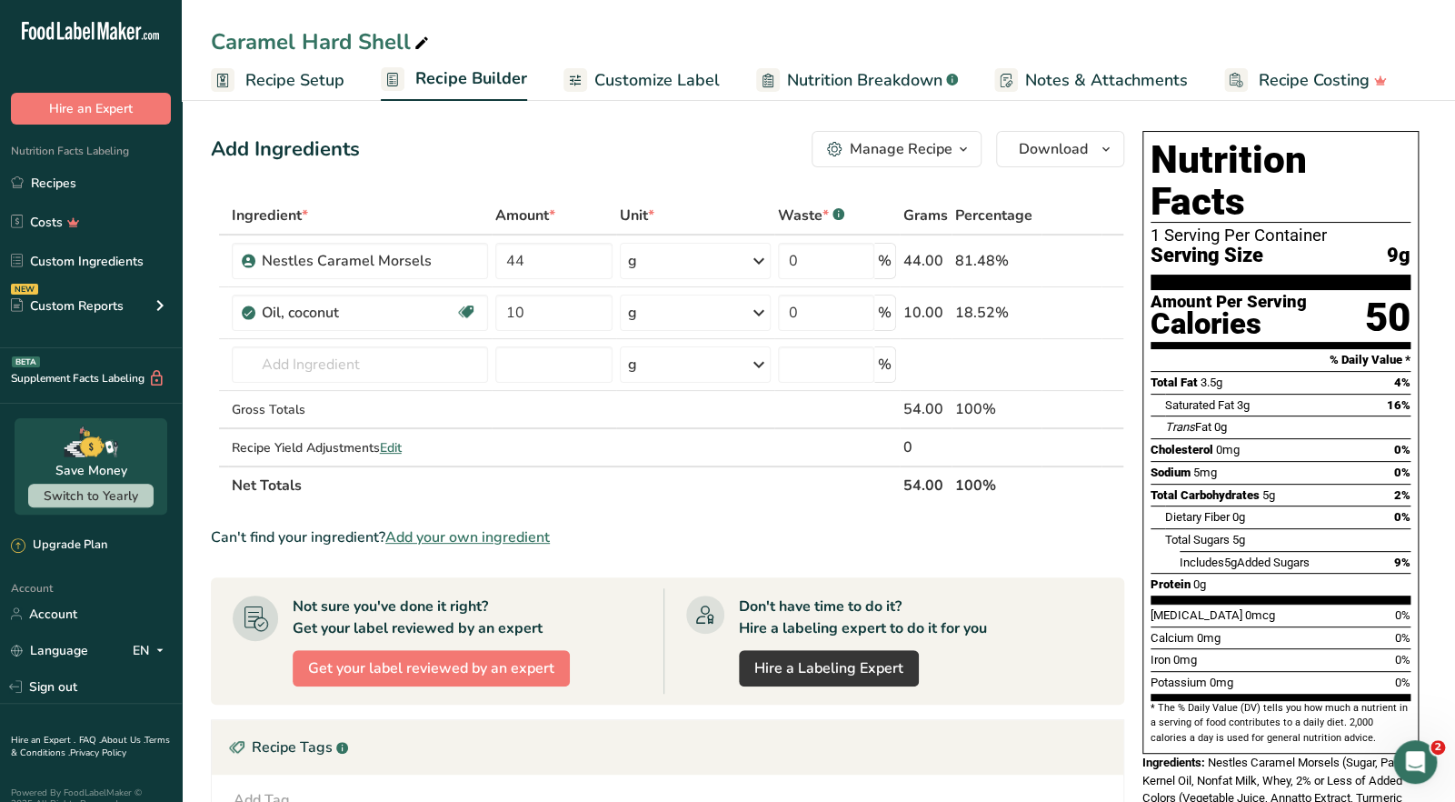
click at [966, 150] on icon "button" at bounding box center [963, 149] width 15 height 23
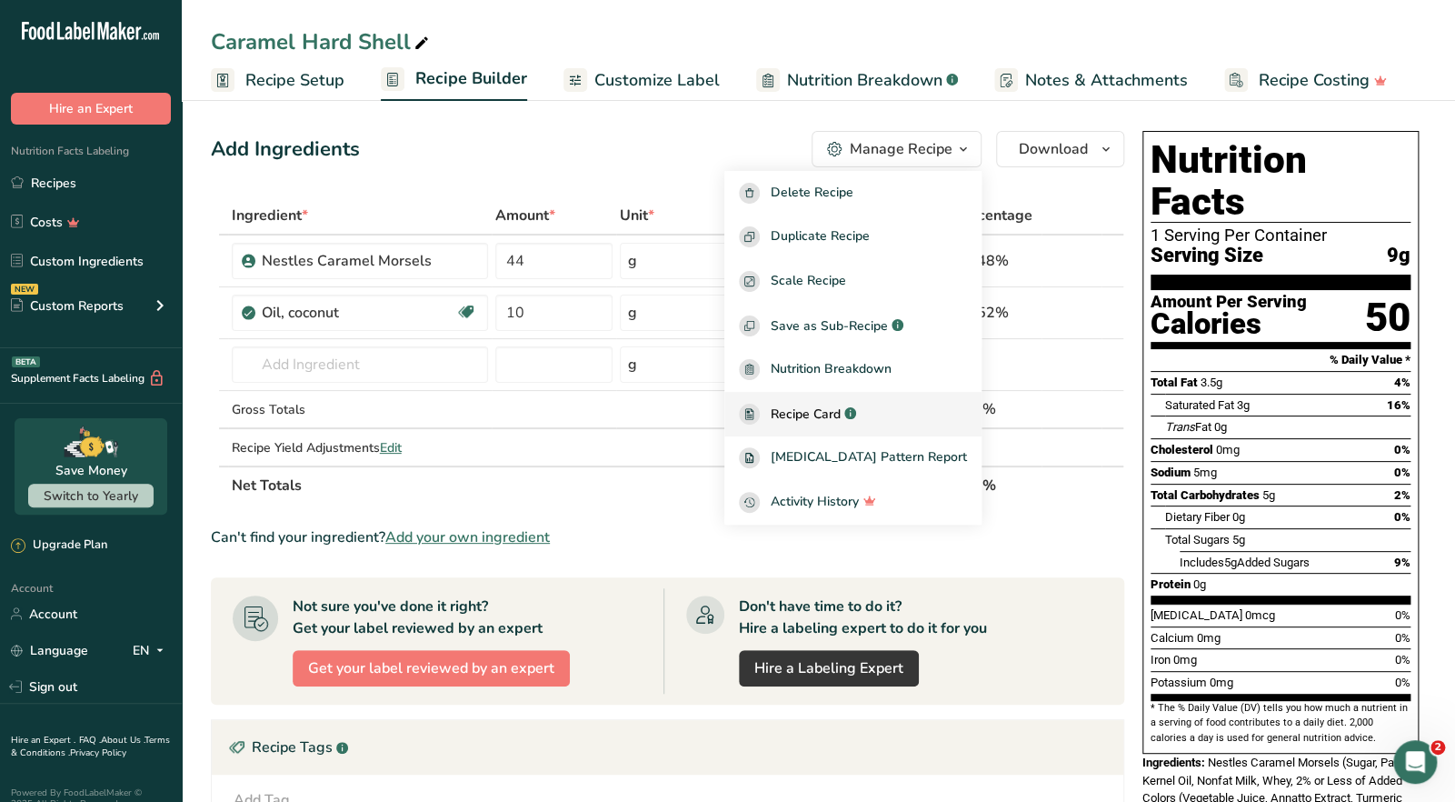
click at [830, 416] on span "Recipe Card" at bounding box center [806, 413] width 70 height 19
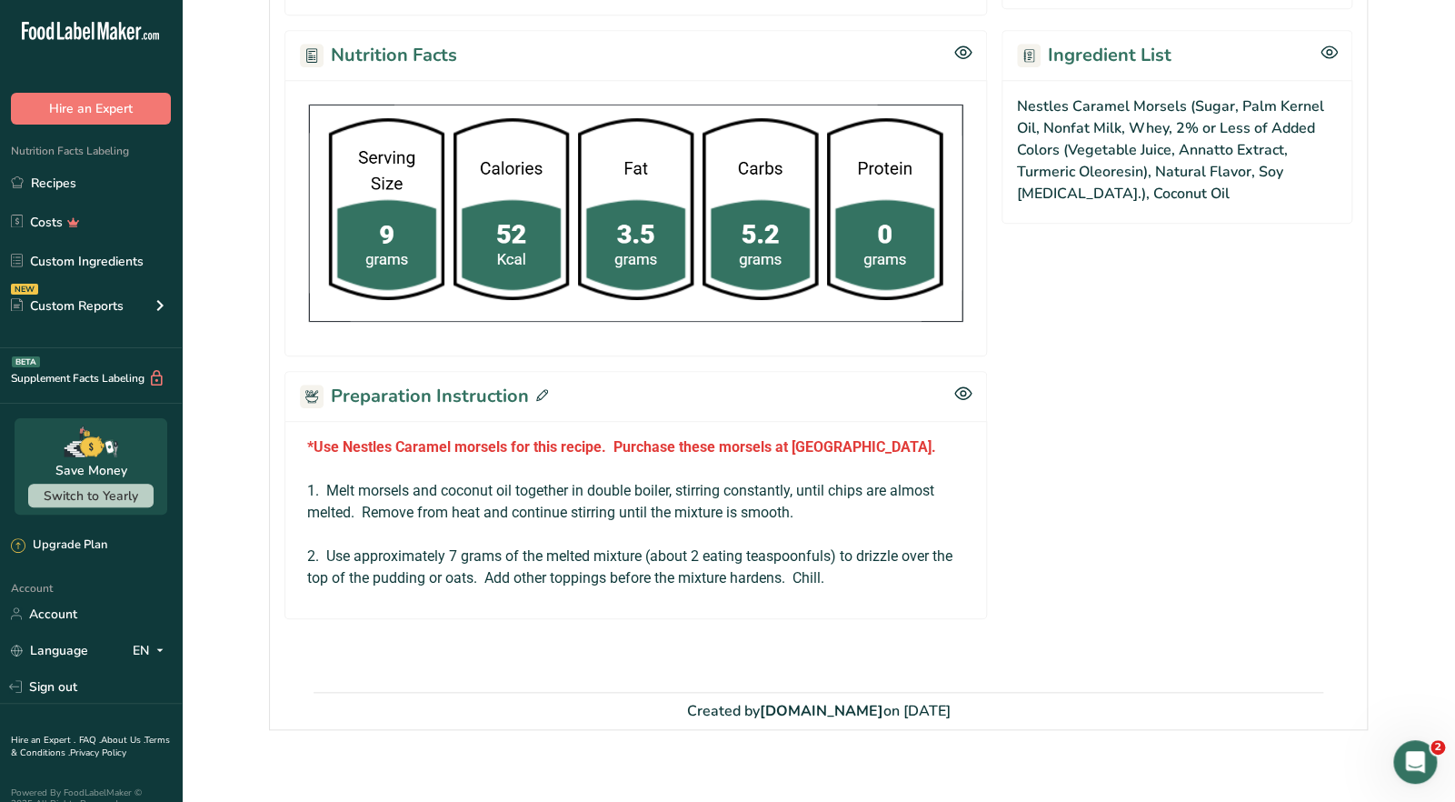
scroll to position [540, 0]
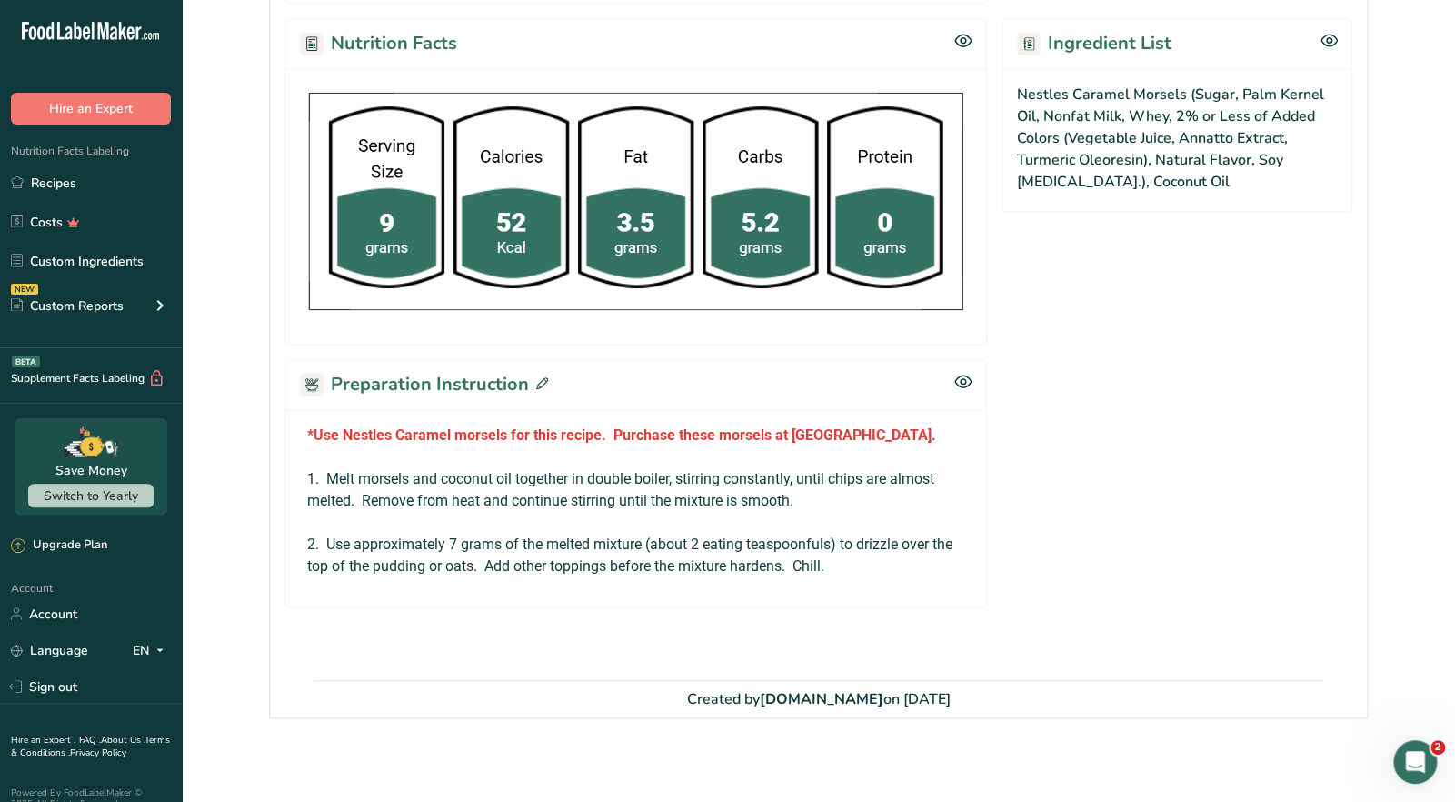
click at [542, 377] on icon at bounding box center [542, 383] width 12 height 12
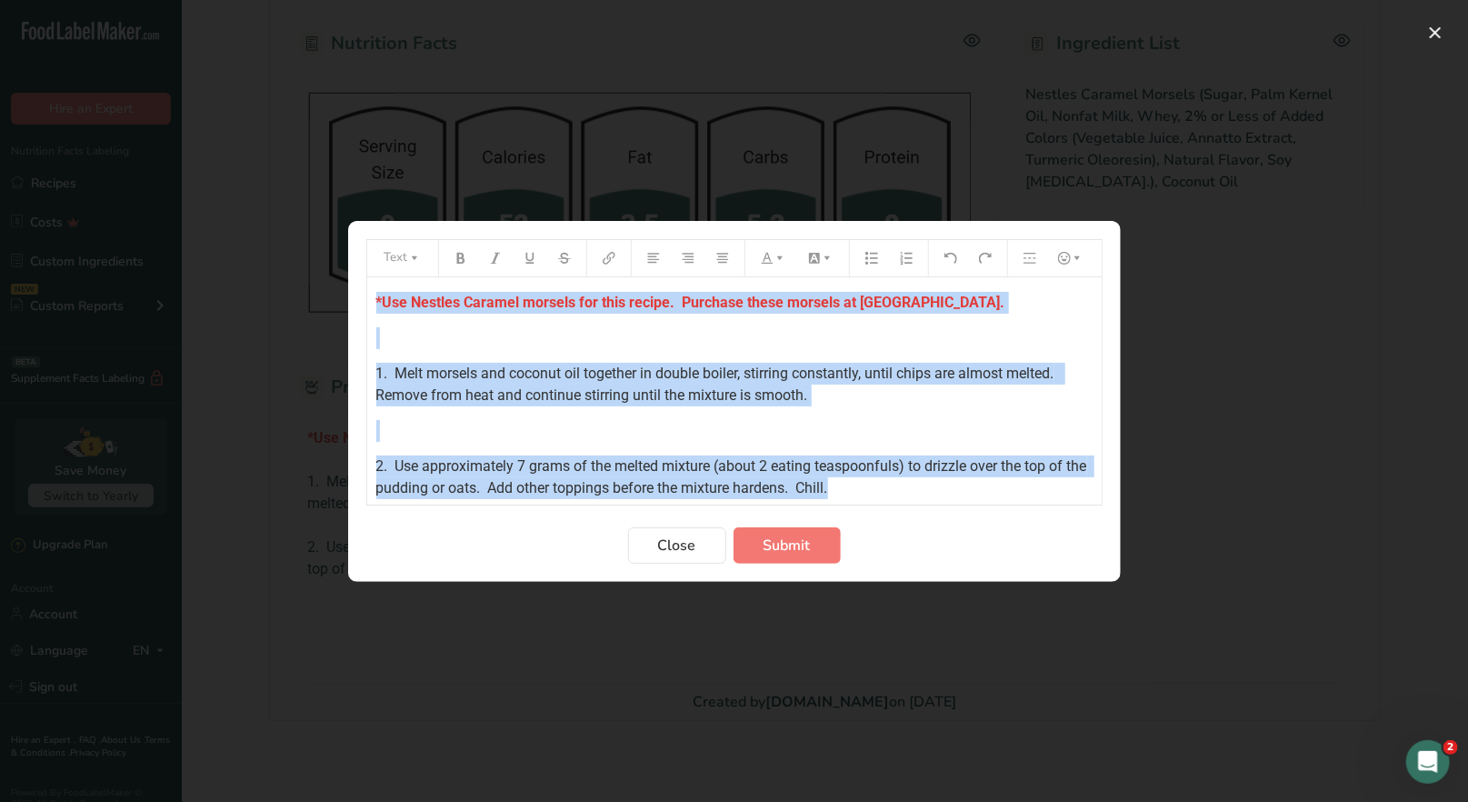
drag, startPoint x: 370, startPoint y: 299, endPoint x: 941, endPoint y: 506, distance: 607.1
click at [941, 506] on form "Text *Use Nestles Caramel morsels for this recipe. Purchase these morsels at Hy…" at bounding box center [734, 401] width 736 height 324
copy div "*Use Nestles Caramel morsels for this recipe. Purchase these morsels at HyVee. …"
click at [689, 543] on span "Close" at bounding box center [677, 545] width 38 height 22
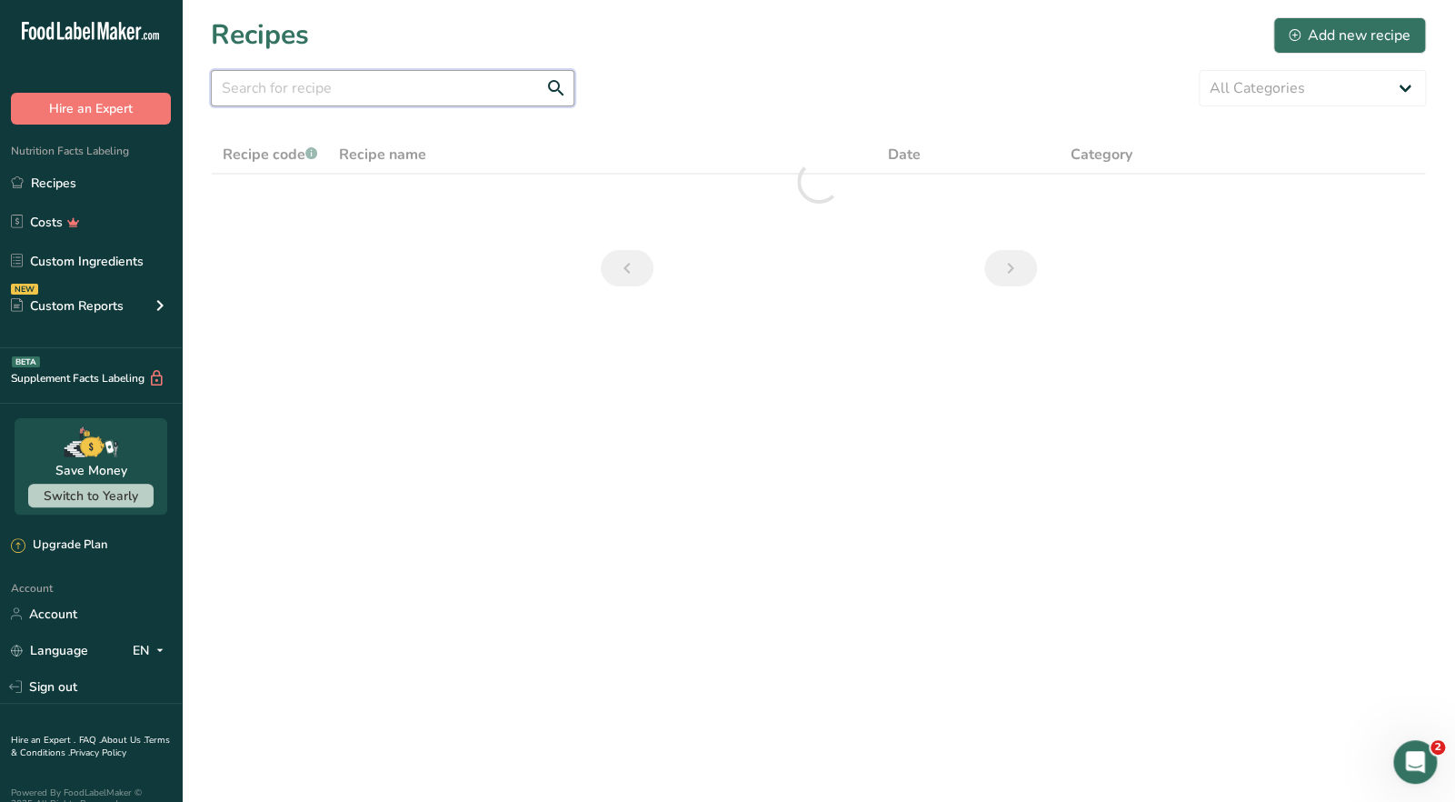
click at [353, 79] on input "text" at bounding box center [393, 88] width 364 height 36
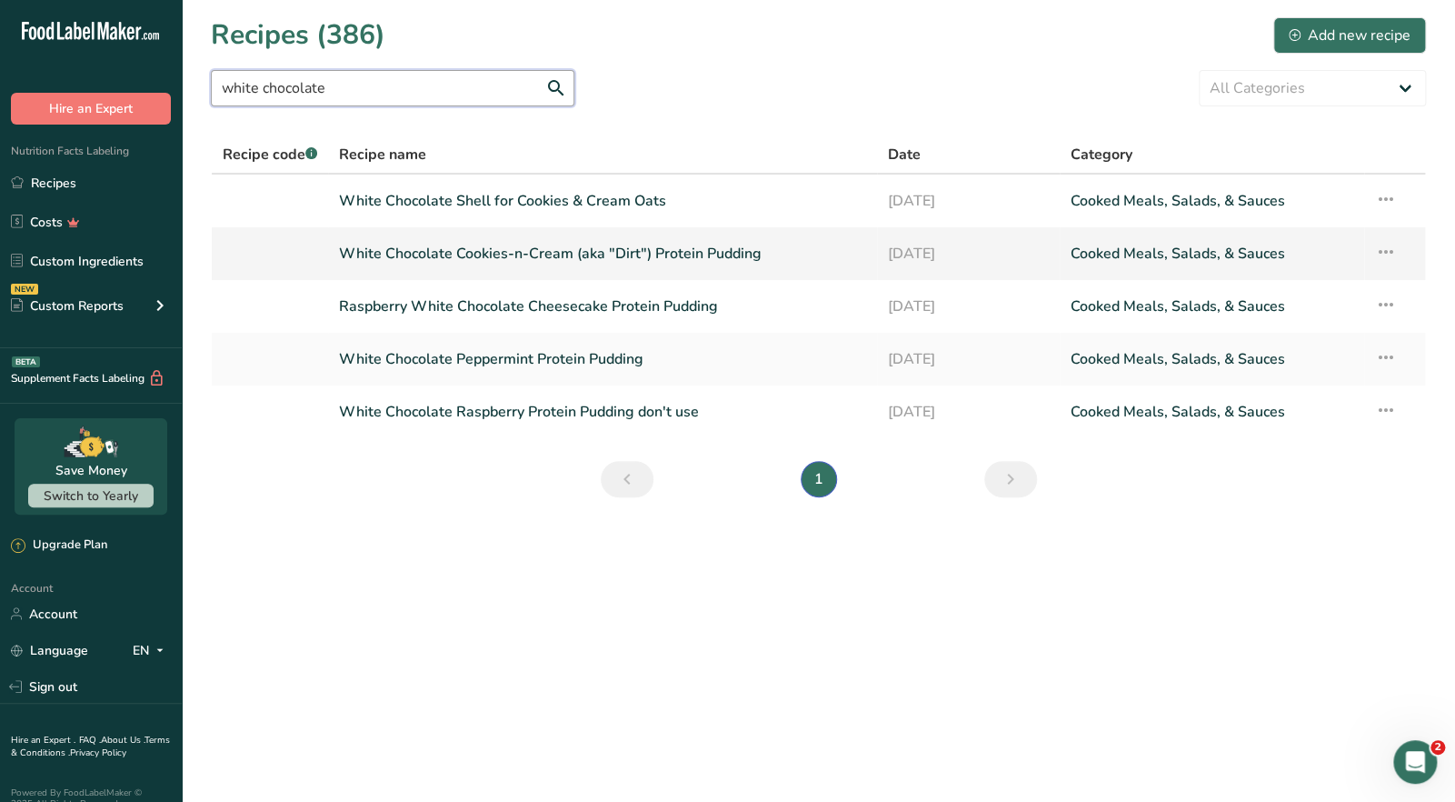
type input "white chocolate"
click at [557, 261] on link "White Chocolate Cookies-n-Cream (aka "Dirt") Protein Pudding" at bounding box center [602, 253] width 526 height 38
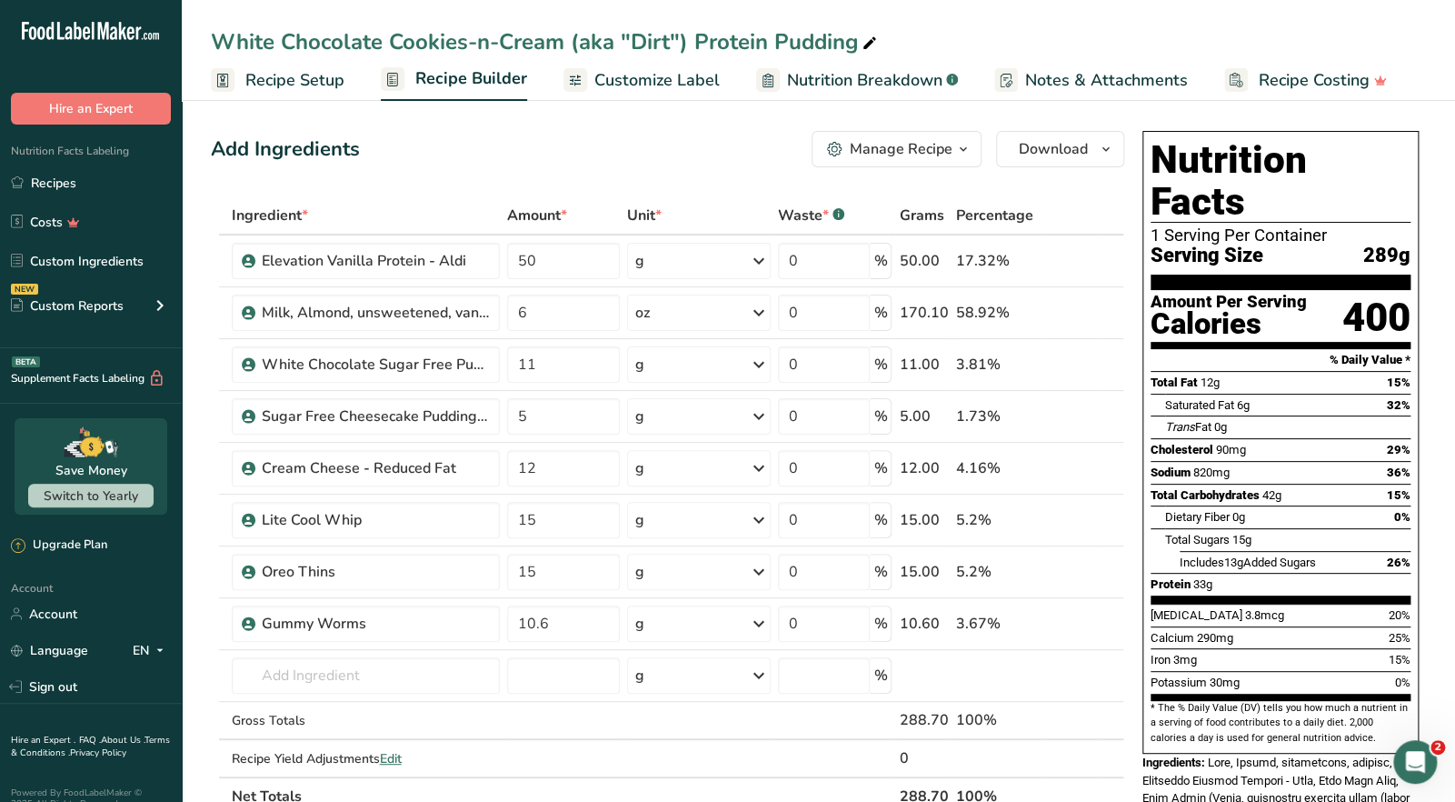
click at [965, 154] on icon "button" at bounding box center [963, 149] width 15 height 23
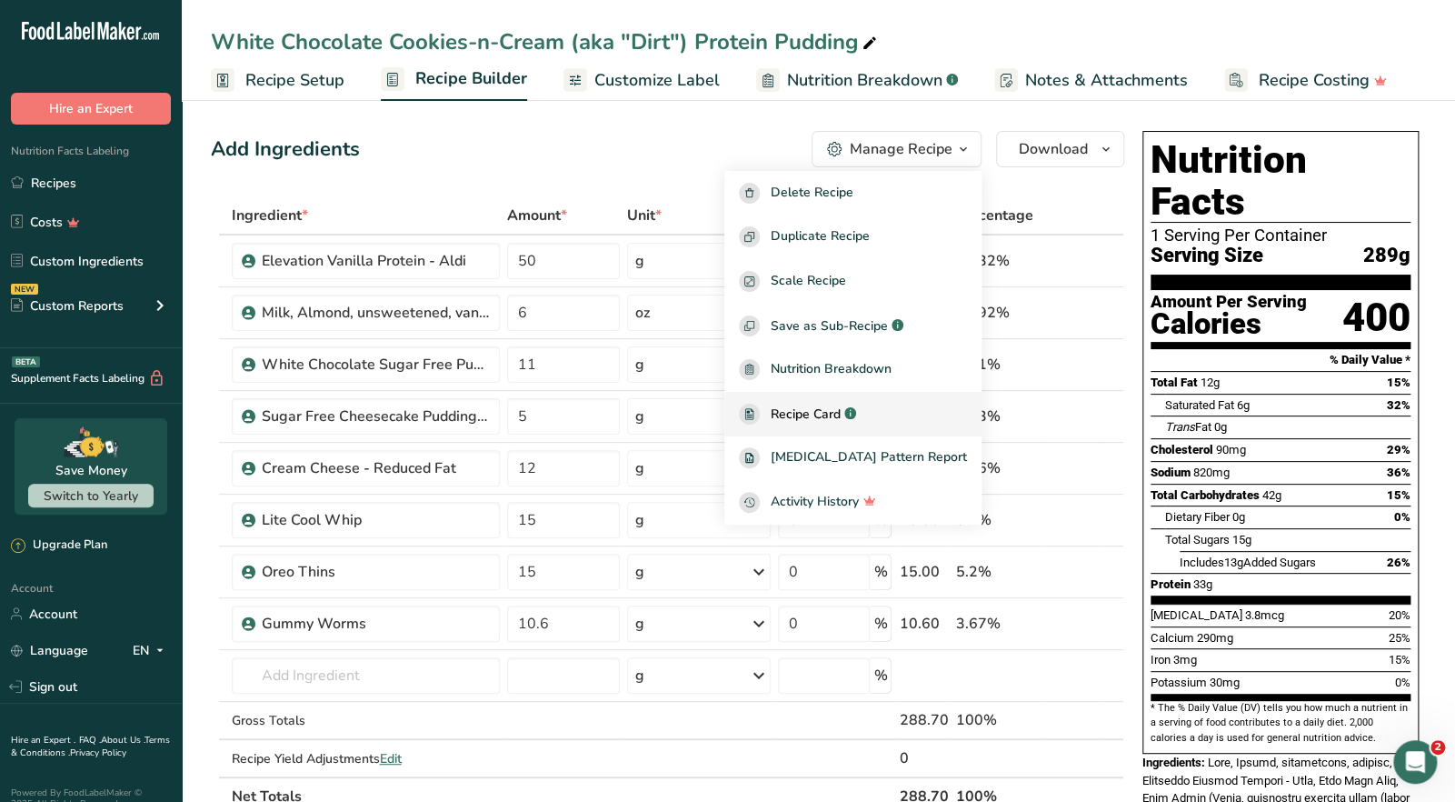
click at [841, 406] on span "Recipe Card" at bounding box center [806, 413] width 70 height 19
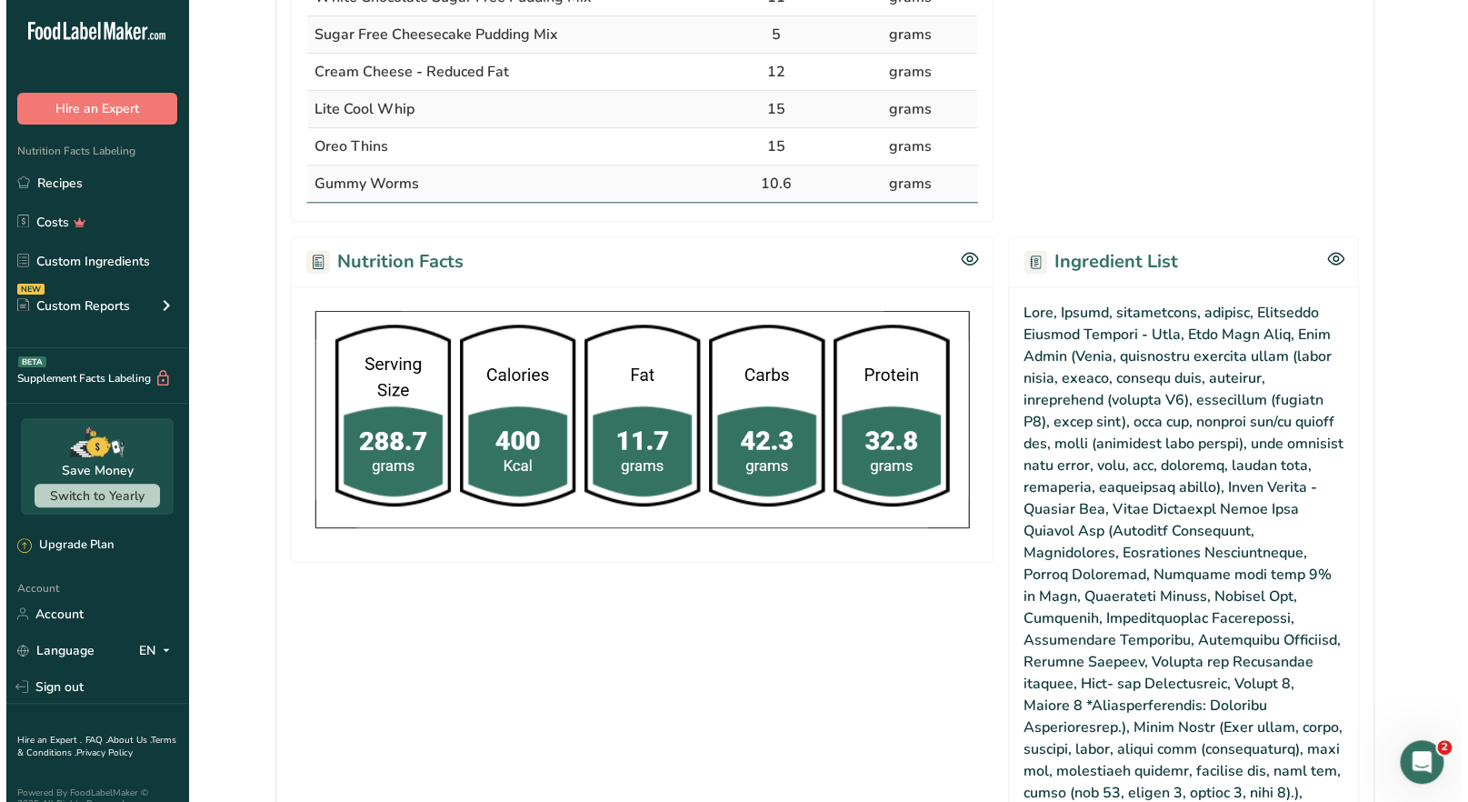
scroll to position [999, 0]
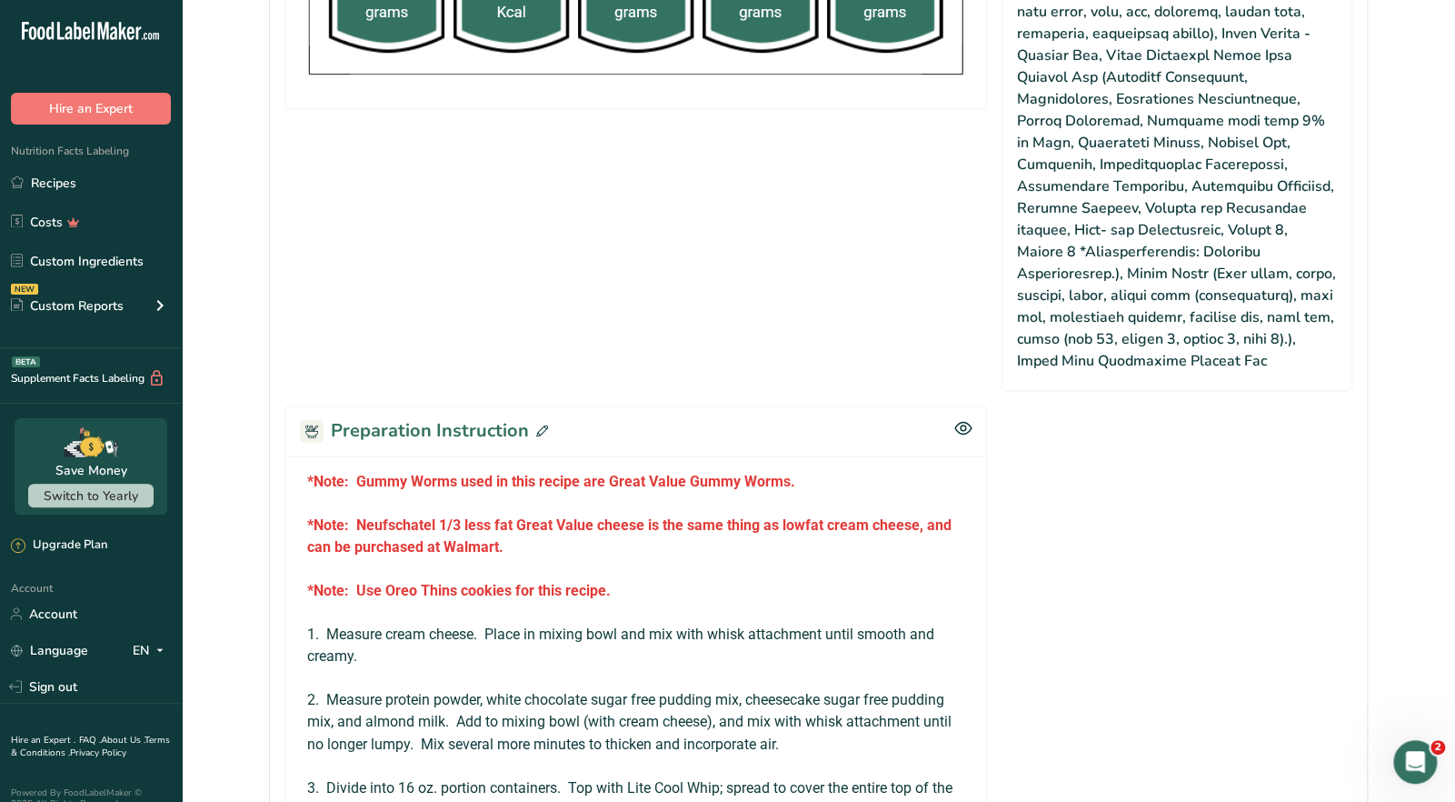
click at [543, 424] on icon at bounding box center [542, 430] width 12 height 12
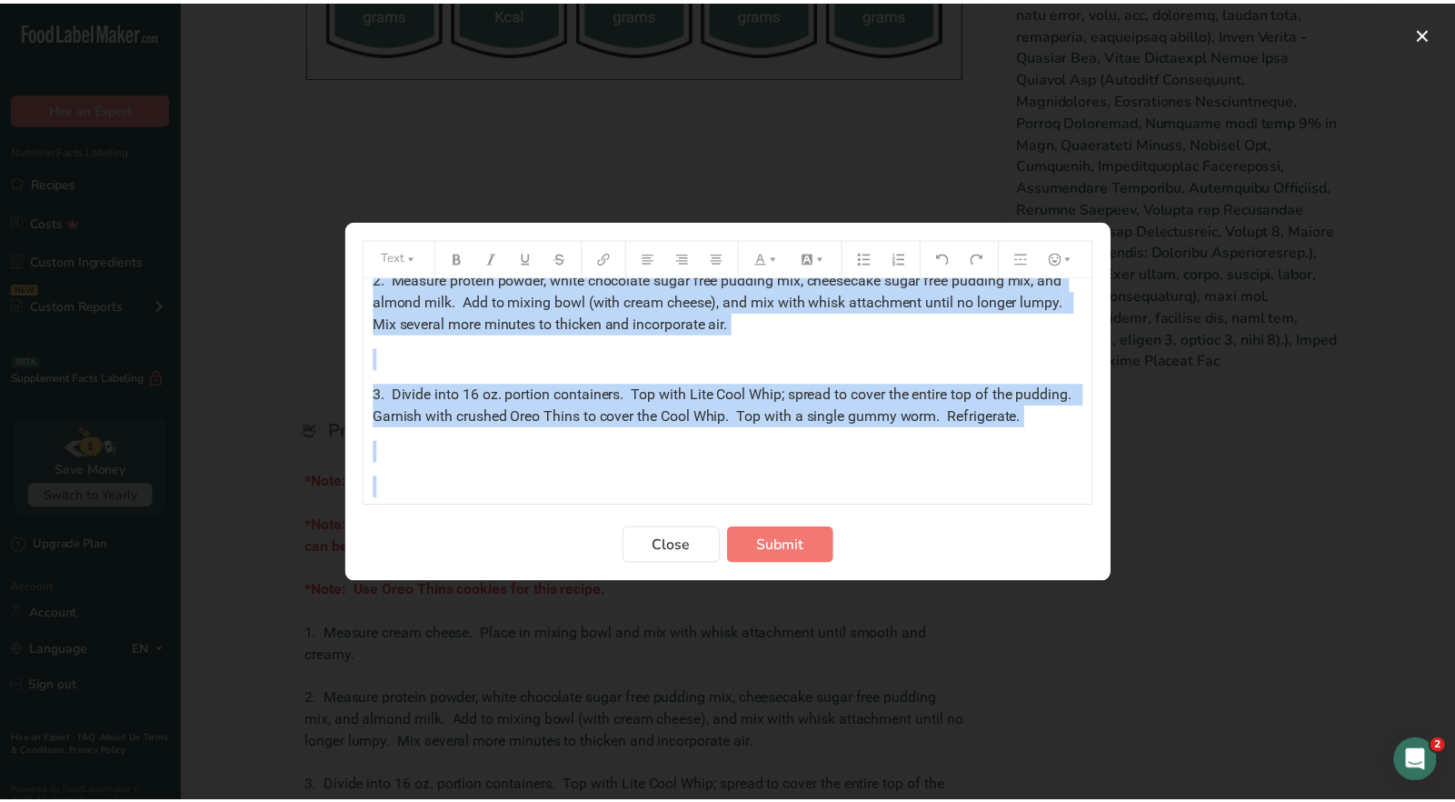
scroll to position [534, 0]
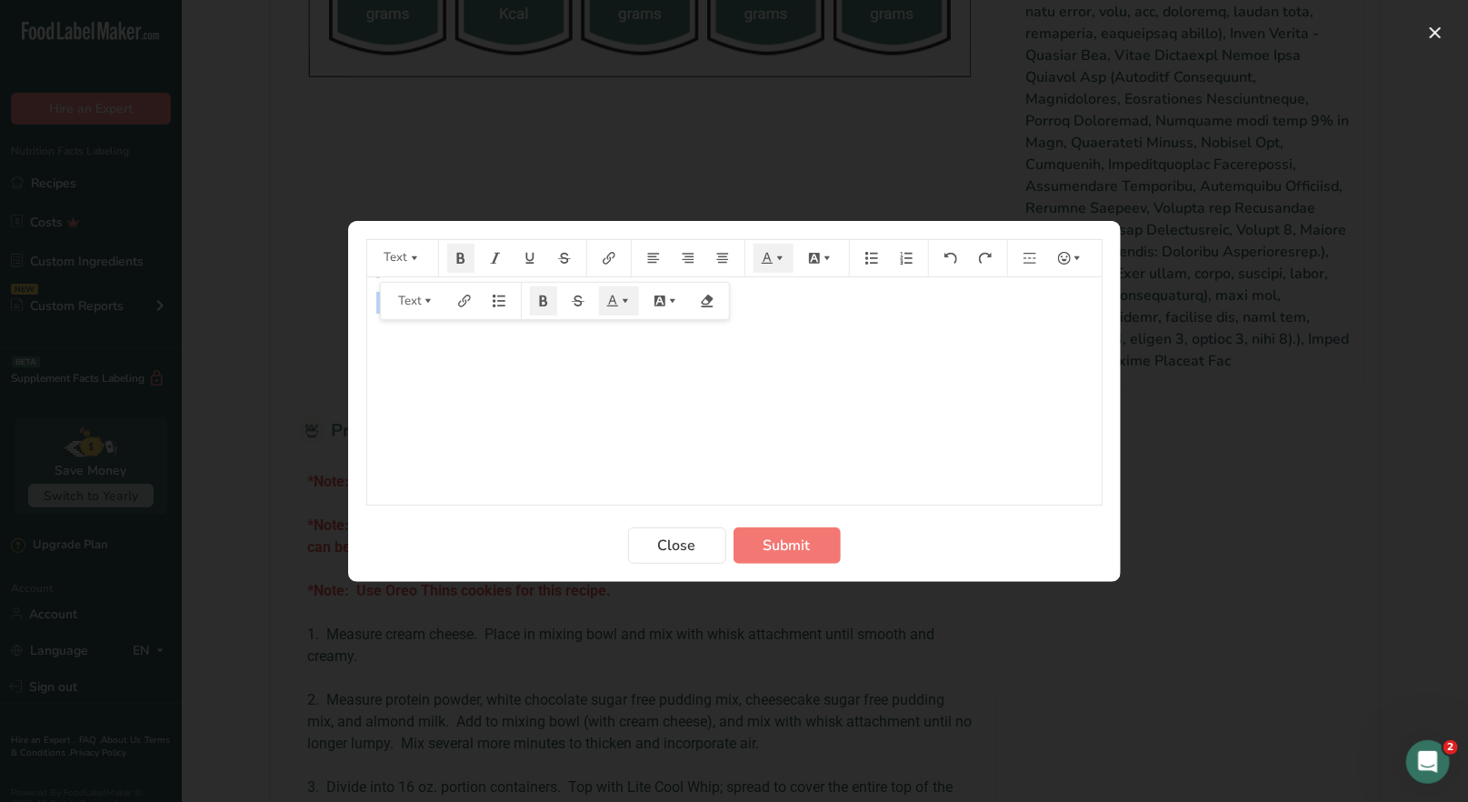
drag, startPoint x: 371, startPoint y: 301, endPoint x: 1073, endPoint y: 336, distance: 703.4
click at [1073, 336] on div "*Note: Gummy Worms used in this recipe are Great Value Gummy Worms. ﻿ *Note: Ne…" at bounding box center [734, 128] width 734 height 726
drag, startPoint x: 691, startPoint y: 552, endPoint x: 681, endPoint y: 400, distance: 152.1
click at [691, 547] on span "Close" at bounding box center [677, 545] width 38 height 22
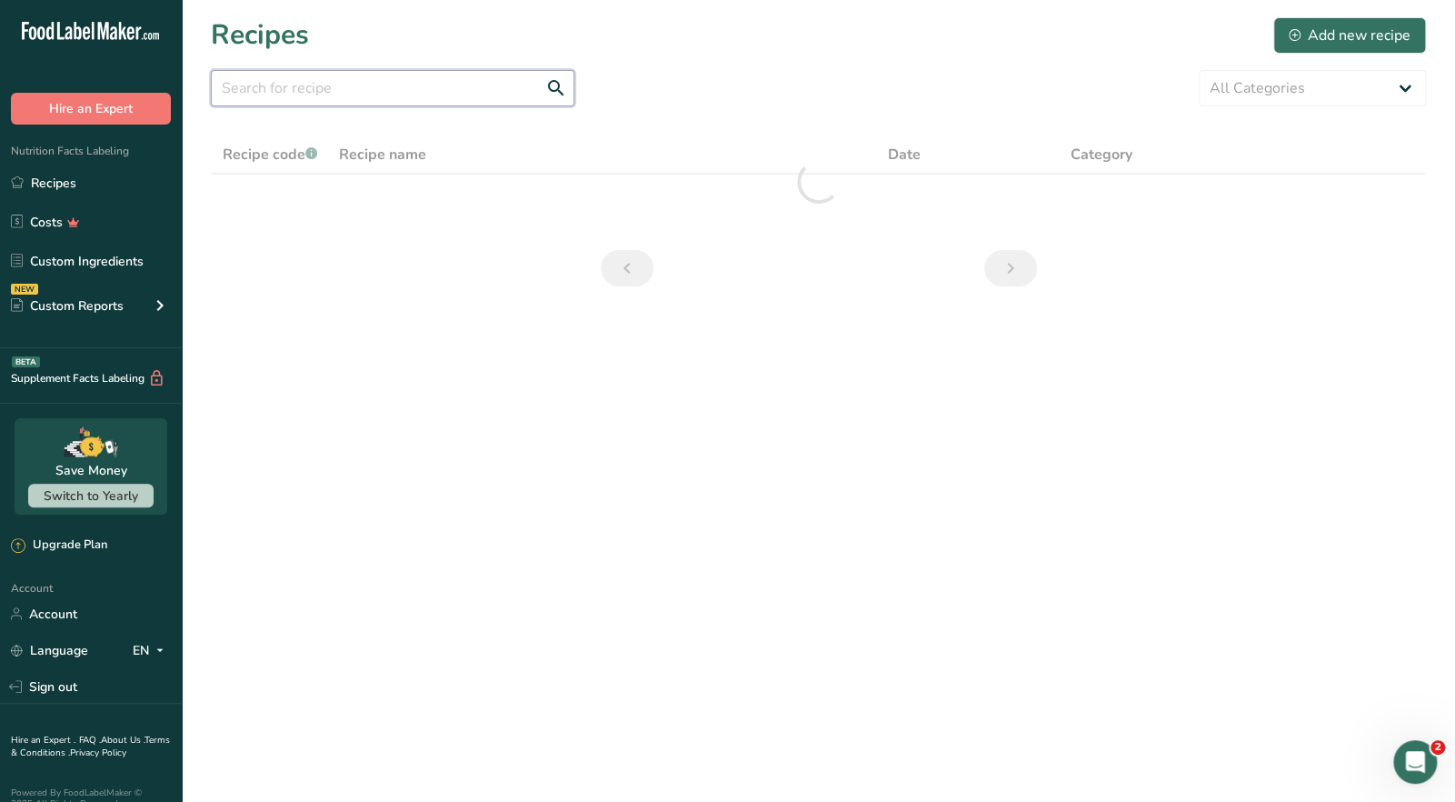
click at [280, 101] on input "text" at bounding box center [393, 88] width 364 height 36
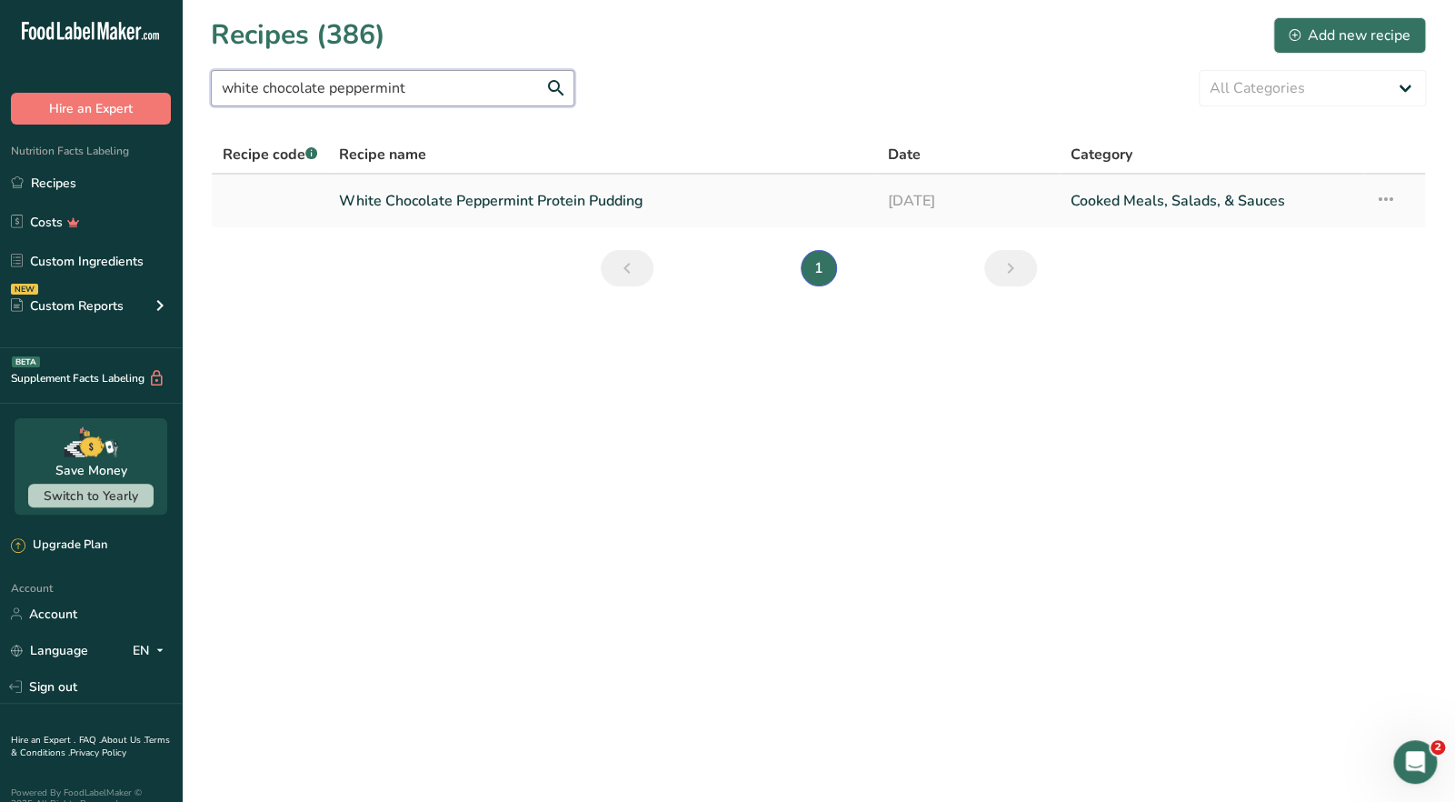
type input "white chocolate peppermint"
click at [473, 195] on link "White Chocolate Peppermint Protein Pudding" at bounding box center [602, 201] width 526 height 38
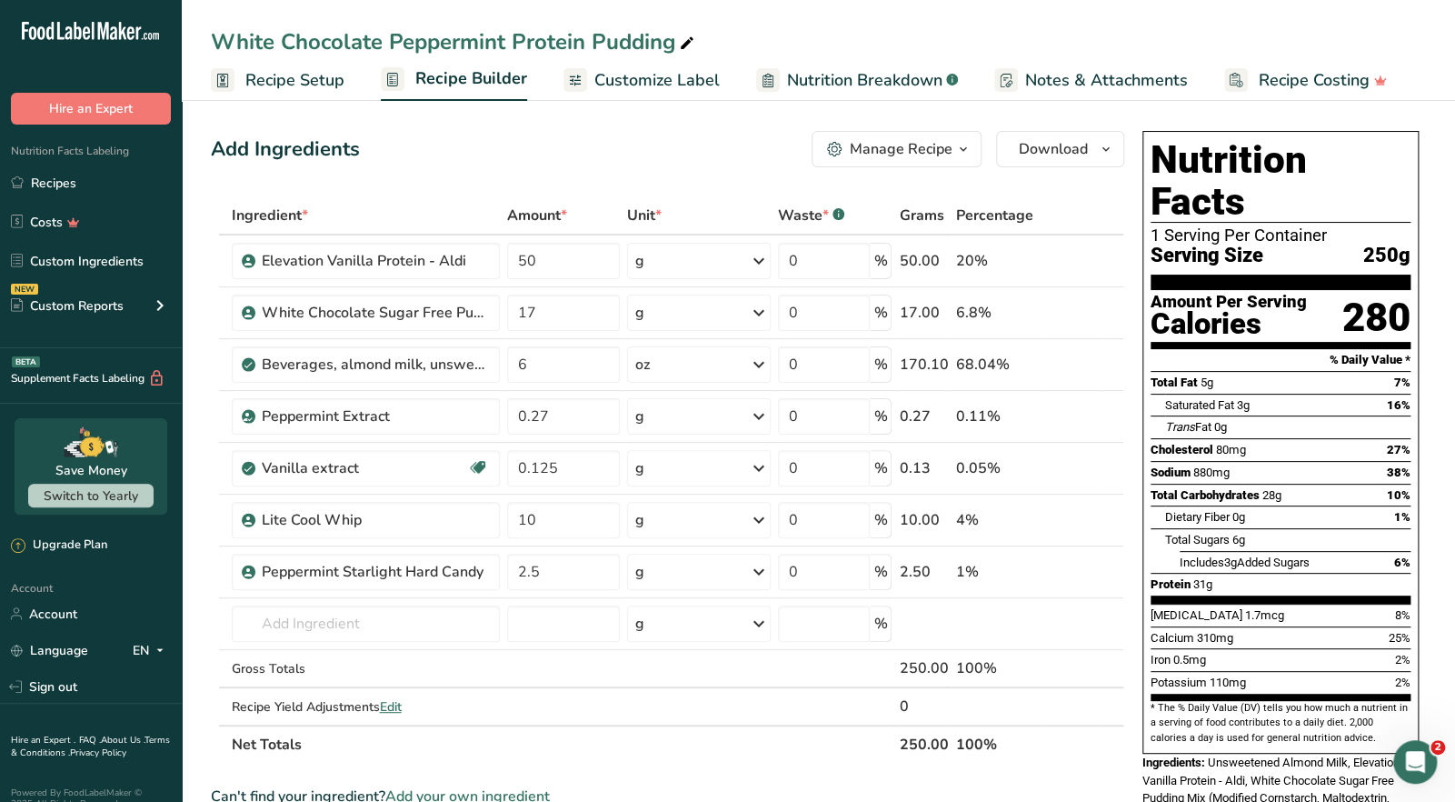
click at [939, 152] on div "Manage Recipe" at bounding box center [901, 149] width 103 height 22
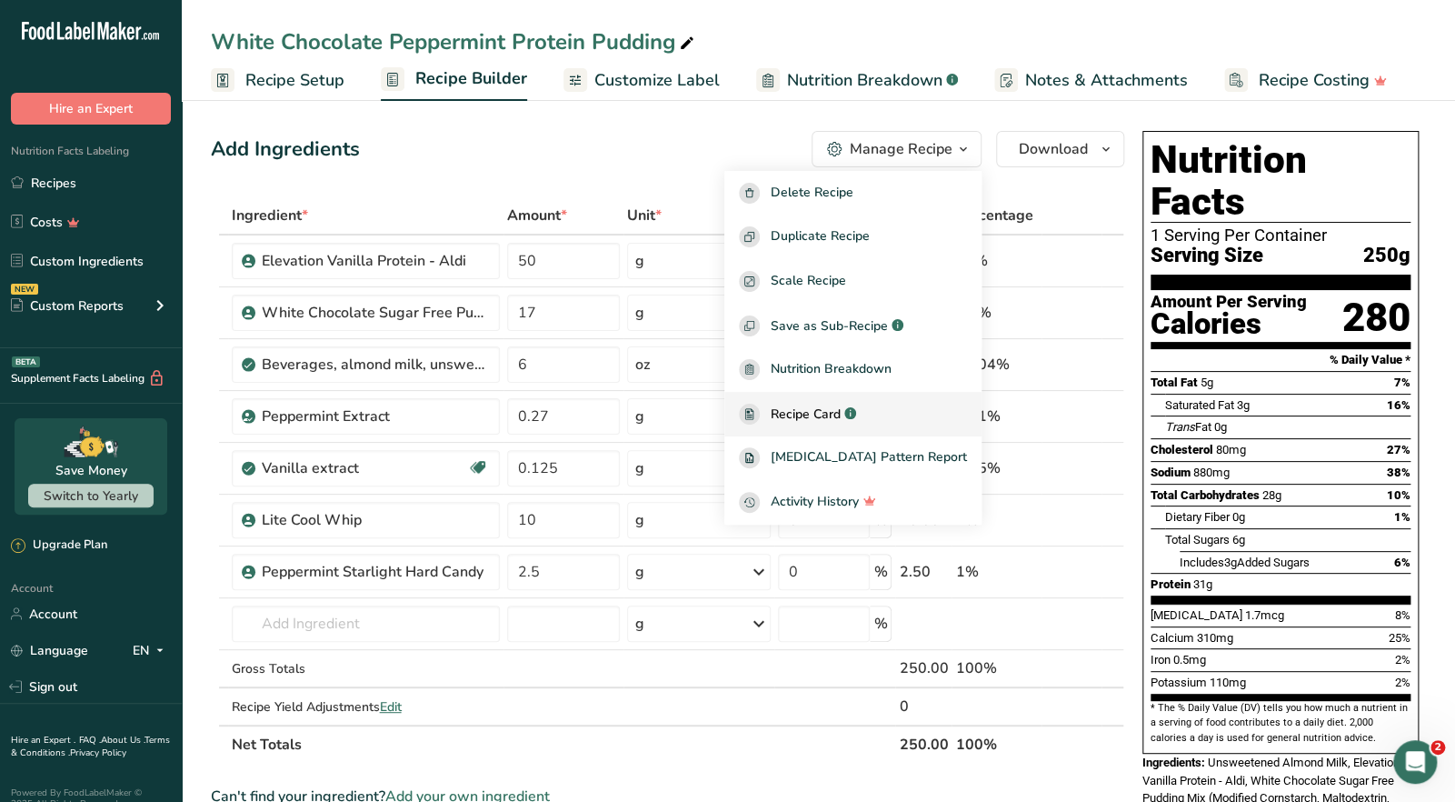
click at [834, 411] on span "Recipe Card" at bounding box center [806, 413] width 70 height 19
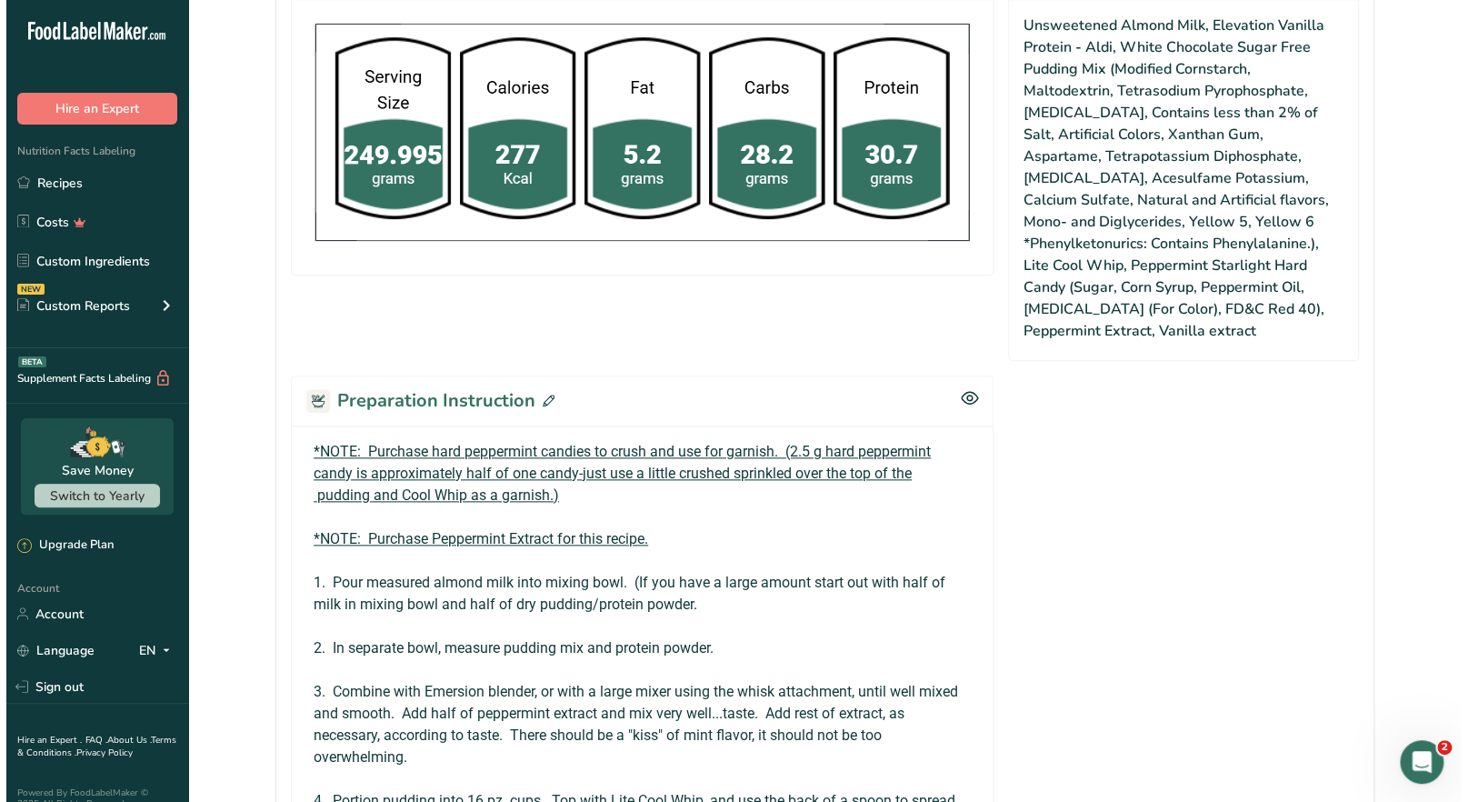
scroll to position [999, 0]
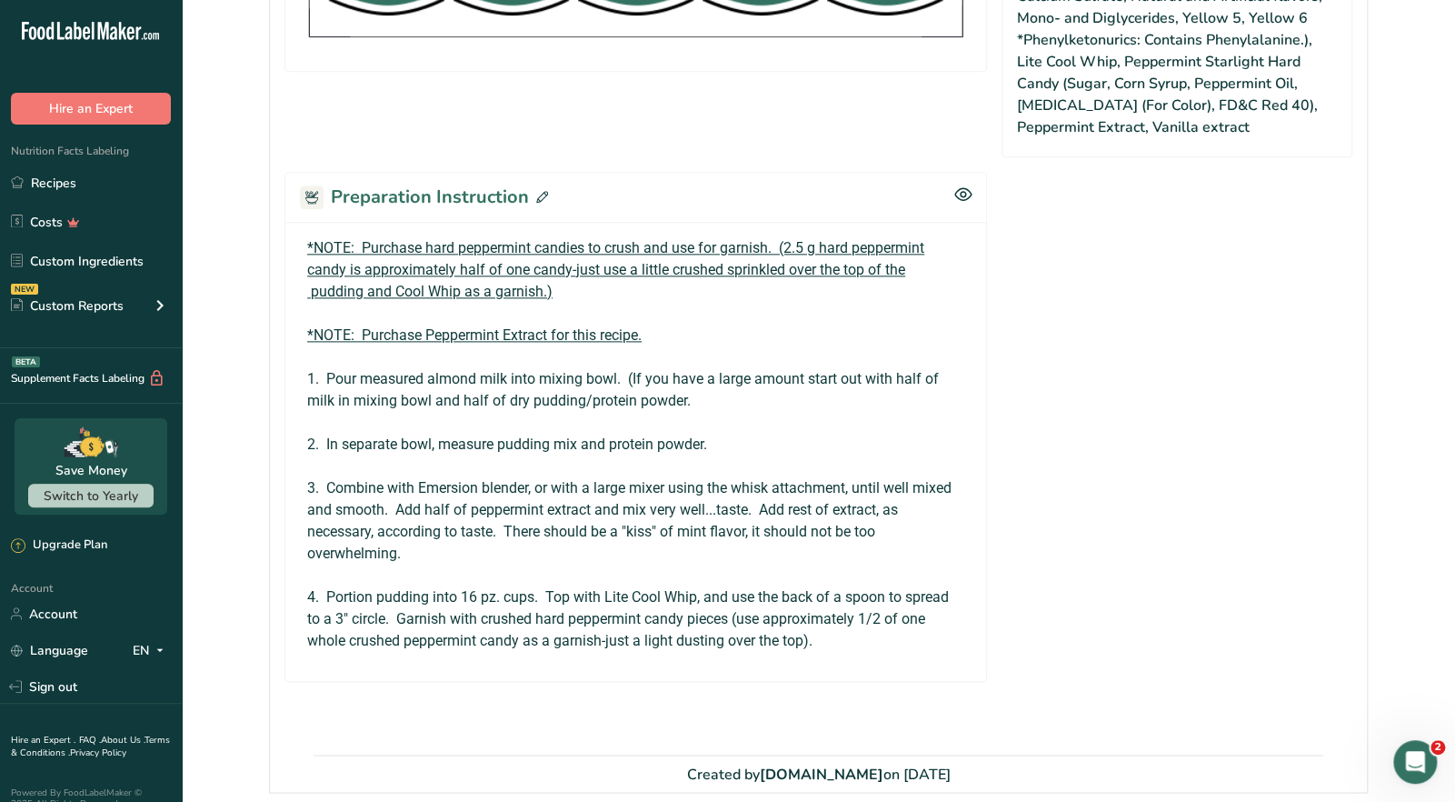
click at [541, 194] on icon at bounding box center [542, 197] width 12 height 12
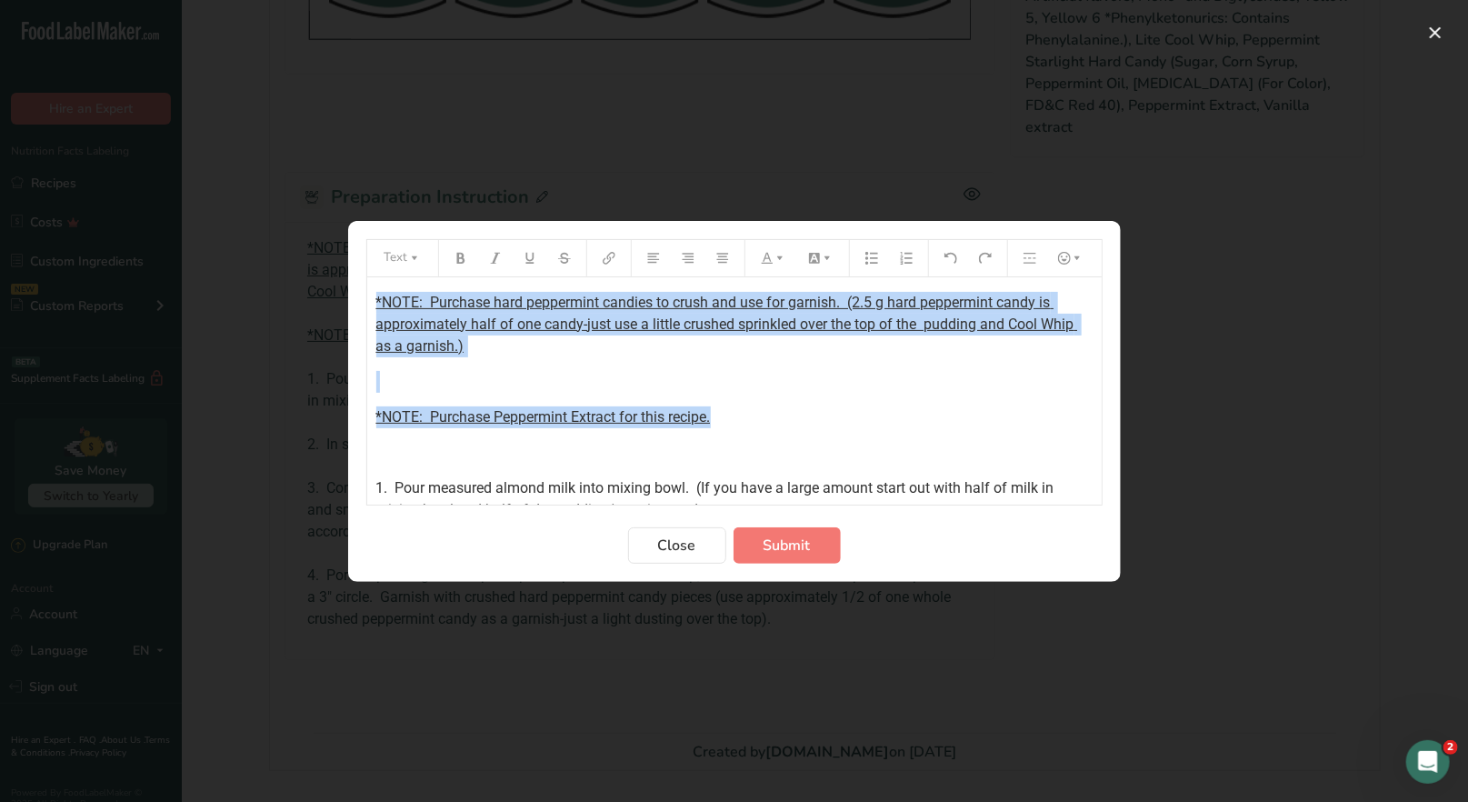
drag, startPoint x: 373, startPoint y: 298, endPoint x: 722, endPoint y: 398, distance: 363.9
click at [727, 408] on div "*NOTE: Purchase hard peppermint candies to crush and use for garnish. (2.5 g ha…" at bounding box center [734, 548] width 734 height 543
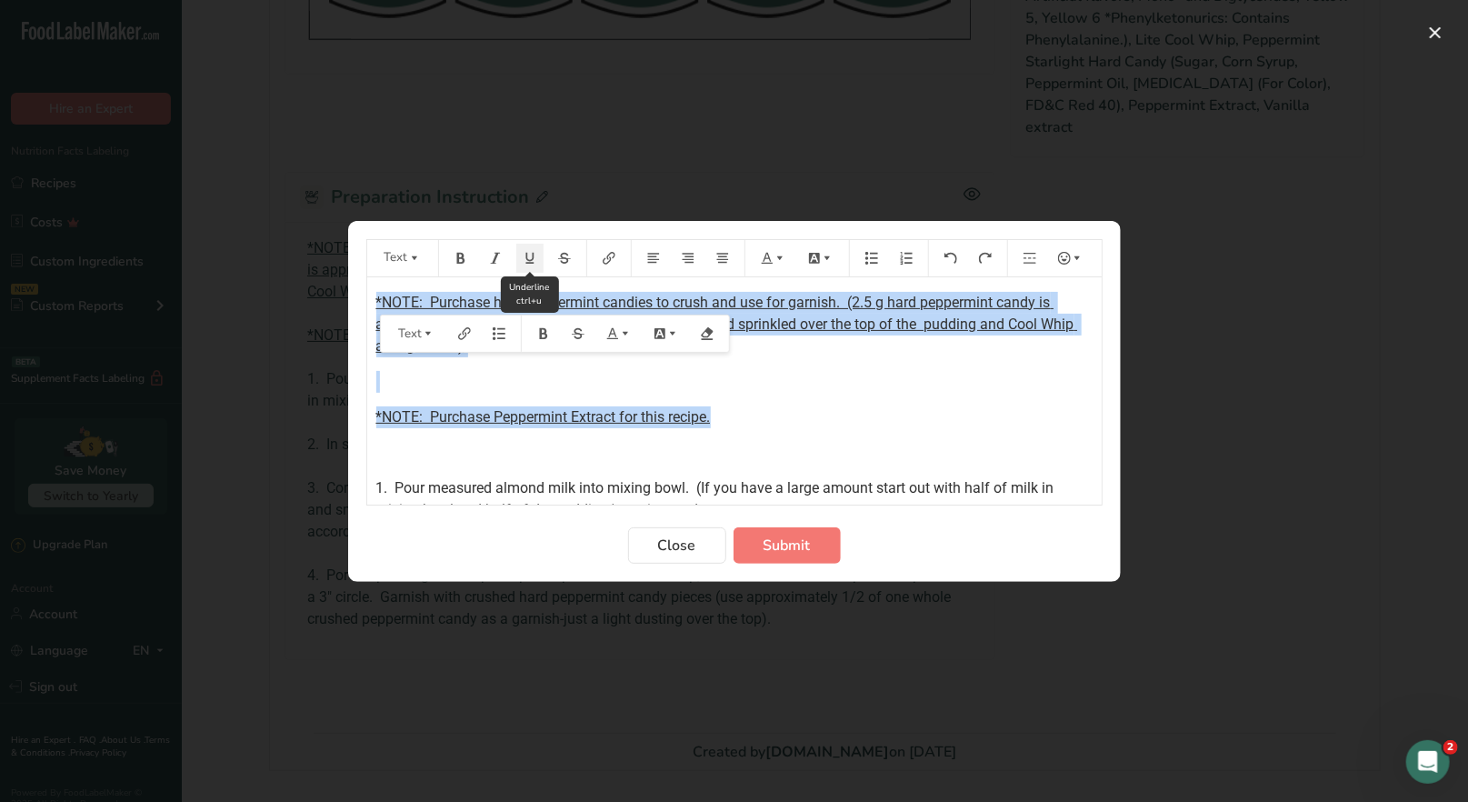
click at [526, 263] on icon "Preparation instructions modal" at bounding box center [529, 258] width 13 height 13
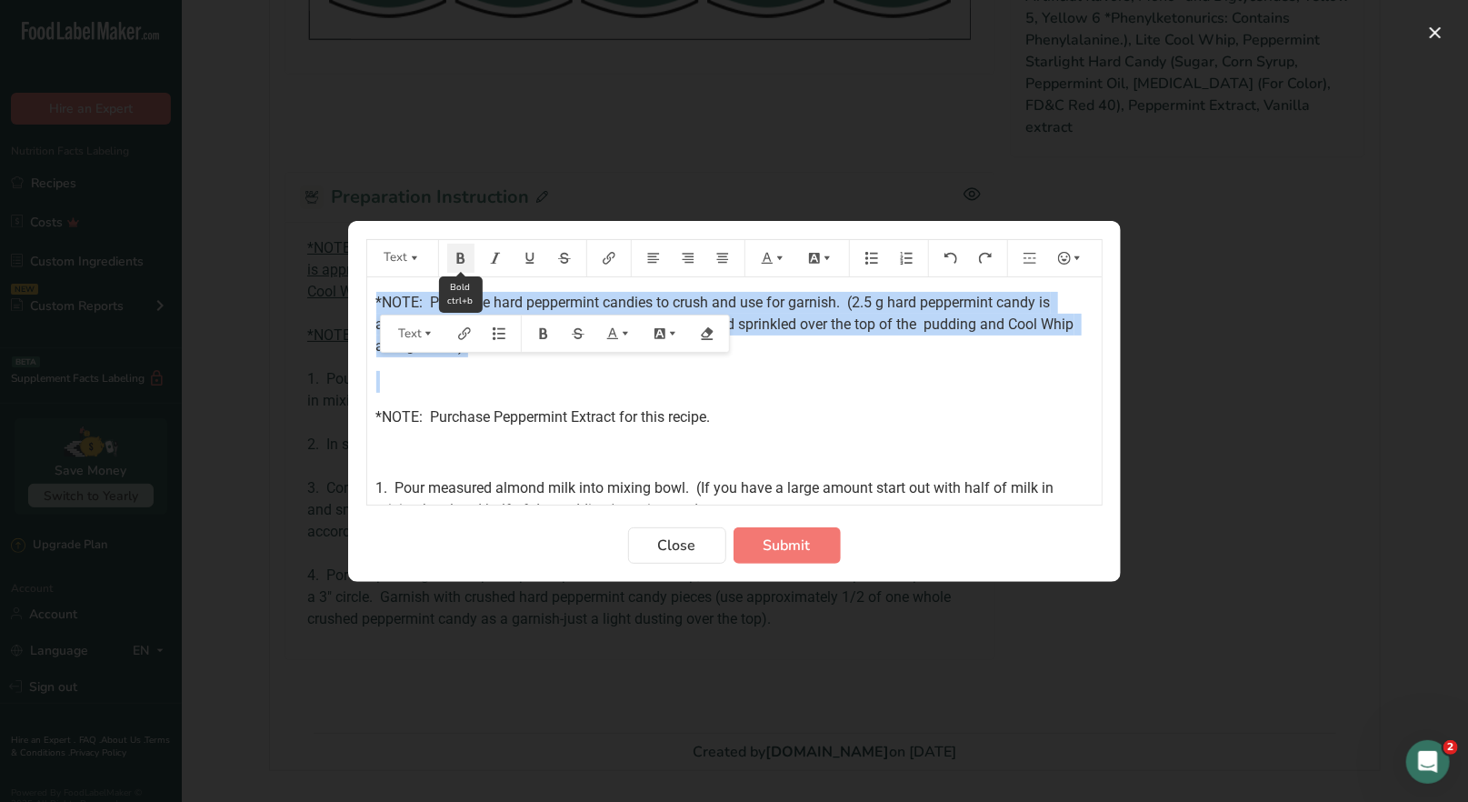
click at [463, 259] on icon "Preparation instructions modal" at bounding box center [460, 257] width 8 height 11
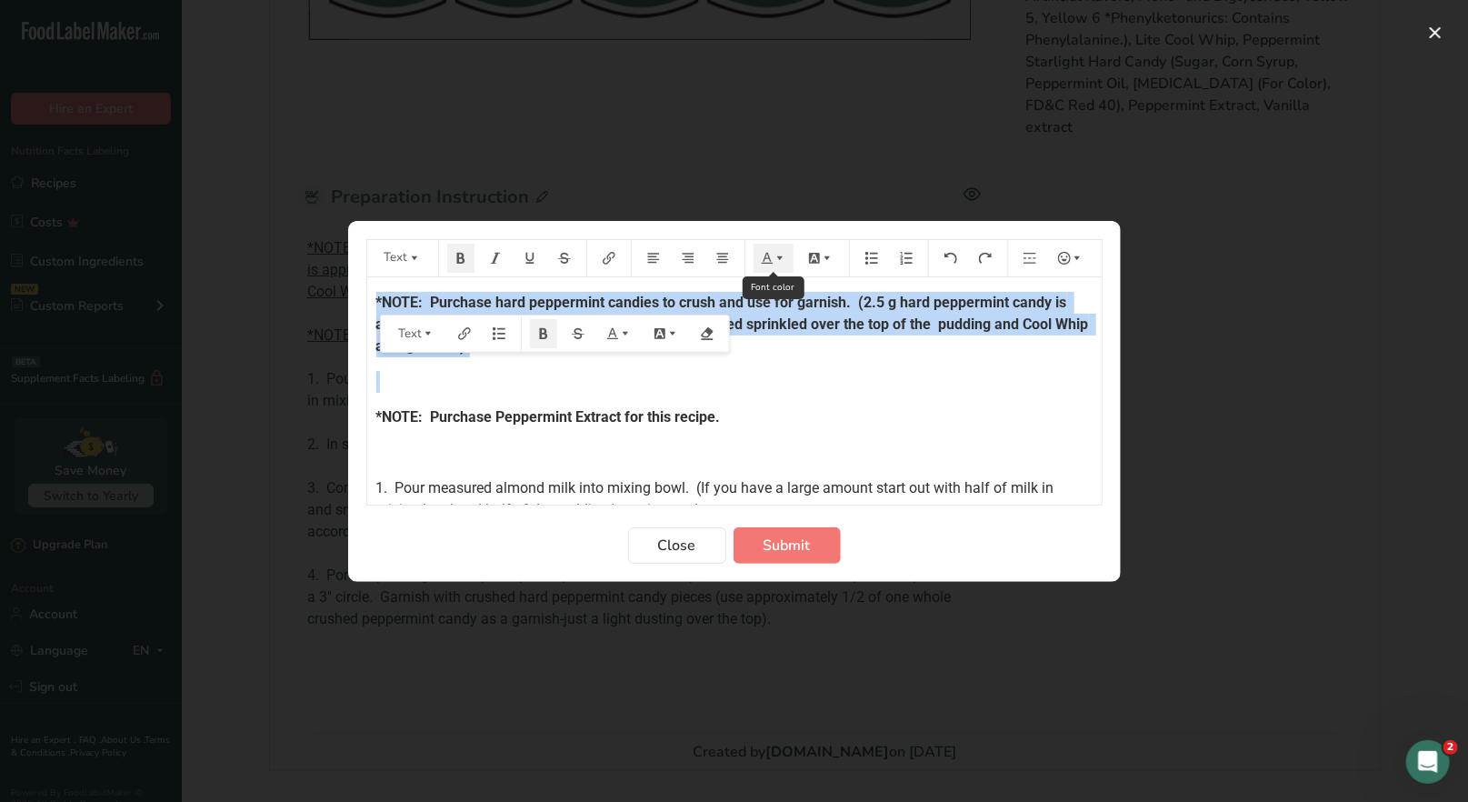
click at [769, 267] on button "Preparation instructions modal" at bounding box center [773, 258] width 40 height 29
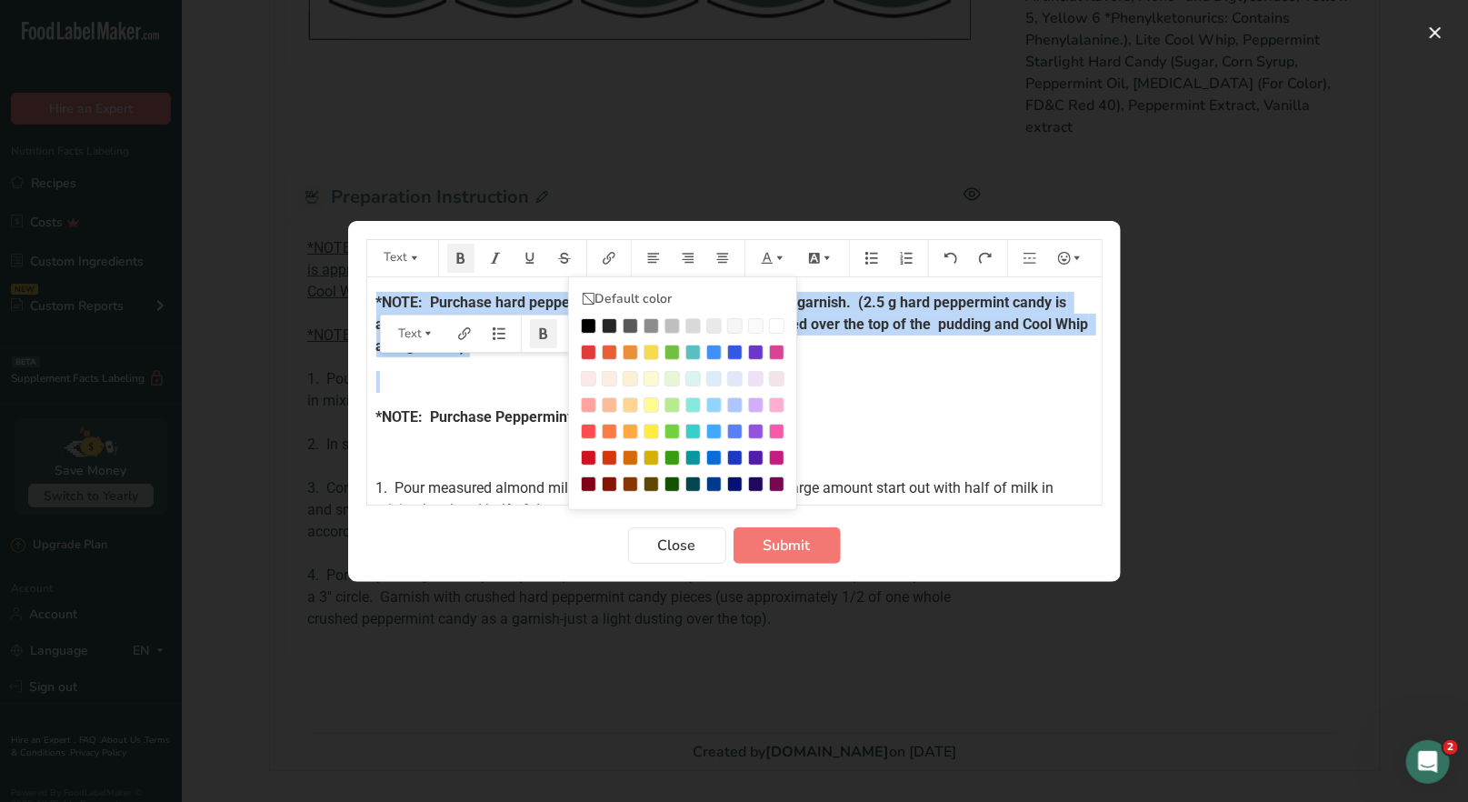
drag, startPoint x: 583, startPoint y: 351, endPoint x: 608, endPoint y: 352, distance: 24.6
click at [587, 351] on div "Preparation instructions modal" at bounding box center [588, 351] width 15 height 15
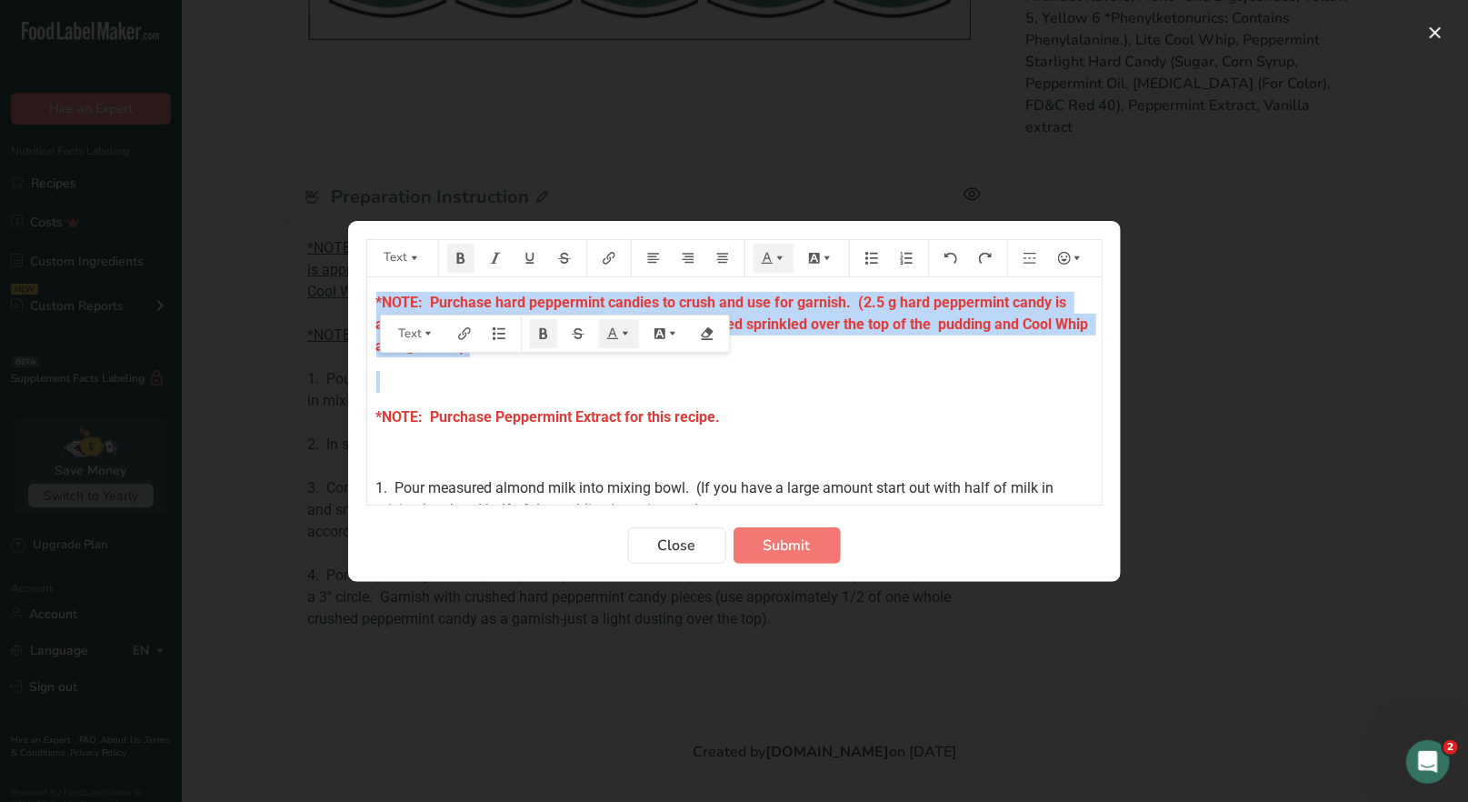
drag, startPoint x: 891, startPoint y: 393, endPoint x: 812, endPoint y: 400, distance: 79.3
click at [891, 394] on div "*NOTE: Purchase hard peppermint candies to crush and use for garnish. (2.5 g ha…" at bounding box center [734, 548] width 734 height 543
click at [371, 300] on div "*NOTE: Purchase hard peppermint candies to crush and use for garnish. (2.5 g ha…" at bounding box center [734, 548] width 734 height 543
click at [373, 293] on div "*NOTE: Purchase hard peppermint candies to crush and use for garnish. (2.5 g ha…" at bounding box center [734, 548] width 734 height 543
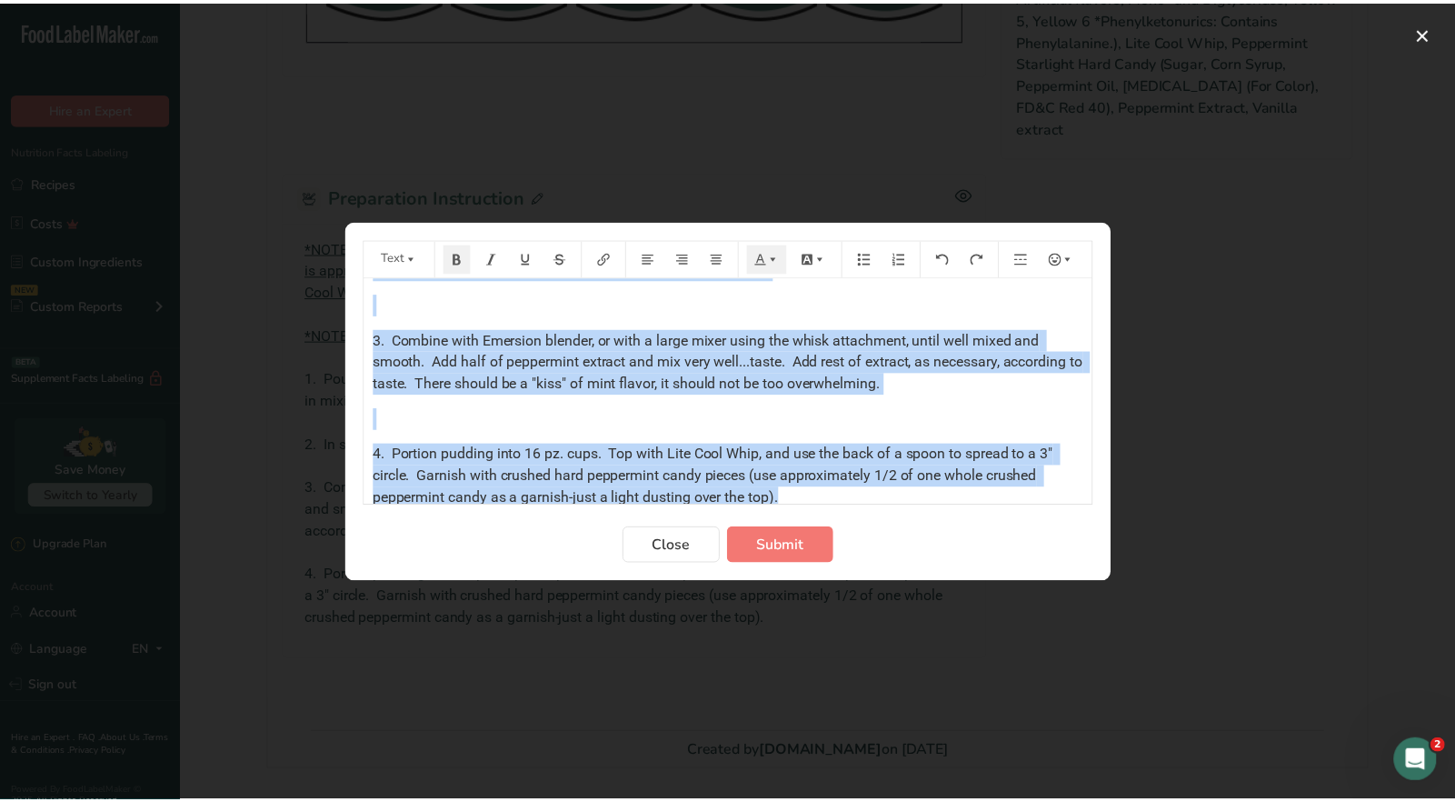
scroll to position [330, 0]
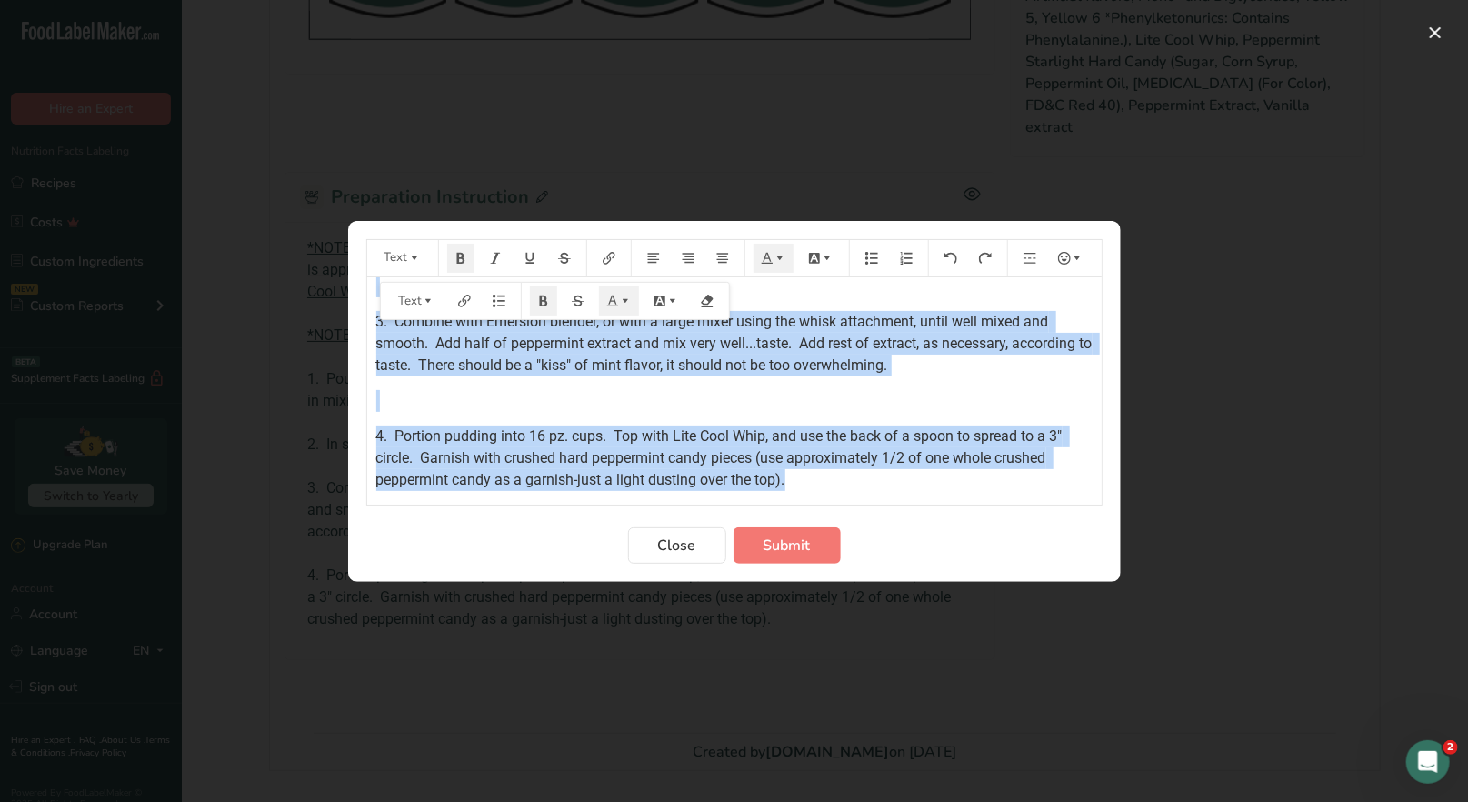
drag, startPoint x: 373, startPoint y: 301, endPoint x: 1110, endPoint y: 476, distance: 756.7
click at [1110, 476] on section "Text Default color *NOTE: Purchase hard peppermint candies to crush and use for…" at bounding box center [734, 401] width 772 height 361
copy div "*LORE: Ipsumdol sita consectetu adipisc el seddo eiu tem inc utlabor. (5.8 e do…"
drag, startPoint x: 790, startPoint y: 553, endPoint x: 819, endPoint y: 523, distance: 41.8
click at [791, 550] on span "Submit" at bounding box center [786, 545] width 47 height 22
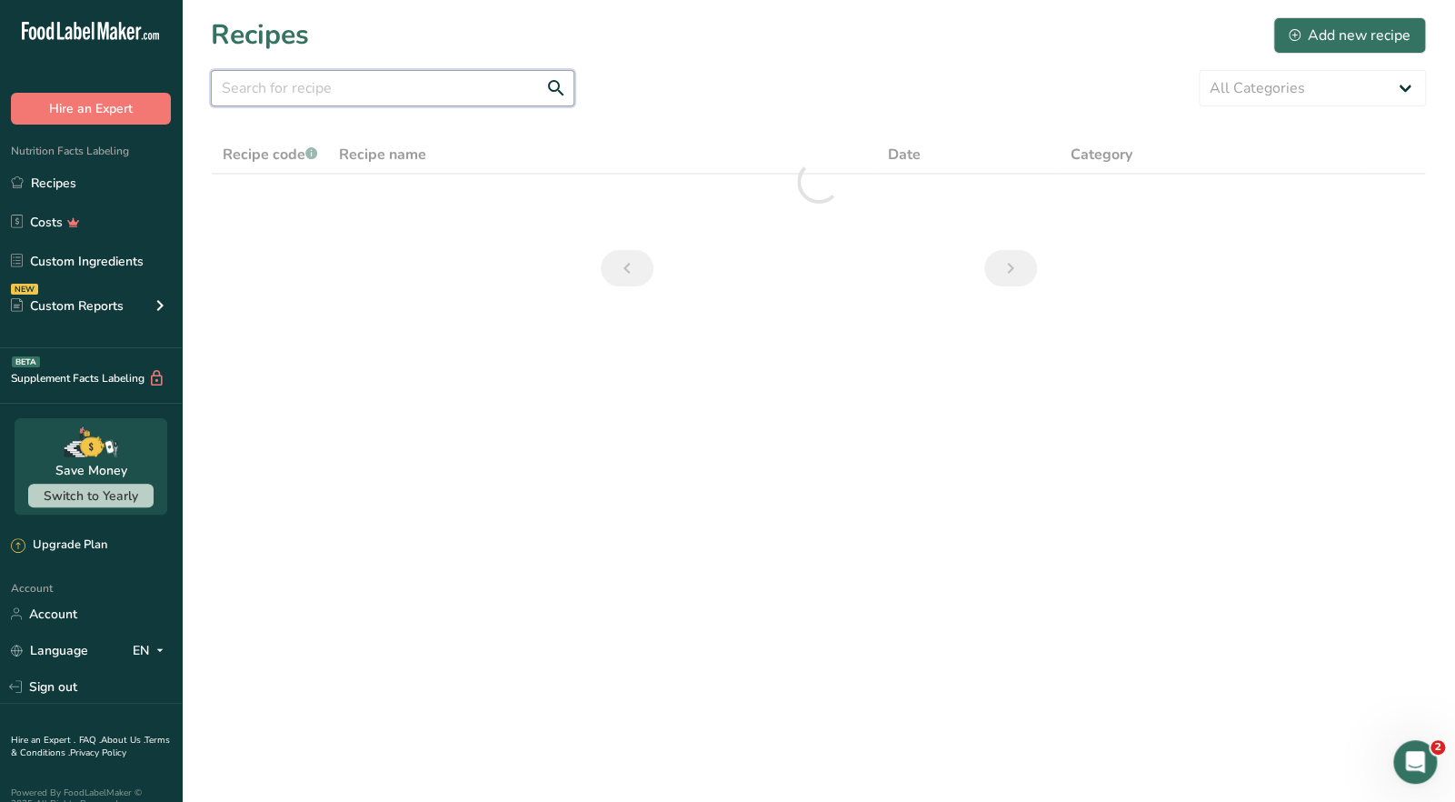
click at [245, 83] on input "text" at bounding box center [393, 88] width 364 height 36
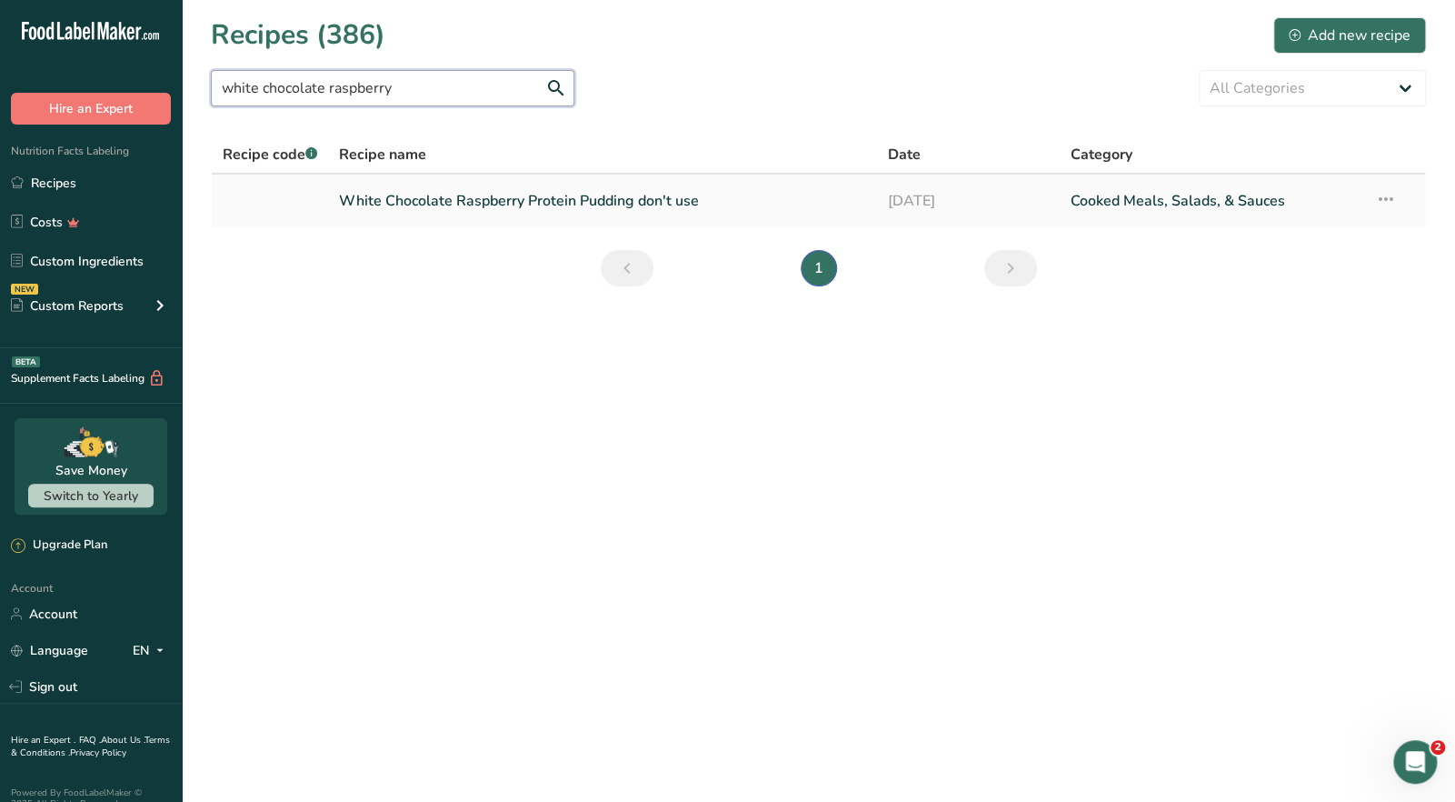
type input "white chocolate raspberry"
click at [461, 210] on link "White Chocolate Raspberry Protein Pudding don't use" at bounding box center [602, 201] width 526 height 38
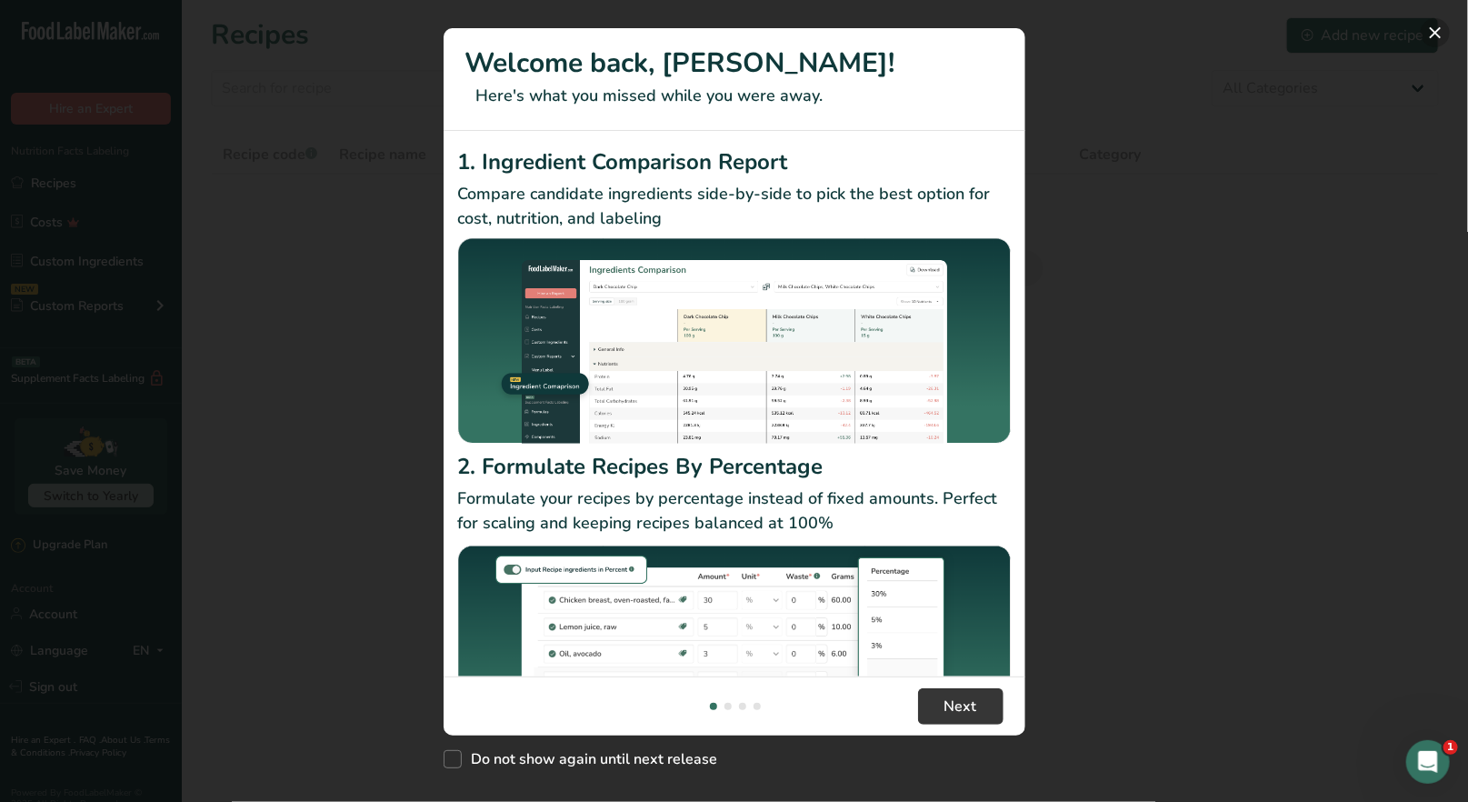
click at [1435, 37] on button "New Features" at bounding box center [1434, 32] width 29 height 29
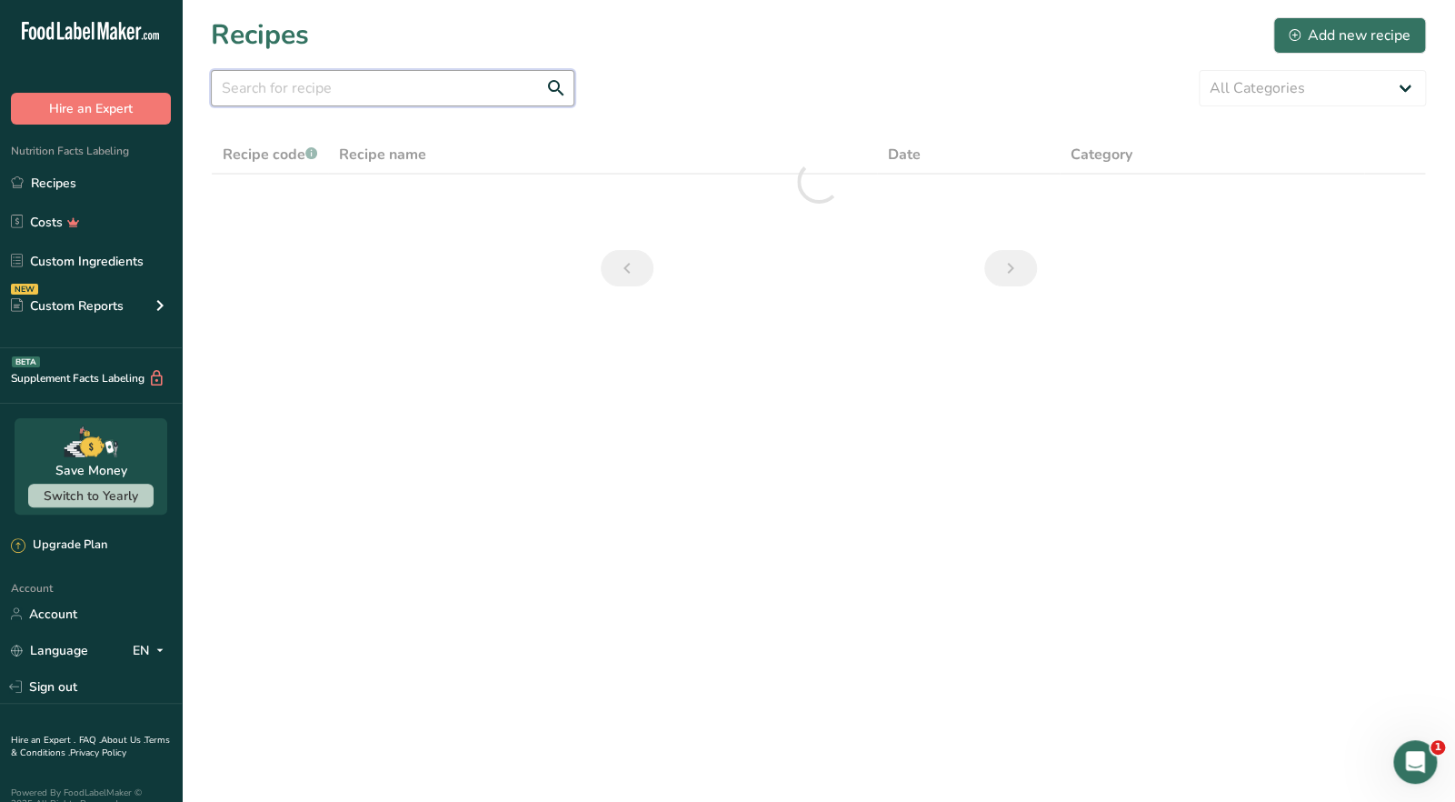
click at [290, 95] on input "text" at bounding box center [393, 88] width 364 height 36
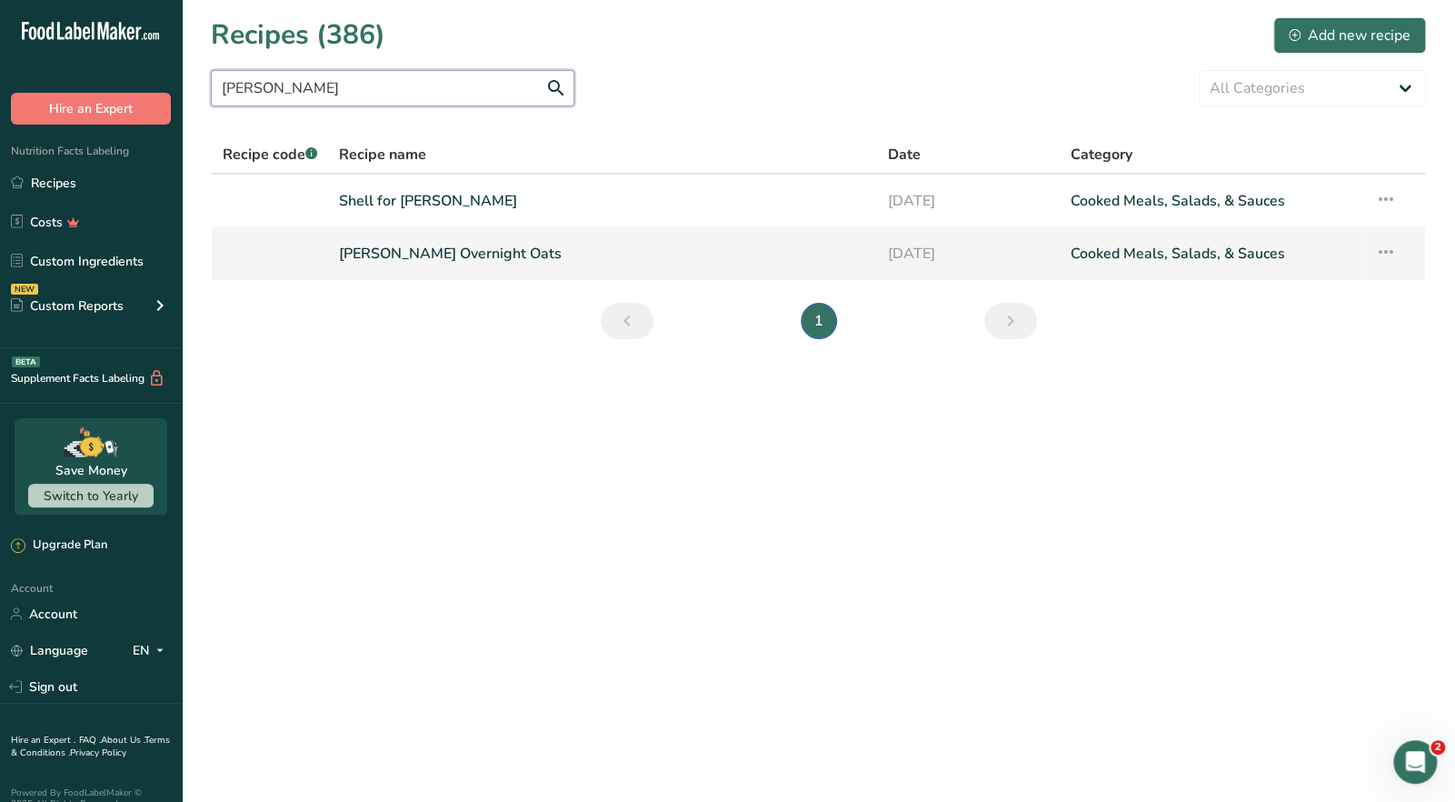
type input "[PERSON_NAME]"
click at [402, 264] on link "[PERSON_NAME] Overnight Oats" at bounding box center [602, 253] width 526 height 38
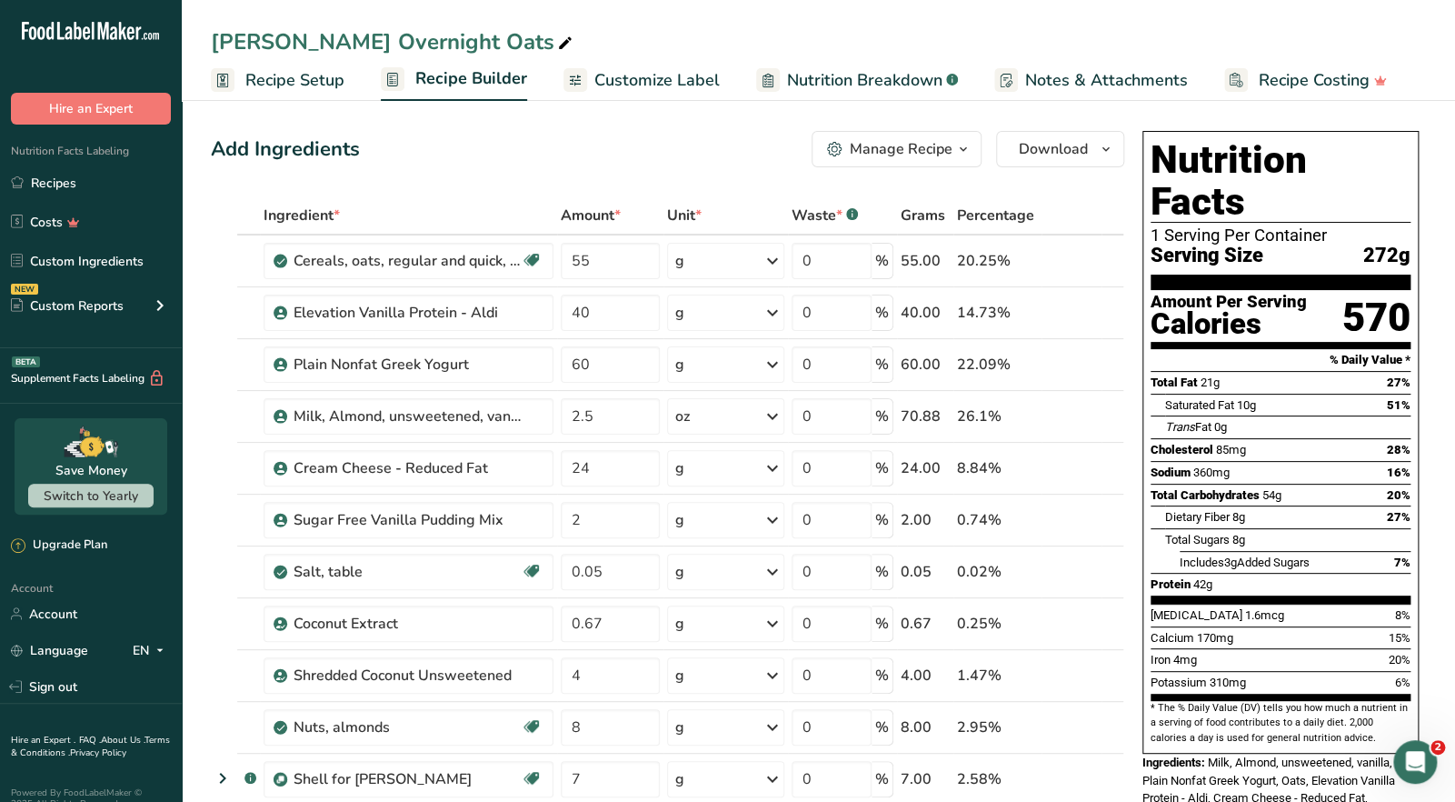
click at [947, 156] on div "Manage Recipe" at bounding box center [901, 149] width 103 height 22
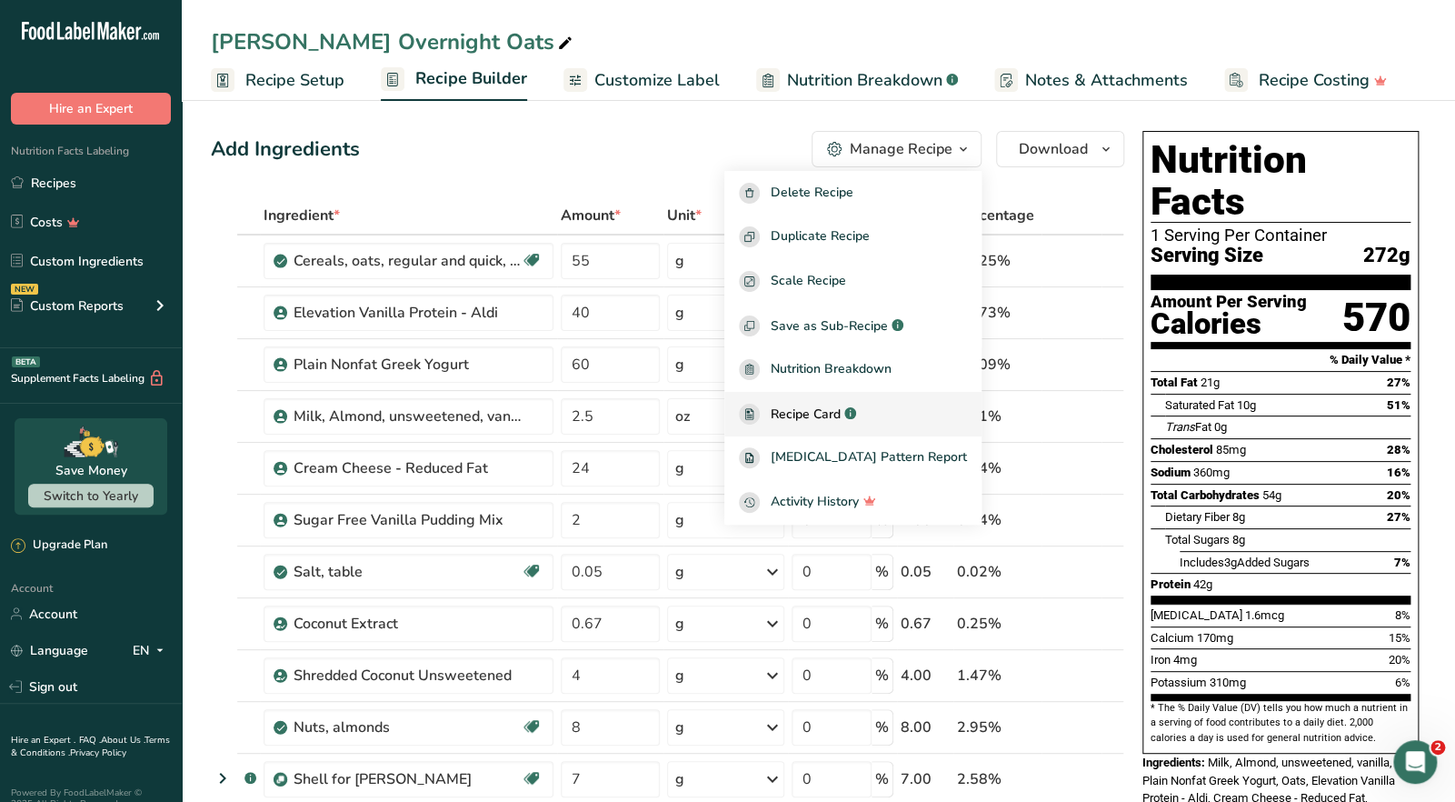
click at [841, 422] on span "Recipe Card" at bounding box center [806, 413] width 70 height 19
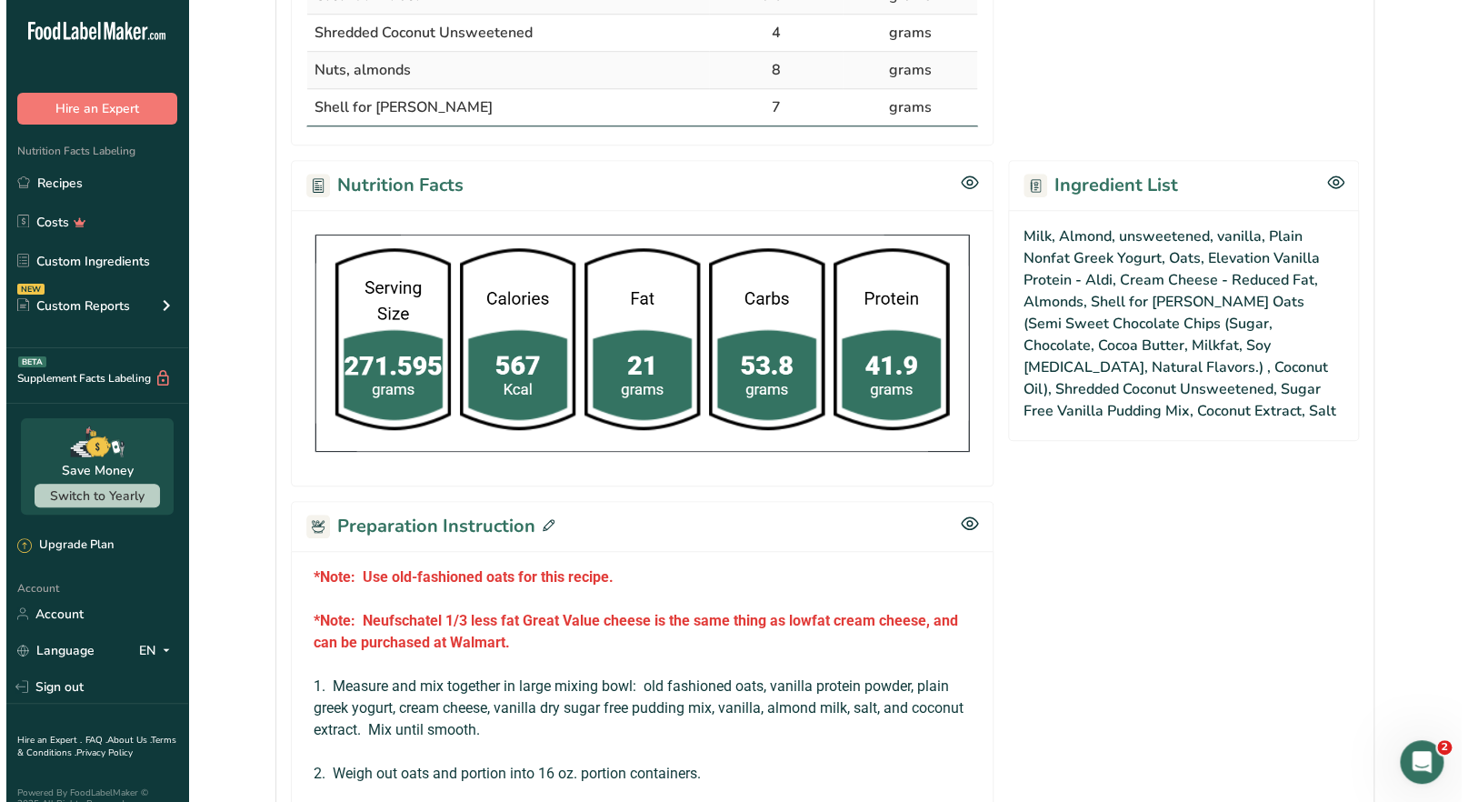
scroll to position [999, 0]
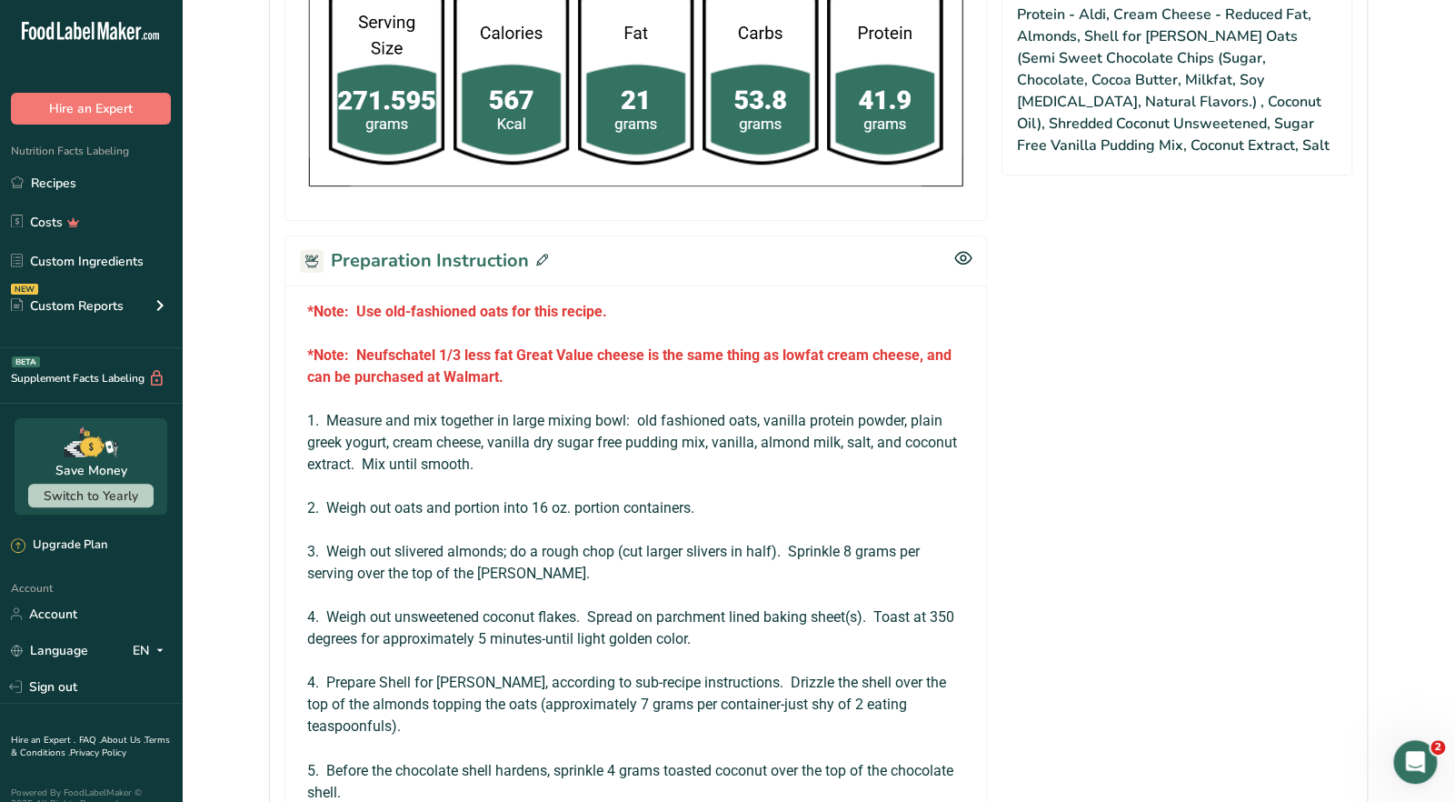
click at [543, 254] on icon at bounding box center [542, 260] width 12 height 12
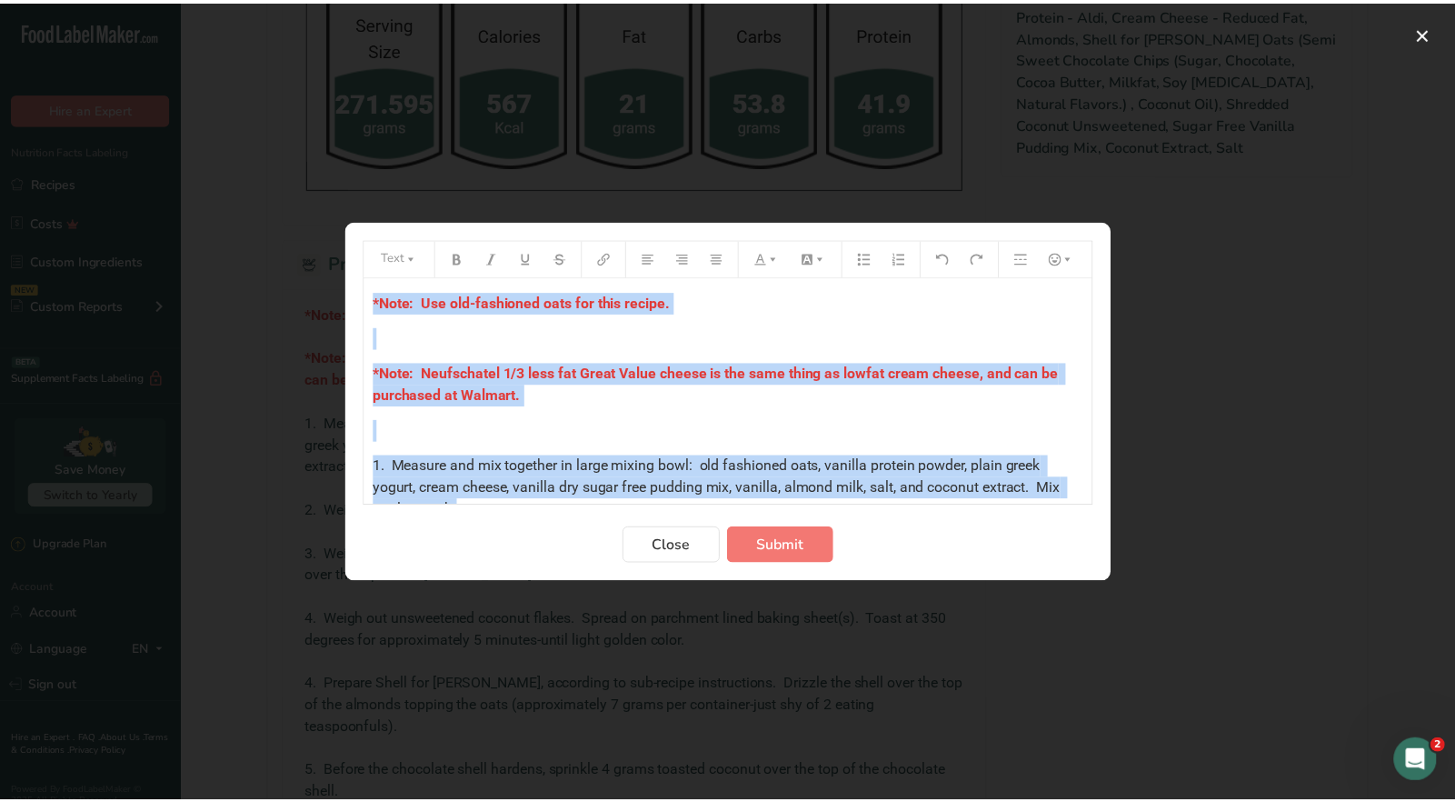
scroll to position [521, 0]
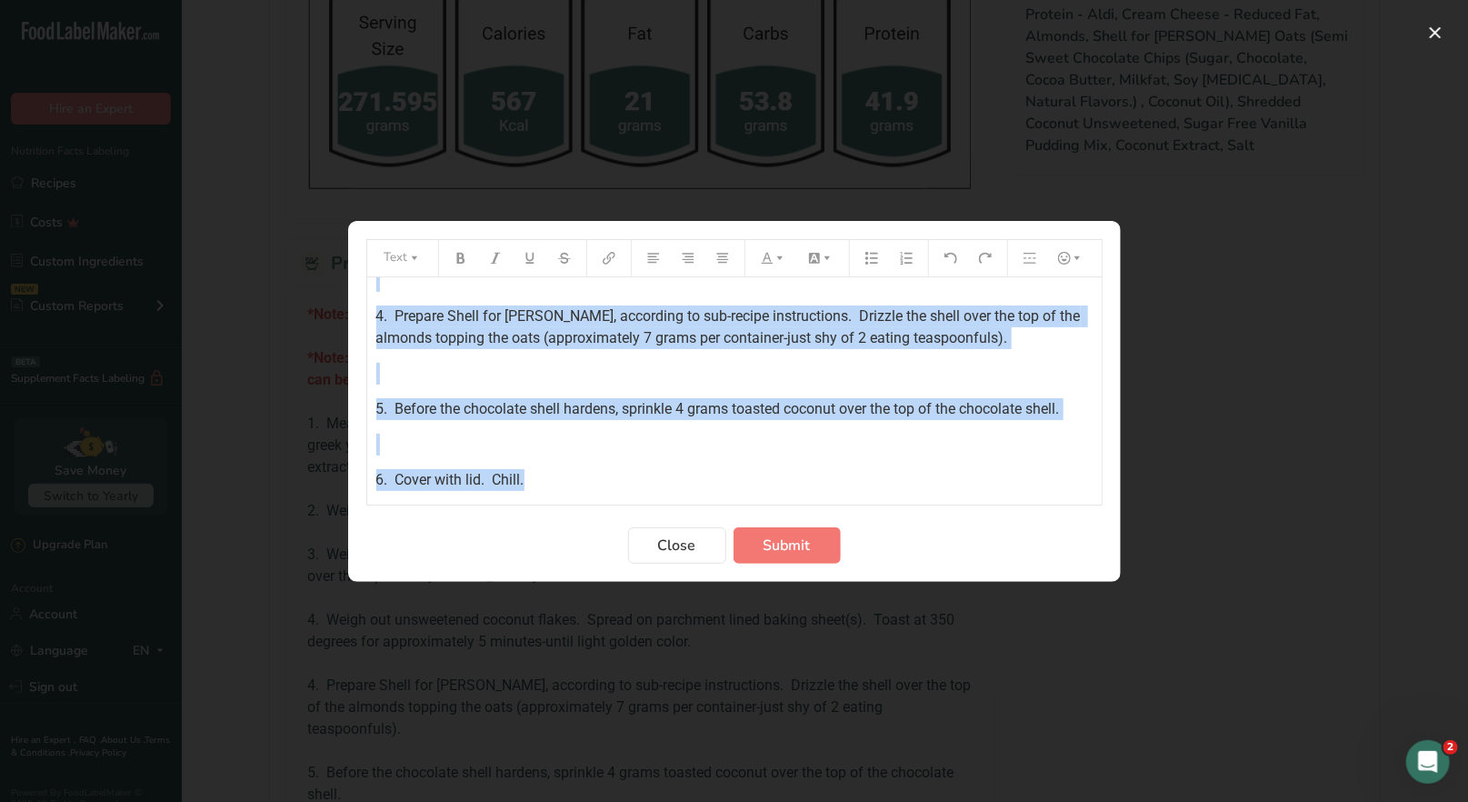
drag, startPoint x: 373, startPoint y: 308, endPoint x: 742, endPoint y: 515, distance: 423.2
click at [742, 515] on form "Text *Note: Use old-fashioned oats for this recipe. ﻿ *Note: Neufschatel 1/3 le…" at bounding box center [734, 401] width 736 height 324
copy div "*Lore: Ips dol-sitametco adip eli sedd eiusmo. ﻿ *Temp: Incididuntu 8/0 labo et…"
drag, startPoint x: 683, startPoint y: 543, endPoint x: 682, endPoint y: 532, distance: 11.8
click at [683, 542] on span "Close" at bounding box center [677, 545] width 38 height 22
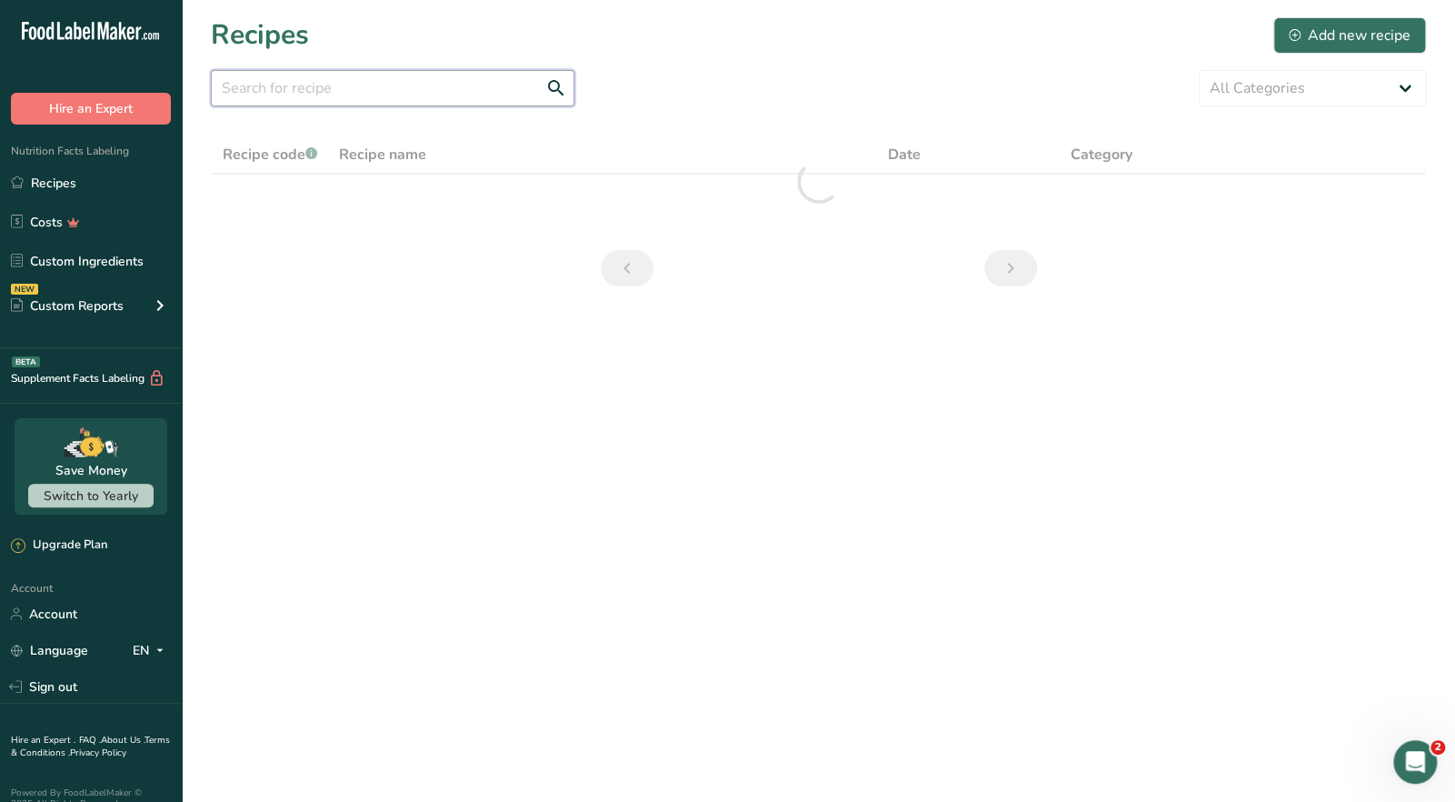
click at [333, 91] on input "text" at bounding box center [393, 88] width 364 height 36
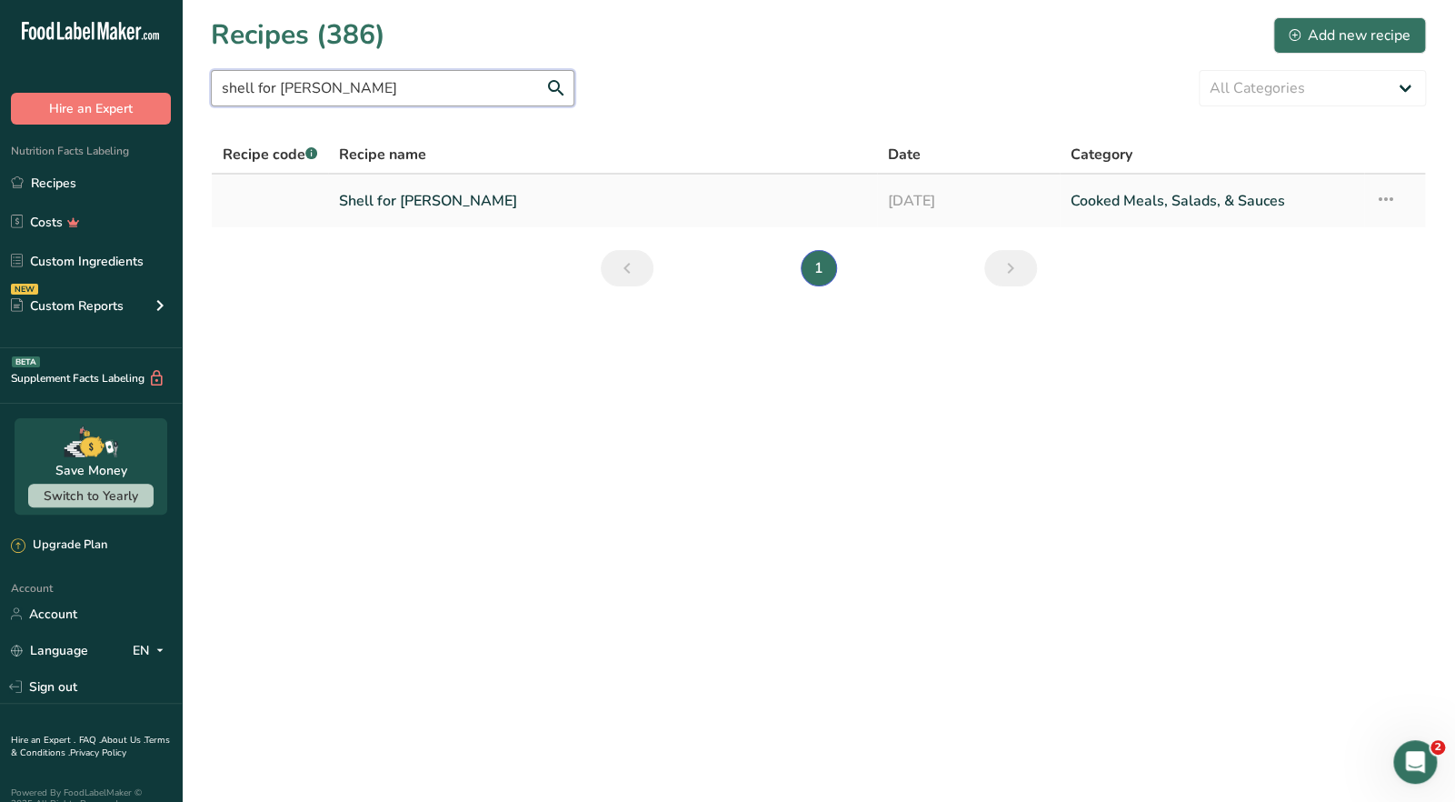
type input "shell for [PERSON_NAME]"
click at [404, 201] on link "Shell for [PERSON_NAME]" at bounding box center [602, 201] width 526 height 38
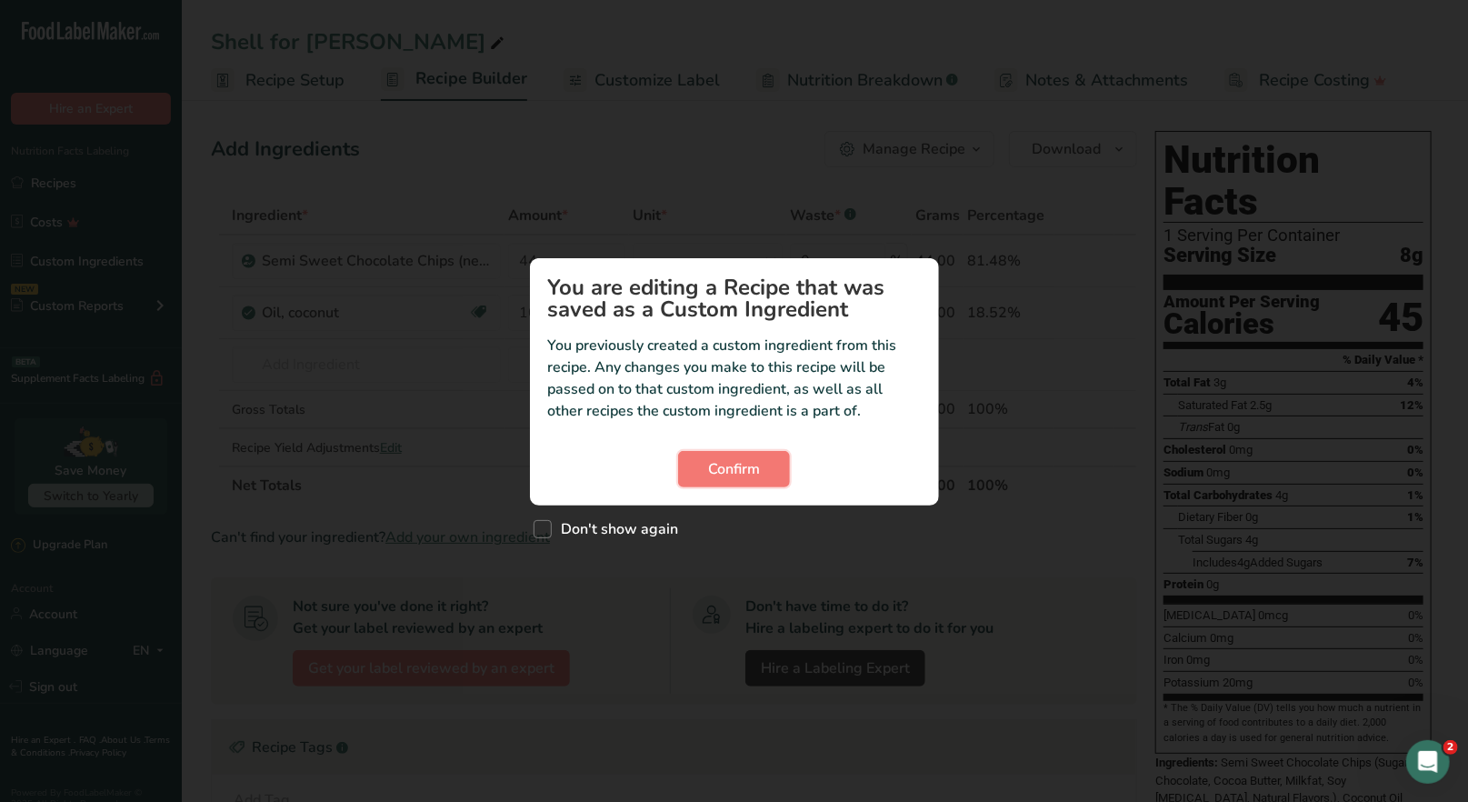
drag, startPoint x: 760, startPoint y: 475, endPoint x: 851, endPoint y: 351, distance: 154.1
click at [760, 473] on button "Confirm" at bounding box center [734, 469] width 112 height 36
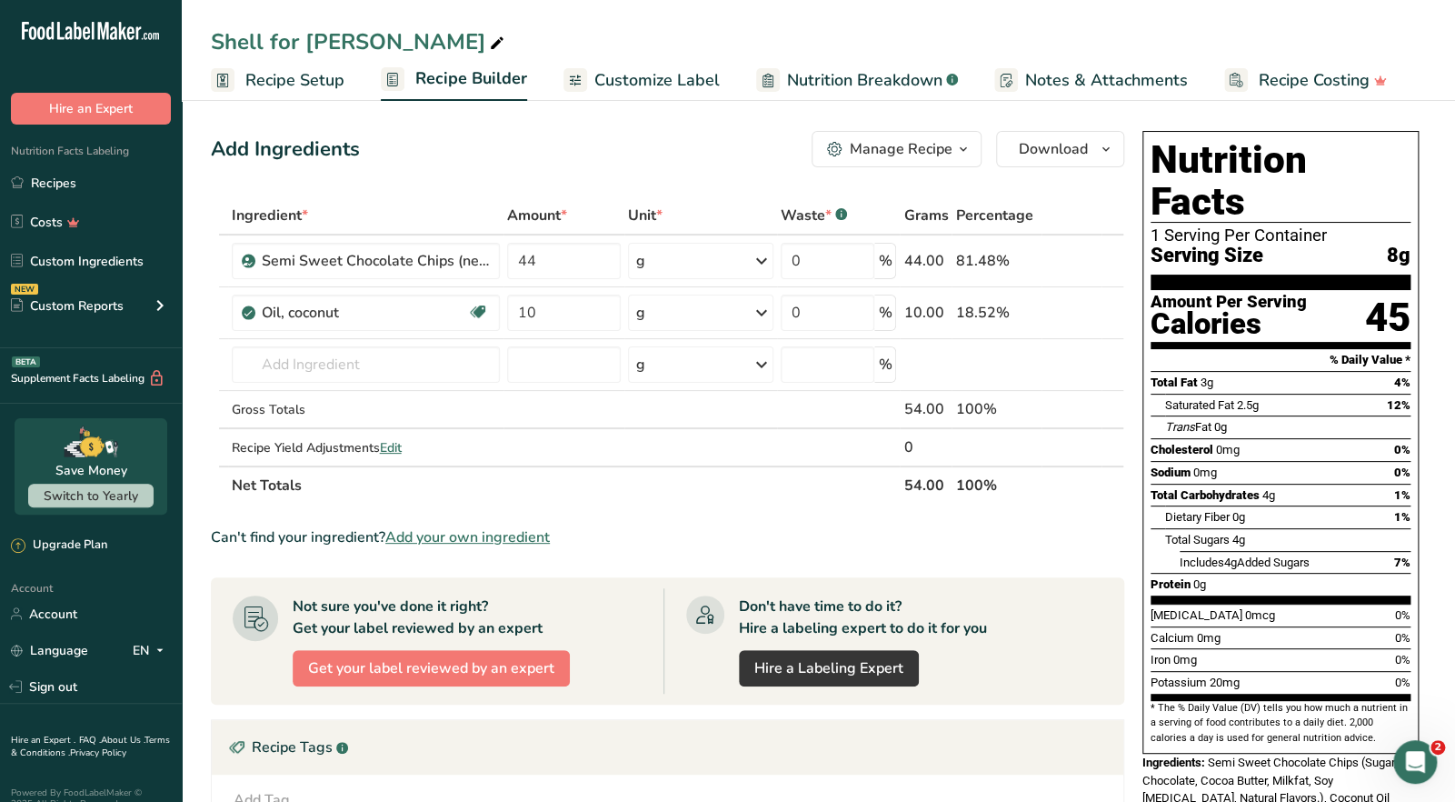
click at [953, 164] on button "Manage Recipe" at bounding box center [897, 149] width 170 height 36
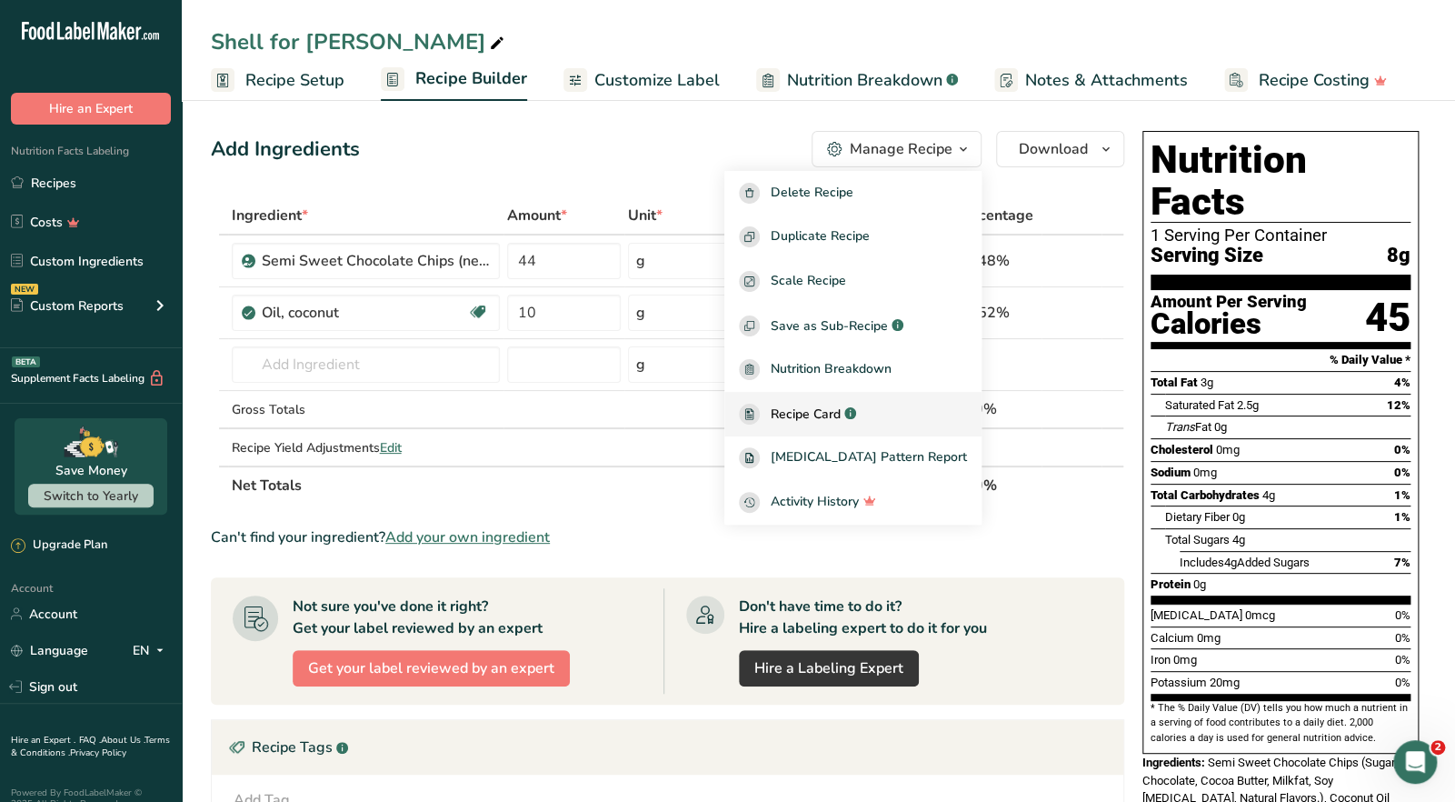
click at [841, 420] on span "Recipe Card" at bounding box center [806, 413] width 70 height 19
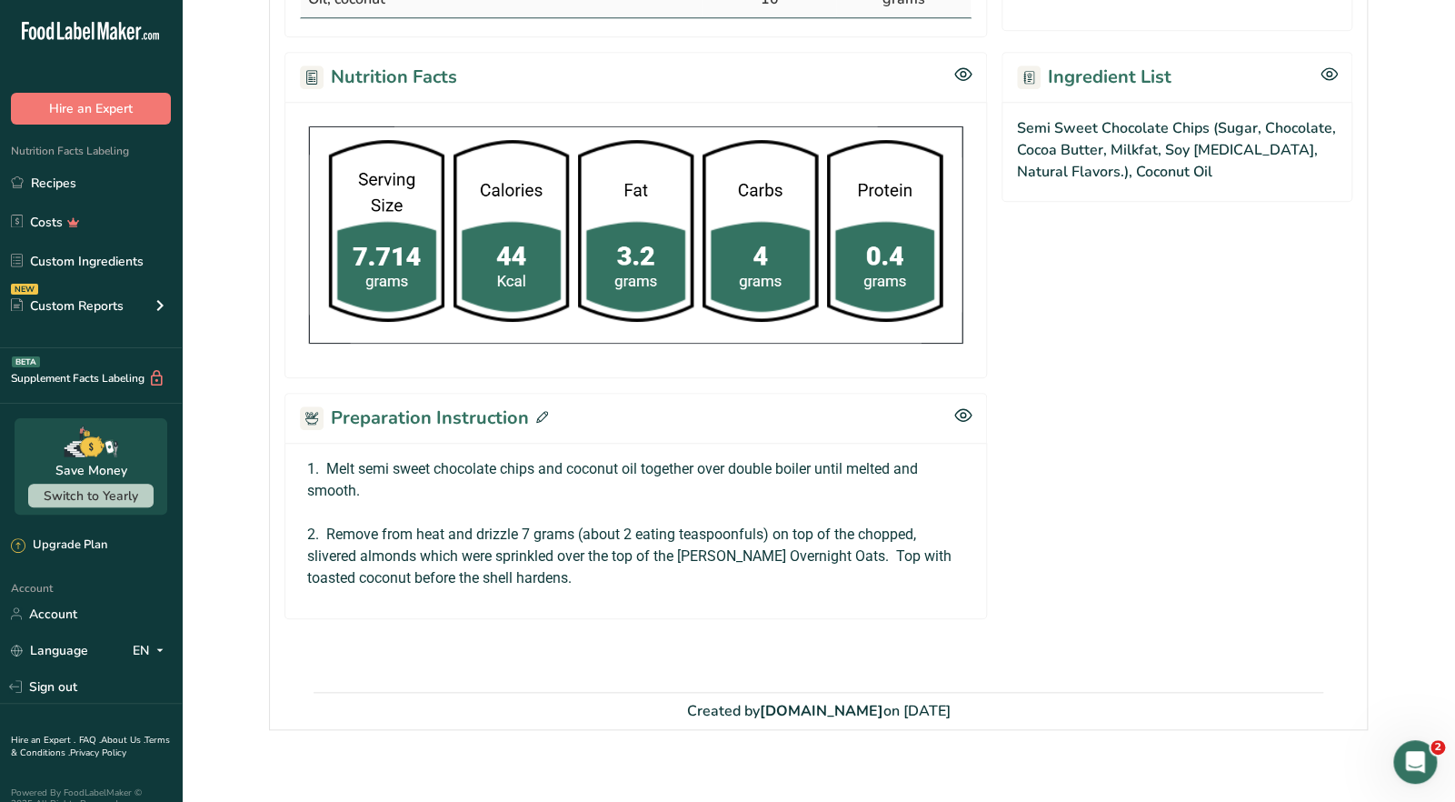
scroll to position [518, 0]
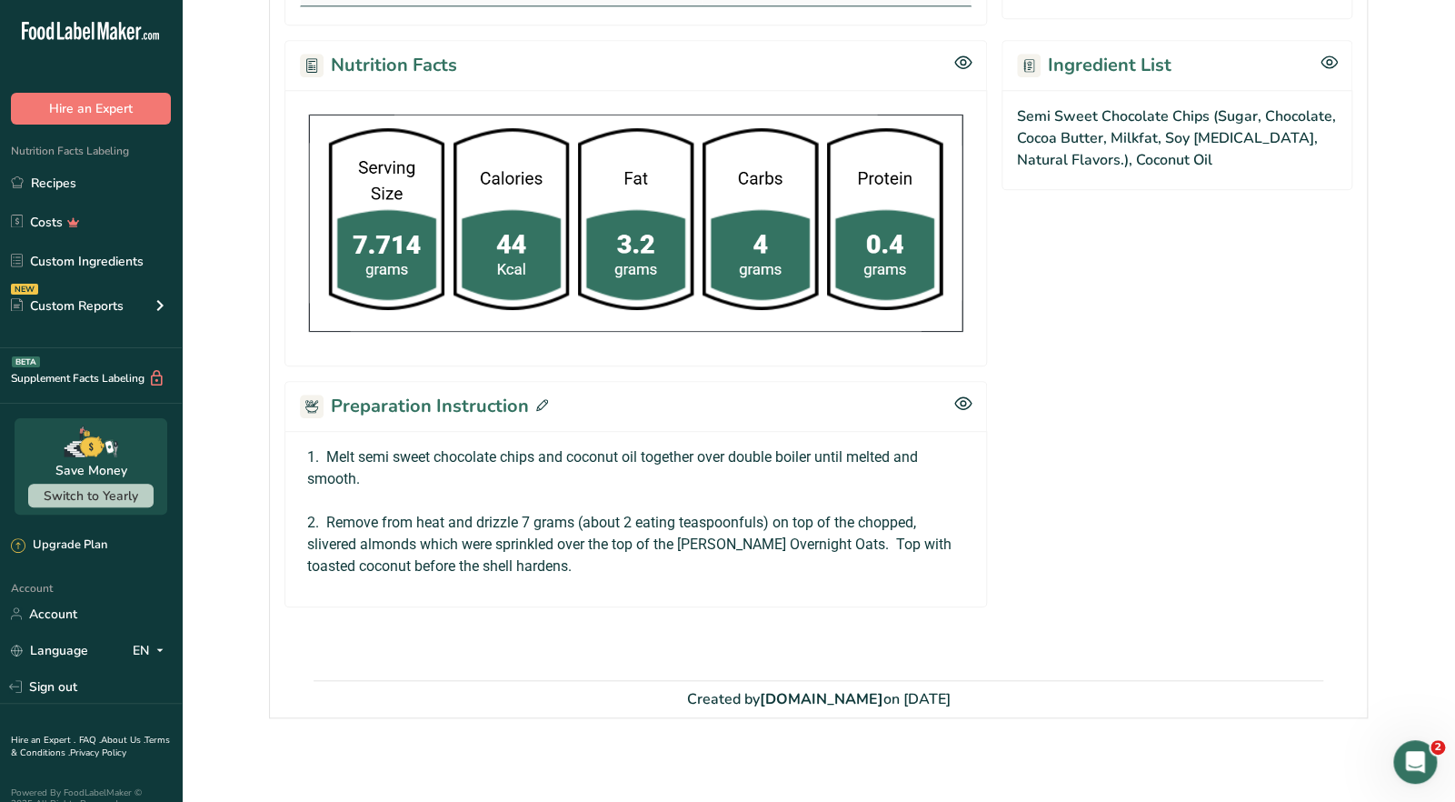
click at [537, 400] on icon at bounding box center [542, 405] width 12 height 12
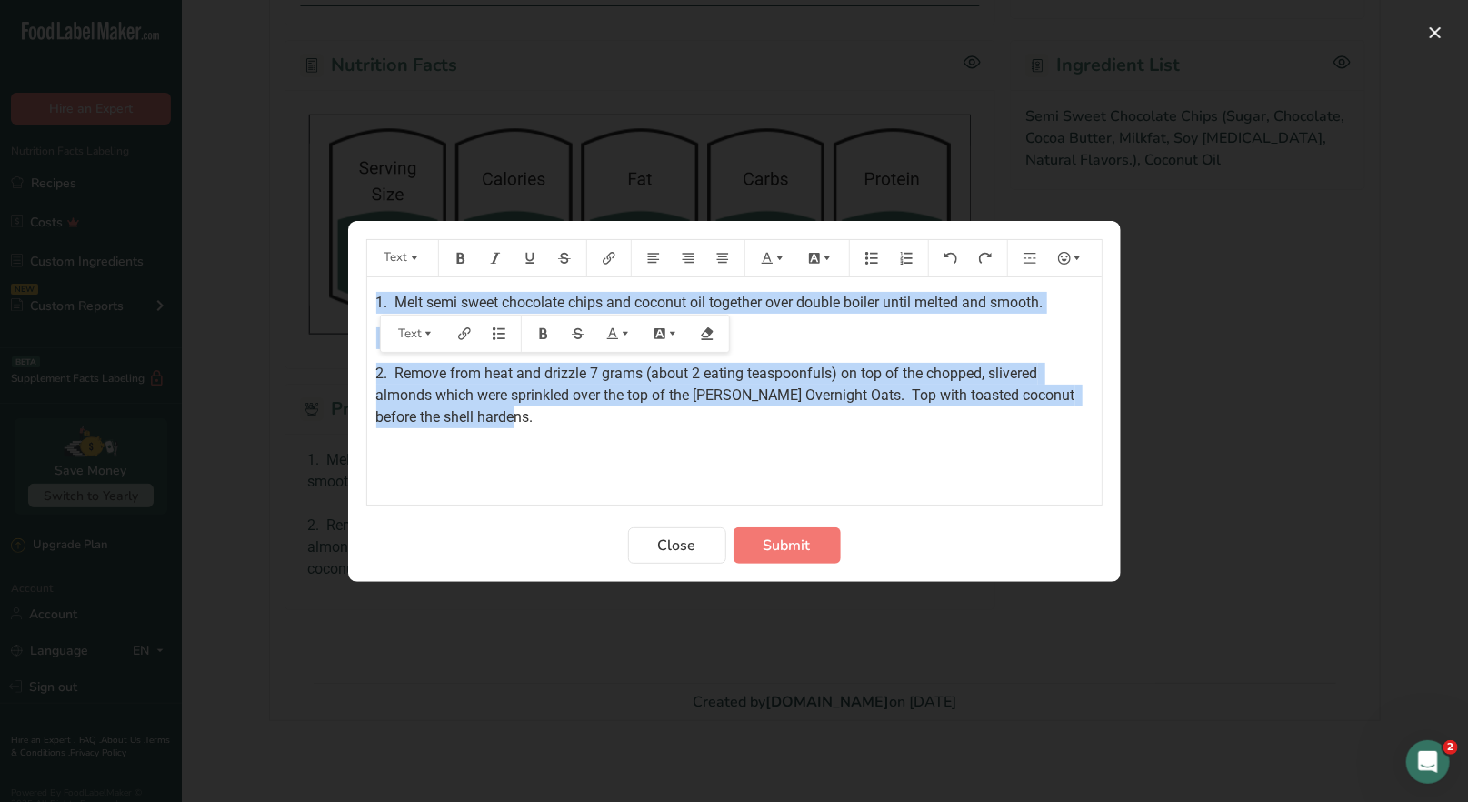
drag, startPoint x: 372, startPoint y: 295, endPoint x: 593, endPoint y: 411, distance: 249.2
click at [593, 411] on div "1. Melt semi sweet chocolate chips and coconut oil together over double boiler …" at bounding box center [734, 390] width 734 height 227
copy div "1. Melt semi sweet chocolate chips and coconut oil together over double boiler …"
drag, startPoint x: 664, startPoint y: 543, endPoint x: 582, endPoint y: 305, distance: 252.0
click at [664, 543] on span "Close" at bounding box center [677, 545] width 38 height 22
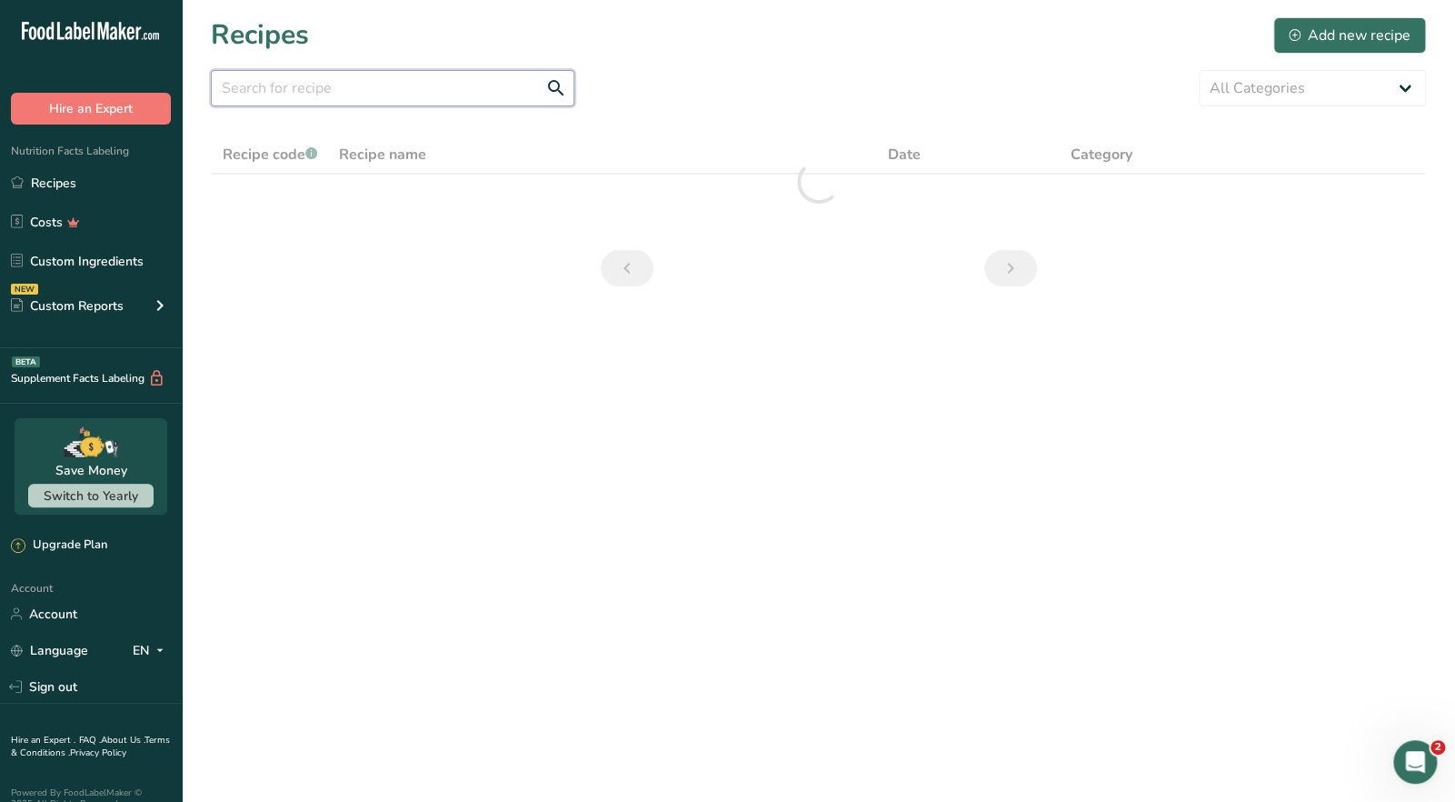
click at [307, 95] on input "text" at bounding box center [393, 88] width 364 height 36
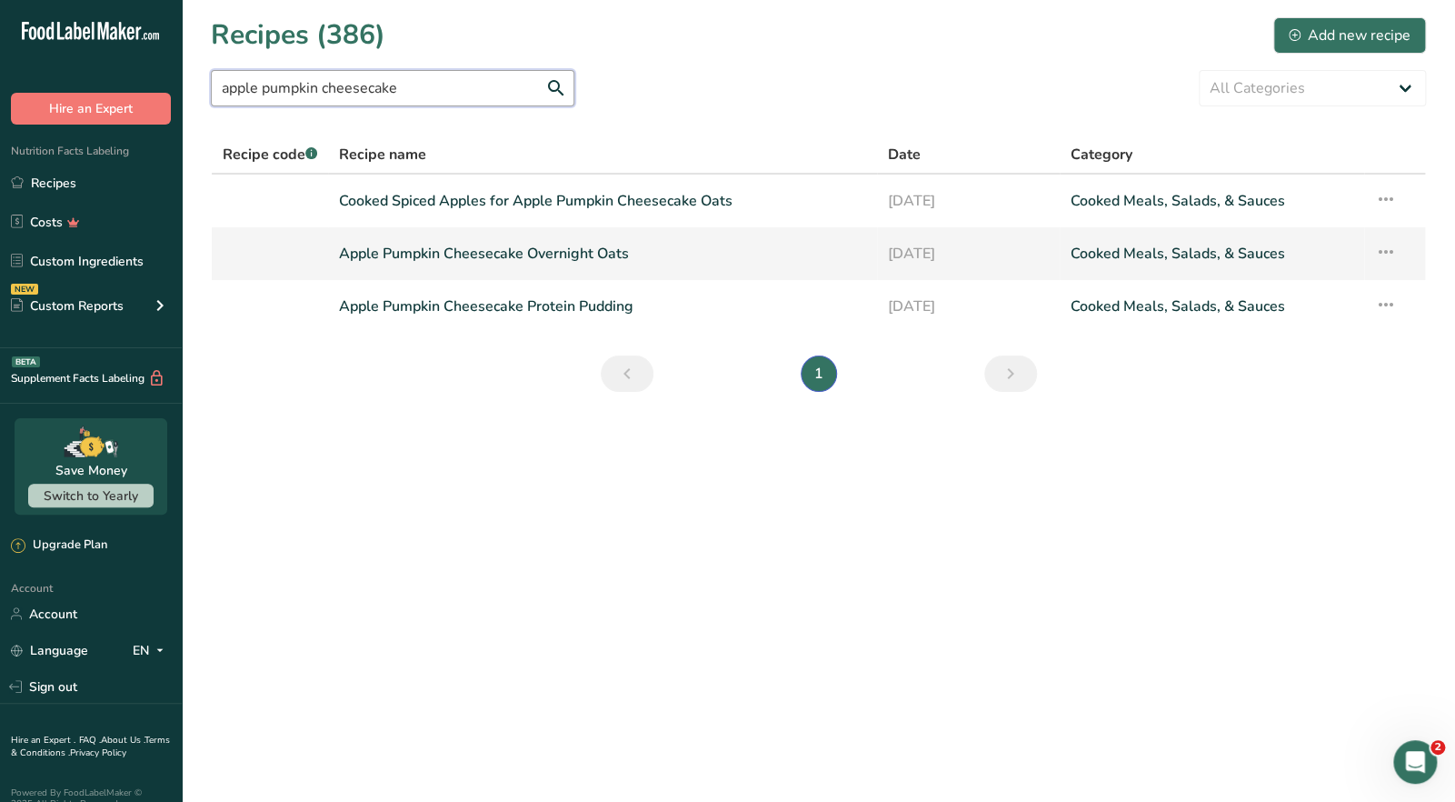
type input "apple pumpkin cheesecake"
click at [461, 257] on link "Apple Pumpkin Cheesecake Overnight Oats" at bounding box center [602, 253] width 526 height 38
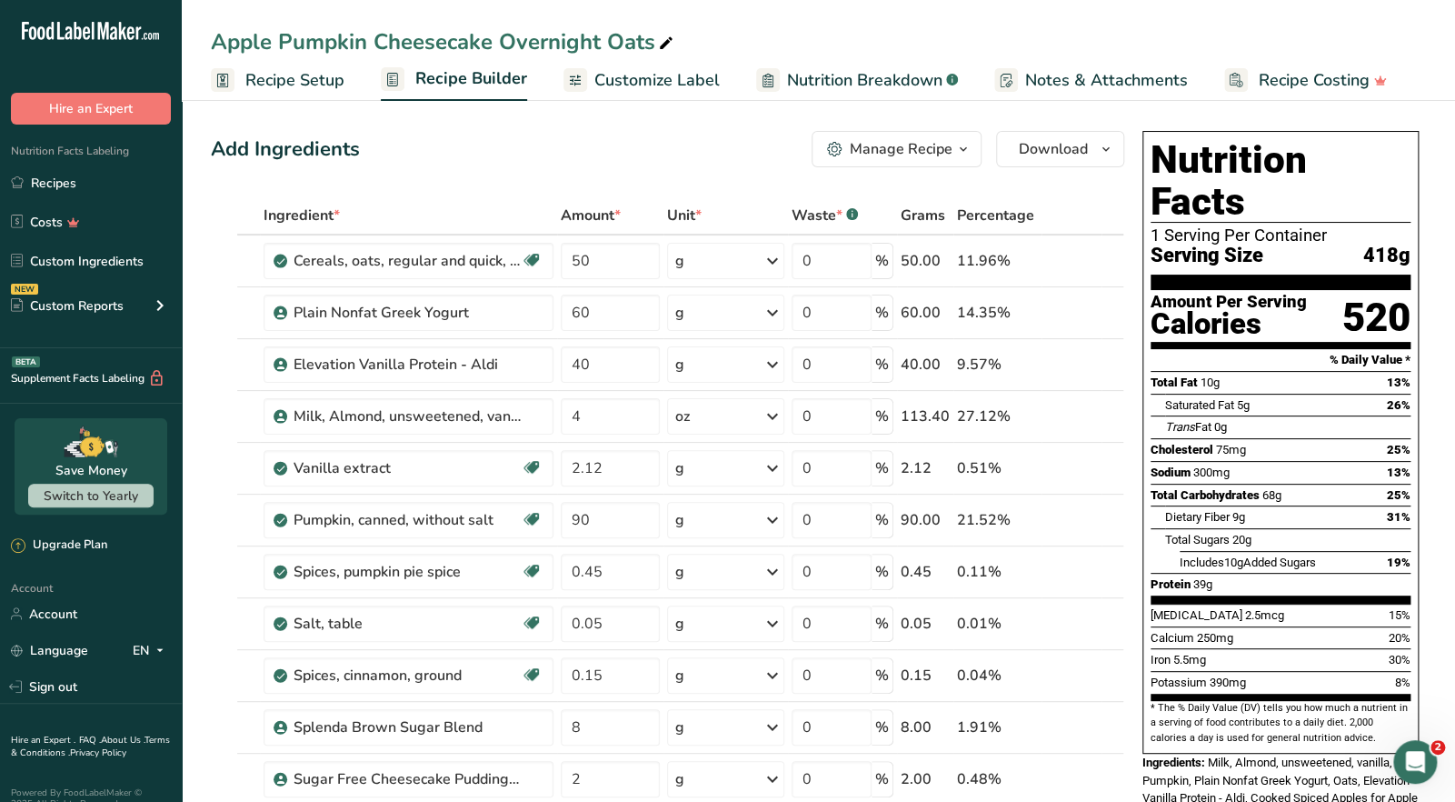
click at [966, 149] on icon "button" at bounding box center [963, 149] width 15 height 23
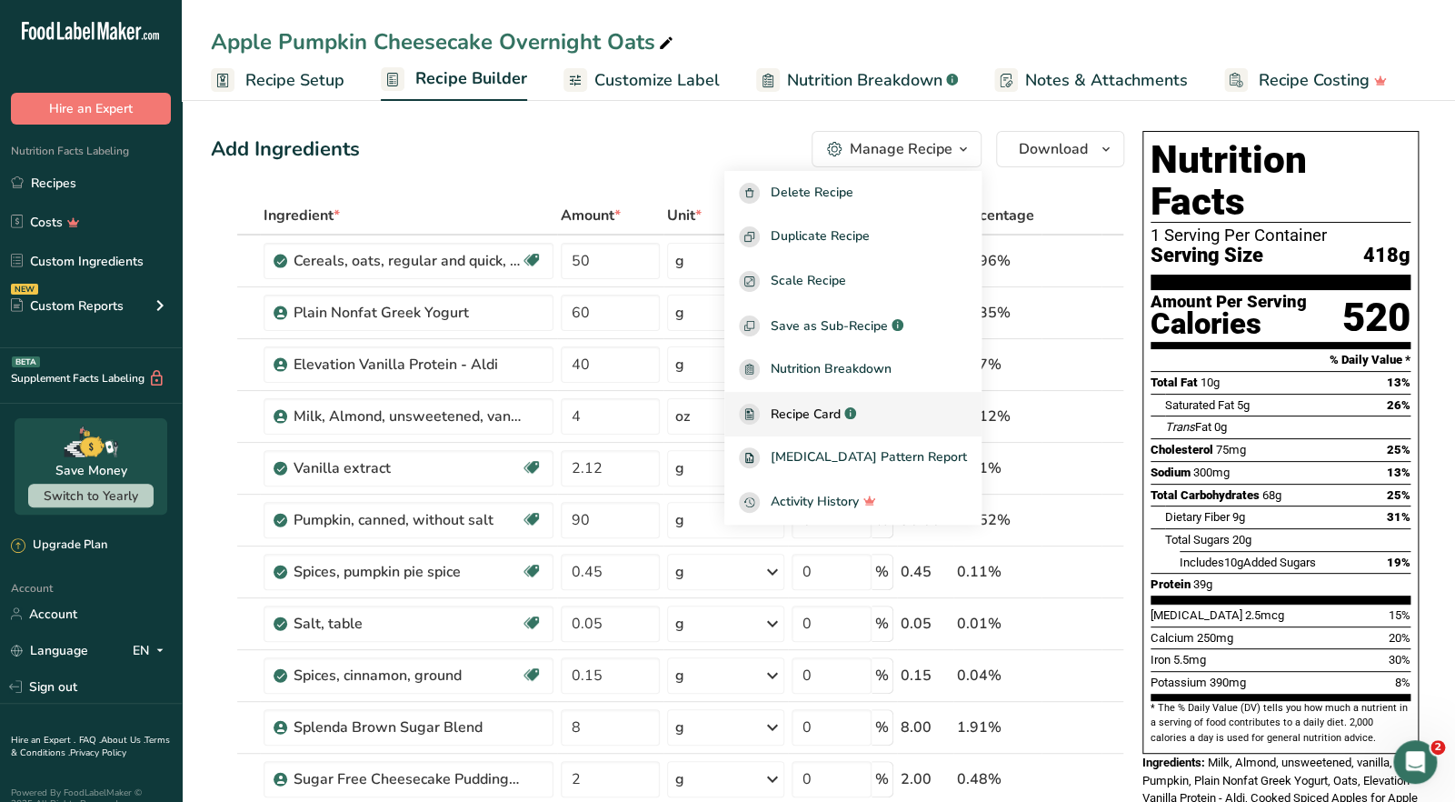
click at [841, 417] on span "Recipe Card" at bounding box center [806, 413] width 70 height 19
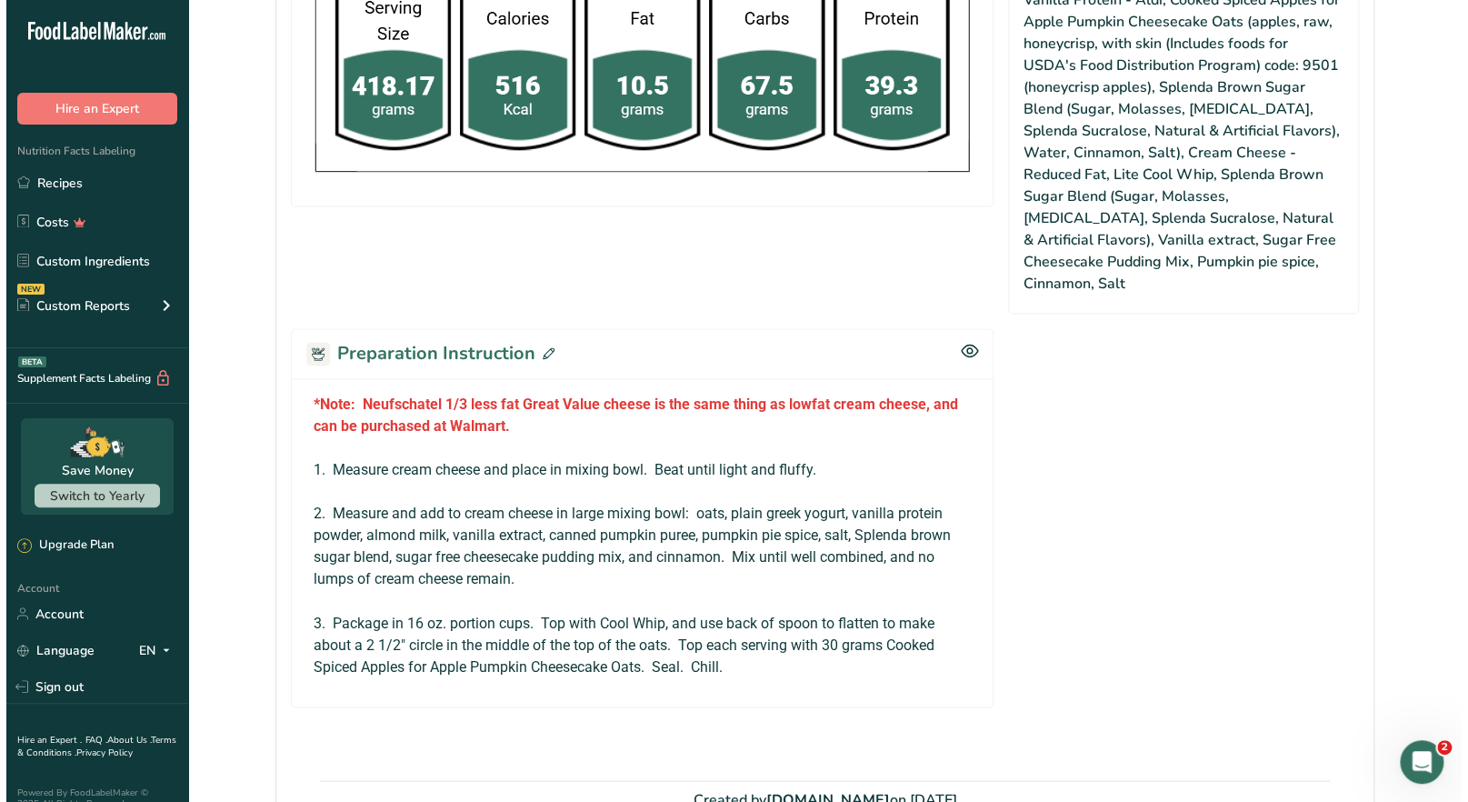
scroll to position [1223, 0]
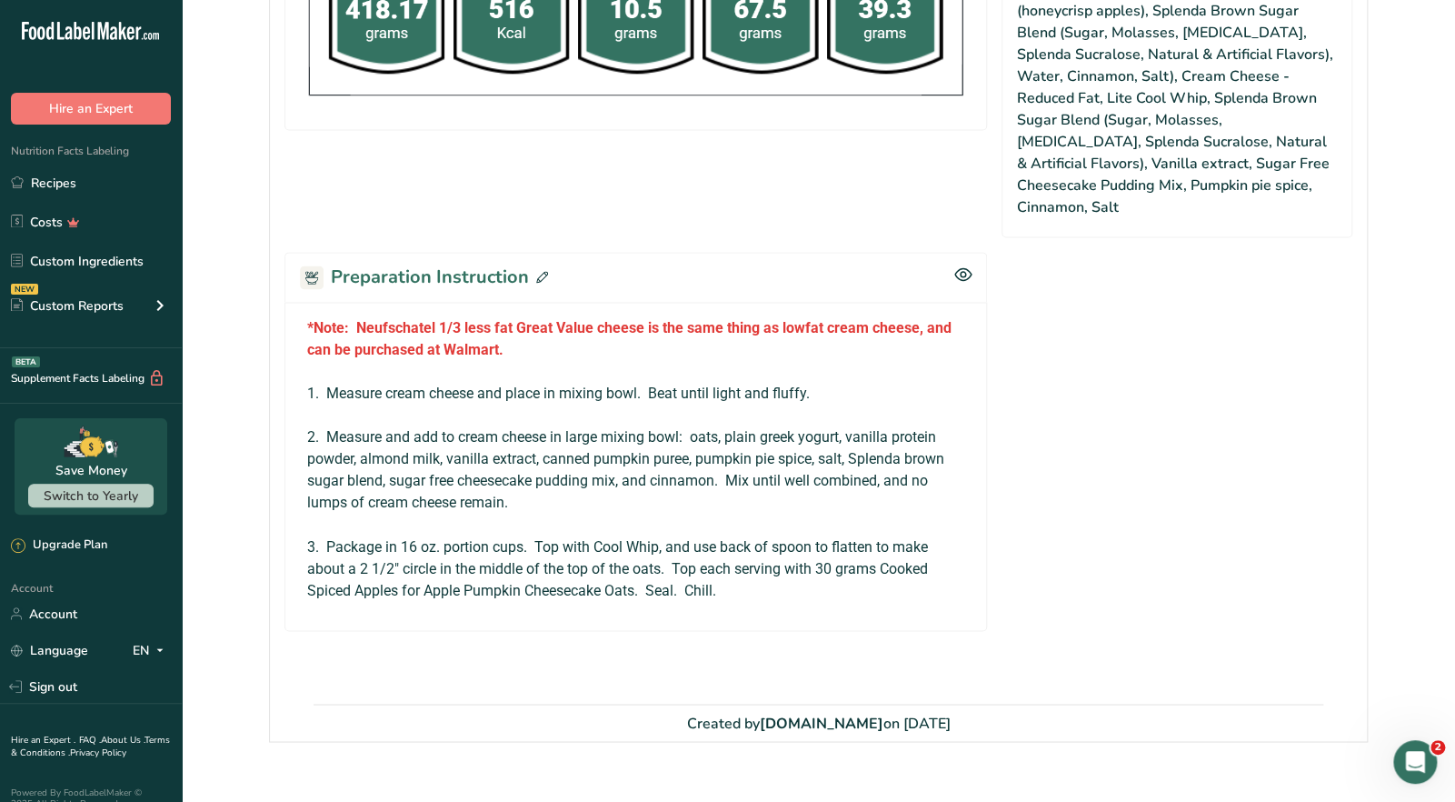
click at [536, 271] on icon at bounding box center [542, 277] width 12 height 12
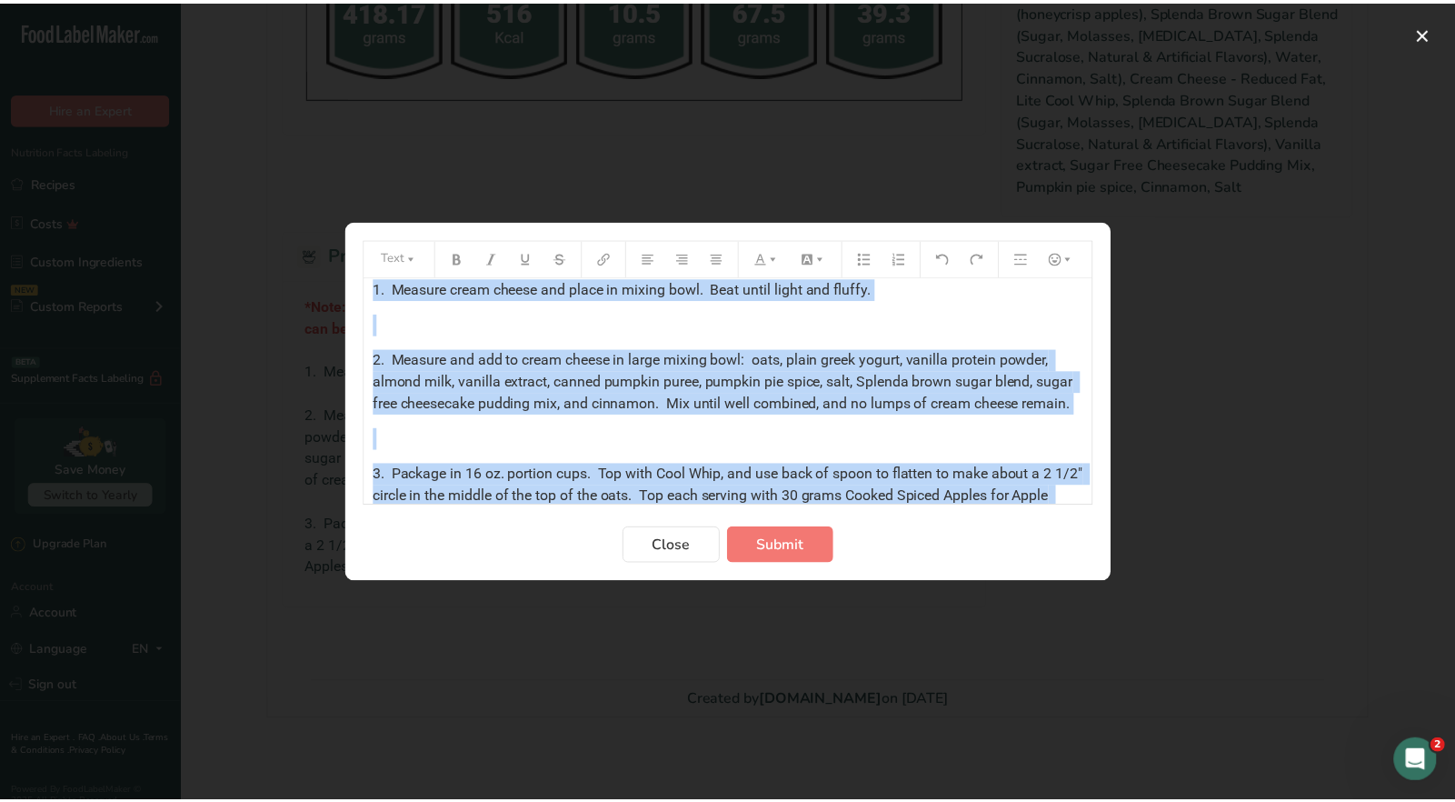
scroll to position [166, 0]
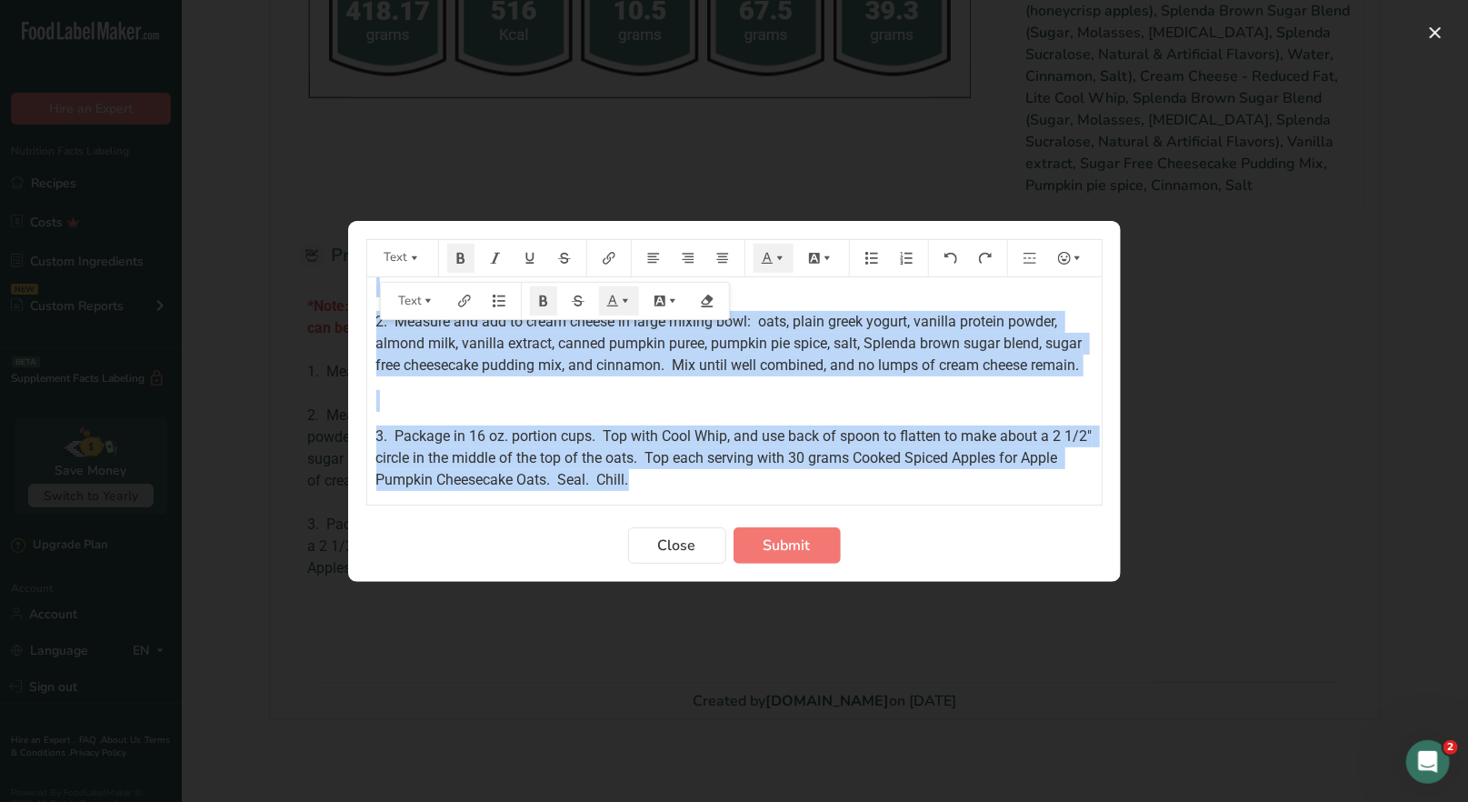
drag, startPoint x: 373, startPoint y: 295, endPoint x: 732, endPoint y: 482, distance: 405.2
click at [732, 482] on div "*Note: Neufschatel 1/3 less fat Great Value cheese is the same thing as lowfat …" at bounding box center [734, 312] width 734 height 358
copy div "*Note: Neufschatel 1/3 less fat Great Value cheese is the same thing as lowfat …"
drag, startPoint x: 675, startPoint y: 549, endPoint x: 675, endPoint y: 489, distance: 60.0
click at [675, 544] on span "Close" at bounding box center [677, 545] width 38 height 22
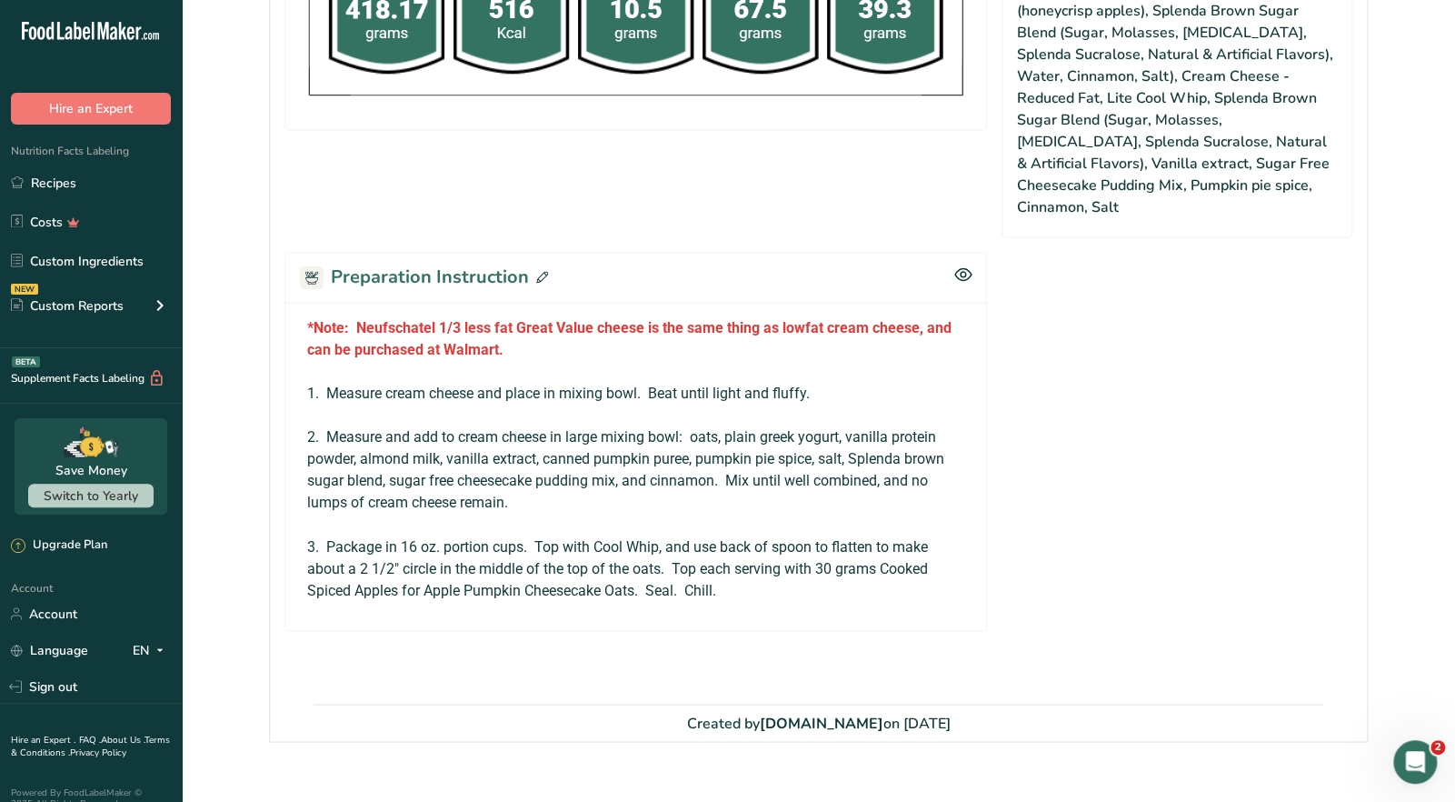
scroll to position [1223, 0]
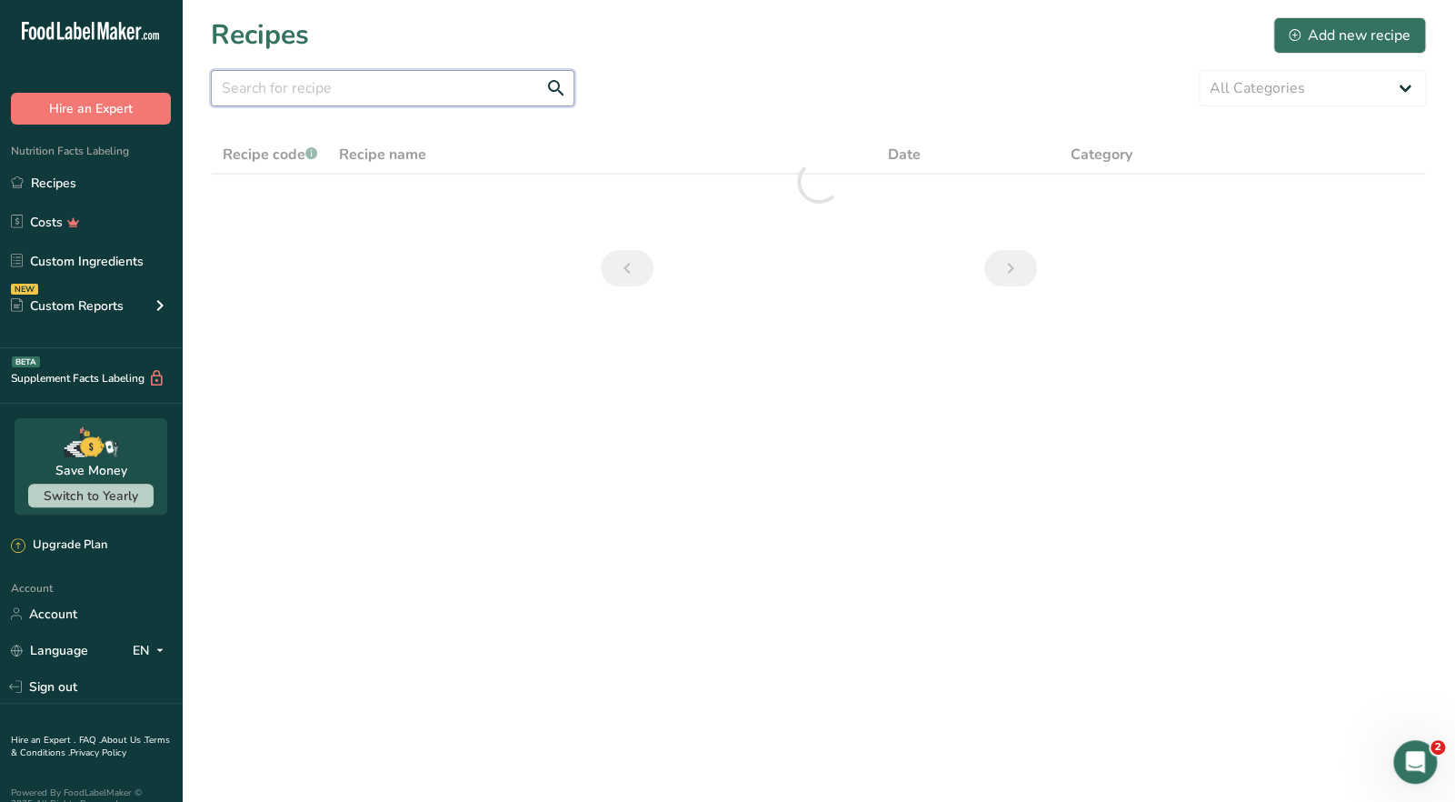
click at [254, 92] on input "text" at bounding box center [393, 88] width 364 height 36
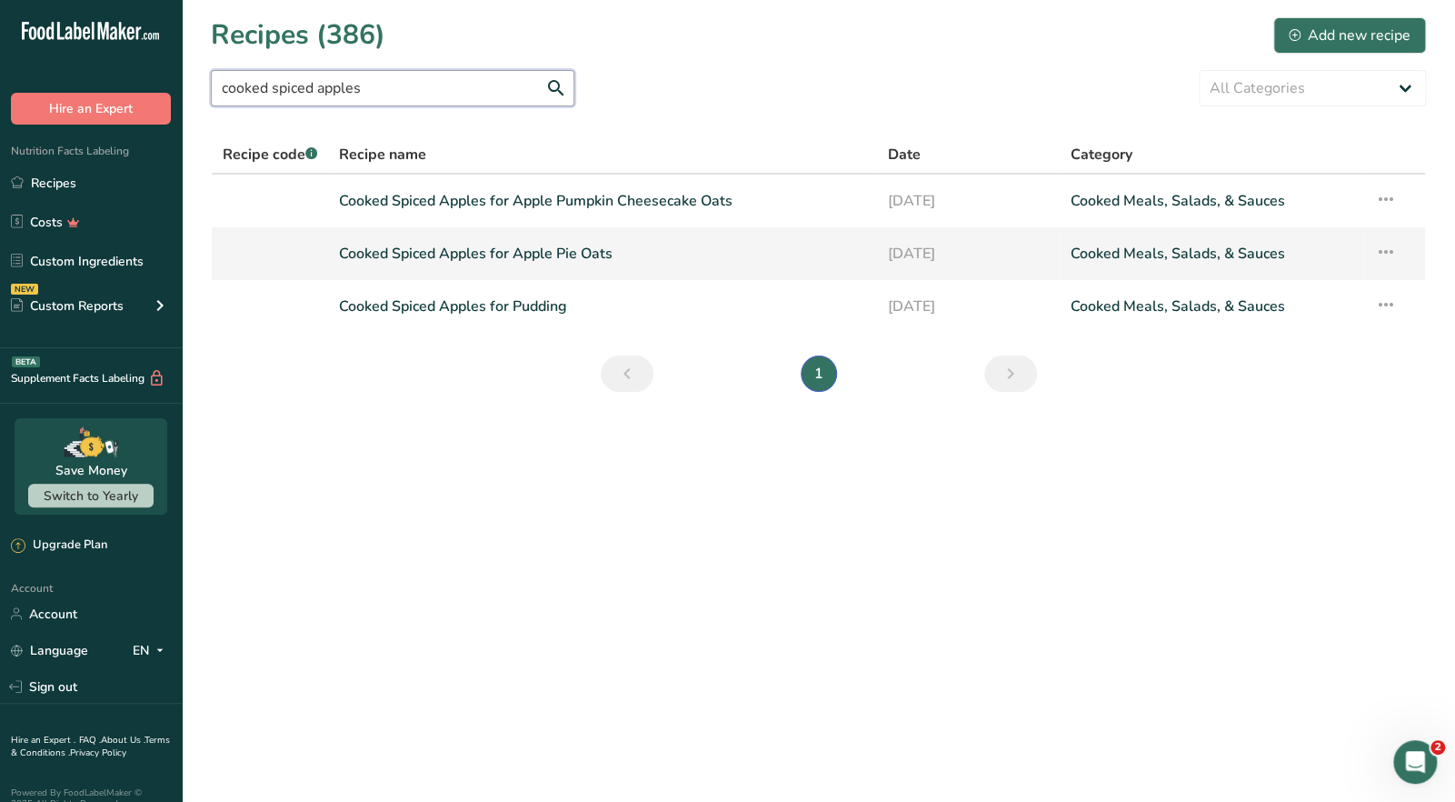
type input "cooked spiced apples"
click at [519, 255] on link "Cooked Spiced Apples for Apple Pie Oats" at bounding box center [602, 253] width 526 height 38
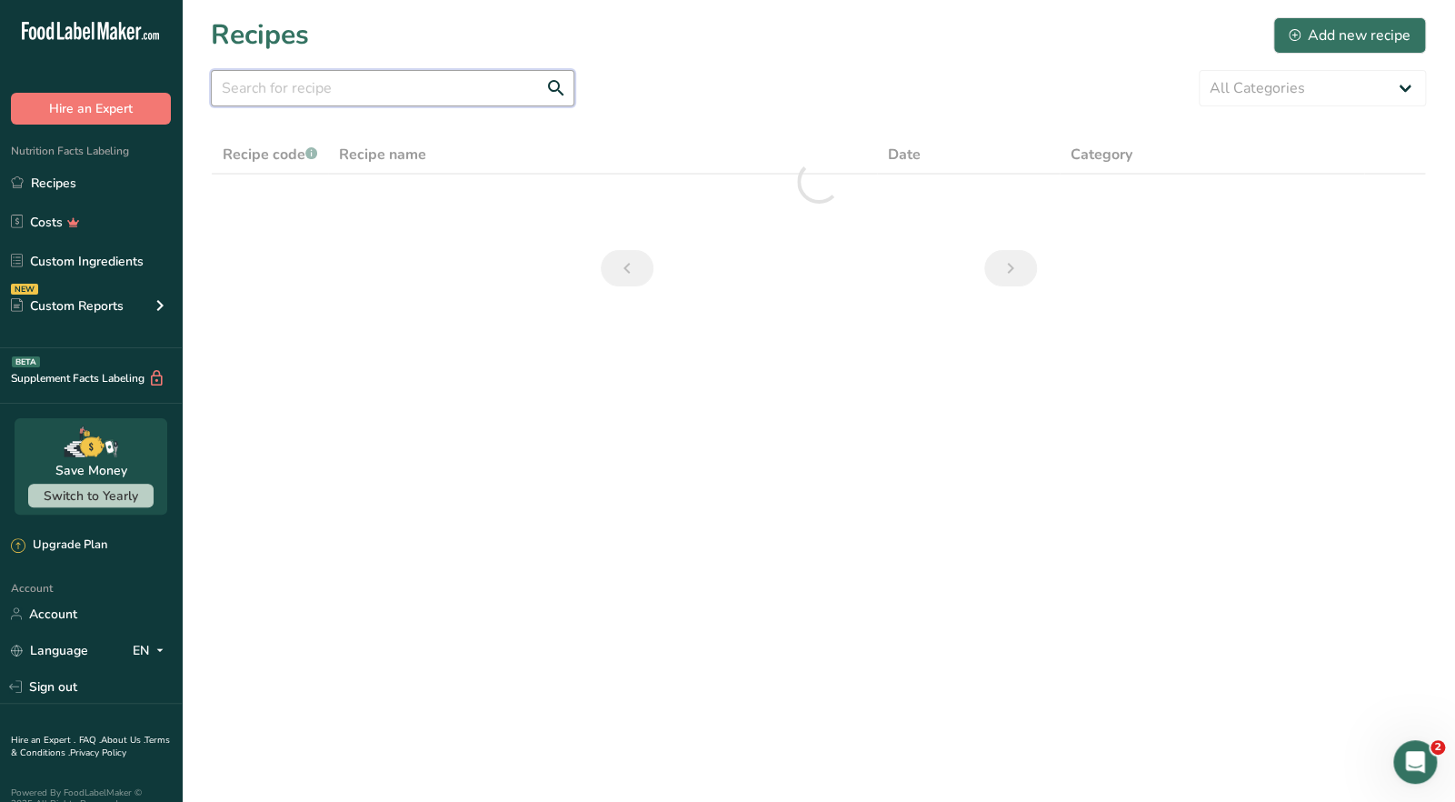
click at [317, 96] on input "text" at bounding box center [393, 88] width 364 height 36
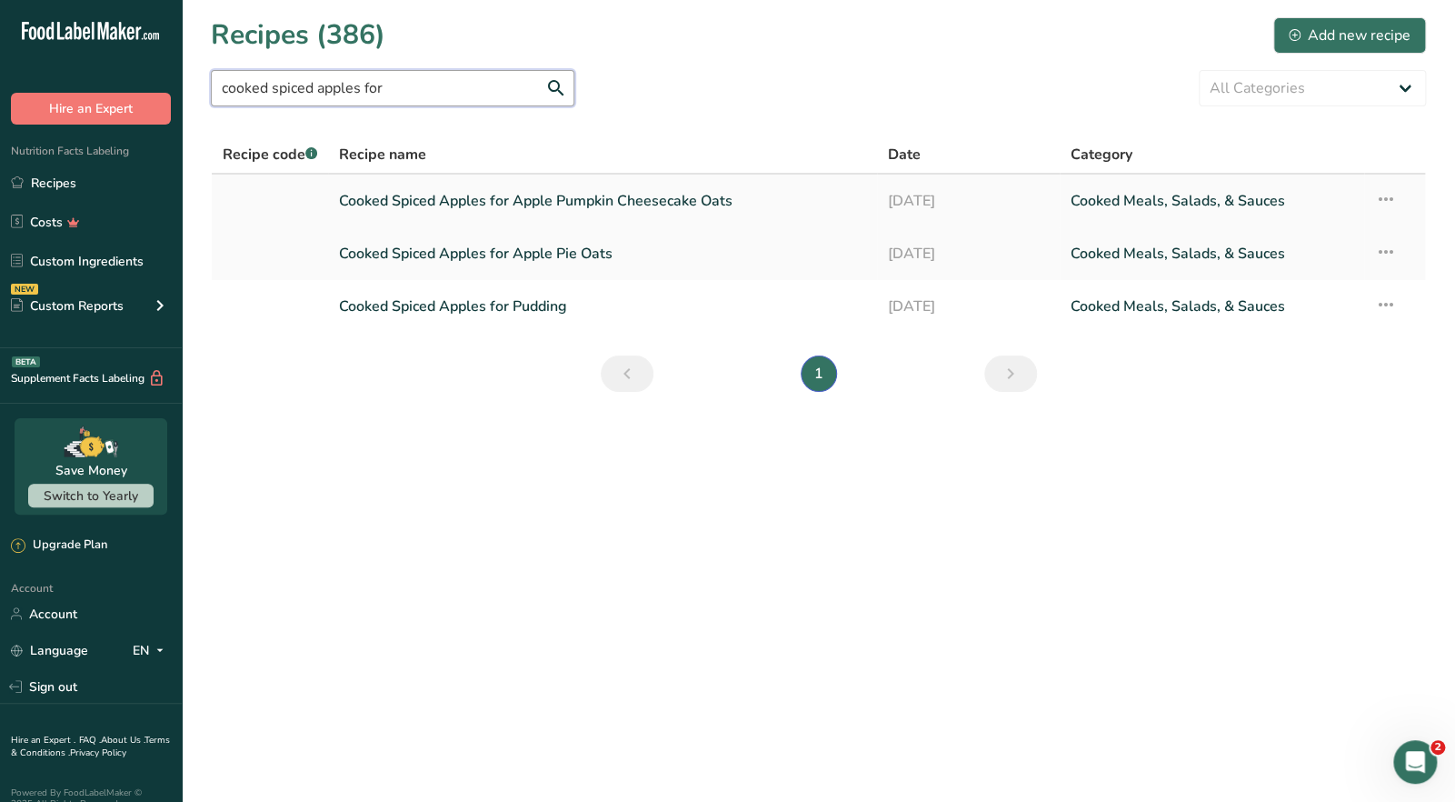
type input "cooked spiced apples for"
click at [568, 198] on link "Cooked Spiced Apples for Apple Pumpkin Cheesecake Oats" at bounding box center [602, 201] width 526 height 38
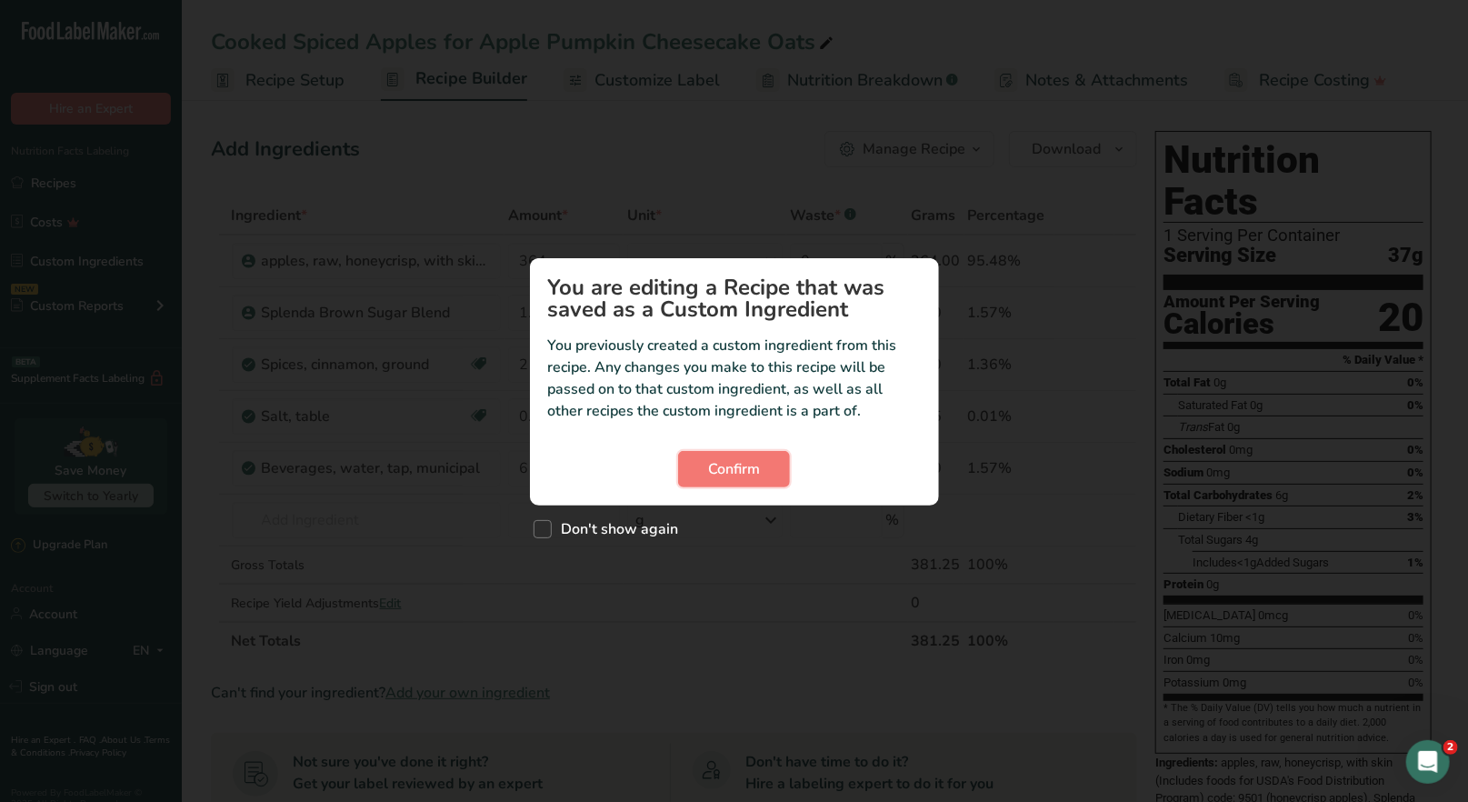
drag, startPoint x: 736, startPoint y: 475, endPoint x: 814, endPoint y: 403, distance: 106.7
click at [736, 475] on span "Confirm" at bounding box center [734, 469] width 52 height 22
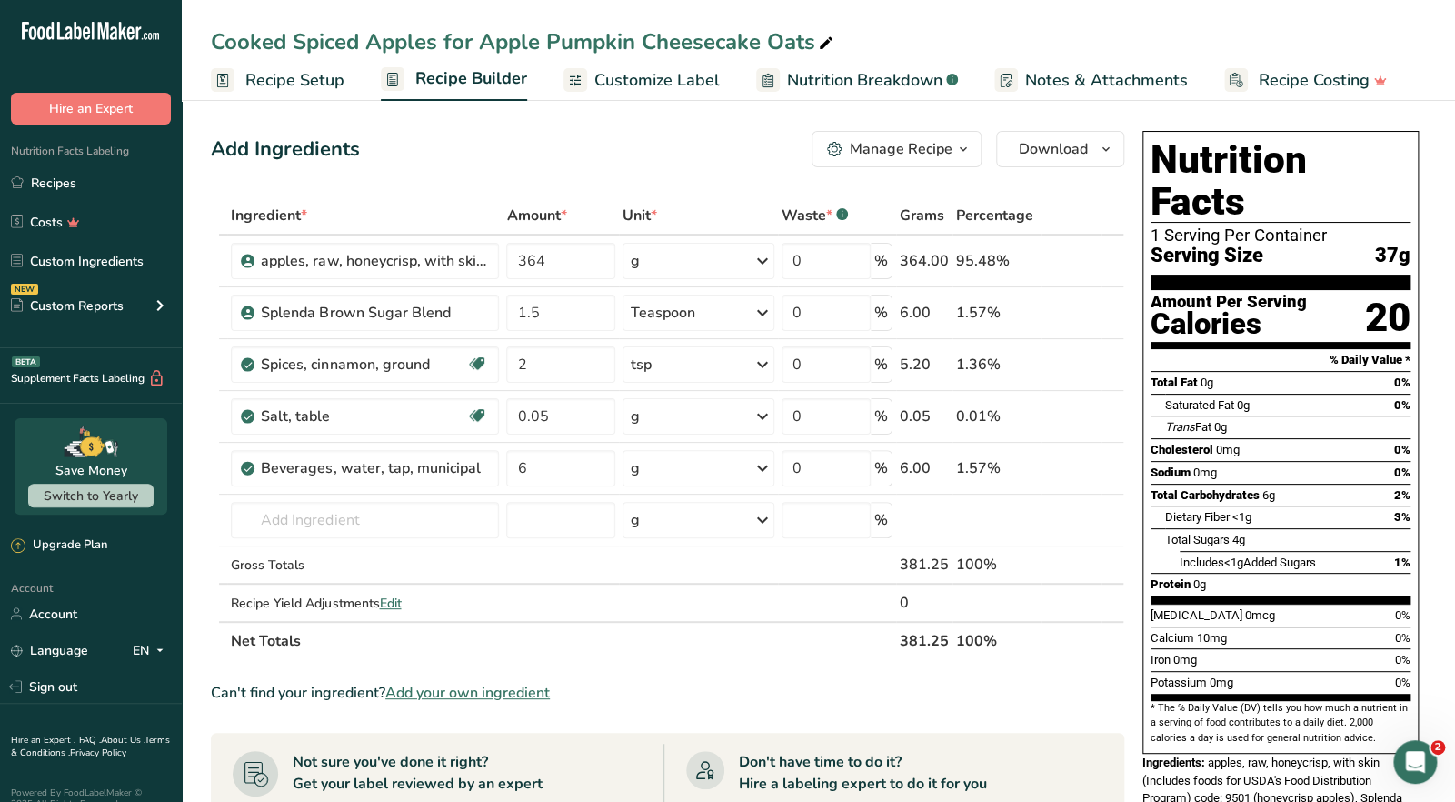
click at [971, 154] on span "button" at bounding box center [963, 149] width 22 height 22
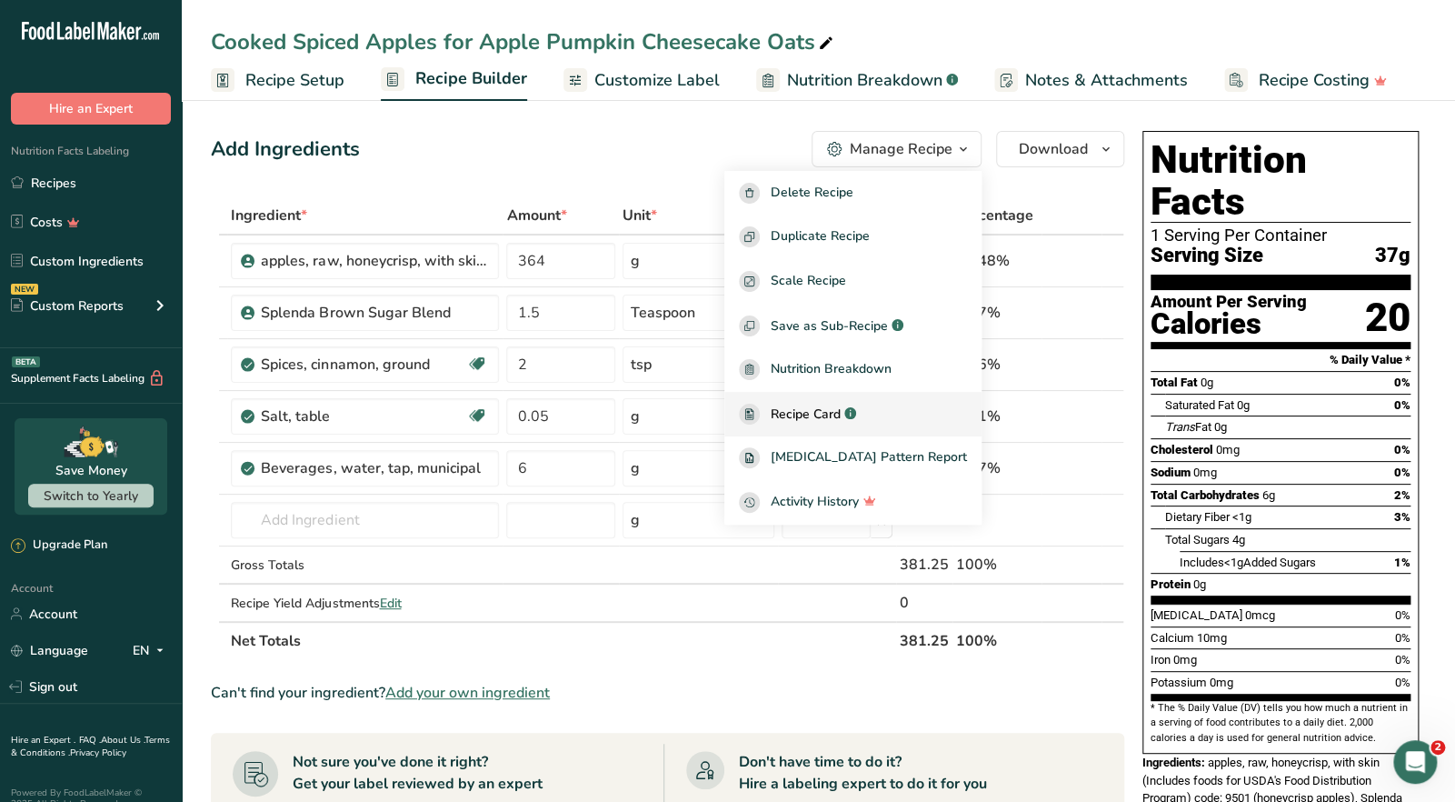
click at [841, 423] on span "Recipe Card" at bounding box center [806, 413] width 70 height 19
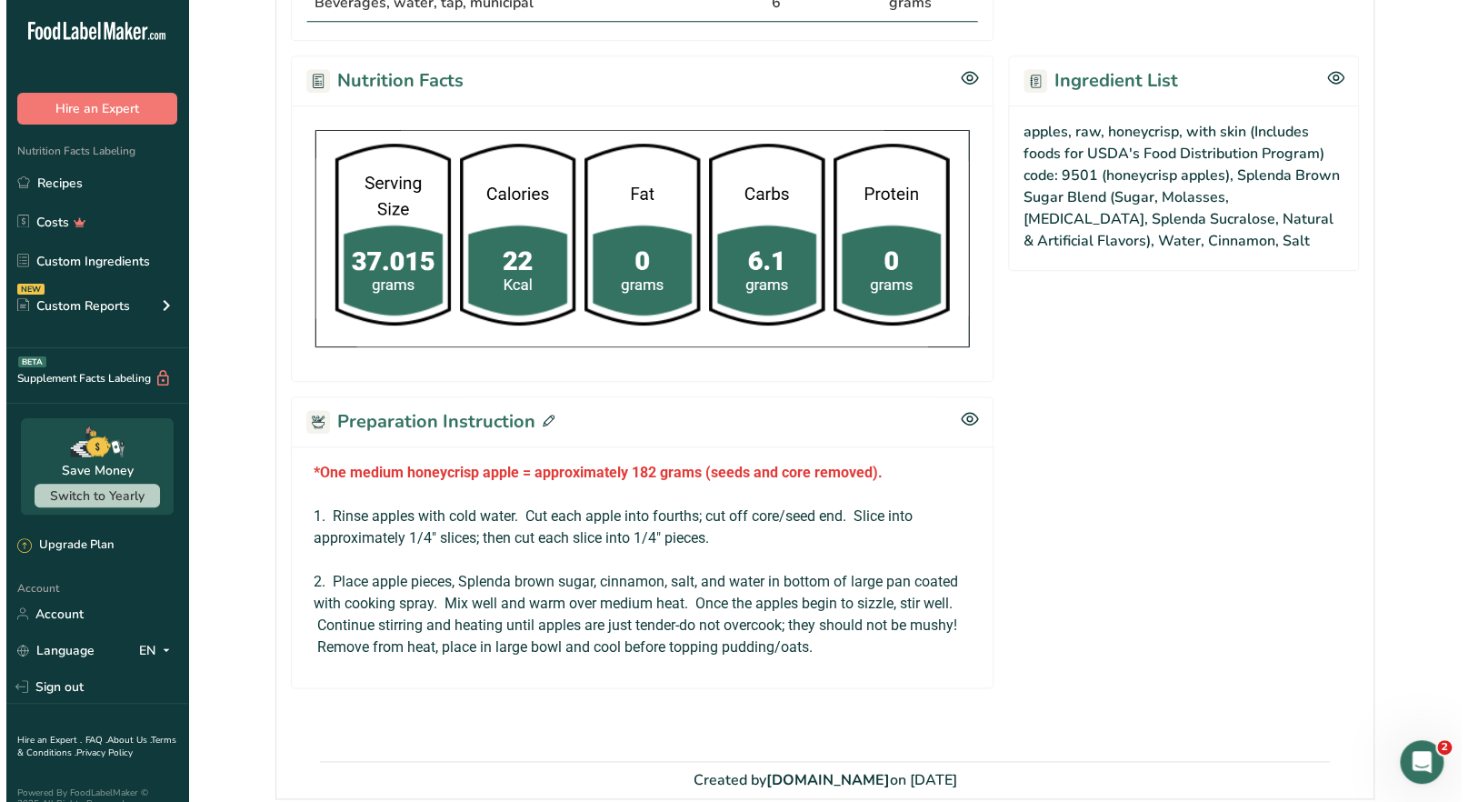
scroll to position [716, 0]
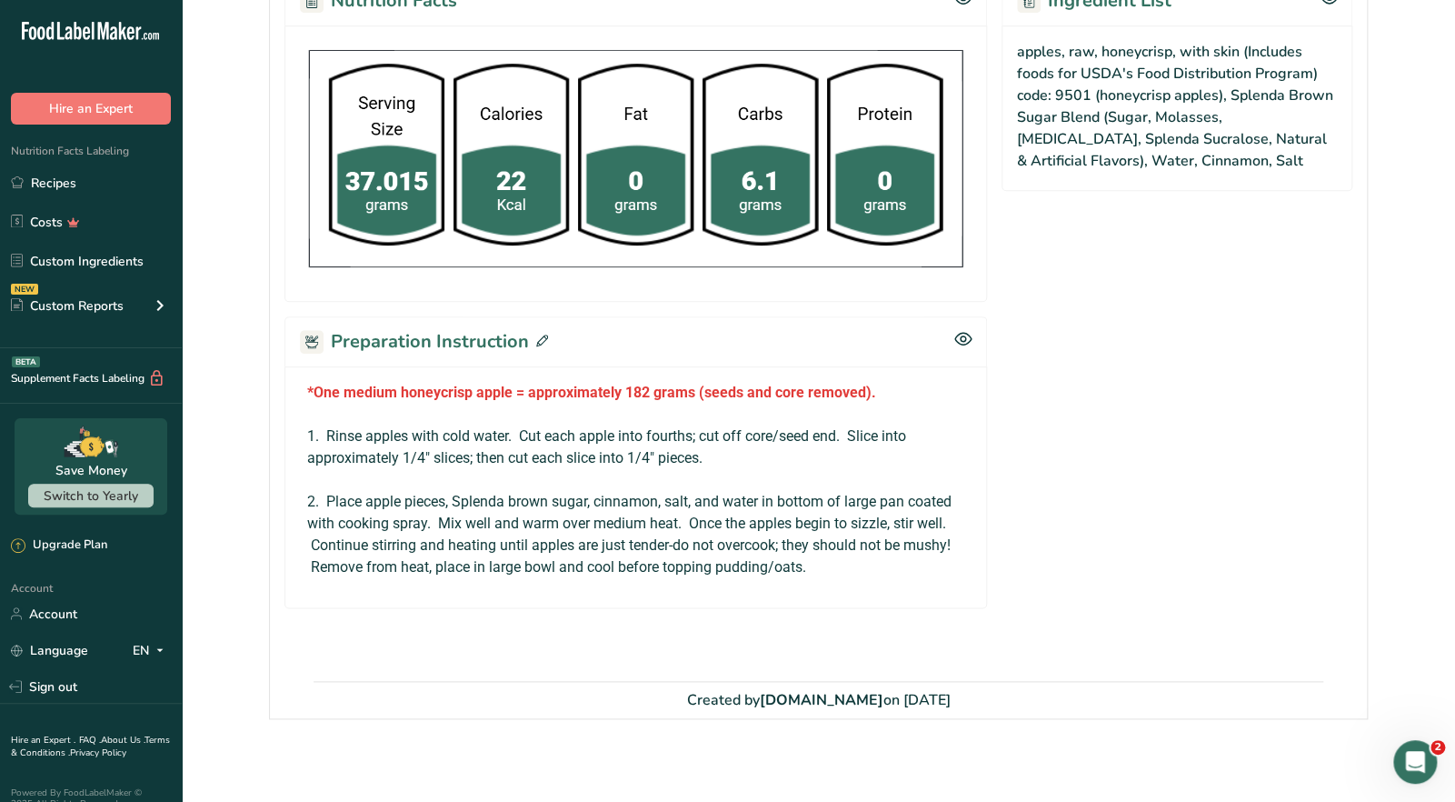
click at [545, 335] on div "Preparation Instruction" at bounding box center [635, 341] width 702 height 50
click at [543, 338] on icon at bounding box center [542, 340] width 12 height 12
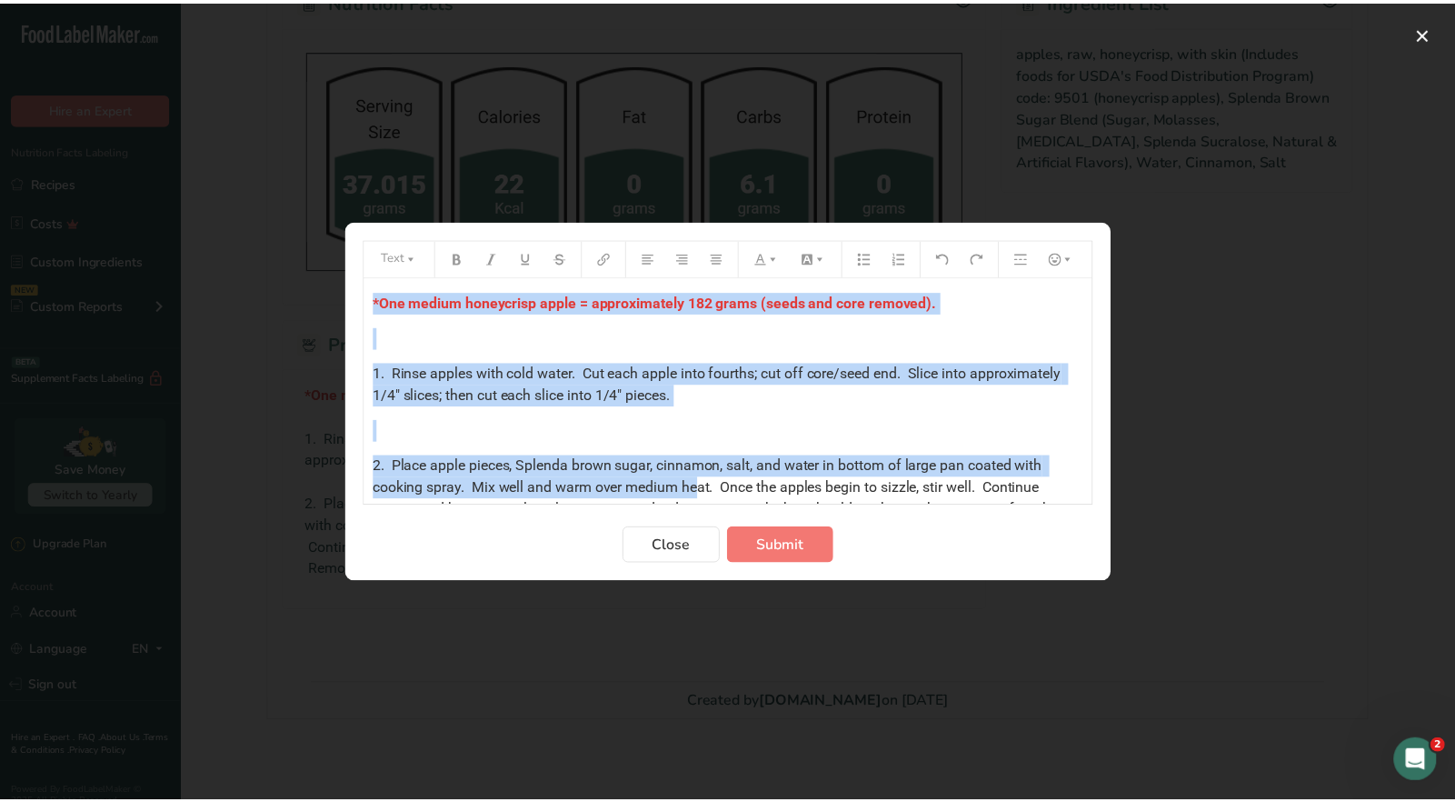
scroll to position [51, 0]
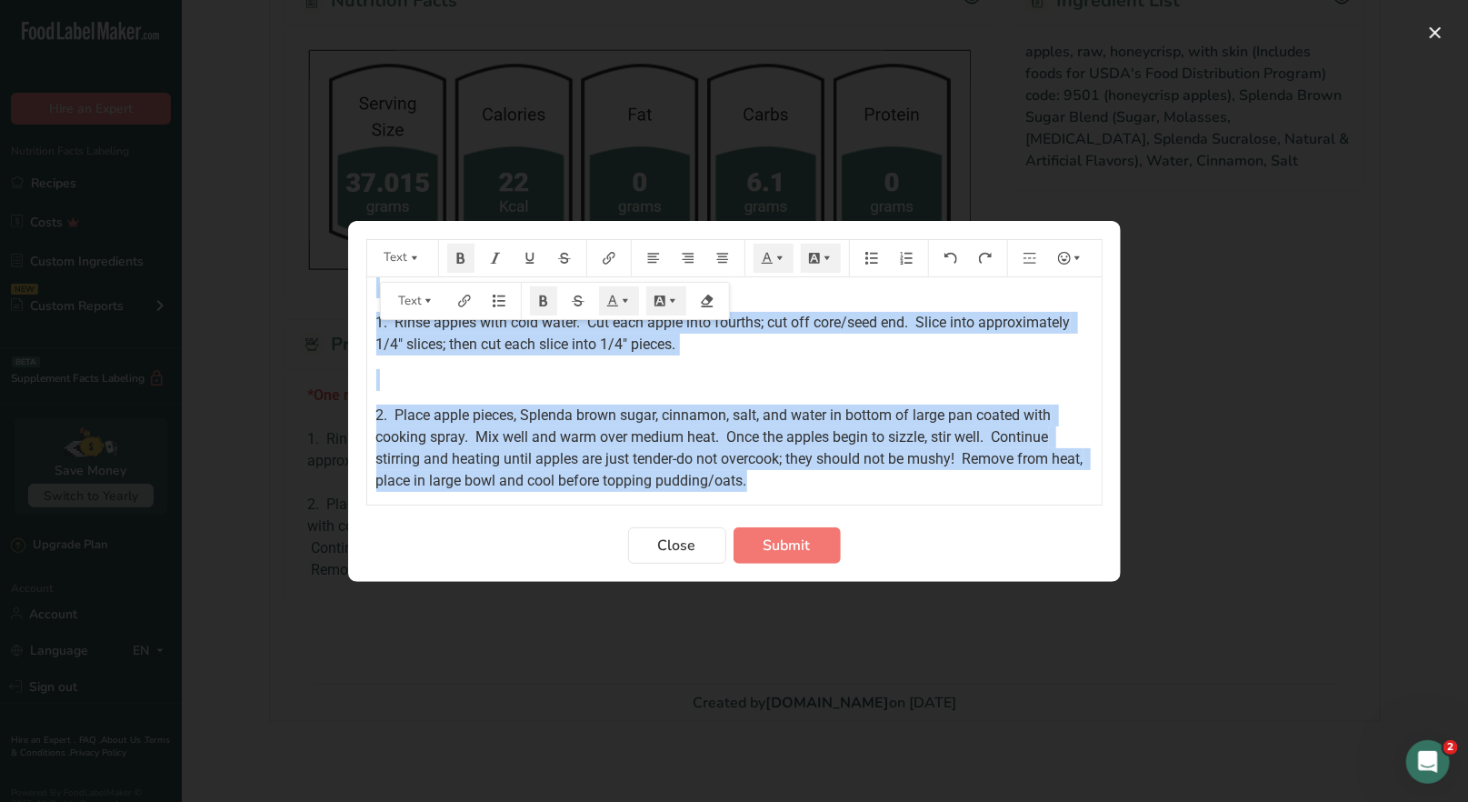
drag, startPoint x: 371, startPoint y: 298, endPoint x: 910, endPoint y: 489, distance: 571.7
click at [910, 489] on div "*One medium honeycrisp apple = approximately 182 grams (seeds and core removed)…" at bounding box center [734, 358] width 734 height 265
copy div "*One medium honeycrisp apple = approximately 182 grams (seeds and core removed)…"
drag, startPoint x: 684, startPoint y: 556, endPoint x: 632, endPoint y: 475, distance: 96.0
click at [683, 557] on button "Close" at bounding box center [677, 545] width 98 height 36
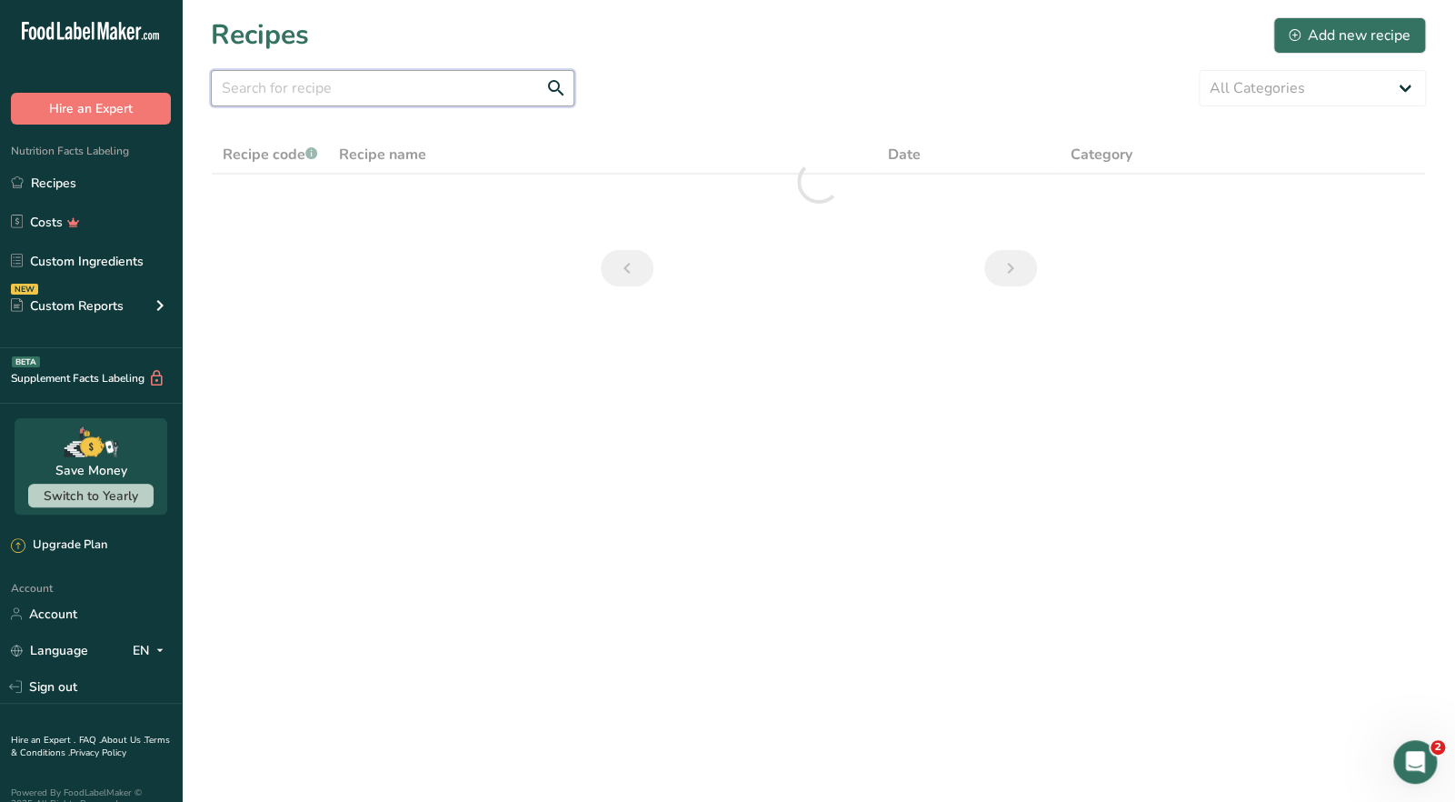
click at [281, 94] on input "text" at bounding box center [393, 88] width 364 height 36
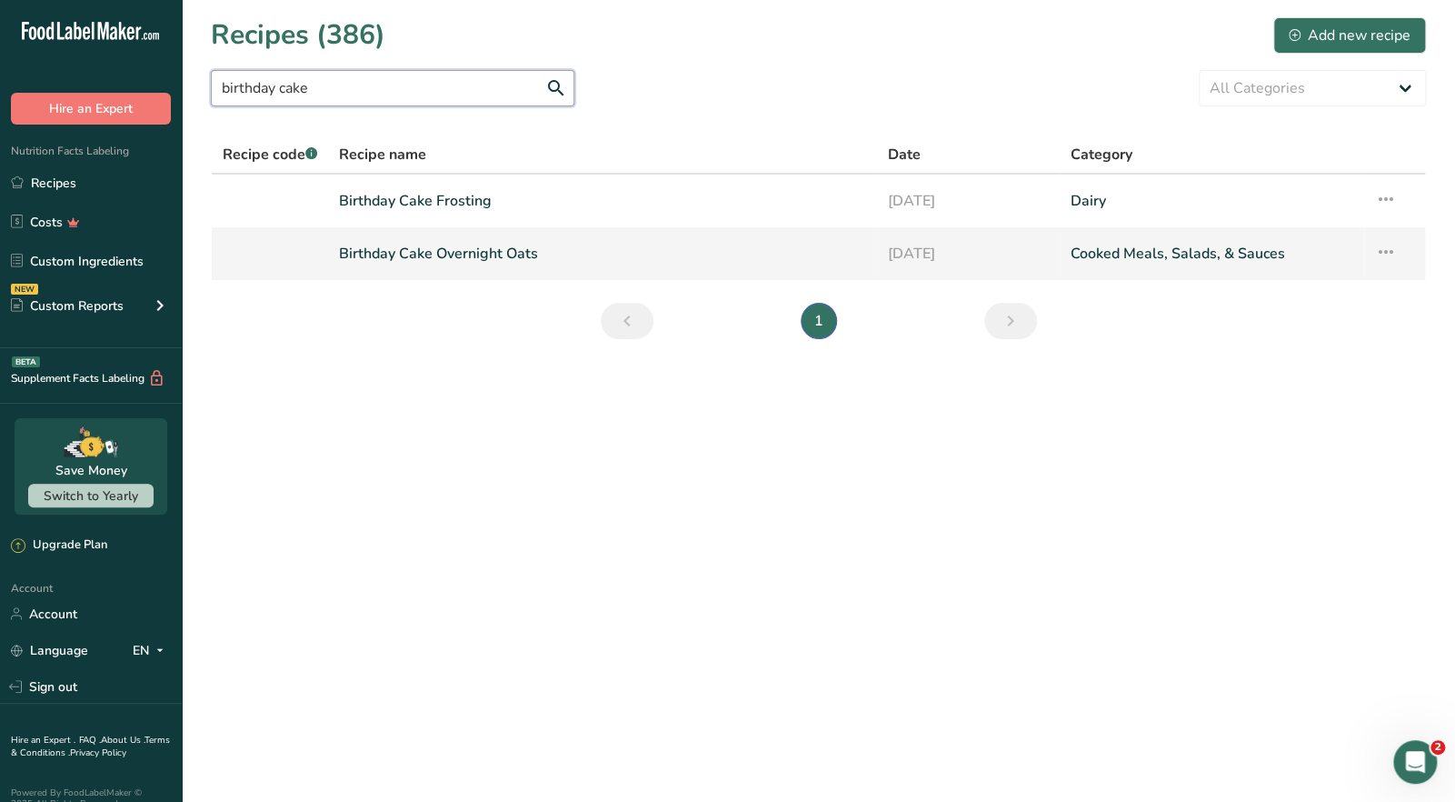
type input "birthday cake"
click at [503, 254] on link "Birthday Cake Overnight Oats" at bounding box center [602, 253] width 526 height 38
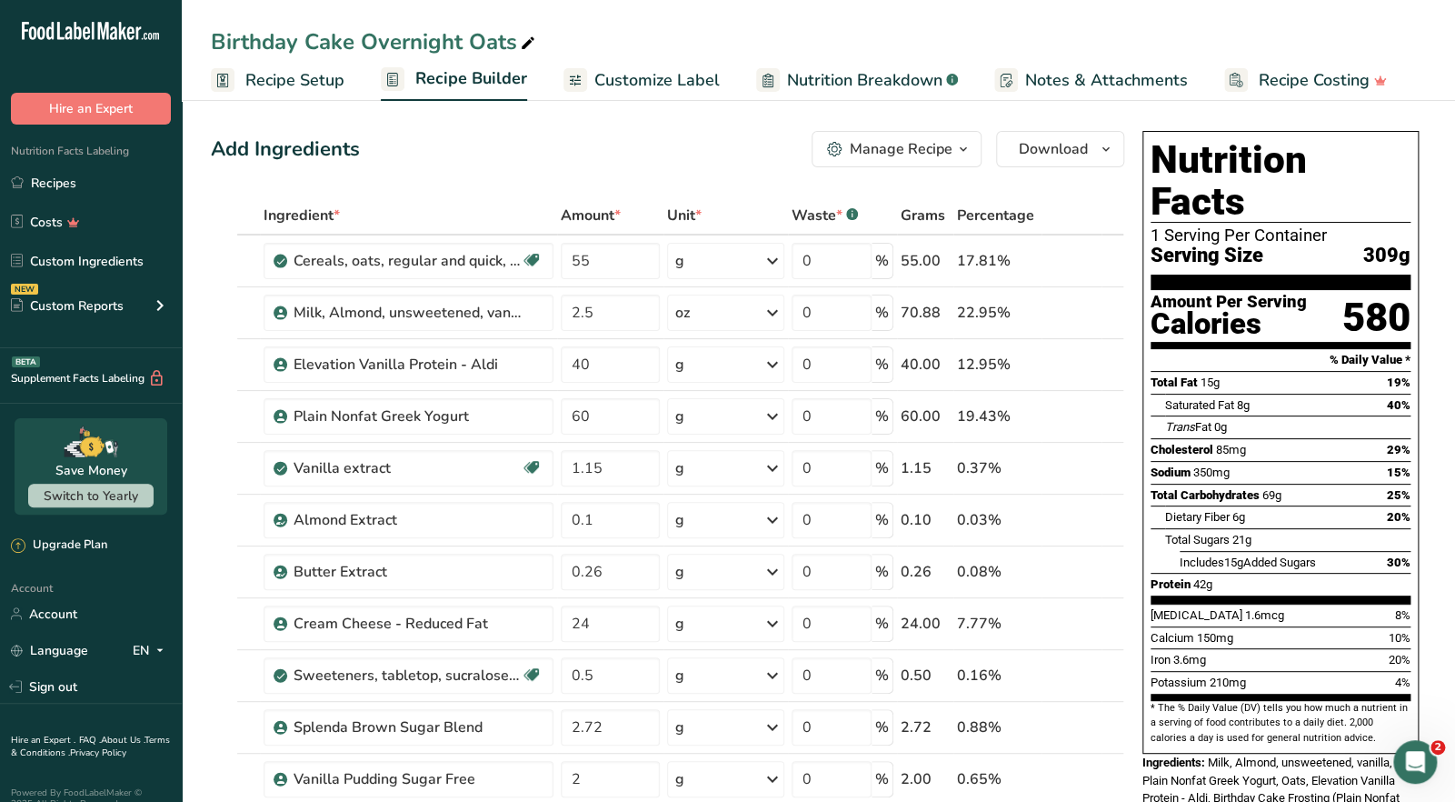
click at [960, 149] on icon "button" at bounding box center [963, 149] width 15 height 23
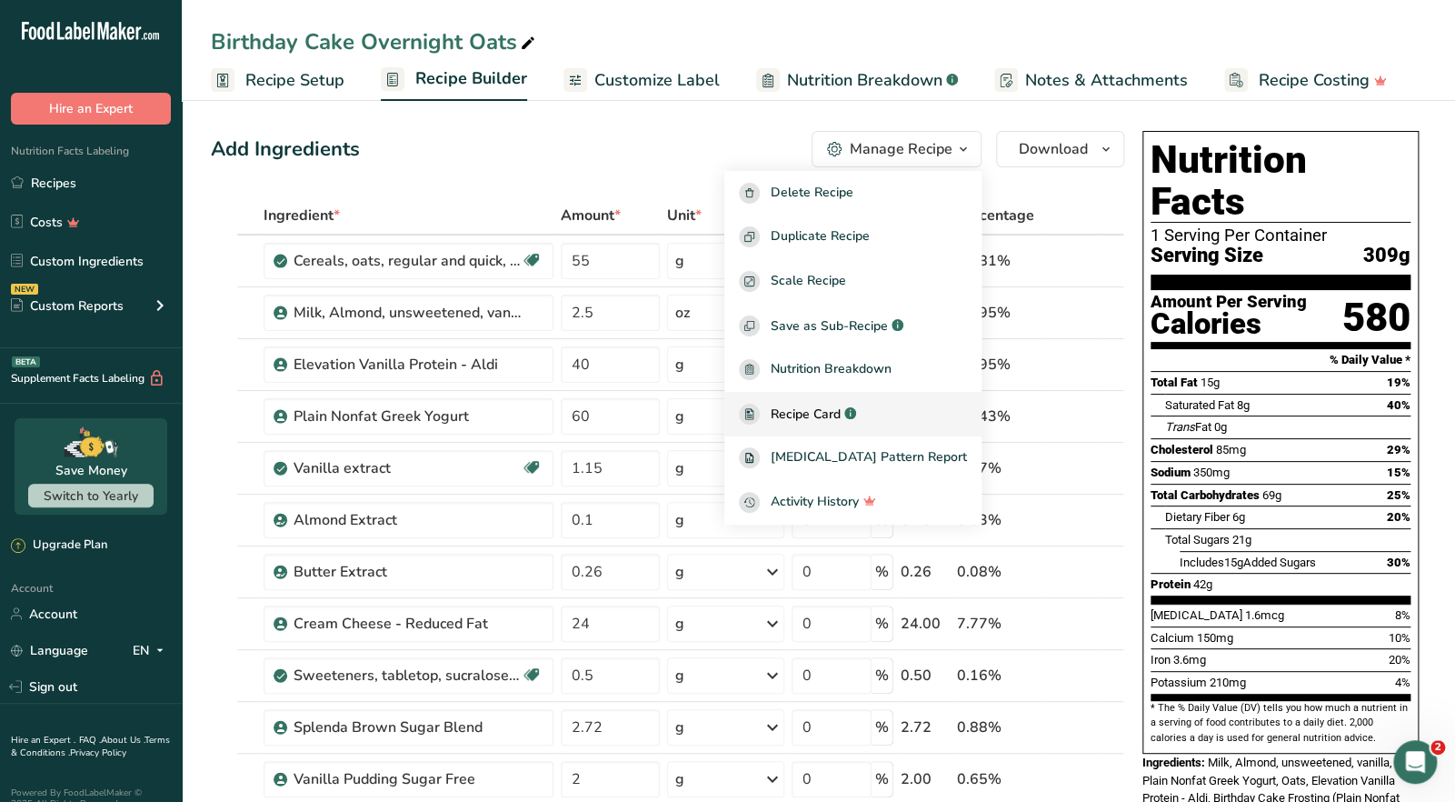
click at [841, 409] on span "Recipe Card" at bounding box center [806, 413] width 70 height 19
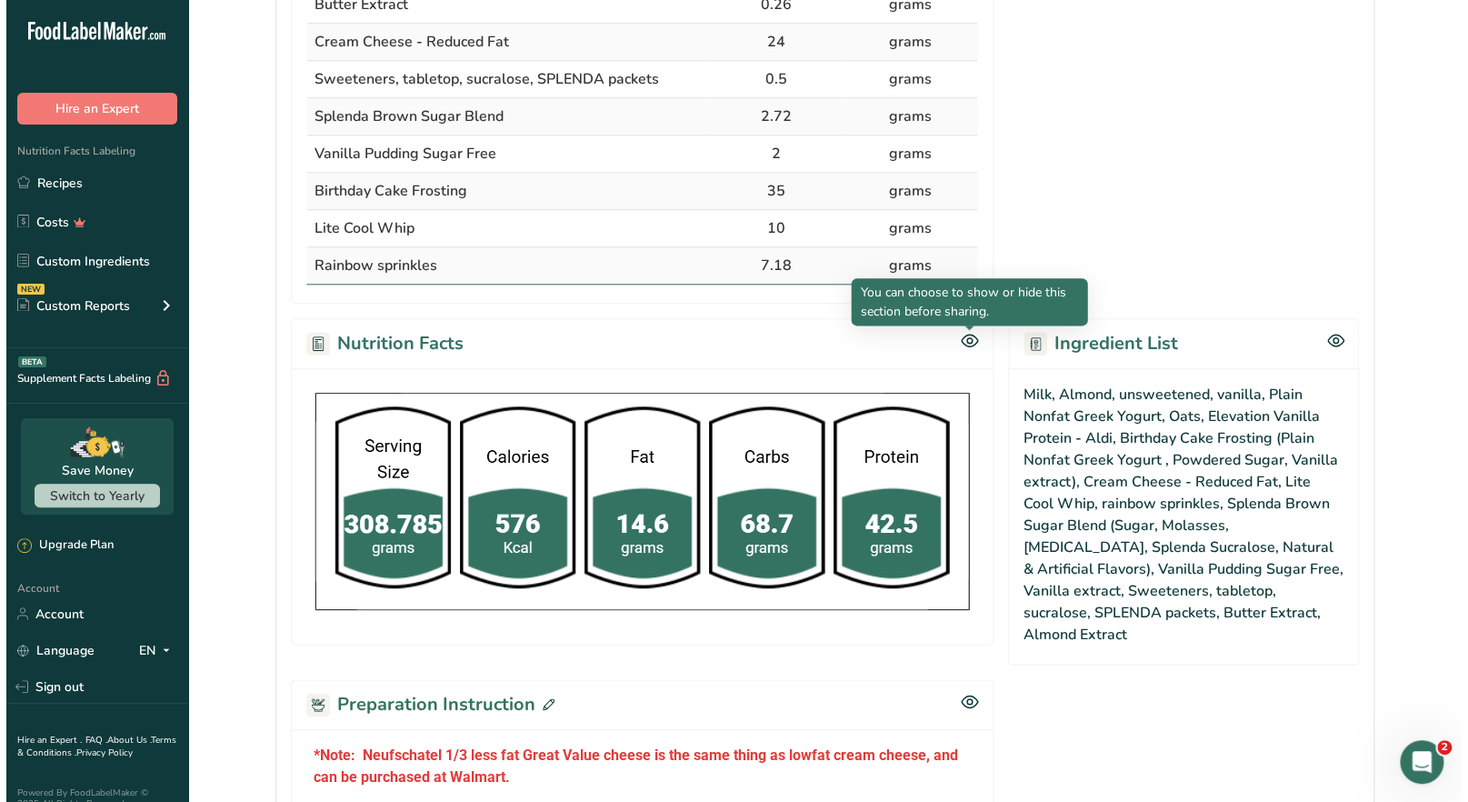
scroll to position [999, 0]
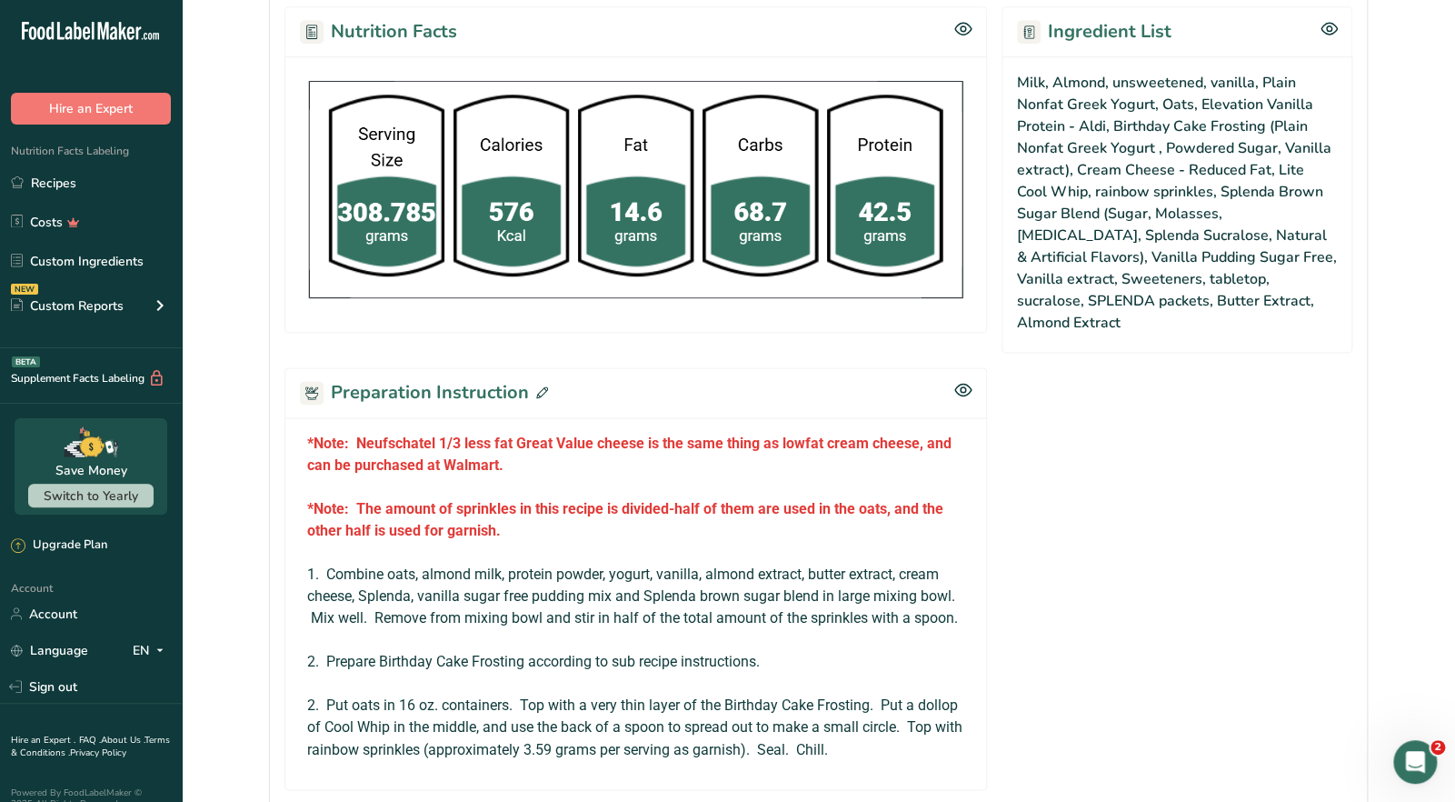
click at [537, 386] on icon at bounding box center [542, 392] width 12 height 12
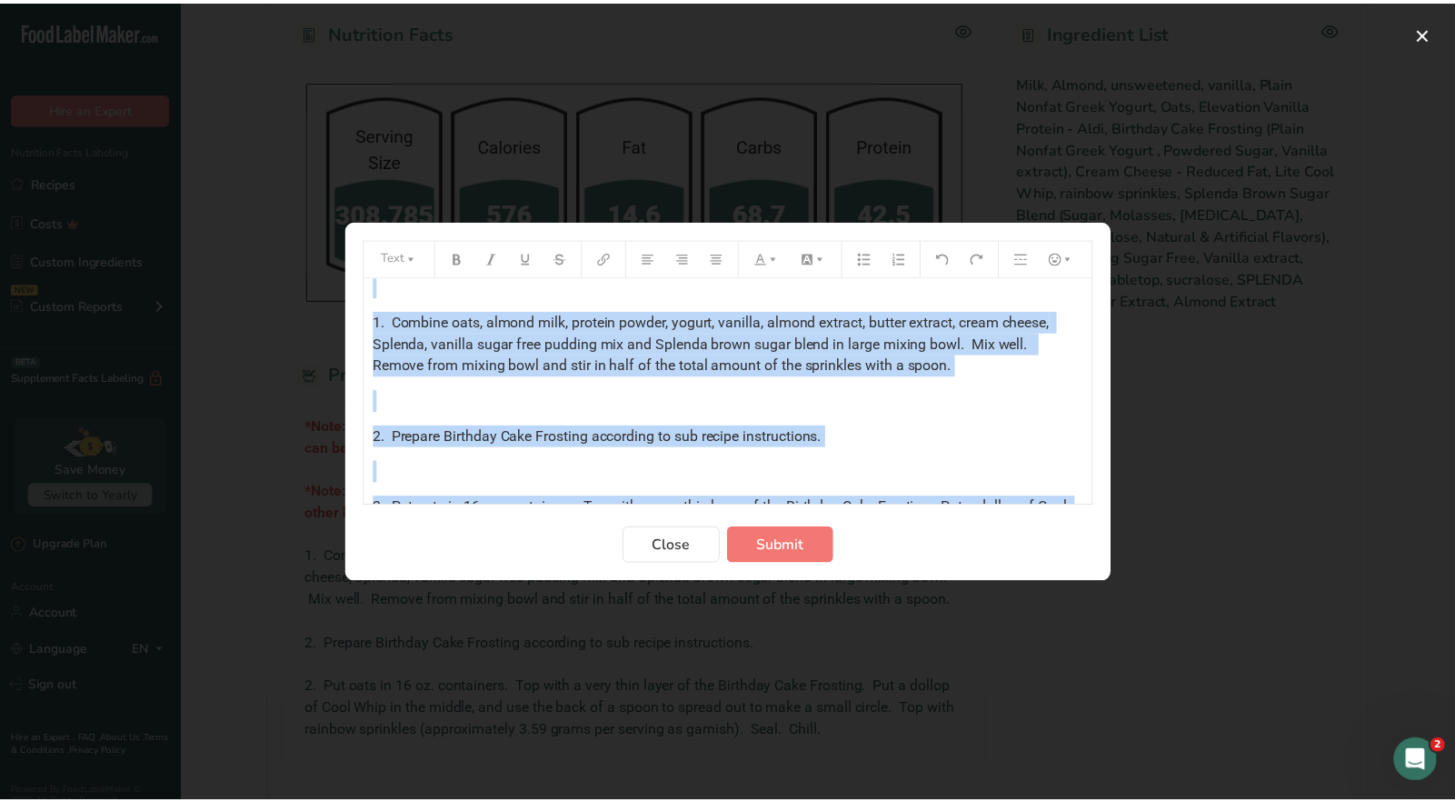
scroll to position [236, 0]
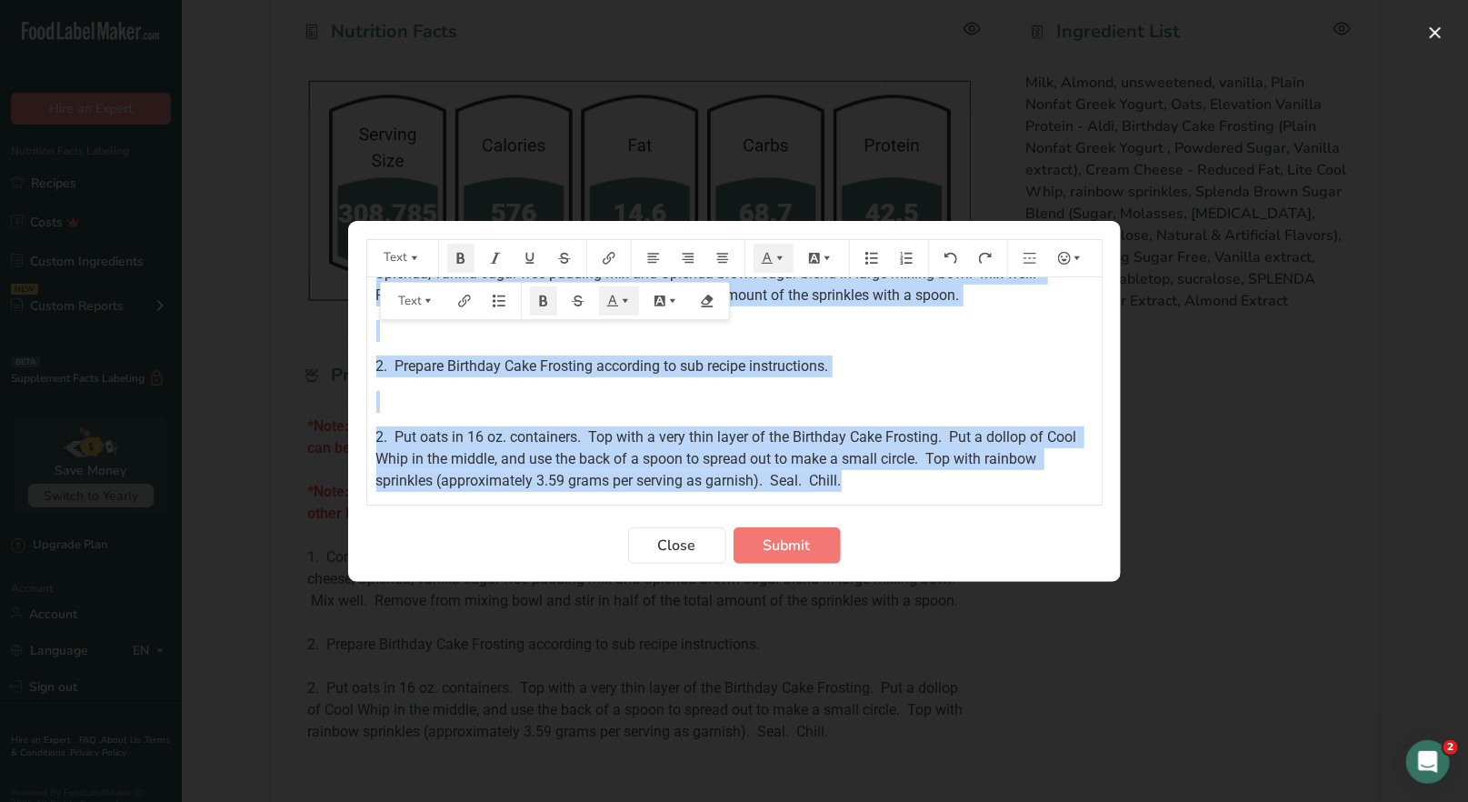
drag, startPoint x: 373, startPoint y: 301, endPoint x: 892, endPoint y: 487, distance: 552.2
click at [892, 487] on div "*Note: Neufschatel 1/3 less fat Great Value cheese is the same thing as lowfat …" at bounding box center [734, 266] width 734 height 451
copy div "*Note: Neufschatel 1/3 less fat Great Value cheese is the same thing as lowfat …"
click at [692, 552] on span "Close" at bounding box center [677, 545] width 38 height 22
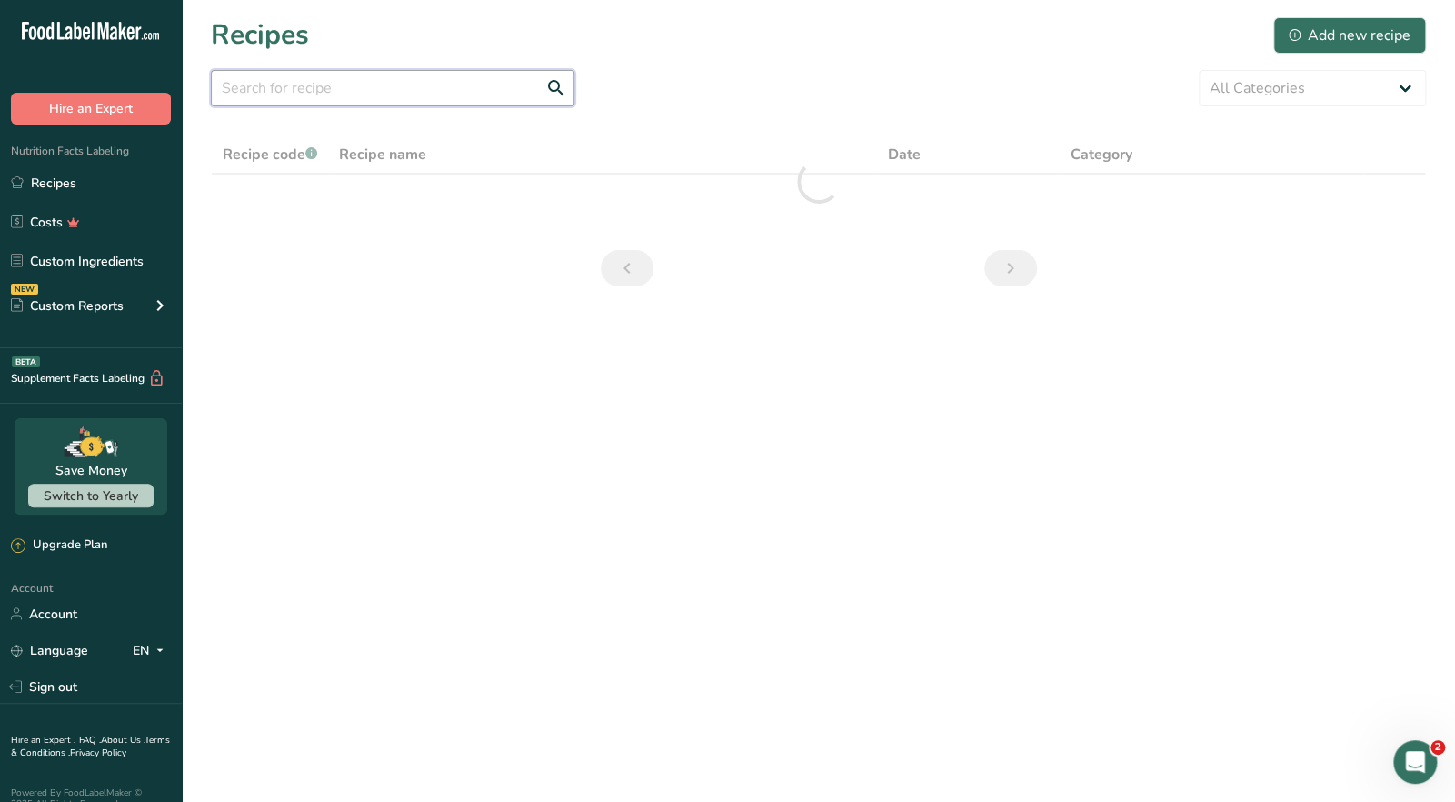
click at [233, 85] on input "text" at bounding box center [393, 88] width 364 height 36
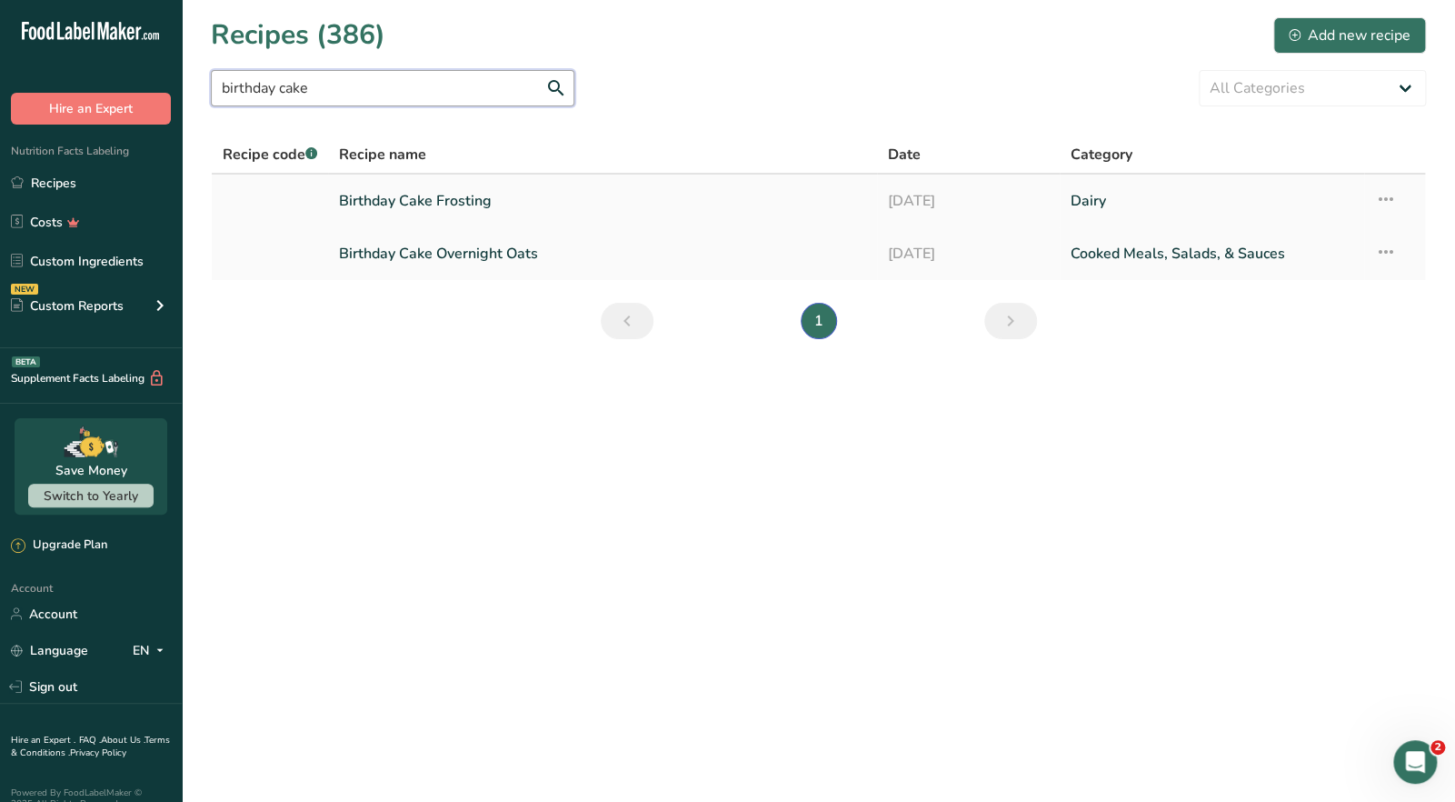
type input "birthday cake"
click at [400, 212] on link "Birthday Cake Frosting" at bounding box center [602, 201] width 526 height 38
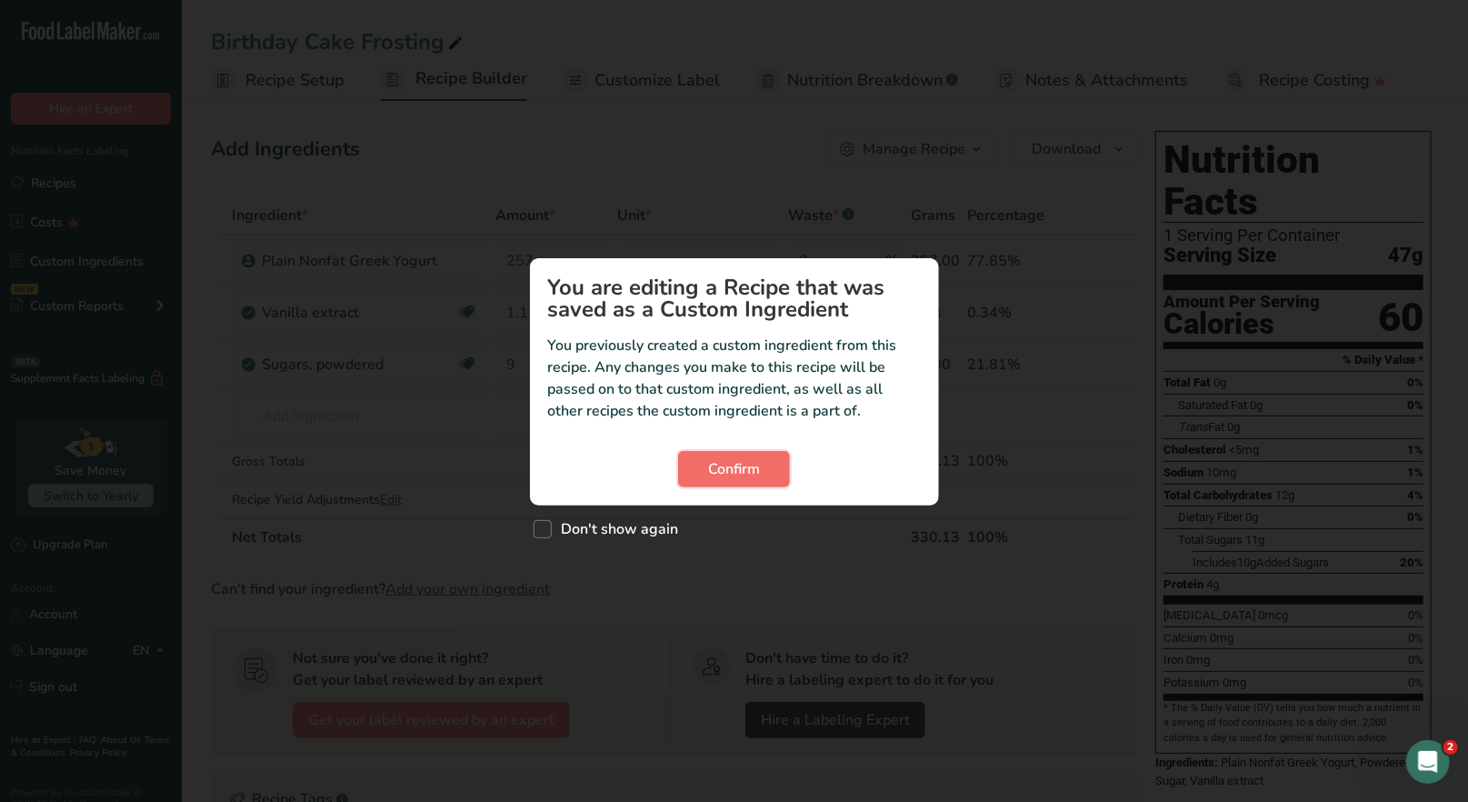
click at [757, 472] on span "Confirm" at bounding box center [734, 469] width 52 height 22
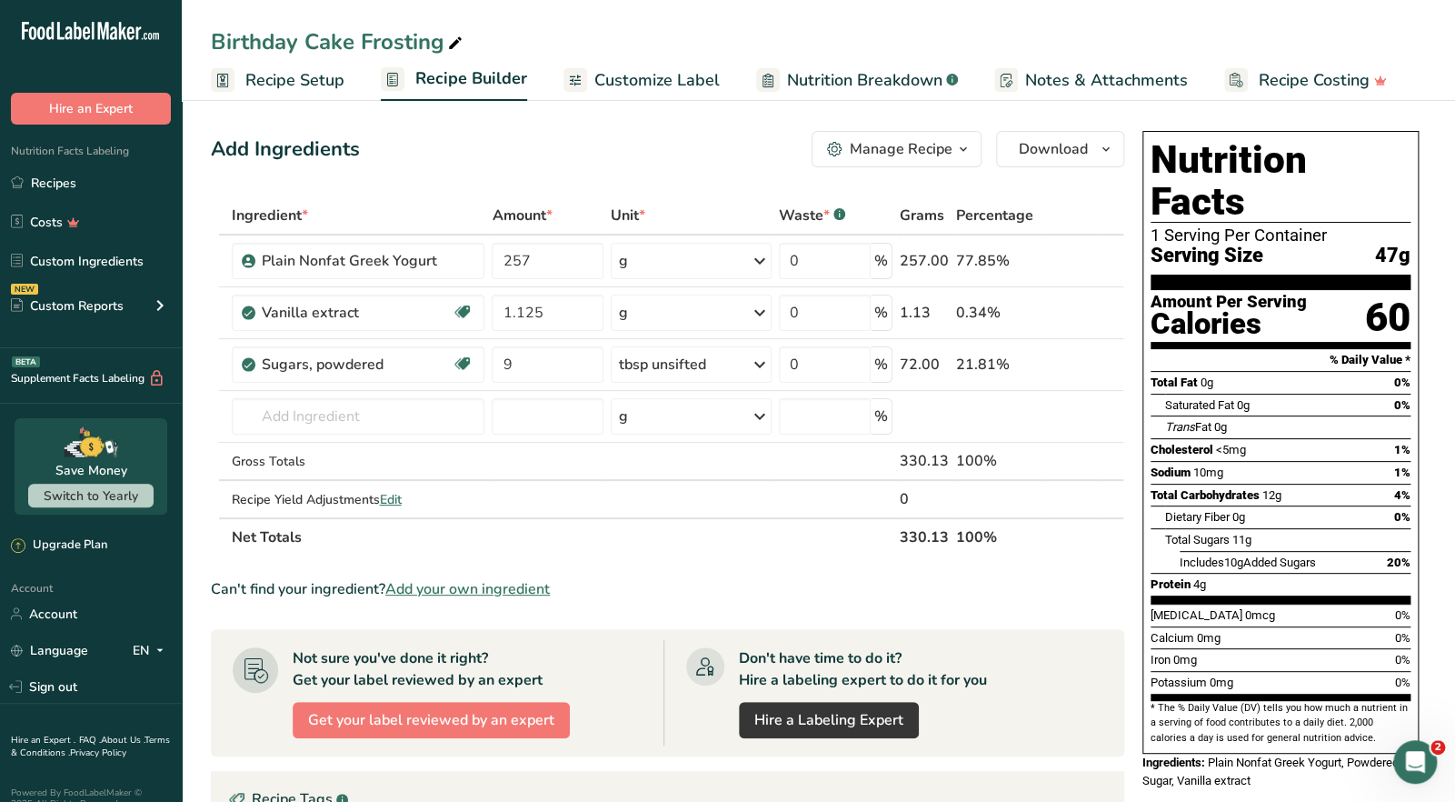
click at [966, 146] on icon "button" at bounding box center [963, 149] width 15 height 23
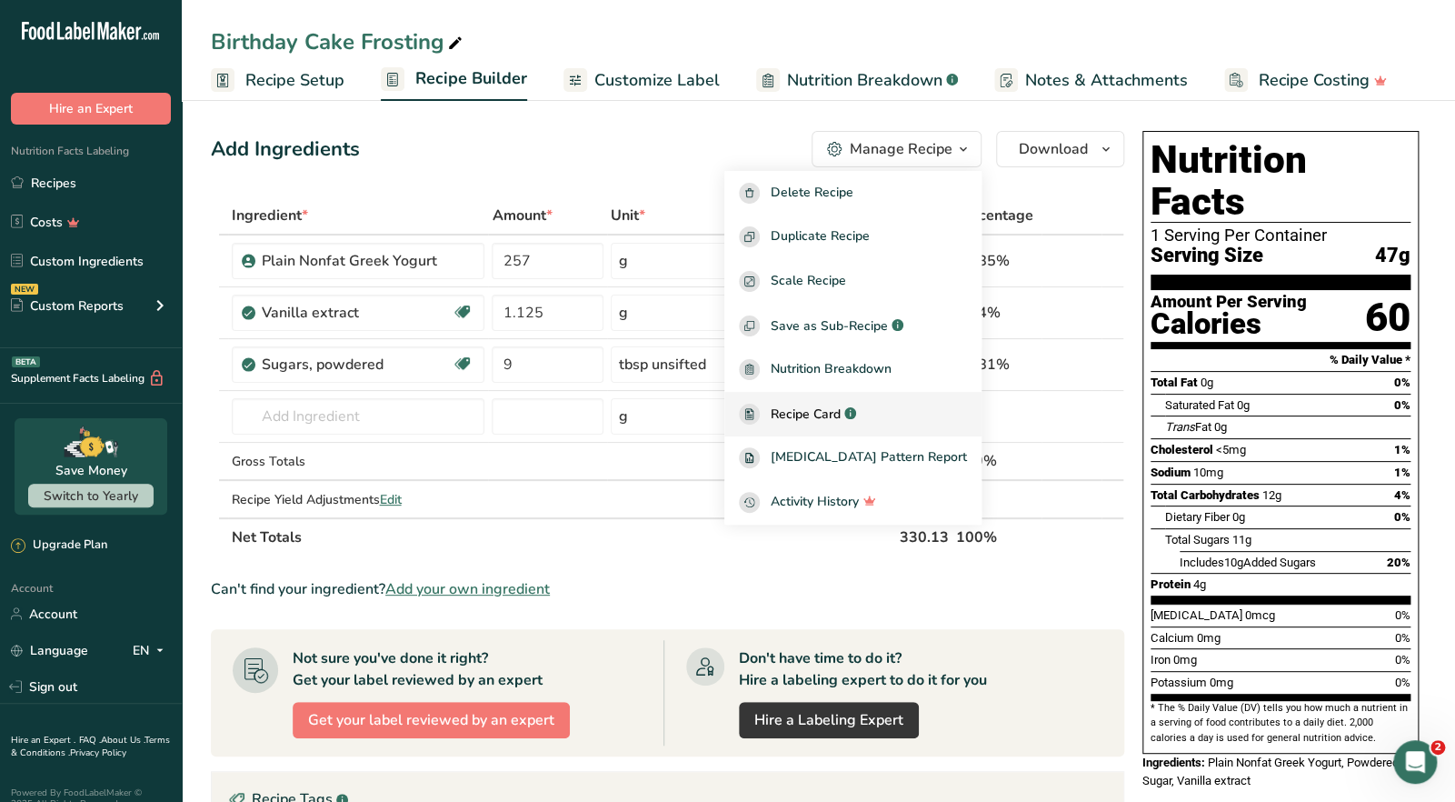
click at [833, 404] on span "Recipe Card" at bounding box center [806, 413] width 70 height 19
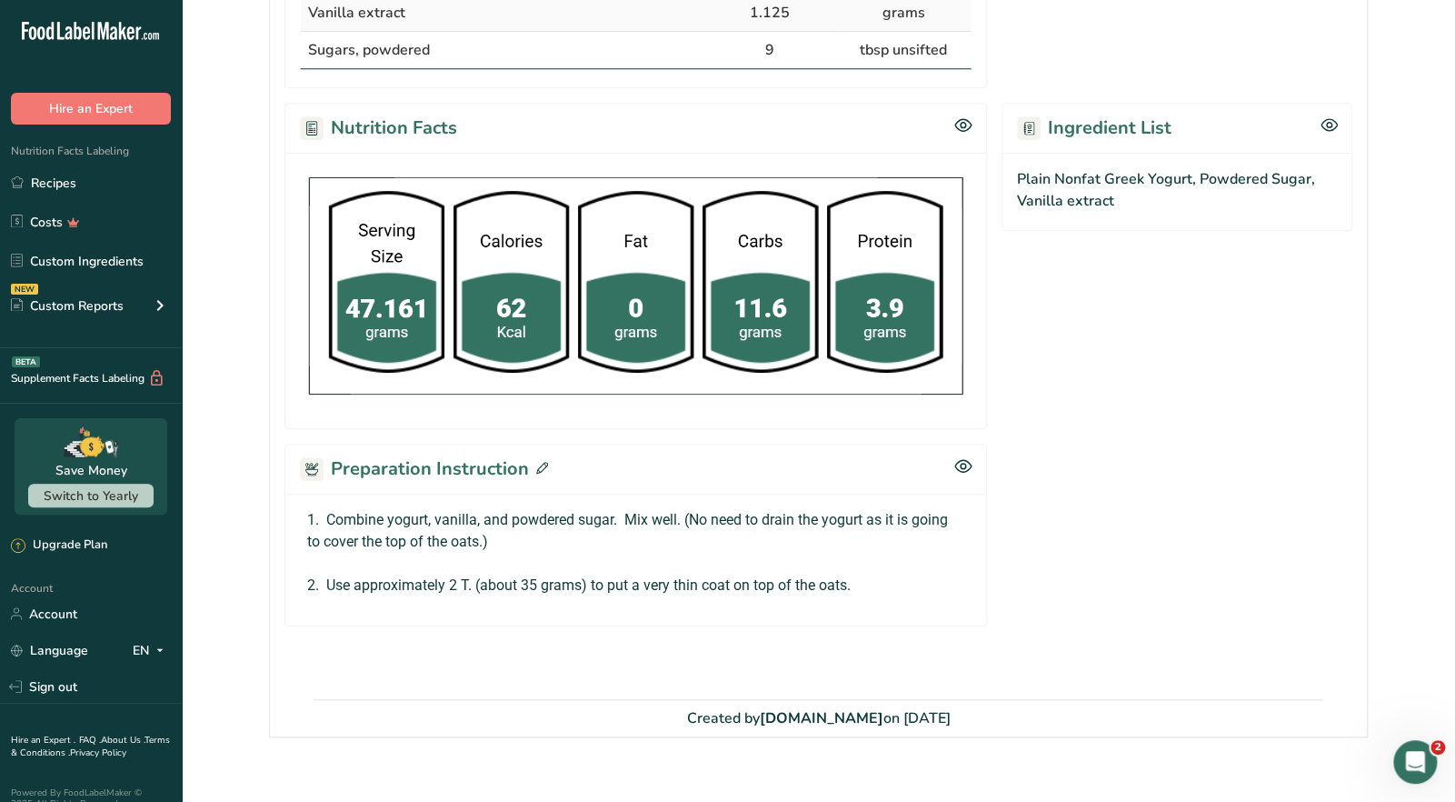
scroll to position [511, 0]
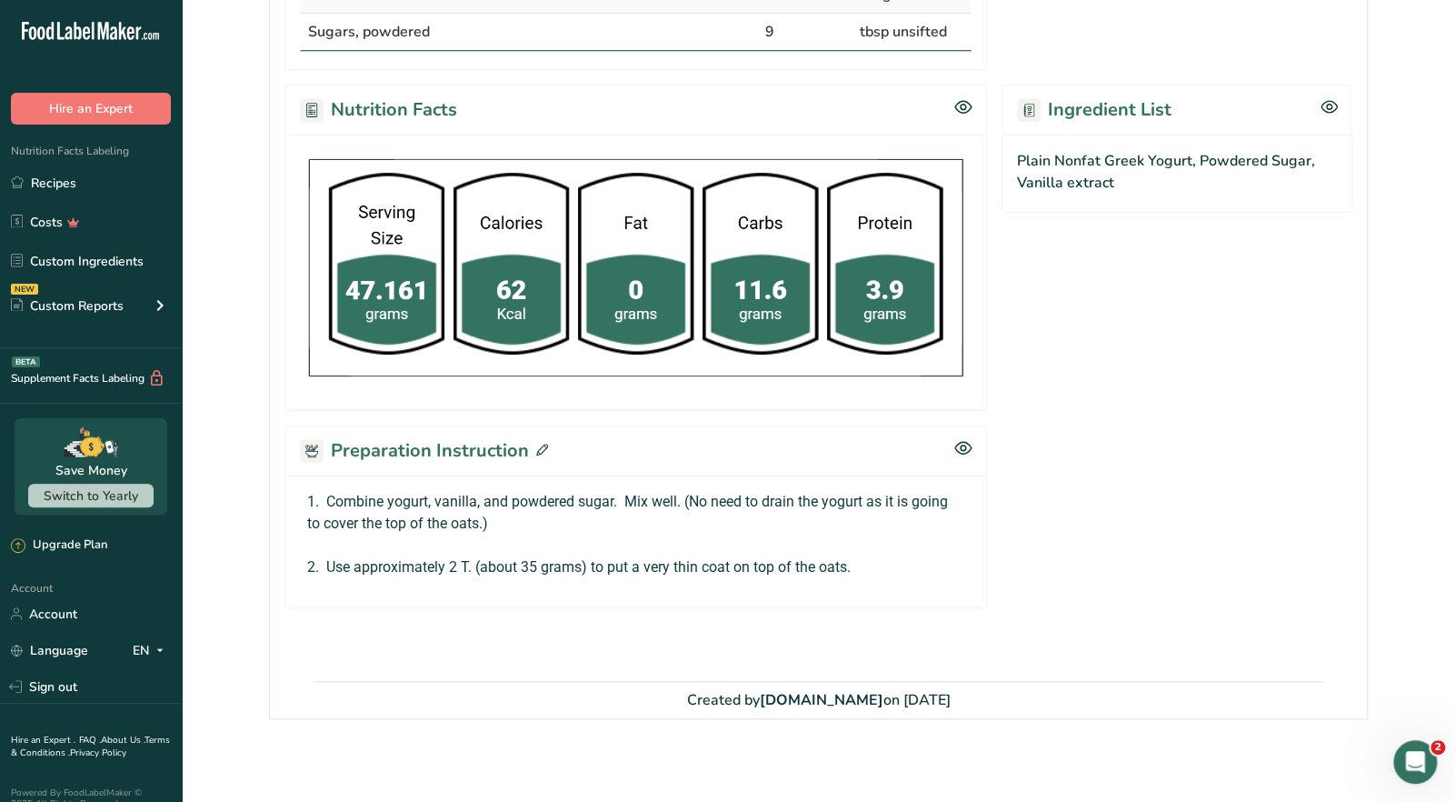
click at [539, 444] on icon at bounding box center [542, 449] width 12 height 12
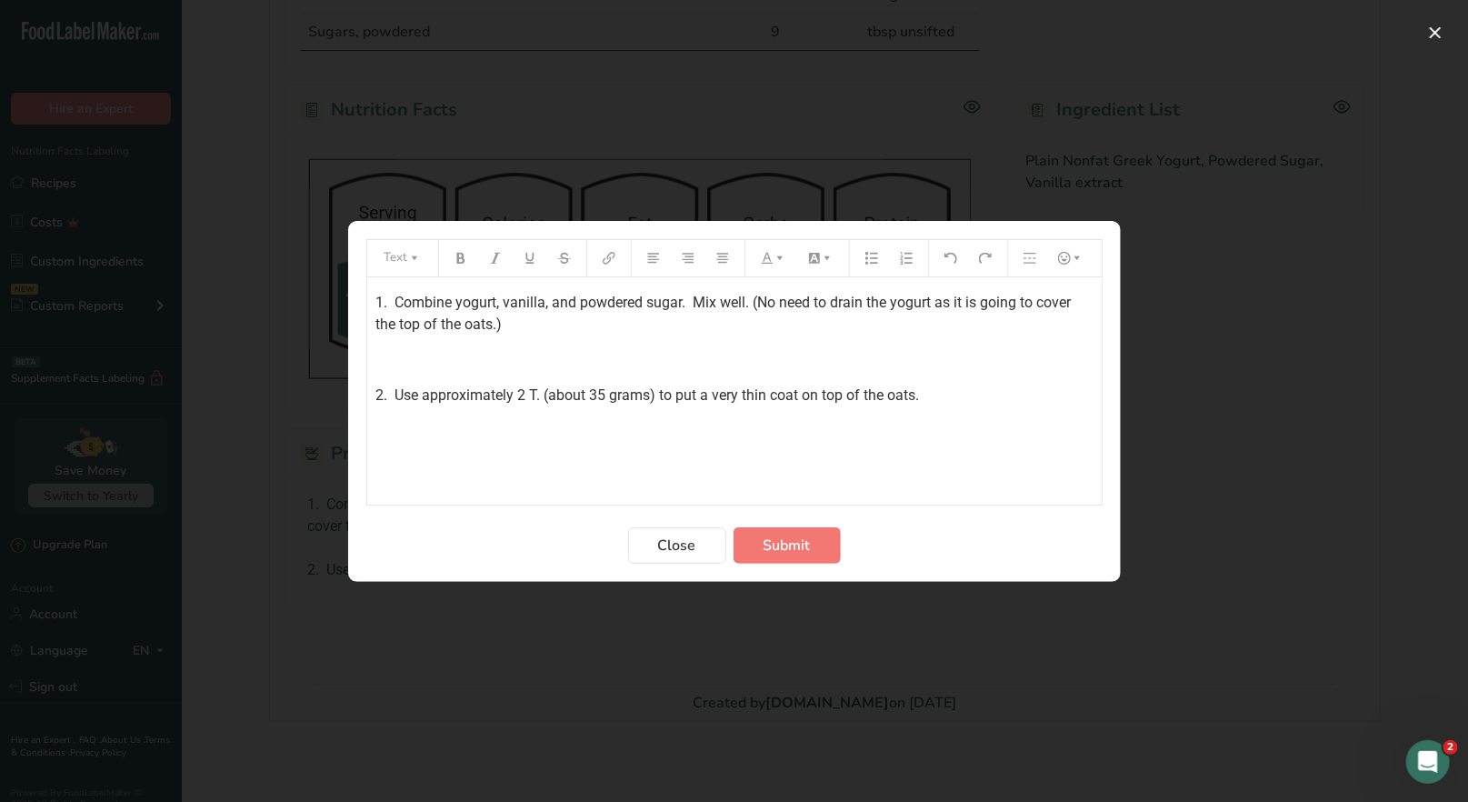
drag, startPoint x: 372, startPoint y: 301, endPoint x: 1003, endPoint y: 407, distance: 640.5
click at [1003, 407] on div "1. Combine yogurt, vanilla, and powdered sugar. Mix well. (No need to drain the…" at bounding box center [734, 390] width 734 height 227
copy div "1. Combine yogurt, vanilla, and powdered sugar. Mix well. (No need to drain the…"
drag, startPoint x: 686, startPoint y: 553, endPoint x: 650, endPoint y: 336, distance: 220.2
click at [685, 548] on span "Close" at bounding box center [677, 545] width 38 height 22
